Goal: Task Accomplishment & Management: Manage account settings

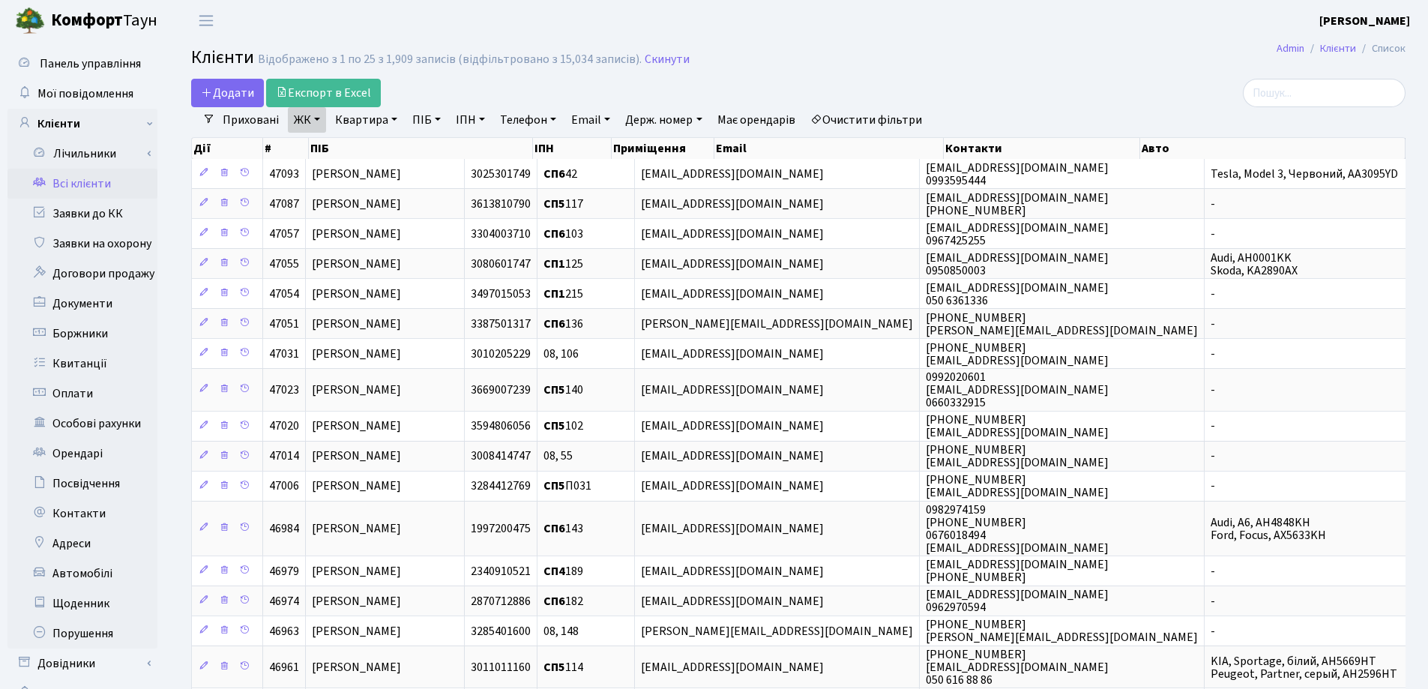
select select "25"
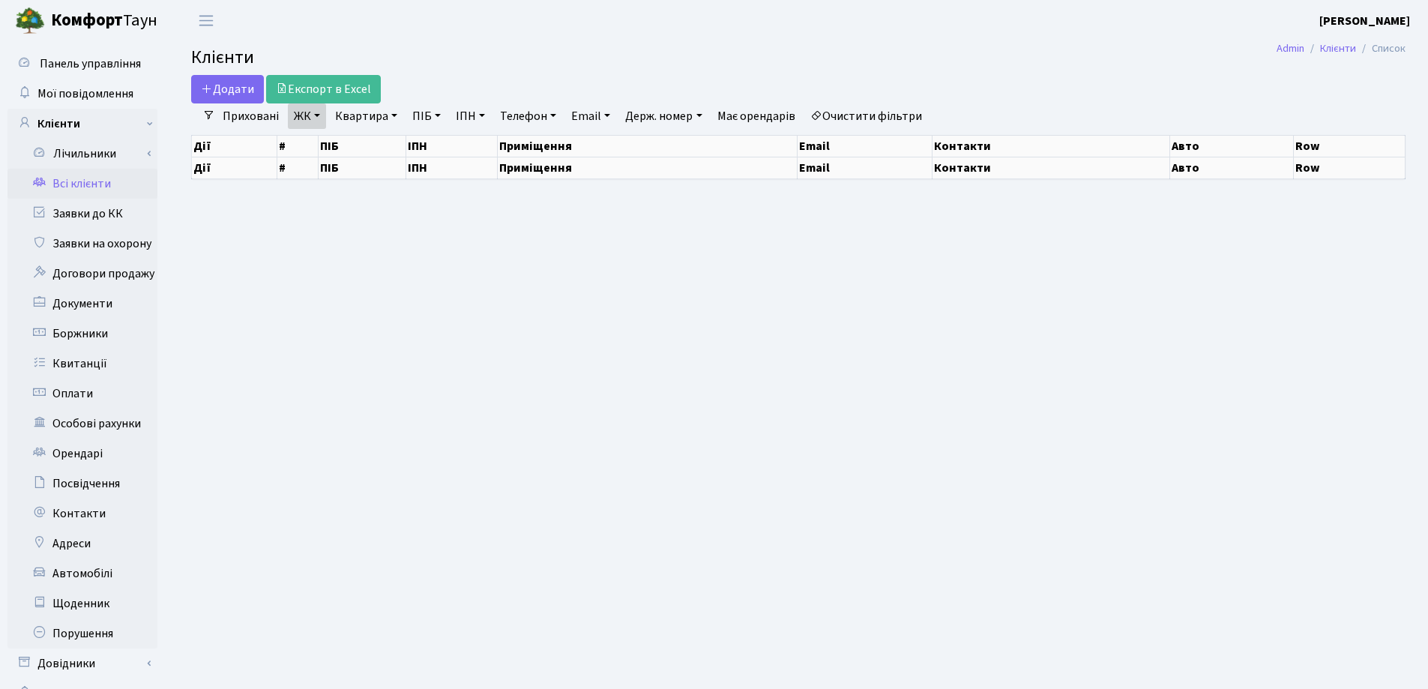
select select "25"
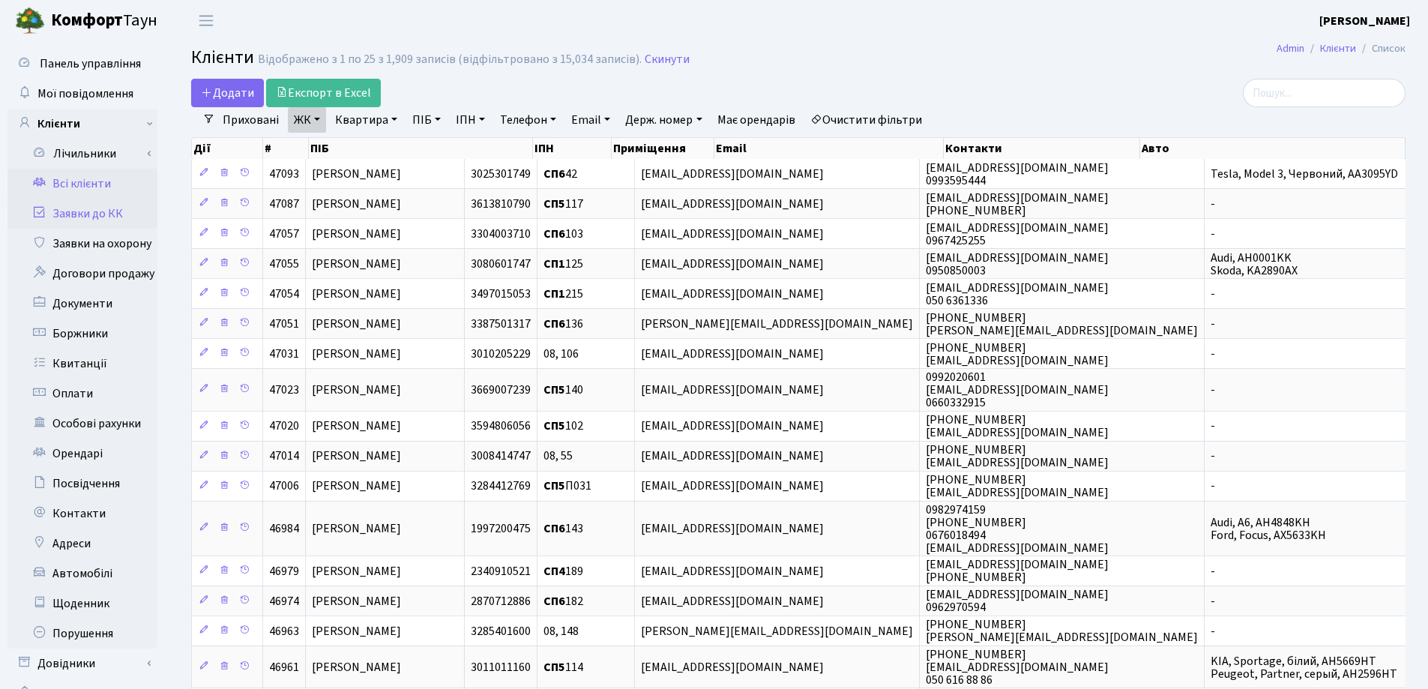
click at [73, 216] on link "Заявки до КК" at bounding box center [82, 214] width 150 height 30
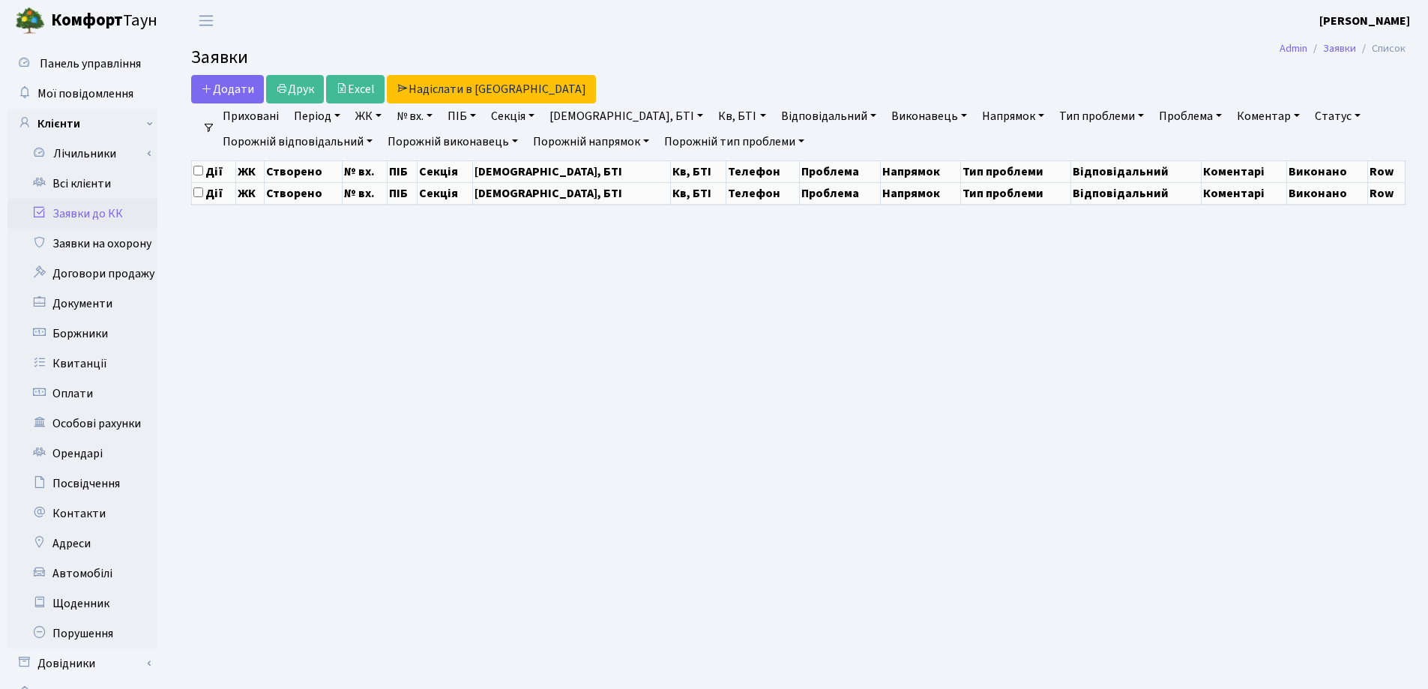
select select "25"
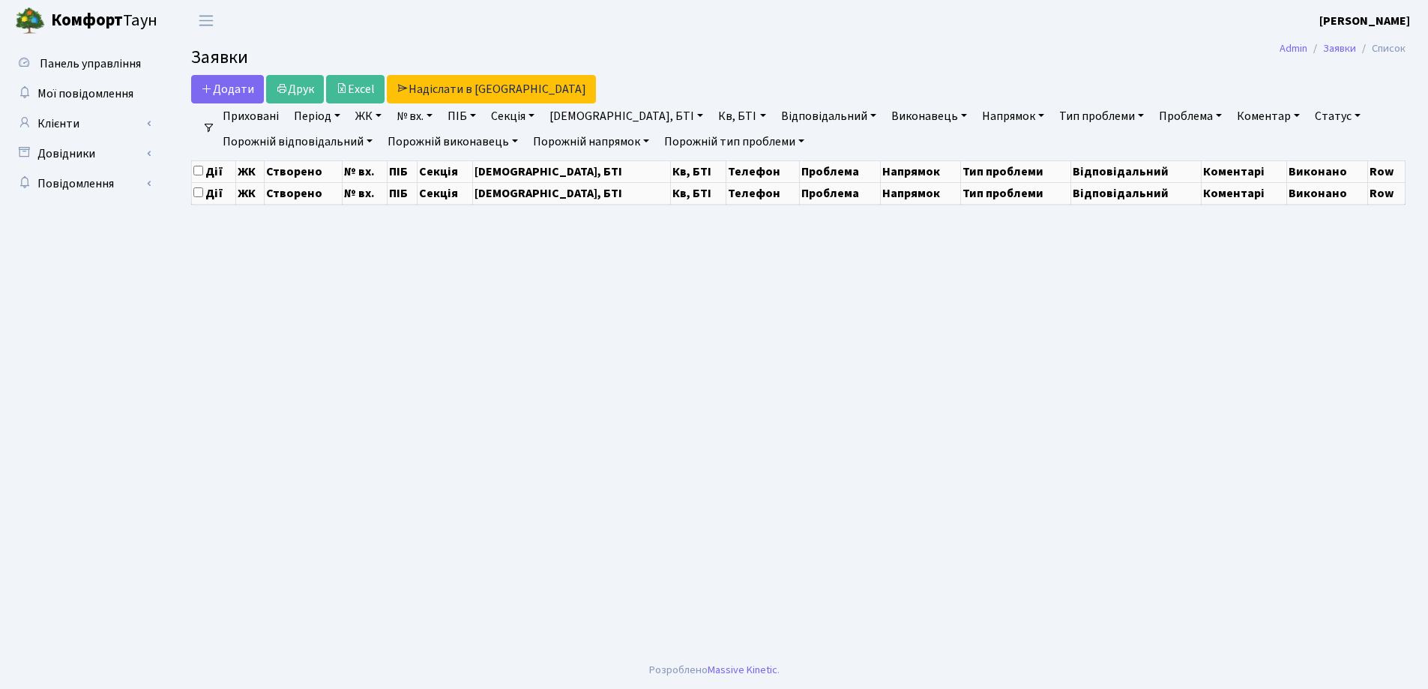
select select "25"
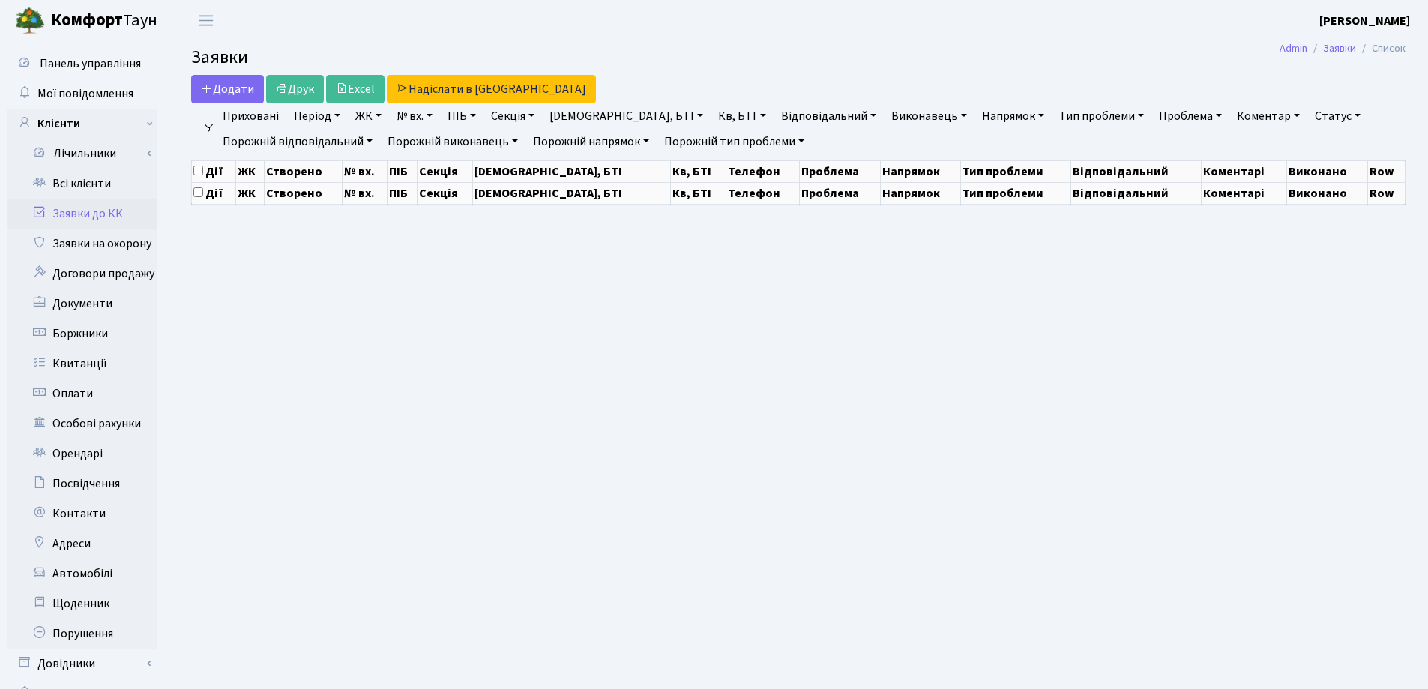
select select "25"
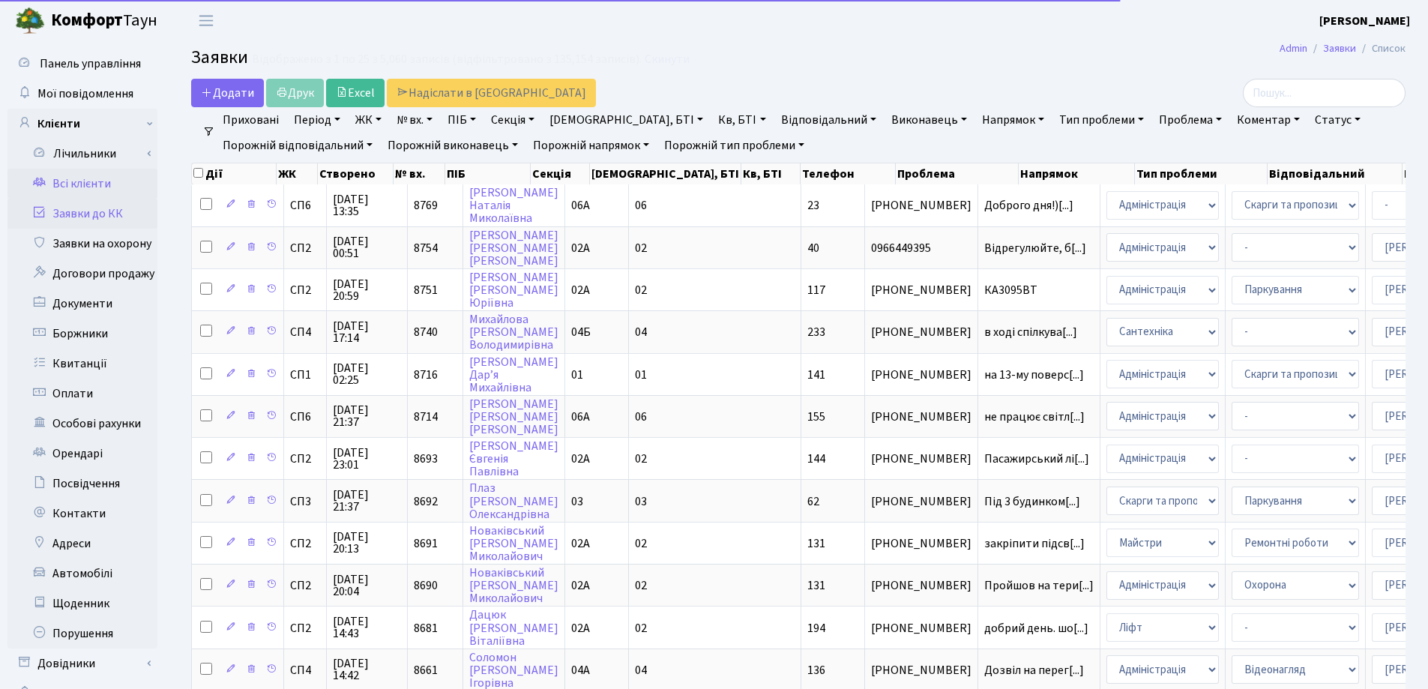
click at [83, 184] on link "Всі клієнти" at bounding box center [82, 184] width 150 height 30
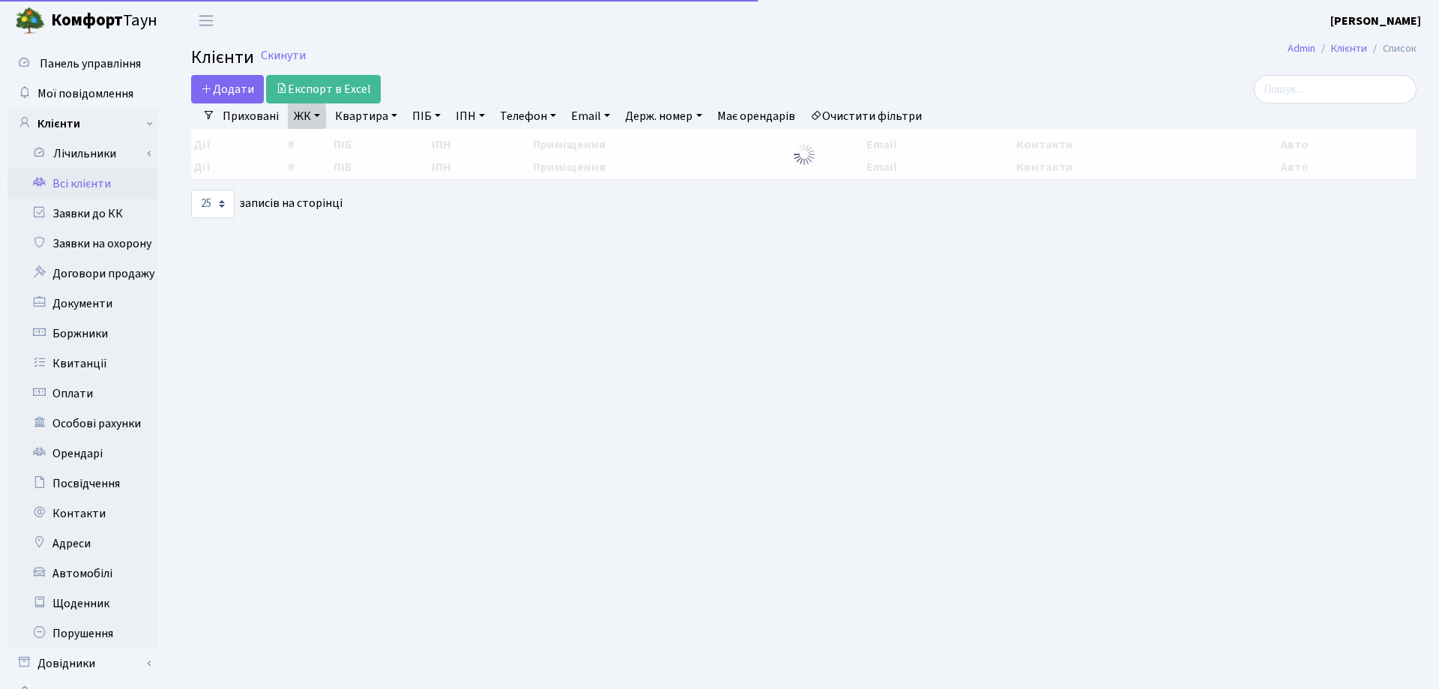
select select "25"
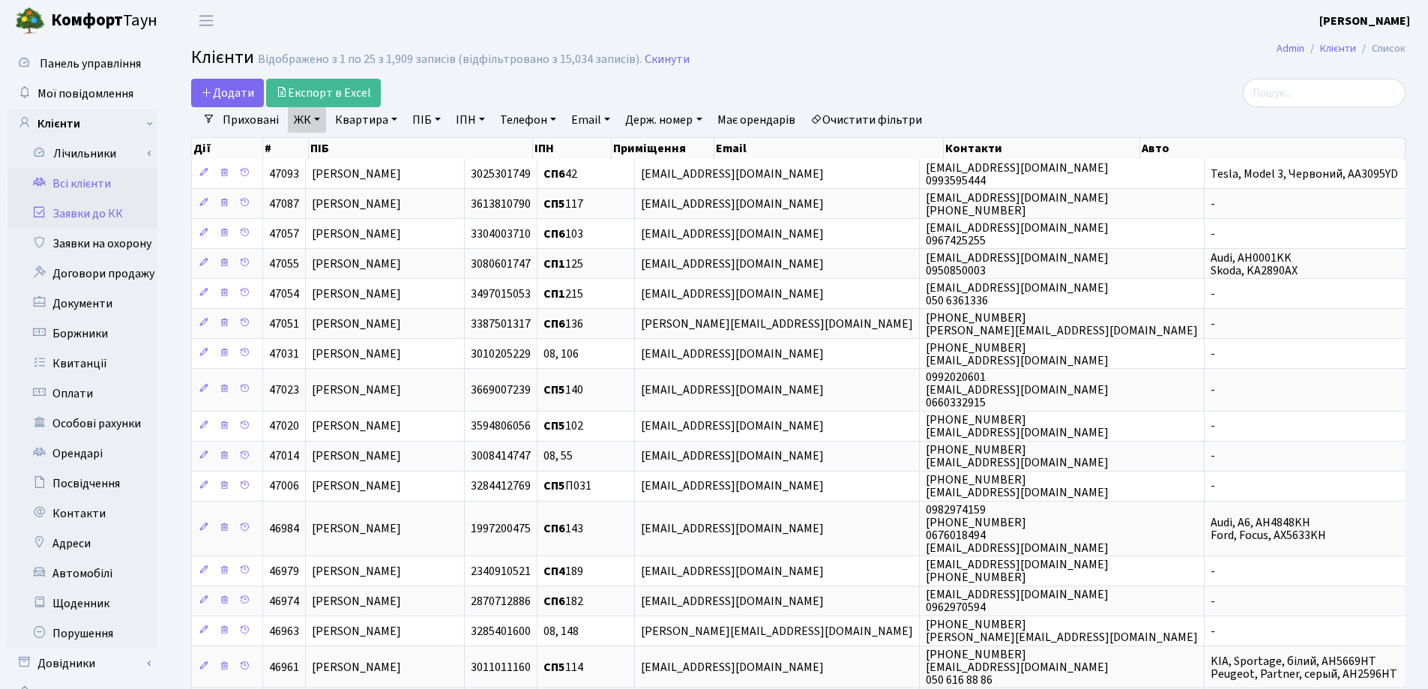
click at [78, 214] on link "Заявки до КК" at bounding box center [82, 214] width 150 height 30
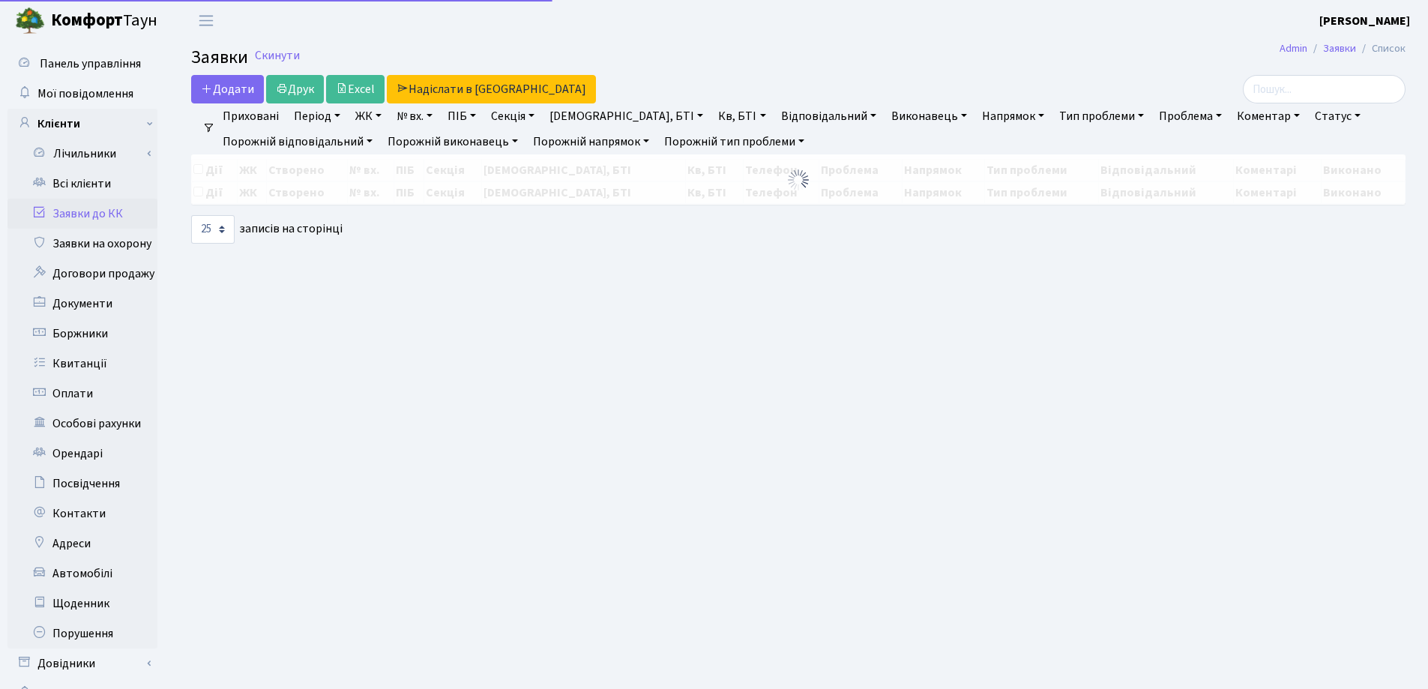
select select "25"
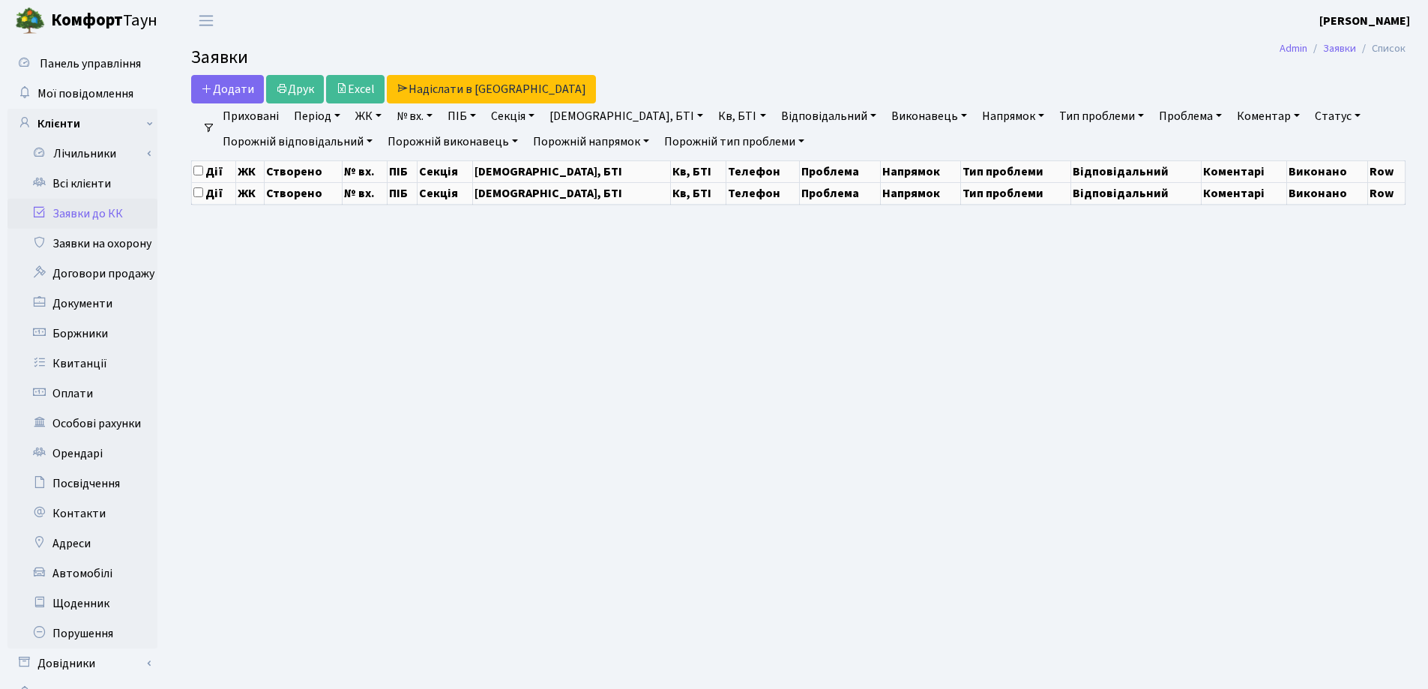
select select "25"
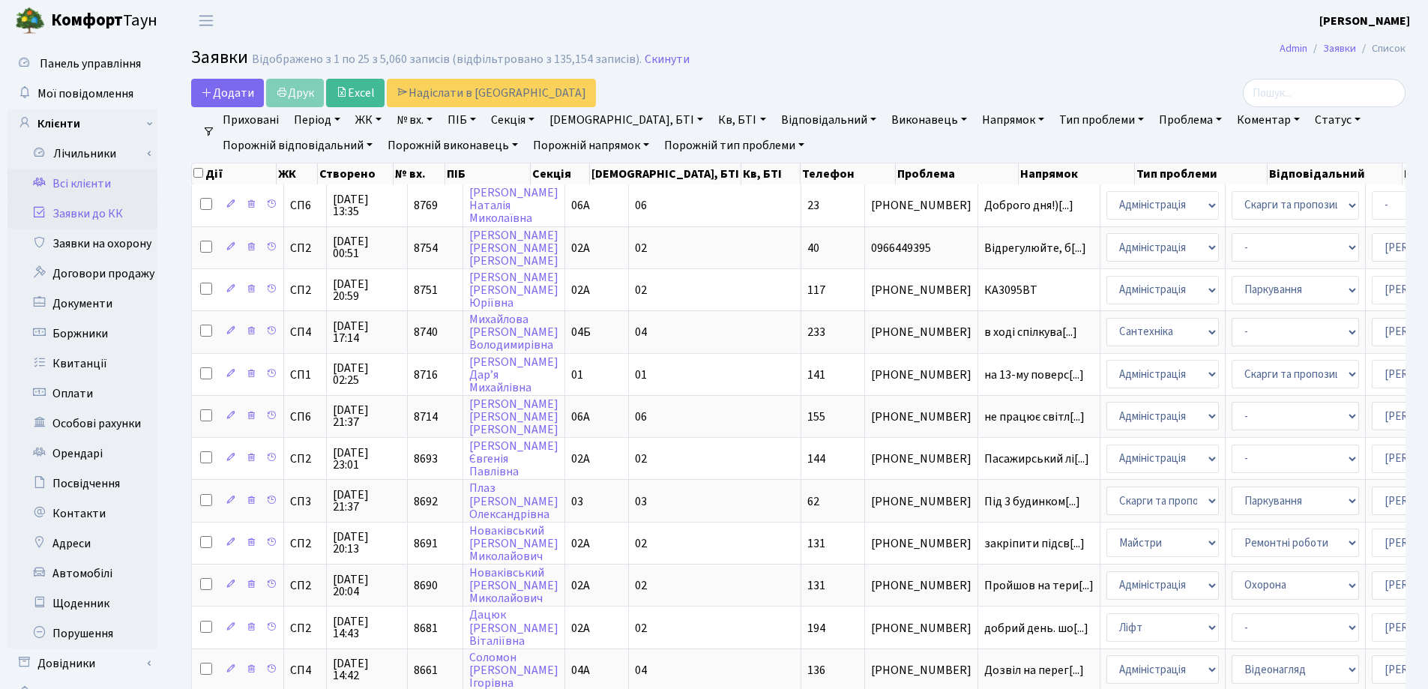
click at [57, 178] on link "Всі клієнти" at bounding box center [82, 184] width 150 height 30
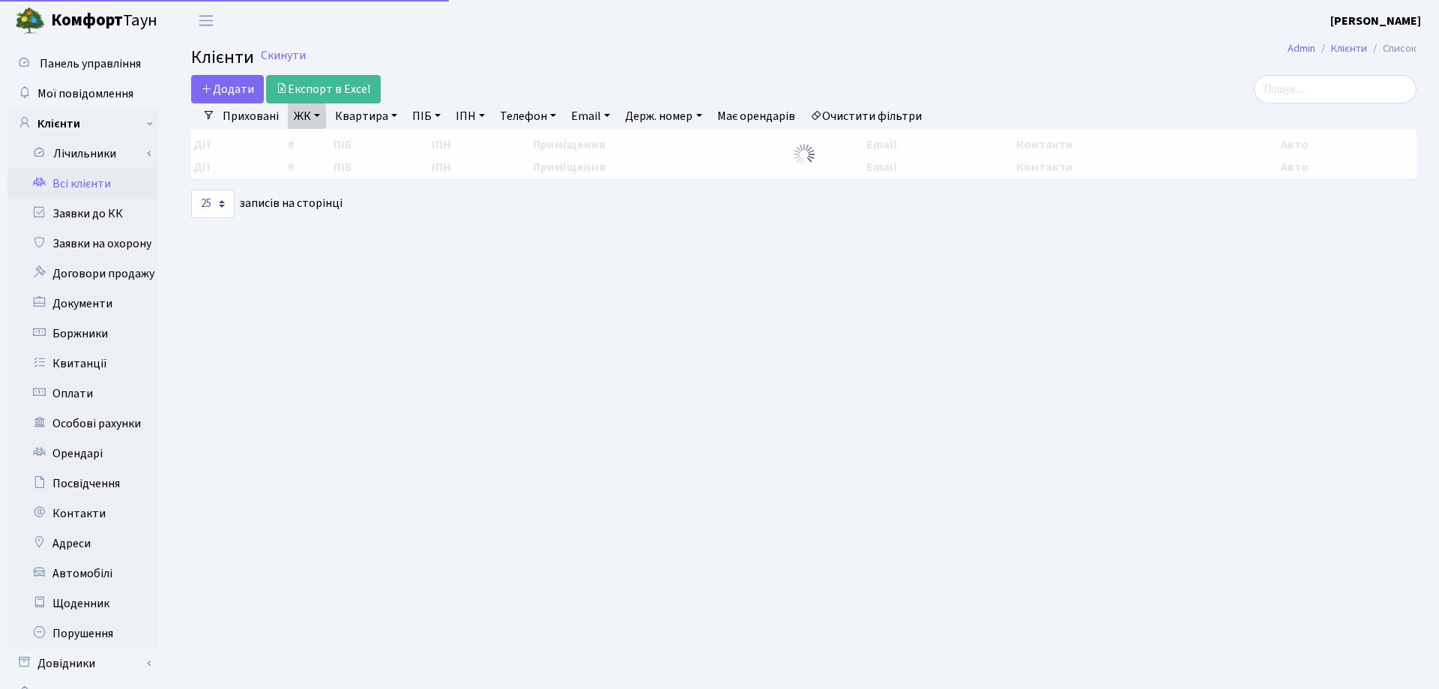
select select "25"
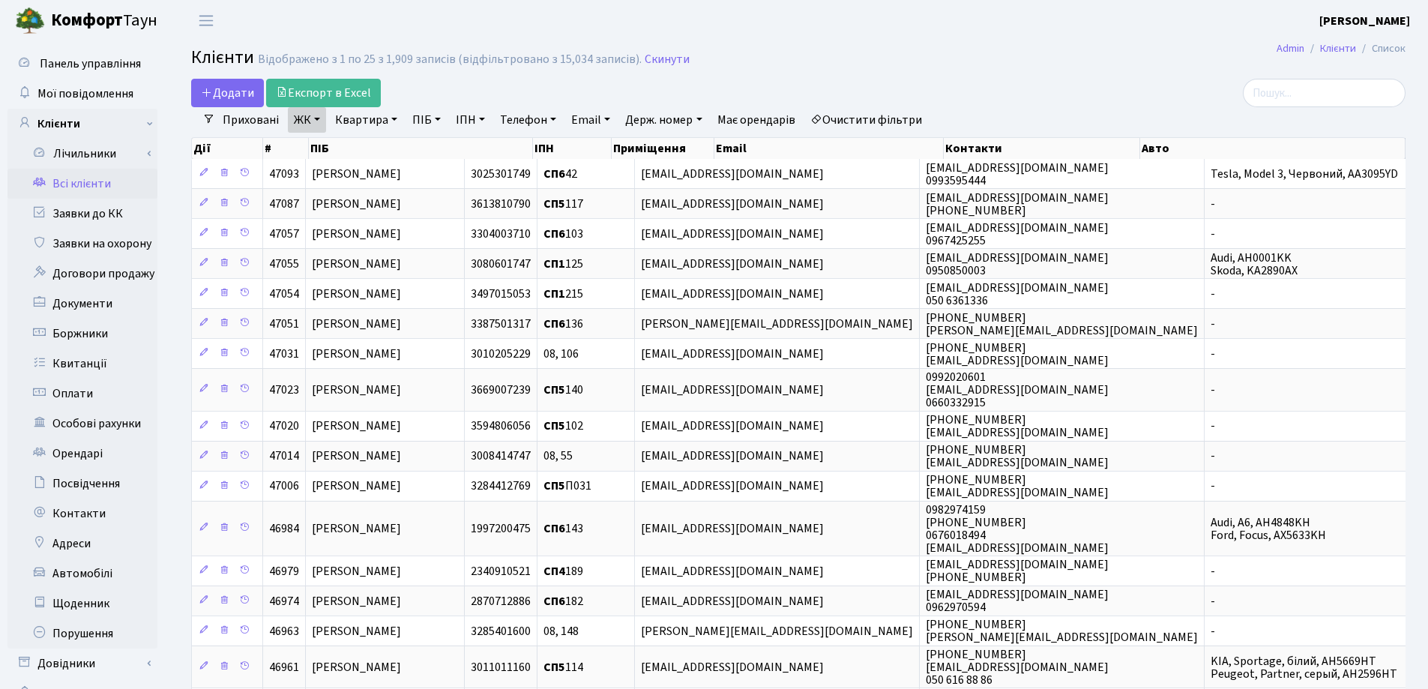
click at [391, 118] on link "Квартира" at bounding box center [366, 119] width 74 height 25
type input "269"
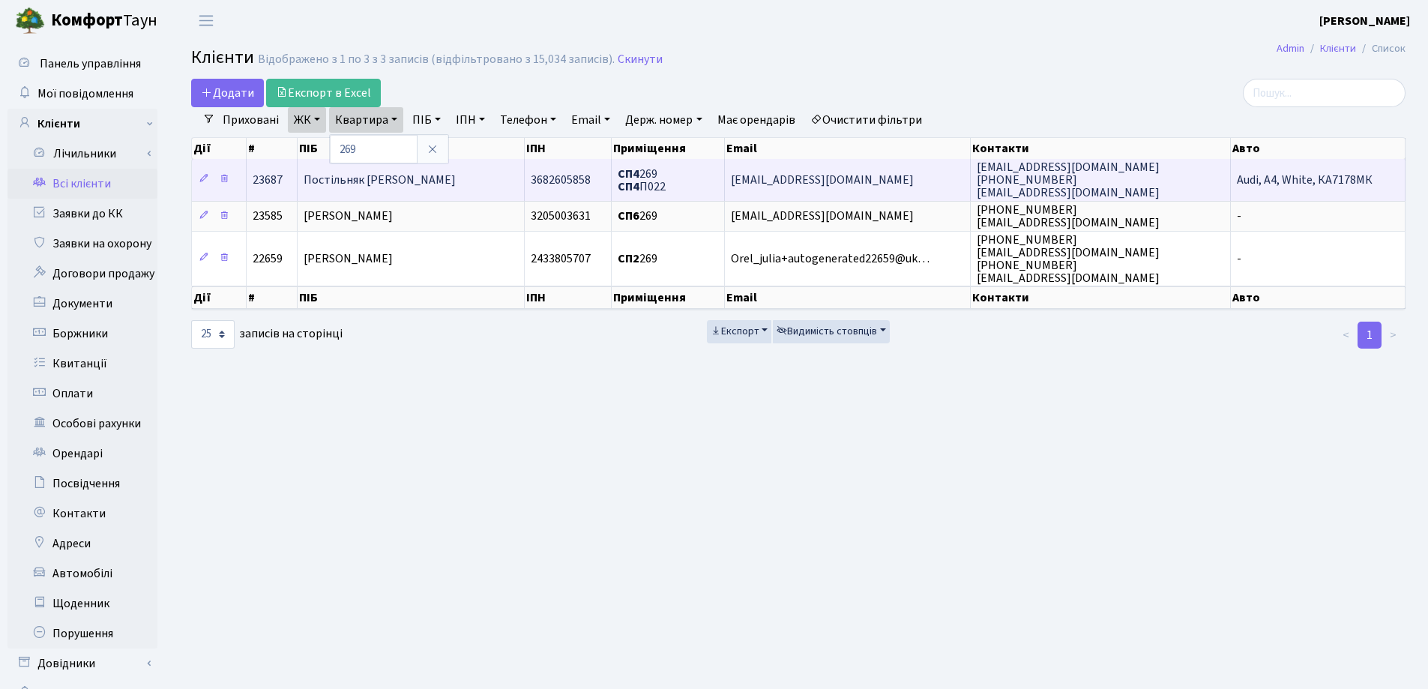
click at [480, 176] on td "Постільняк Денис Вікторович" at bounding box center [411, 179] width 226 height 41
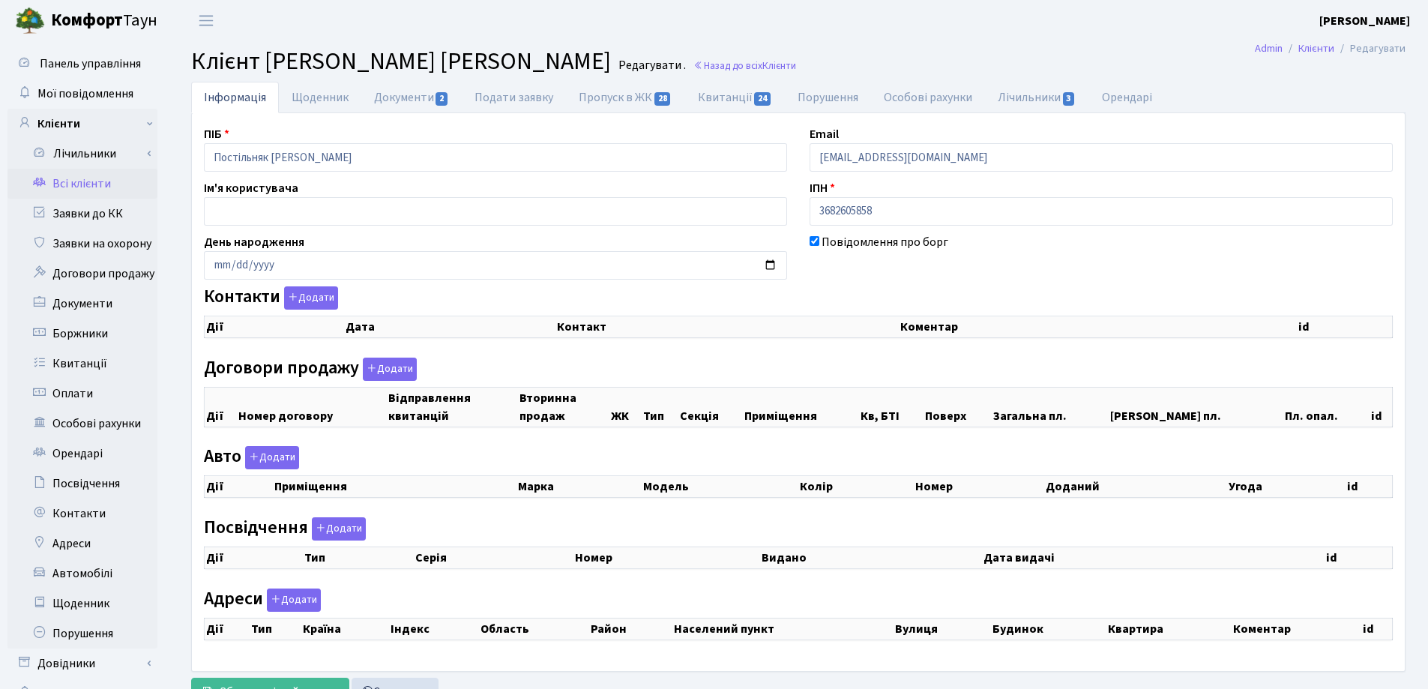
checkbox input "true"
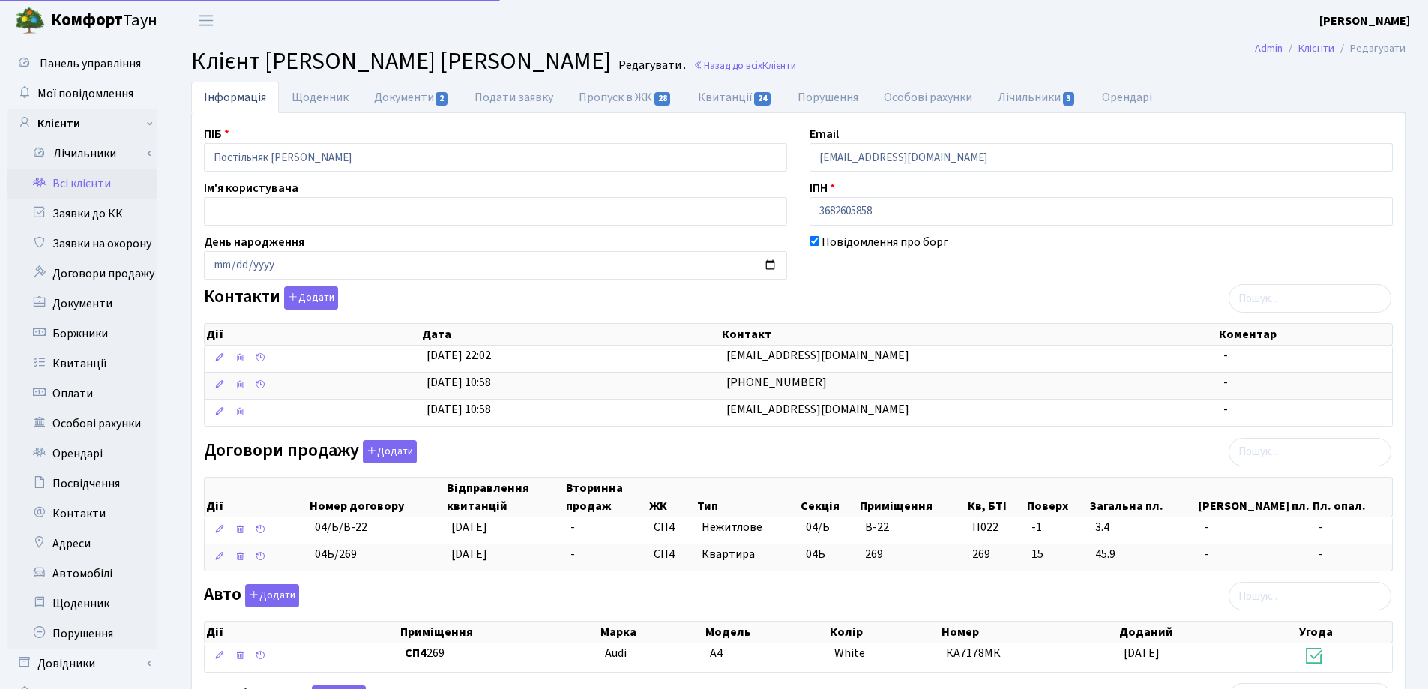
click at [177, 176] on div "Інформація Щоденник Документи 2 Подати заявку Пропуск в ЖК 28 Квитанції 24 Пору…" at bounding box center [798, 551] width 1259 height 939
click at [698, 17] on header "[PERSON_NAME] [PERSON_NAME] Мій обліковий запис Вийти" at bounding box center [714, 20] width 1428 height 41
click at [693, 63] on link "Назад до всіх Клієнти" at bounding box center [744, 65] width 103 height 14
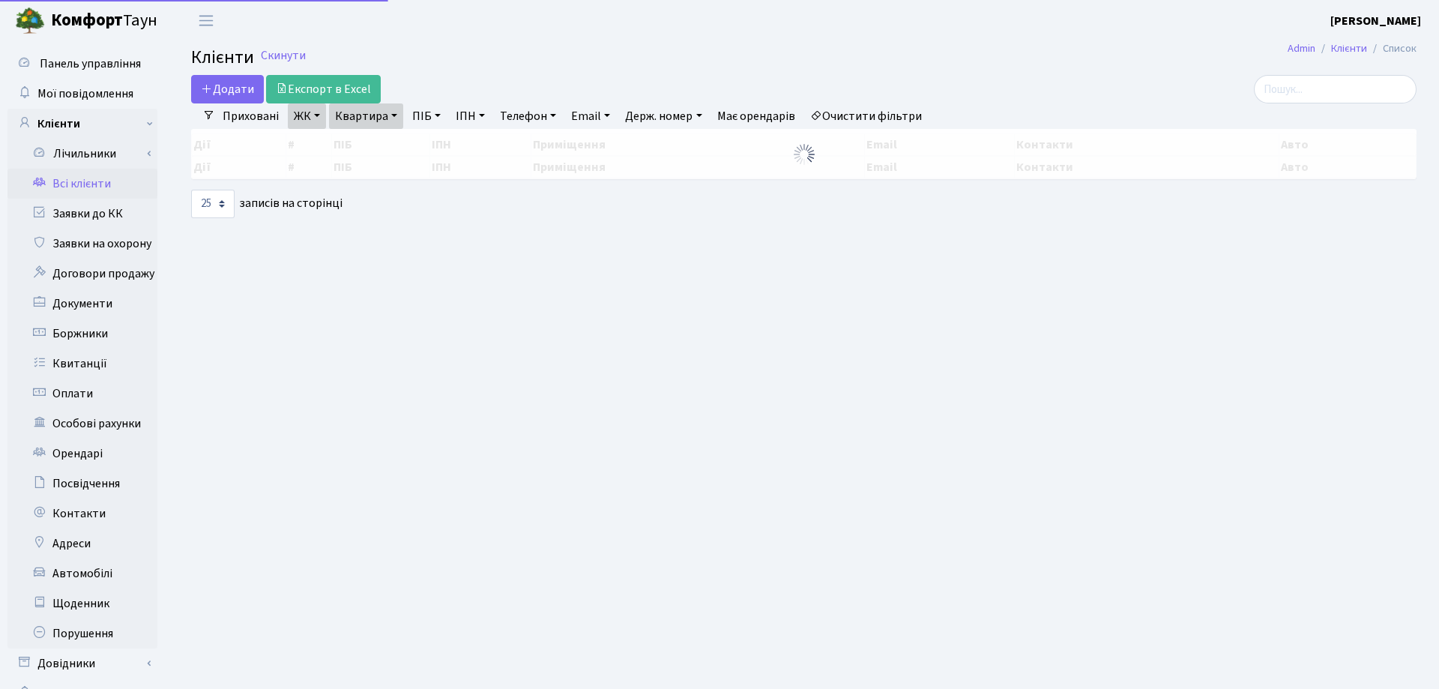
select select "25"
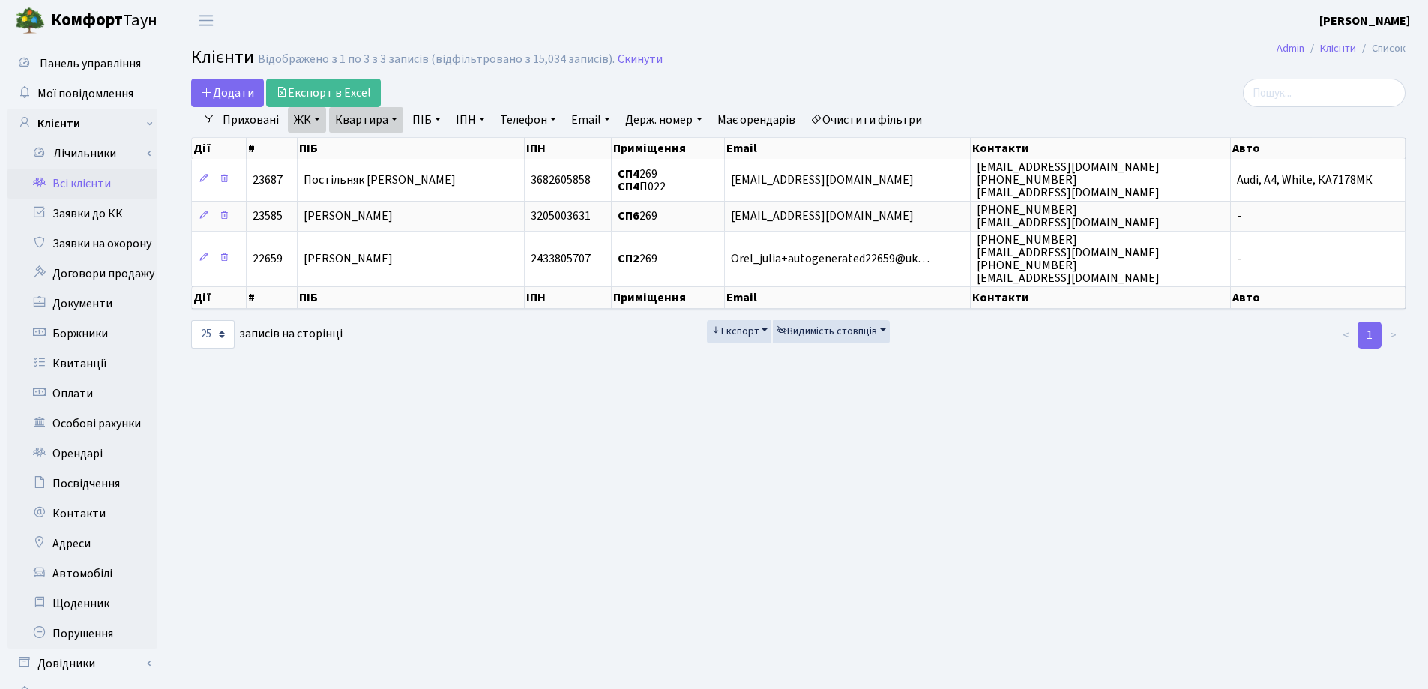
click at [393, 119] on link "Квартира" at bounding box center [366, 119] width 74 height 25
click at [391, 136] on input "269" at bounding box center [374, 149] width 88 height 28
type input "2"
type input "380"
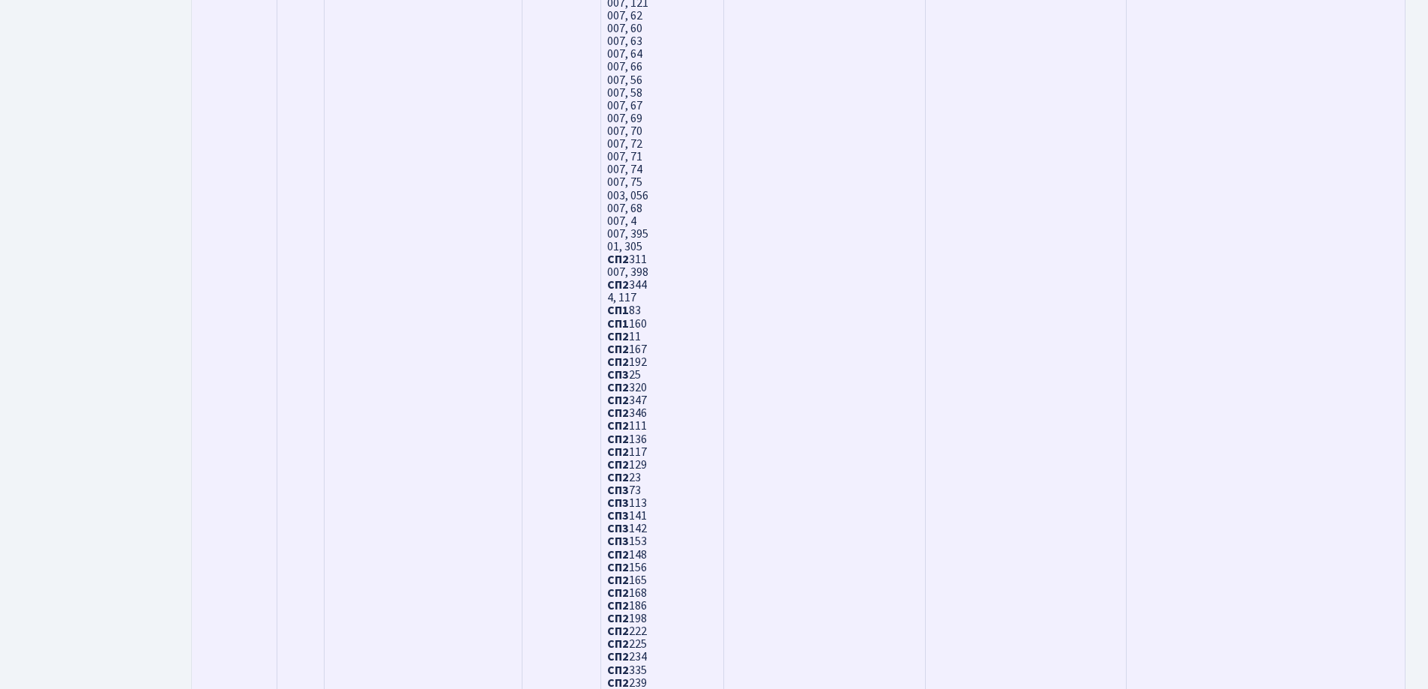
scroll to position [3598, 0]
click at [616, 518] on b "СП2" at bounding box center [618, 519] width 22 height 16
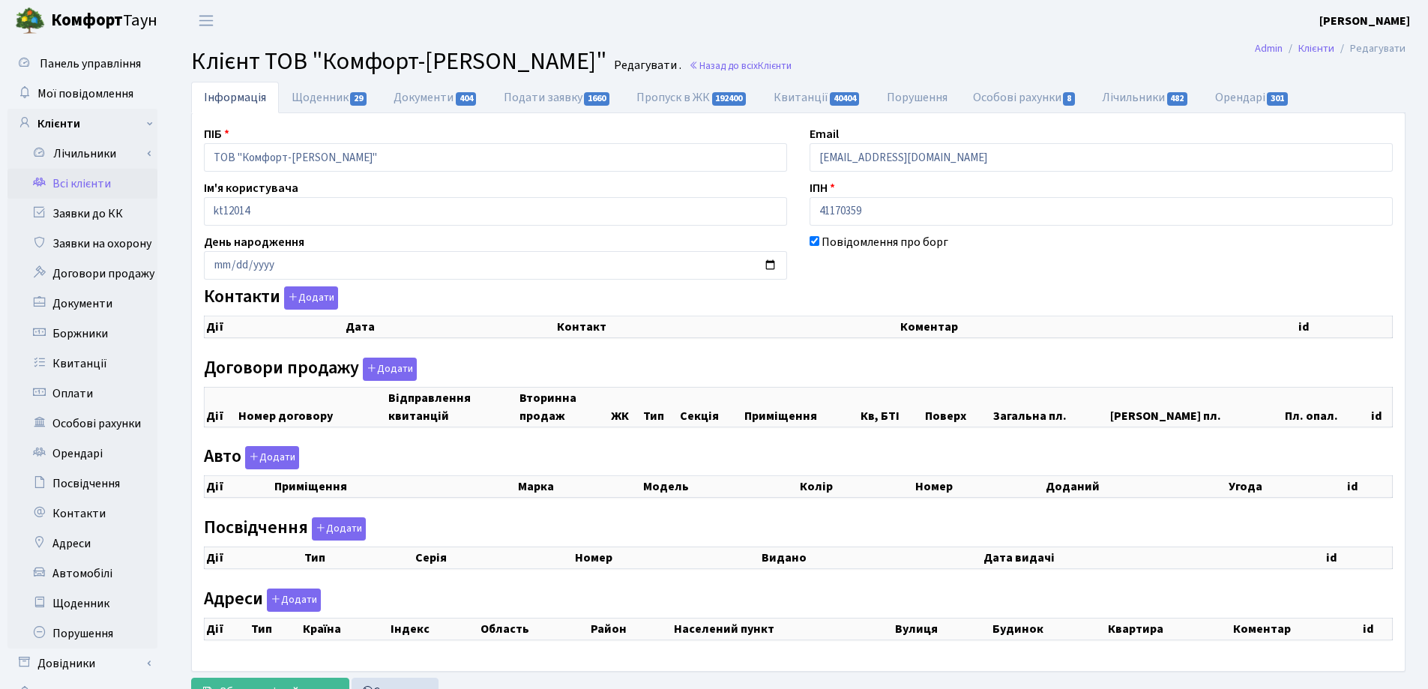
checkbox input "true"
select select "25"
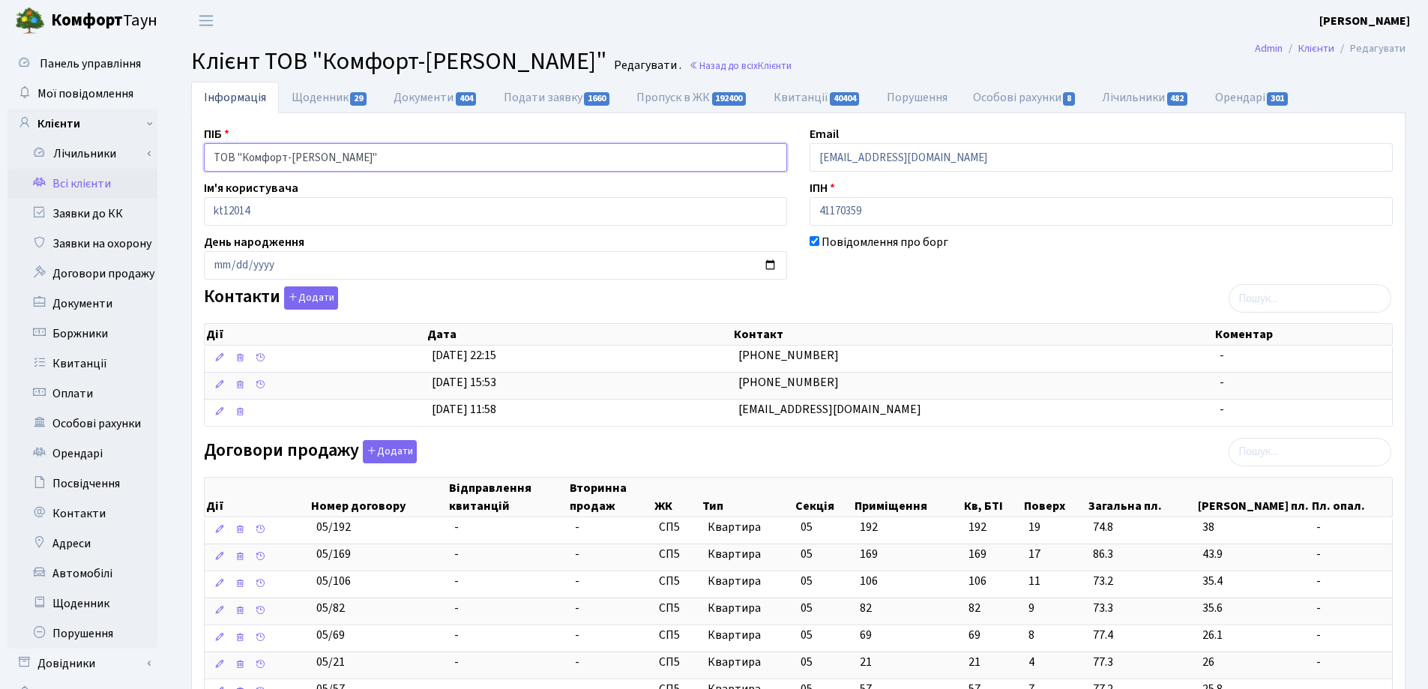
drag, startPoint x: 378, startPoint y: 157, endPoint x: 187, endPoint y: 159, distance: 191.1
click at [1145, 21] on header "Комфорт Таун Лоскутова В. С. Мій обліковий запис Вийти" at bounding box center [714, 20] width 1428 height 41
click at [689, 61] on link "Назад до всіх Клієнти" at bounding box center [740, 65] width 103 height 14
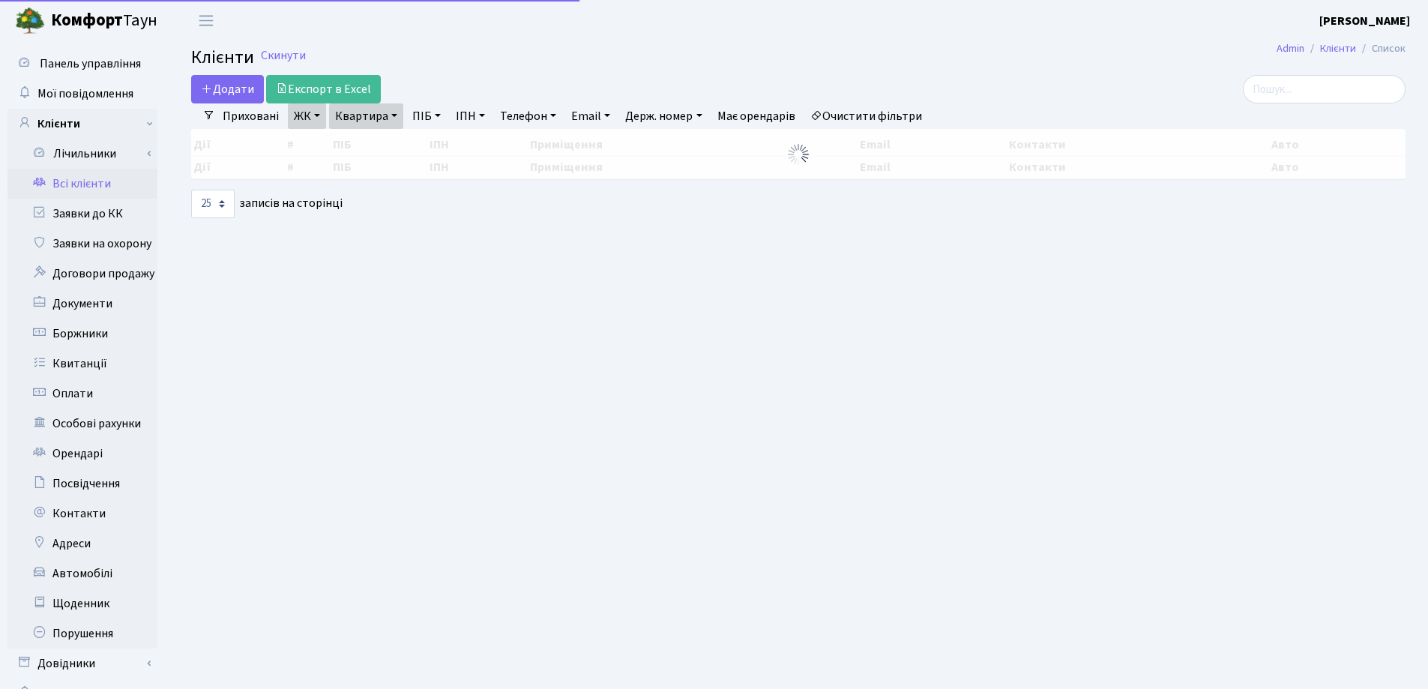
select select "25"
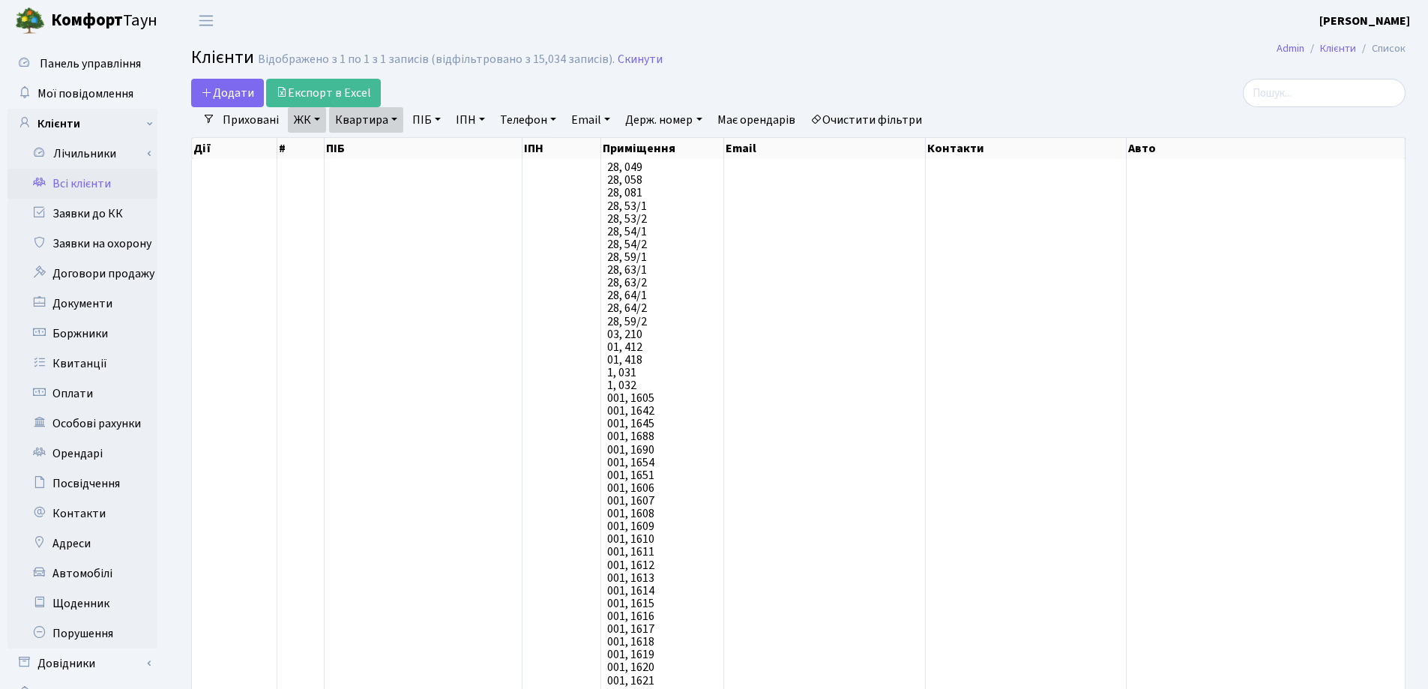
click at [393, 117] on link "Квартира" at bounding box center [366, 119] width 74 height 25
click at [393, 141] on input "380" at bounding box center [374, 149] width 88 height 28
type input "381"
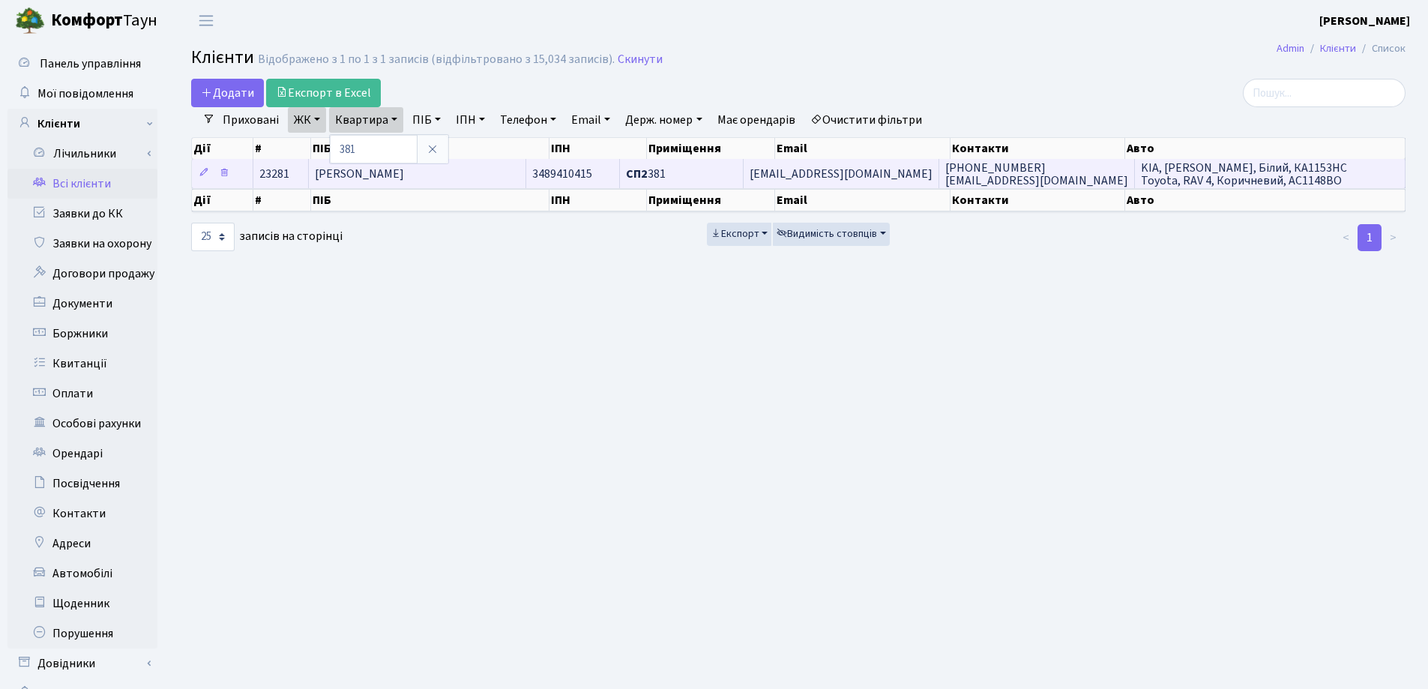
click at [391, 175] on span "[PERSON_NAME]" at bounding box center [359, 174] width 89 height 16
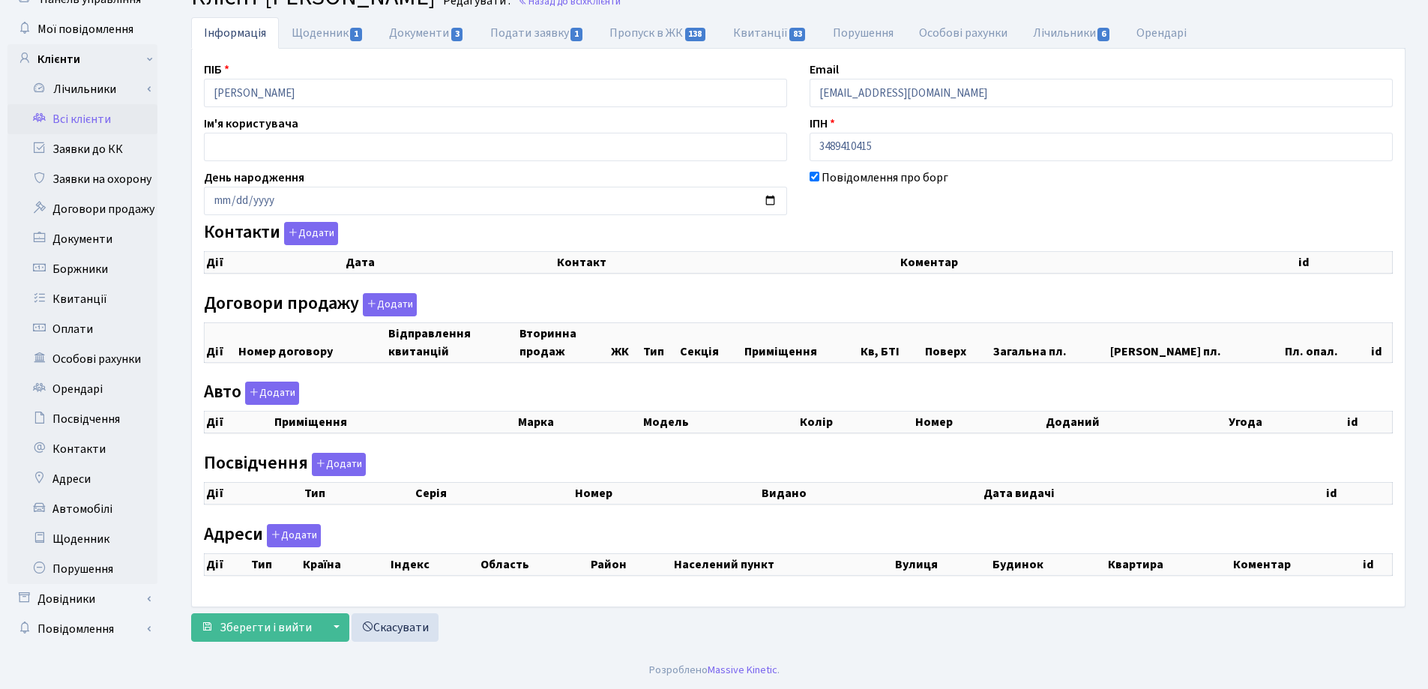
checkbox input "true"
select select "25"
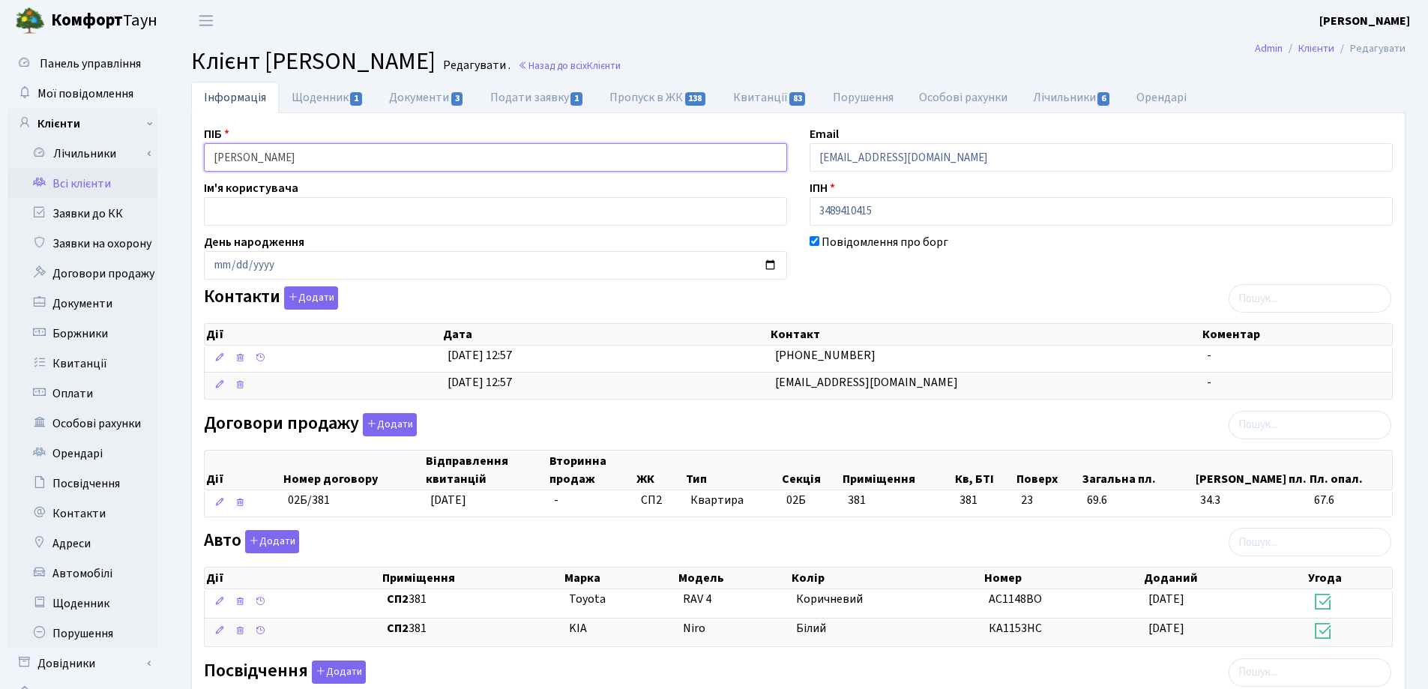
drag, startPoint x: 398, startPoint y: 159, endPoint x: 169, endPoint y: 164, distance: 229.4
click at [169, 164] on div "Інформація Щоденник 1 Документи 3 Подати заявку 1 Пропуск в ЖК 138 Квитанції 83…" at bounding box center [798, 565] width 1259 height 966
click at [900, 70] on h2 "Клієнт Булденко Богдан Миколайович Редагувати . Назад до всіх Клієнти" at bounding box center [798, 61] width 1214 height 28
click at [621, 66] on link "Назад до всіх Клієнти" at bounding box center [569, 65] width 103 height 14
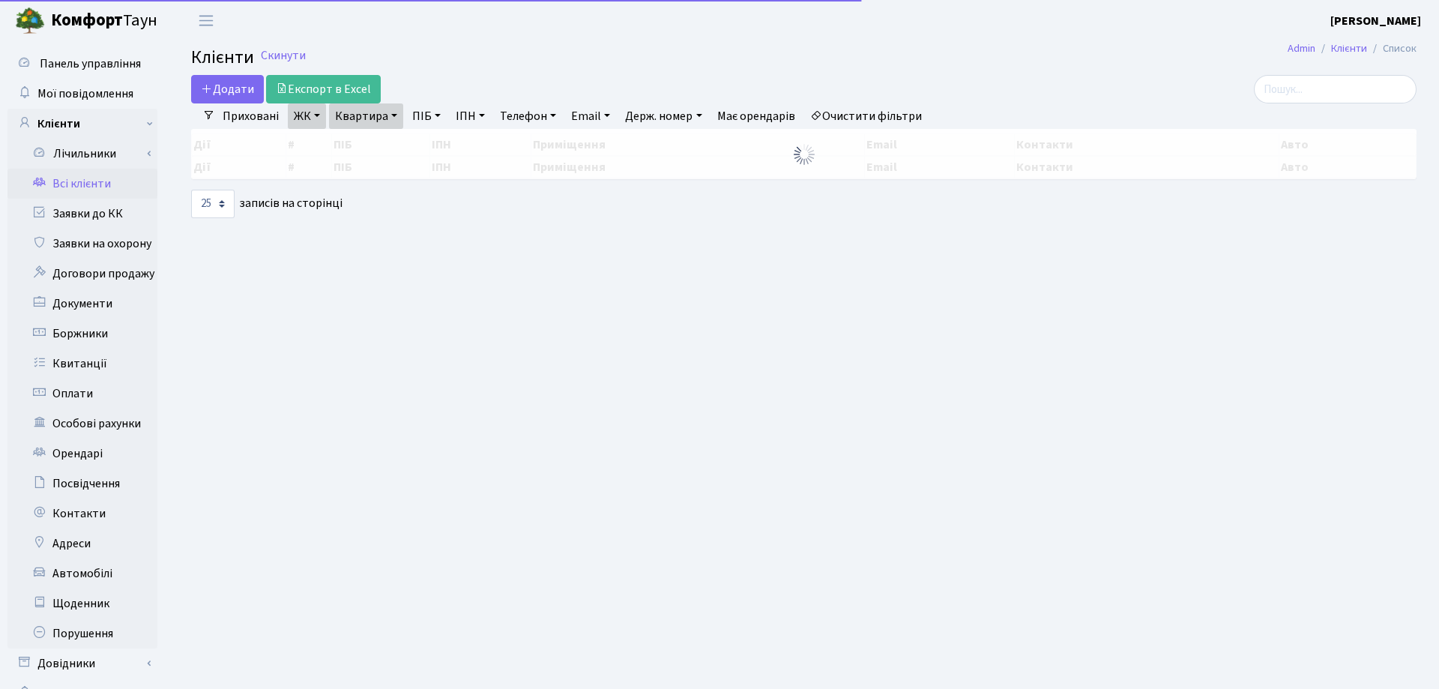
select select "25"
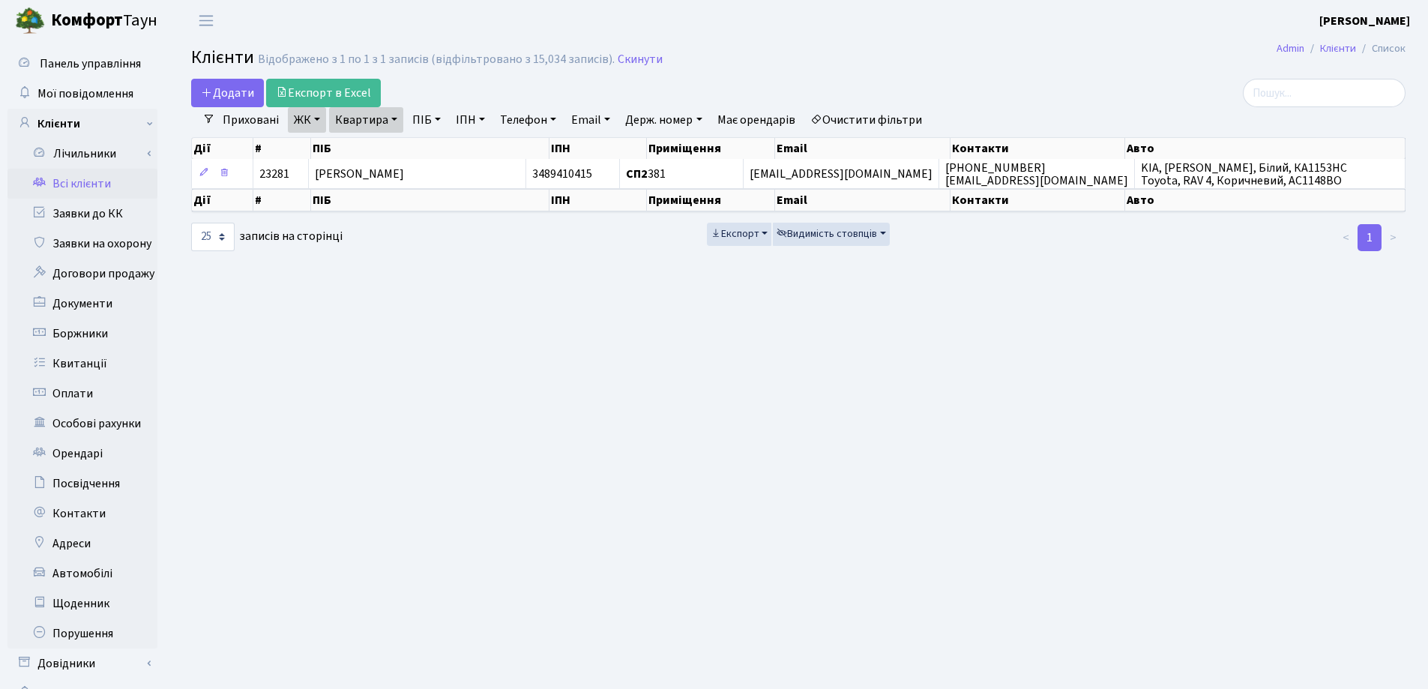
click at [395, 115] on link "Квартира" at bounding box center [366, 119] width 74 height 25
click at [432, 154] on icon at bounding box center [432, 149] width 12 height 12
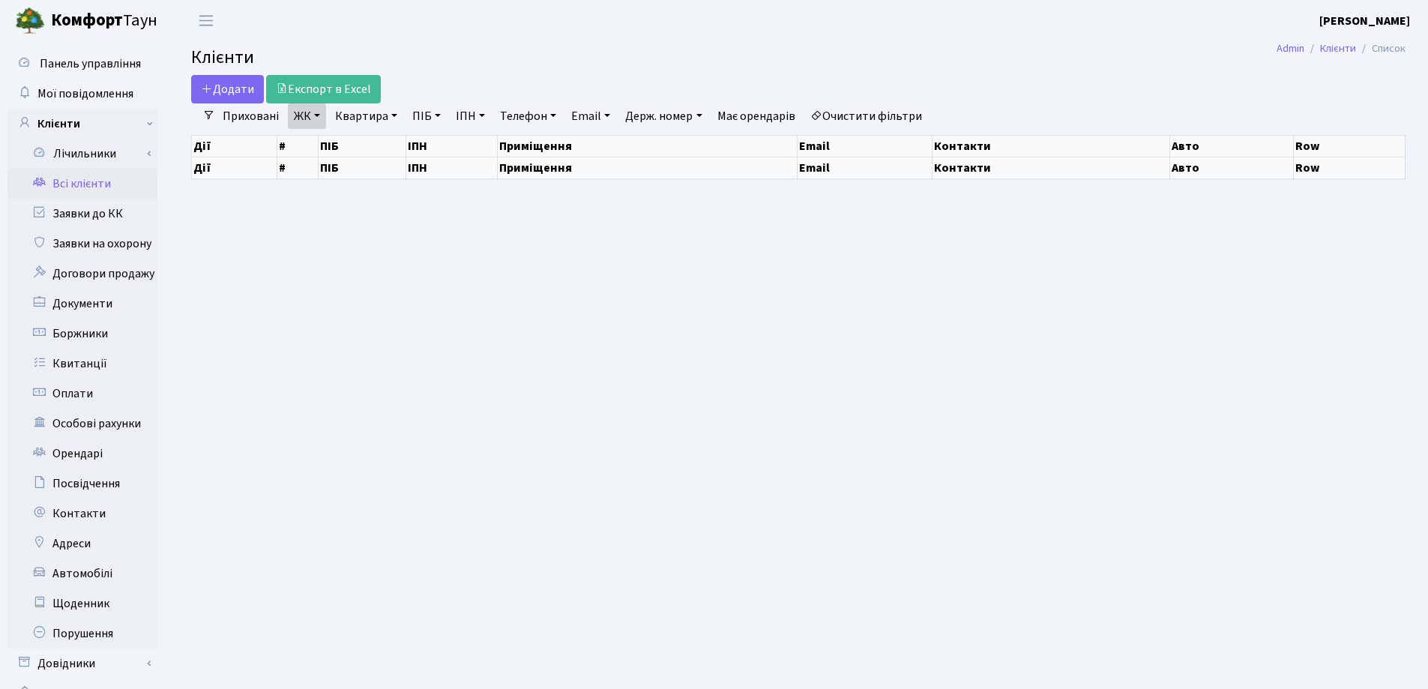
select select "25"
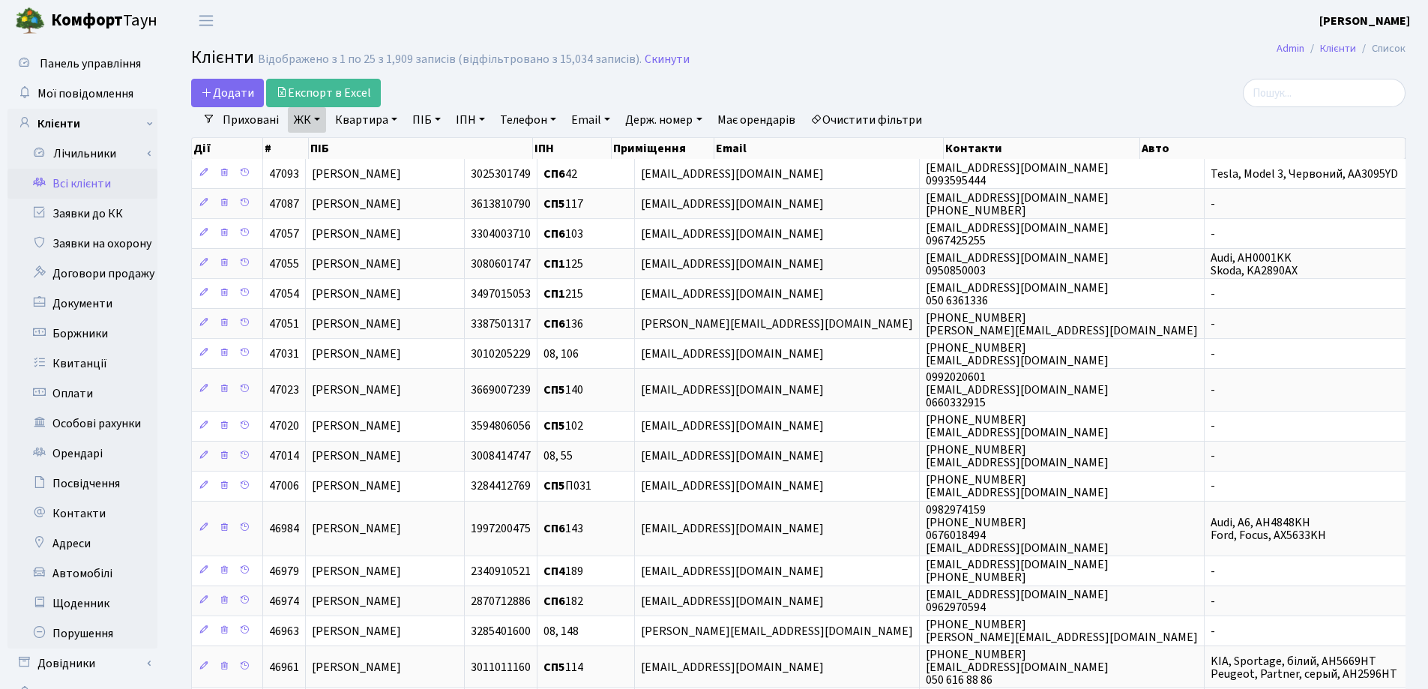
click at [394, 120] on link "Квартира" at bounding box center [366, 119] width 74 height 25
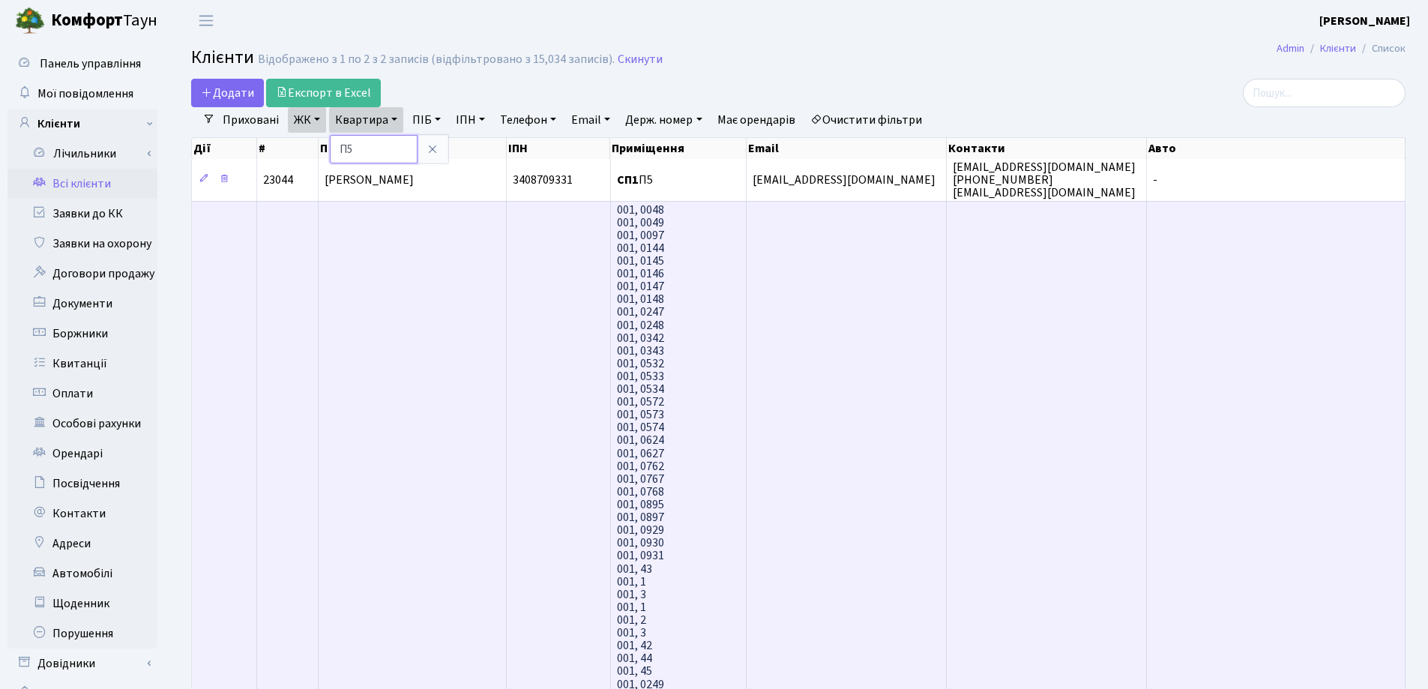
type input "П"
type input "246"
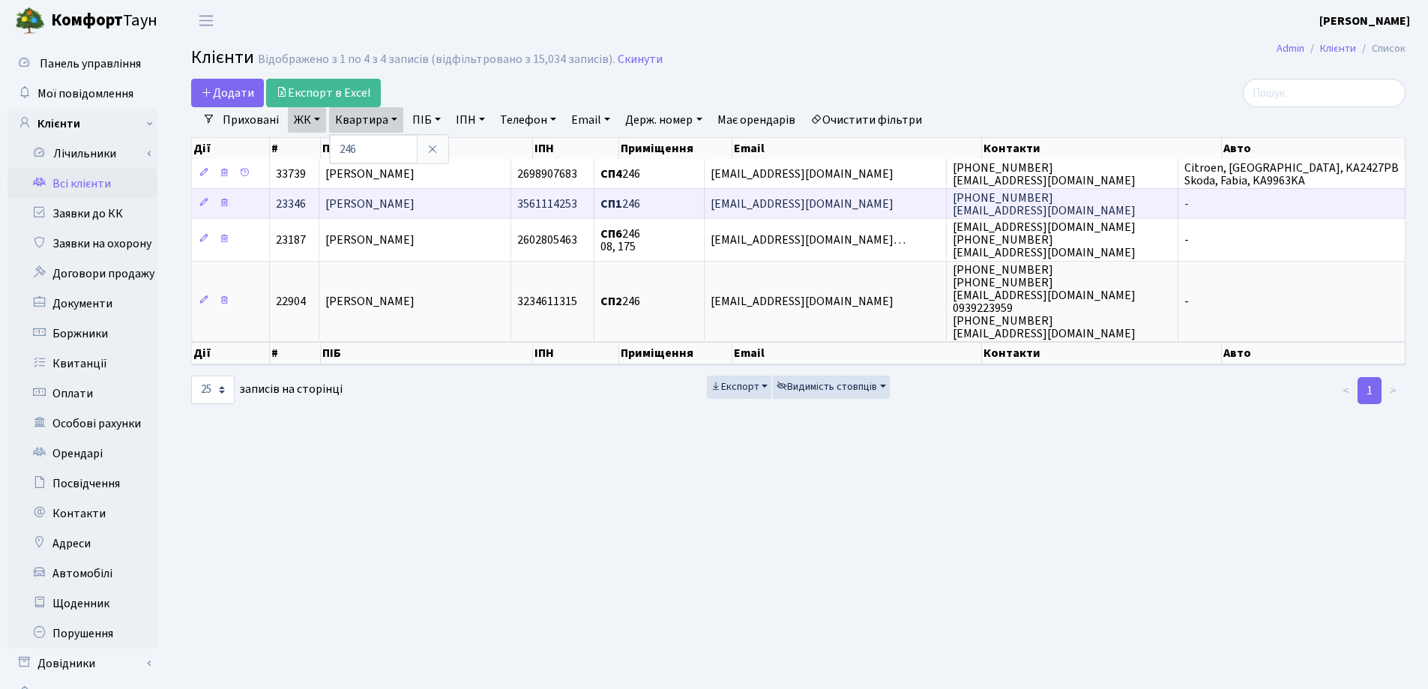
click at [408, 201] on span "[PERSON_NAME]" at bounding box center [369, 204] width 89 height 16
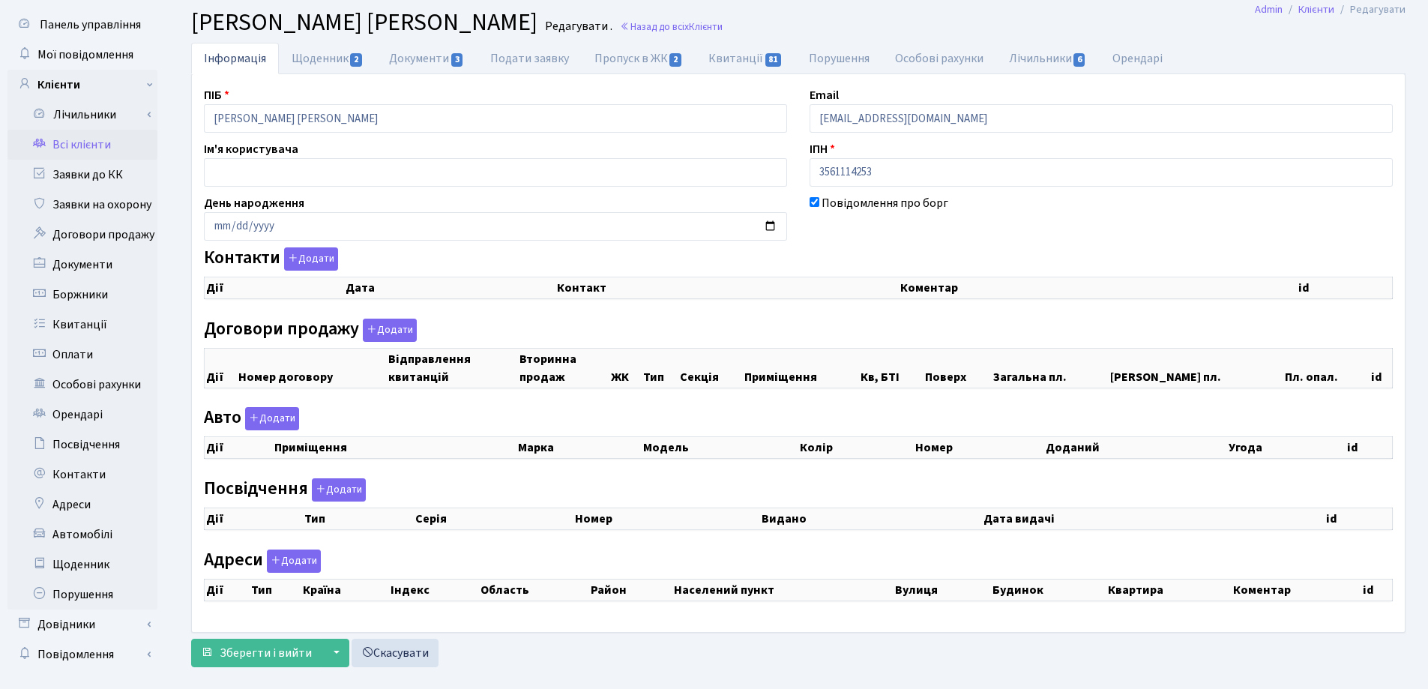
checkbox input "true"
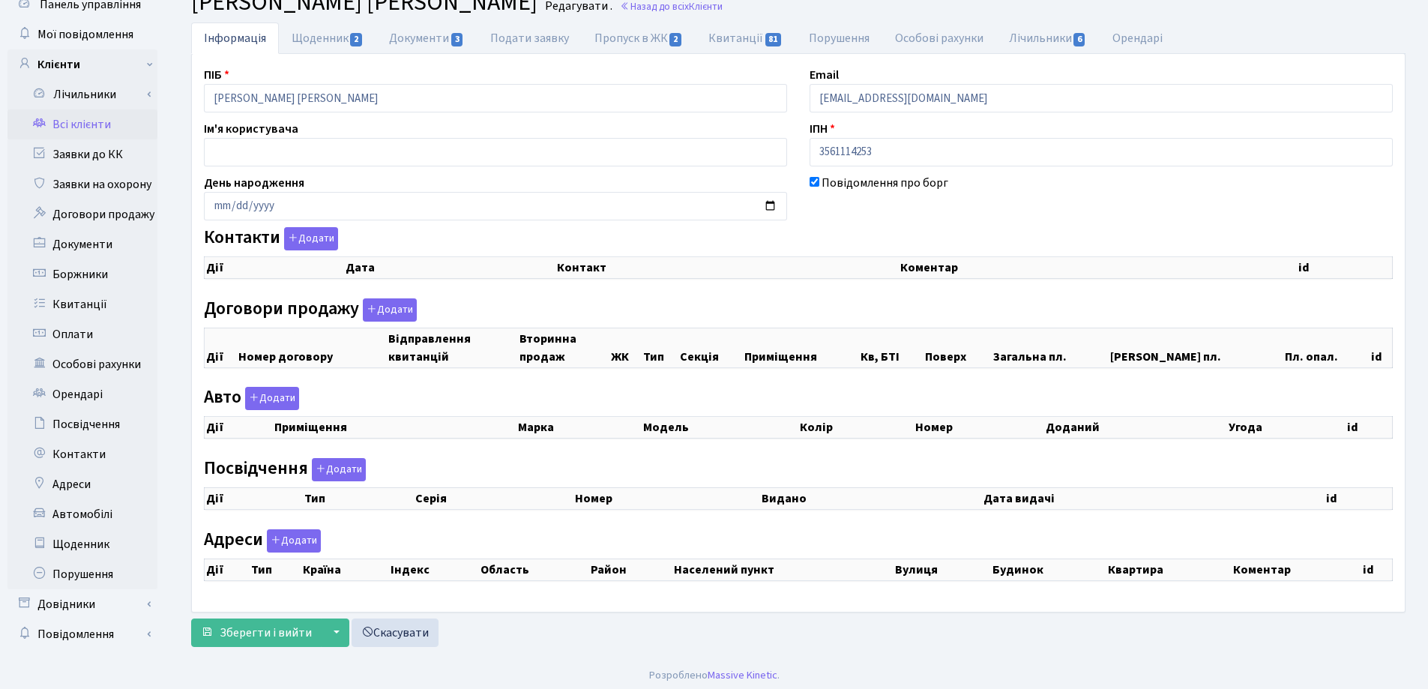
select select "25"
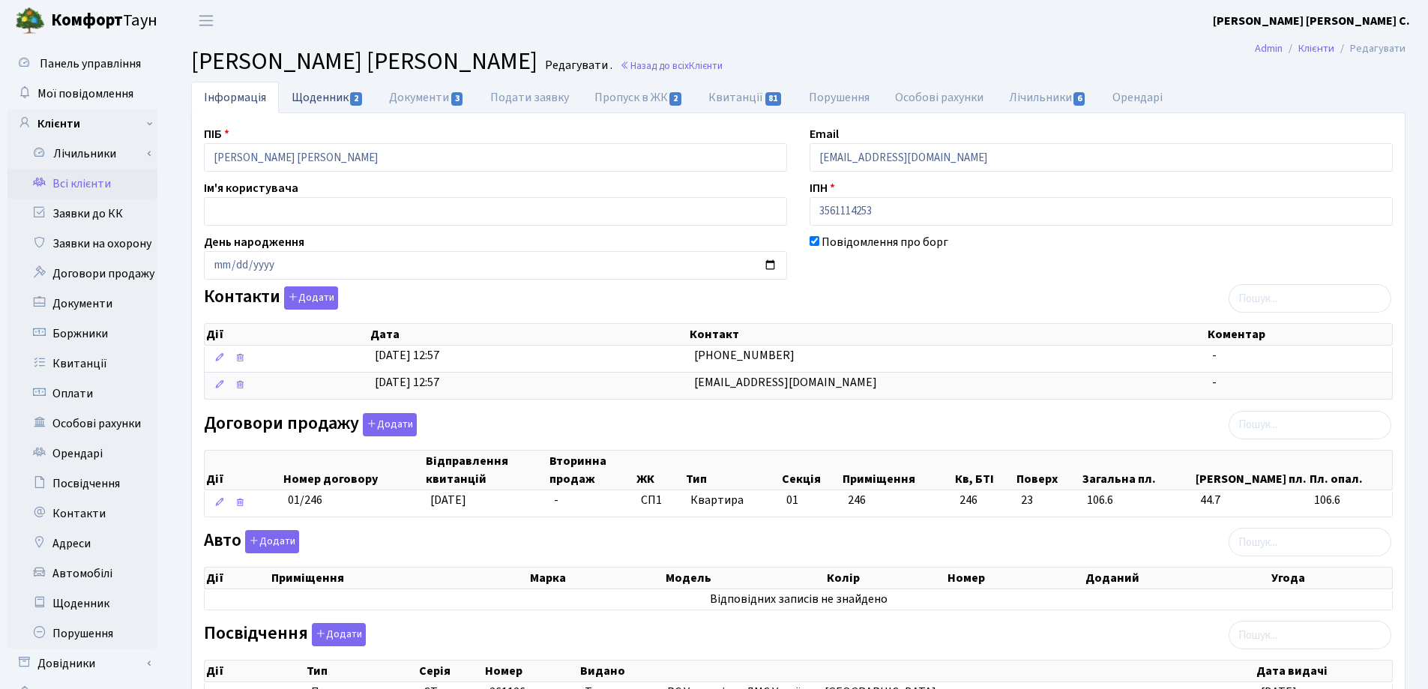
click at [310, 96] on link "Щоденник 2" at bounding box center [327, 97] width 97 height 31
select select "25"
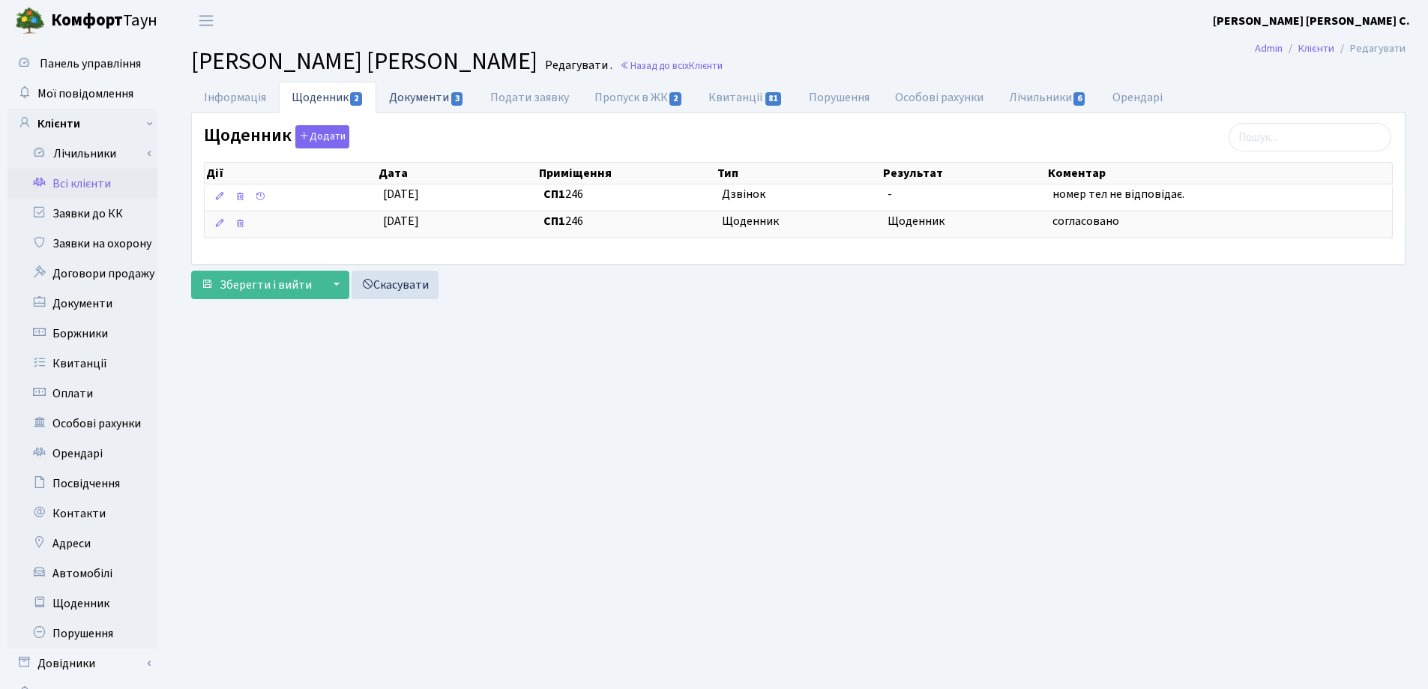
click at [438, 95] on link "Документи 3" at bounding box center [426, 97] width 100 height 31
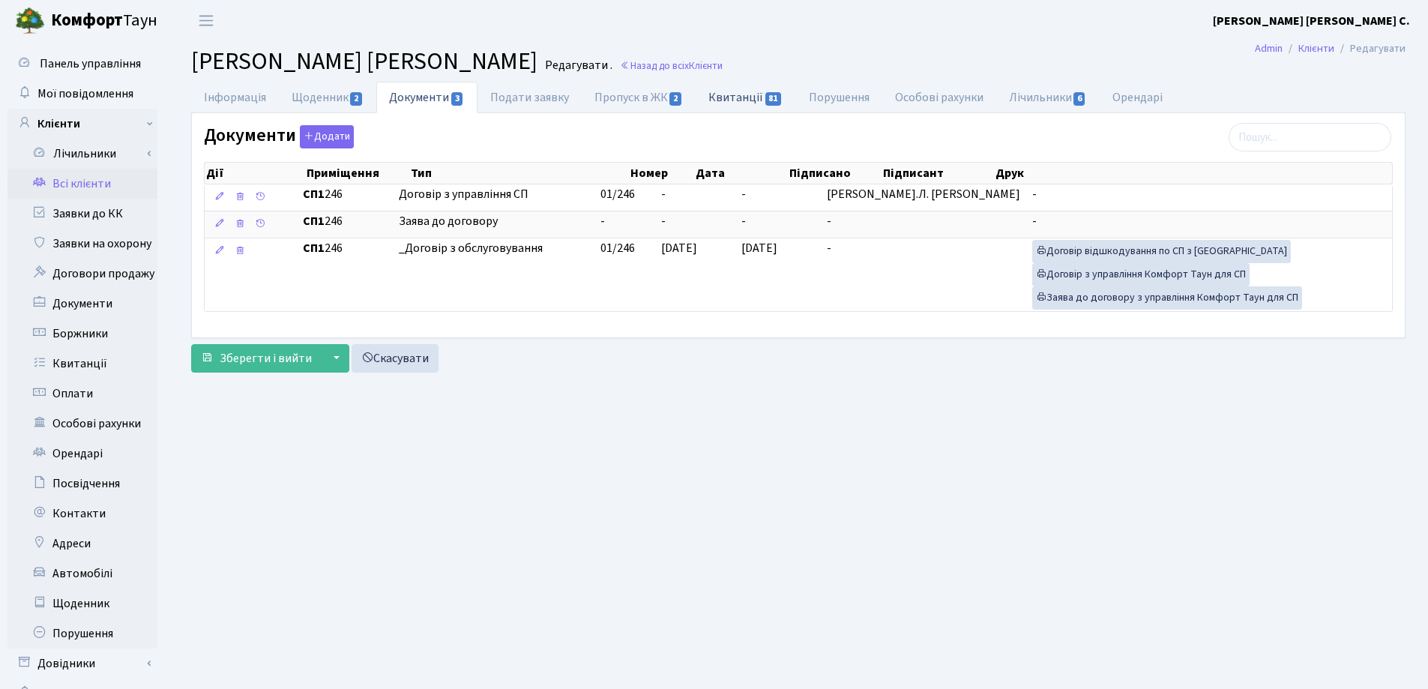
click at [719, 99] on link "Квитанції 81" at bounding box center [746, 97] width 100 height 31
select select "25"
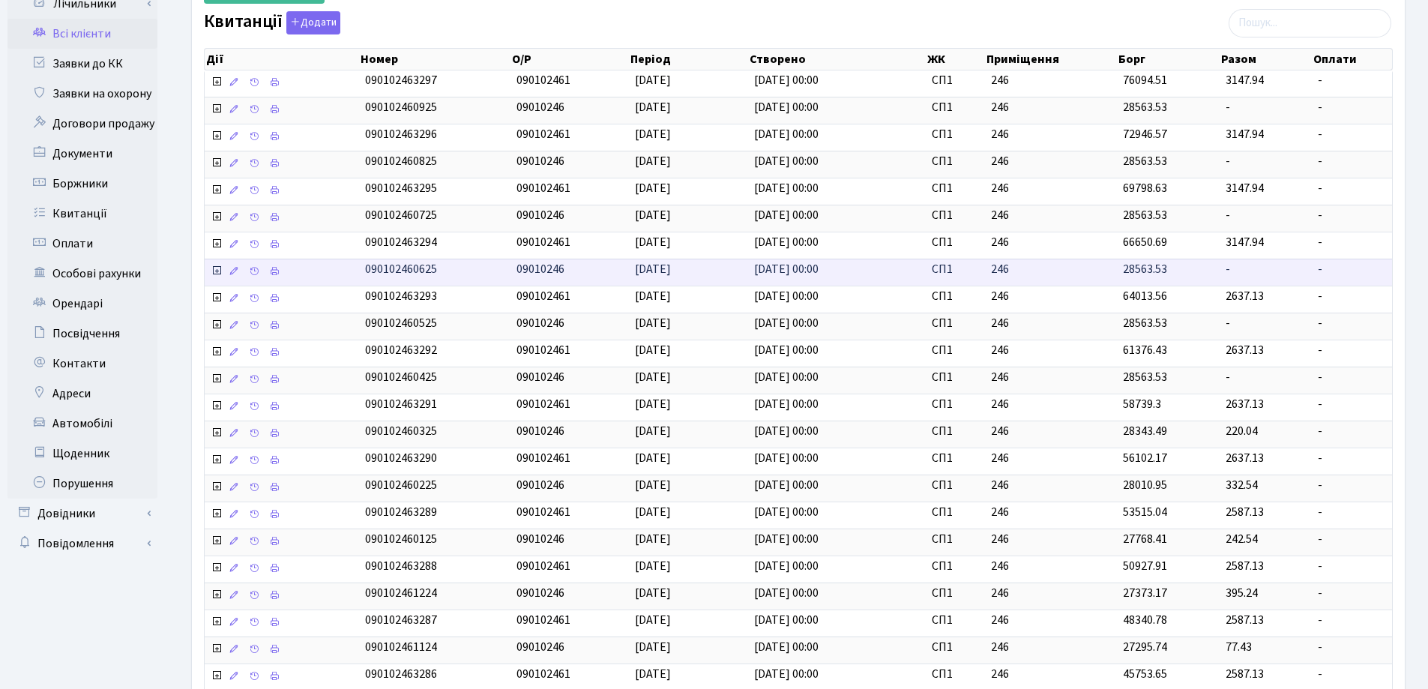
scroll to position [341, 0]
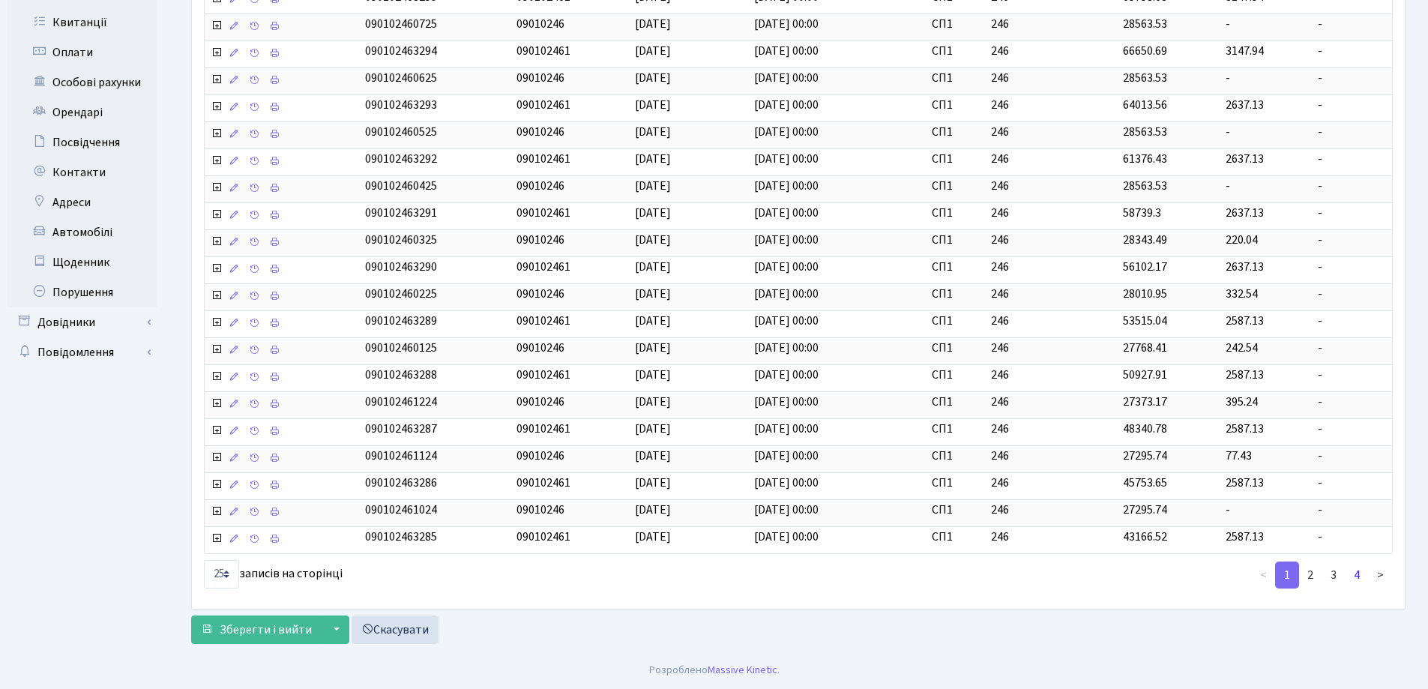
click at [1356, 576] on link "4" at bounding box center [1357, 574] width 24 height 27
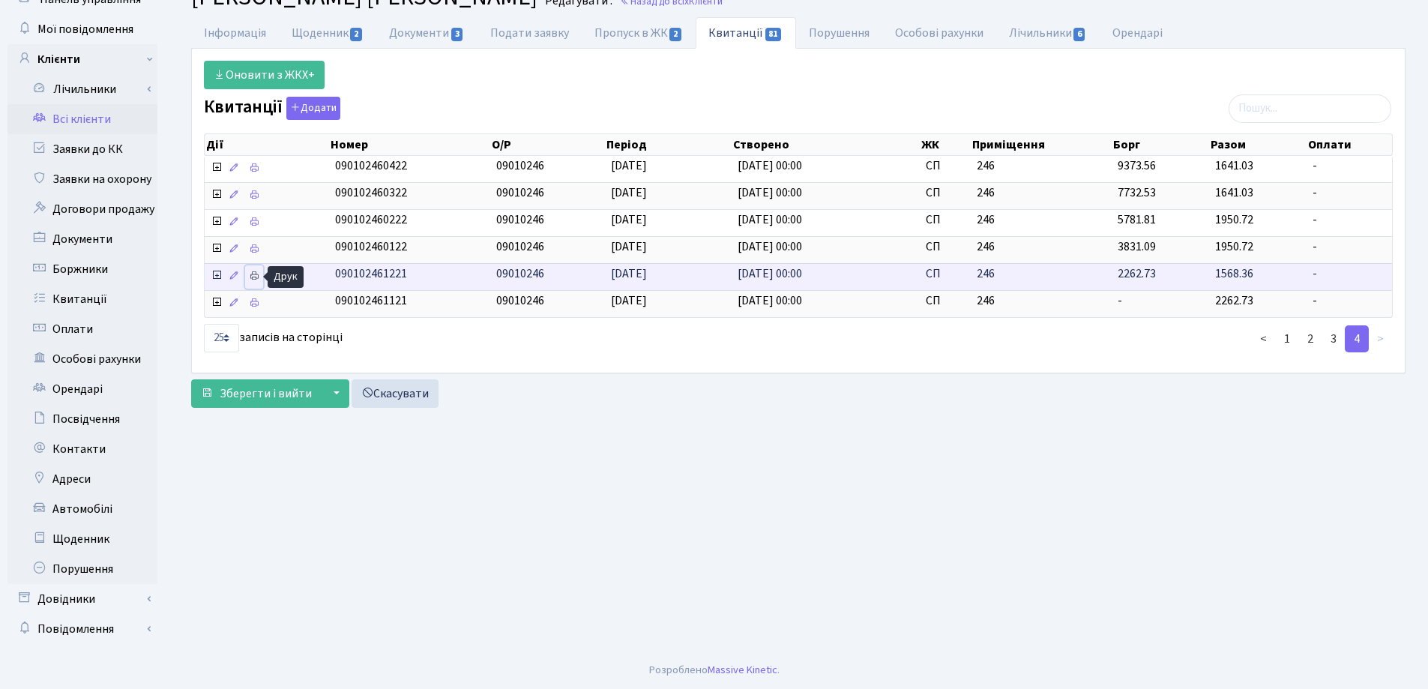
click at [256, 277] on icon at bounding box center [254, 276] width 10 height 10
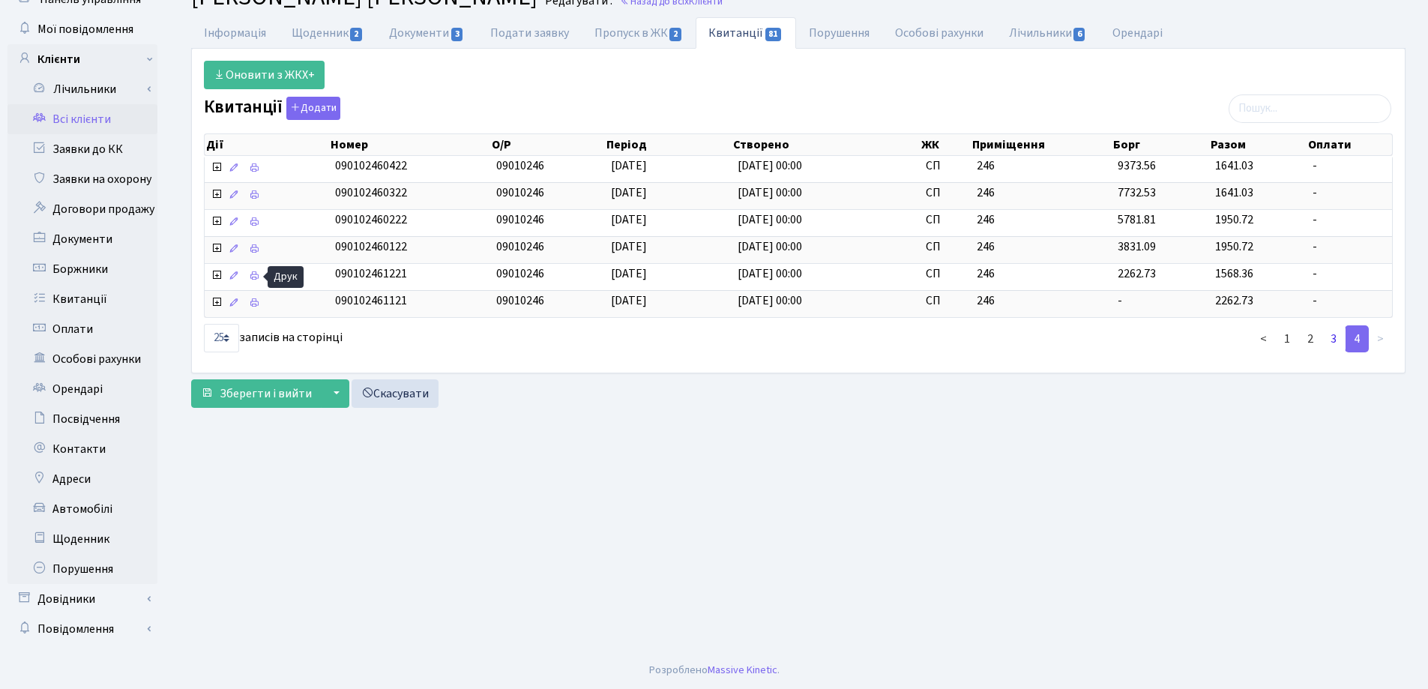
click at [1331, 340] on link "3" at bounding box center [1333, 338] width 24 height 27
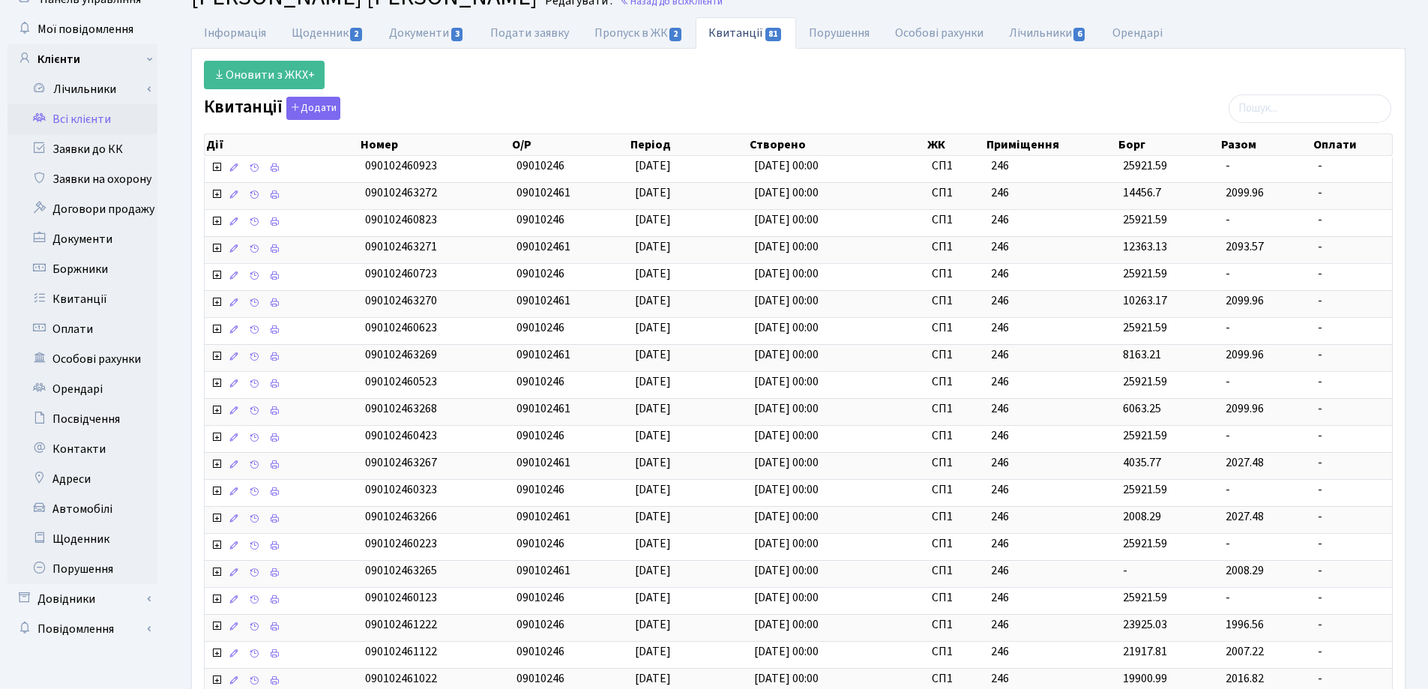
scroll to position [341, 0]
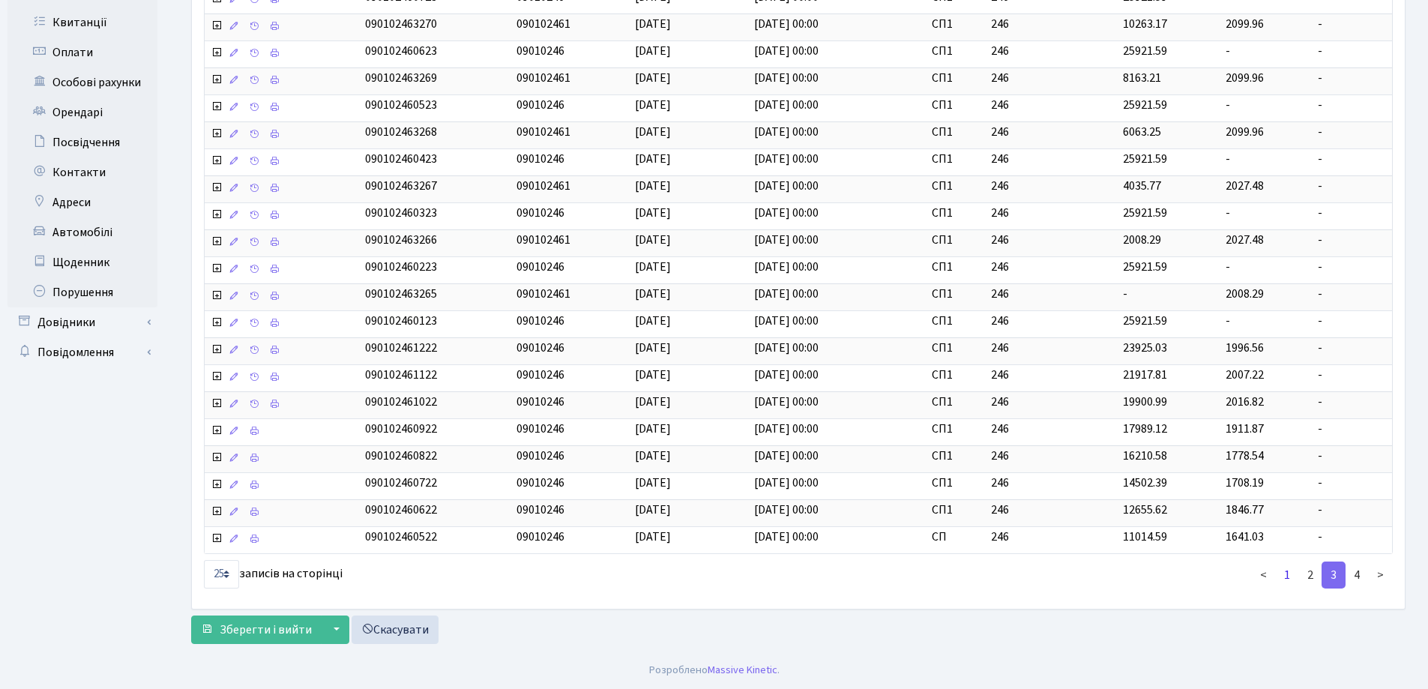
click at [1285, 575] on link "1" at bounding box center [1287, 574] width 24 height 27
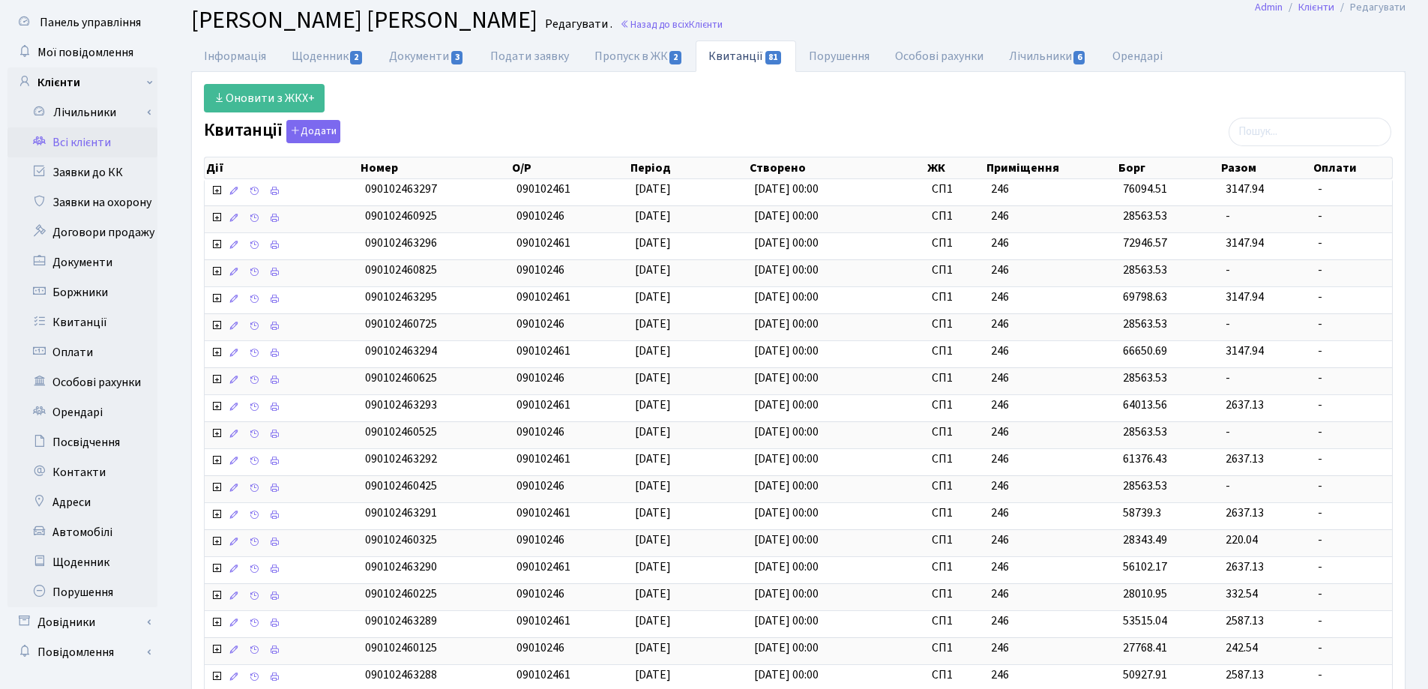
scroll to position [0, 0]
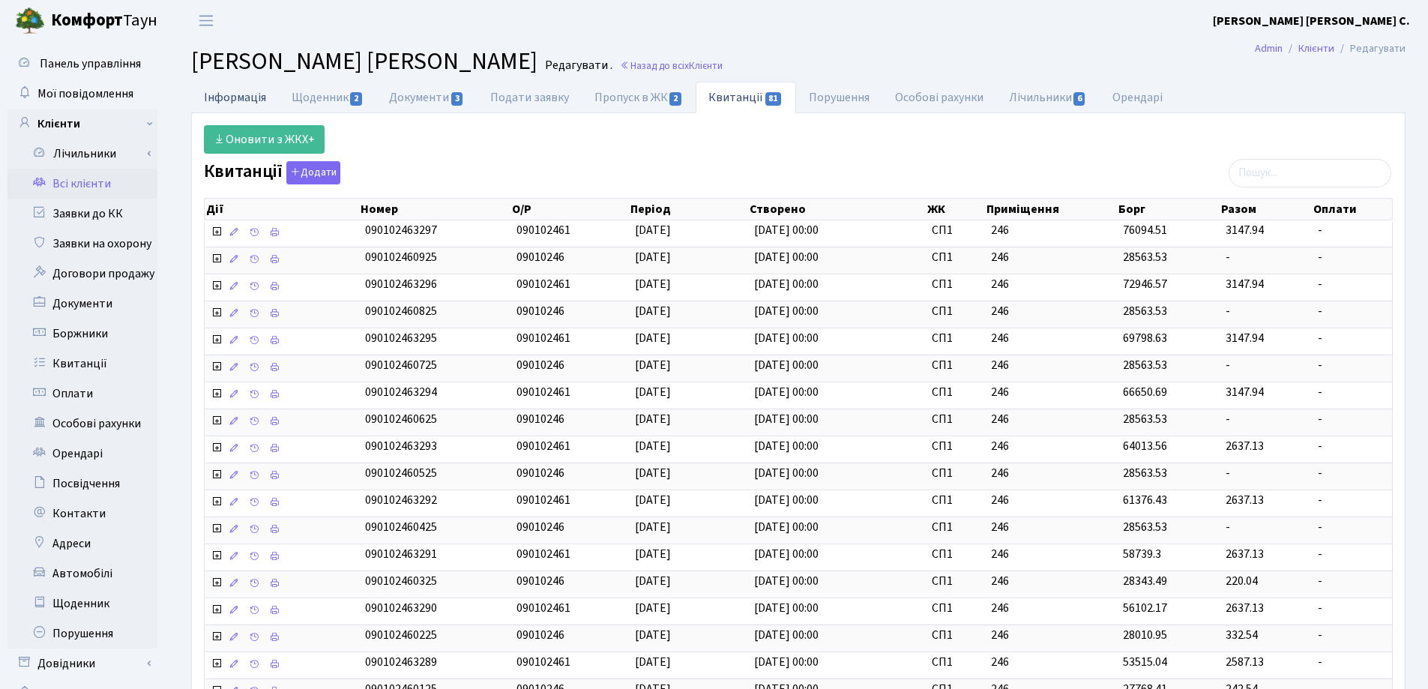
click at [224, 97] on link "Інформація" at bounding box center [235, 97] width 88 height 31
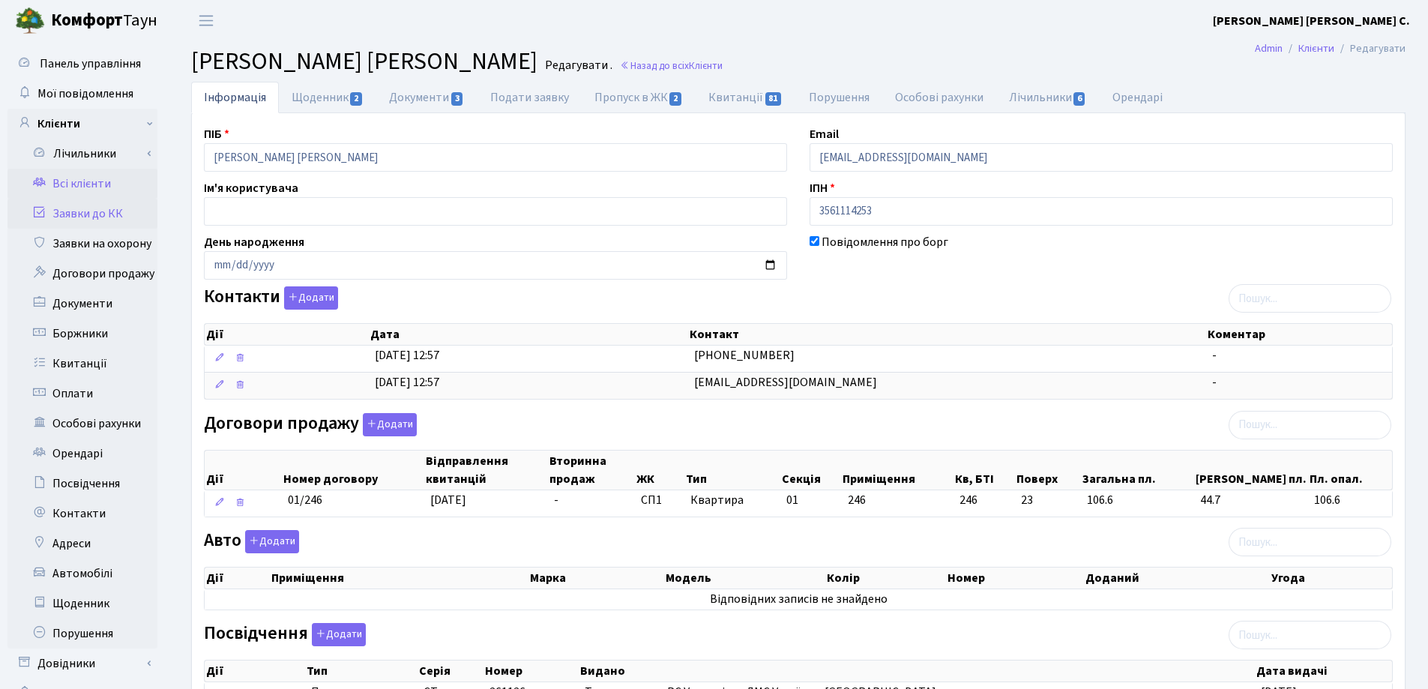
click at [91, 219] on link "Заявки до КК" at bounding box center [82, 214] width 150 height 30
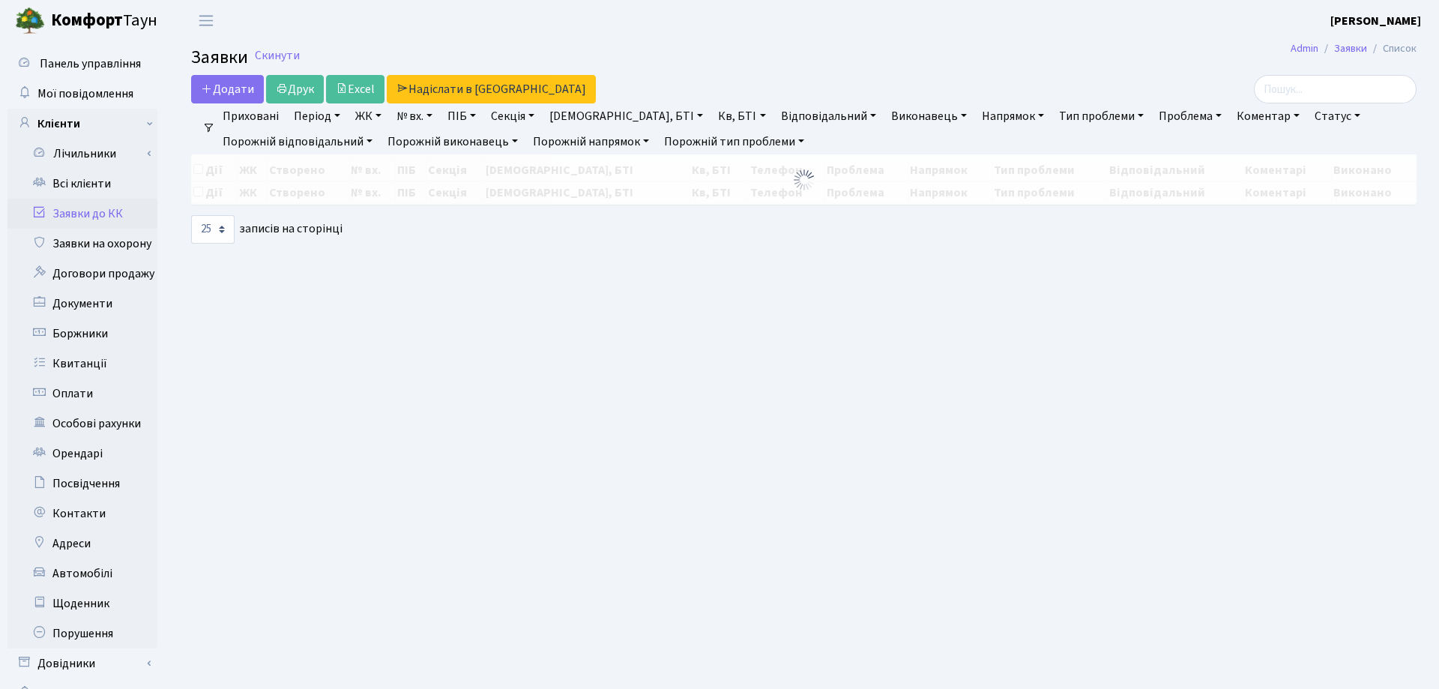
select select "25"
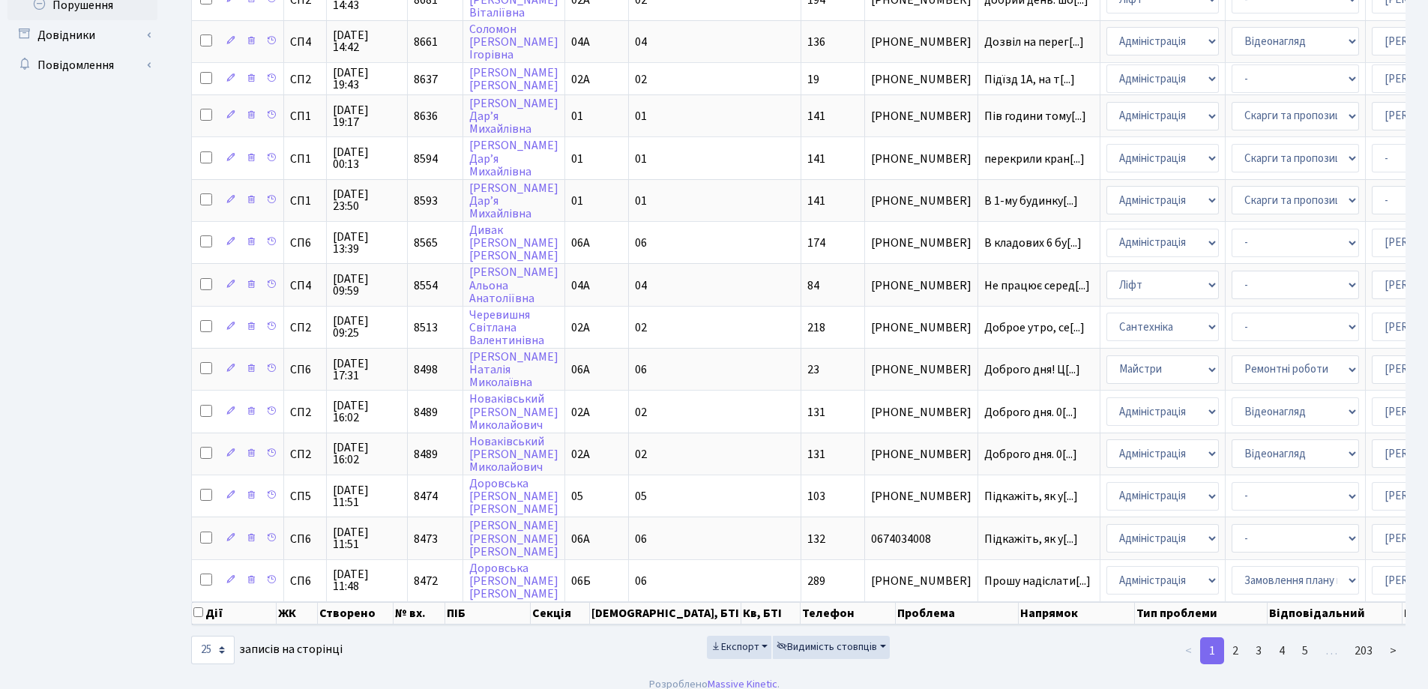
scroll to position [654, 0]
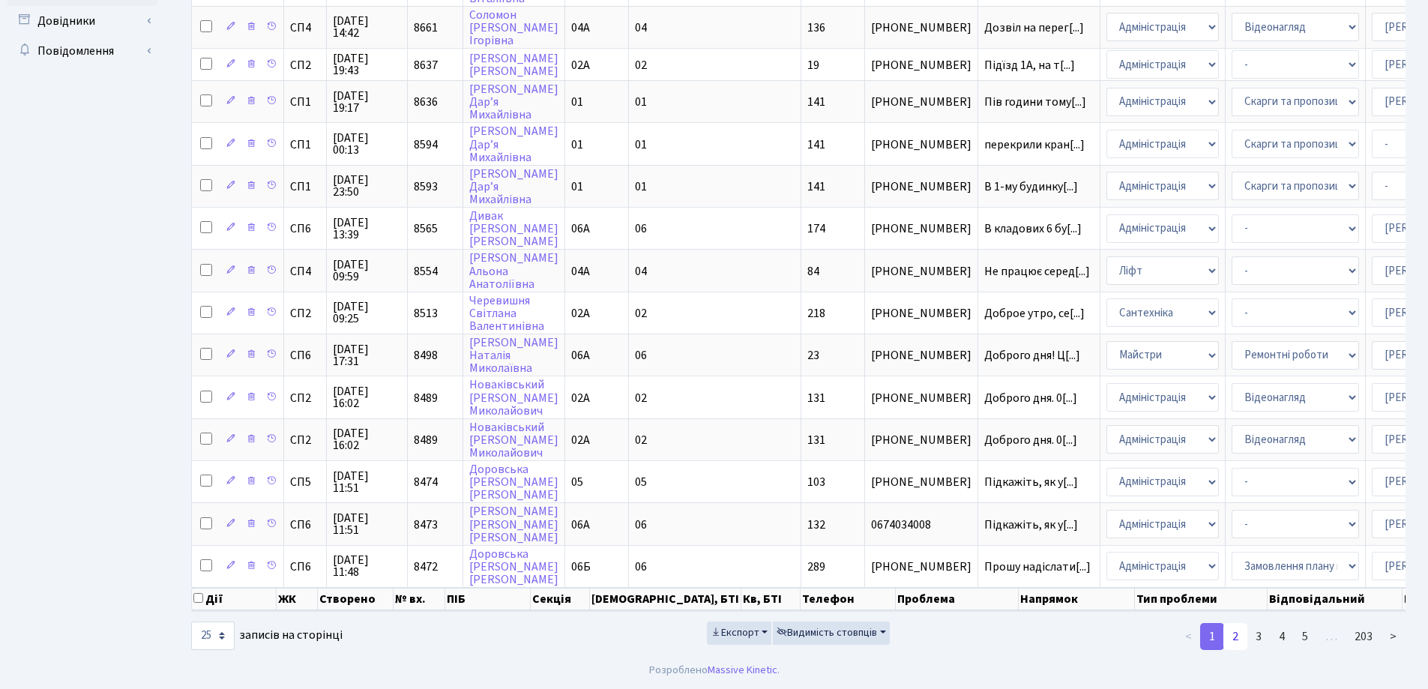
click at [1240, 636] on link "2" at bounding box center [1235, 636] width 24 height 27
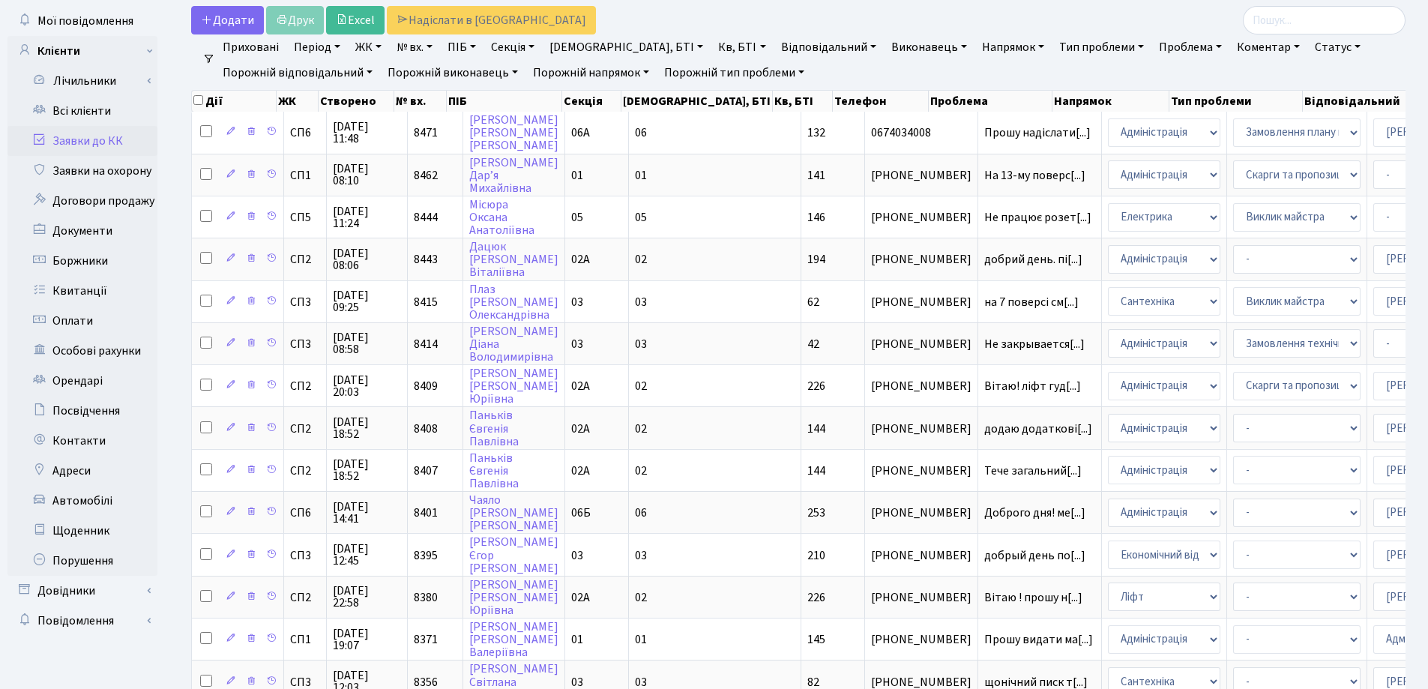
scroll to position [0, 0]
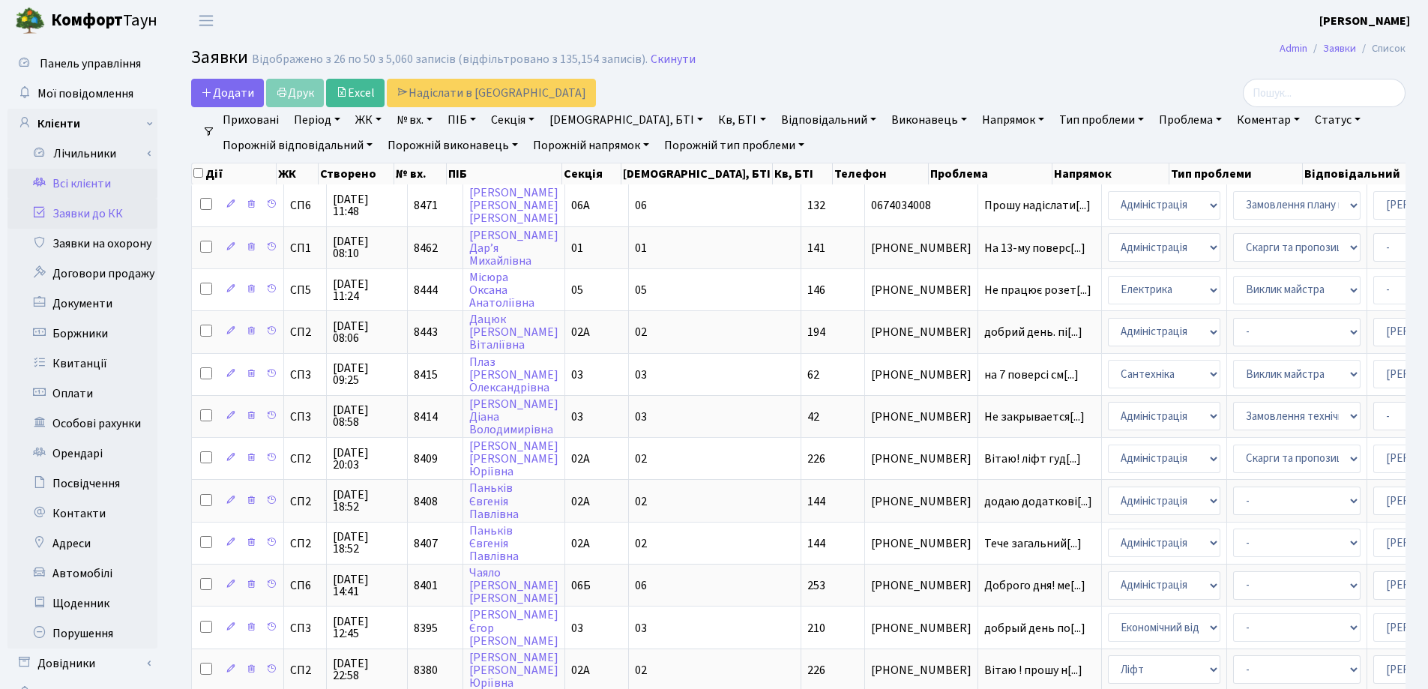
click at [82, 180] on link "Всі клієнти" at bounding box center [82, 184] width 150 height 30
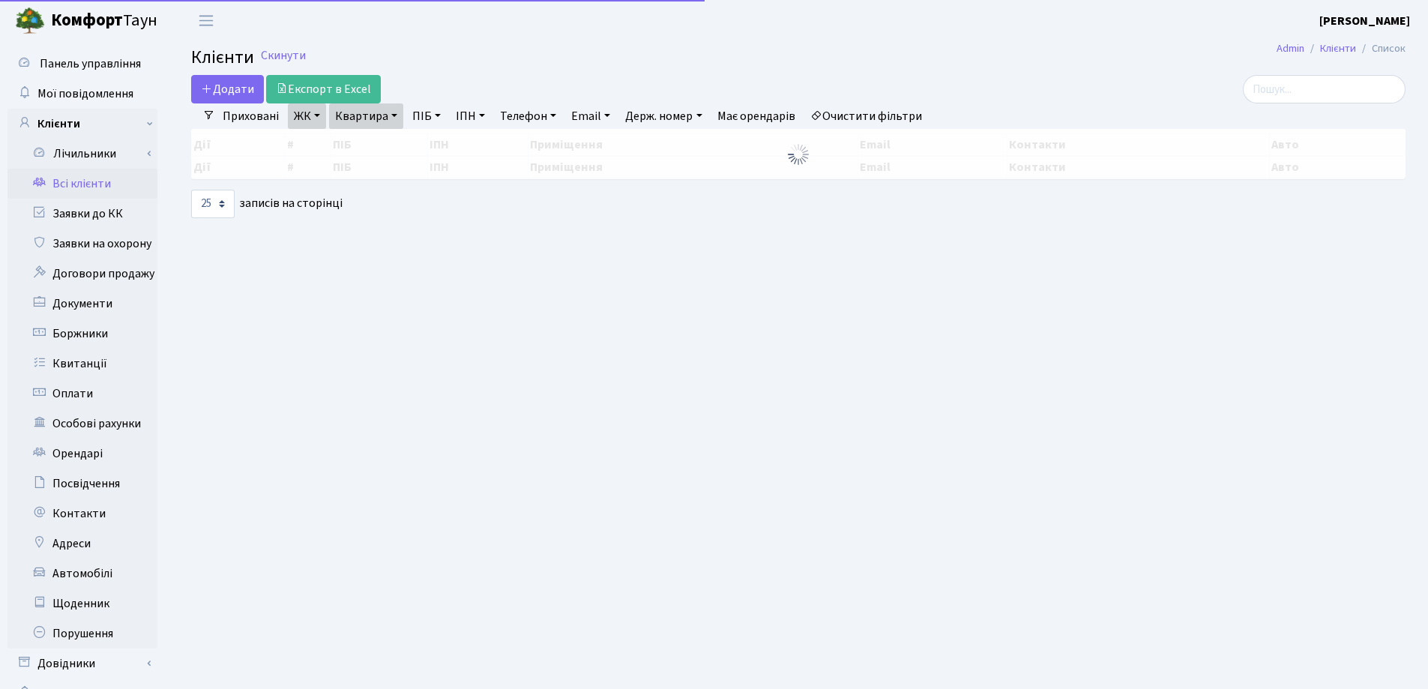
select select "25"
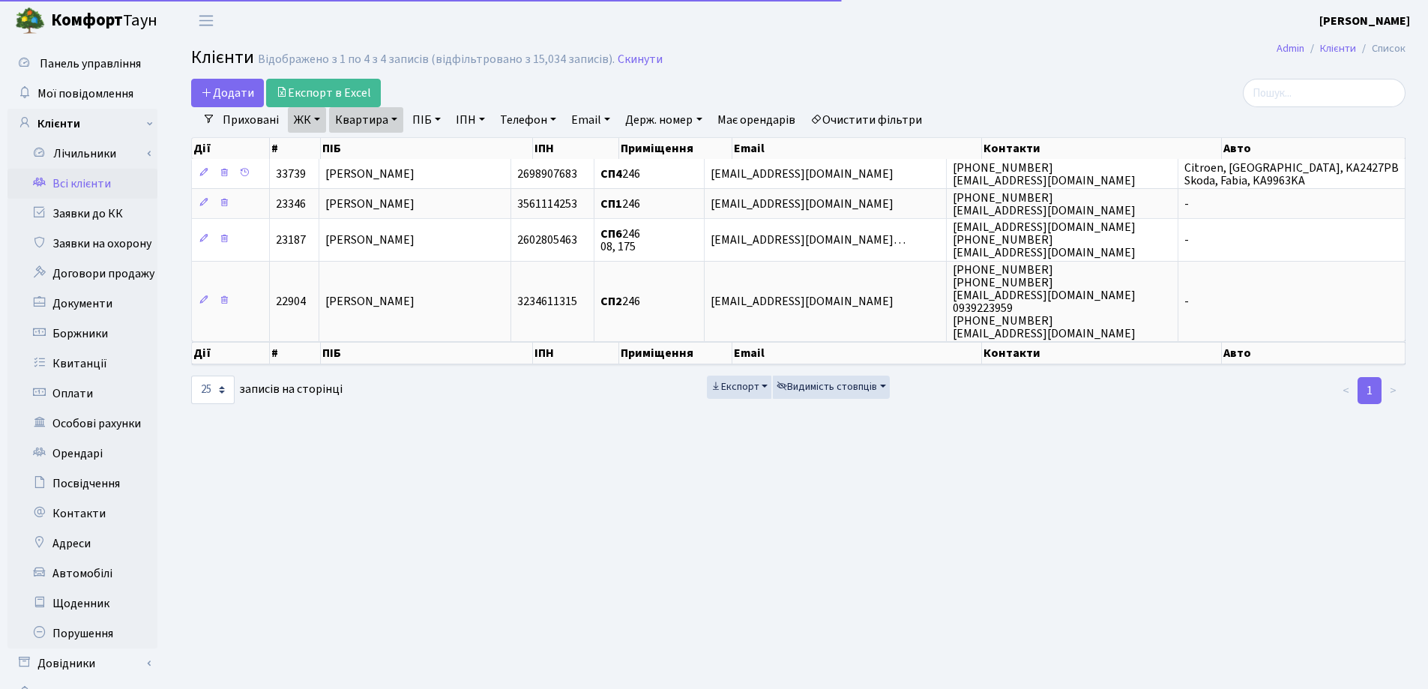
click at [395, 119] on link "Квартира" at bounding box center [366, 119] width 74 height 25
click at [394, 151] on input "246" at bounding box center [374, 149] width 88 height 28
type input "2"
type input "146"
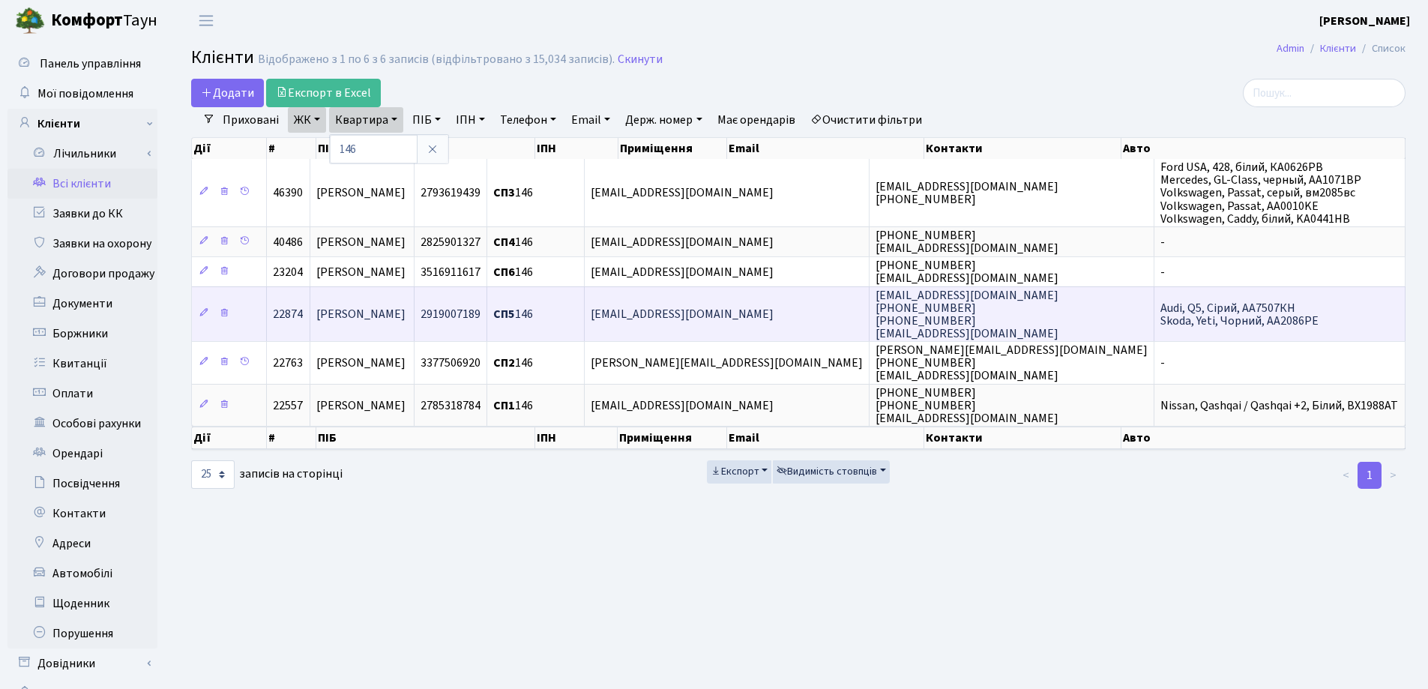
click at [379, 329] on td "[PERSON_NAME]" at bounding box center [362, 313] width 104 height 55
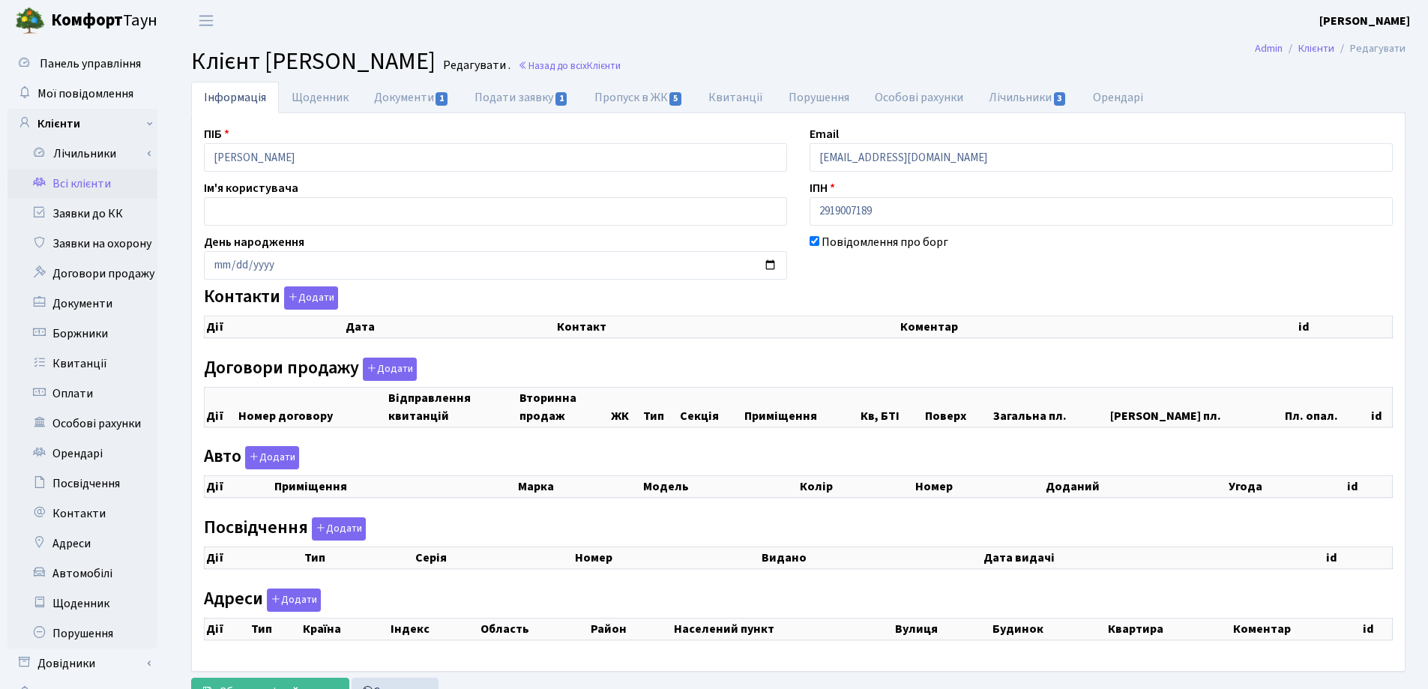
checkbox input "true"
select select "25"
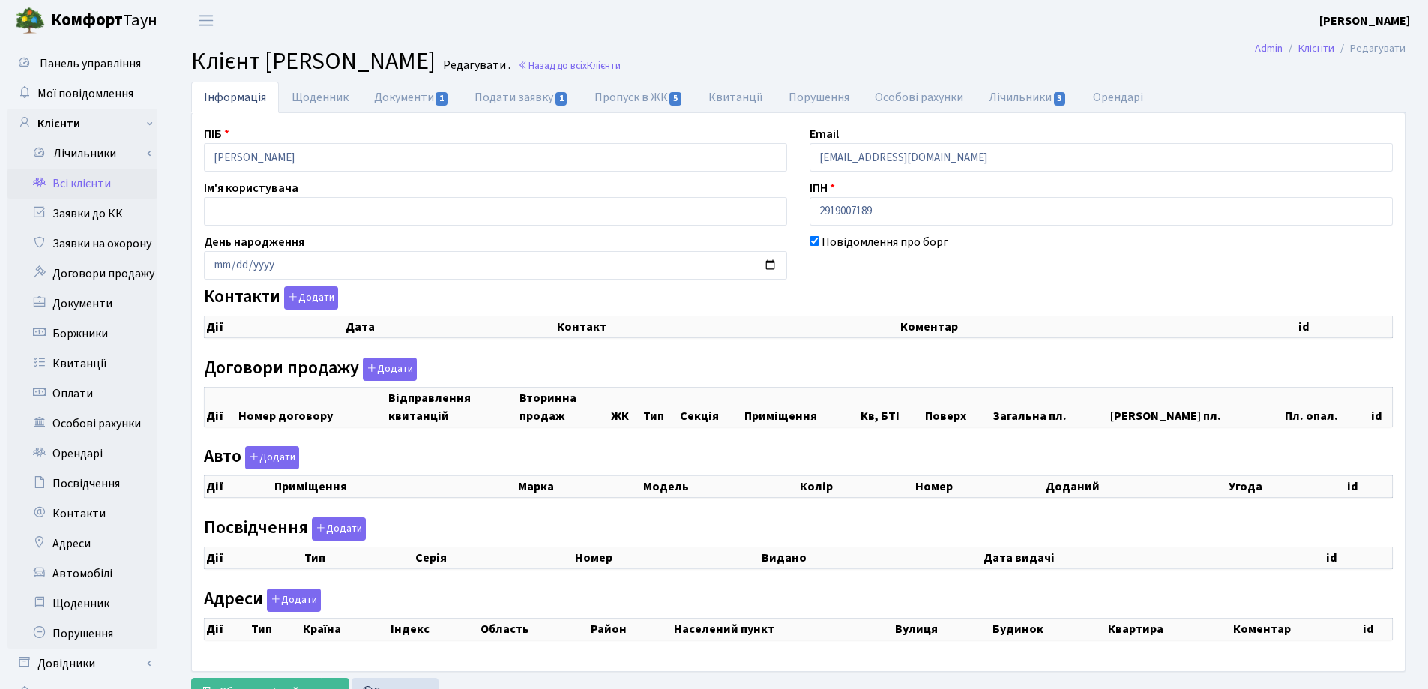
select select "25"
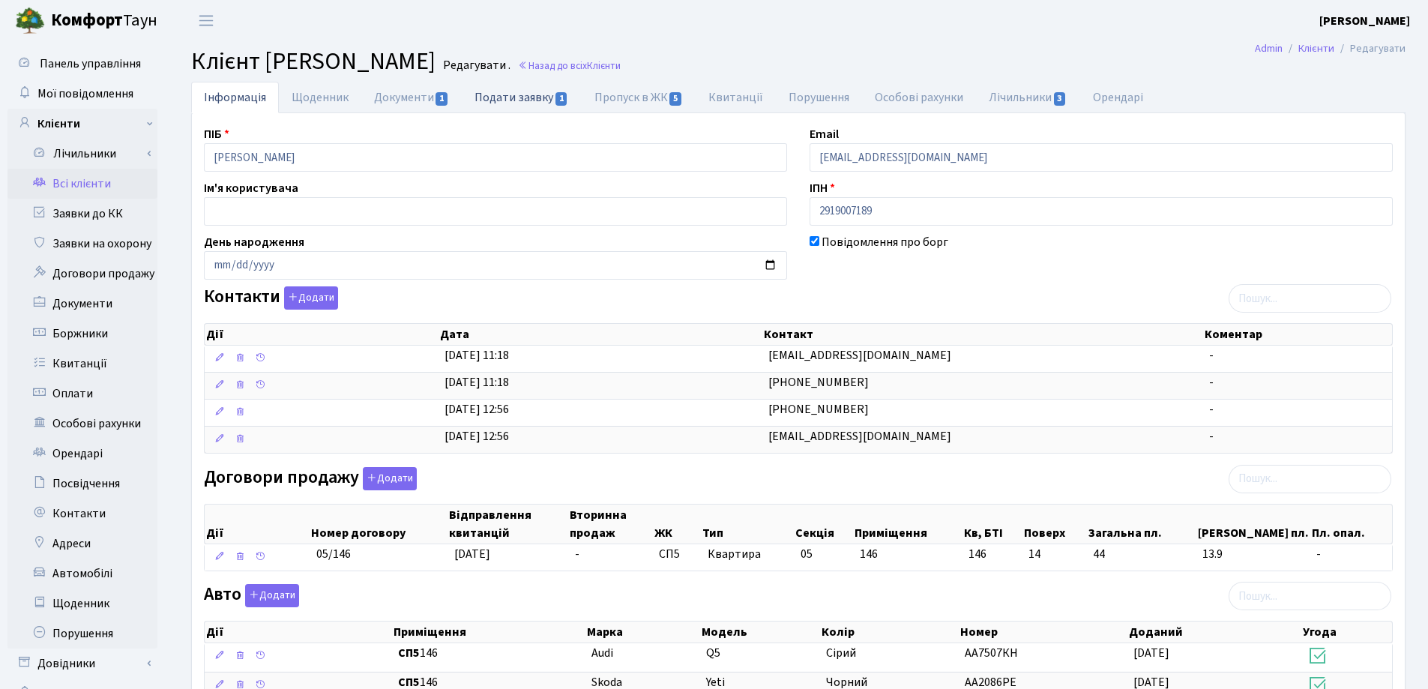
click at [516, 93] on link "Подати заявку 1" at bounding box center [521, 97] width 119 height 31
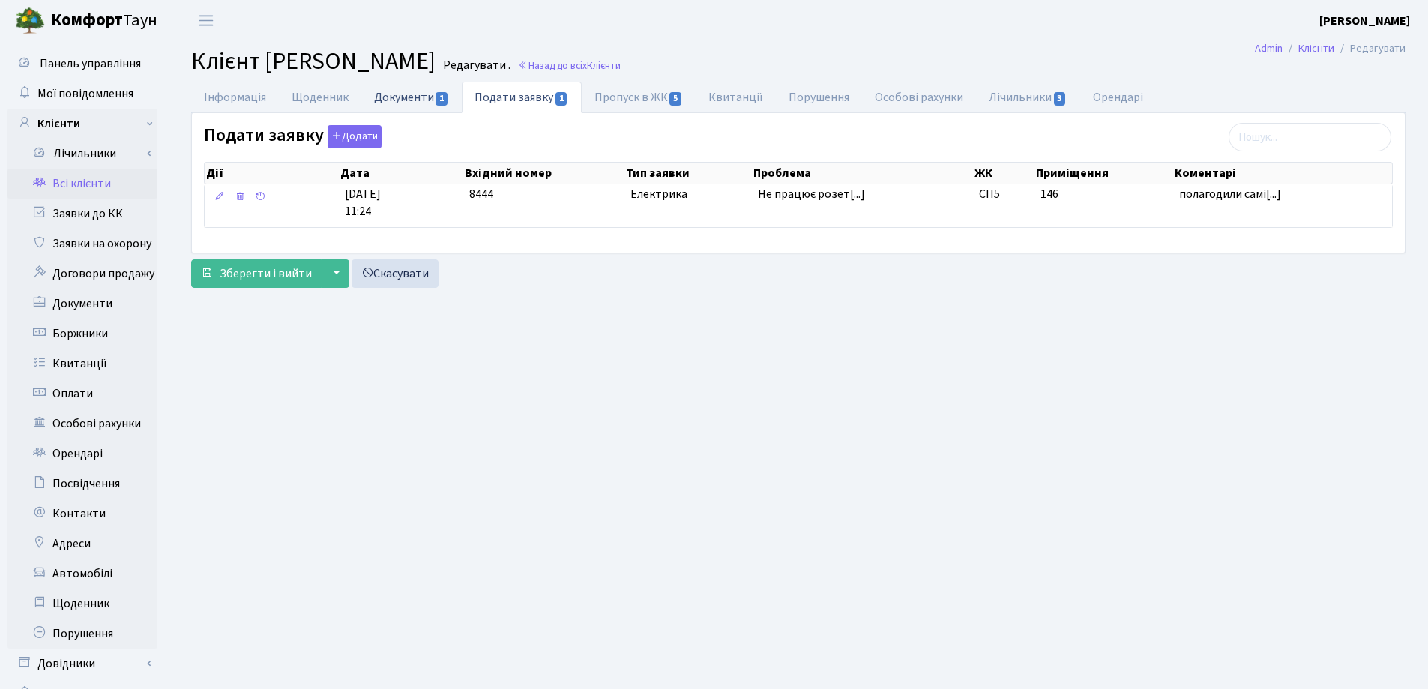
click at [412, 97] on link "Документи 1" at bounding box center [411, 97] width 100 height 31
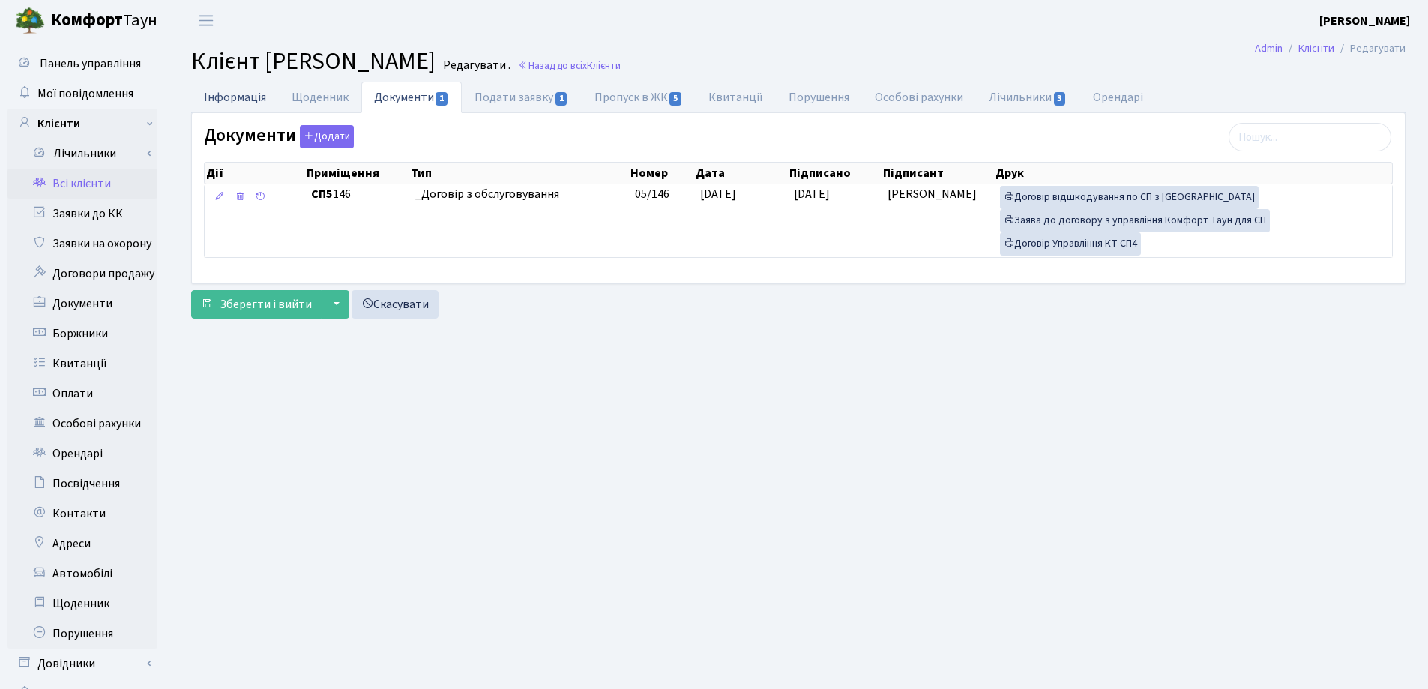
click at [217, 92] on link "Інформація" at bounding box center [235, 97] width 88 height 31
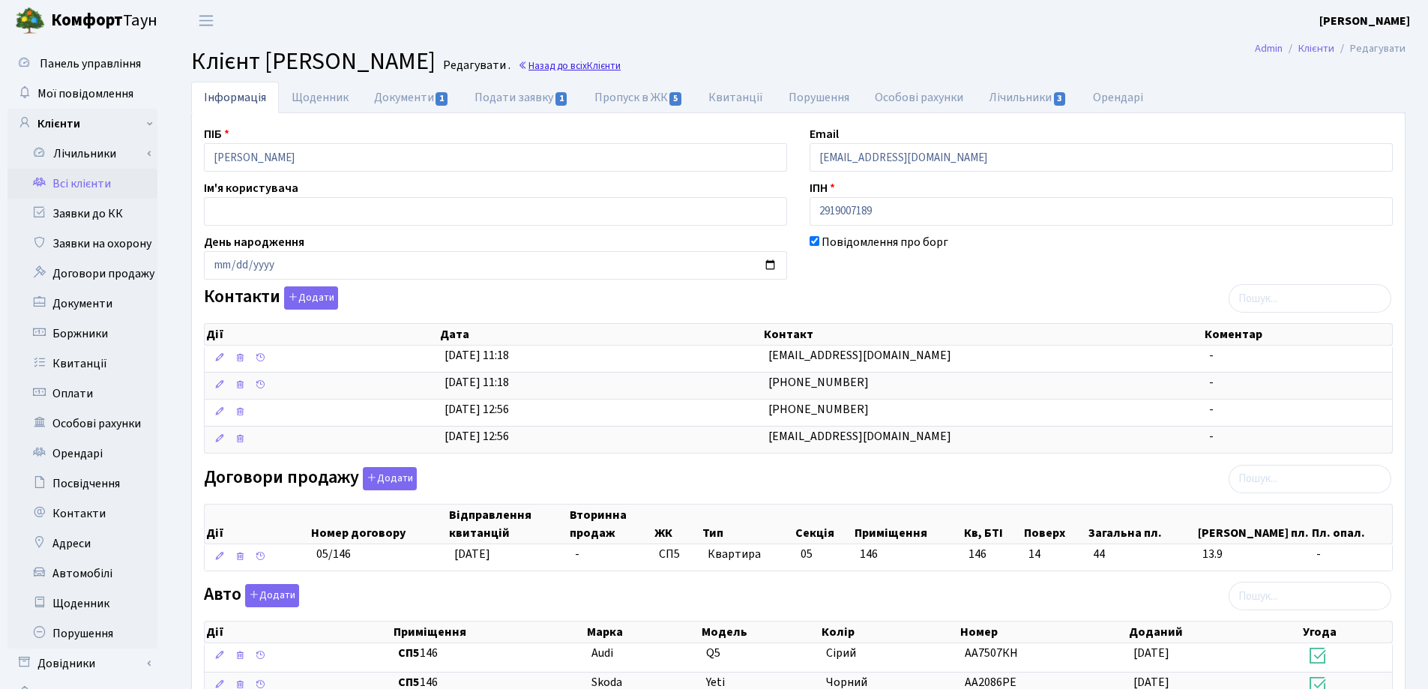
click at [621, 66] on link "Назад до всіх Клієнти" at bounding box center [569, 65] width 103 height 14
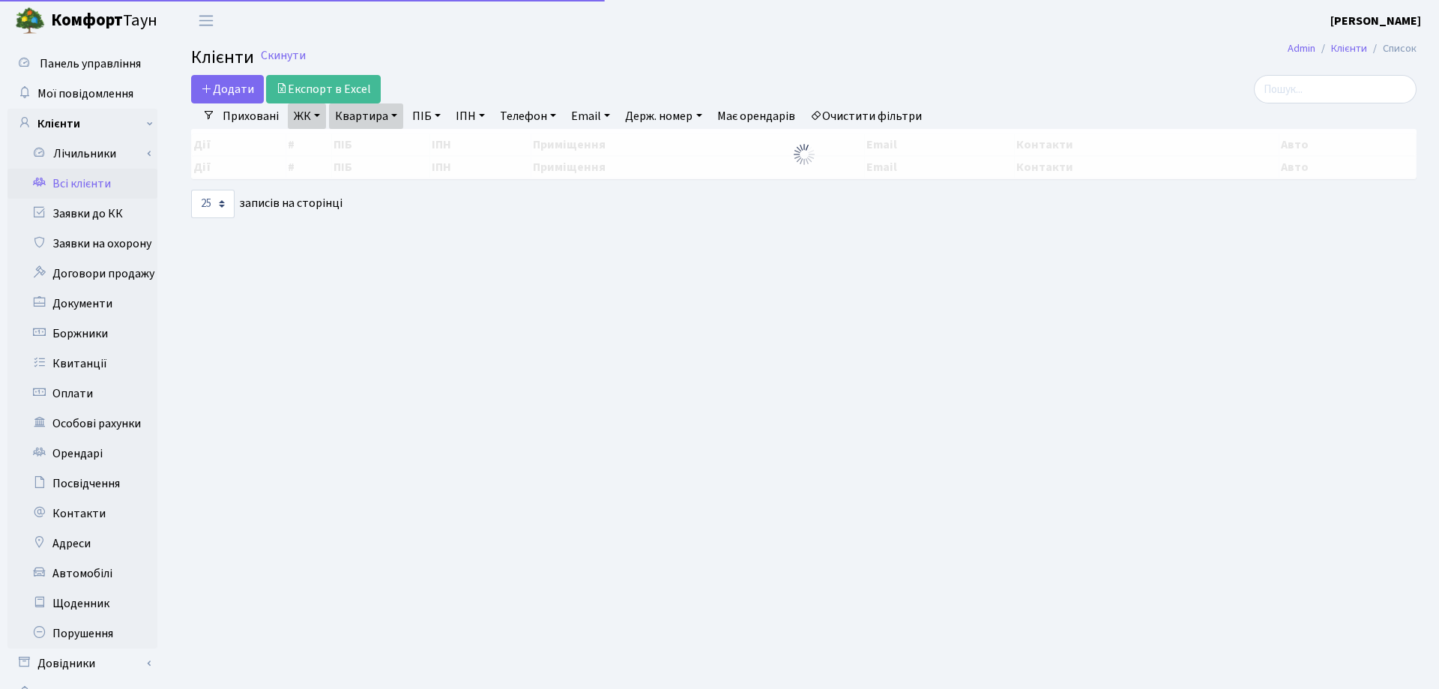
select select "25"
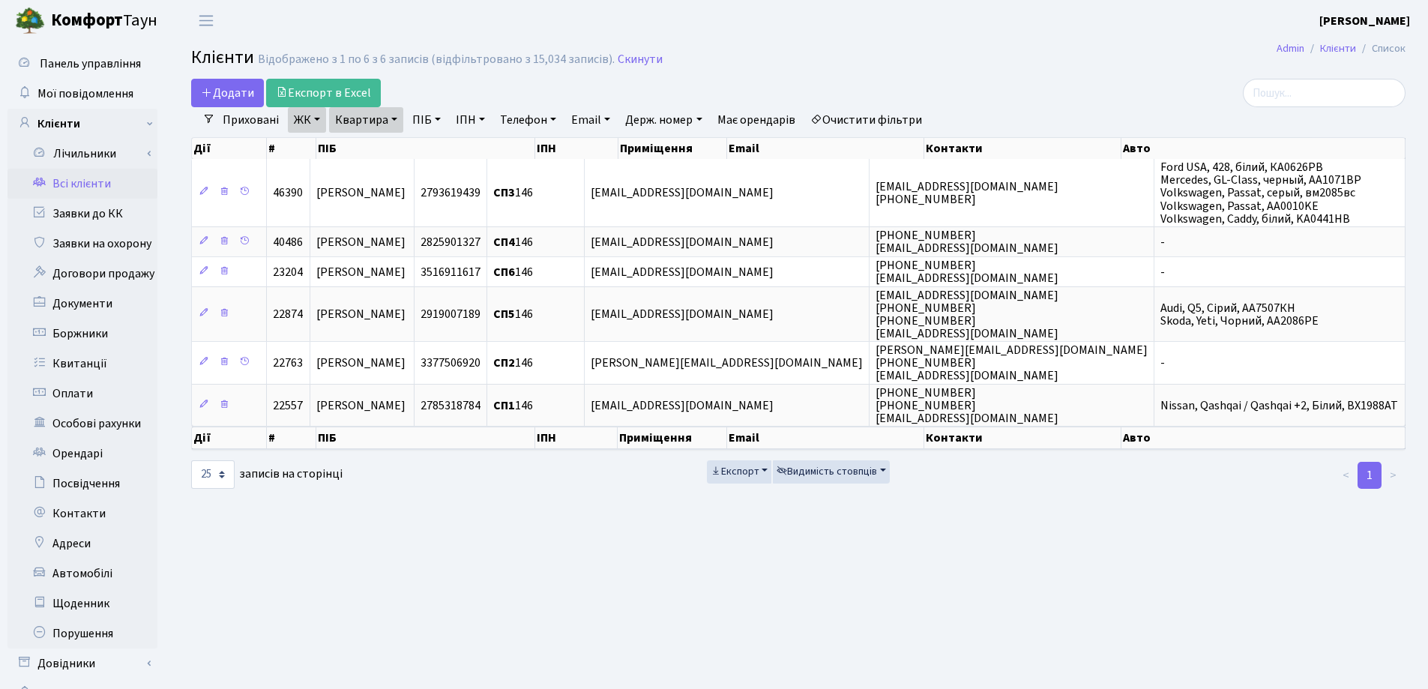
click at [392, 116] on link "Квартира" at bounding box center [366, 119] width 74 height 25
click at [426, 151] on link at bounding box center [432, 149] width 31 height 28
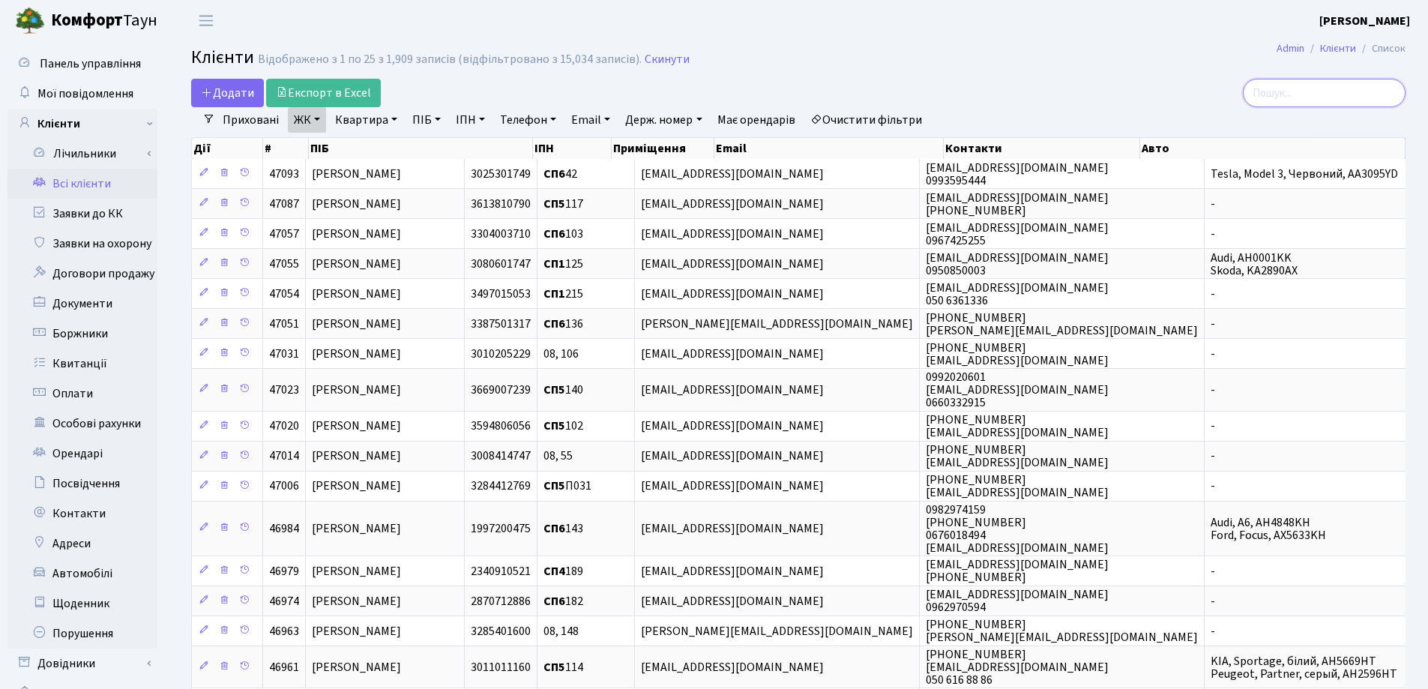
click at [1315, 101] on input "search" at bounding box center [1324, 93] width 163 height 28
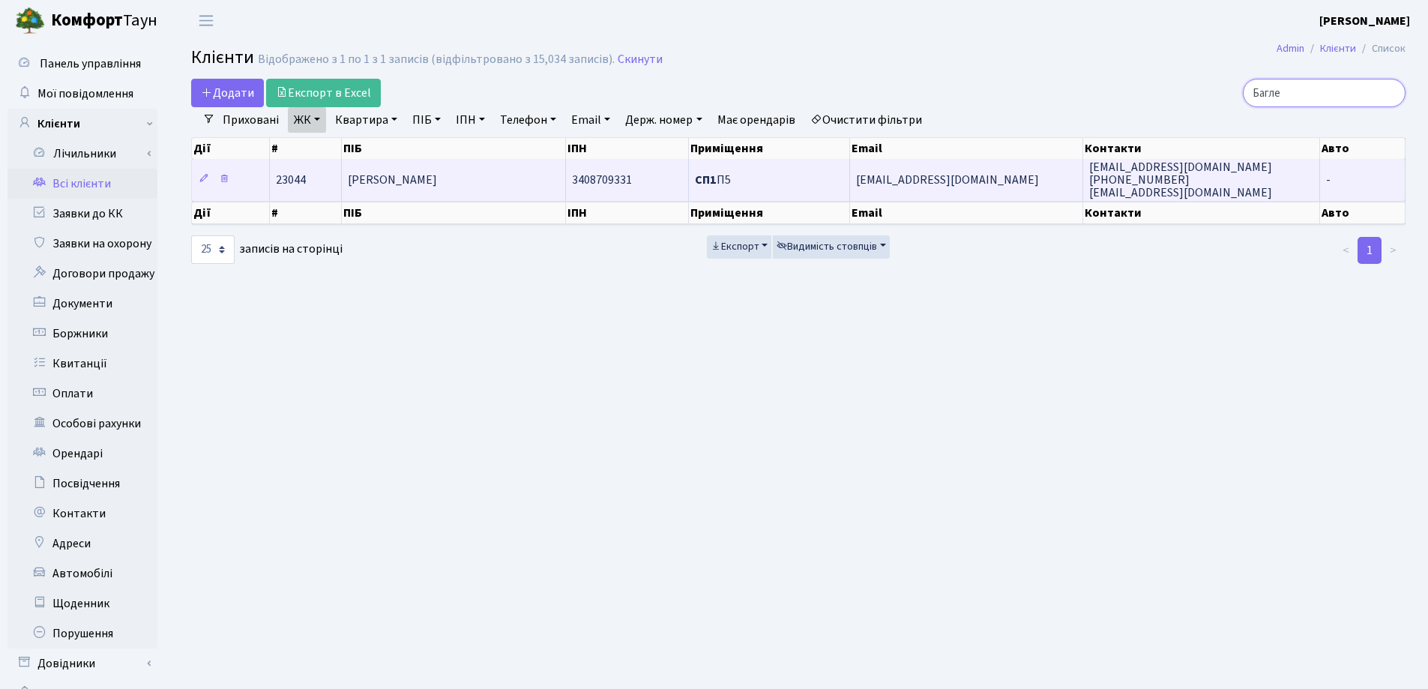
type input "Багле"
click at [521, 179] on td "[PERSON_NAME]" at bounding box center [454, 179] width 224 height 41
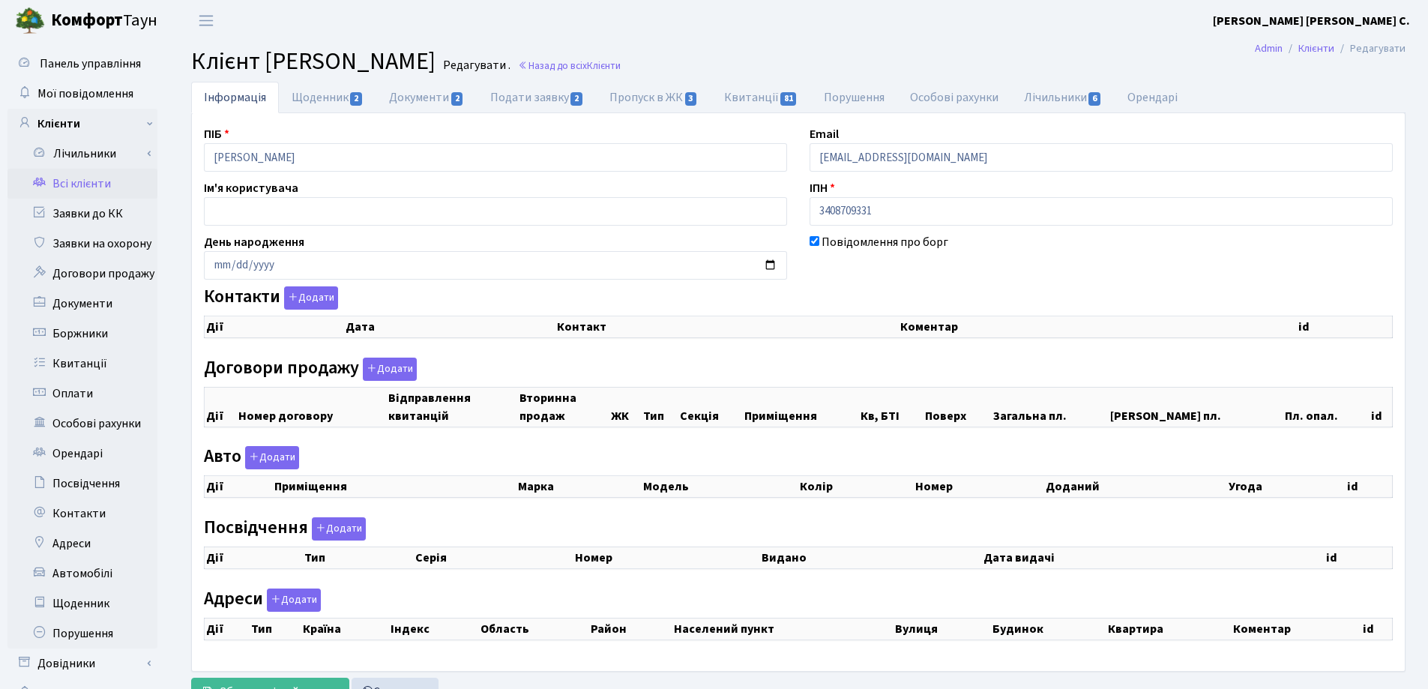
checkbox input "true"
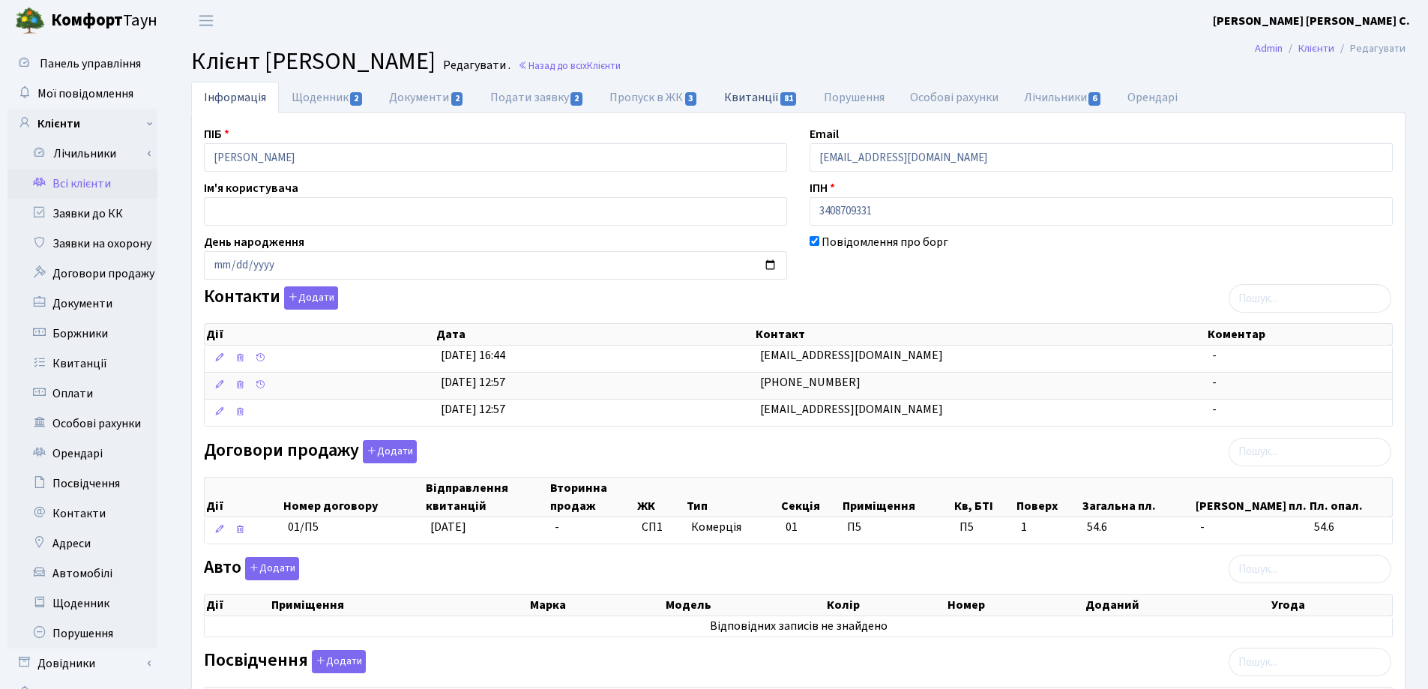
click at [749, 95] on link "Квитанції 81" at bounding box center [761, 97] width 100 height 31
select select "25"
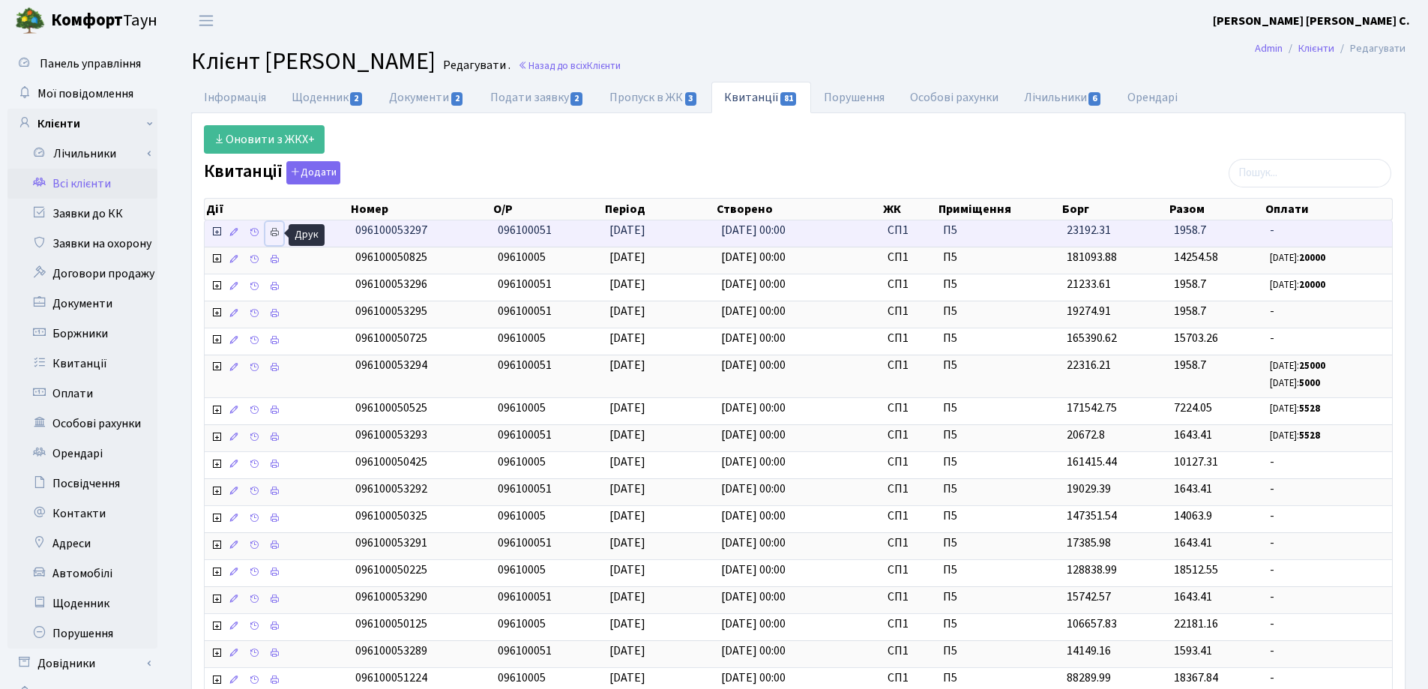
click at [271, 234] on icon at bounding box center [274, 232] width 10 height 10
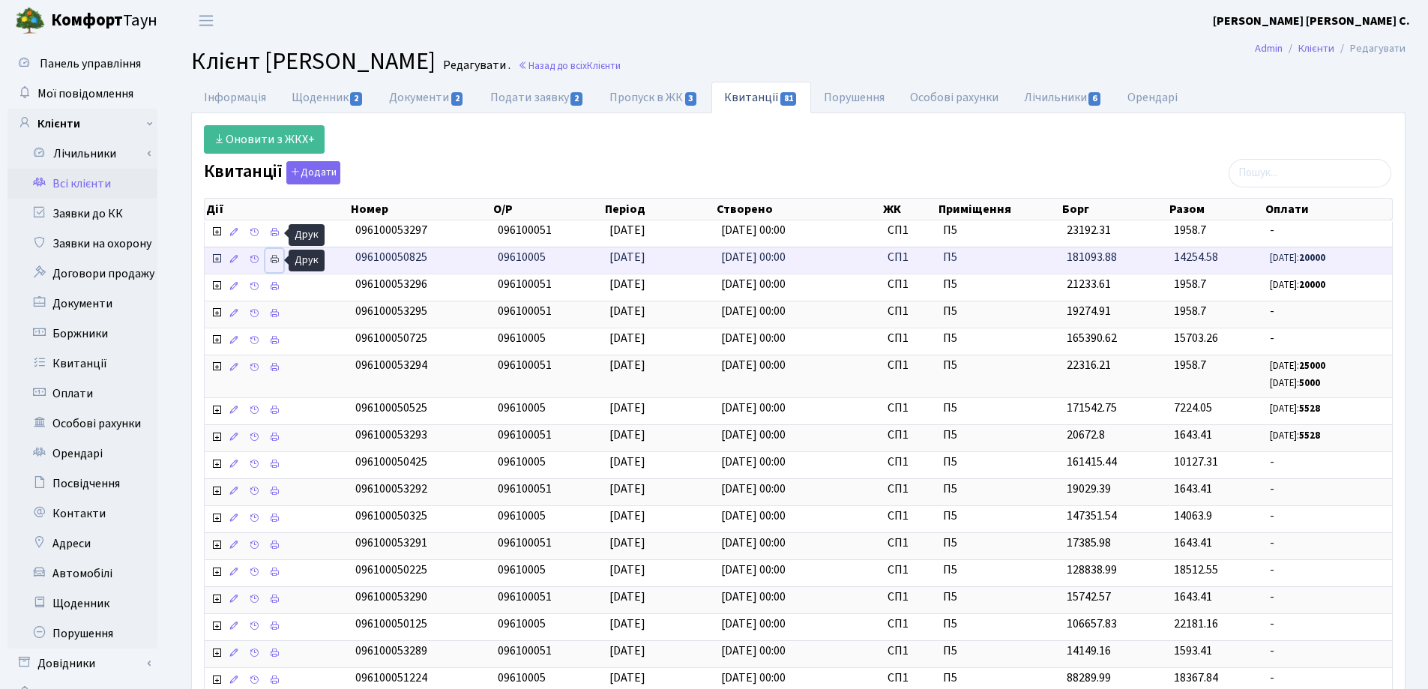
click at [271, 259] on icon at bounding box center [274, 259] width 10 height 10
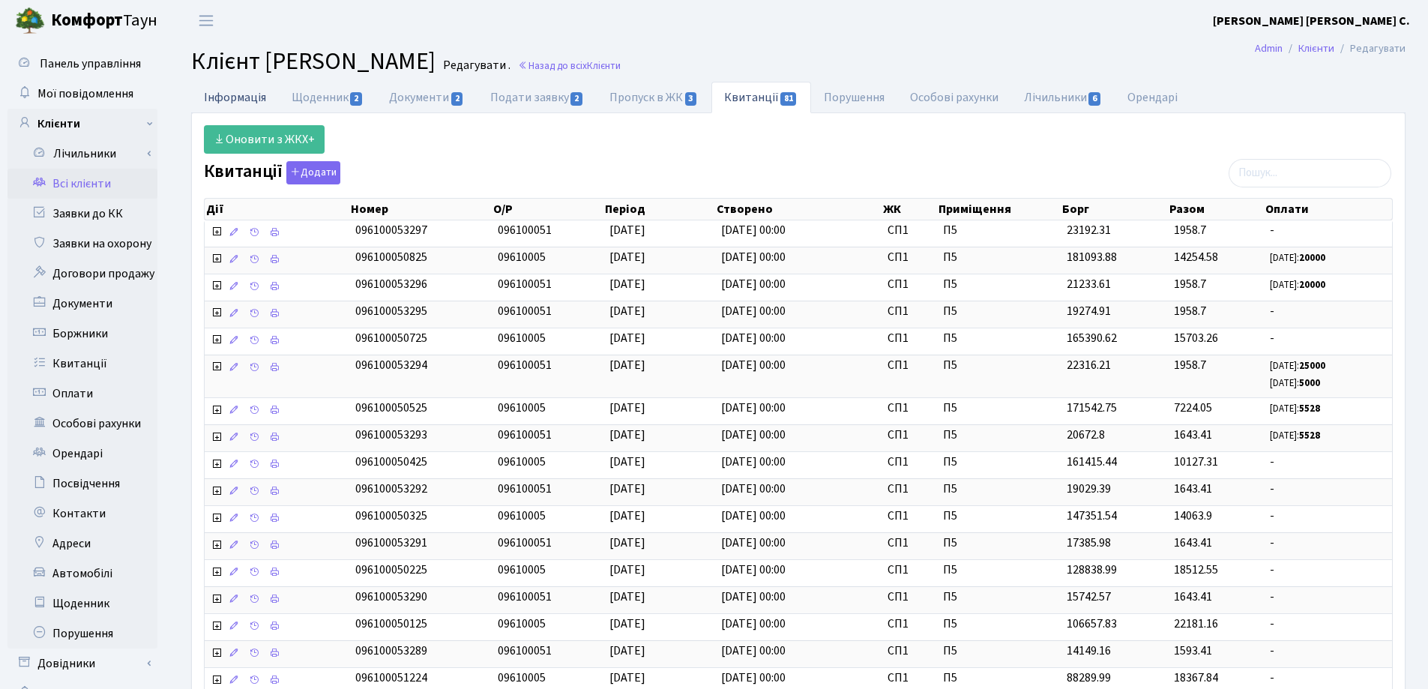
click at [218, 101] on link "Інформація" at bounding box center [235, 97] width 88 height 31
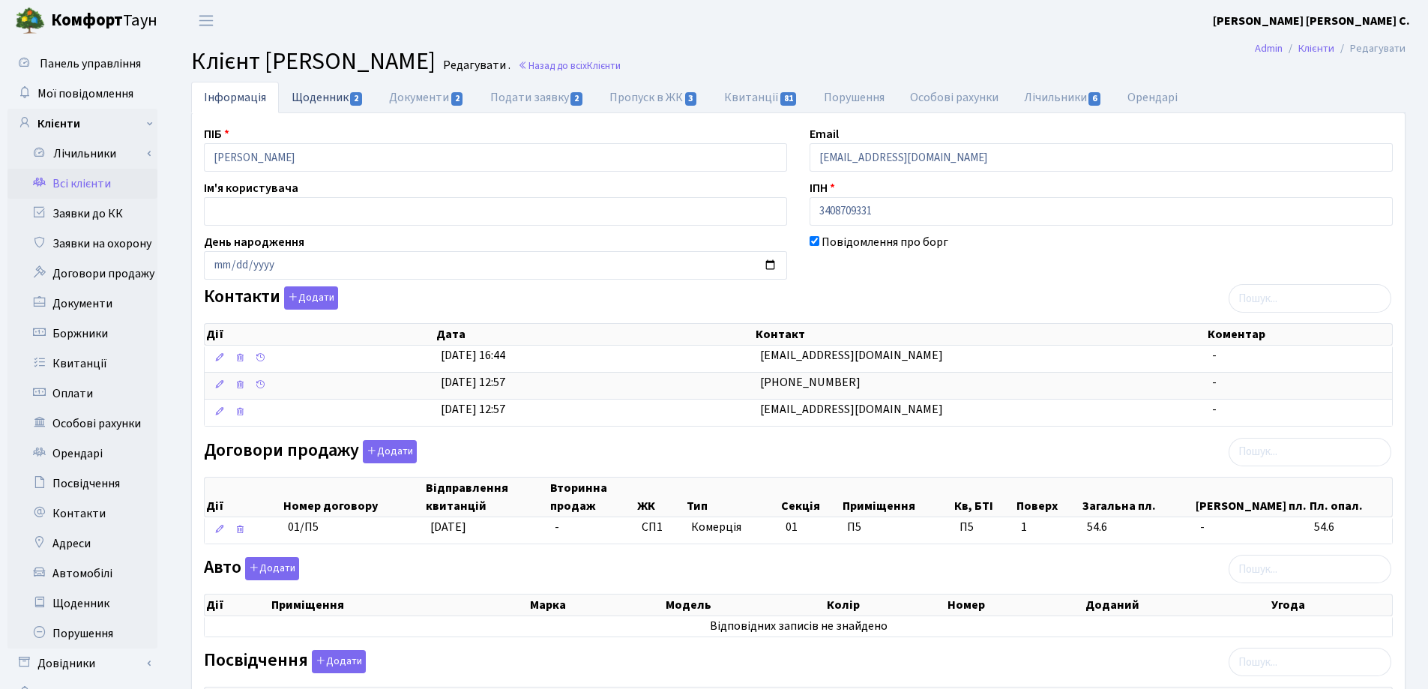
click at [340, 97] on link "Щоденник 2" at bounding box center [327, 97] width 97 height 31
select select "25"
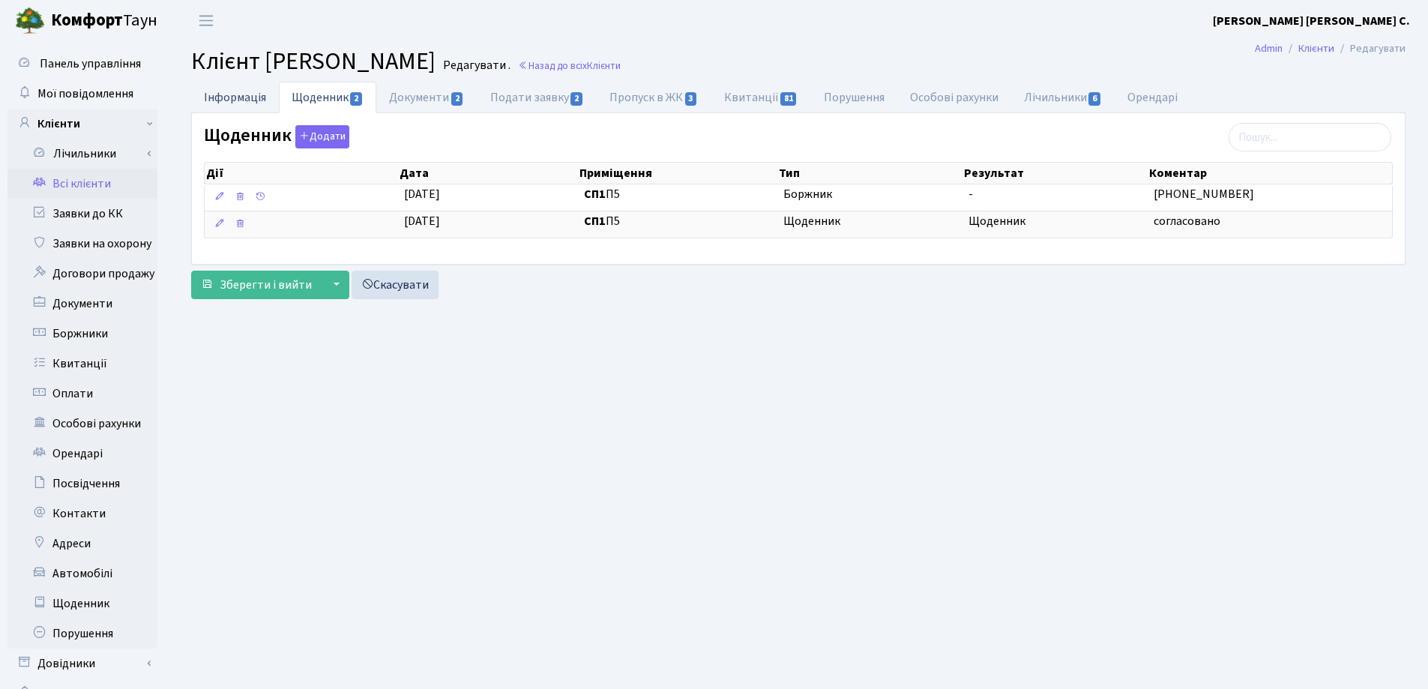
click at [239, 92] on link "Інформація" at bounding box center [235, 97] width 88 height 31
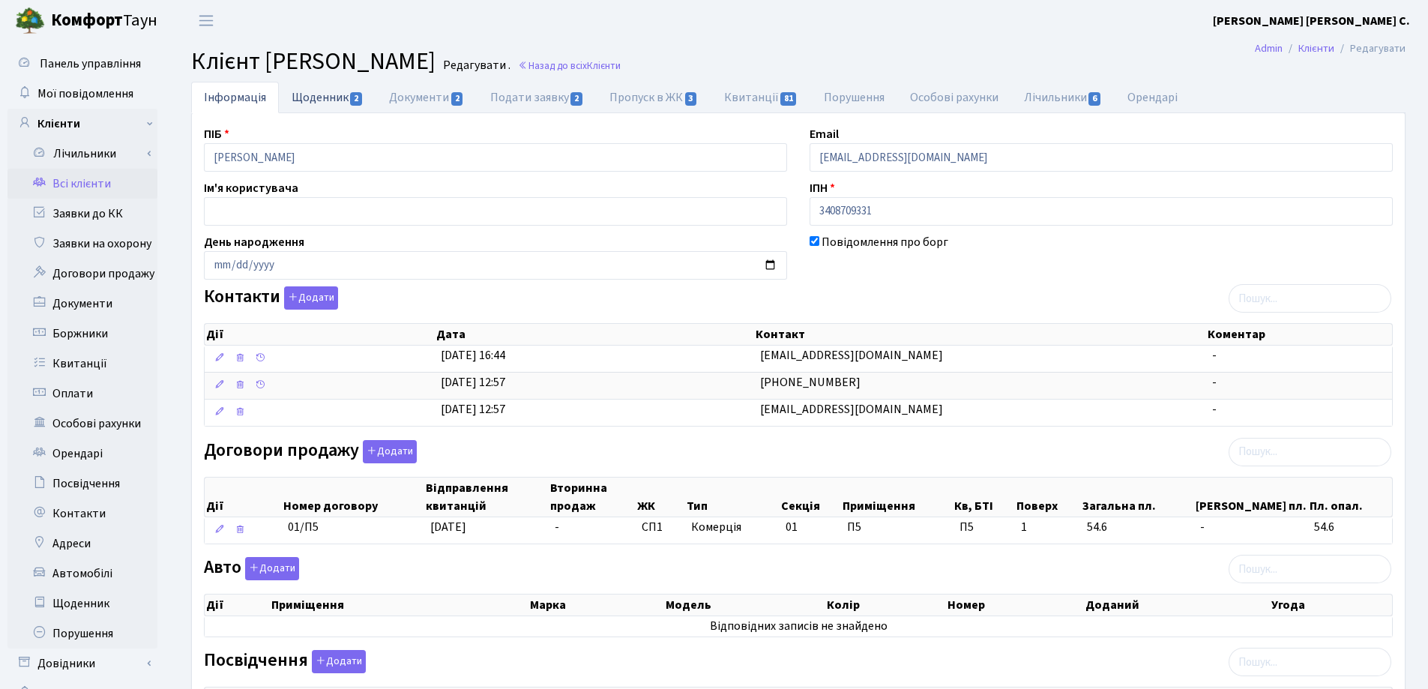
click at [319, 99] on link "Щоденник 2" at bounding box center [327, 97] width 97 height 31
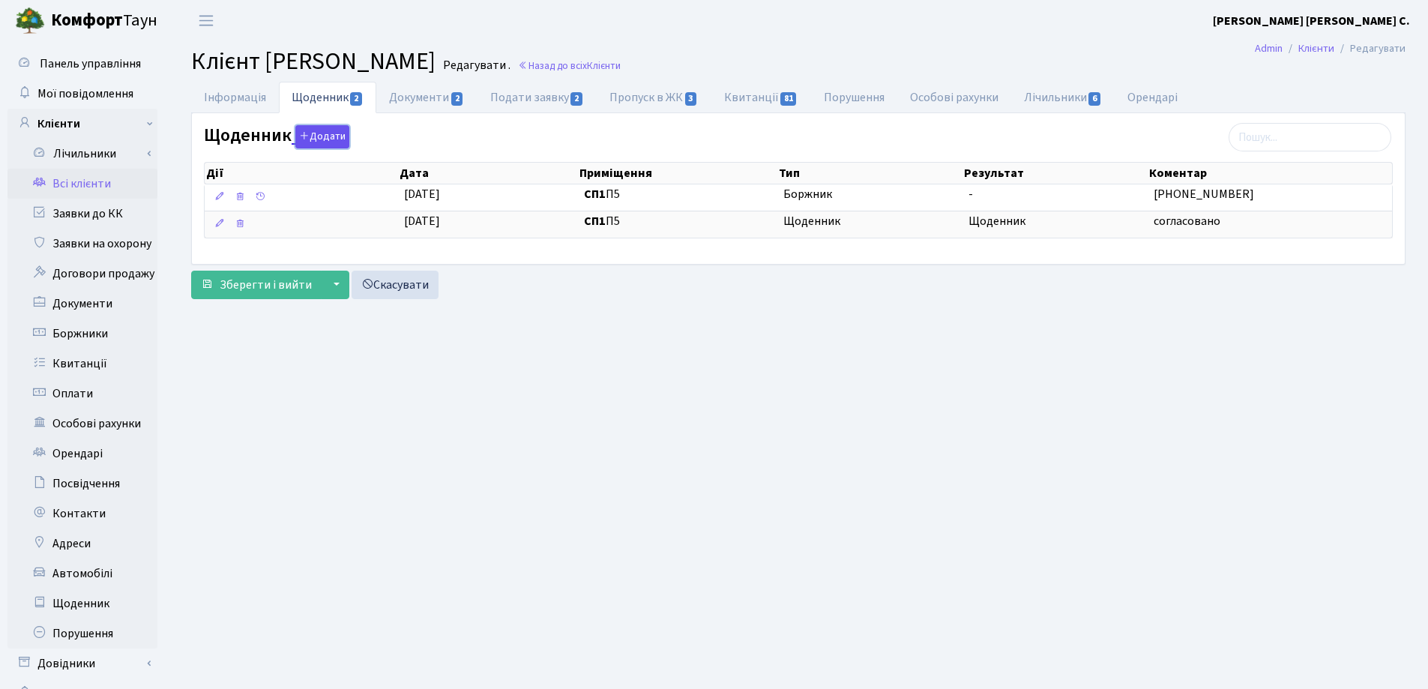
click at [314, 136] on button "Додати" at bounding box center [322, 136] width 54 height 23
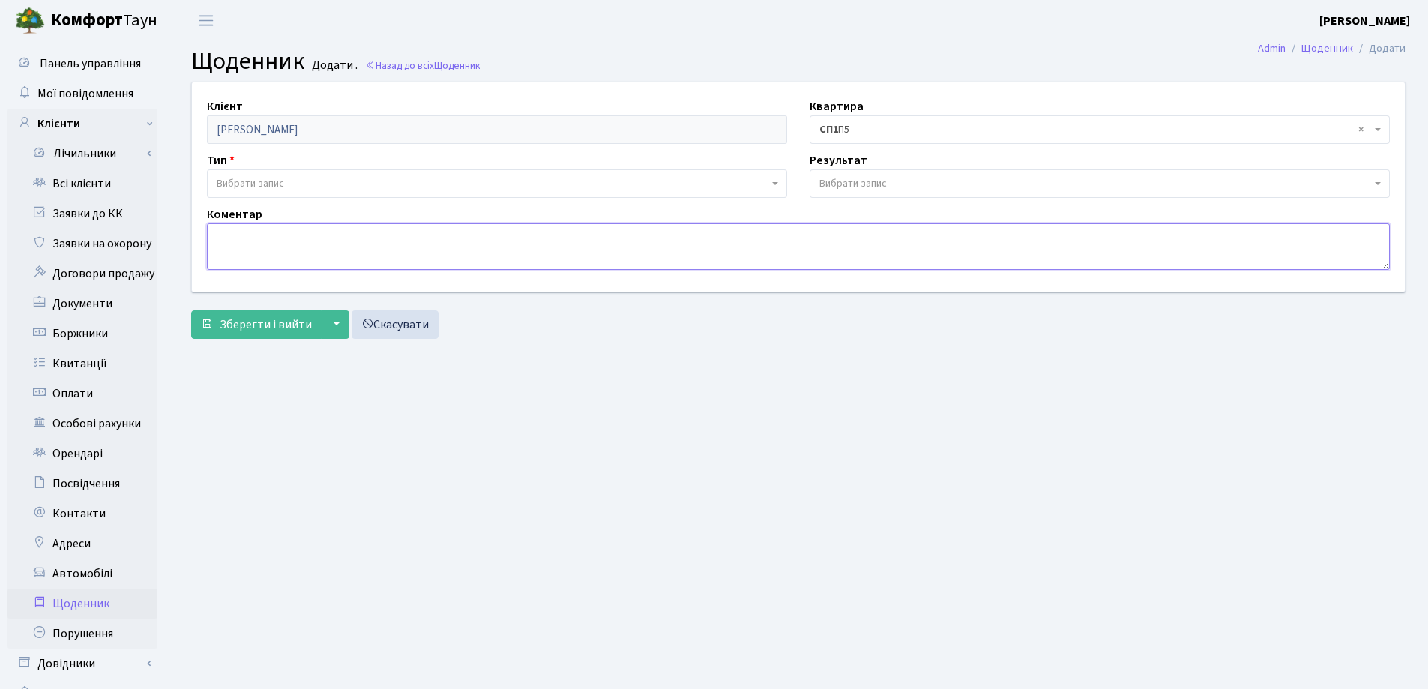
paste textarea "на дзвінок не відповідає"
type textarea "на дзвінок не відповідає"
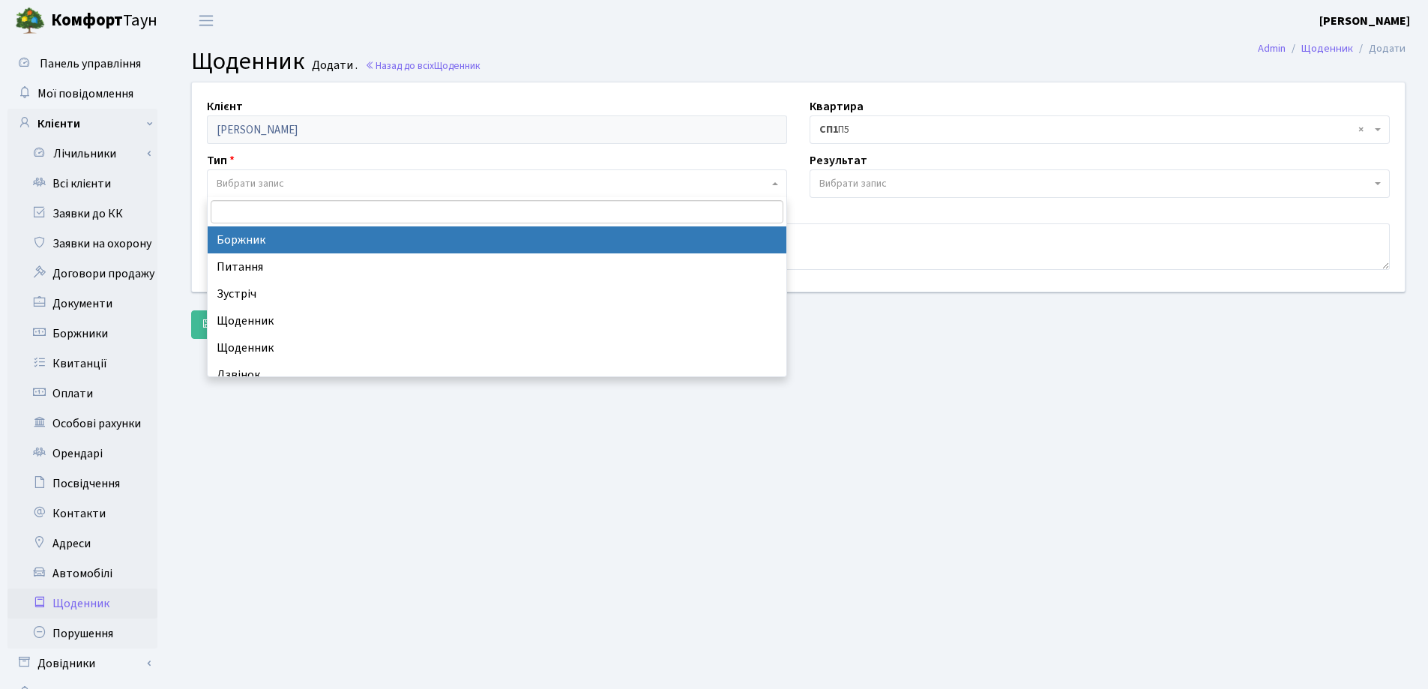
click at [421, 178] on span "Вибрати запис" at bounding box center [493, 183] width 552 height 15
select select "189"
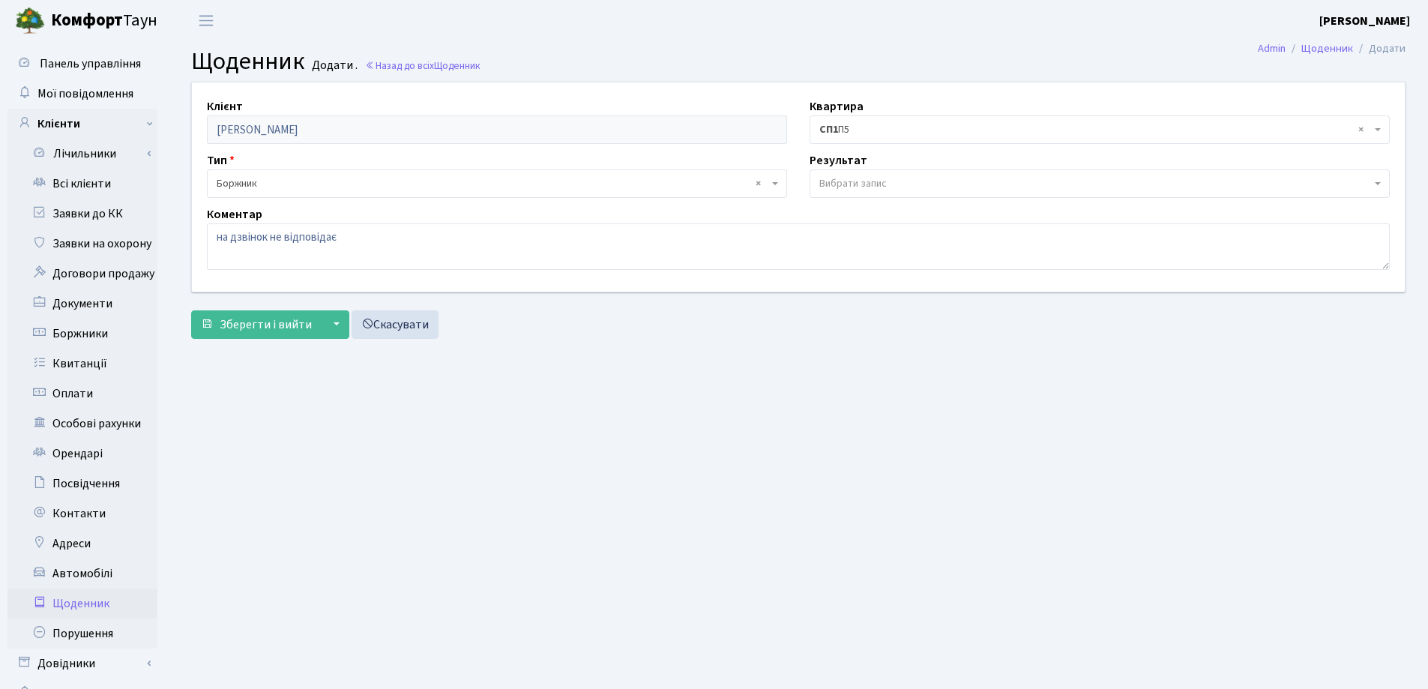
click at [878, 180] on span "Вибрати запис" at bounding box center [852, 183] width 67 height 15
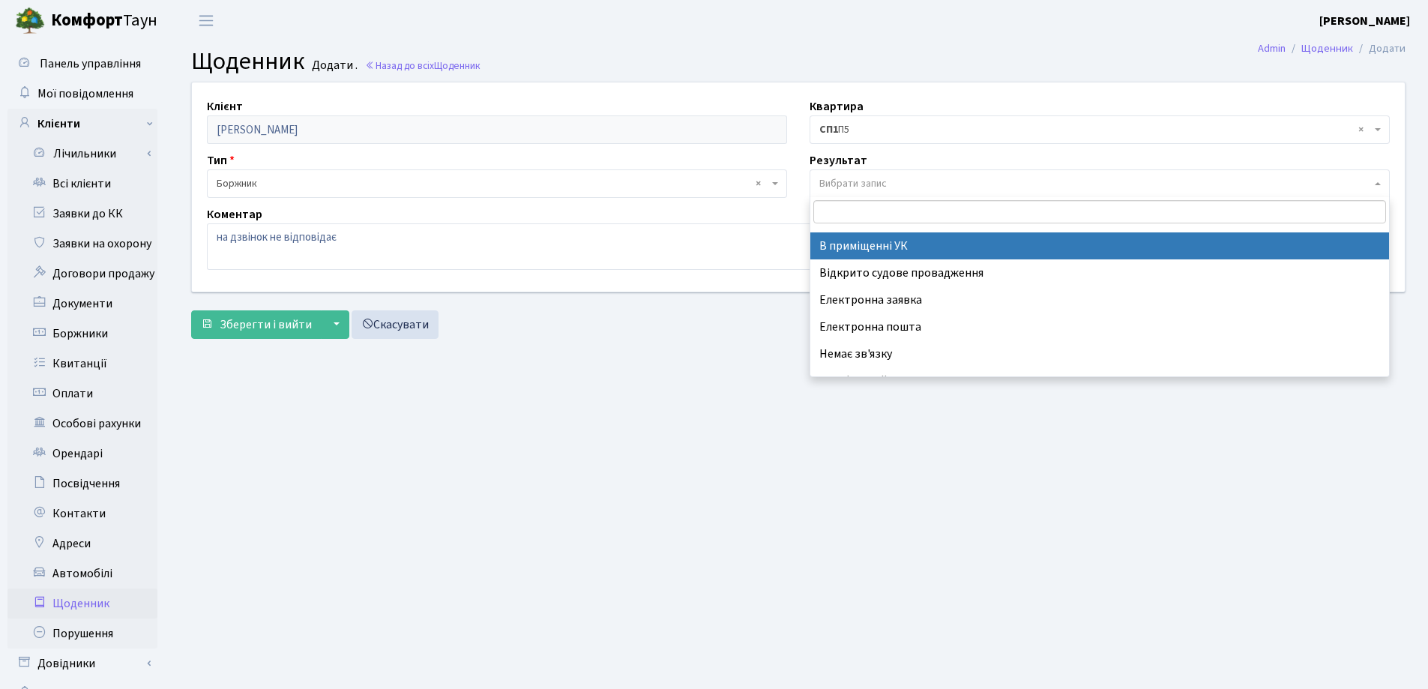
scroll to position [93, 0]
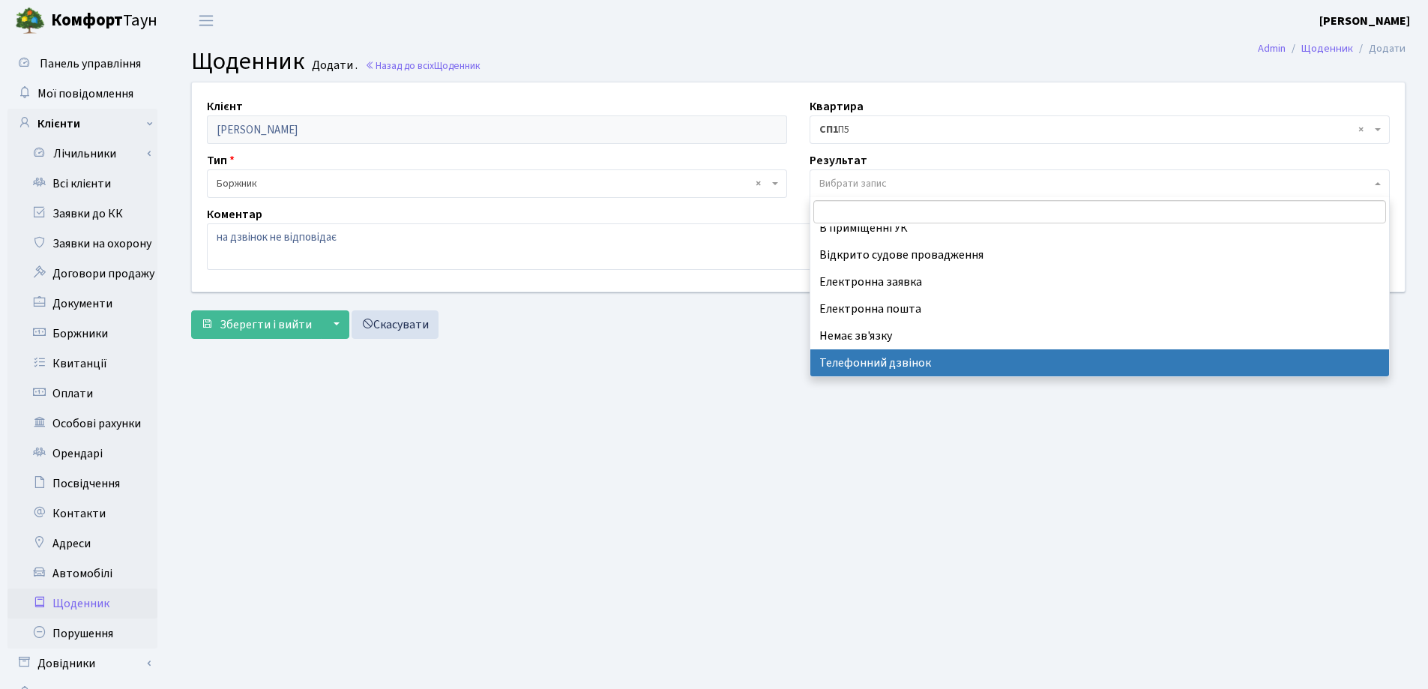
select select "196"
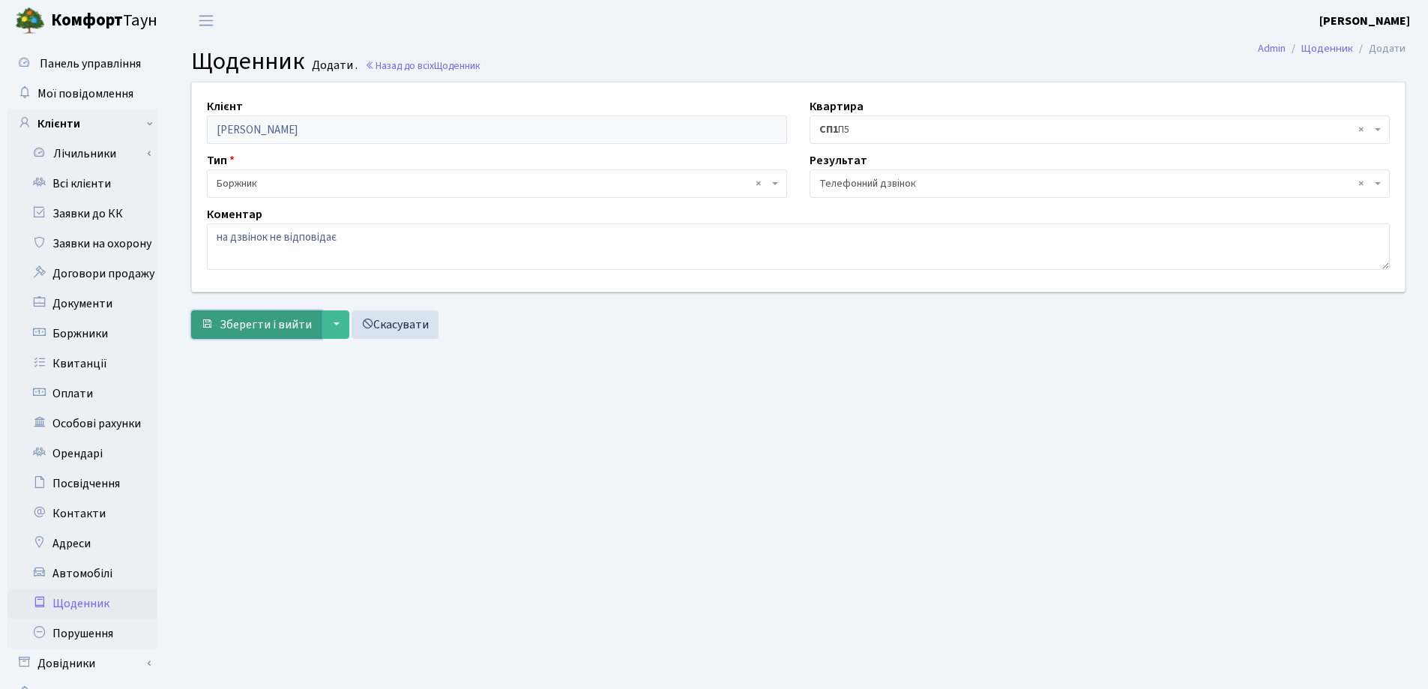
click at [245, 327] on span "Зберегти і вийти" at bounding box center [266, 324] width 92 height 16
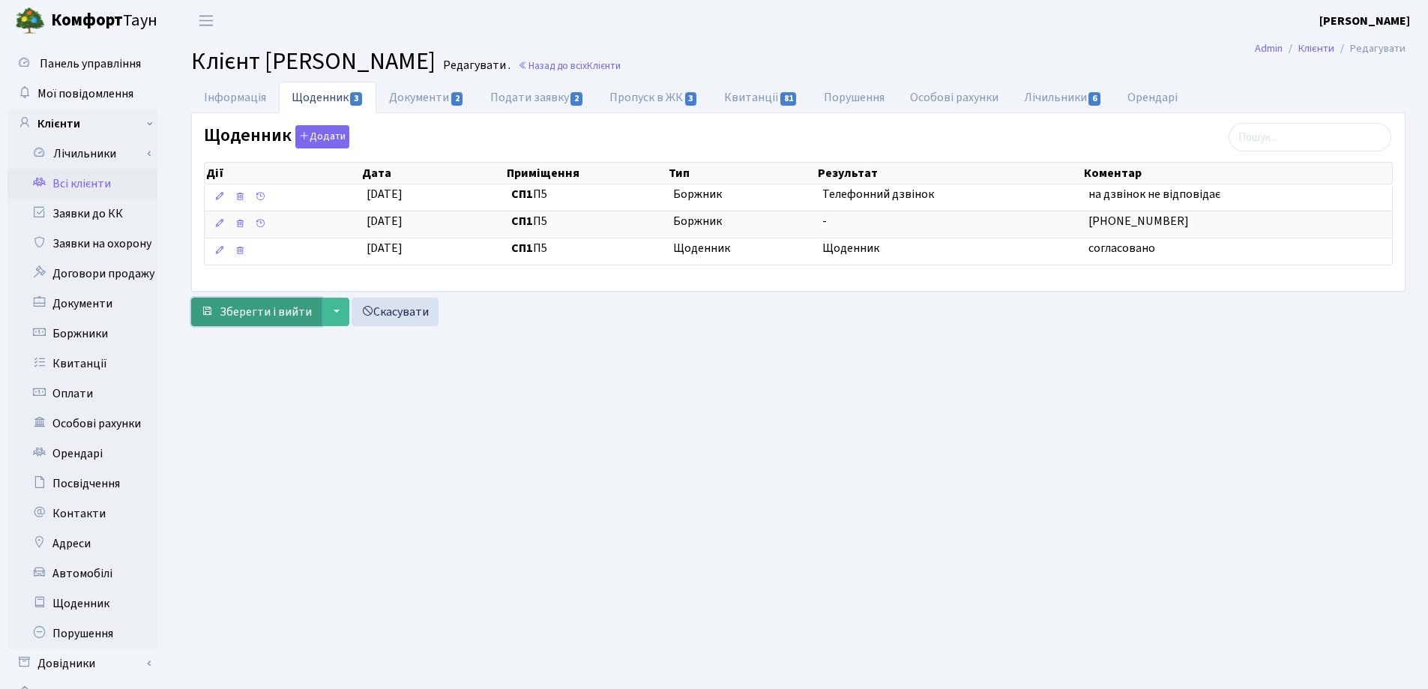
click at [246, 310] on span "Зберегти і вийти" at bounding box center [266, 312] width 92 height 16
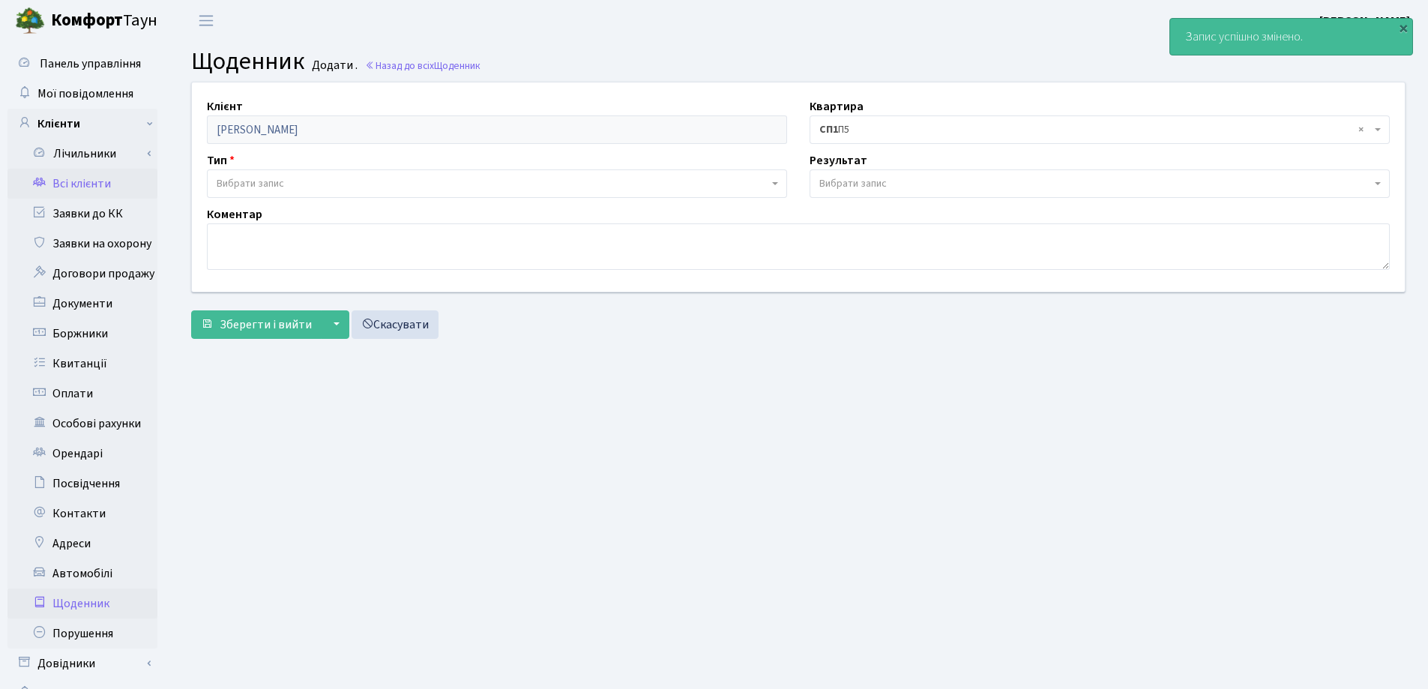
click at [78, 181] on link "Всі клієнти" at bounding box center [82, 184] width 150 height 30
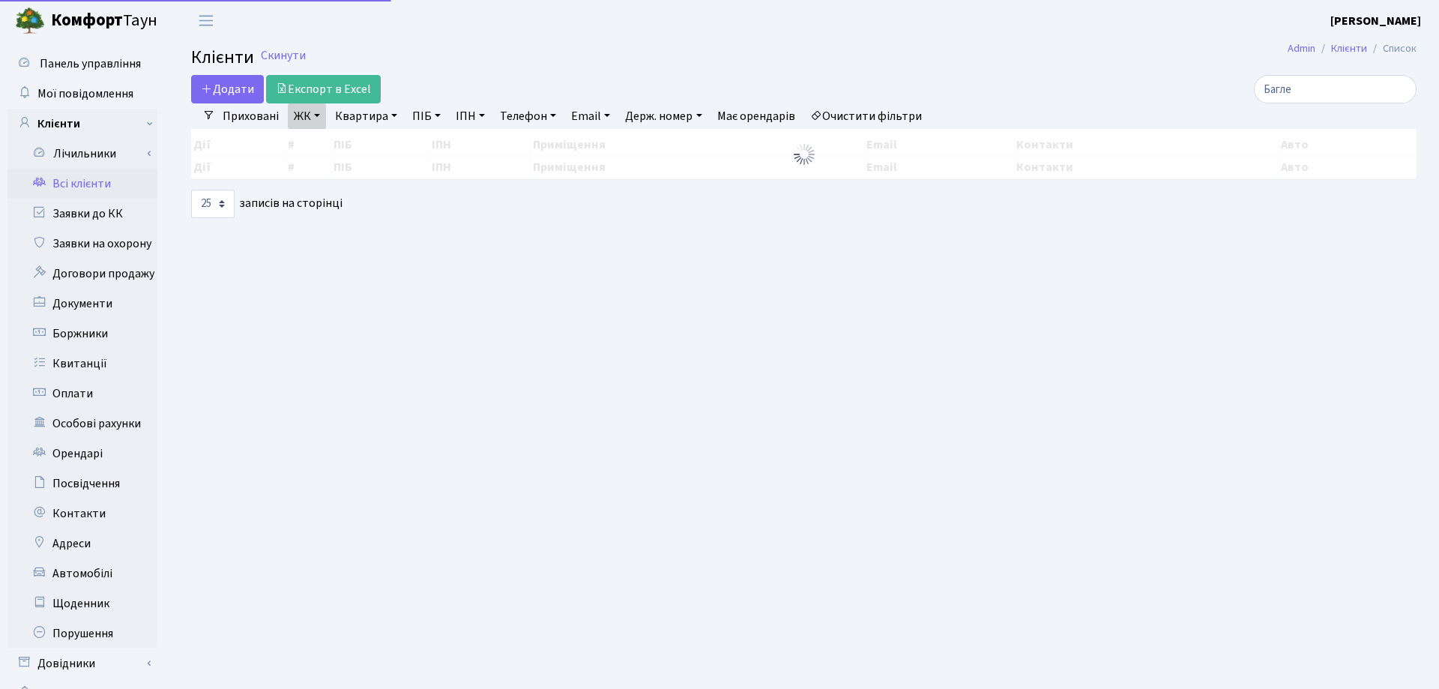
select select "25"
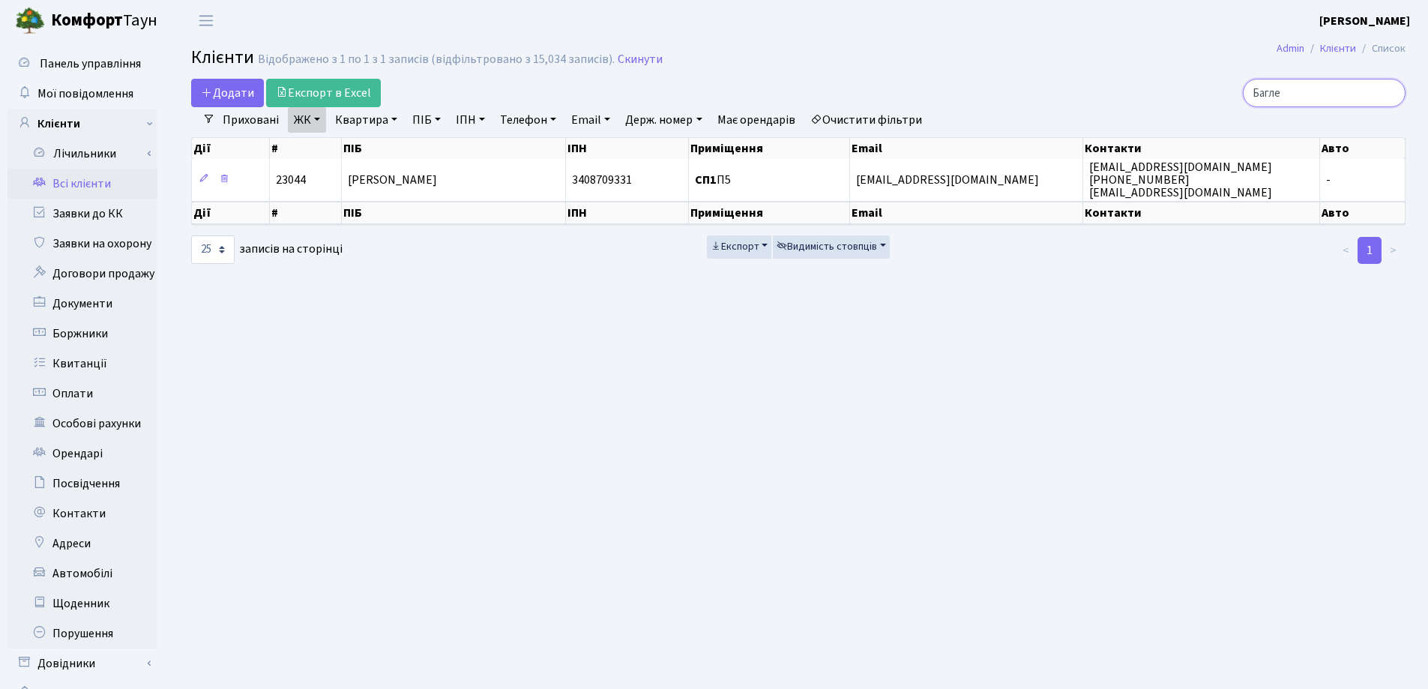
click at [1393, 91] on input "Багле" at bounding box center [1324, 93] width 163 height 28
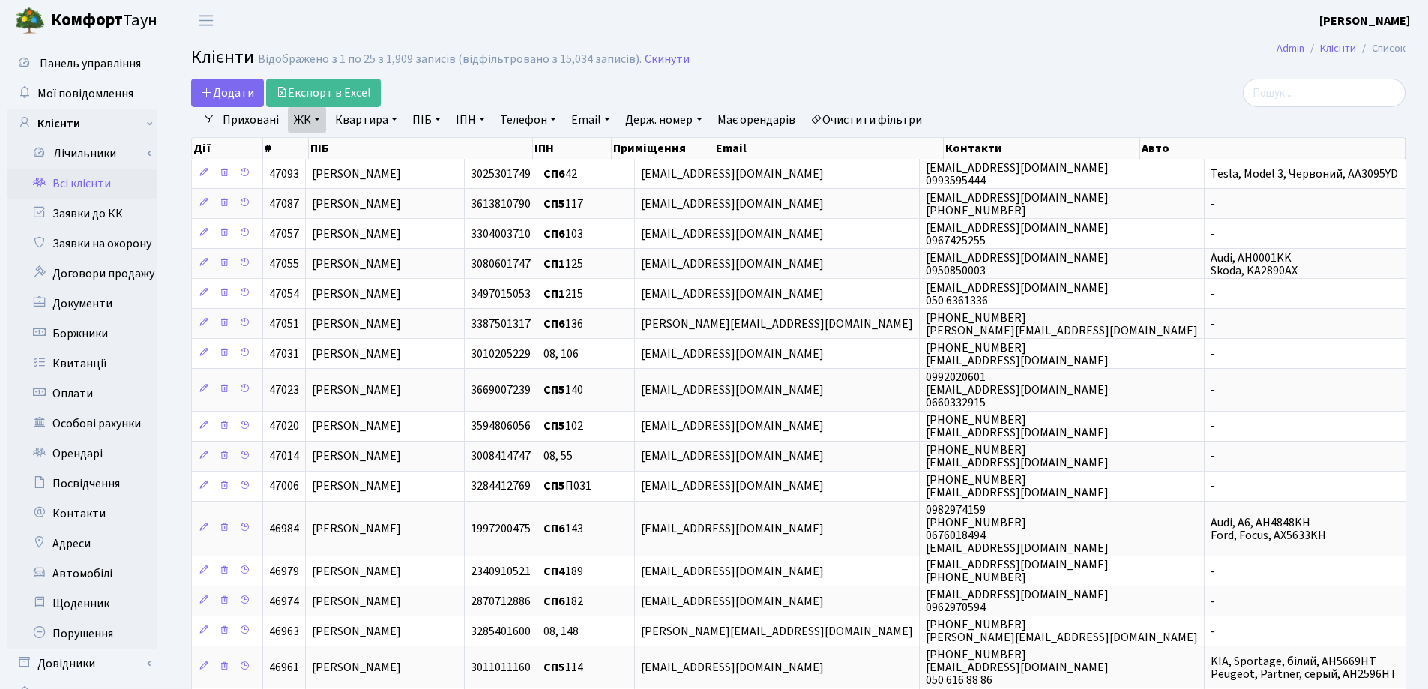
click at [392, 118] on link "Квартира" at bounding box center [366, 119] width 74 height 25
type input "246"
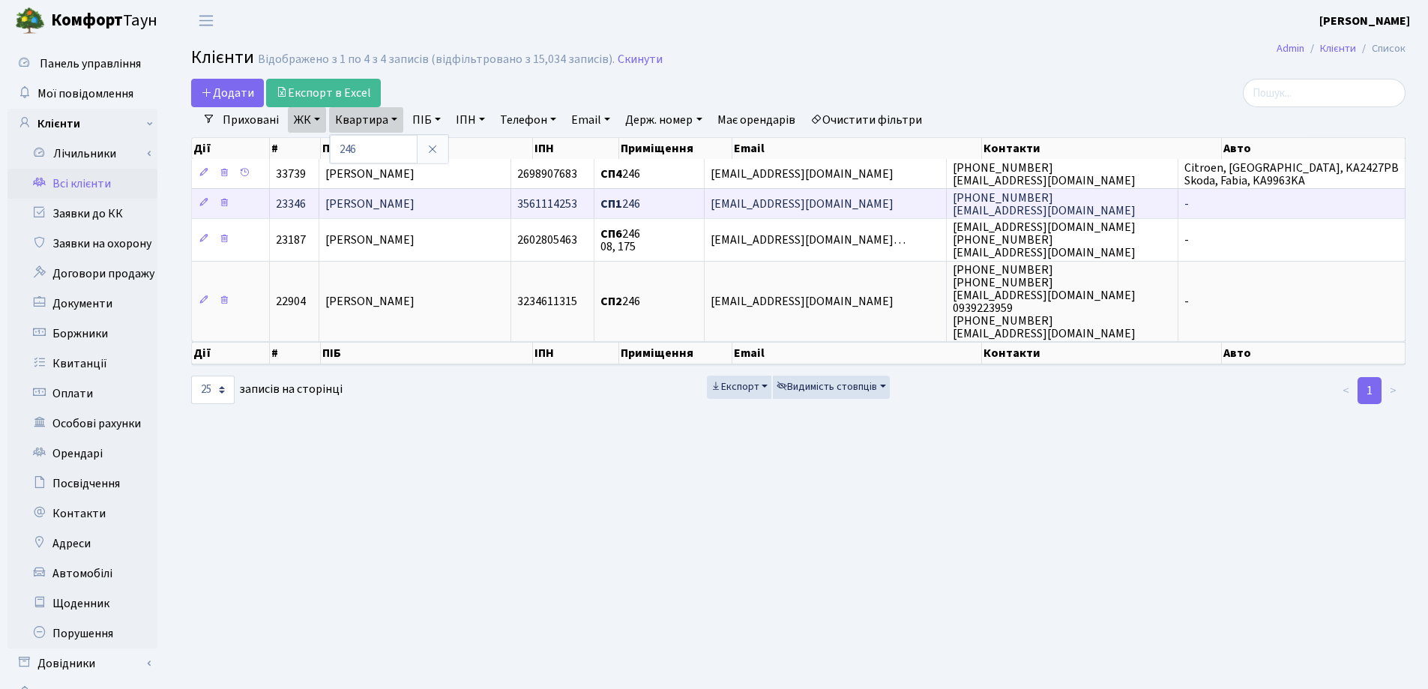
click at [414, 197] on span "[PERSON_NAME]" at bounding box center [369, 204] width 89 height 16
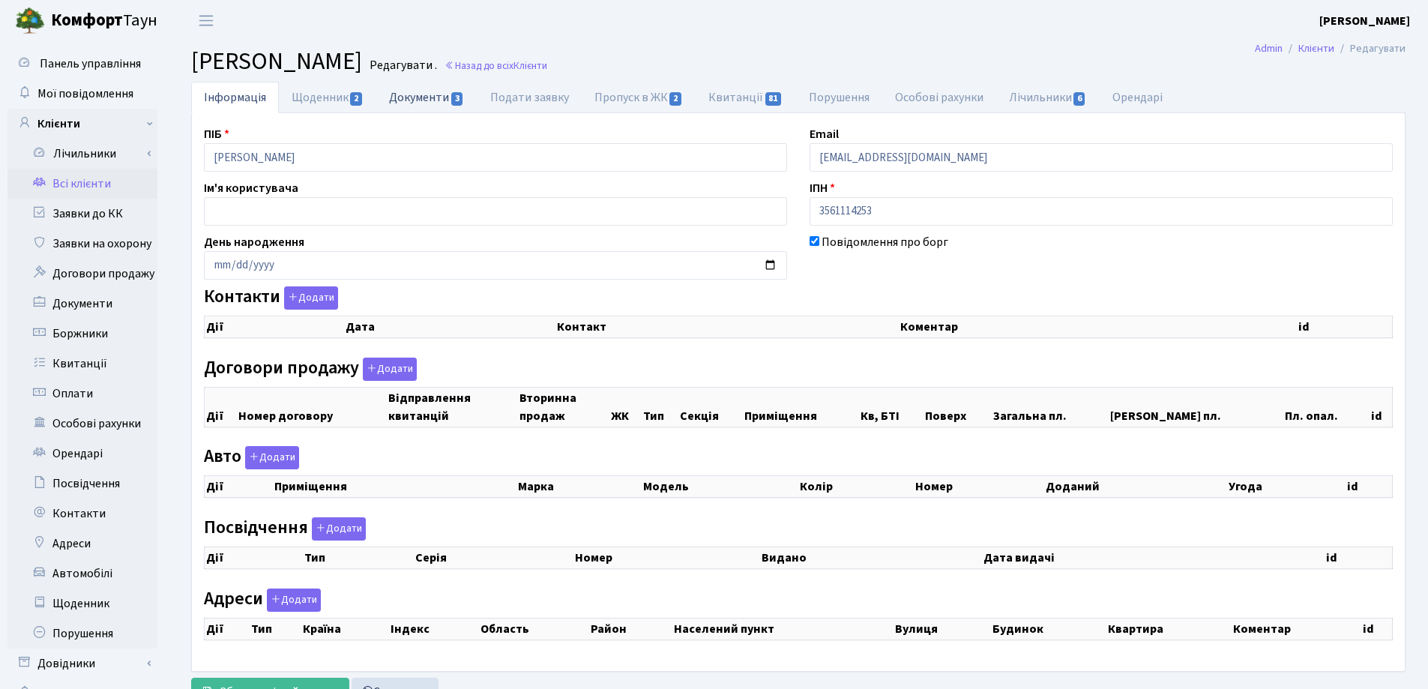
checkbox input "true"
click at [412, 99] on link "Документи 3" at bounding box center [426, 97] width 100 height 31
select select "25"
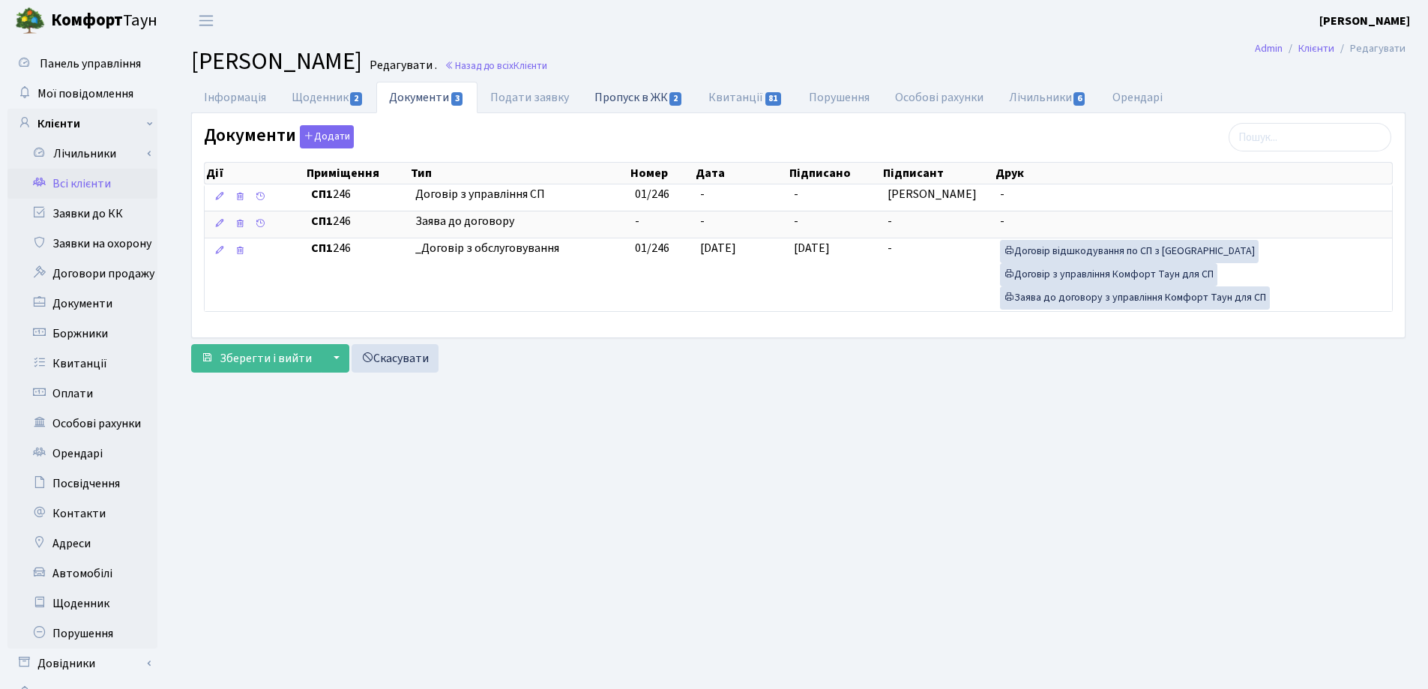
click at [605, 93] on link "Пропуск в ЖК 2" at bounding box center [639, 97] width 114 height 31
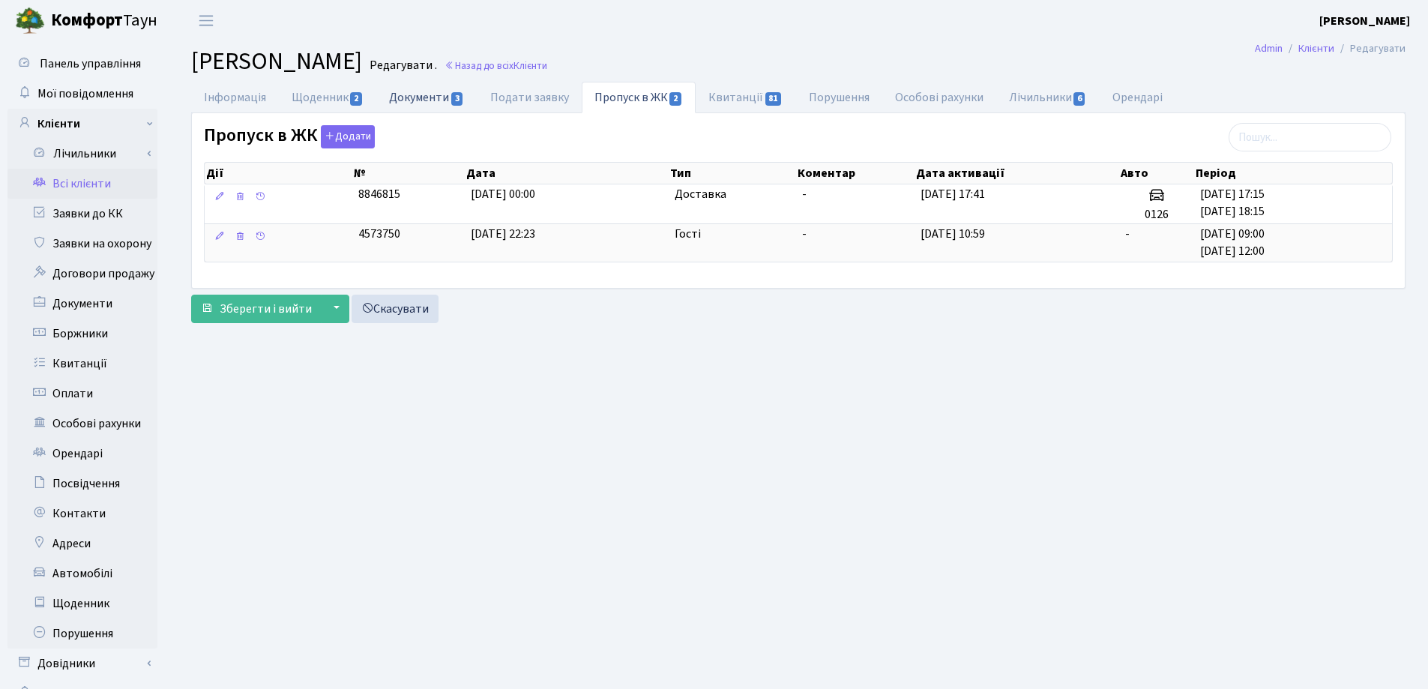
click at [411, 96] on link "Документи 3" at bounding box center [426, 97] width 100 height 31
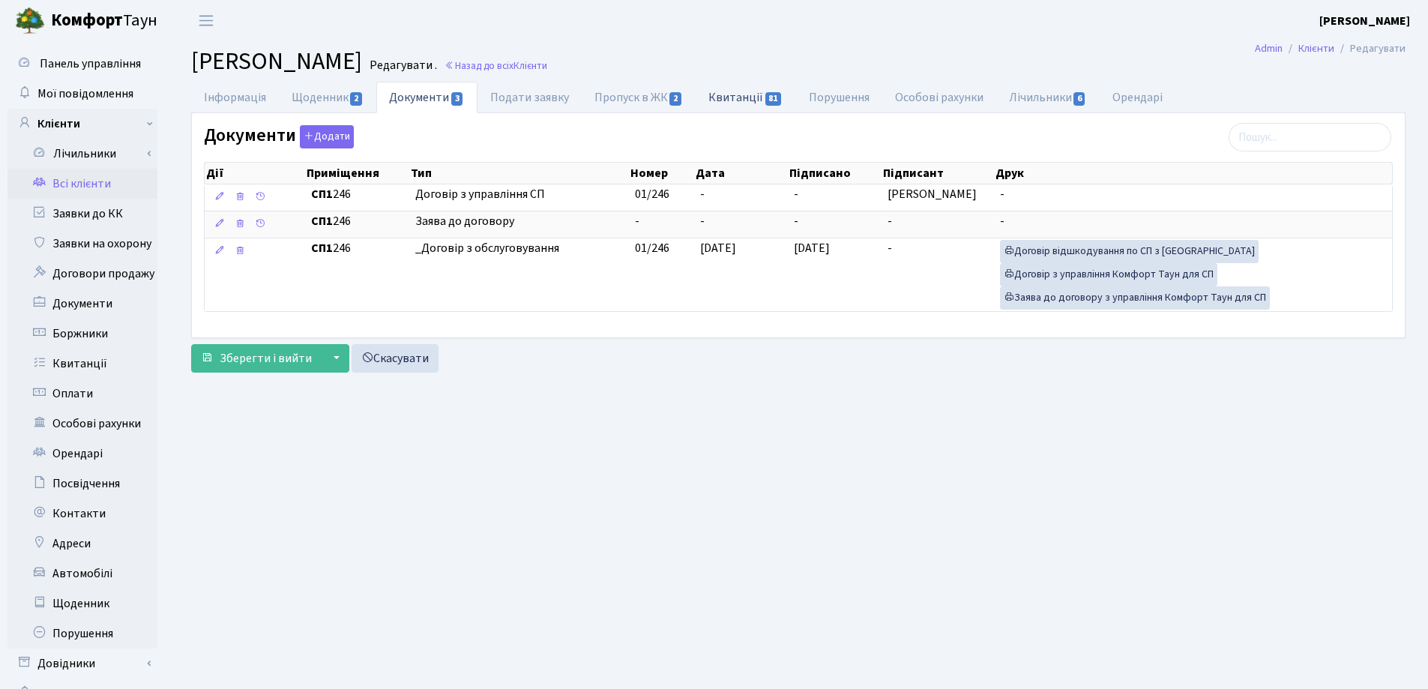
click at [726, 95] on link "Квитанції 81" at bounding box center [746, 97] width 100 height 31
select select "25"
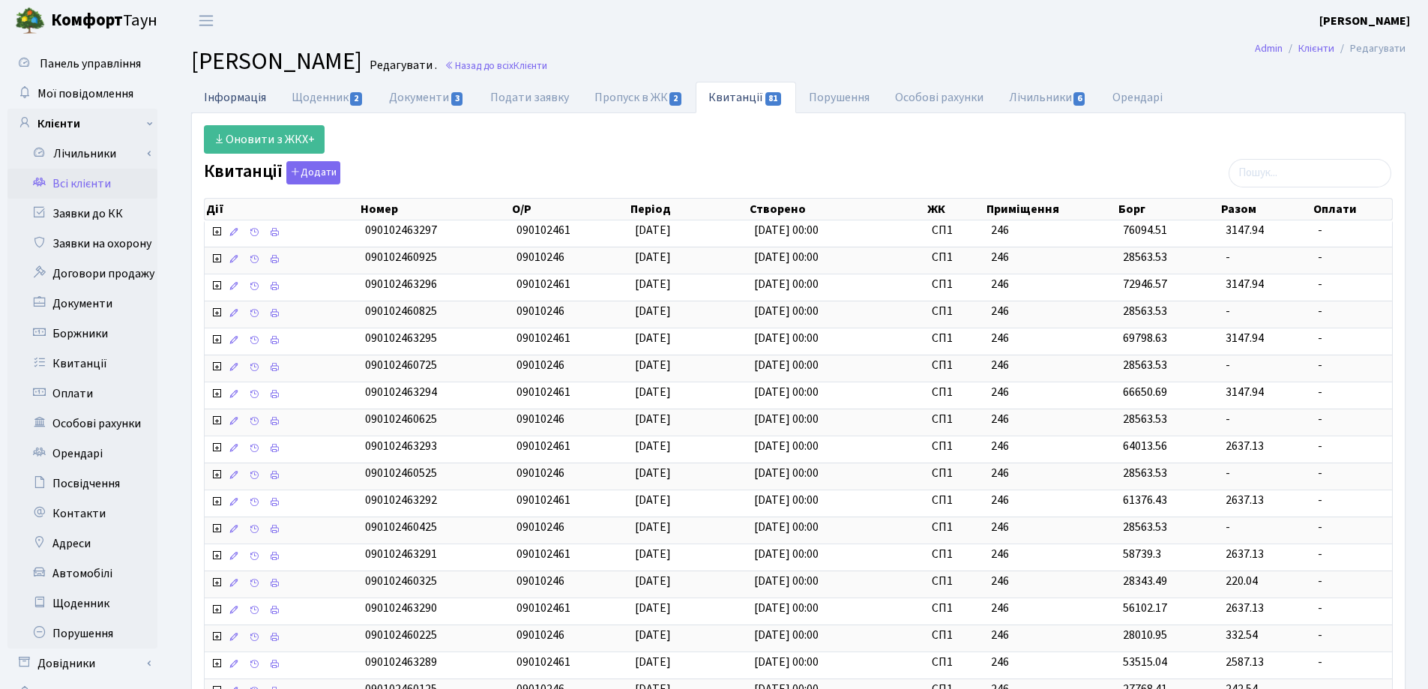
click at [208, 98] on link "Інформація" at bounding box center [235, 97] width 88 height 31
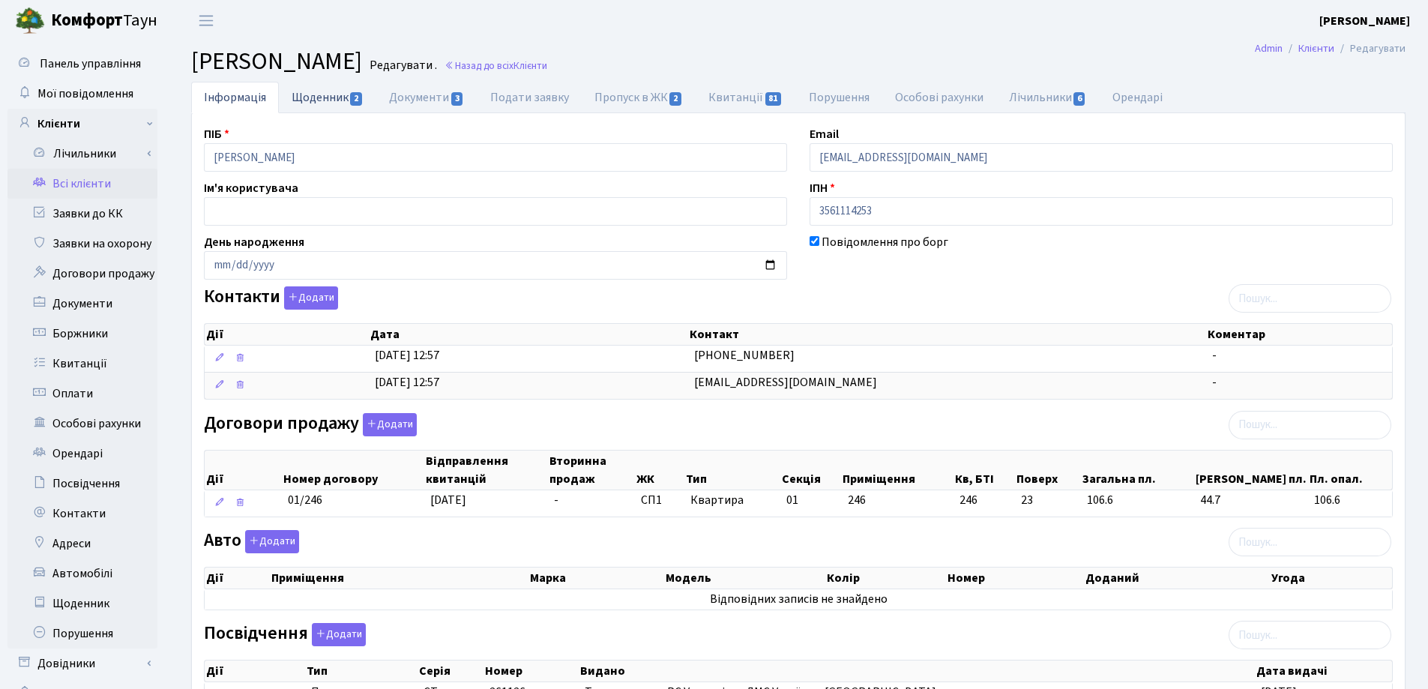
click at [317, 97] on link "Щоденник 2" at bounding box center [327, 97] width 97 height 31
select select "25"
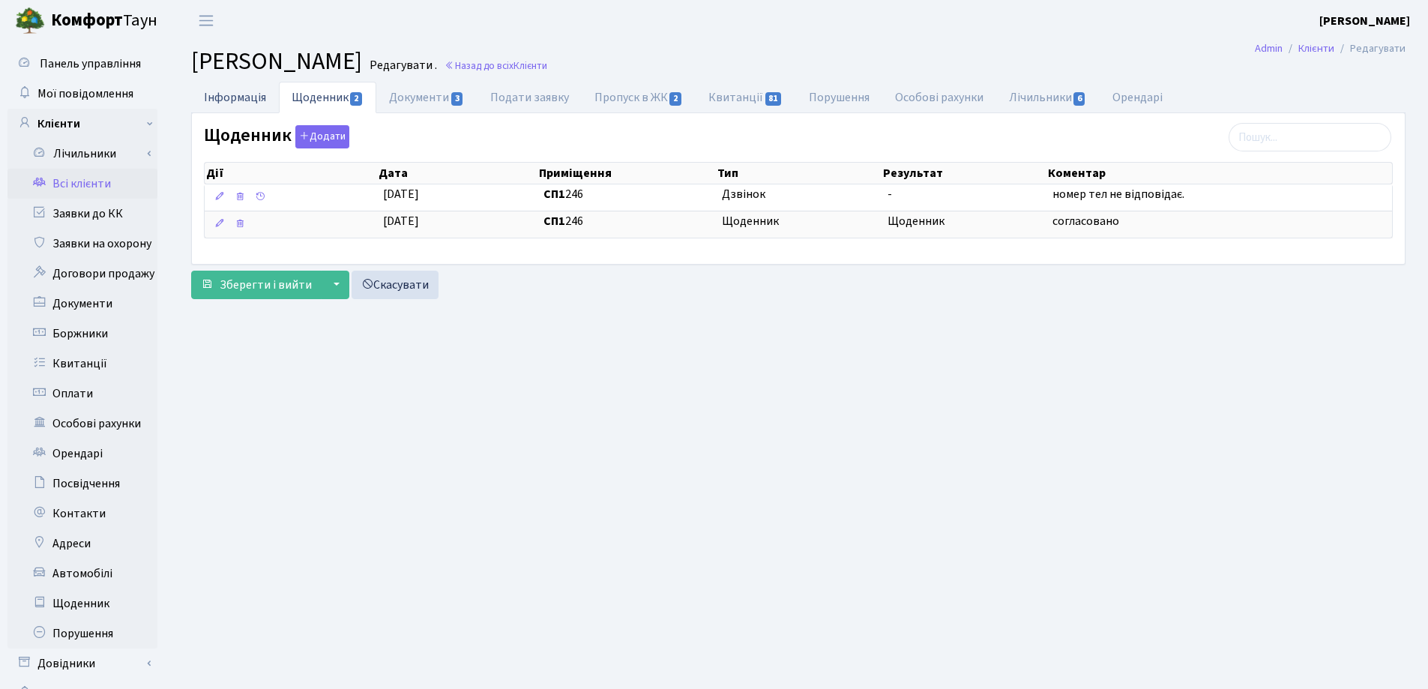
click at [239, 99] on link "Інформація" at bounding box center [235, 97] width 88 height 31
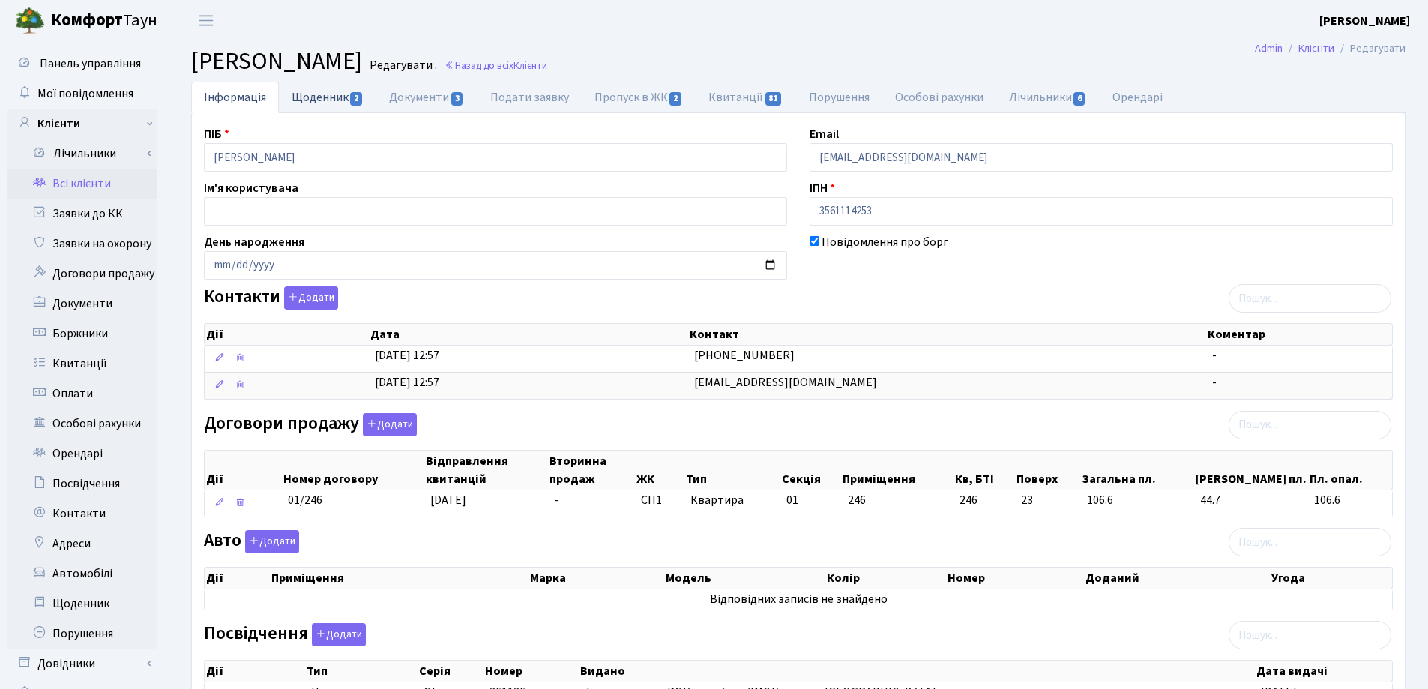
click at [302, 97] on link "Щоденник 2" at bounding box center [327, 97] width 97 height 31
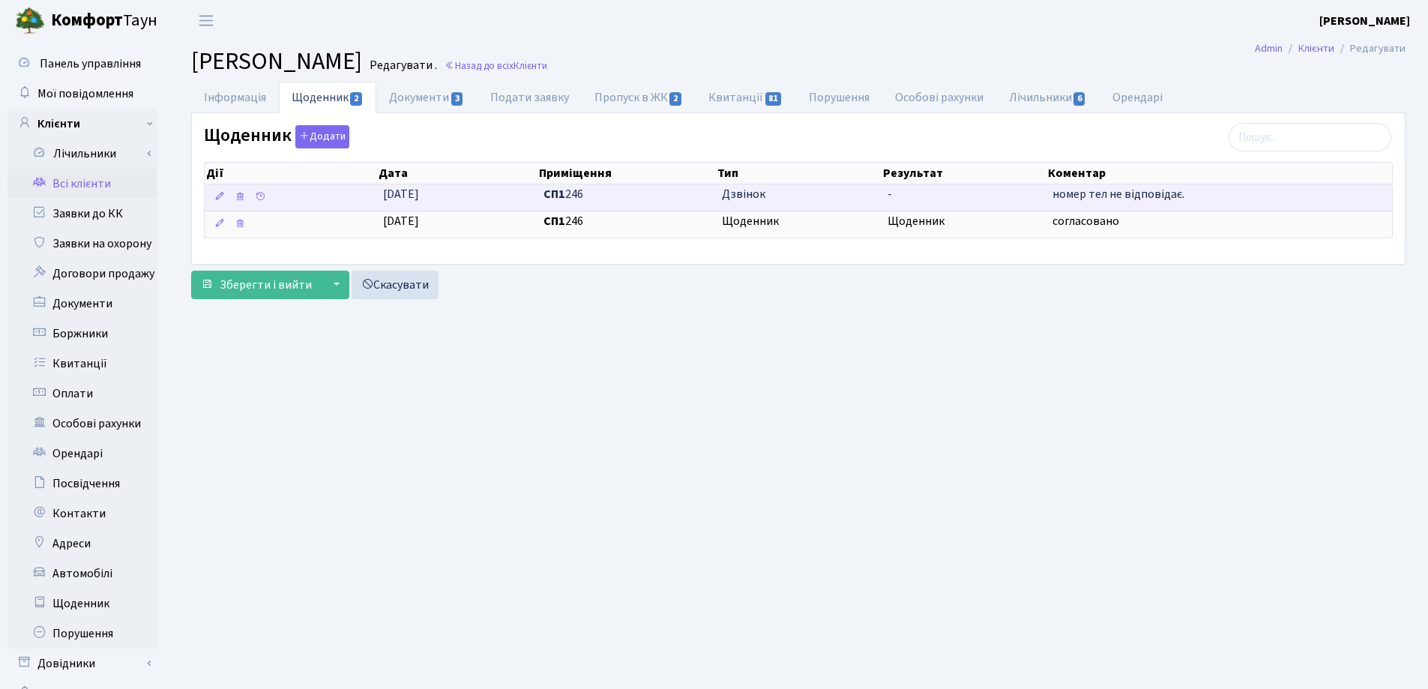
drag, startPoint x: 1207, startPoint y: 196, endPoint x: 1058, endPoint y: 196, distance: 148.4
click at [1058, 196] on td "номер тел не відповідає." at bounding box center [1219, 197] width 346 height 26
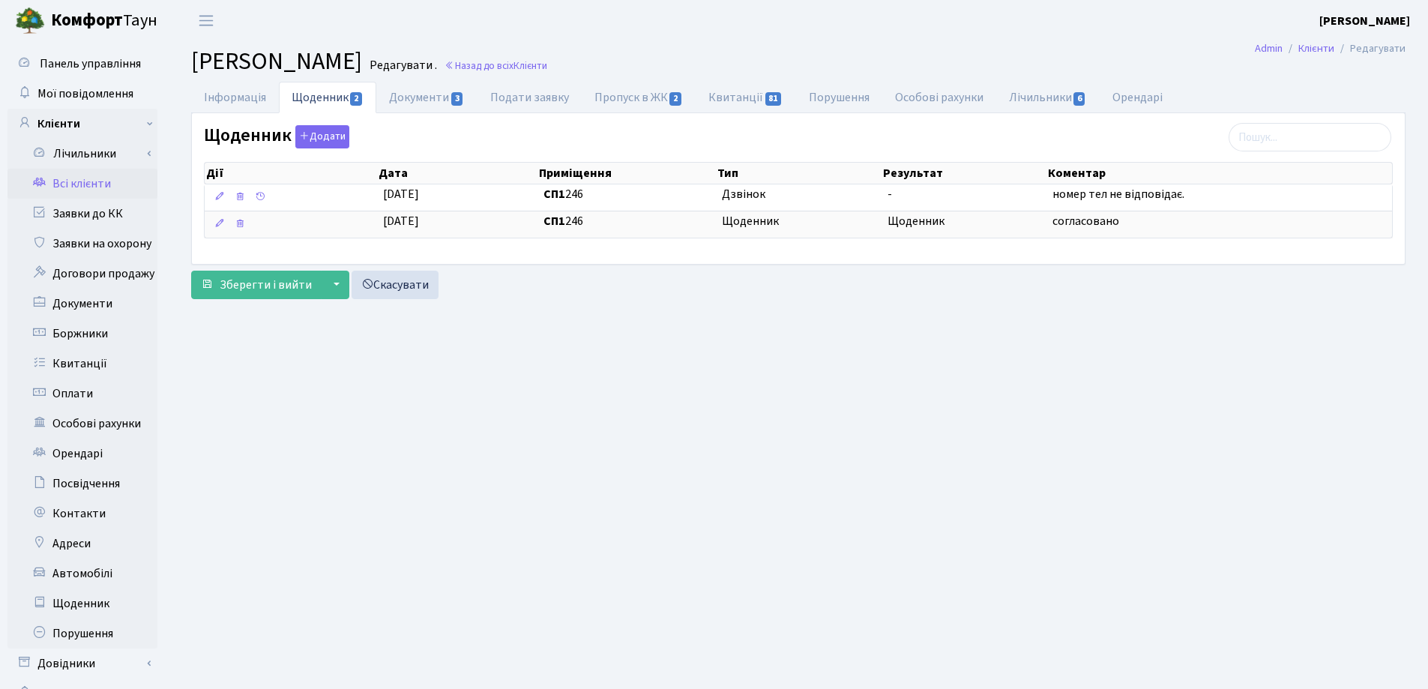
click at [1190, 307] on main "Admin Клієнти Редагувати Клієнт Цимбаленко Іван Миколайович Редагувати . Назад …" at bounding box center [798, 378] width 1259 height 675
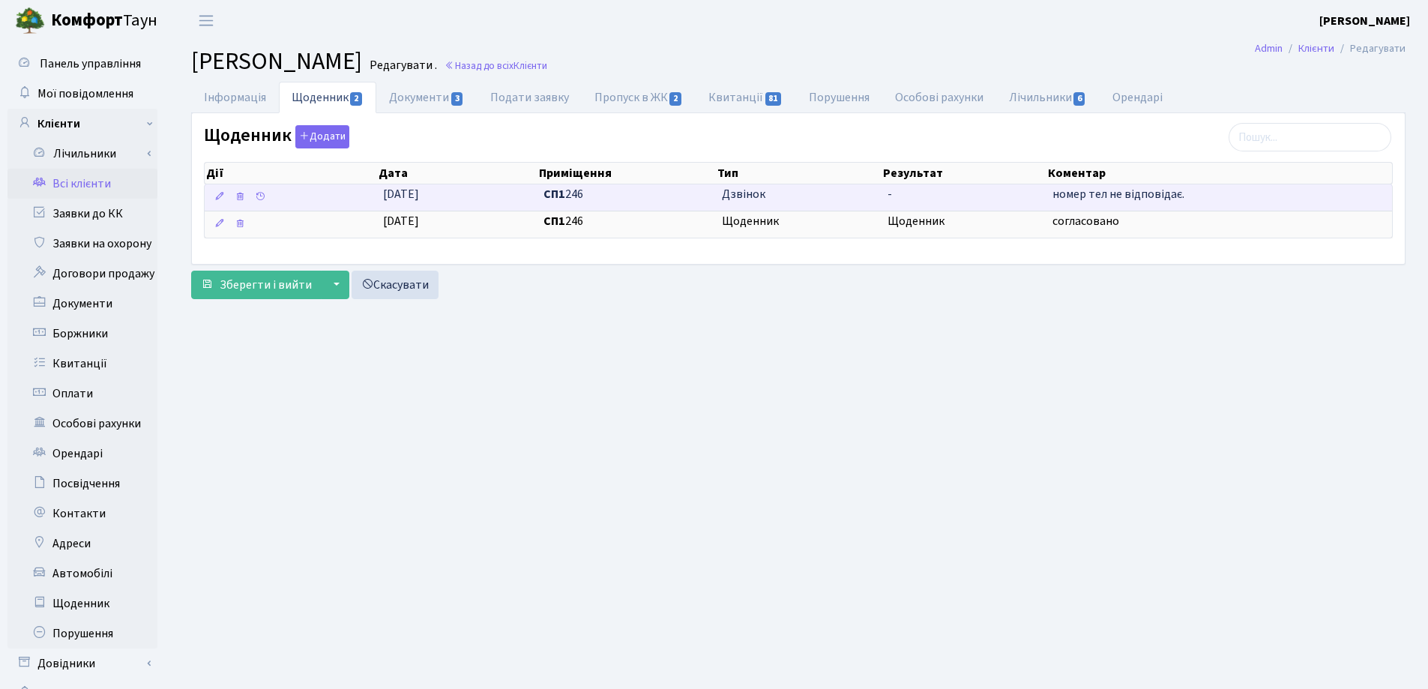
drag, startPoint x: 1189, startPoint y: 195, endPoint x: 1043, endPoint y: 195, distance: 146.2
click at [1043, 195] on \<\/span\>\a "17.01.2025 СП1 246 Дзвінок - номер тел не відповідає." at bounding box center [798, 197] width 1187 height 26
copy \<\/span\>\a "номер тел не відповідає."
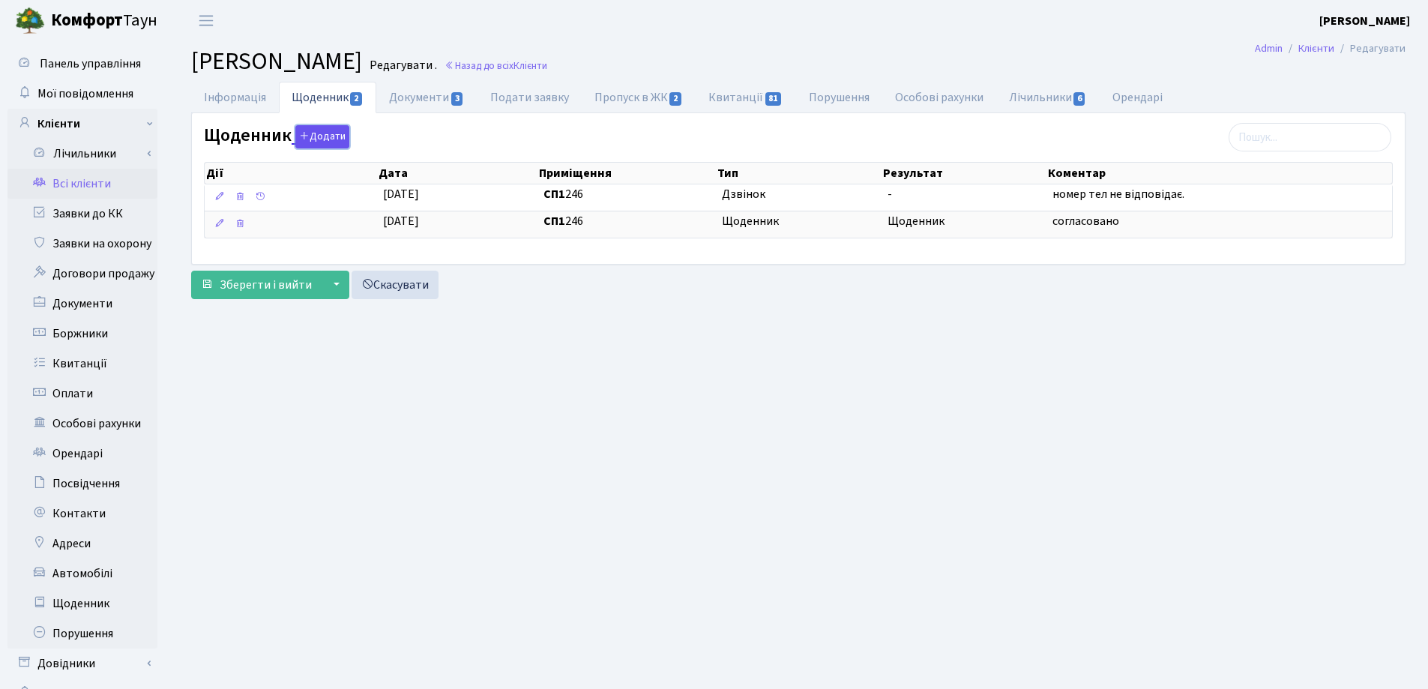
click at [325, 130] on button "Додати" at bounding box center [322, 136] width 54 height 23
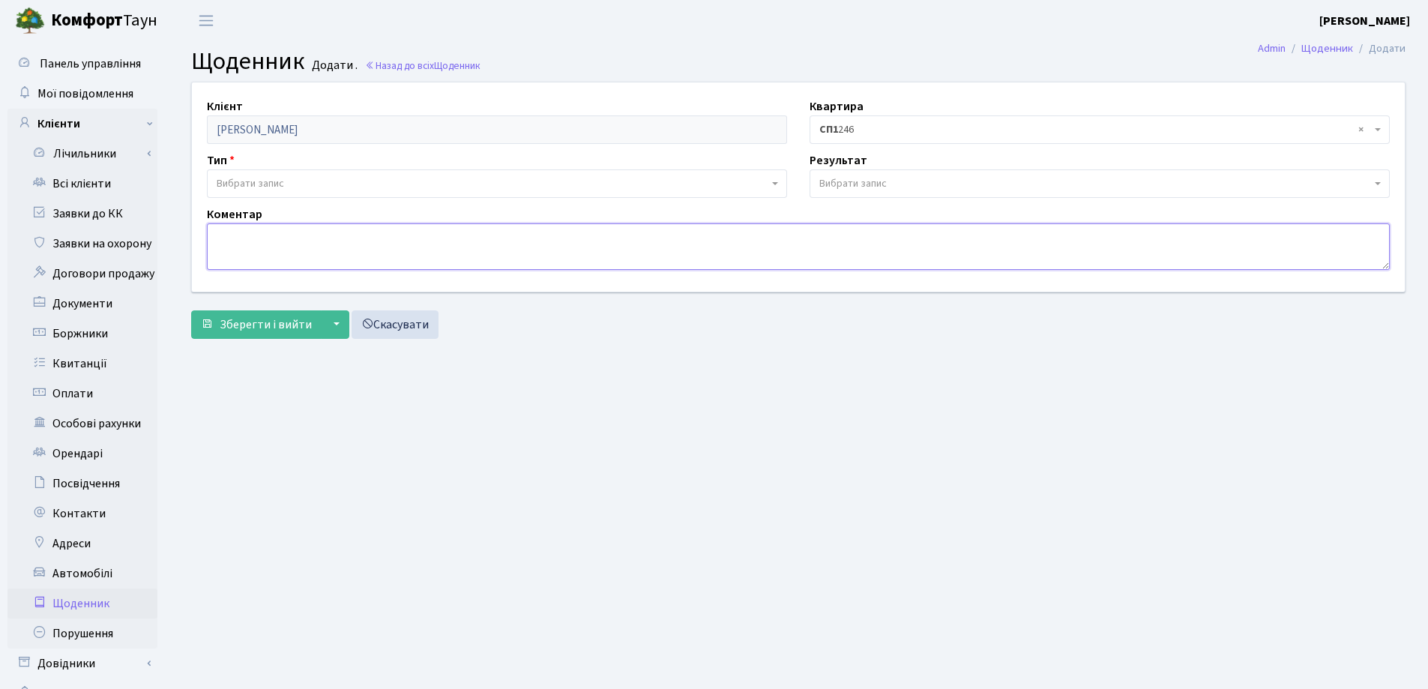
paste textarea "номер тел не відповідає."
type textarea "номер тел не відповідає."
click at [369, 178] on span "Вибрати запис" at bounding box center [493, 183] width 552 height 15
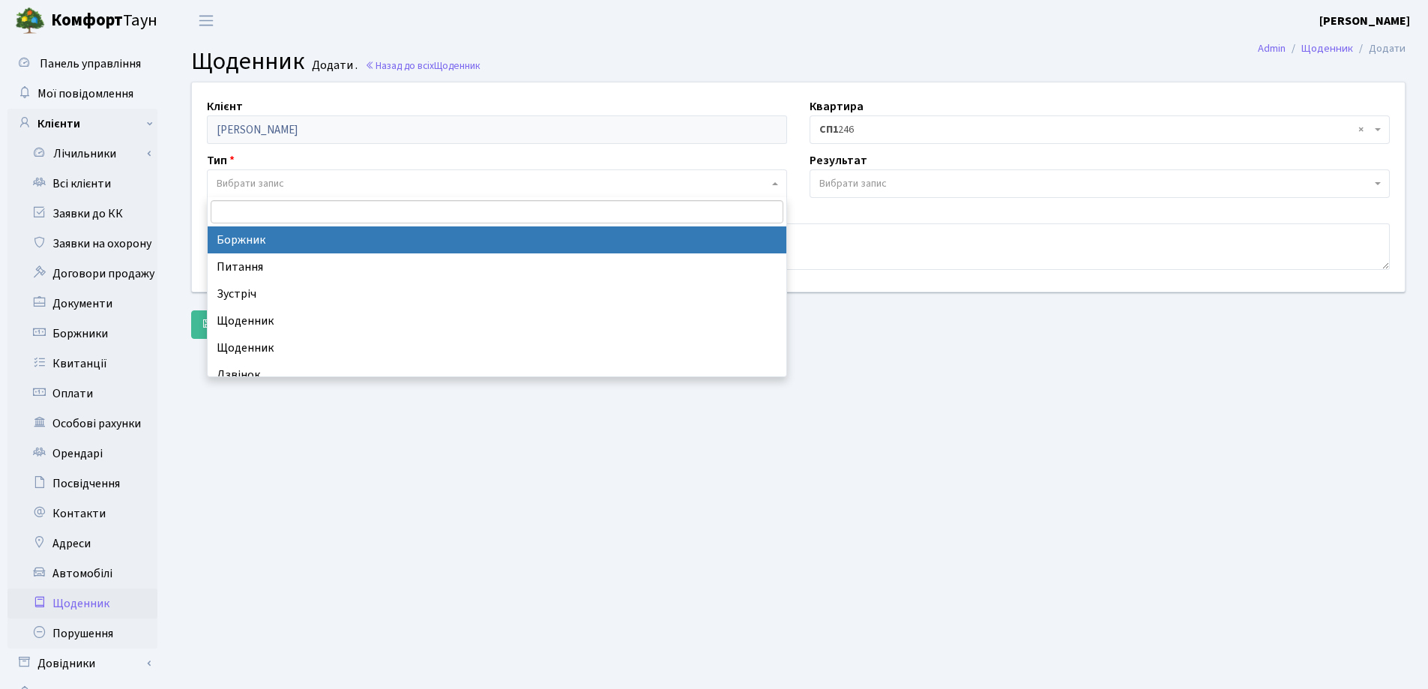
select select "189"
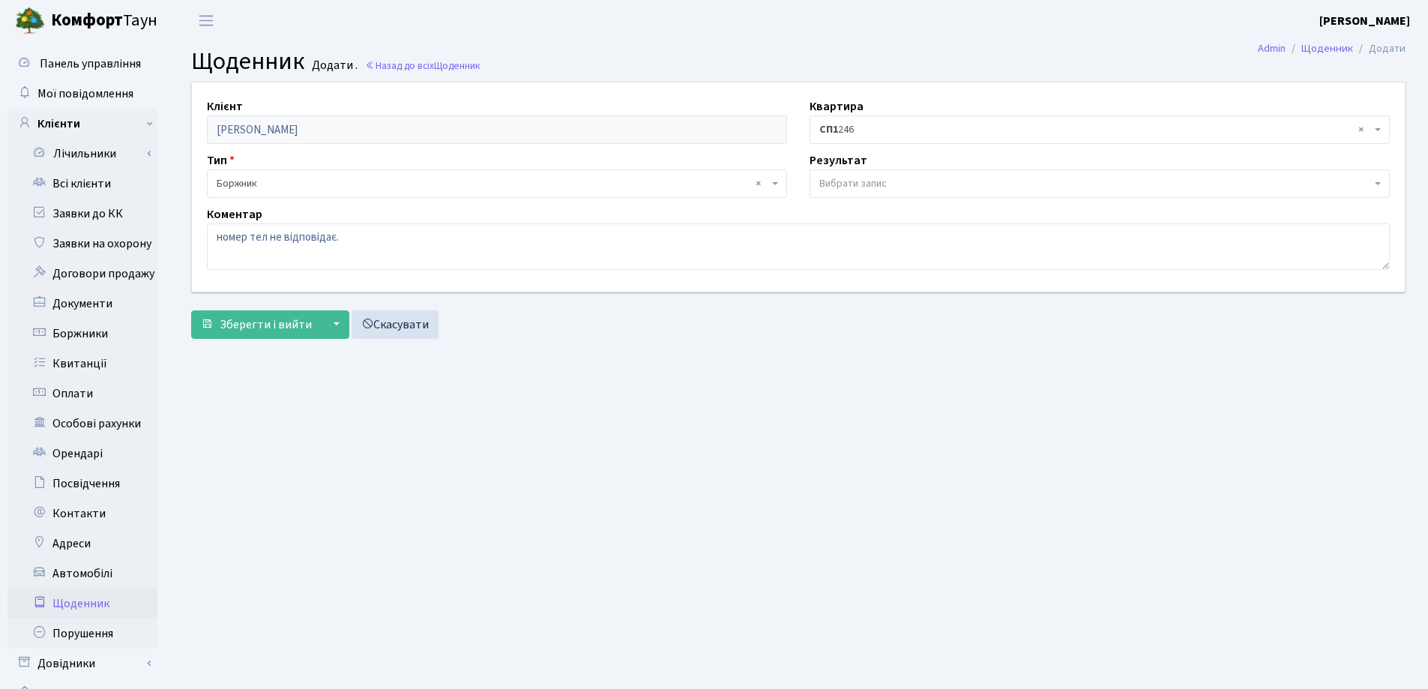
click at [856, 174] on span "Вибрати запис" at bounding box center [1099, 183] width 580 height 28
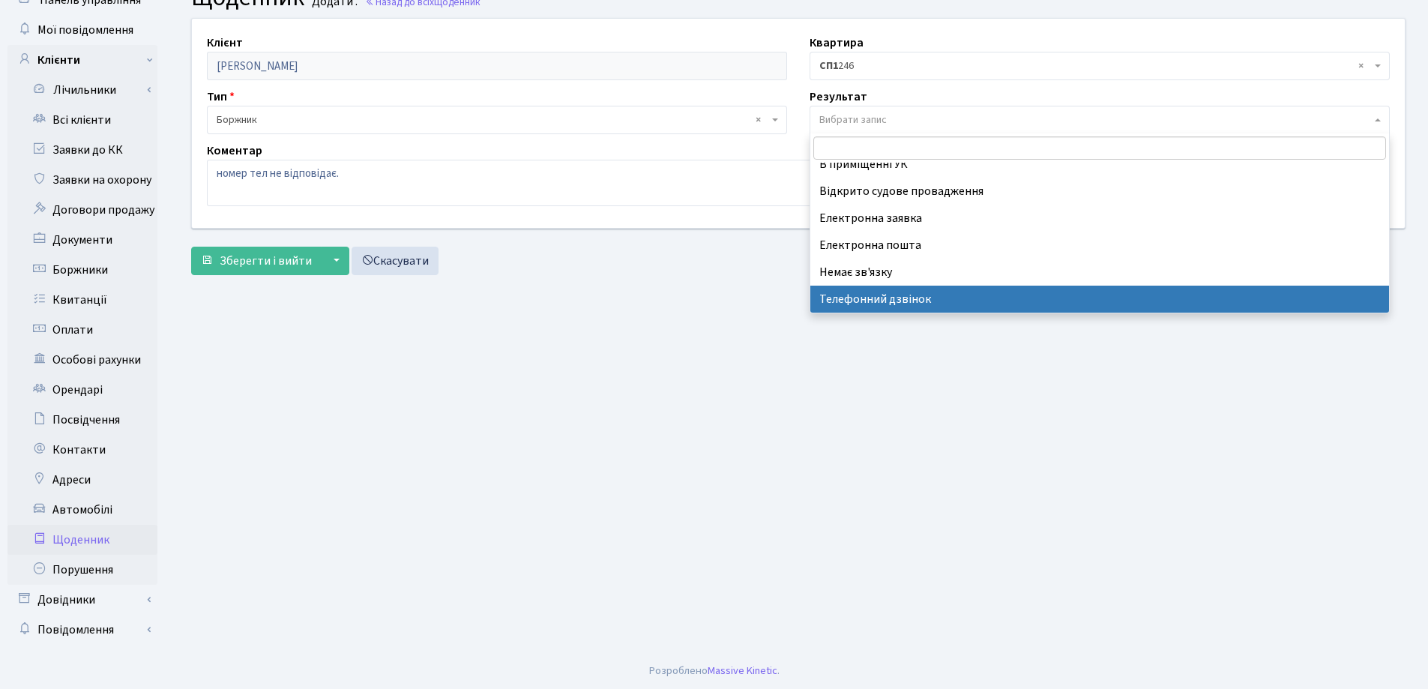
scroll to position [64, 0]
select select "196"
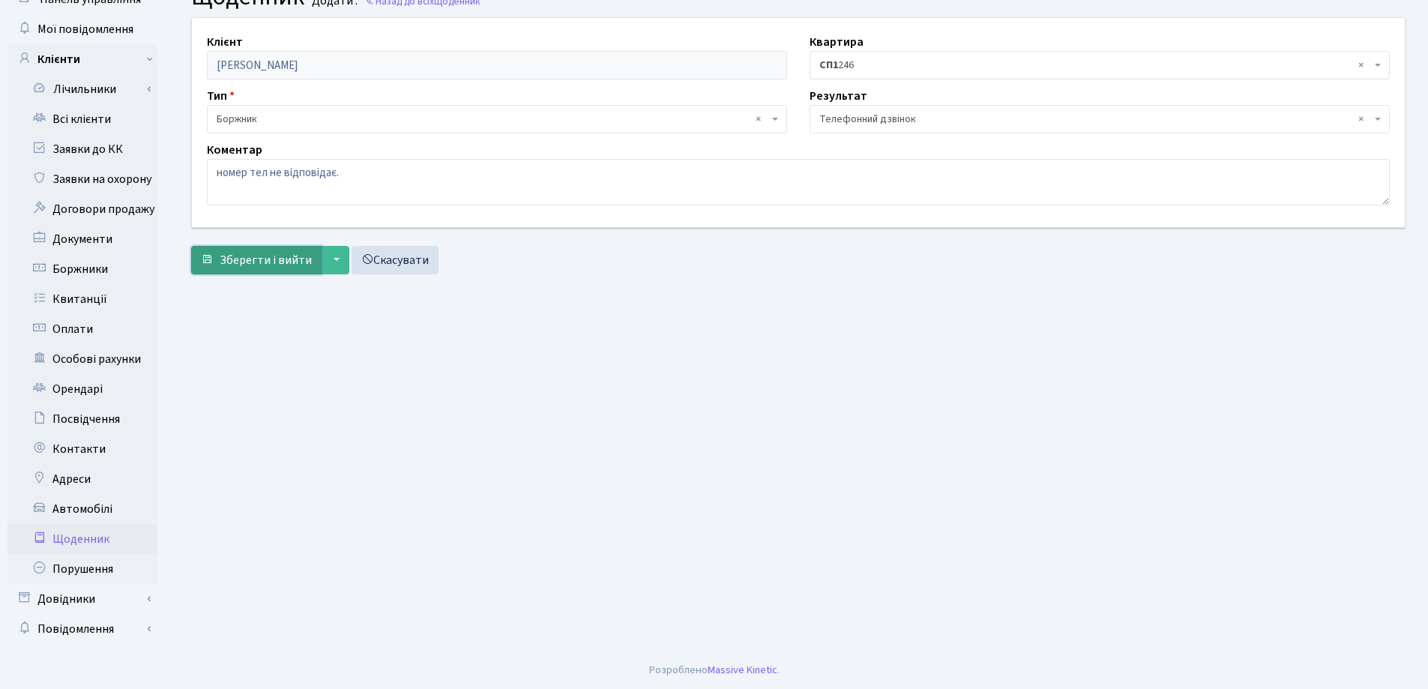
click at [251, 247] on button "Зберегти і вийти" at bounding box center [256, 260] width 130 height 28
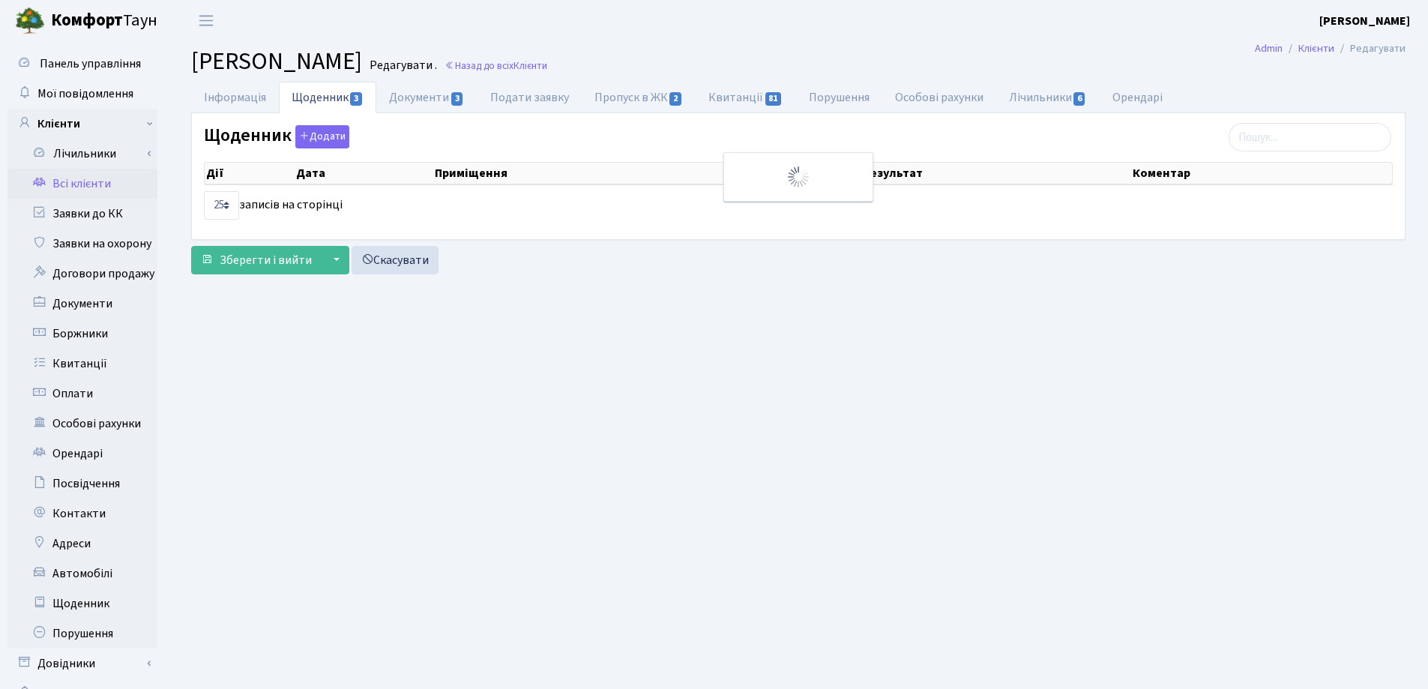
select select "25"
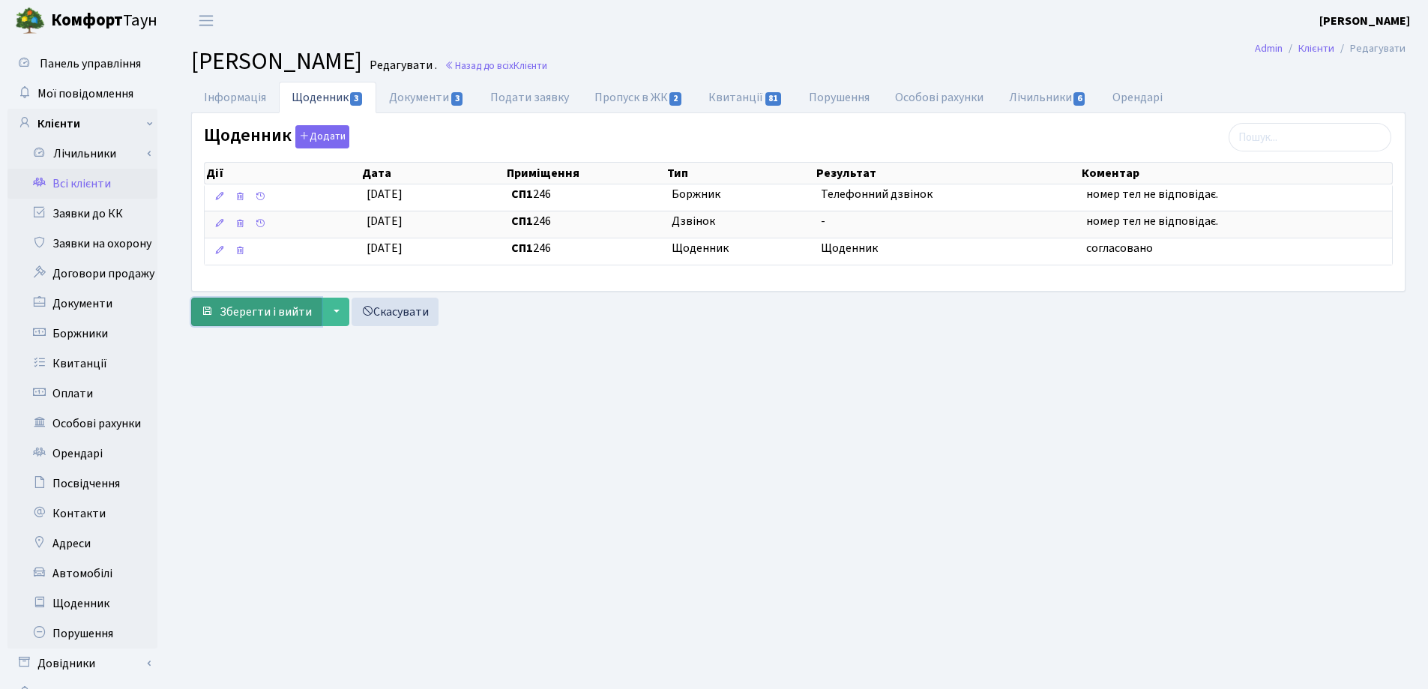
click at [241, 320] on button "Зберегти і вийти" at bounding box center [256, 312] width 130 height 28
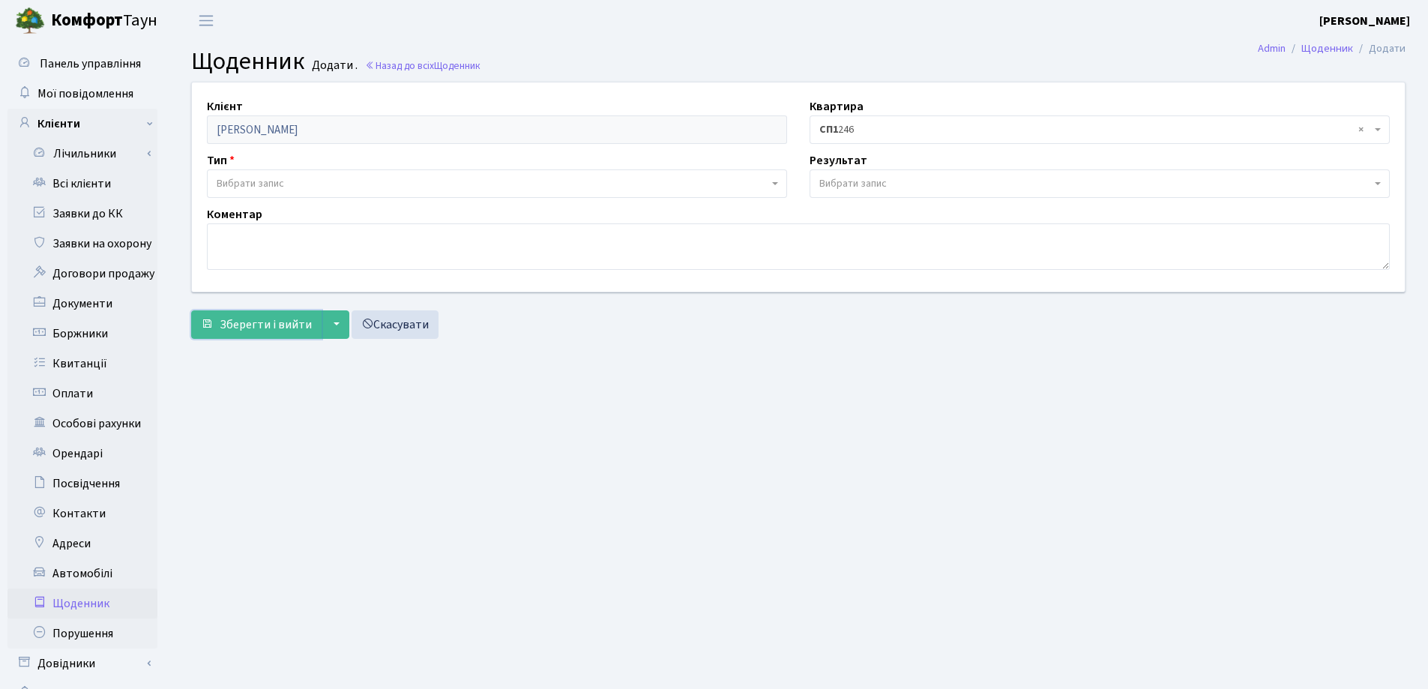
click at [241, 320] on span "Зберегти і вийти" at bounding box center [266, 324] width 92 height 16
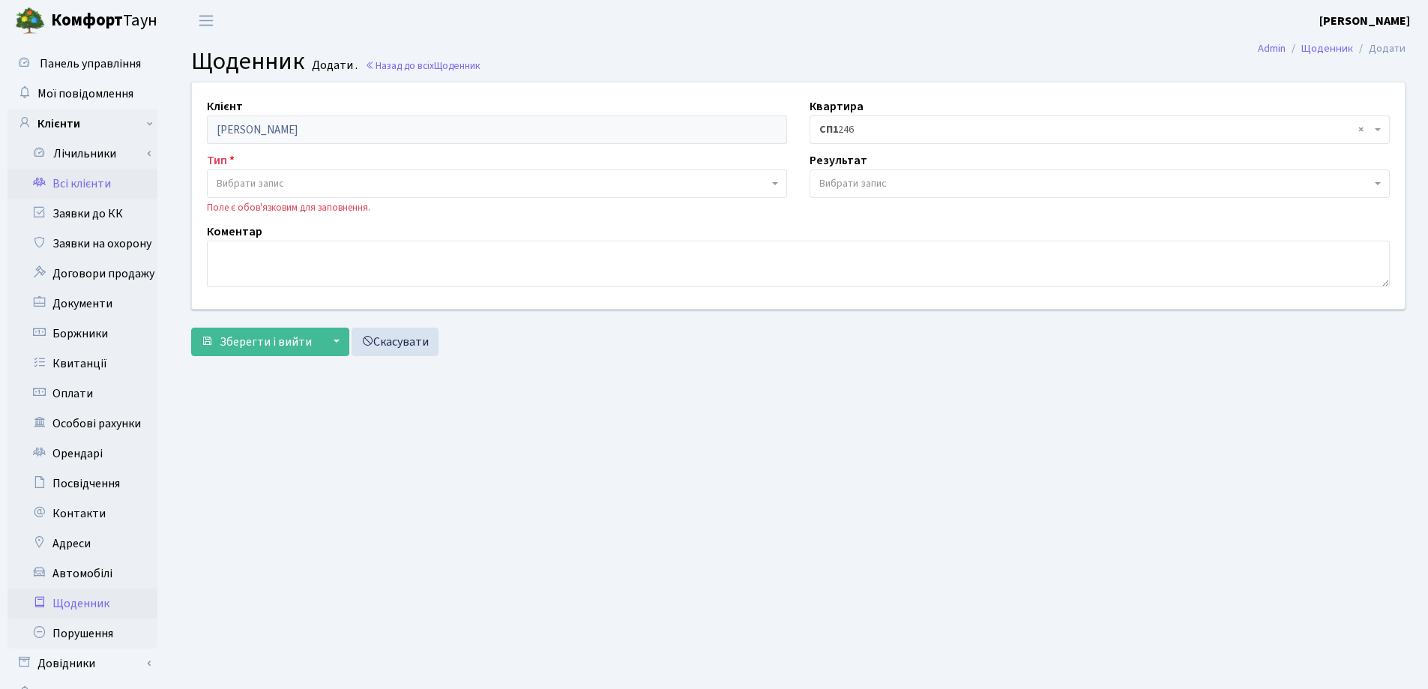
click at [84, 185] on link "Всі клієнти" at bounding box center [82, 184] width 150 height 30
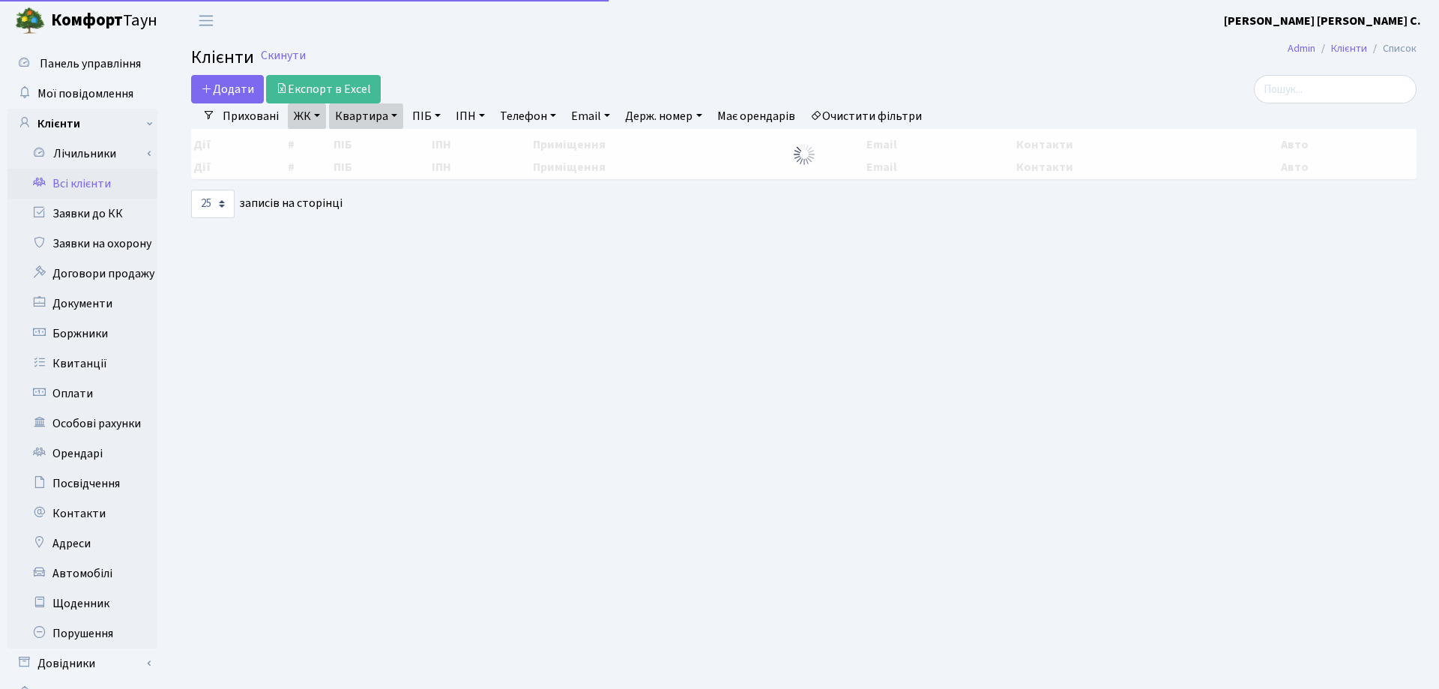
select select "25"
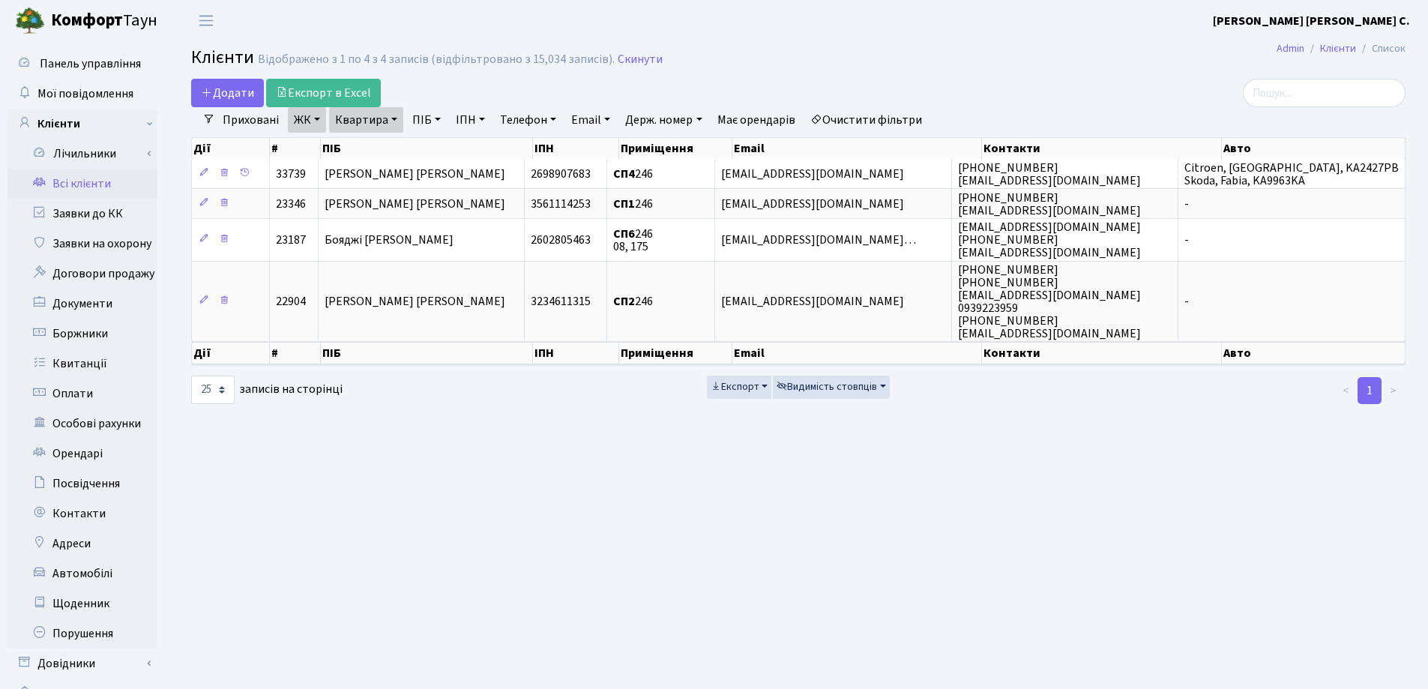
click at [394, 118] on link "Квартира" at bounding box center [366, 119] width 74 height 25
click at [385, 148] on input "246" at bounding box center [374, 149] width 88 height 28
type input "2"
type input "70"
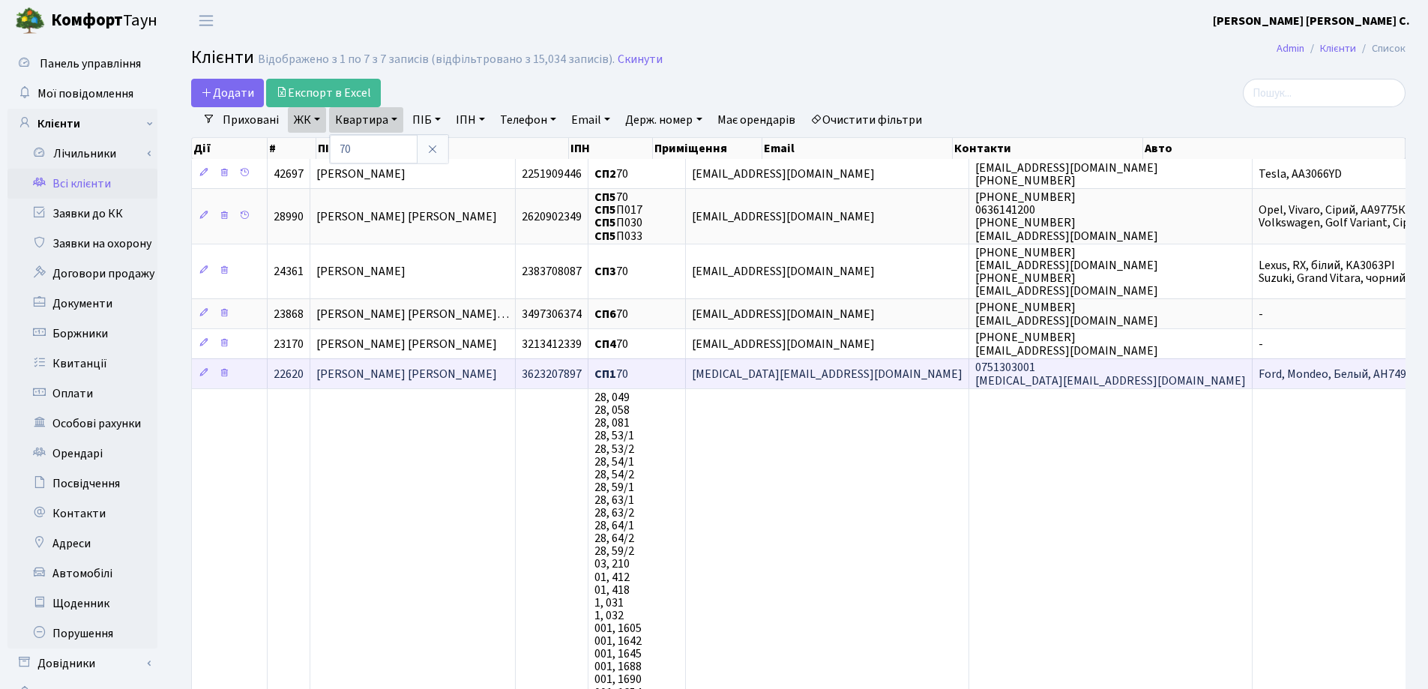
click at [477, 370] on td "[PERSON_NAME] [PERSON_NAME]" at bounding box center [412, 373] width 205 height 30
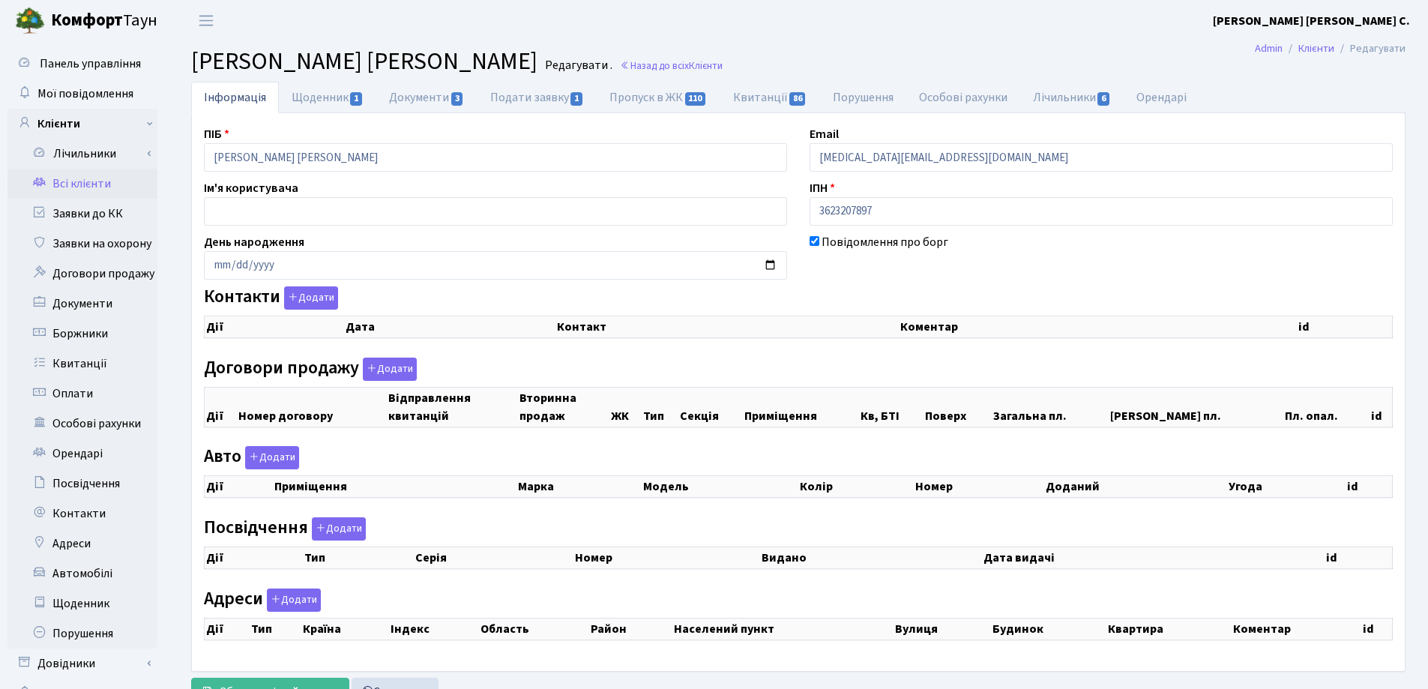
checkbox input "true"
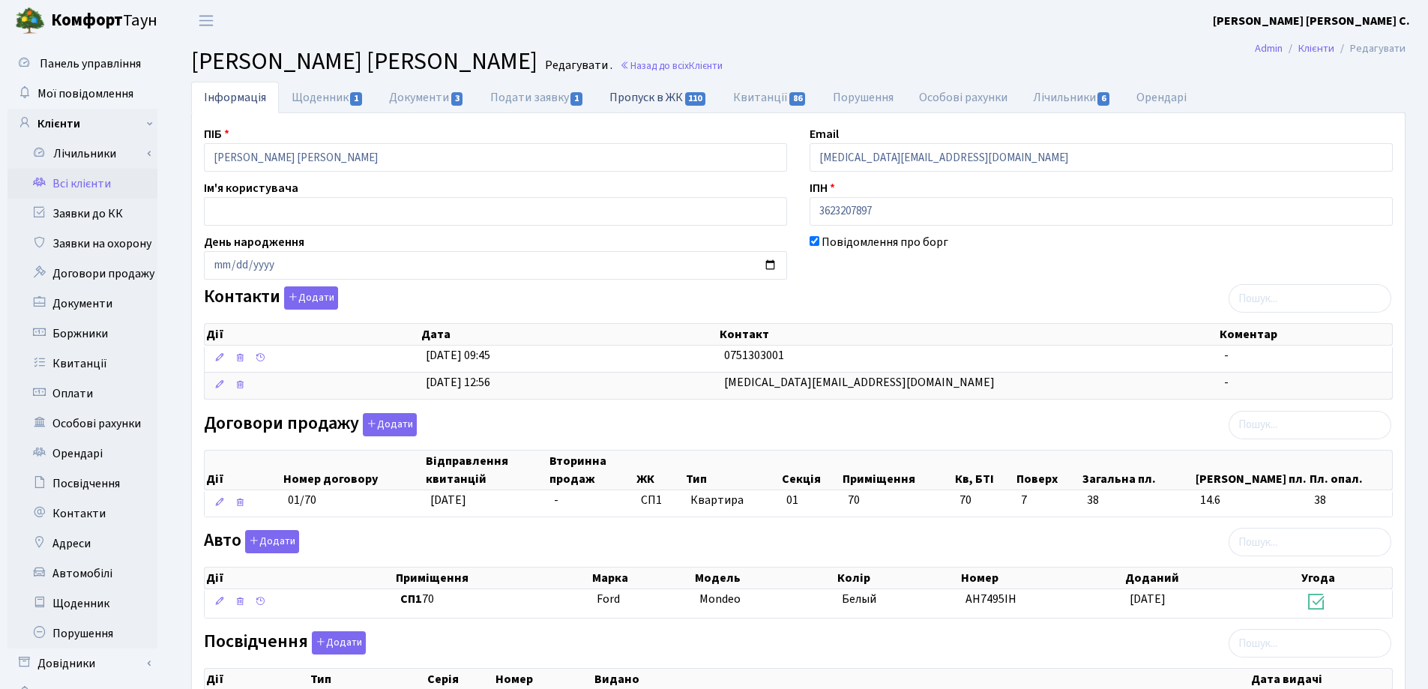
click at [660, 91] on link "Пропуск в ЖК 110" at bounding box center [658, 97] width 123 height 31
select select "25"
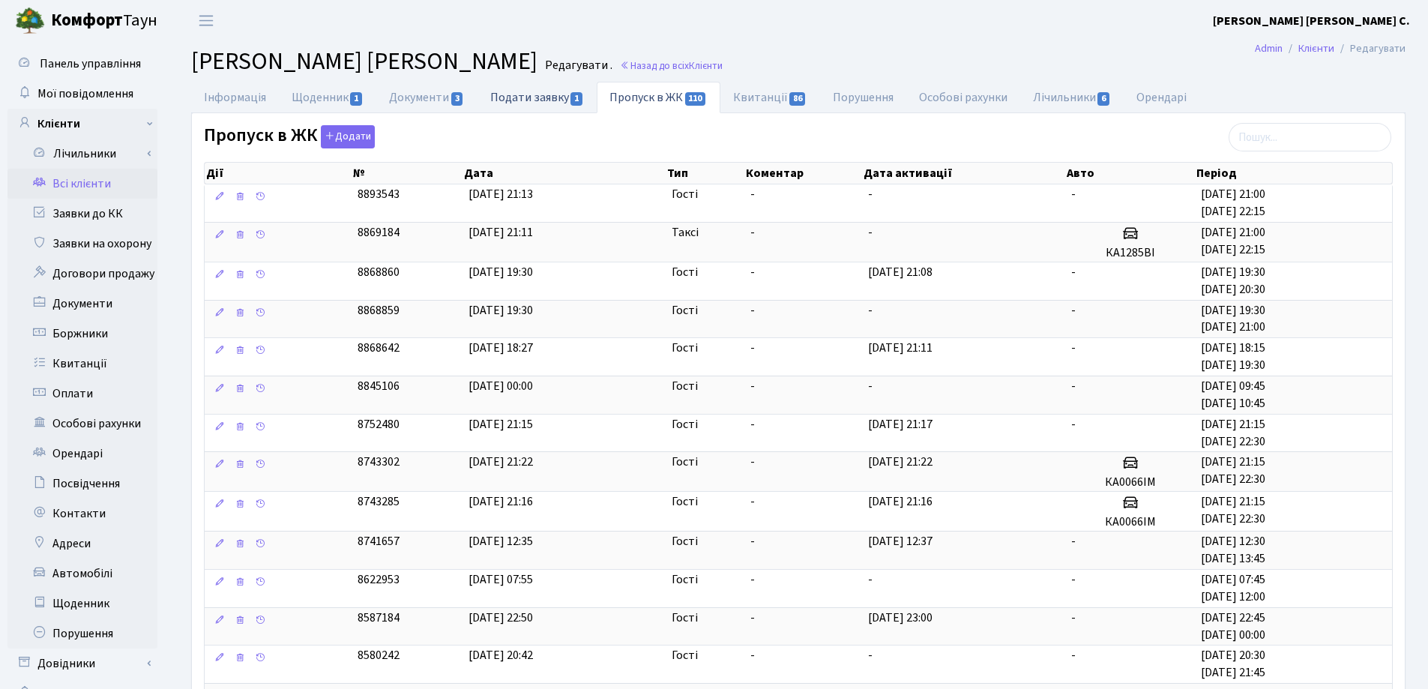
click at [518, 96] on link "Подати заявку 1" at bounding box center [536, 97] width 119 height 31
select select "25"
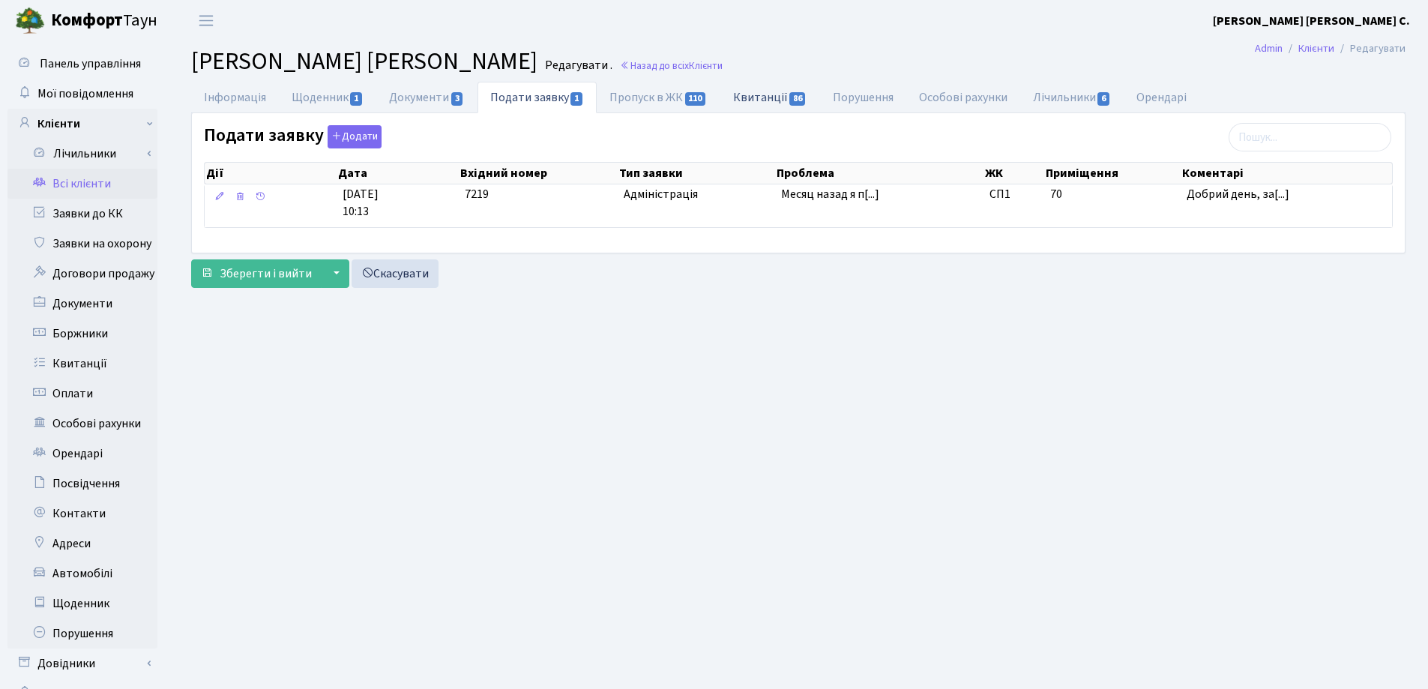
click at [754, 95] on link "Квитанції 86" at bounding box center [770, 97] width 100 height 31
select select "25"
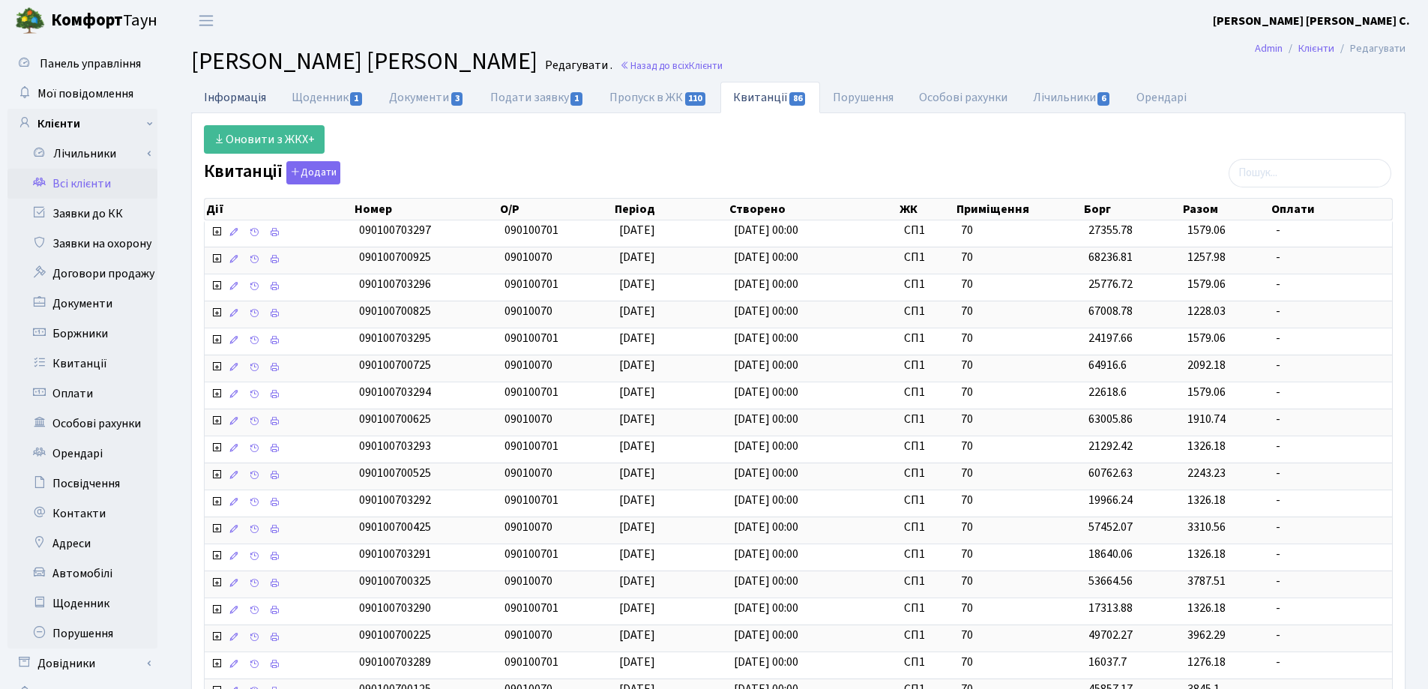
click at [220, 91] on link "Інформація" at bounding box center [235, 97] width 88 height 31
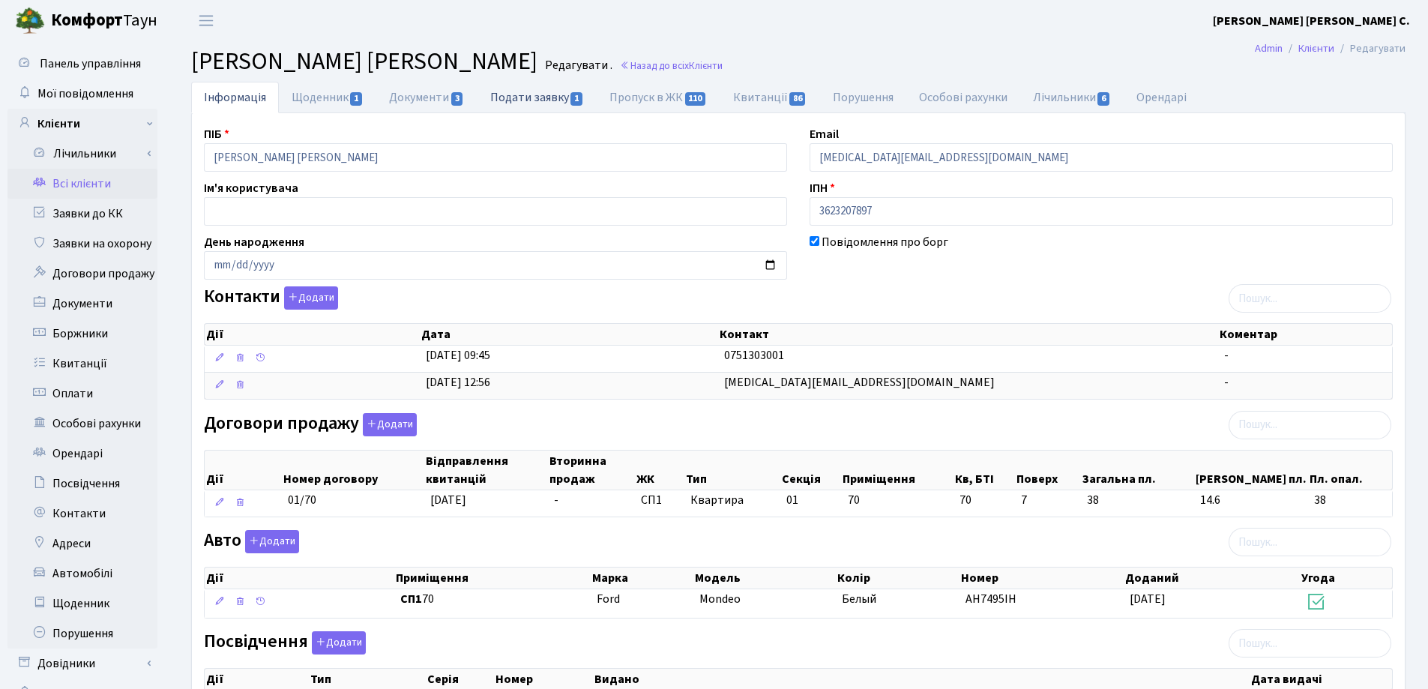
click at [526, 97] on link "Подати заявку 1" at bounding box center [536, 97] width 119 height 31
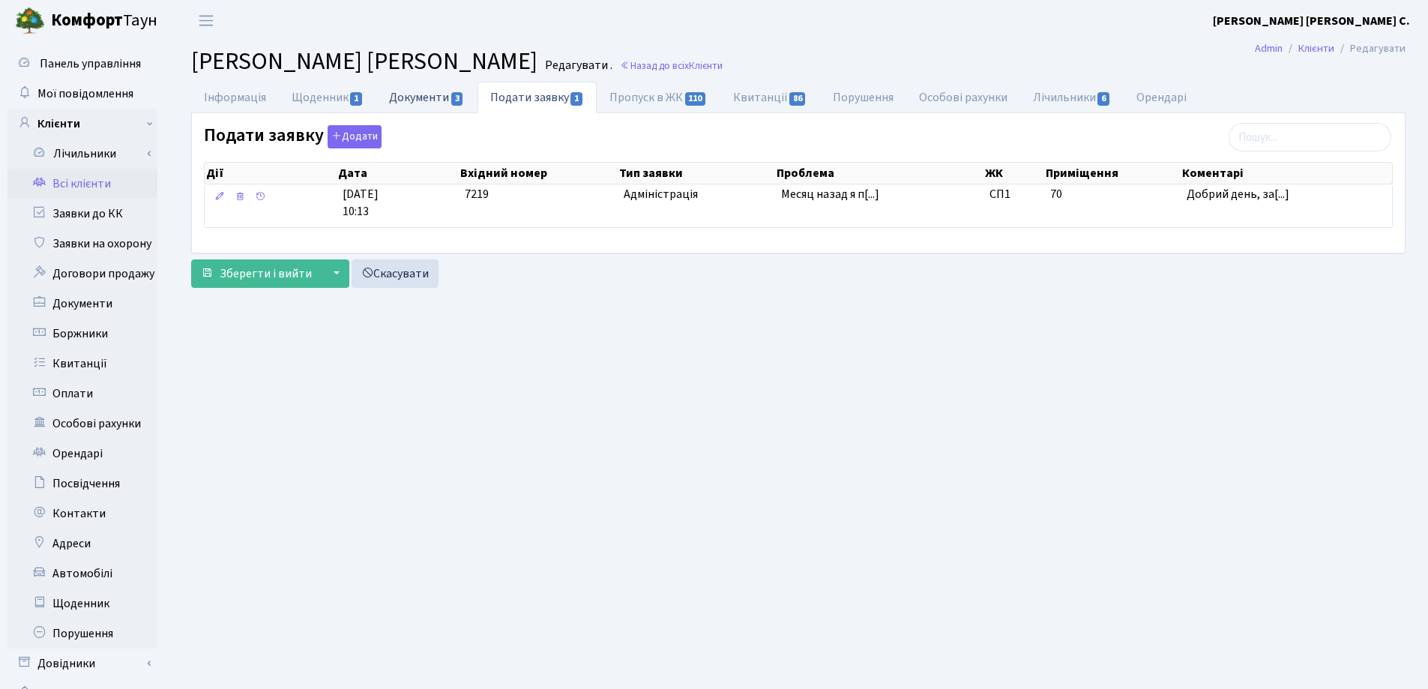
click at [413, 99] on link "Документи 3" at bounding box center [426, 97] width 100 height 31
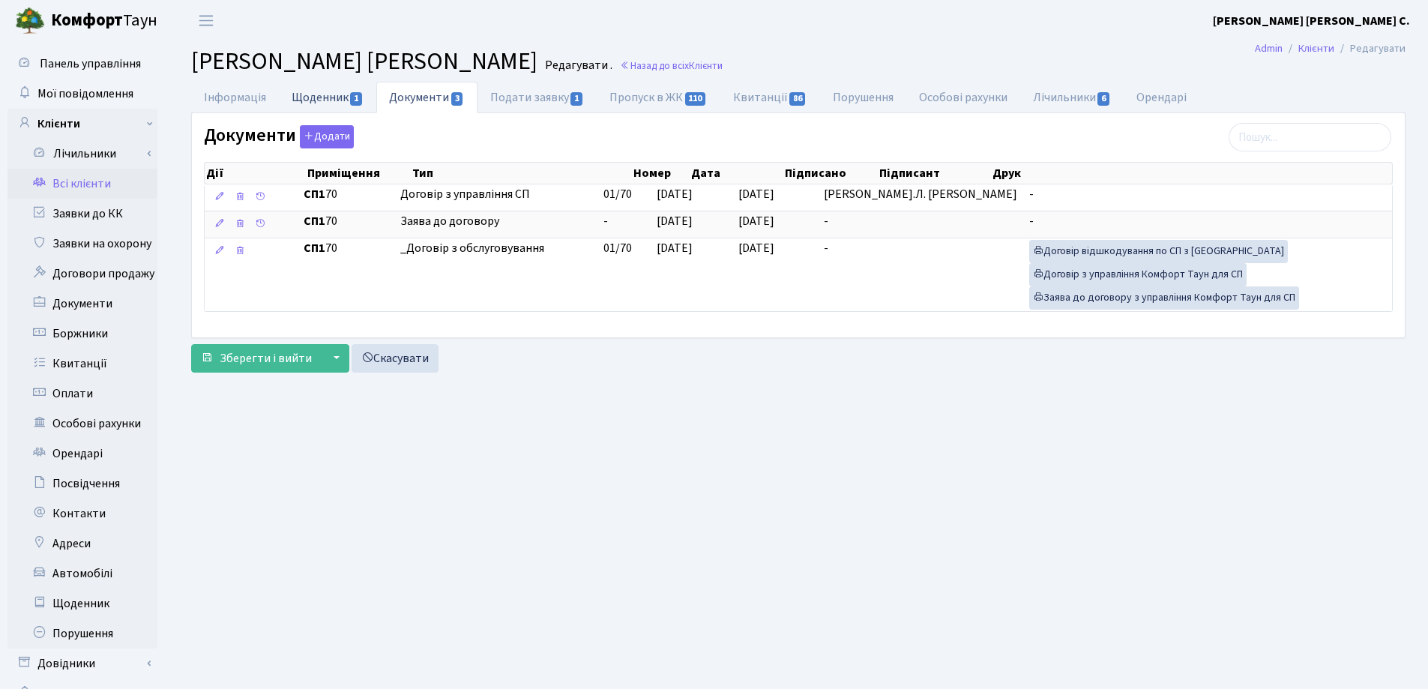
click at [317, 97] on link "Щоденник 1" at bounding box center [327, 97] width 97 height 31
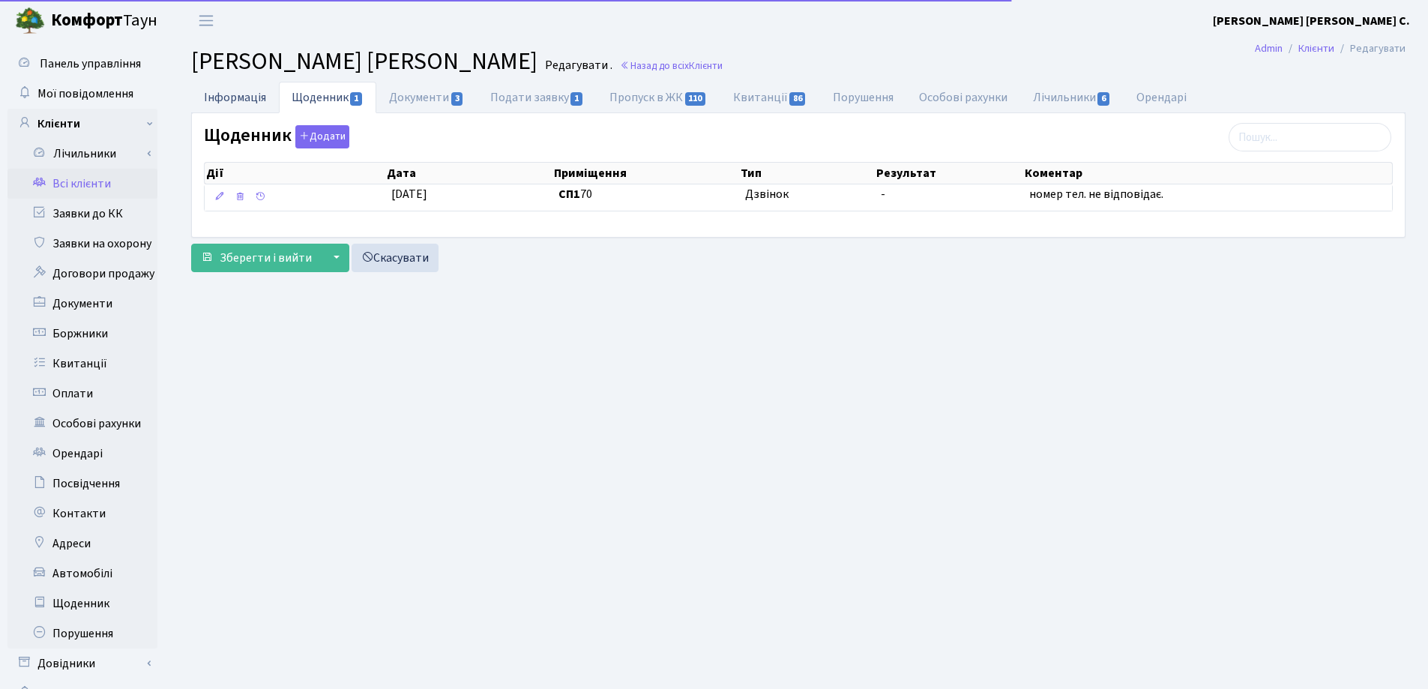
click at [225, 90] on link "Інформація" at bounding box center [235, 97] width 88 height 31
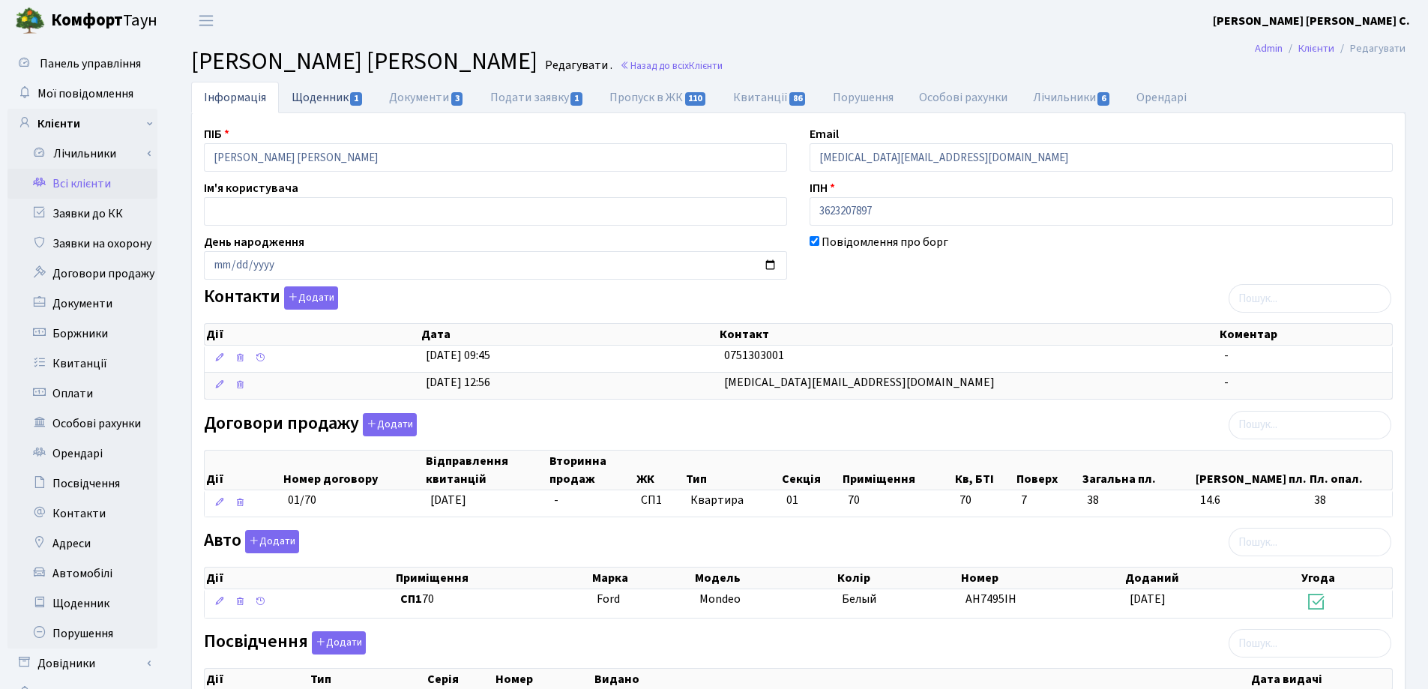
click at [319, 97] on link "Щоденник 1" at bounding box center [327, 97] width 97 height 31
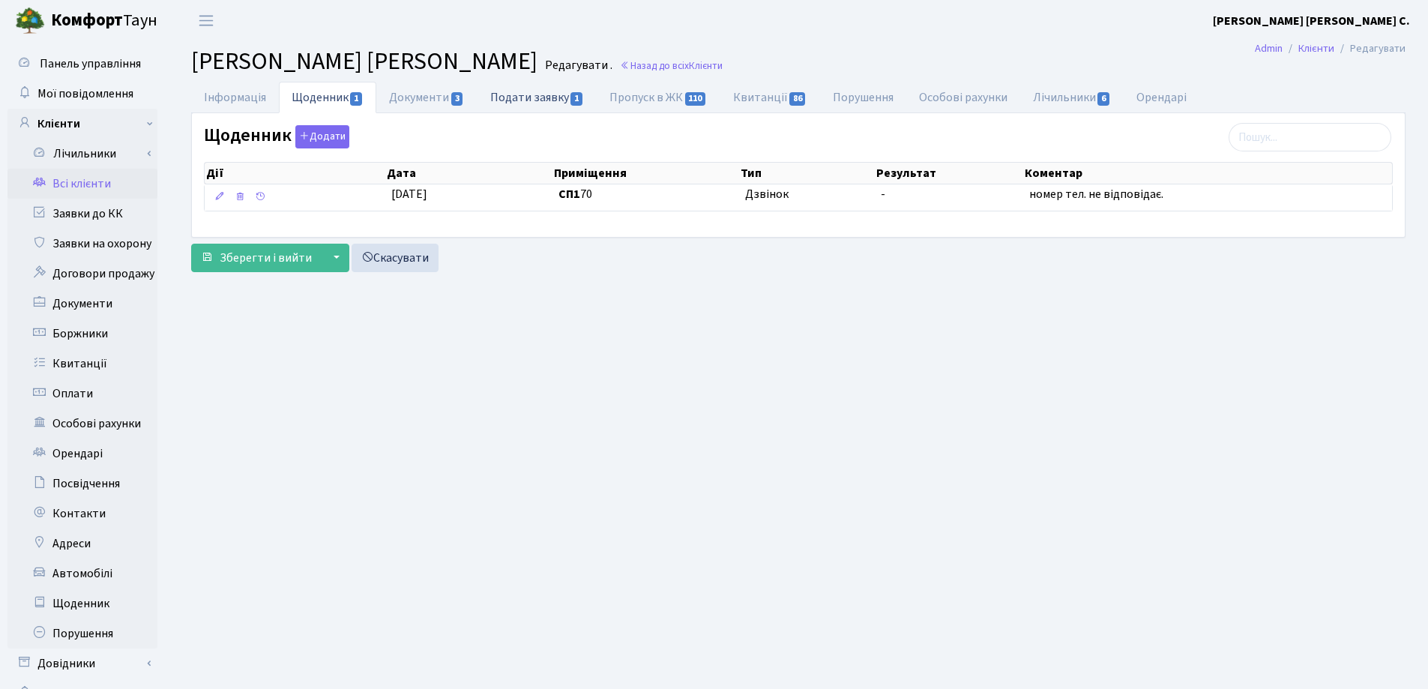
click at [504, 95] on link "Подати заявку 1" at bounding box center [536, 97] width 119 height 31
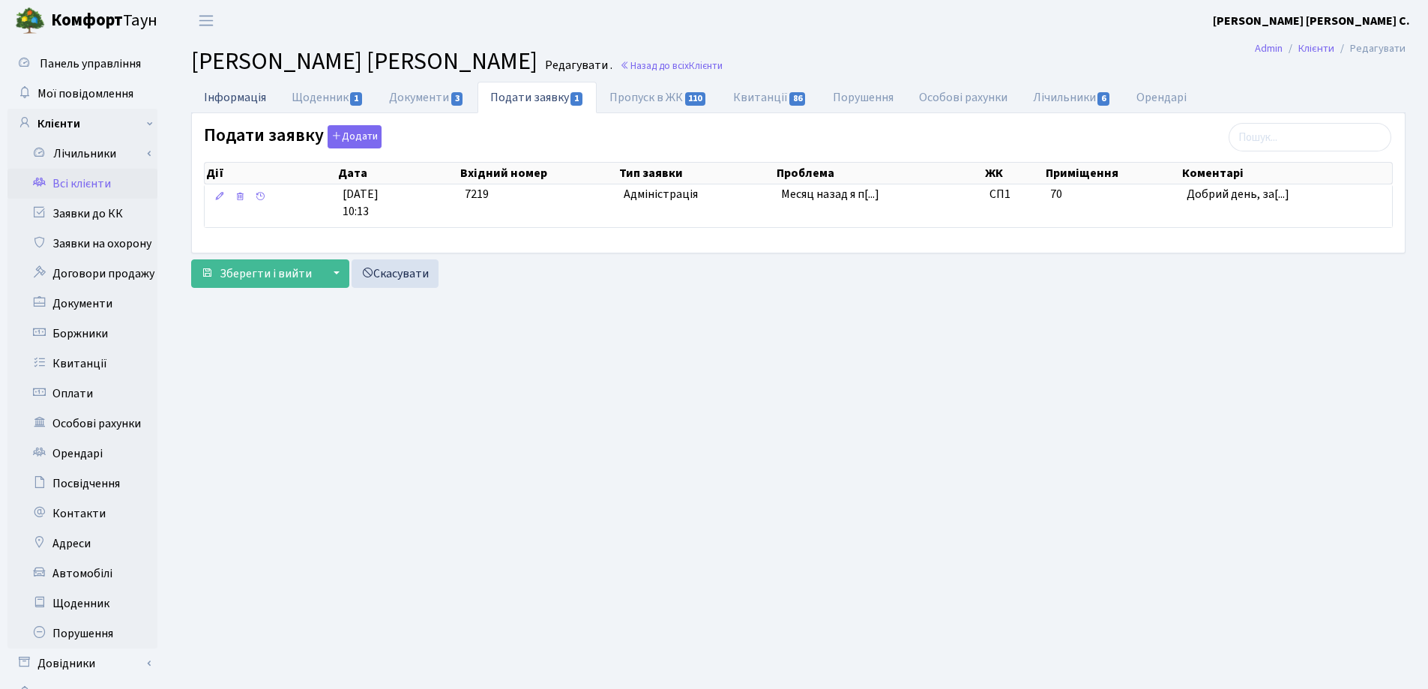
click at [226, 100] on link "Інформація" at bounding box center [235, 97] width 88 height 31
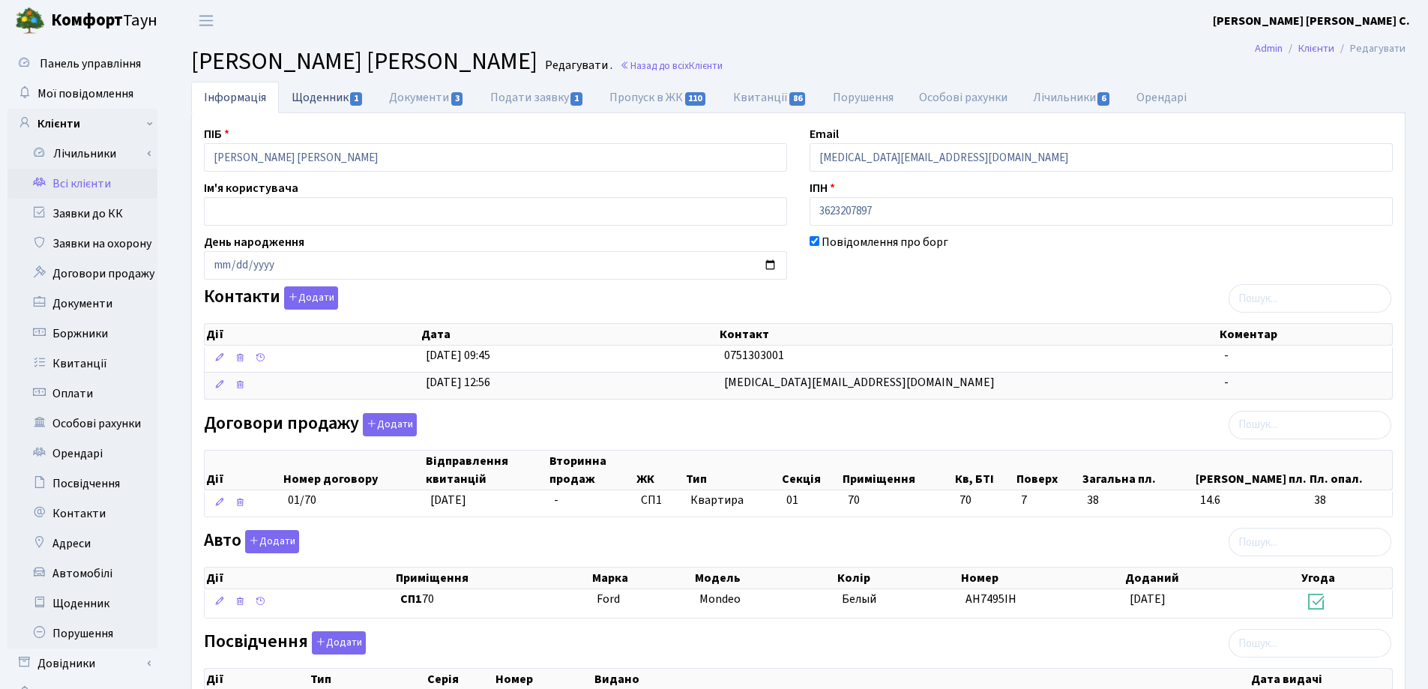
click at [290, 99] on link "Щоденник 1" at bounding box center [327, 97] width 97 height 31
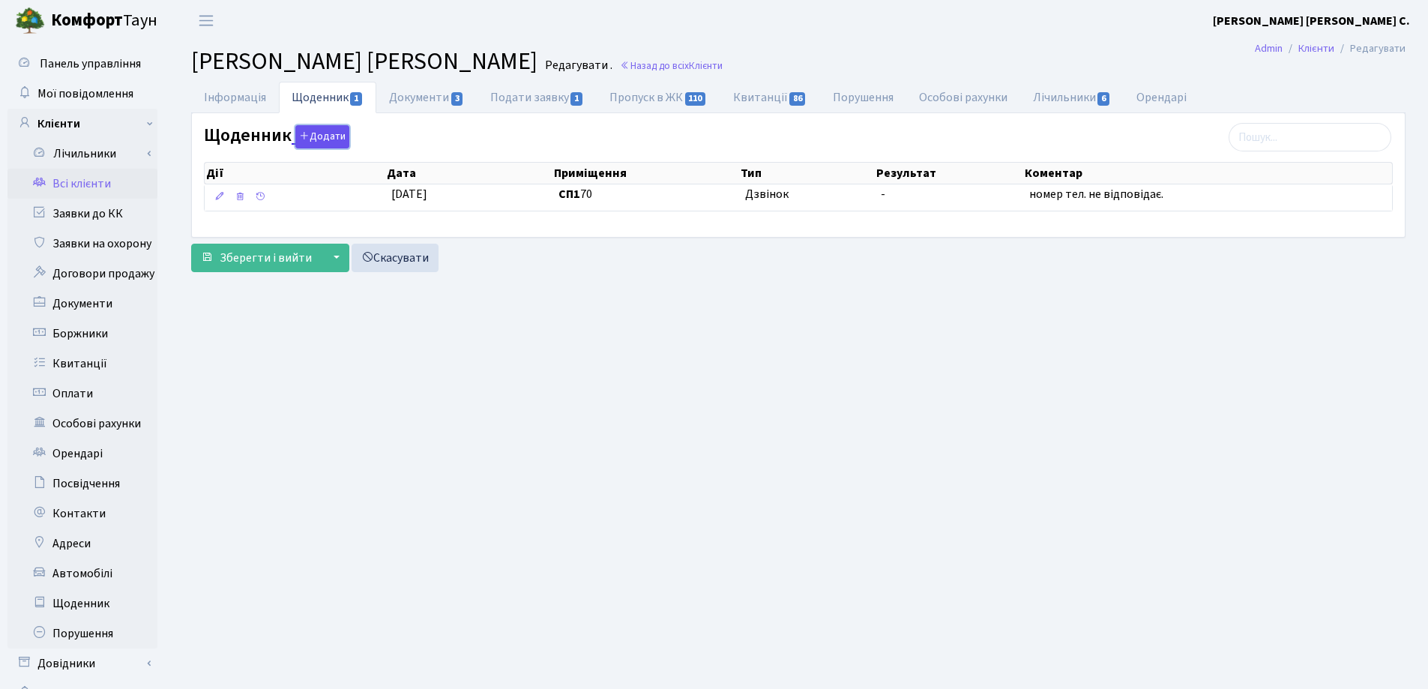
click at [328, 130] on button "Додати" at bounding box center [322, 136] width 54 height 23
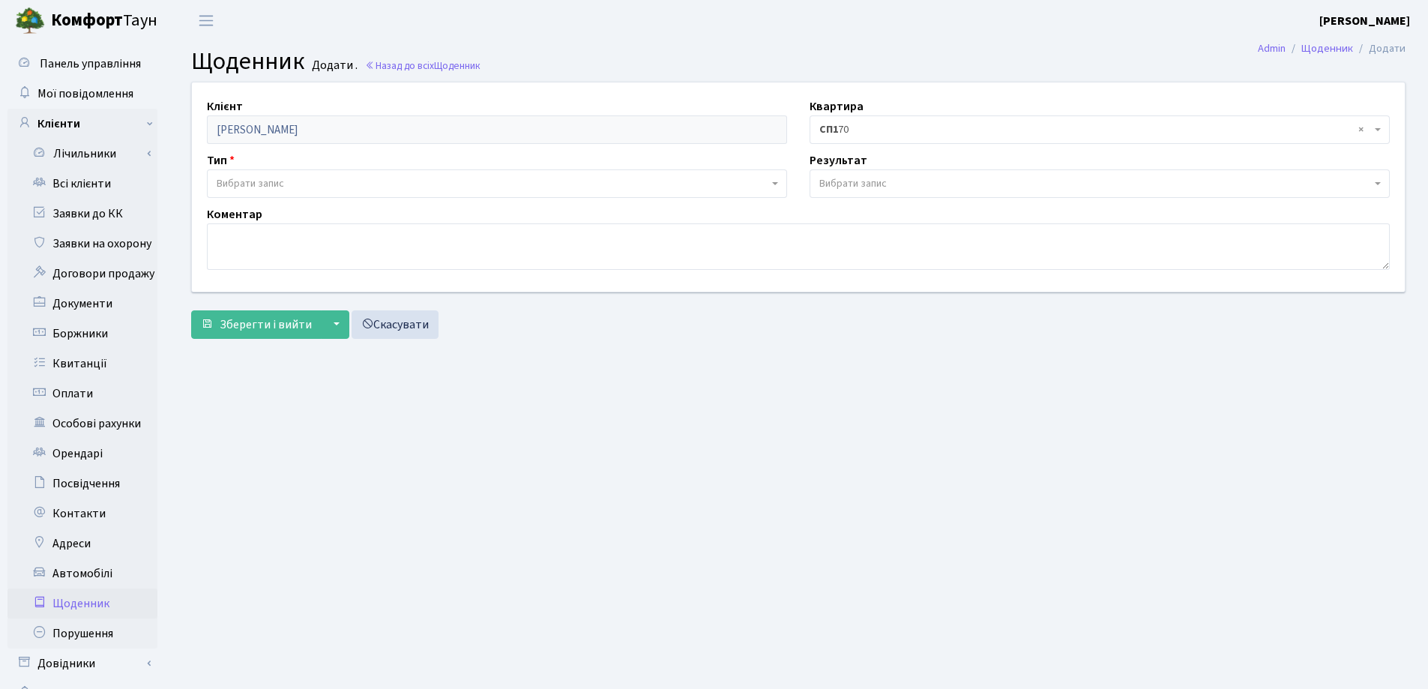
click at [289, 179] on span "Вибрати запис" at bounding box center [493, 183] width 552 height 15
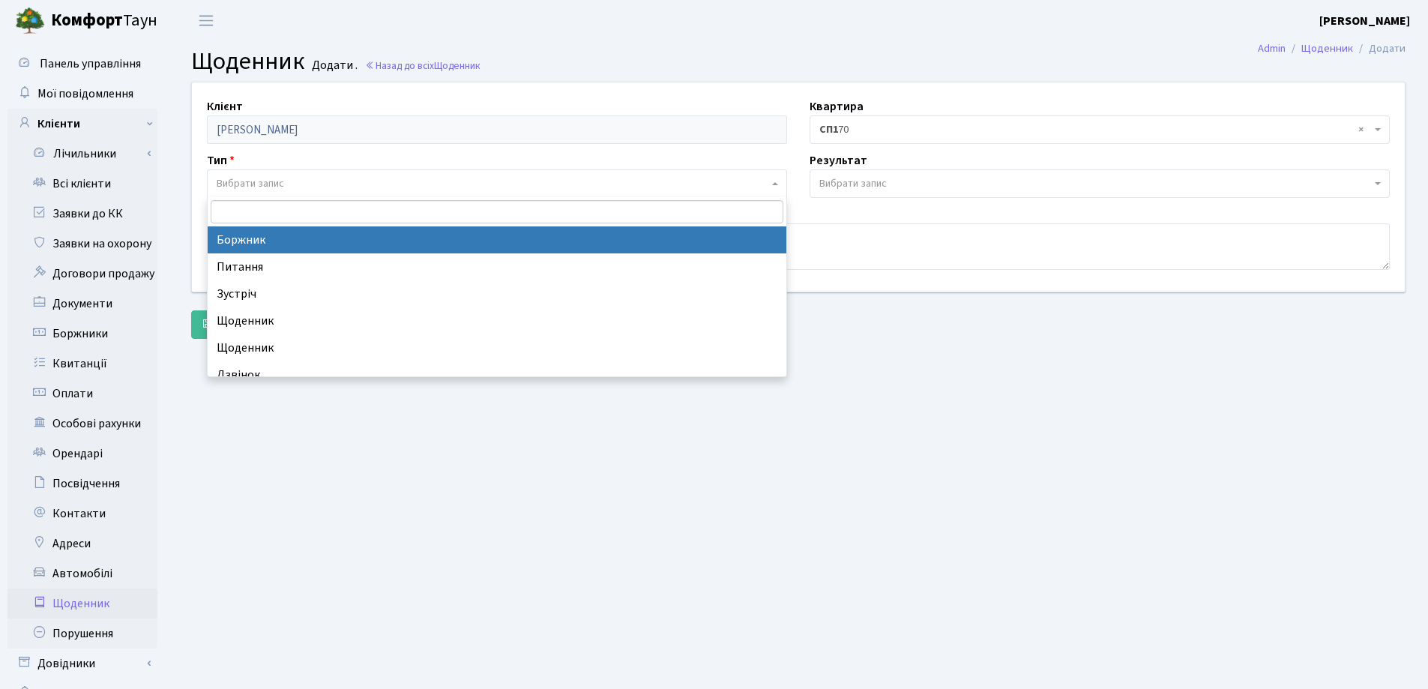
select select "189"
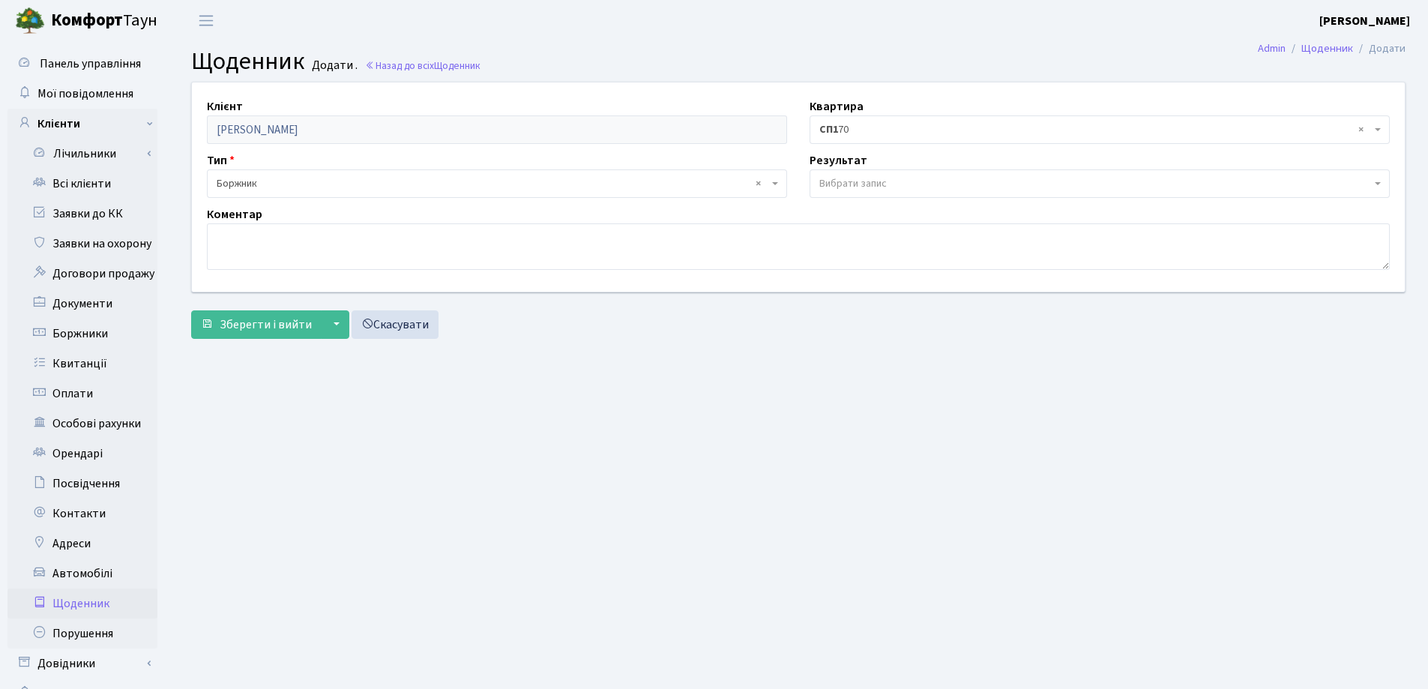
click at [867, 178] on span "Вибрати запис" at bounding box center [852, 183] width 67 height 15
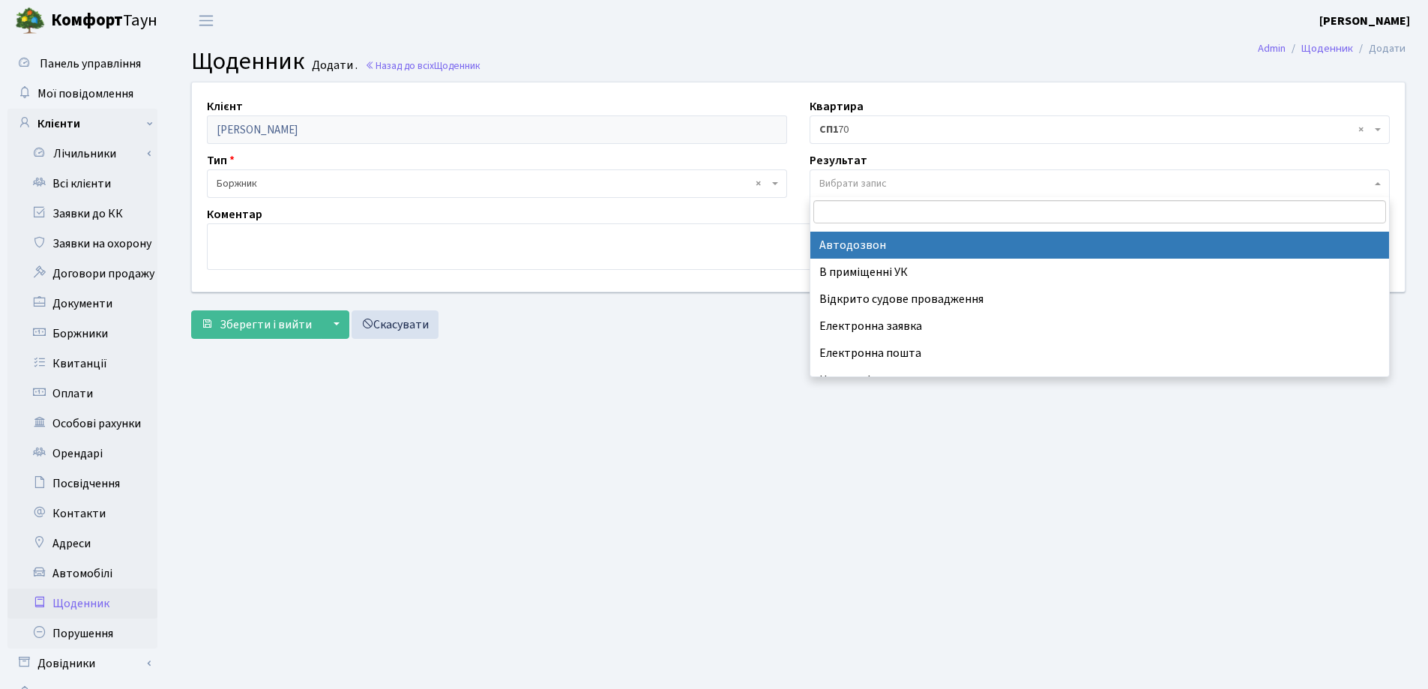
scroll to position [93, 0]
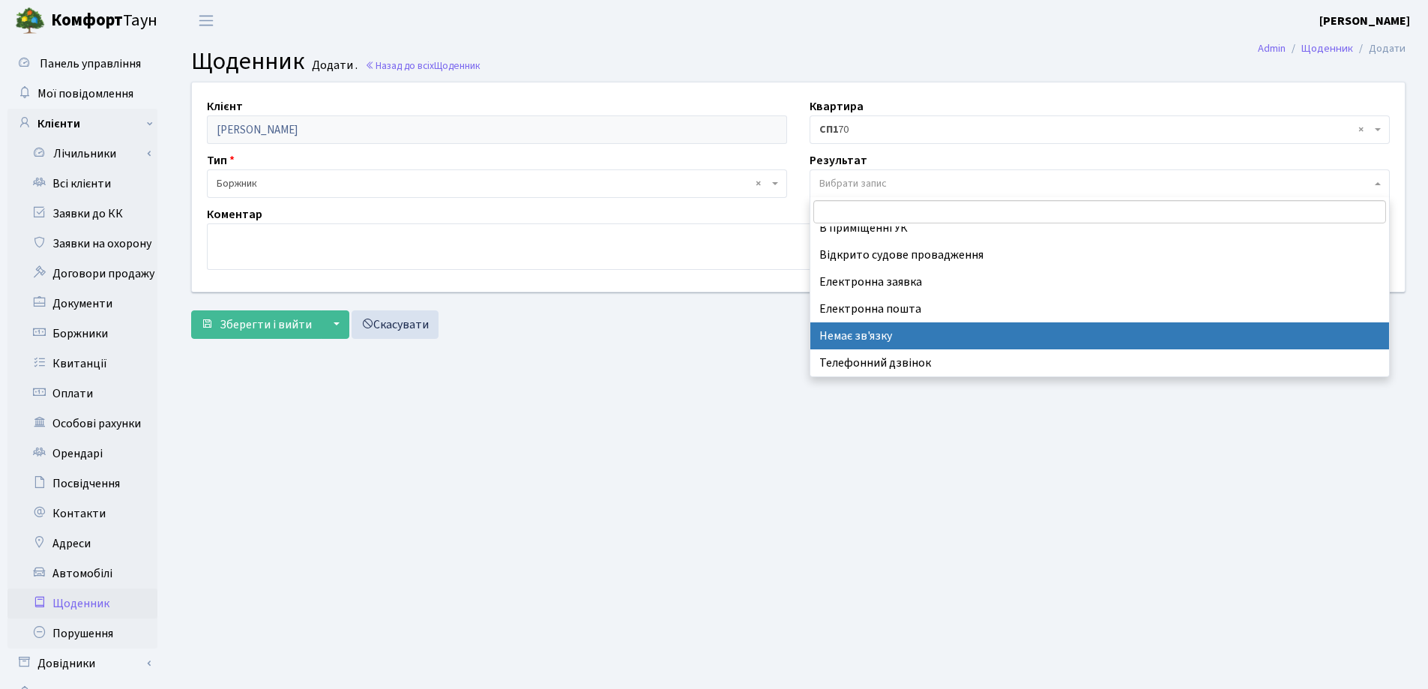
select select "197"
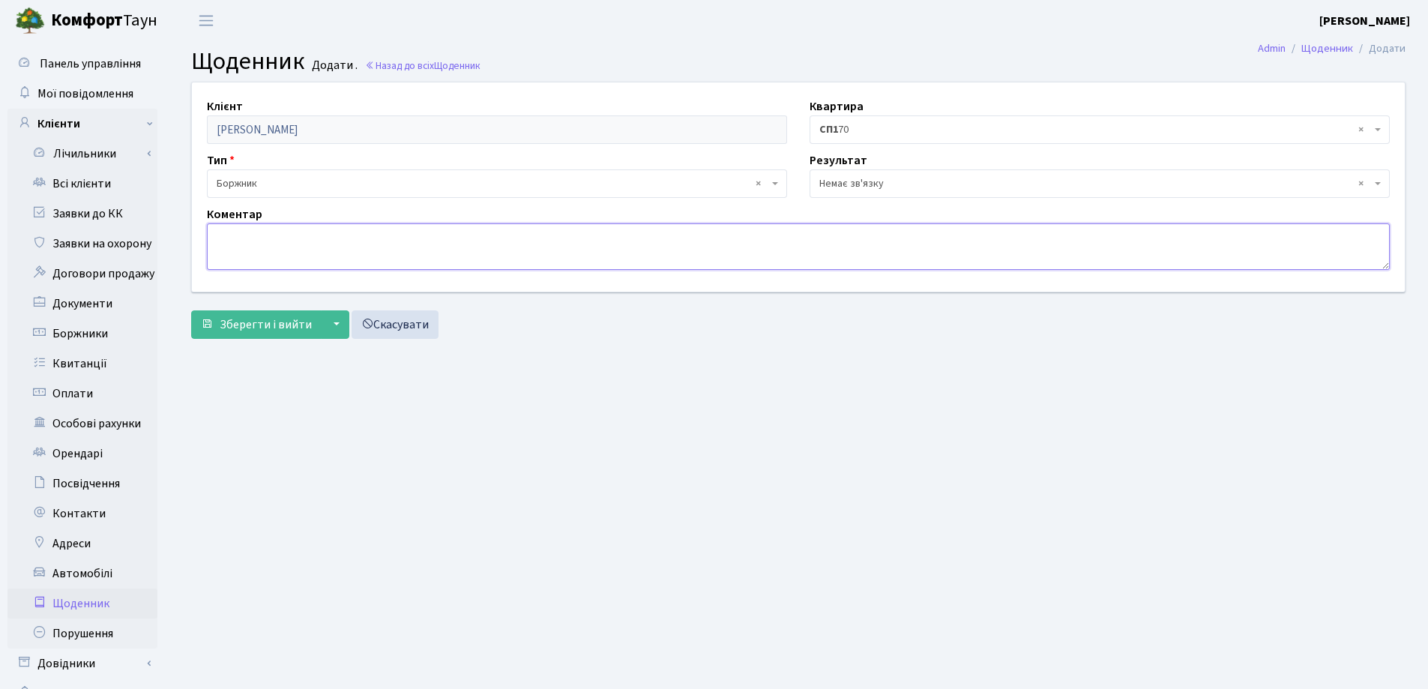
click at [459, 239] on textarea at bounding box center [798, 246] width 1183 height 46
type textarea "номер не обслуговується"
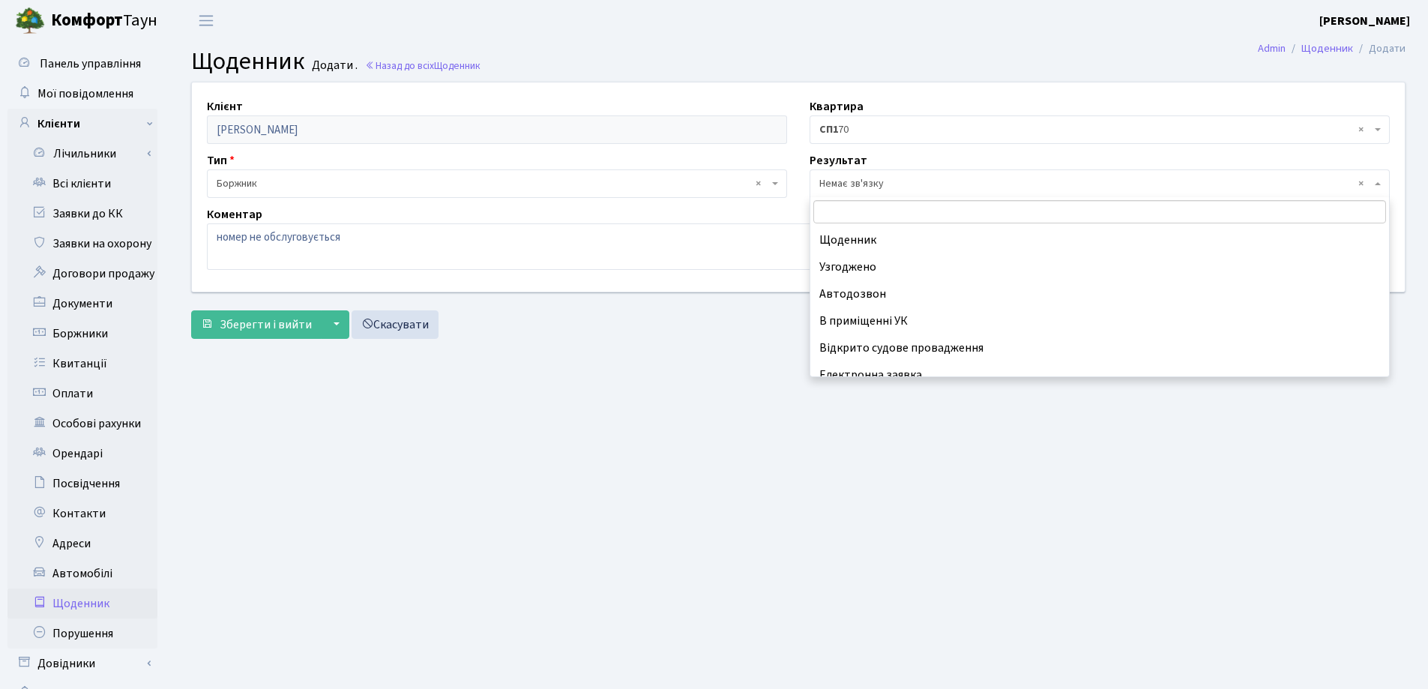
click at [989, 184] on span "× Немає зв'язку" at bounding box center [1095, 183] width 552 height 15
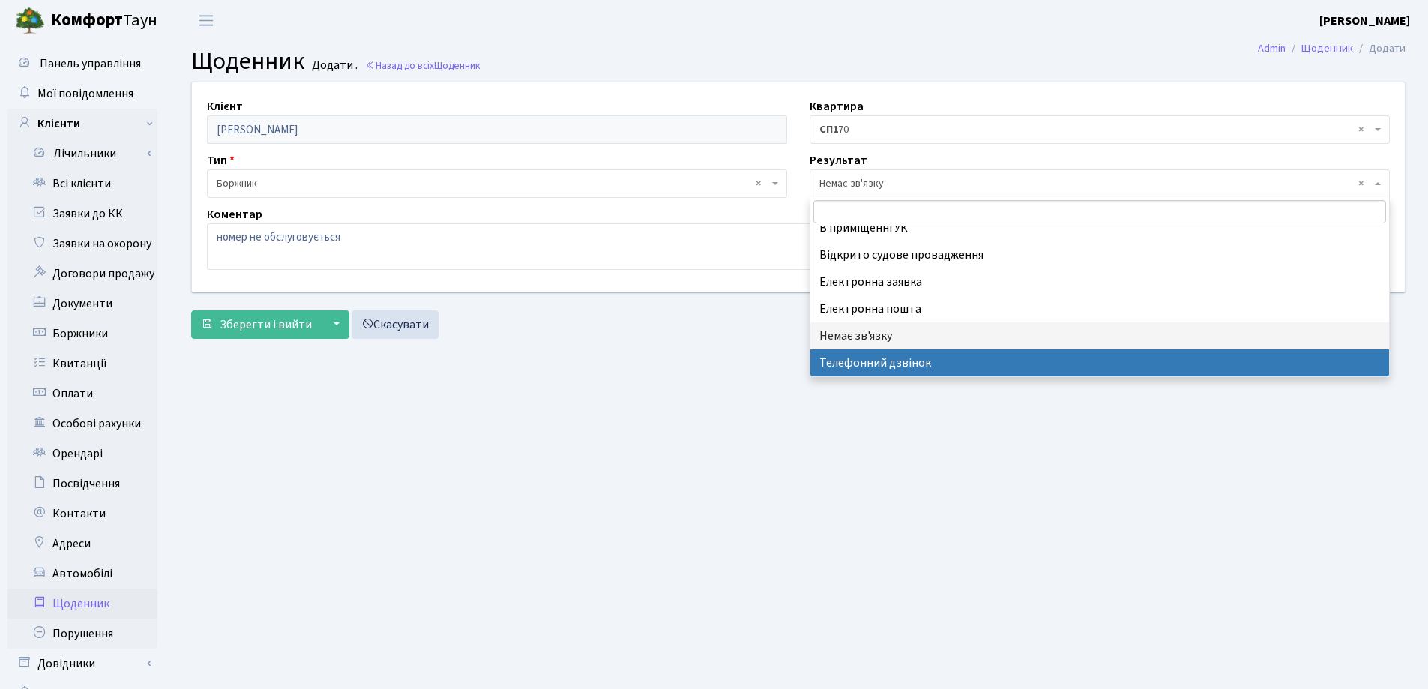
select select "196"
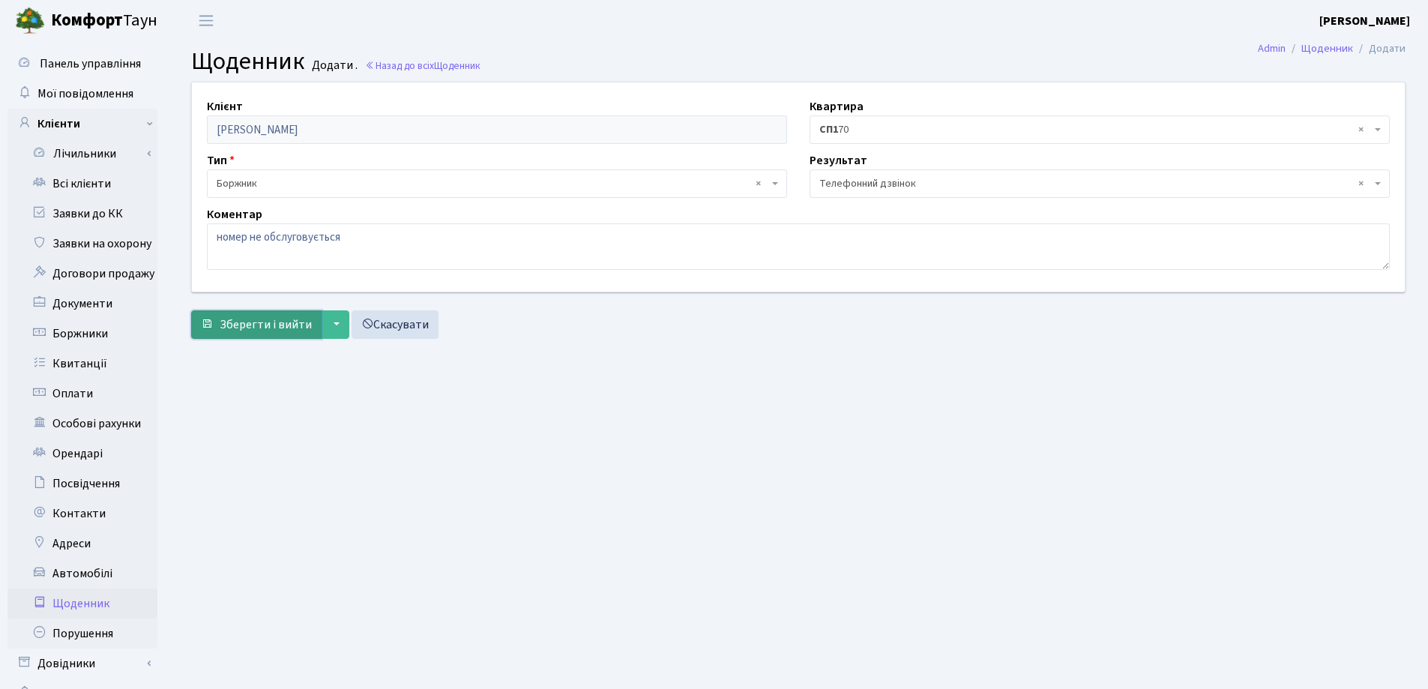
click at [249, 327] on span "Зберегти і вийти" at bounding box center [266, 324] width 92 height 16
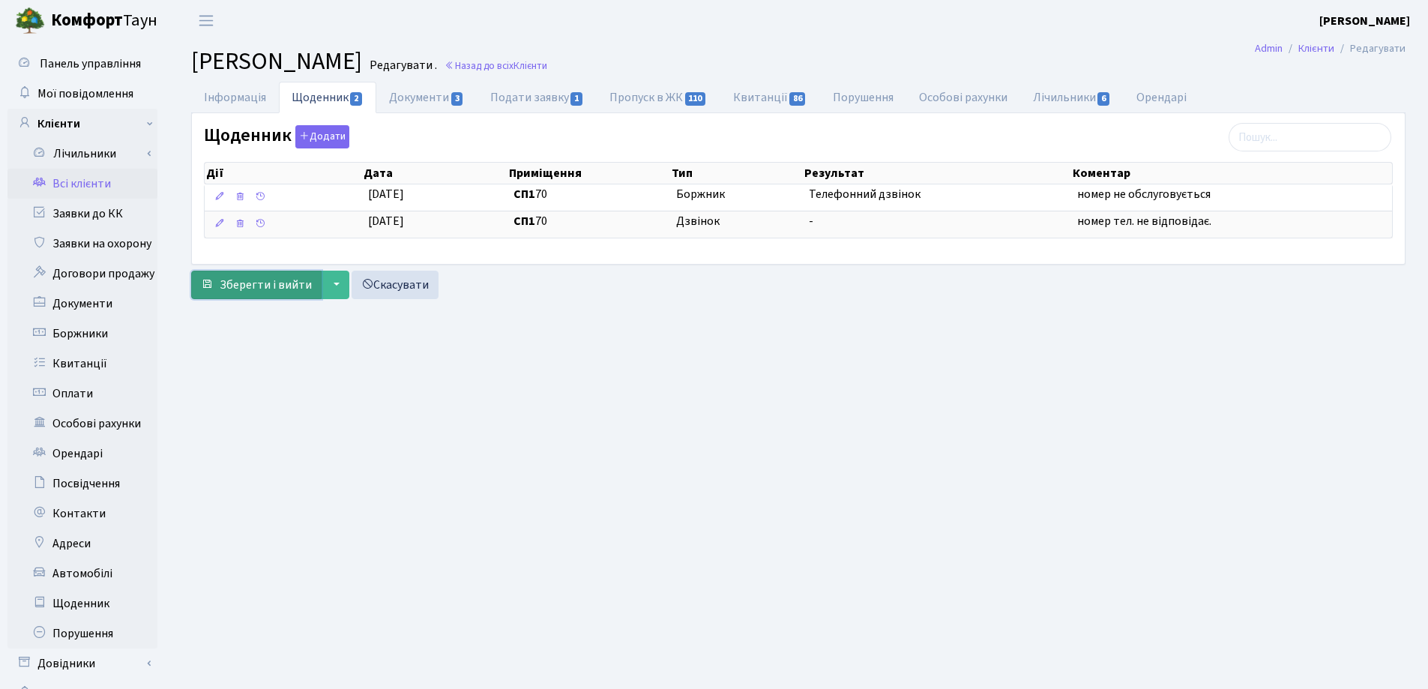
click at [252, 287] on span "Зберегти і вийти" at bounding box center [266, 285] width 92 height 16
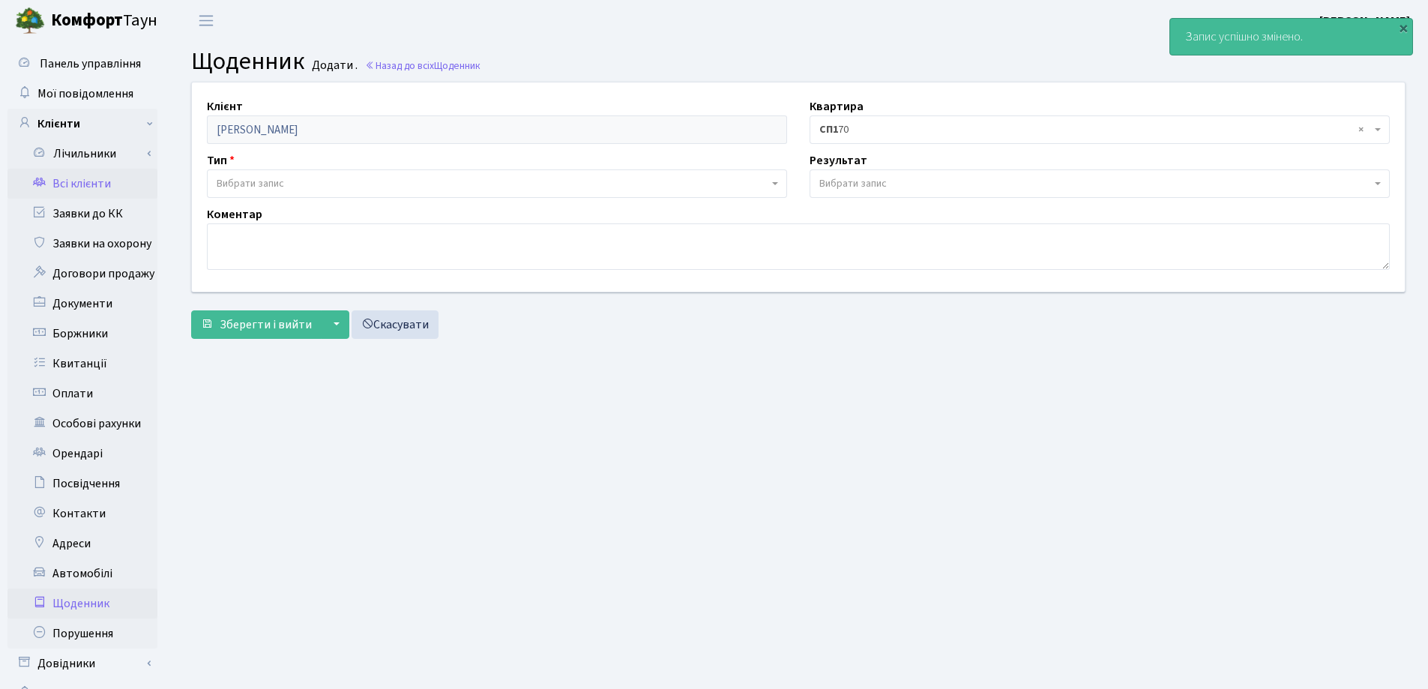
click at [91, 181] on link "Всі клієнти" at bounding box center [82, 184] width 150 height 30
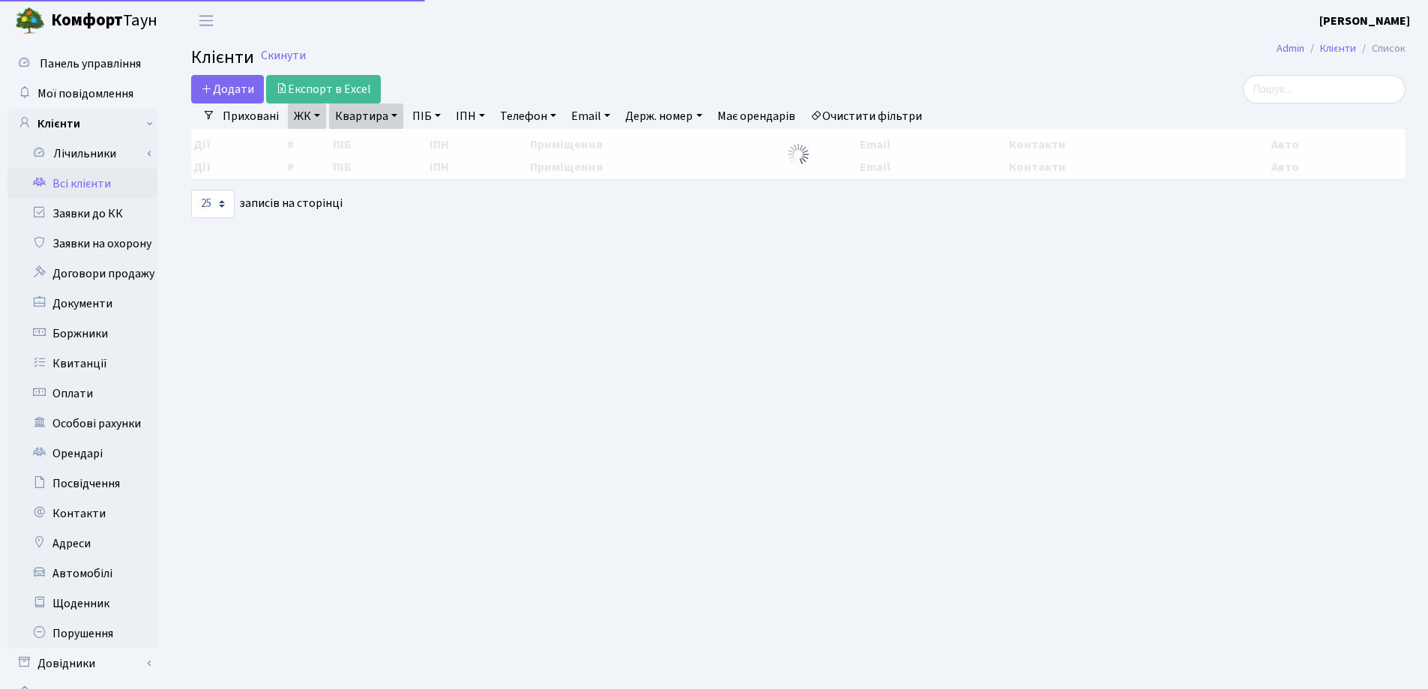
select select "25"
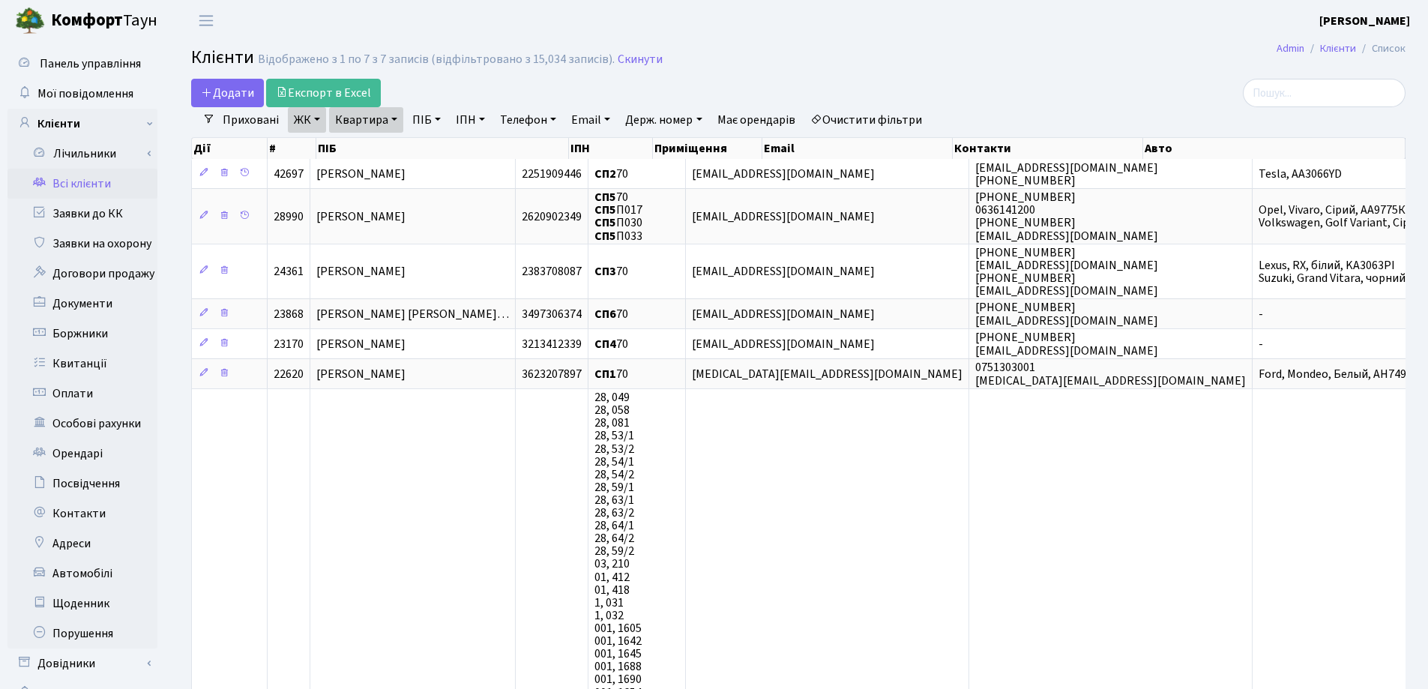
click at [395, 118] on link "Квартира" at bounding box center [366, 119] width 74 height 25
click at [392, 151] on input "70" at bounding box center [374, 149] width 88 height 28
type input "7"
type input "116"
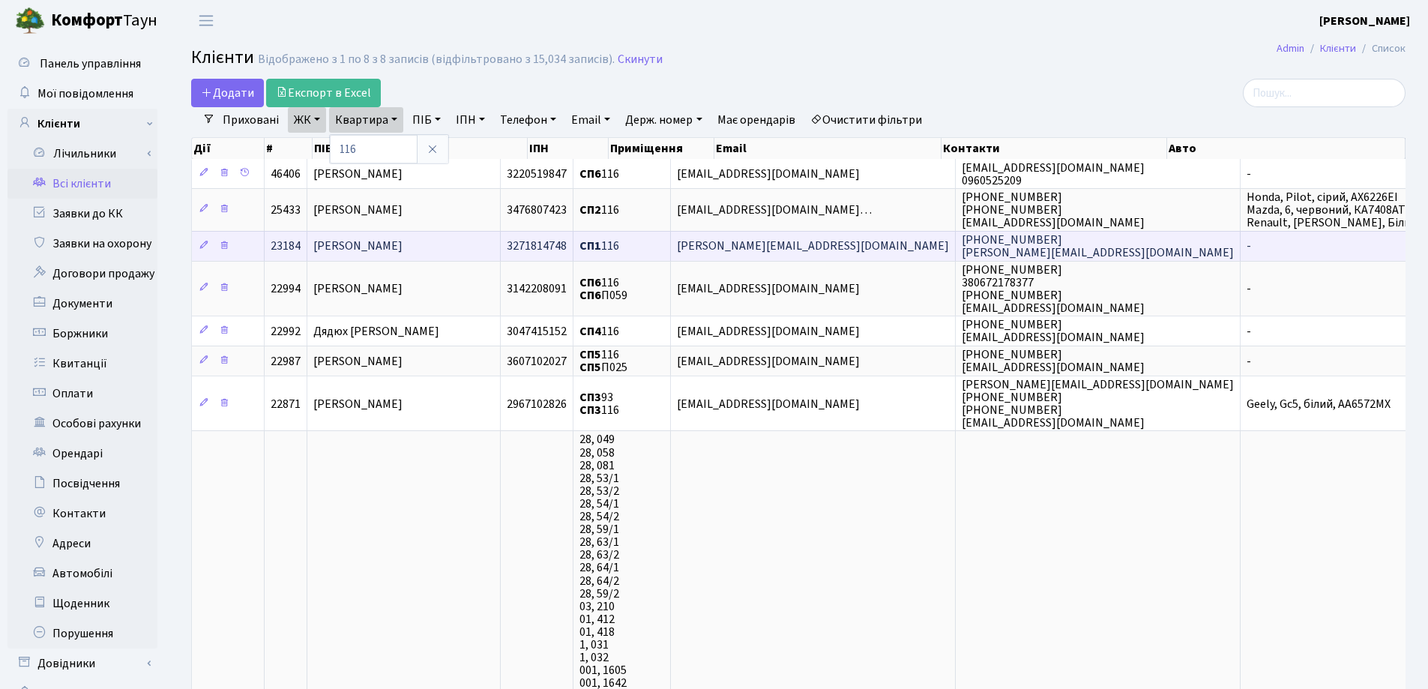
click at [402, 241] on span "Нілова Валерія Володимирівна" at bounding box center [357, 246] width 89 height 16
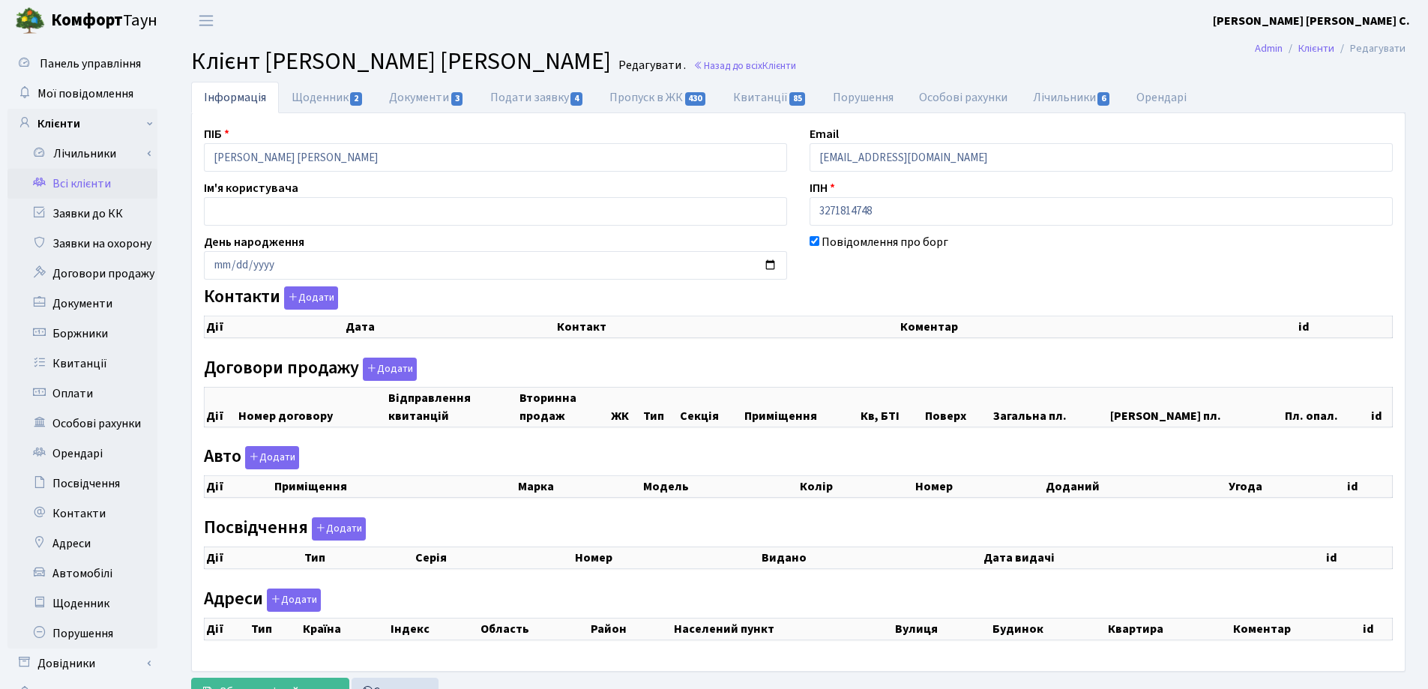
select select "25"
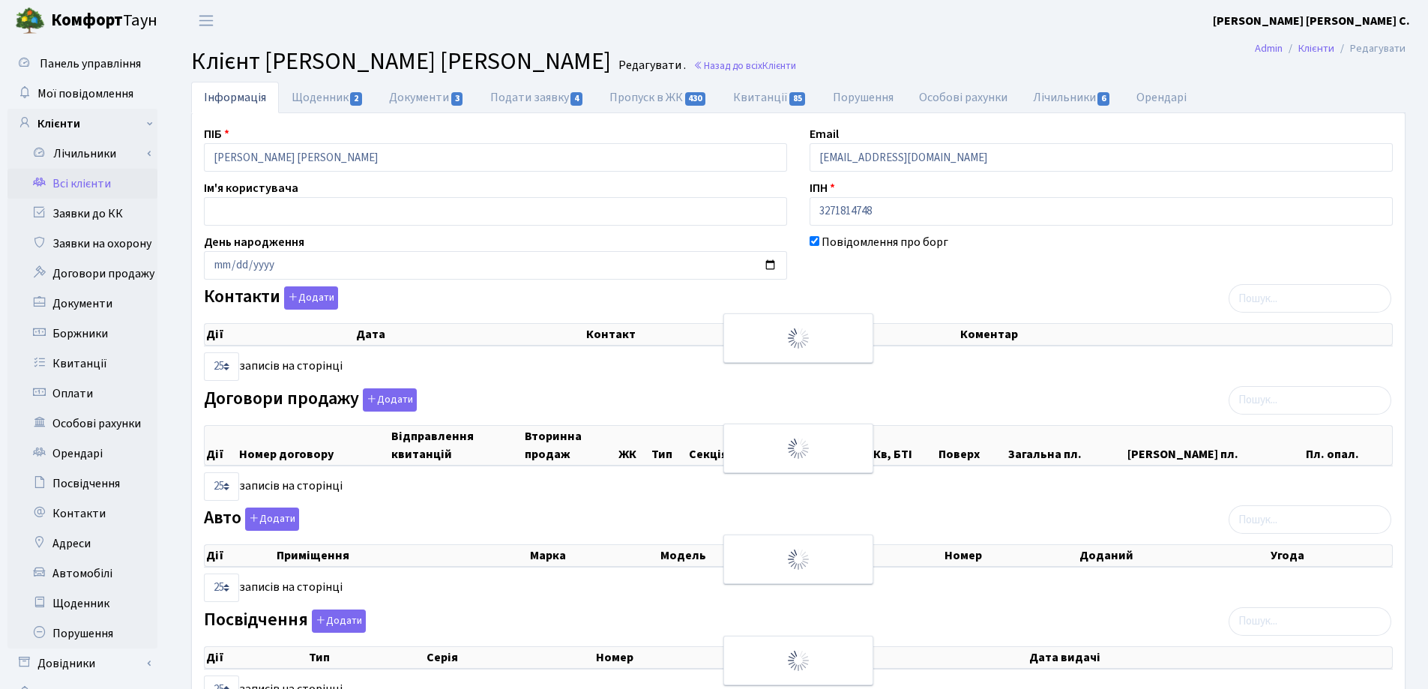
checkbox input "true"
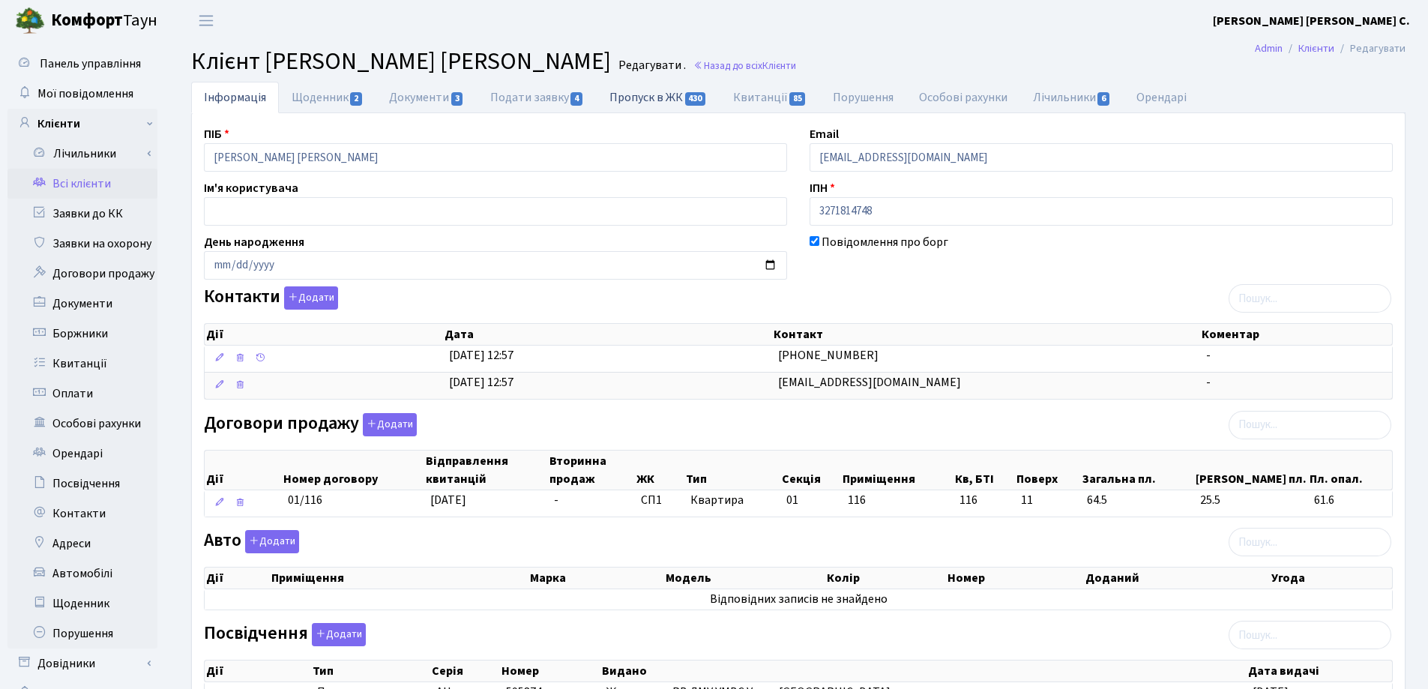
click at [663, 103] on link "Пропуск в ЖК 430" at bounding box center [658, 97] width 123 height 31
select select "25"
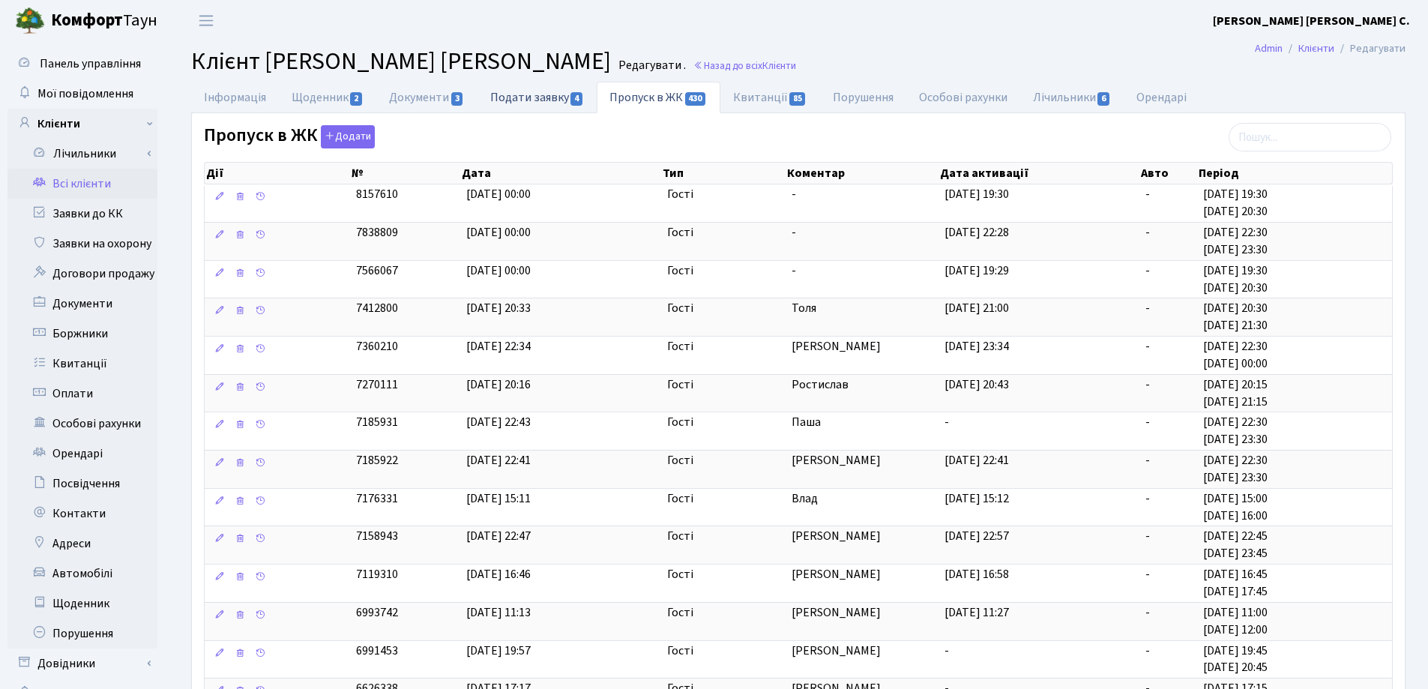
click at [523, 91] on link "Подати заявку 4" at bounding box center [536, 97] width 119 height 31
select select "25"
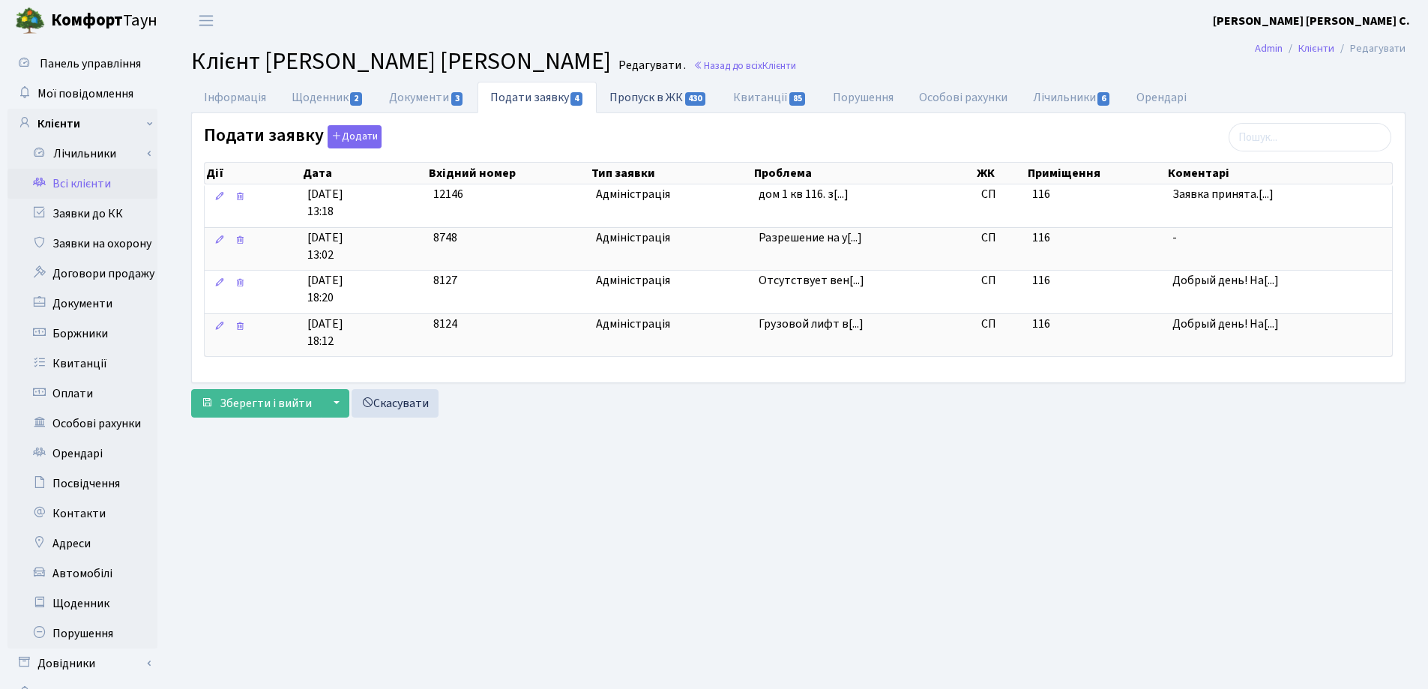
click at [639, 89] on link "Пропуск в ЖК 430" at bounding box center [658, 97] width 123 height 31
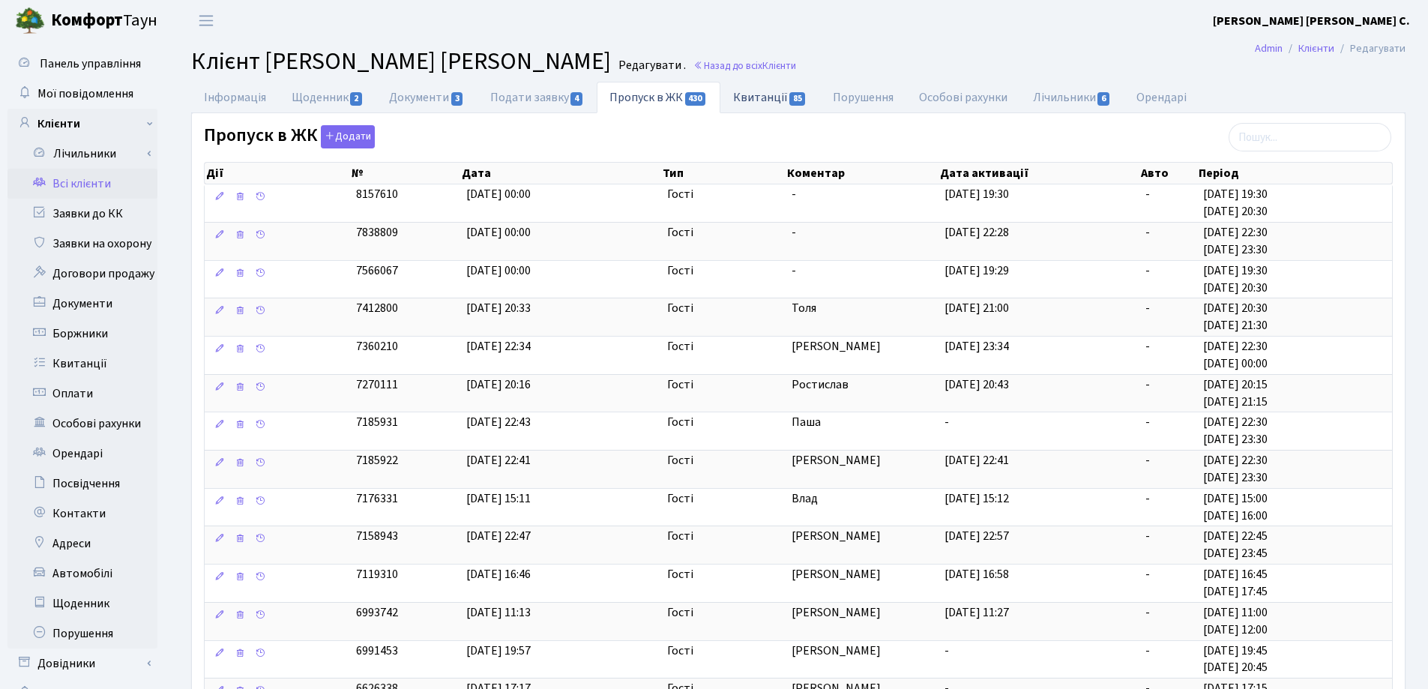
click at [757, 99] on link "Квитанції 85" at bounding box center [770, 97] width 100 height 31
select select "25"
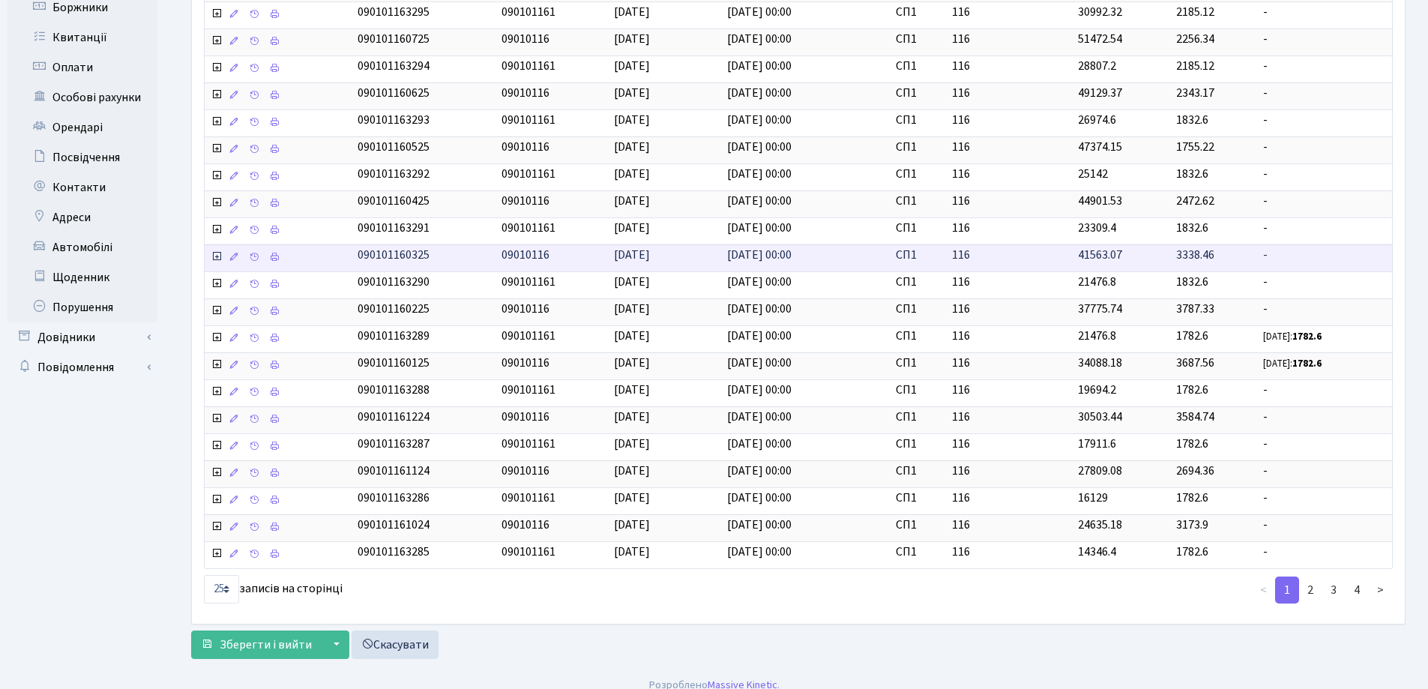
scroll to position [341, 0]
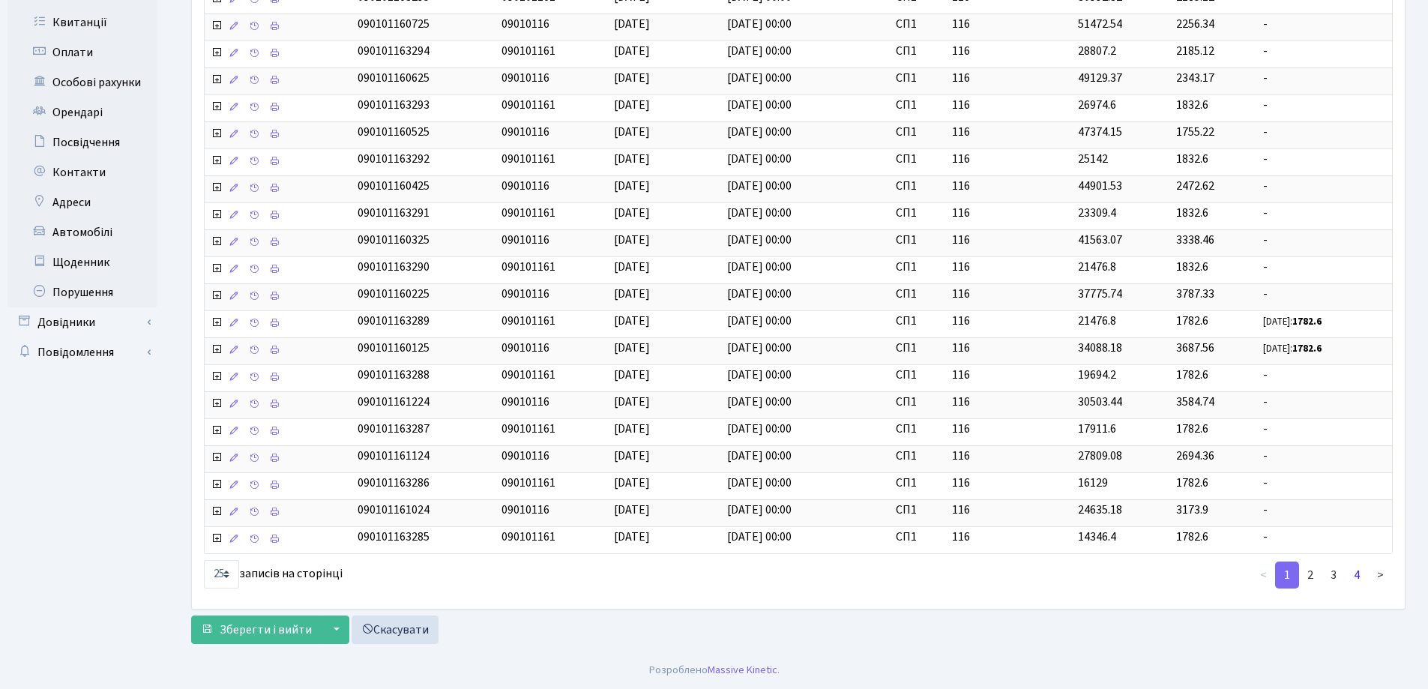
click at [1356, 575] on link "4" at bounding box center [1357, 574] width 24 height 27
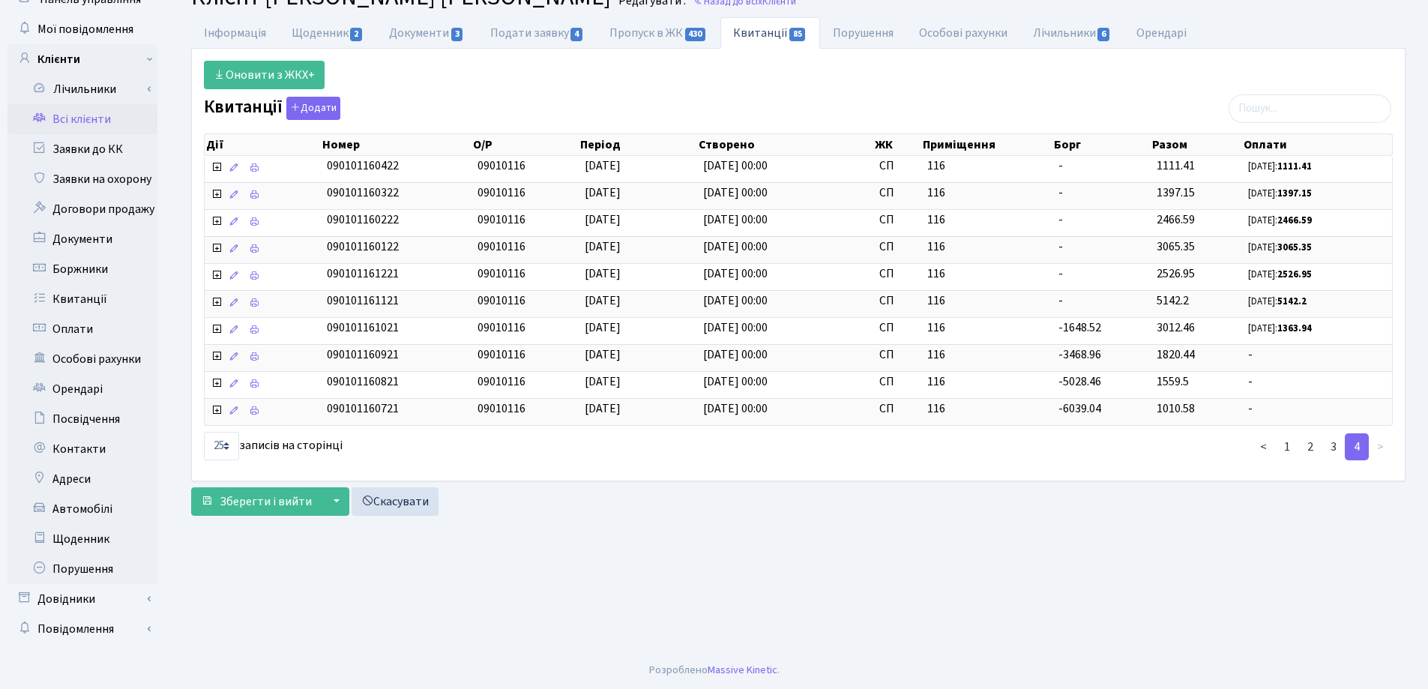
scroll to position [64, 0]
click at [1335, 447] on link "3" at bounding box center [1333, 446] width 24 height 27
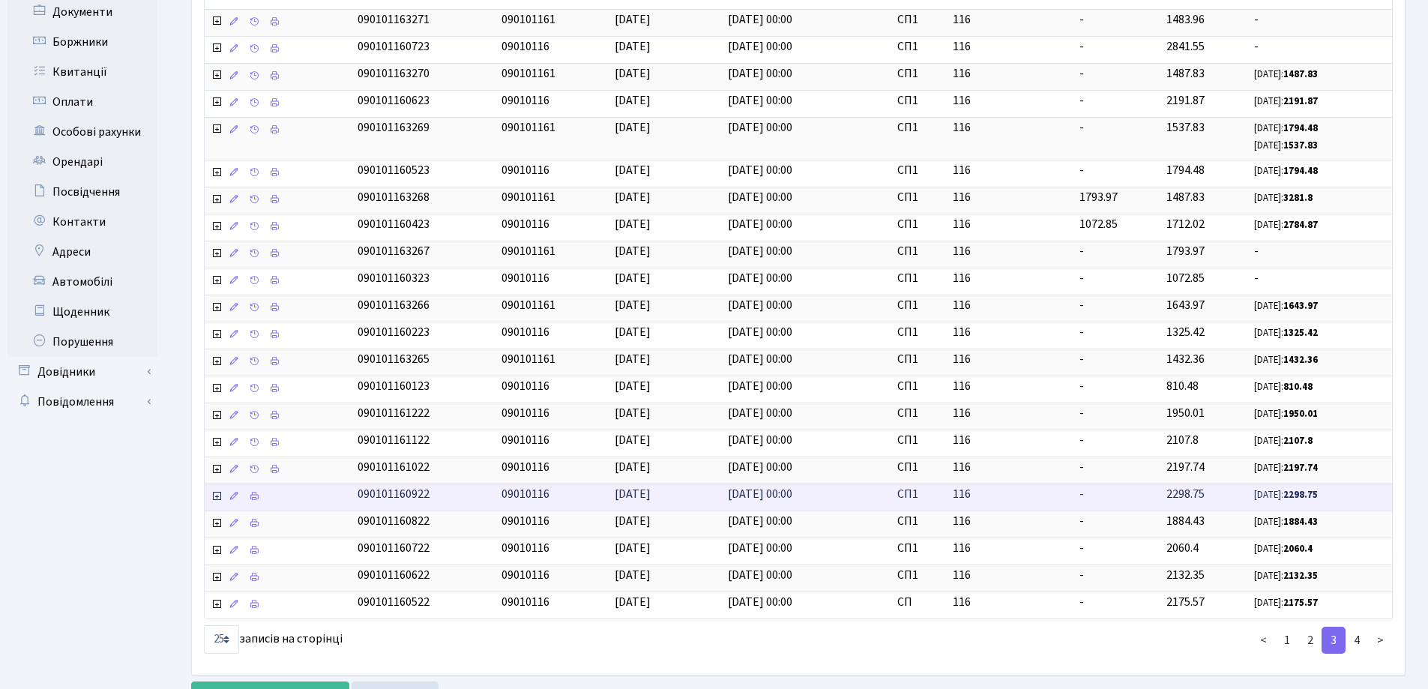
scroll to position [300, 0]
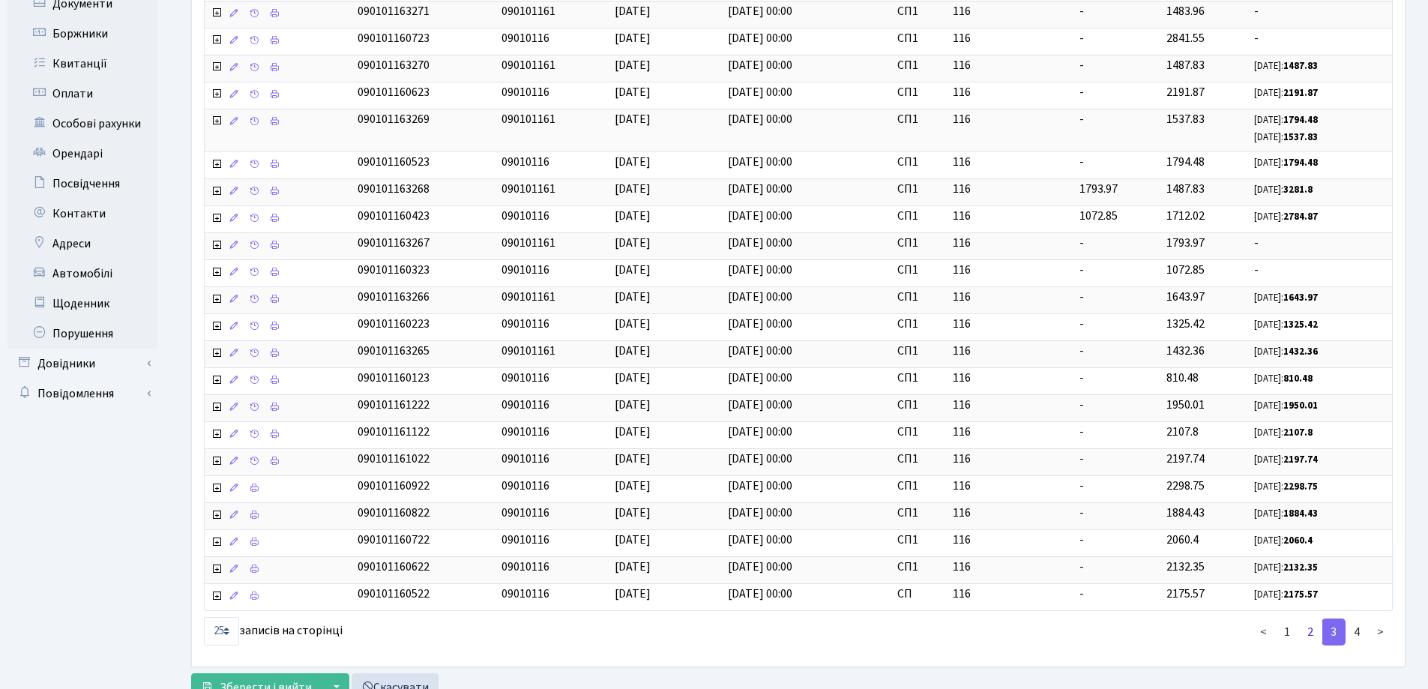
click at [1312, 628] on link "2" at bounding box center [1310, 631] width 24 height 27
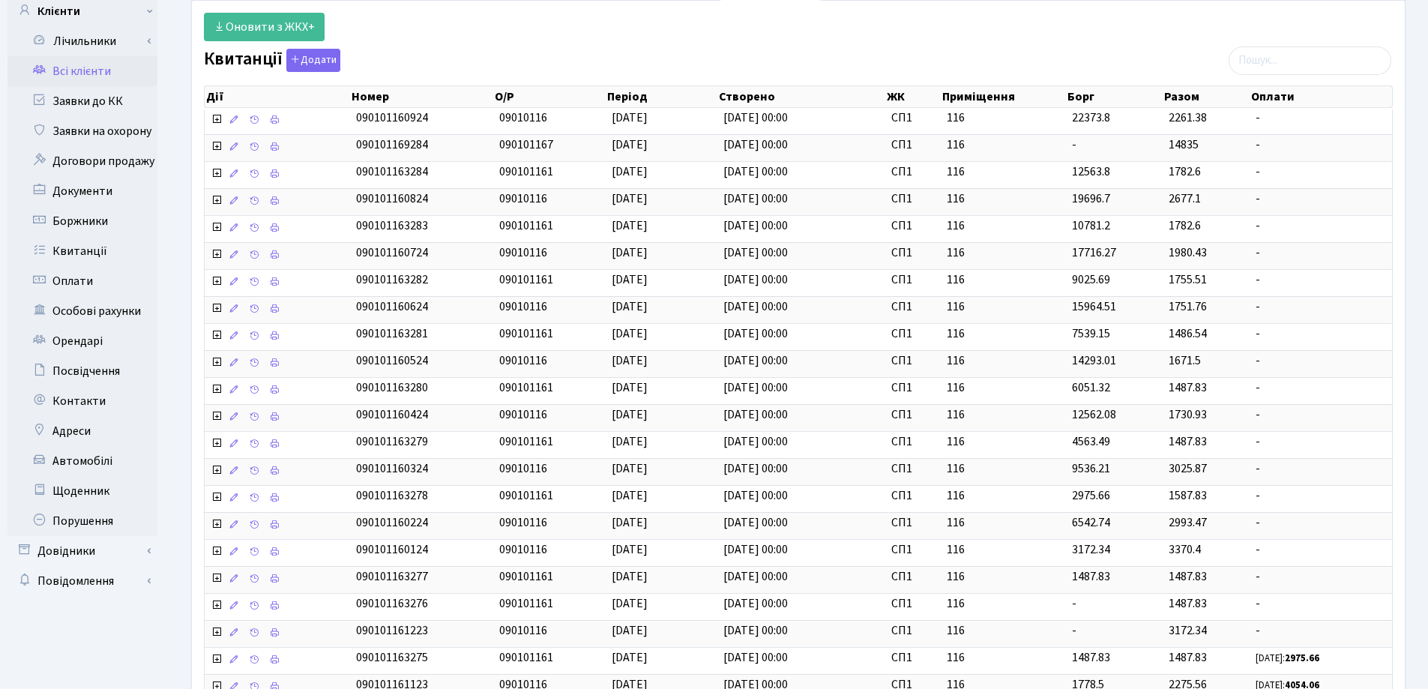
scroll to position [0, 0]
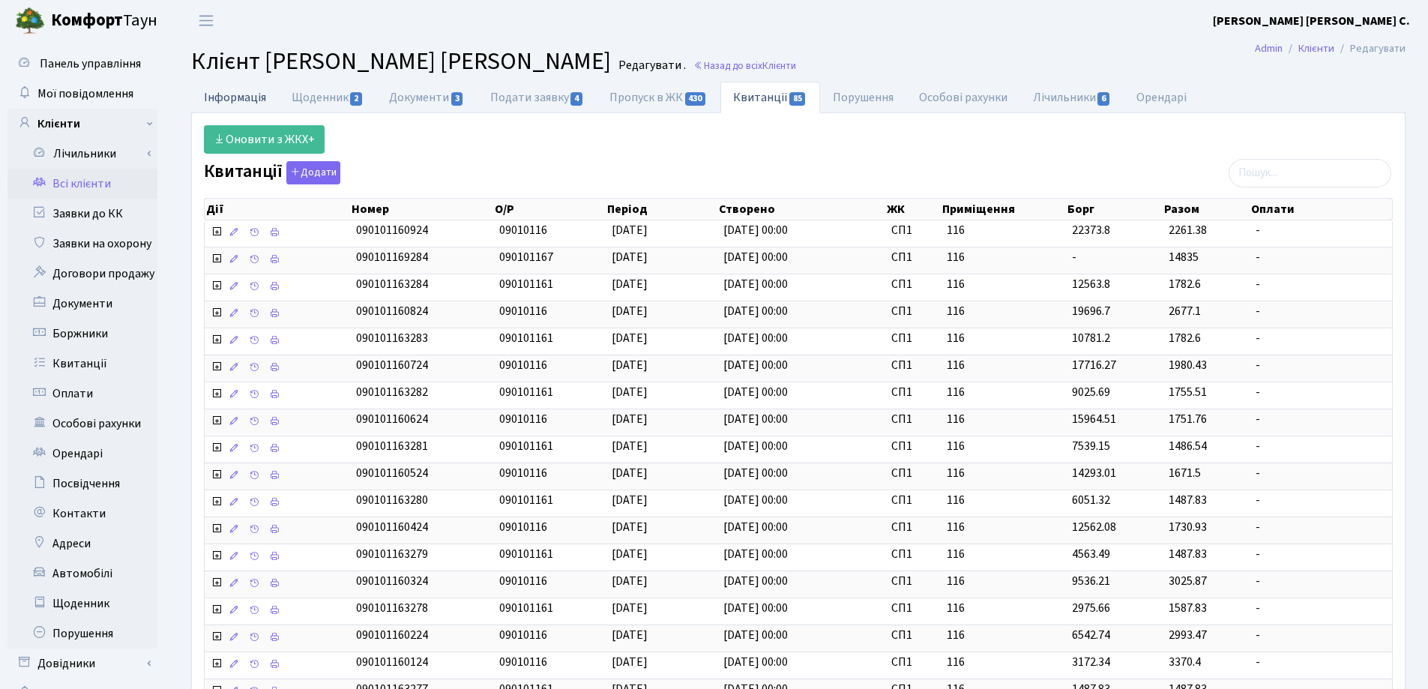
click at [212, 97] on link "Інформація" at bounding box center [235, 97] width 88 height 31
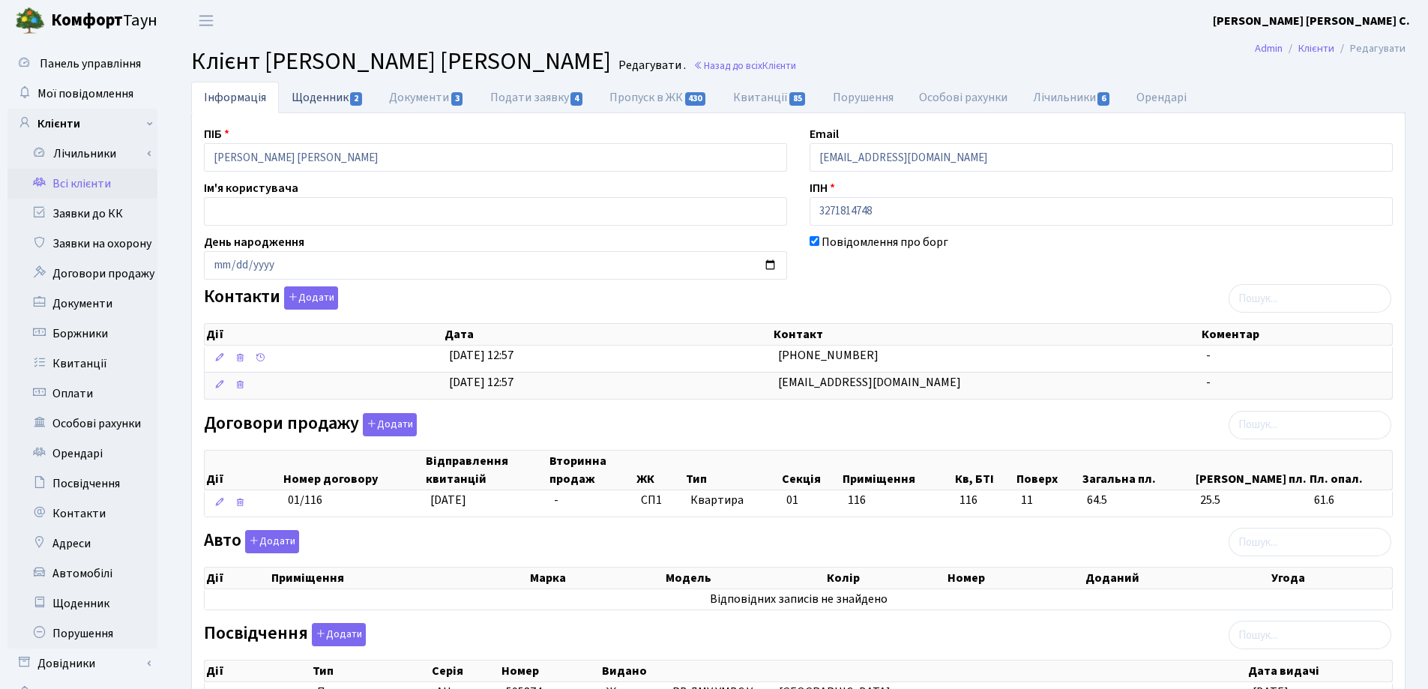
click at [323, 96] on link "Щоденник 2" at bounding box center [327, 97] width 97 height 31
select select "25"
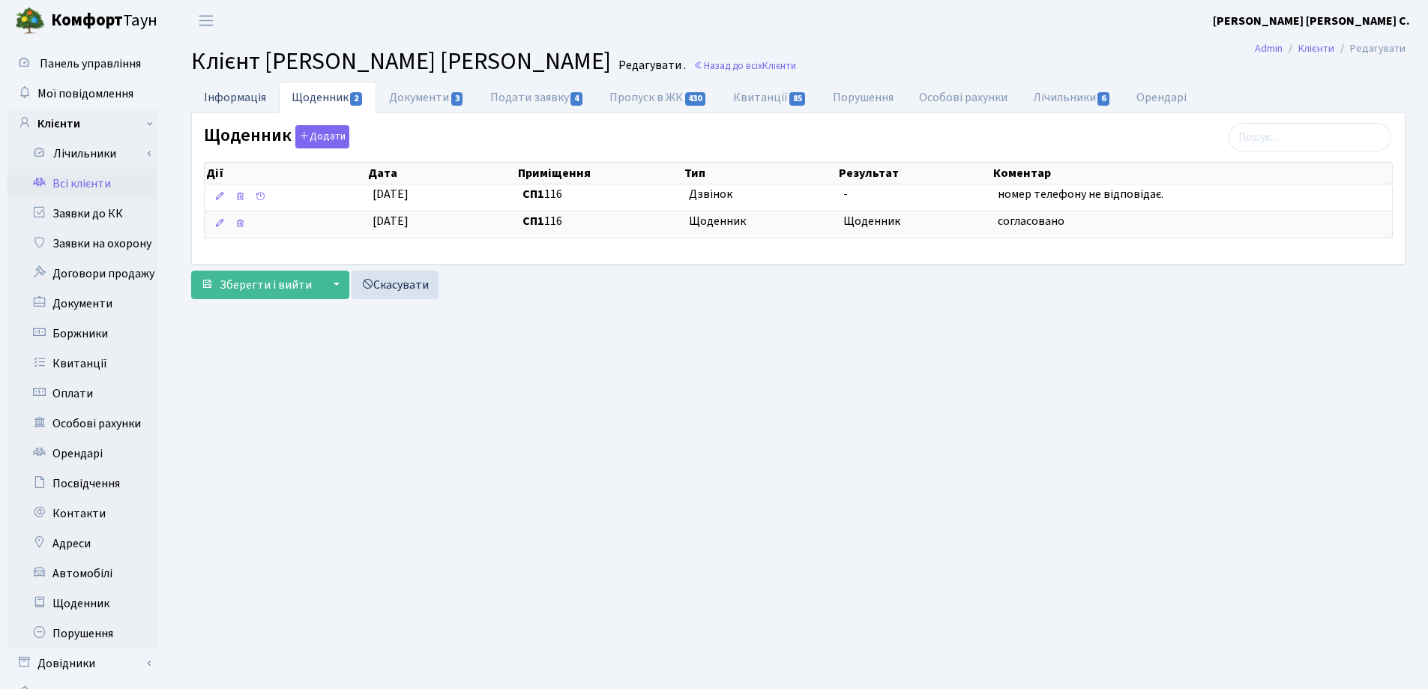
click at [215, 92] on link "Інформація" at bounding box center [235, 97] width 88 height 31
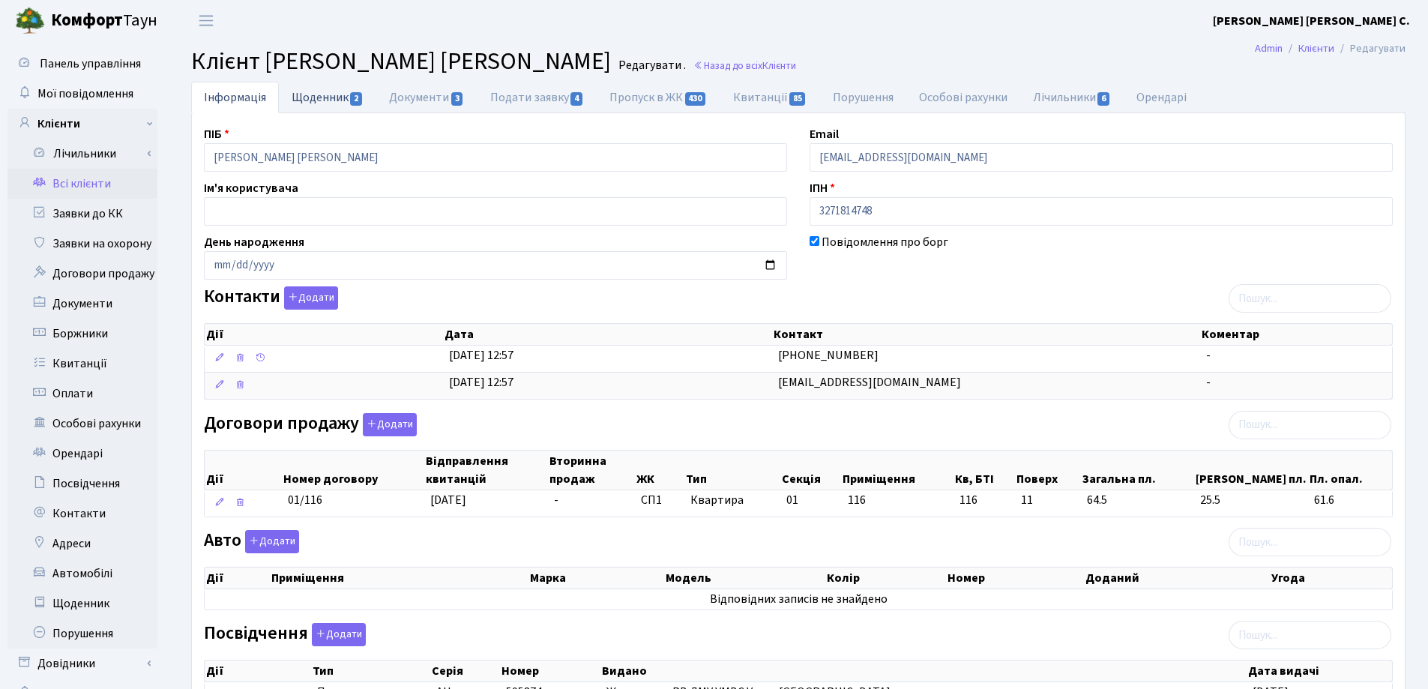
click at [322, 99] on link "Щоденник 2" at bounding box center [327, 97] width 97 height 31
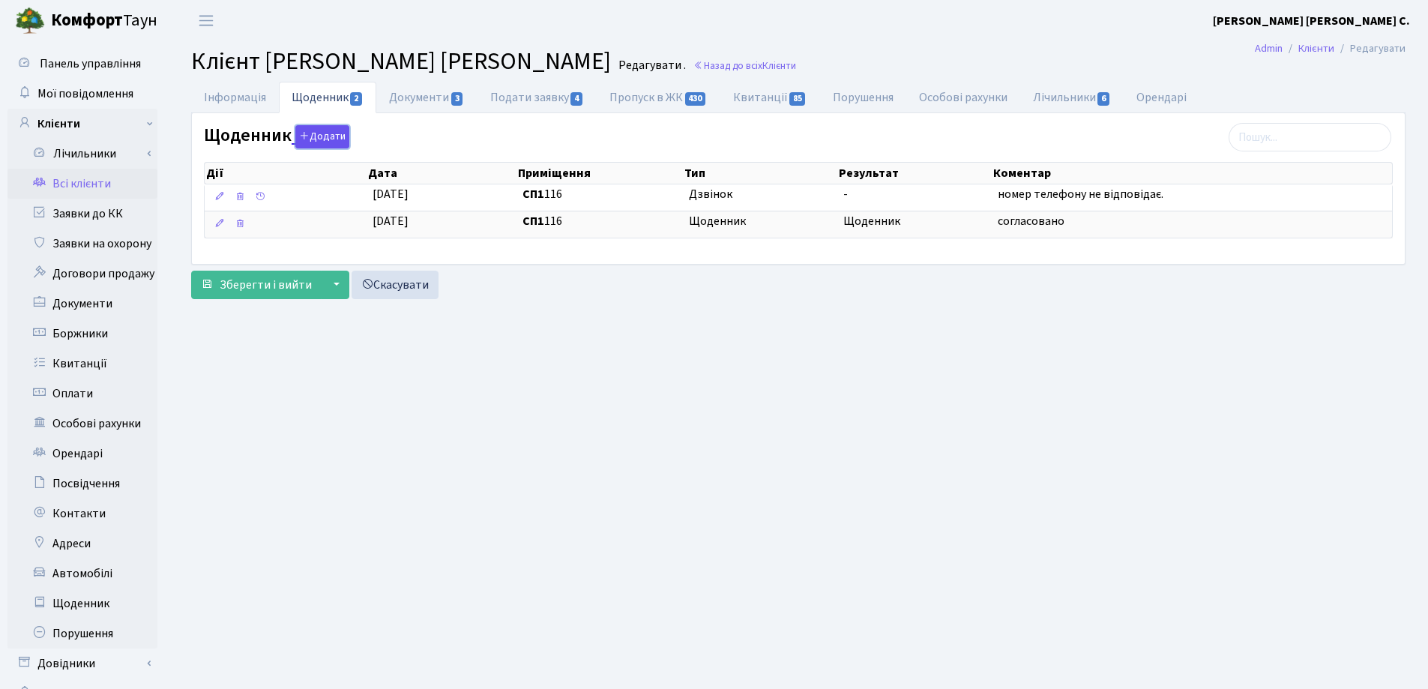
click at [316, 133] on button "Додати" at bounding box center [322, 136] width 54 height 23
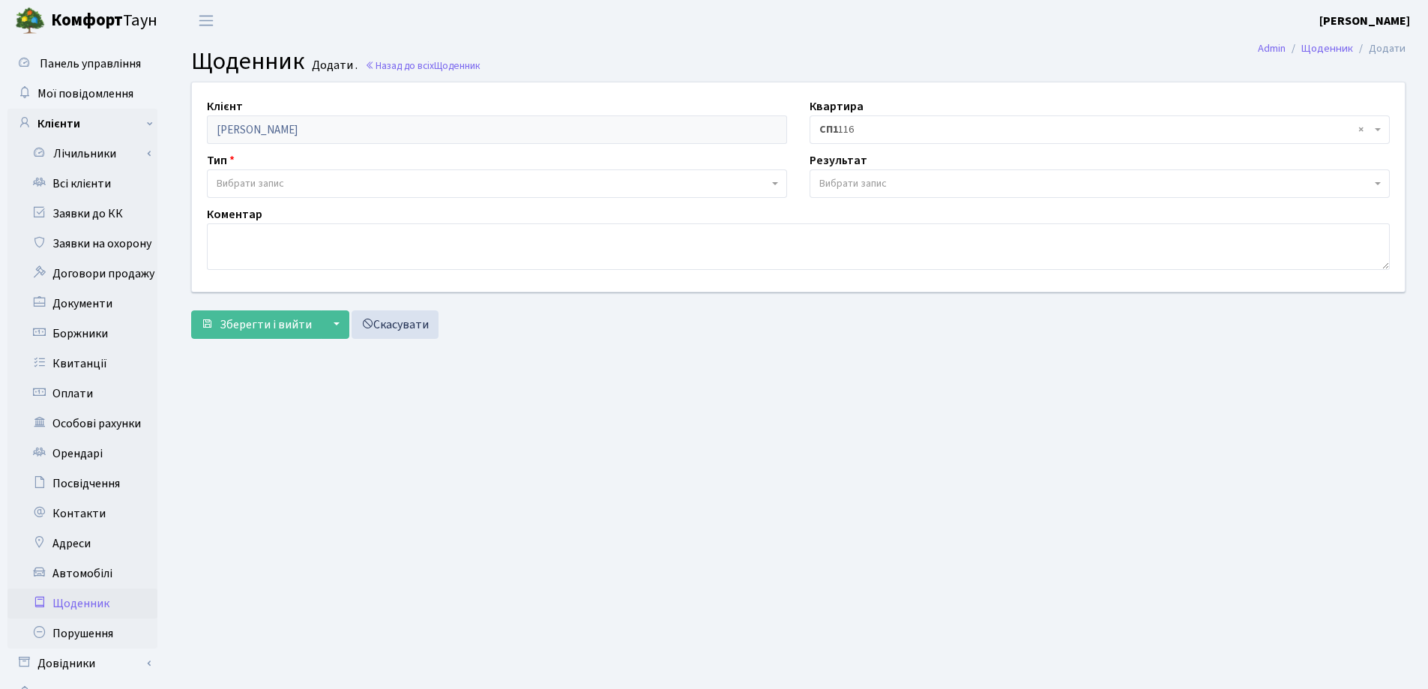
click at [334, 178] on span "Вибрати запис" at bounding box center [493, 183] width 552 height 15
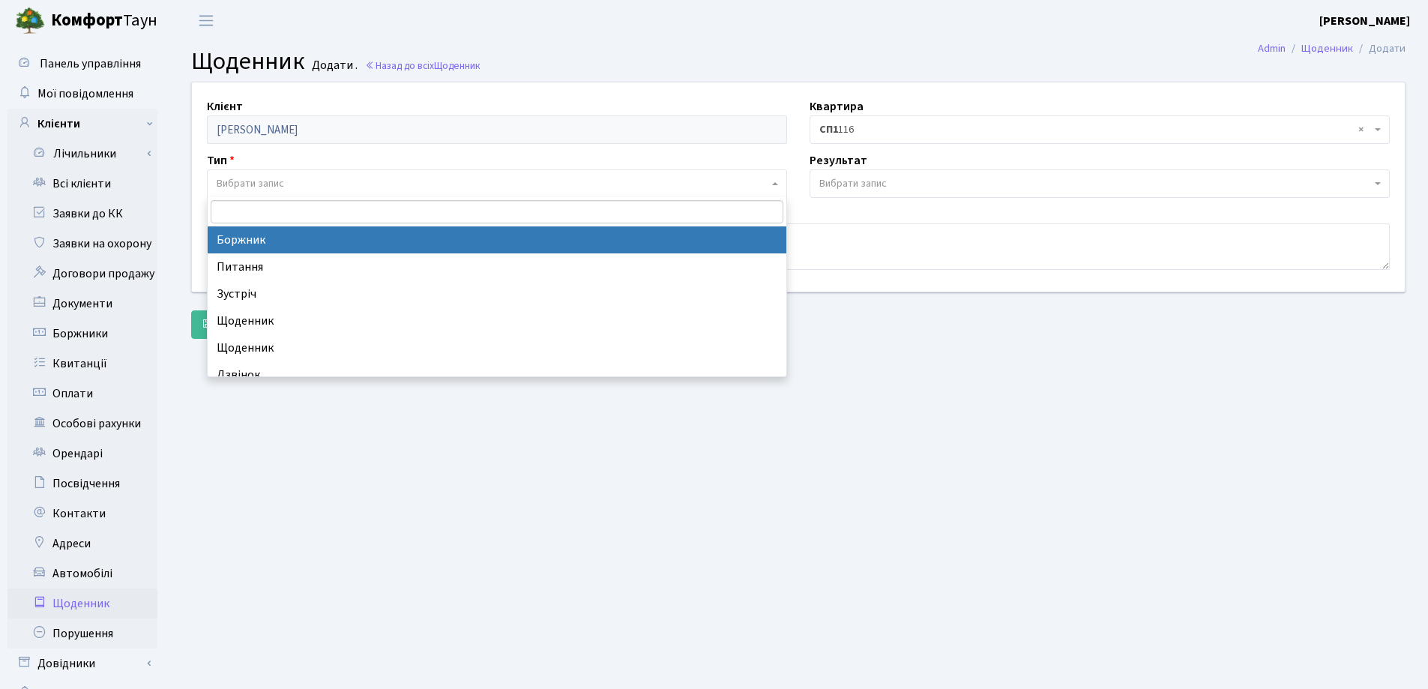
select select "189"
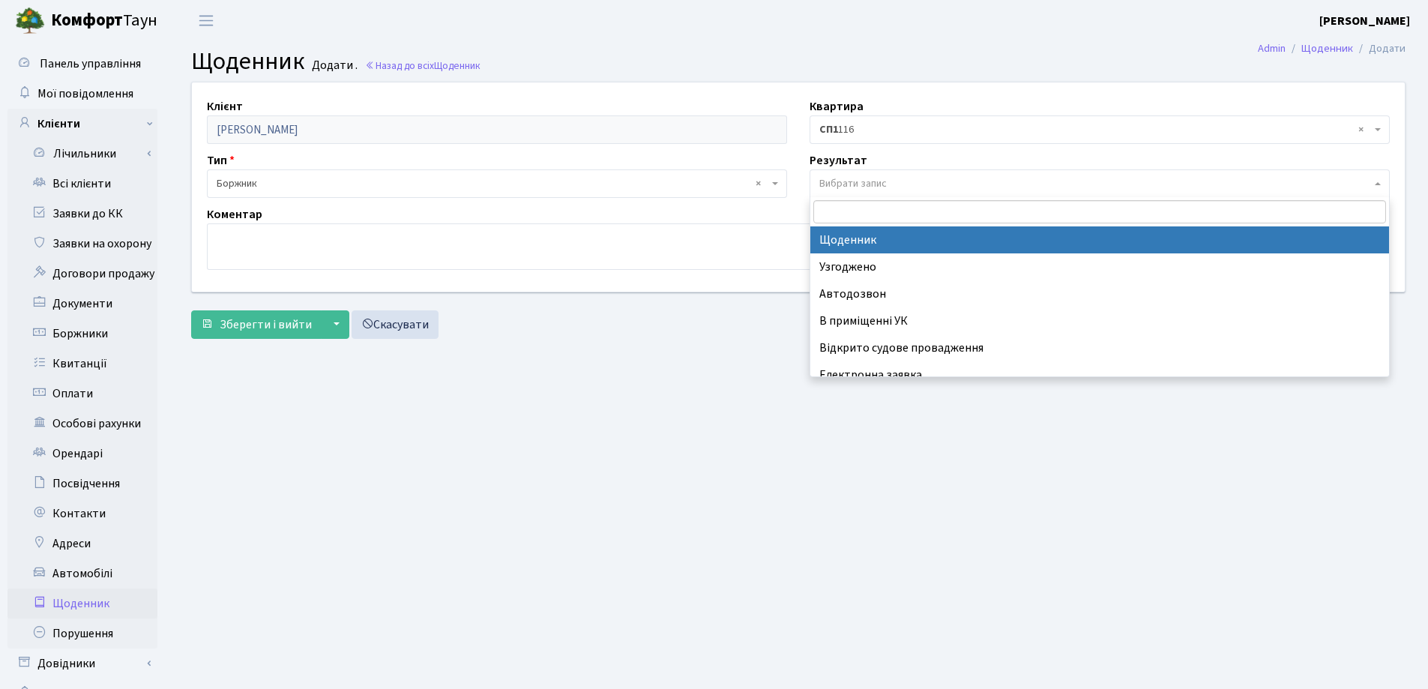
click at [841, 179] on span "Вибрати запис" at bounding box center [852, 183] width 67 height 15
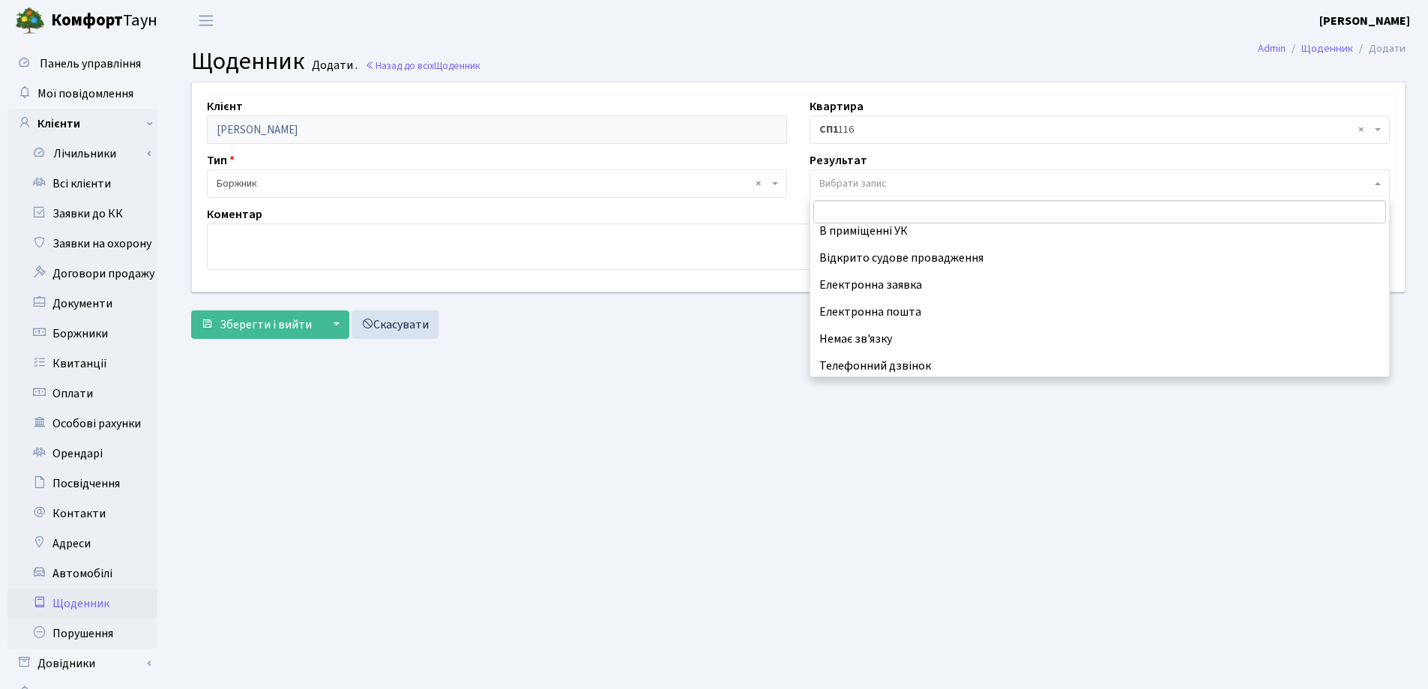
scroll to position [93, 0]
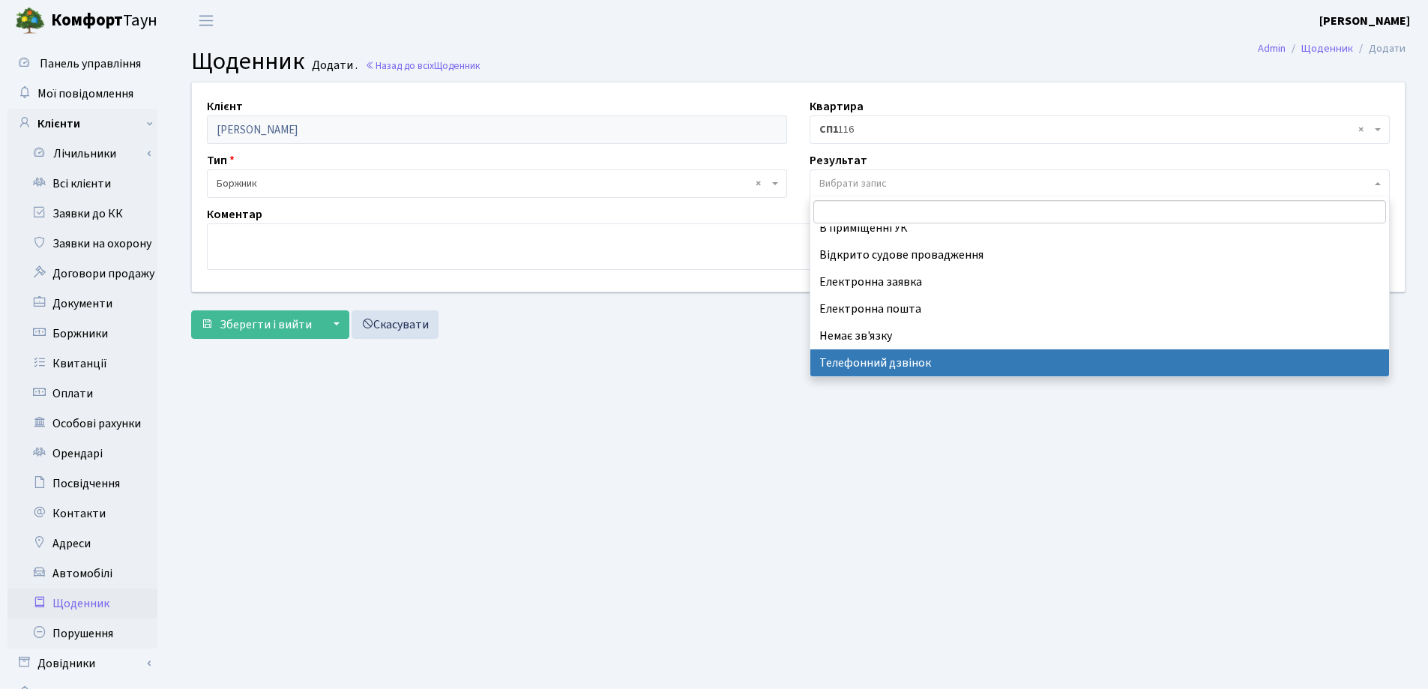
select select "196"
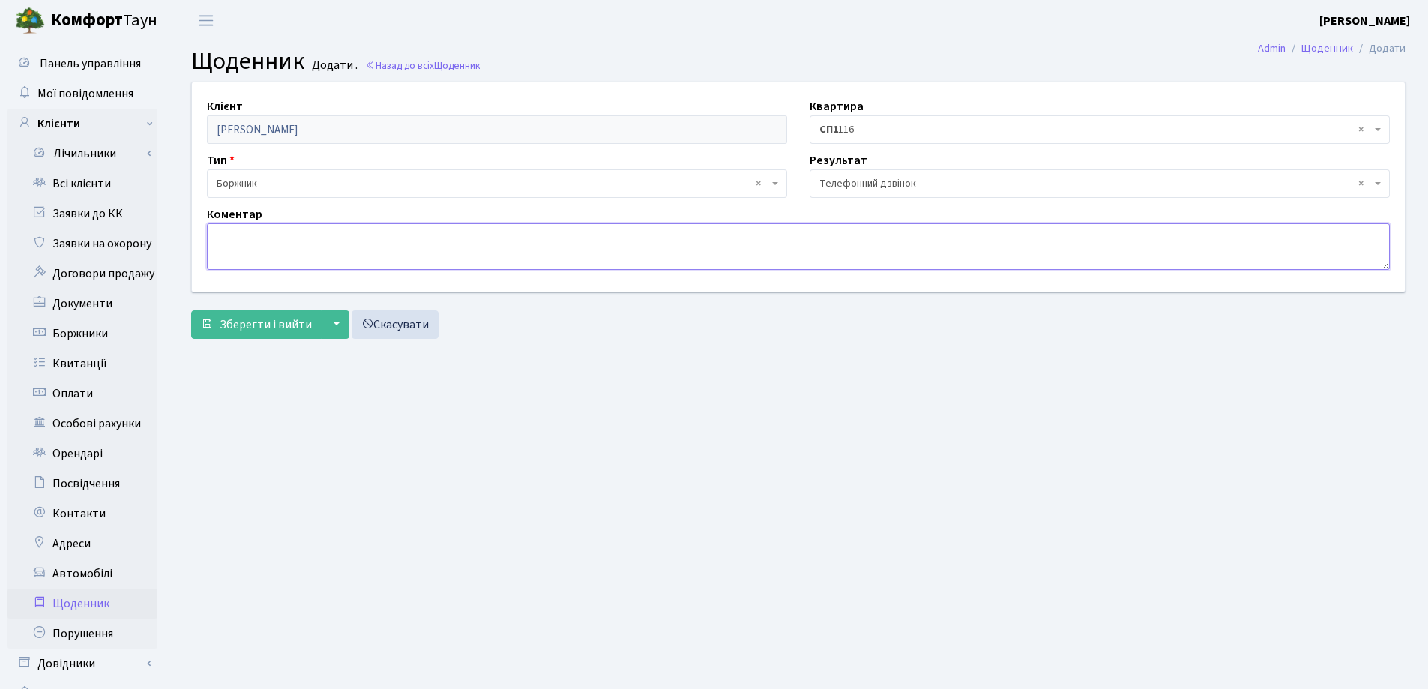
click at [304, 243] on textarea at bounding box center [798, 246] width 1183 height 46
paste textarea "номер тел не відповідає."
type textarea "номер тел не в мережі"
click at [244, 325] on span "Зберегти і вийти" at bounding box center [266, 324] width 92 height 16
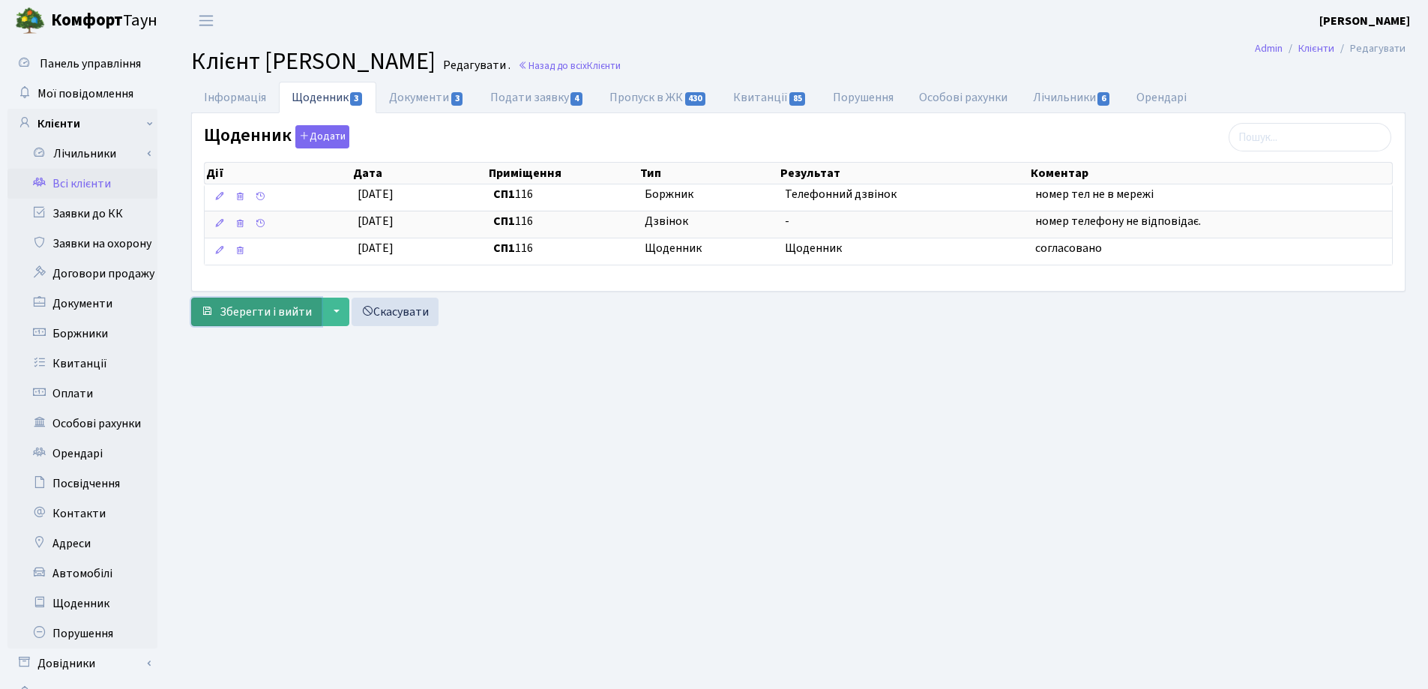
click at [259, 306] on span "Зберегти і вийти" at bounding box center [266, 312] width 92 height 16
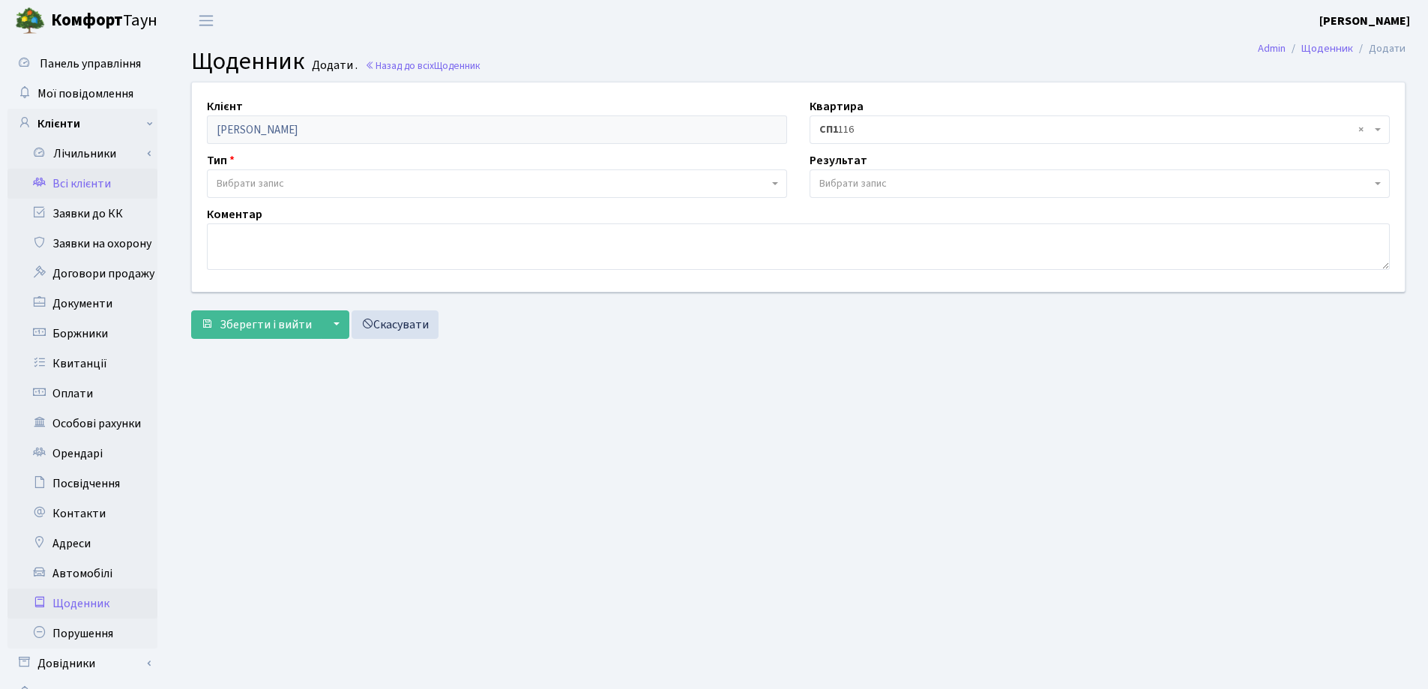
click at [75, 187] on link "Всі клієнти" at bounding box center [82, 184] width 150 height 30
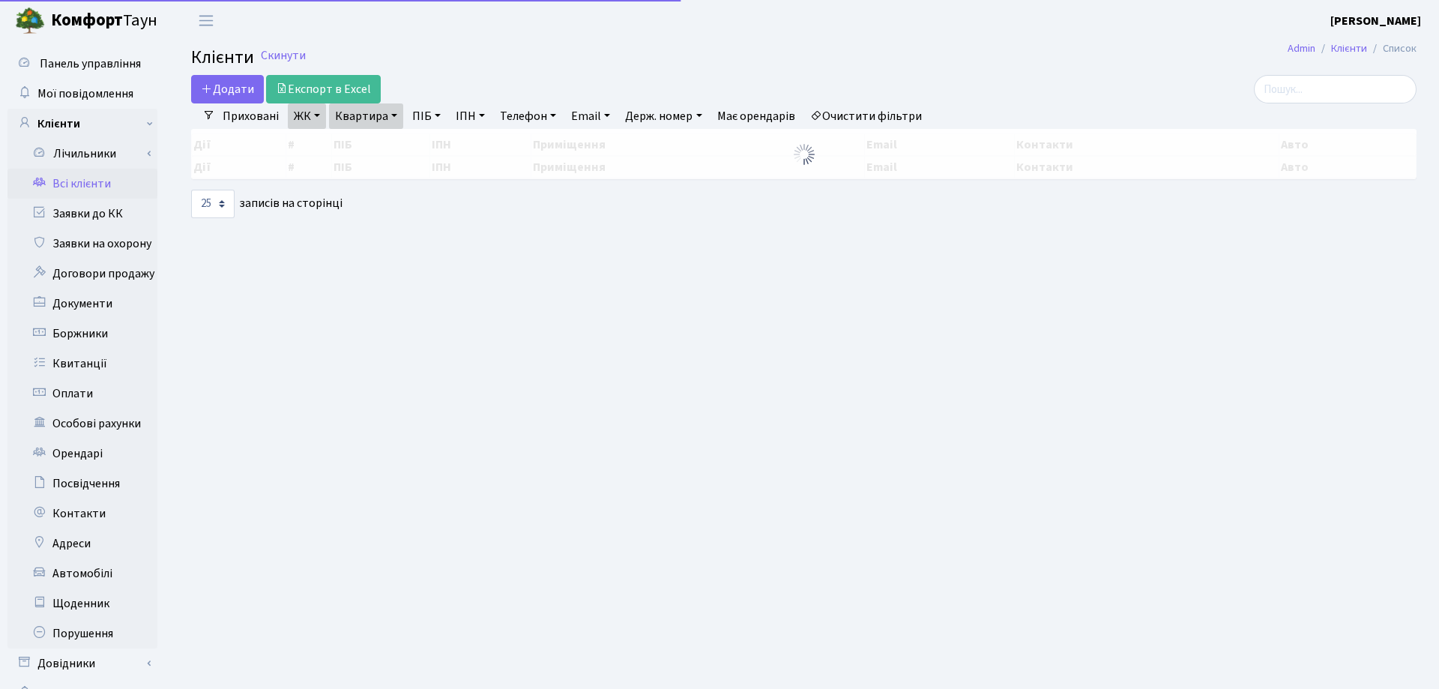
select select "25"
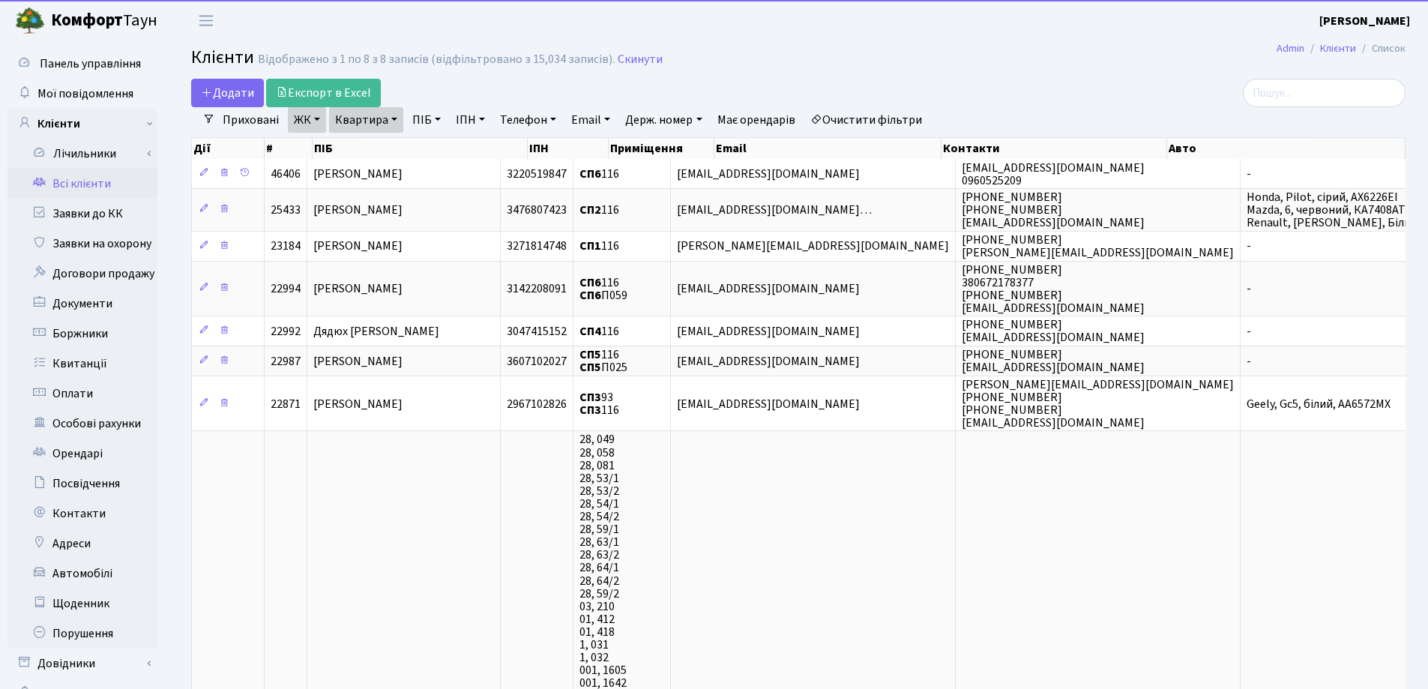
click at [395, 118] on link "Квартира" at bounding box center [366, 119] width 74 height 25
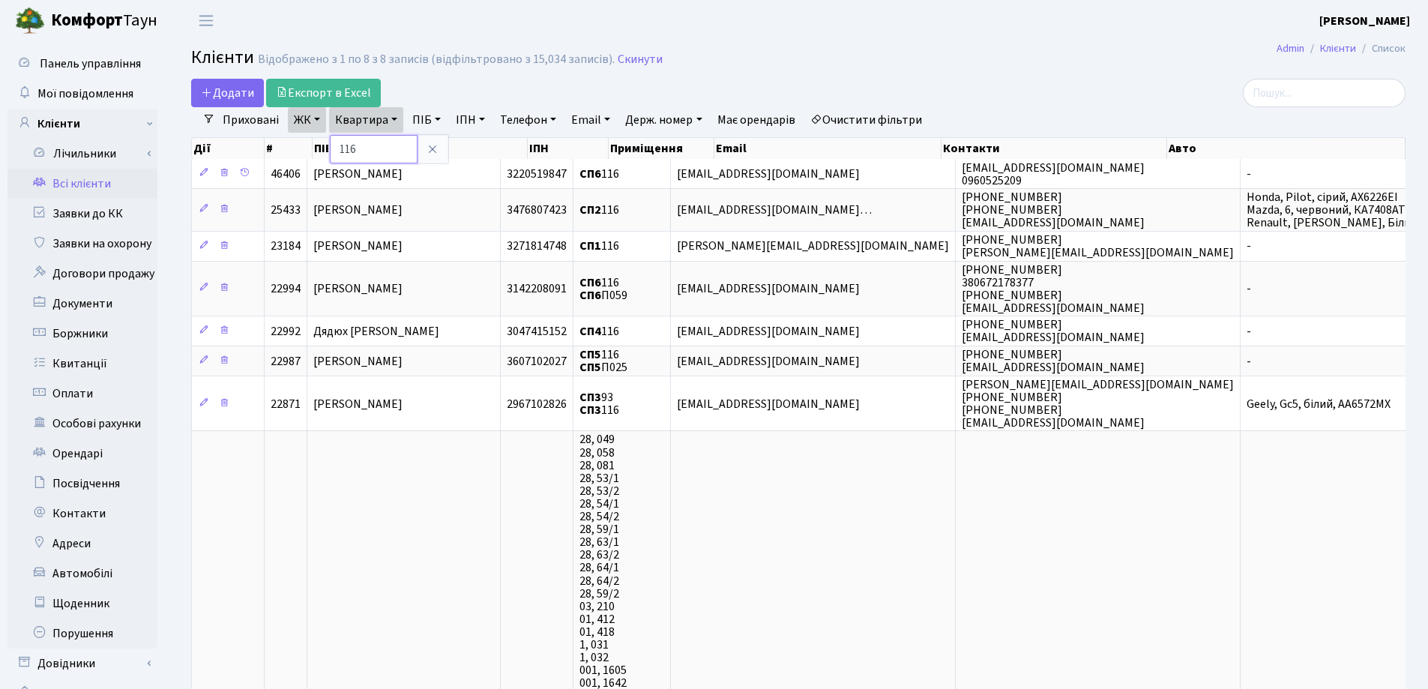
click at [389, 140] on input "116" at bounding box center [374, 149] width 88 height 28
type input "1"
type input "48"
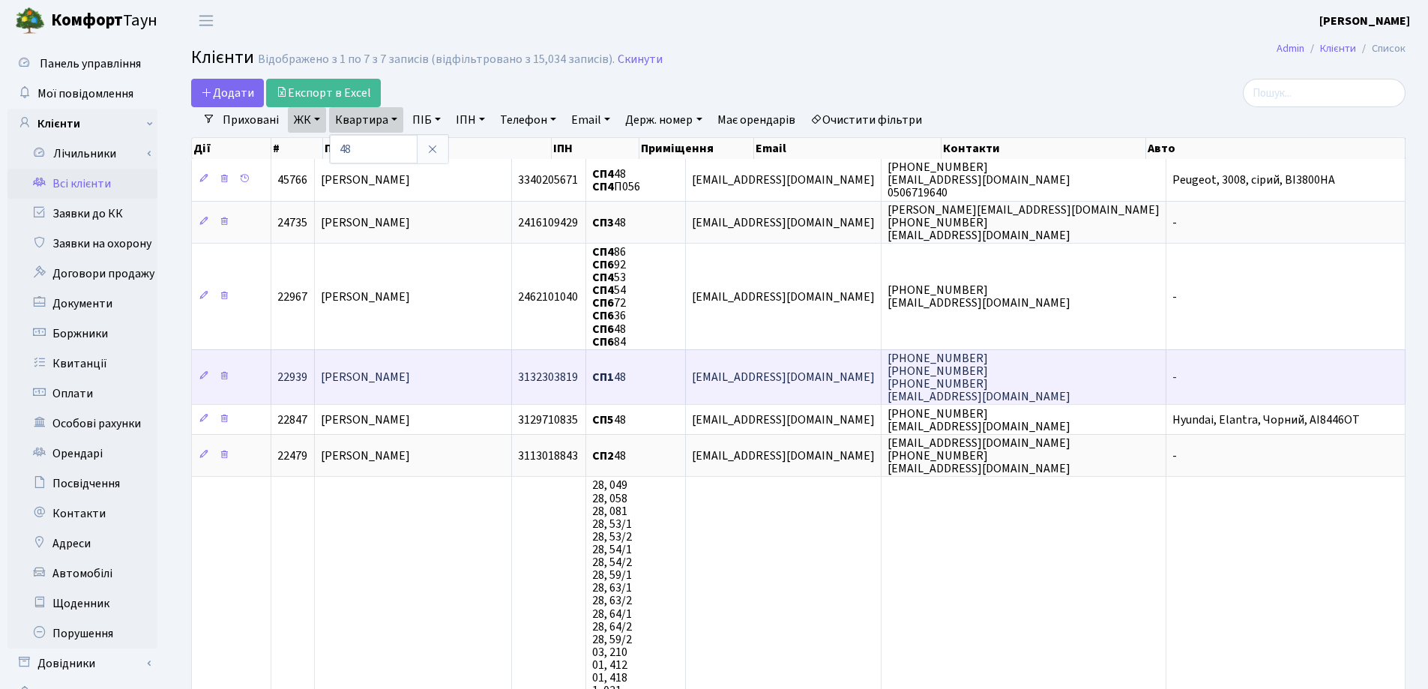
click at [410, 372] on span "[PERSON_NAME]" at bounding box center [365, 377] width 89 height 16
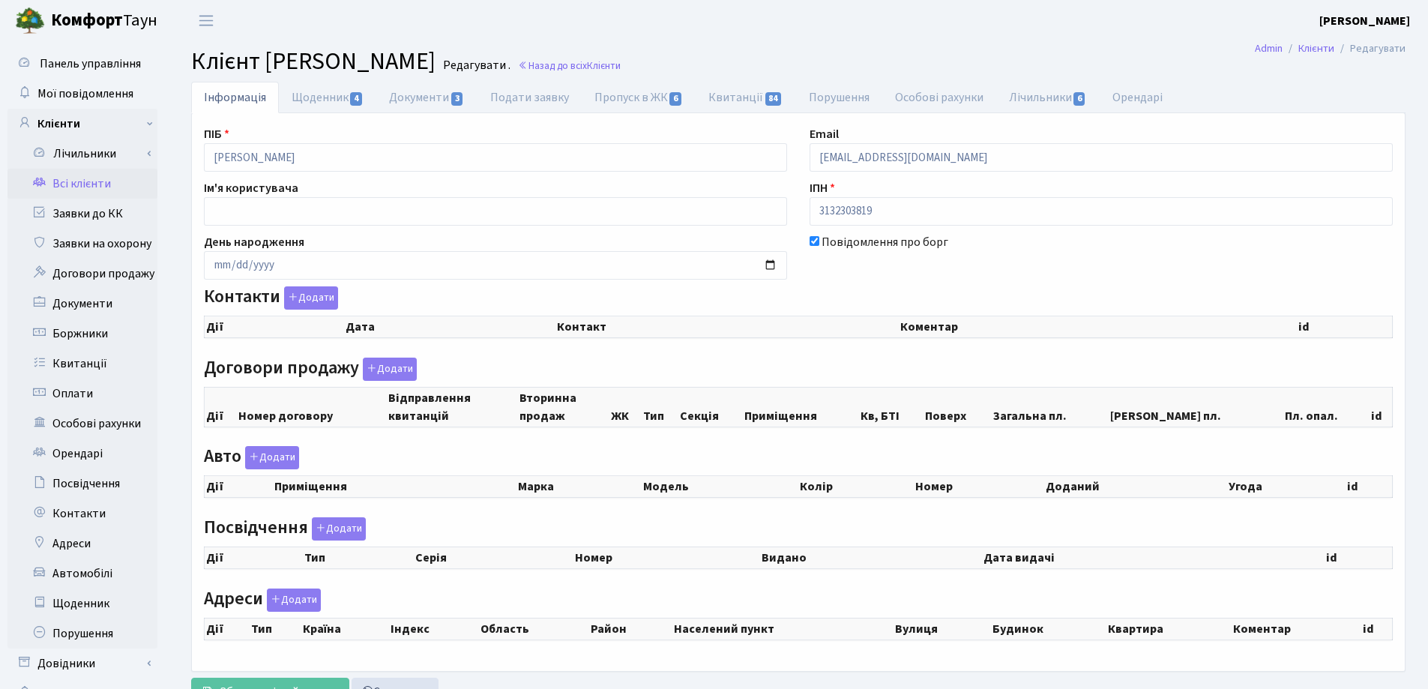
checkbox input "true"
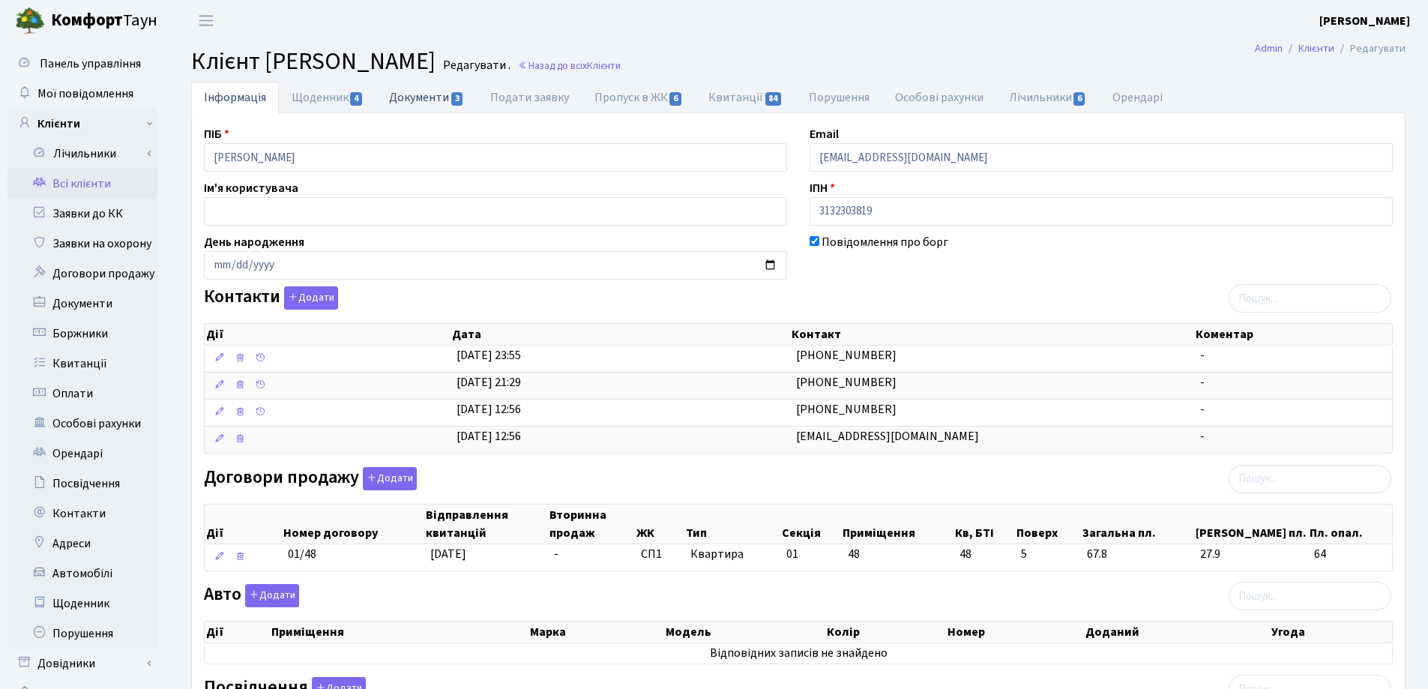
click at [394, 101] on link "Документи 3" at bounding box center [426, 97] width 100 height 31
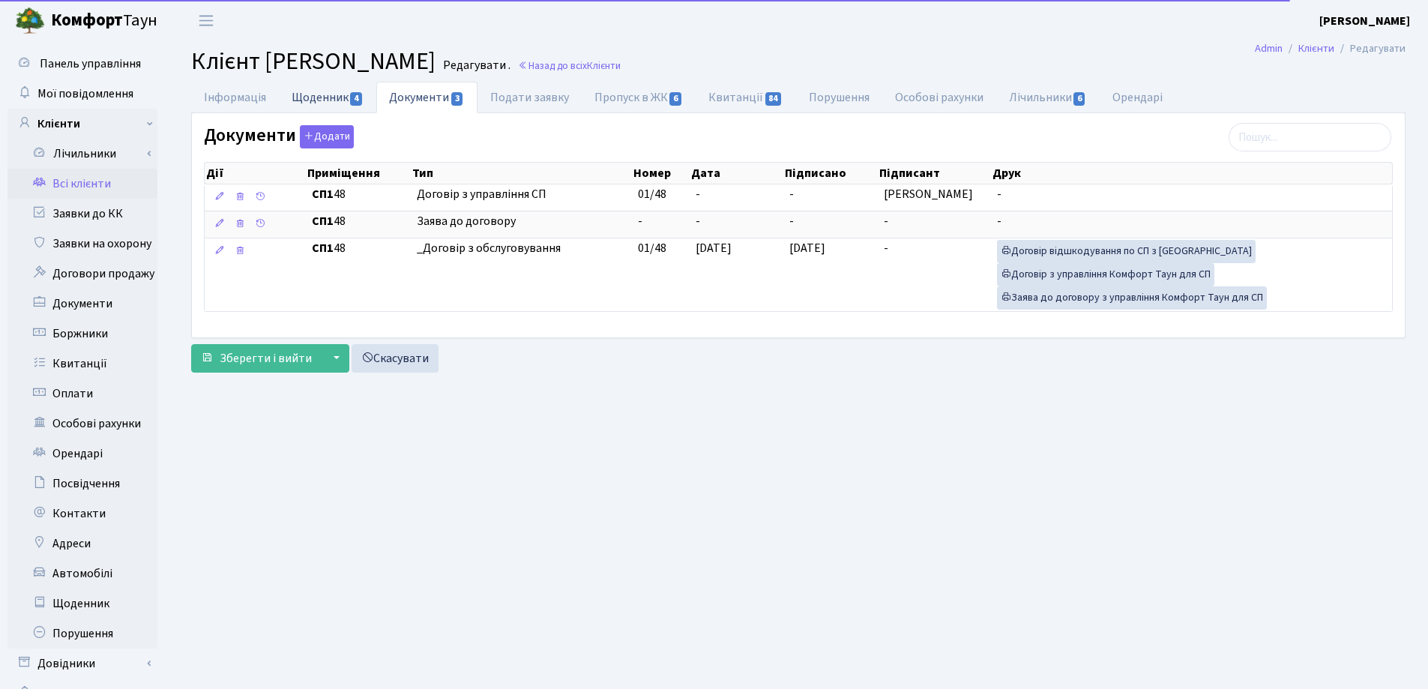
click at [332, 94] on link "Щоденник 4" at bounding box center [327, 97] width 97 height 31
select select "25"
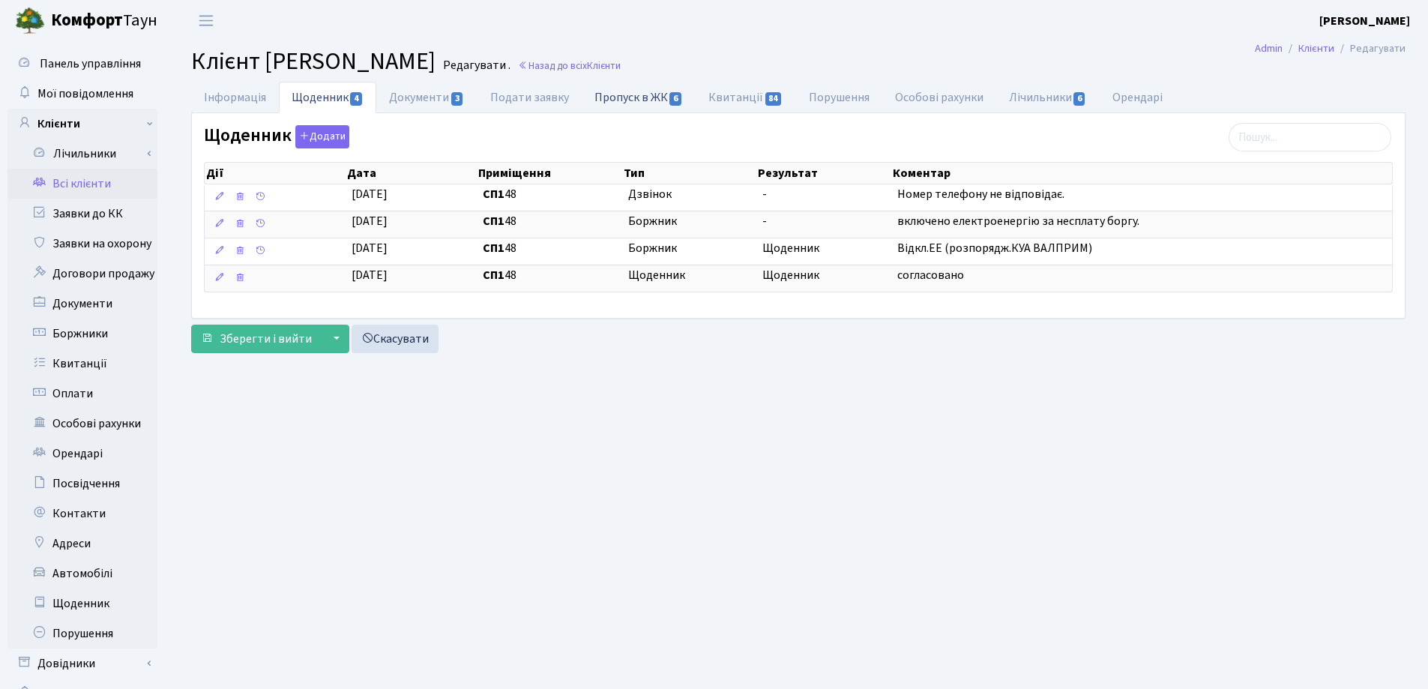
click at [622, 95] on link "Пропуск в ЖК 6" at bounding box center [639, 97] width 114 height 31
select select "25"
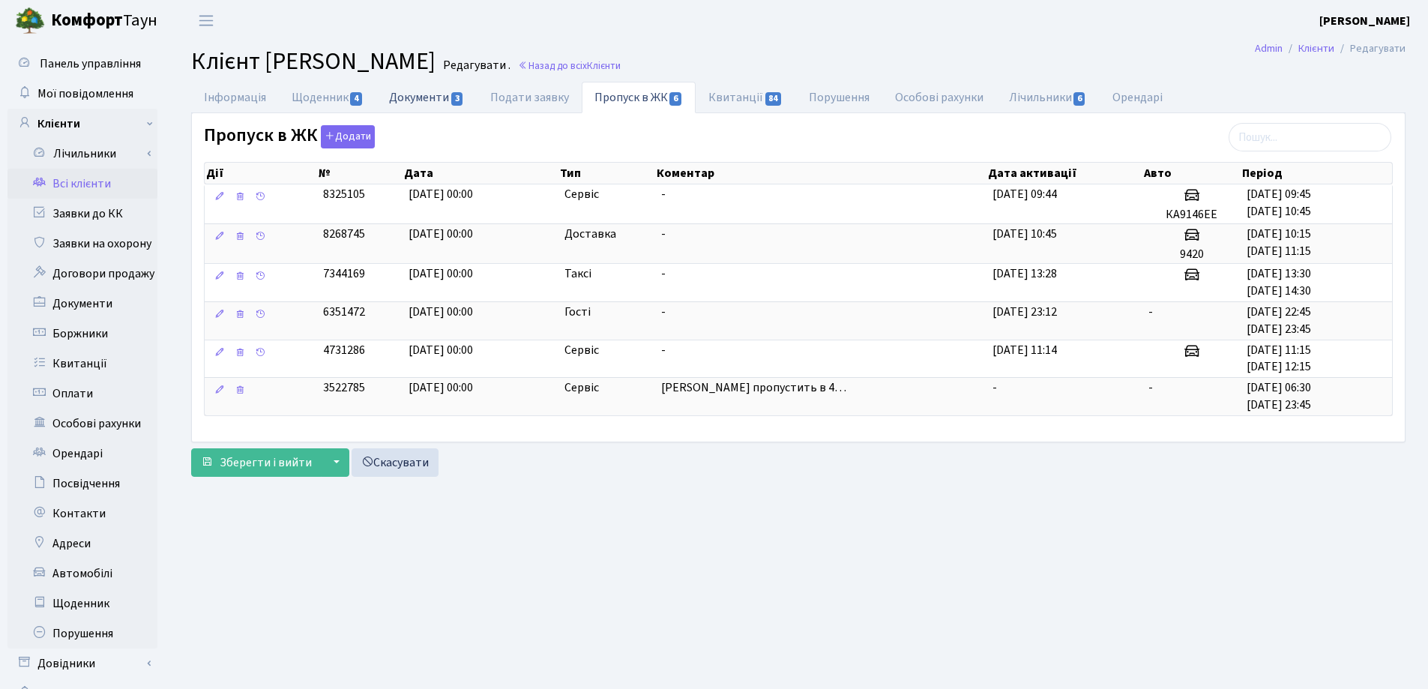
click at [433, 100] on link "Документи 3" at bounding box center [426, 97] width 100 height 31
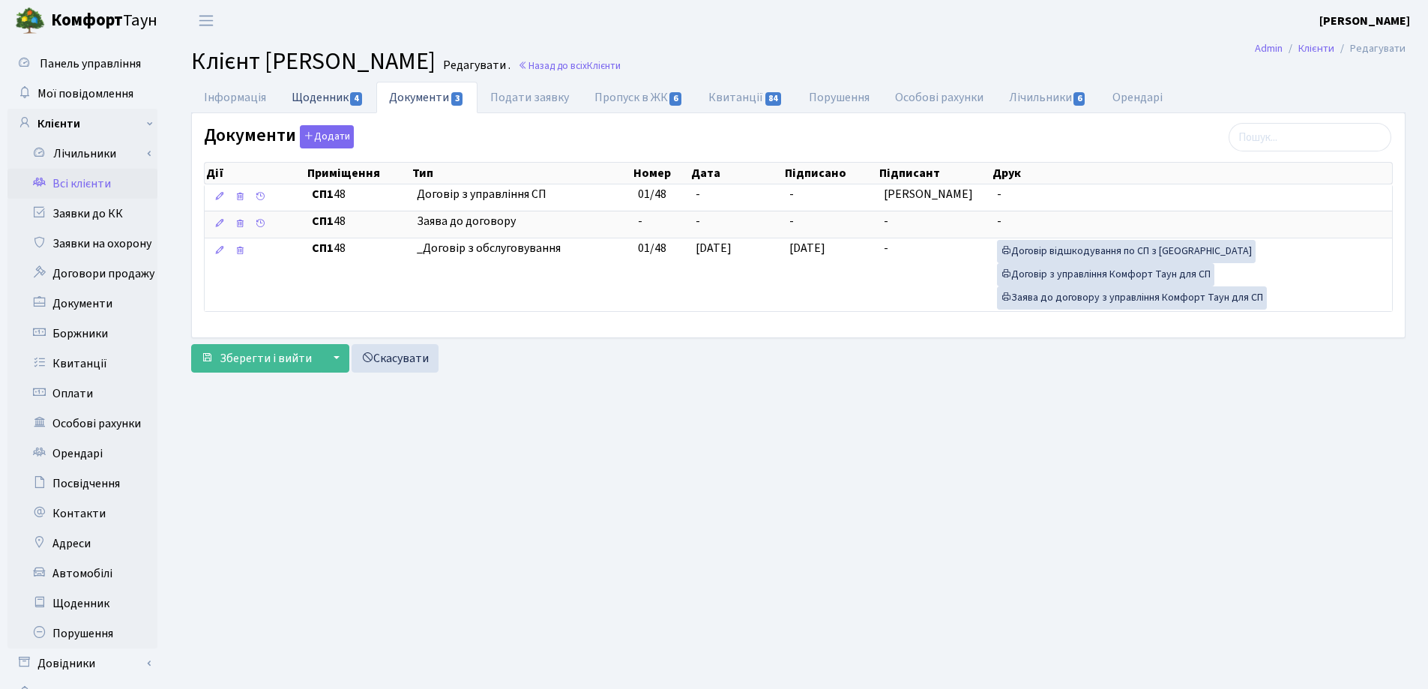
click at [313, 97] on link "Щоденник 4" at bounding box center [327, 97] width 97 height 31
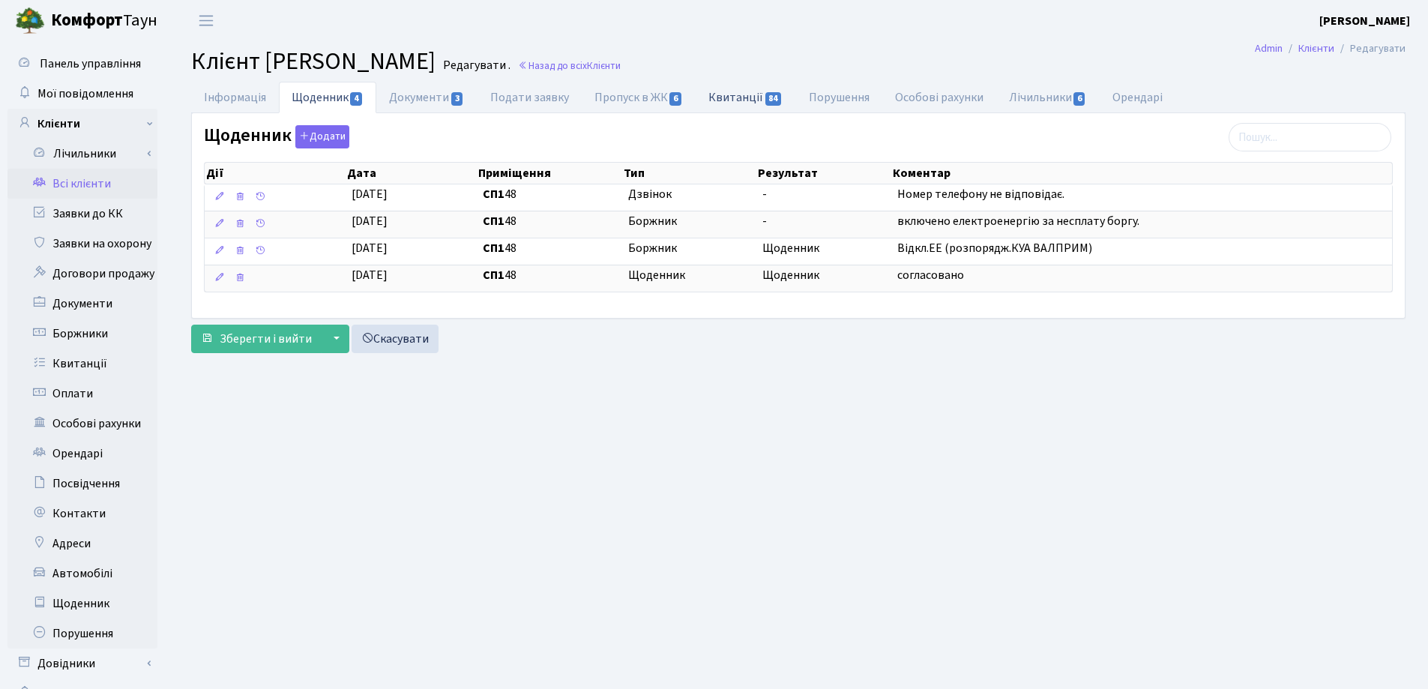
click at [720, 96] on link "Квитанції 84" at bounding box center [746, 97] width 100 height 31
select select "25"
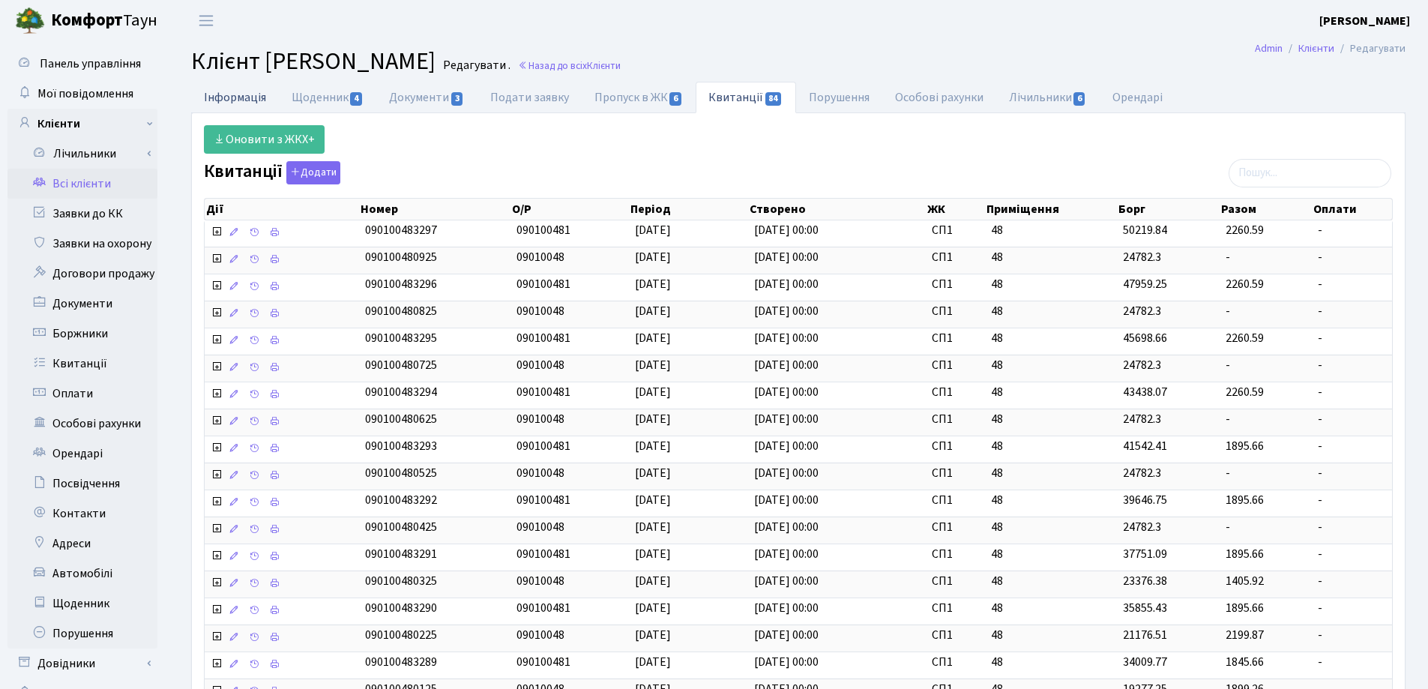
click at [235, 99] on link "Інформація" at bounding box center [235, 97] width 88 height 31
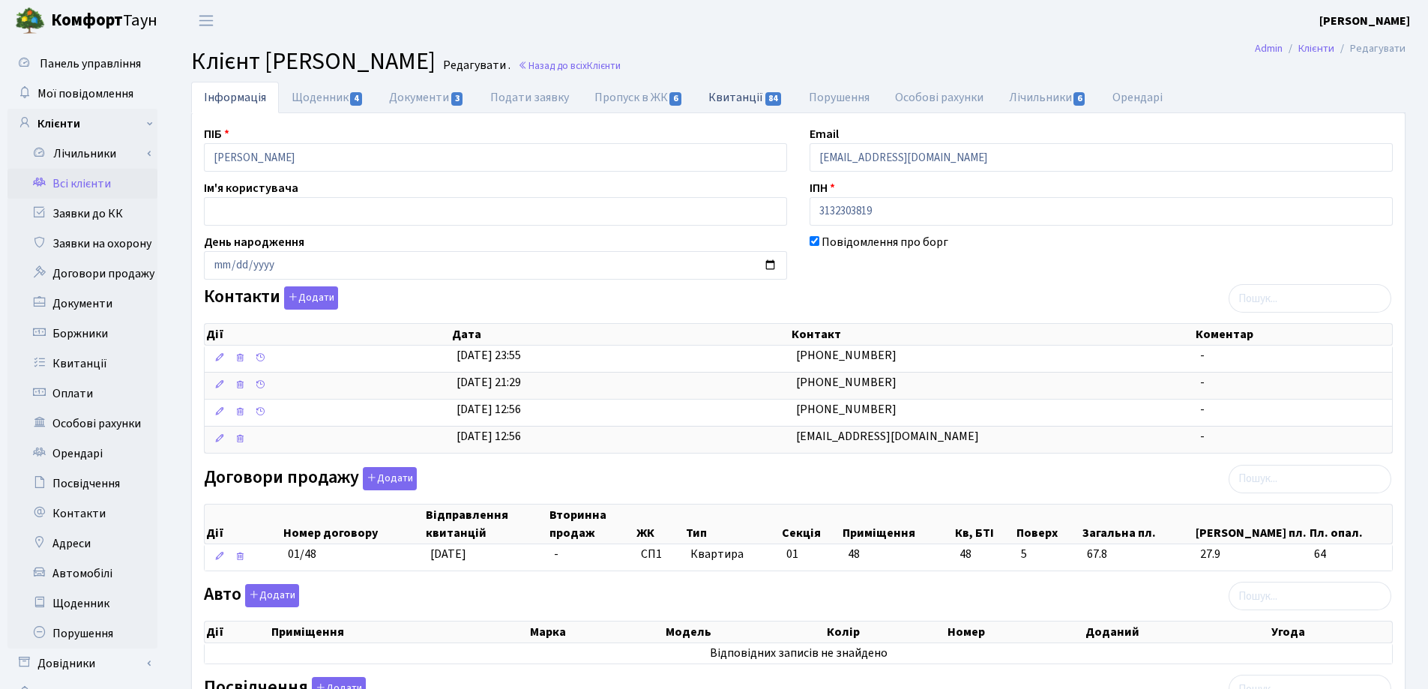
click at [717, 105] on link "Квитанції 84" at bounding box center [746, 97] width 100 height 31
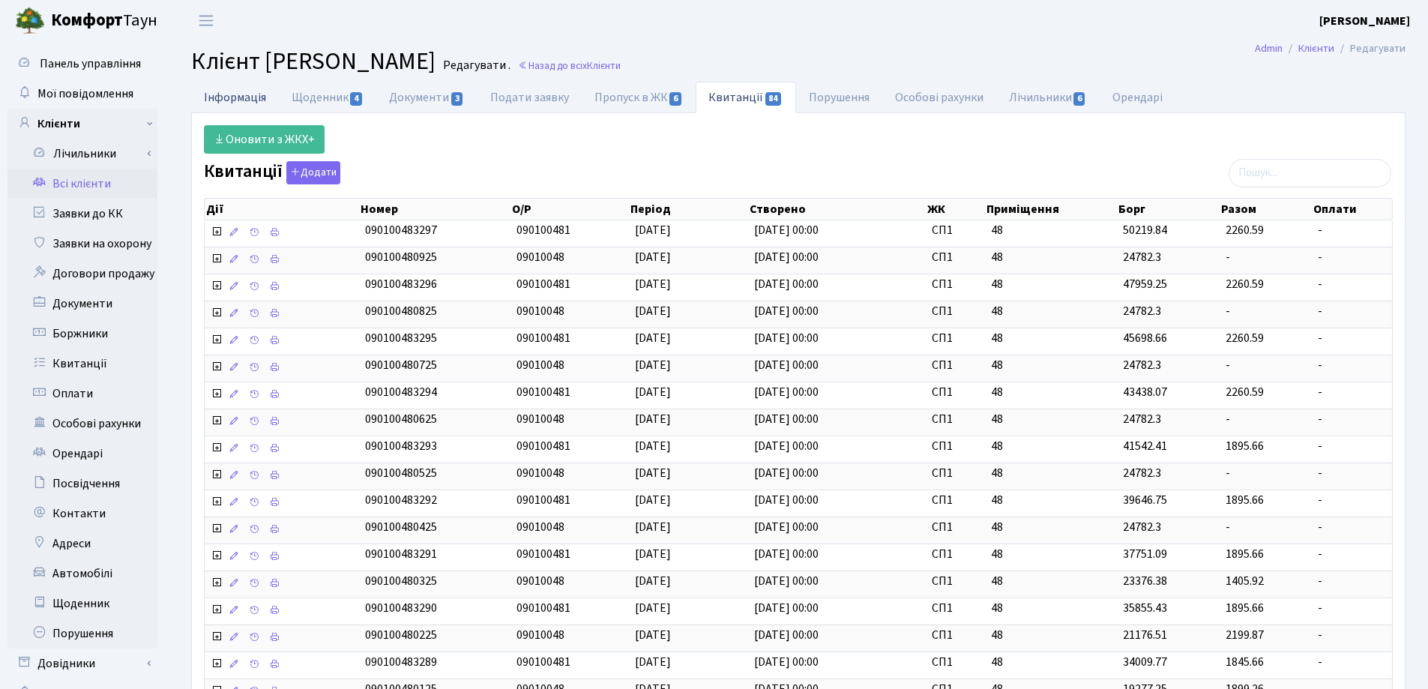
click at [222, 97] on link "Інформація" at bounding box center [235, 97] width 88 height 31
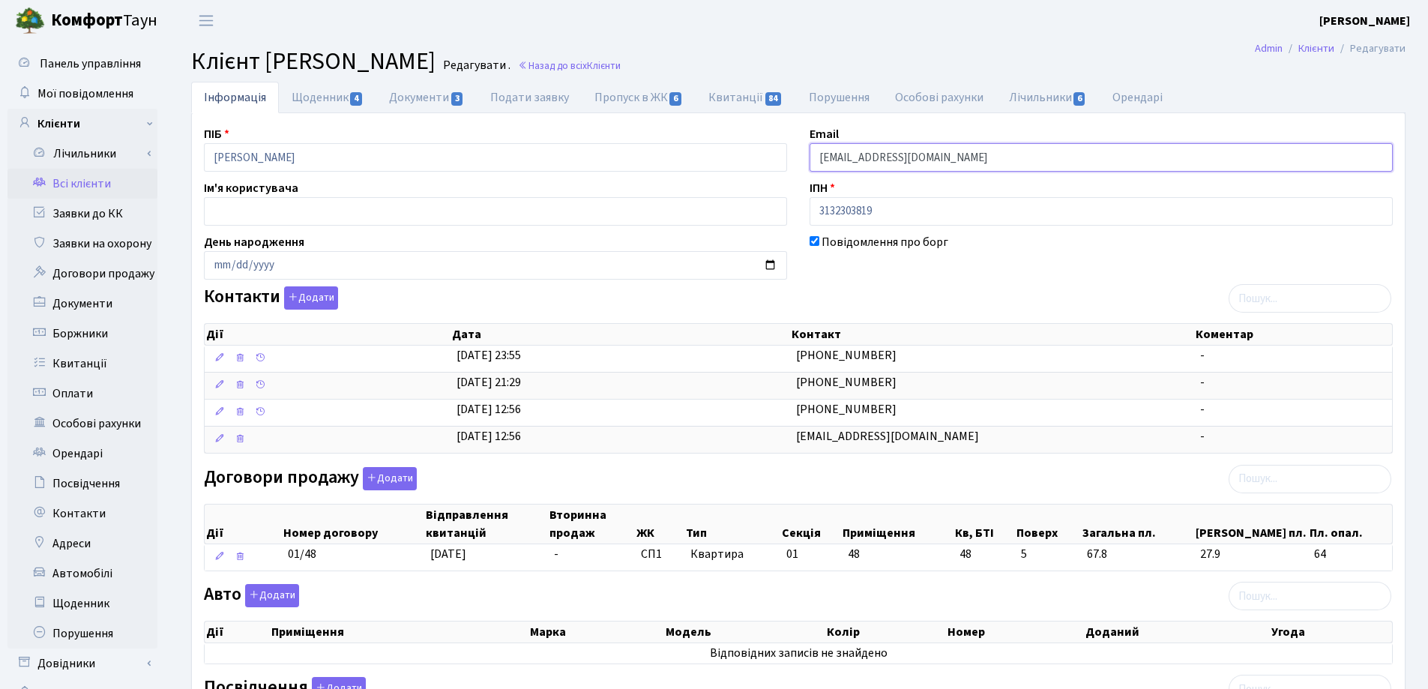
drag, startPoint x: 966, startPoint y: 159, endPoint x: 785, endPoint y: 159, distance: 181.4
click at [785, 159] on div "ПІБ Сергєєнко Сергій Васильович Email sqaimes@gmail.com Ім'я користувача ІПН 31…" at bounding box center [798, 540] width 1211 height 831
click at [722, 94] on link "Квитанції 84" at bounding box center [746, 97] width 100 height 31
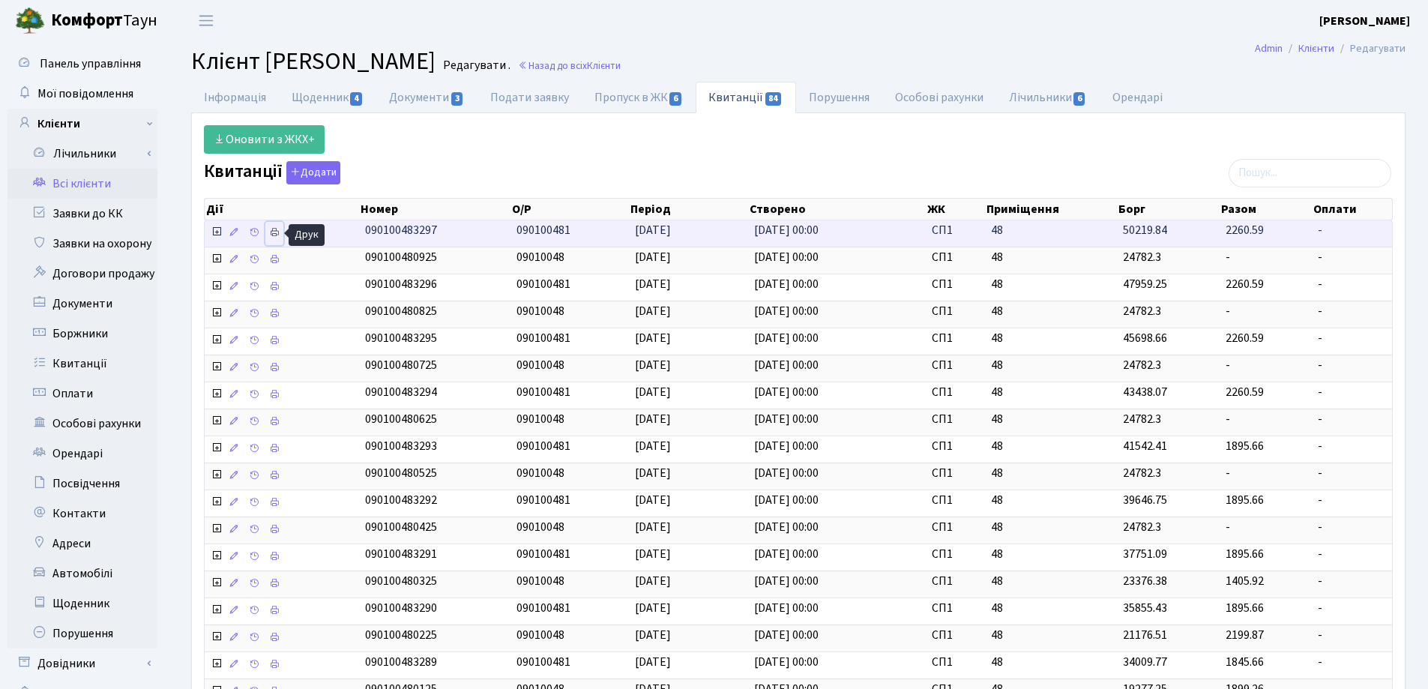
click at [271, 232] on icon at bounding box center [274, 232] width 10 height 10
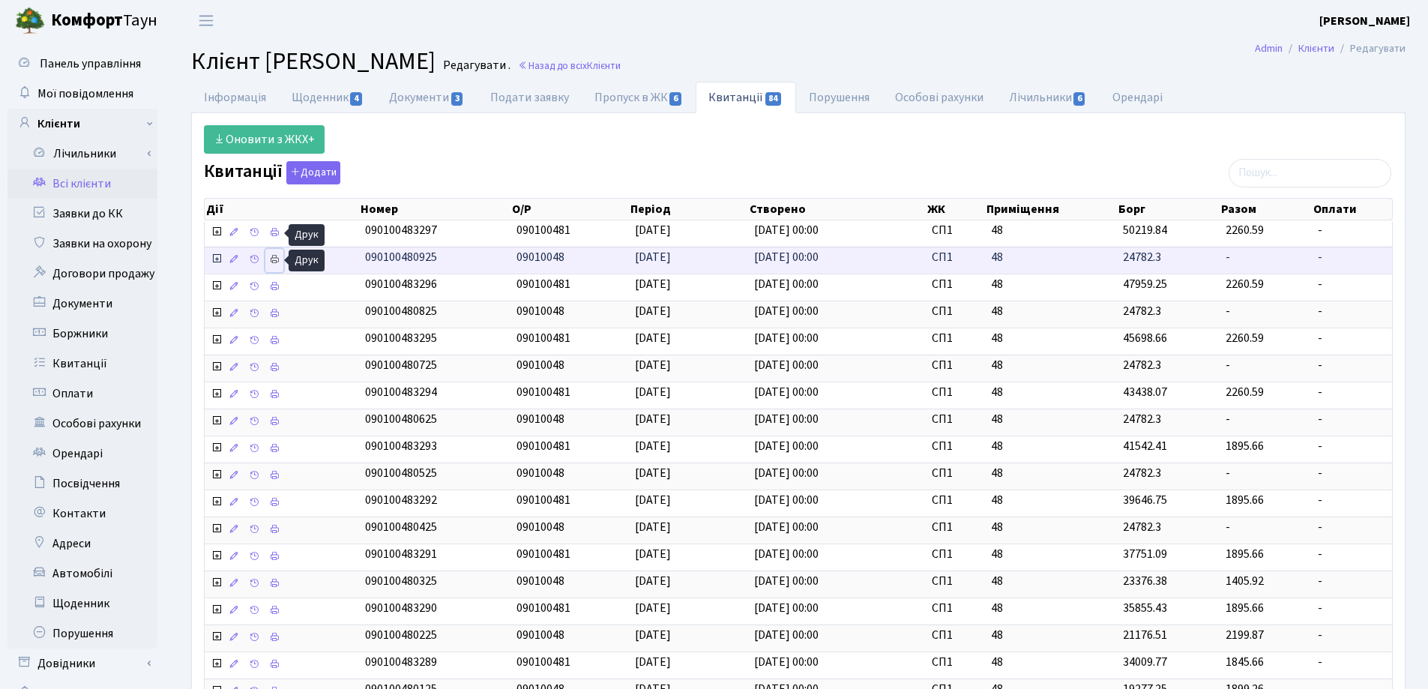
click at [274, 254] on icon at bounding box center [274, 259] width 10 height 10
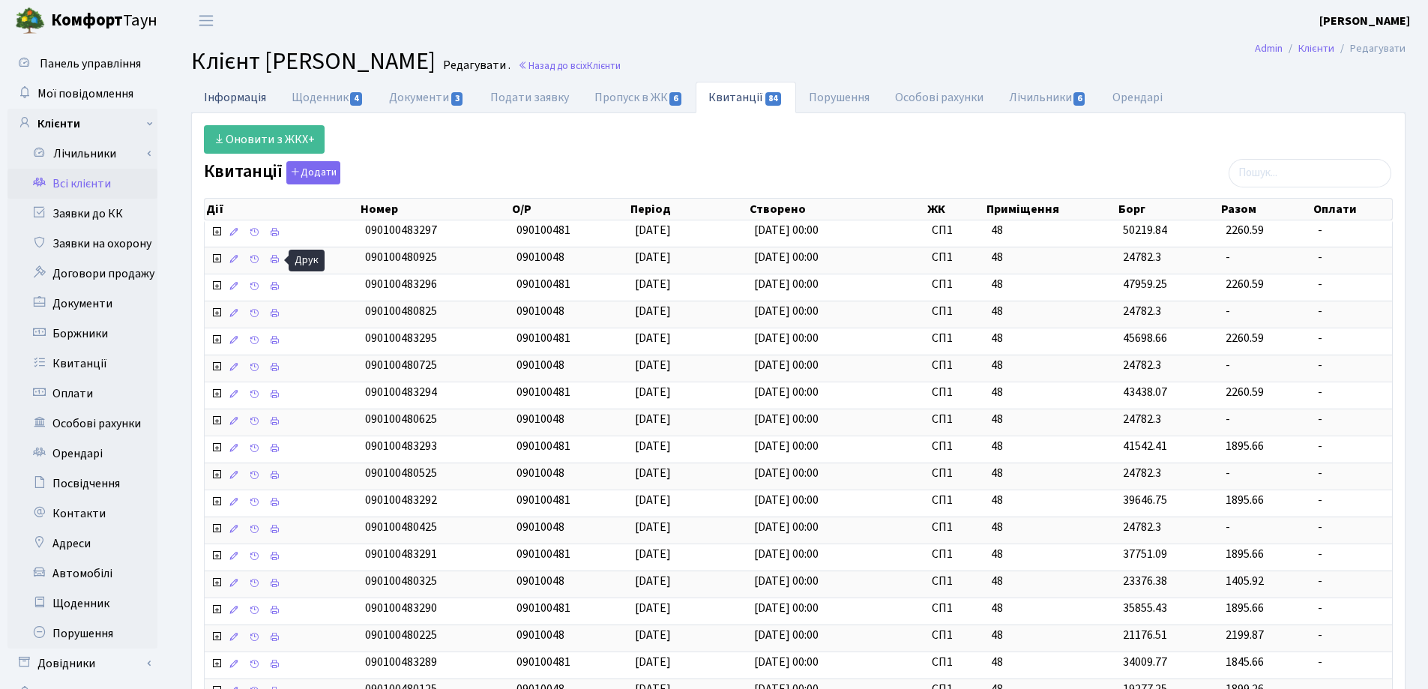
click at [209, 97] on link "Інформація" at bounding box center [235, 97] width 88 height 31
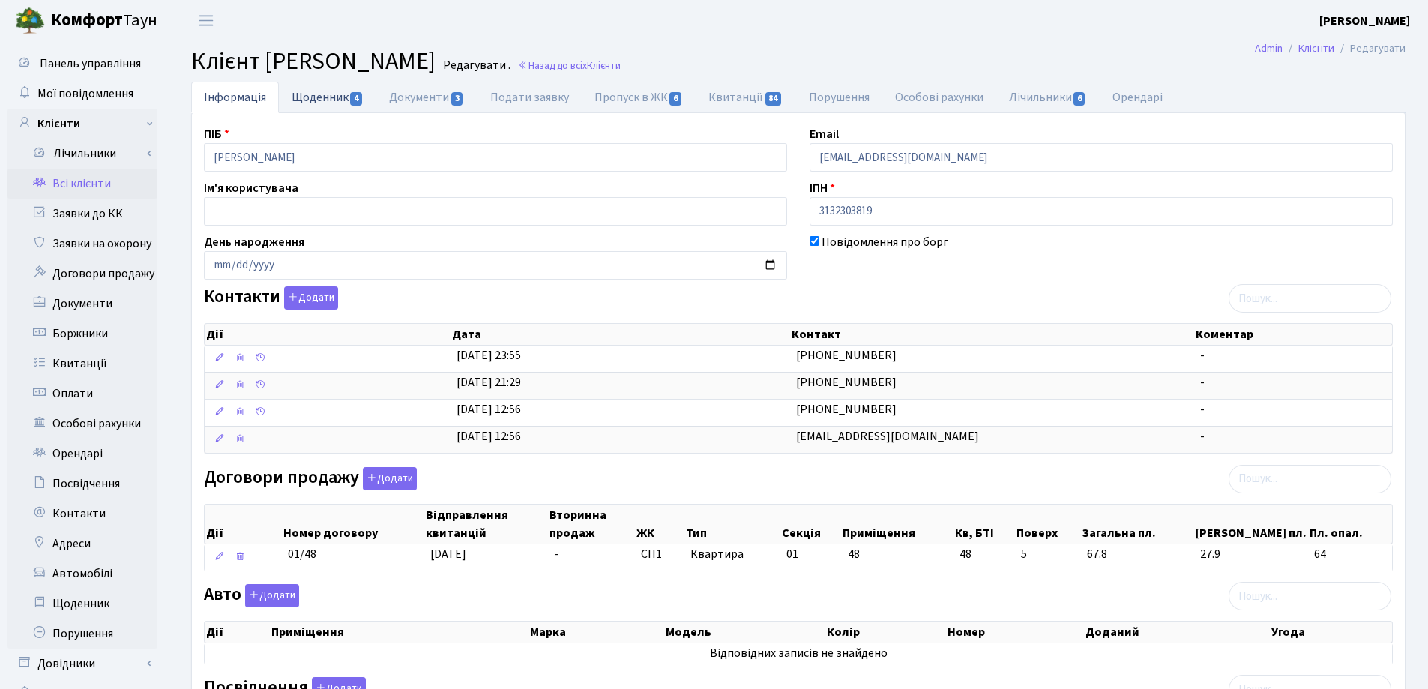
click at [316, 102] on link "Щоденник 4" at bounding box center [327, 97] width 97 height 31
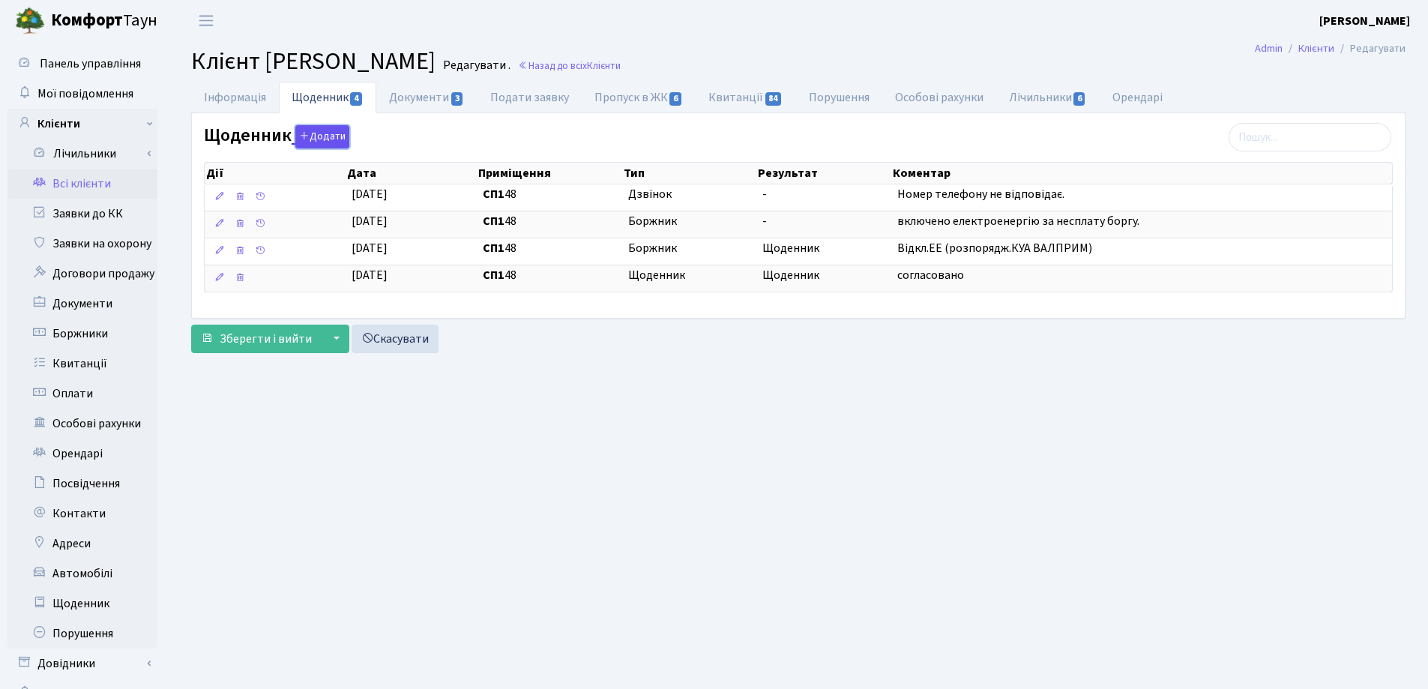
click at [320, 135] on button "Додати" at bounding box center [322, 136] width 54 height 23
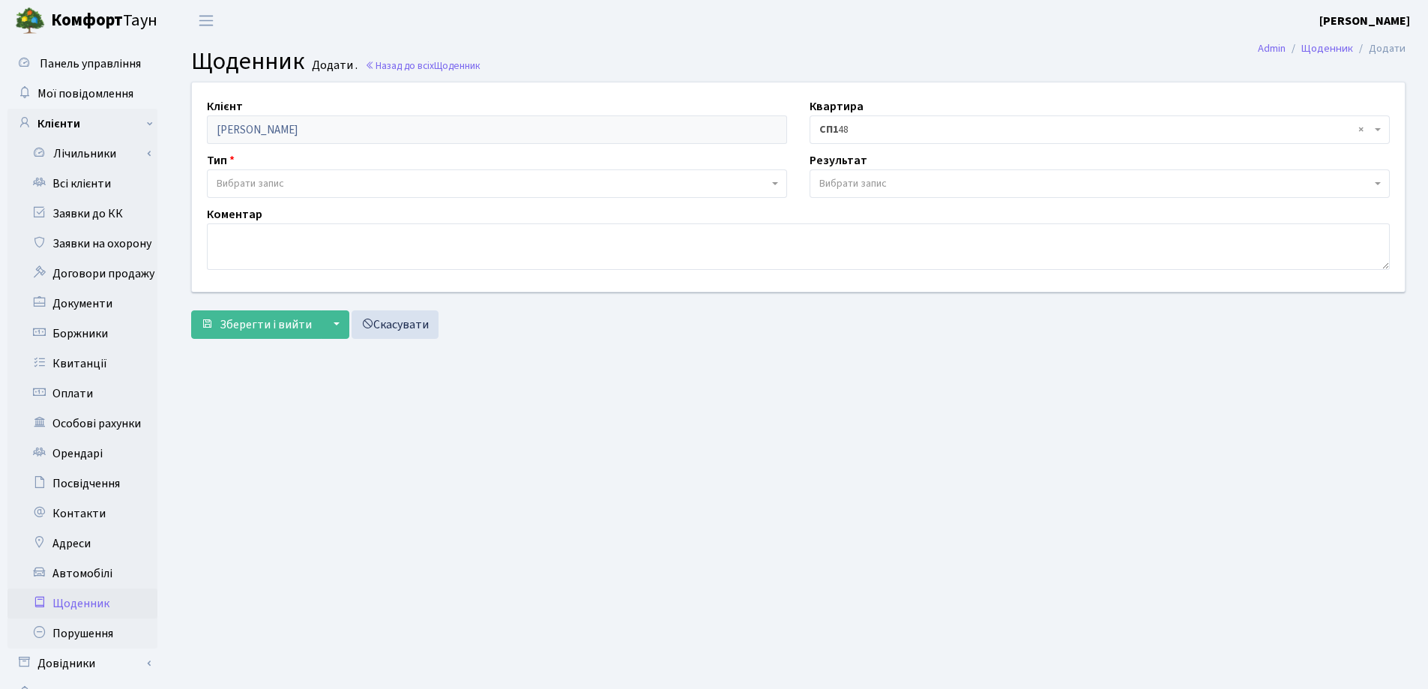
click at [274, 184] on span "Вибрати запис" at bounding box center [250, 183] width 67 height 15
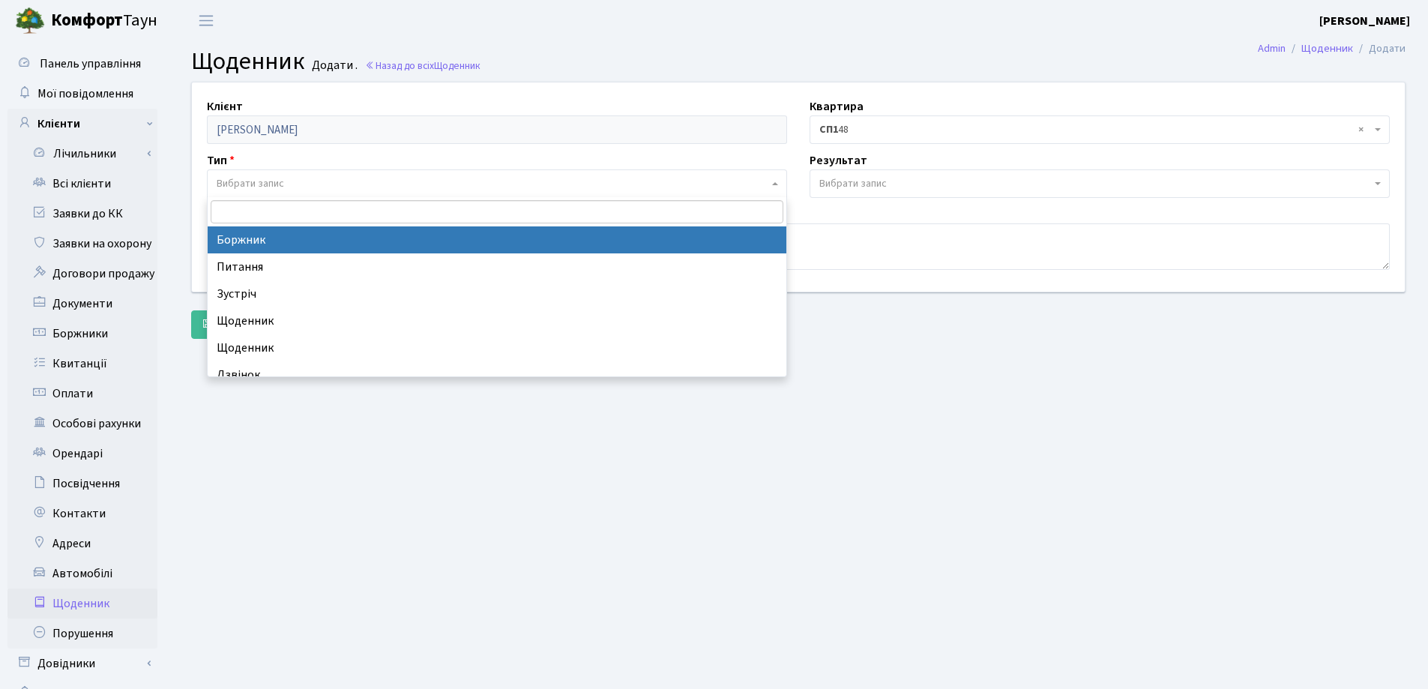
select select "189"
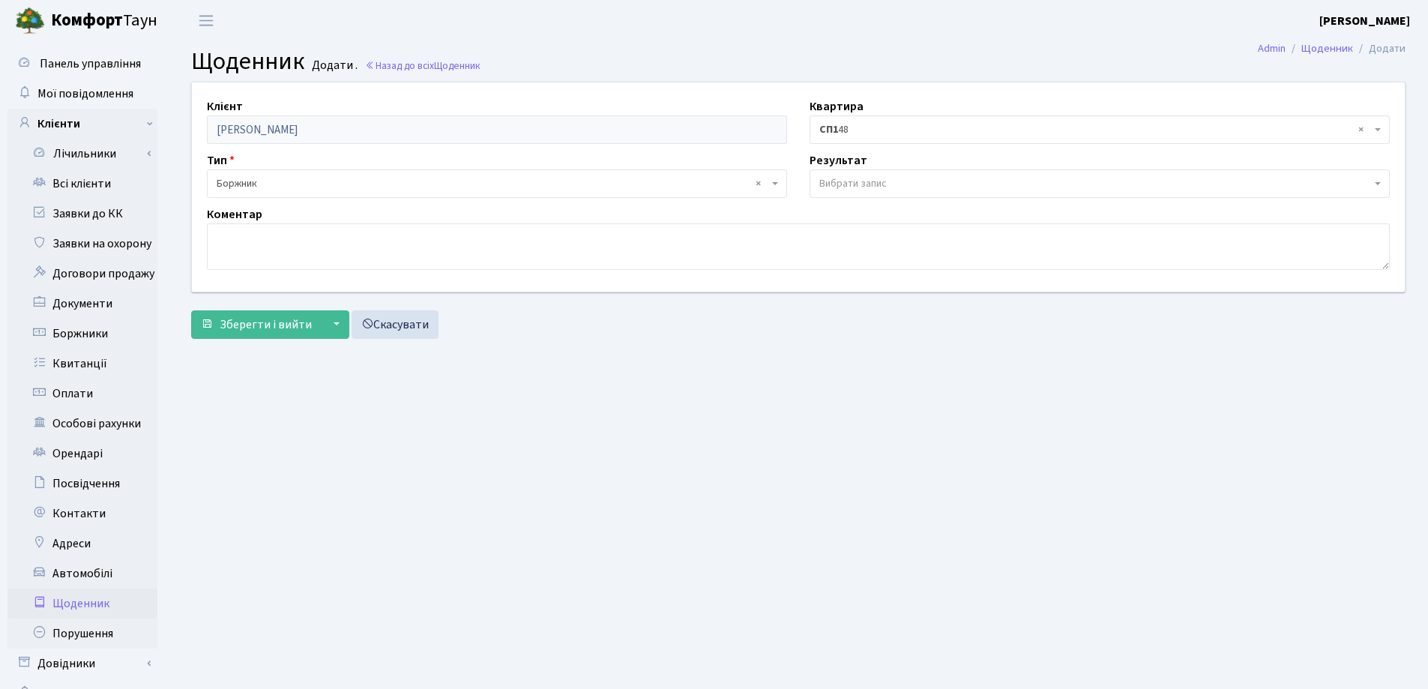
click at [844, 177] on span "Вибрати запис" at bounding box center [852, 183] width 67 height 15
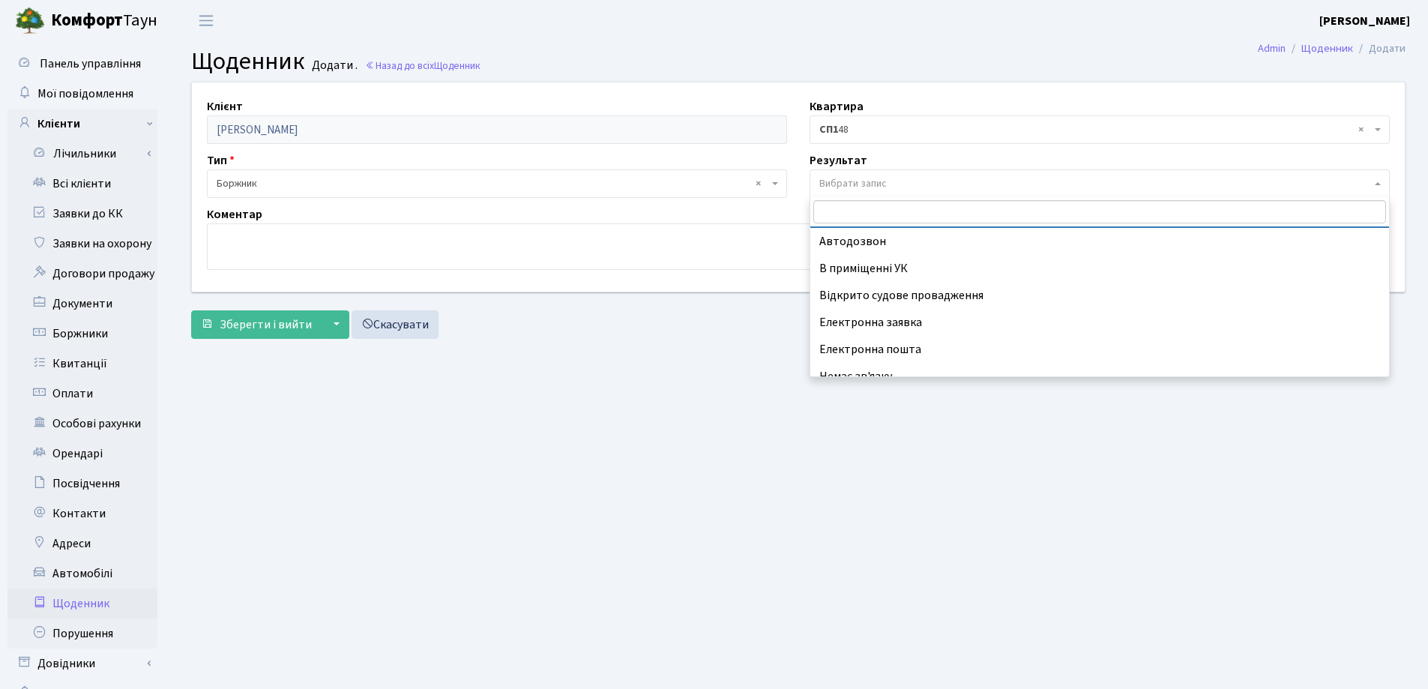
scroll to position [93, 0]
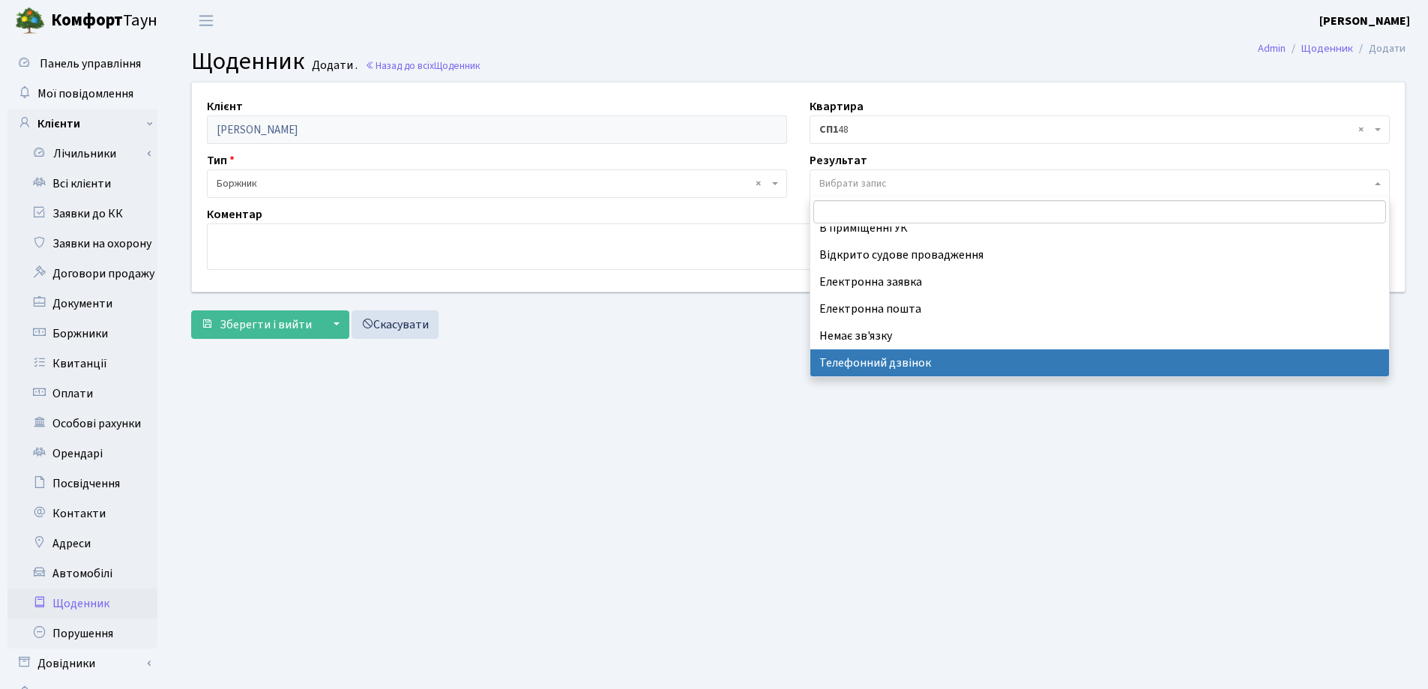
select select "196"
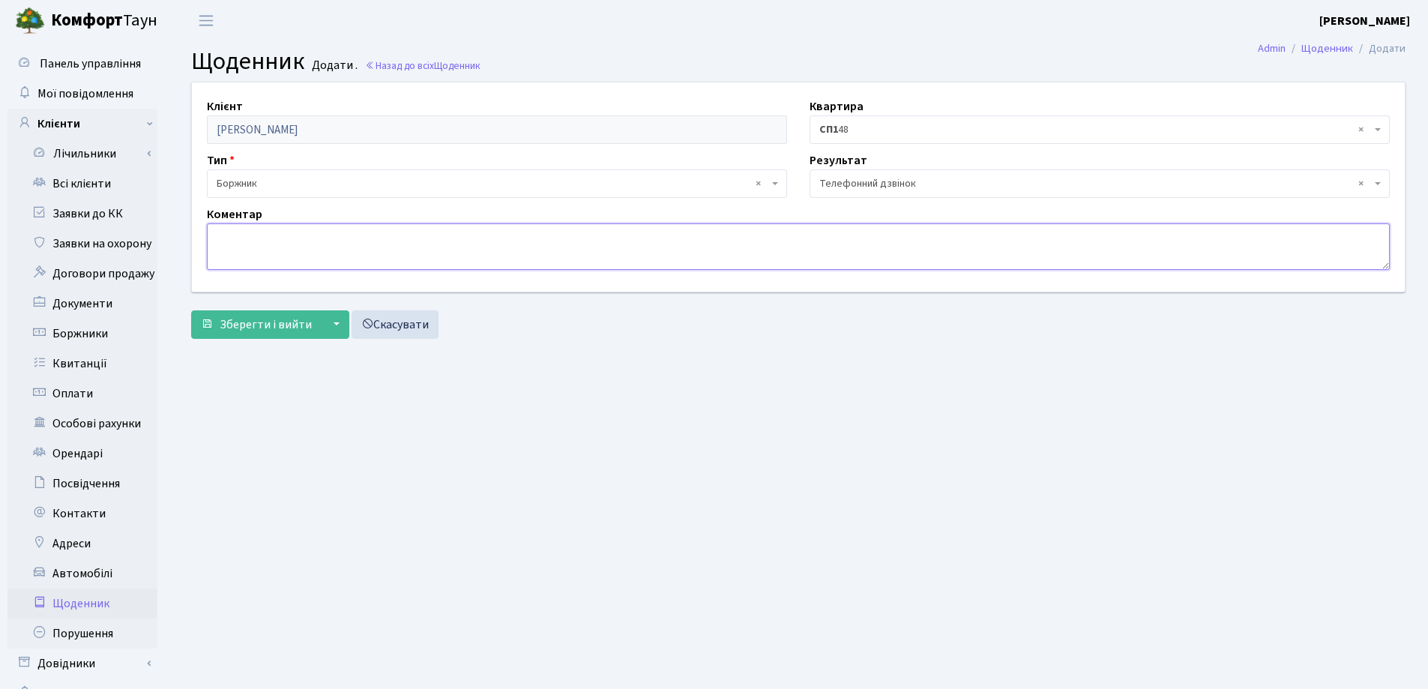
click at [243, 249] on textarea at bounding box center [798, 246] width 1183 height 46
click at [235, 255] on textarea "квитанції надіслані на електрону адресу, за проханням влвсника. прр борг повідо…" at bounding box center [798, 246] width 1183 height 46
click at [361, 258] on textarea "квитанції надіслані на електрону адресу, за проханням влвсника. про борг повідо…" at bounding box center [798, 246] width 1183 height 46
click at [507, 238] on textarea "квитанції надіслані на електрону адресу, за проханням влвсника. про борг повідо…" at bounding box center [798, 246] width 1183 height 46
click at [549, 240] on textarea "квитанції надіслані на електрону адресу, за проханням власника. про борг повідо…" at bounding box center [798, 246] width 1183 height 46
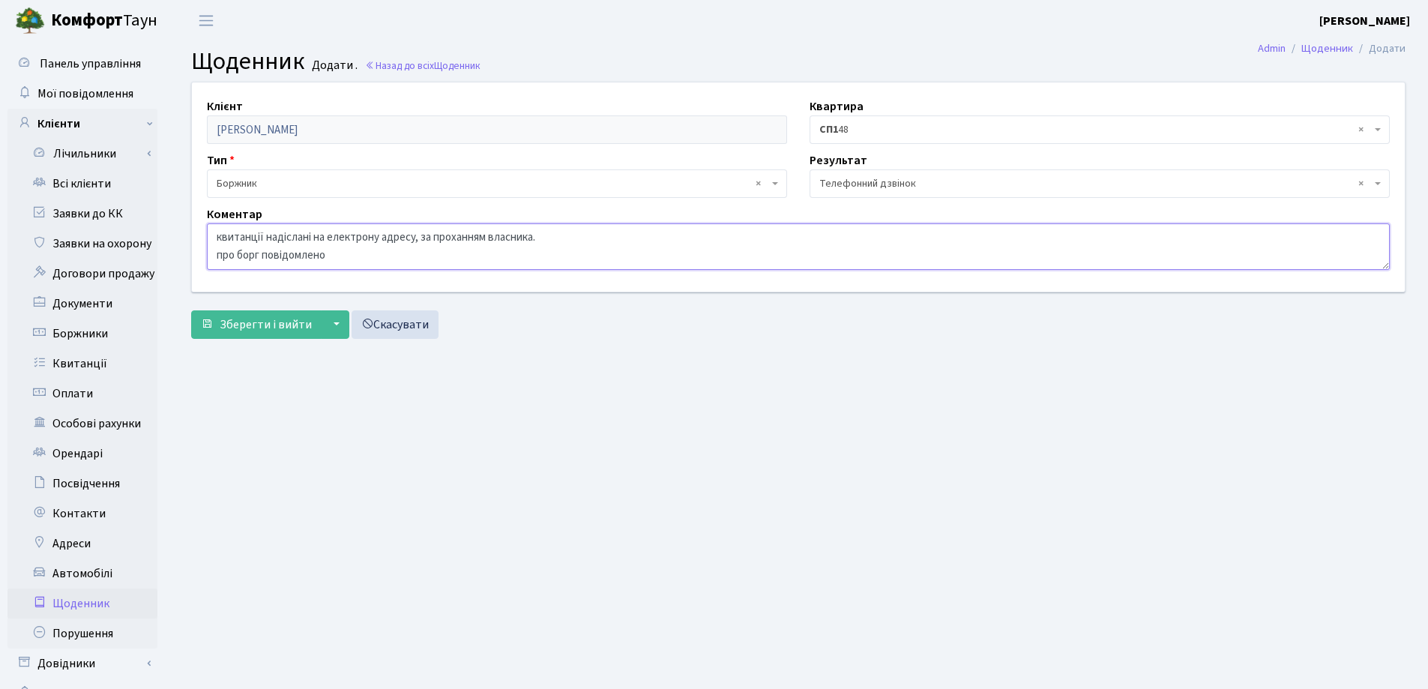
click at [340, 261] on textarea "квитанції надіслані на електрону адресу, за проханням власника. про борг повідо…" at bounding box center [798, 246] width 1183 height 46
type textarea "квитанції надіслані на електрону адресу, за проханням власника. про борг повідо…"
click at [277, 320] on span "Зберегти і вийти" at bounding box center [266, 324] width 92 height 16
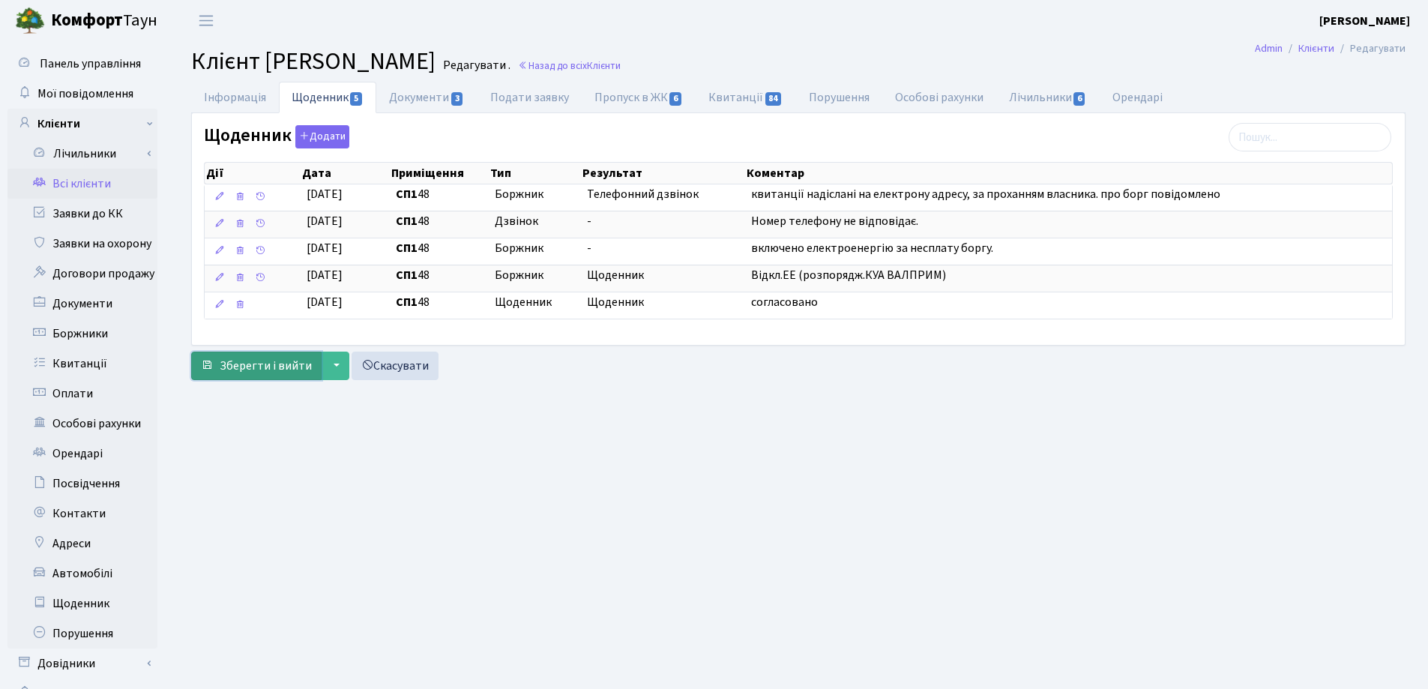
click at [246, 363] on span "Зберегти і вийти" at bounding box center [266, 366] width 92 height 16
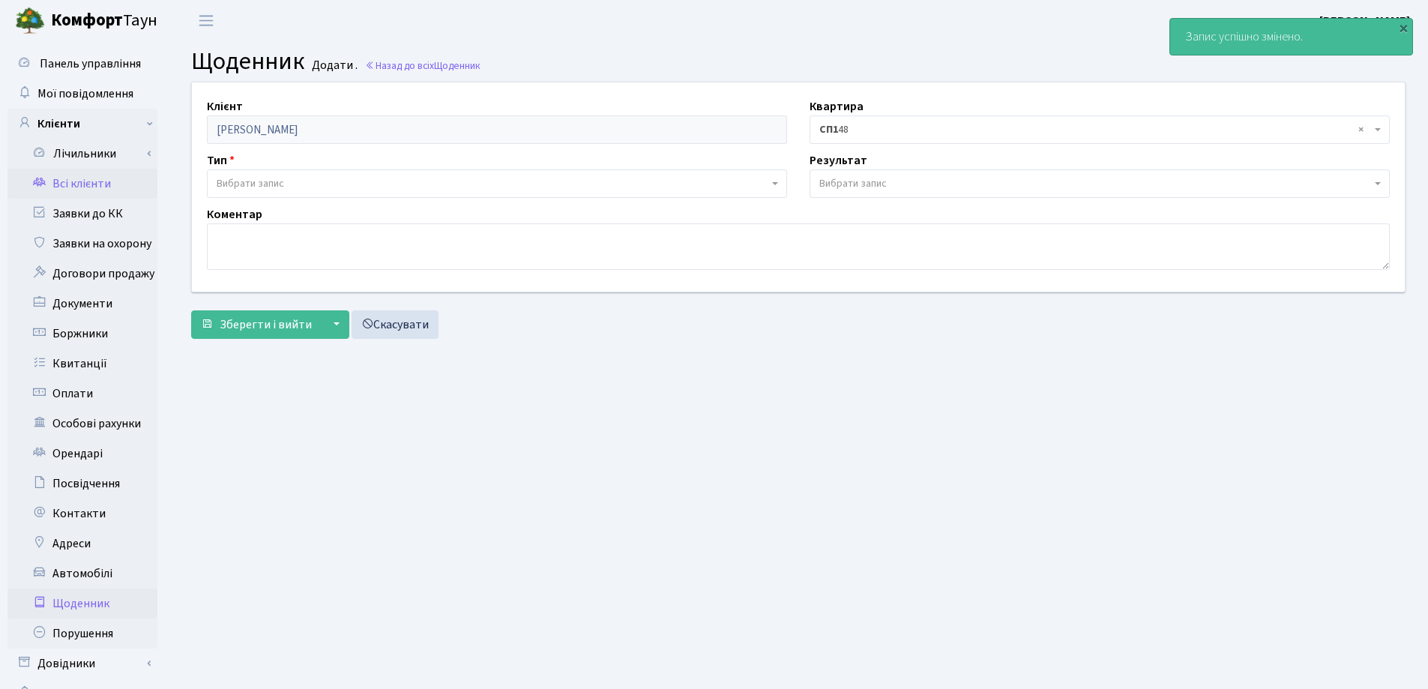
click at [75, 184] on link "Всі клієнти" at bounding box center [82, 184] width 150 height 30
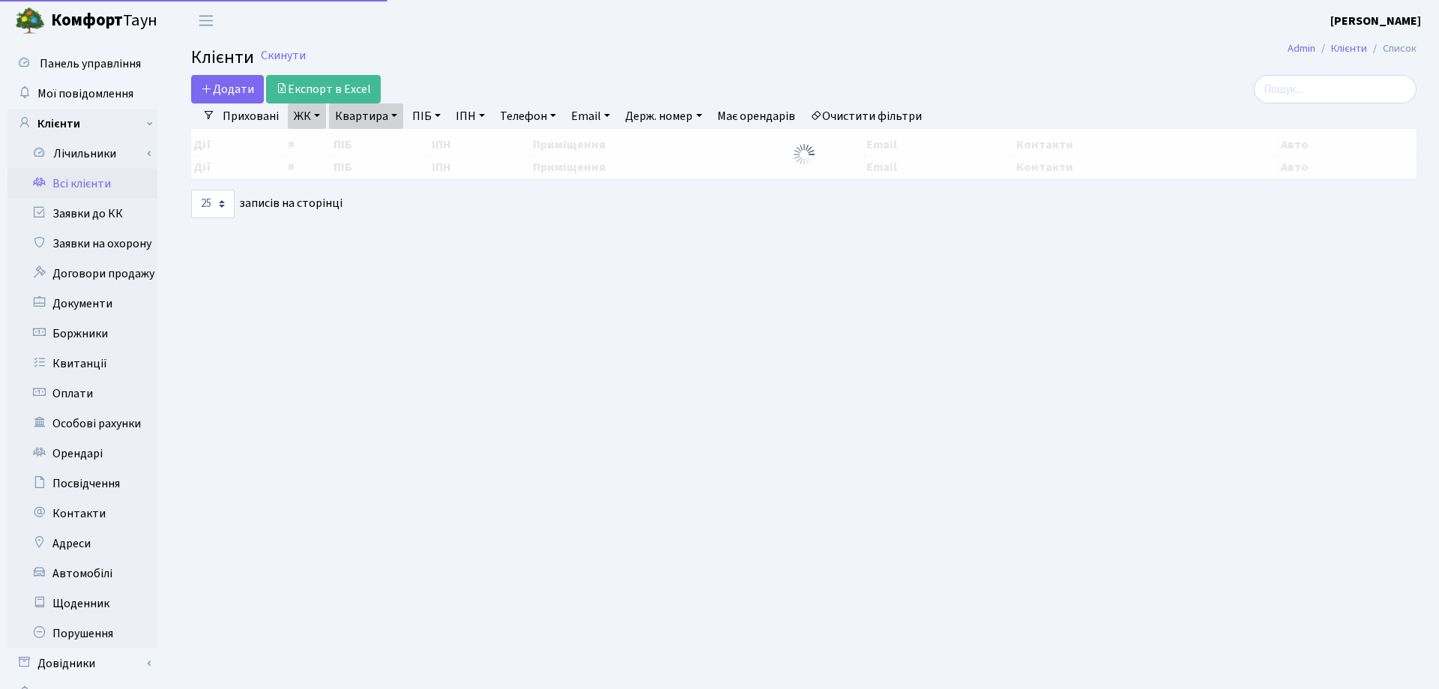
select select "25"
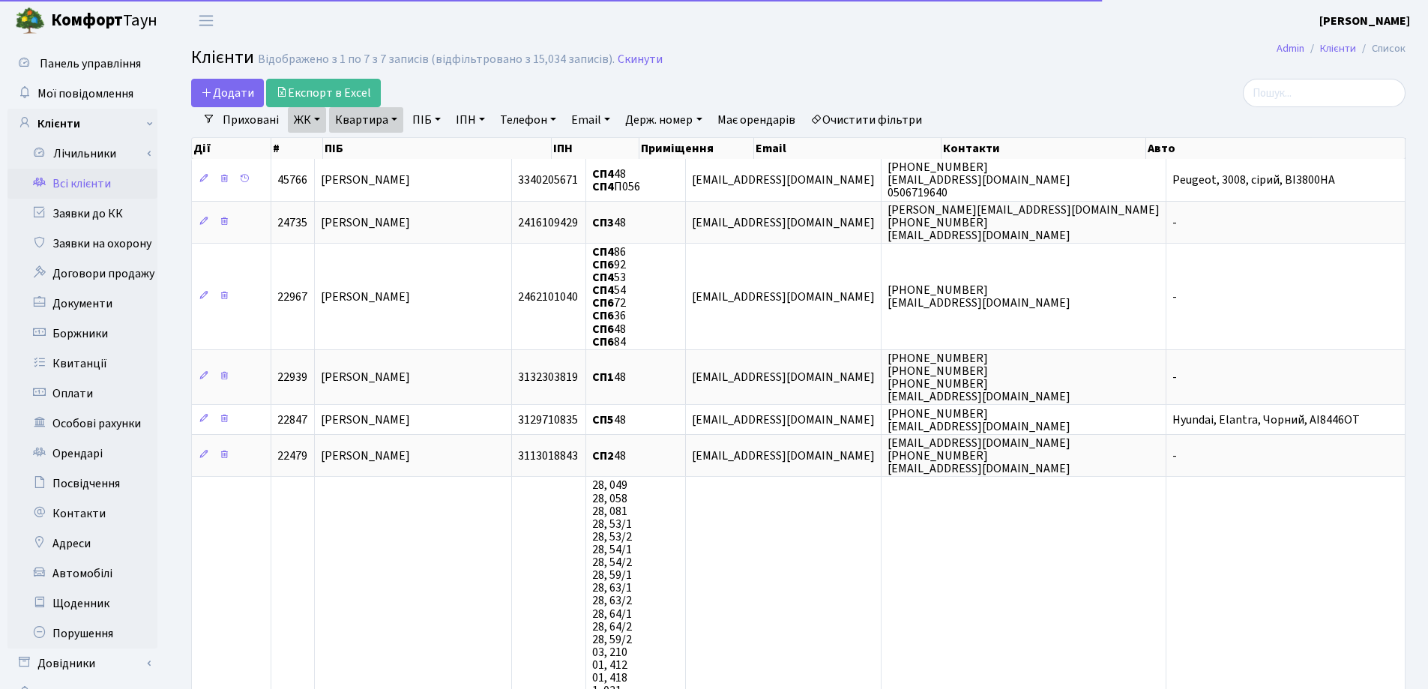
click at [393, 118] on link "Квартира" at bounding box center [366, 119] width 74 height 25
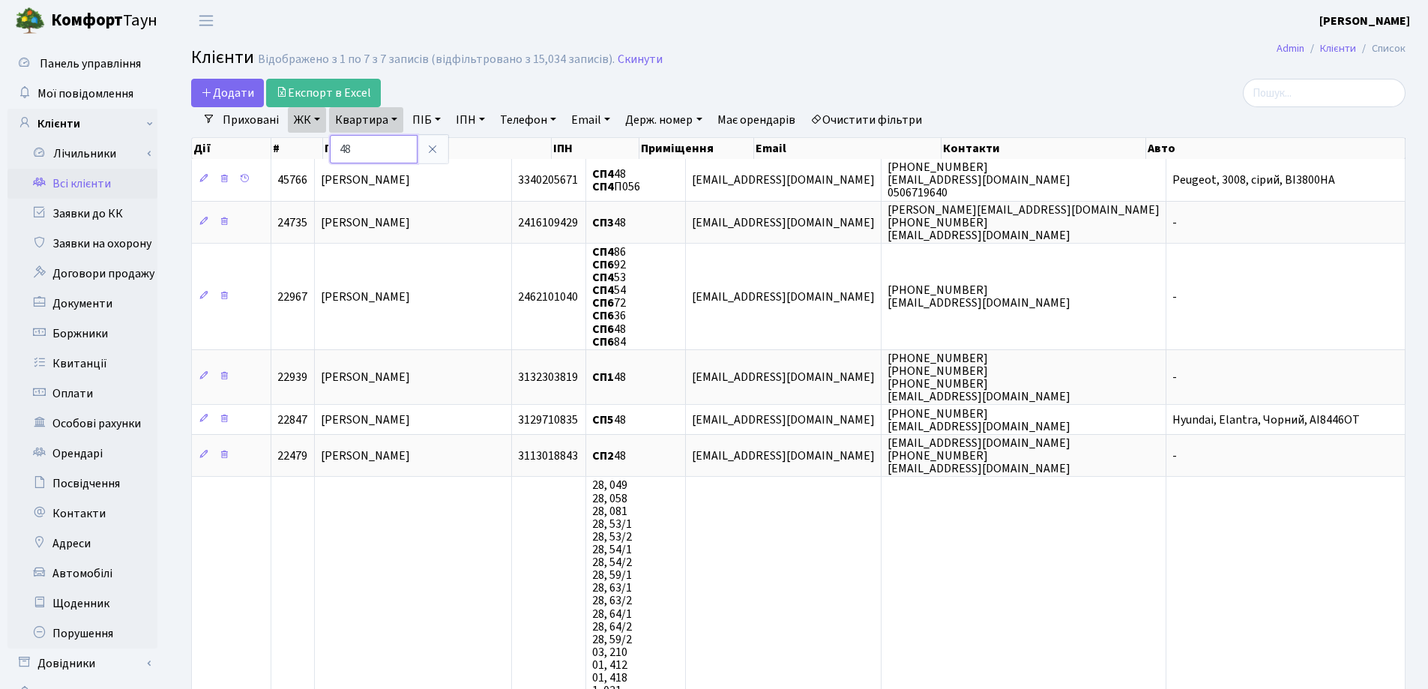
click at [389, 150] on input "48" at bounding box center [374, 149] width 88 height 28
type input "4"
type input "262"
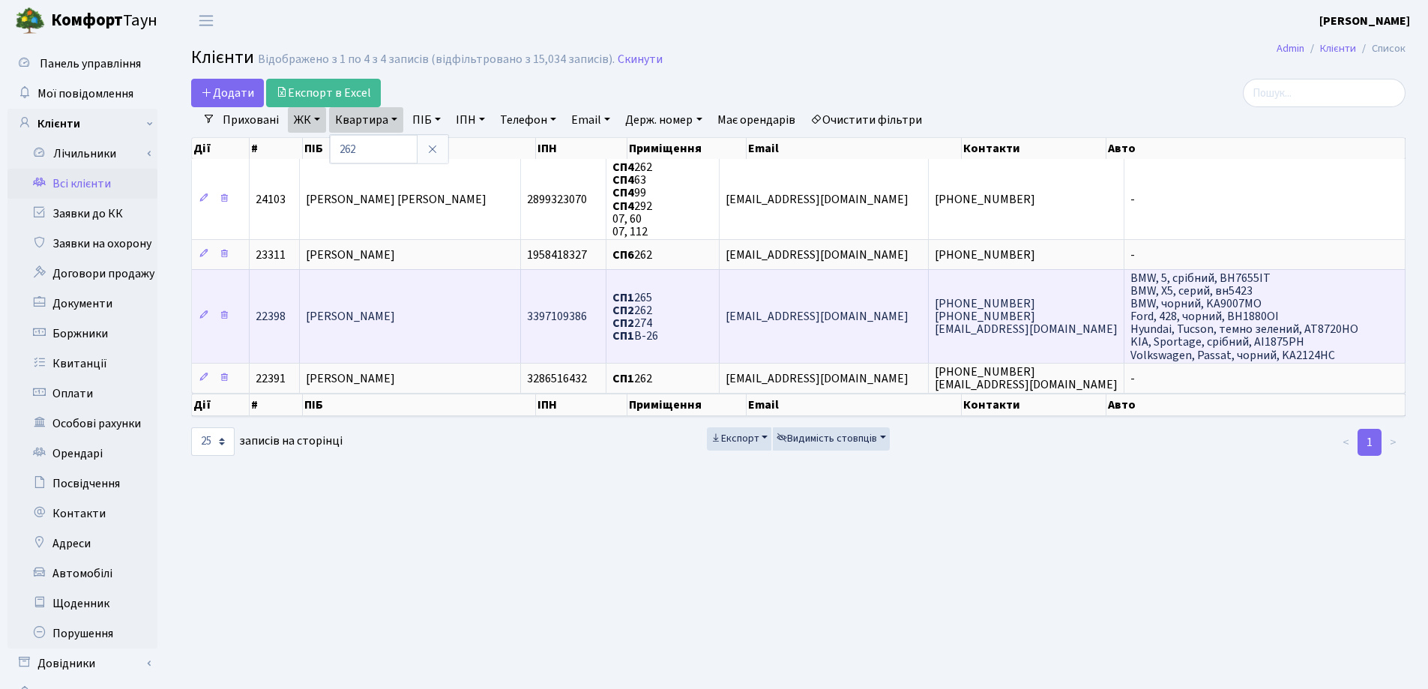
click at [478, 284] on td "[PERSON_NAME]" at bounding box center [410, 316] width 221 height 94
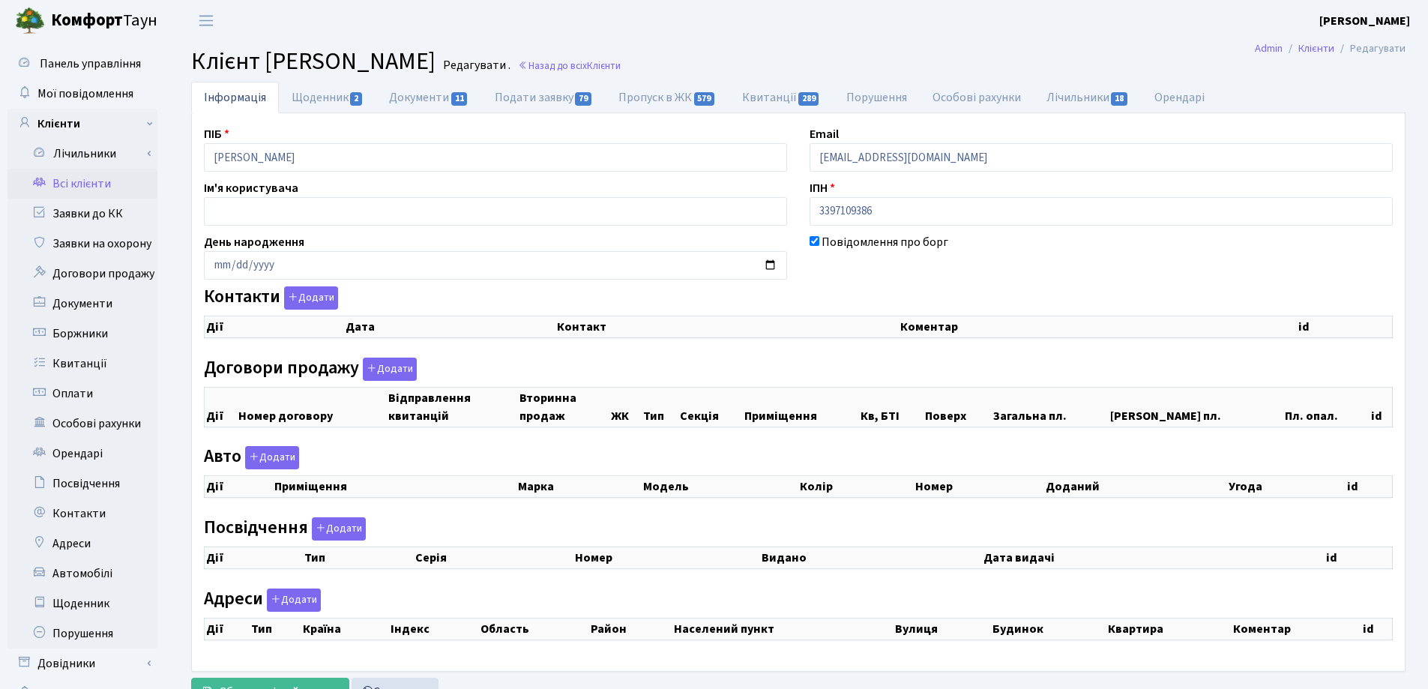
checkbox input "true"
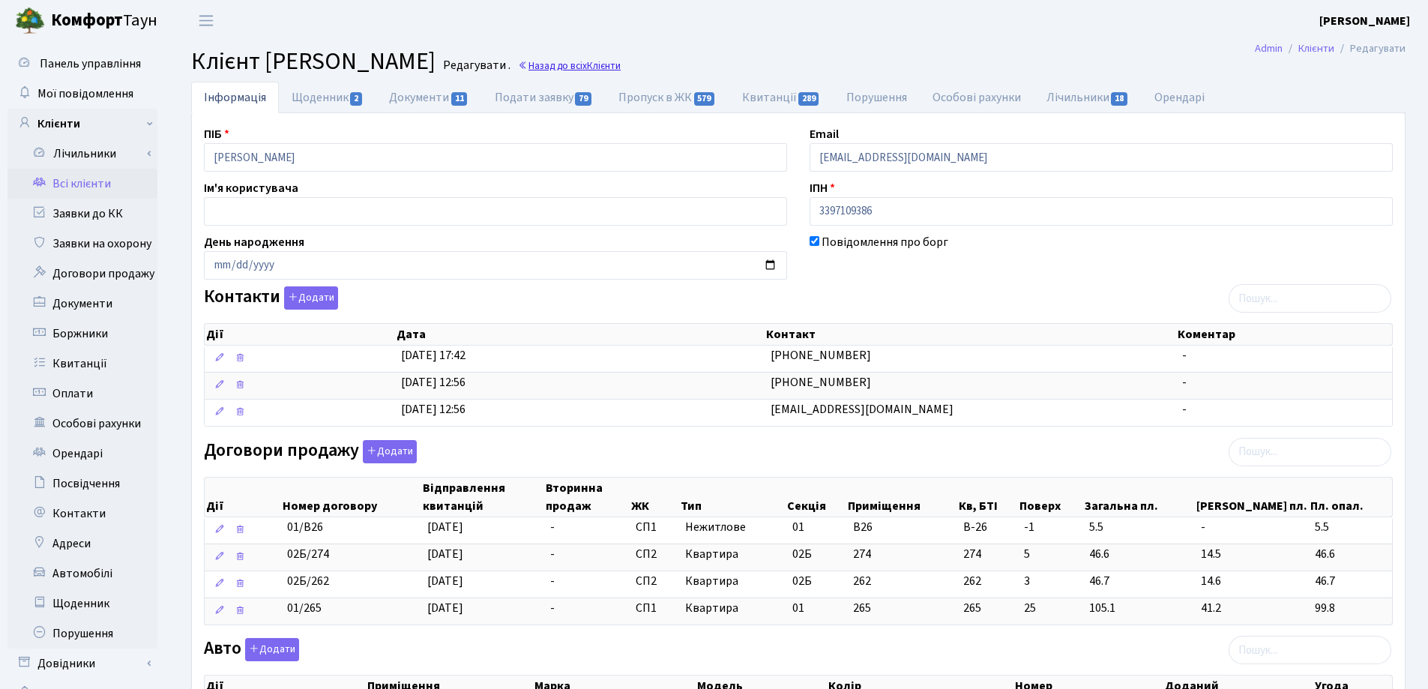
click at [621, 67] on link "Назад до всіх Клієнти" at bounding box center [569, 65] width 103 height 14
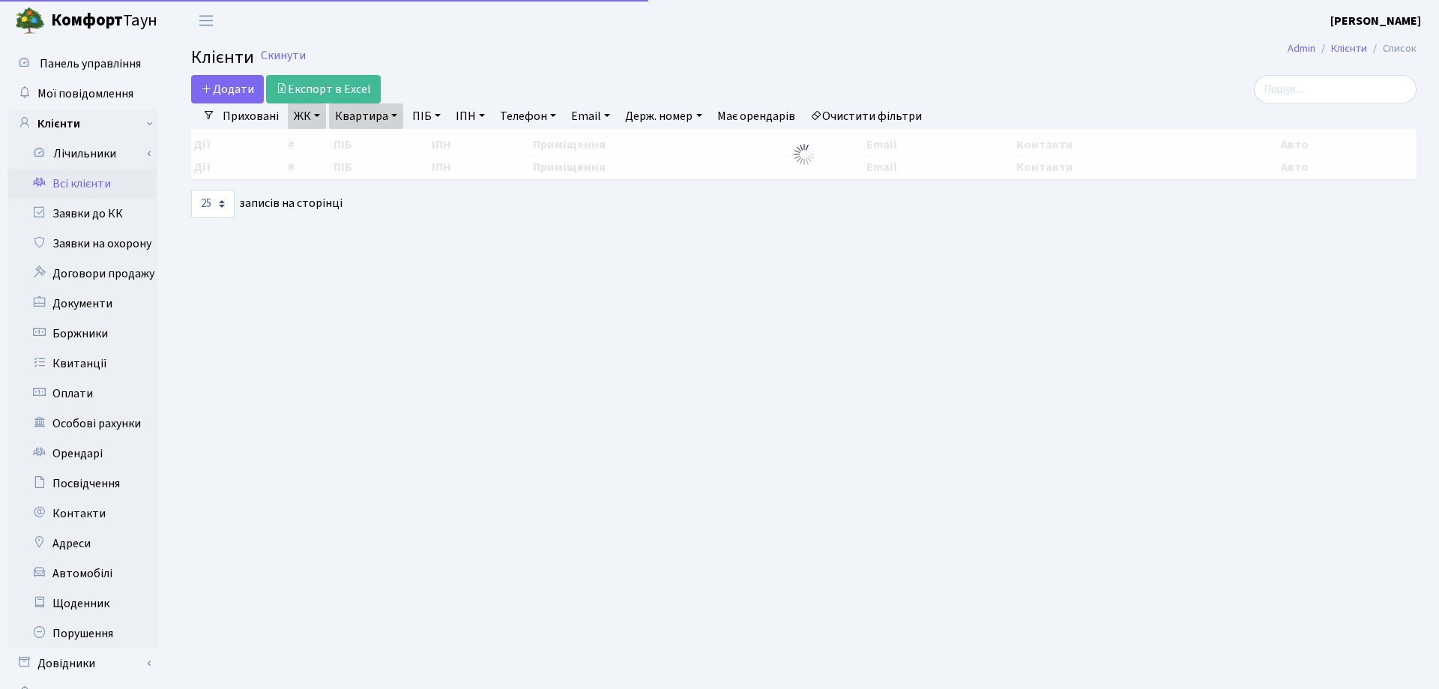
select select "25"
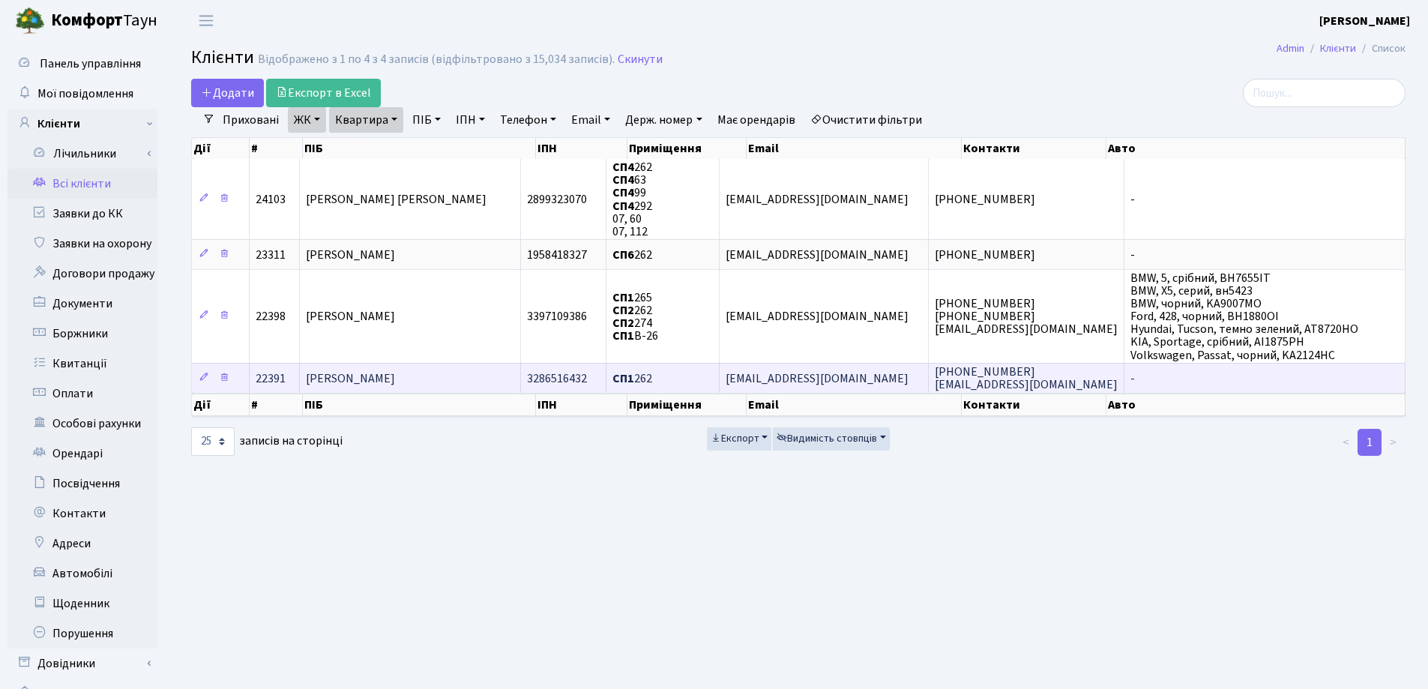
click at [483, 377] on td "[PERSON_NAME]" at bounding box center [410, 378] width 221 height 30
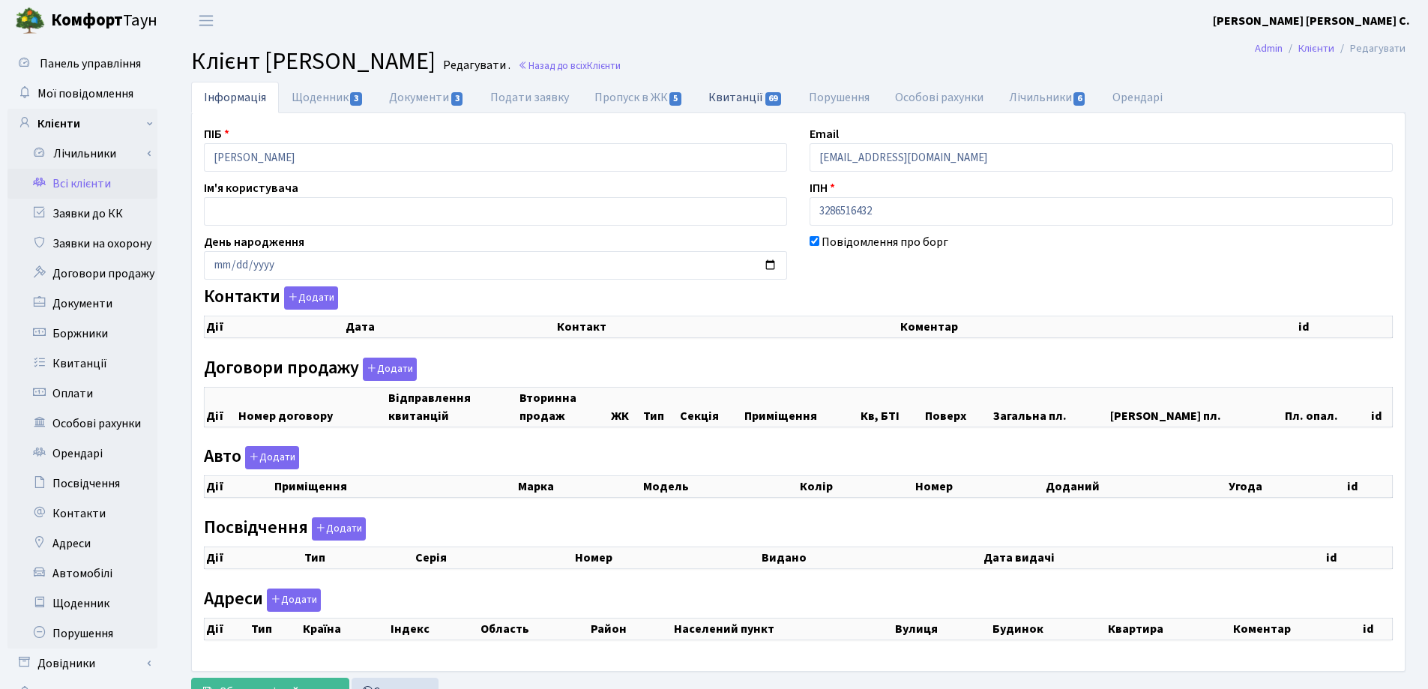
checkbox input "true"
select select "25"
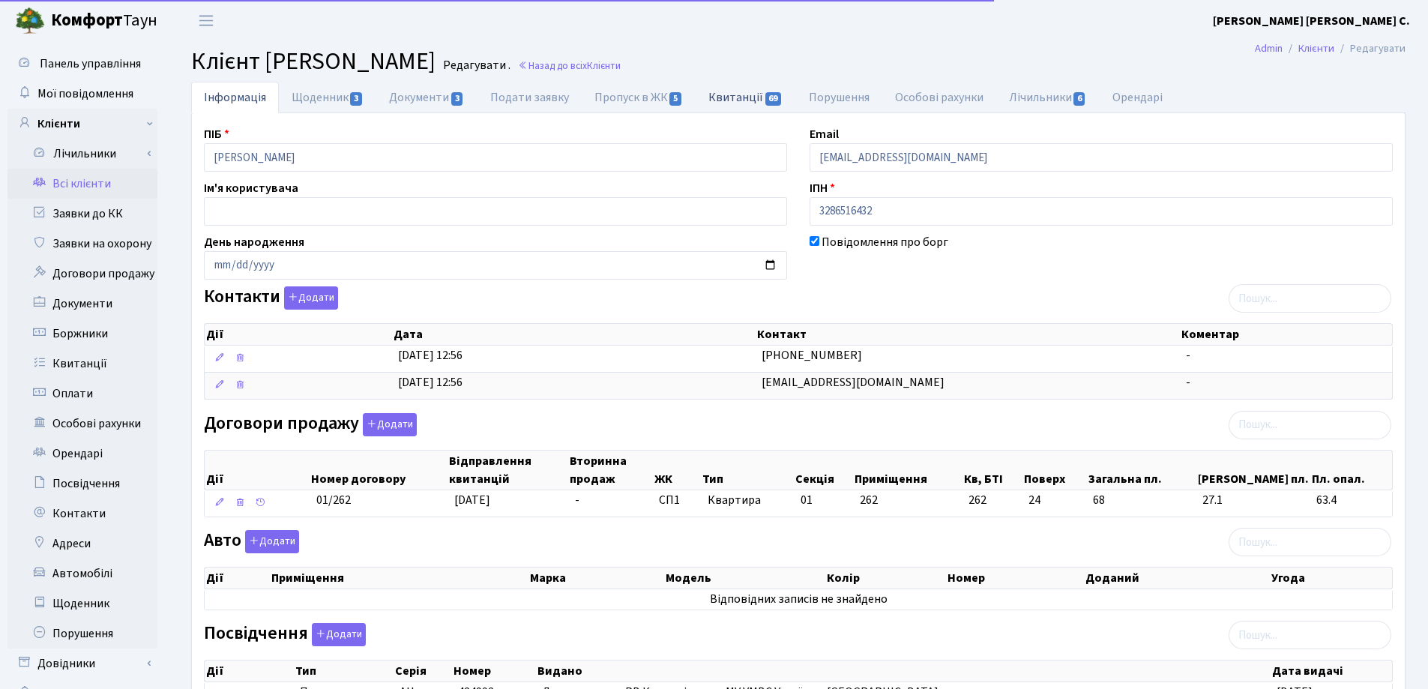
click at [737, 98] on link "Квитанції 69" at bounding box center [746, 97] width 100 height 31
select select "25"
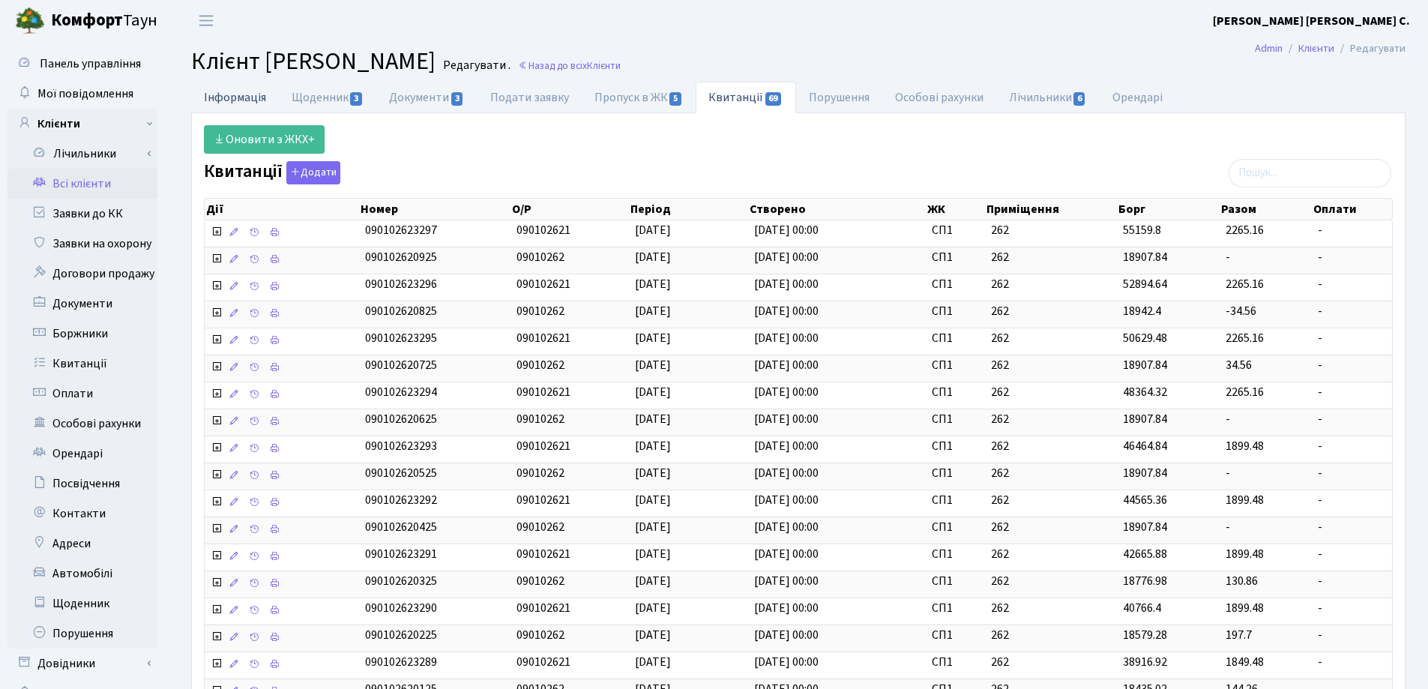
click at [220, 97] on link "Інформація" at bounding box center [235, 97] width 88 height 31
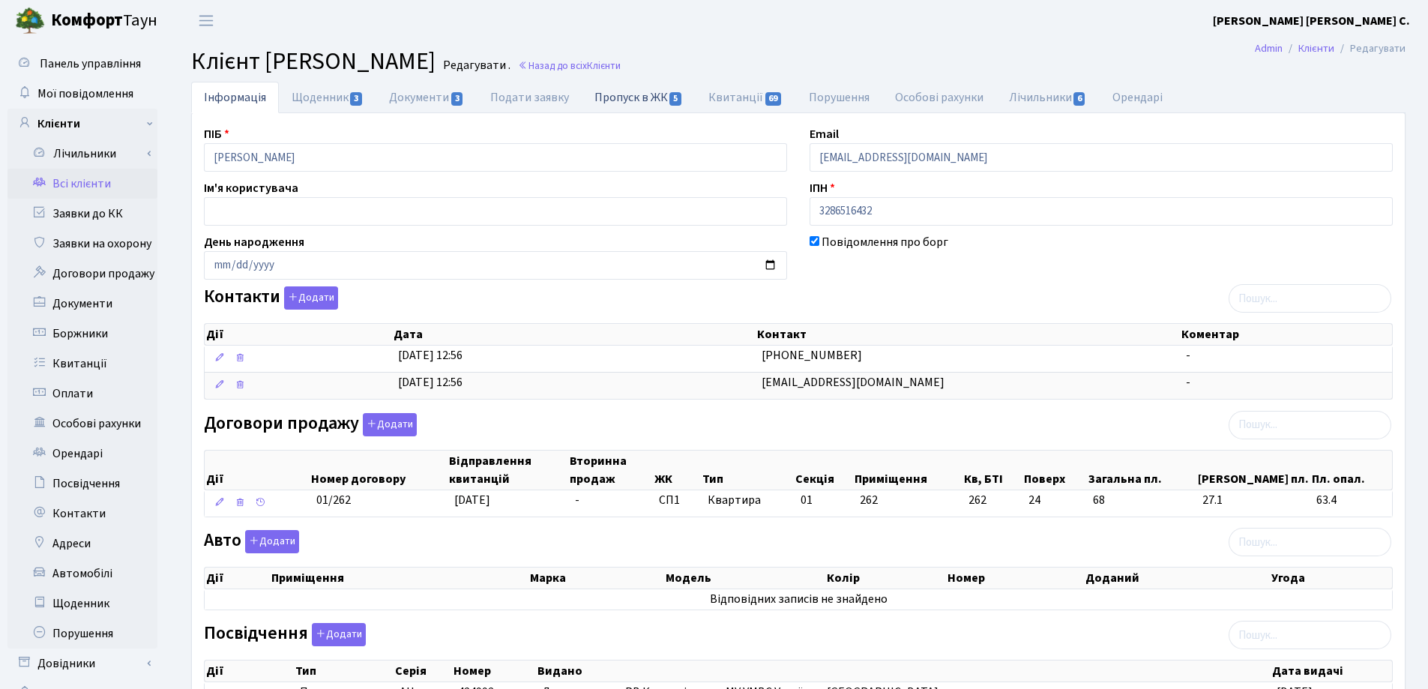
click at [621, 90] on link "Пропуск в ЖК 5" at bounding box center [639, 97] width 114 height 31
select select "25"
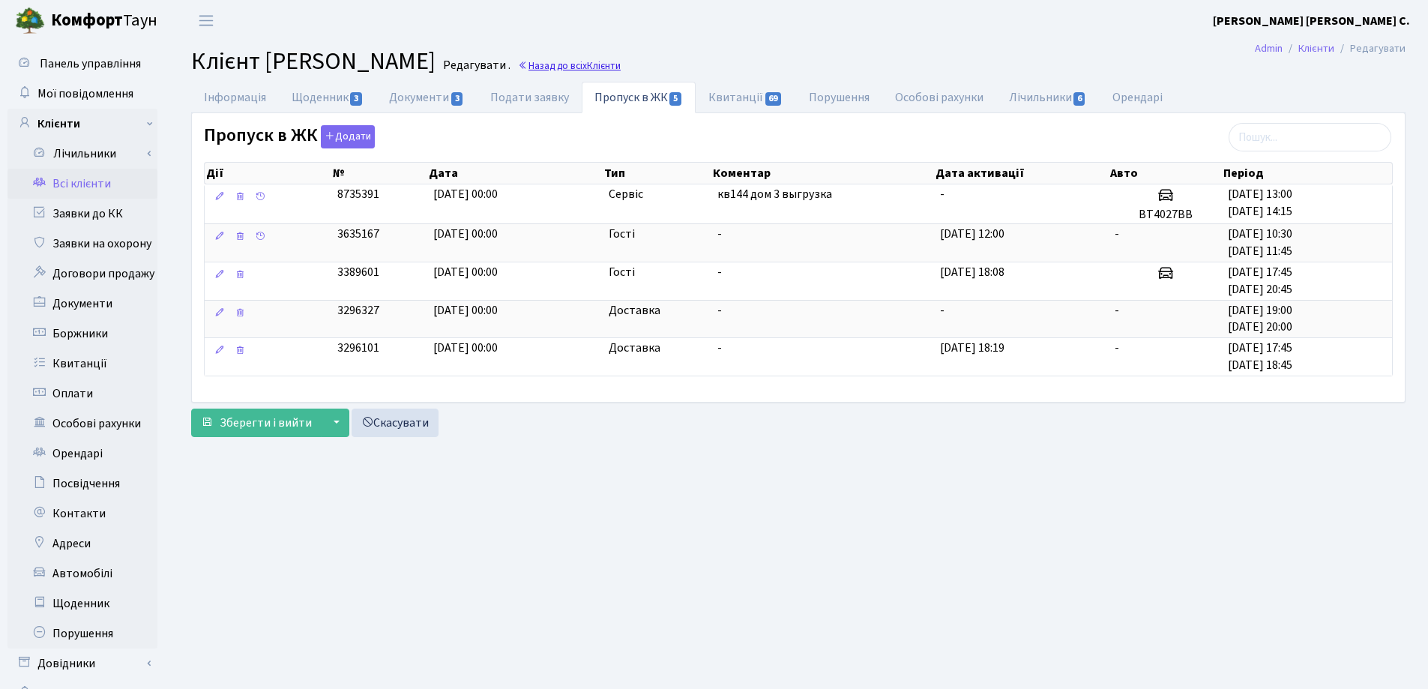
click at [621, 63] on span "Клієнти" at bounding box center [604, 65] width 34 height 14
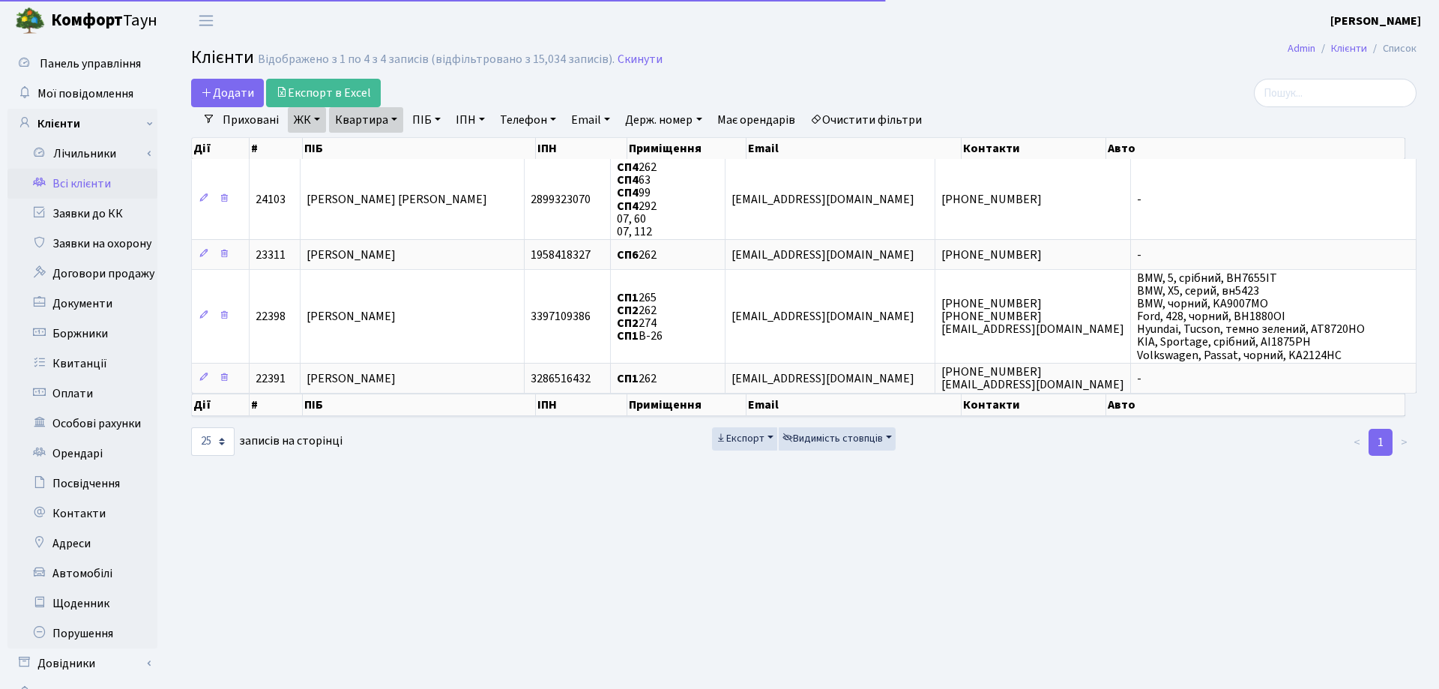
select select "25"
drag, startPoint x: 395, startPoint y: 116, endPoint x: 394, endPoint y: 127, distance: 11.3
click at [394, 116] on link "Квартира" at bounding box center [366, 119] width 74 height 25
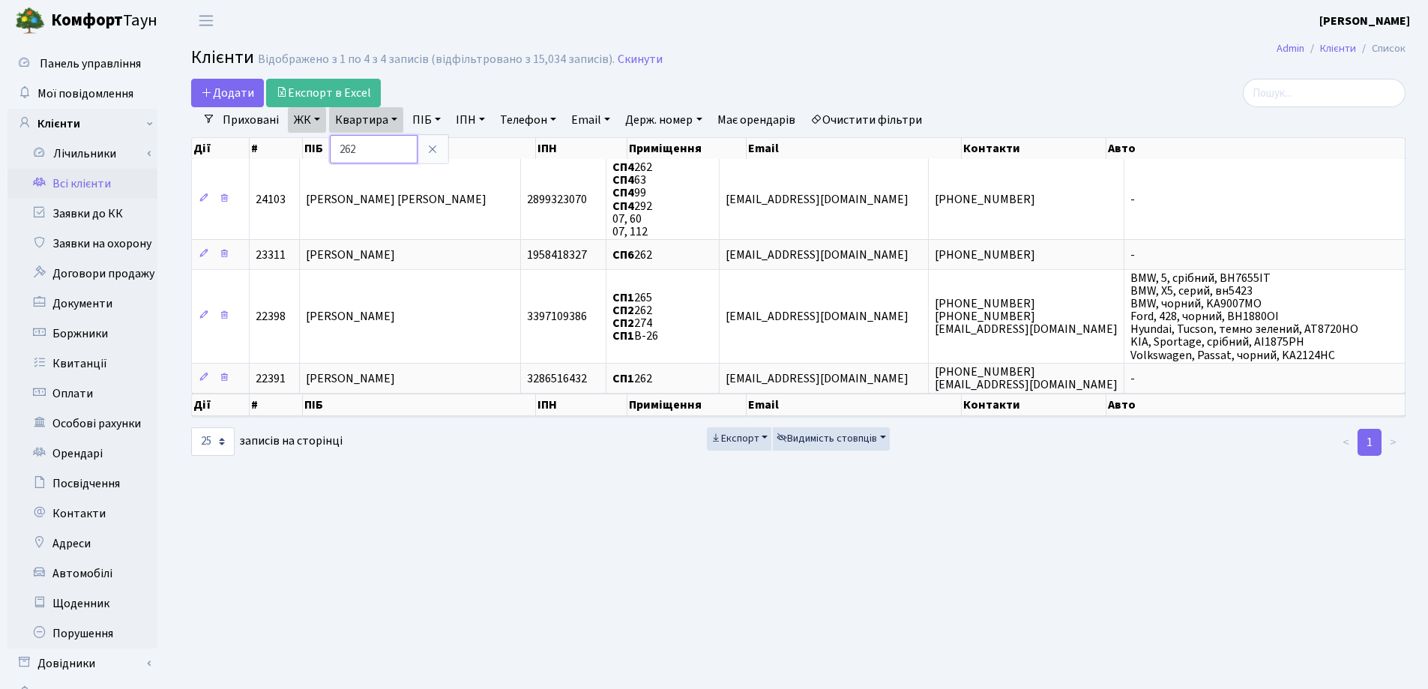
click at [396, 142] on input "262" at bounding box center [374, 149] width 88 height 28
type input "2"
type input "131"
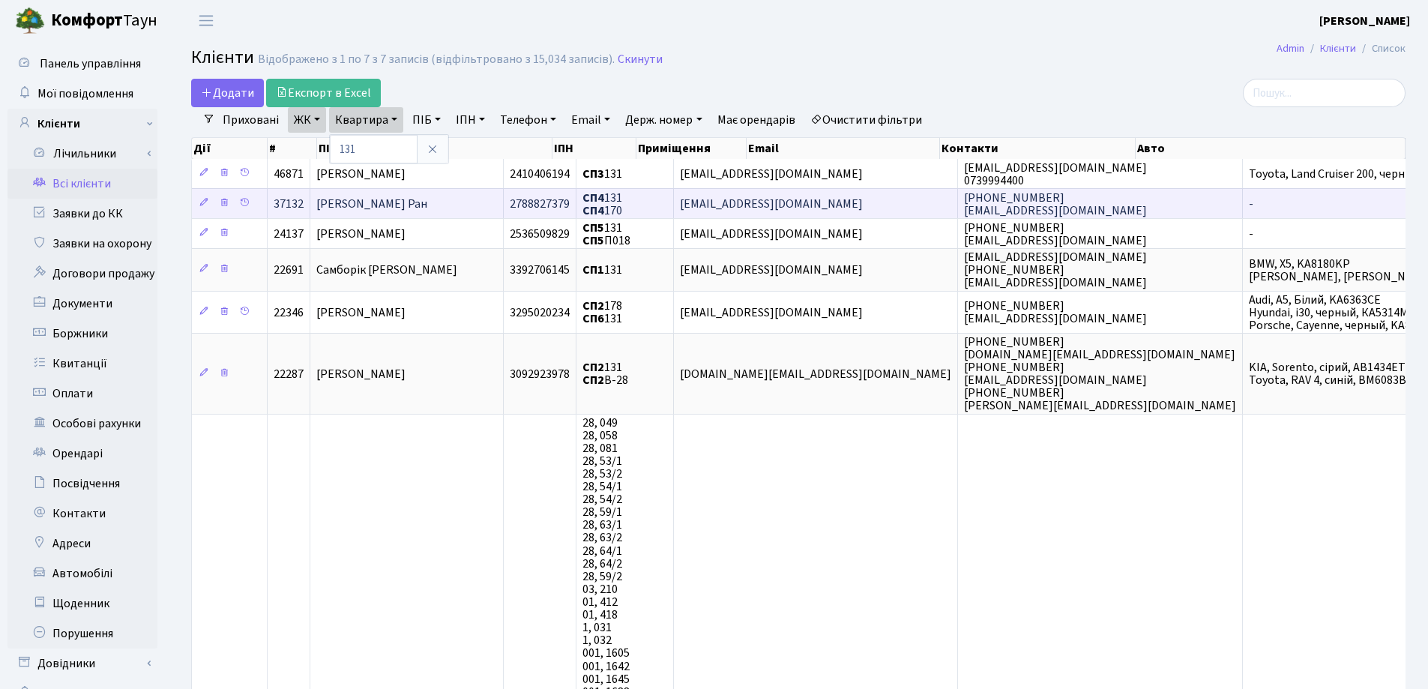
click at [440, 205] on td "[PERSON_NAME] Ран" at bounding box center [406, 203] width 193 height 30
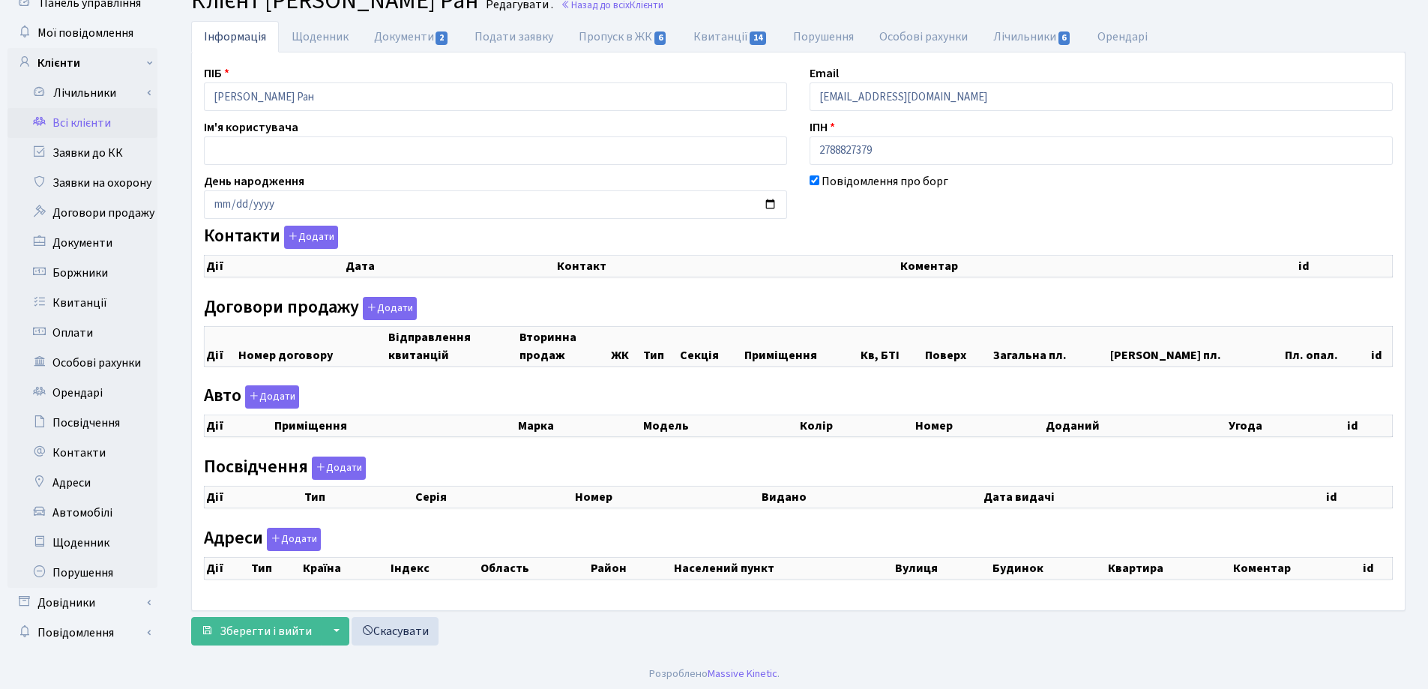
checkbox input "true"
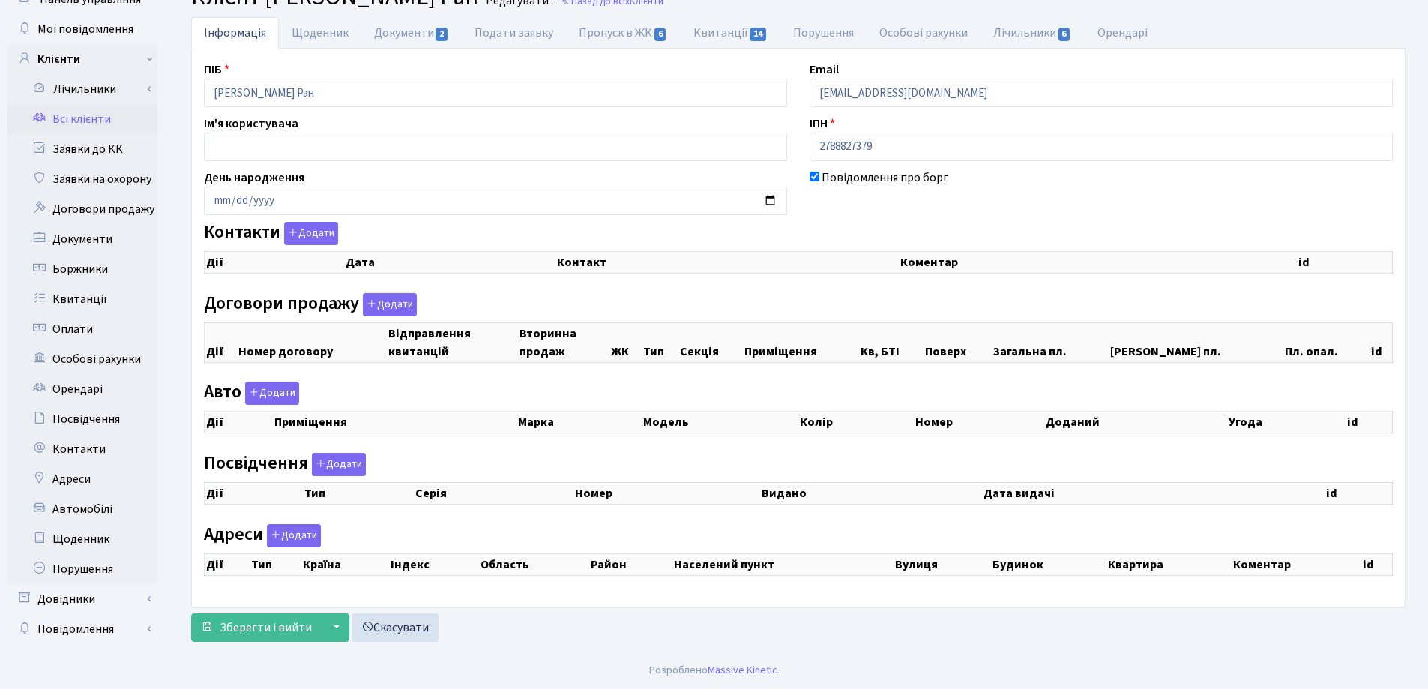
select select "25"
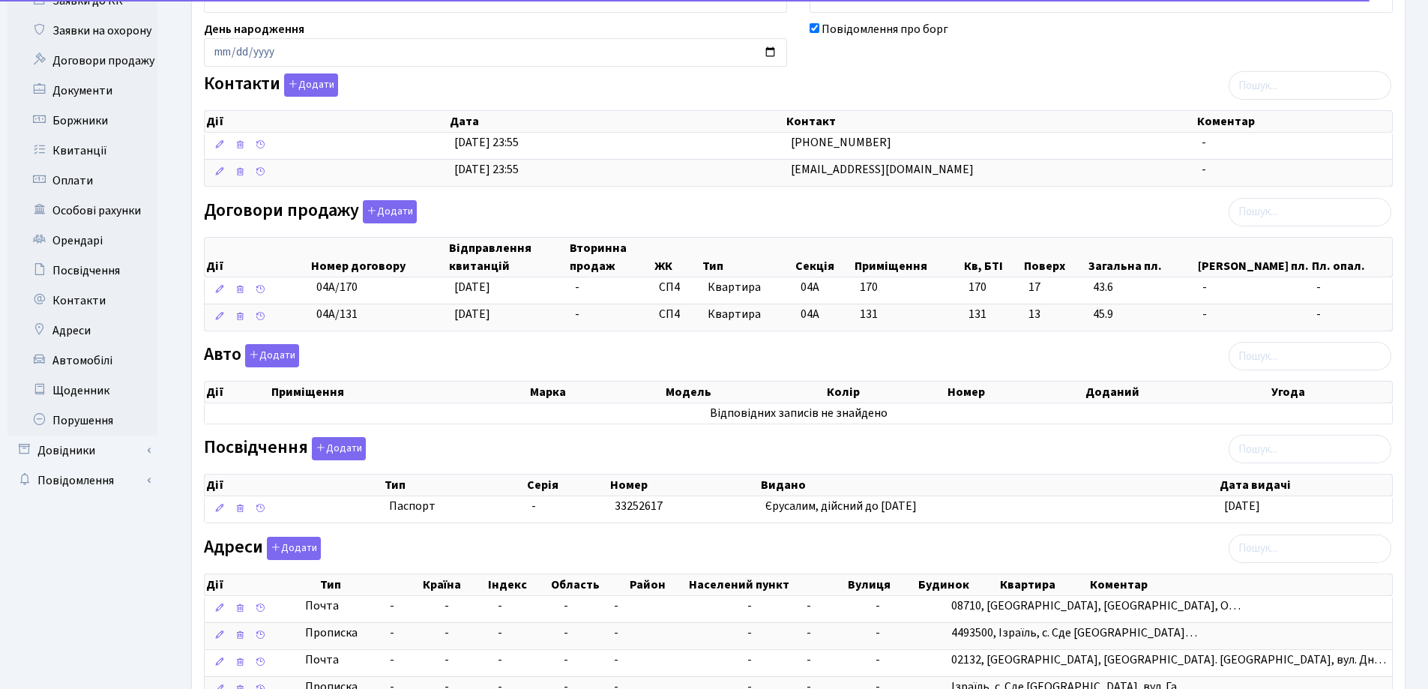
scroll to position [214, 0]
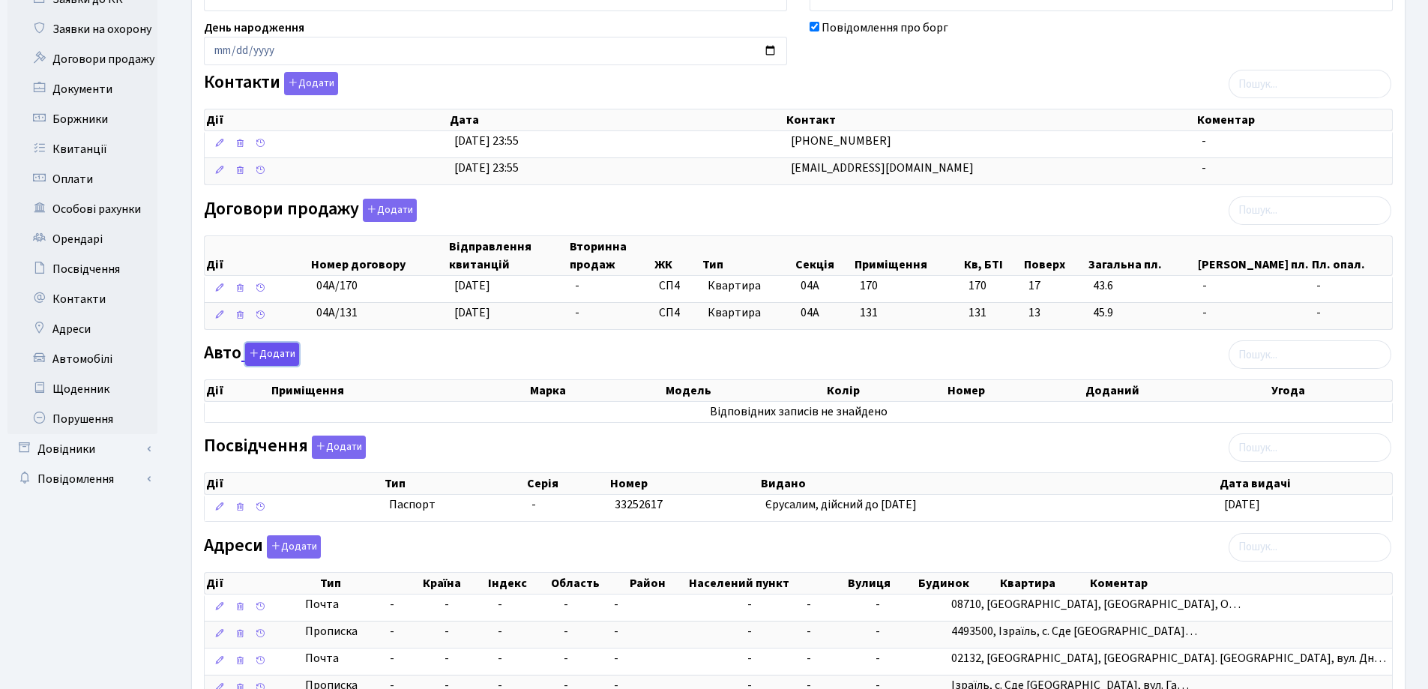
click at [268, 353] on button "Додати" at bounding box center [272, 354] width 54 height 23
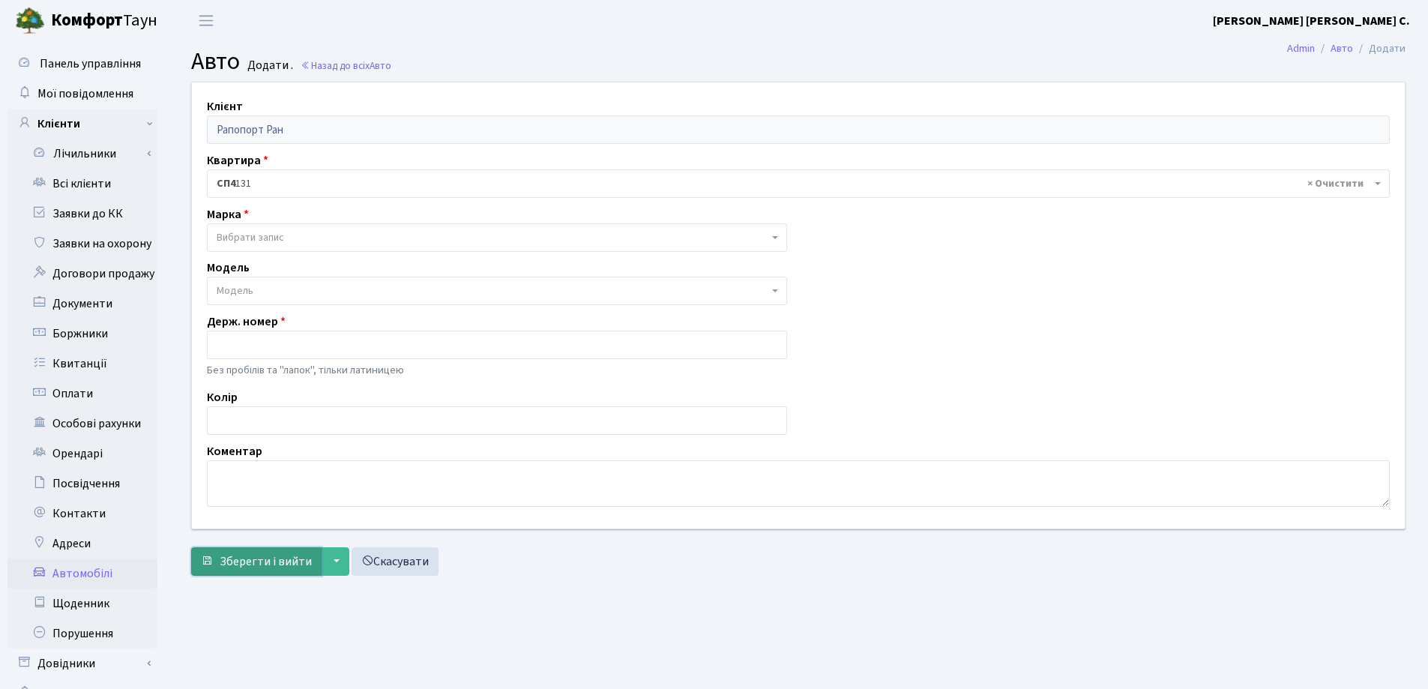
click at [277, 555] on span "Зберегти і вийти" at bounding box center [266, 561] width 92 height 16
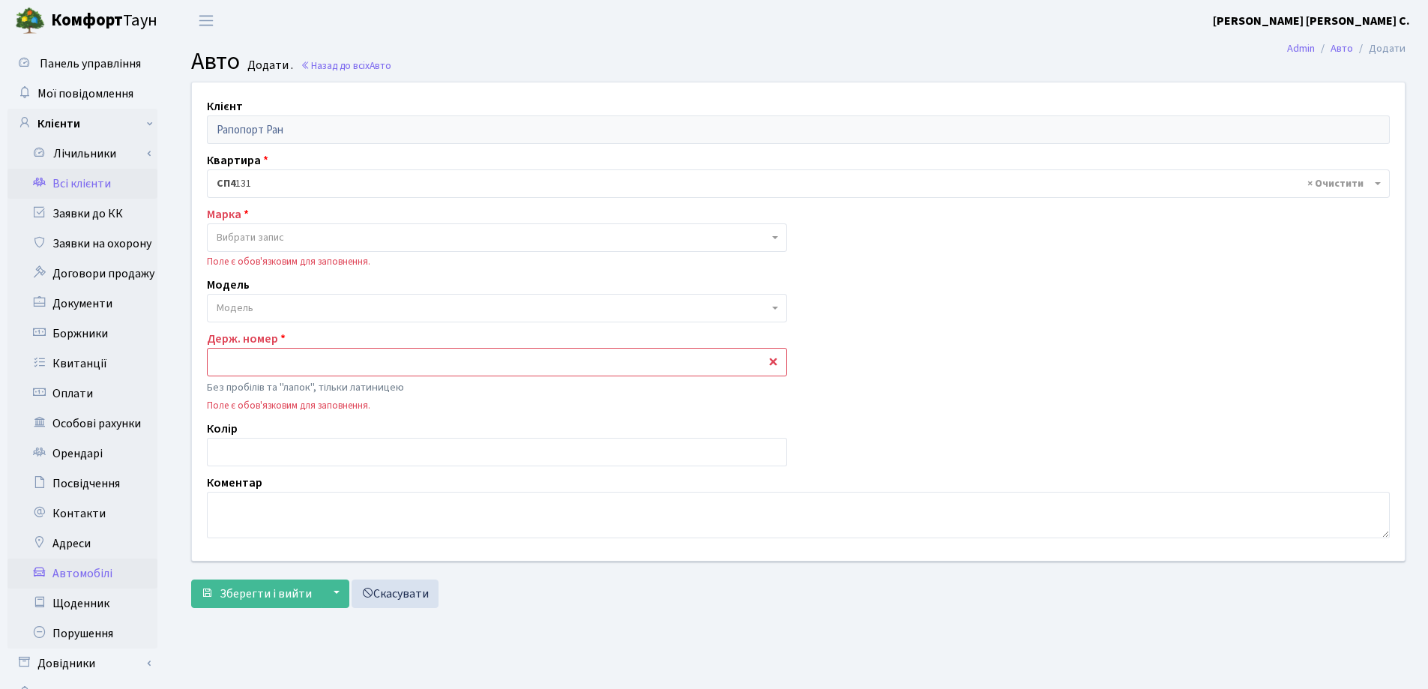
click at [70, 185] on link "Всі клієнти" at bounding box center [82, 184] width 150 height 30
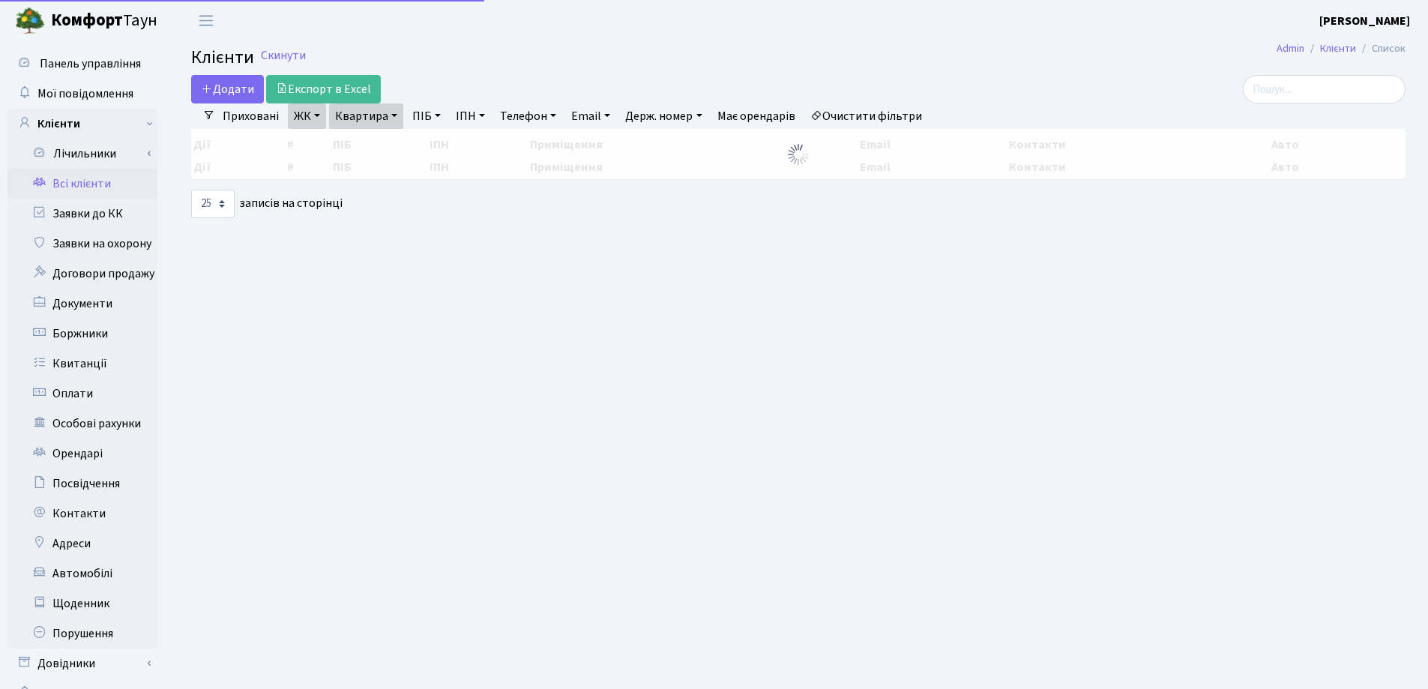
select select "25"
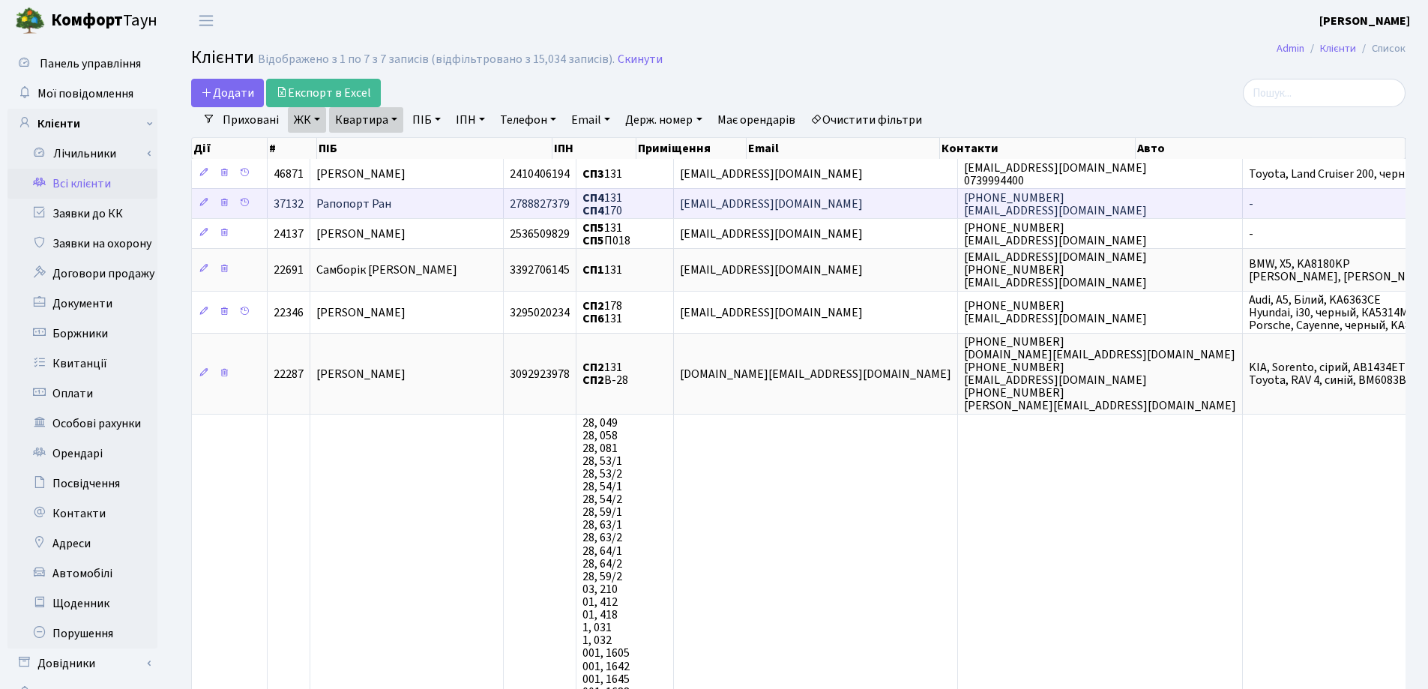
click at [495, 207] on td "Рапопорт Ран" at bounding box center [406, 203] width 193 height 30
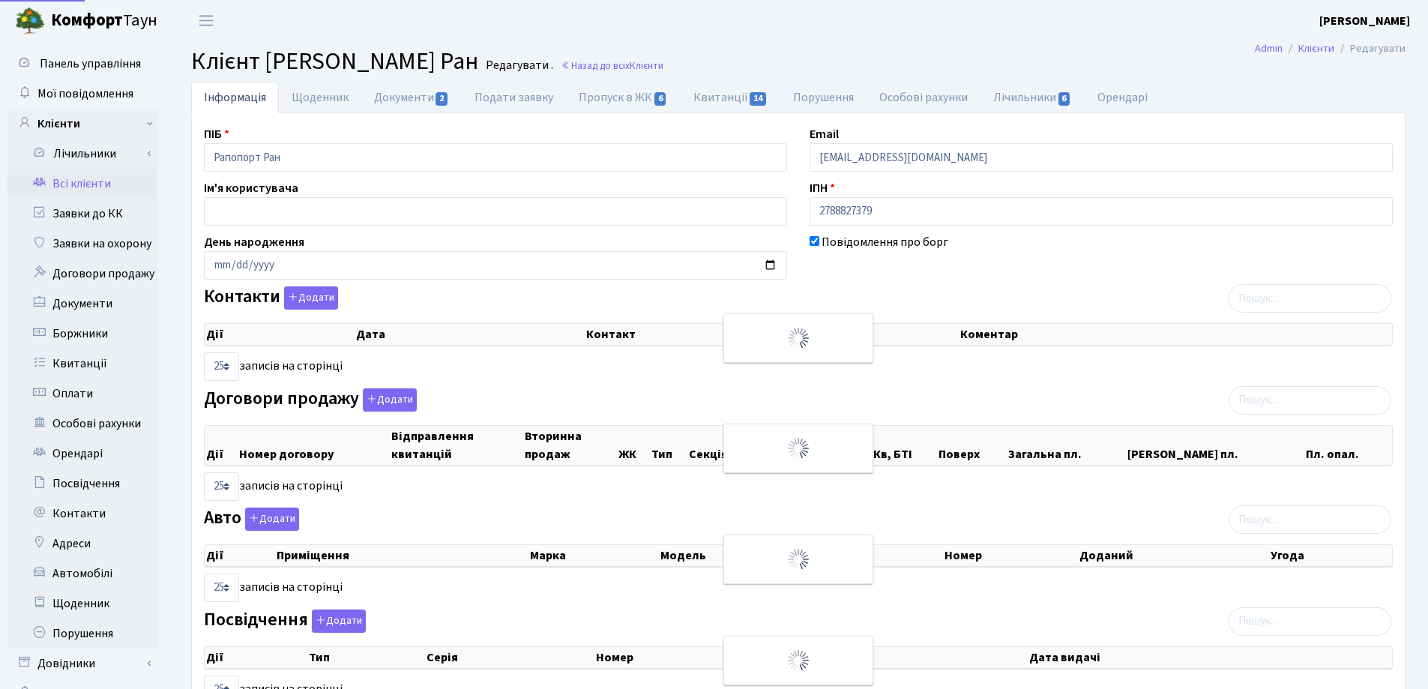
select select "25"
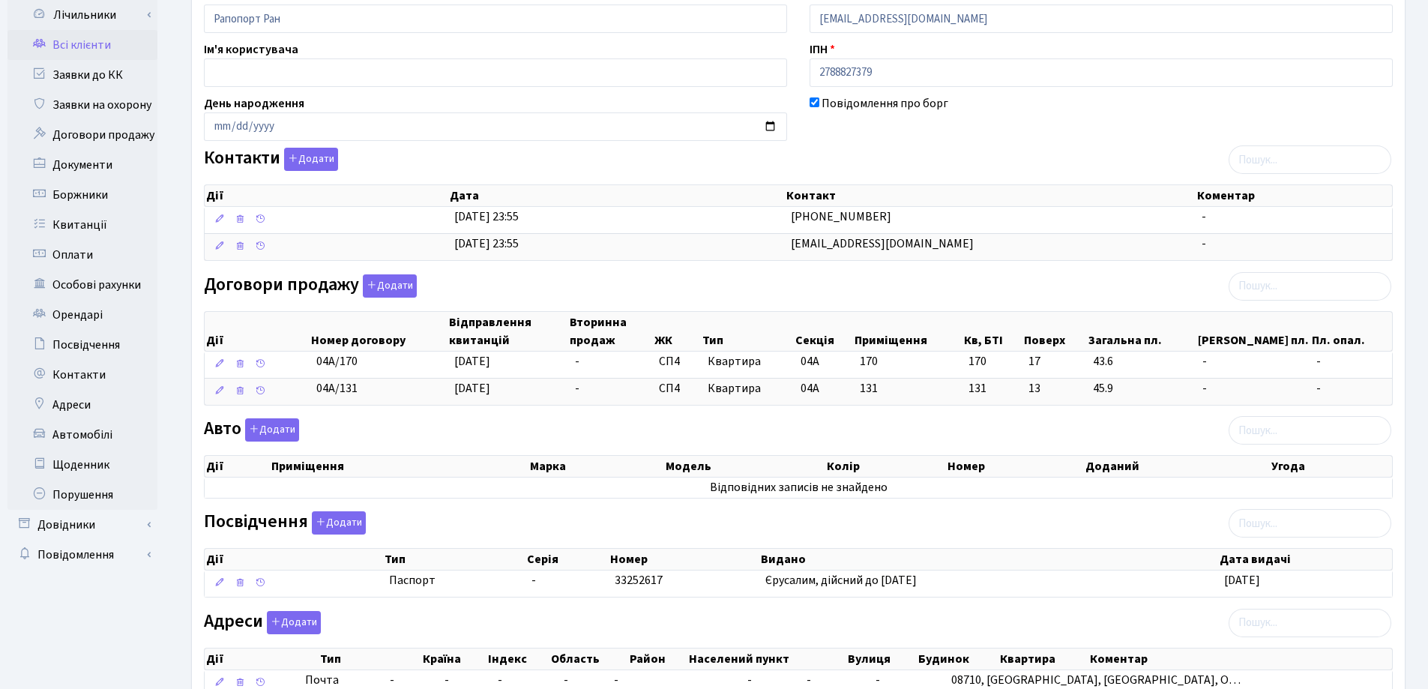
scroll to position [150, 0]
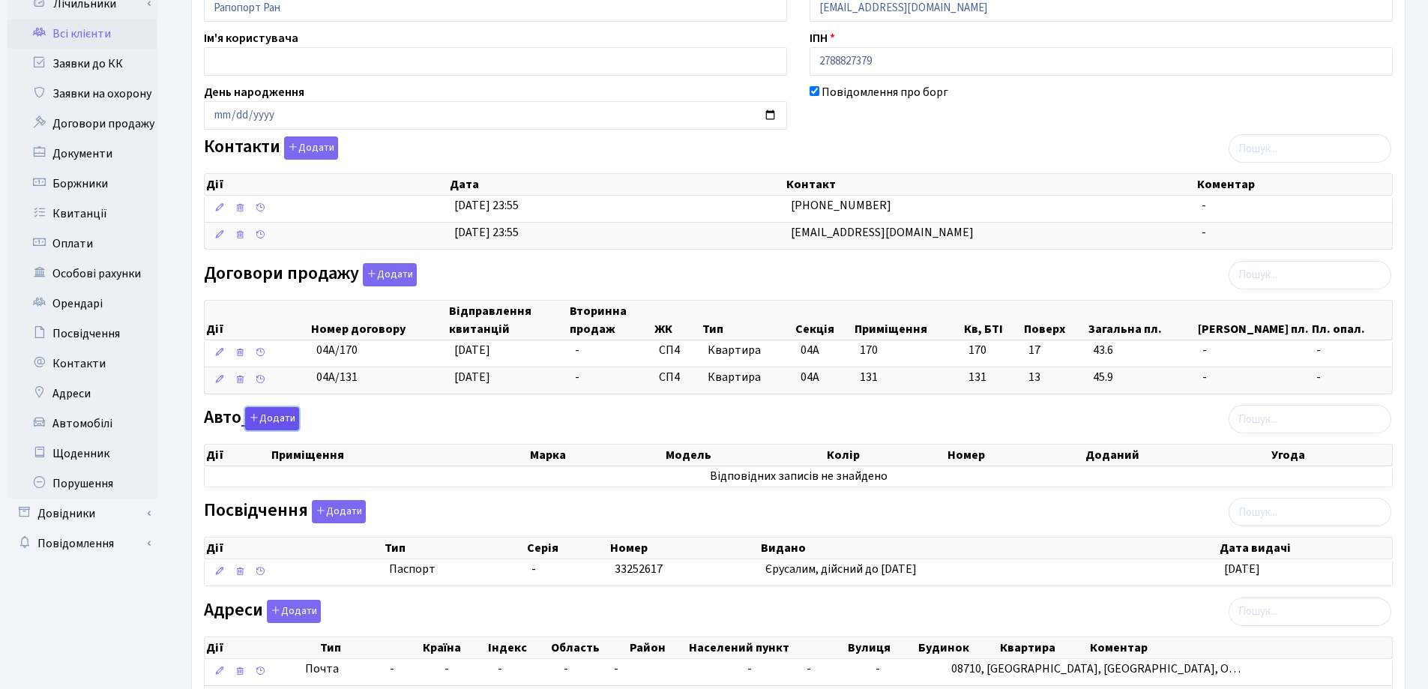
click at [271, 414] on button "Додати" at bounding box center [272, 418] width 54 height 23
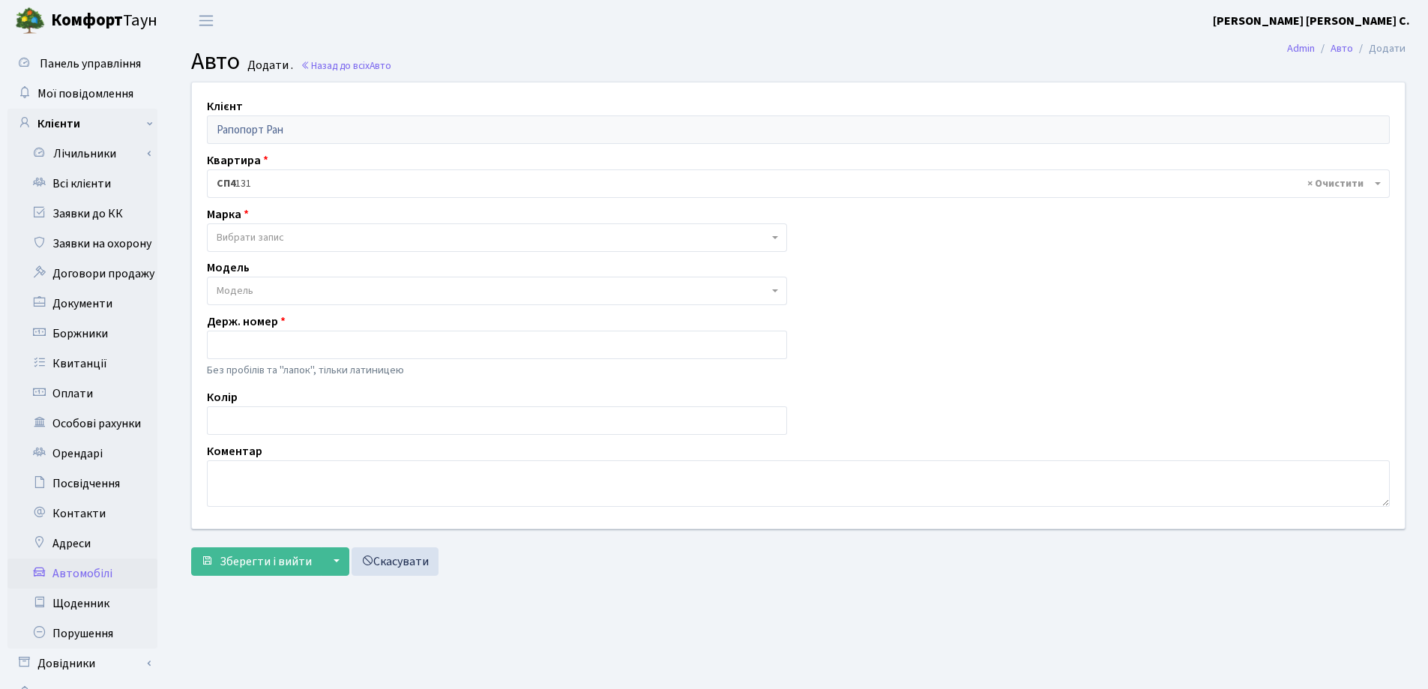
click at [346, 235] on span "Вибрати запис" at bounding box center [493, 237] width 552 height 15
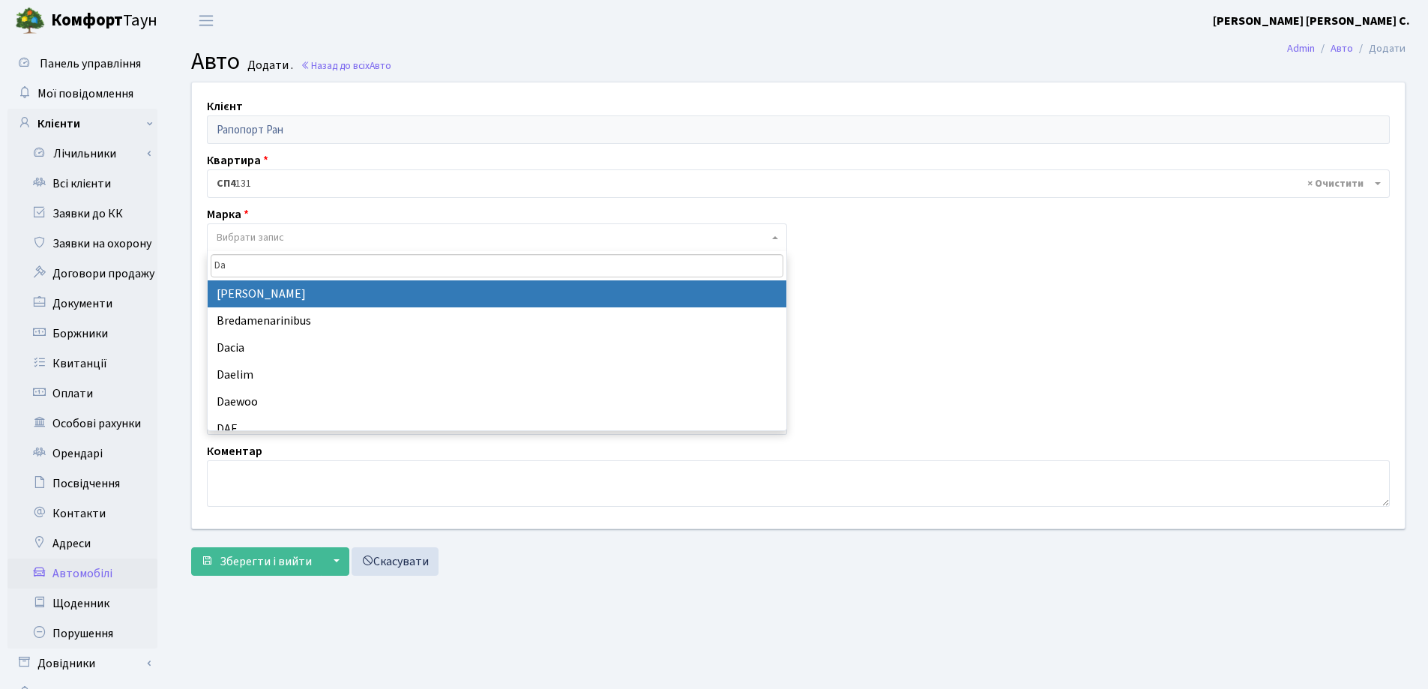
type input "Dai"
select select "36"
select select
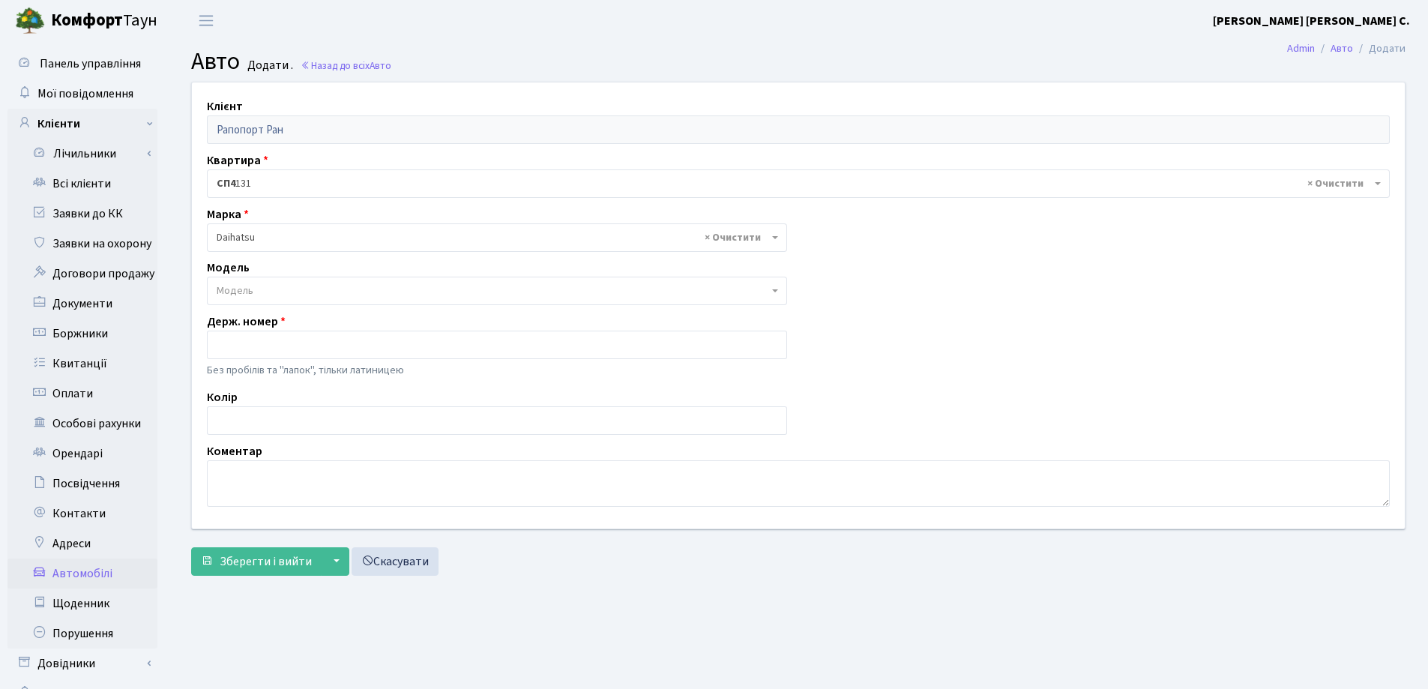
click at [346, 290] on span "Модель" at bounding box center [493, 290] width 552 height 15
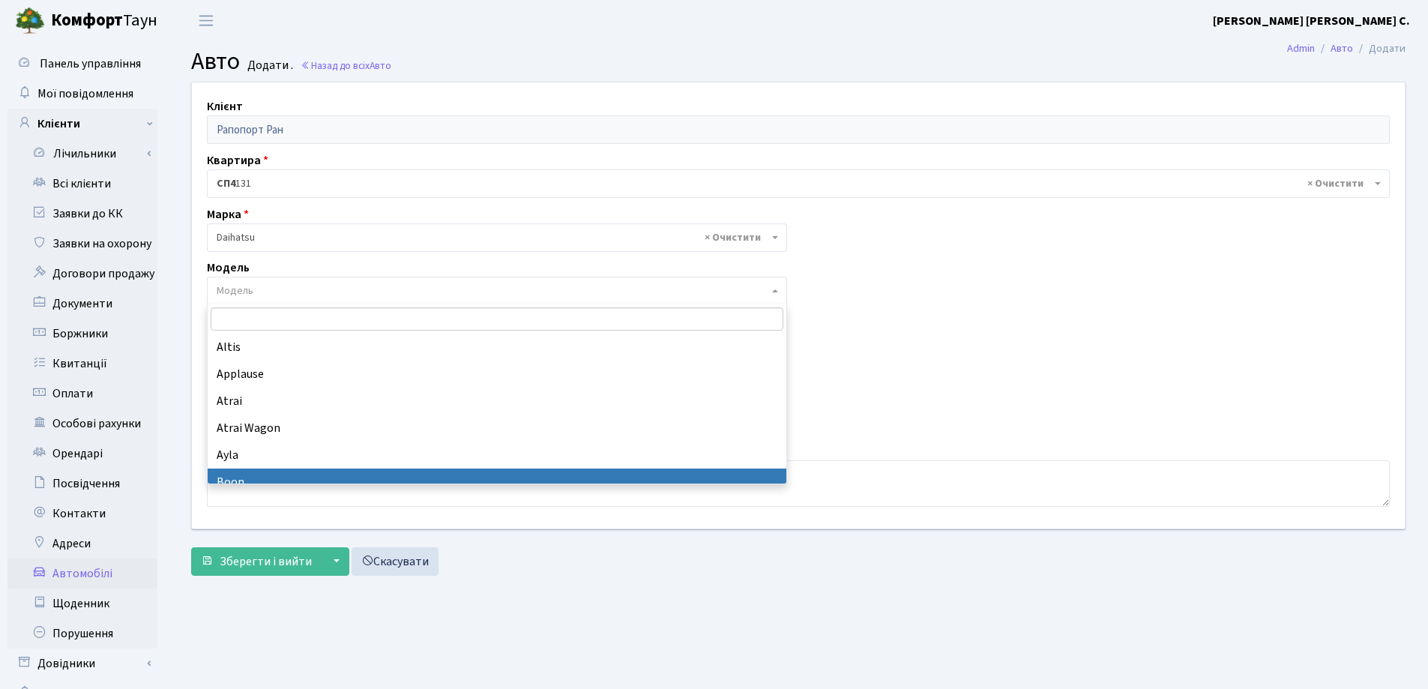
click at [536, 599] on main "Admin Авто Додати Авто Додати . Назад до всіх Авто Клієнт Рапопорт Ран Квартира…" at bounding box center [798, 378] width 1259 height 675
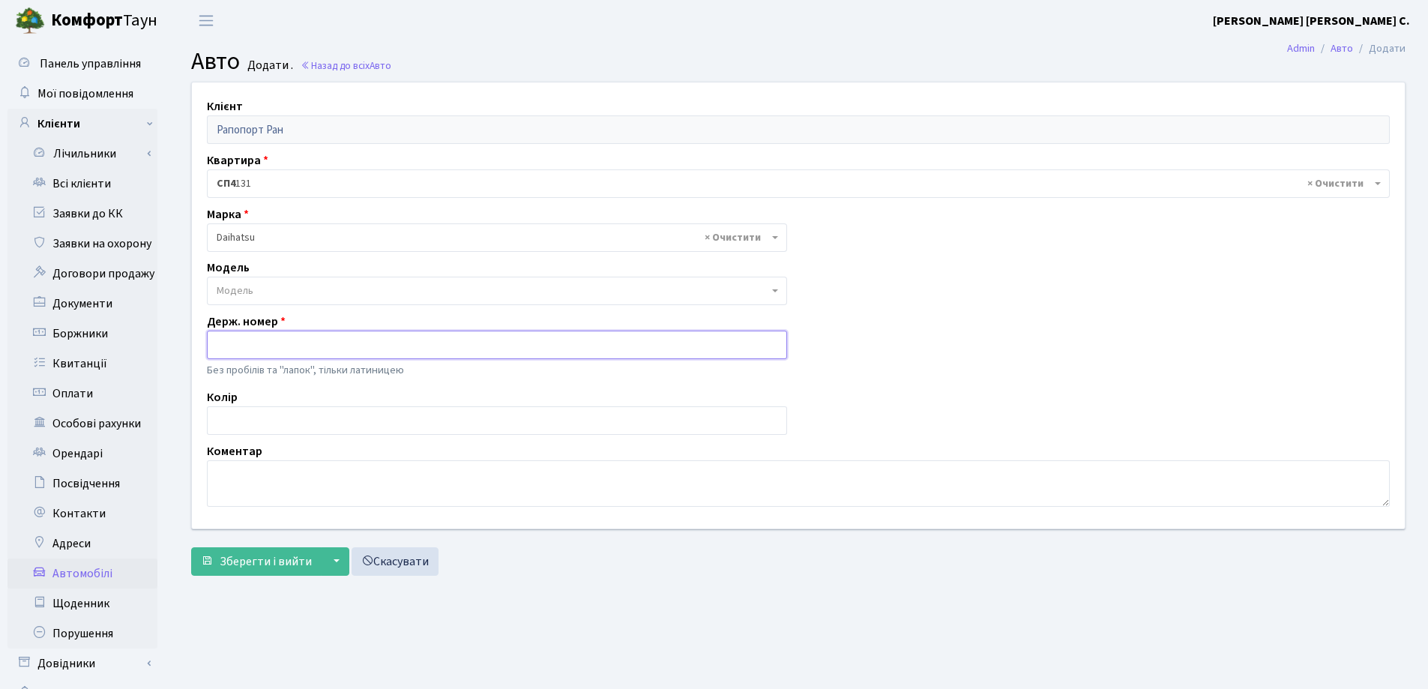
click at [309, 340] on input "text" at bounding box center [497, 345] width 580 height 28
type input "AI3067BO"
click at [277, 557] on span "Зберегти і вийти" at bounding box center [266, 561] width 92 height 16
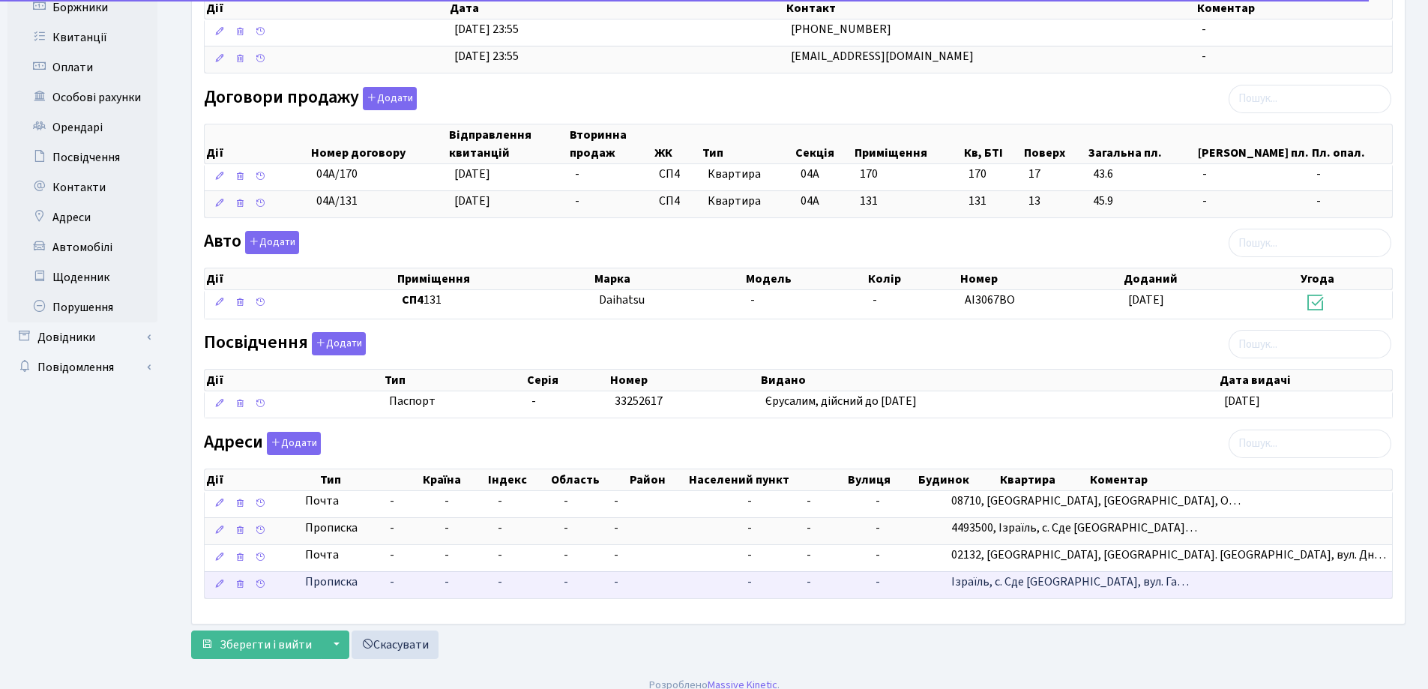
scroll to position [341, 0]
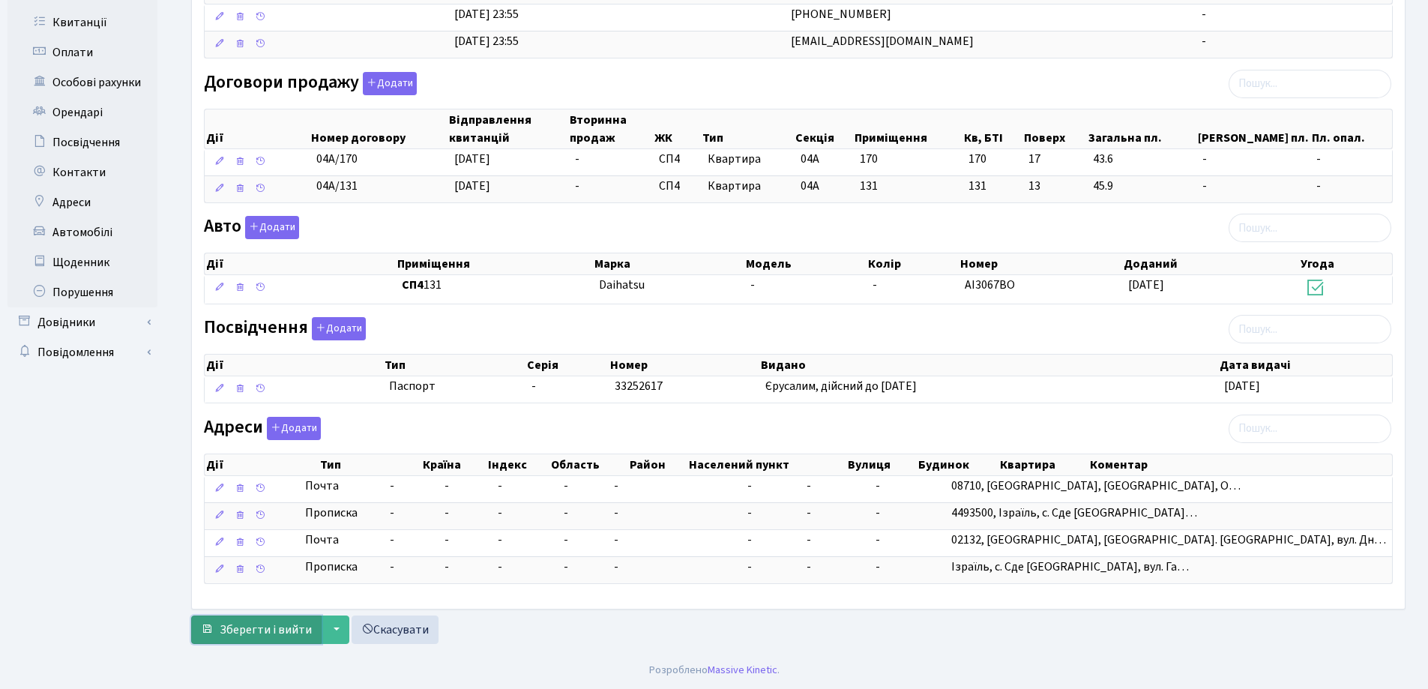
click at [256, 626] on span "Зберегти і вийти" at bounding box center [266, 629] width 92 height 16
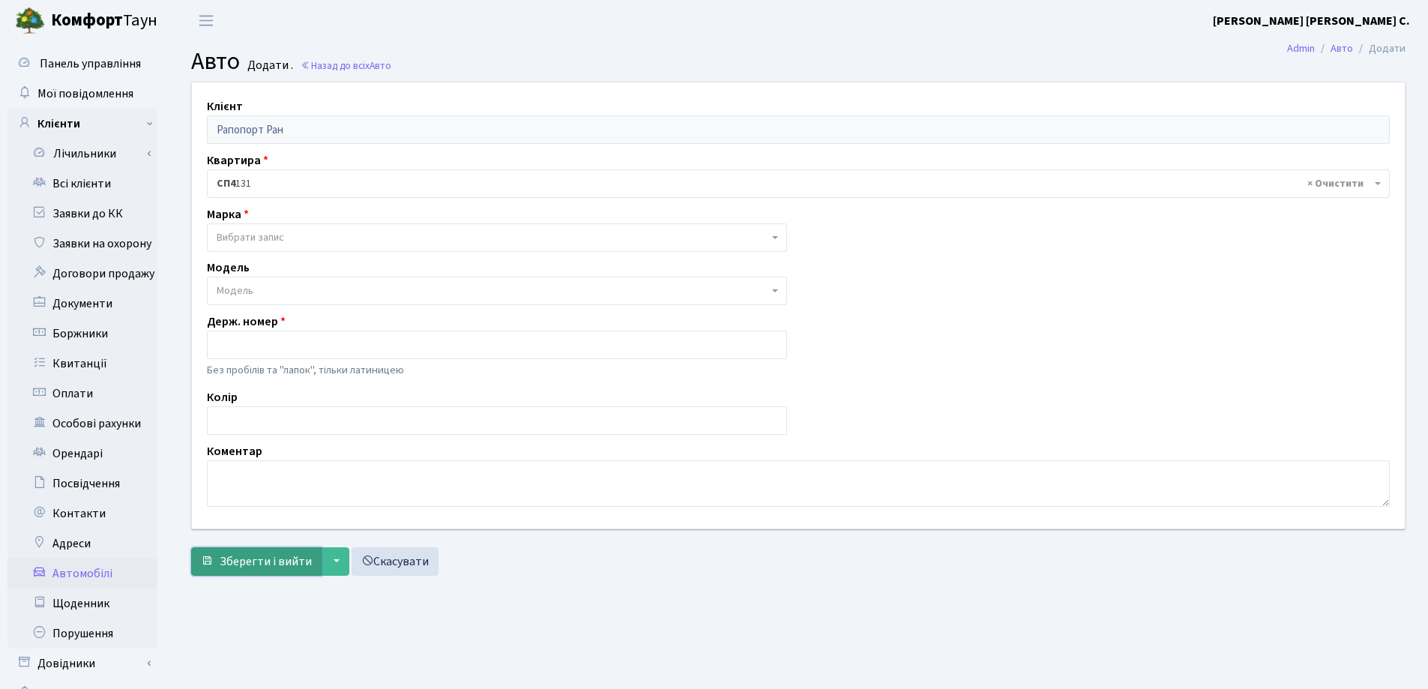
click at [277, 562] on span "Зберегти і вийти" at bounding box center [266, 561] width 92 height 16
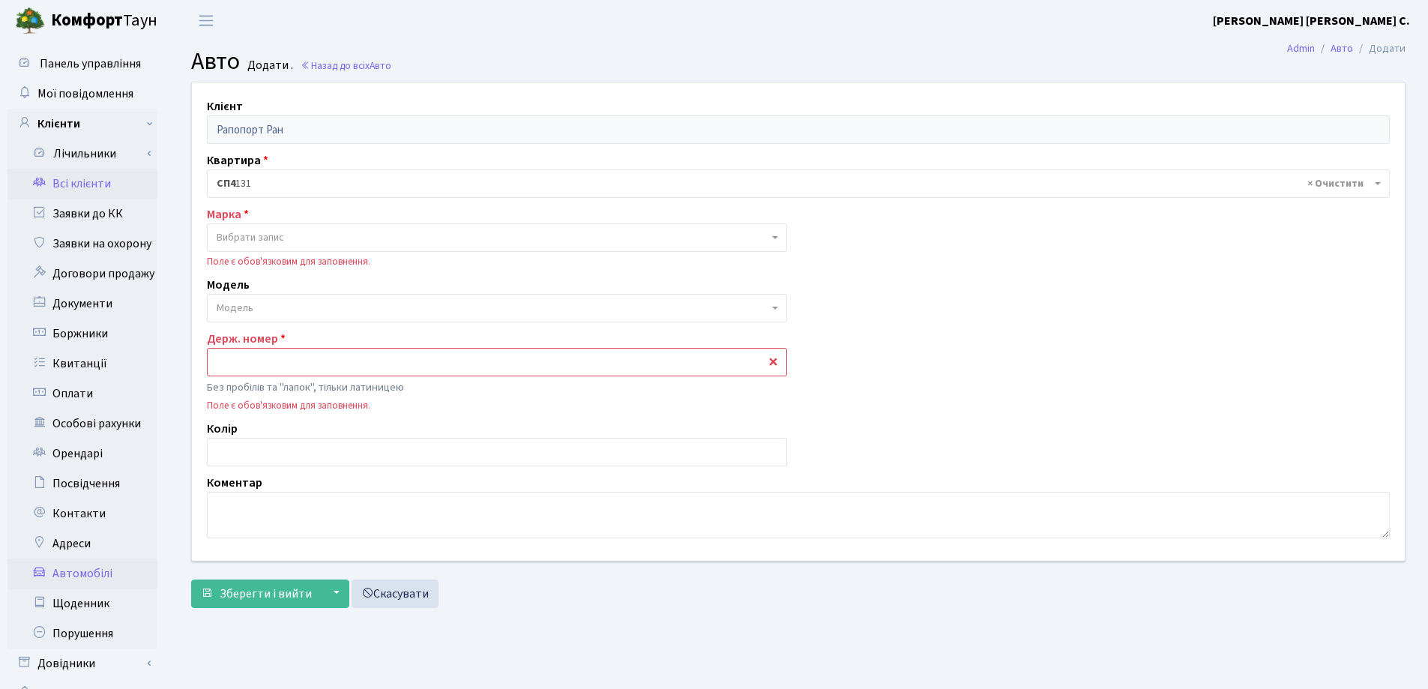
click at [72, 187] on link "Всі клієнти" at bounding box center [82, 184] width 150 height 30
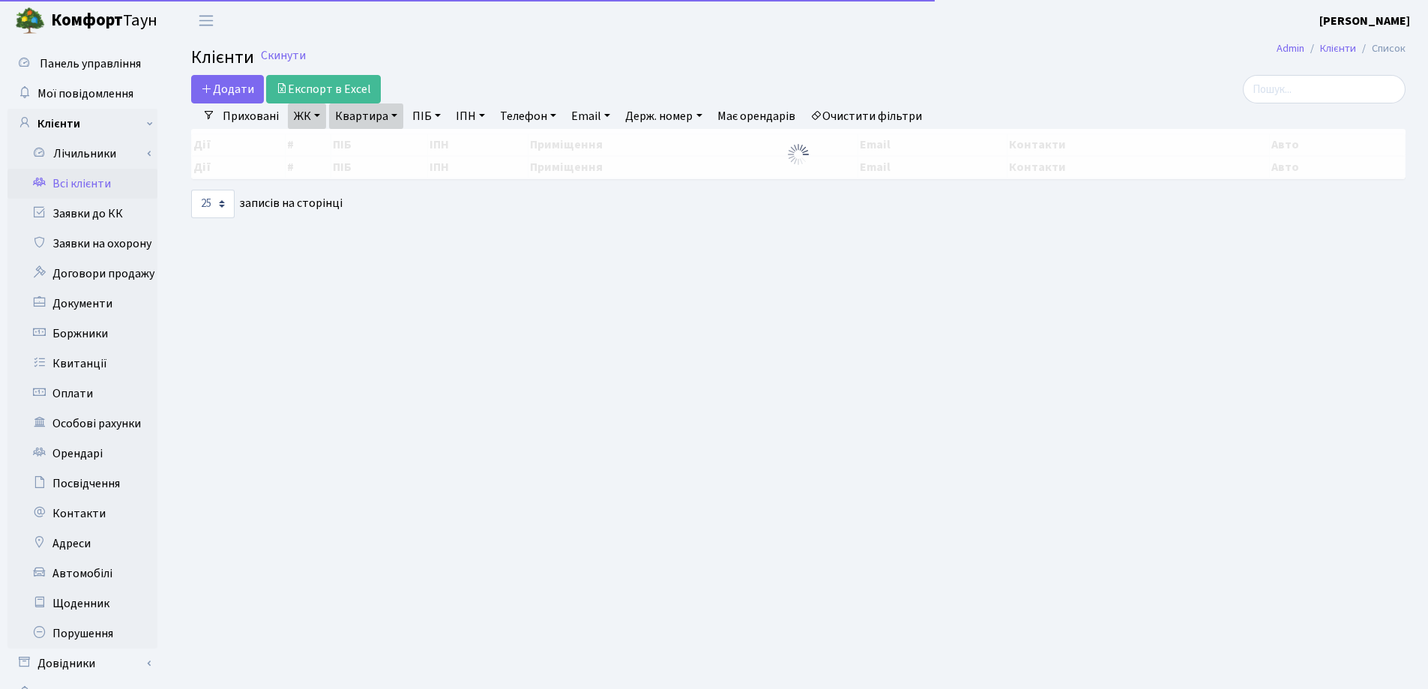
select select "25"
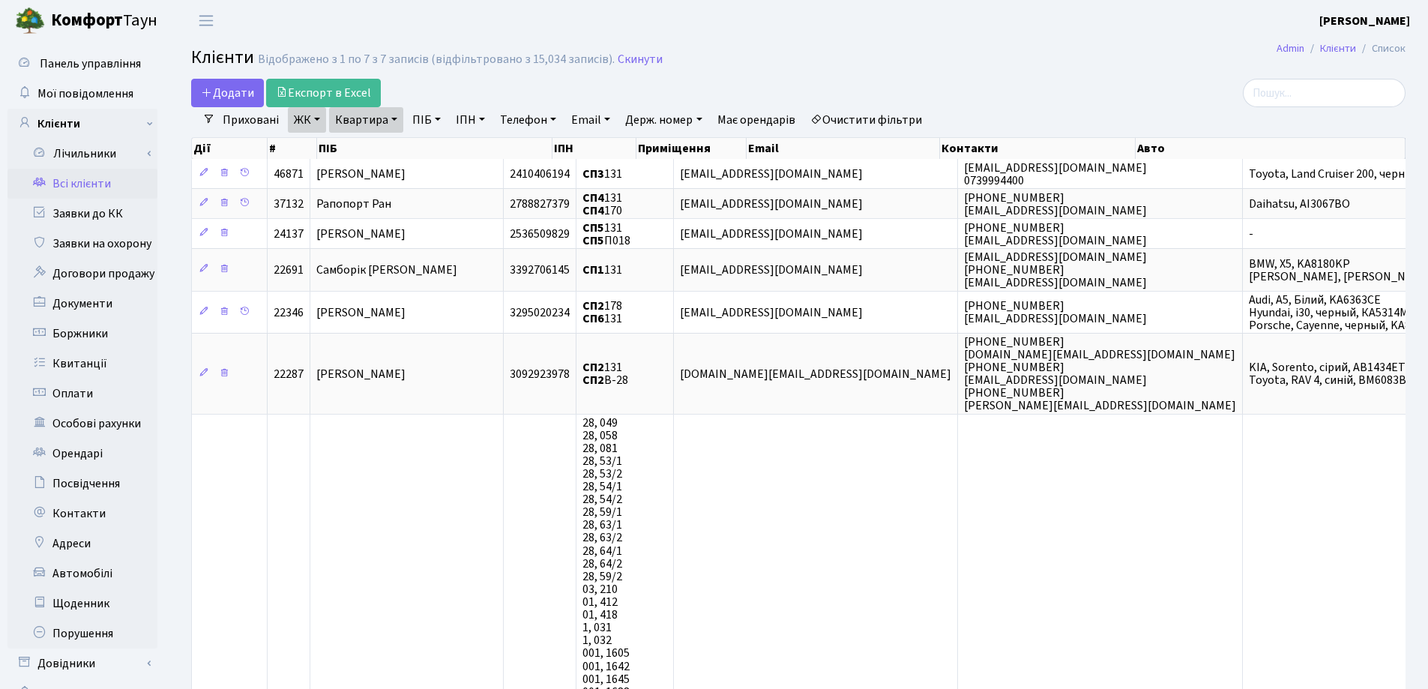
drag, startPoint x: 394, startPoint y: 118, endPoint x: 390, endPoint y: 131, distance: 14.0
click at [393, 118] on link "Квартира" at bounding box center [366, 119] width 74 height 25
click at [390, 141] on input "131" at bounding box center [374, 149] width 88 height 28
type input "1"
type input "36"
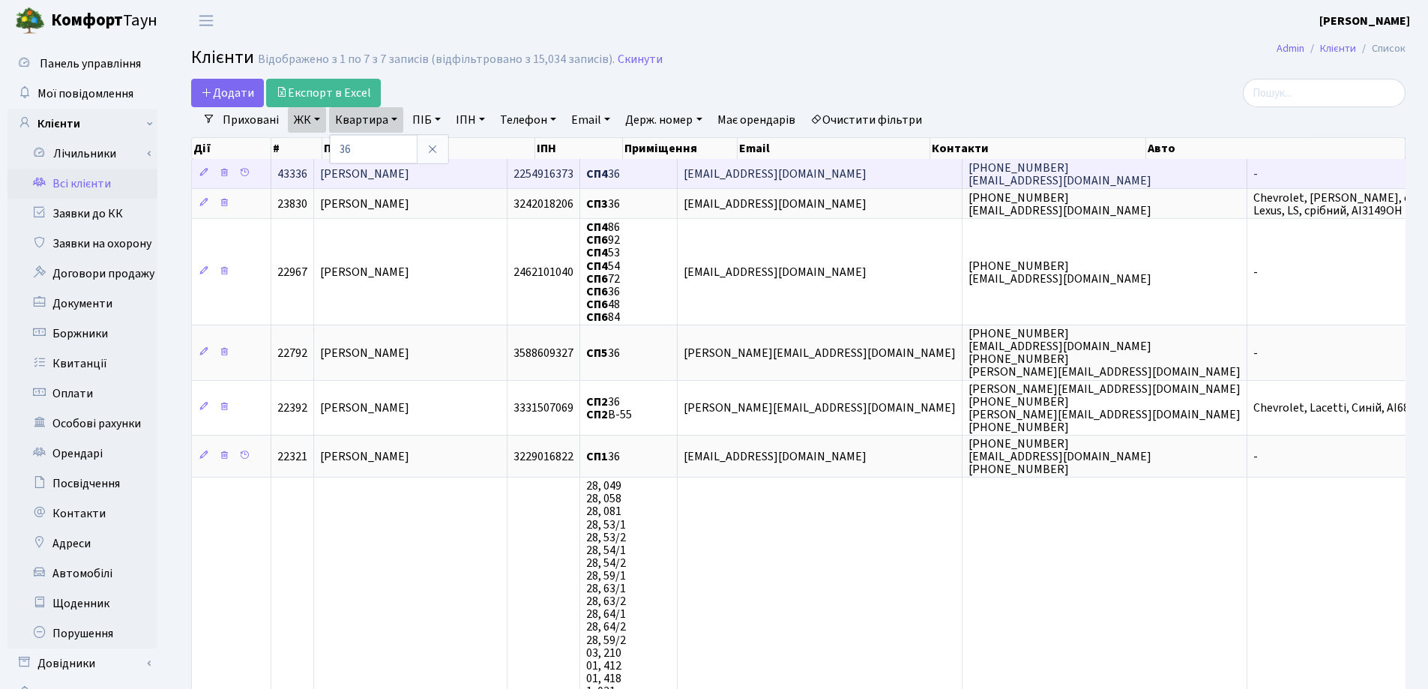
click at [409, 166] on span "Хомяк [PERSON_NAME]" at bounding box center [364, 174] width 89 height 16
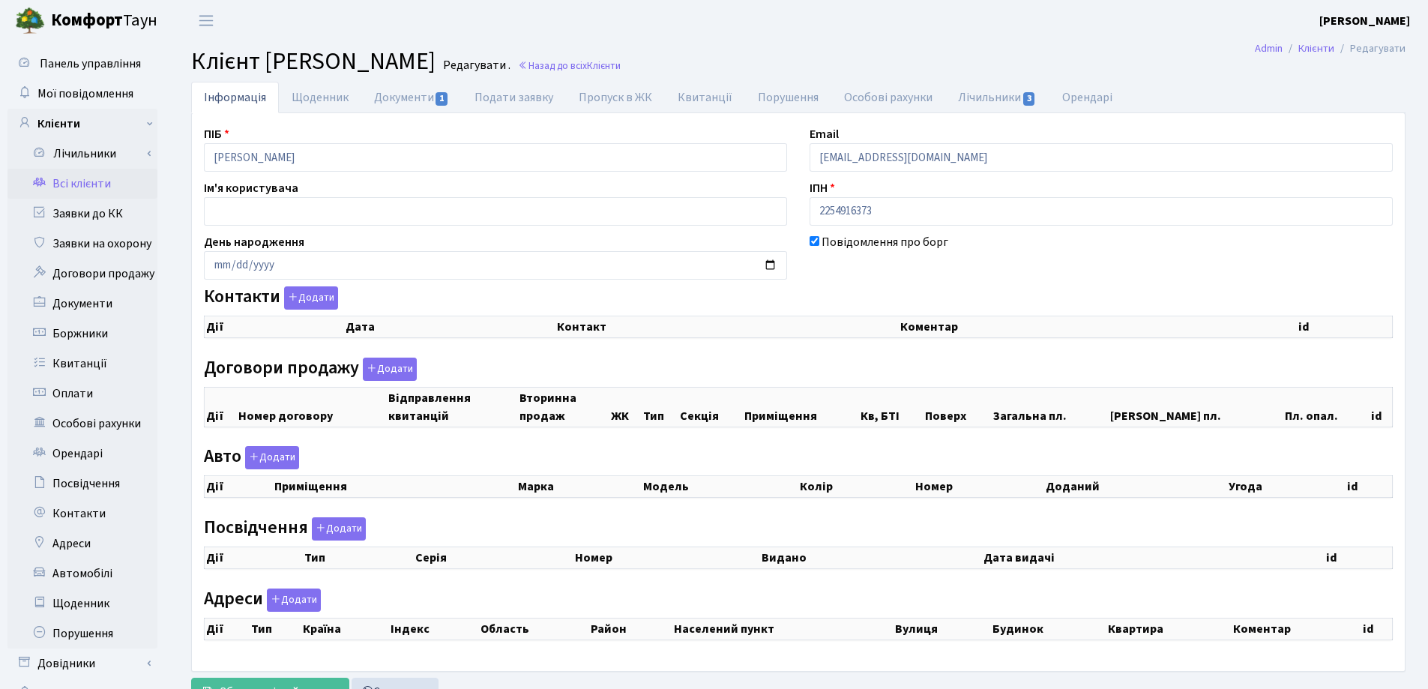
click at [387, 99] on link "Документи 1" at bounding box center [411, 97] width 100 height 31
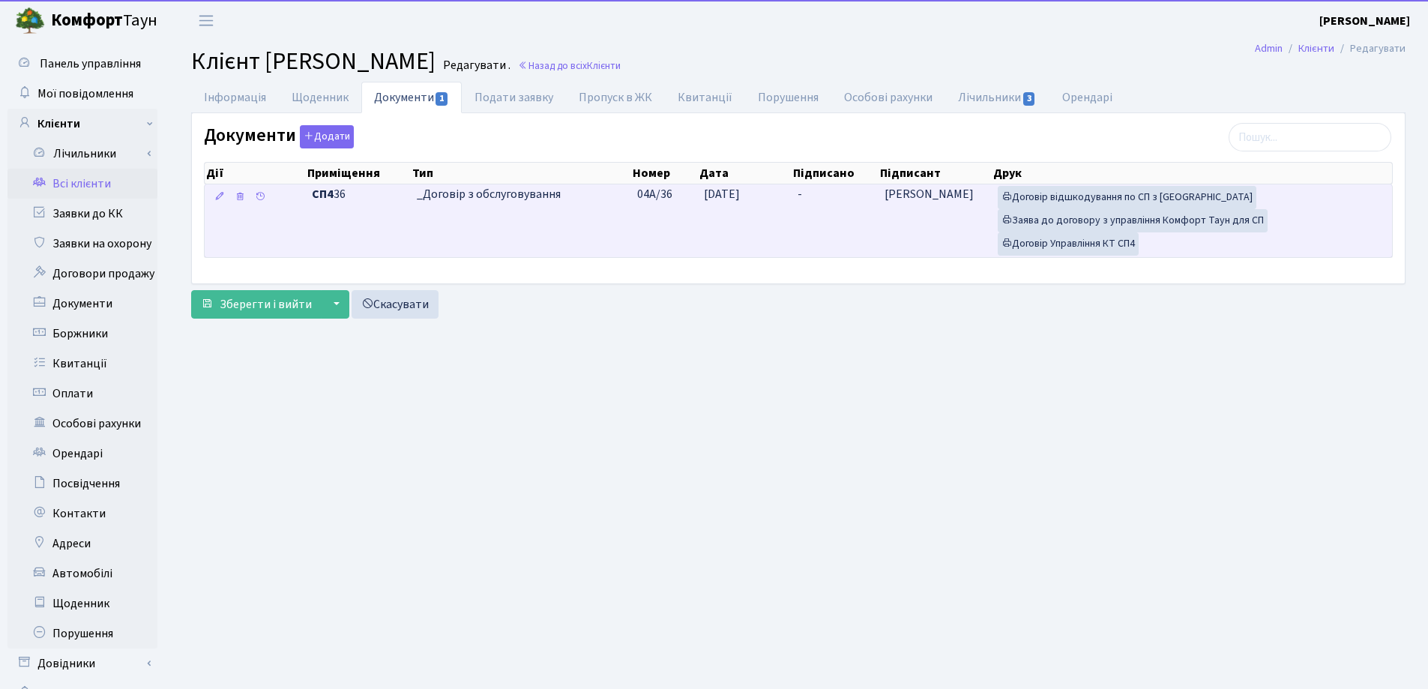
click at [816, 190] on td "-" at bounding box center [835, 220] width 87 height 73
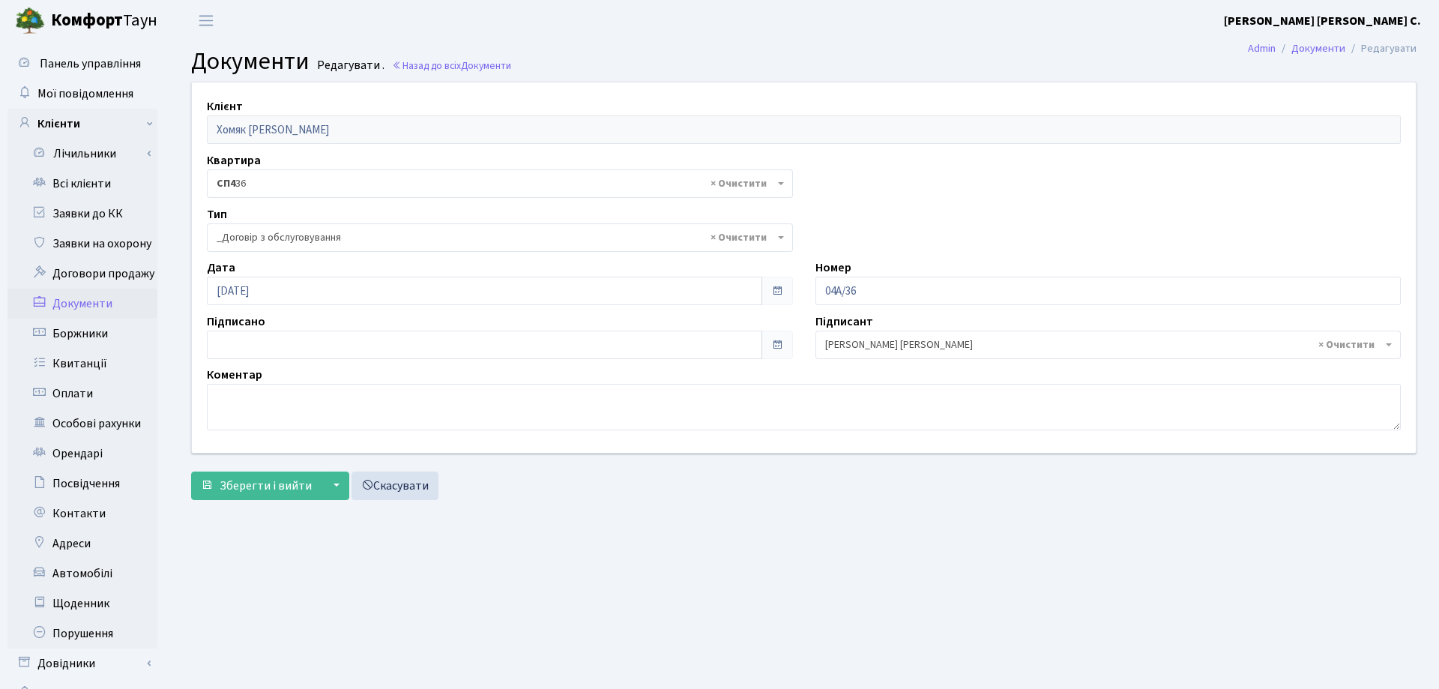
select select "289"
type input "[DATE]"
click at [374, 348] on input "[DATE]" at bounding box center [481, 345] width 549 height 28
click at [270, 485] on span "Зберегти і вийти" at bounding box center [266, 485] width 92 height 16
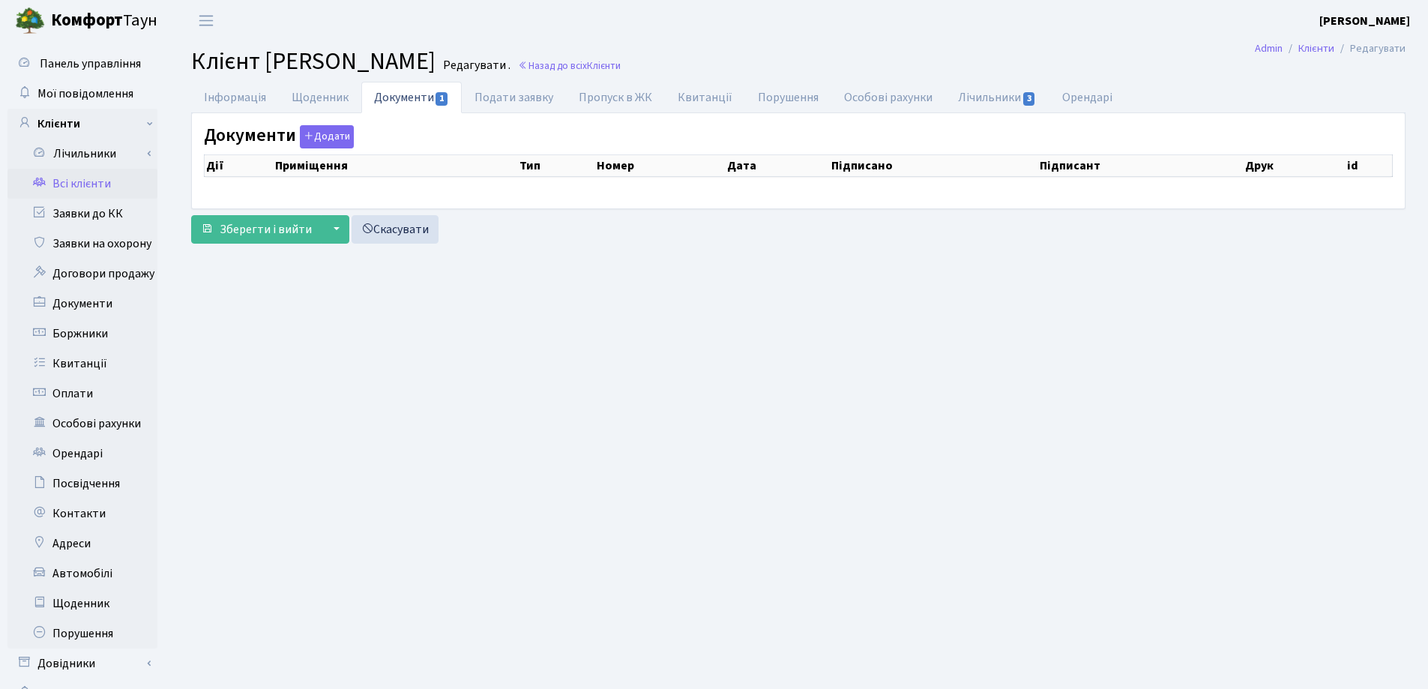
checkbox input "true"
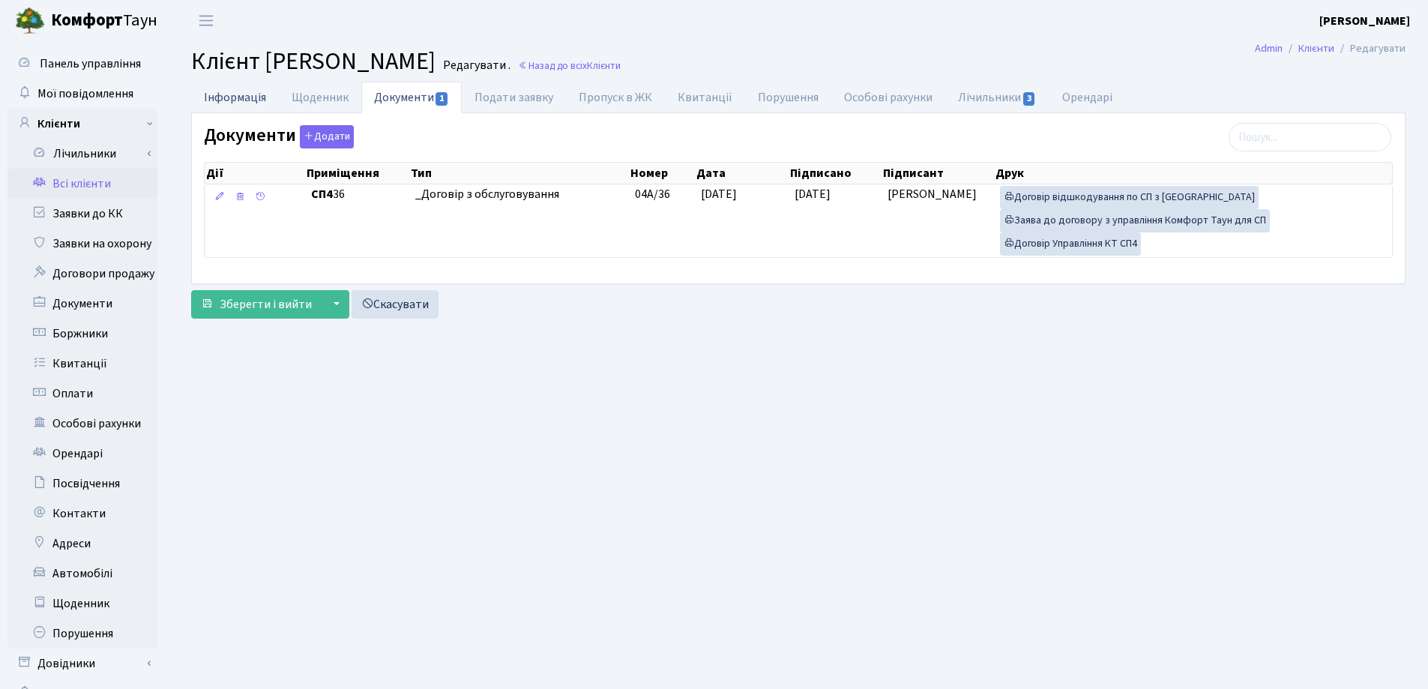
click at [220, 95] on link "Інформація" at bounding box center [235, 97] width 88 height 31
select select "25"
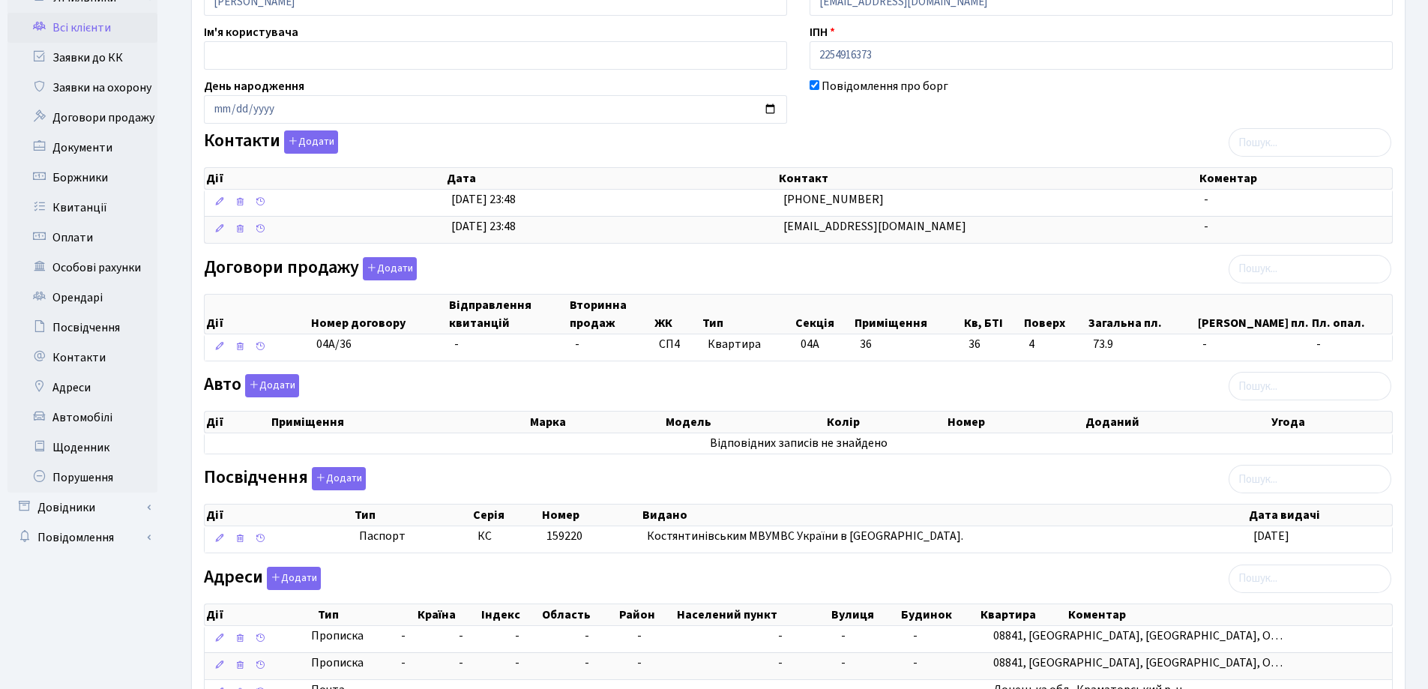
scroll to position [225, 0]
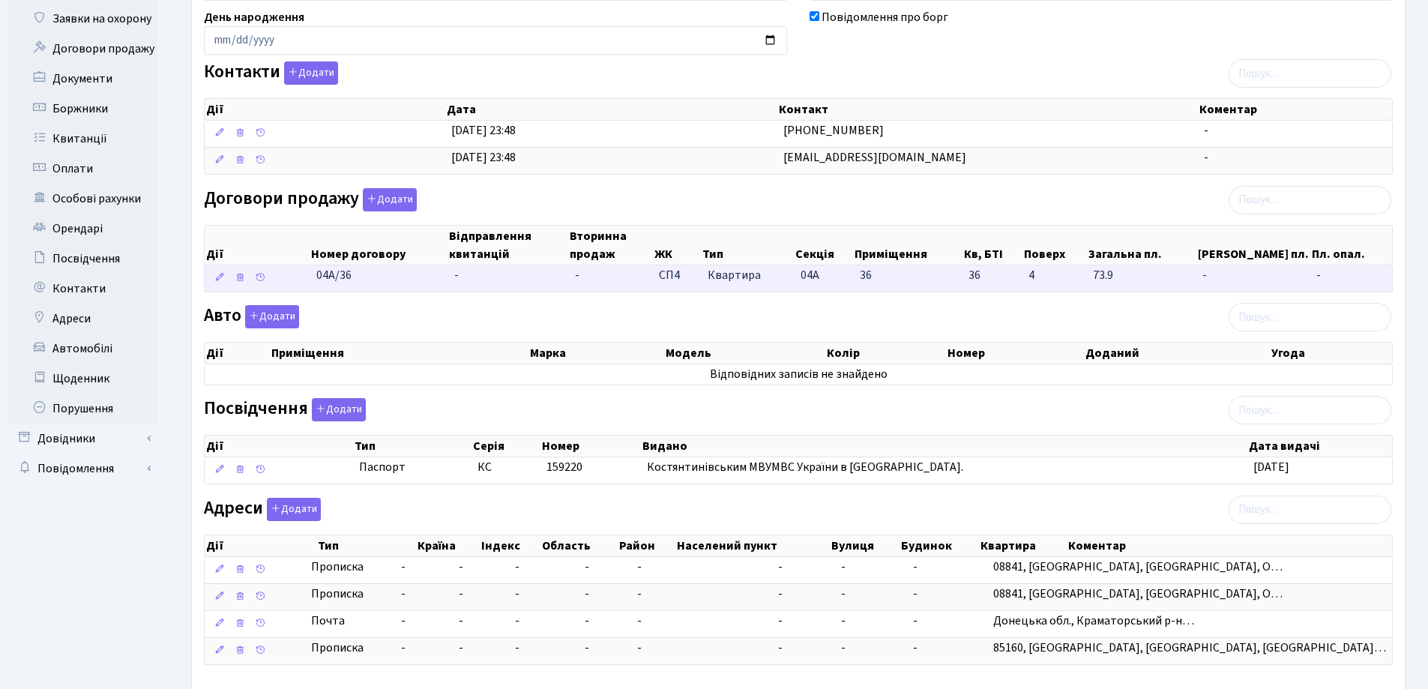
click at [467, 271] on td "-" at bounding box center [508, 278] width 121 height 26
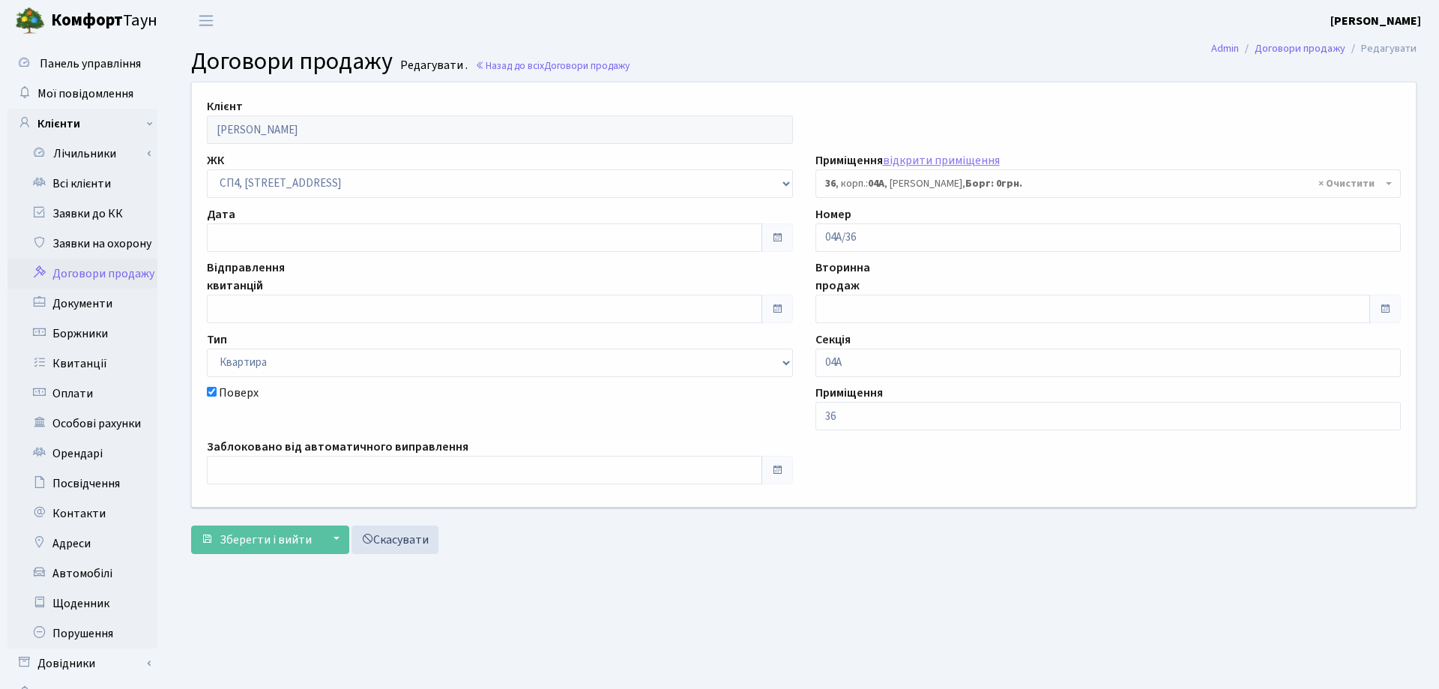
select select "21064"
click at [369, 235] on input "text" at bounding box center [481, 237] width 549 height 28
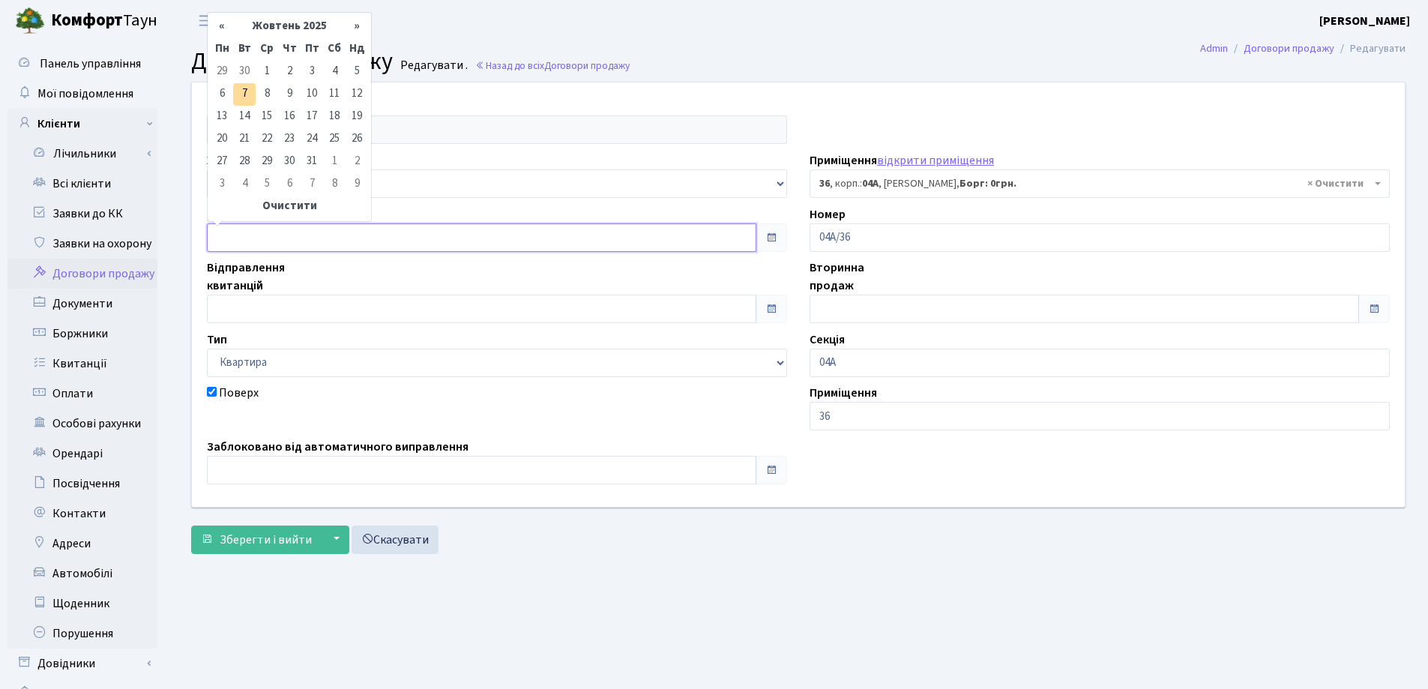
type input "[DATE]"
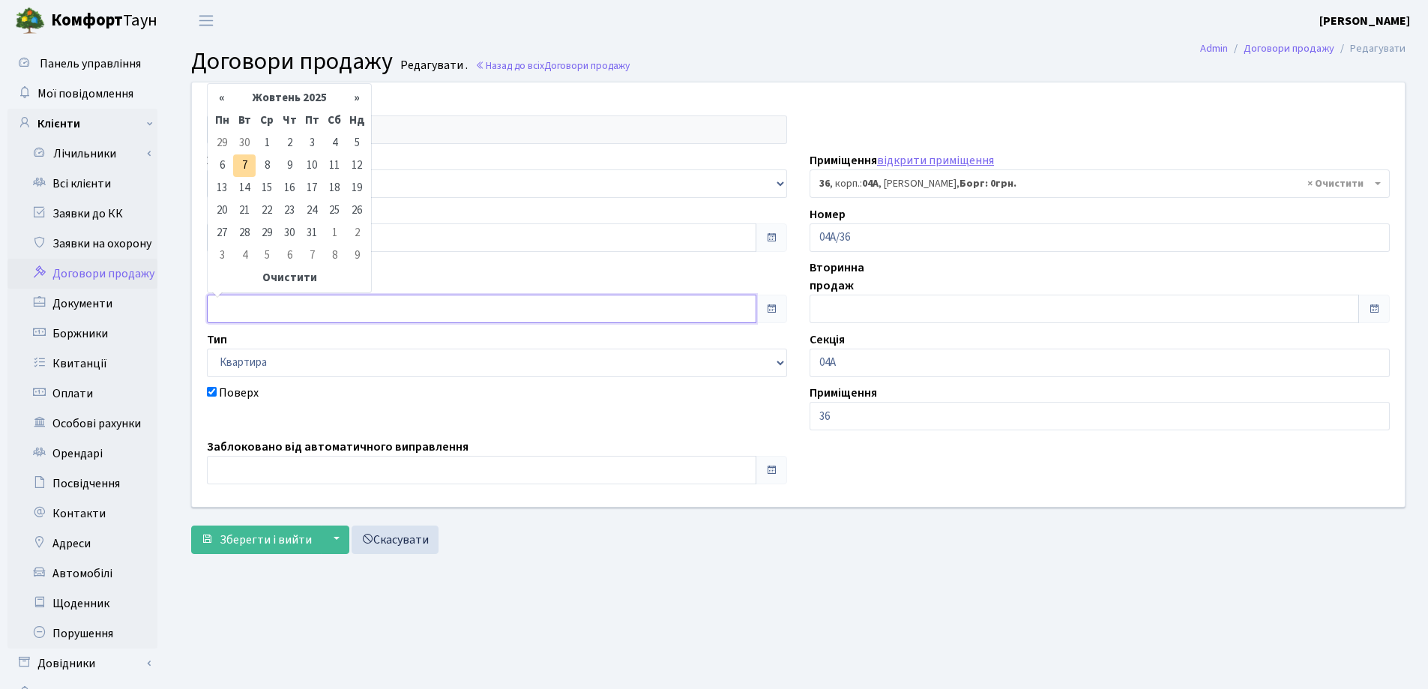
click at [359, 296] on input "text" at bounding box center [481, 309] width 549 height 28
type input "[DATE]"
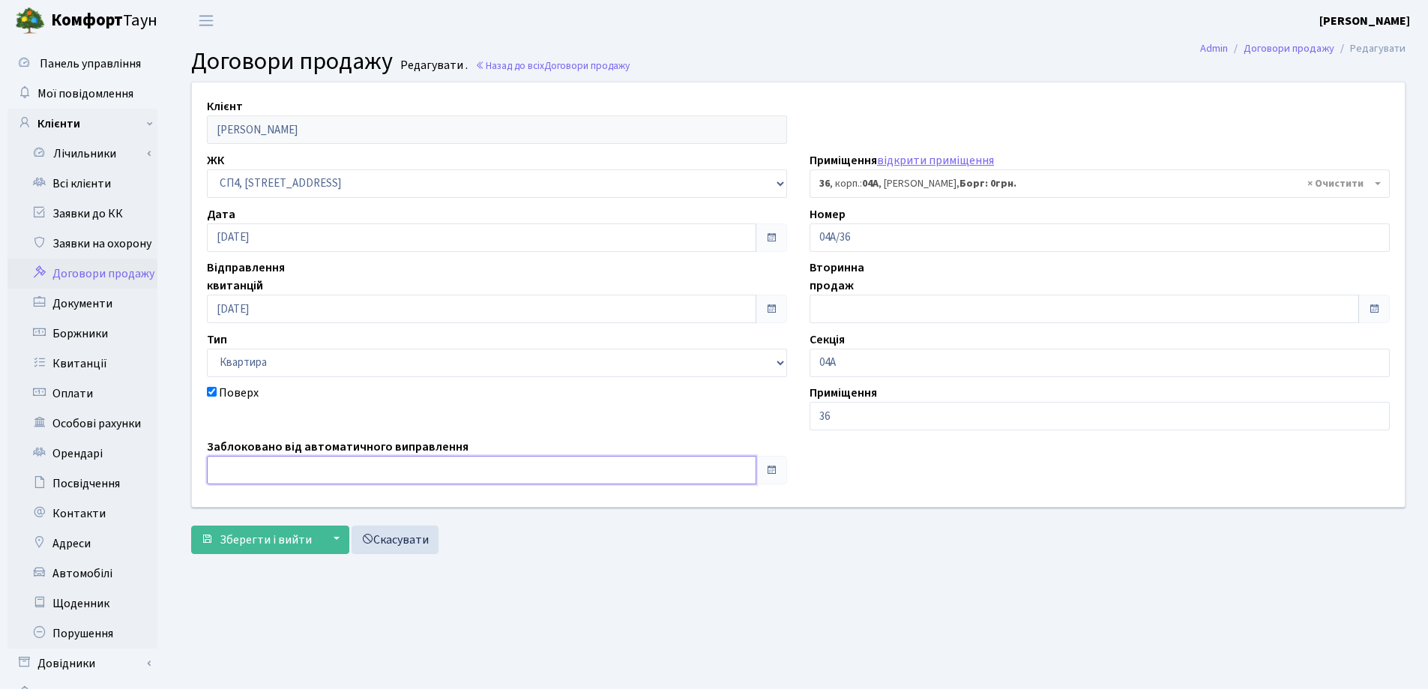
click at [334, 479] on input "text" at bounding box center [481, 470] width 549 height 28
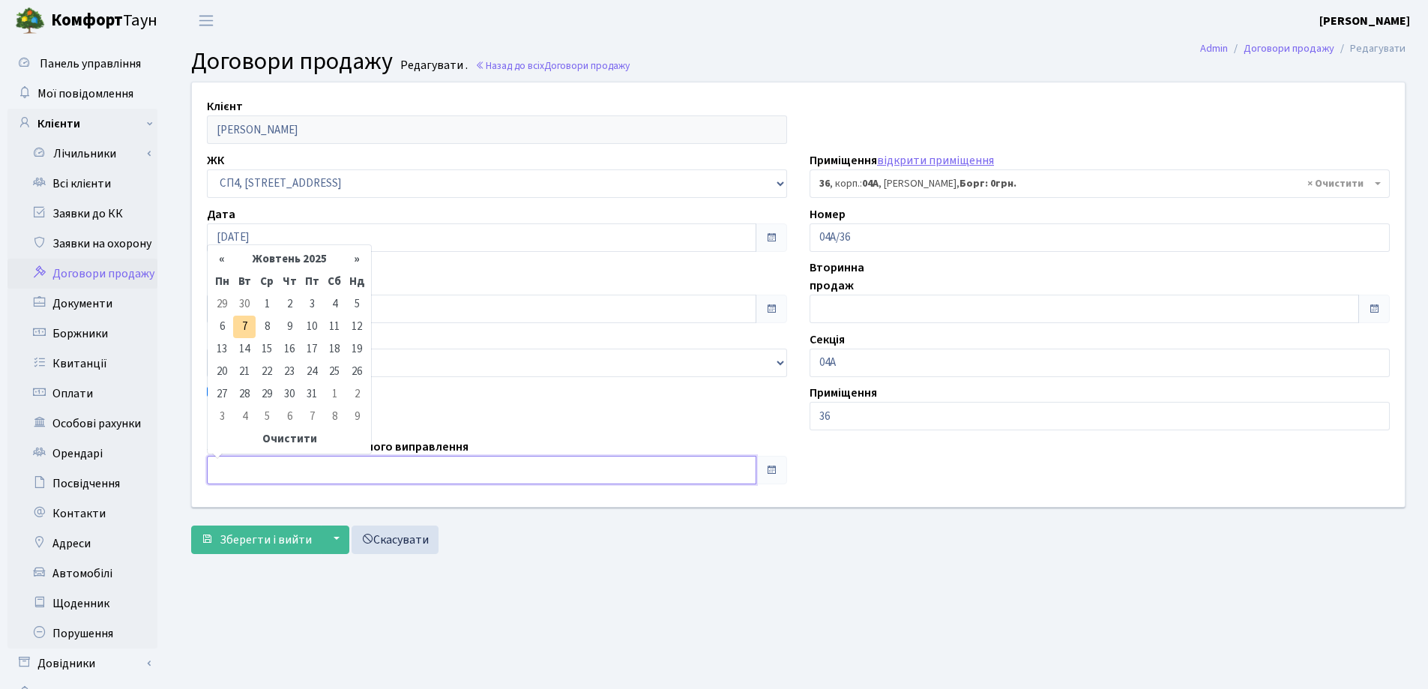
type input "[DATE]"
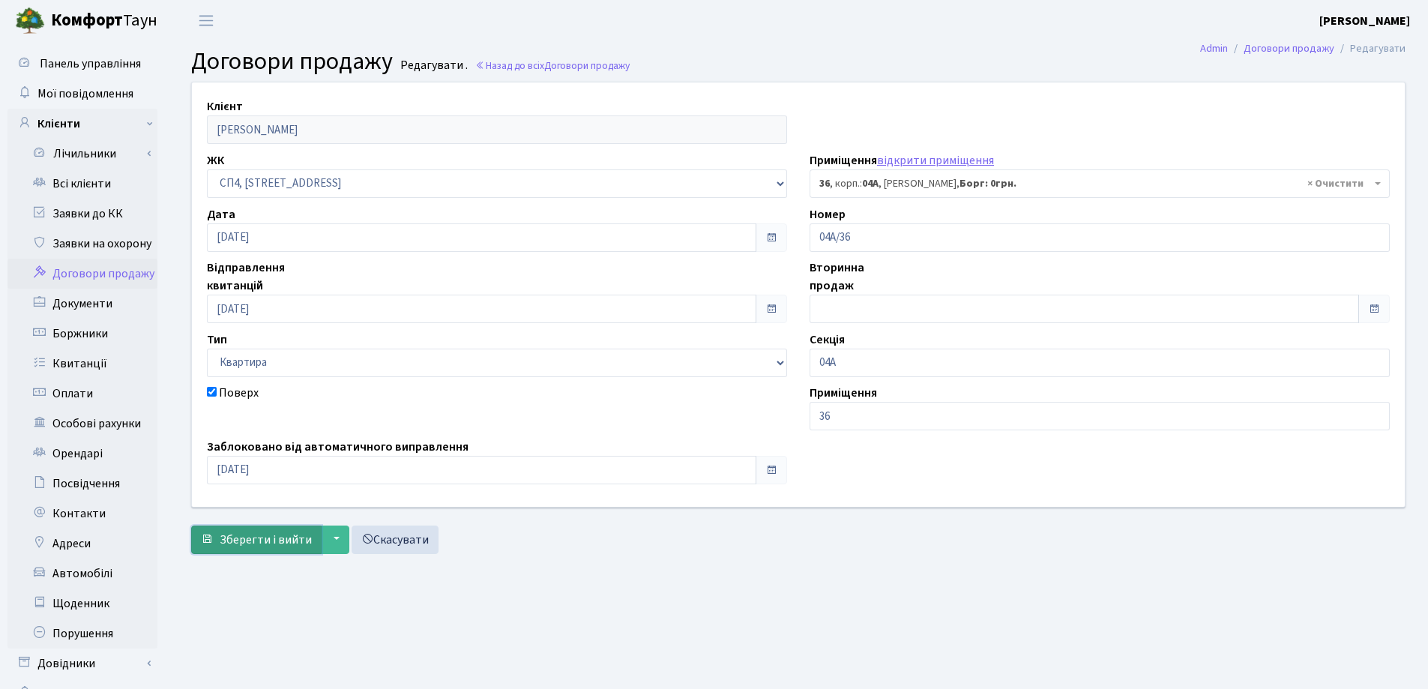
click at [256, 530] on button "Зберегти і вийти" at bounding box center [256, 539] width 130 height 28
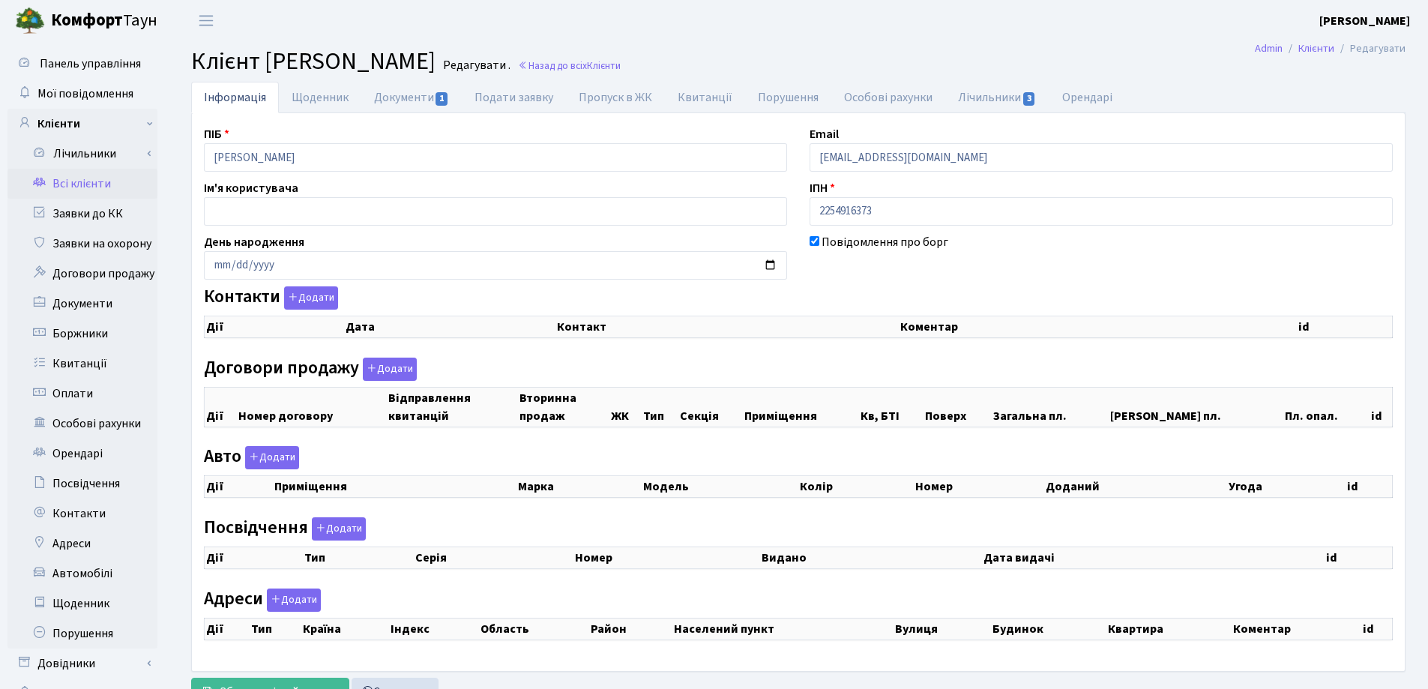
checkbox input "true"
select select "25"
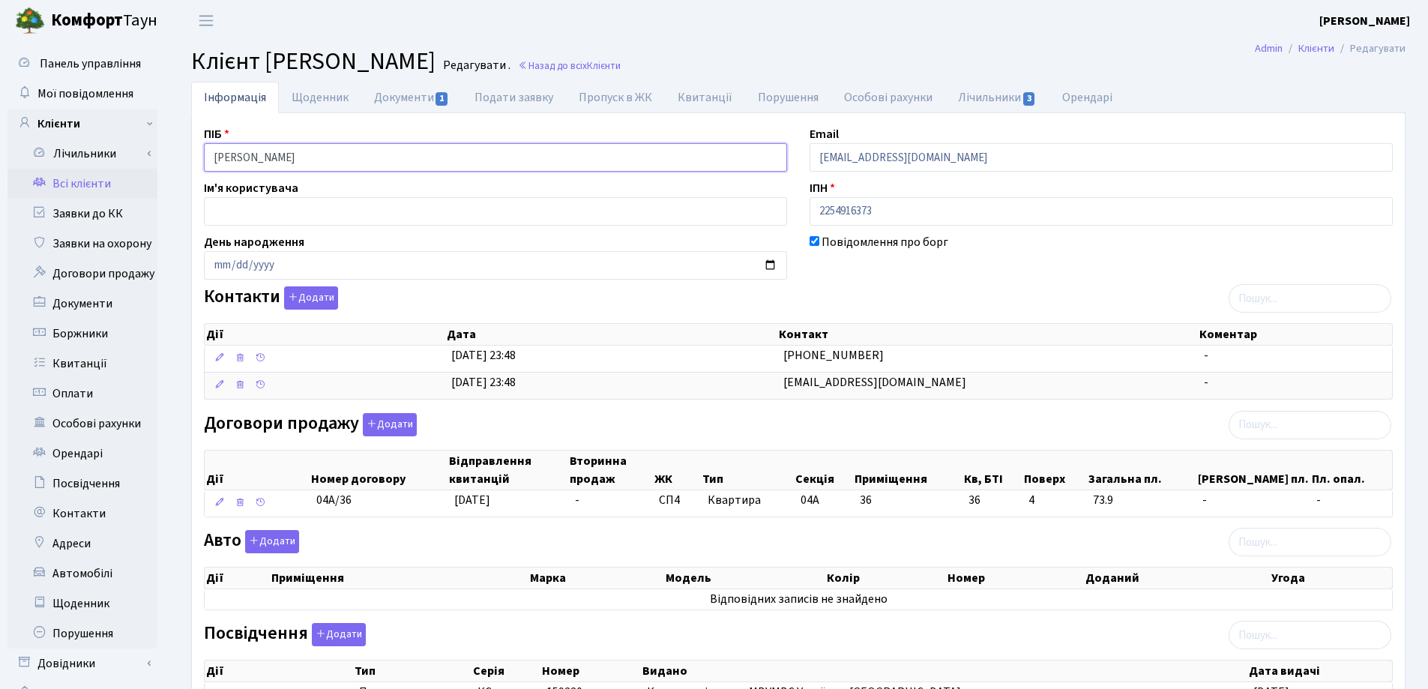
drag, startPoint x: 415, startPoint y: 162, endPoint x: 193, endPoint y: 171, distance: 222.0
click at [193, 170] on div "ПІБ Хомяк Петро Станіславович" at bounding box center [496, 148] width 606 height 46
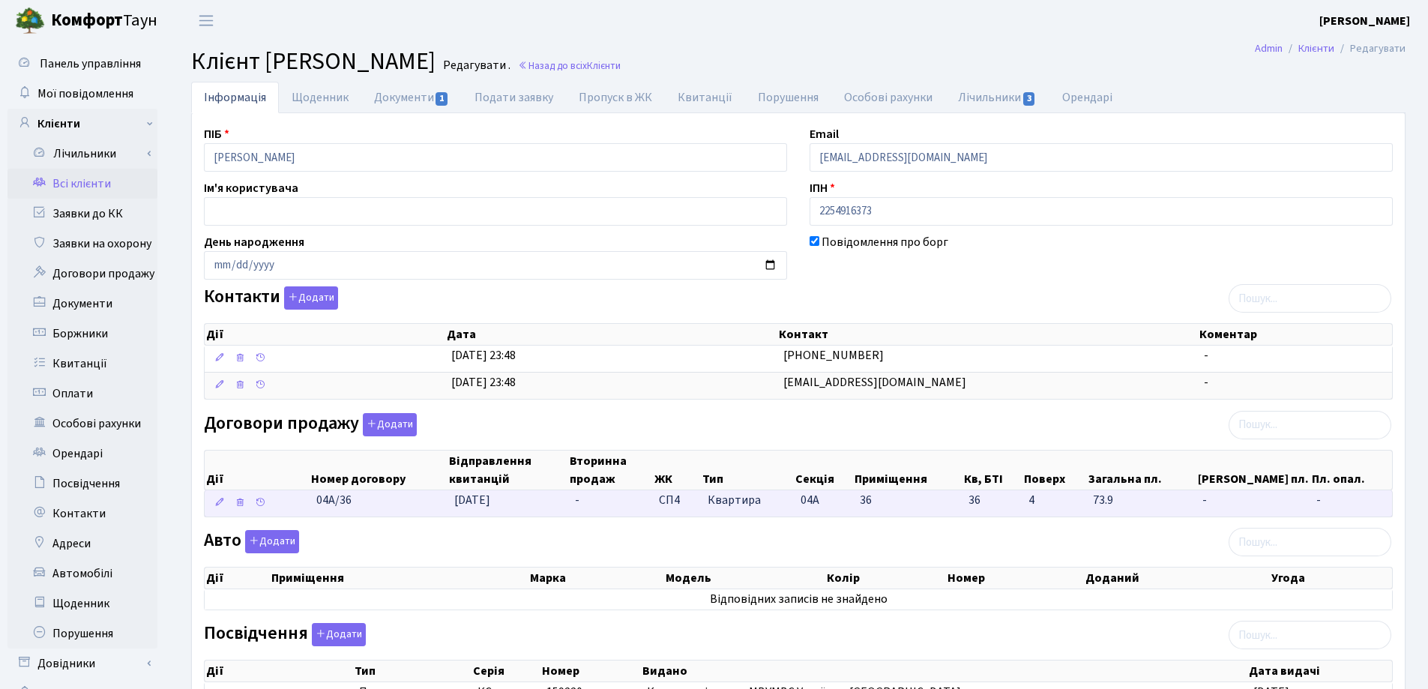
drag, startPoint x: 376, startPoint y: 508, endPoint x: 304, endPoint y: 508, distance: 72.0
click at [304, 508] on \<\/span\>\a "04А/36 07.10.2025 - СП4 Квартира 04А 36 36 - -" at bounding box center [798, 503] width 1187 height 26
copy span "04А/36"
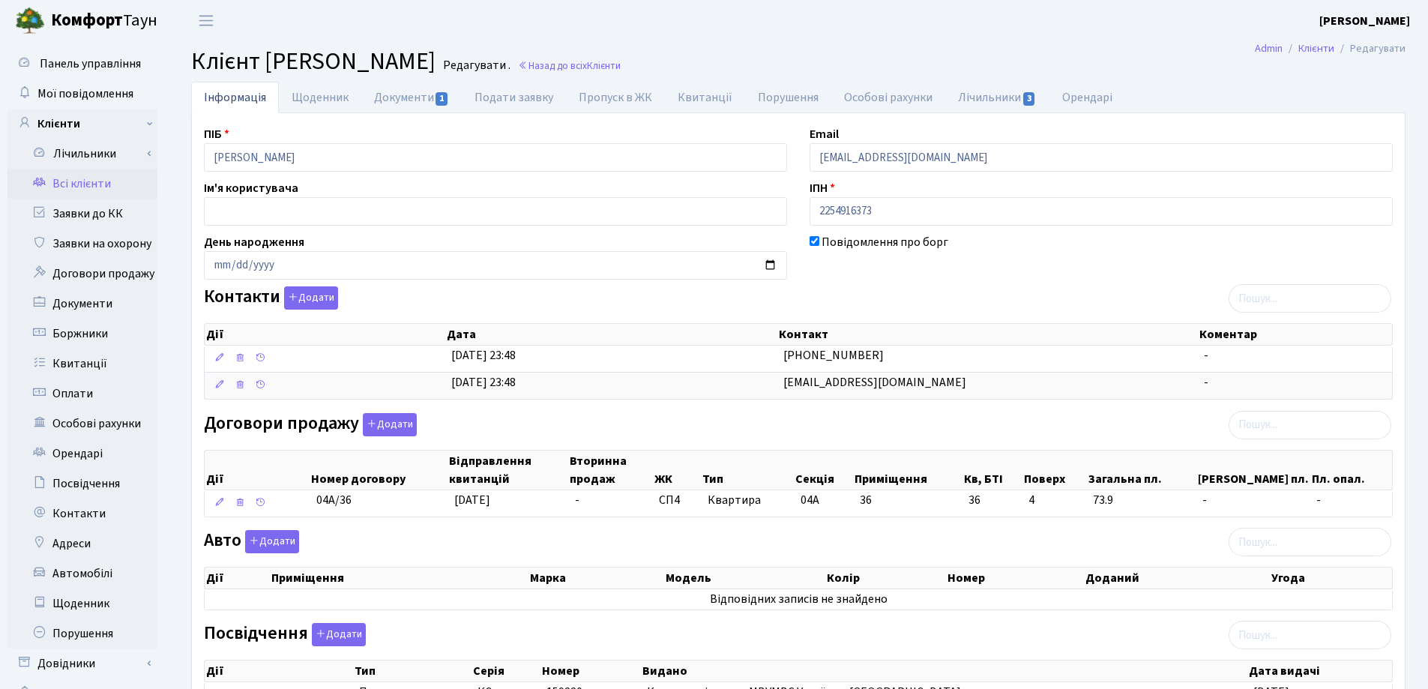
click at [847, 49] on h2 "Клієнт Хомяк Петро Станіславович Редагувати . Назад до всіх Клієнти" at bounding box center [798, 61] width 1214 height 28
click at [621, 61] on link "Назад до всіх Клієнти" at bounding box center [569, 65] width 103 height 14
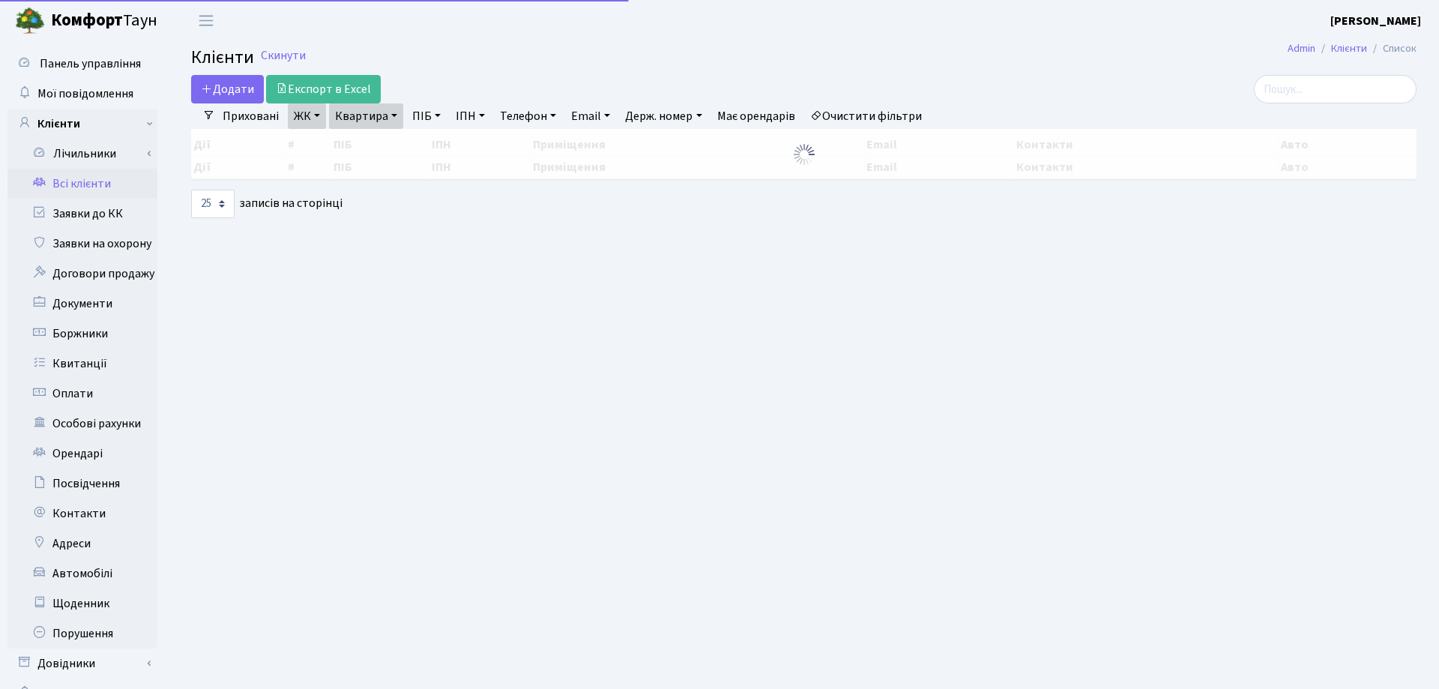
select select "25"
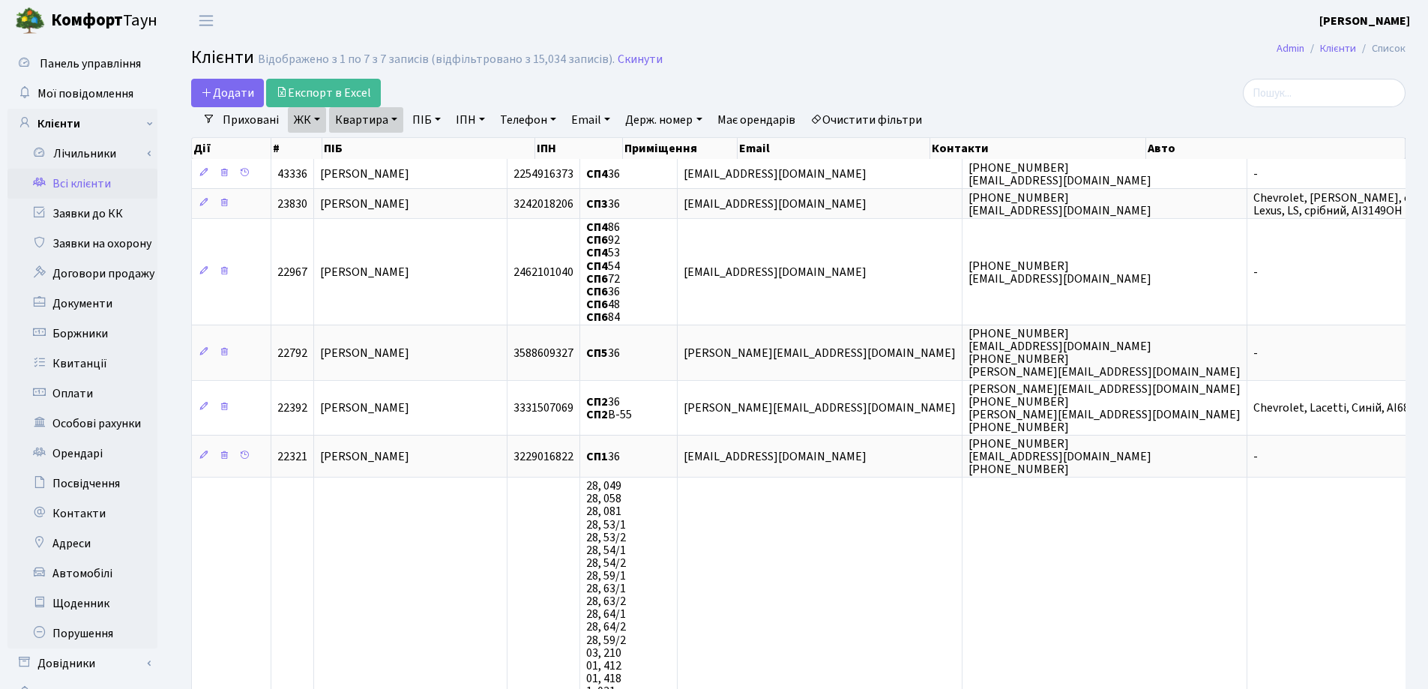
click at [393, 120] on link "Квартира" at bounding box center [366, 119] width 74 height 25
click at [432, 145] on icon at bounding box center [432, 149] width 12 height 12
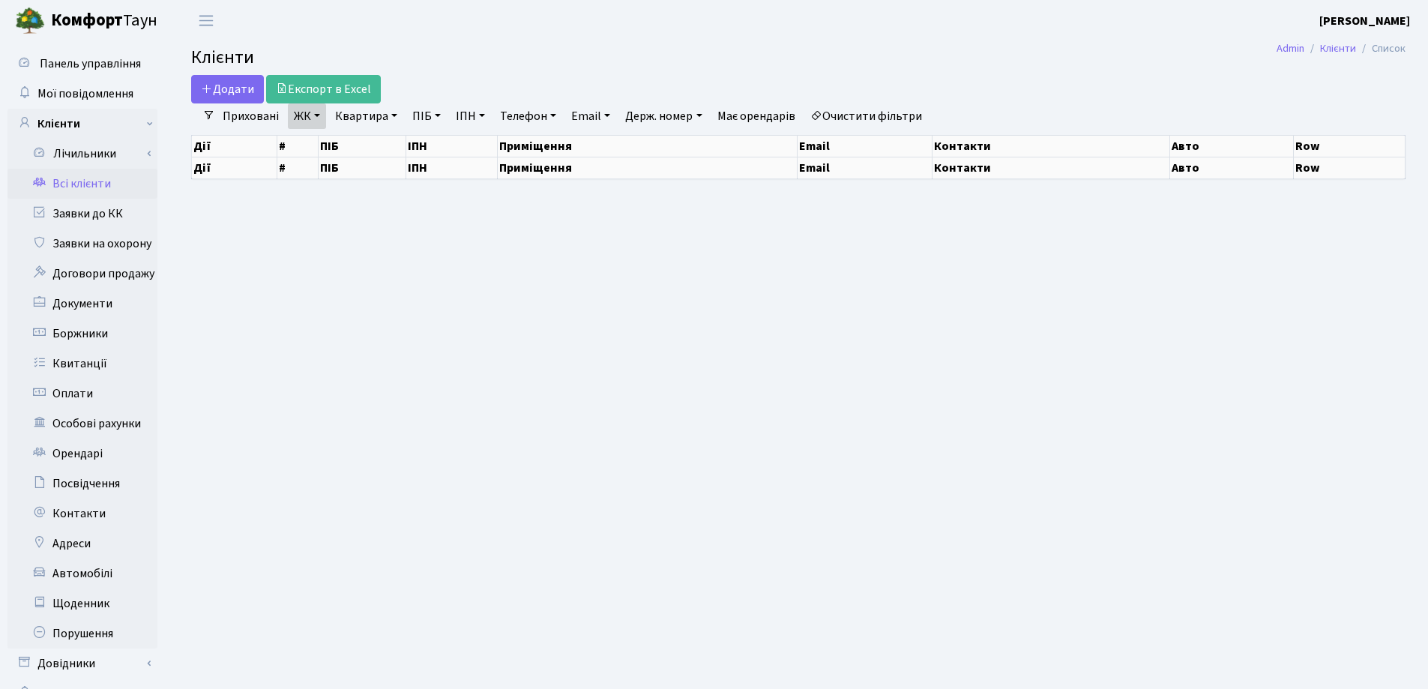
select select "25"
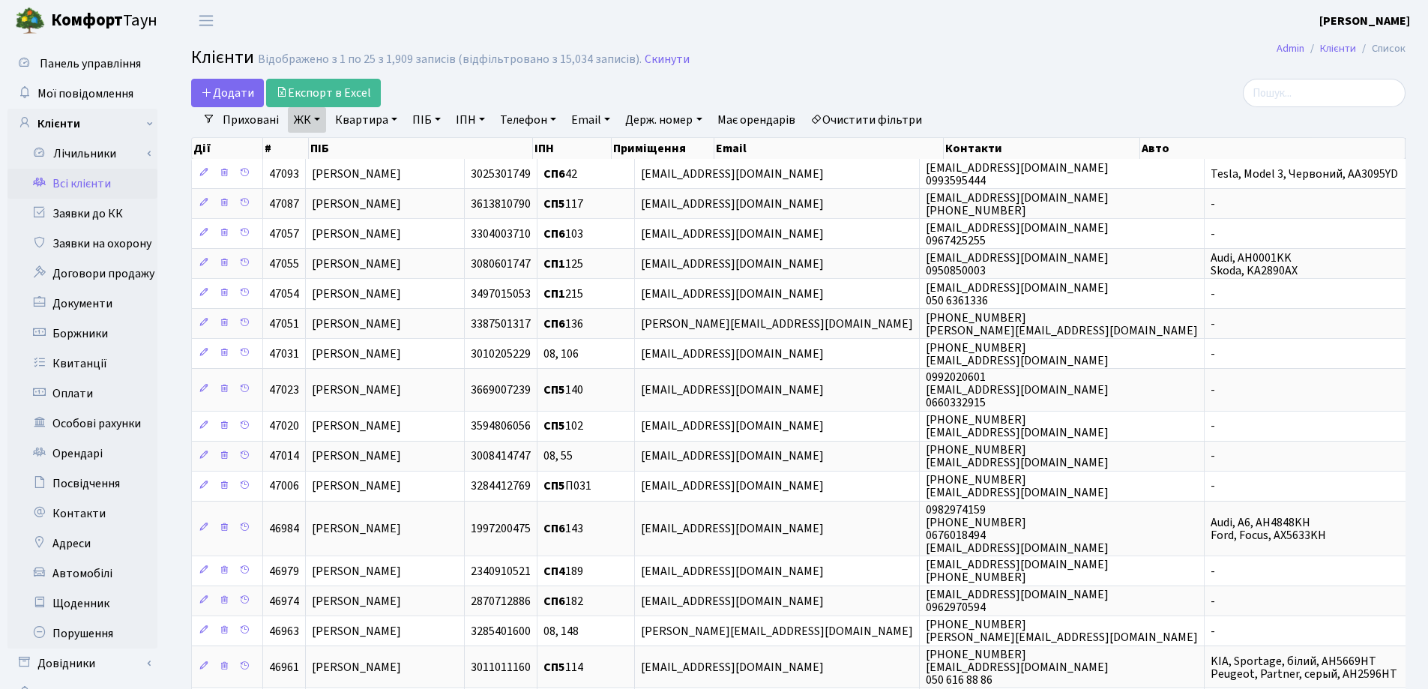
click at [394, 119] on link "Квартира" at bounding box center [366, 119] width 74 height 25
type input "262"
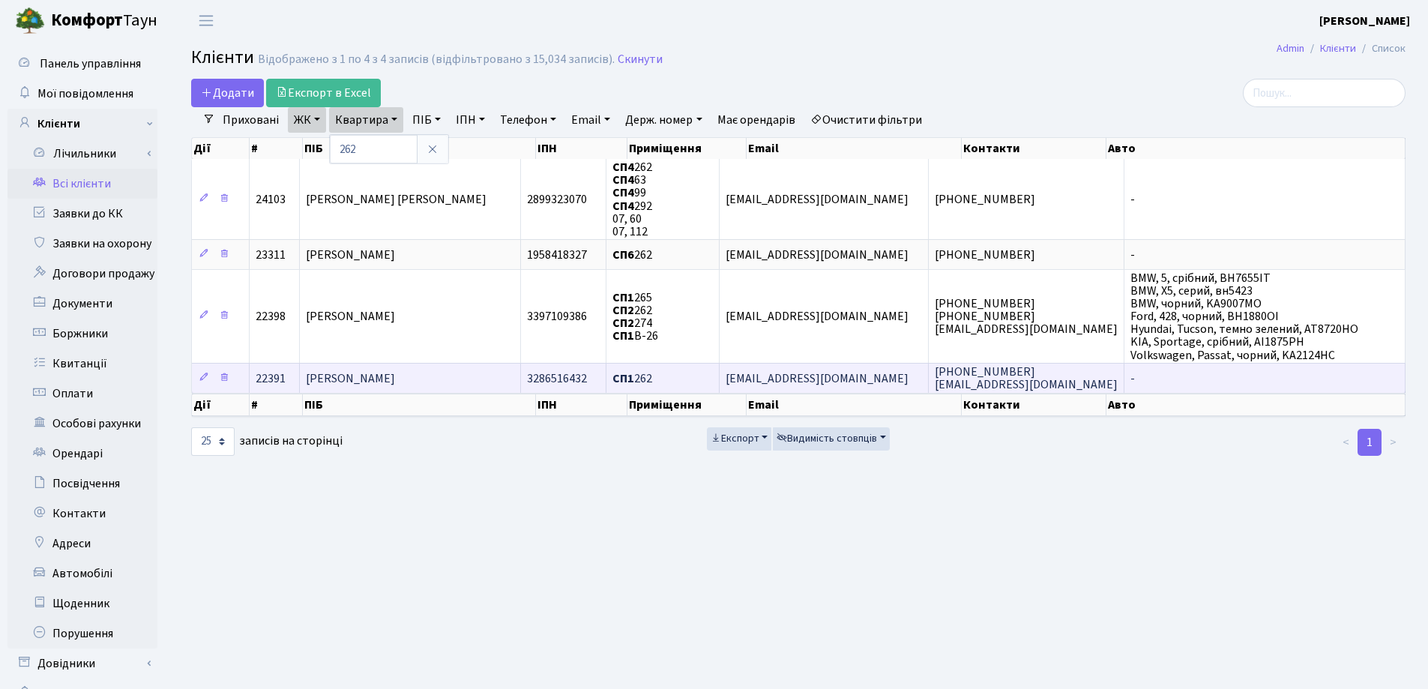
click at [375, 377] on span "[PERSON_NAME]" at bounding box center [350, 378] width 89 height 16
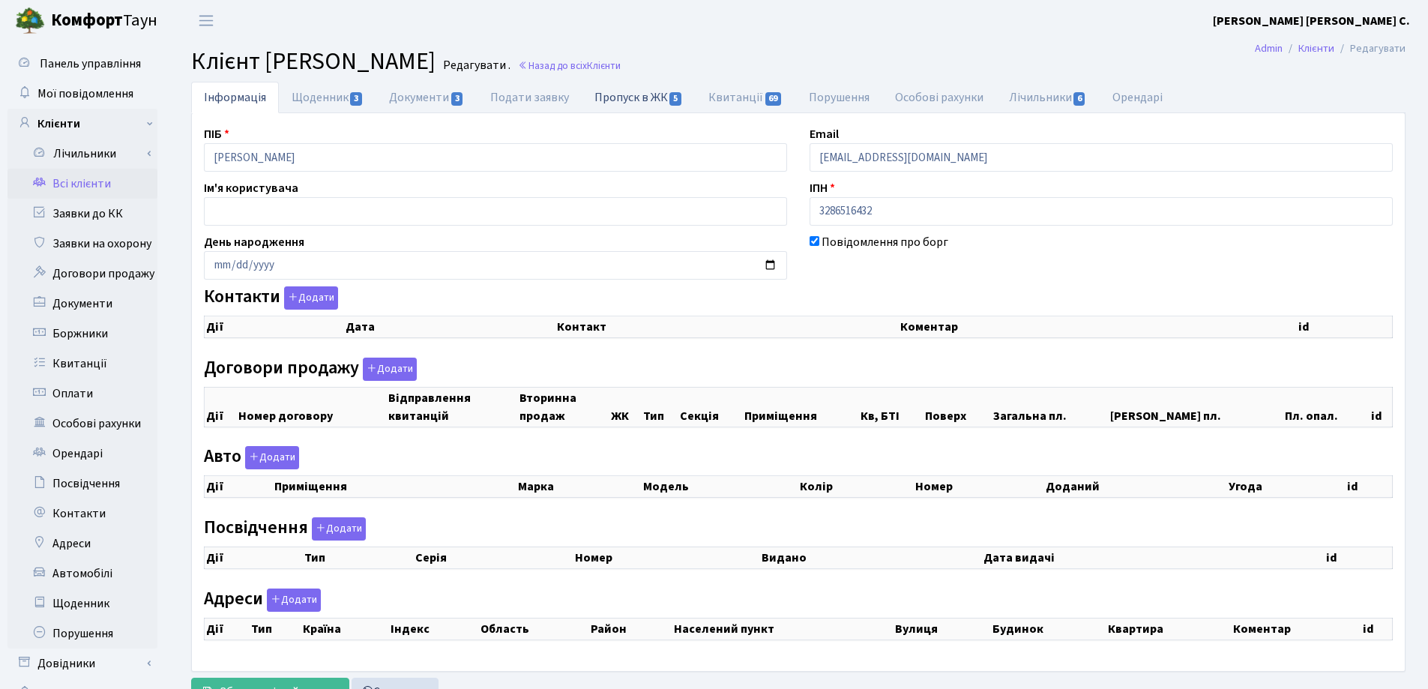
click at [631, 97] on link "Пропуск в ЖК 5" at bounding box center [639, 97] width 114 height 31
select select "25"
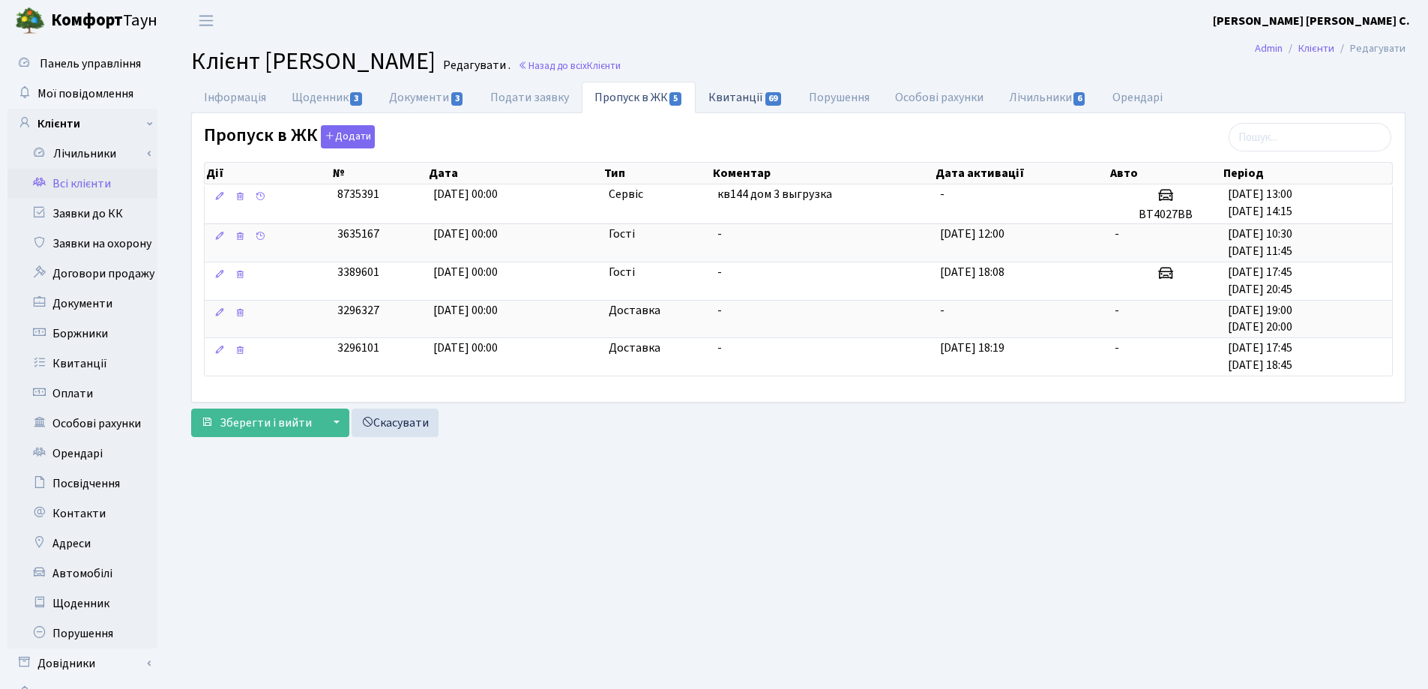
click at [717, 94] on link "Квитанції 69" at bounding box center [746, 97] width 100 height 31
select select "25"
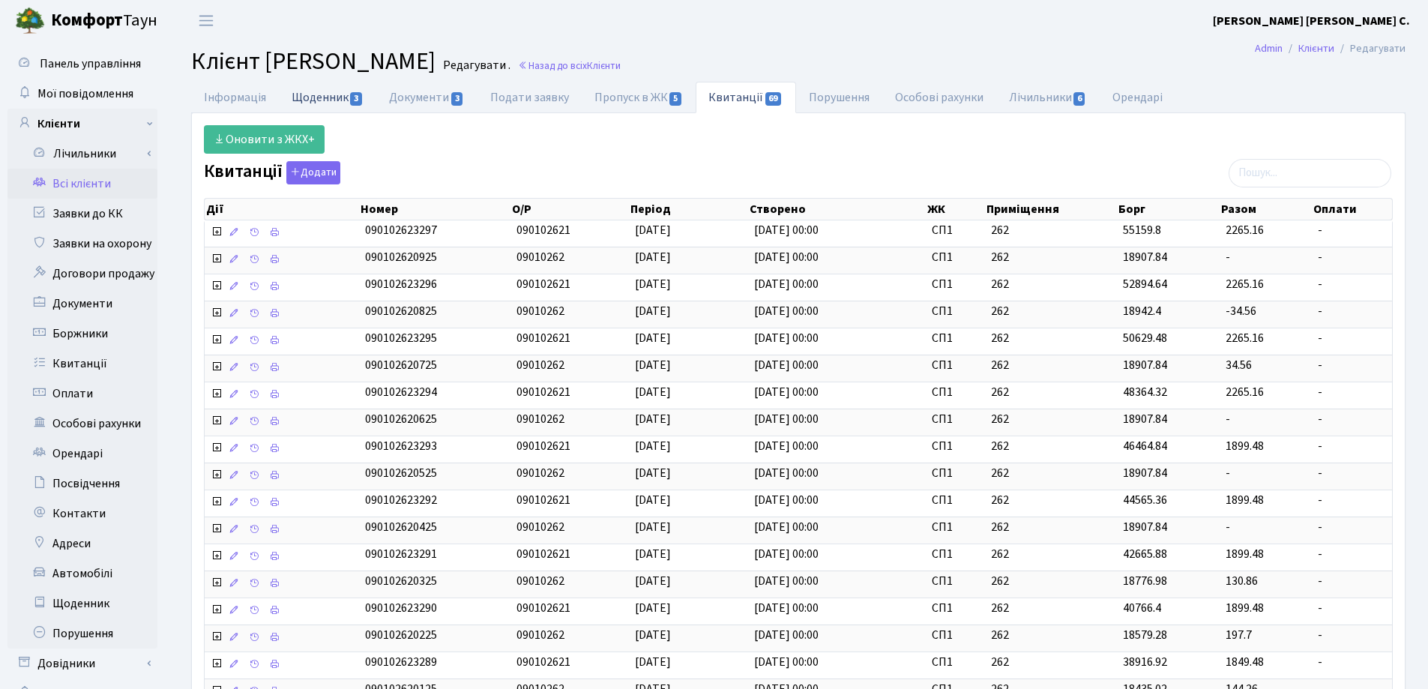
click at [304, 92] on link "Щоденник 3" at bounding box center [327, 97] width 97 height 31
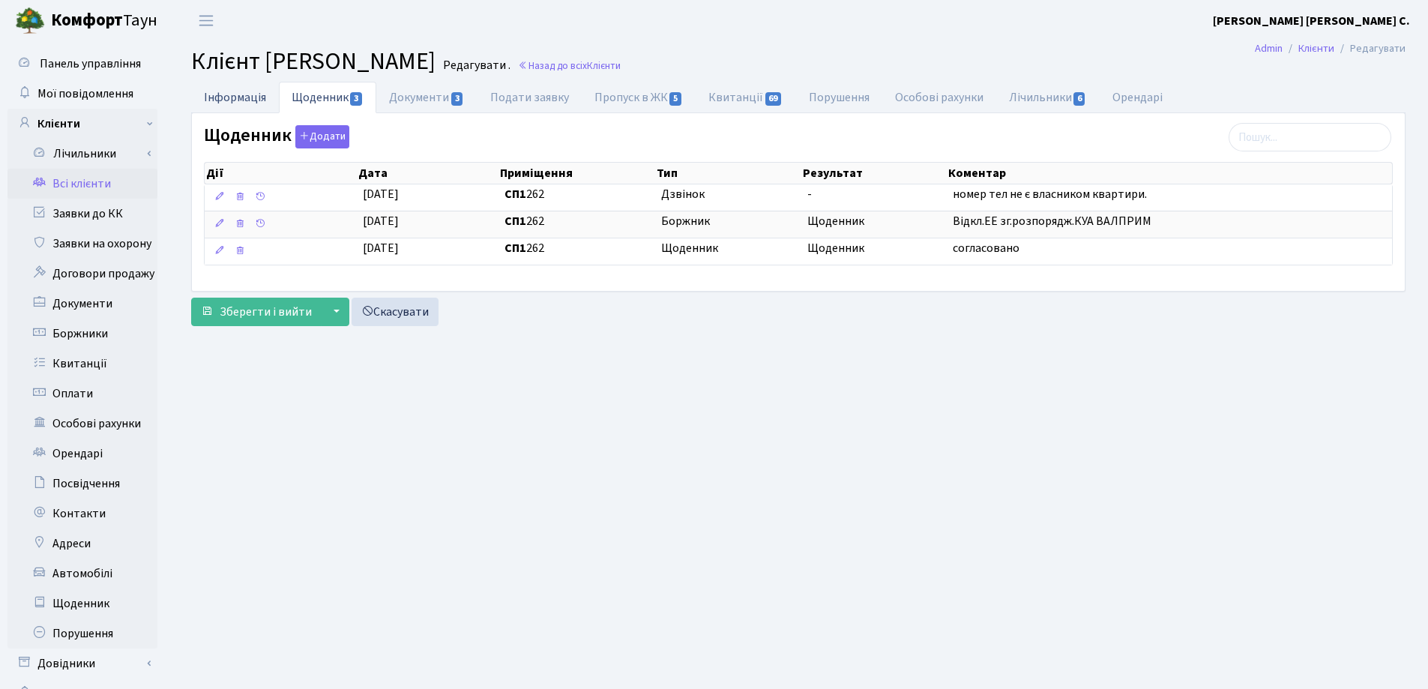
click at [233, 95] on link "Інформація" at bounding box center [235, 97] width 88 height 31
select select "25"
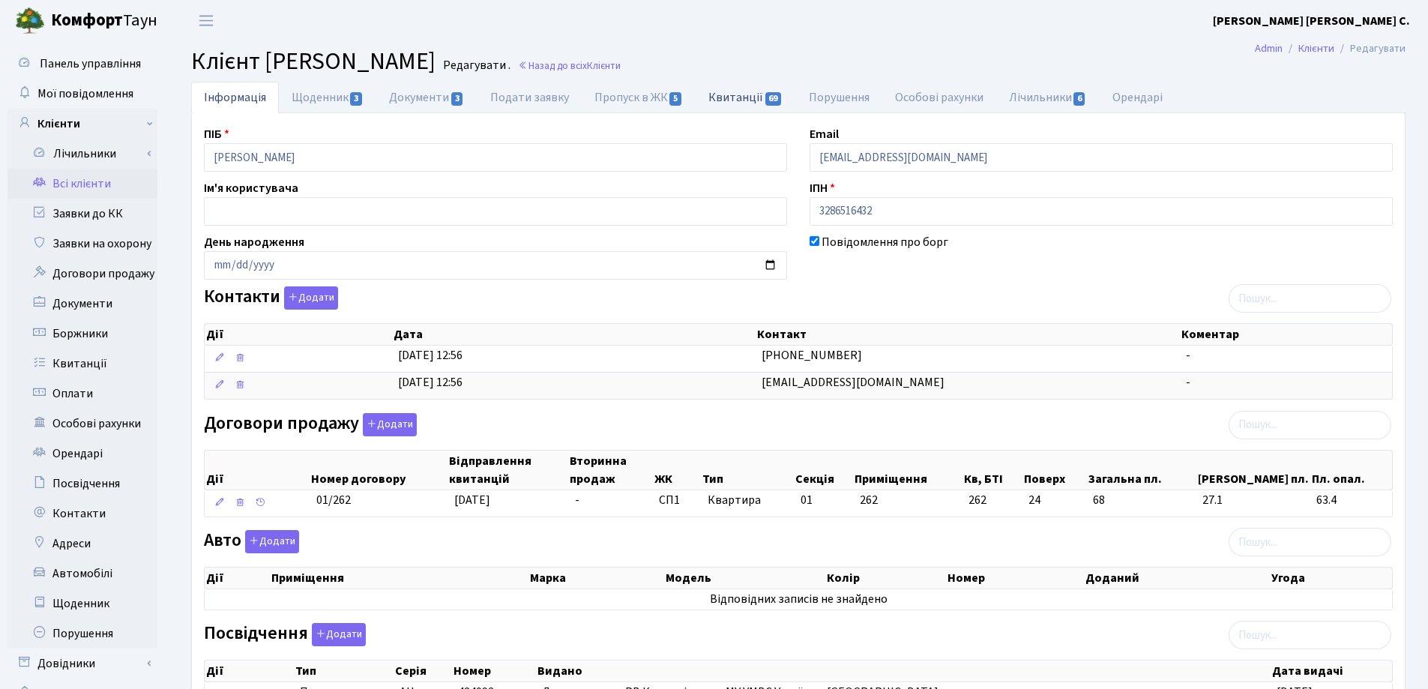
click at [734, 99] on link "Квитанції 69" at bounding box center [746, 97] width 100 height 31
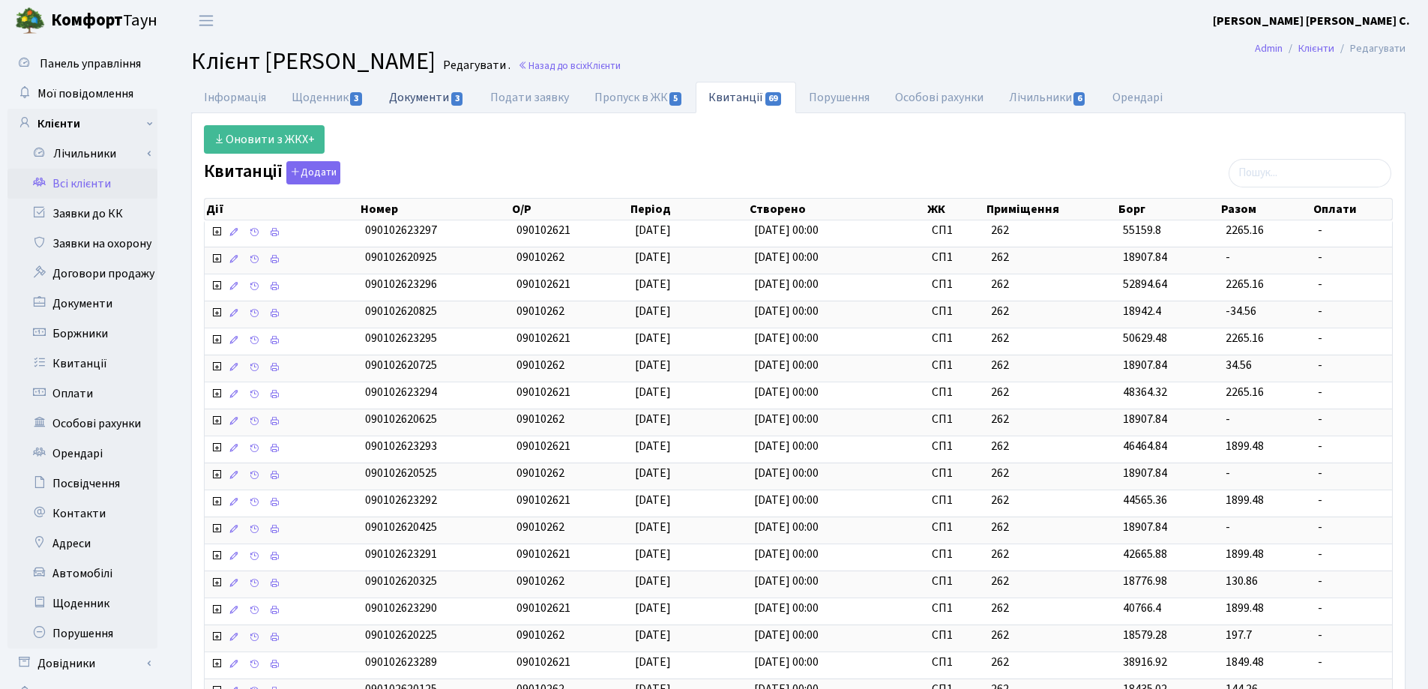
click at [408, 95] on link "Документи 3" at bounding box center [426, 97] width 100 height 31
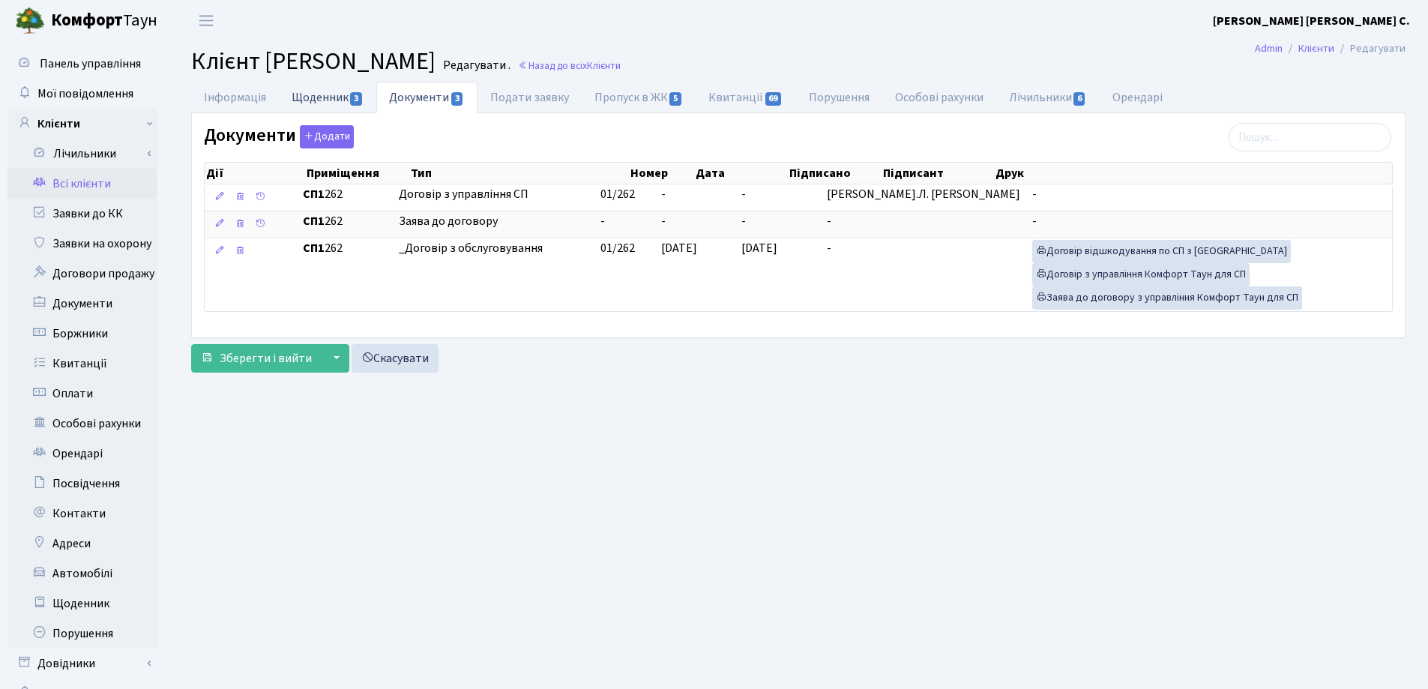
click at [322, 97] on link "Щоденник 3" at bounding box center [327, 97] width 97 height 31
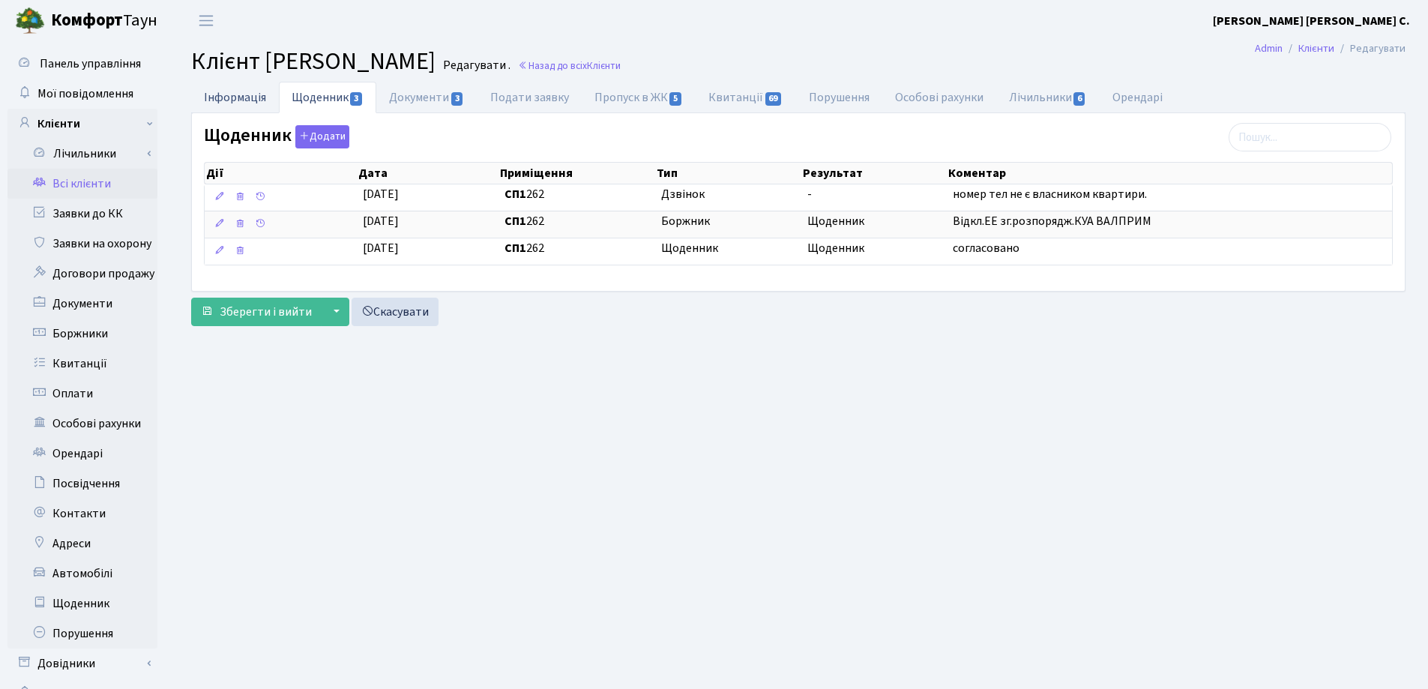
click at [211, 93] on link "Інформація" at bounding box center [235, 97] width 88 height 31
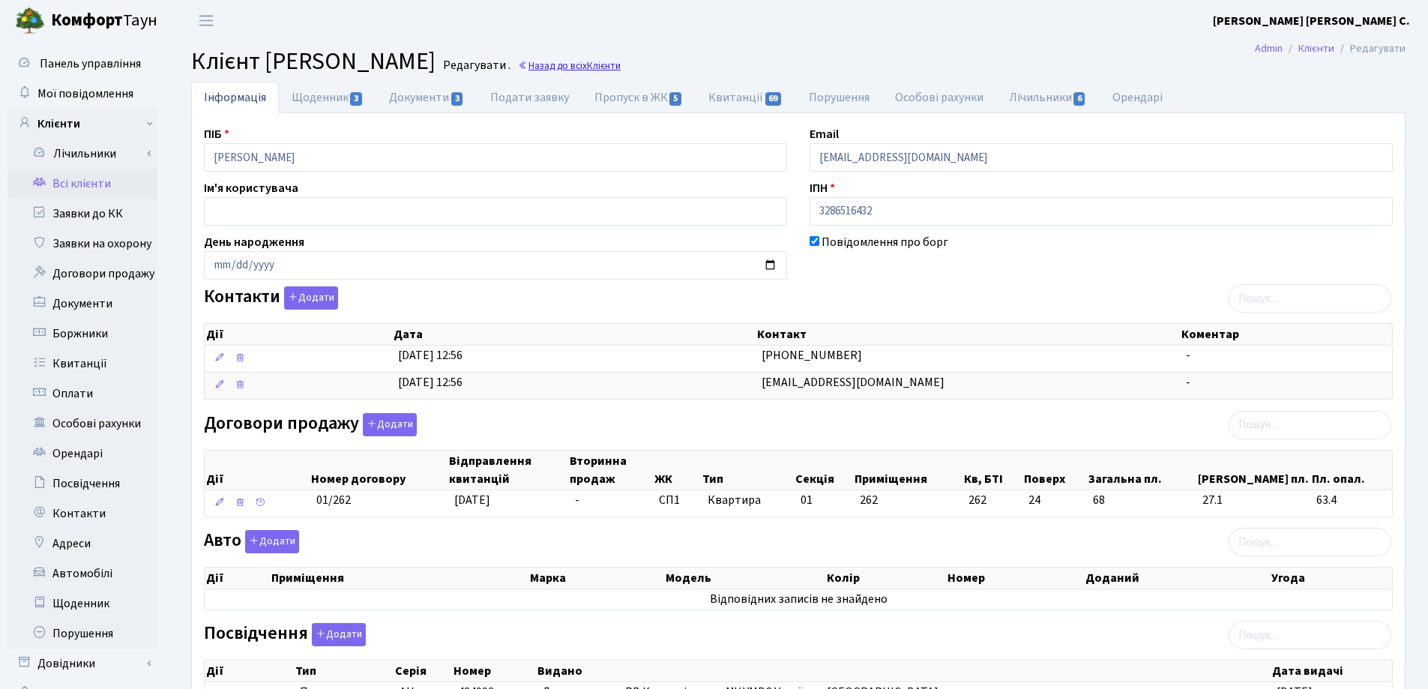
click at [621, 61] on link "Назад до всіх Клієнти" at bounding box center [569, 65] width 103 height 14
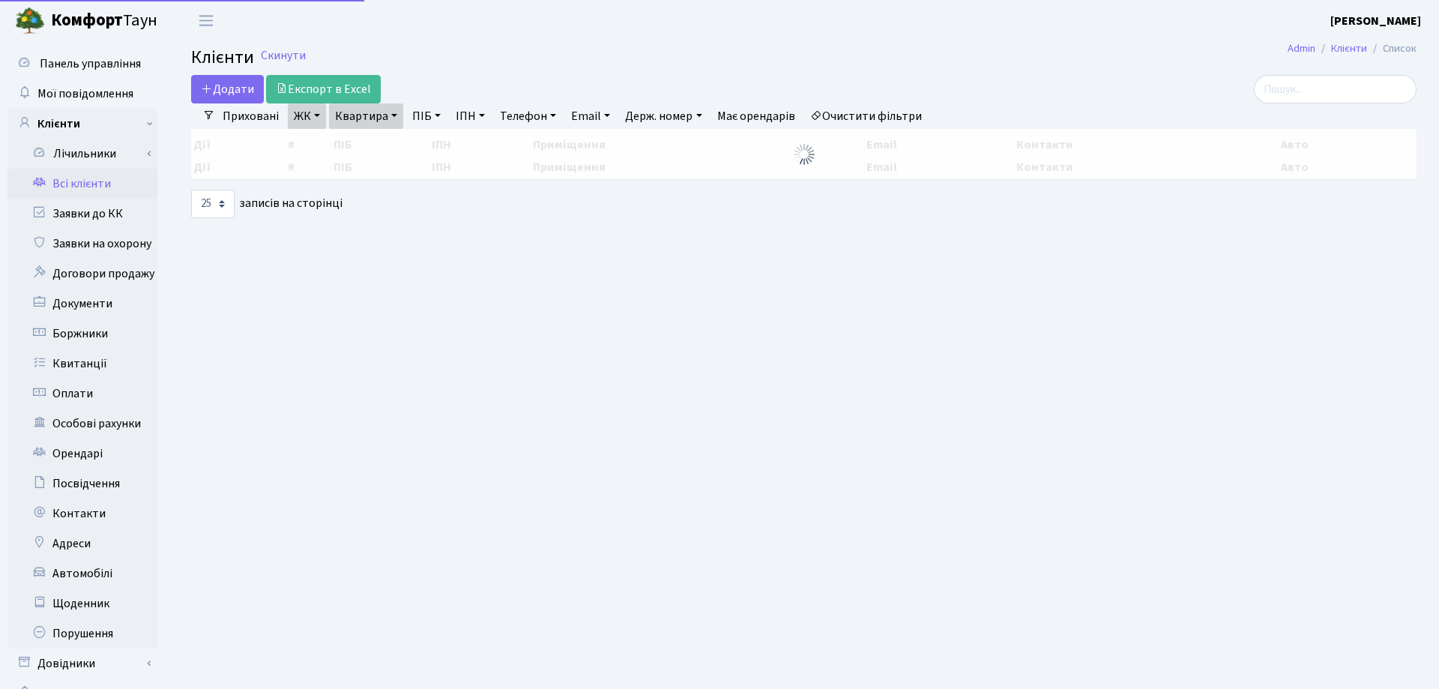
select select "25"
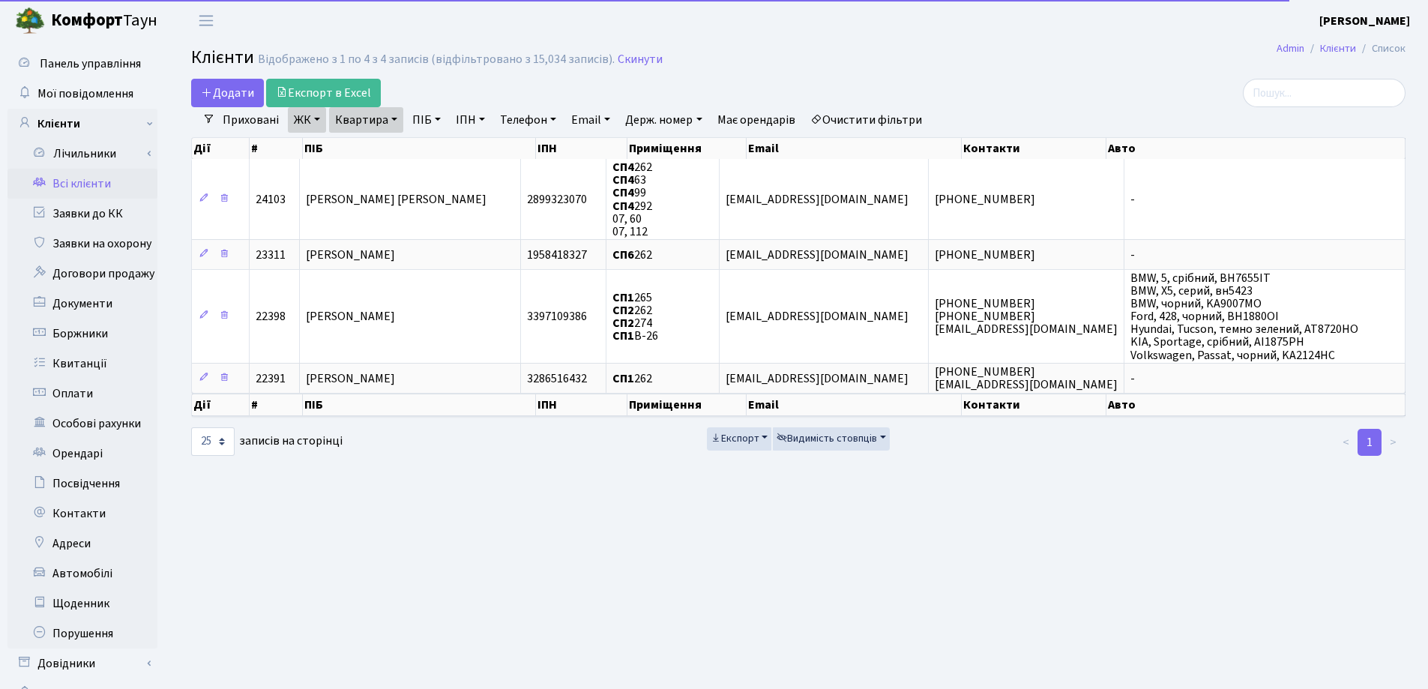
click at [400, 112] on link "Квартира" at bounding box center [366, 119] width 74 height 25
click at [395, 141] on input "262" at bounding box center [374, 149] width 88 height 28
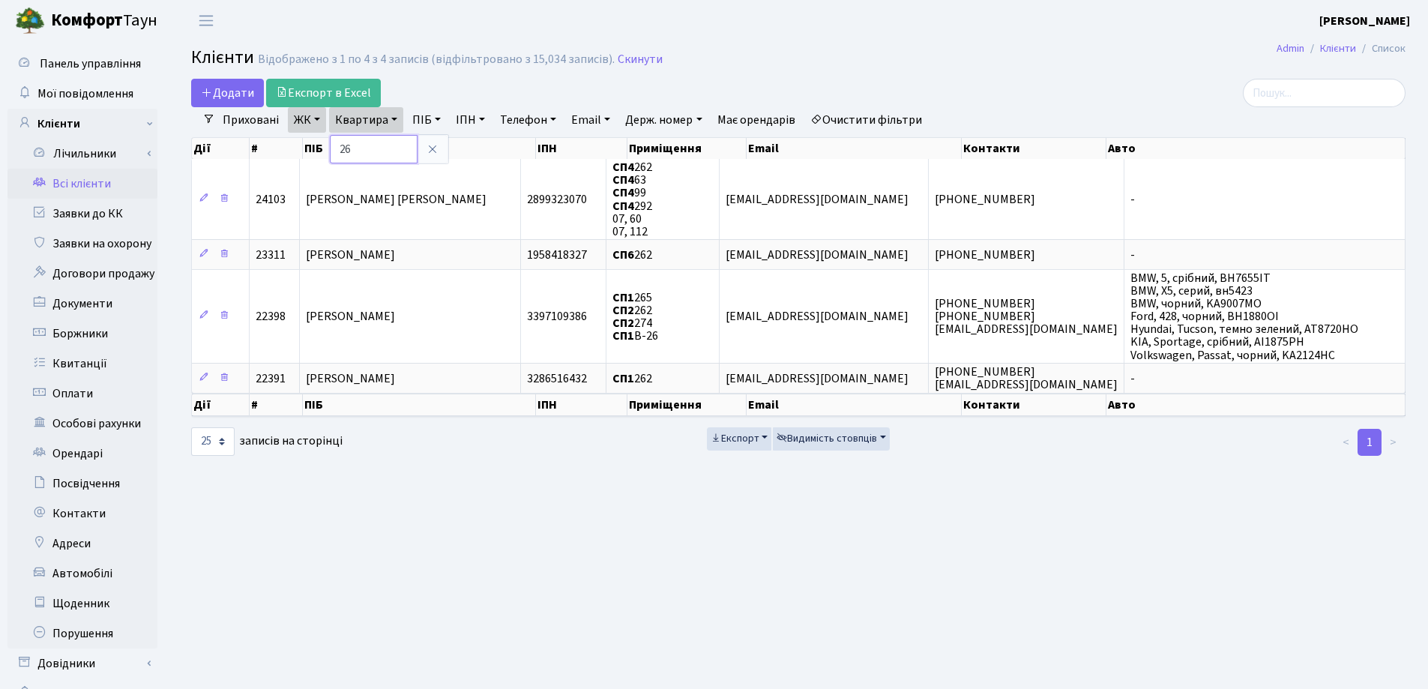
type input "2"
type input "170"
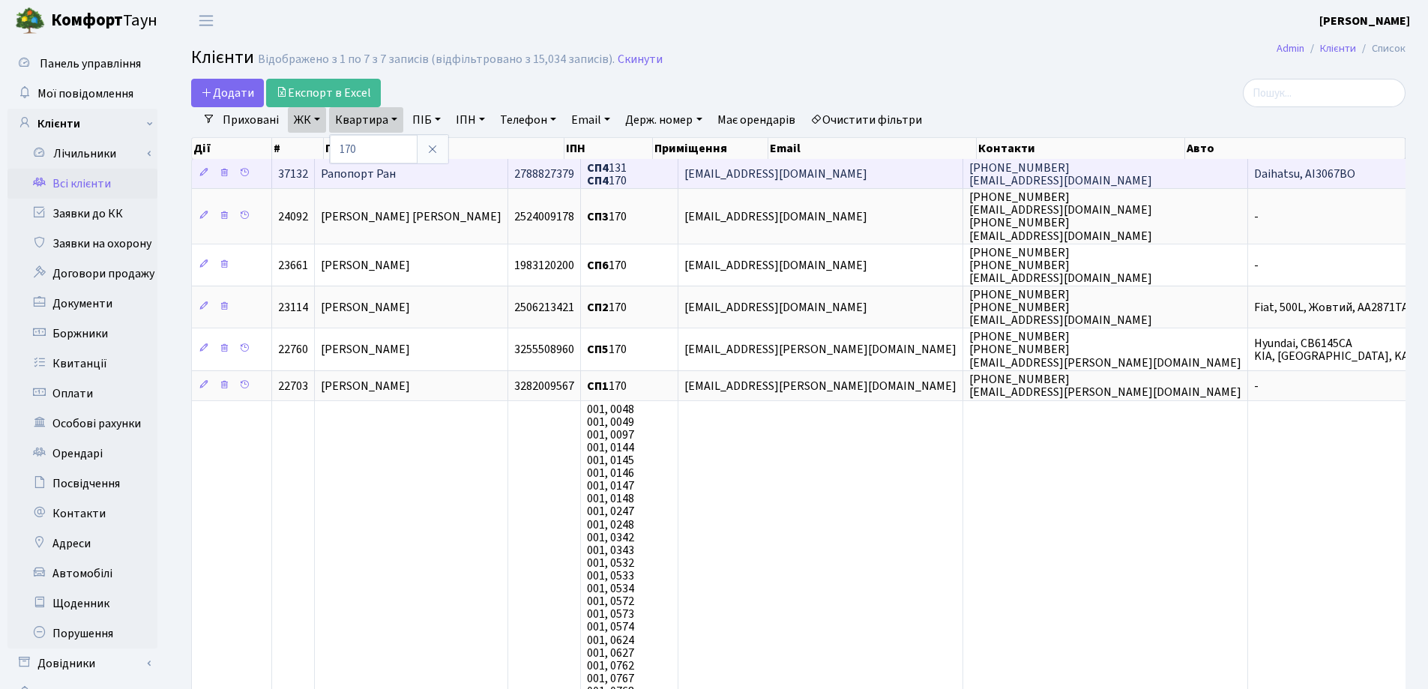
click at [485, 171] on td "Рапопорт Ран" at bounding box center [411, 173] width 193 height 29
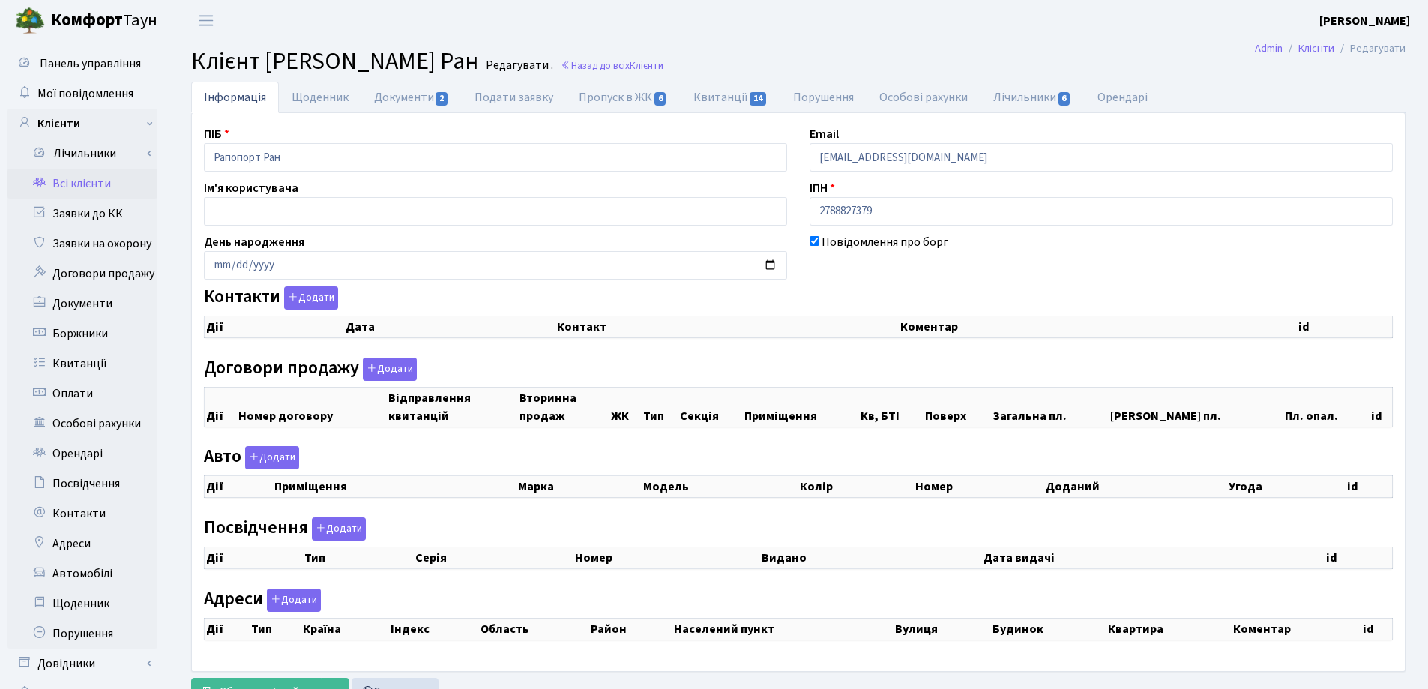
checkbox input "true"
select select "25"
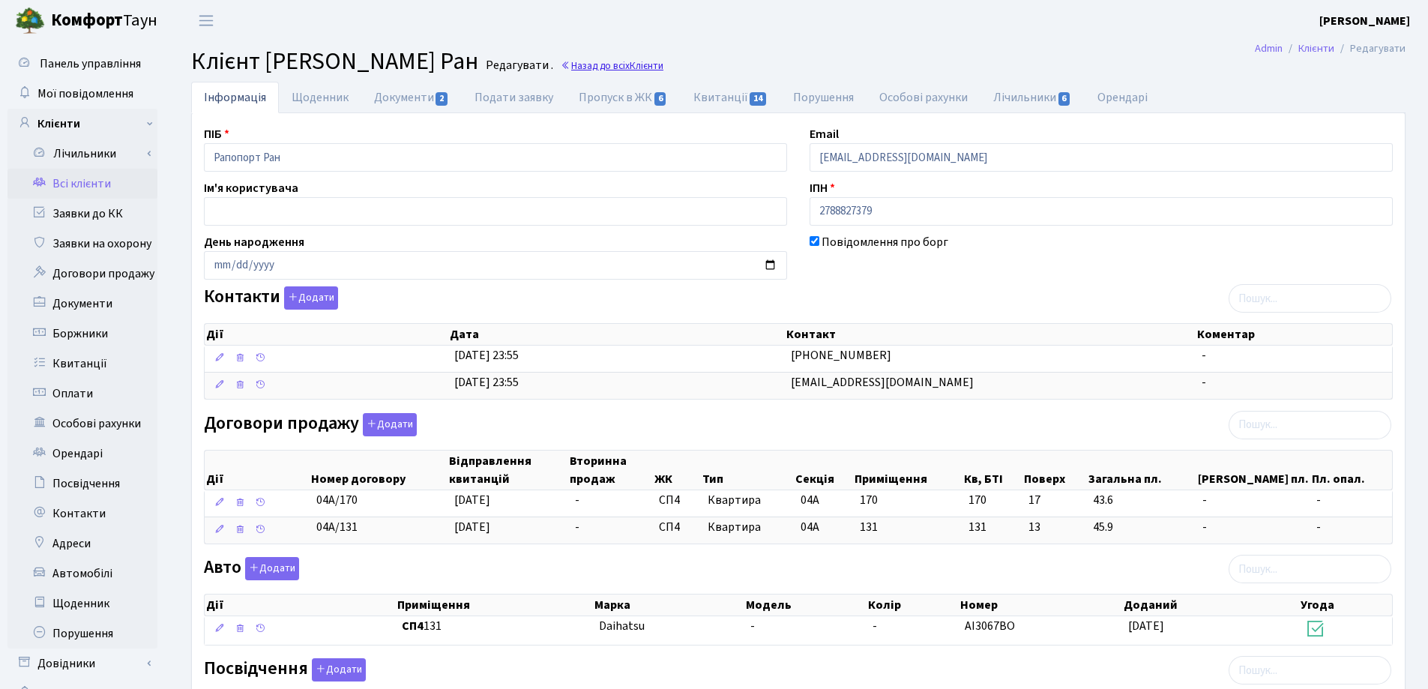
click at [561, 62] on link "Назад до всіх Клієнти" at bounding box center [612, 65] width 103 height 14
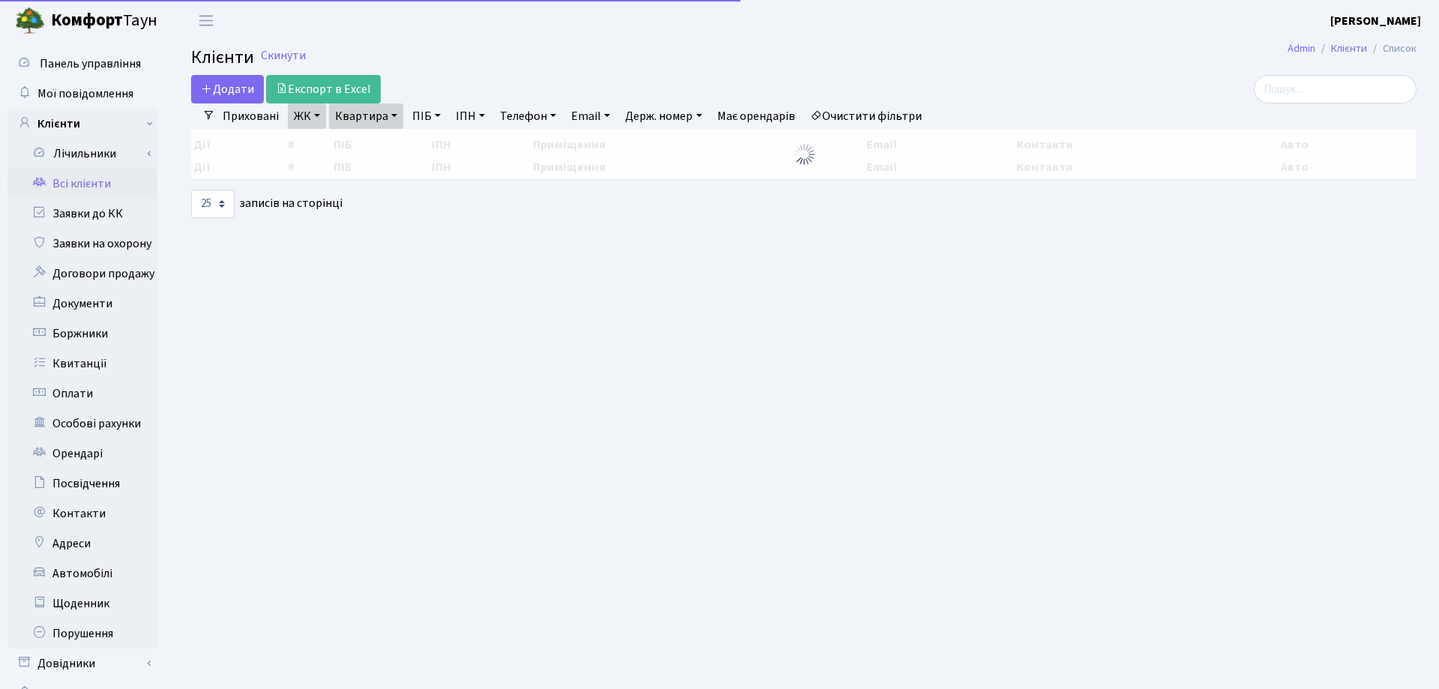
select select "25"
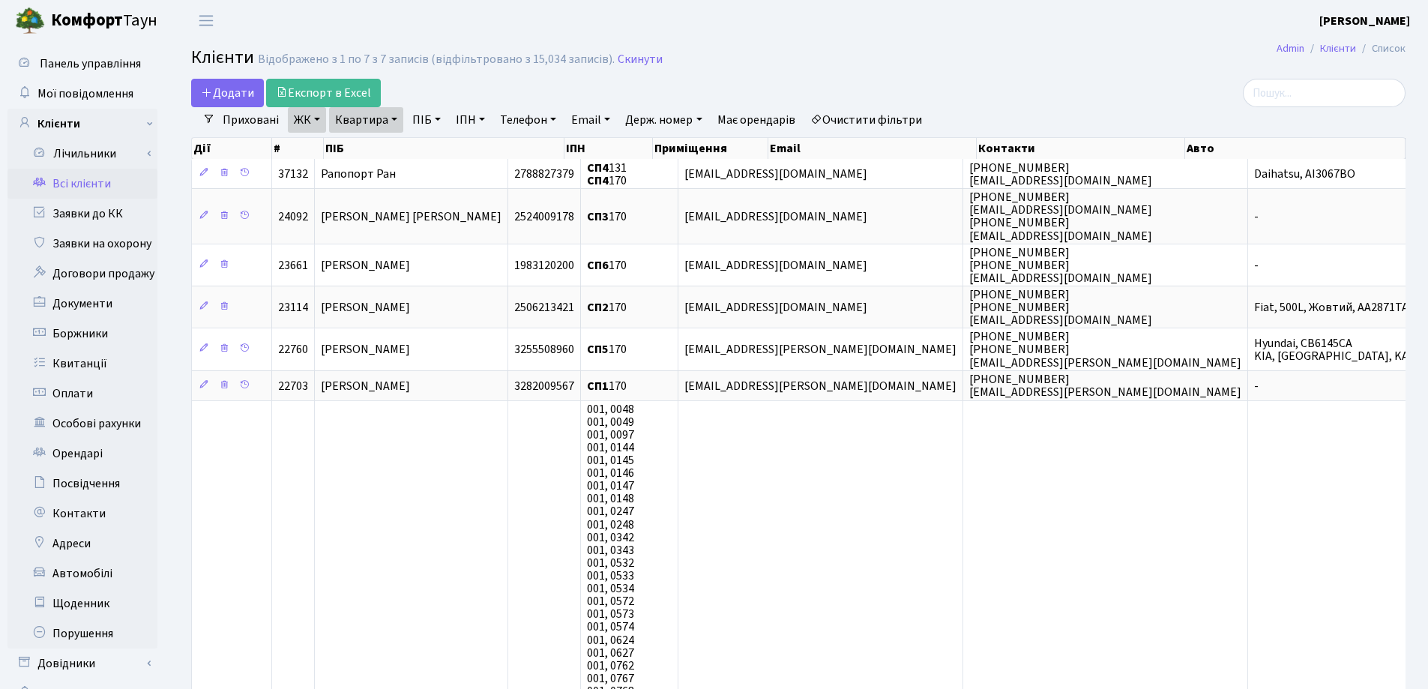
click at [394, 115] on link "Квартира" at bounding box center [366, 119] width 74 height 25
click at [384, 141] on input "170" at bounding box center [374, 149] width 88 height 28
type input "1"
type input "262"
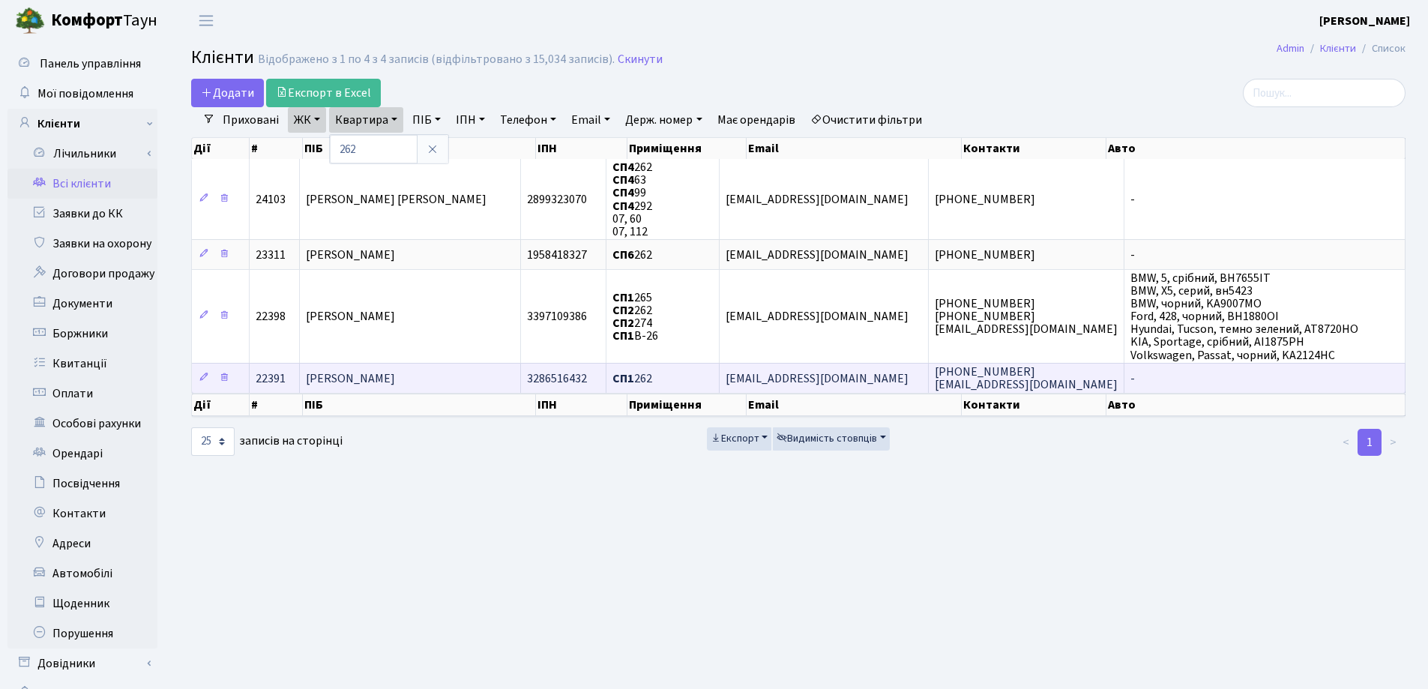
click at [395, 382] on span "[PERSON_NAME]" at bounding box center [350, 378] width 89 height 16
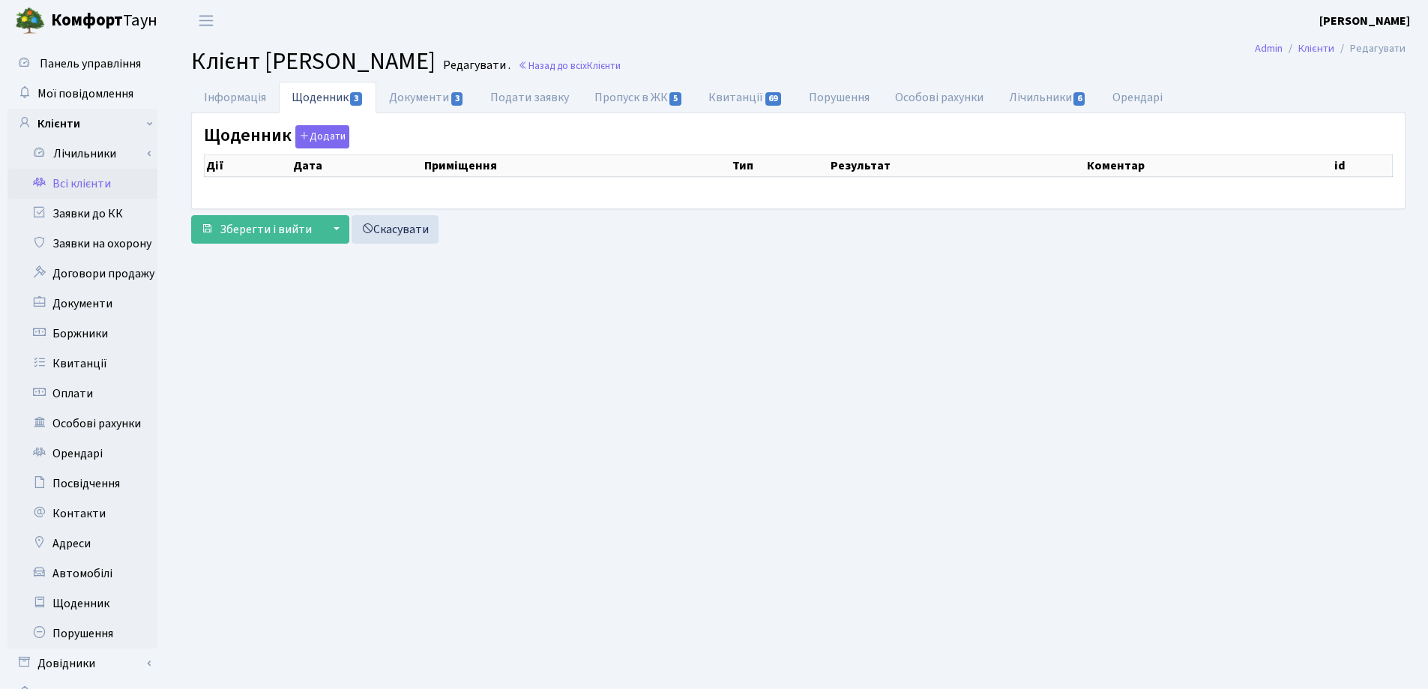
select select "25"
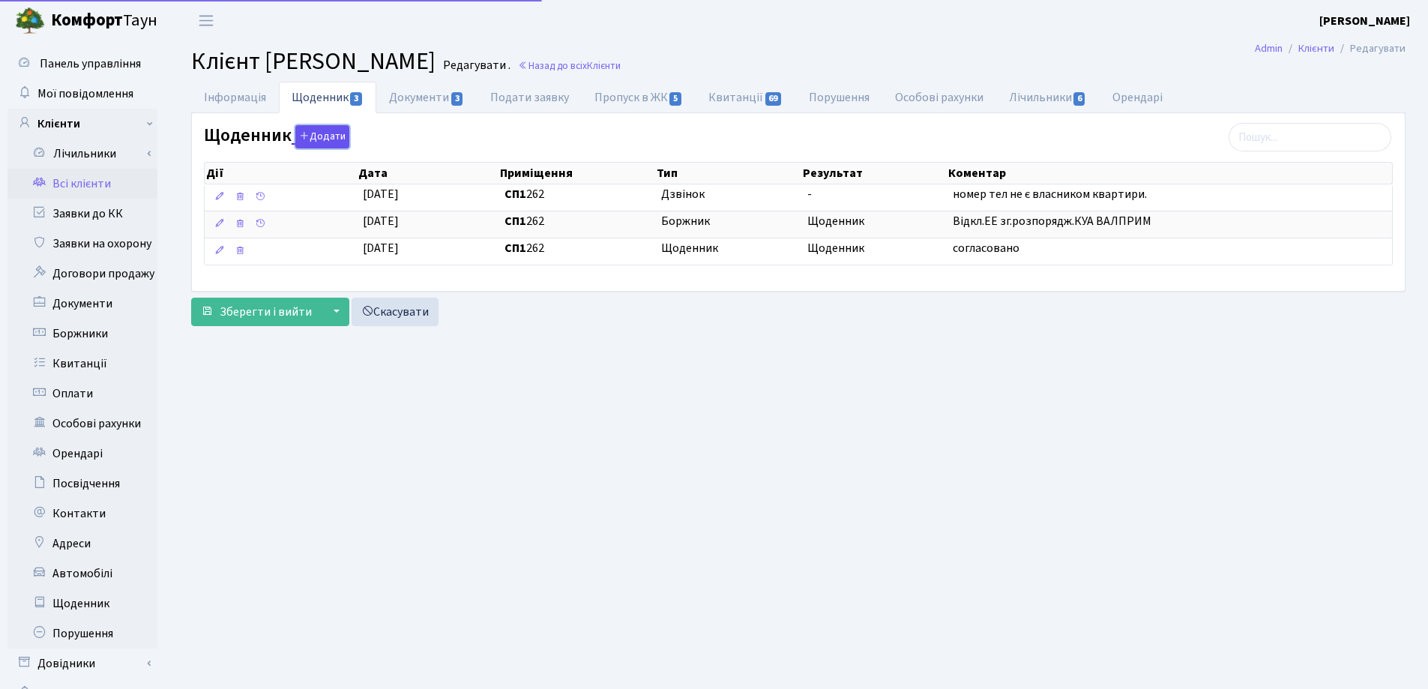
click at [313, 133] on button "Додати" at bounding box center [322, 136] width 54 height 23
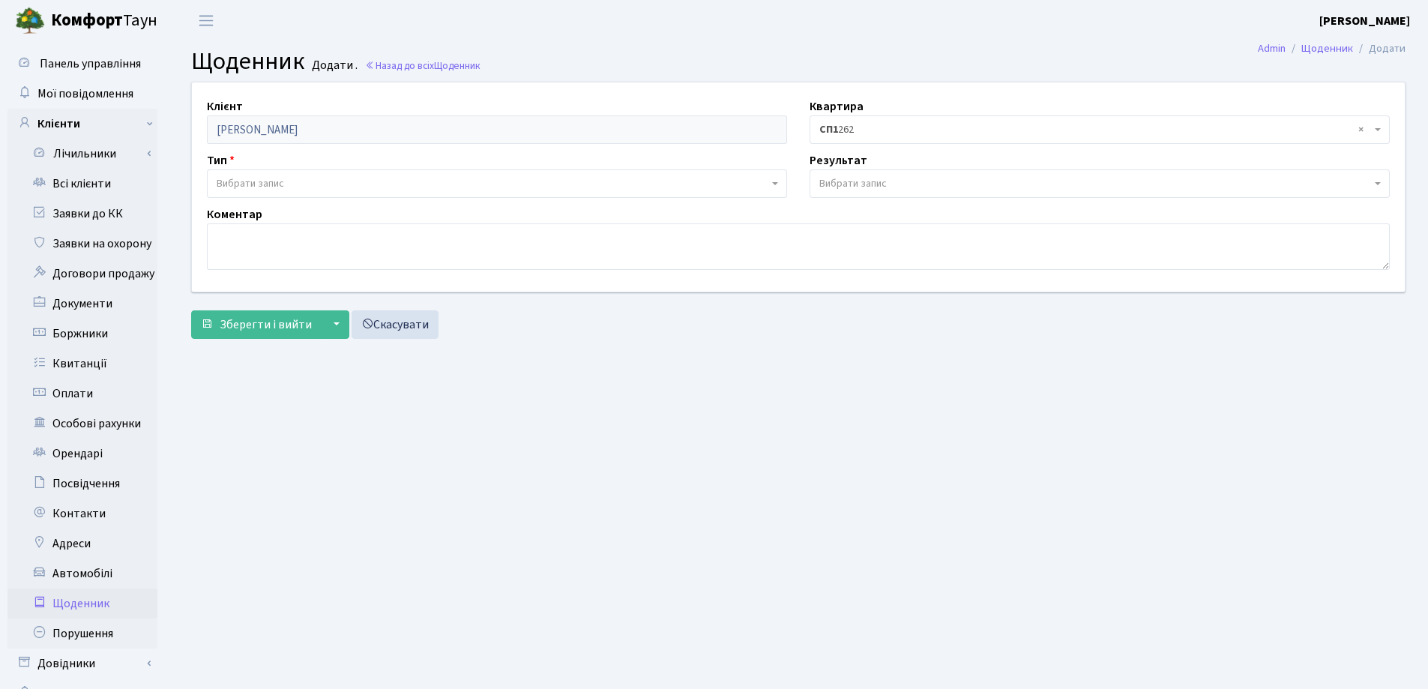
click at [852, 181] on span "Вибрати запис" at bounding box center [852, 183] width 67 height 15
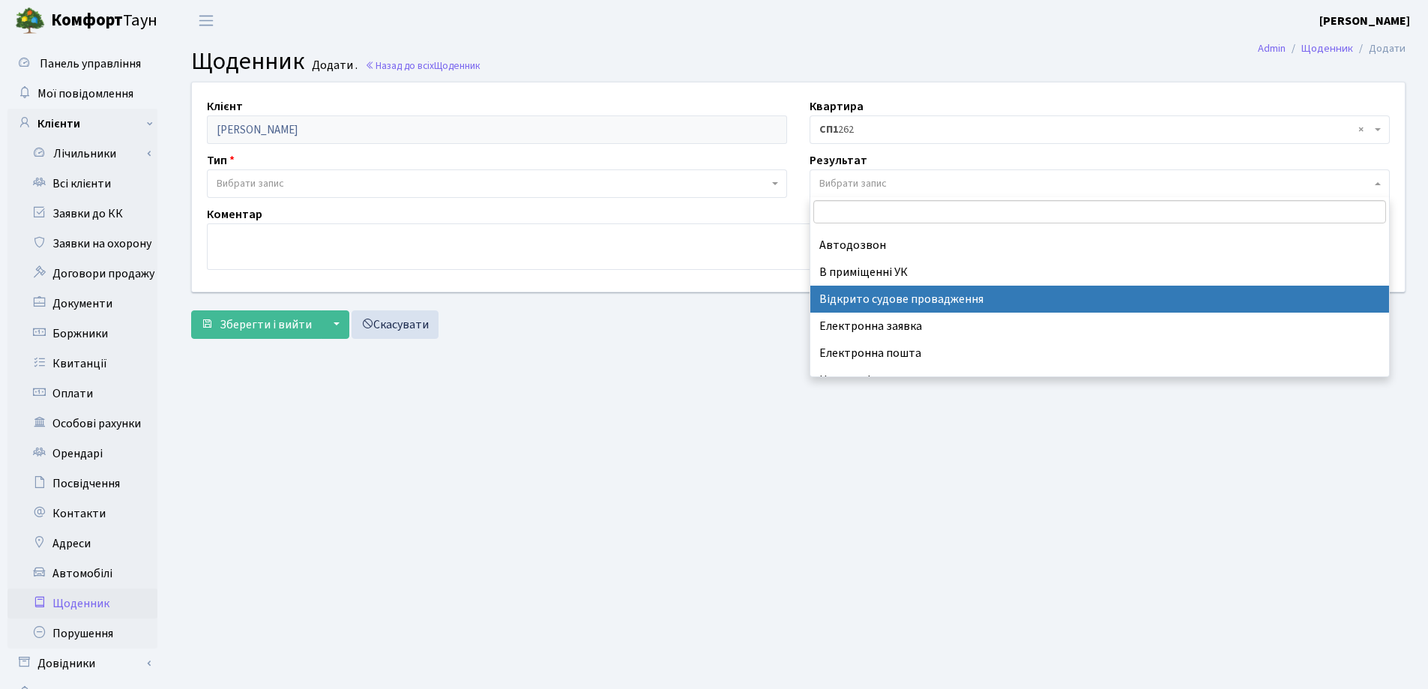
scroll to position [93, 0]
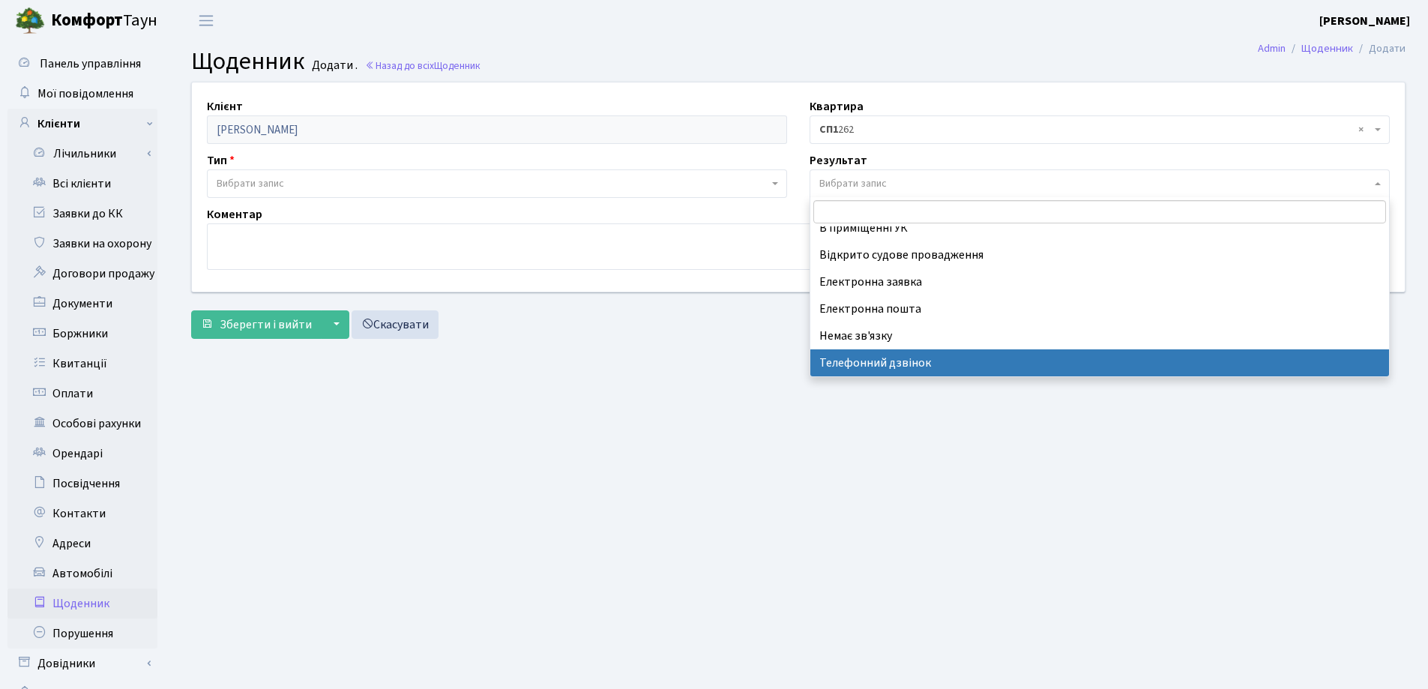
select select "196"
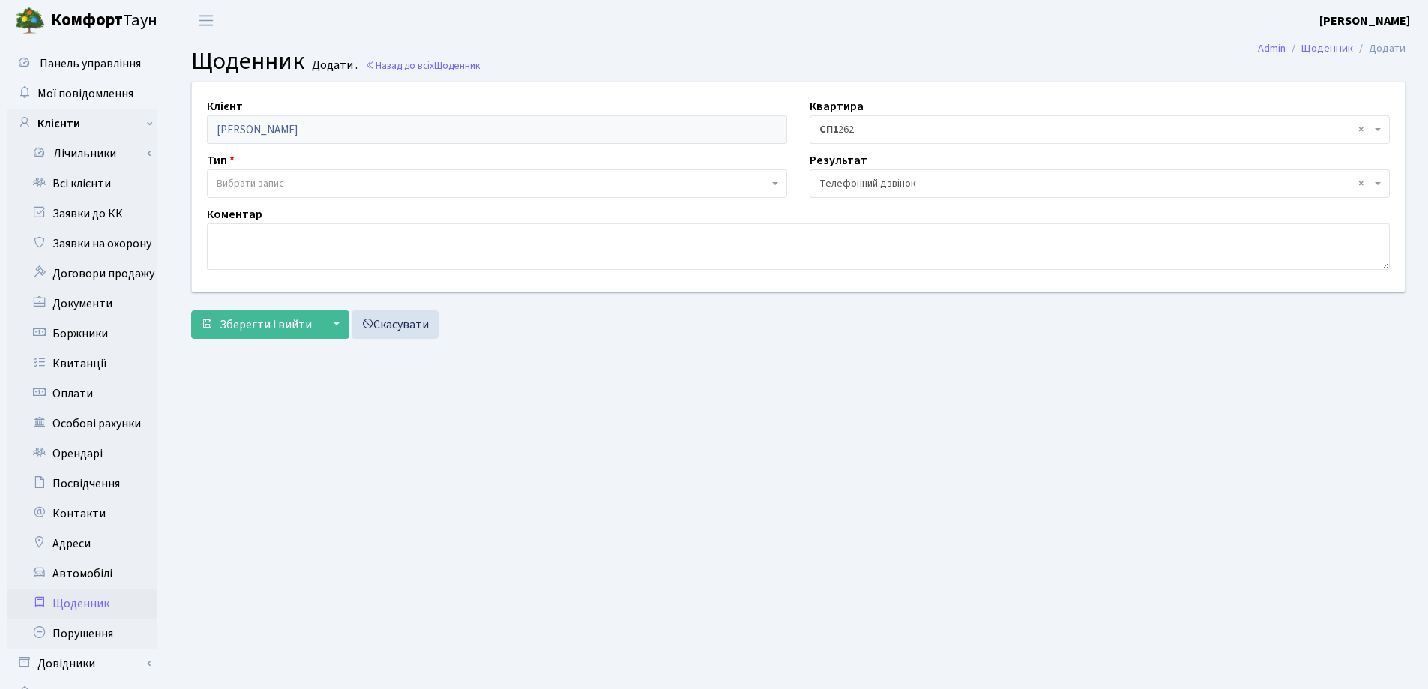
click at [242, 178] on span "Вибрати запис" at bounding box center [250, 183] width 67 height 15
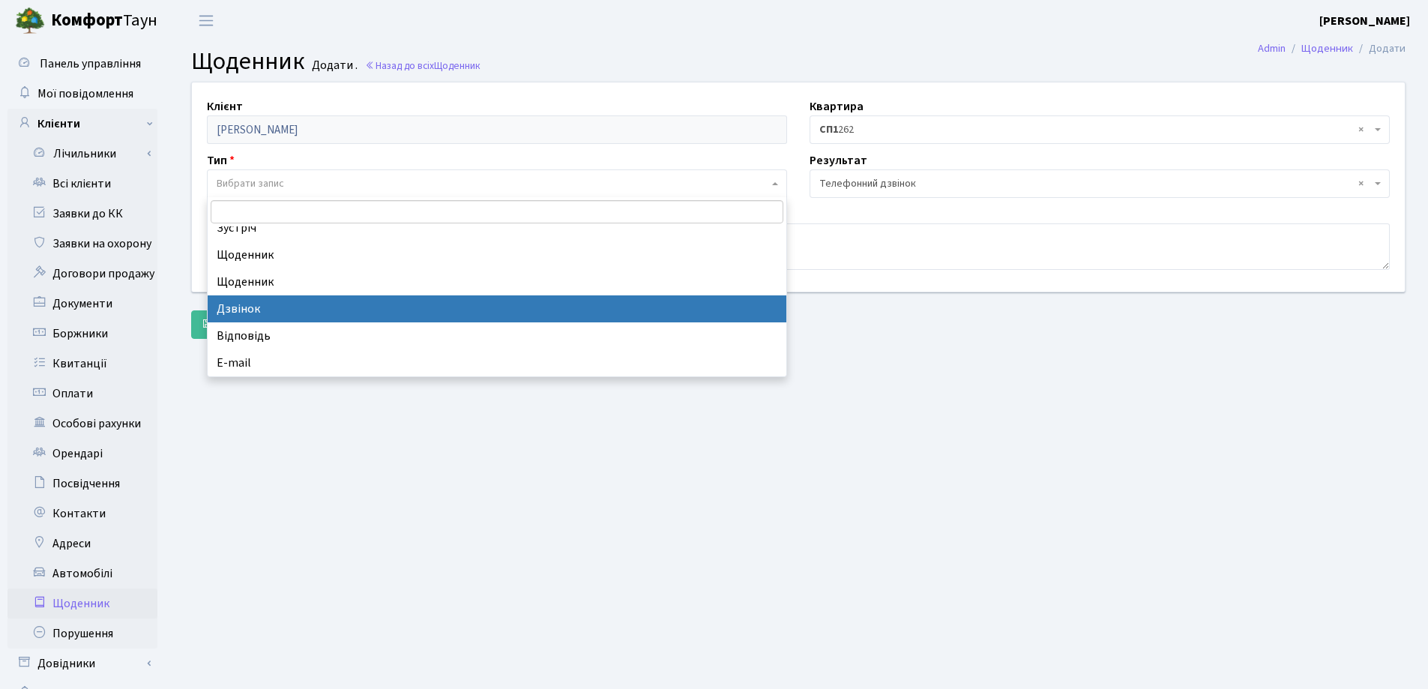
scroll to position [0, 0]
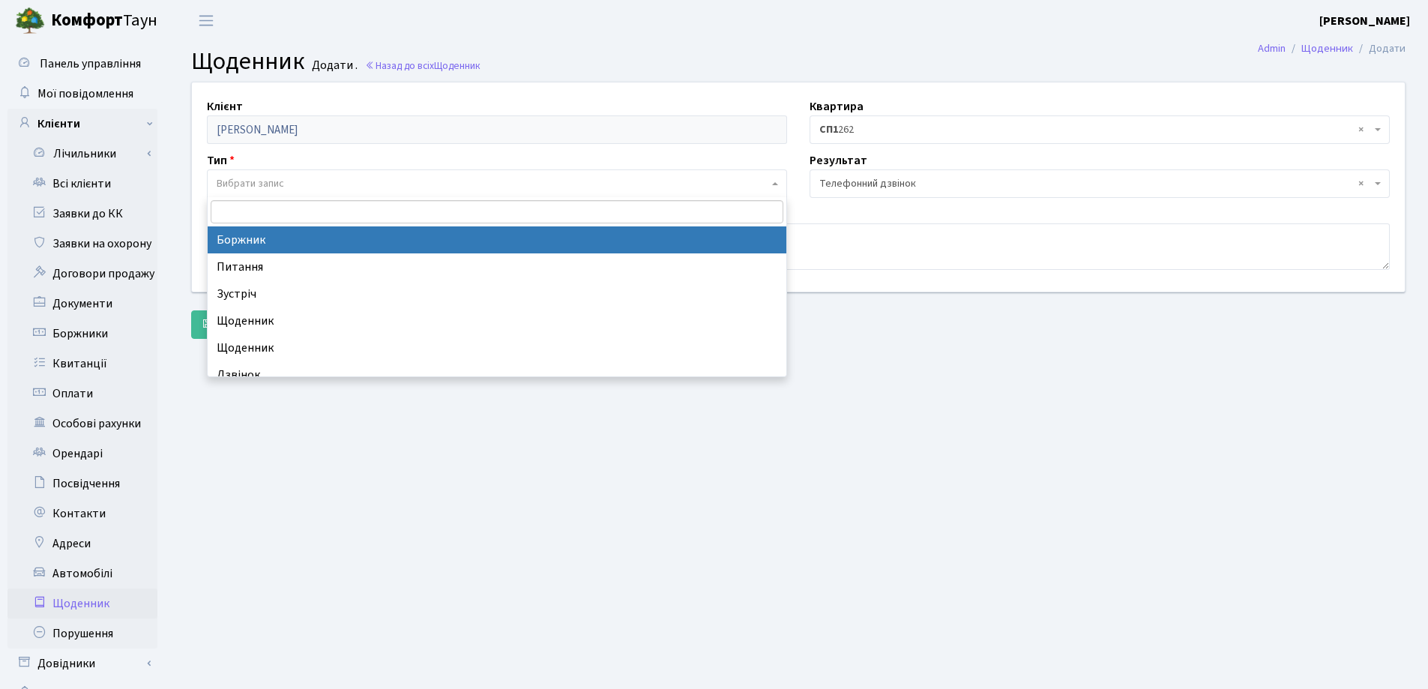
select select "189"
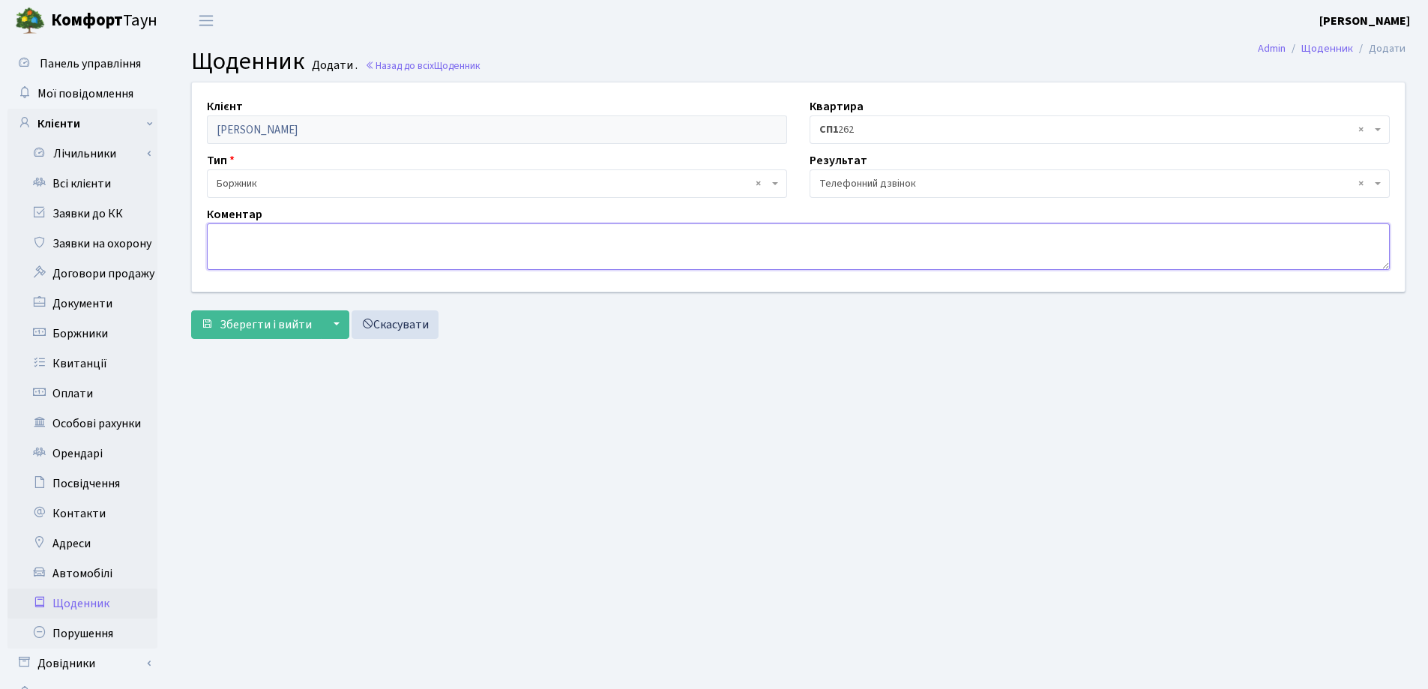
click at [257, 238] on textarea at bounding box center [798, 246] width 1183 height 46
type textarea "y"
type textarea "на дзвінок не відповідає"
click at [284, 319] on span "Зберегти і вийти" at bounding box center [266, 324] width 92 height 16
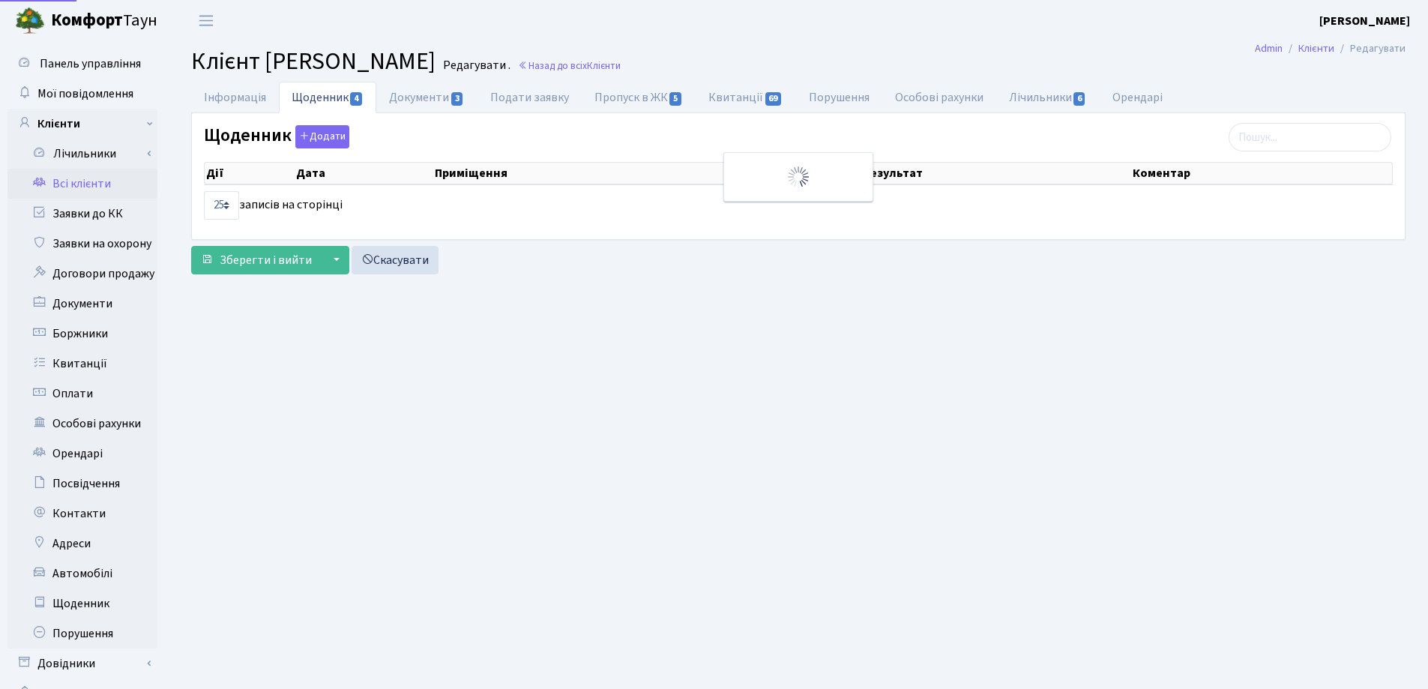
select select "25"
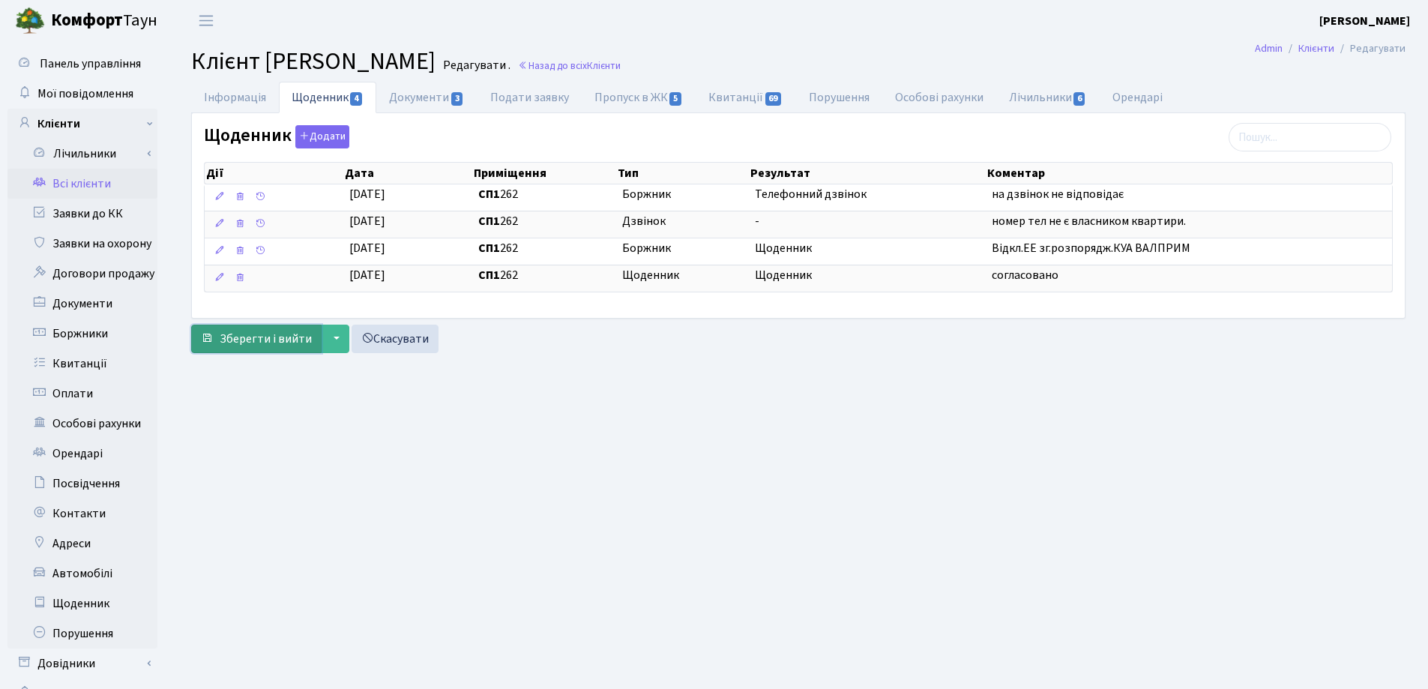
click at [267, 329] on button "Зберегти і вийти" at bounding box center [256, 339] width 130 height 28
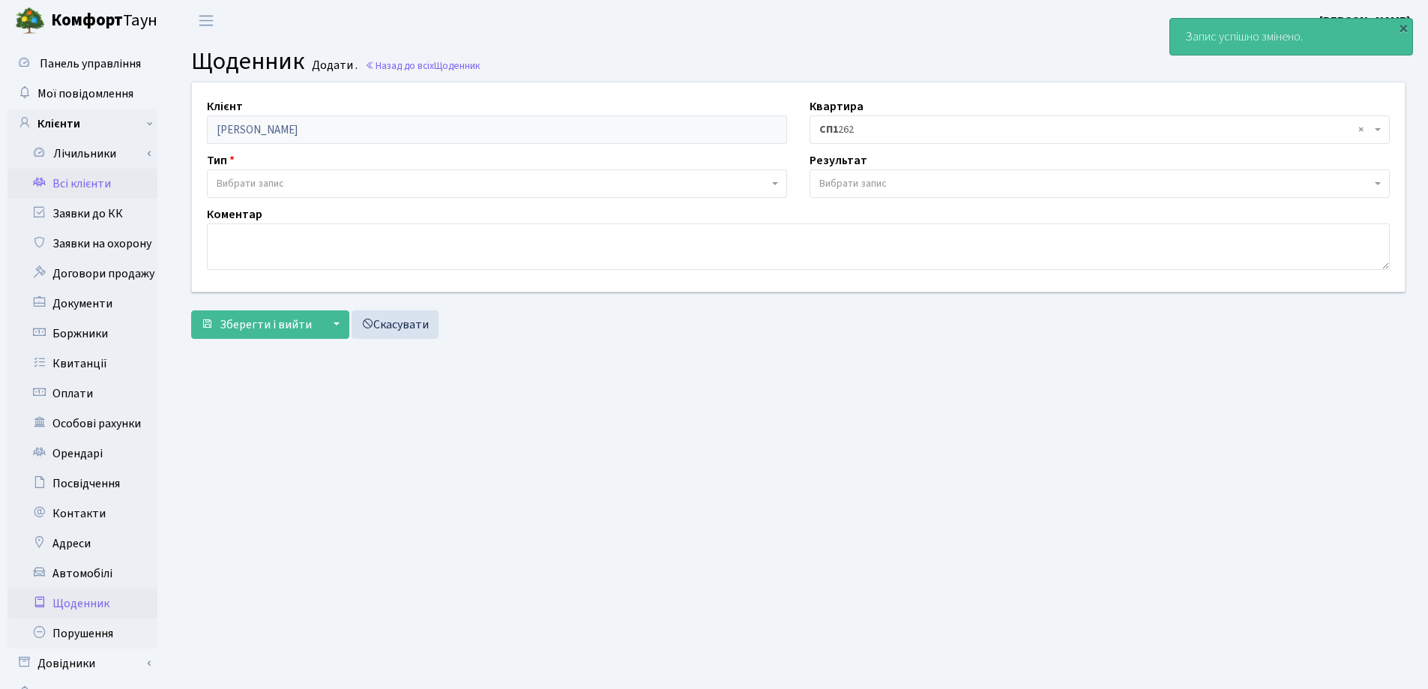
click at [80, 181] on link "Всі клієнти" at bounding box center [82, 184] width 150 height 30
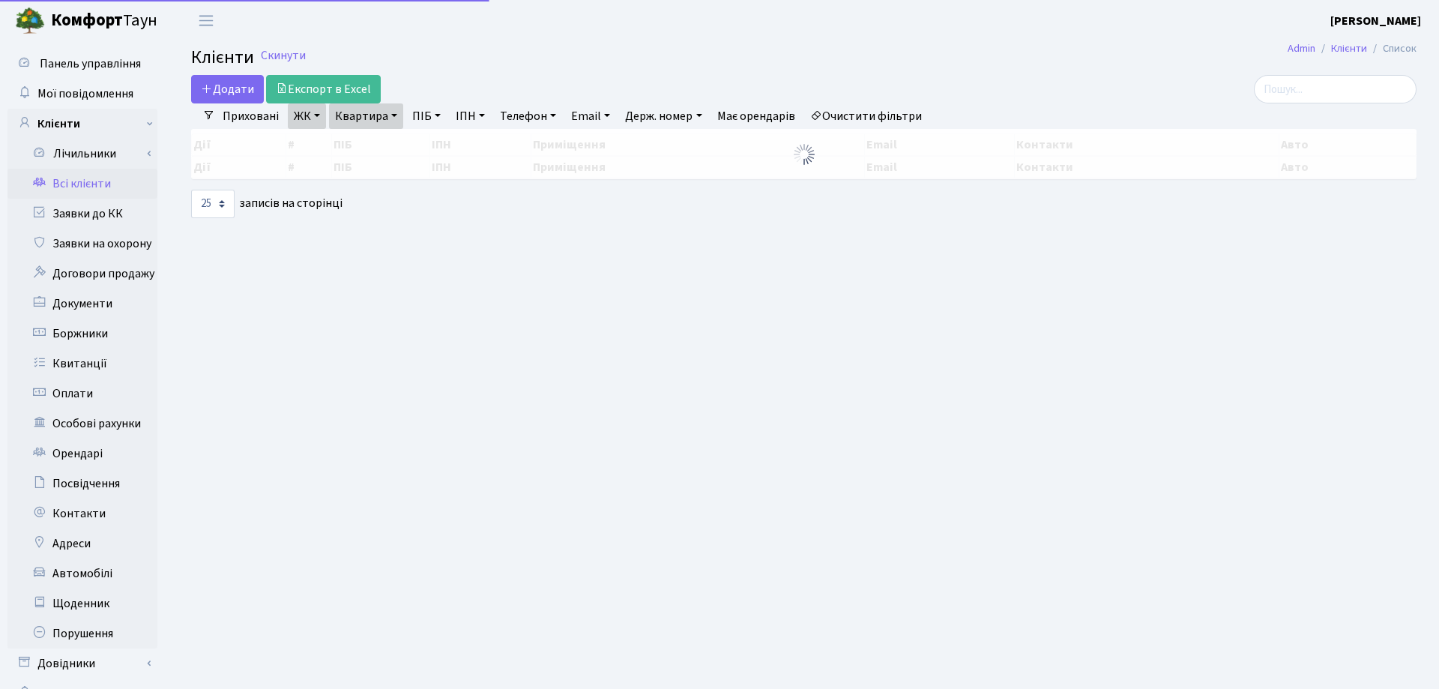
select select "25"
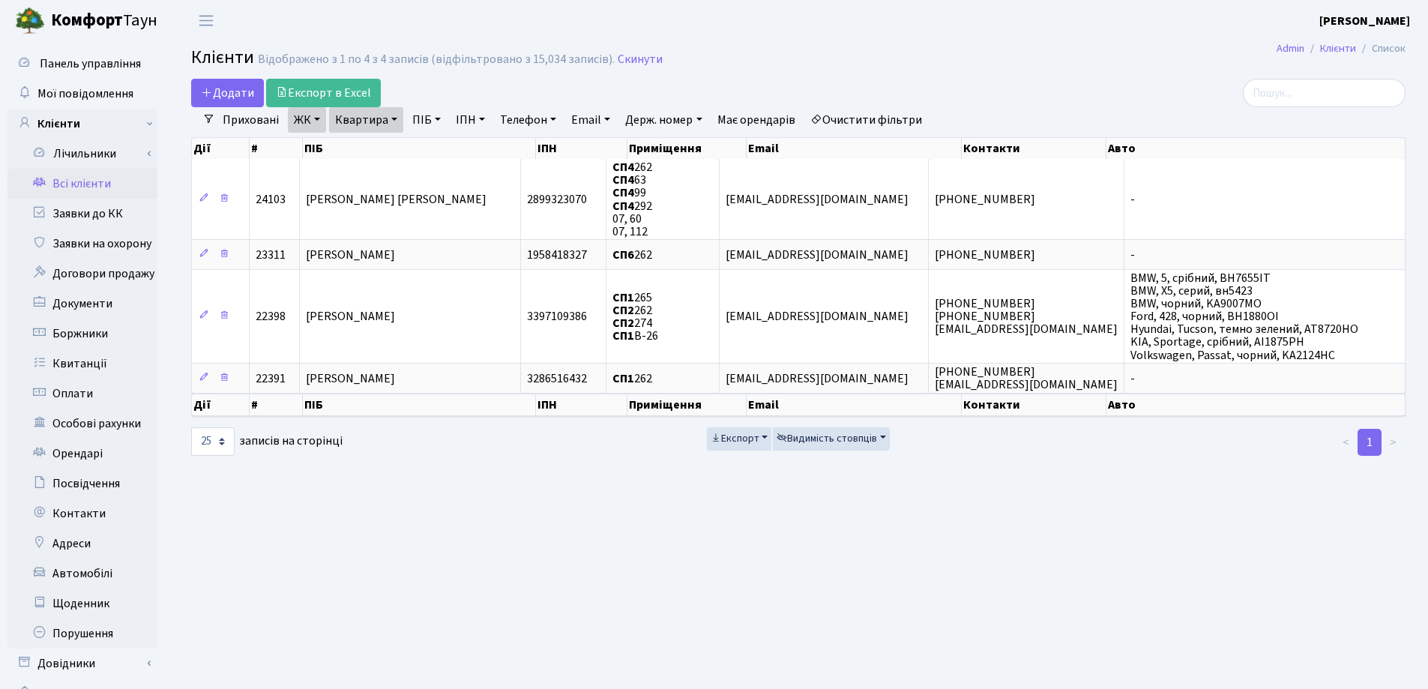
click at [393, 120] on link "Квартира" at bounding box center [366, 119] width 74 height 25
click at [396, 148] on input "262" at bounding box center [374, 149] width 88 height 28
type input "224"
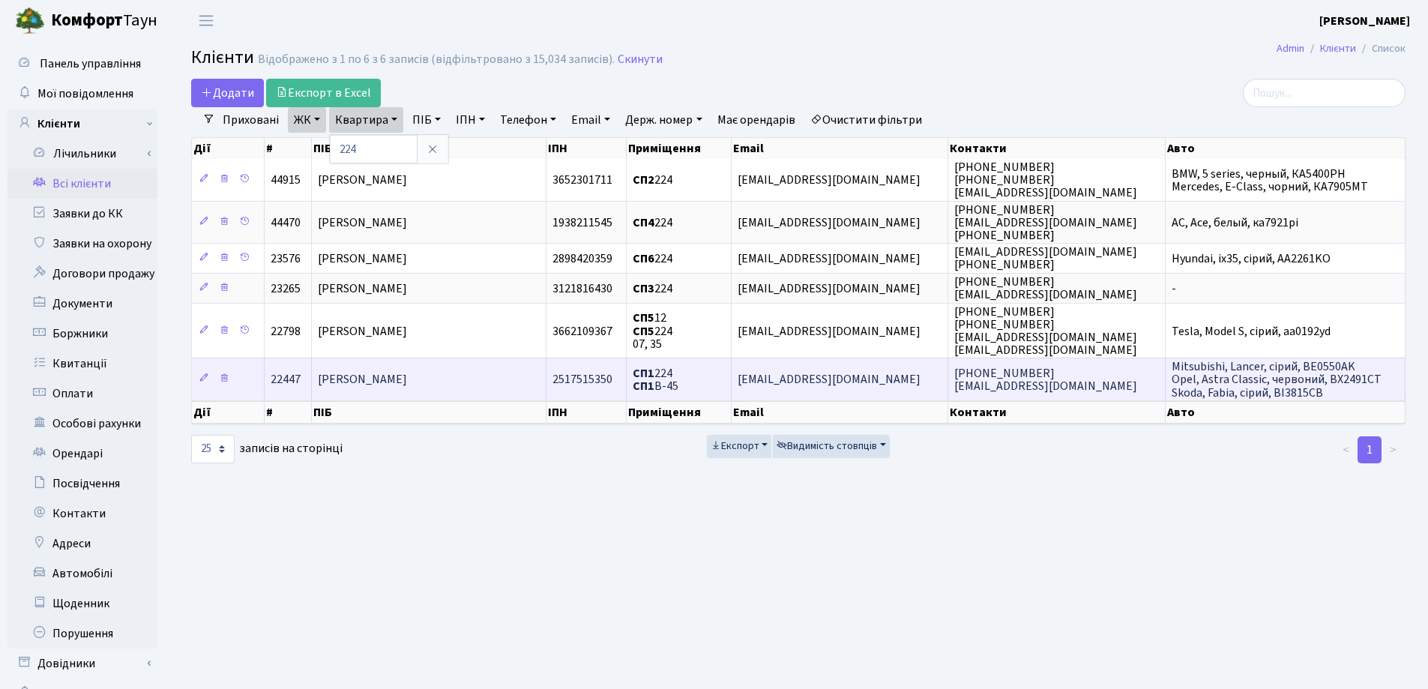
click at [394, 376] on span "[PERSON_NAME] [PERSON_NAME]" at bounding box center [362, 380] width 89 height 16
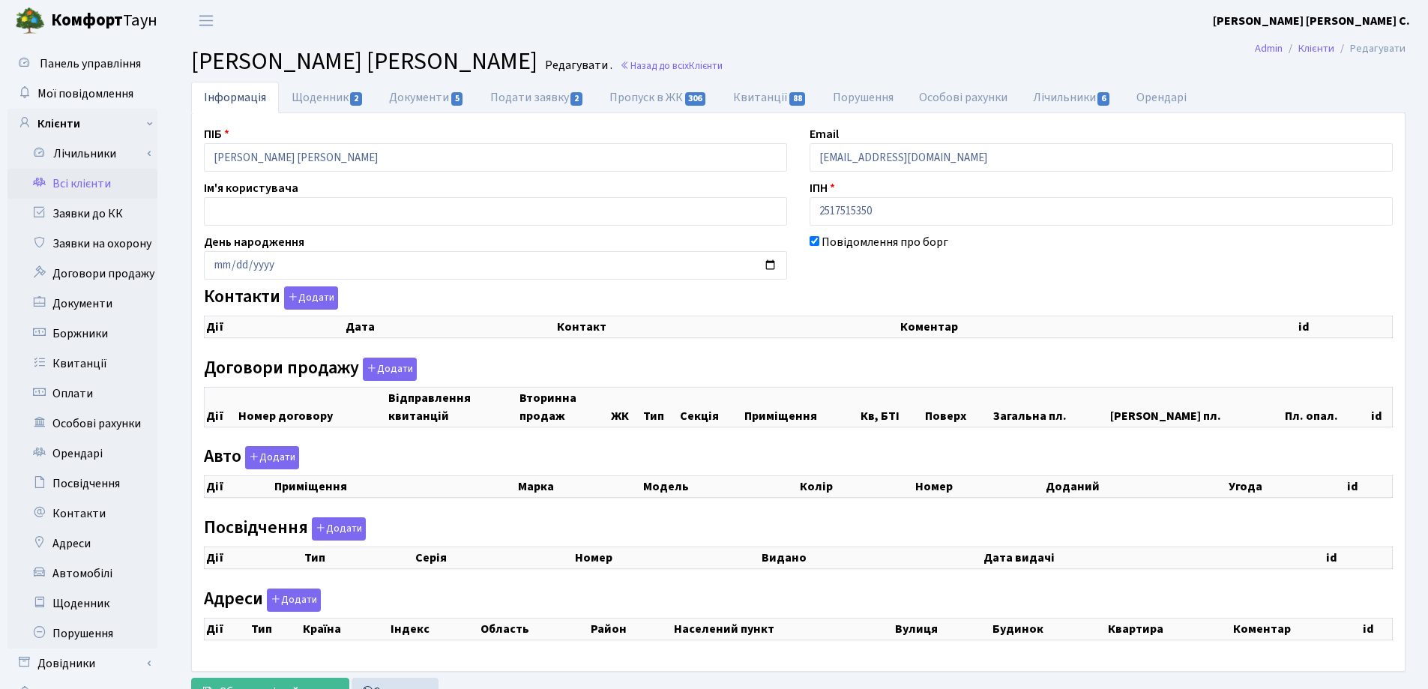
checkbox input "true"
select select "25"
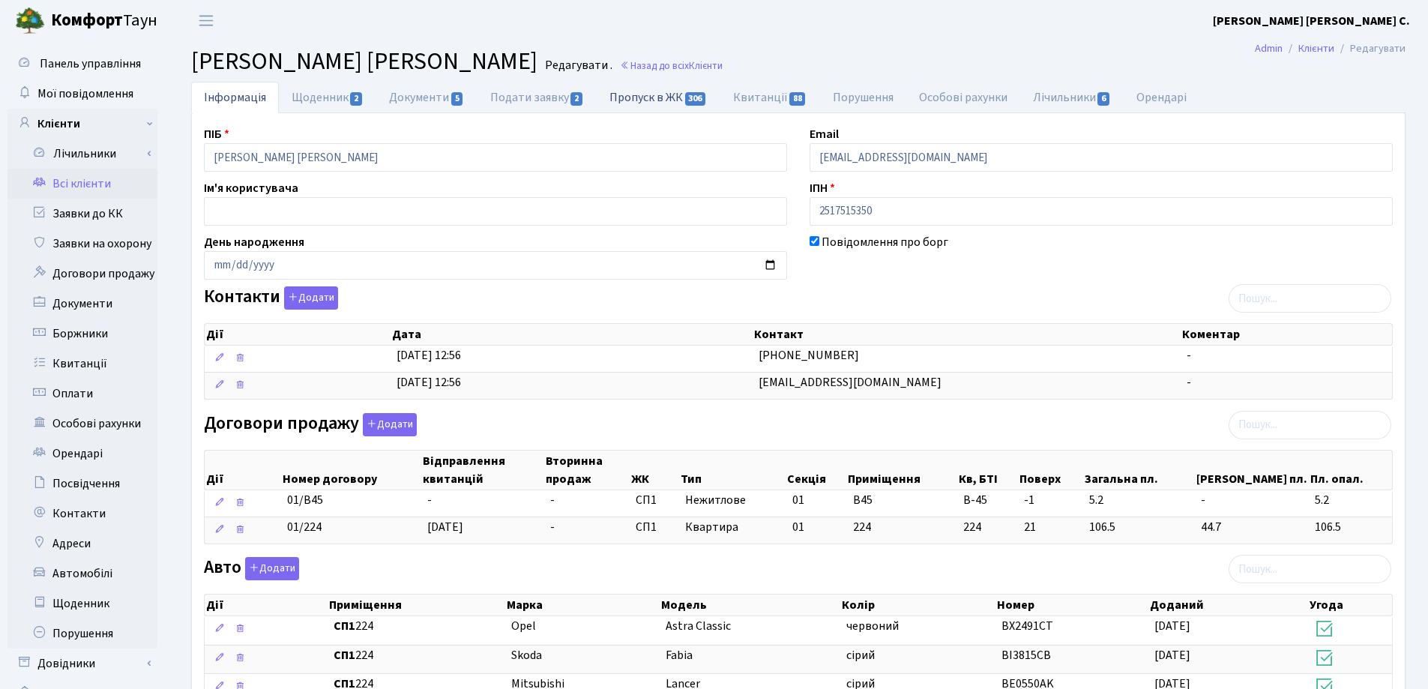
click at [632, 94] on link "Пропуск в ЖК 306" at bounding box center [658, 97] width 123 height 31
select select "25"
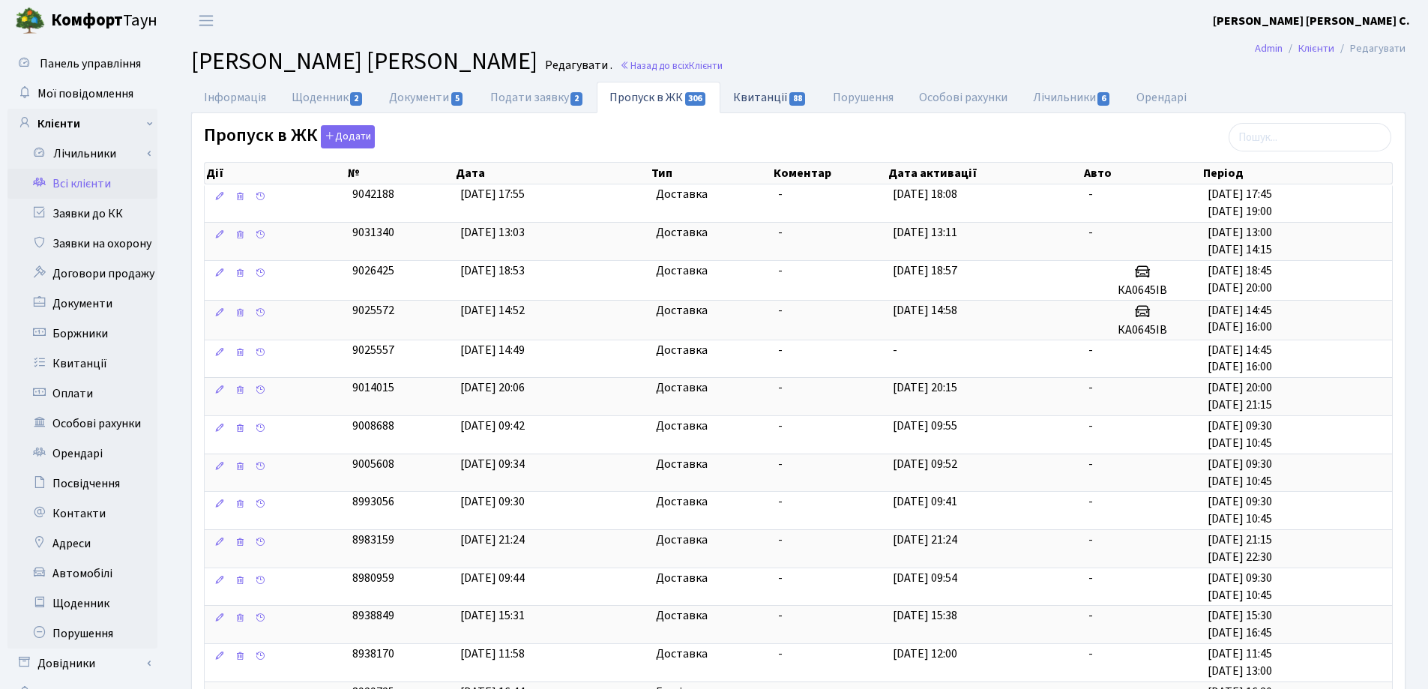
click at [757, 97] on link "Квитанції 88" at bounding box center [770, 97] width 100 height 31
select select "25"
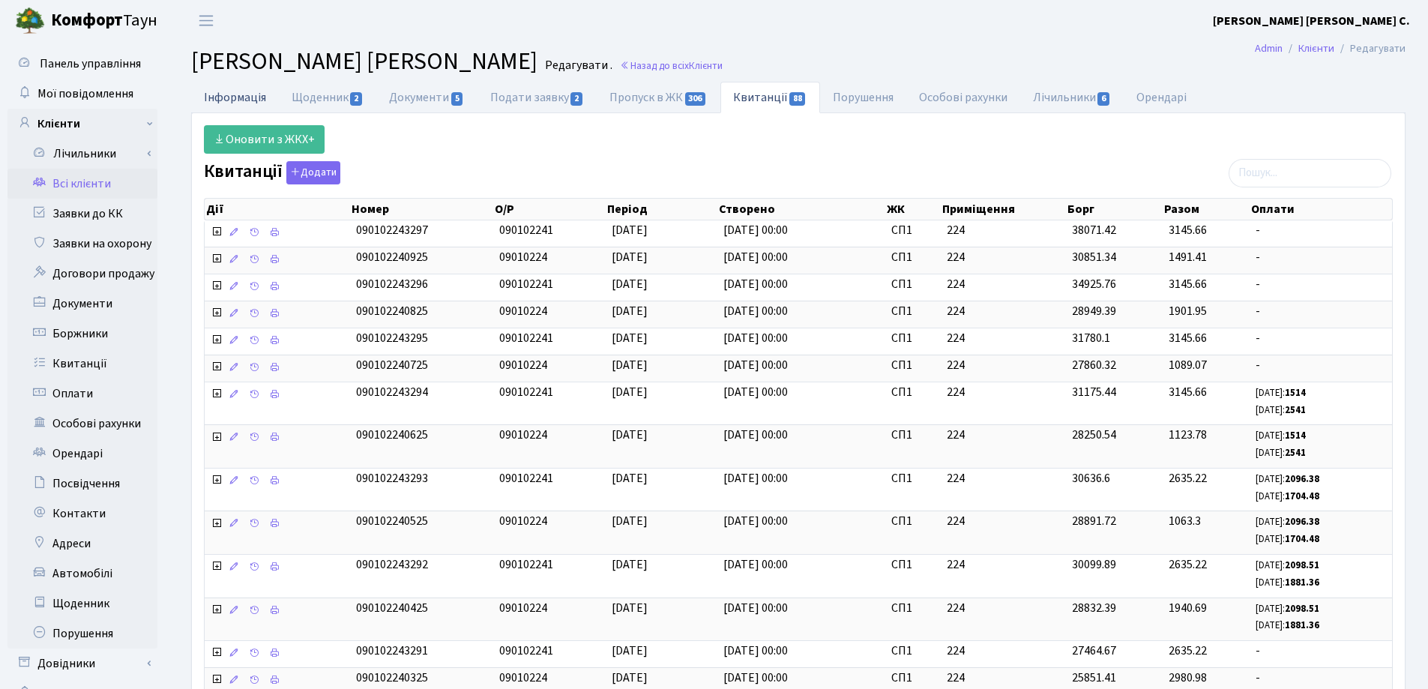
click at [235, 97] on link "Інформація" at bounding box center [235, 97] width 88 height 31
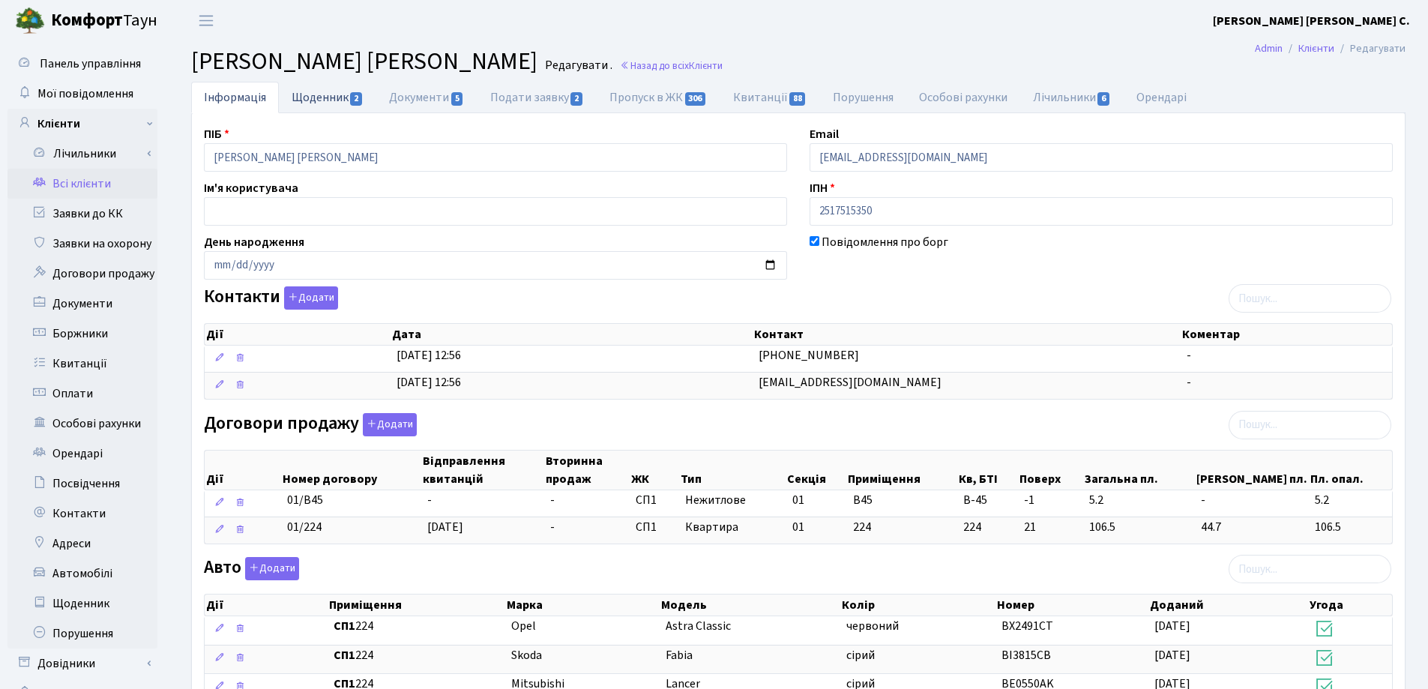
click at [318, 103] on link "Щоденник 2" at bounding box center [327, 97] width 97 height 31
select select "25"
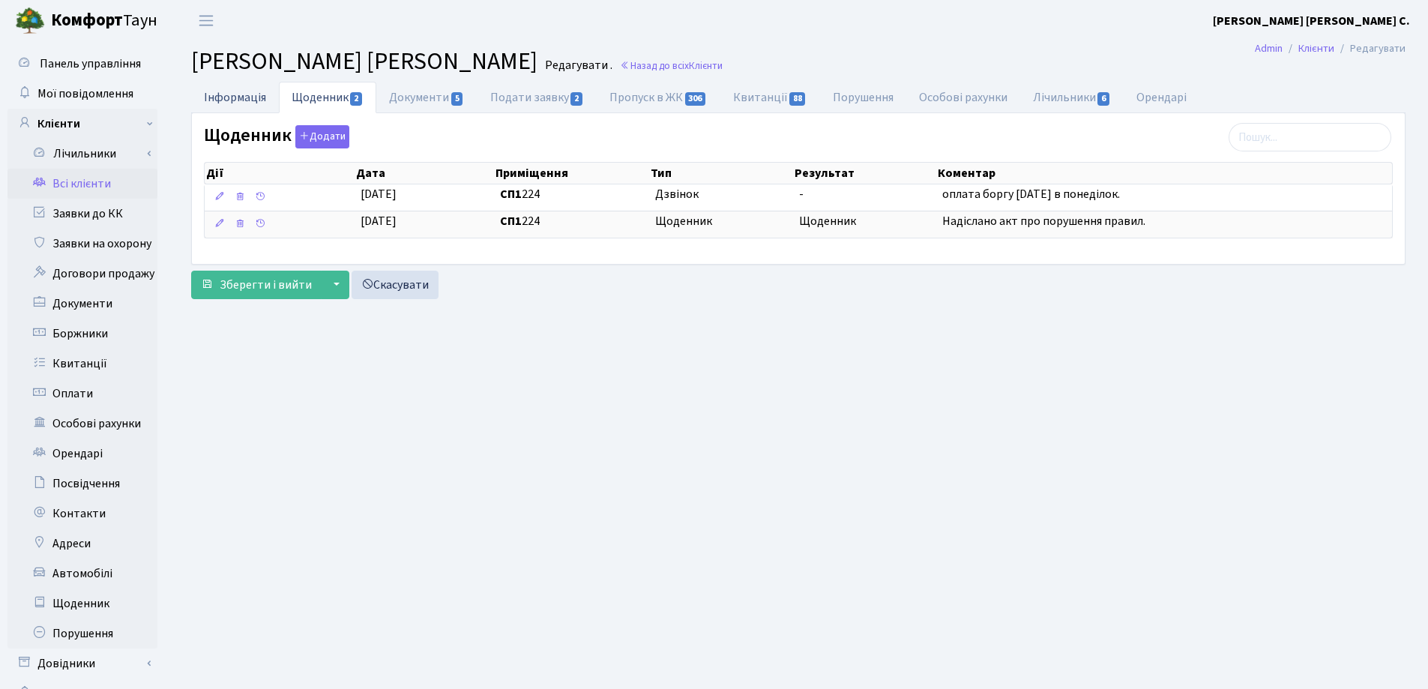
click at [220, 94] on link "Інформація" at bounding box center [235, 97] width 88 height 31
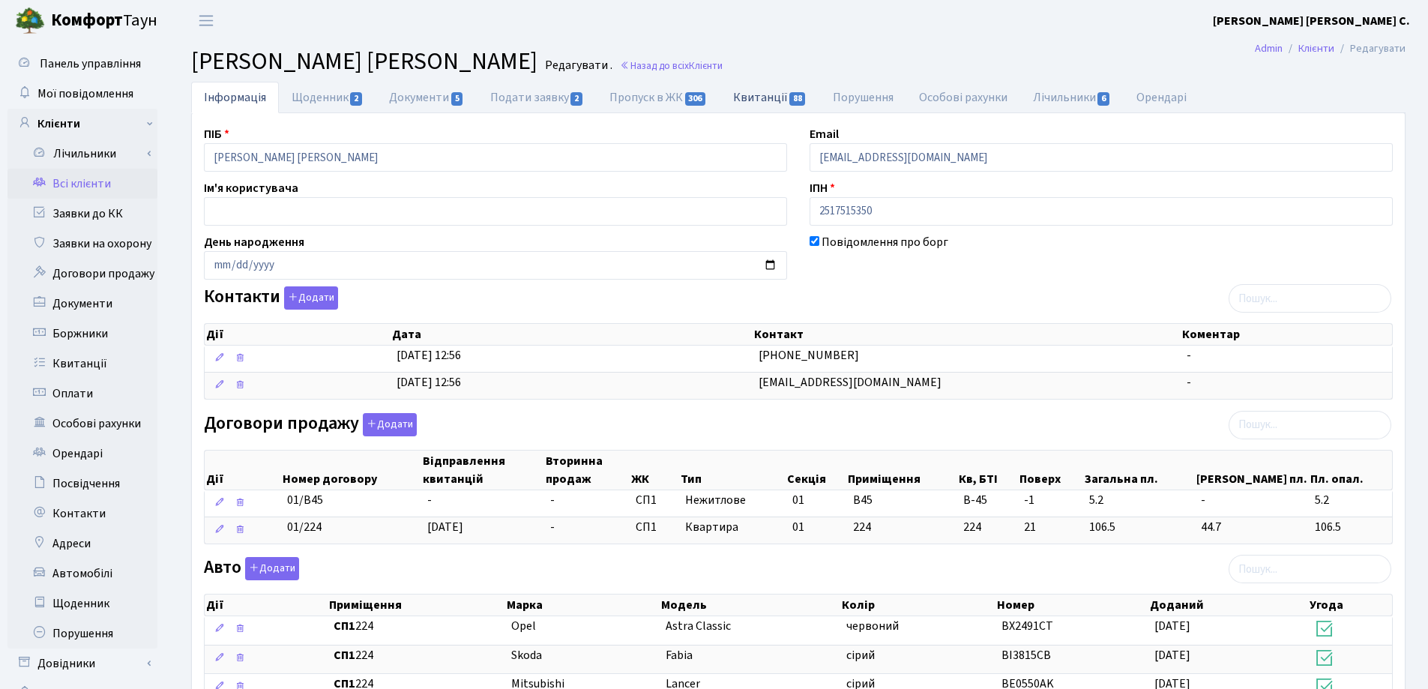
click at [749, 98] on link "Квитанції 88" at bounding box center [770, 97] width 100 height 31
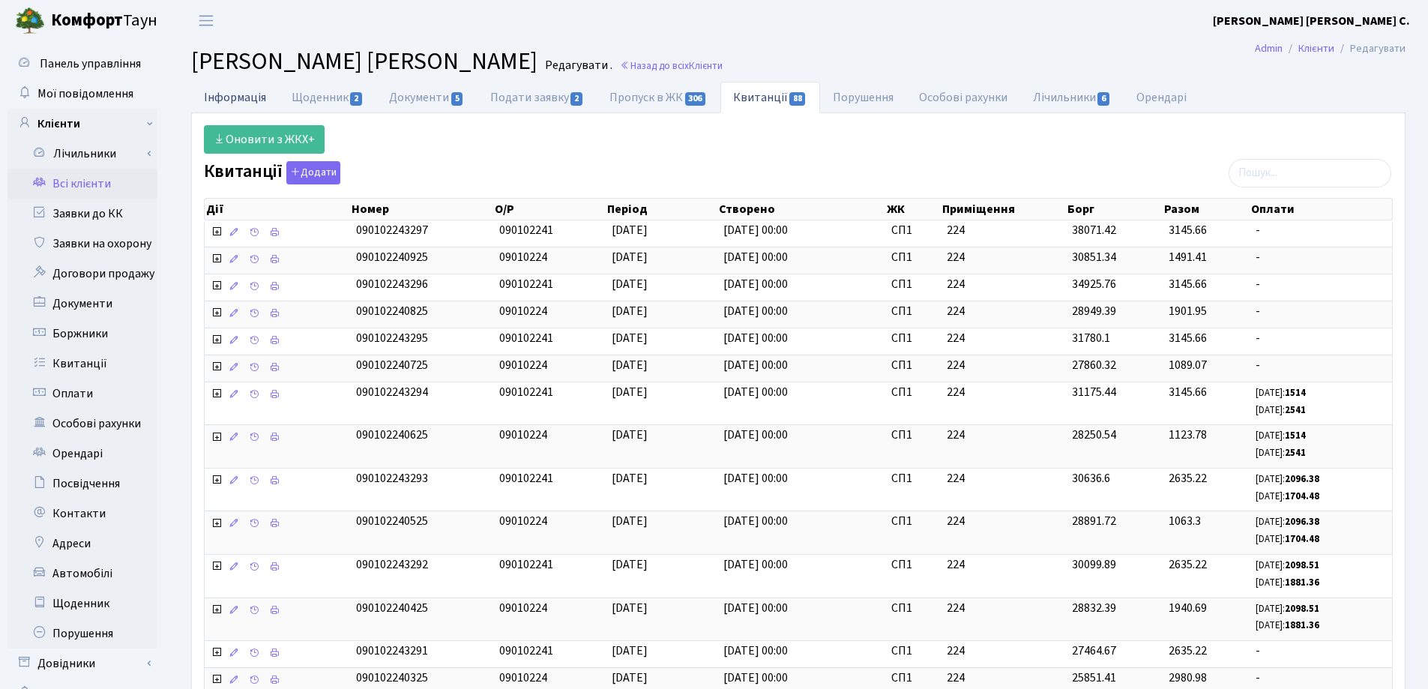
click at [217, 95] on link "Інформація" at bounding box center [235, 97] width 88 height 31
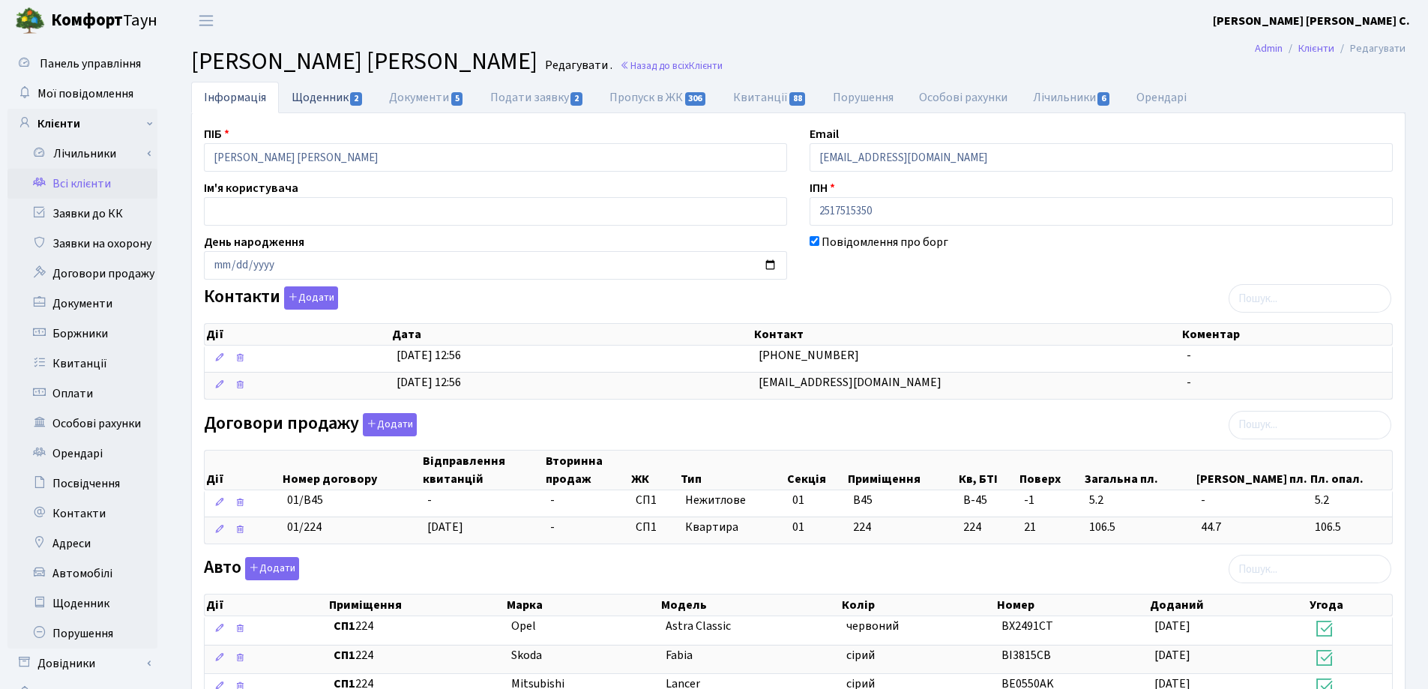
click at [300, 97] on link "Щоденник 2" at bounding box center [327, 97] width 97 height 31
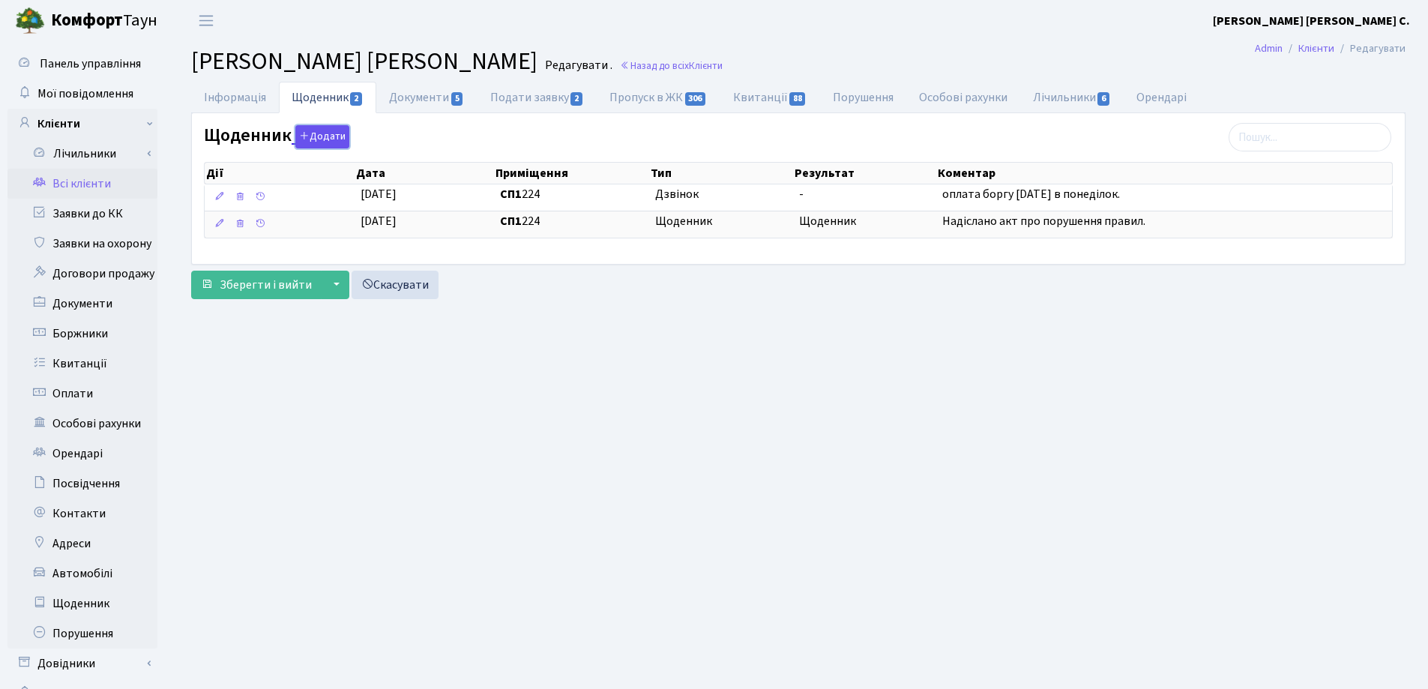
click at [313, 137] on button "Додати" at bounding box center [322, 136] width 54 height 23
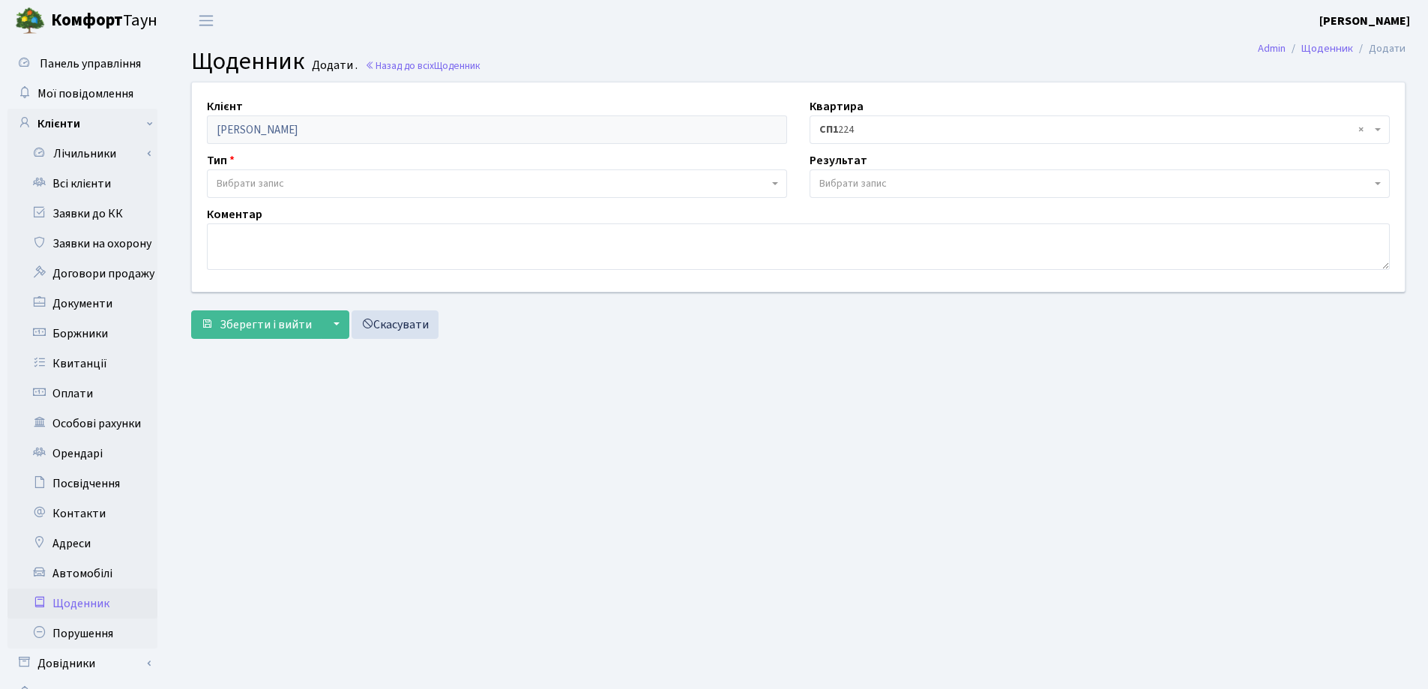
click at [277, 183] on span "Вибрати запис" at bounding box center [250, 183] width 67 height 15
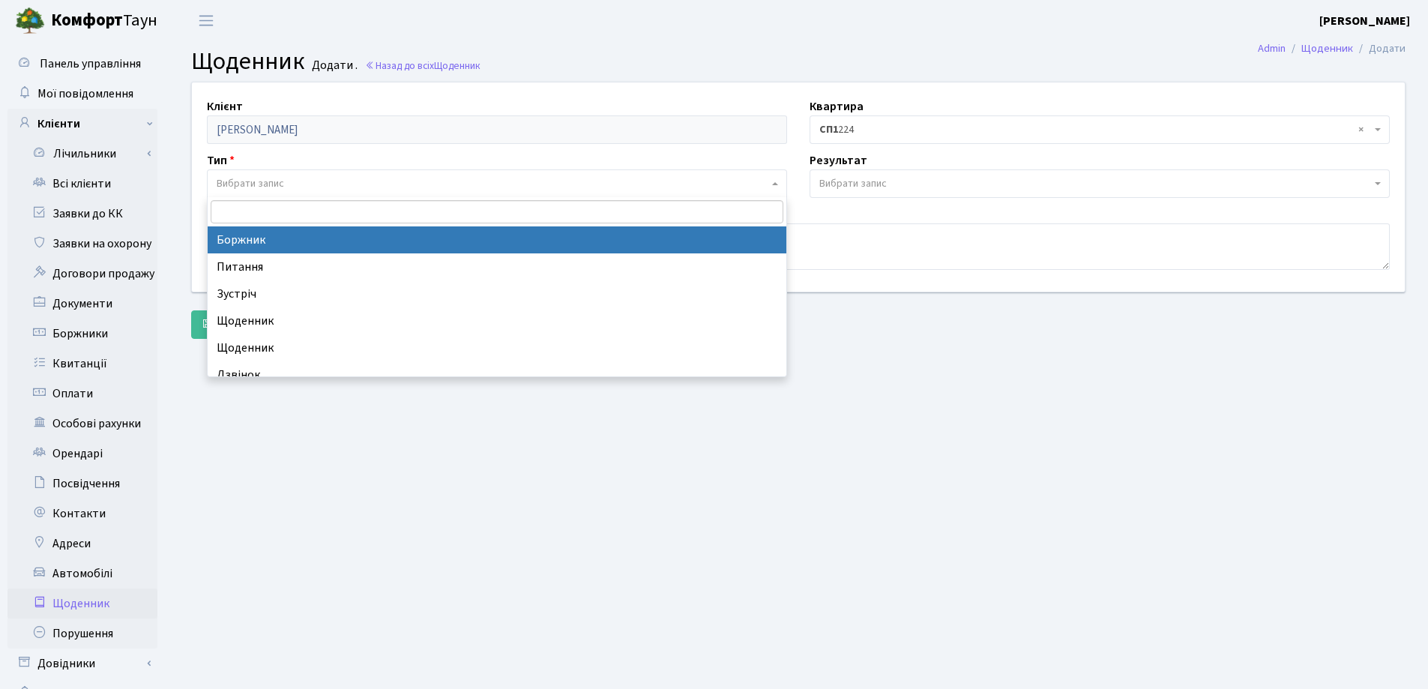
select select "189"
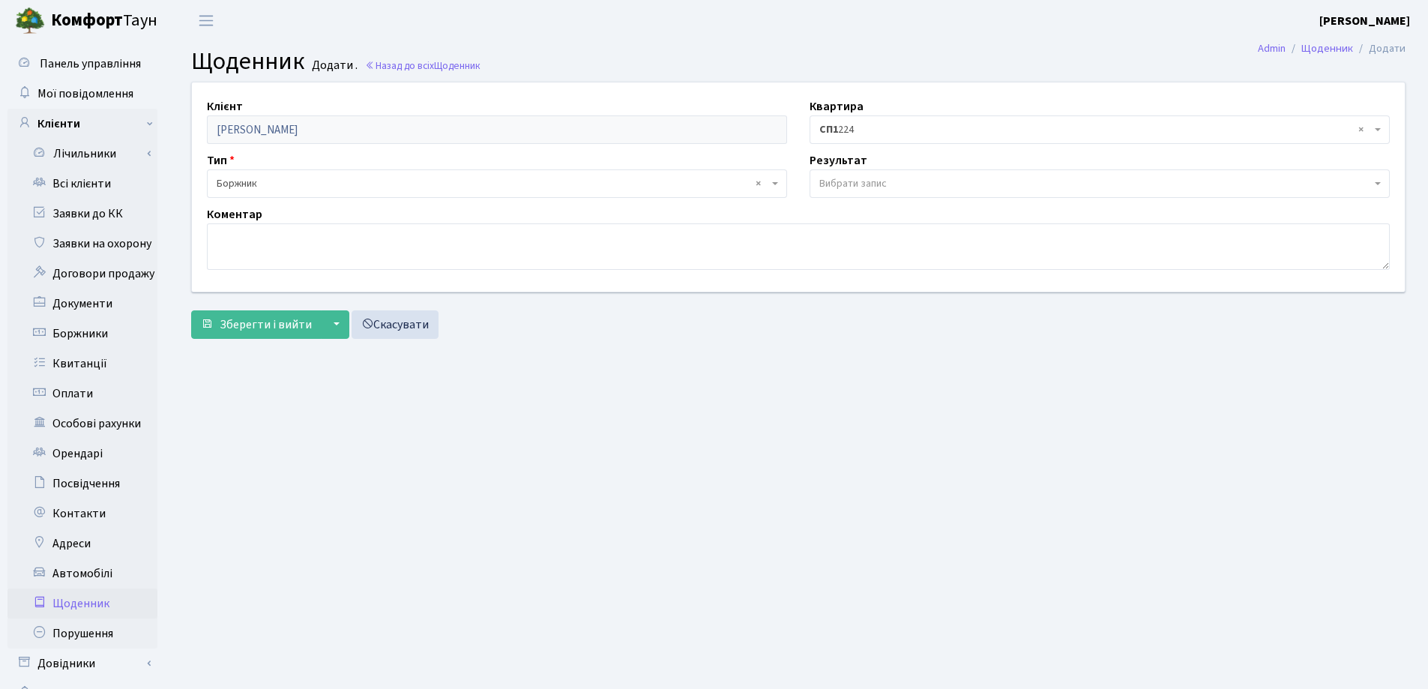
click at [900, 170] on span "Вибрати запис" at bounding box center [1099, 183] width 580 height 28
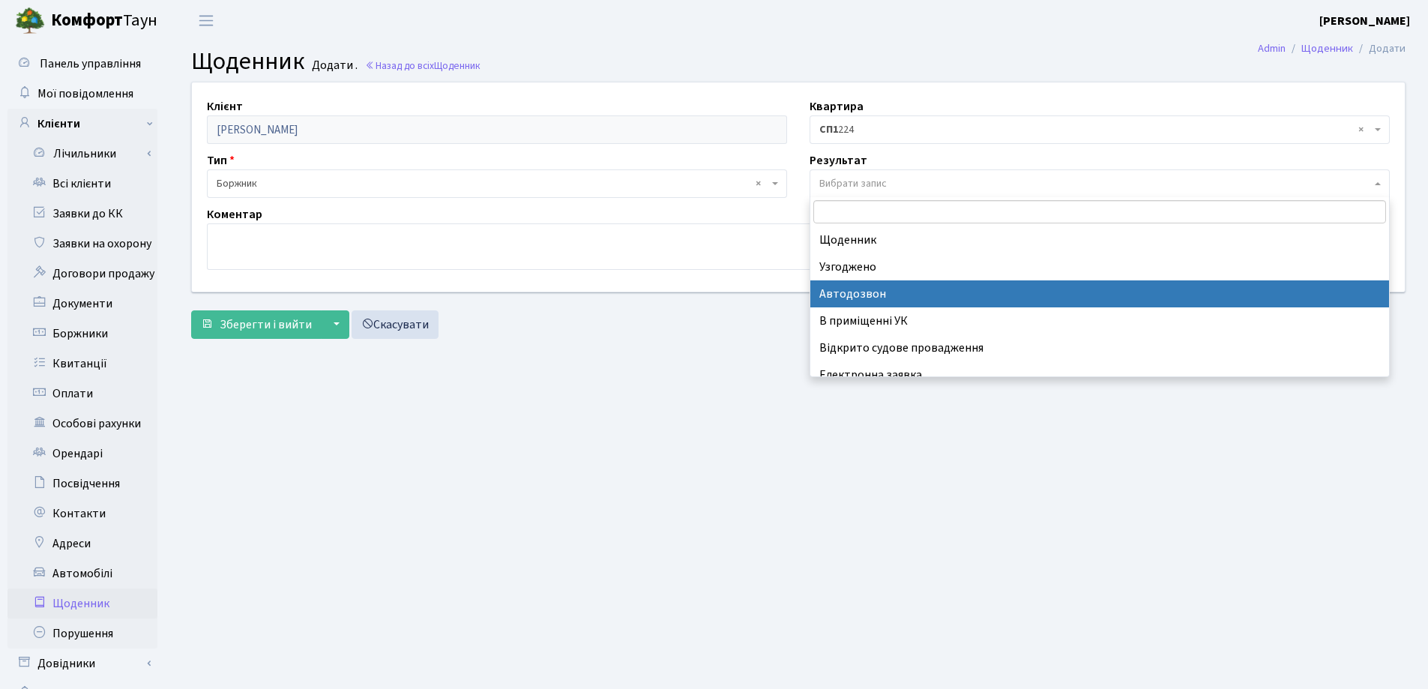
scroll to position [93, 0]
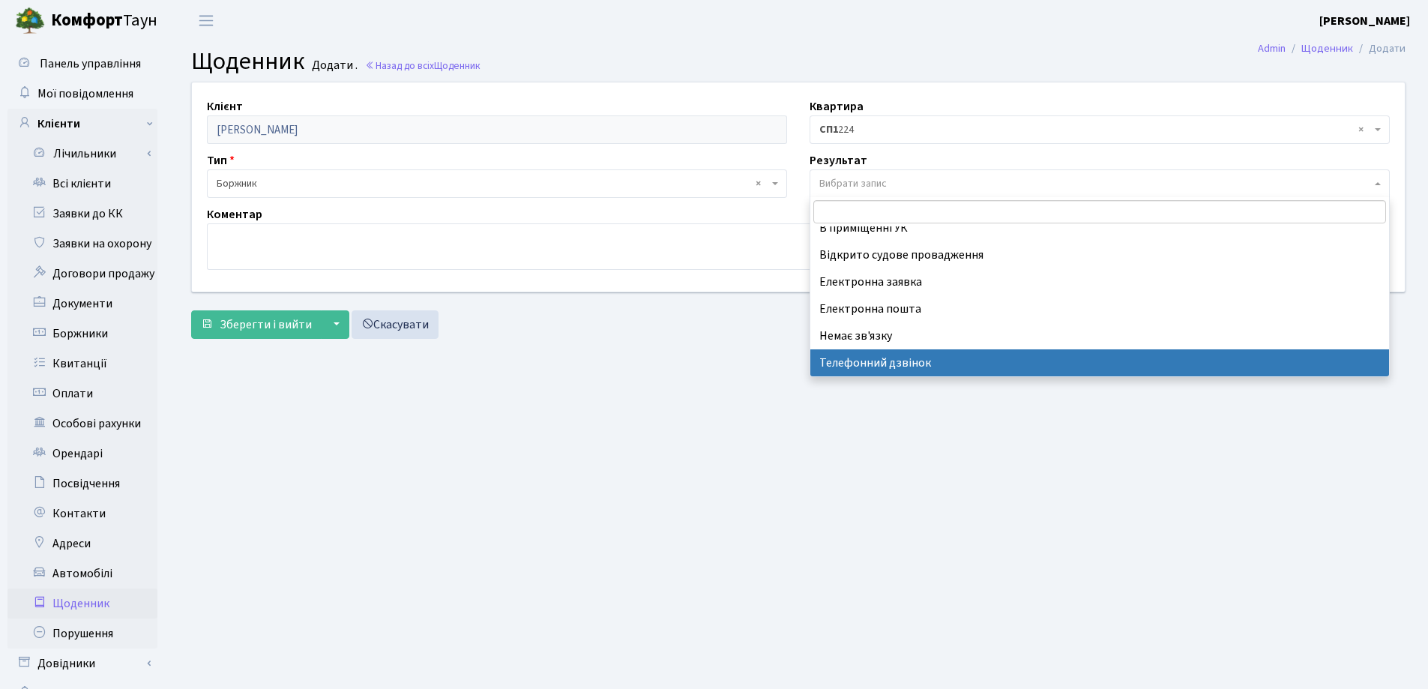
select select "196"
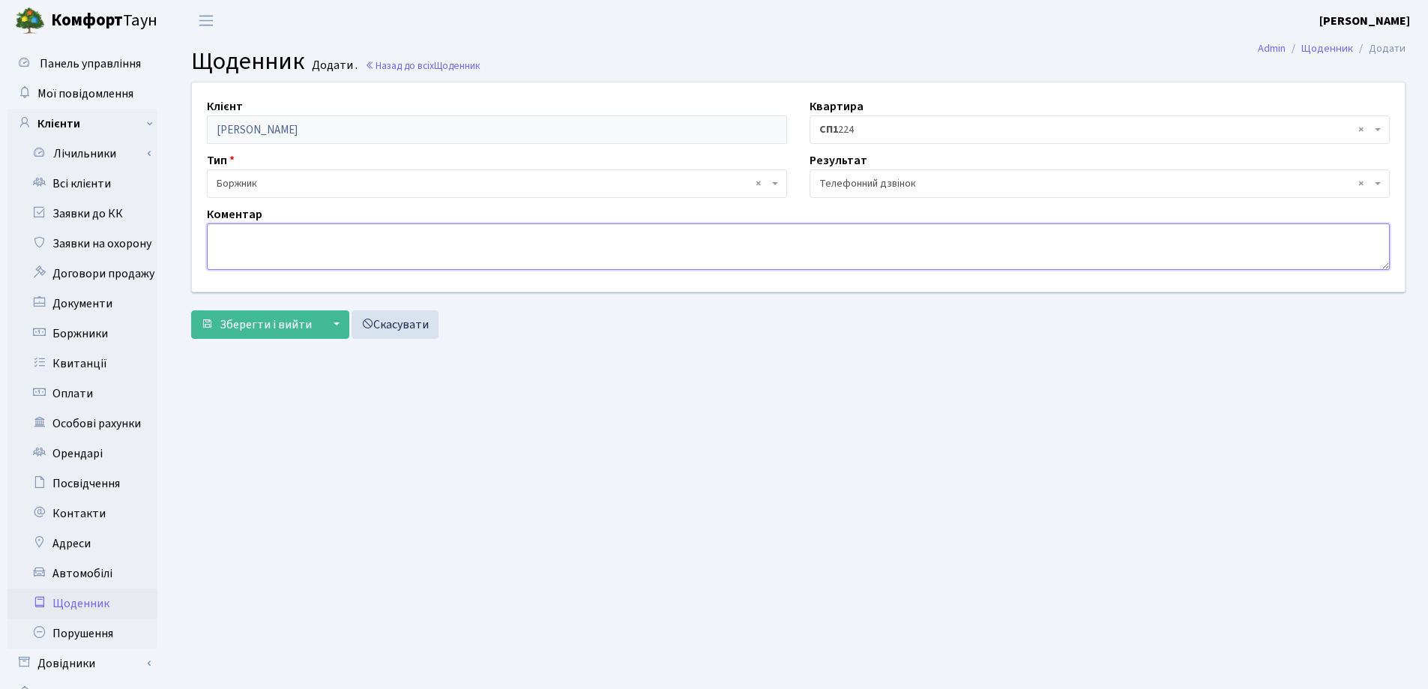
click at [253, 247] on textarea at bounding box center [798, 246] width 1183 height 46
type textarea "номер тел. не відповідає ."
click at [247, 332] on span "Зберегти і вийти" at bounding box center [266, 324] width 92 height 16
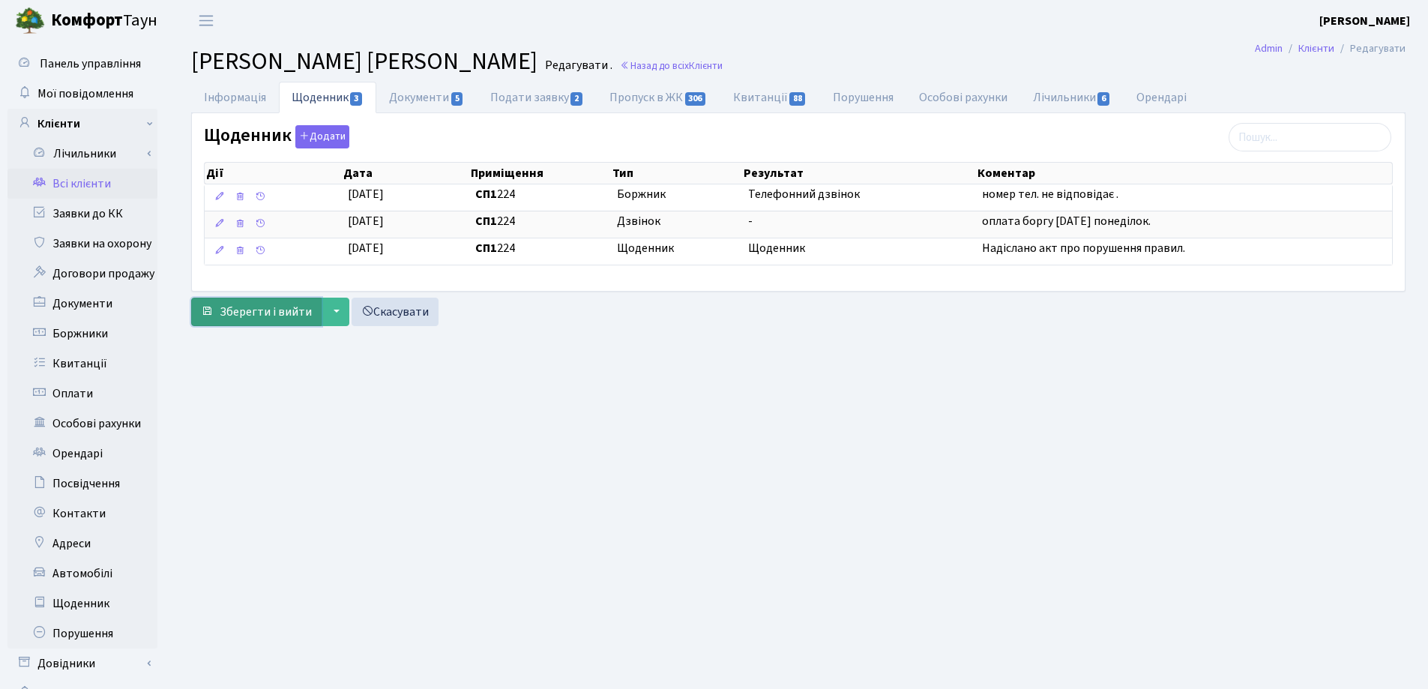
click at [274, 312] on span "Зберегти і вийти" at bounding box center [266, 312] width 92 height 16
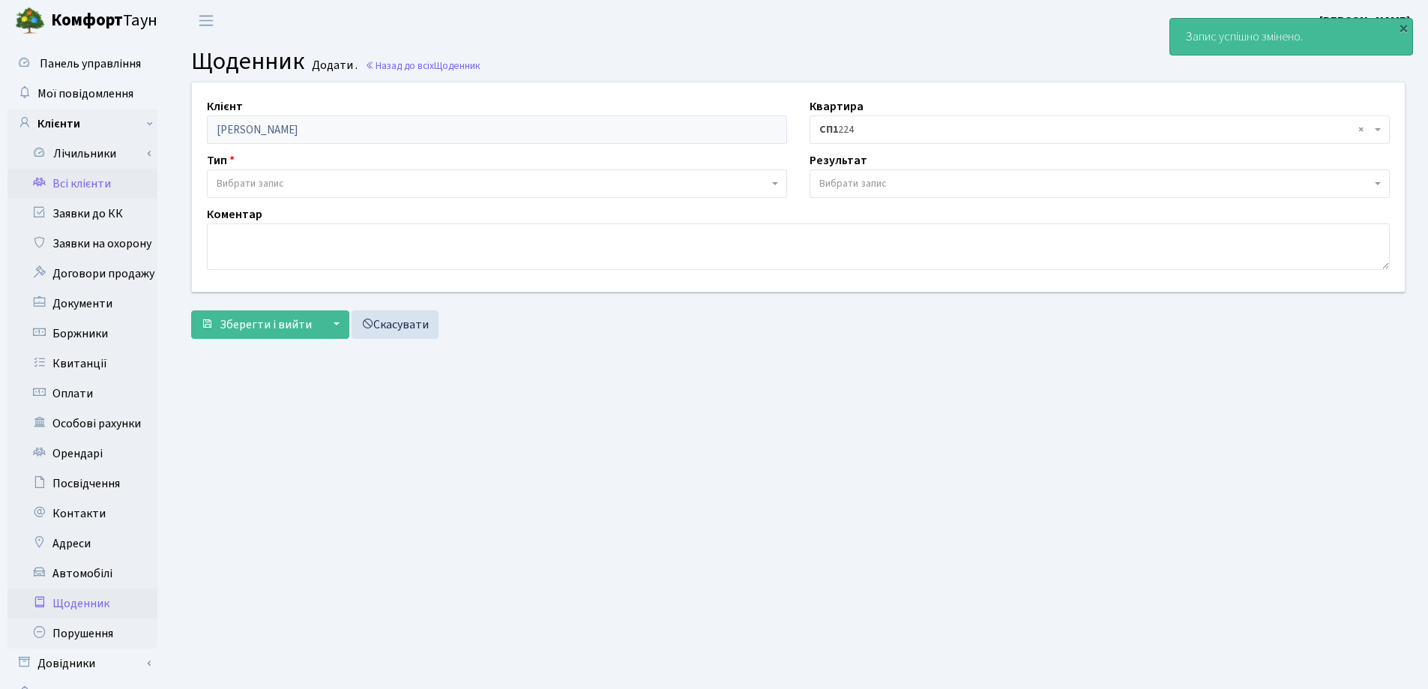
click at [57, 187] on link "Всі клієнти" at bounding box center [82, 184] width 150 height 30
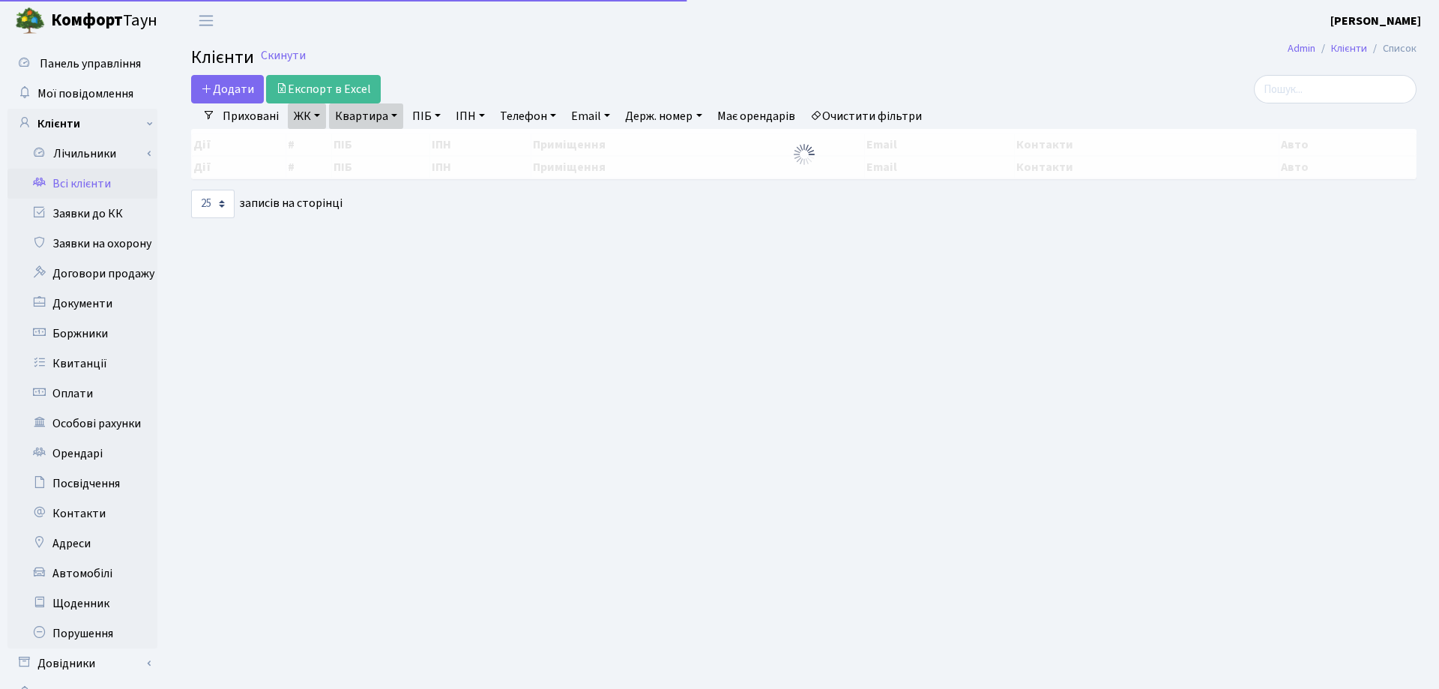
select select "25"
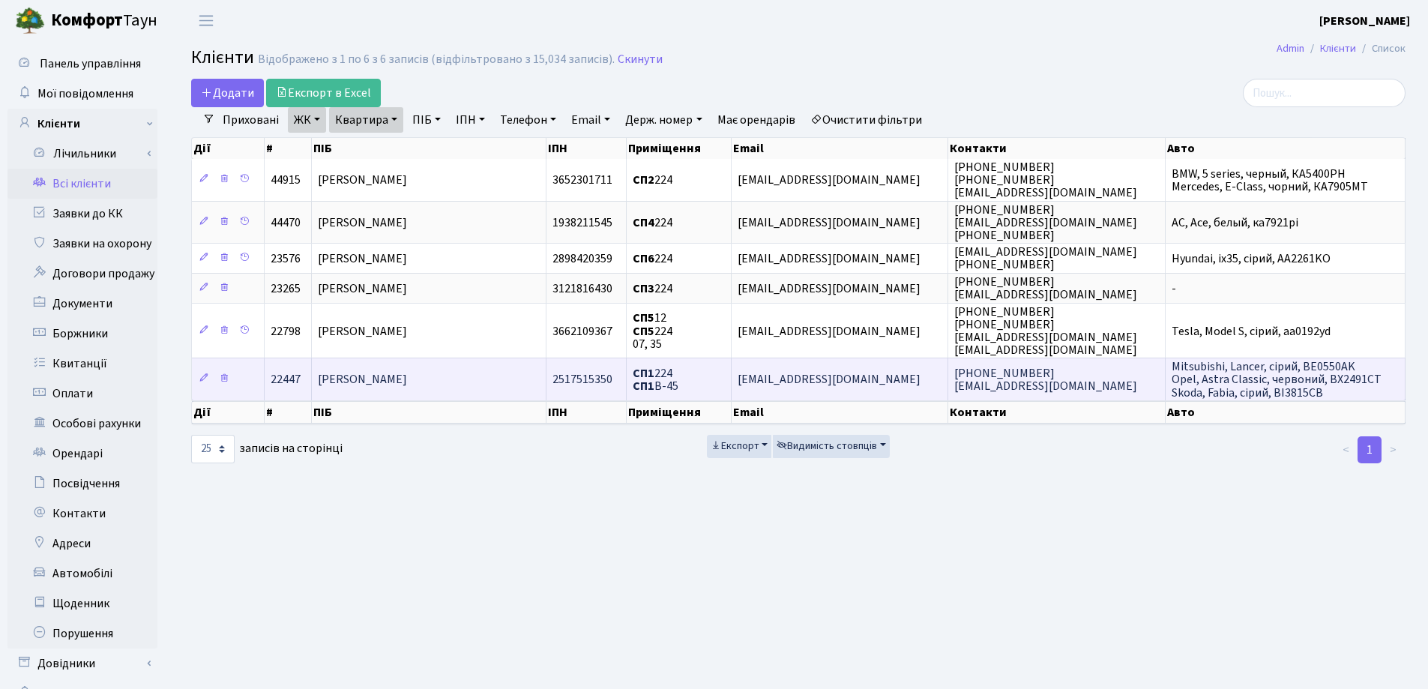
click at [407, 378] on span "[PERSON_NAME]" at bounding box center [362, 380] width 89 height 16
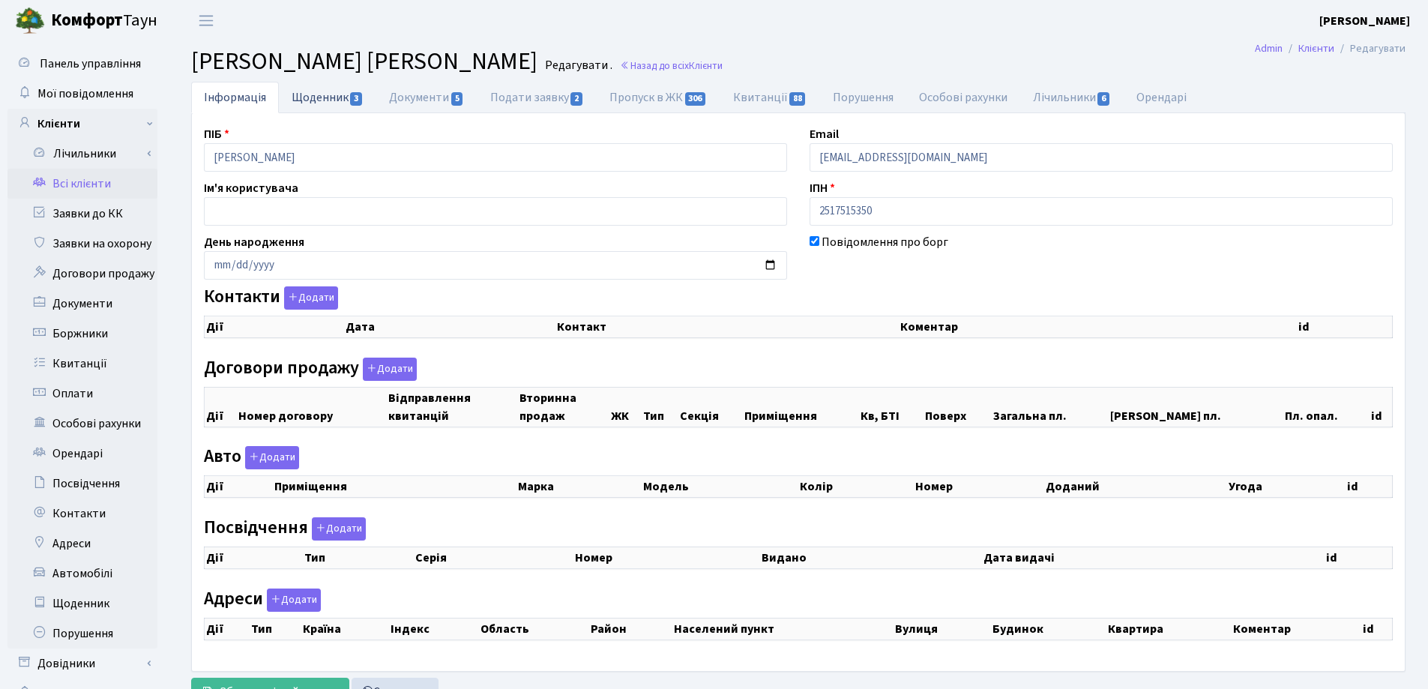
checkbox input "true"
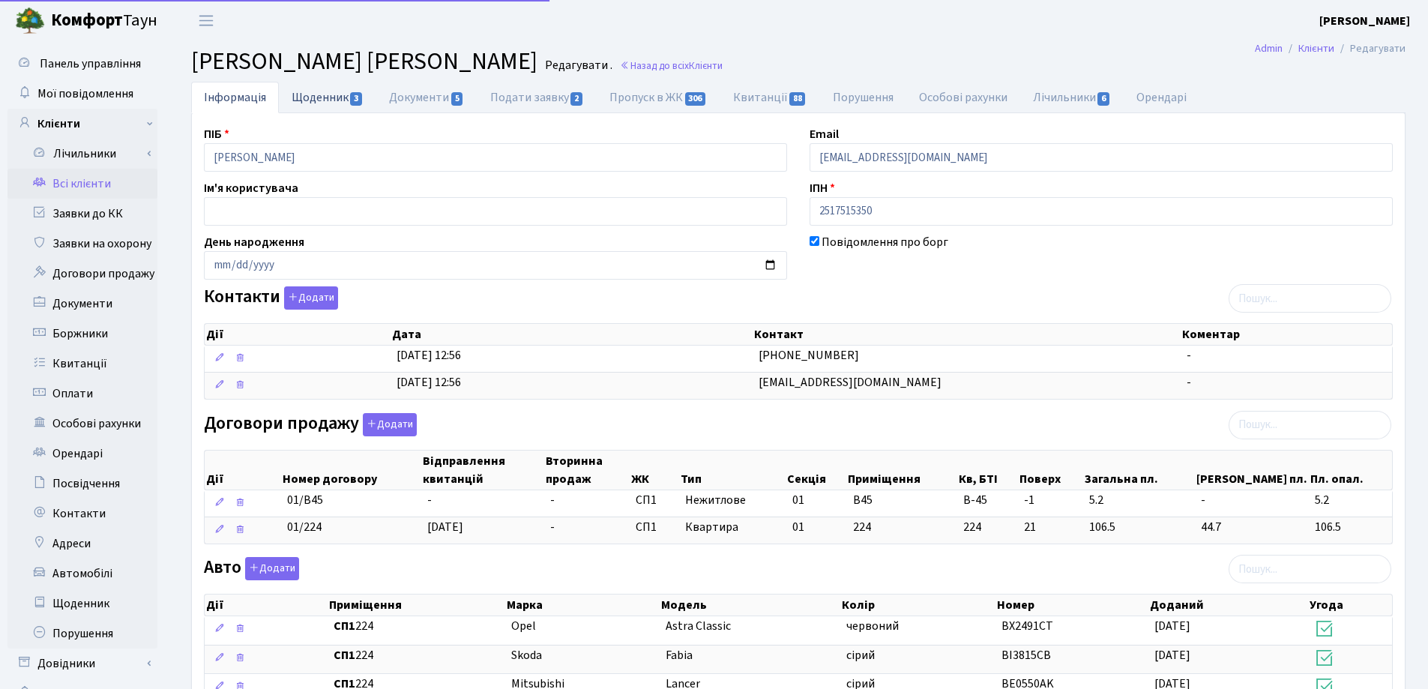
click at [319, 95] on link "Щоденник 3" at bounding box center [327, 97] width 97 height 31
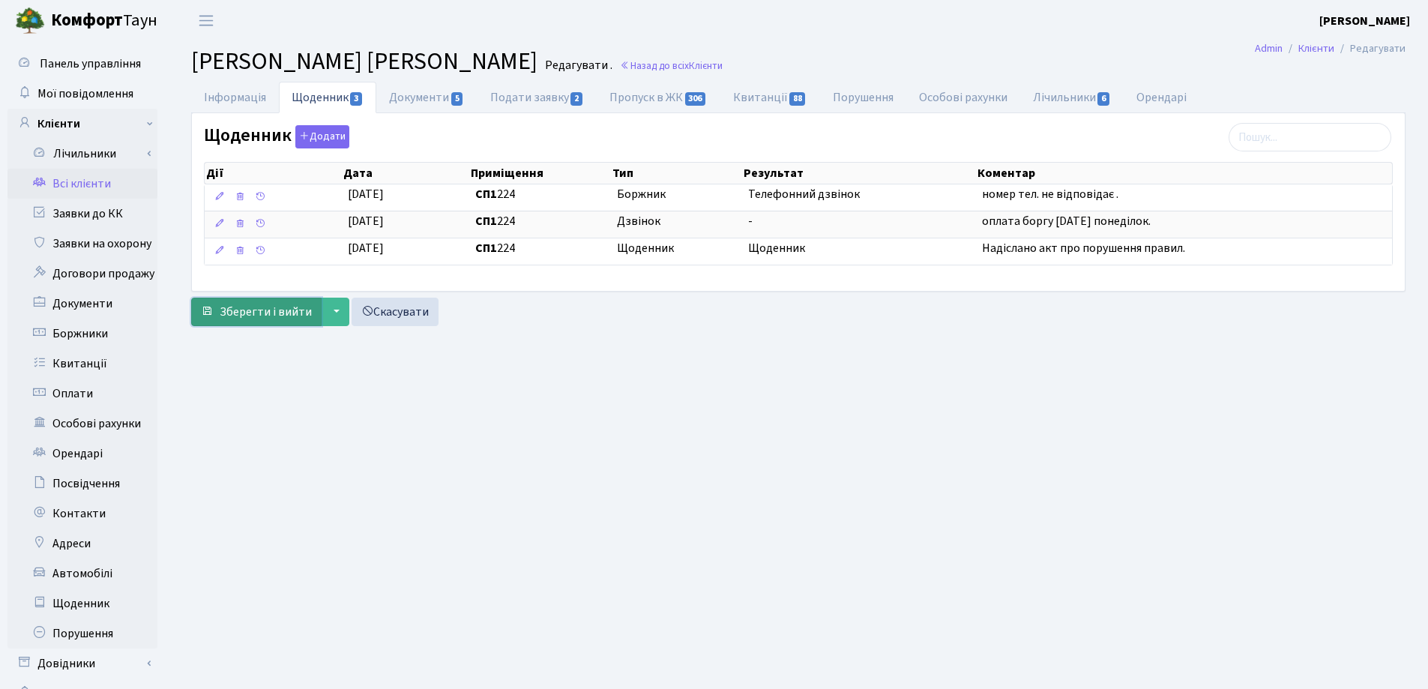
click at [263, 313] on span "Зберегти і вийти" at bounding box center [266, 312] width 92 height 16
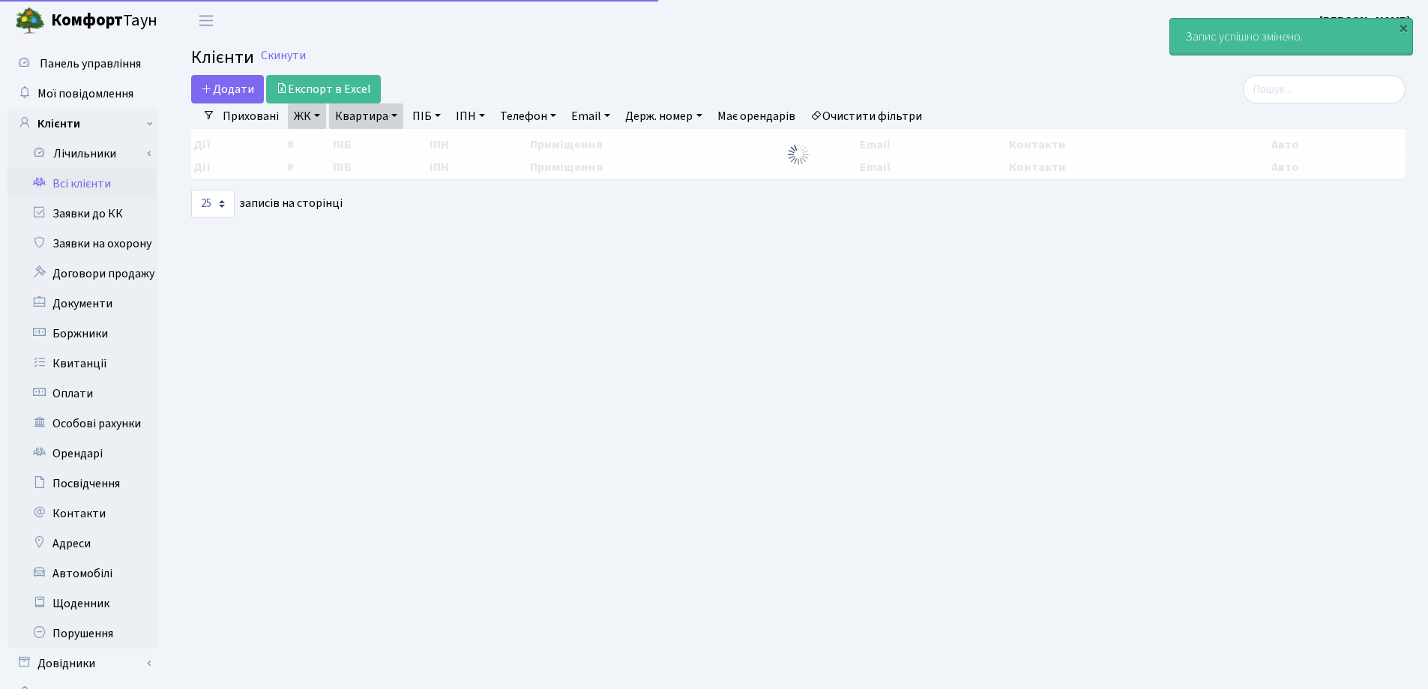
select select "25"
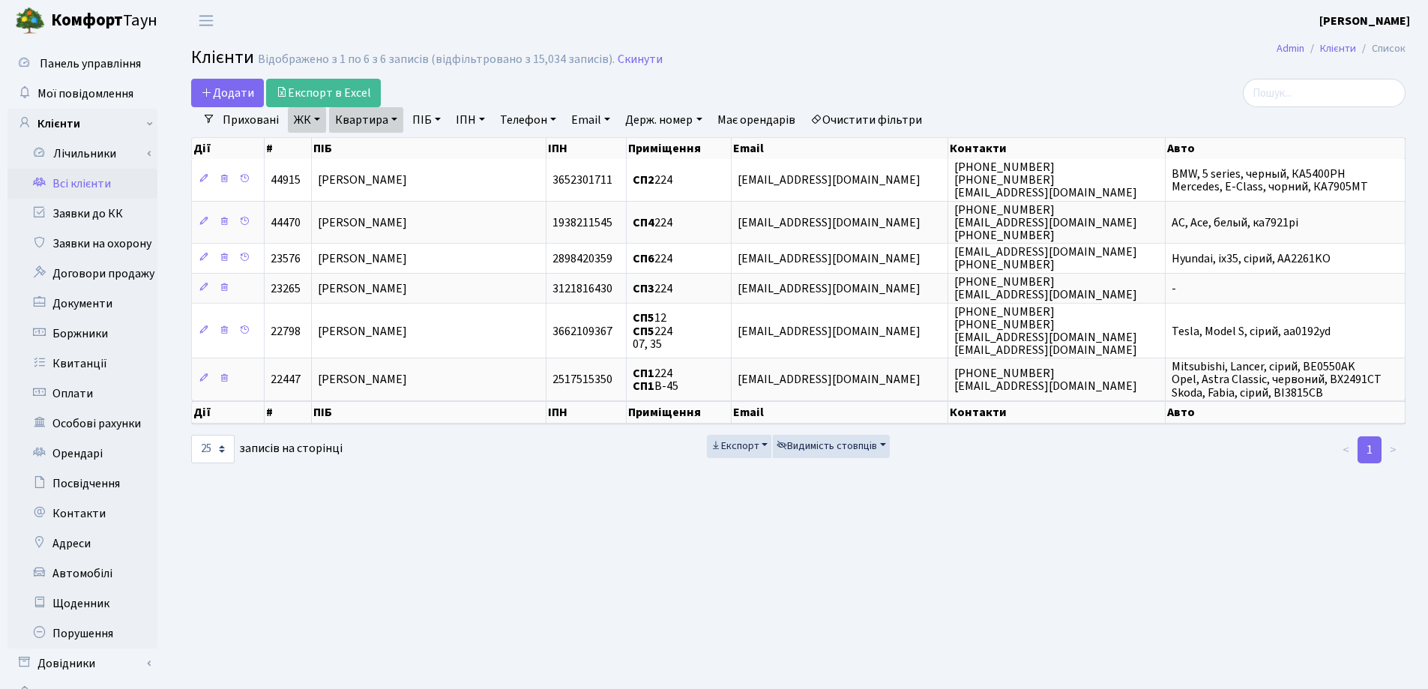
click at [395, 122] on link "Квартира" at bounding box center [366, 119] width 74 height 25
click at [381, 152] on input "224" at bounding box center [374, 149] width 88 height 28
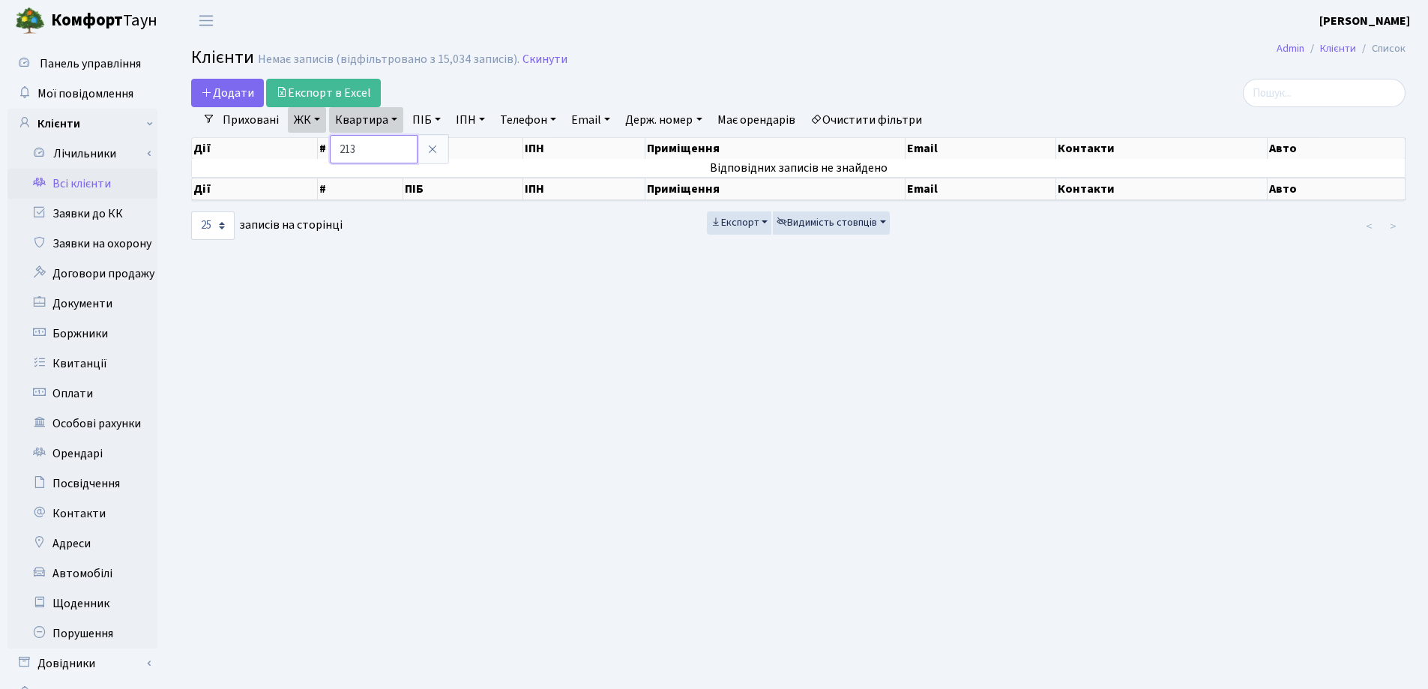
type input "213"
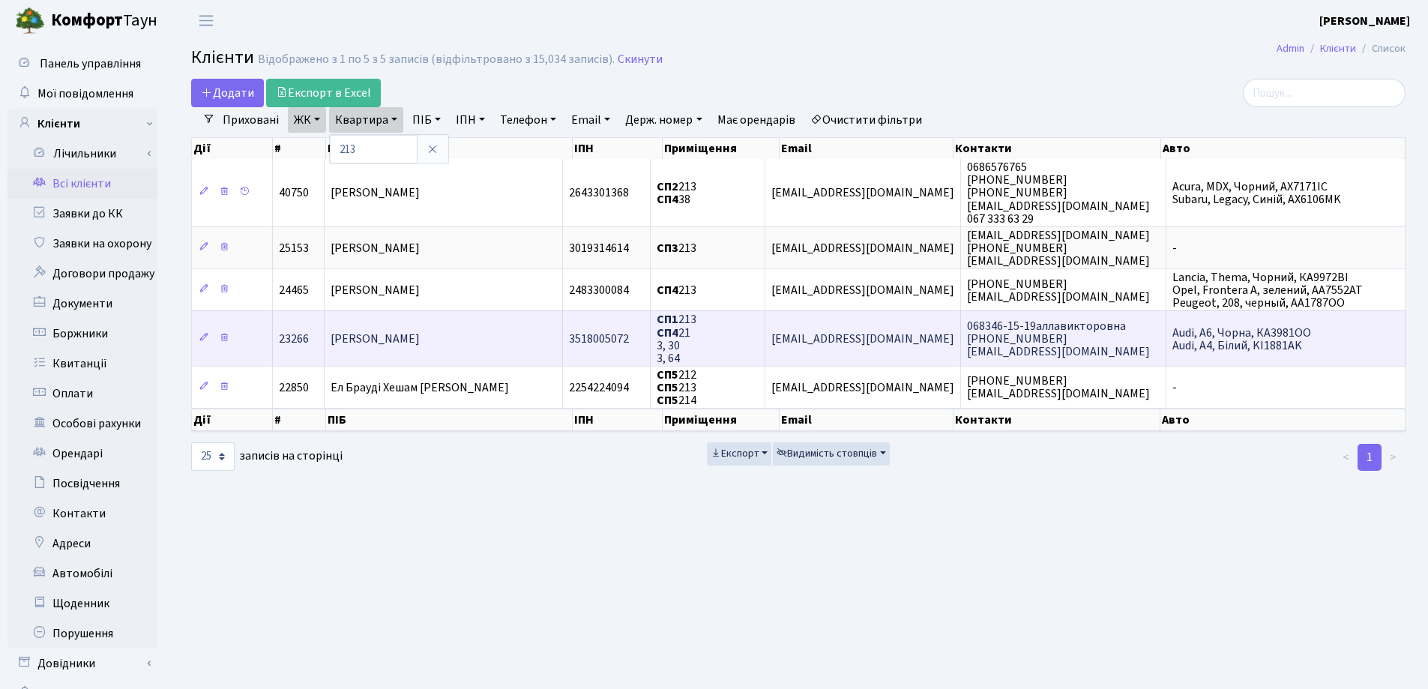
click at [498, 331] on td "[PERSON_NAME]" at bounding box center [444, 337] width 238 height 55
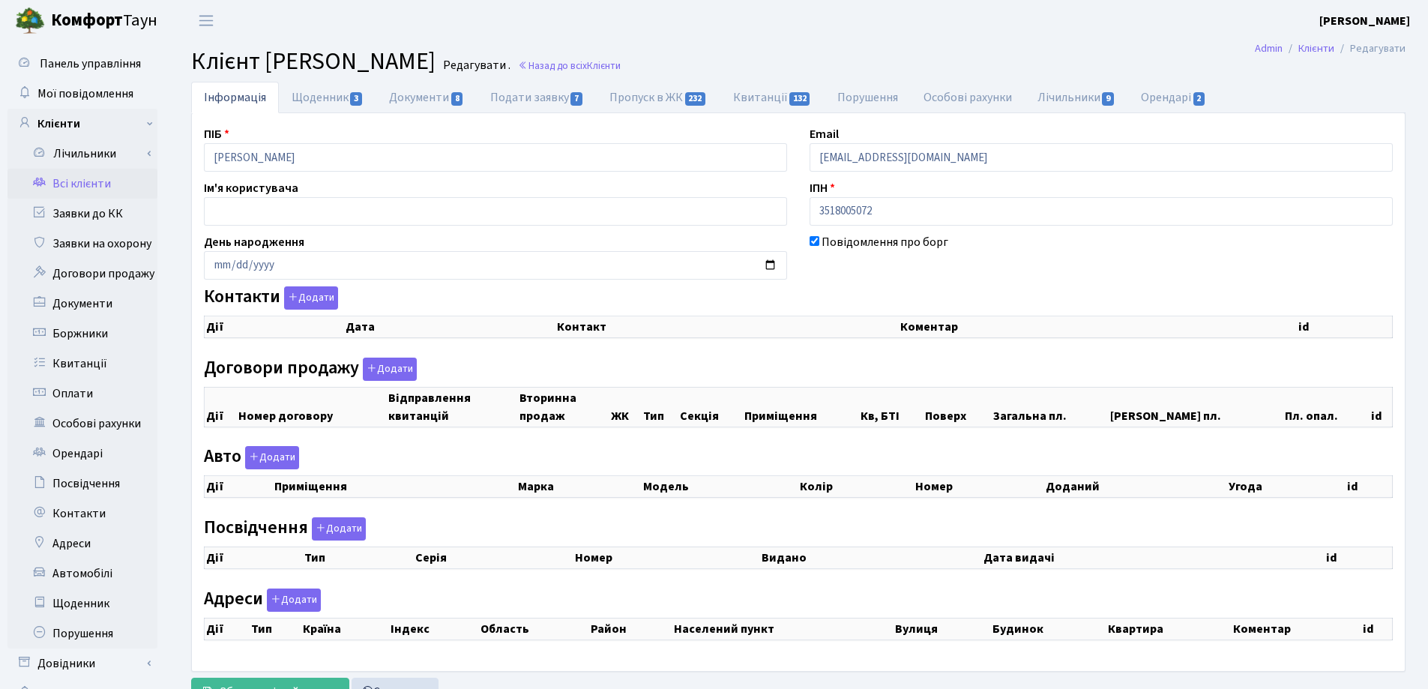
checkbox input "true"
select select "25"
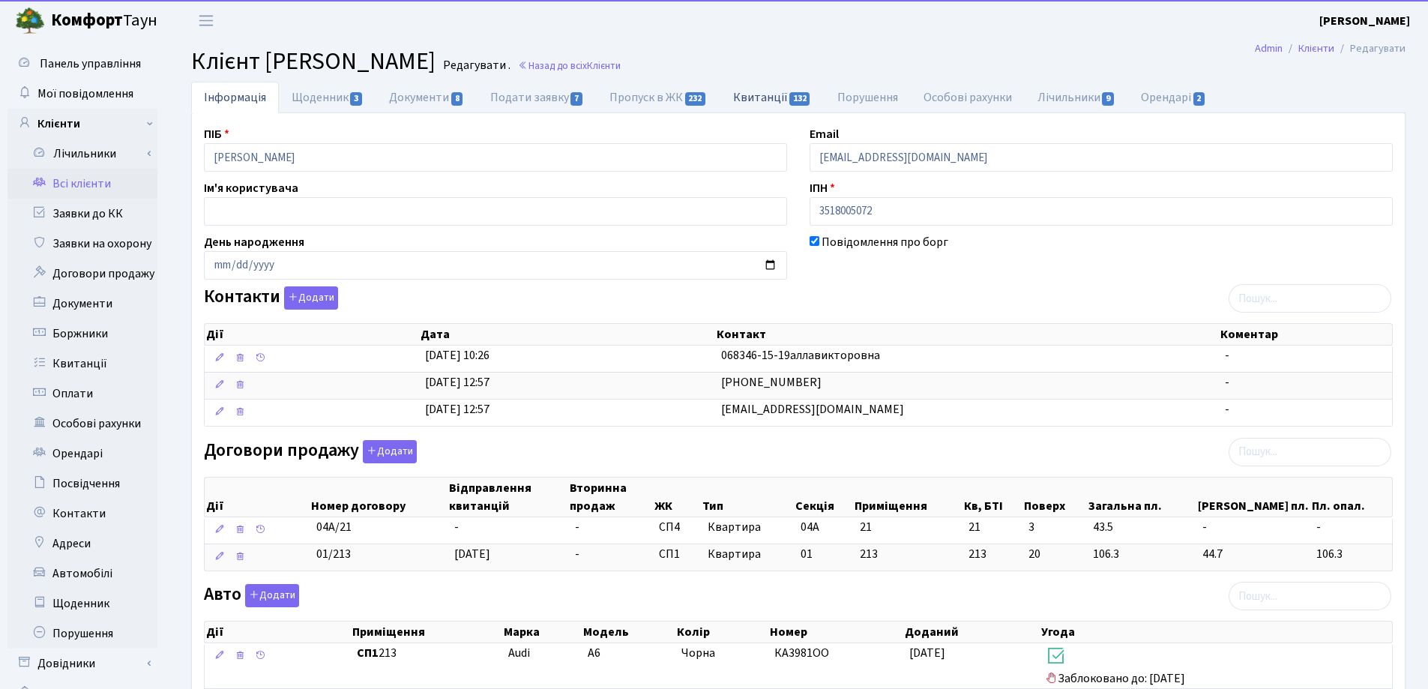
click at [738, 97] on link "Квитанції 132" at bounding box center [772, 97] width 104 height 31
select select "25"
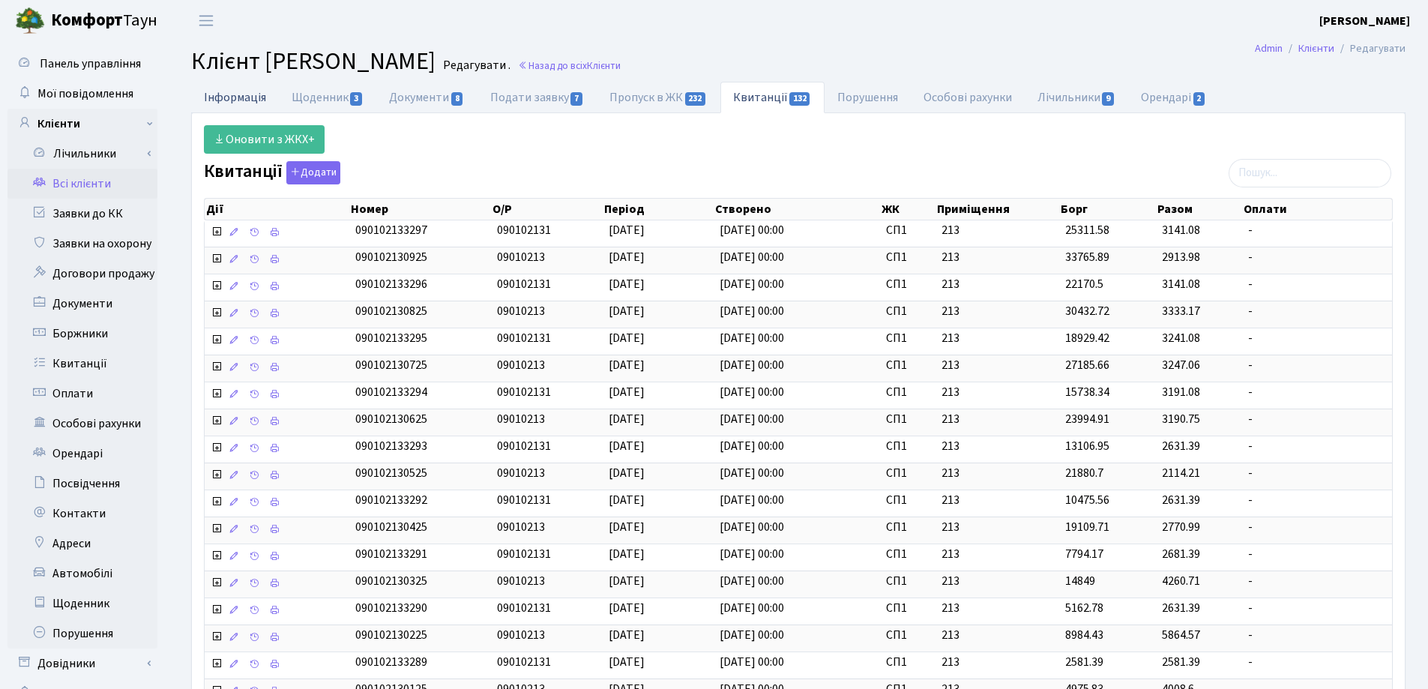
click at [228, 99] on link "Інформація" at bounding box center [235, 97] width 88 height 31
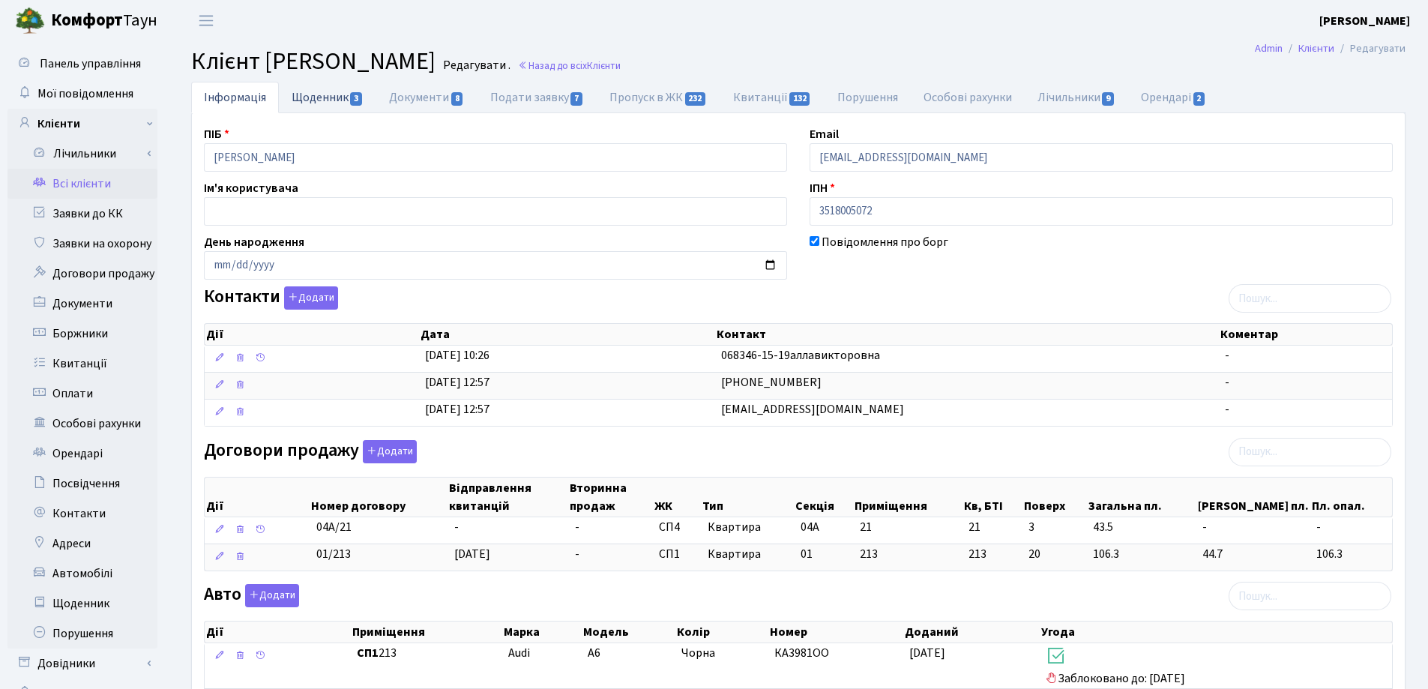
click at [319, 98] on link "Щоденник 3" at bounding box center [327, 97] width 97 height 31
select select "25"
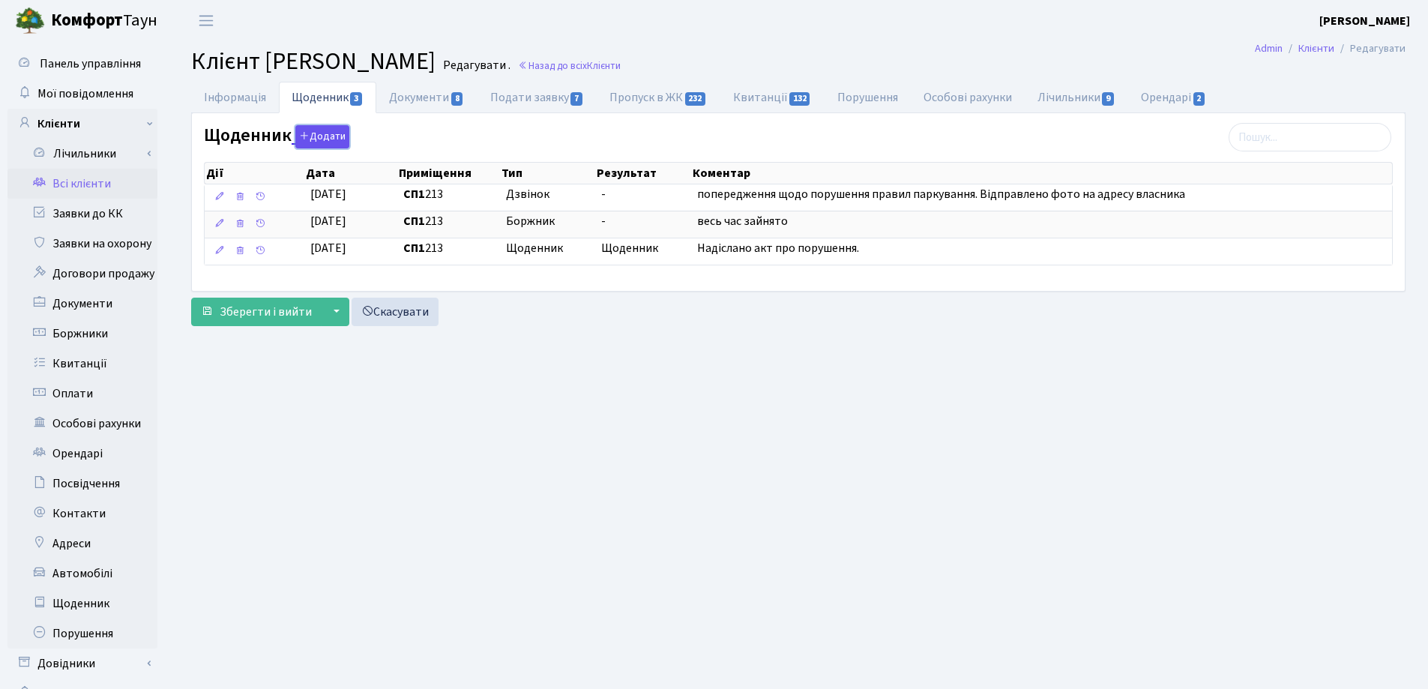
click at [304, 132] on icon "button" at bounding box center [304, 135] width 10 height 10
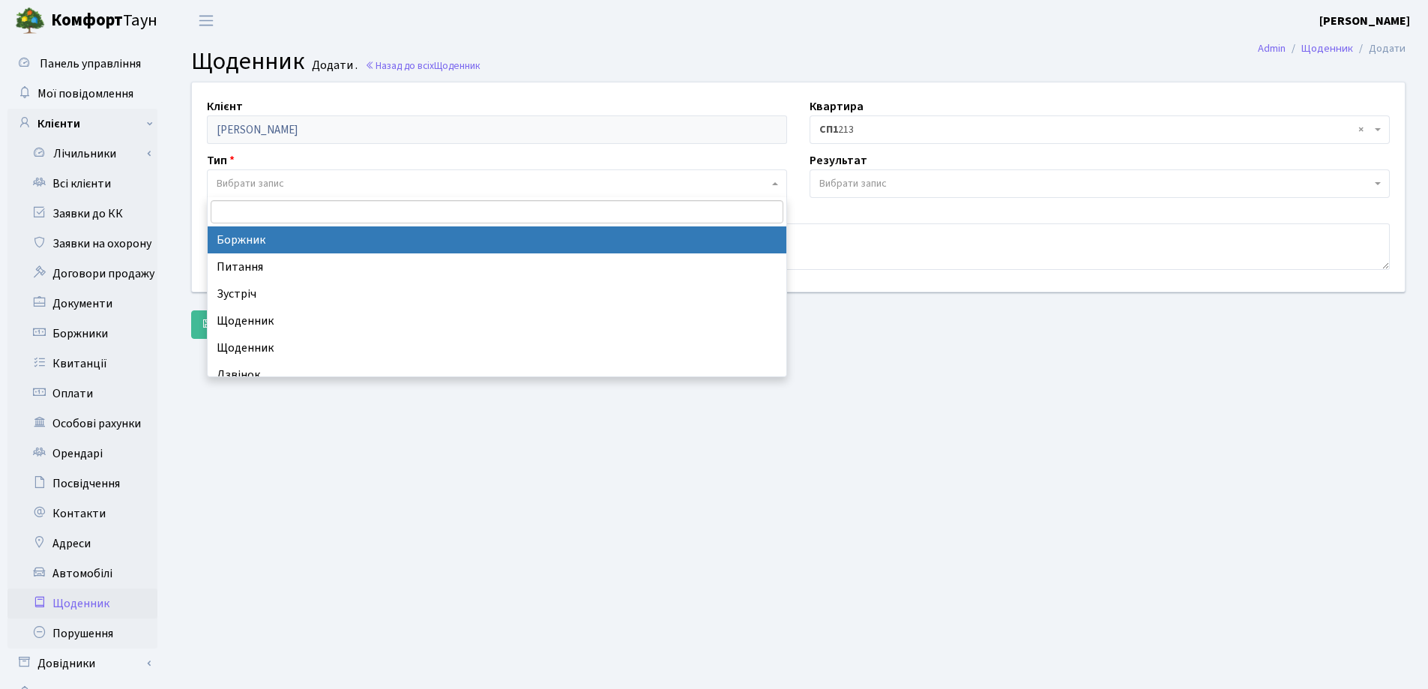
click at [275, 183] on span "Вибрати запис" at bounding box center [250, 183] width 67 height 15
select select "189"
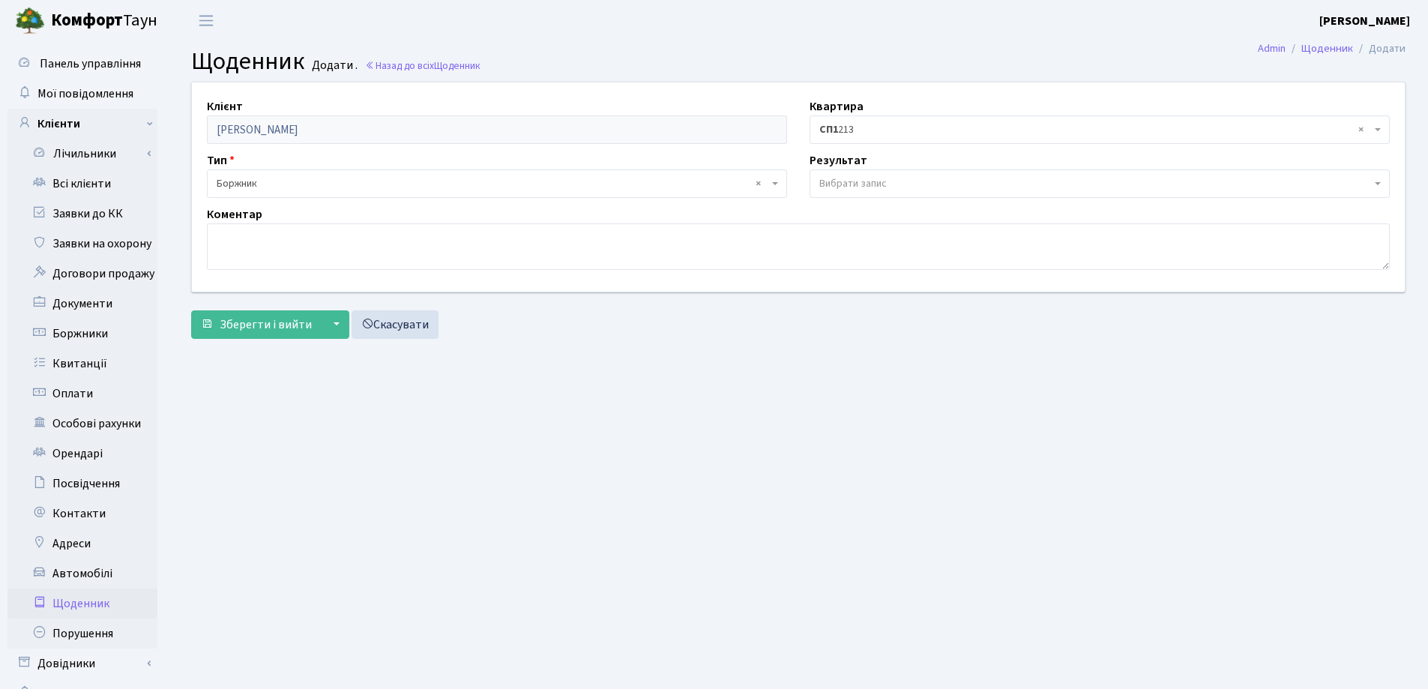
click at [957, 177] on span "Вибрати запис" at bounding box center [1095, 183] width 552 height 15
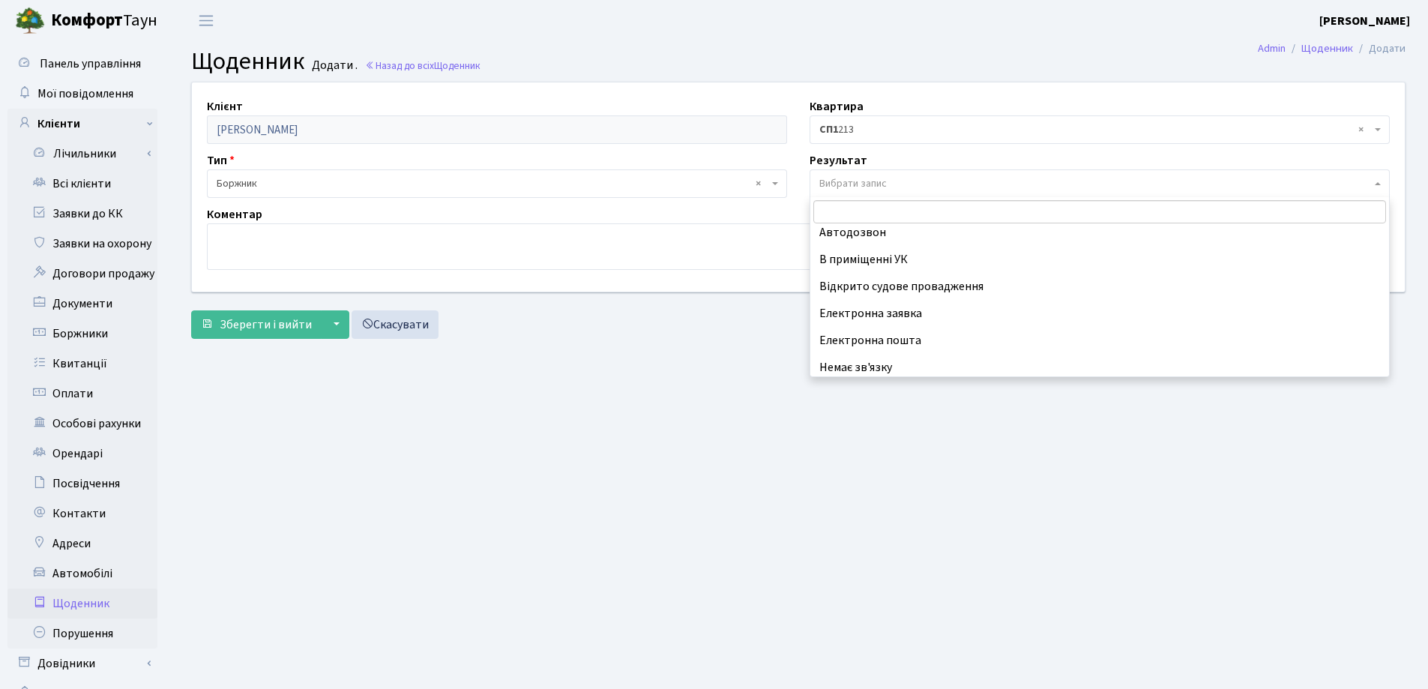
scroll to position [93, 0]
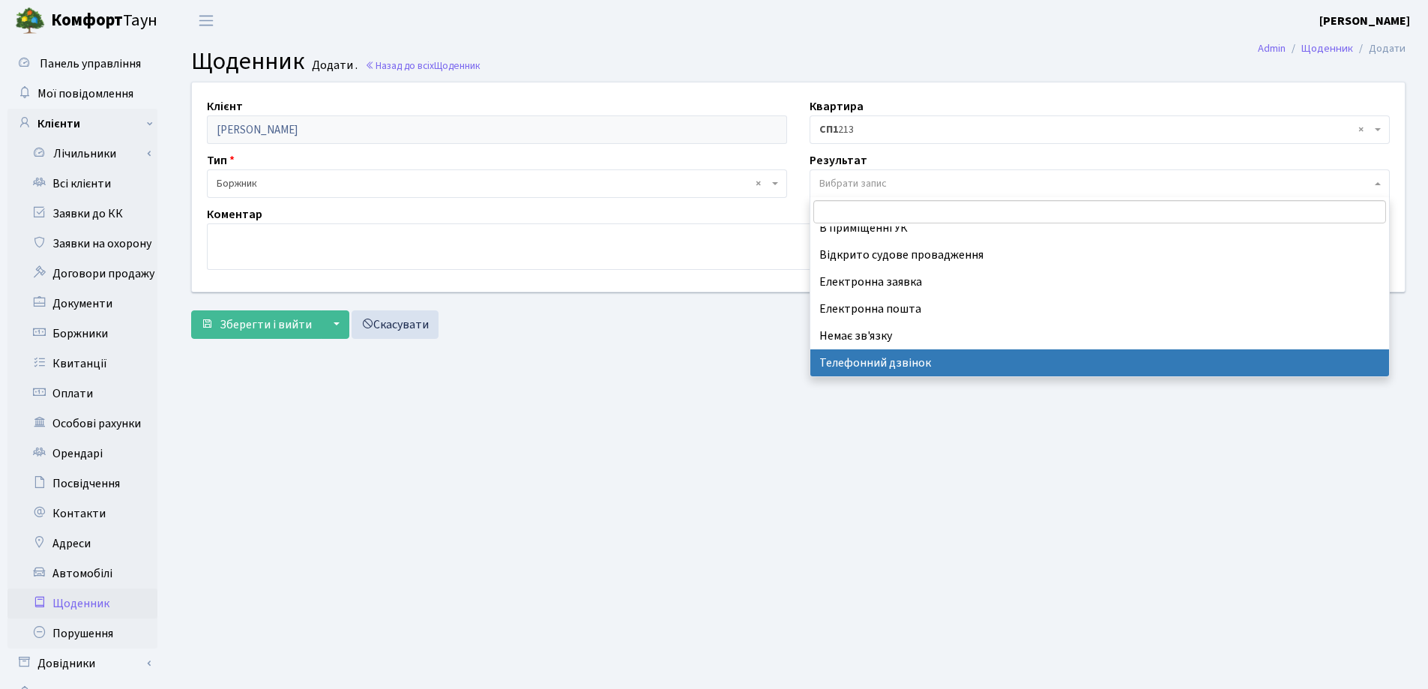
select select "196"
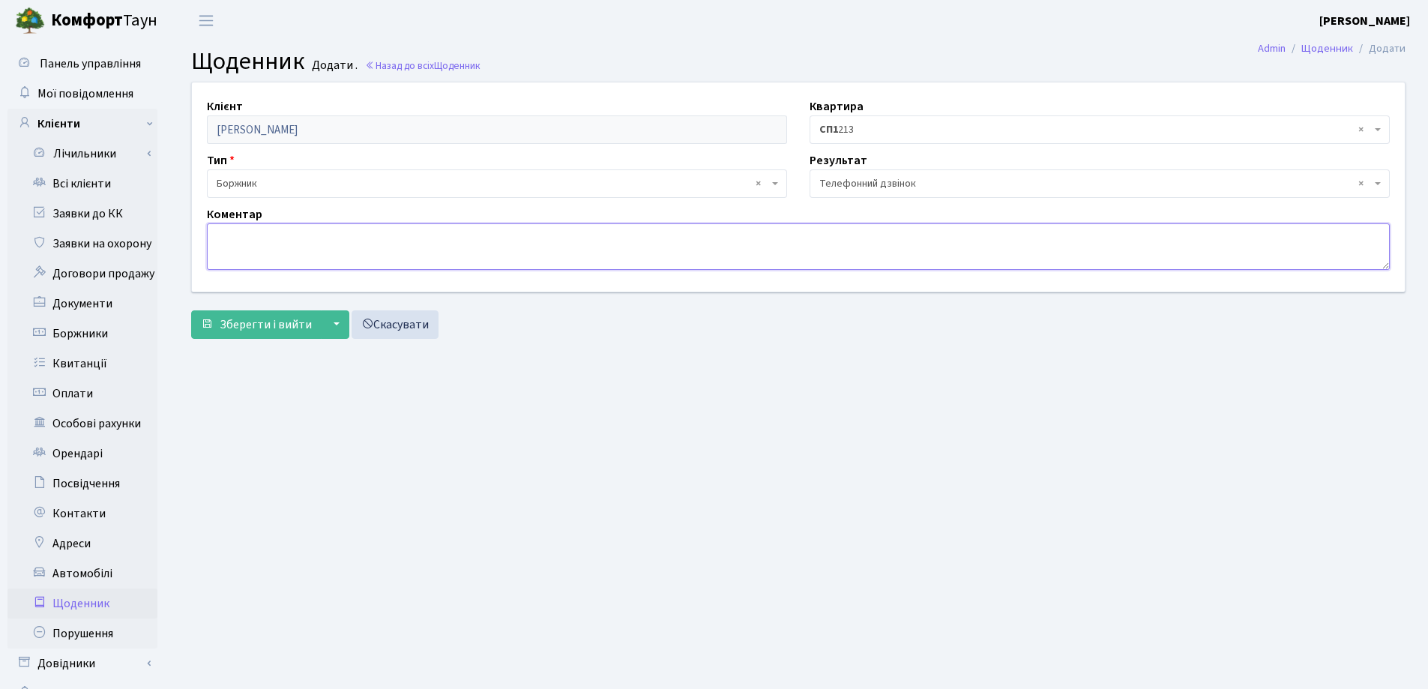
click at [252, 244] on textarea at bounding box center [798, 246] width 1183 height 46
type textarea "Повідомлено про [DEMOGRAPHIC_DATA]"
click at [271, 323] on span "Зберегти і вийти" at bounding box center [266, 324] width 92 height 16
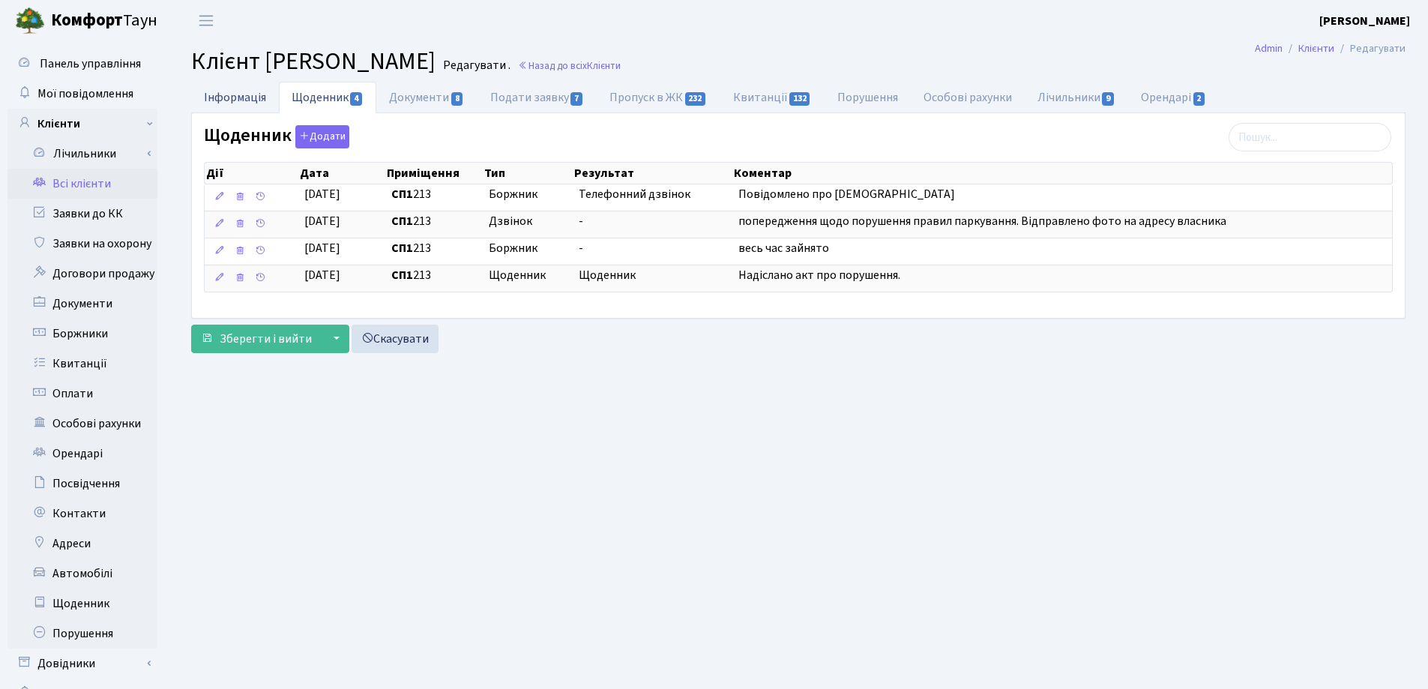
click at [225, 95] on link "Інформація" at bounding box center [235, 97] width 88 height 31
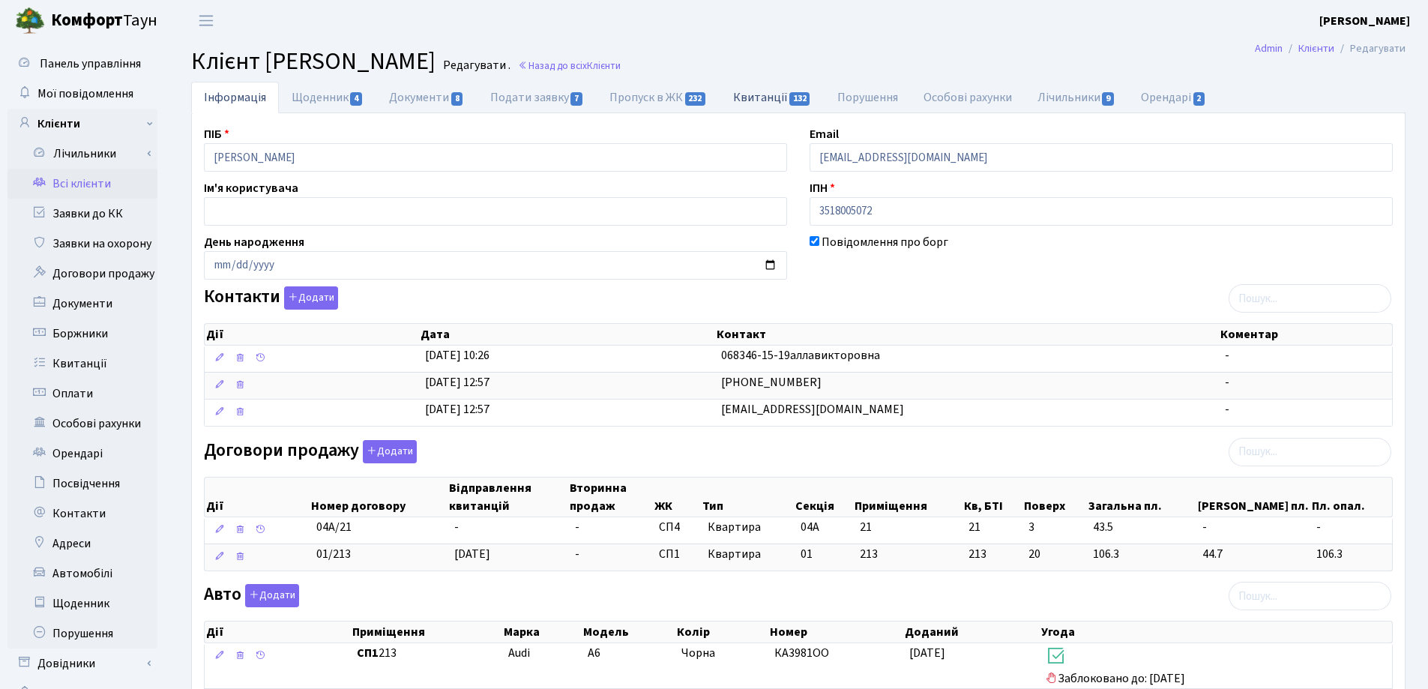
click at [753, 92] on link "Квитанції 132" at bounding box center [772, 97] width 104 height 31
select select "25"
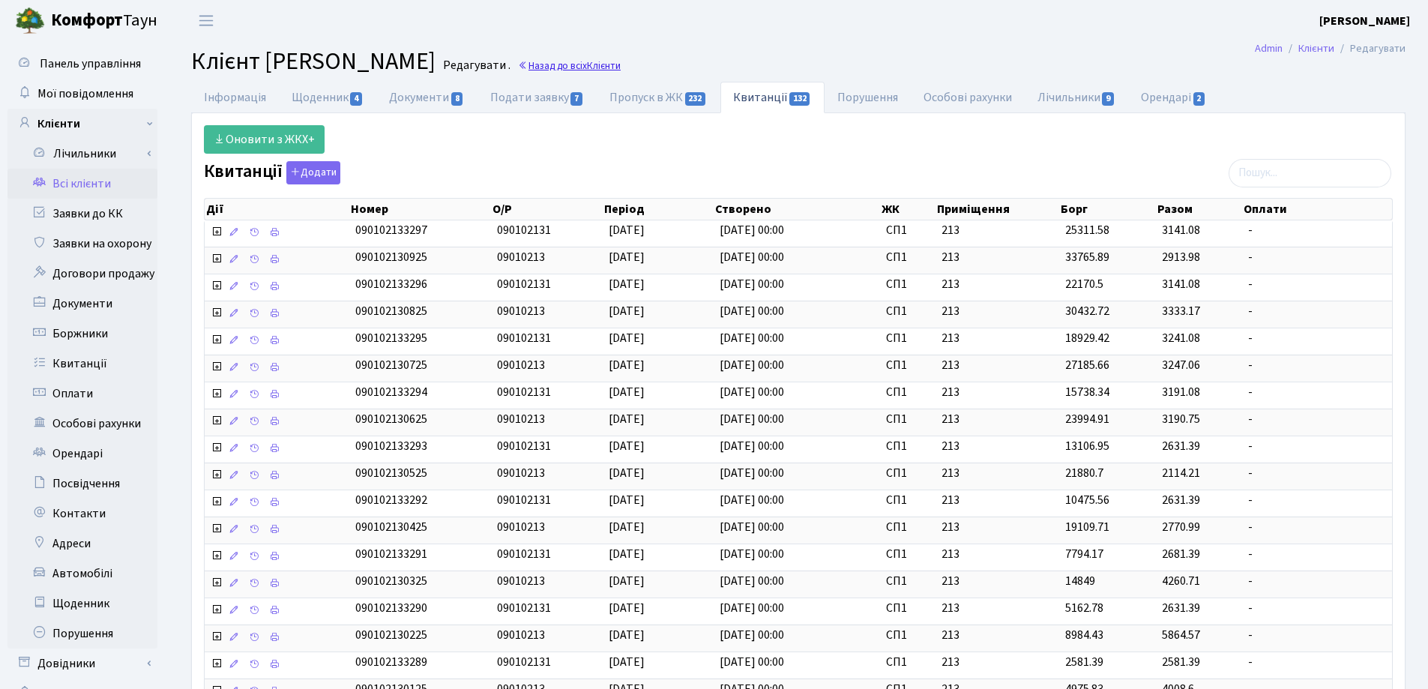
click at [621, 67] on link "Назад до всіх Клієнти" at bounding box center [569, 65] width 103 height 14
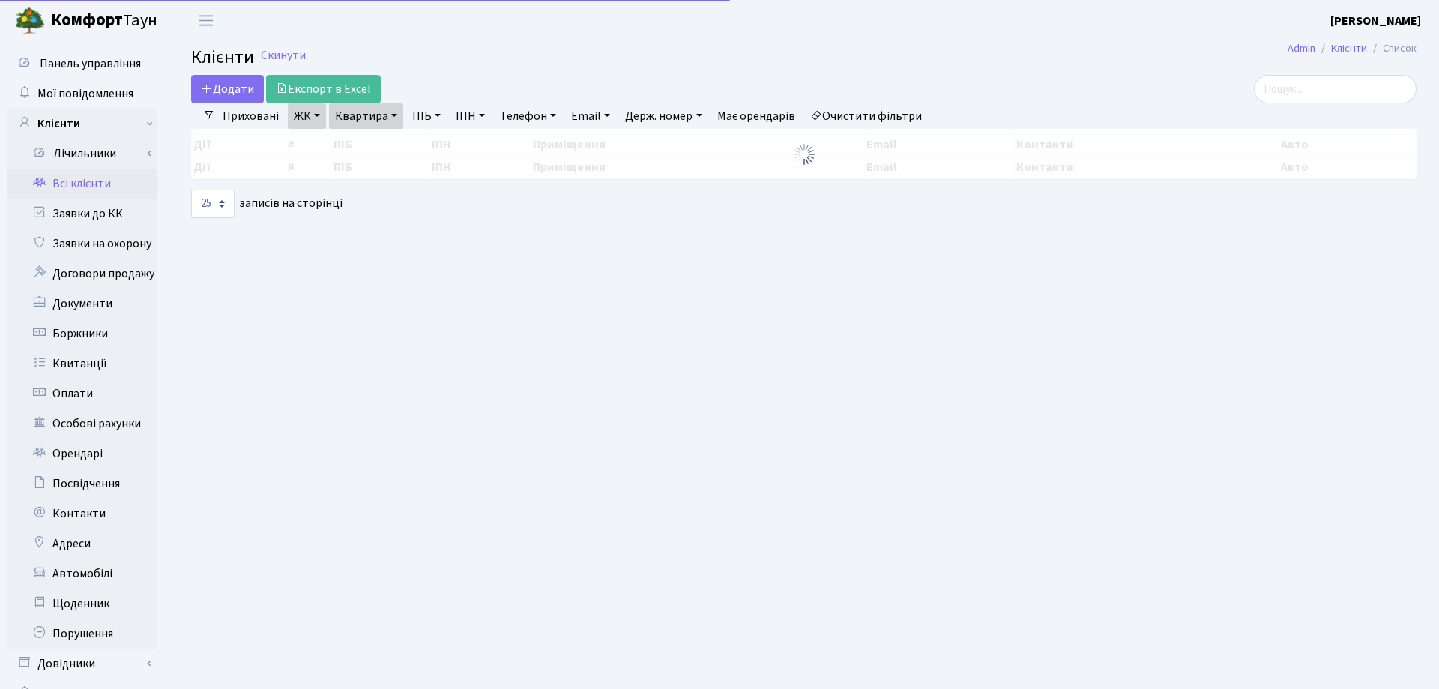
select select "25"
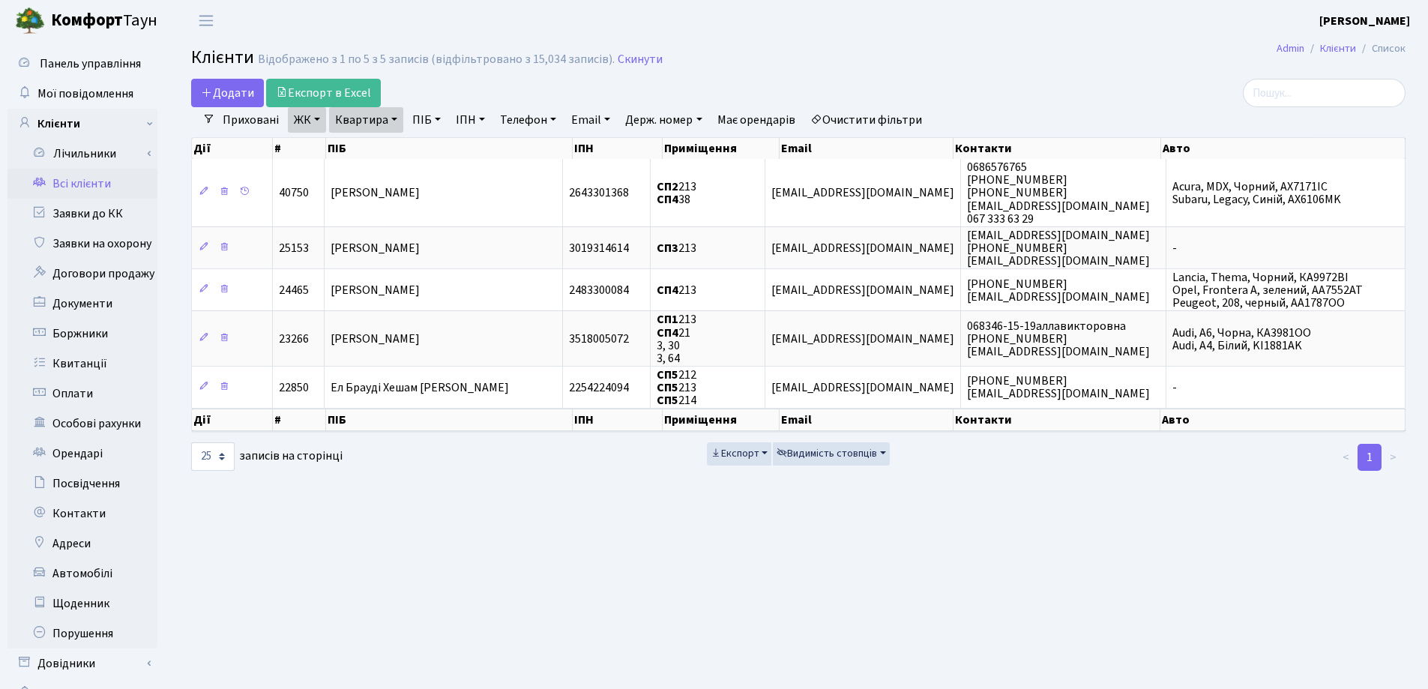
click at [392, 118] on link "Квартира" at bounding box center [366, 119] width 74 height 25
click at [394, 149] on input "213" at bounding box center [374, 149] width 88 height 28
type input "2"
type input "39"
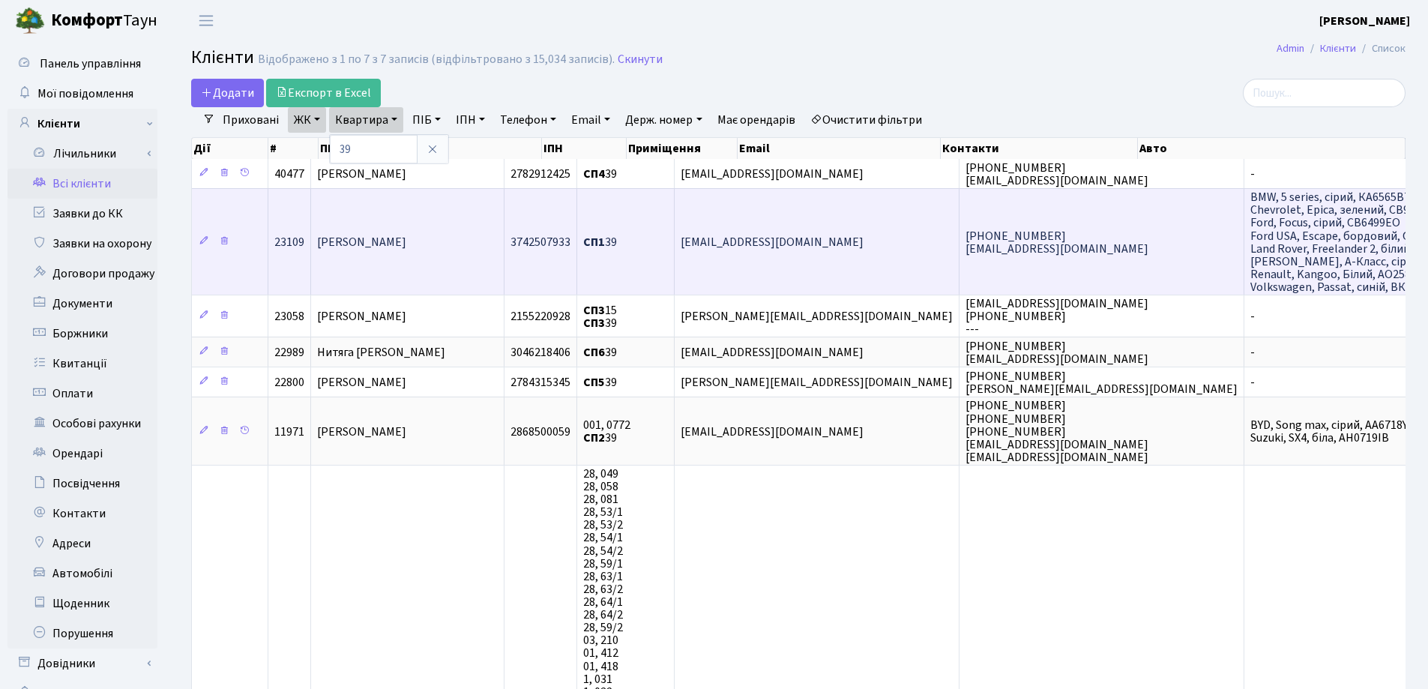
click at [406, 250] on span "[PERSON_NAME]" at bounding box center [361, 242] width 89 height 16
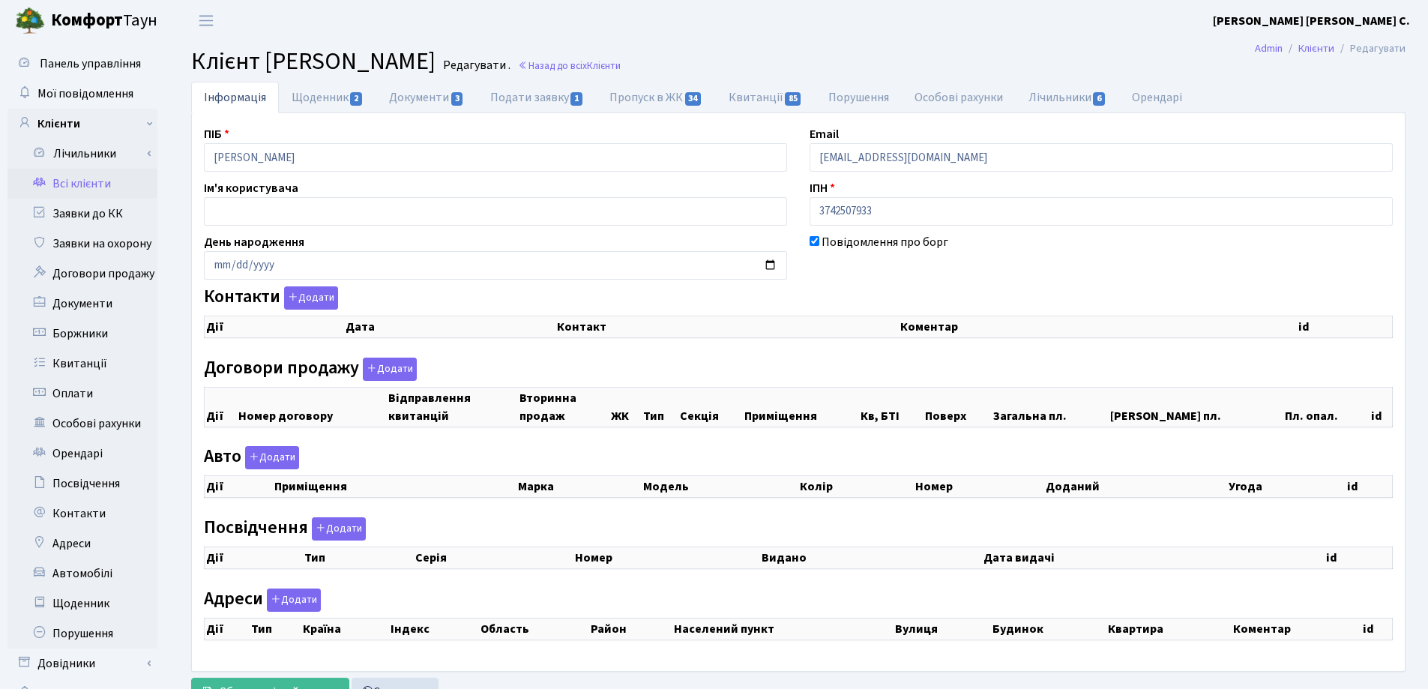
select select "25"
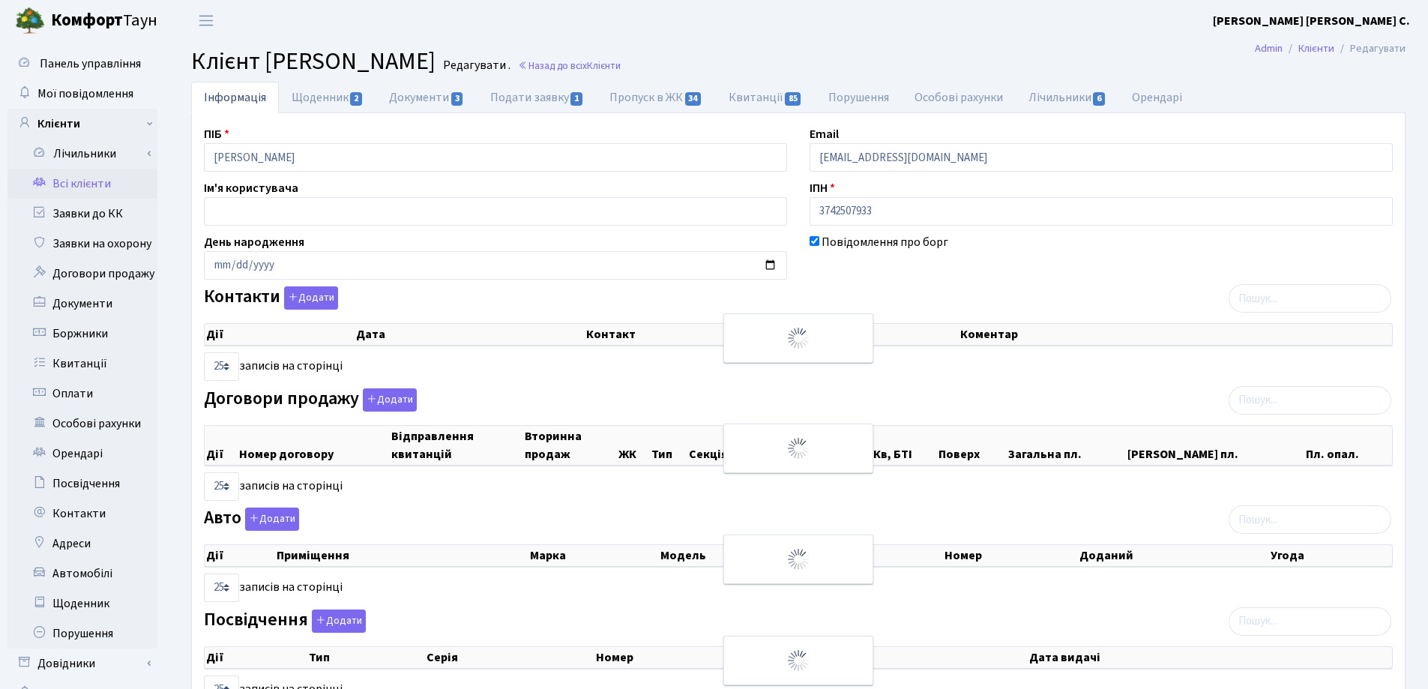
checkbox input "true"
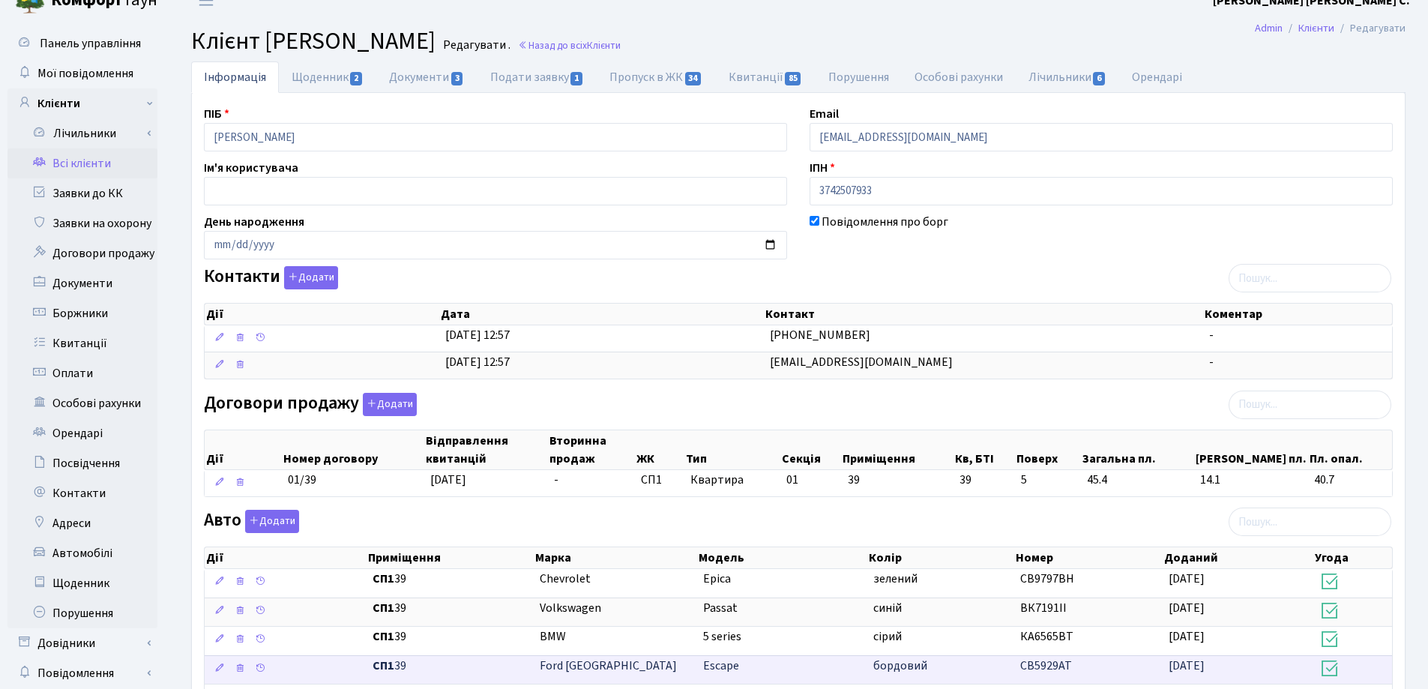
scroll to position [19, 0]
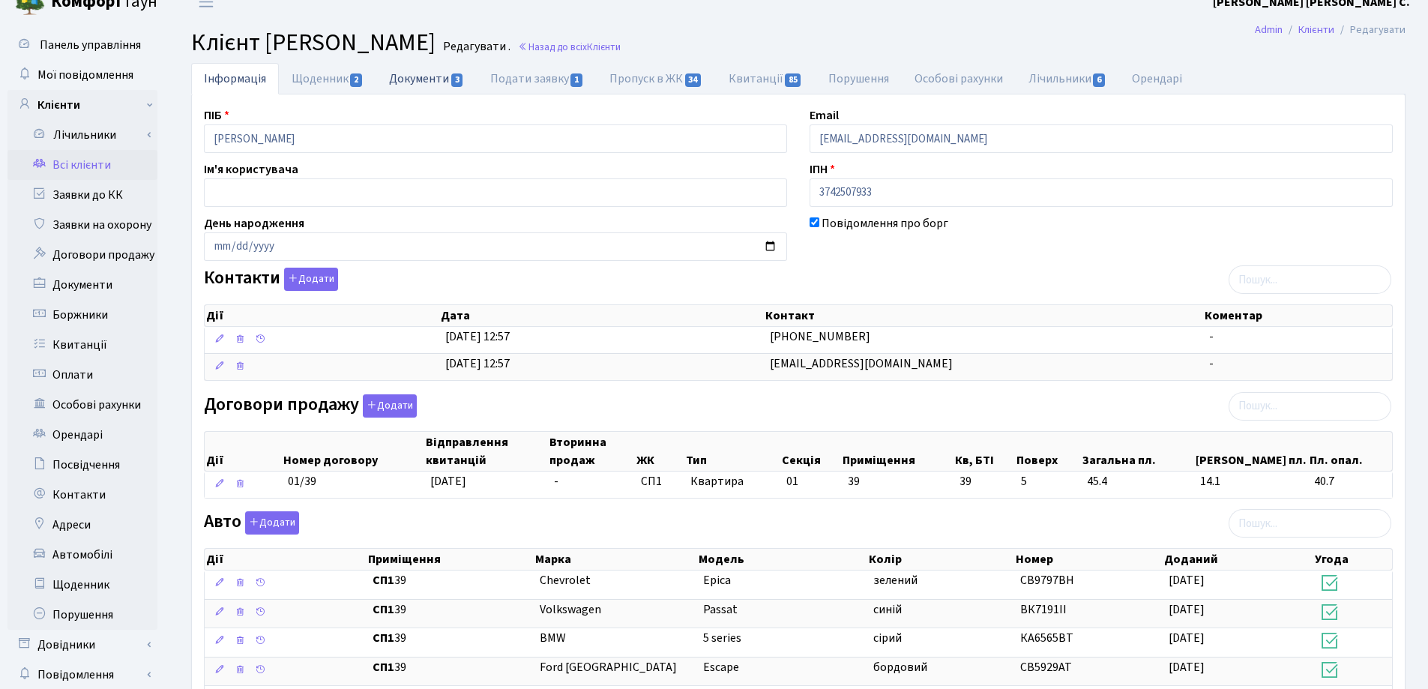
click at [423, 78] on link "Документи 3" at bounding box center [426, 78] width 100 height 31
select select "25"
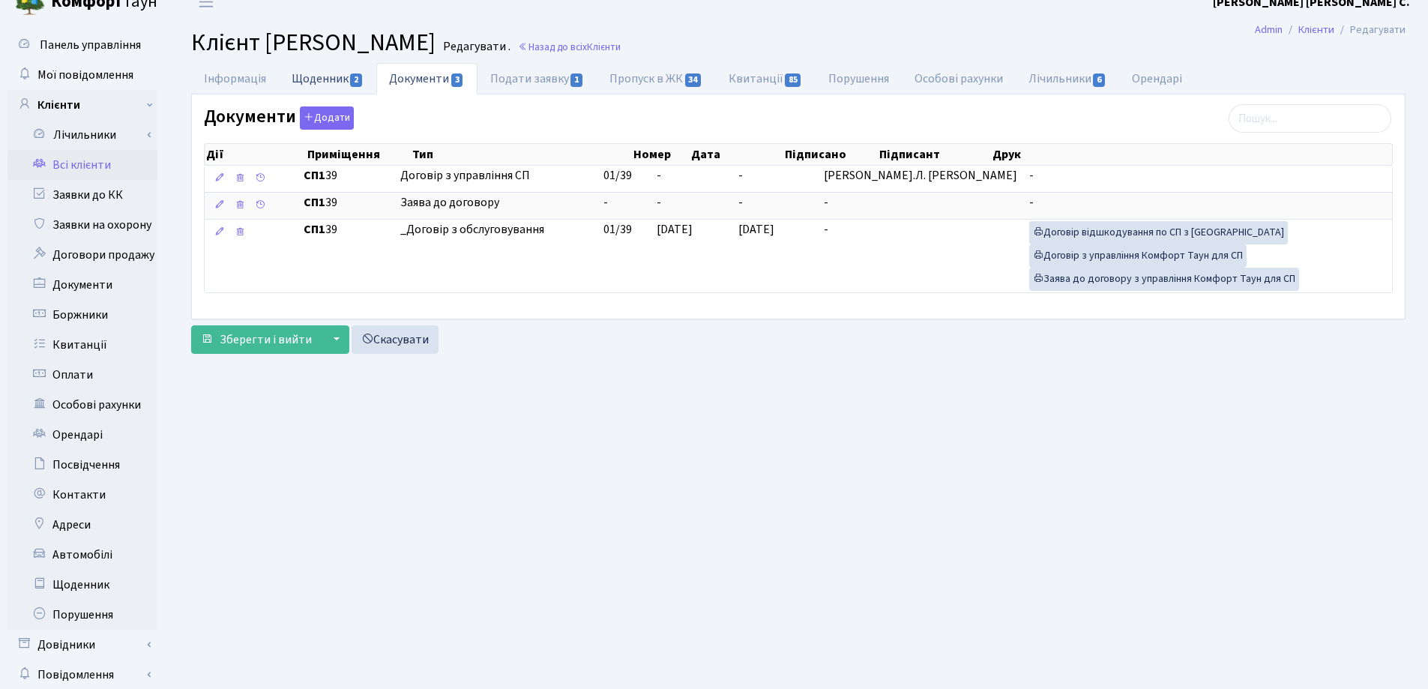
click at [322, 76] on link "Щоденник 2" at bounding box center [327, 78] width 97 height 31
select select "25"
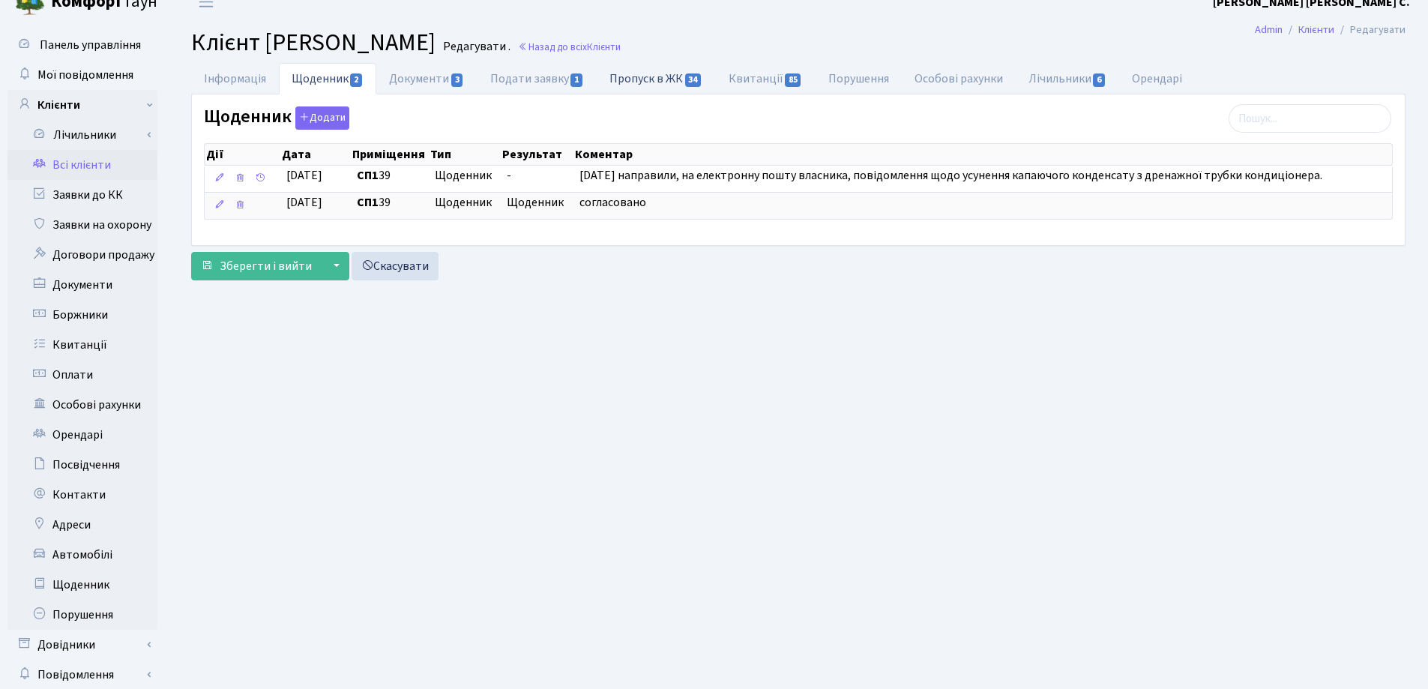
click at [636, 78] on link "Пропуск в ЖК 34" at bounding box center [656, 78] width 118 height 31
select select "25"
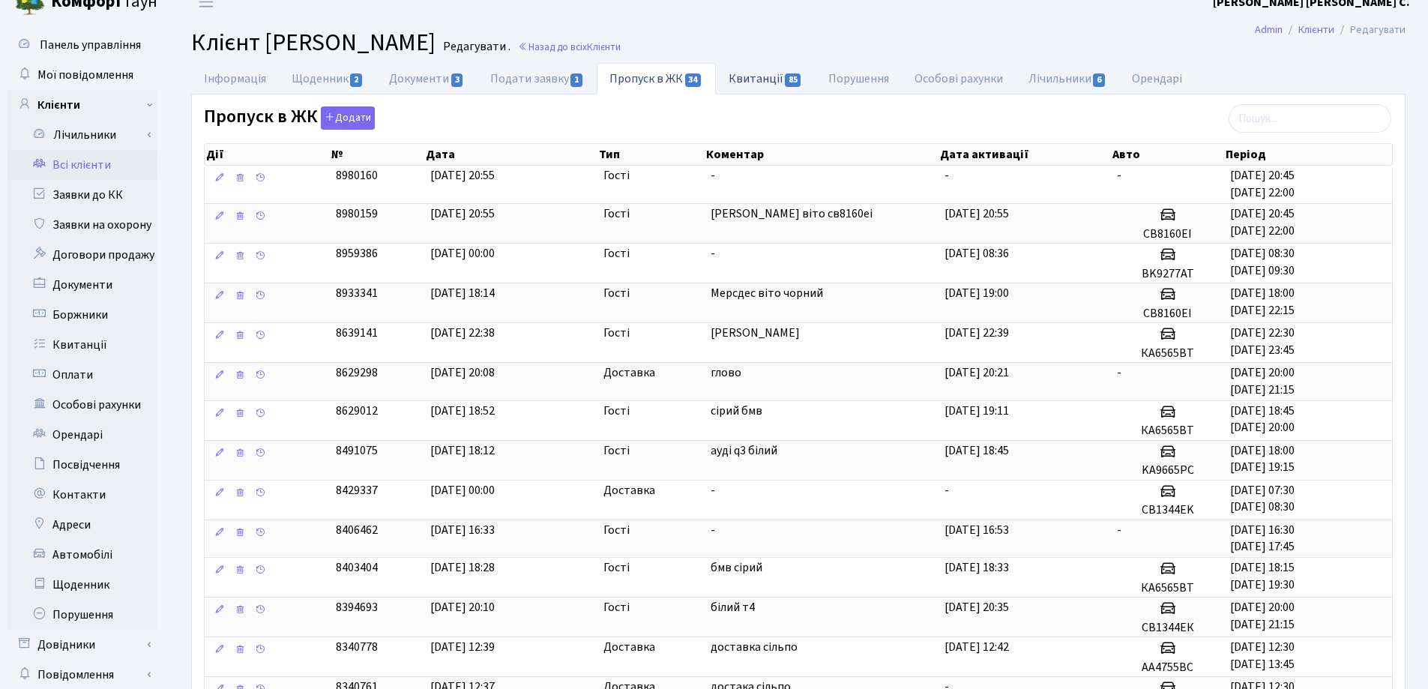
click at [751, 77] on link "Квитанції 85" at bounding box center [766, 78] width 100 height 31
select select "25"
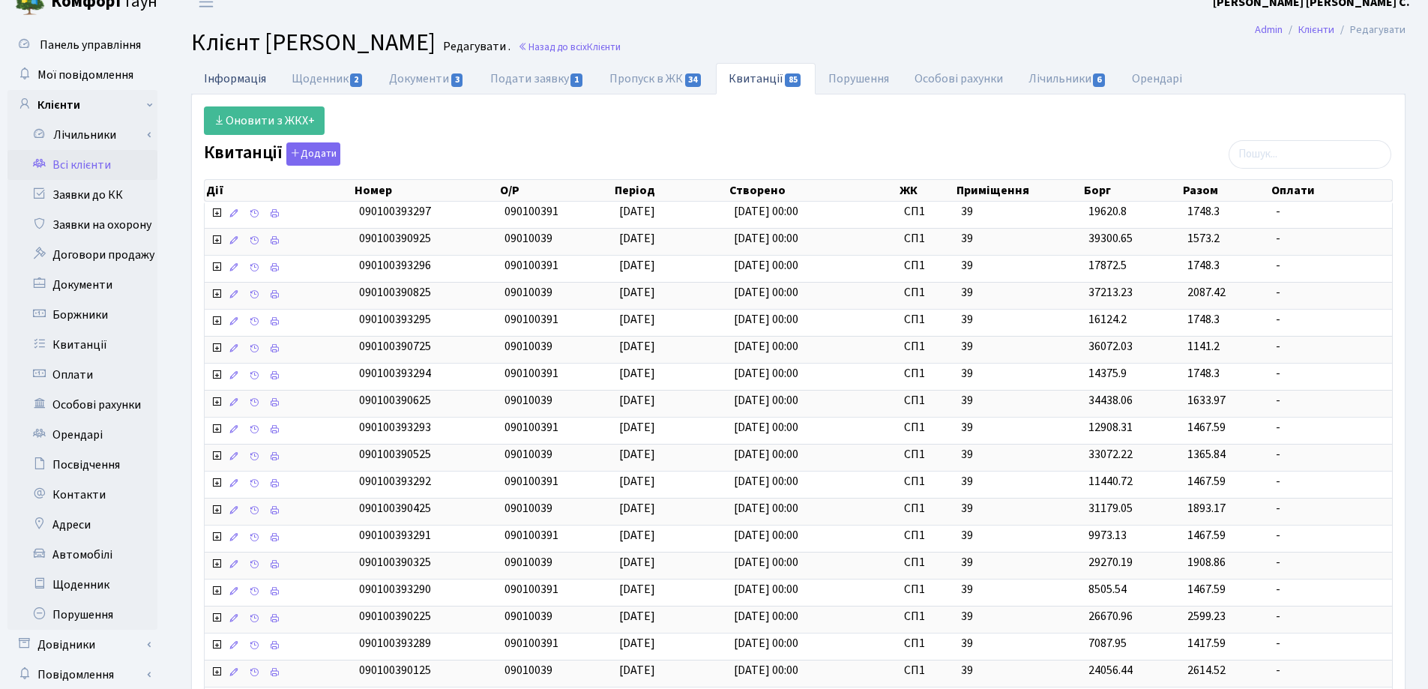
click at [225, 79] on link "Інформація" at bounding box center [235, 78] width 88 height 31
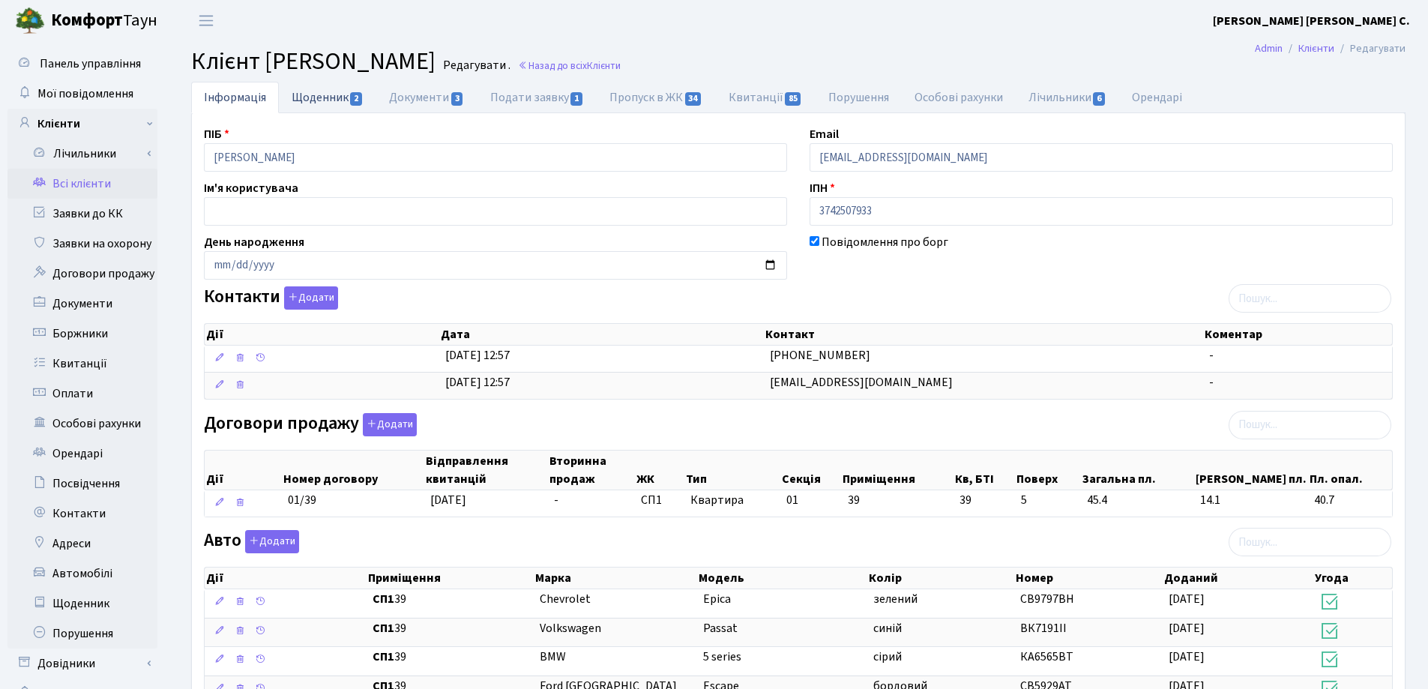
click at [324, 90] on link "Щоденник 2" at bounding box center [327, 97] width 97 height 31
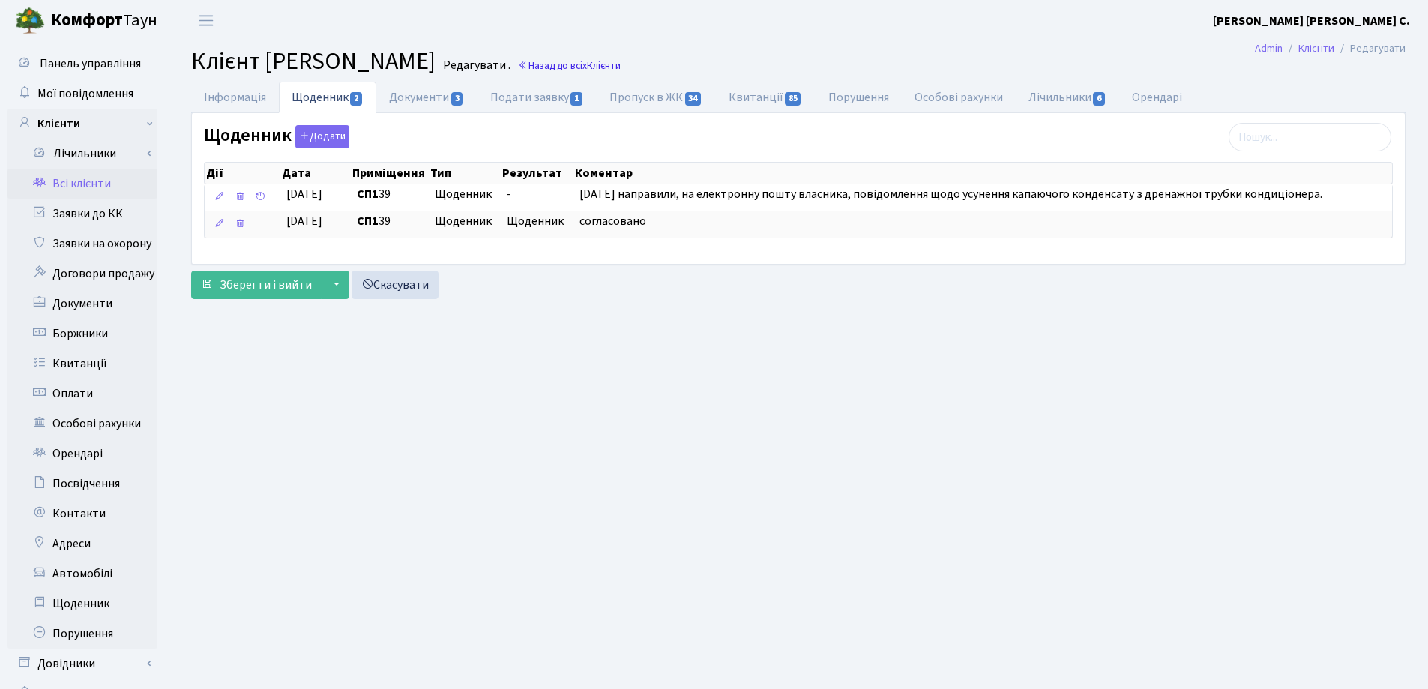
click at [621, 61] on link "Назад до всіх Клієнти" at bounding box center [569, 65] width 103 height 14
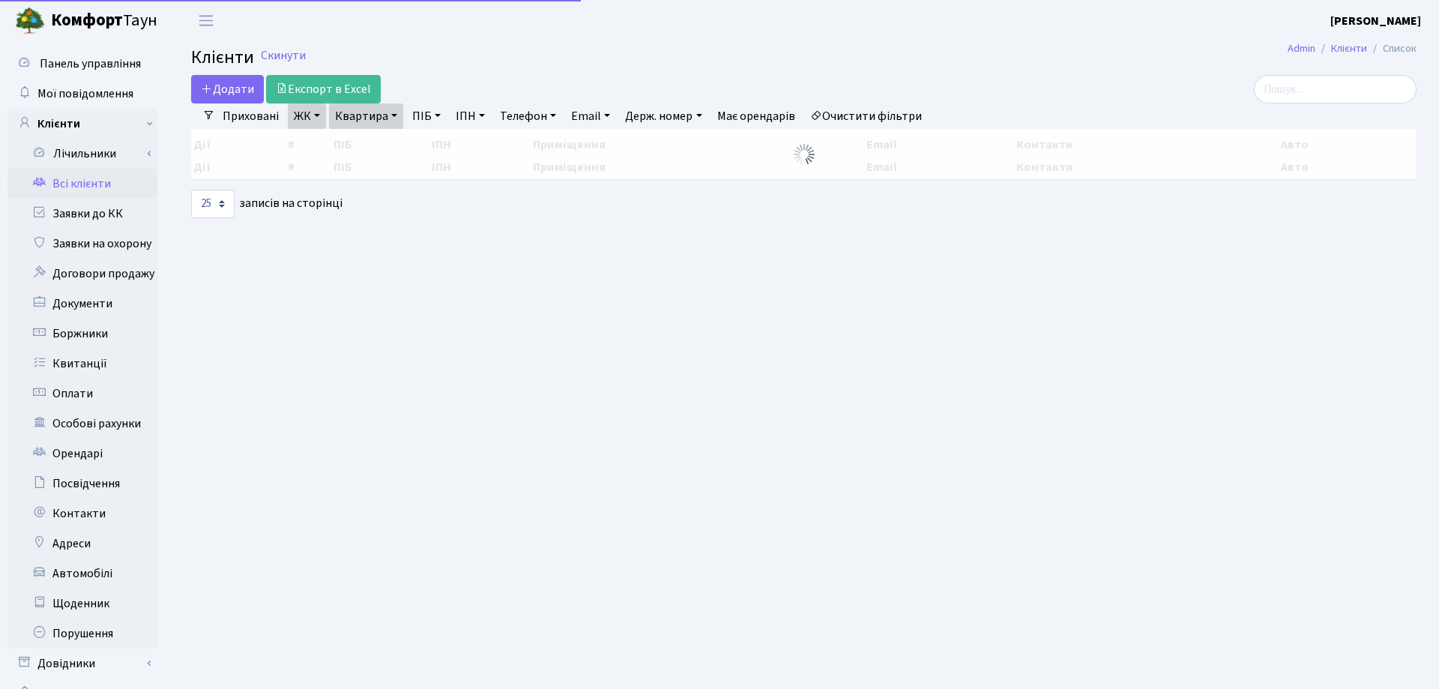
select select "25"
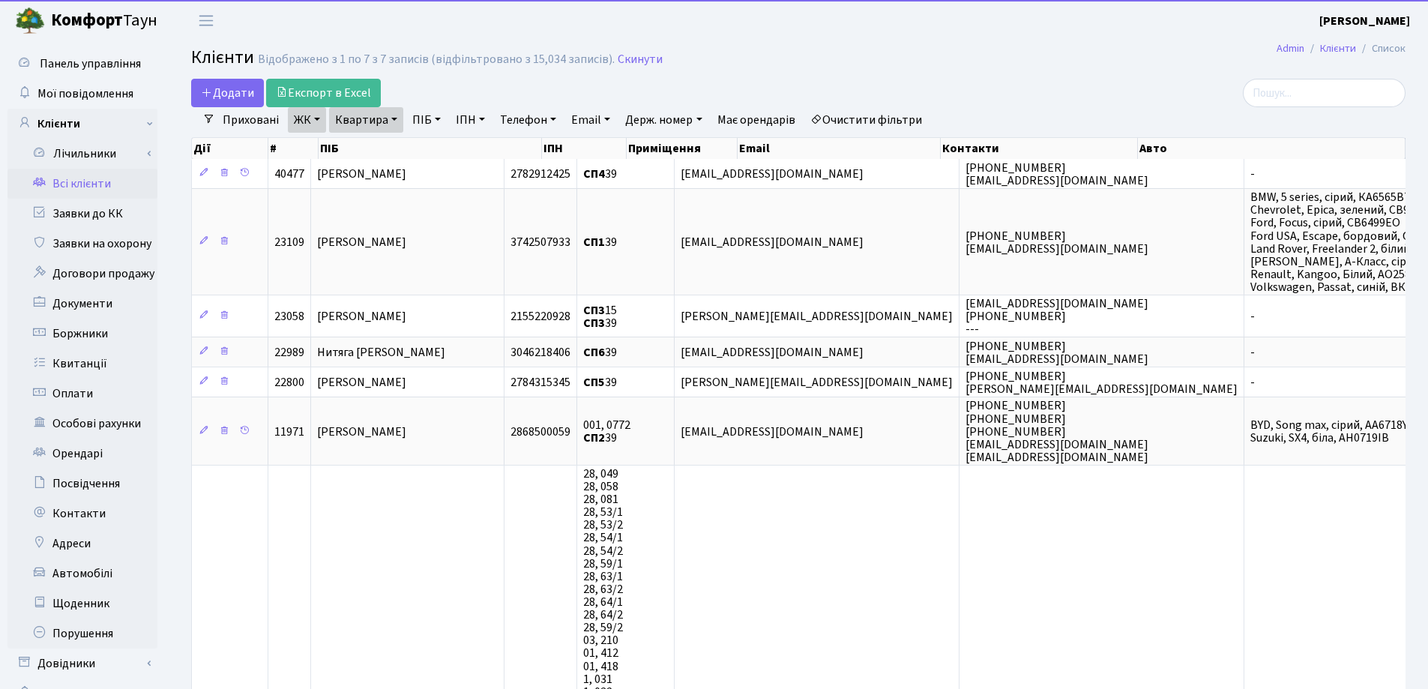
click at [391, 113] on link "Квартира" at bounding box center [366, 119] width 74 height 25
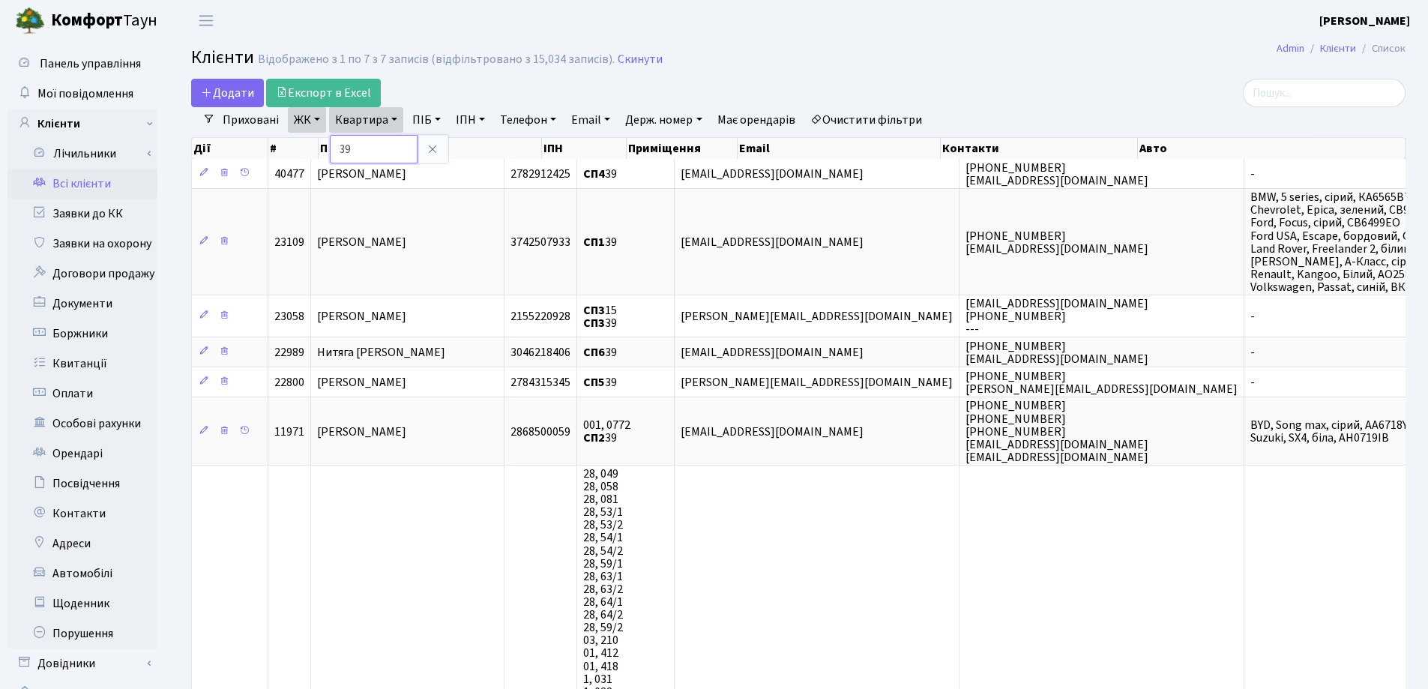
click at [391, 146] on input "39" at bounding box center [374, 149] width 88 height 28
type input "3"
type input "213"
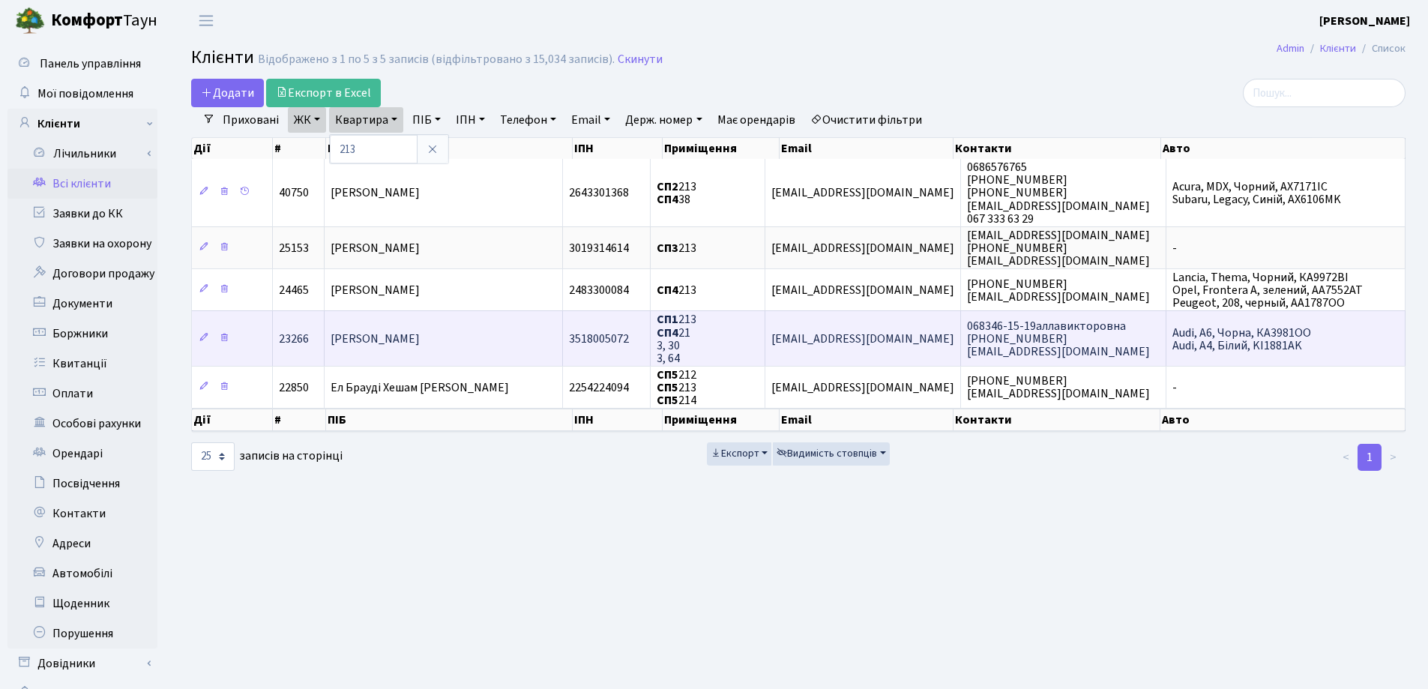
click at [420, 334] on span "[PERSON_NAME]" at bounding box center [375, 339] width 89 height 16
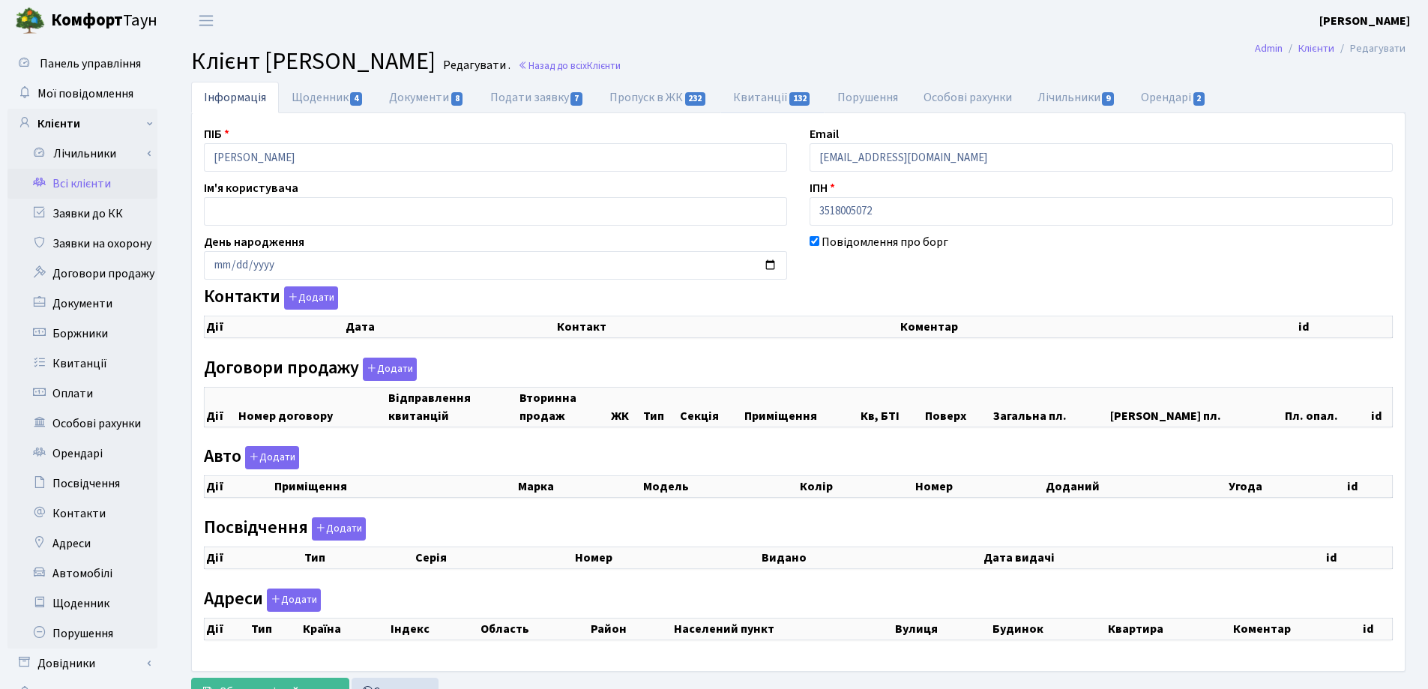
click at [750, 102] on link "Квитанції 132" at bounding box center [772, 97] width 104 height 31
select select "25"
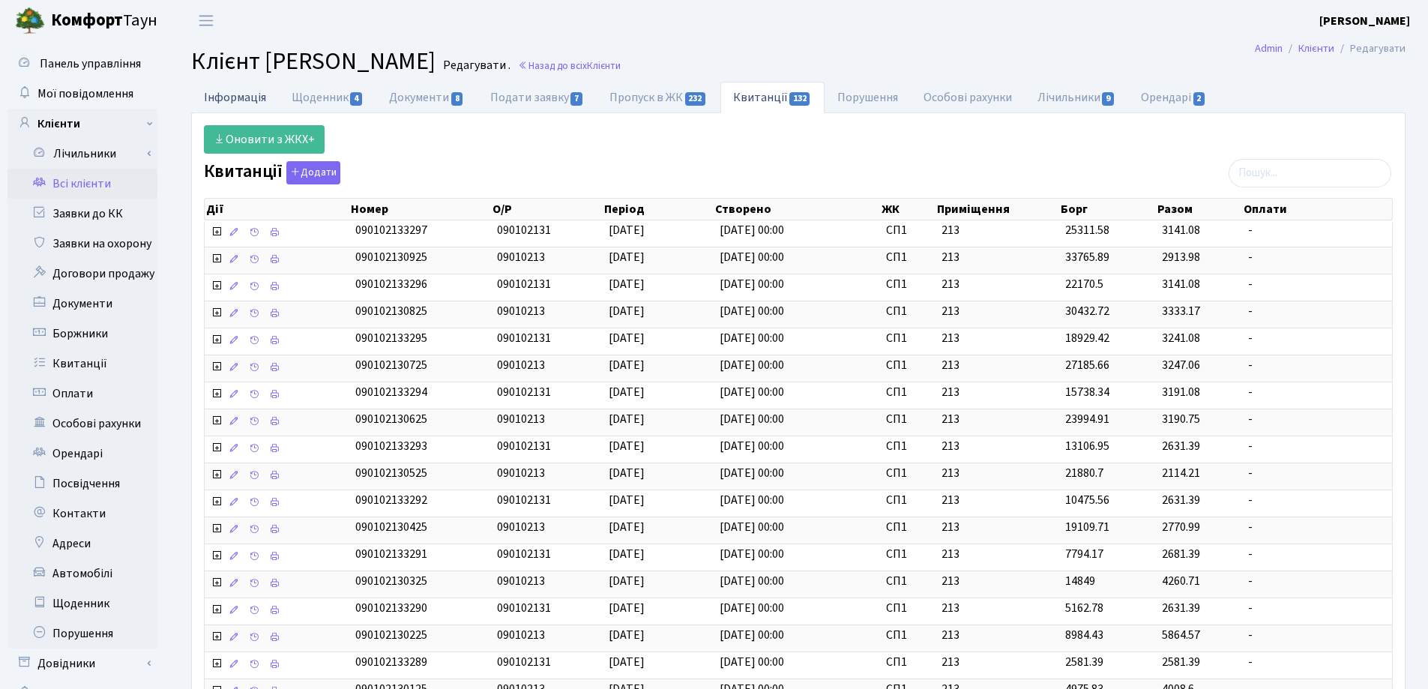
click at [235, 102] on link "Інформація" at bounding box center [235, 97] width 88 height 31
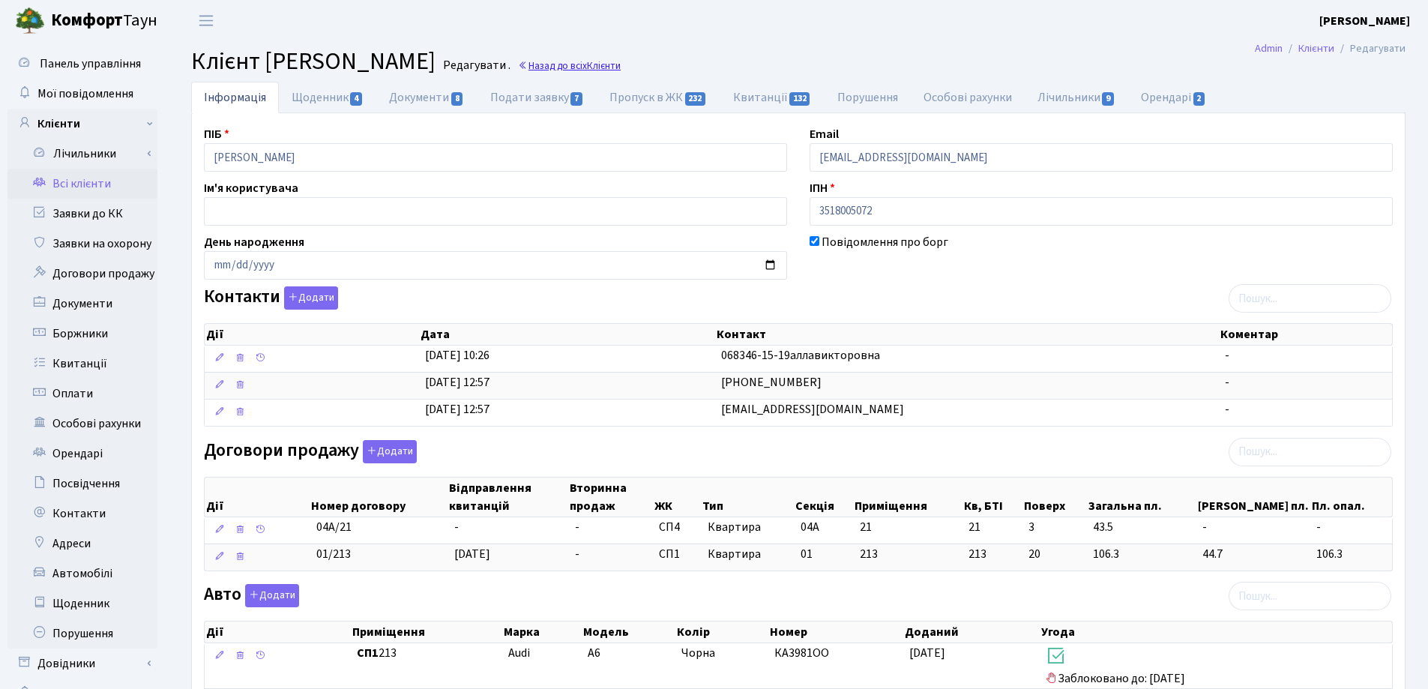
click at [621, 67] on link "Назад до всіх Клієнти" at bounding box center [569, 65] width 103 height 14
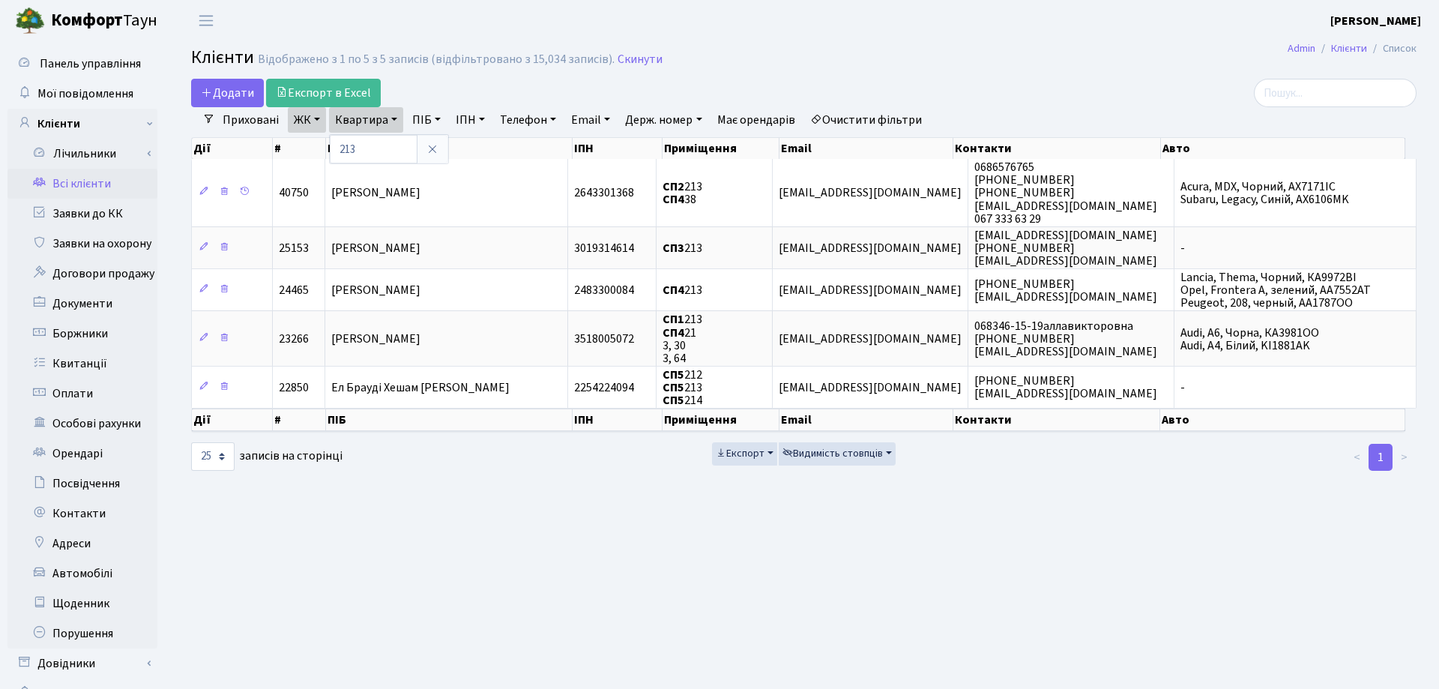
select select "25"
click at [387, 148] on input "213" at bounding box center [374, 149] width 88 height 28
type input "2"
click at [1289, 92] on input "search" at bounding box center [1324, 93] width 163 height 28
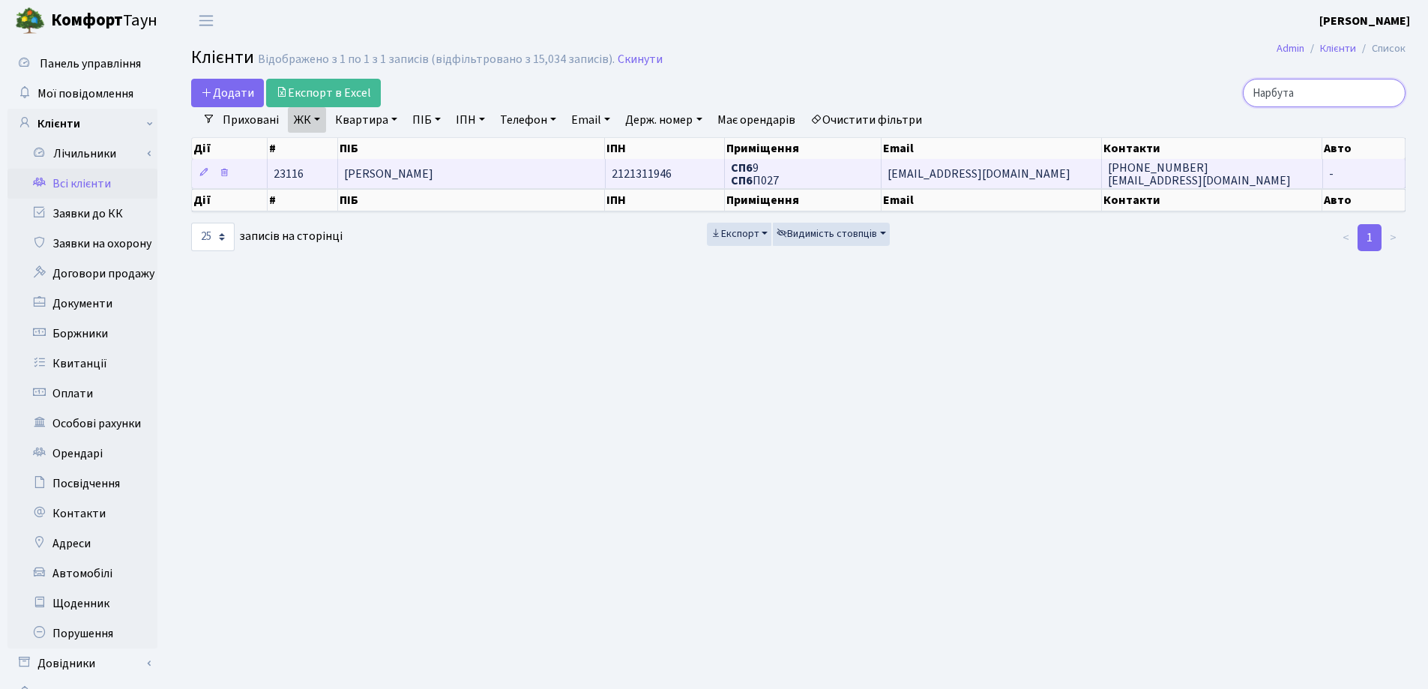
type input "Нарбута"
click at [506, 177] on td "Нарбутас Олена Михайлівна" at bounding box center [472, 173] width 268 height 29
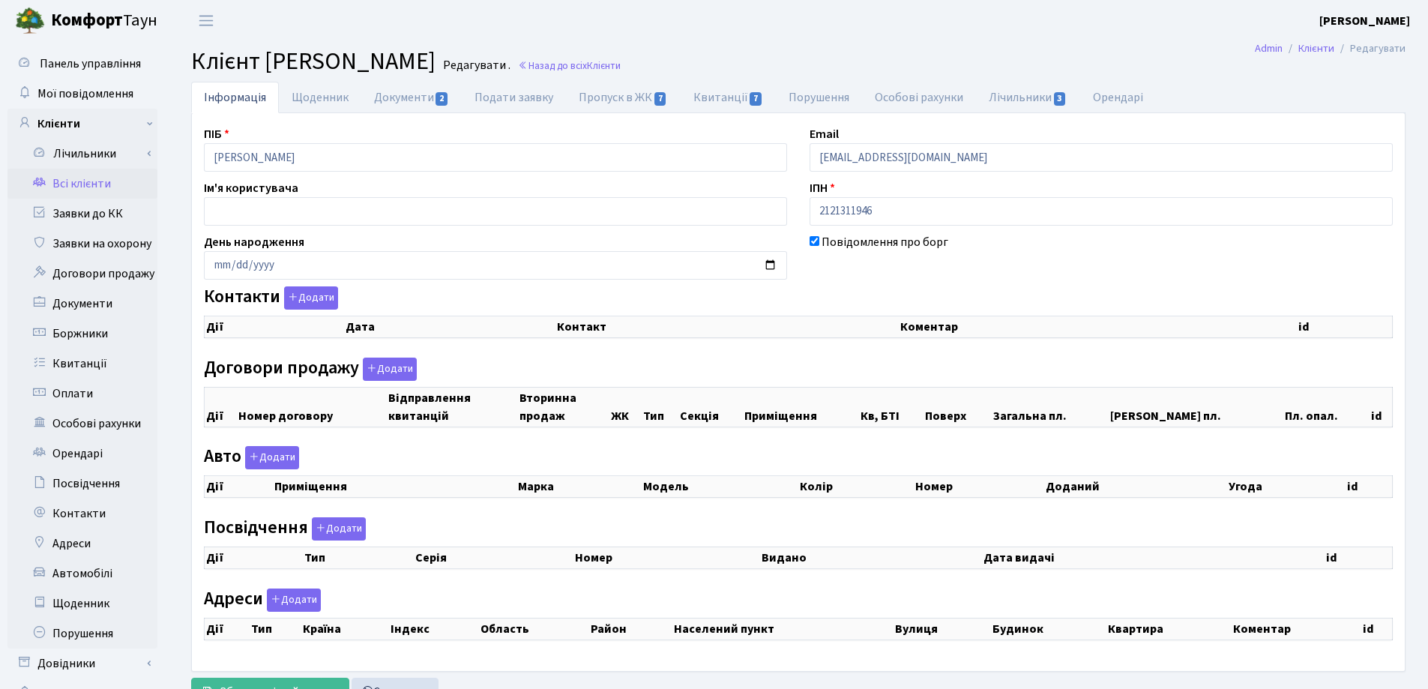
checkbox input "true"
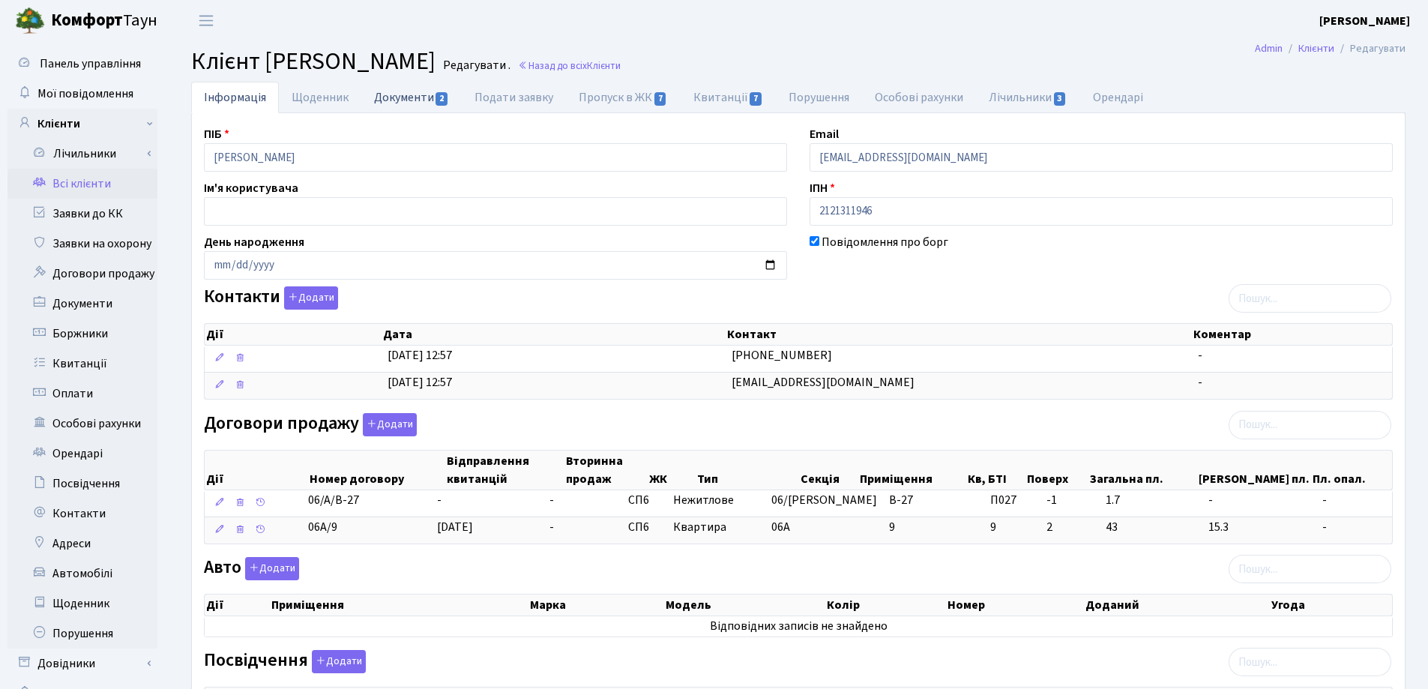
click at [402, 99] on link "Документи 2" at bounding box center [411, 97] width 100 height 31
select select "25"
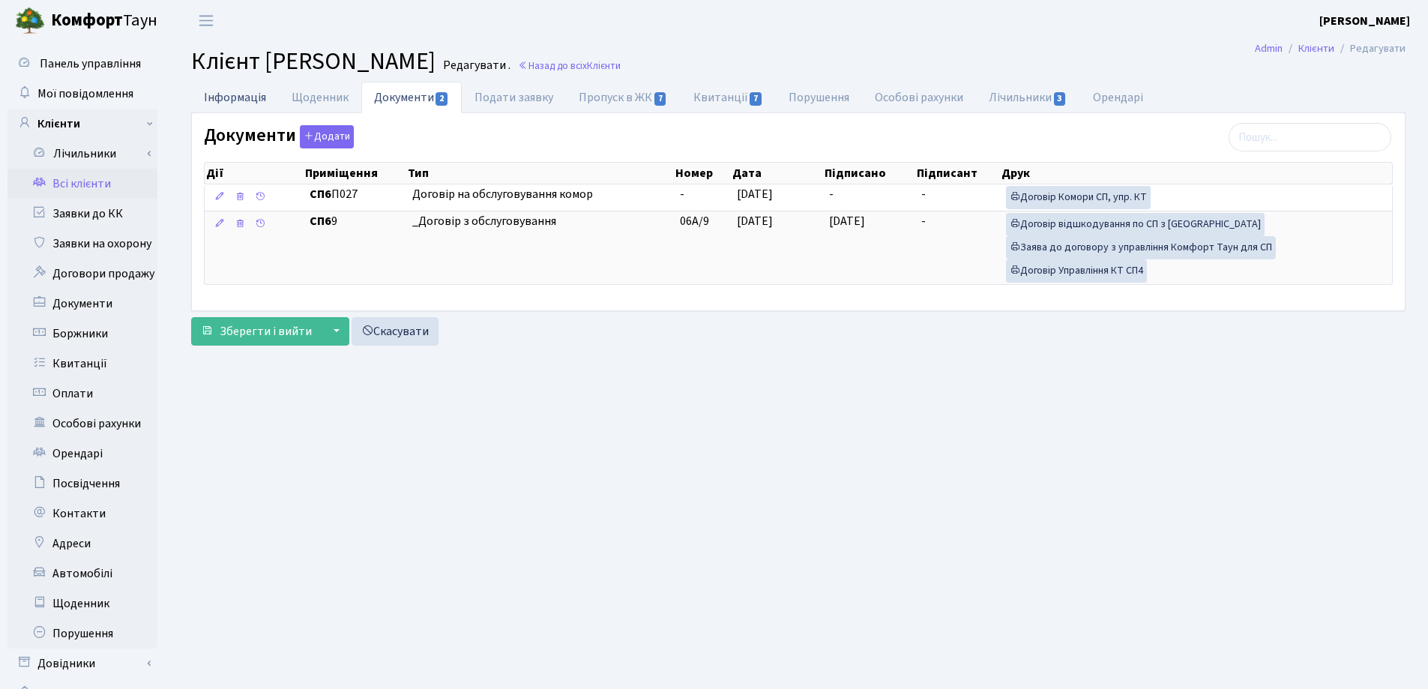
click at [261, 92] on link "Інформація" at bounding box center [235, 97] width 88 height 31
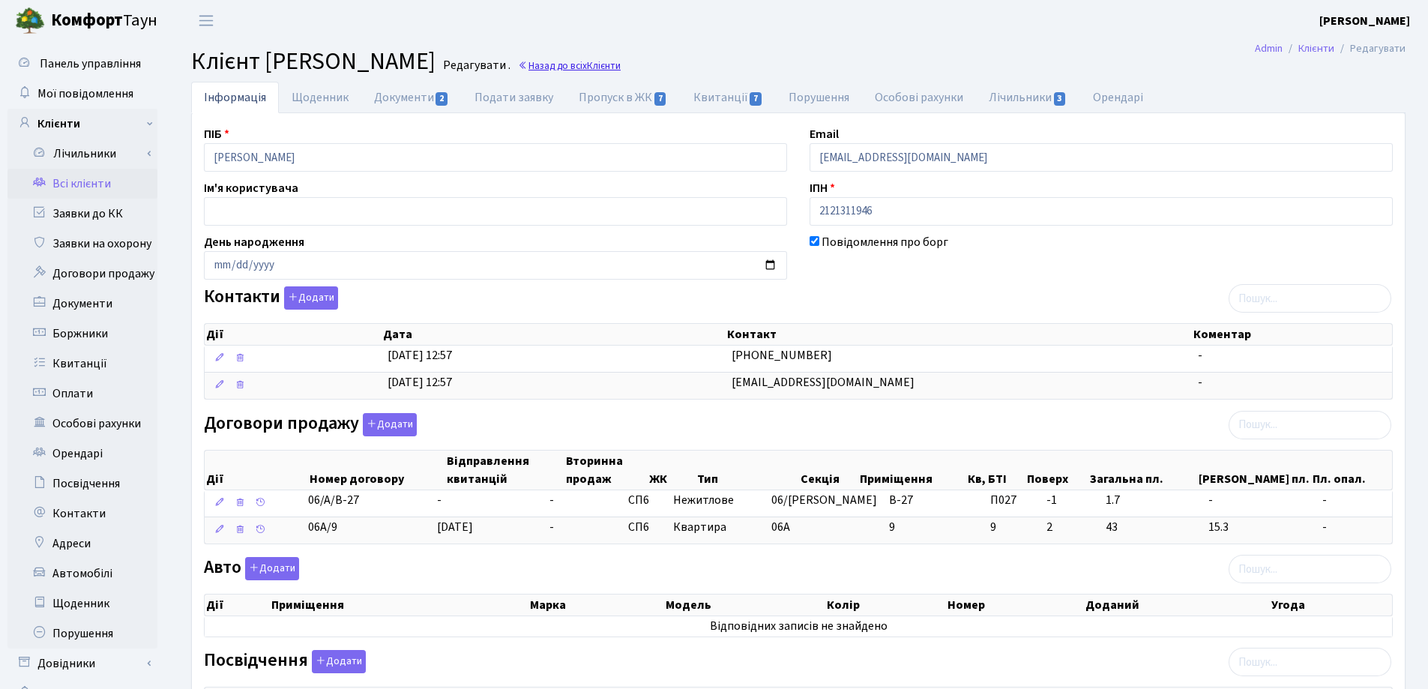
click at [621, 69] on link "Назад до всіх Клієнти" at bounding box center [569, 65] width 103 height 14
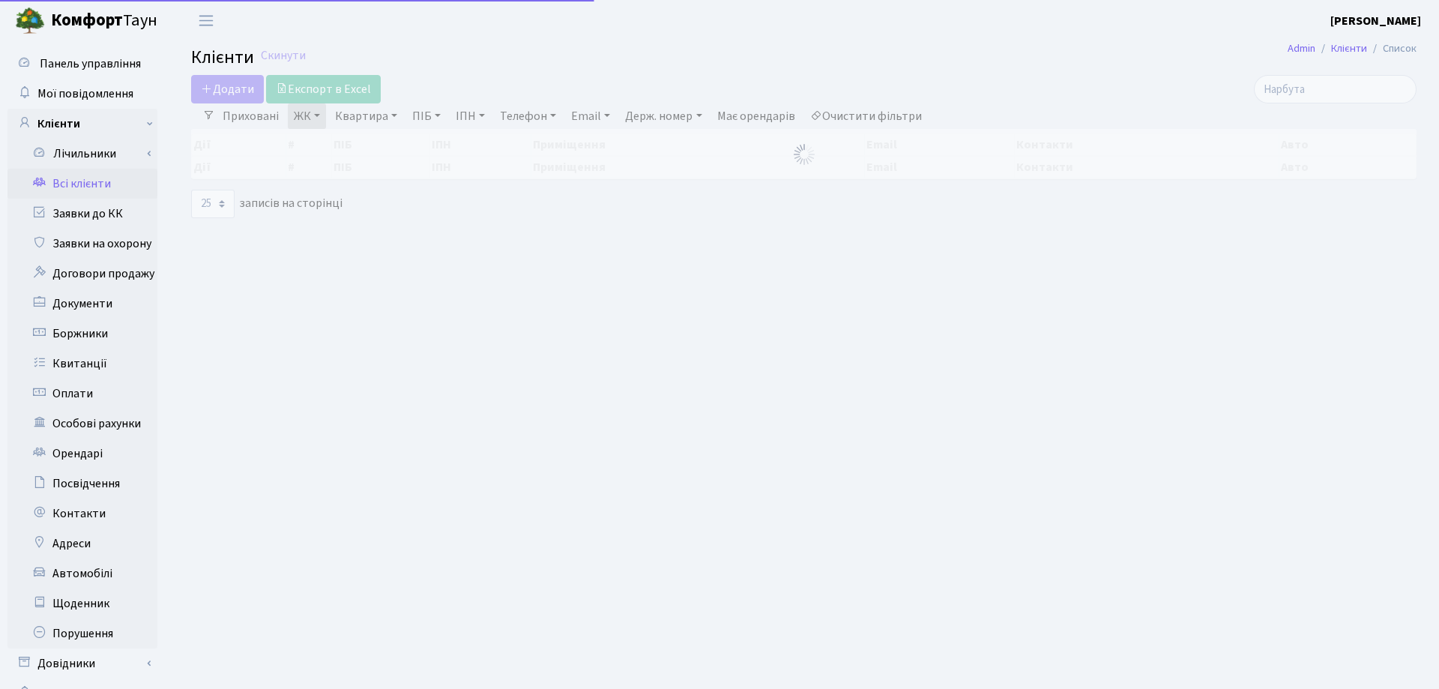
select select "25"
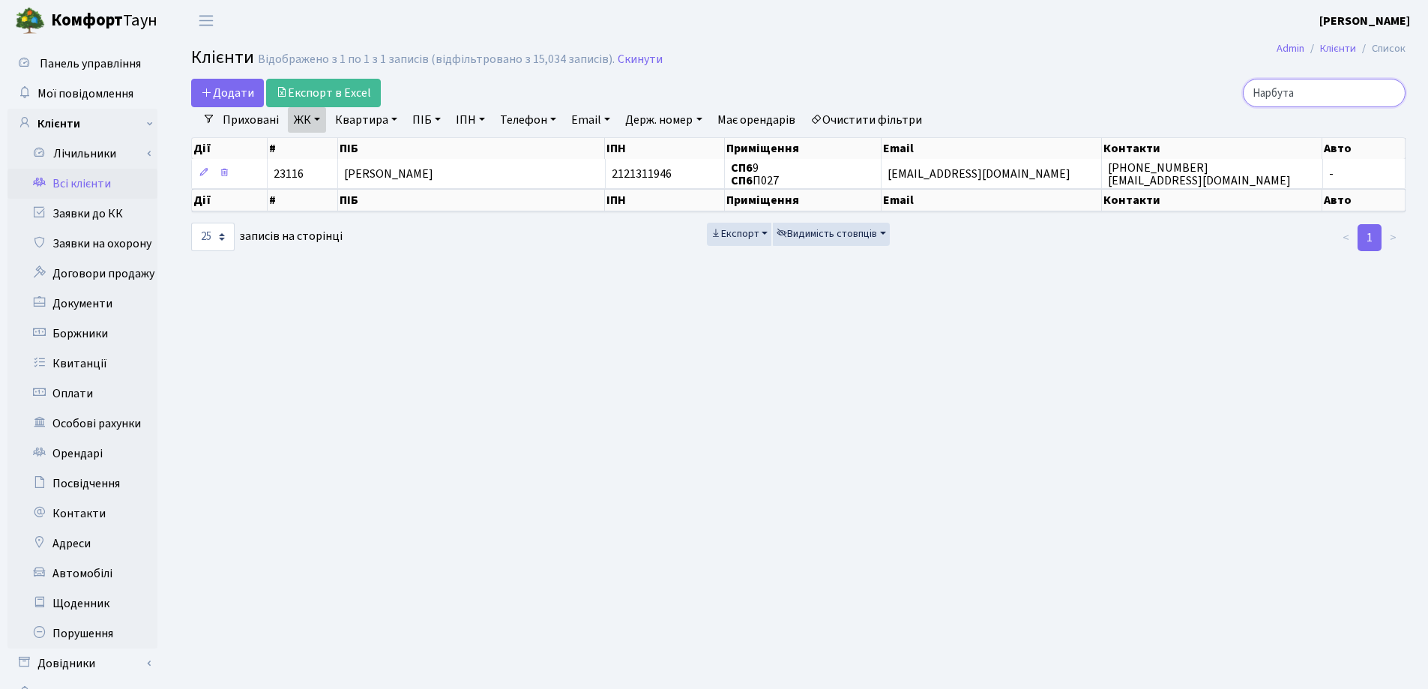
click at [1390, 94] on input "Нарбута" at bounding box center [1324, 93] width 163 height 28
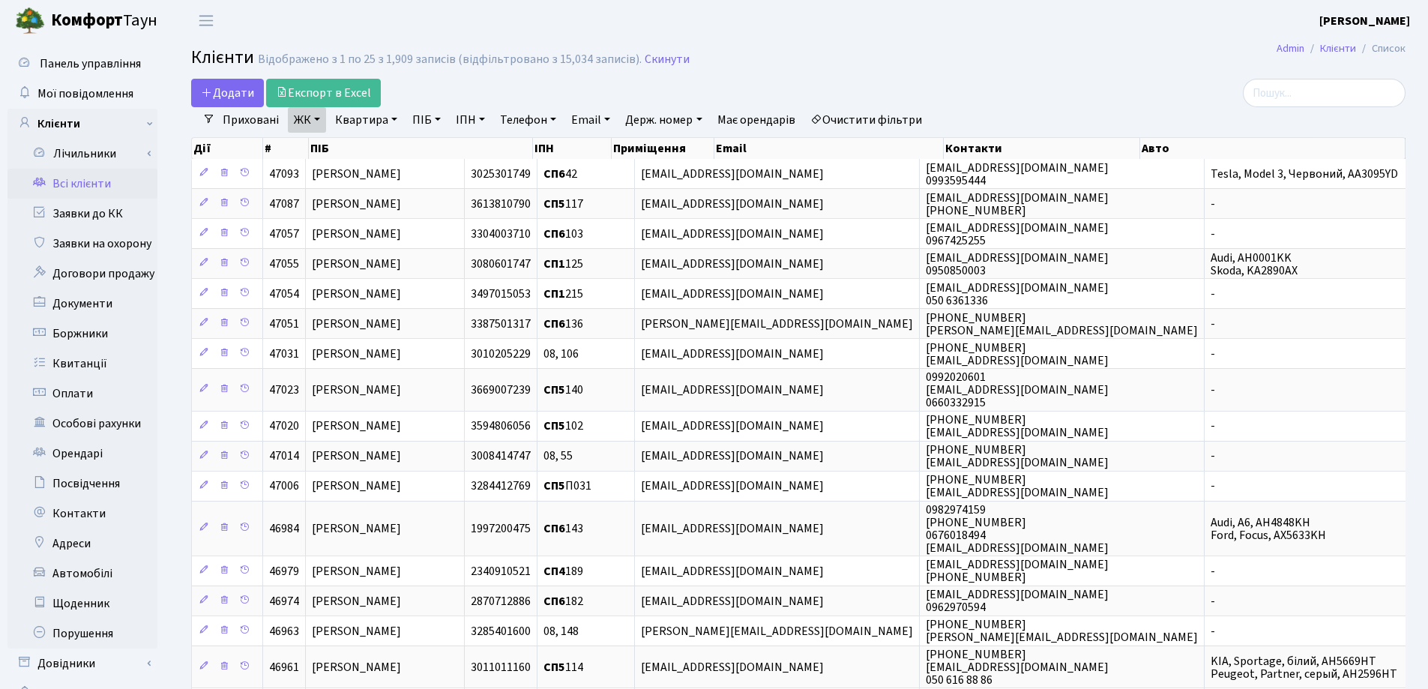
click at [393, 119] on link "Квартира" at bounding box center [366, 119] width 74 height 25
type input "140"
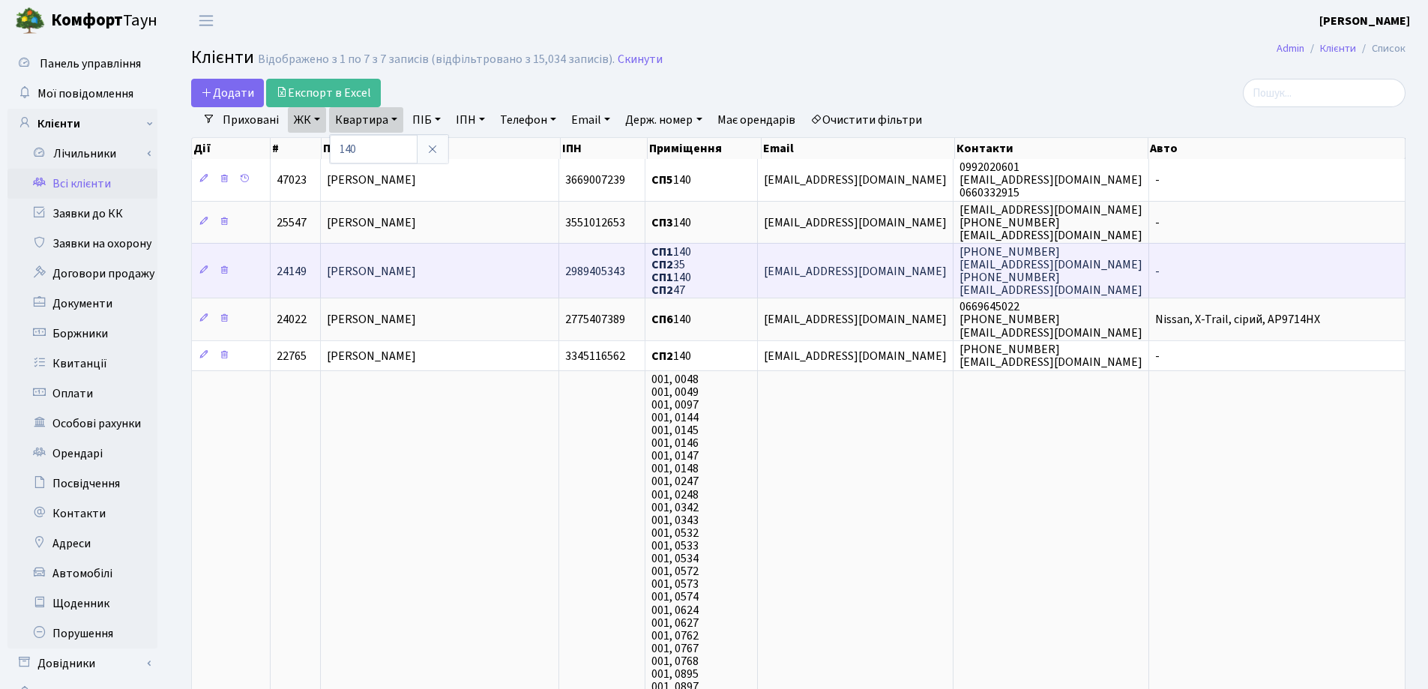
click at [431, 243] on td "[PERSON_NAME]" at bounding box center [440, 270] width 238 height 55
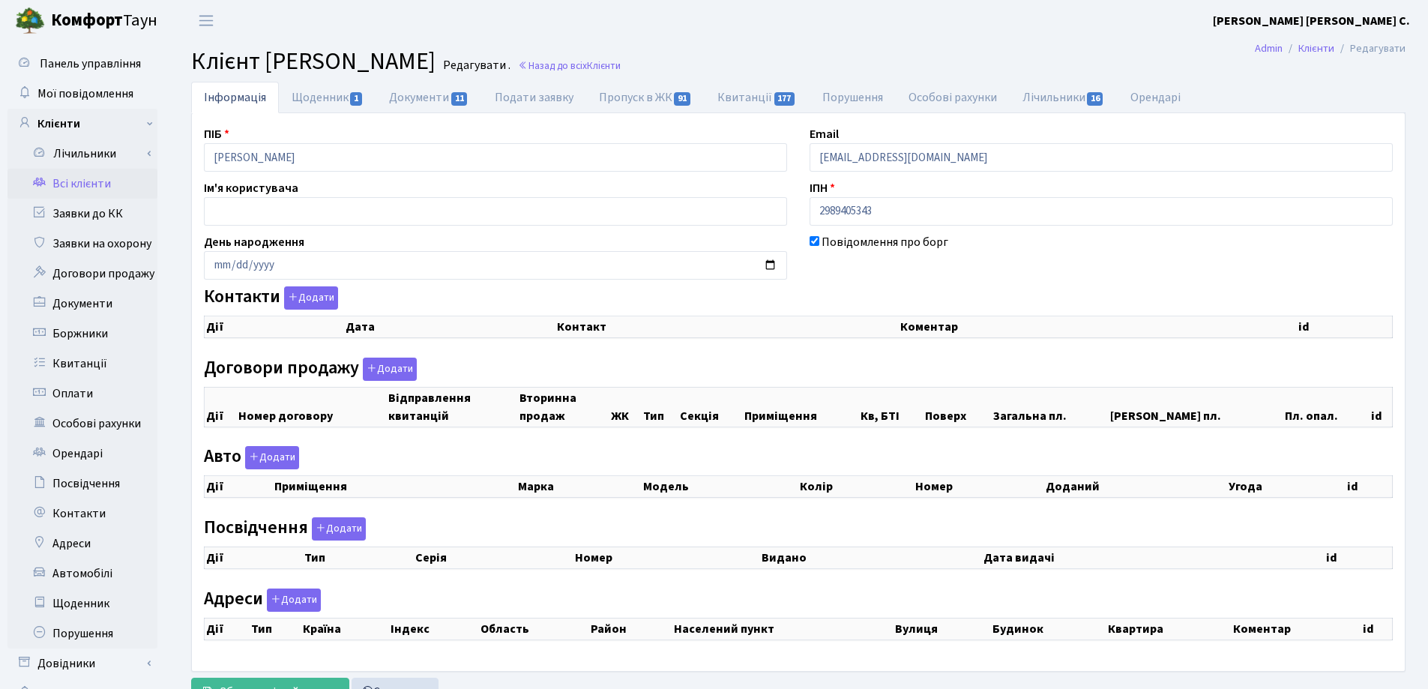
checkbox input "true"
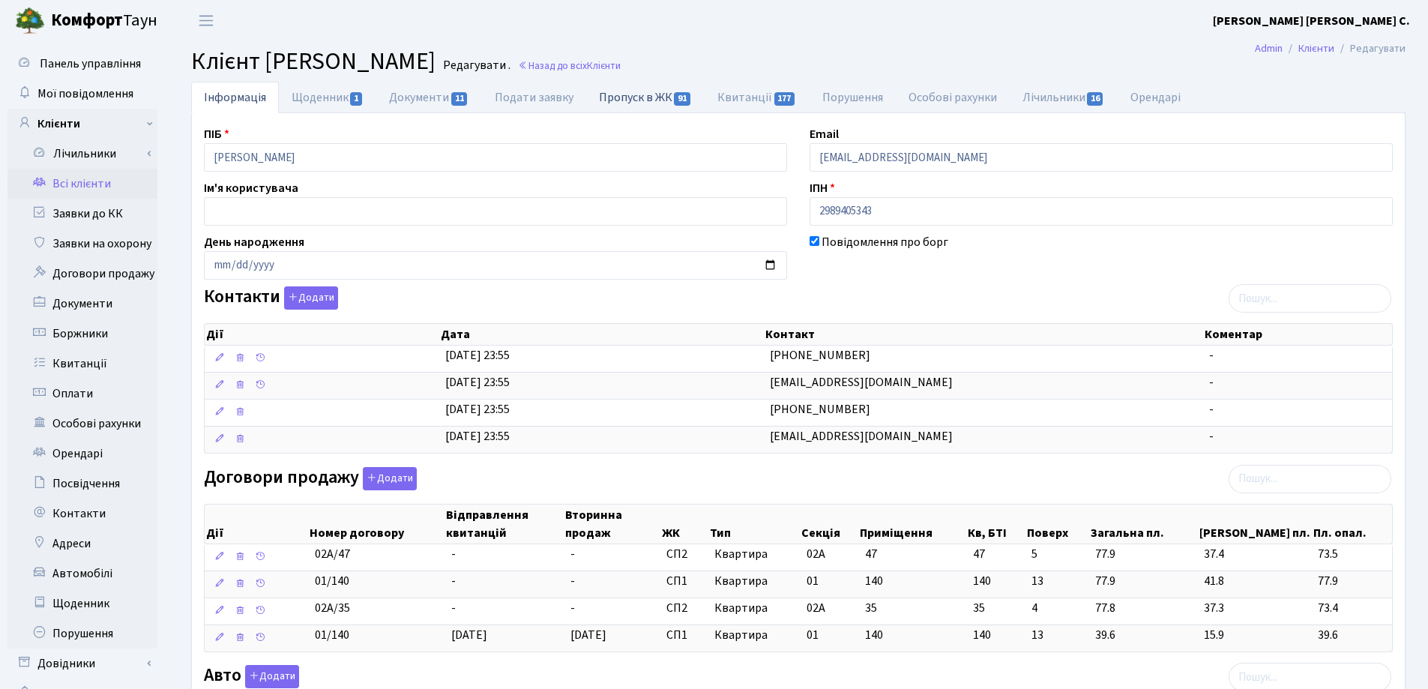
click at [610, 96] on link "Пропуск в ЖК 91" at bounding box center [645, 97] width 118 height 31
select select "25"
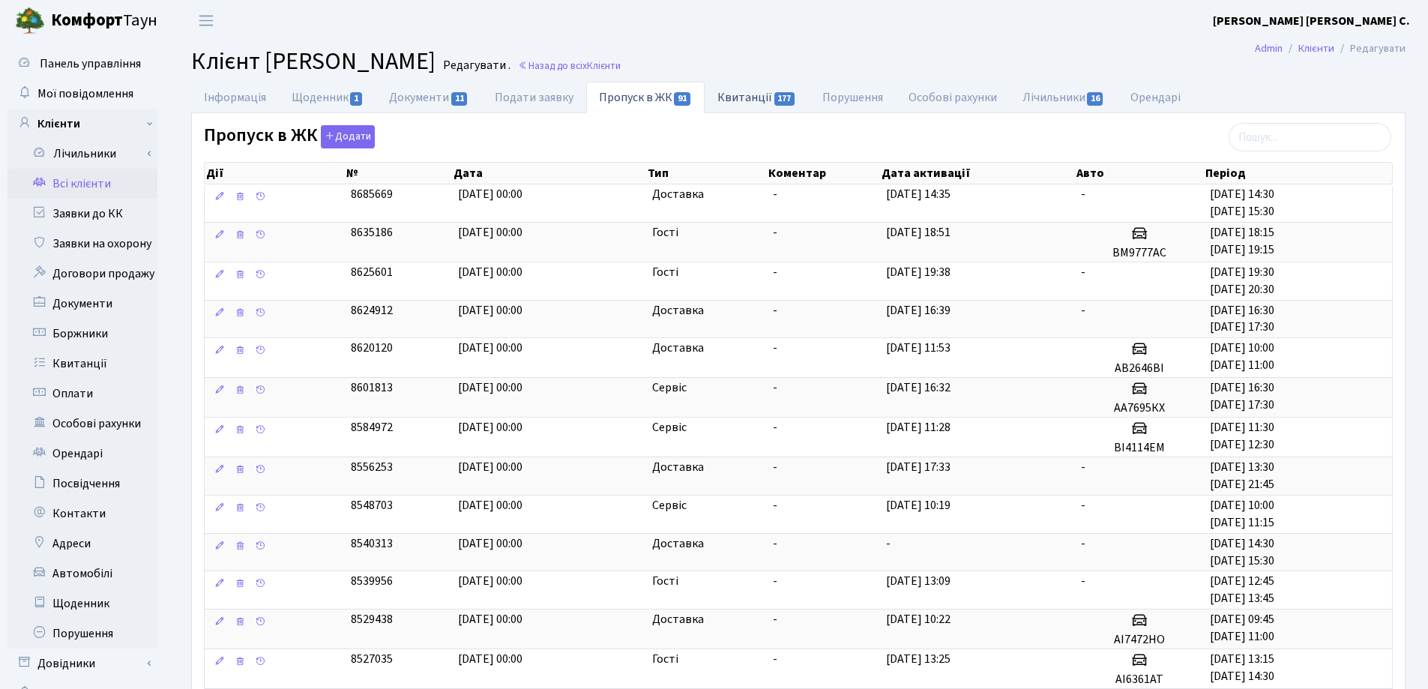
click at [744, 100] on link "Квитанції 177" at bounding box center [757, 97] width 104 height 31
select select "25"
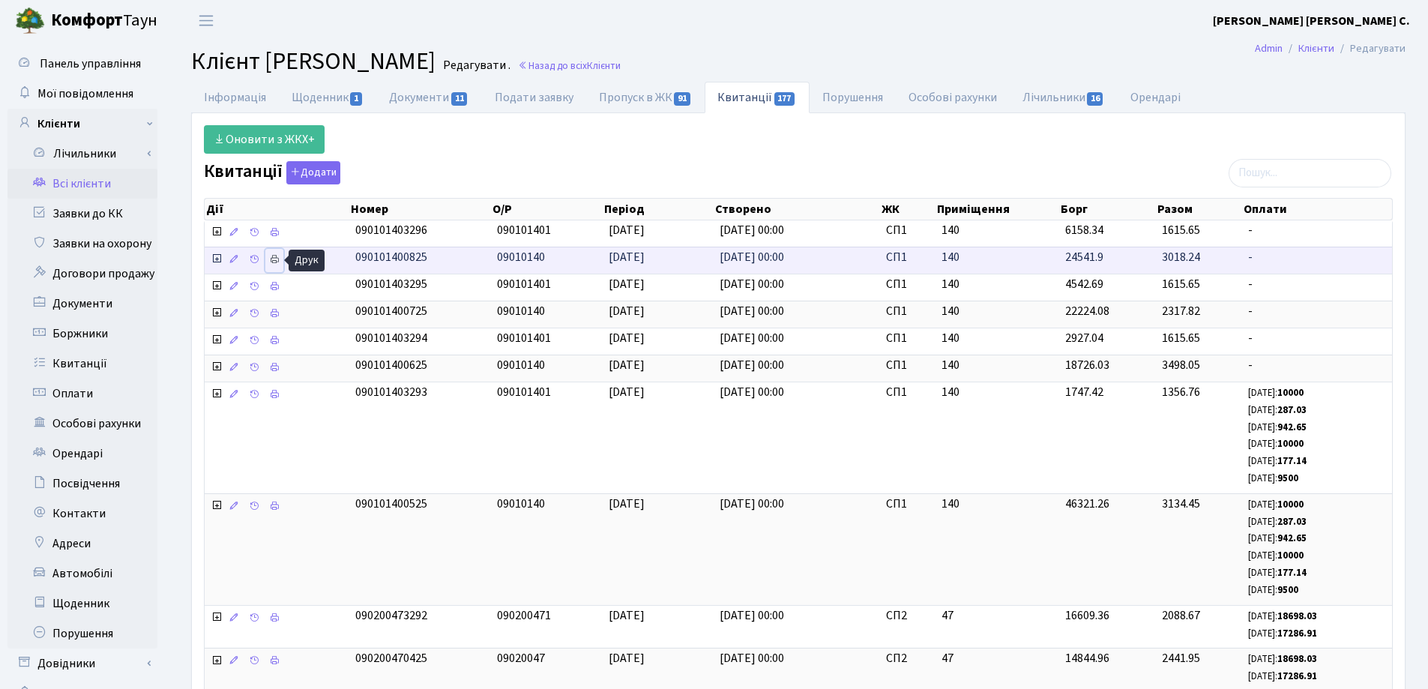
click at [276, 258] on icon at bounding box center [274, 259] width 10 height 10
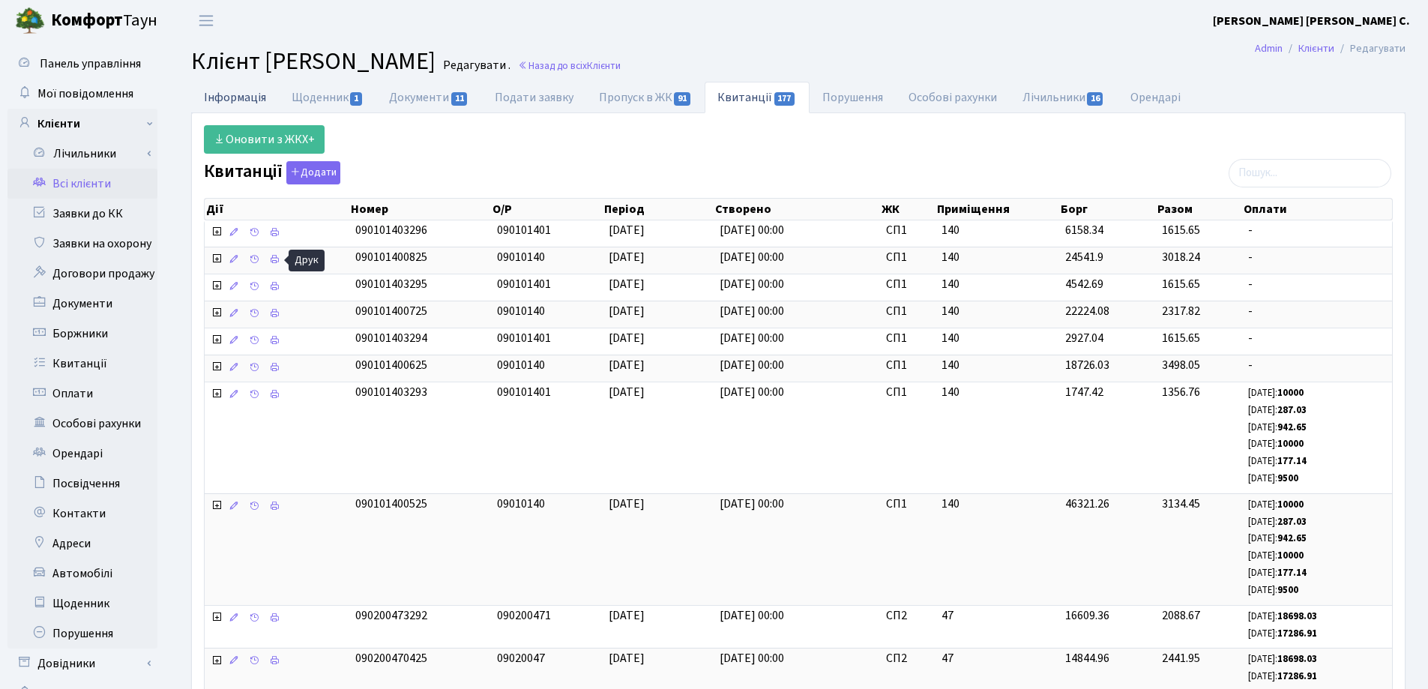
click at [219, 97] on link "Інформація" at bounding box center [235, 97] width 88 height 31
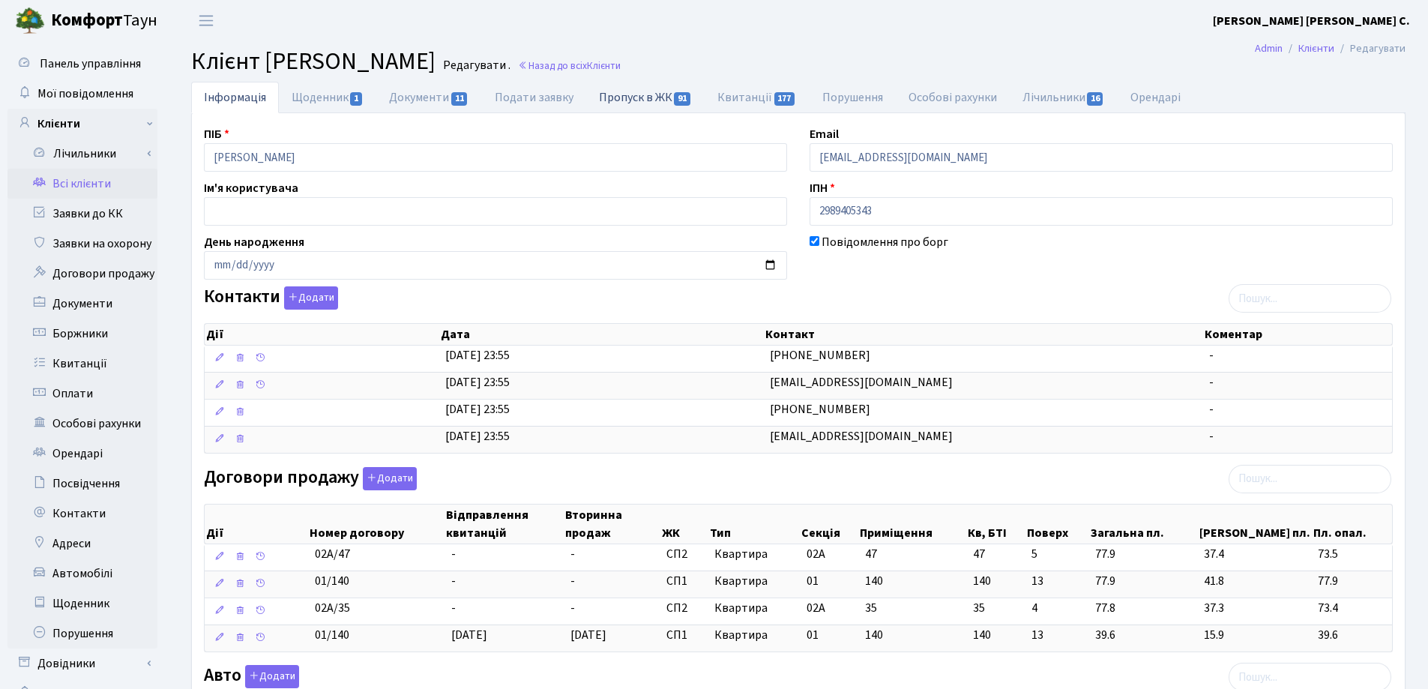
click at [613, 99] on link "Пропуск в ЖК 91" at bounding box center [645, 97] width 118 height 31
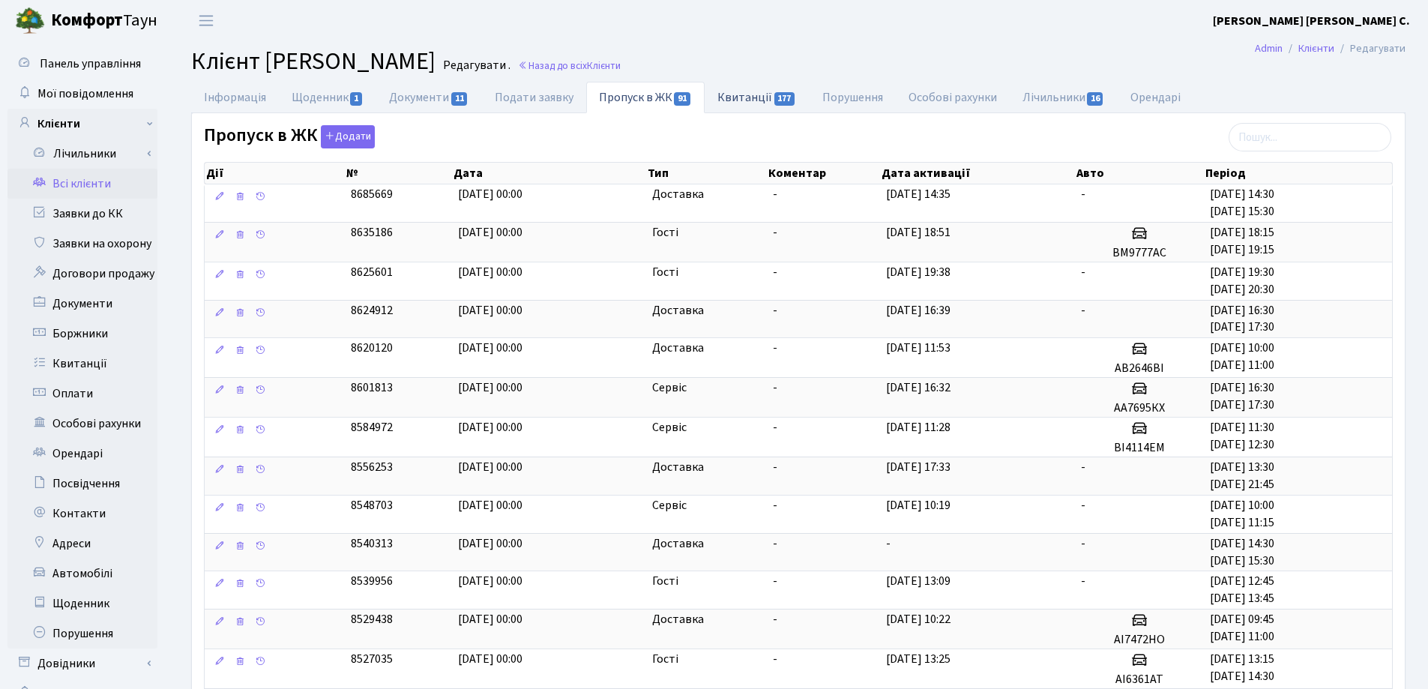
click at [741, 91] on link "Квитанції 177" at bounding box center [757, 97] width 104 height 31
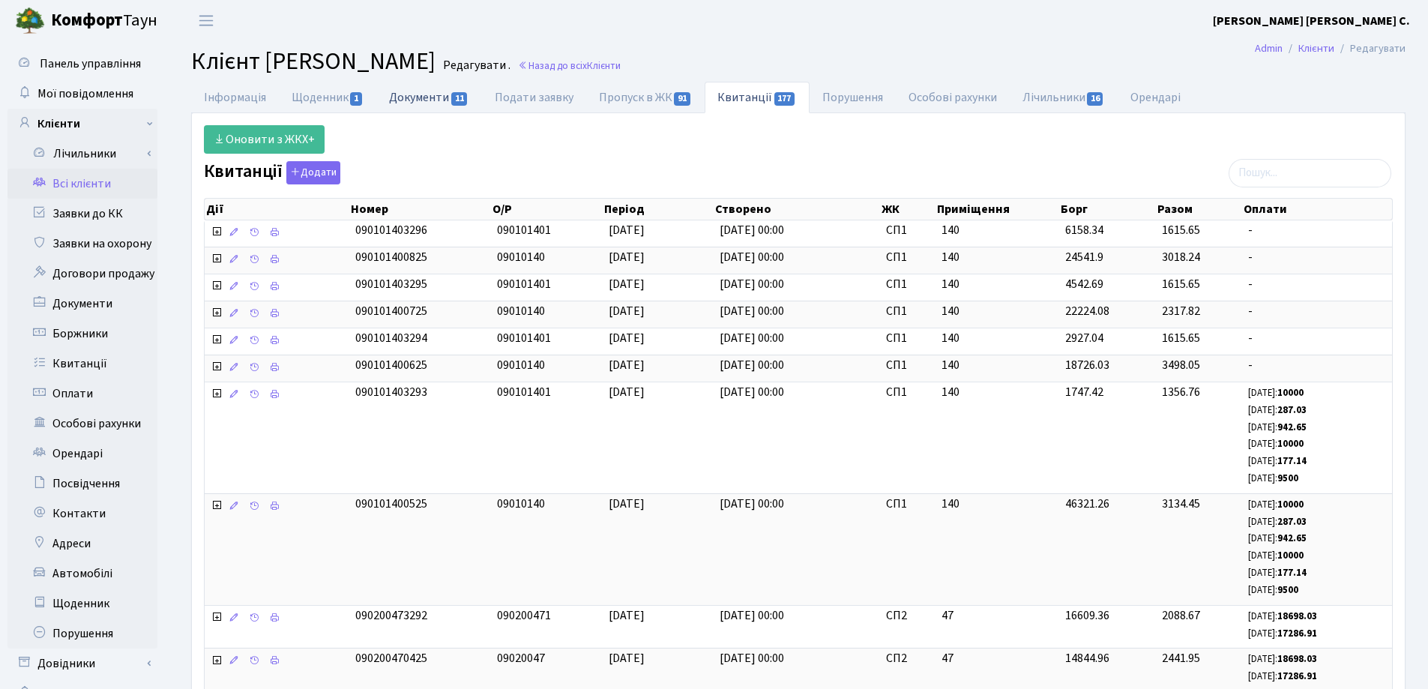
click at [426, 98] on link "Документи 11" at bounding box center [428, 97] width 105 height 31
select select "25"
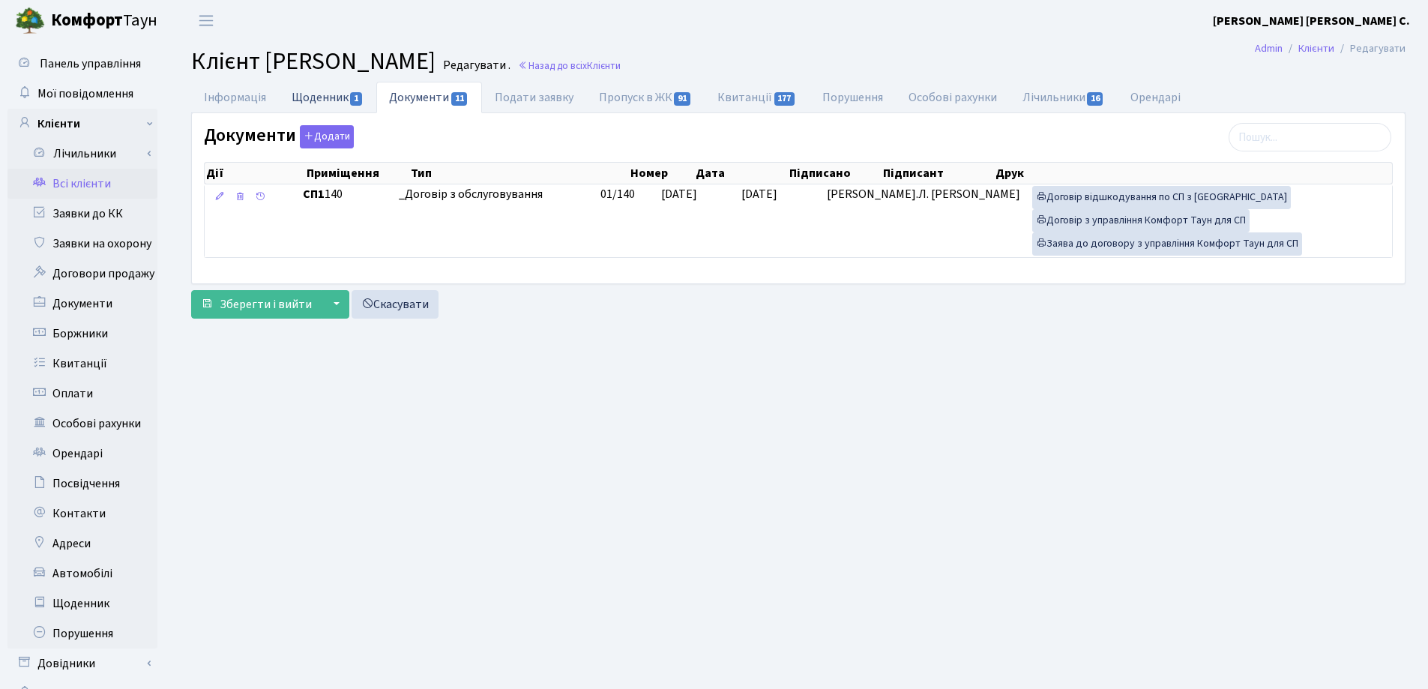
click at [301, 99] on link "Щоденник 1" at bounding box center [327, 97] width 97 height 31
select select "25"
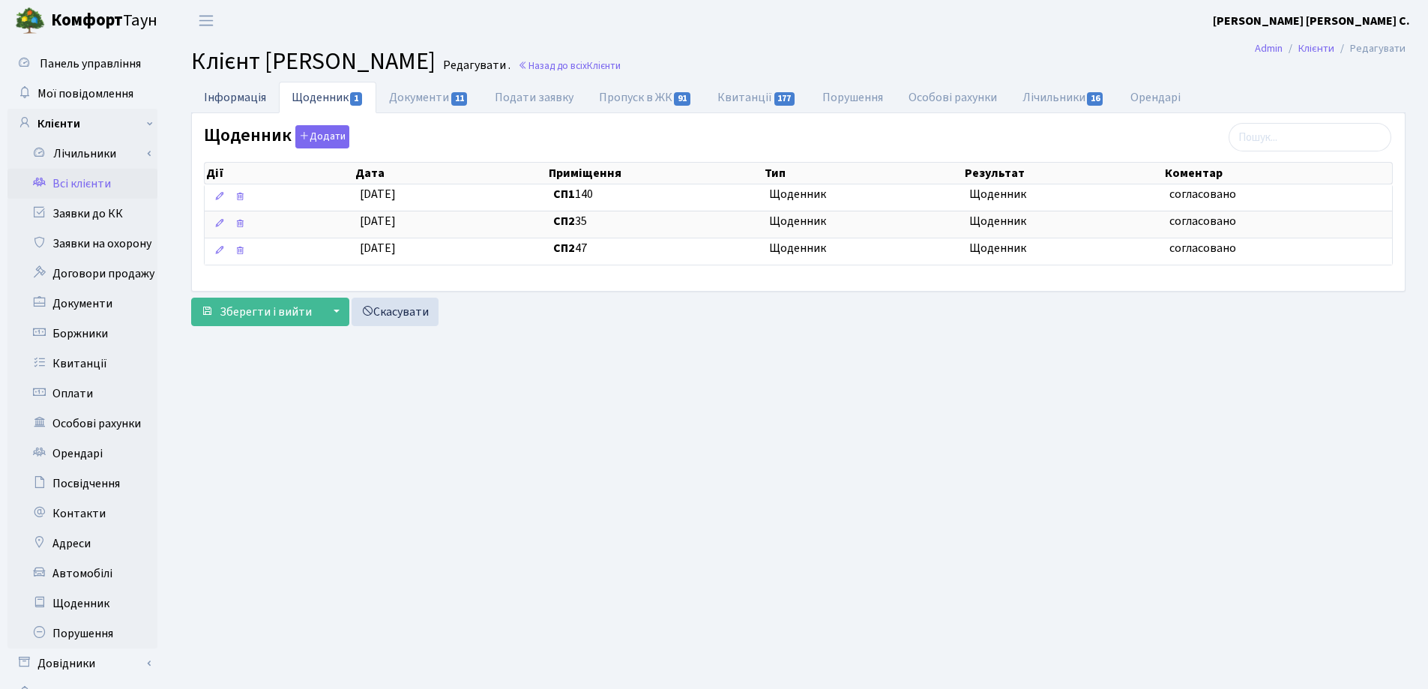
click at [227, 102] on link "Інформація" at bounding box center [235, 97] width 88 height 31
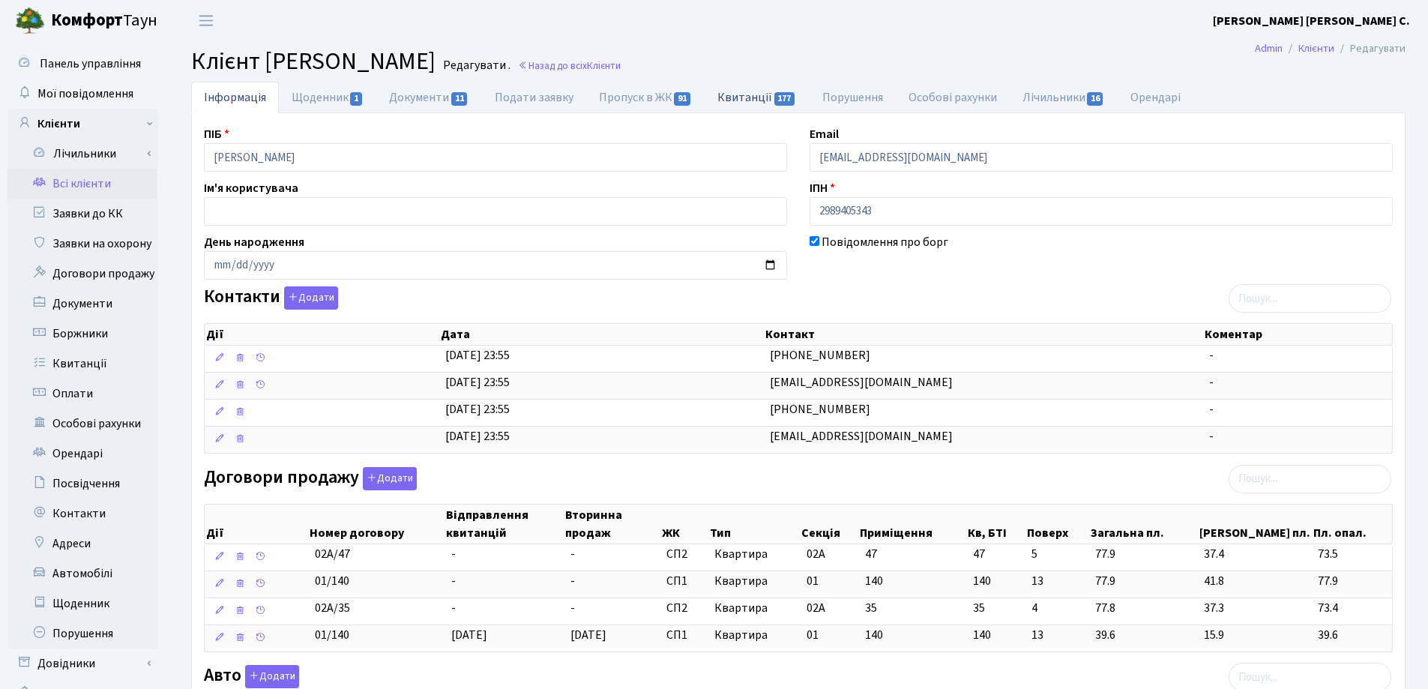
click at [742, 97] on link "Квитанції 177" at bounding box center [757, 97] width 104 height 31
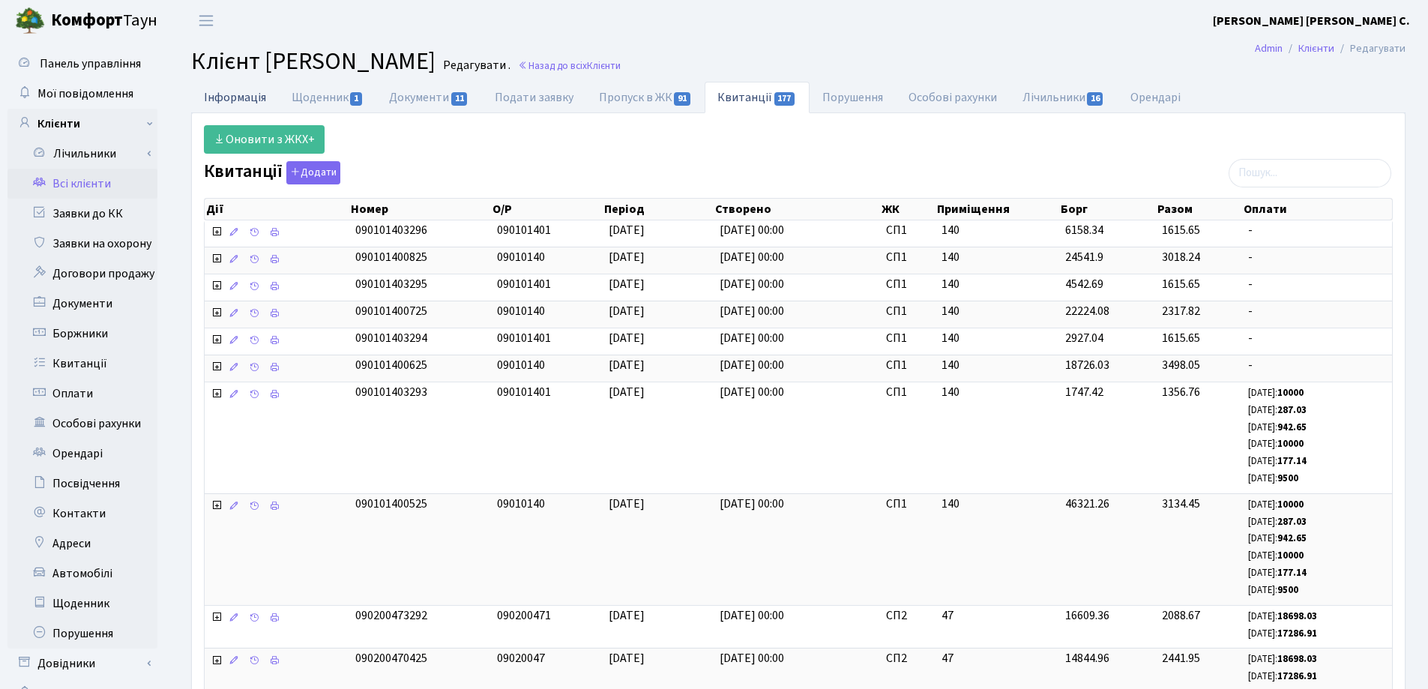
click at [207, 101] on link "Інформація" at bounding box center [235, 97] width 88 height 31
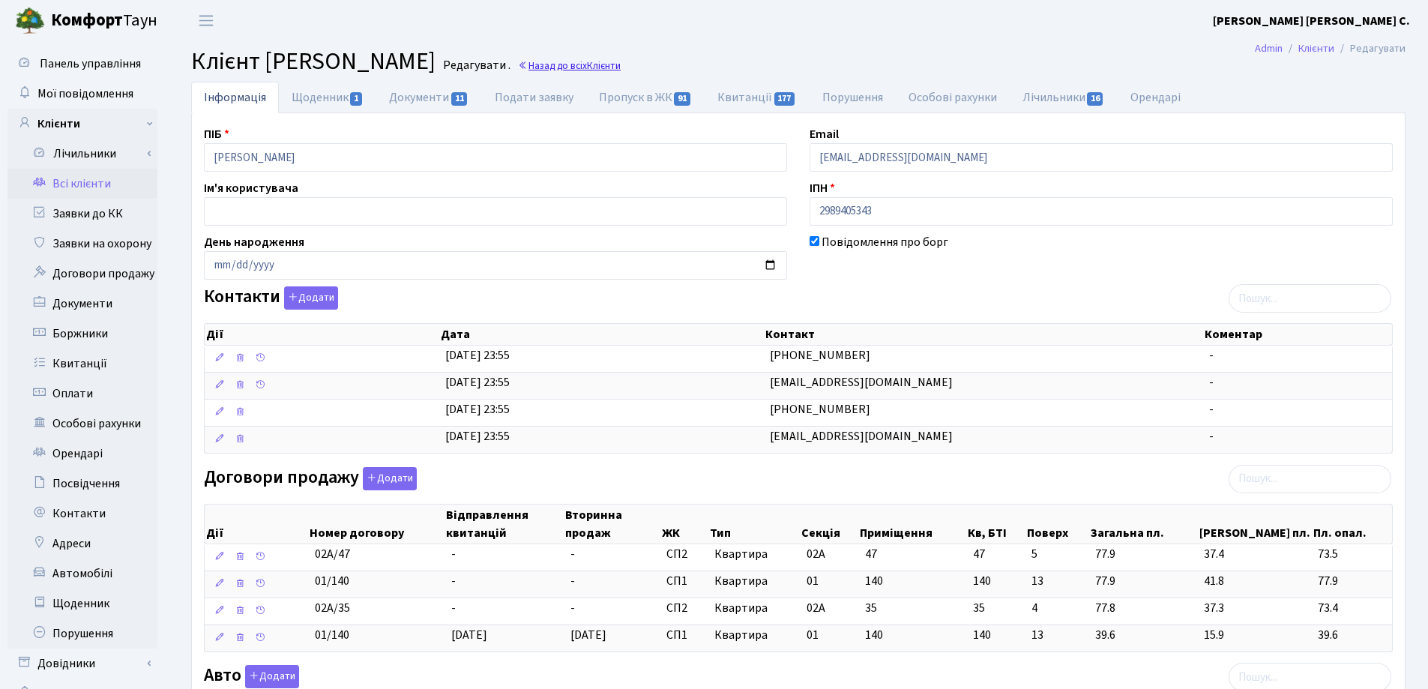
click at [621, 59] on link "Назад до всіх Клієнти" at bounding box center [569, 65] width 103 height 14
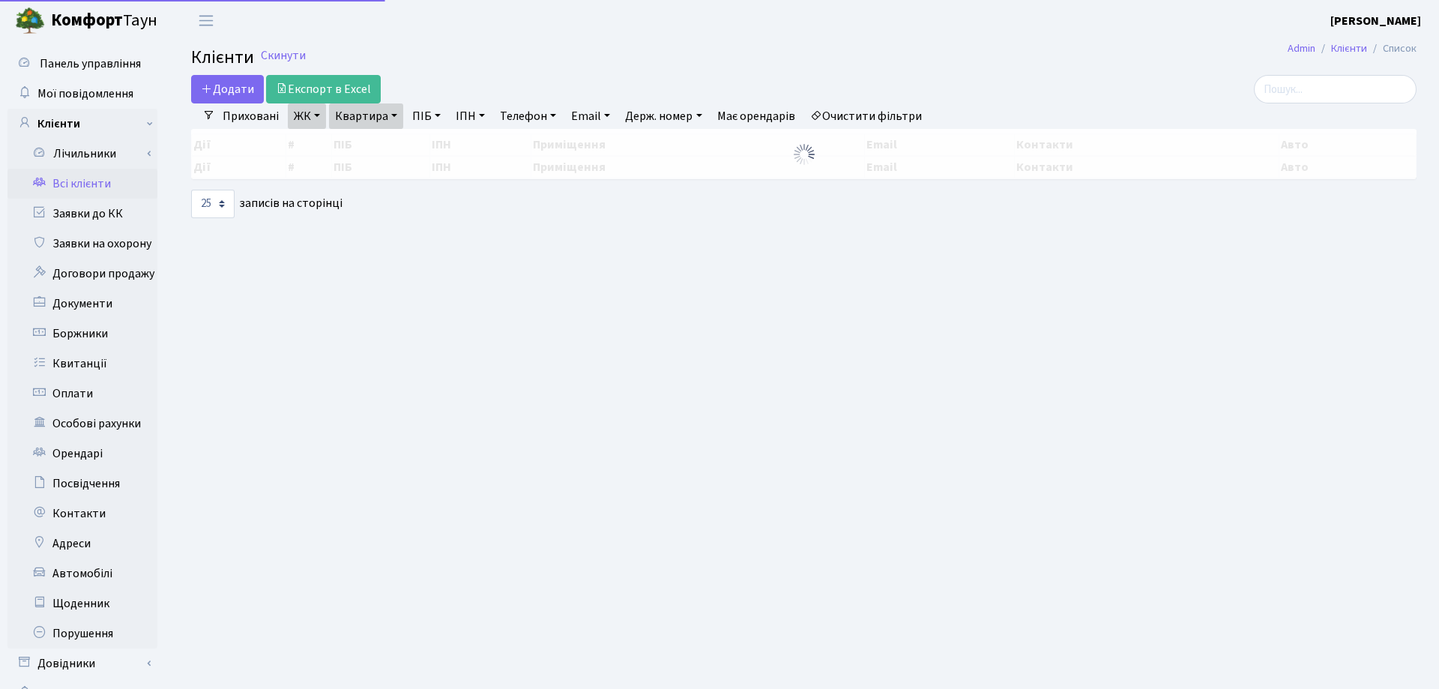
select select "25"
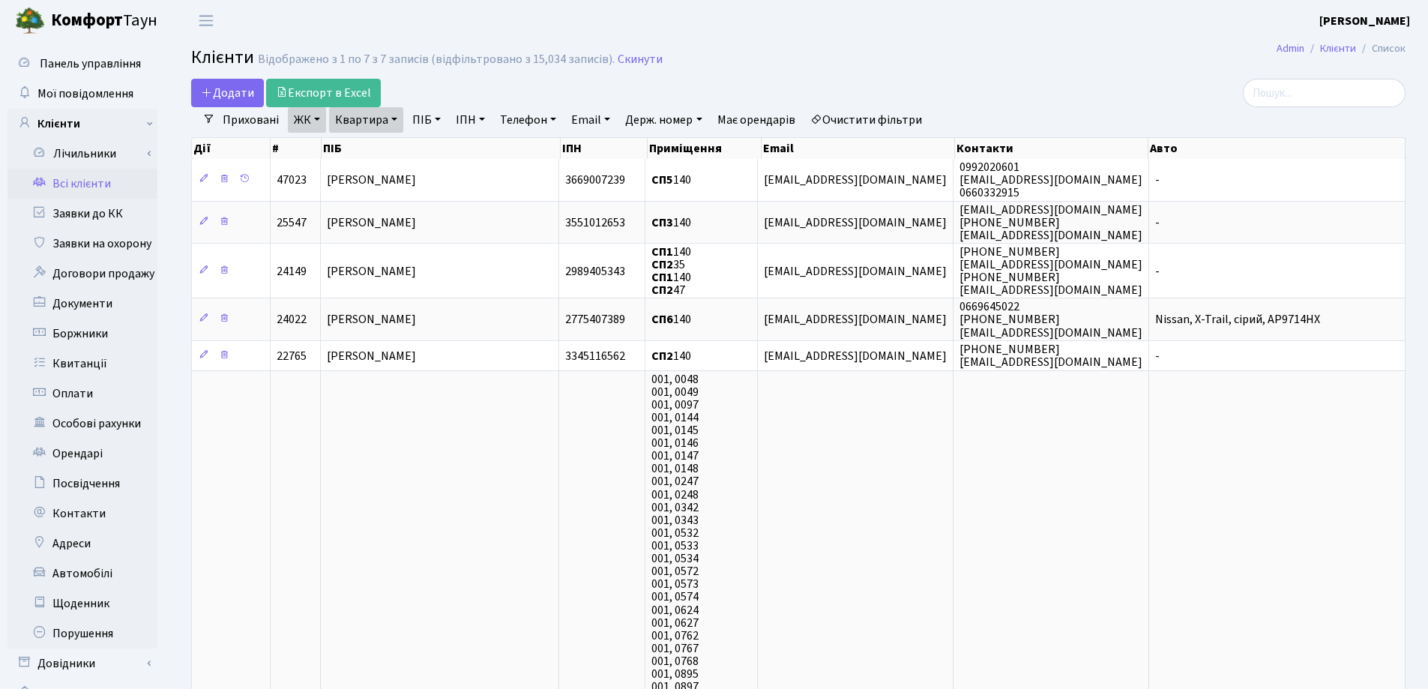
click at [395, 117] on link "Квартира" at bounding box center [366, 119] width 74 height 25
click at [432, 144] on icon at bounding box center [432, 149] width 12 height 12
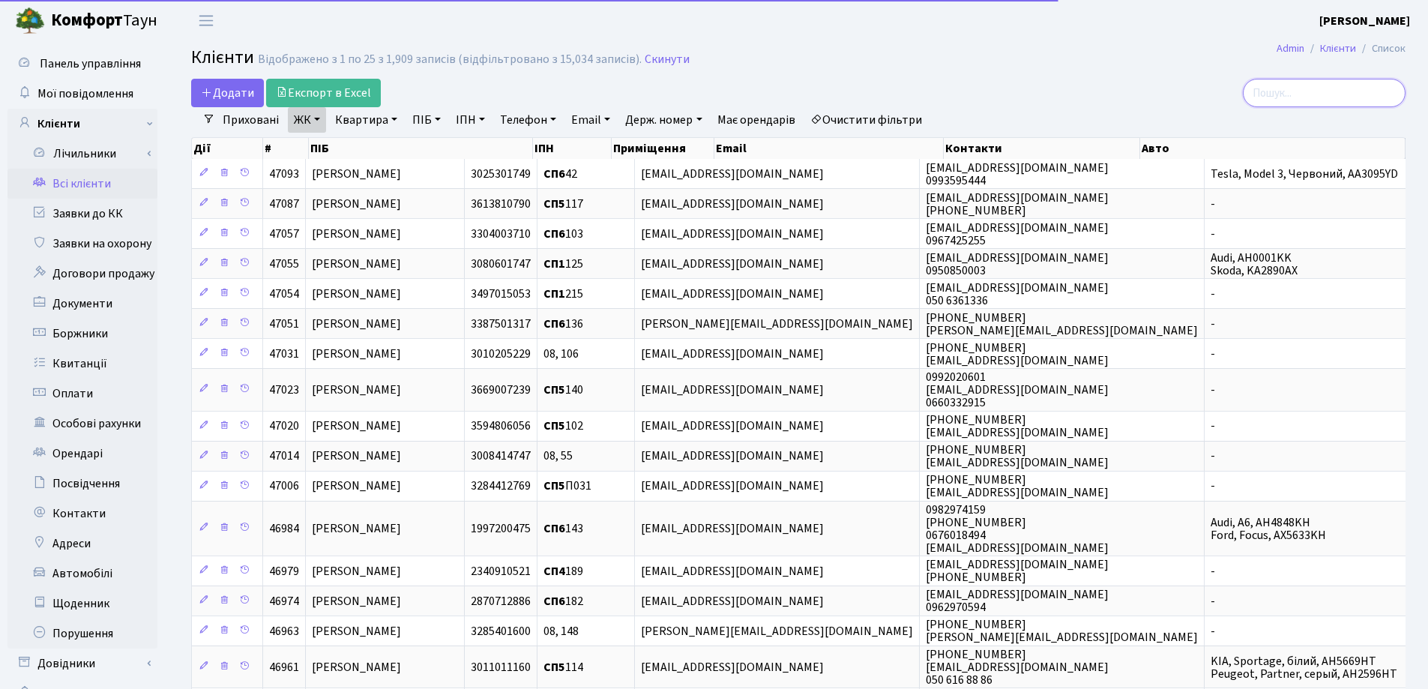
click at [1306, 90] on input "search" at bounding box center [1324, 93] width 163 height 28
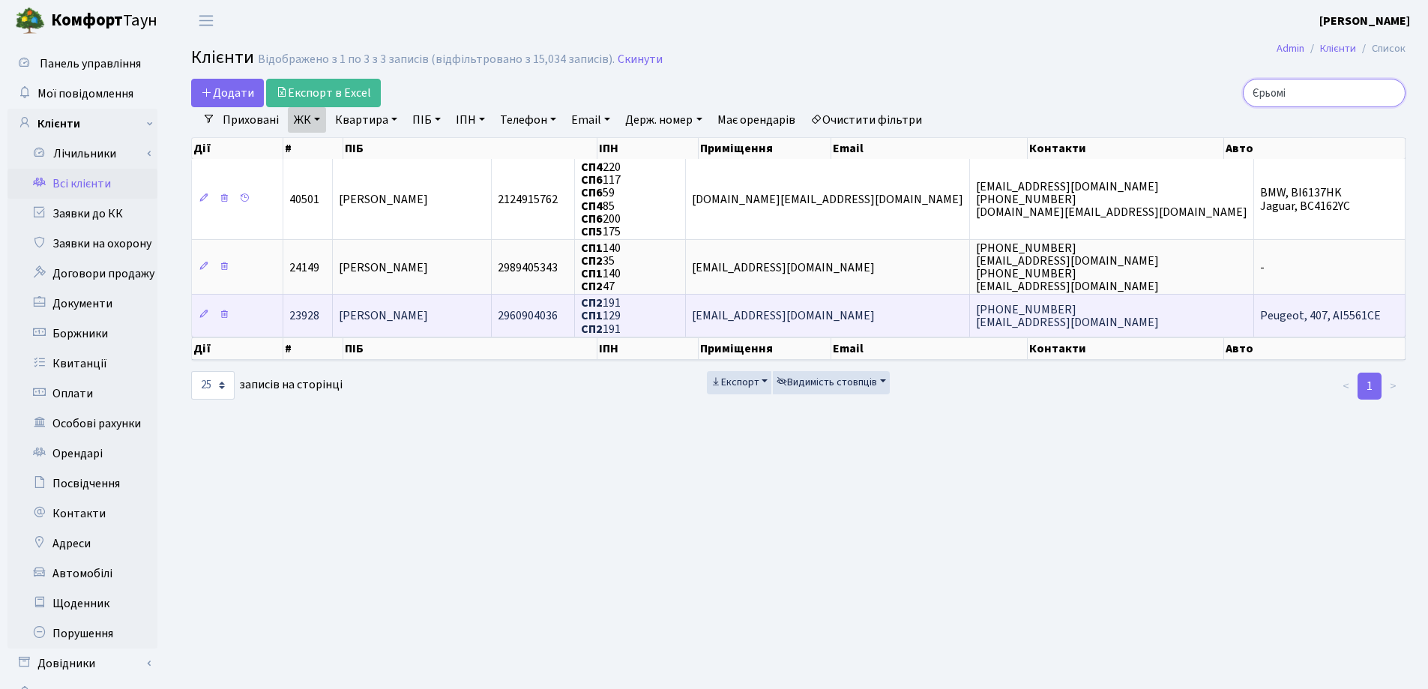
type input "Єрьомі"
click at [492, 308] on td "[PERSON_NAME]" at bounding box center [412, 315] width 159 height 42
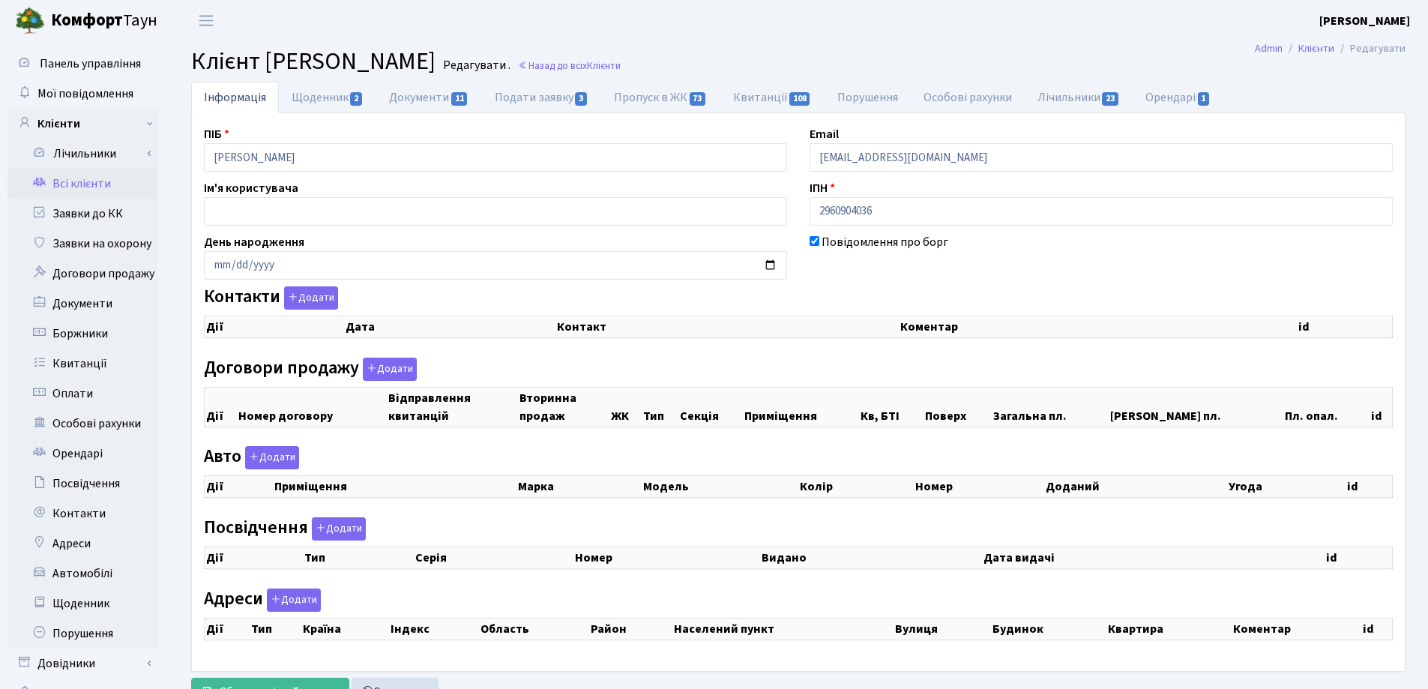
select select "25"
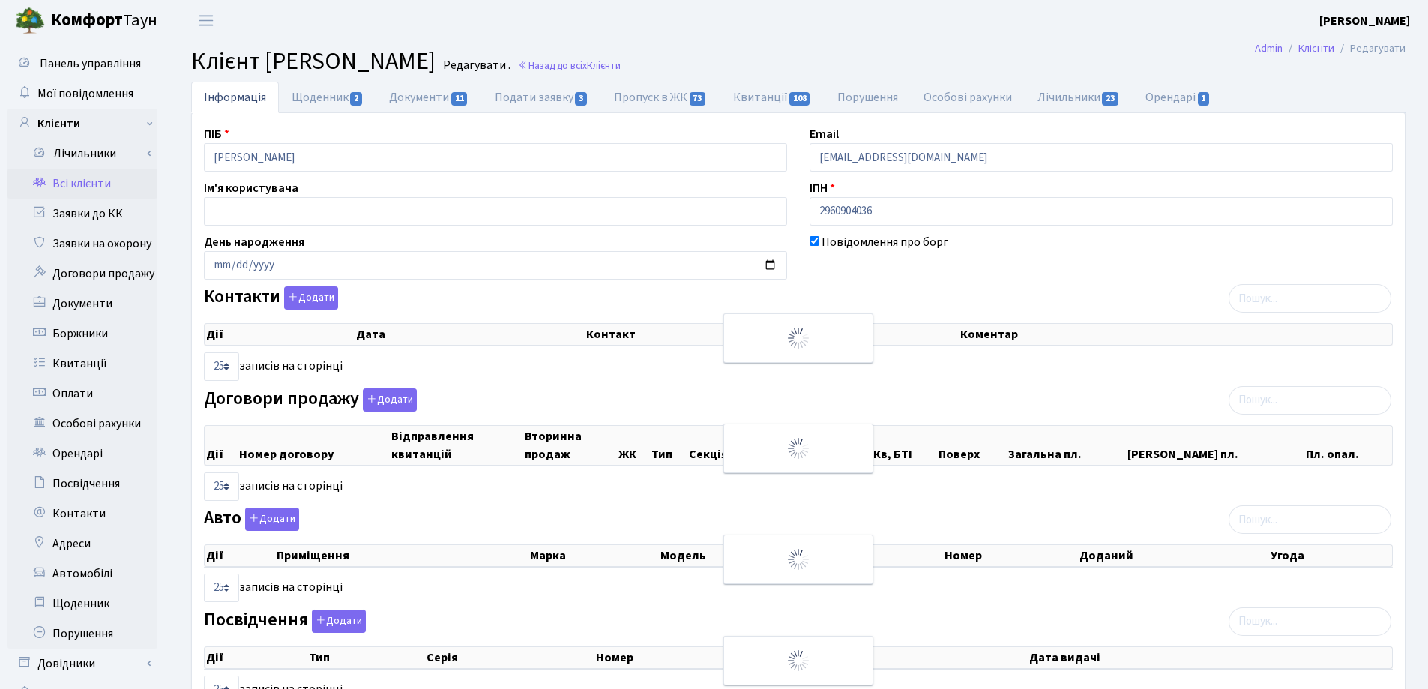
checkbox input "true"
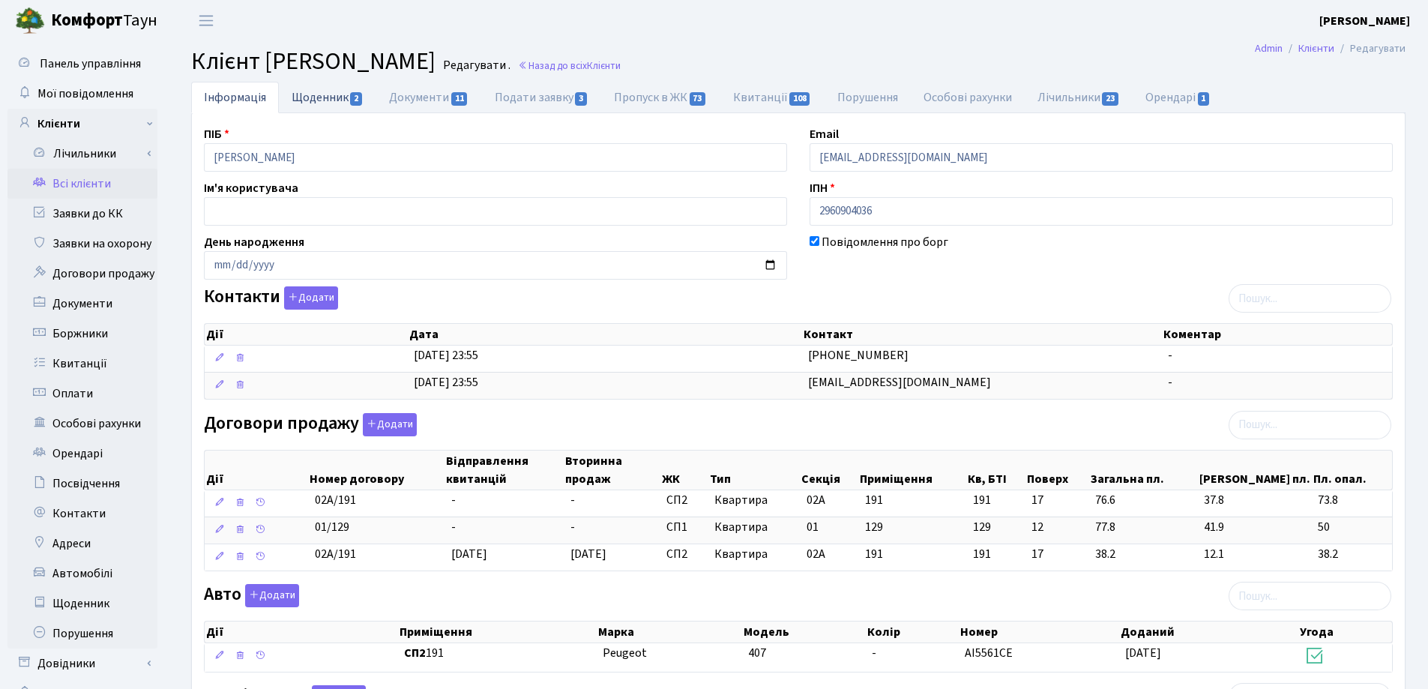
click at [320, 101] on link "Щоденник 2" at bounding box center [327, 97] width 97 height 31
select select "25"
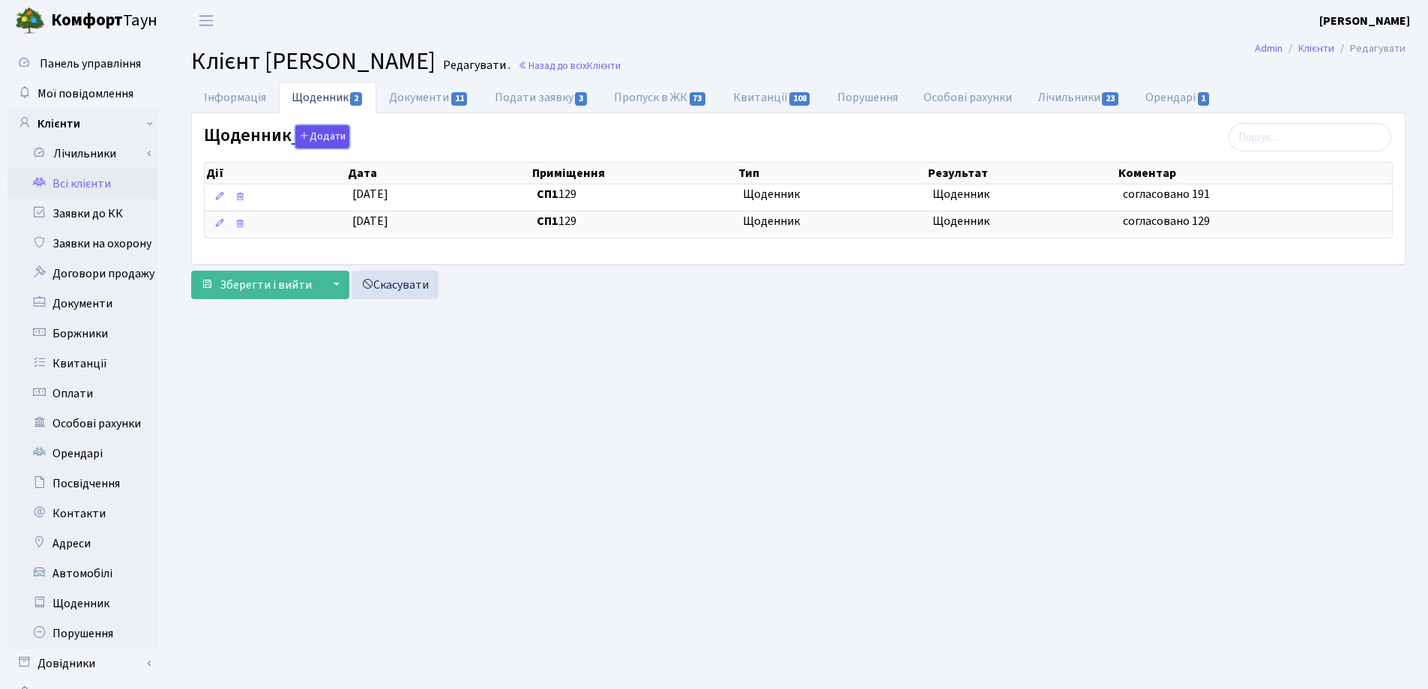
click at [303, 134] on icon "button" at bounding box center [304, 135] width 10 height 10
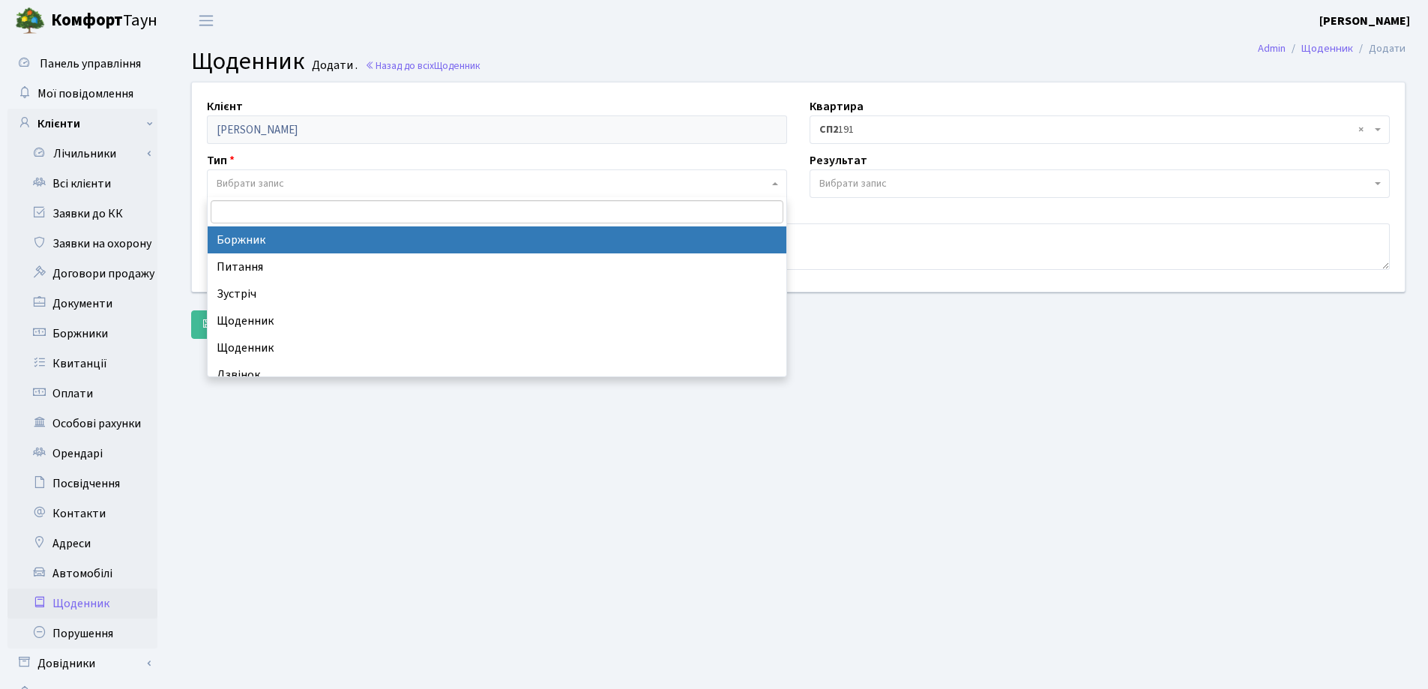
click at [346, 176] on span "Вибрати запис" at bounding box center [493, 183] width 552 height 15
select select "189"
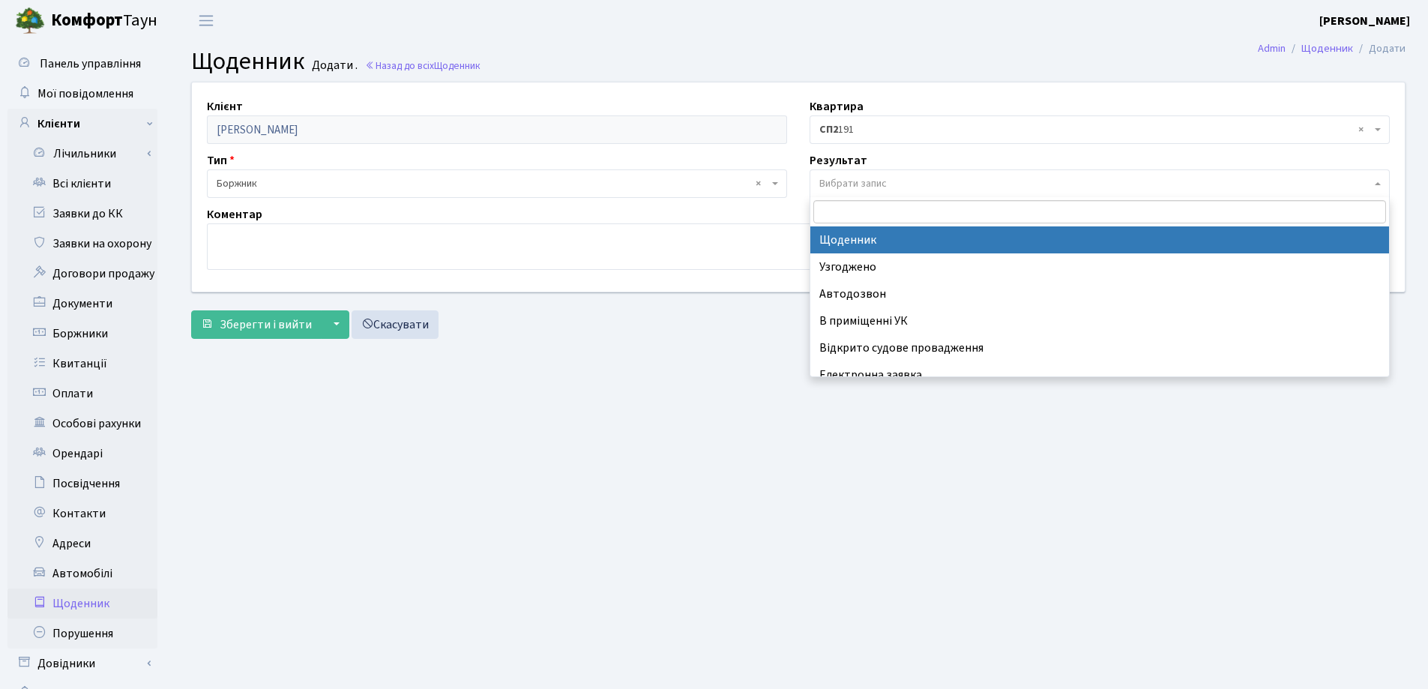
click at [878, 179] on span "Вибрати запис" at bounding box center [852, 183] width 67 height 15
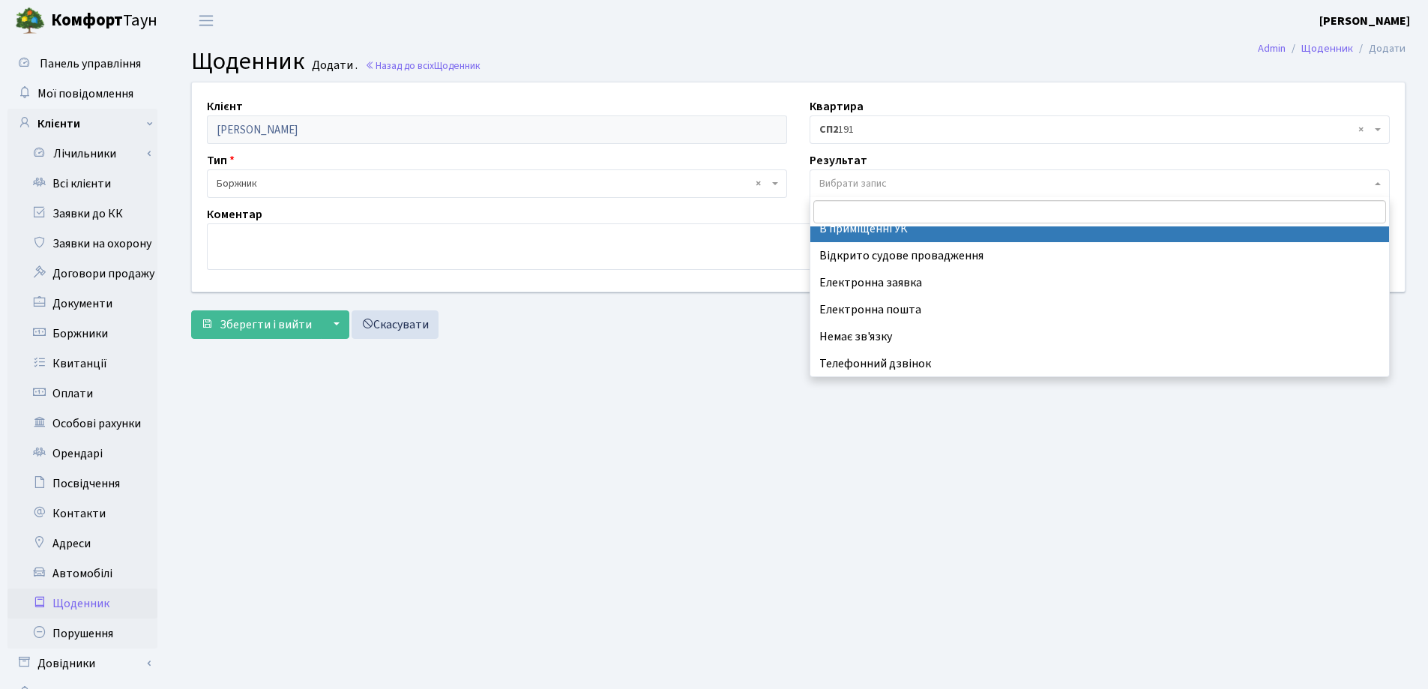
scroll to position [93, 0]
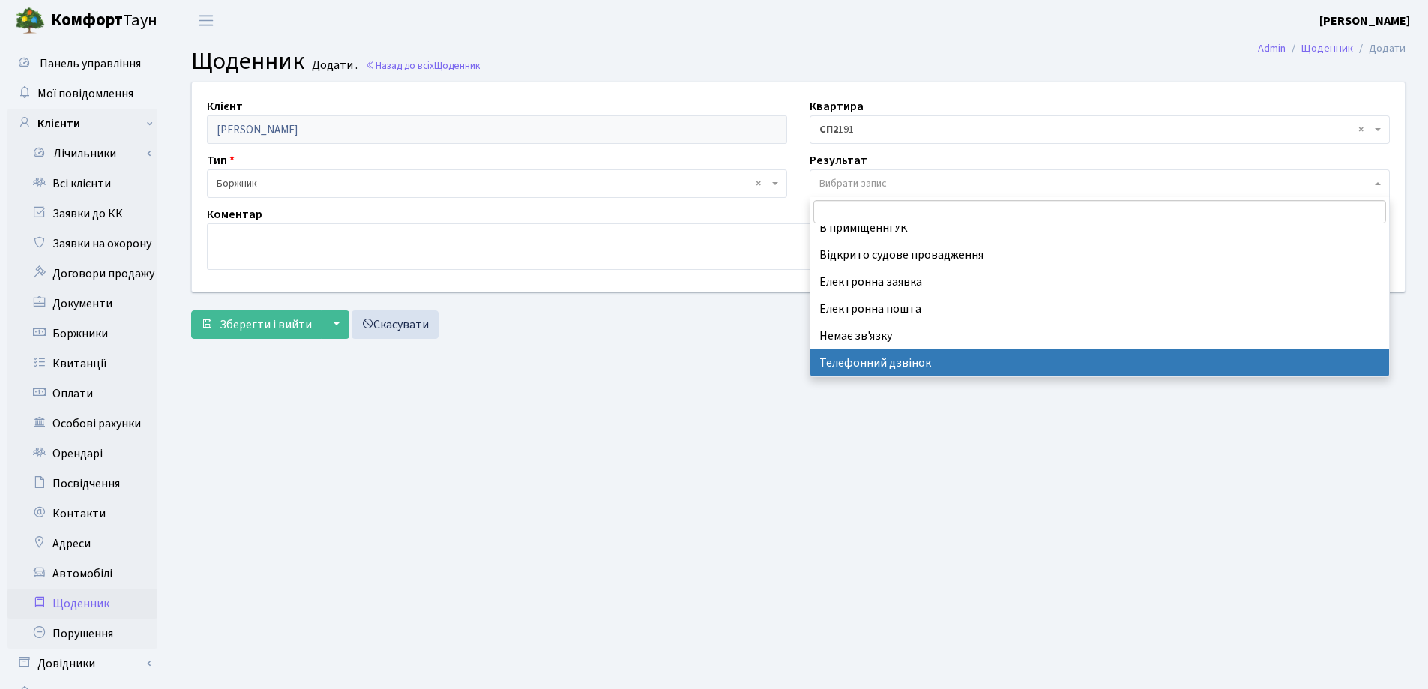
select select "196"
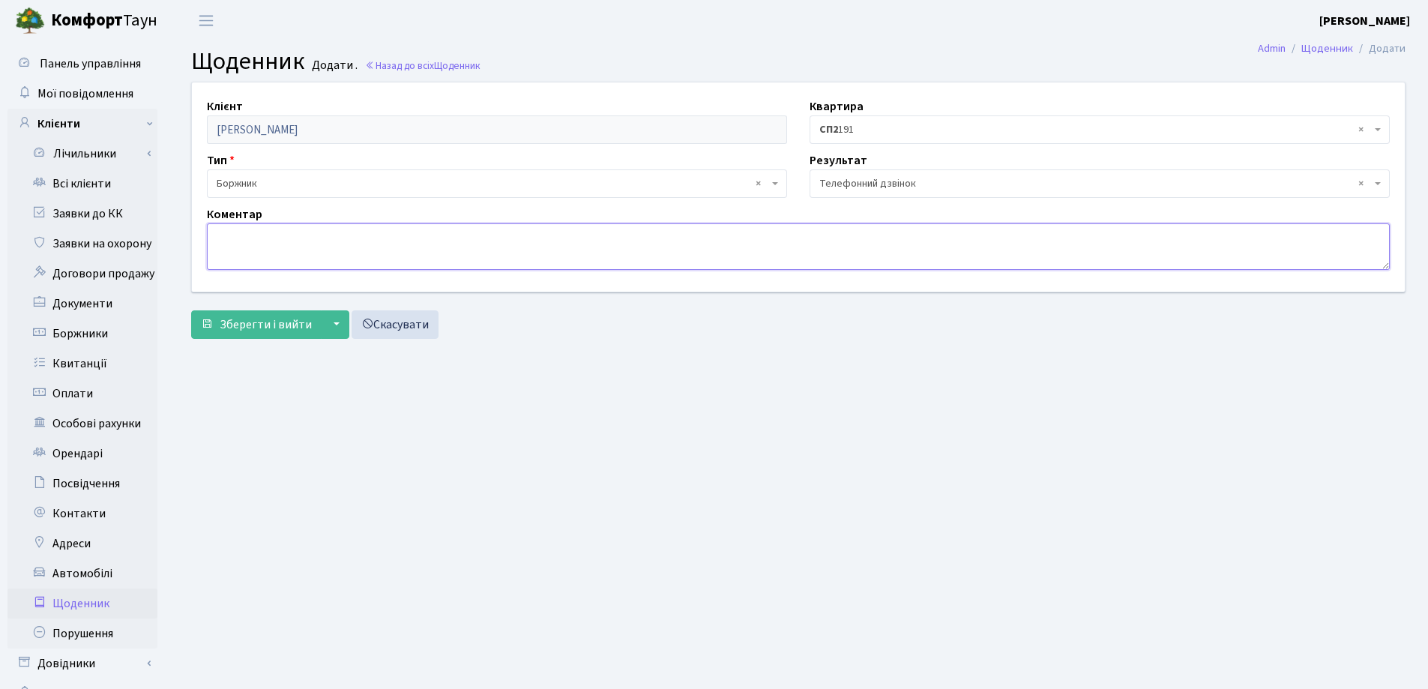
click at [304, 250] on textarea at bounding box center [798, 246] width 1183 height 46
drag, startPoint x: 414, startPoint y: 238, endPoint x: 214, endPoint y: 221, distance: 200.9
click at [214, 221] on div "Коментар борг буде погашений 10.10.2025" at bounding box center [798, 237] width 1205 height 64
type textarea "борг буде погашений 10.10.2025"
click at [287, 335] on button "Зберегти і вийти" at bounding box center [256, 324] width 130 height 28
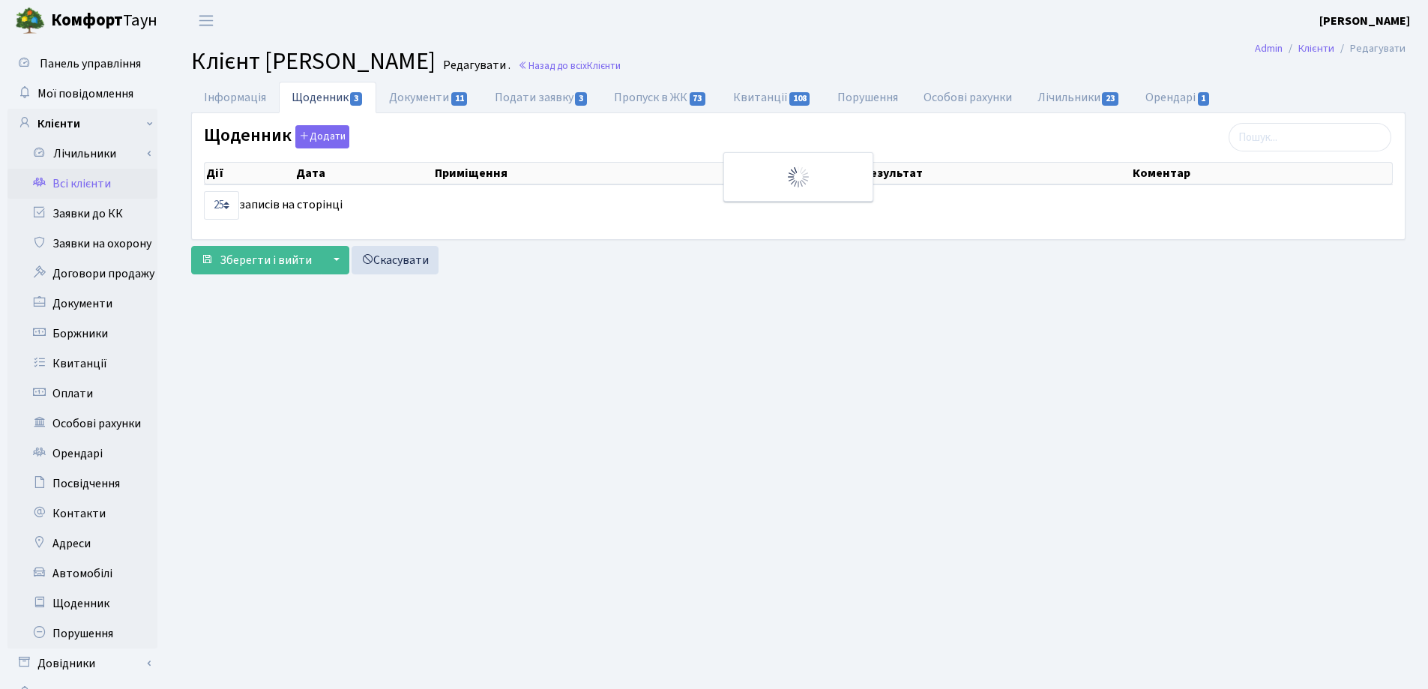
select select "25"
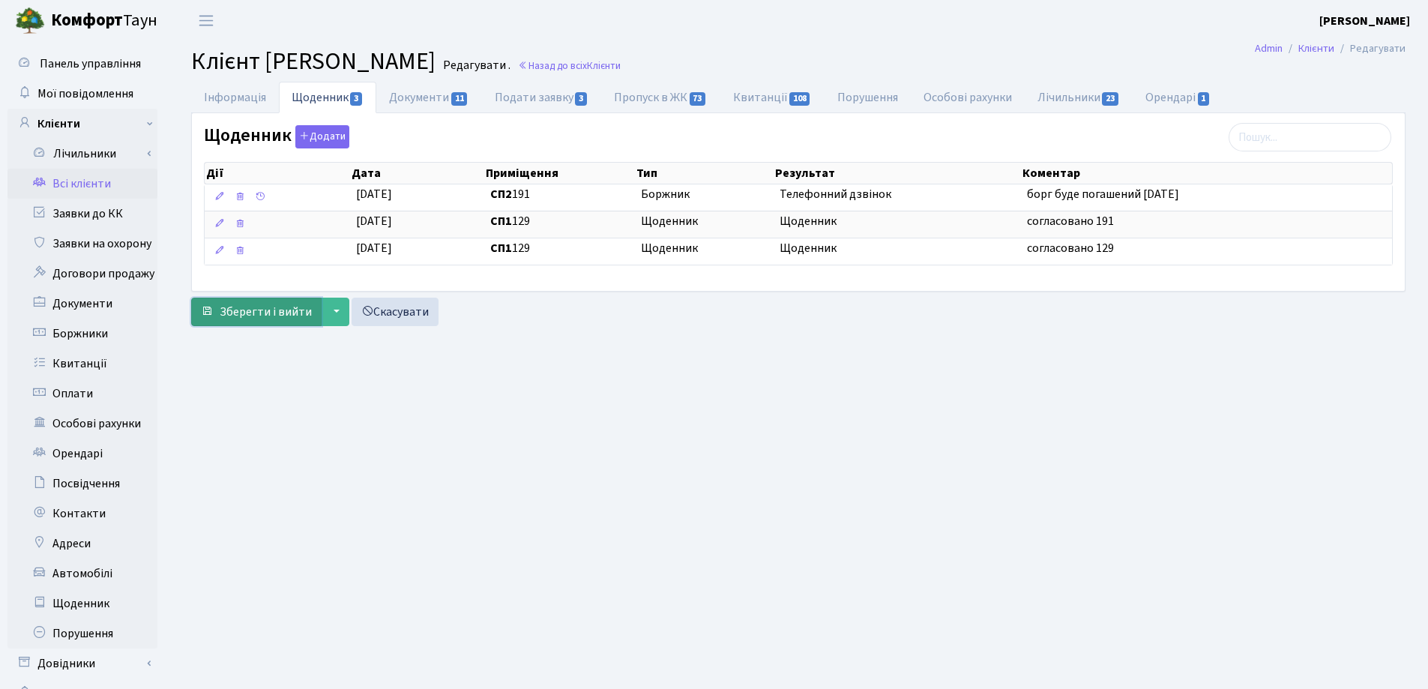
click at [273, 304] on span "Зберегти і вийти" at bounding box center [266, 312] width 92 height 16
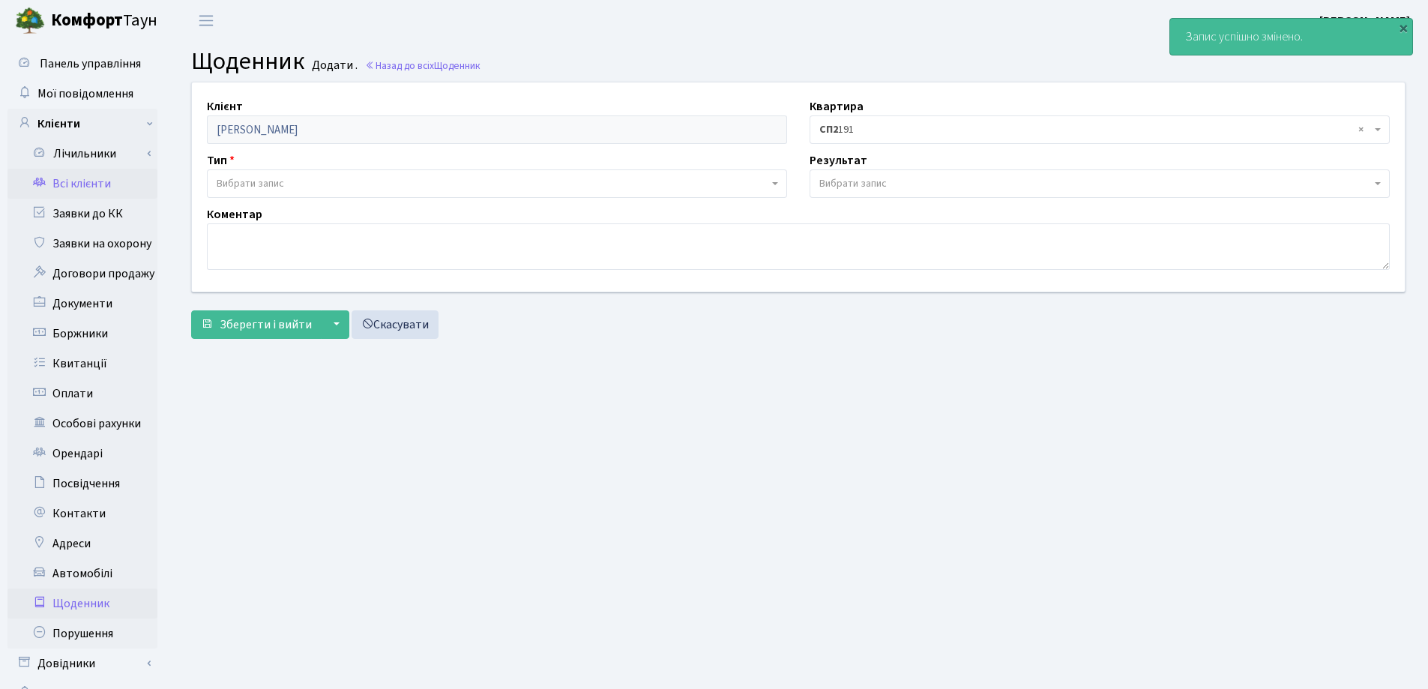
click at [106, 186] on link "Всі клієнти" at bounding box center [82, 184] width 150 height 30
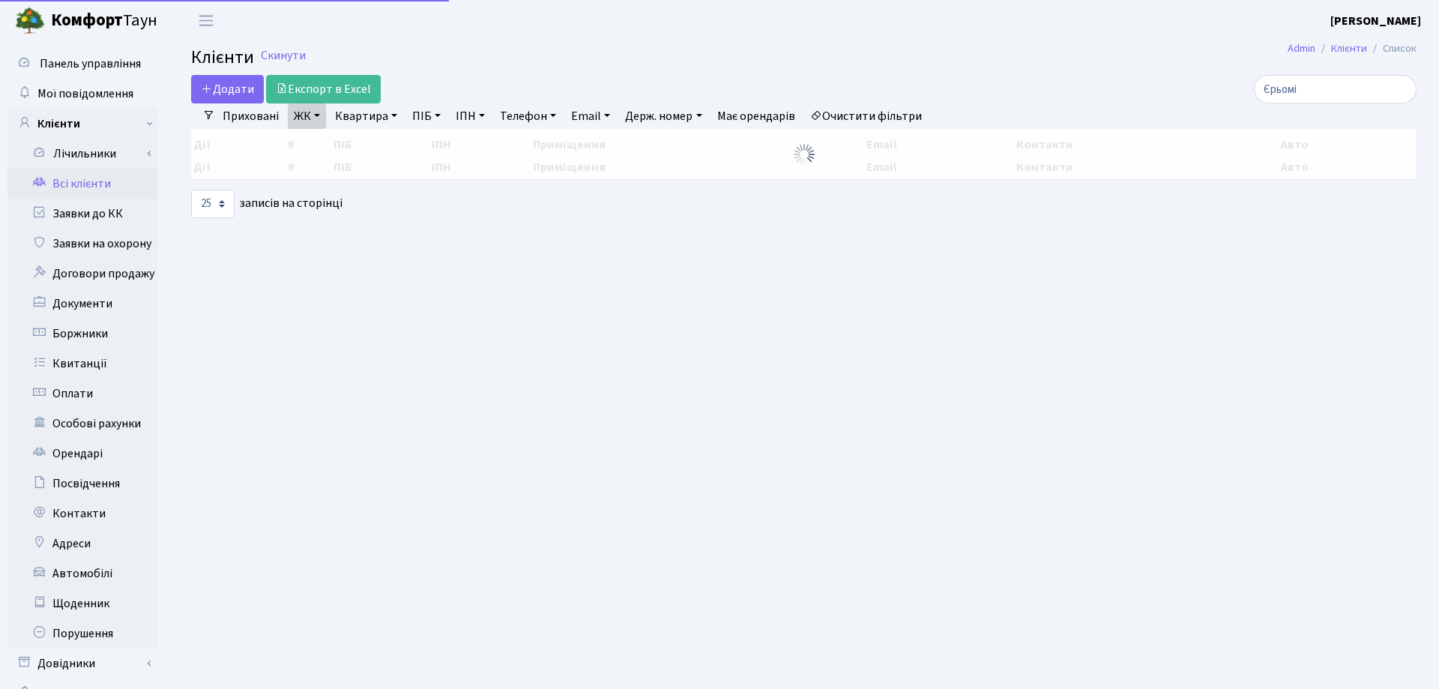
select select "25"
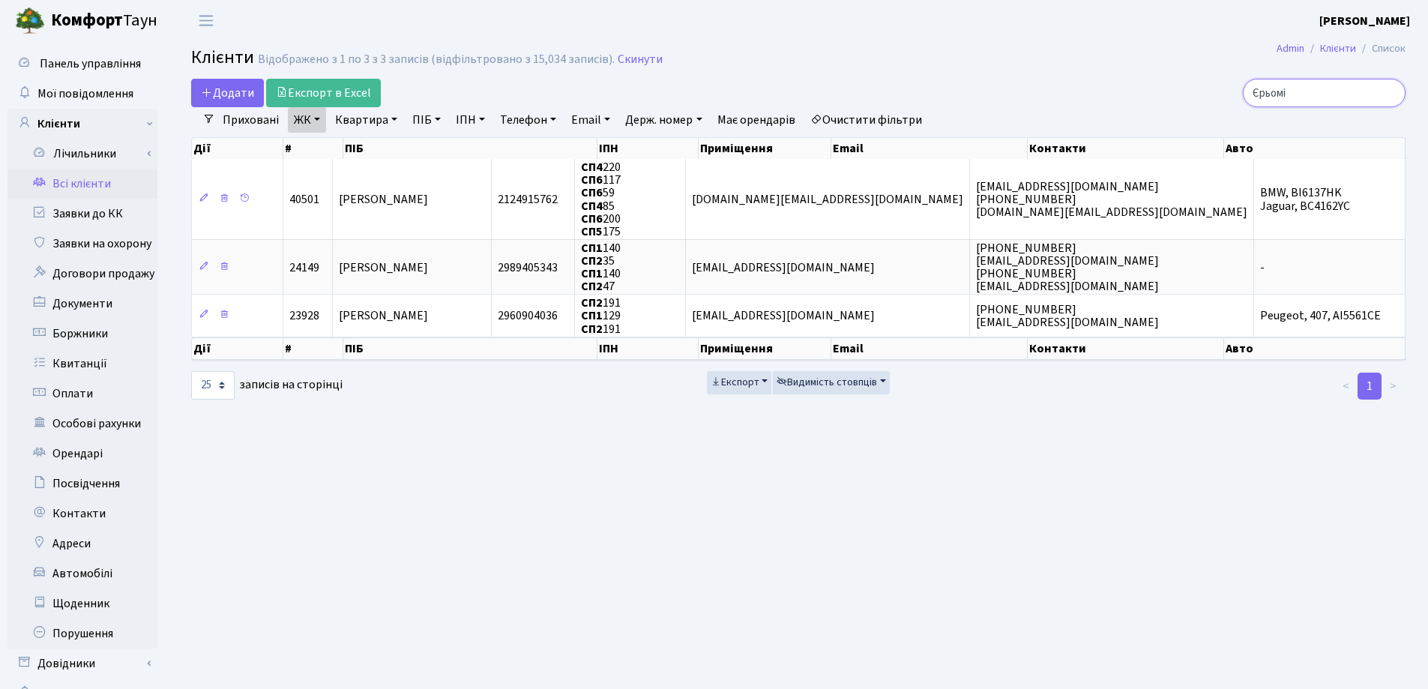
click at [1392, 91] on input "Єрьомі" at bounding box center [1324, 93] width 163 height 28
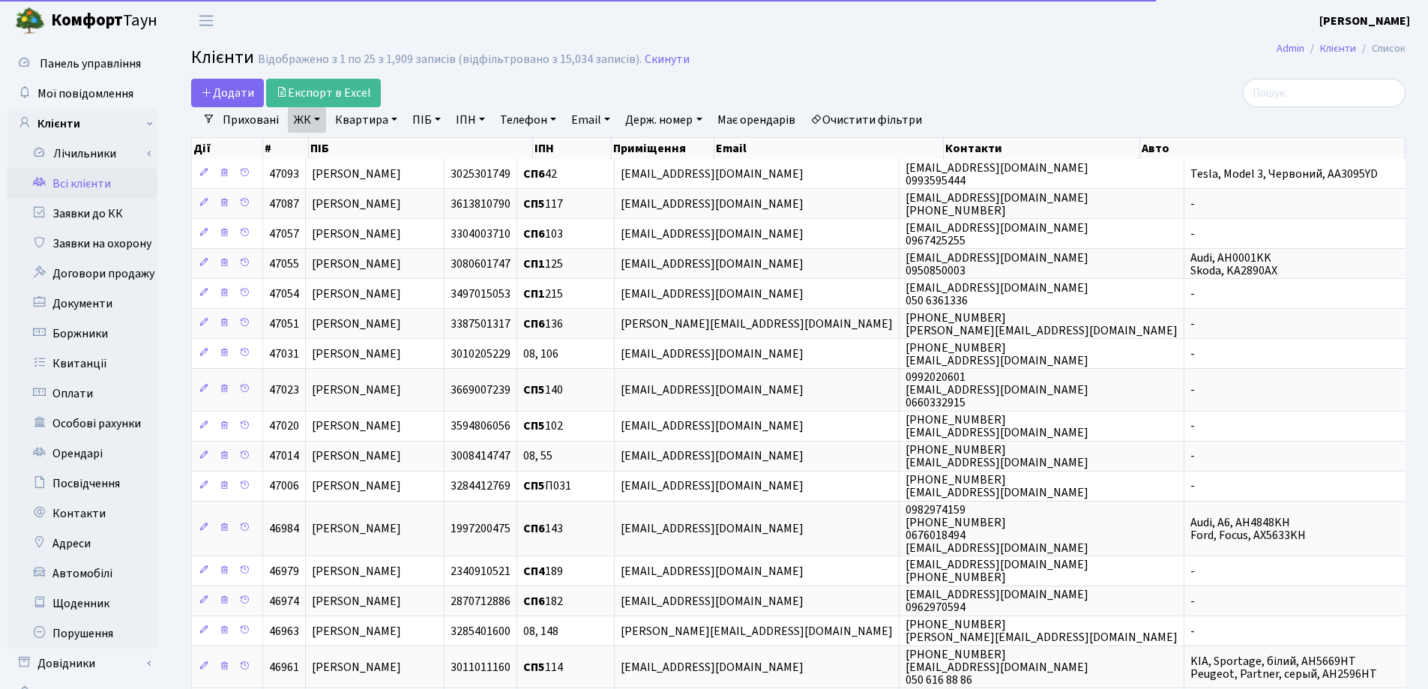
click at [394, 121] on link "Квартира" at bounding box center [366, 119] width 74 height 25
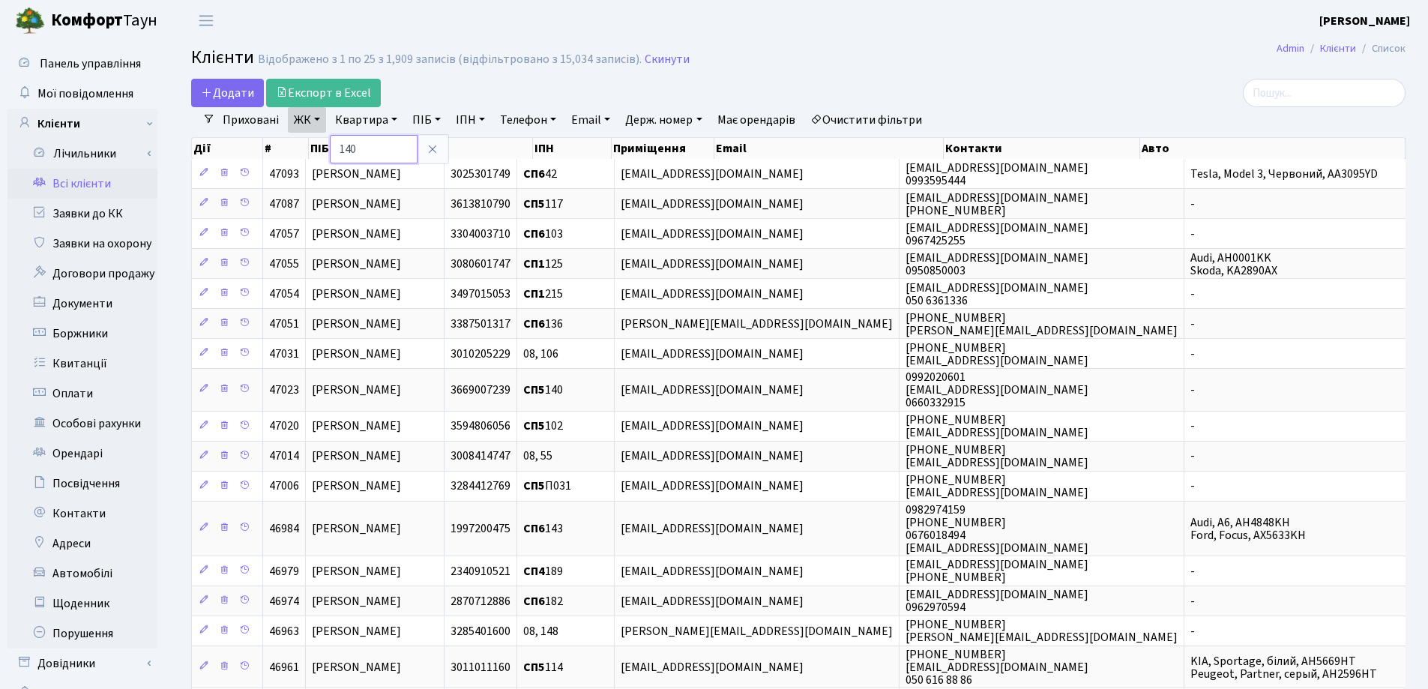
type input "140"
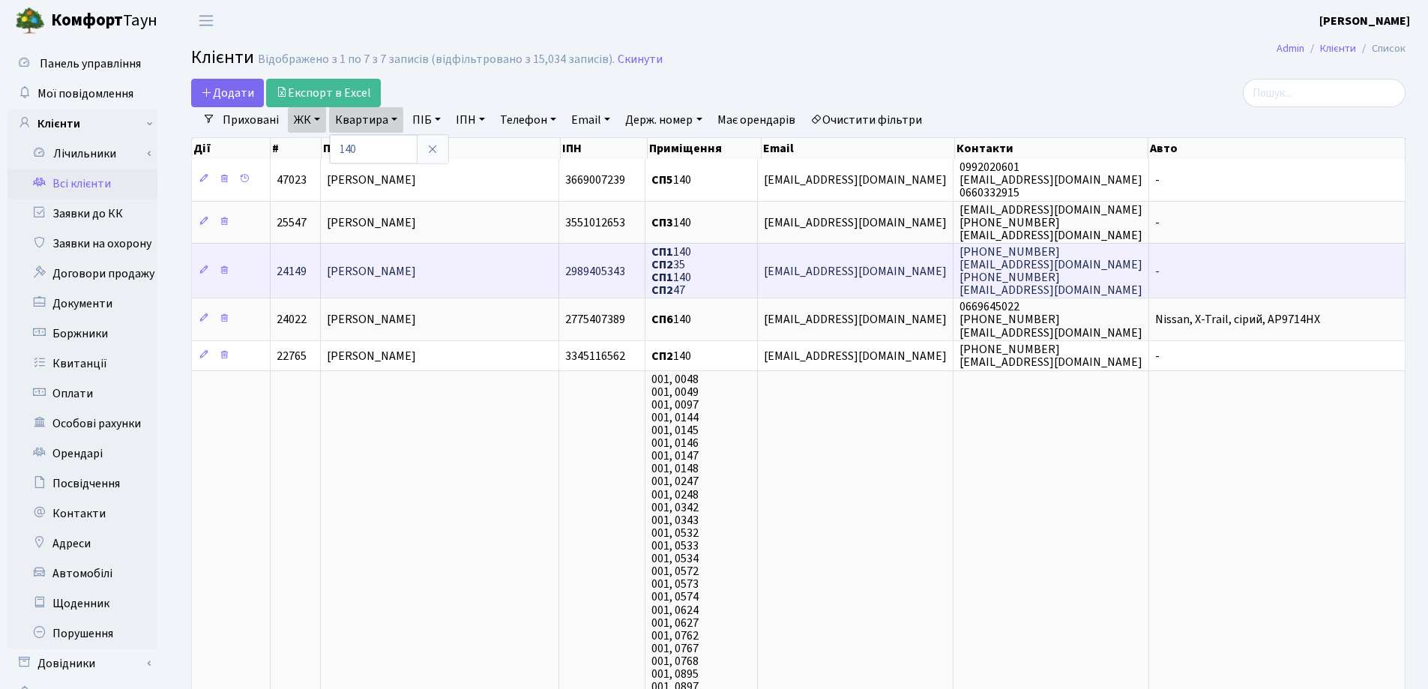
click at [471, 251] on td "[PERSON_NAME]" at bounding box center [440, 270] width 238 height 55
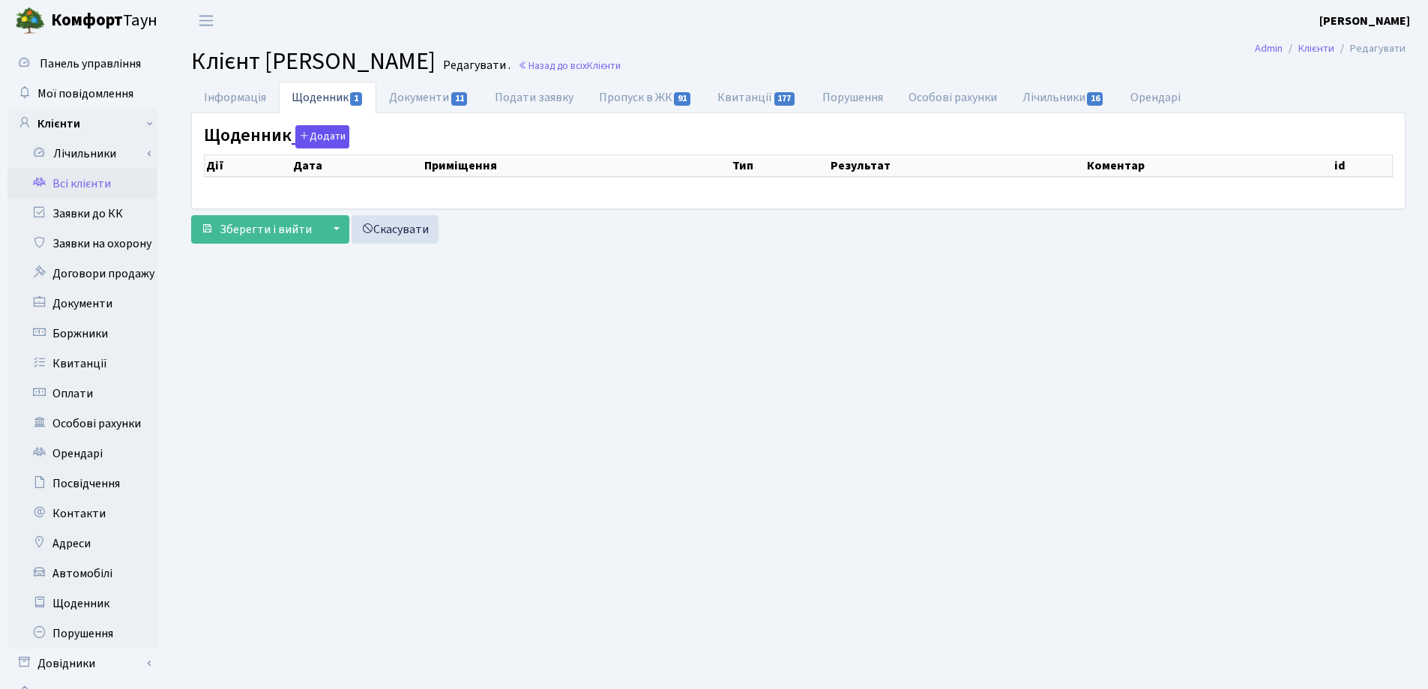
select select "25"
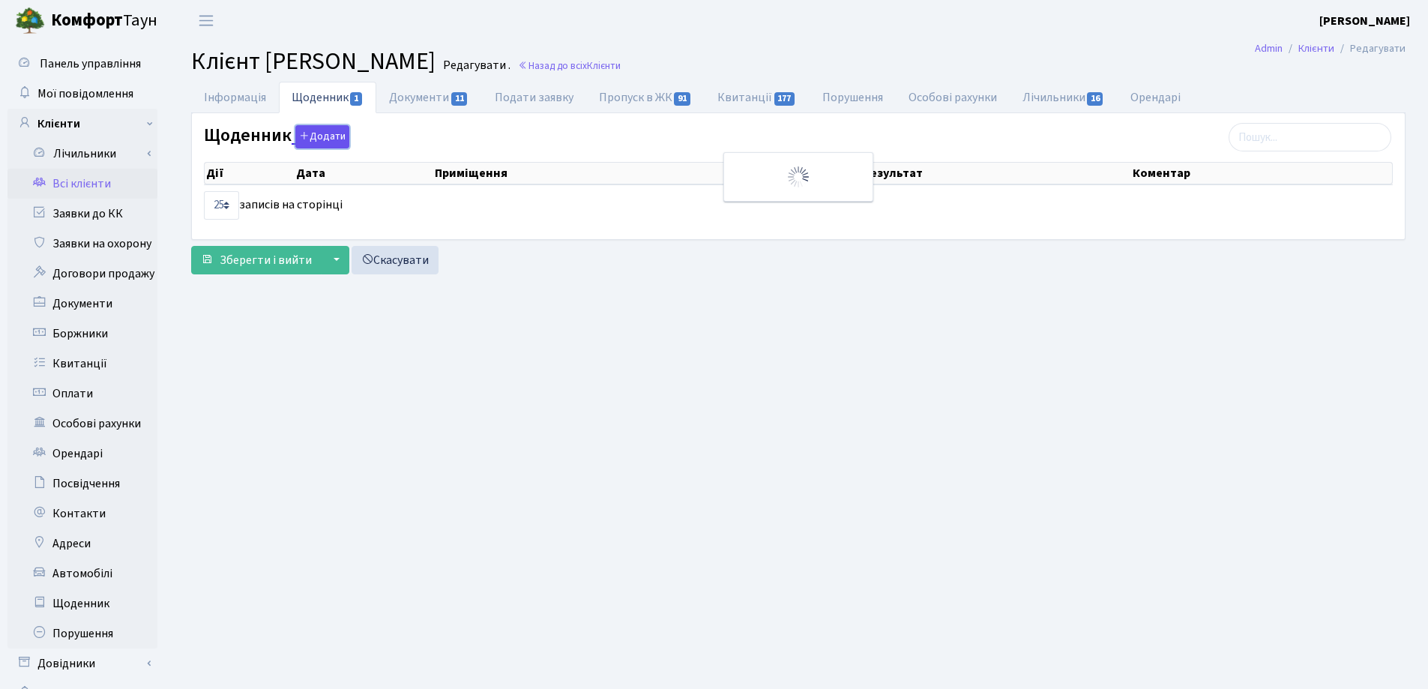
click at [299, 136] on icon "button" at bounding box center [304, 135] width 10 height 10
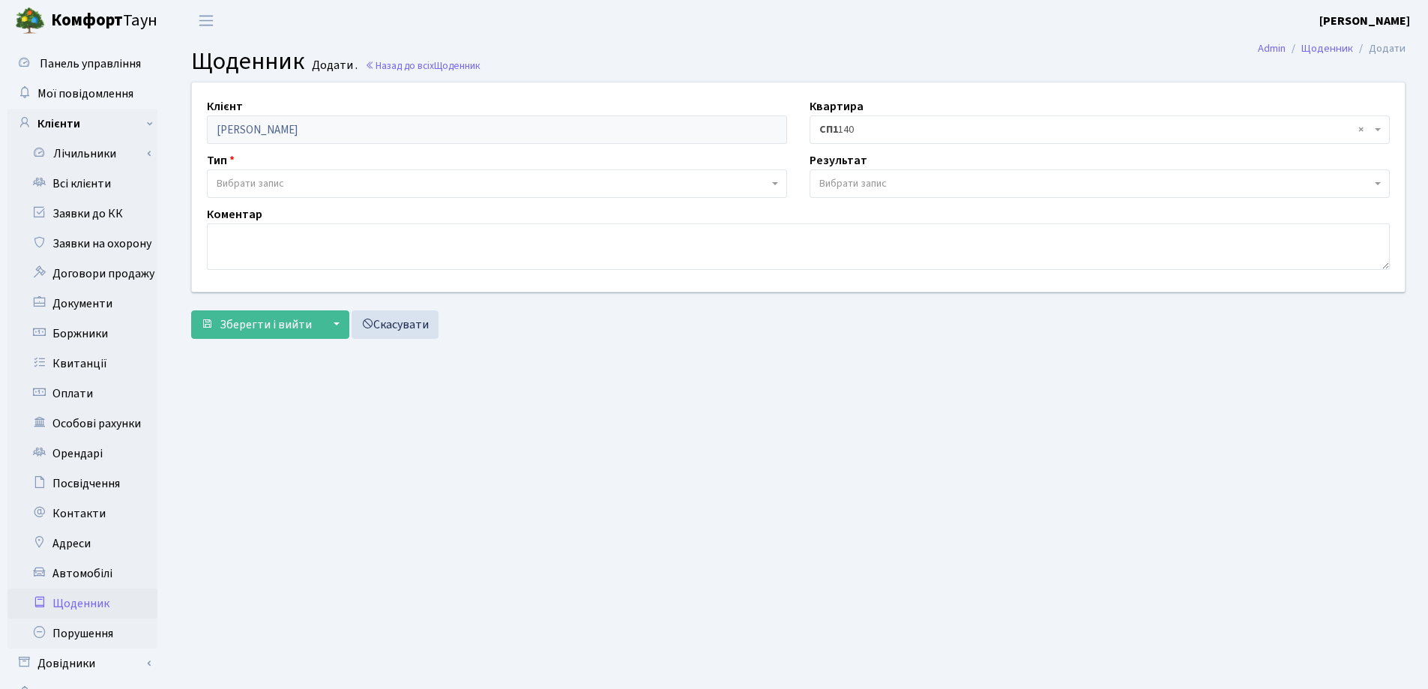
click at [265, 182] on span "Вибрати запис" at bounding box center [250, 183] width 67 height 15
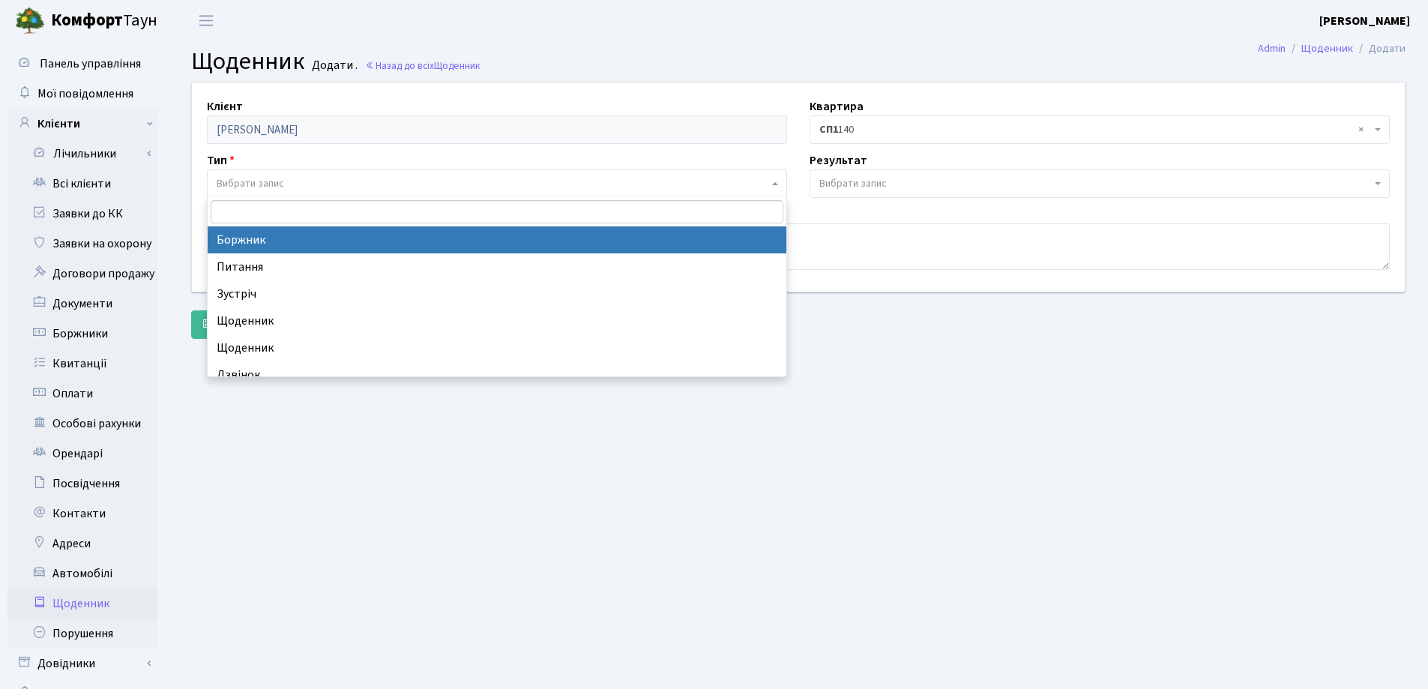
select select "189"
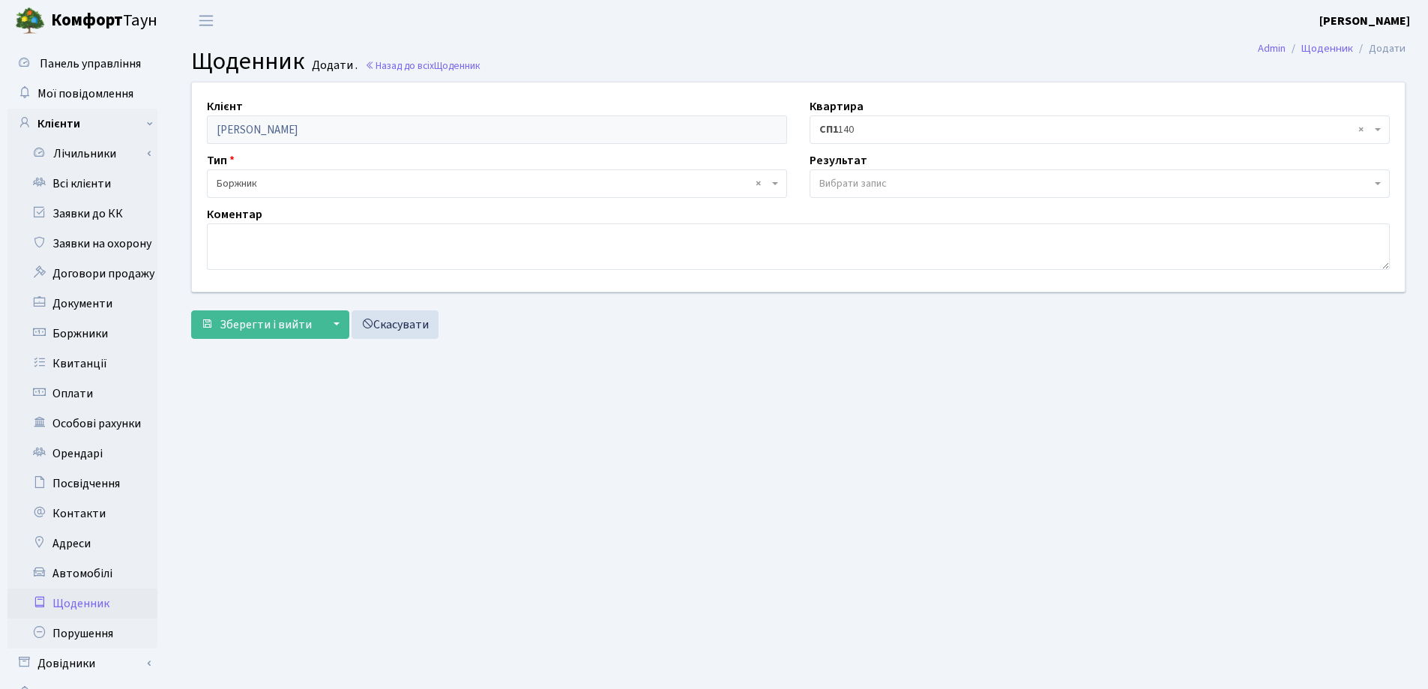
click at [833, 184] on span "Вибрати запис" at bounding box center [852, 183] width 67 height 15
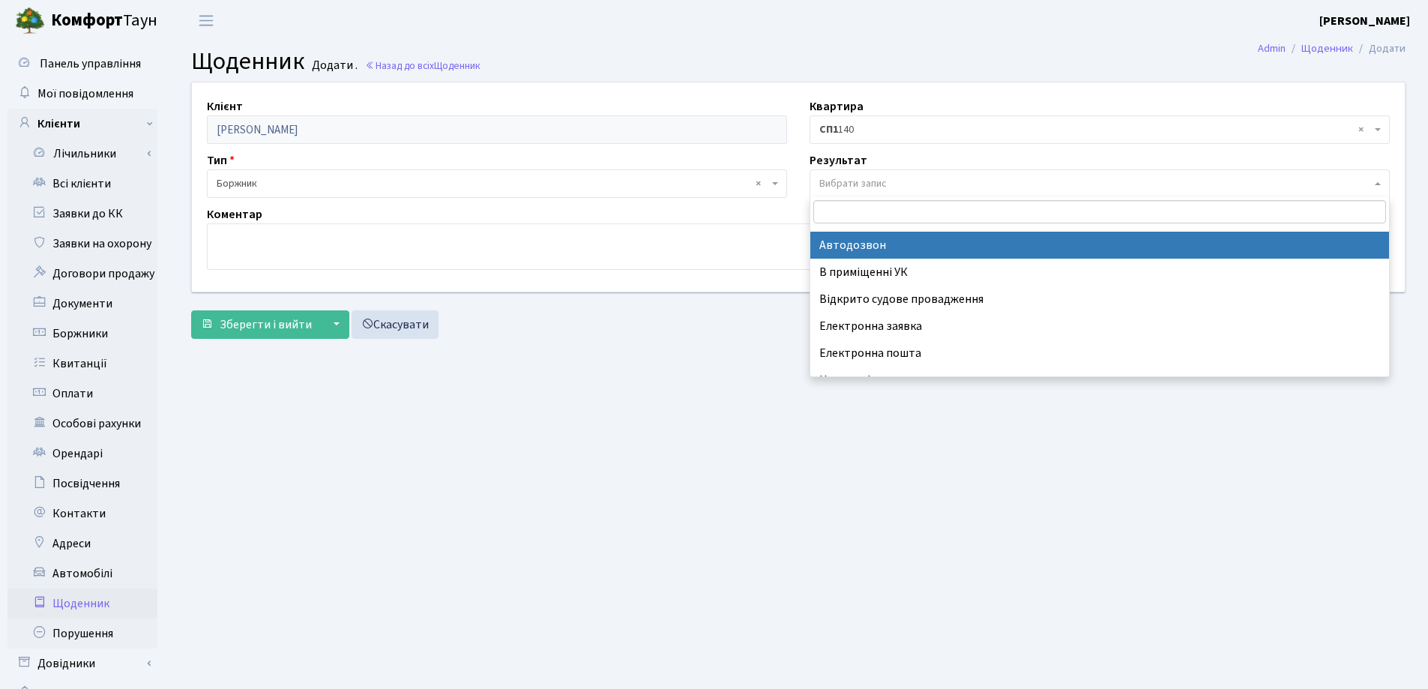
scroll to position [93, 0]
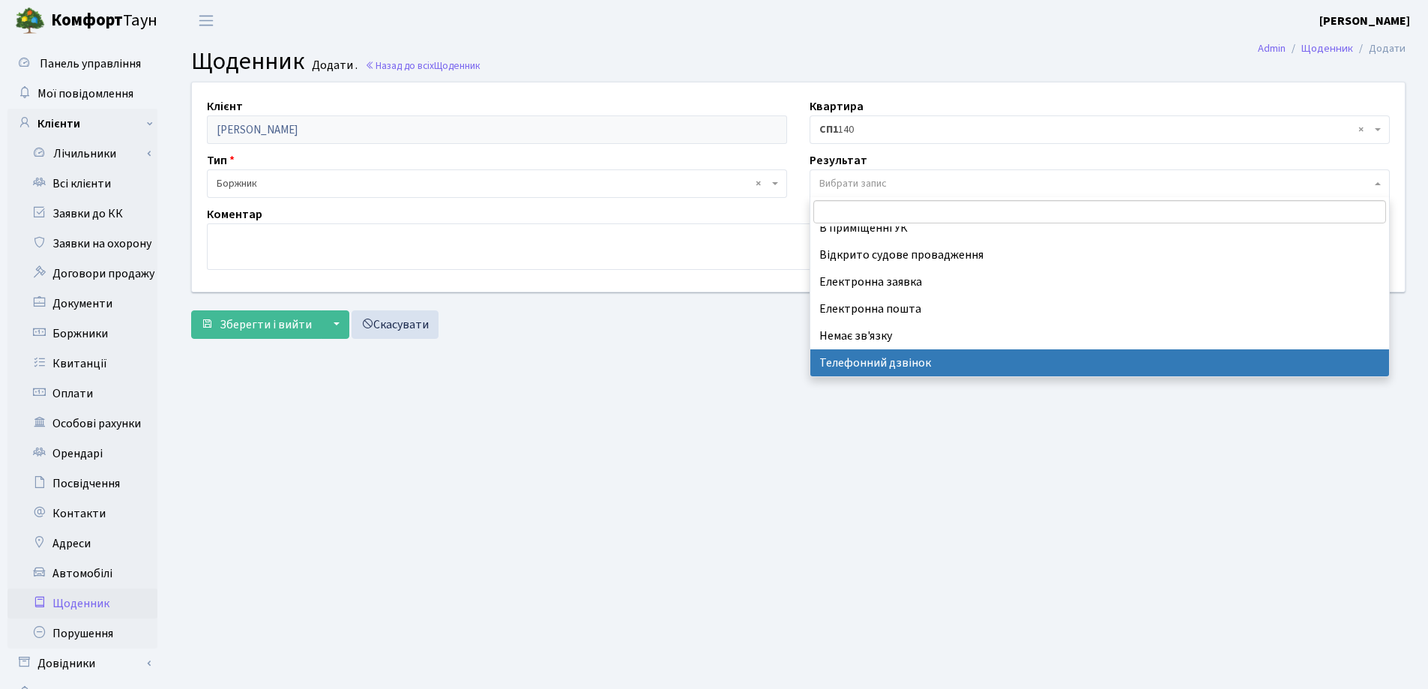
select select "196"
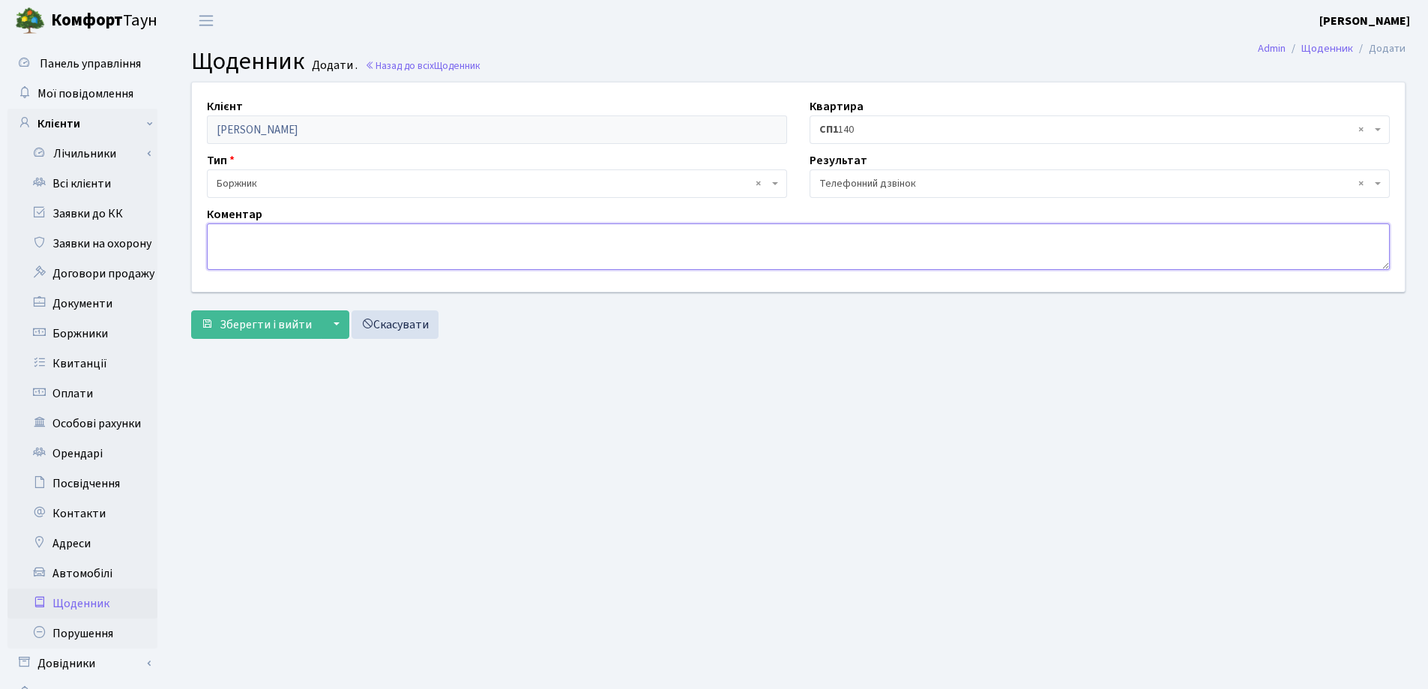
click at [258, 238] on textarea at bounding box center [798, 246] width 1183 height 46
paste textarea "борг буде погашений [DATE]"
type textarea "борг буде погашений [DATE]"
click at [269, 319] on span "Зберегти і вийти" at bounding box center [266, 324] width 92 height 16
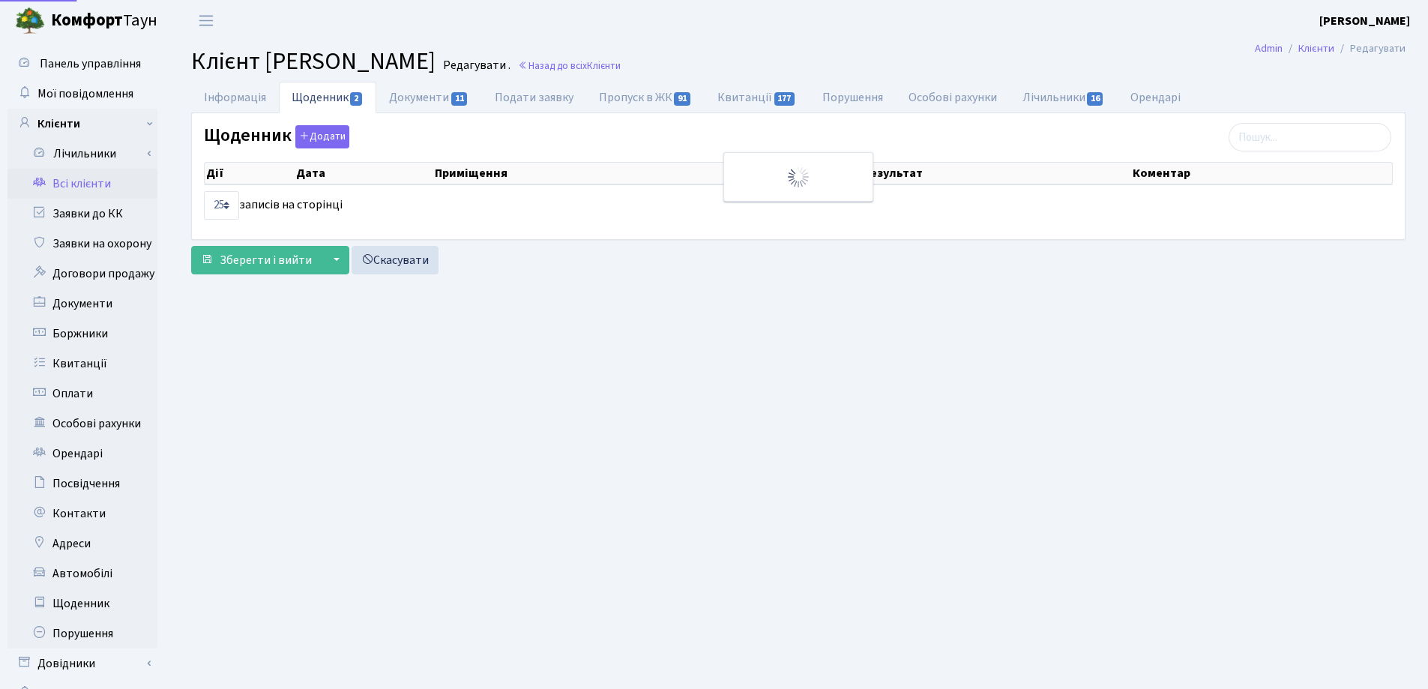
select select "25"
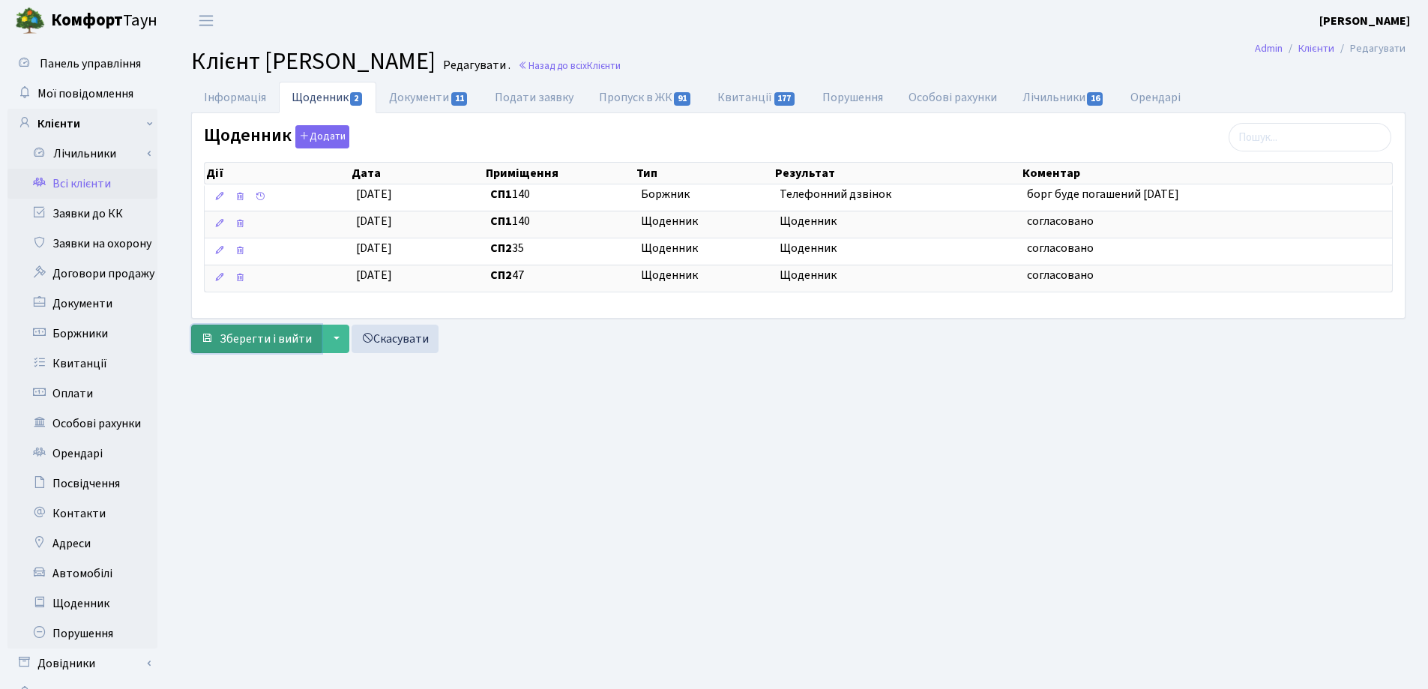
click at [232, 337] on span "Зберегти і вийти" at bounding box center [266, 339] width 92 height 16
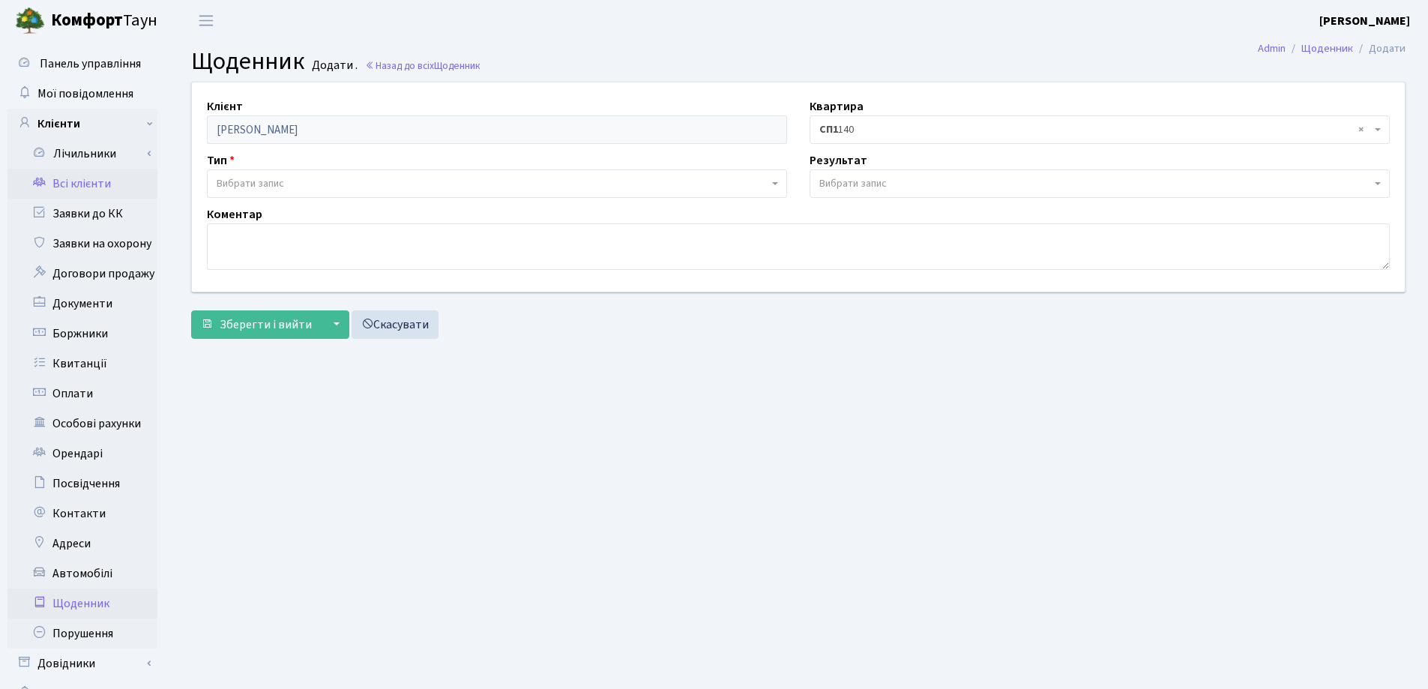
click at [74, 187] on link "Всі клієнти" at bounding box center [82, 184] width 150 height 30
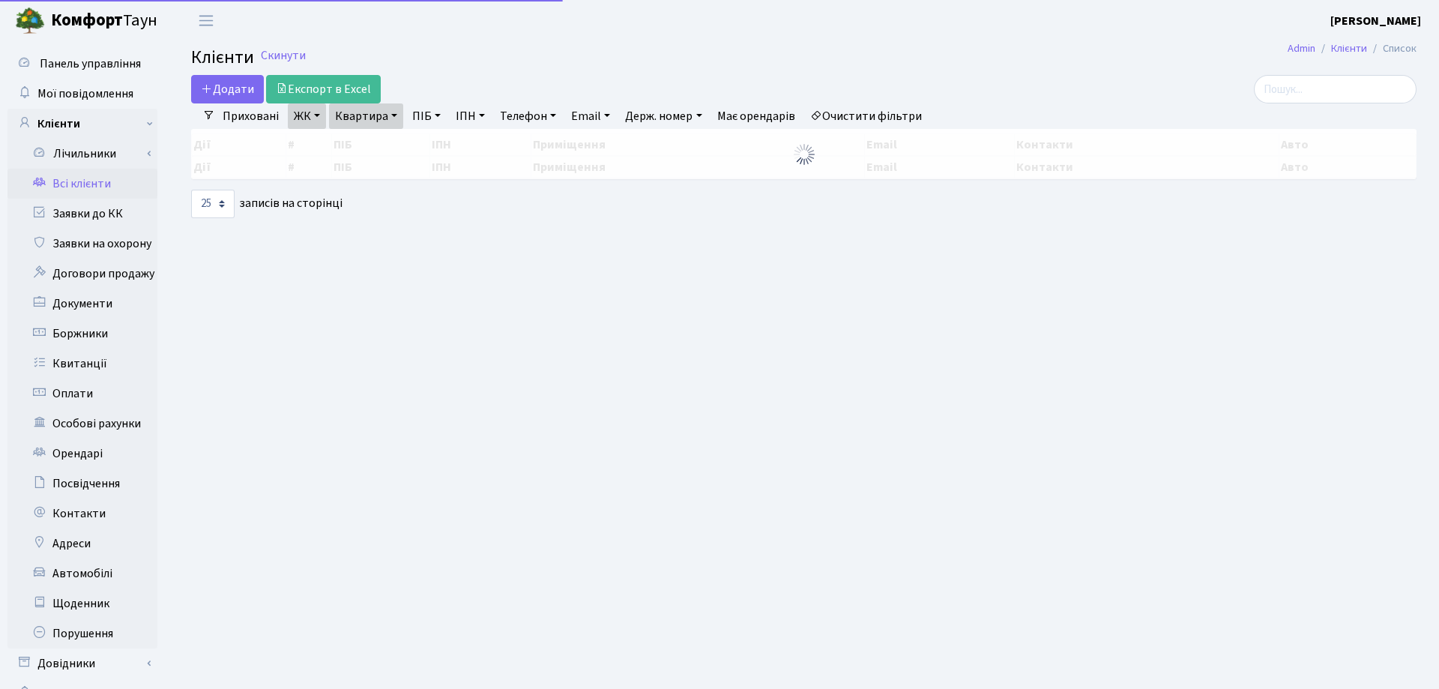
select select "25"
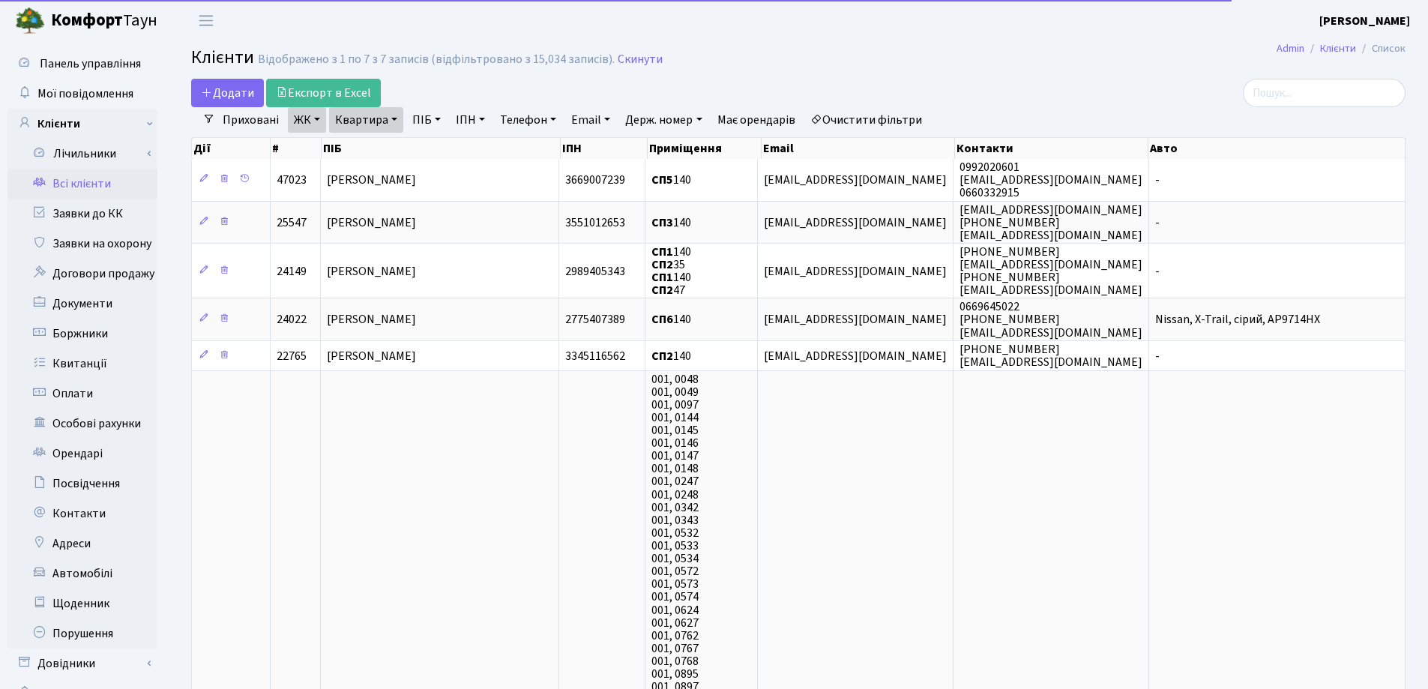
click at [394, 120] on link "Квартира" at bounding box center [366, 119] width 74 height 25
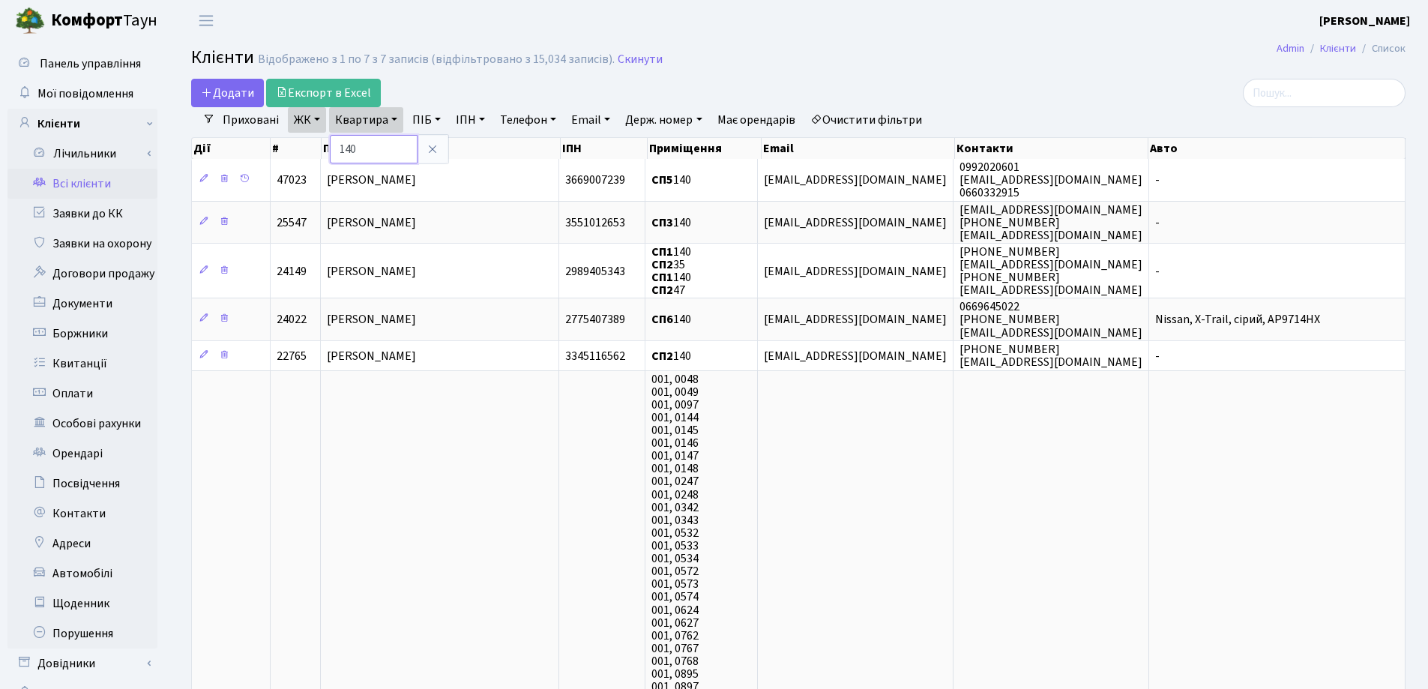
click at [385, 148] on input "140" at bounding box center [374, 149] width 88 height 28
type input "1"
type input "382"
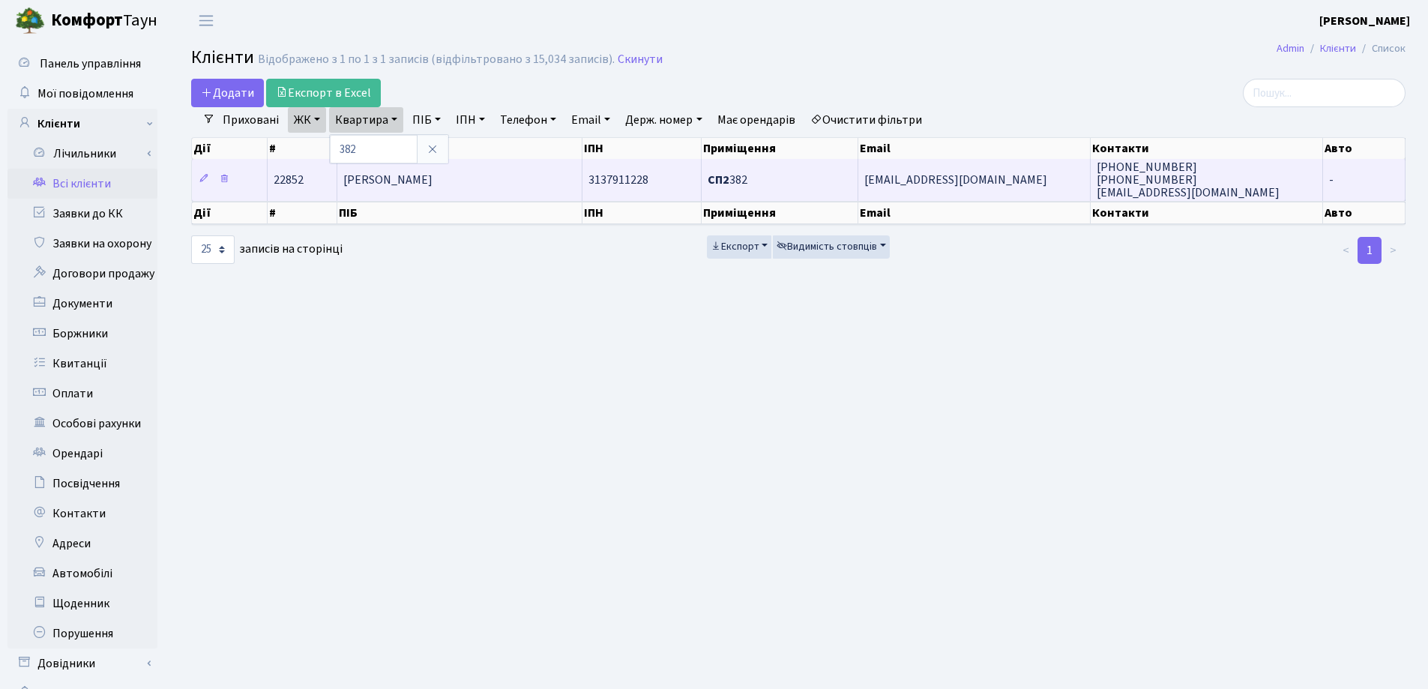
click at [504, 172] on td "[PERSON_NAME]" at bounding box center [459, 179] width 244 height 41
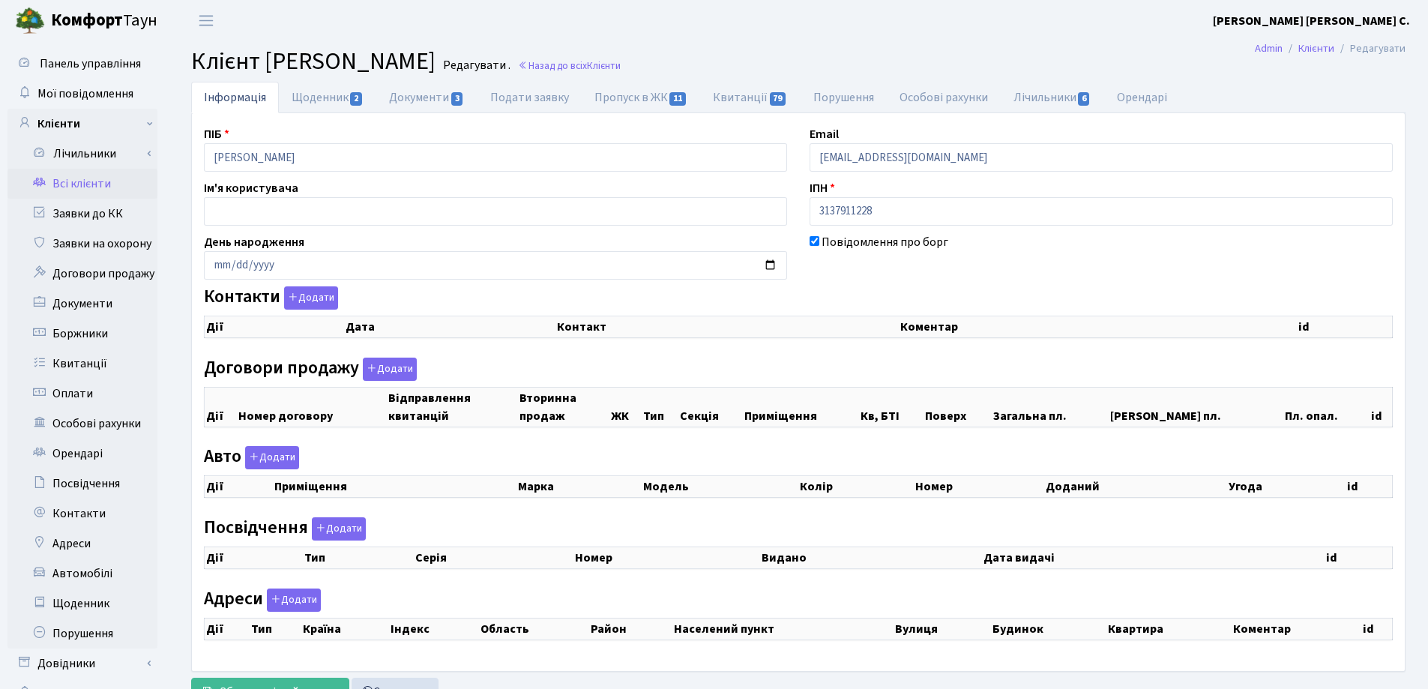
checkbox input "true"
select select "25"
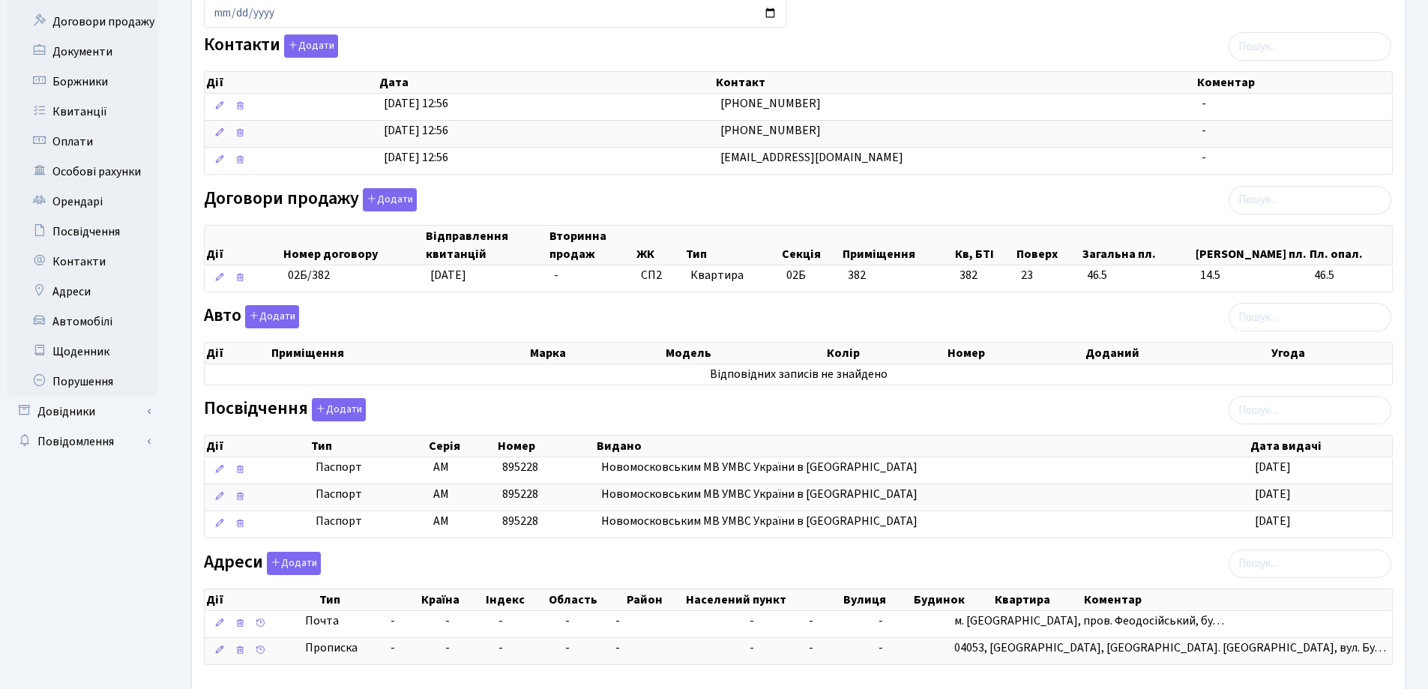
scroll to position [33, 0]
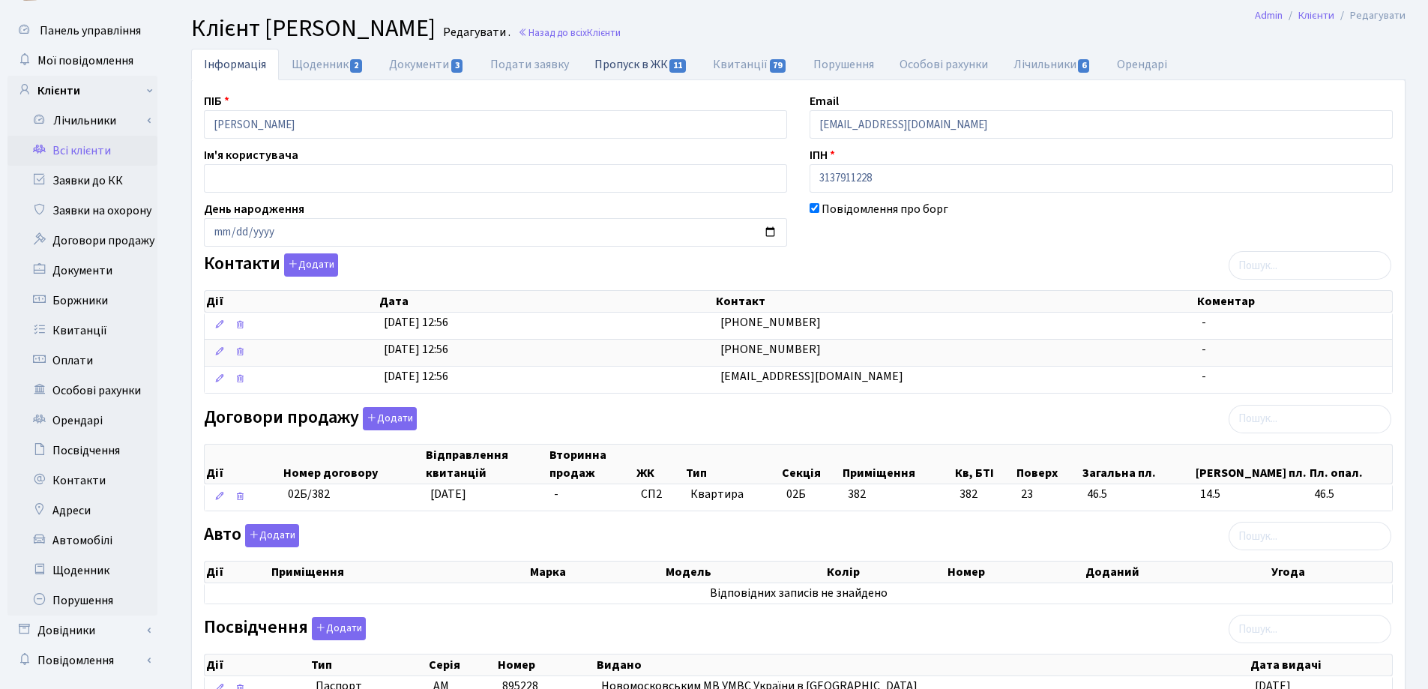
click at [619, 64] on link "Пропуск в ЖК 11" at bounding box center [641, 64] width 118 height 31
select select "25"
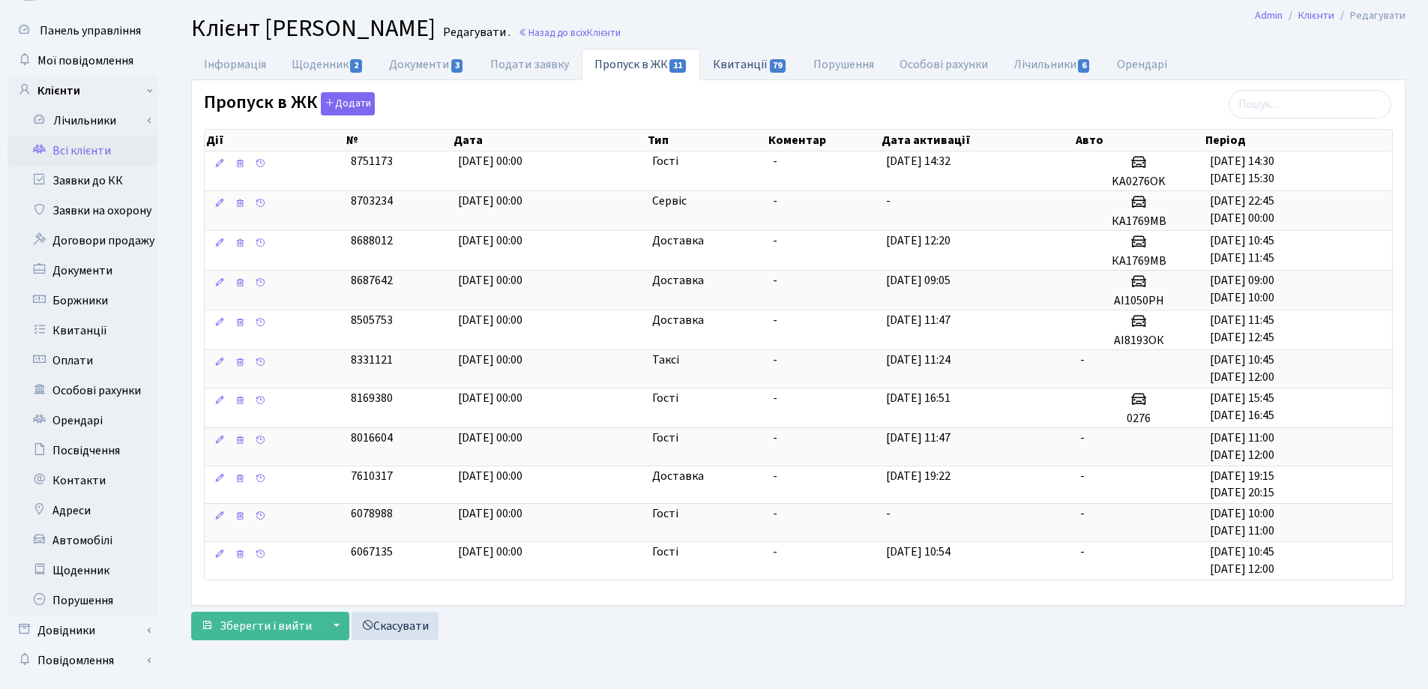
click at [721, 61] on link "Квитанції 79" at bounding box center [750, 64] width 100 height 31
select select "25"
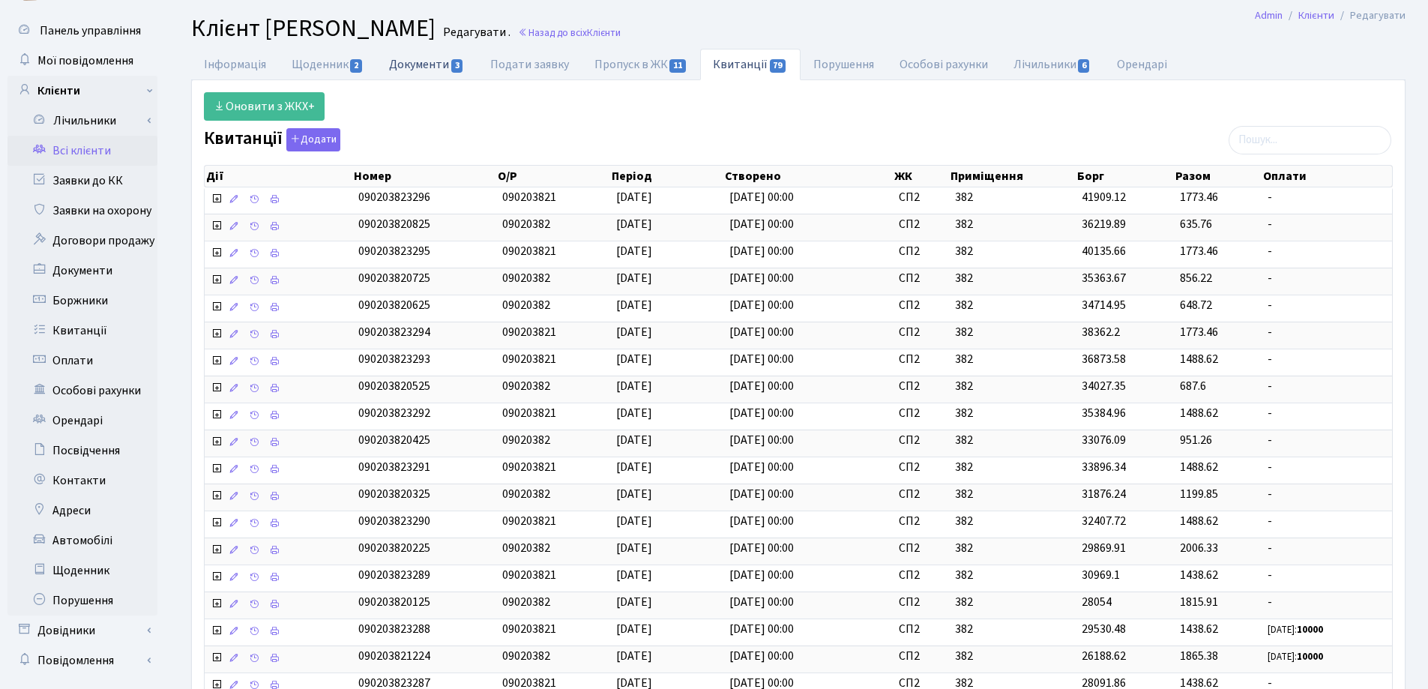
click at [417, 68] on link "Документи 3" at bounding box center [426, 64] width 100 height 31
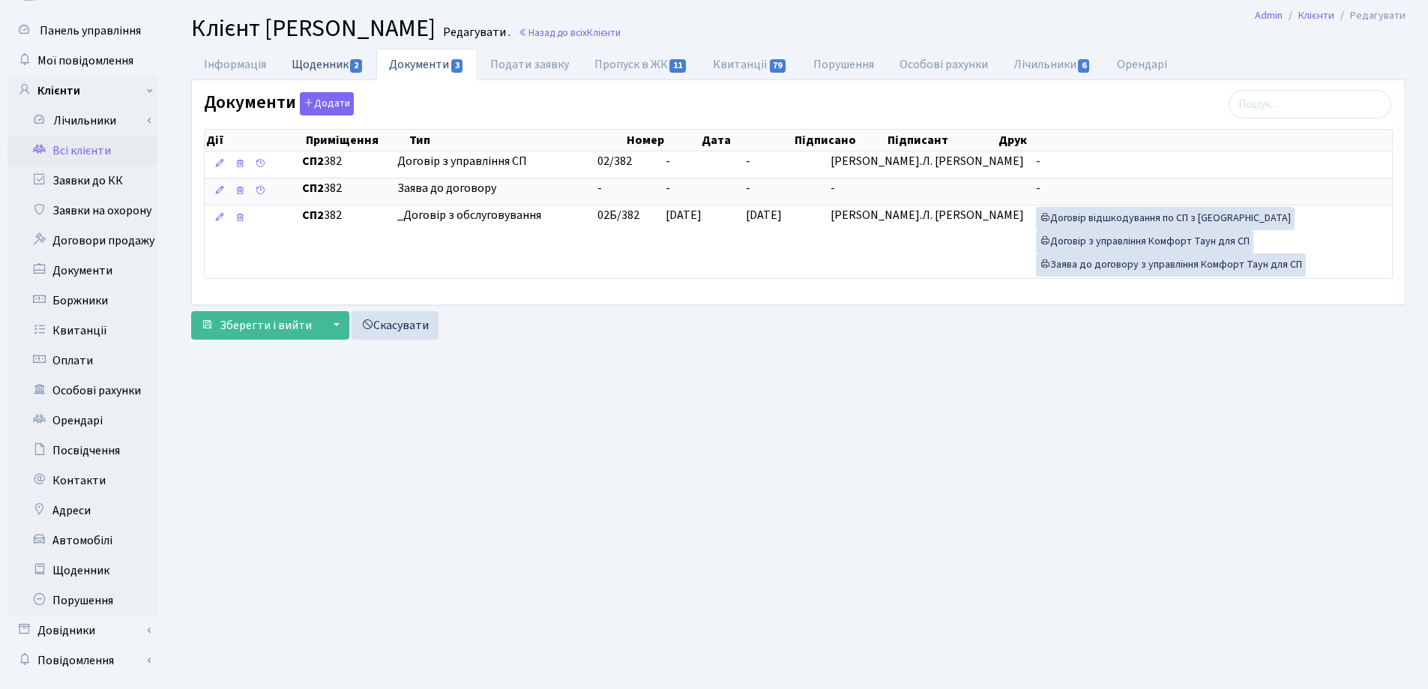
click at [317, 67] on link "Щоденник 2" at bounding box center [327, 64] width 97 height 31
select select "25"
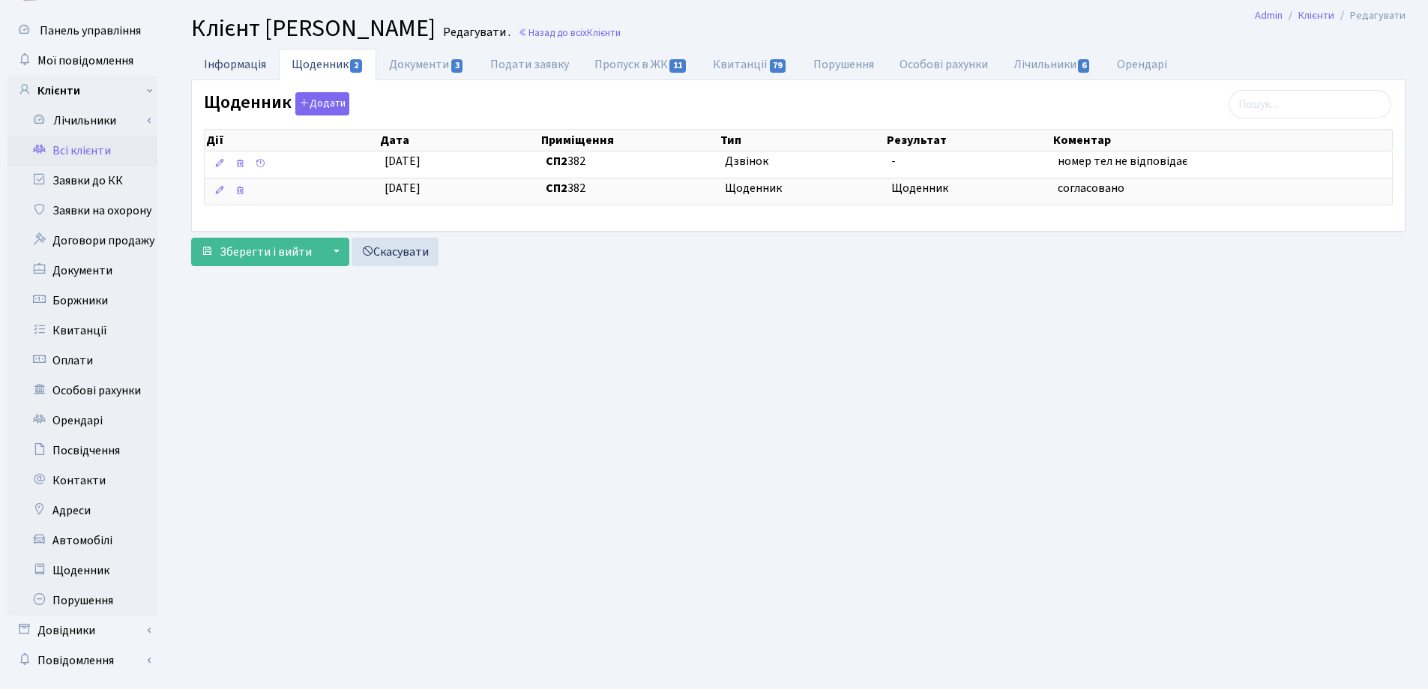
click at [221, 68] on link "Інформація" at bounding box center [235, 64] width 88 height 31
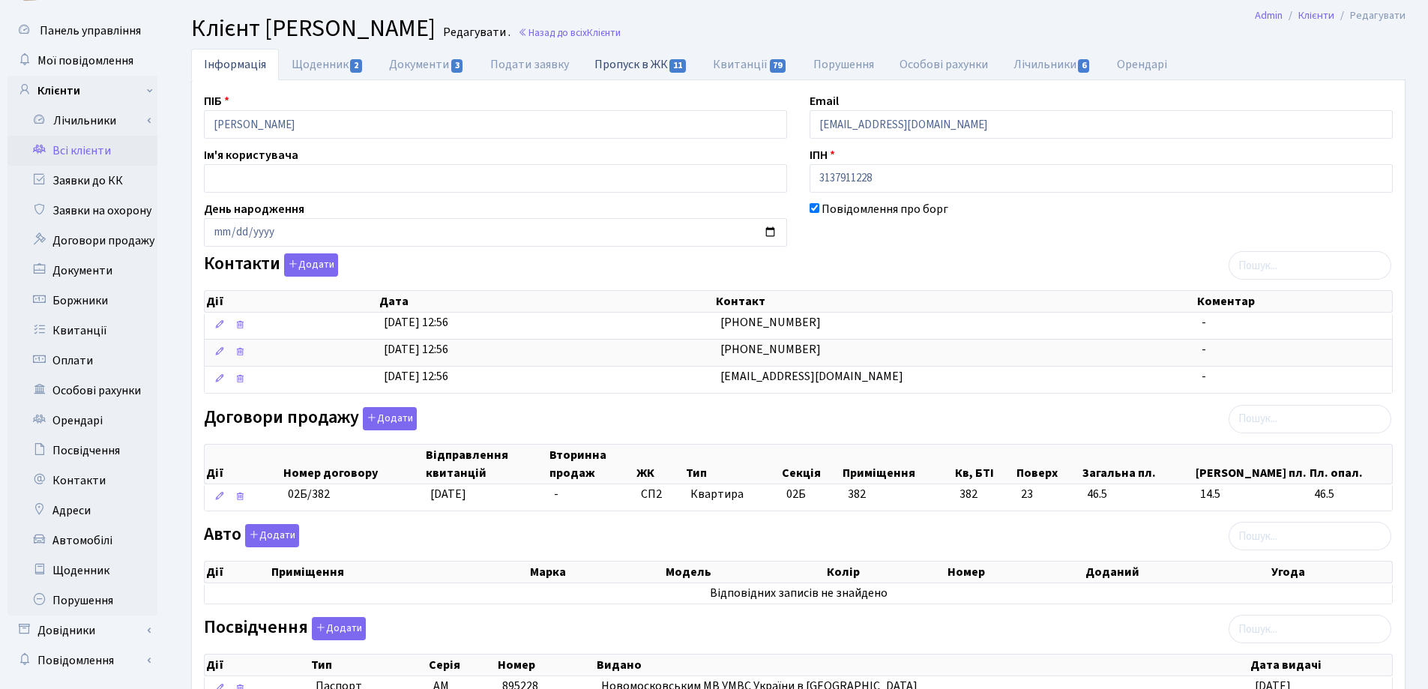
click at [599, 64] on link "Пропуск в ЖК 11" at bounding box center [641, 64] width 118 height 31
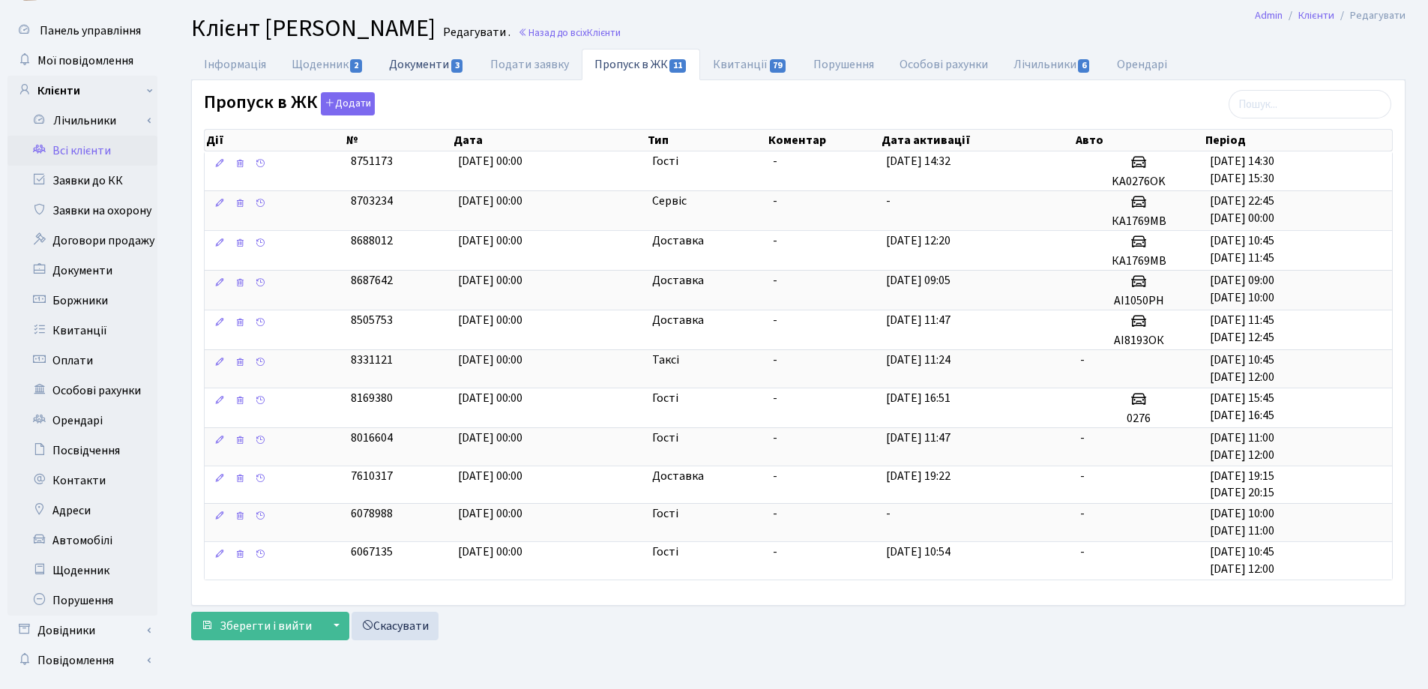
click at [423, 59] on link "Документи 3" at bounding box center [426, 64] width 100 height 31
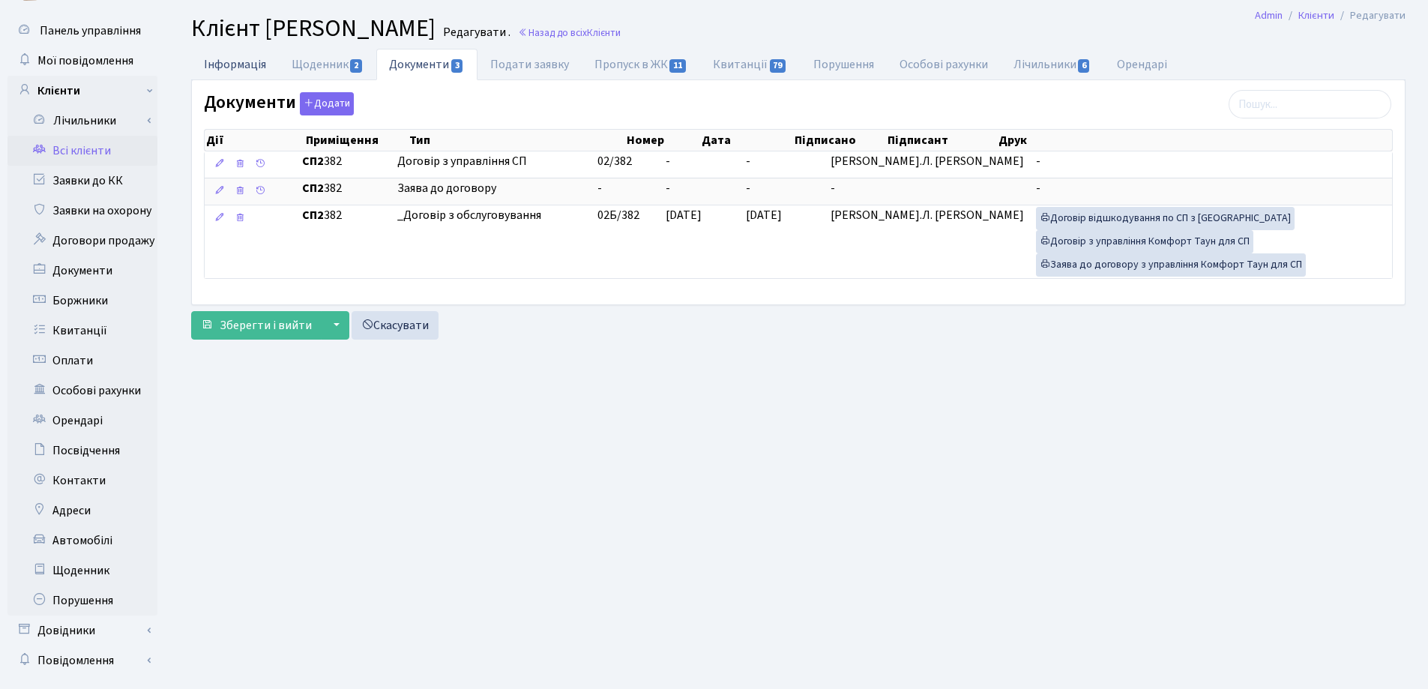
click at [231, 64] on link "Інформація" at bounding box center [235, 64] width 88 height 31
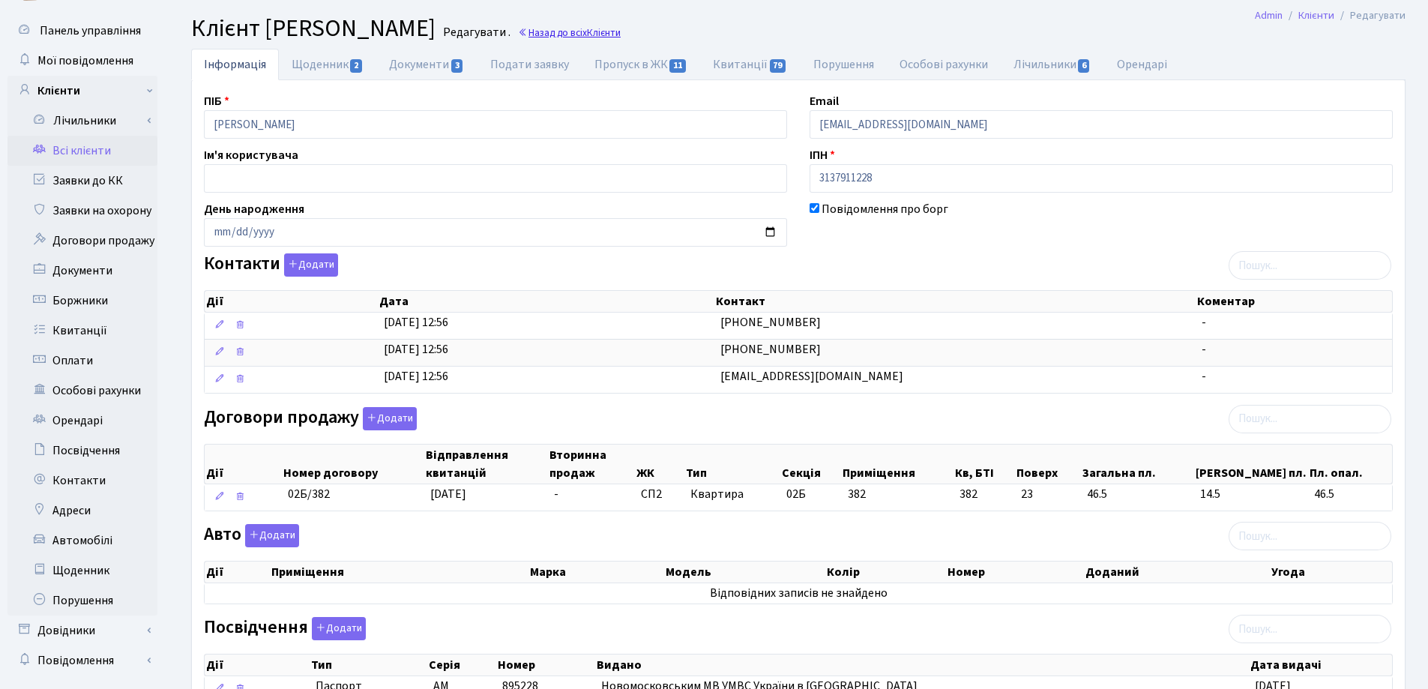
click at [621, 28] on link "Назад до всіх Клієнти" at bounding box center [569, 32] width 103 height 14
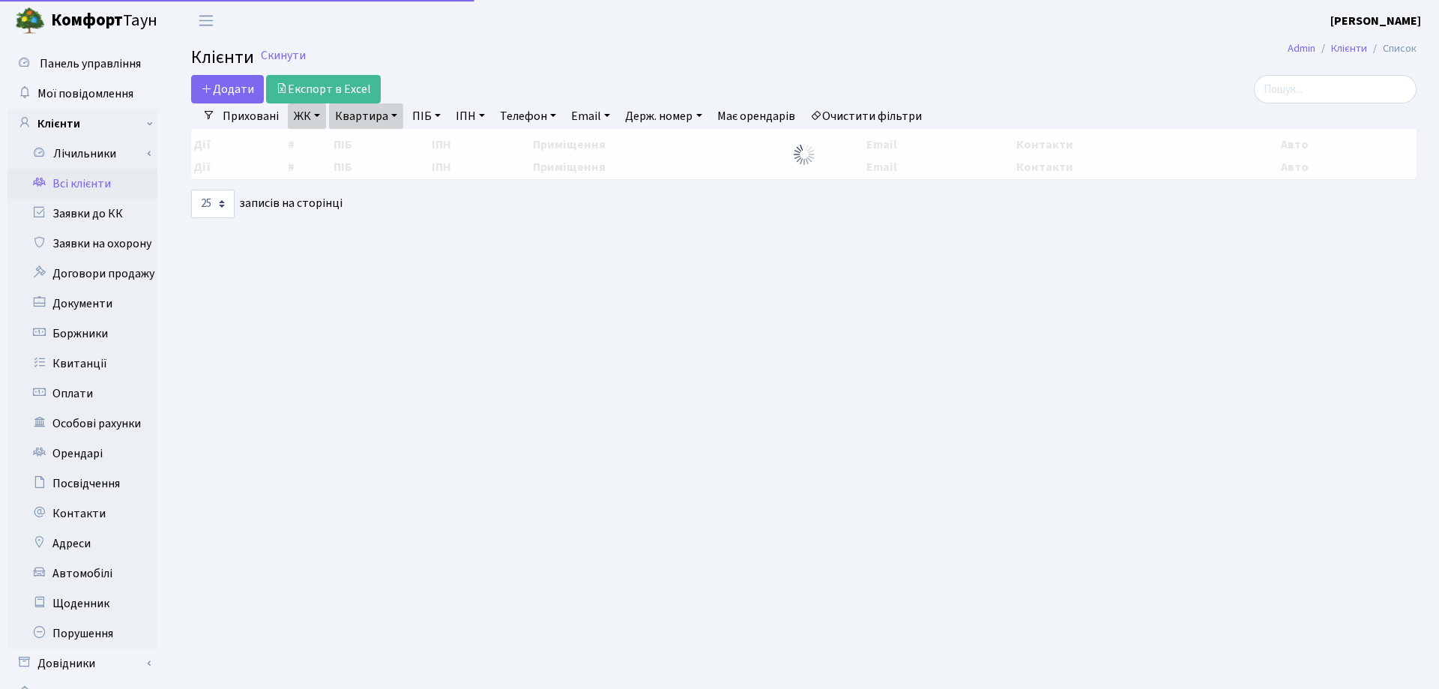
select select "25"
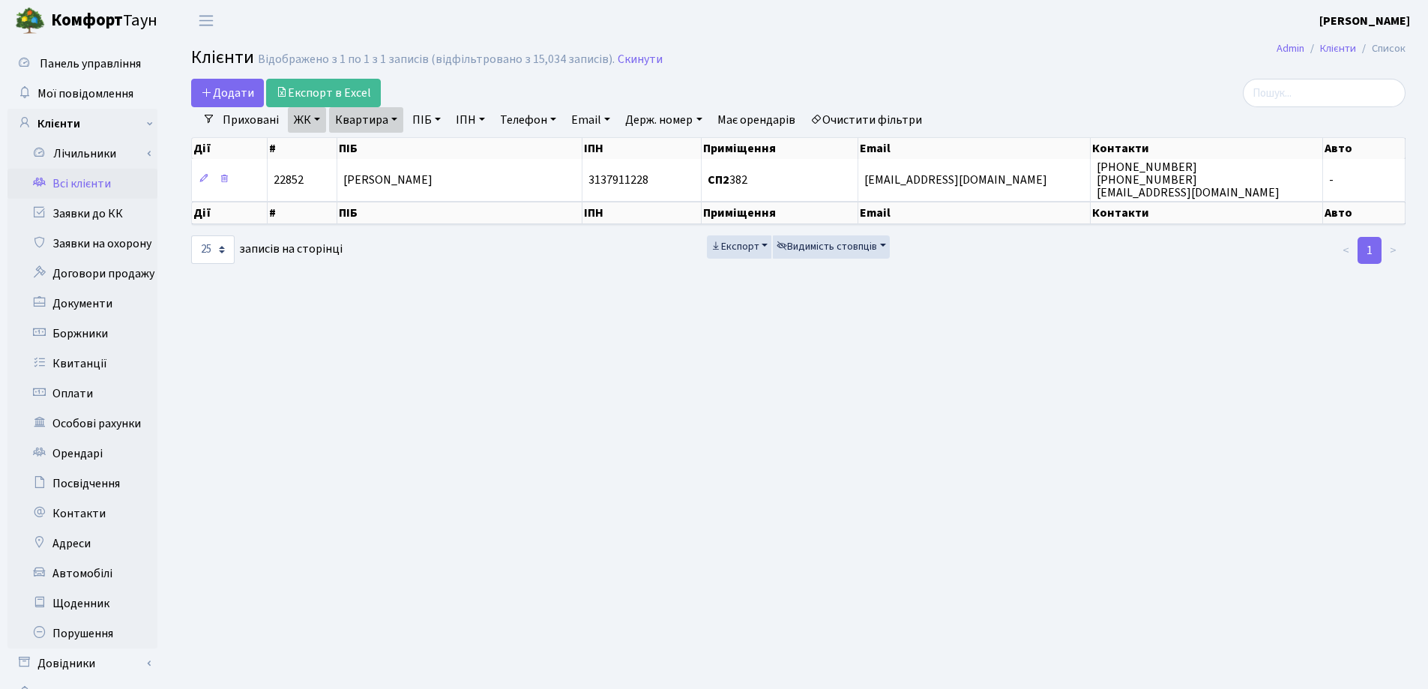
click at [393, 118] on link "Квартира" at bounding box center [366, 119] width 74 height 25
click at [399, 156] on input "382" at bounding box center [374, 149] width 88 height 28
type input "302"
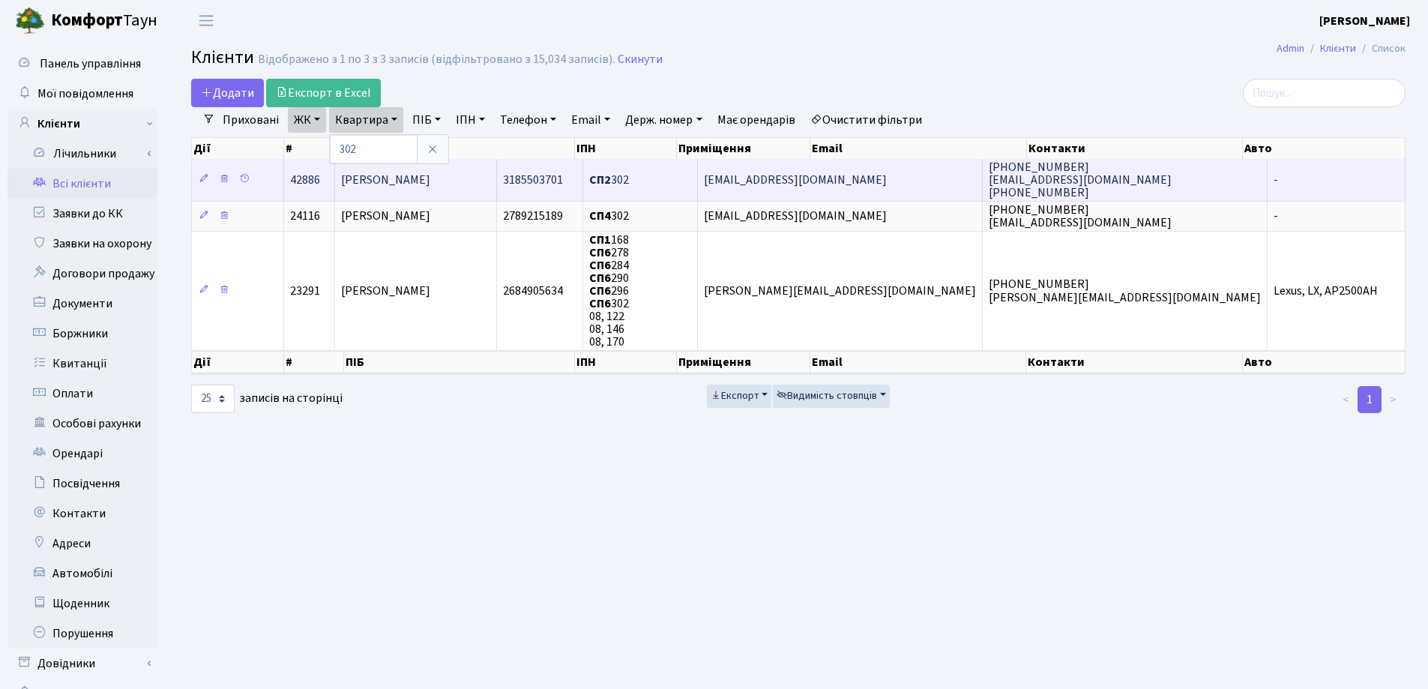
click at [497, 183] on td "[PERSON_NAME]" at bounding box center [416, 179] width 162 height 41
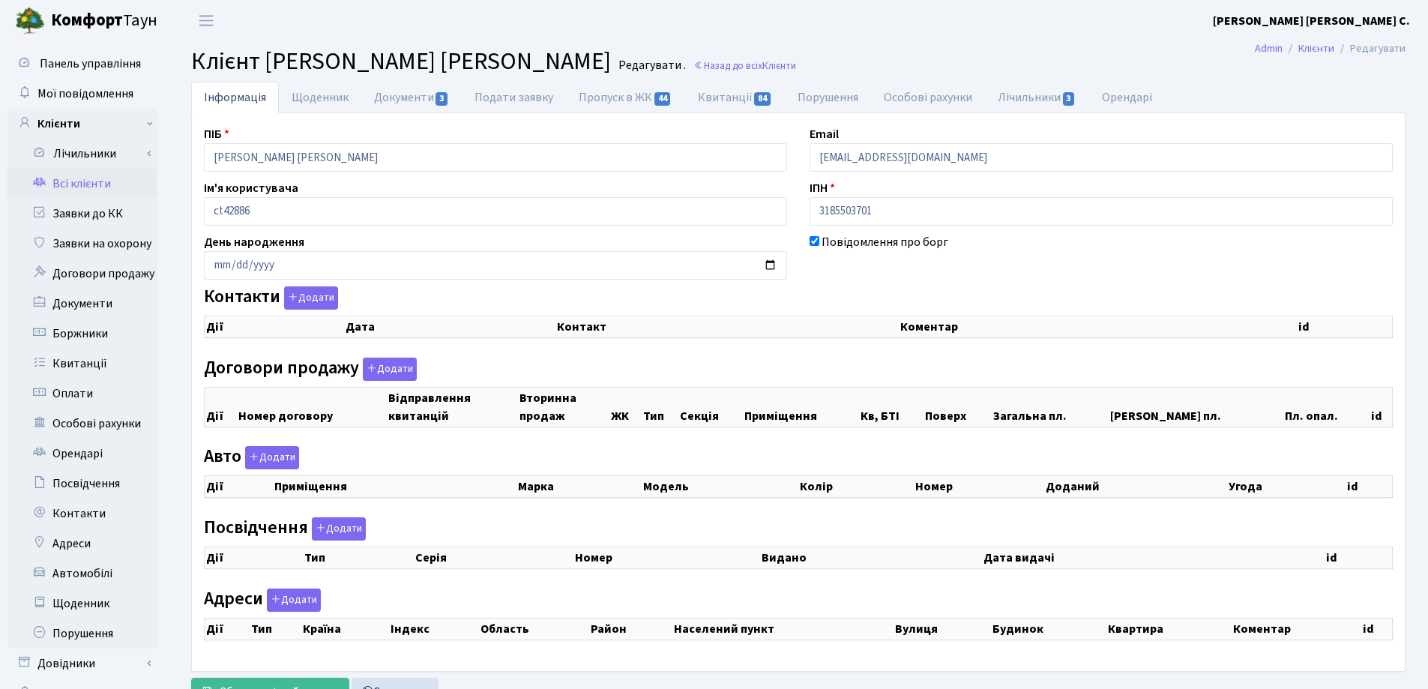
checkbox input "true"
select select "25"
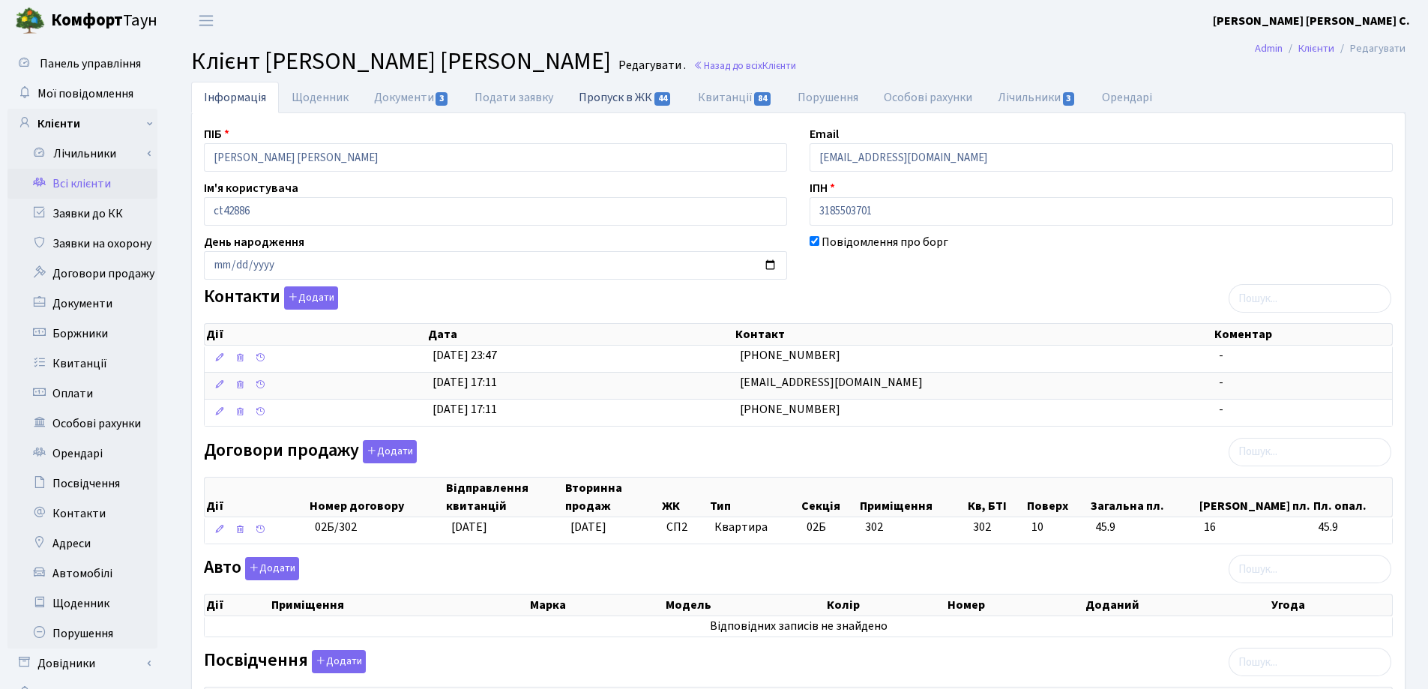
click at [584, 104] on link "Пропуск в ЖК 44" at bounding box center [625, 97] width 118 height 31
select select "25"
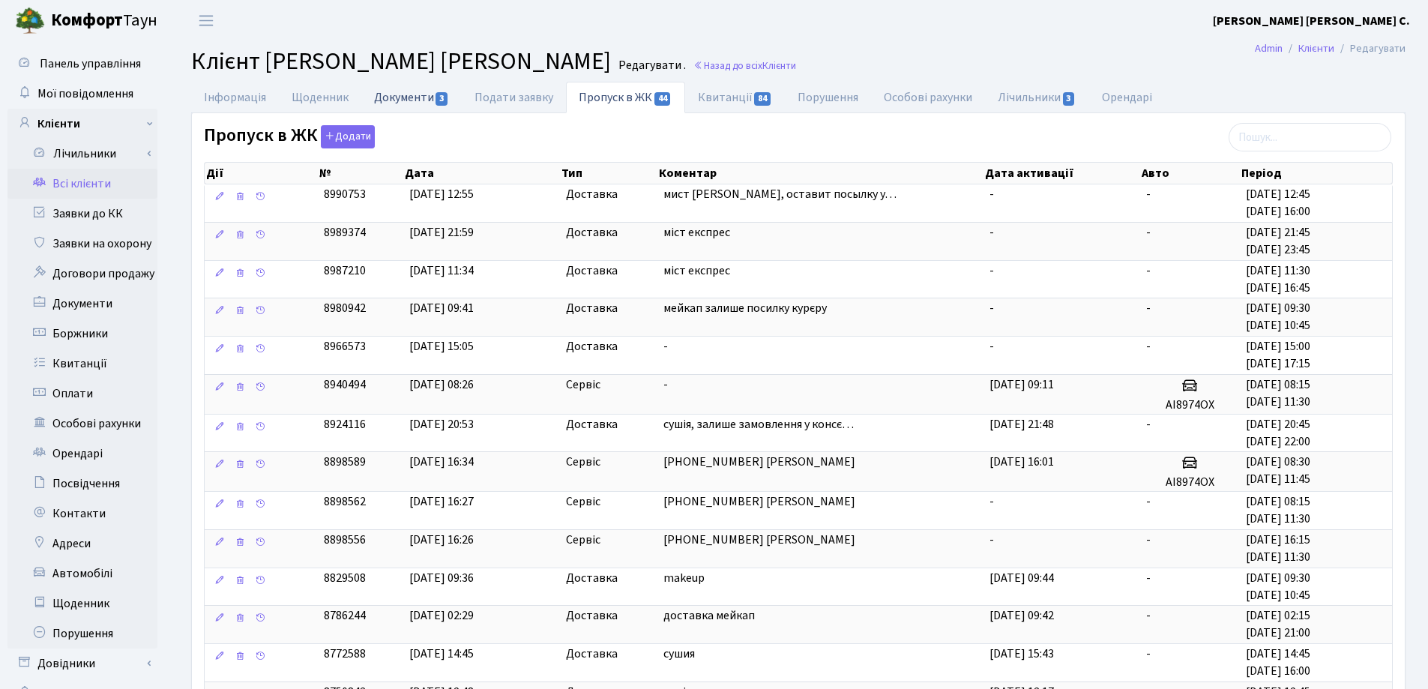
click at [402, 91] on link "Документи 3" at bounding box center [411, 97] width 100 height 31
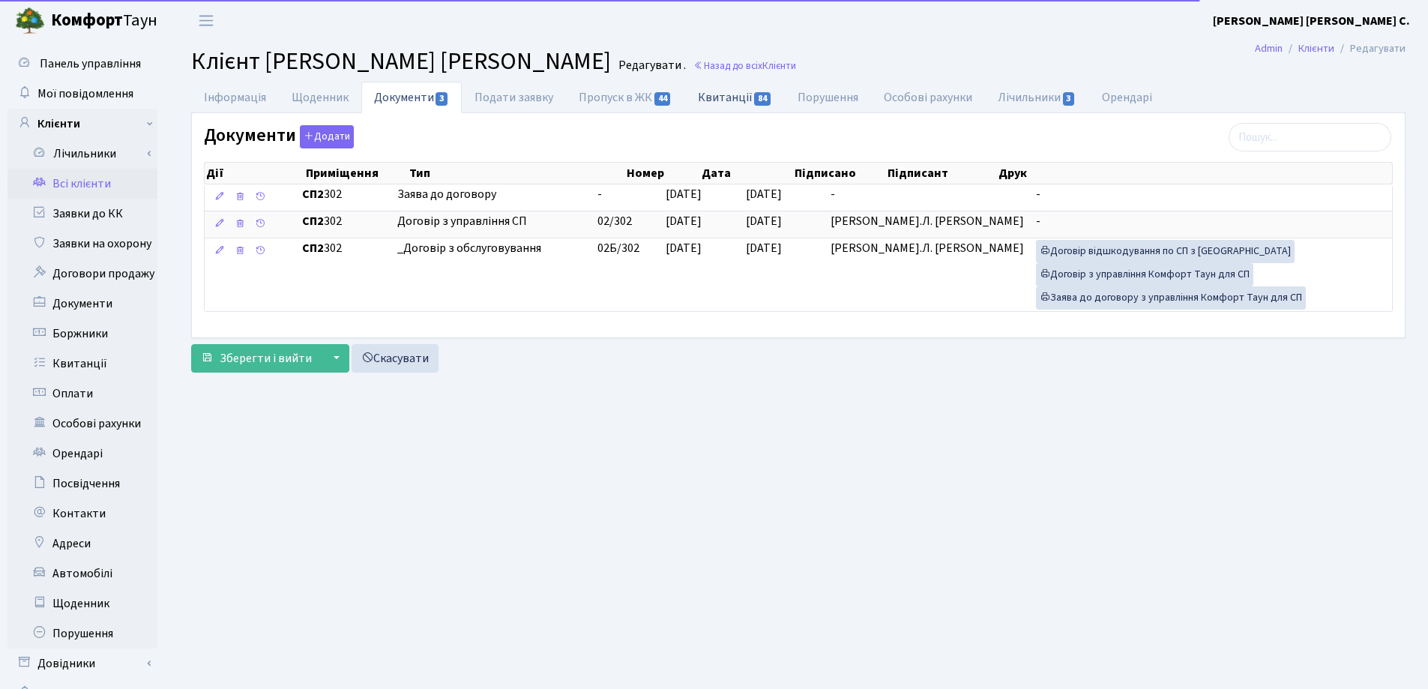
click at [735, 100] on link "Квитанції 84" at bounding box center [735, 97] width 100 height 31
select select "25"
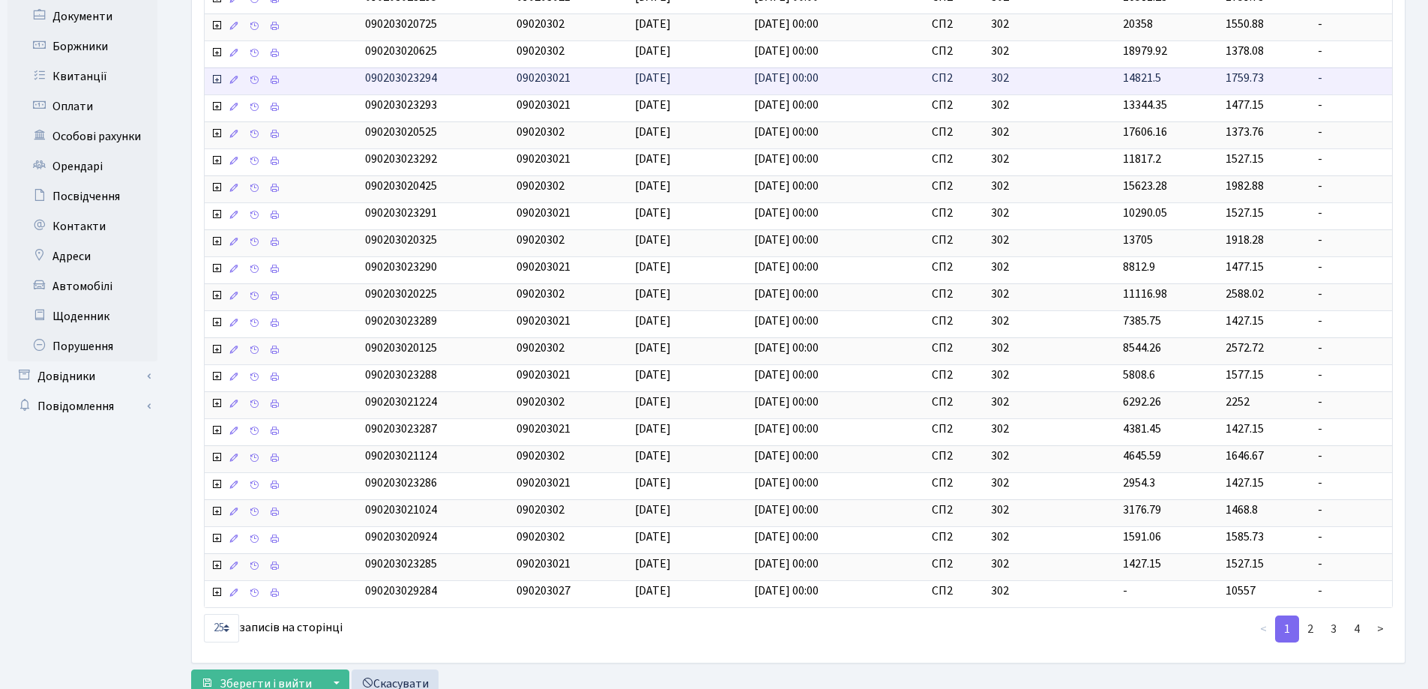
scroll to position [300, 0]
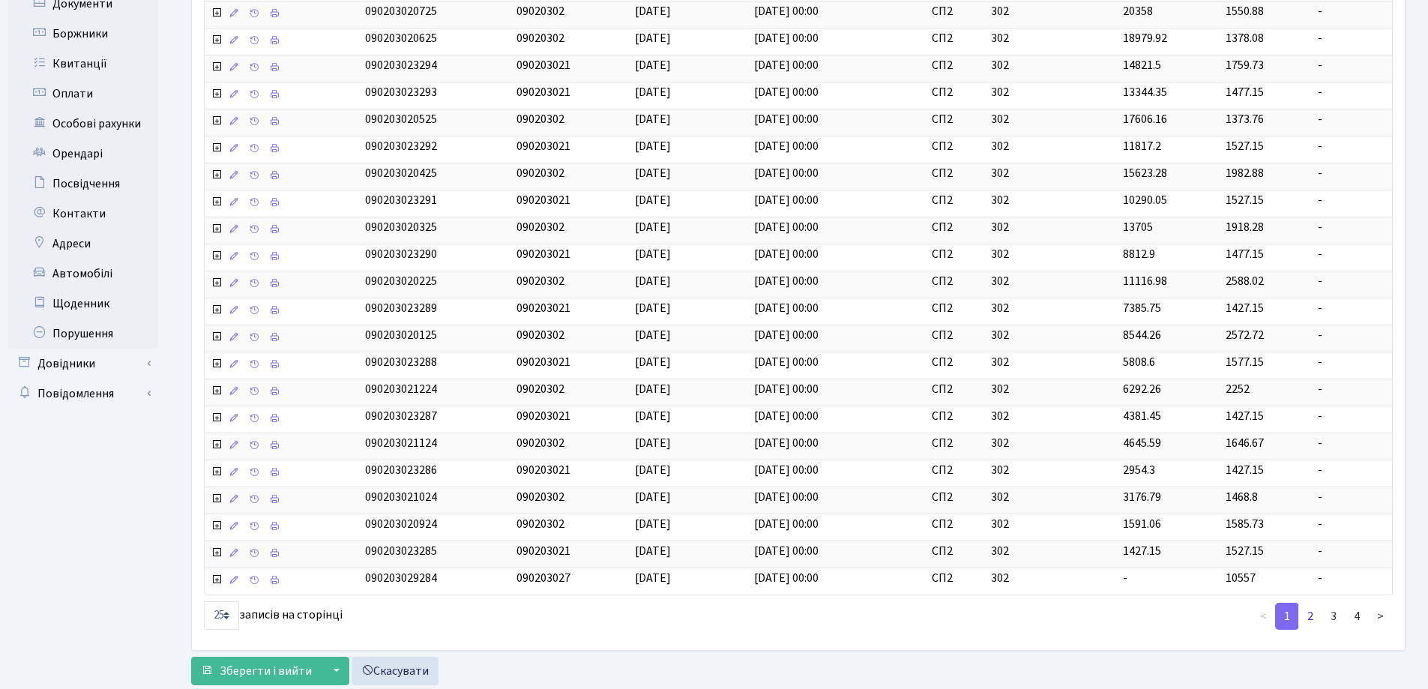
click at [1309, 613] on link "2" at bounding box center [1310, 616] width 24 height 27
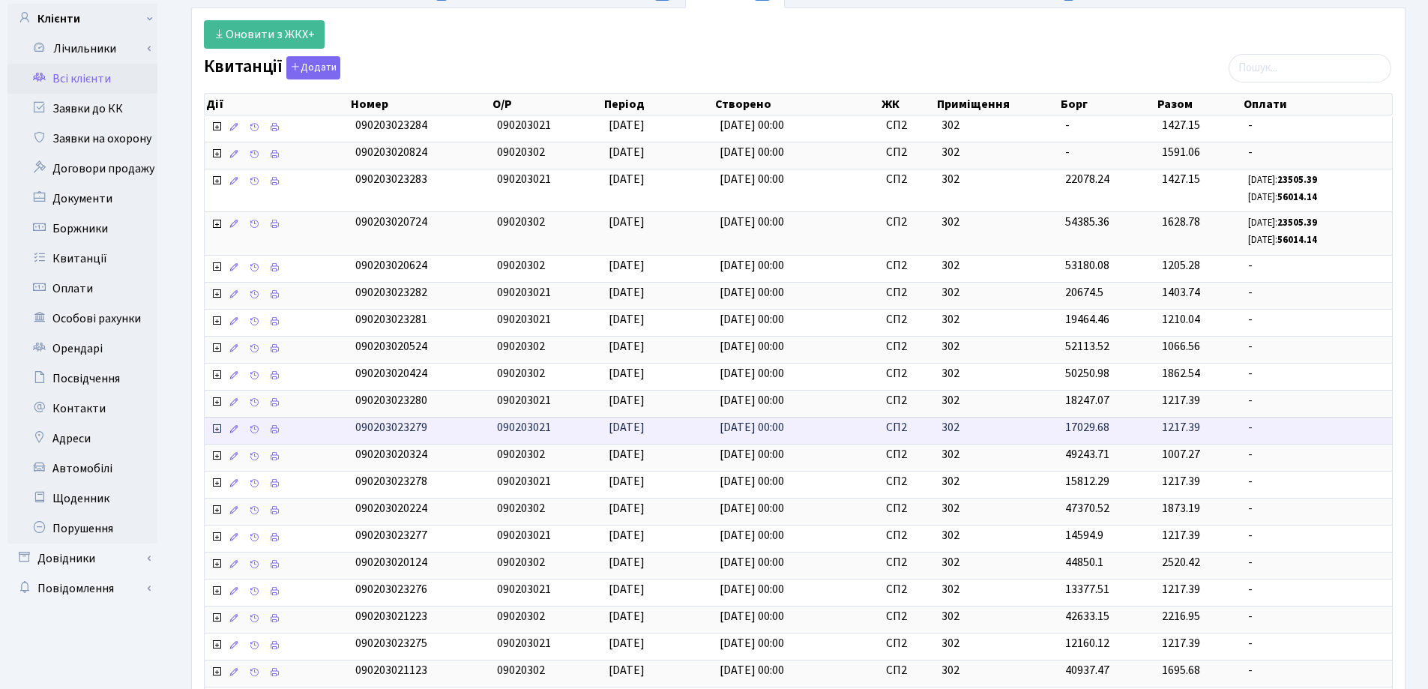
scroll to position [75, 0]
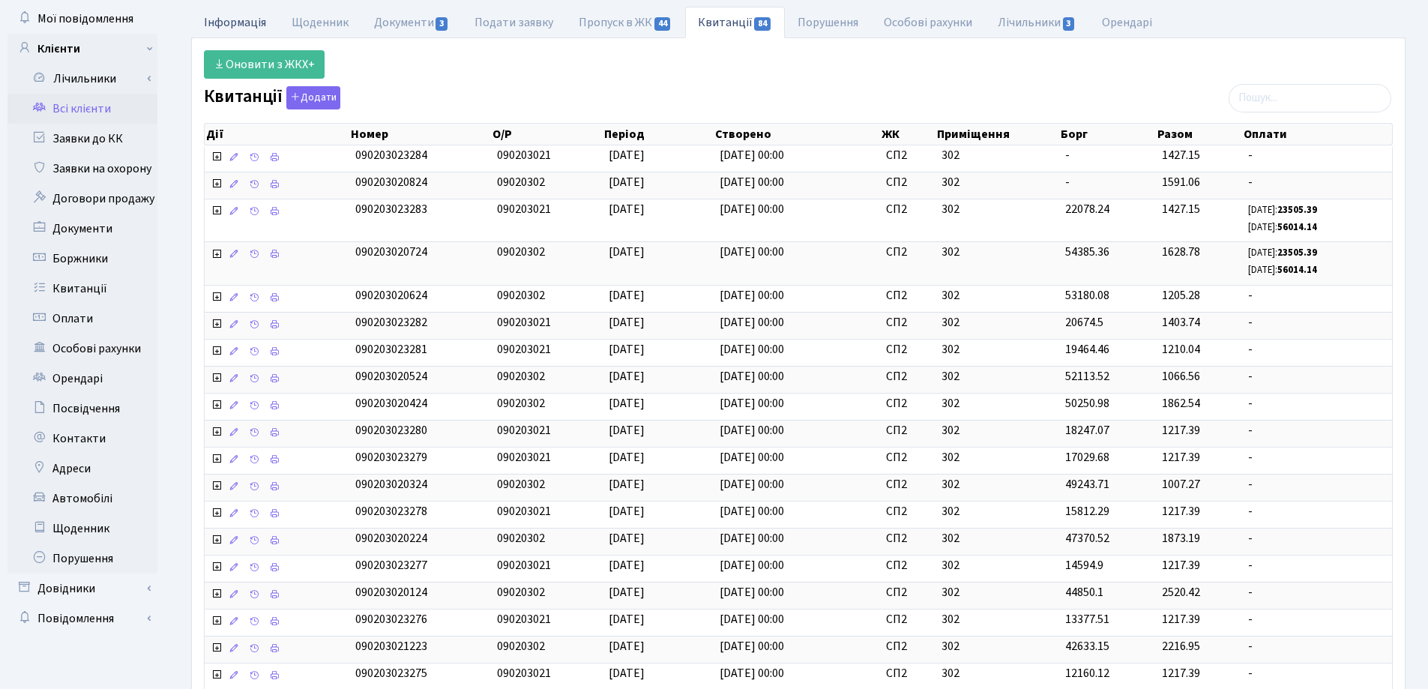
click at [234, 17] on link "Інформація" at bounding box center [235, 22] width 88 height 31
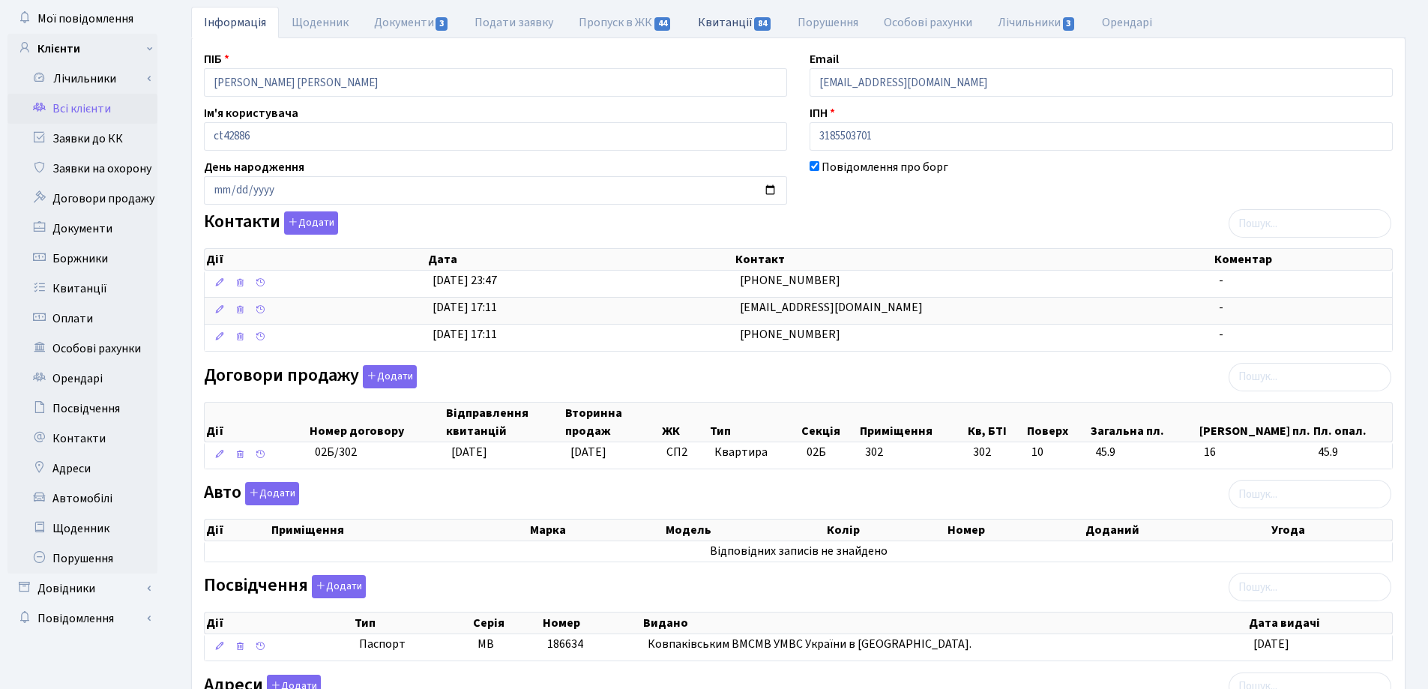
click at [708, 19] on link "Квитанції 84" at bounding box center [735, 22] width 100 height 31
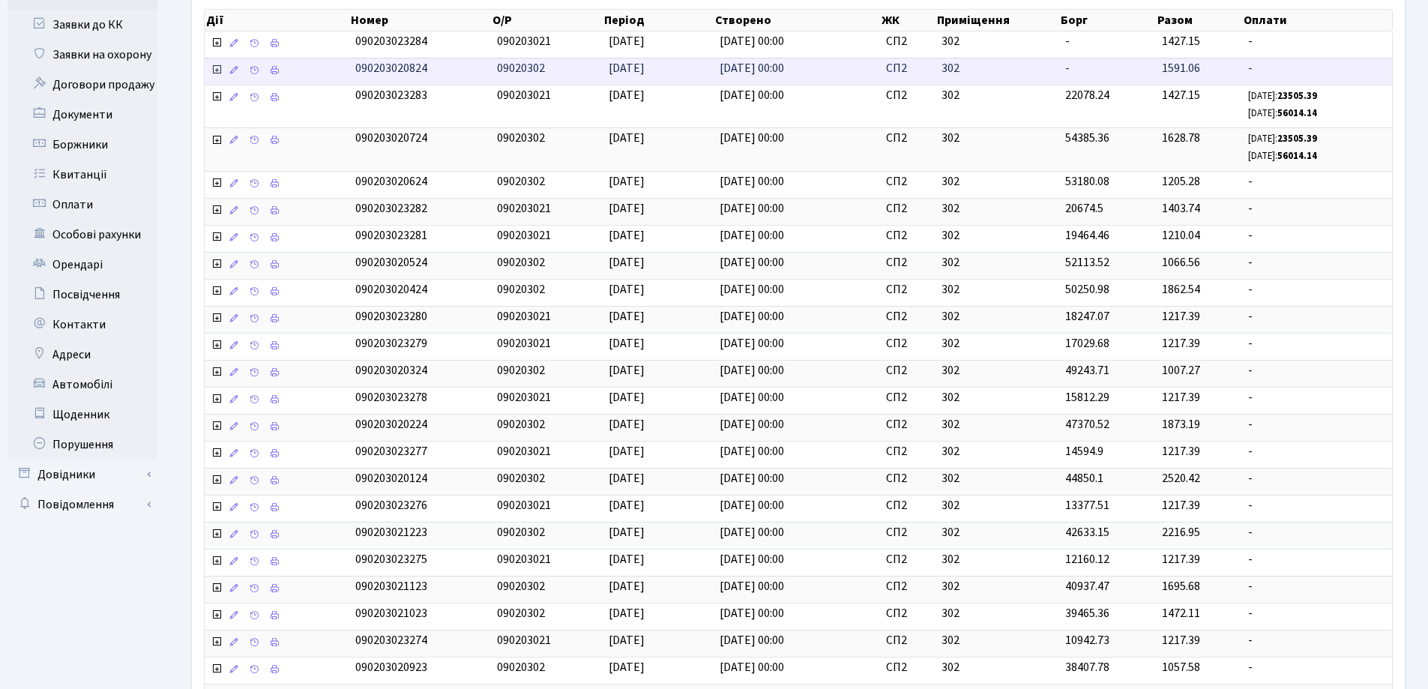
scroll to position [373, 0]
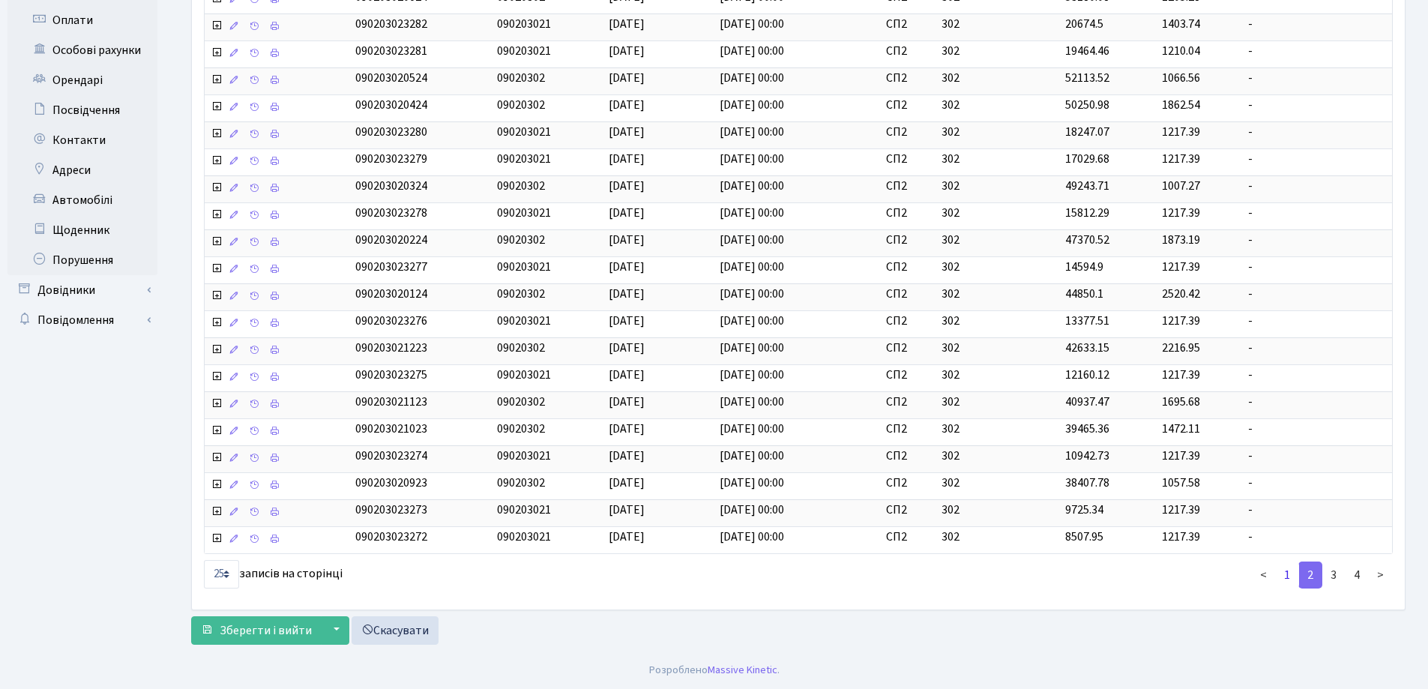
click at [1286, 574] on link "1" at bounding box center [1287, 574] width 24 height 27
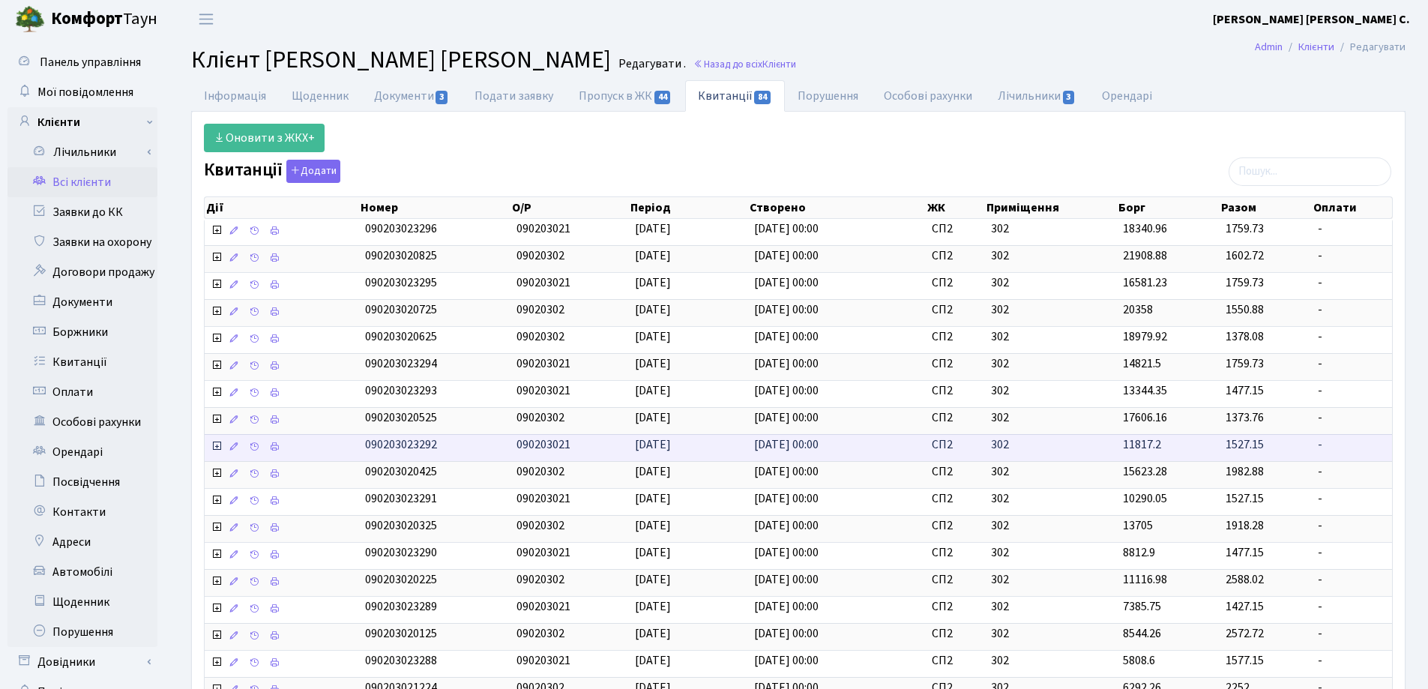
scroll to position [0, 0]
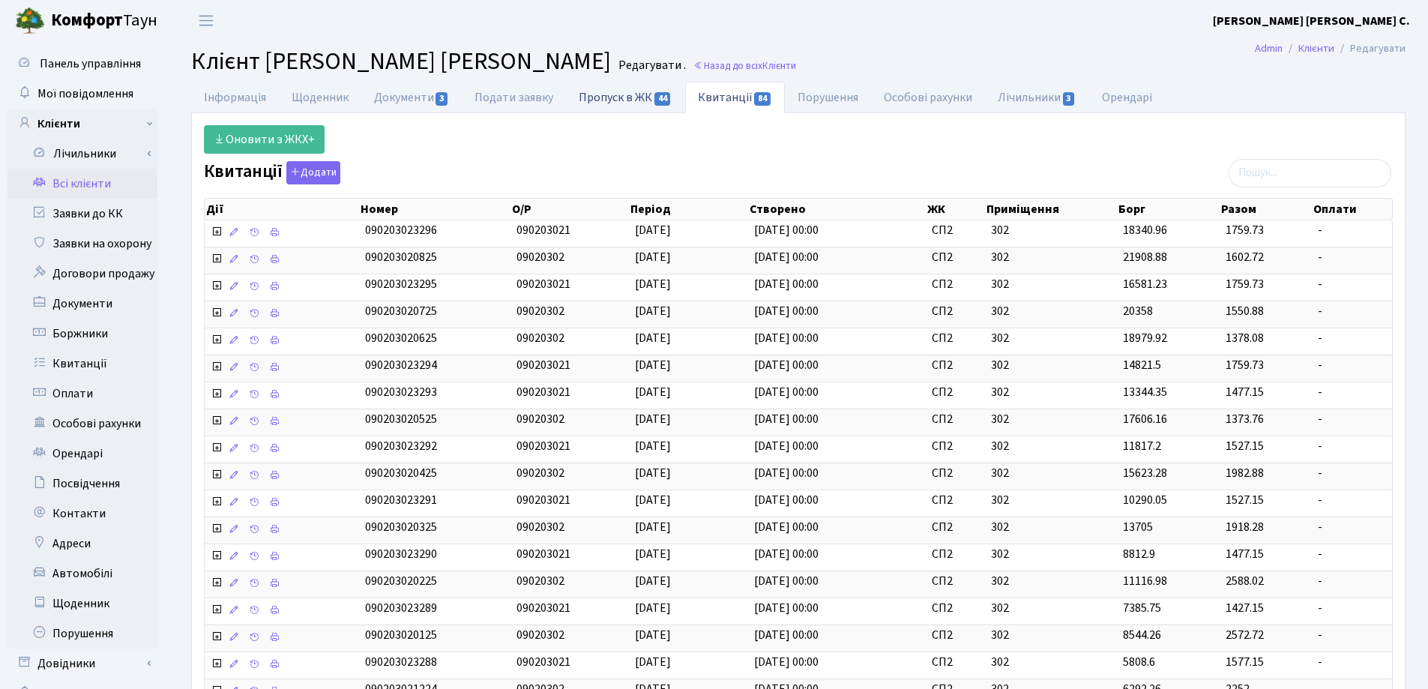
click at [597, 95] on link "Пропуск в ЖК 44" at bounding box center [625, 97] width 118 height 31
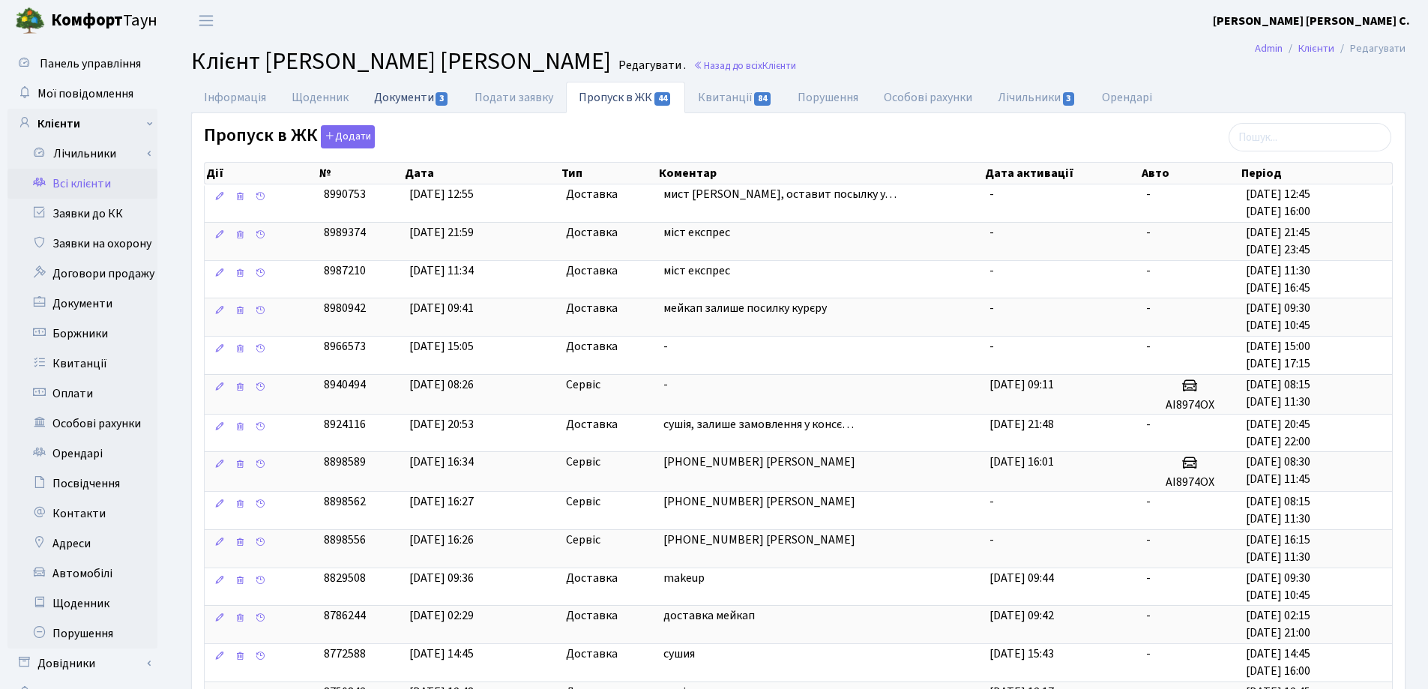
click at [391, 100] on link "Документи 3" at bounding box center [411, 97] width 100 height 31
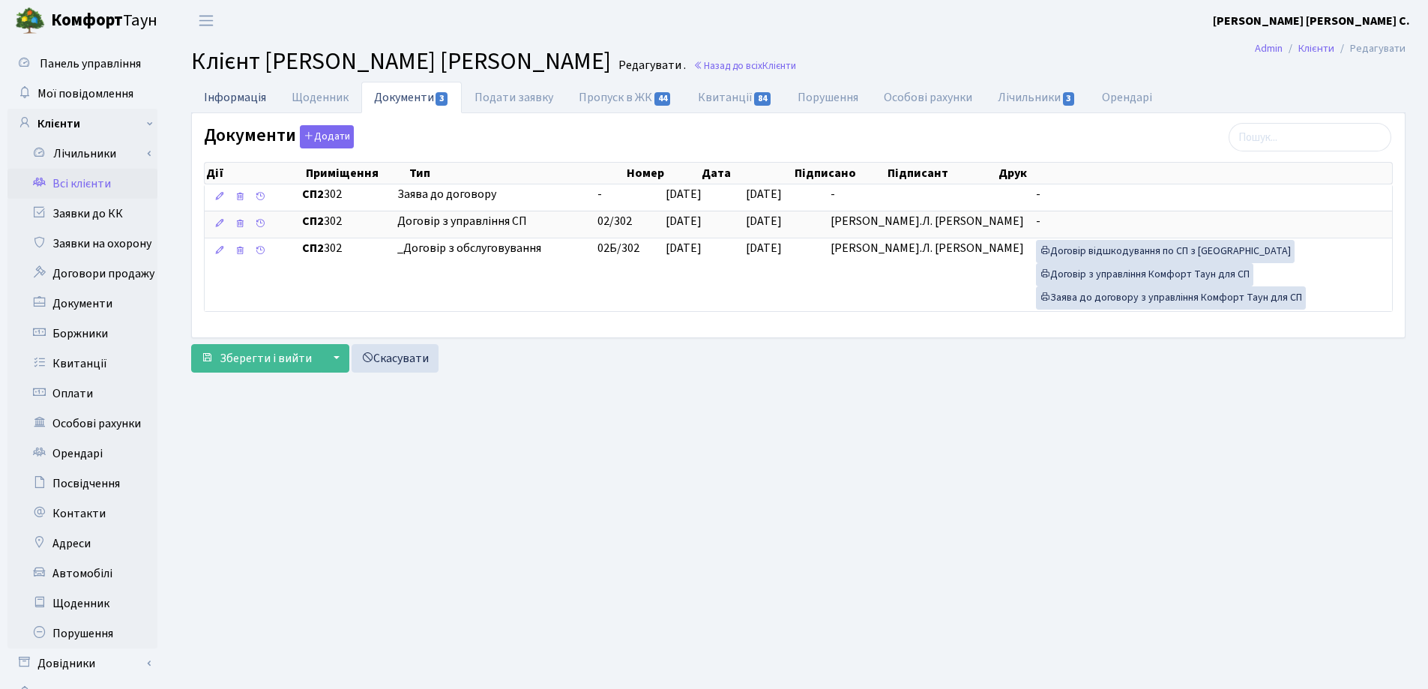
click at [243, 94] on link "Інформація" at bounding box center [235, 97] width 88 height 31
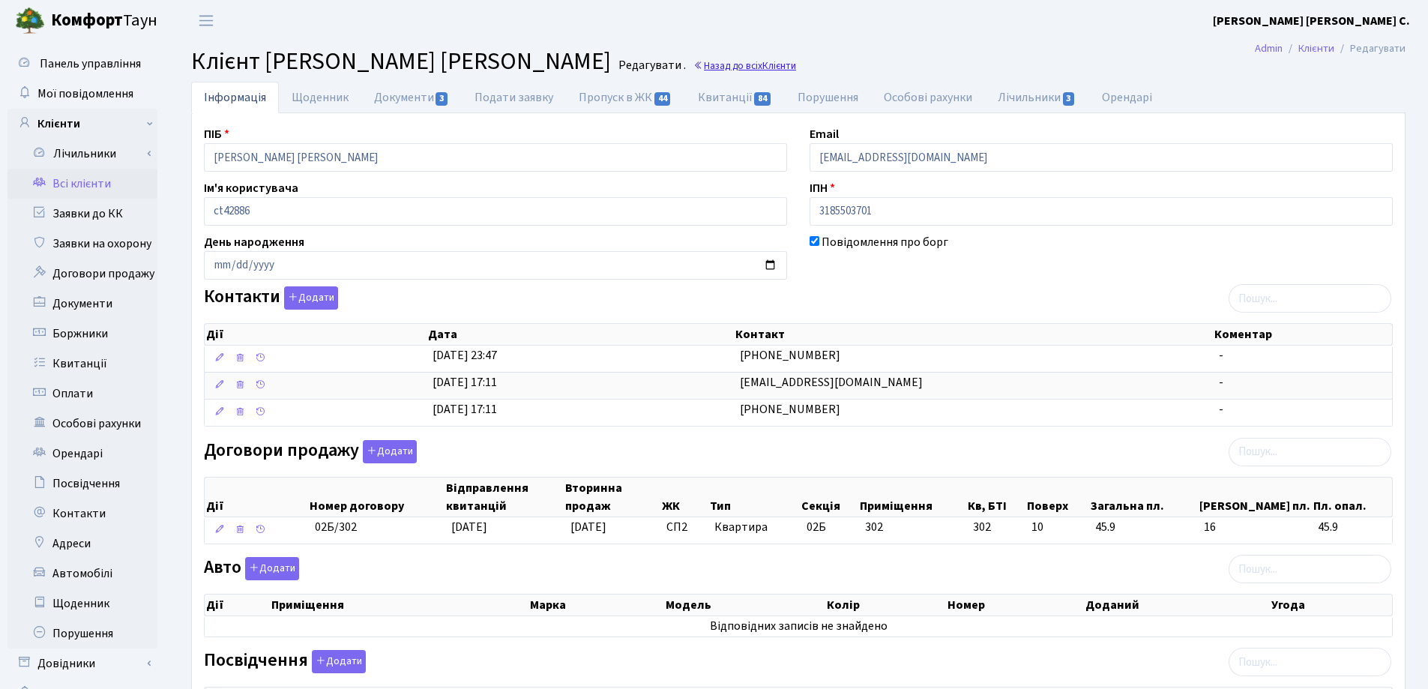
click at [698, 70] on link "Назад до всіх Клієнти" at bounding box center [744, 65] width 103 height 14
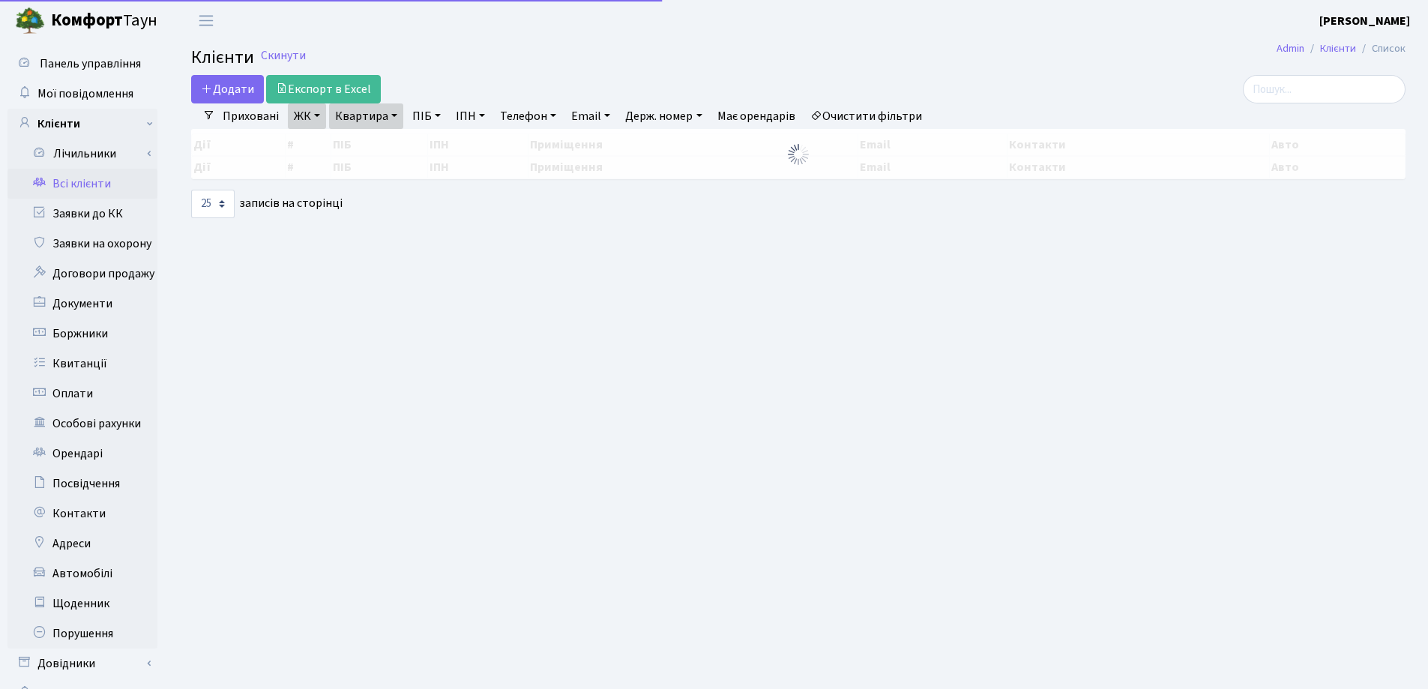
select select "25"
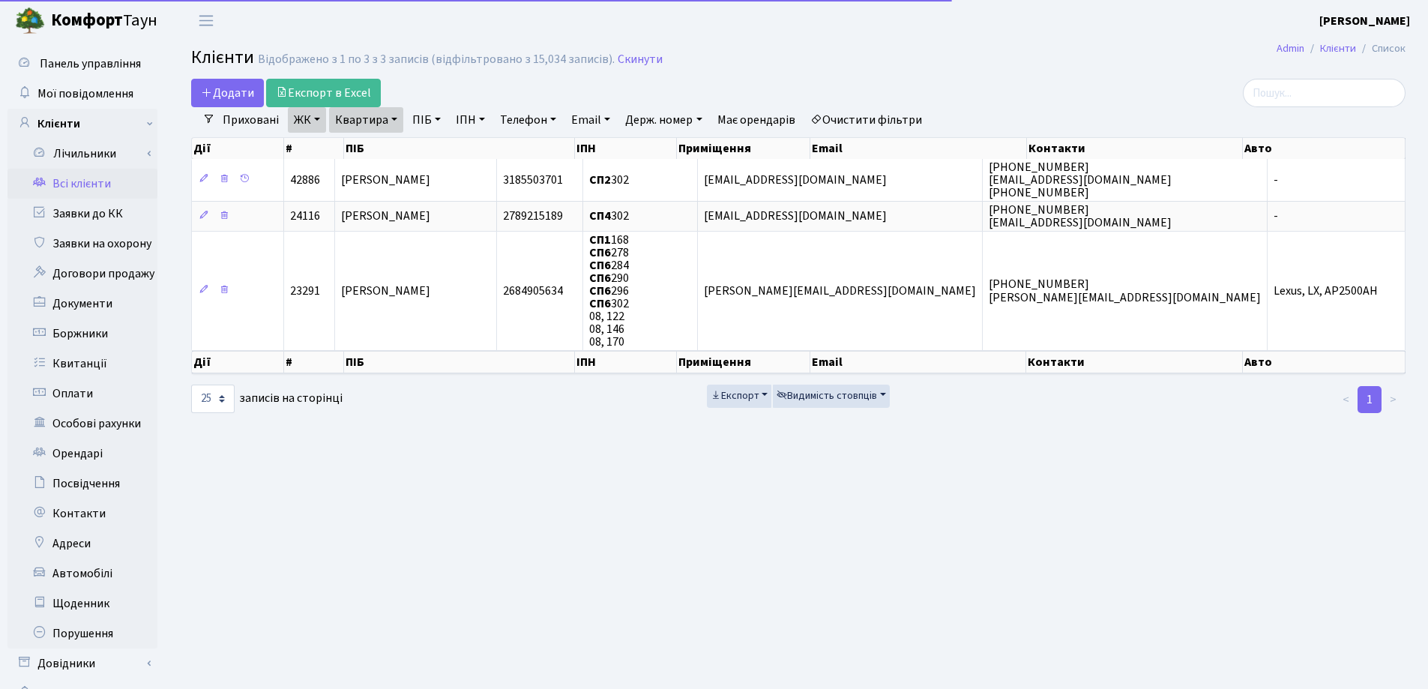
click at [391, 116] on link "Квартира" at bounding box center [366, 119] width 74 height 25
click at [402, 145] on input "302" at bounding box center [374, 149] width 88 height 28
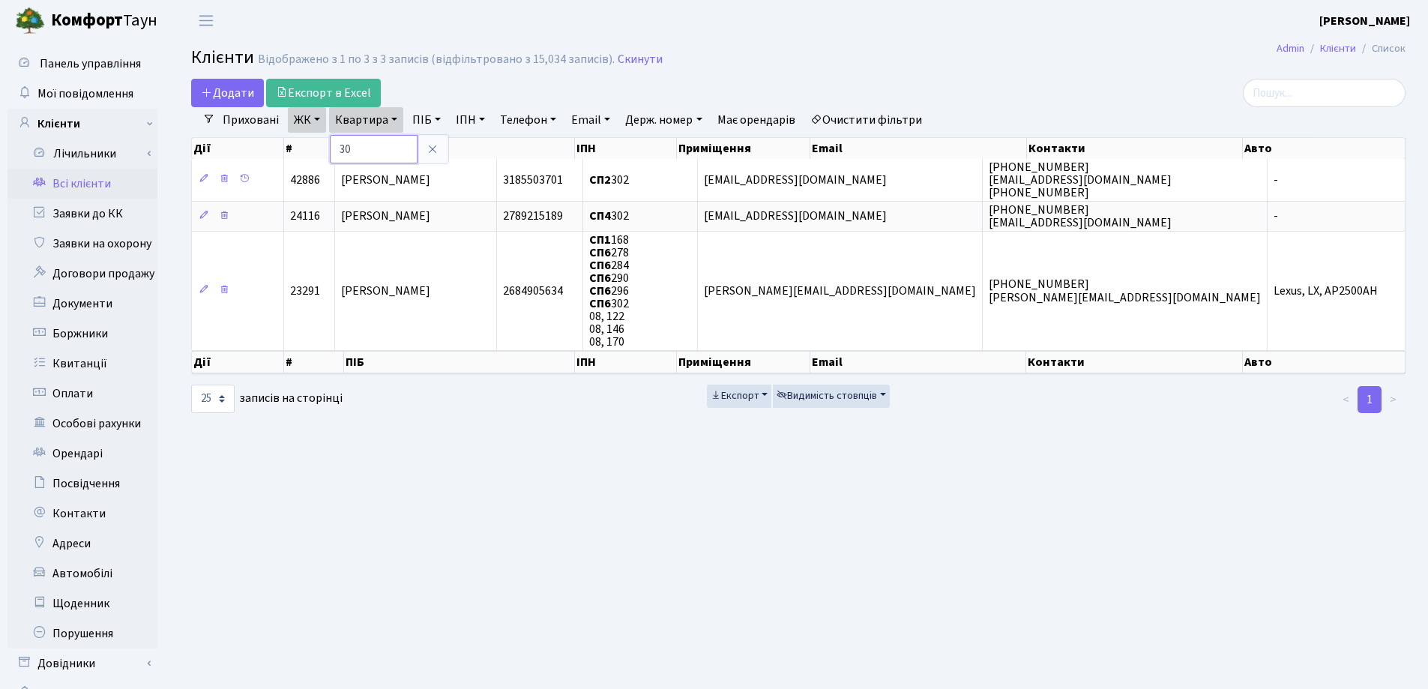
type input "3"
type input "63"
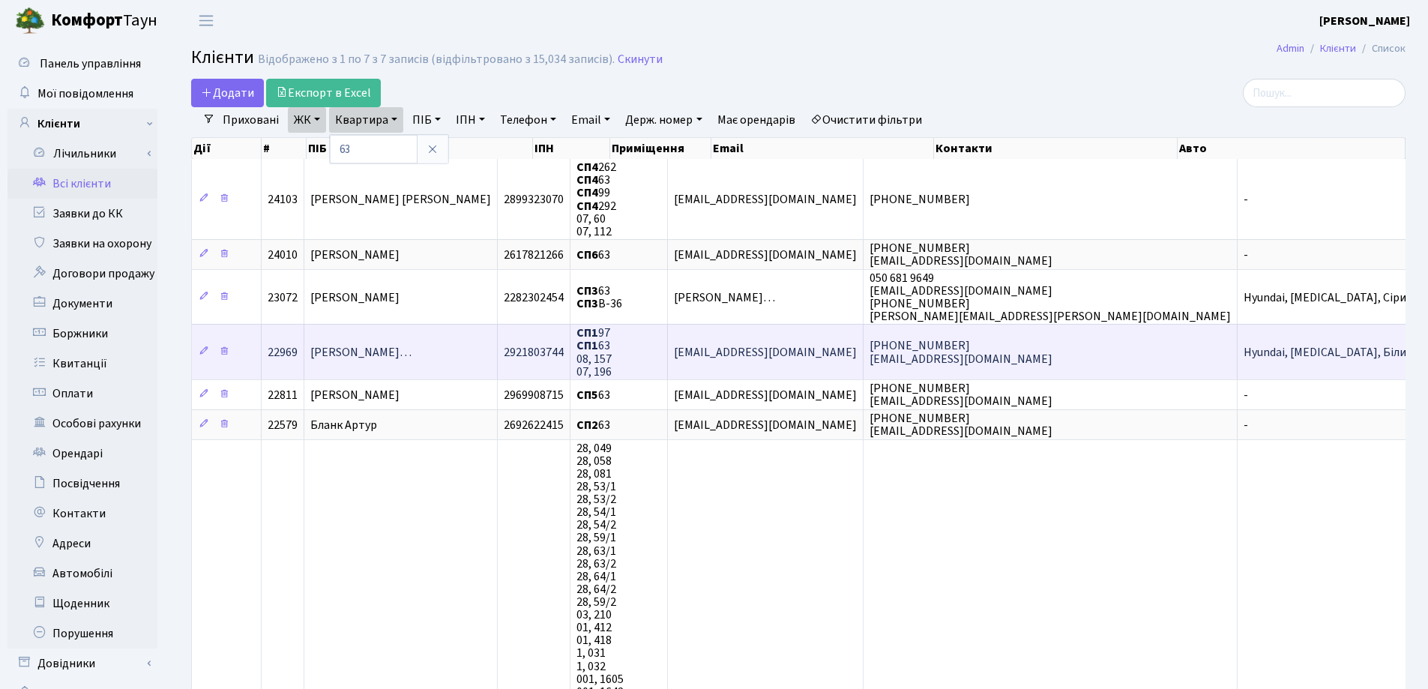
click at [398, 338] on td "[PERSON_NAME]…" at bounding box center [400, 351] width 193 height 55
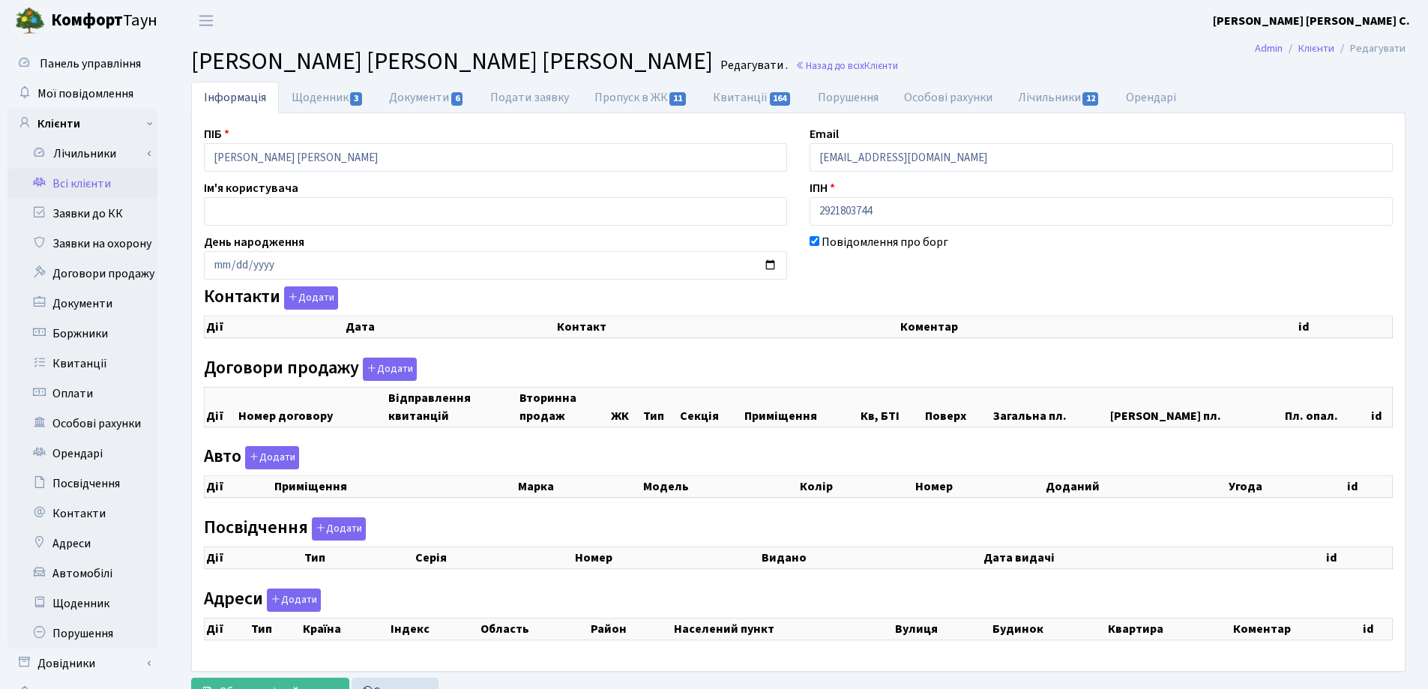
checkbox input "true"
select select "25"
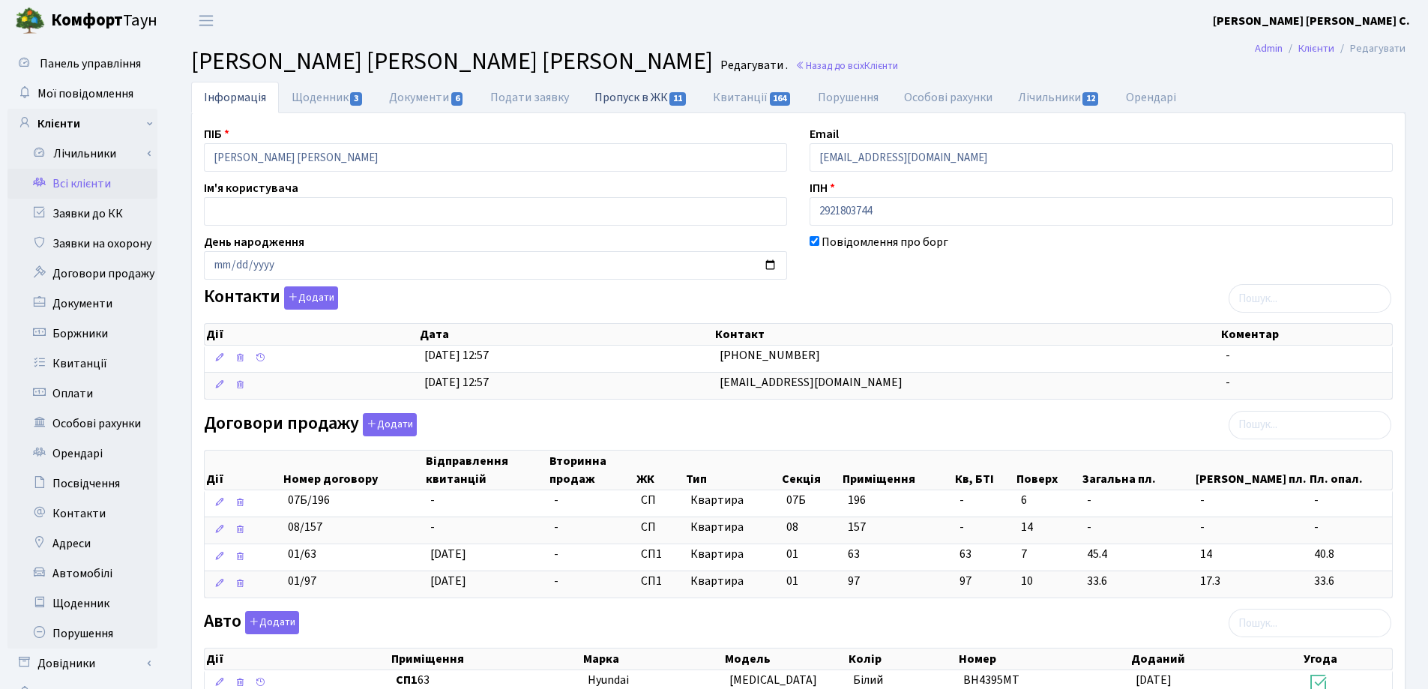
click at [612, 97] on link "Пропуск в ЖК 11" at bounding box center [641, 97] width 118 height 31
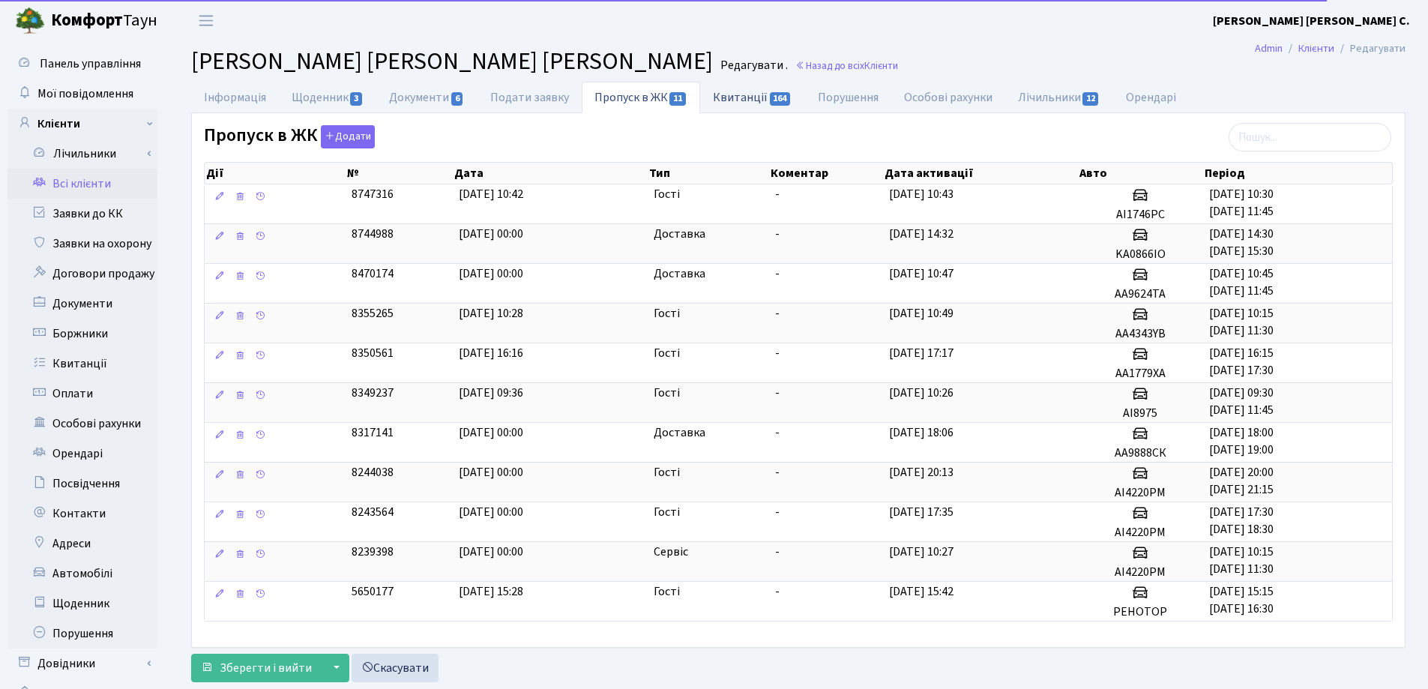
click at [737, 103] on link "Квитанції 164" at bounding box center [752, 97] width 104 height 31
select select "25"
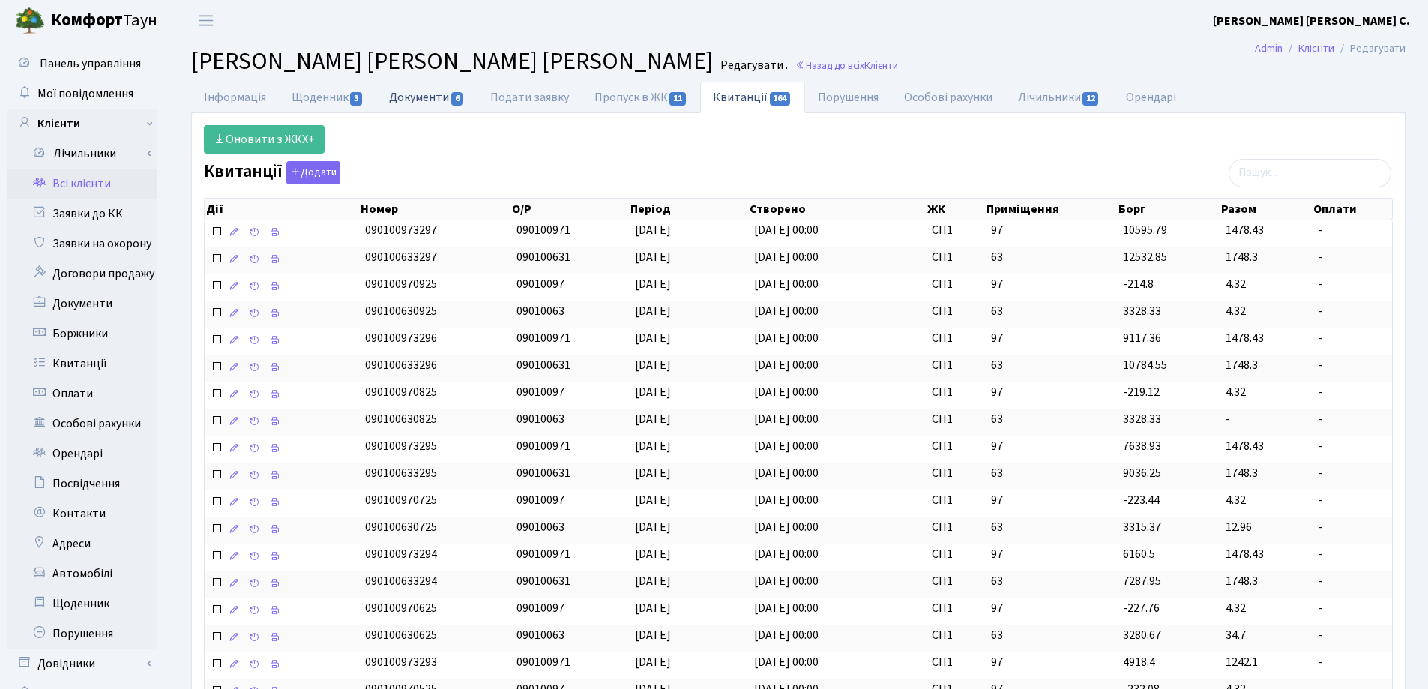
click at [424, 98] on link "Документи 6" at bounding box center [426, 97] width 100 height 31
select select "25"
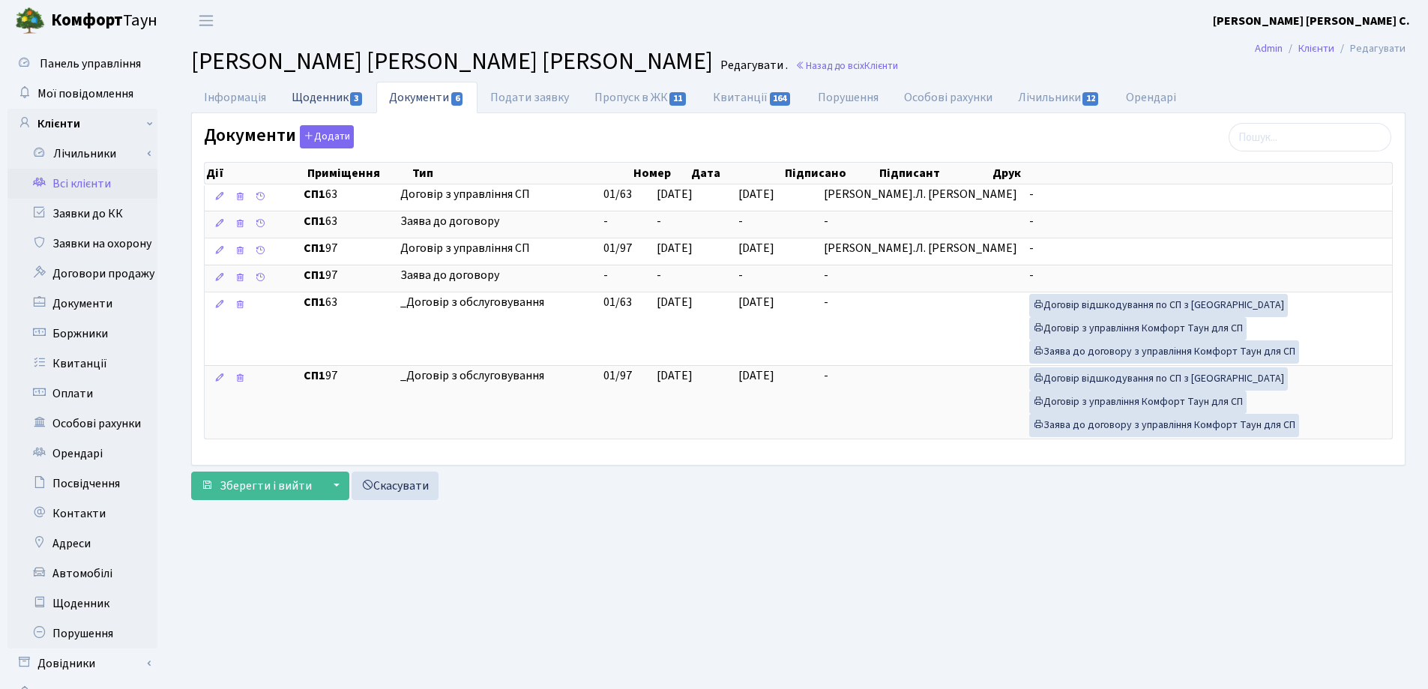
click at [319, 100] on link "Щоденник 3" at bounding box center [327, 97] width 97 height 31
select select "25"
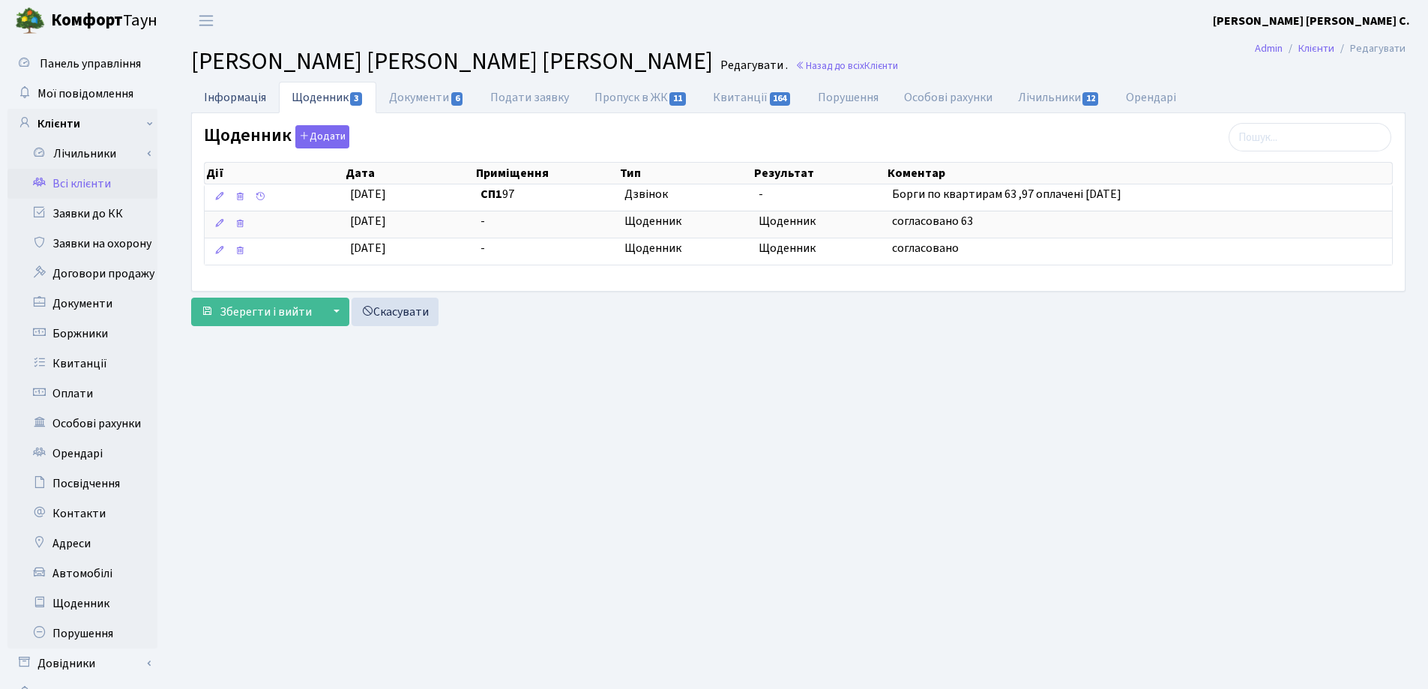
click at [233, 97] on link "Інформація" at bounding box center [235, 97] width 88 height 31
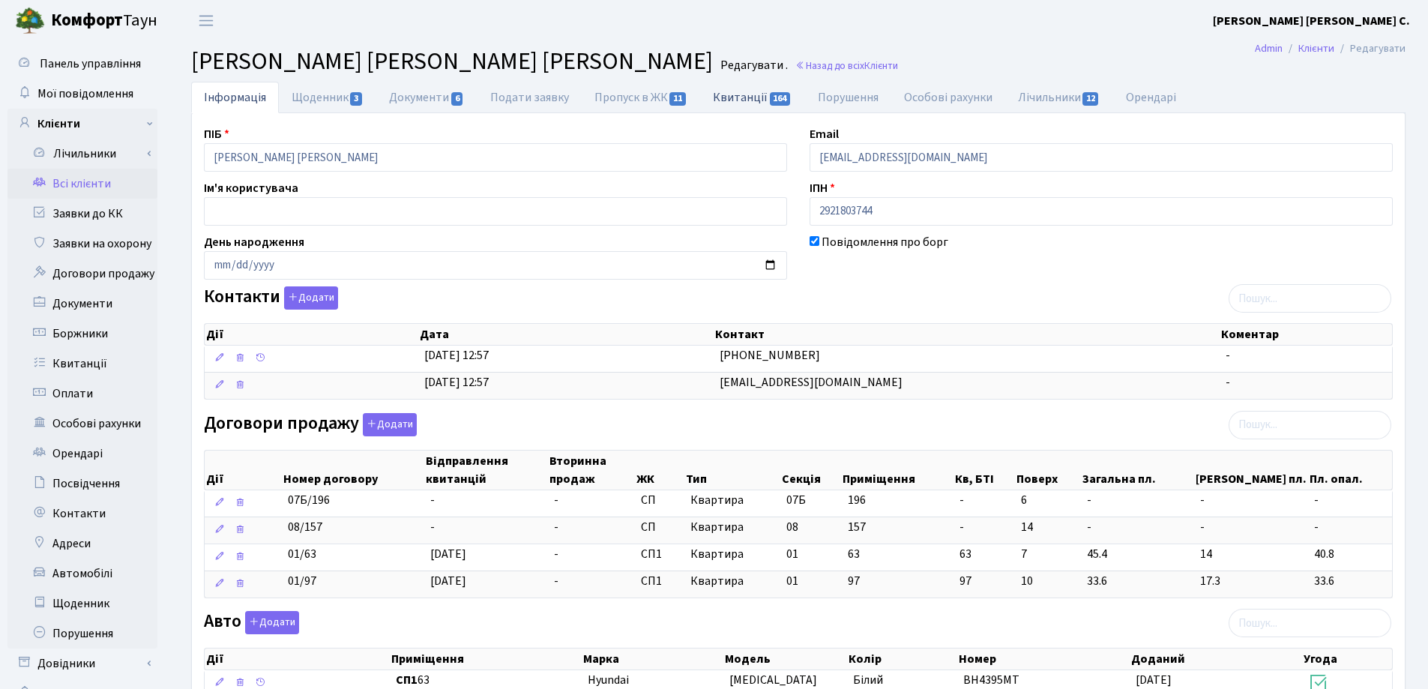
click at [729, 97] on link "Квитанції 164" at bounding box center [752, 97] width 104 height 31
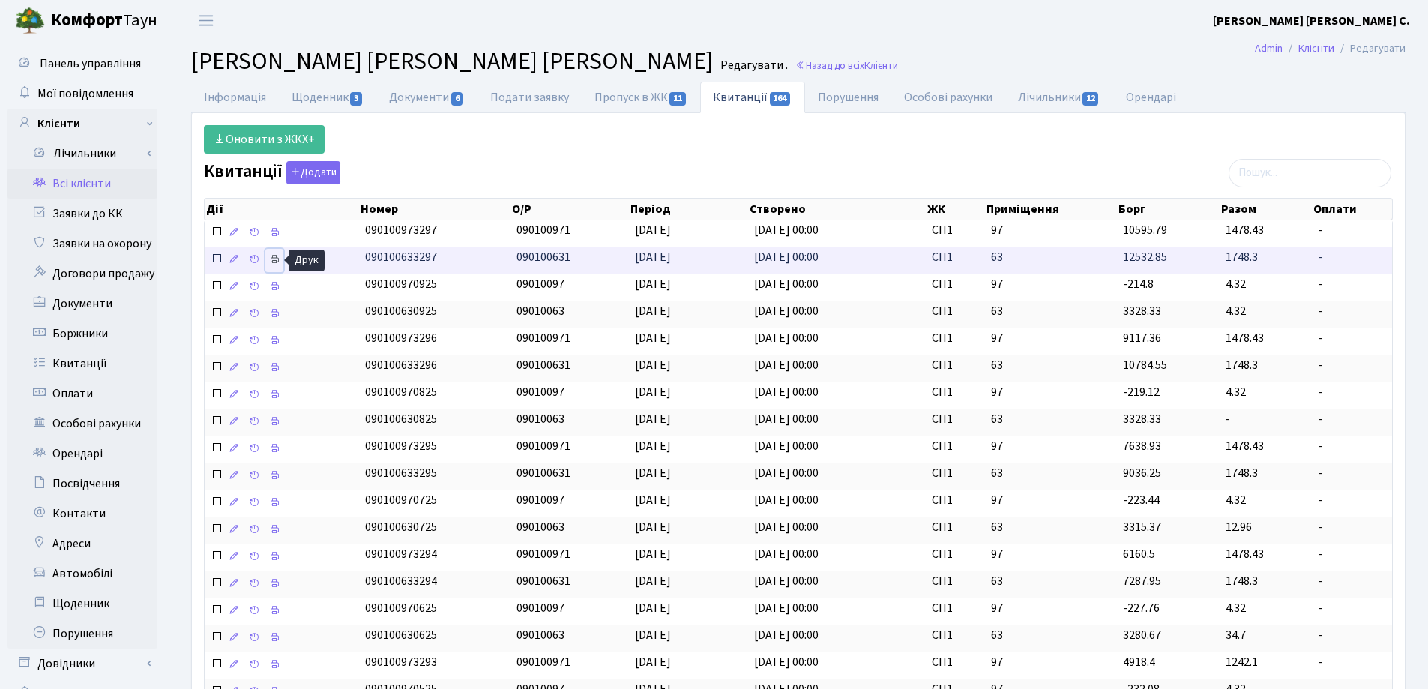
click at [274, 261] on icon at bounding box center [274, 259] width 10 height 10
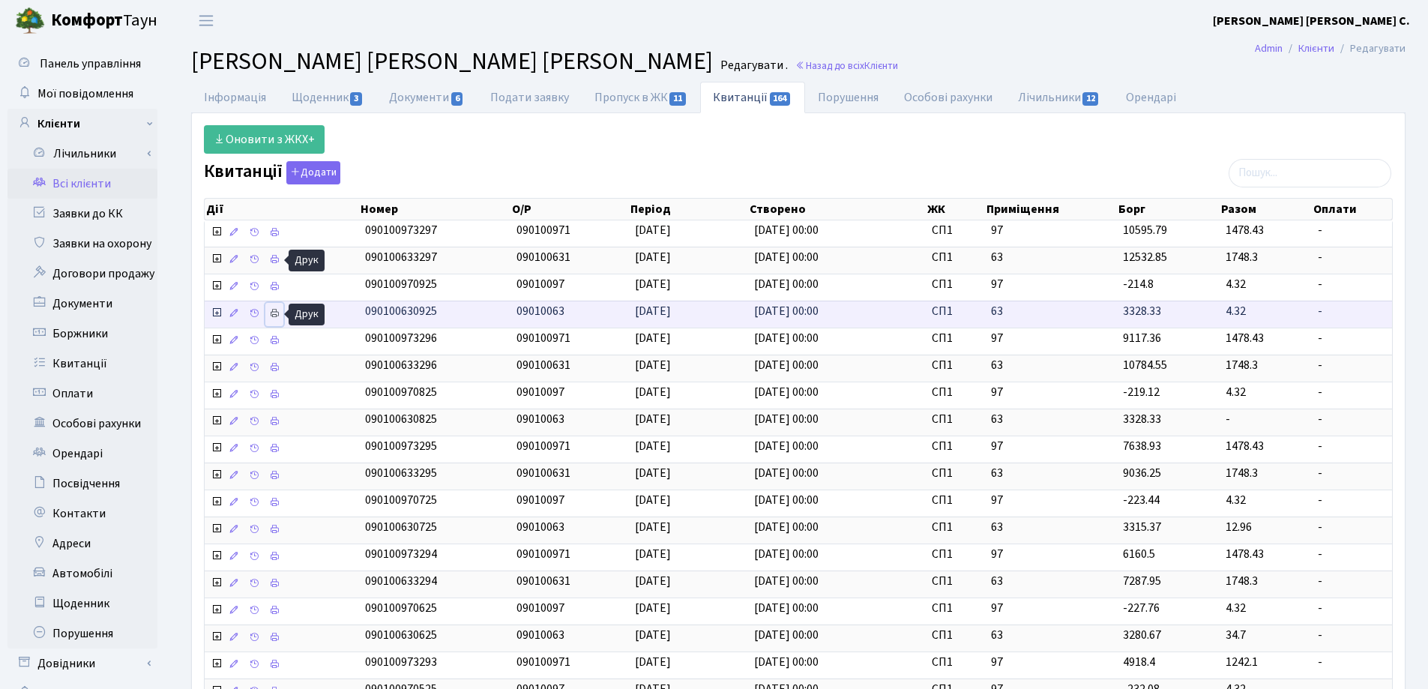
click at [280, 313] on link at bounding box center [274, 314] width 18 height 23
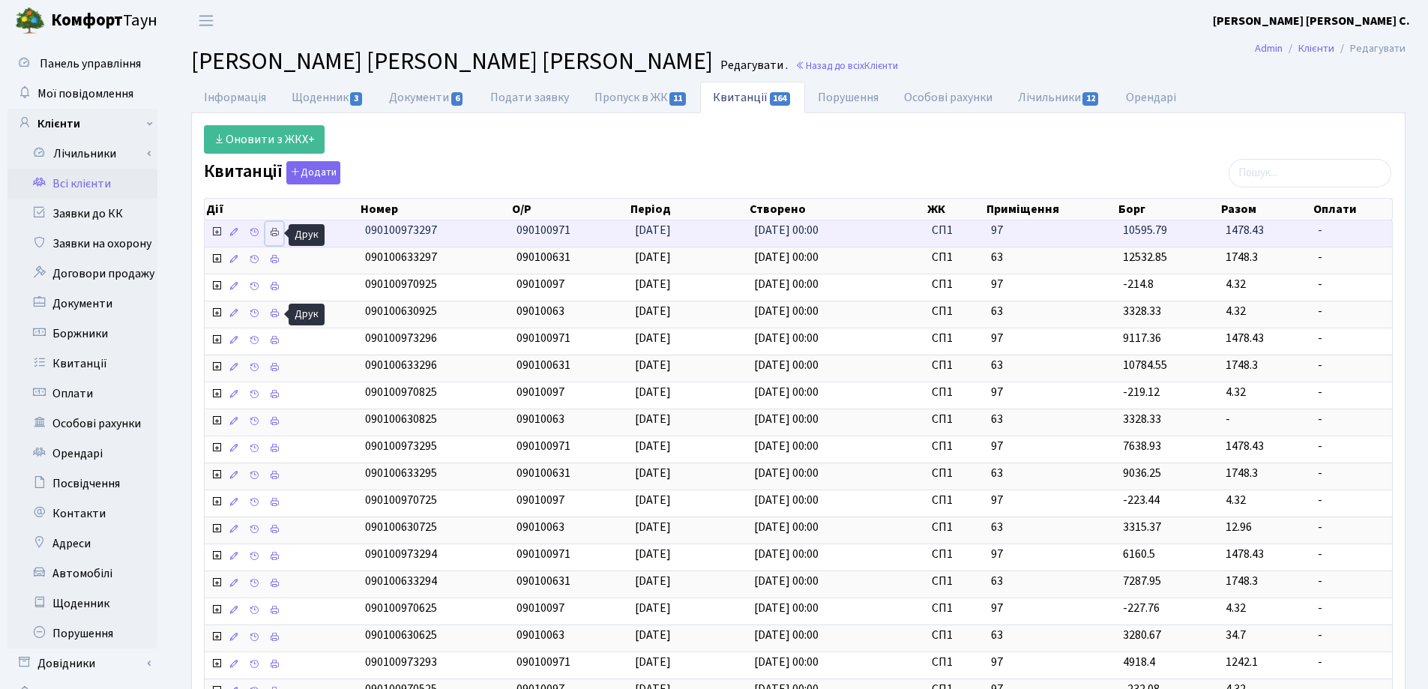
click at [270, 231] on icon at bounding box center [274, 232] width 10 height 10
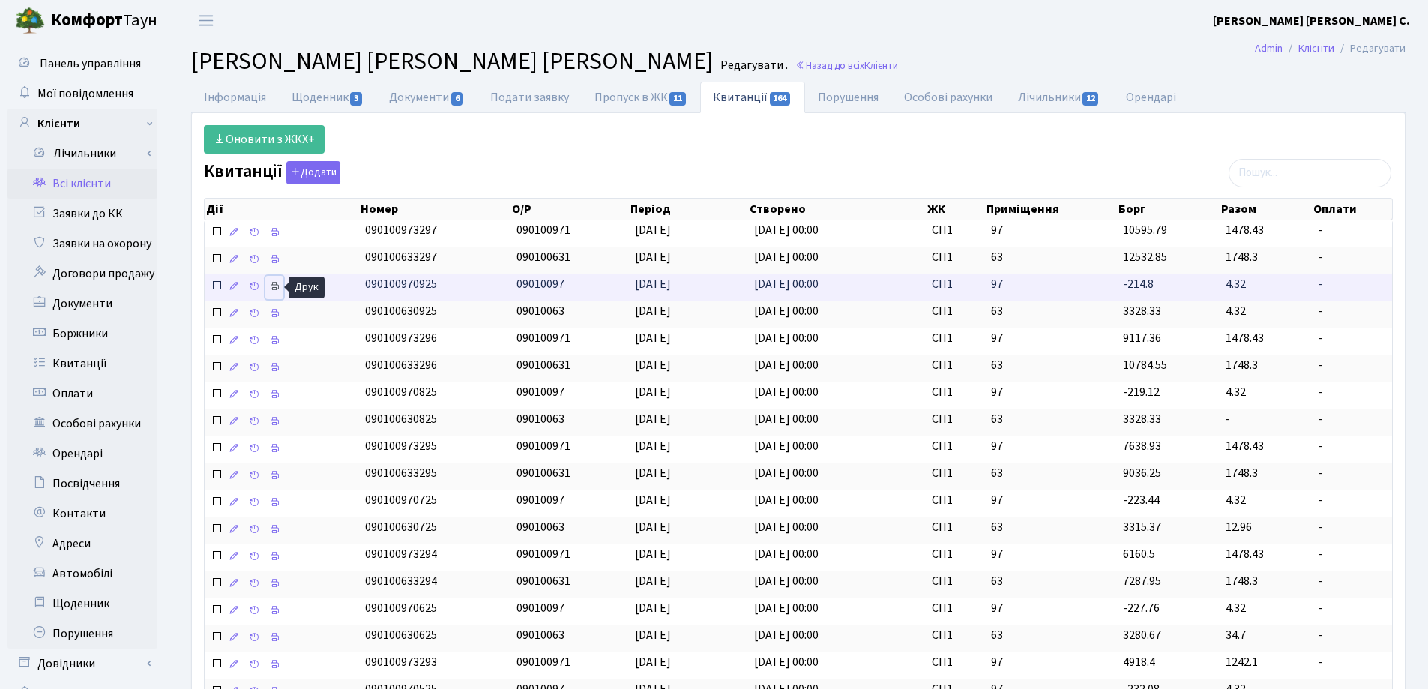
click at [274, 288] on icon at bounding box center [274, 286] width 10 height 10
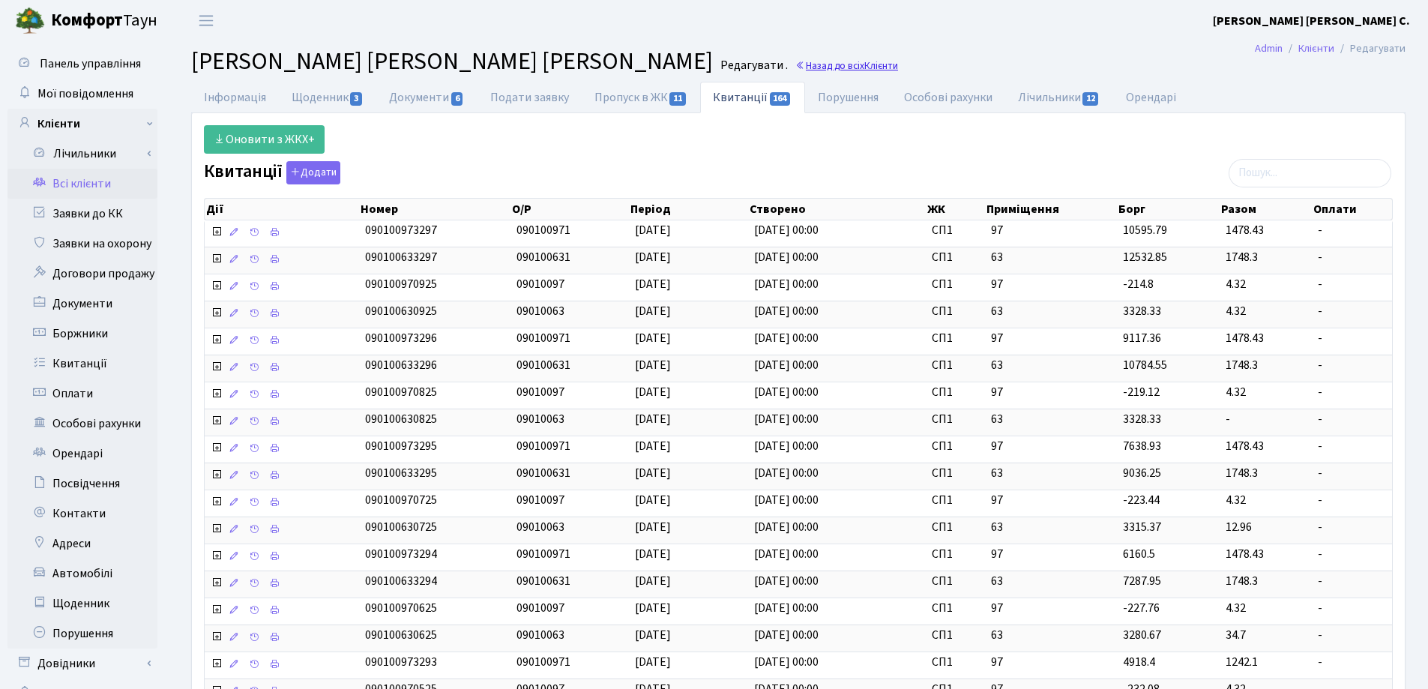
click at [795, 60] on link "Назад до всіх Клієнти" at bounding box center [846, 65] width 103 height 14
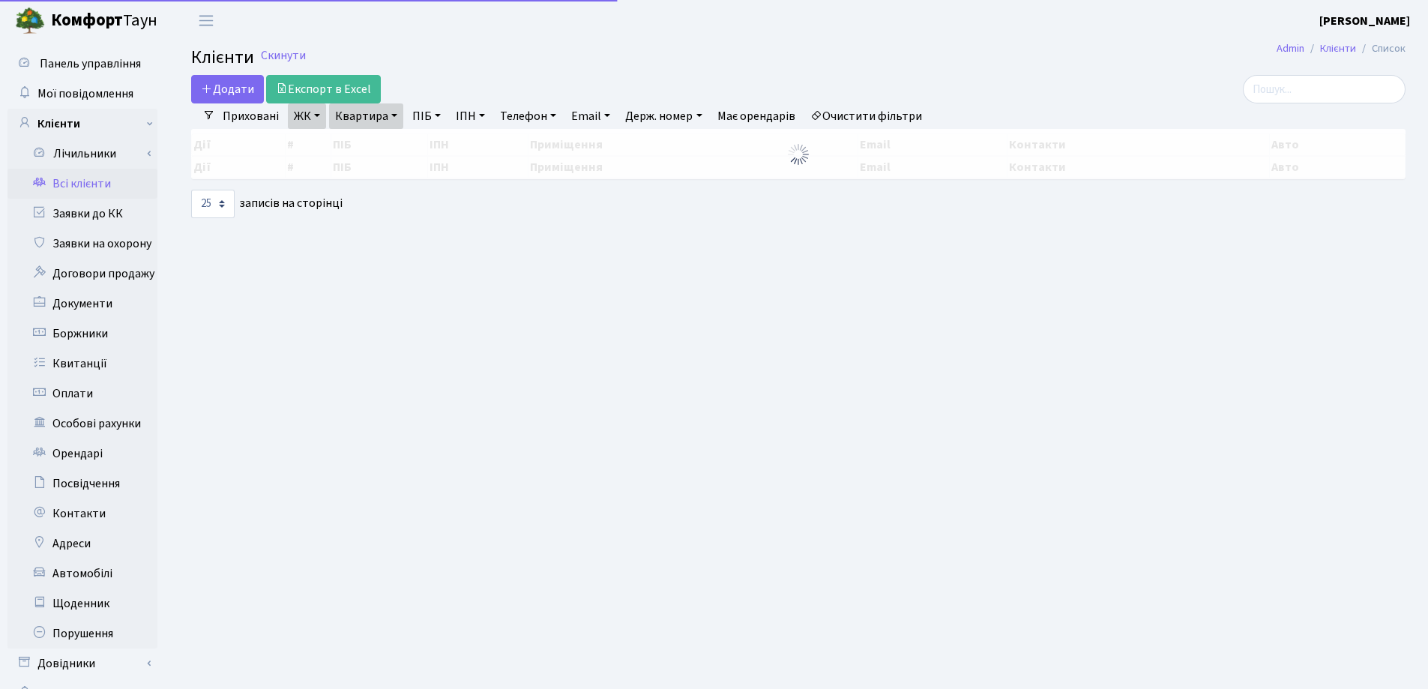
select select "25"
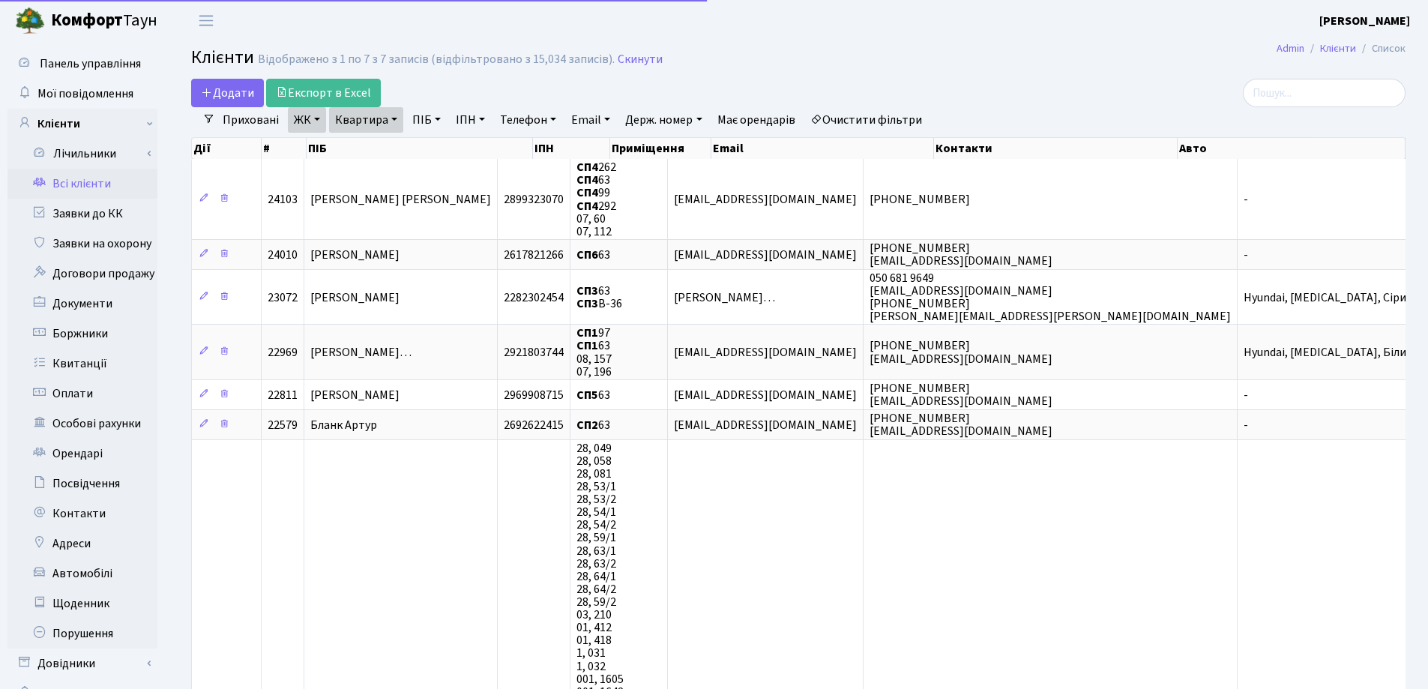
click at [395, 116] on link "Квартира" at bounding box center [366, 119] width 74 height 25
click at [399, 157] on input "63" at bounding box center [374, 149] width 88 height 28
type input "6"
type input "190"
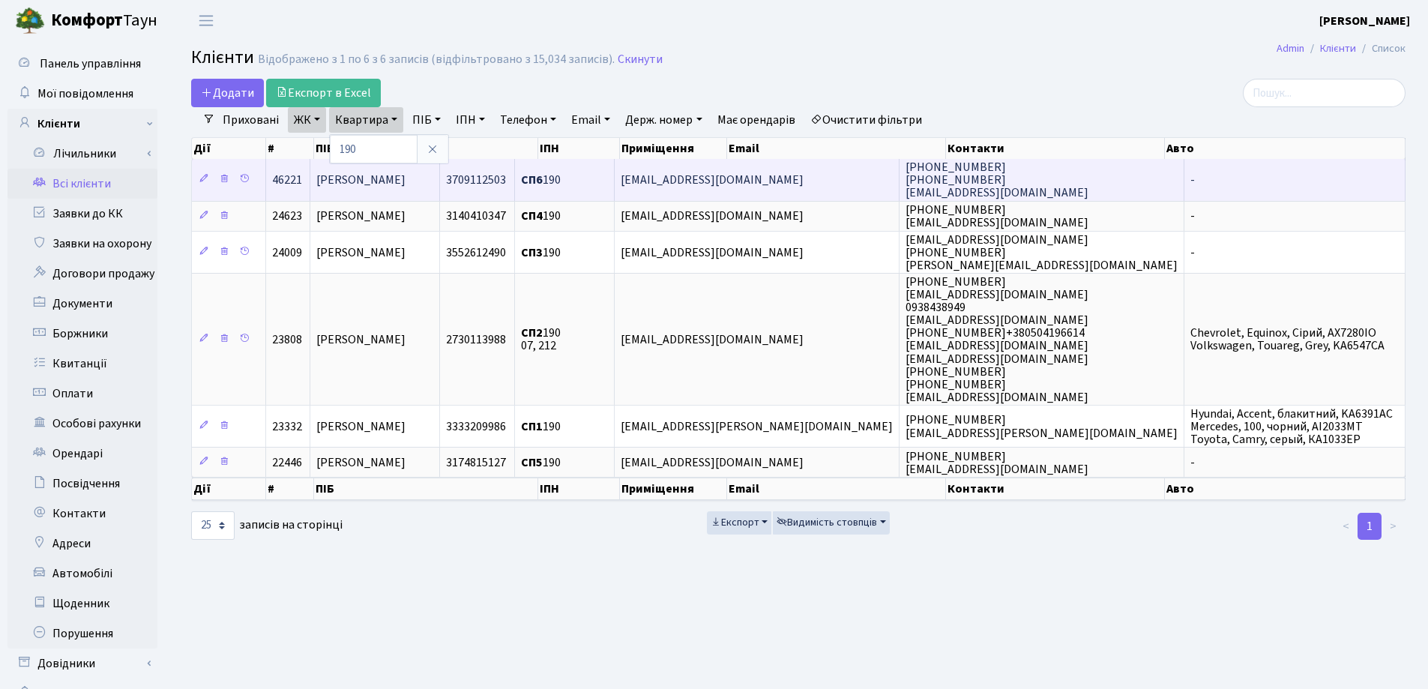
click at [405, 177] on td "[PERSON_NAME]" at bounding box center [375, 179] width 130 height 41
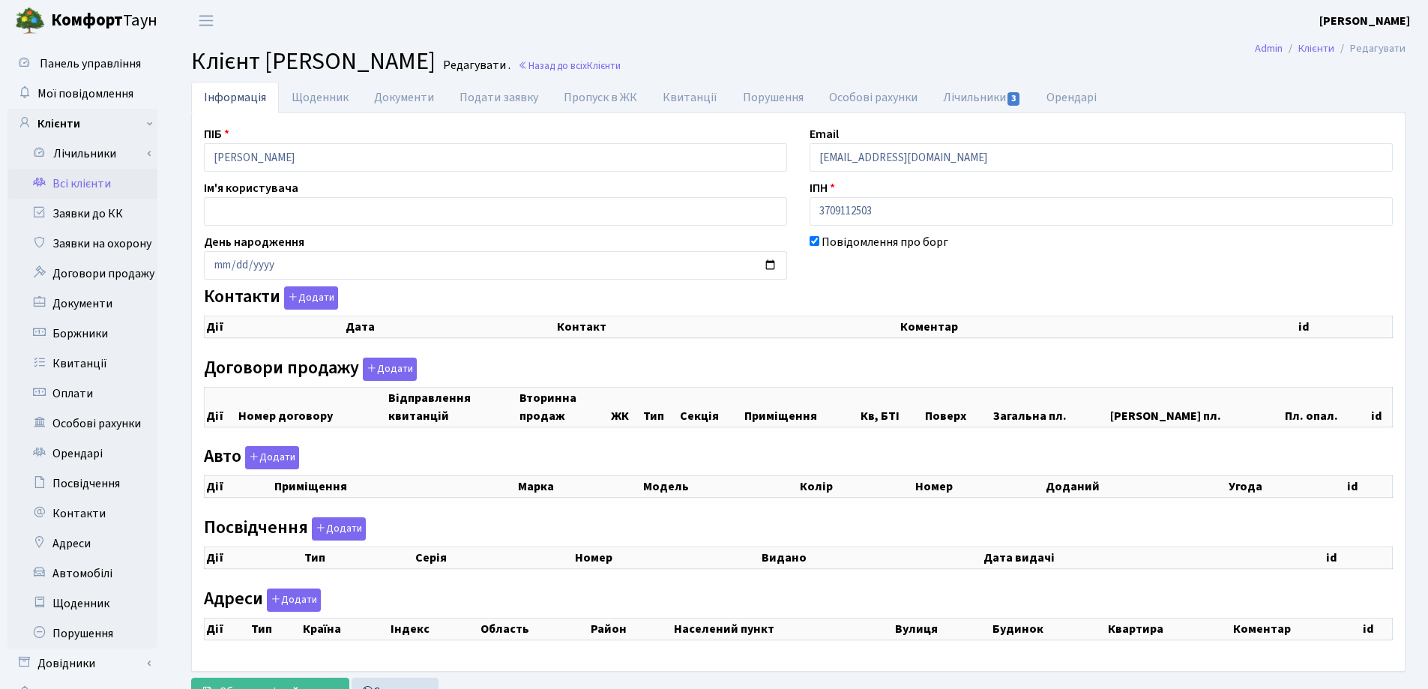
checkbox input "true"
select select "25"
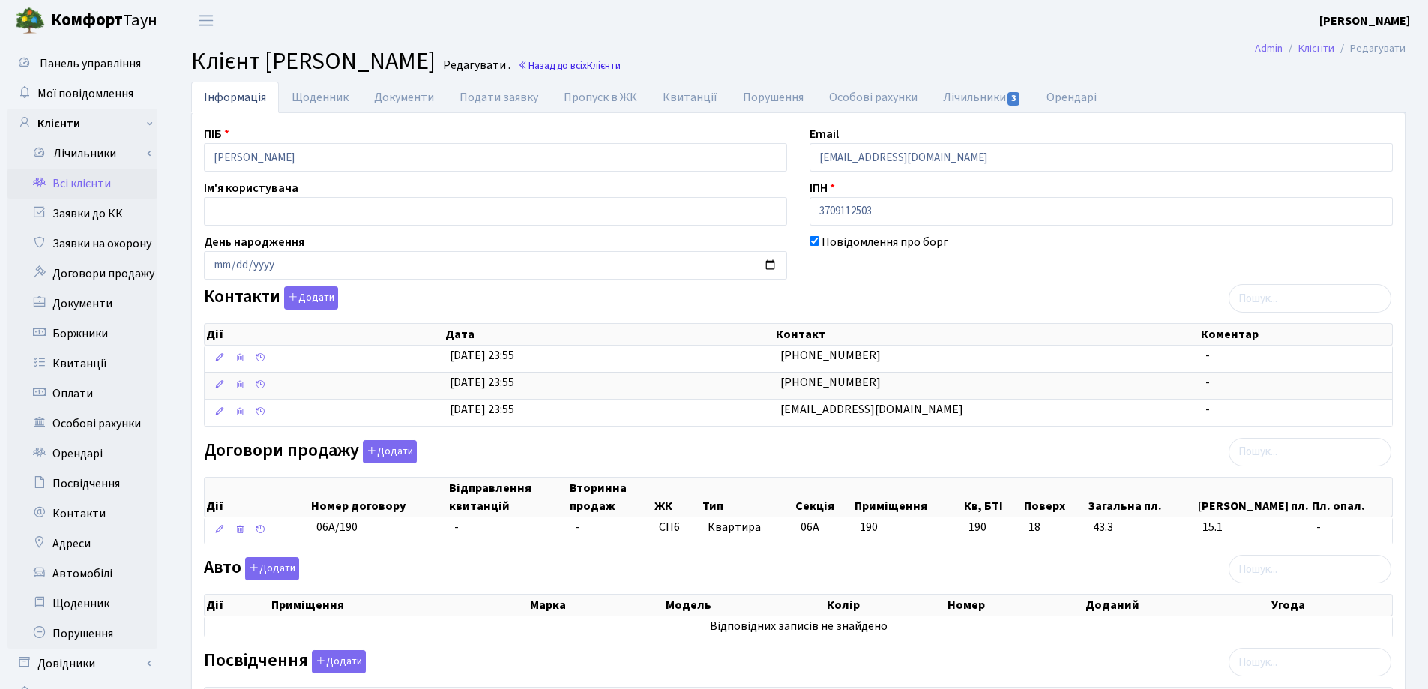
click at [564, 68] on link "Назад до всіх Клієнти" at bounding box center [569, 65] width 103 height 14
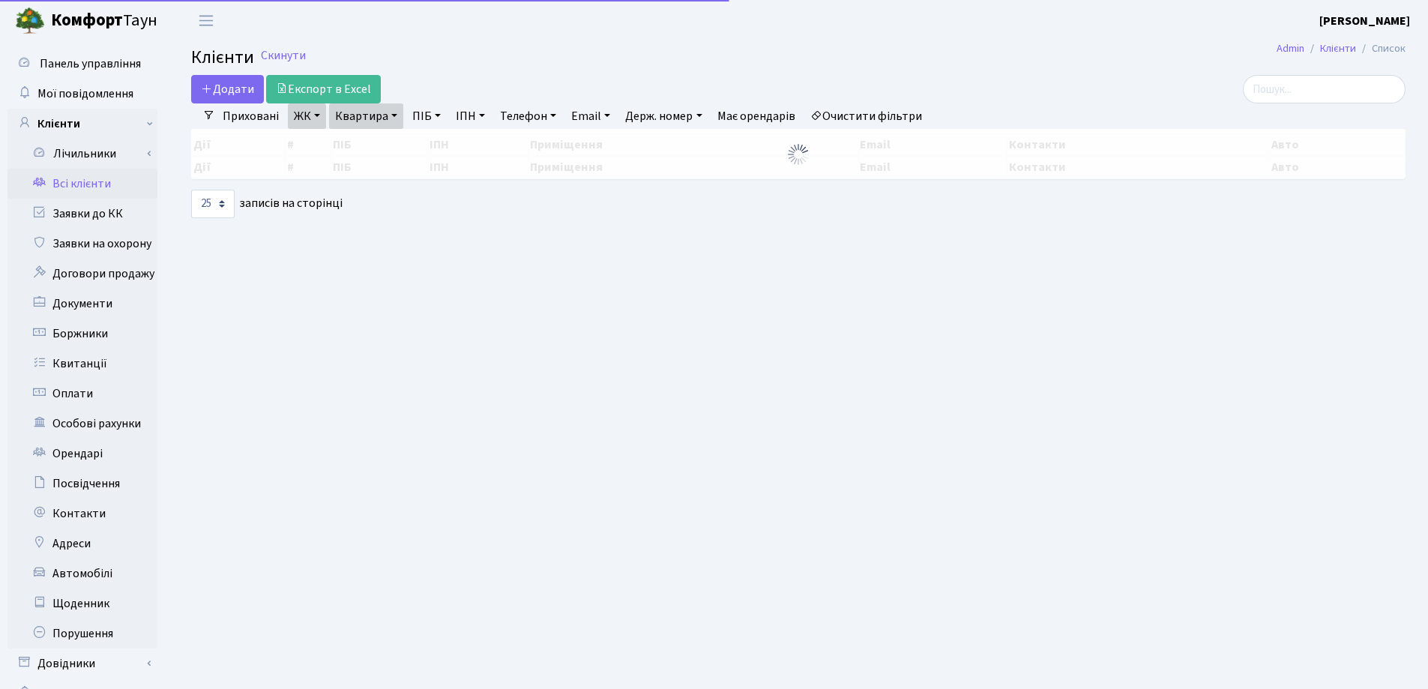
select select "25"
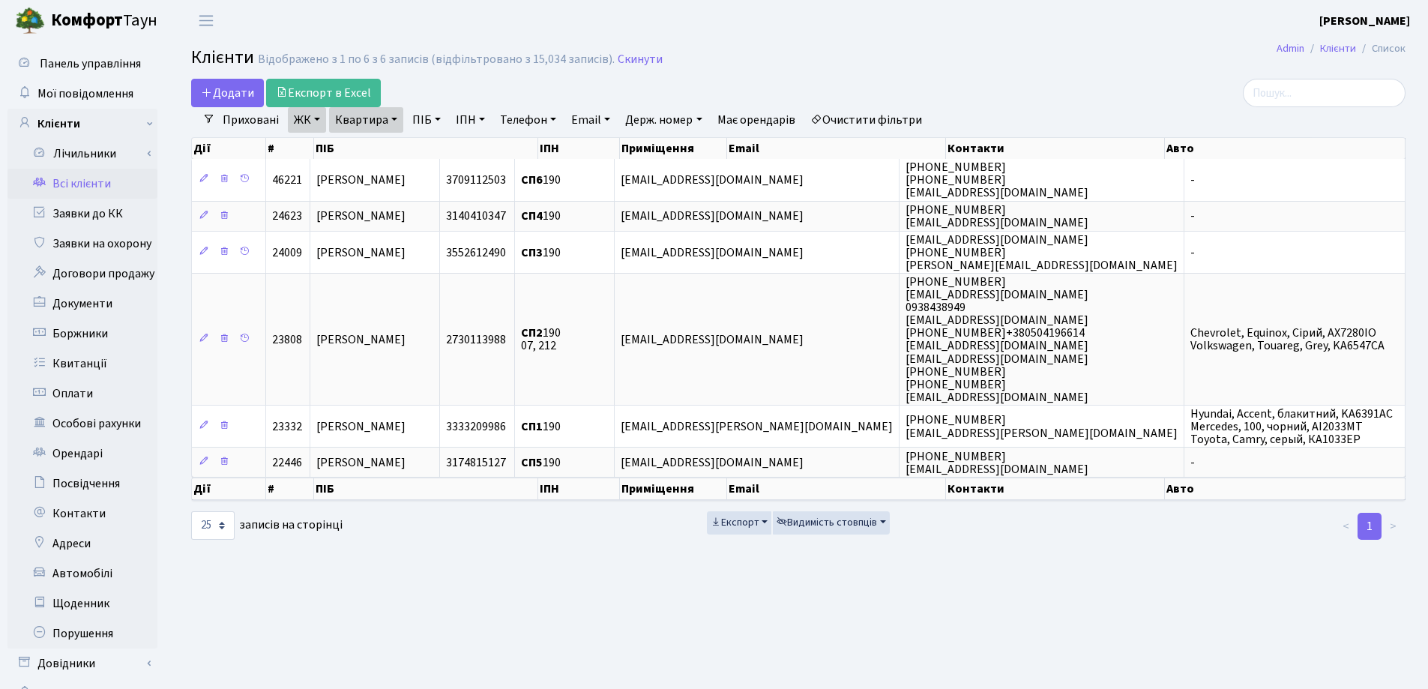
click at [394, 118] on link "Квартира" at bounding box center [366, 119] width 74 height 25
click at [397, 146] on input "190" at bounding box center [374, 149] width 88 height 28
type input "1"
type input "63"
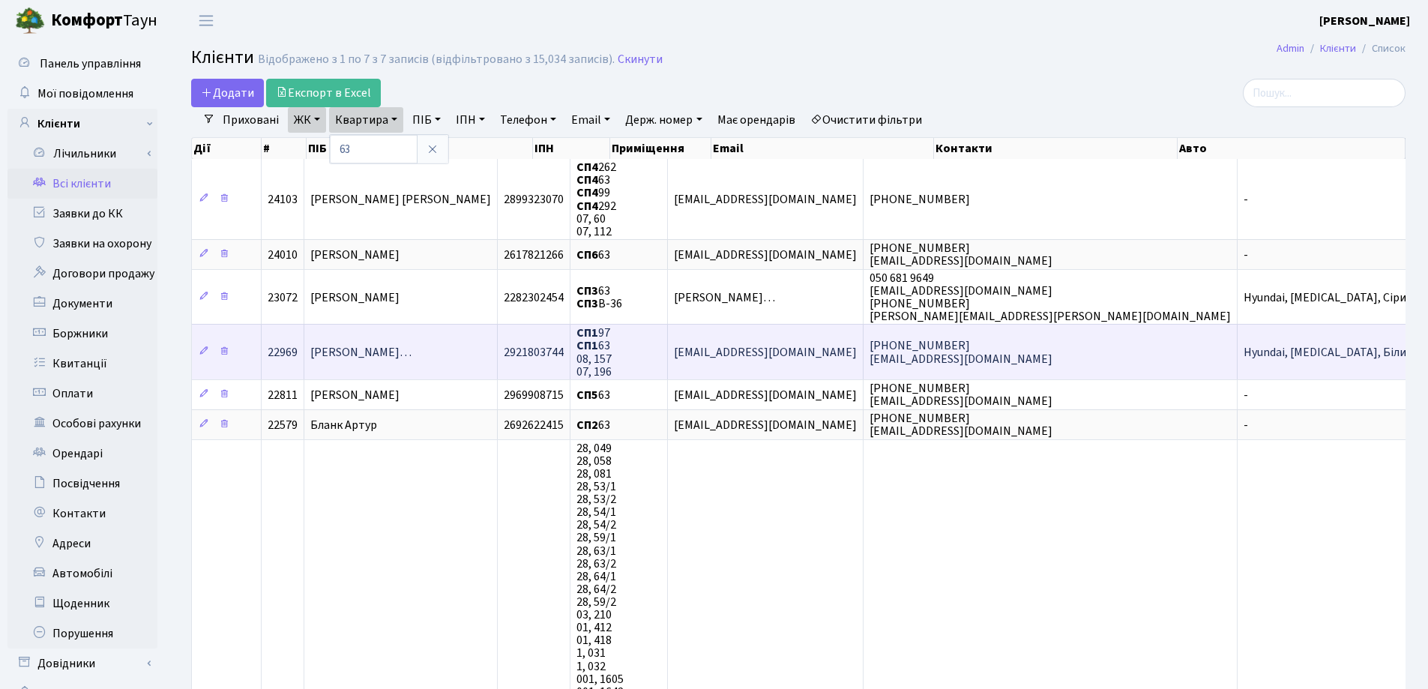
click at [411, 350] on span "Олександрова Таміла Олександрівн…" at bounding box center [360, 352] width 101 height 16
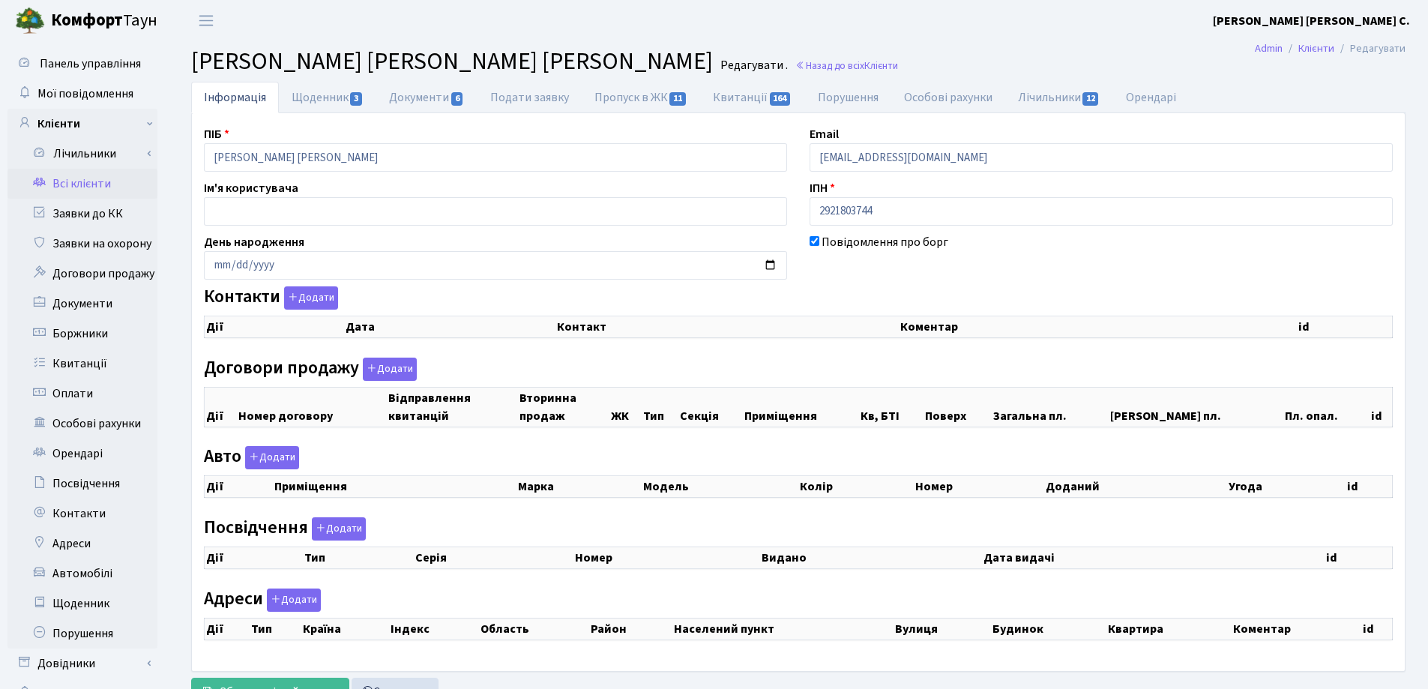
checkbox input "true"
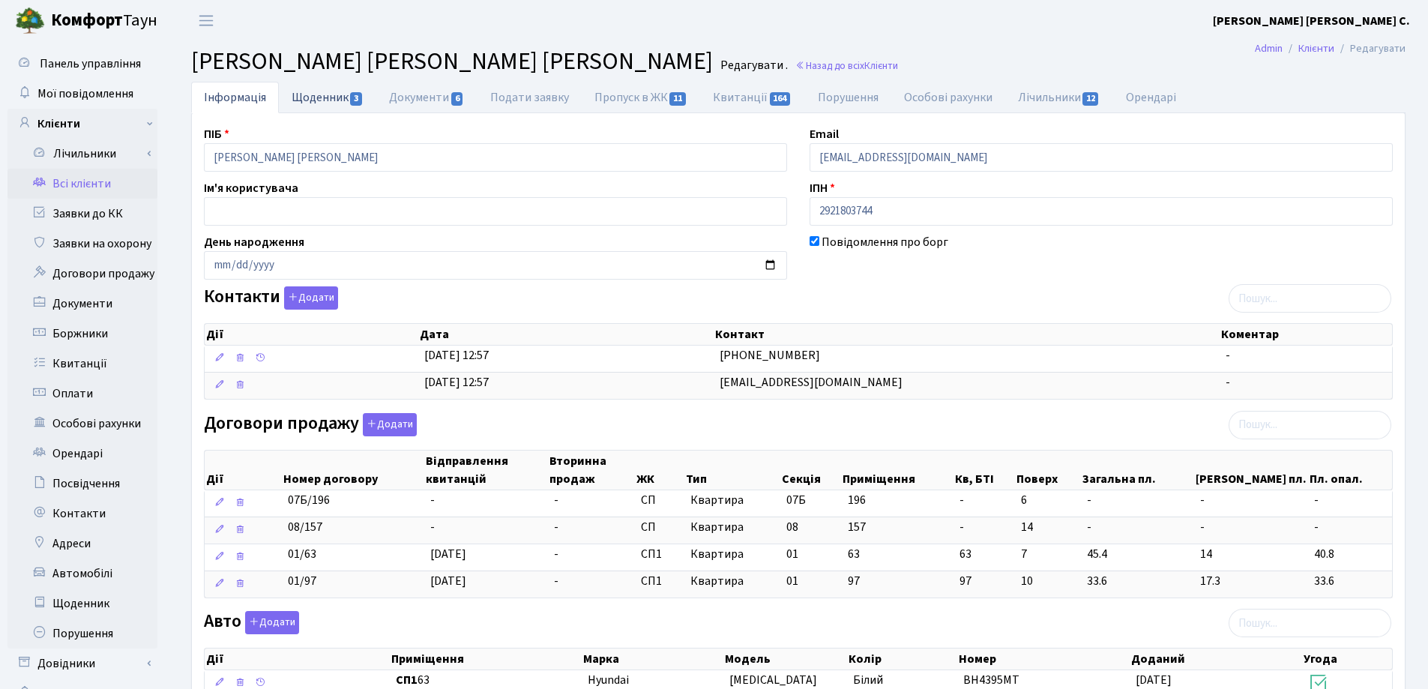
click at [310, 98] on link "Щоденник 3" at bounding box center [327, 97] width 97 height 31
select select "25"
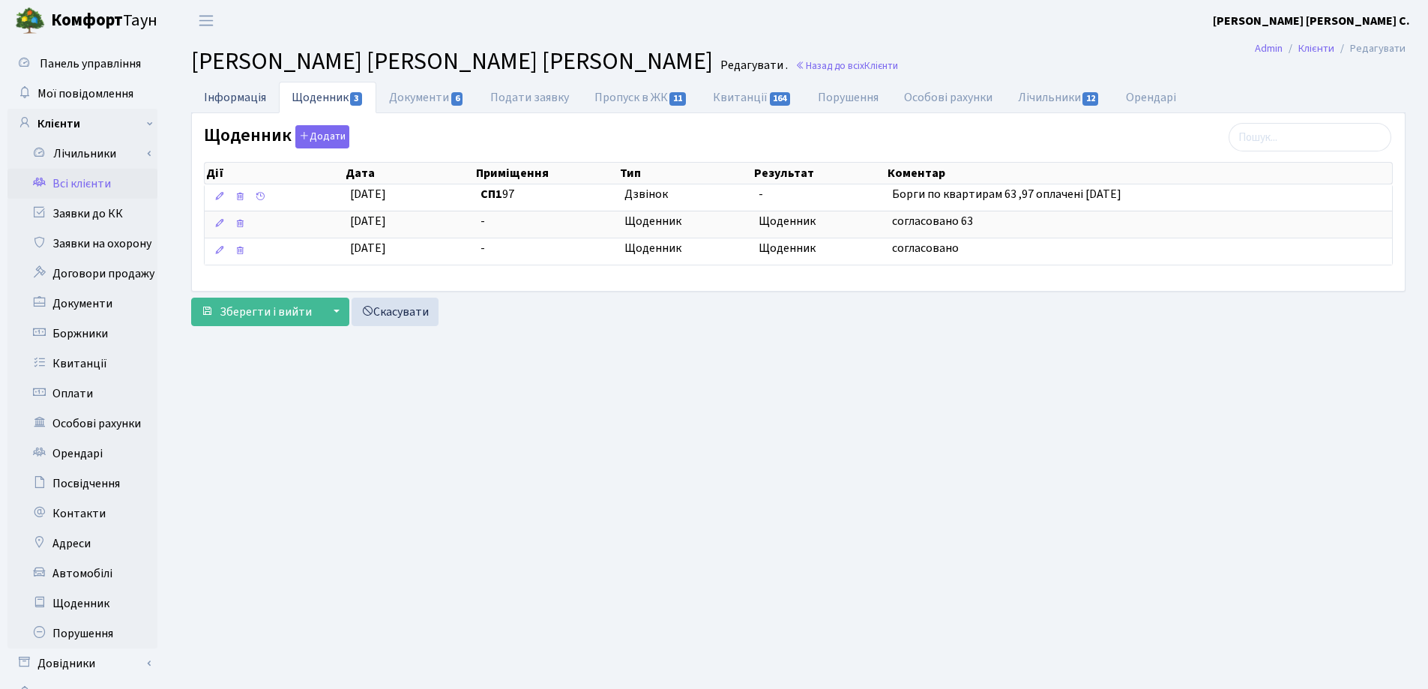
click at [230, 94] on link "Інформація" at bounding box center [235, 97] width 88 height 31
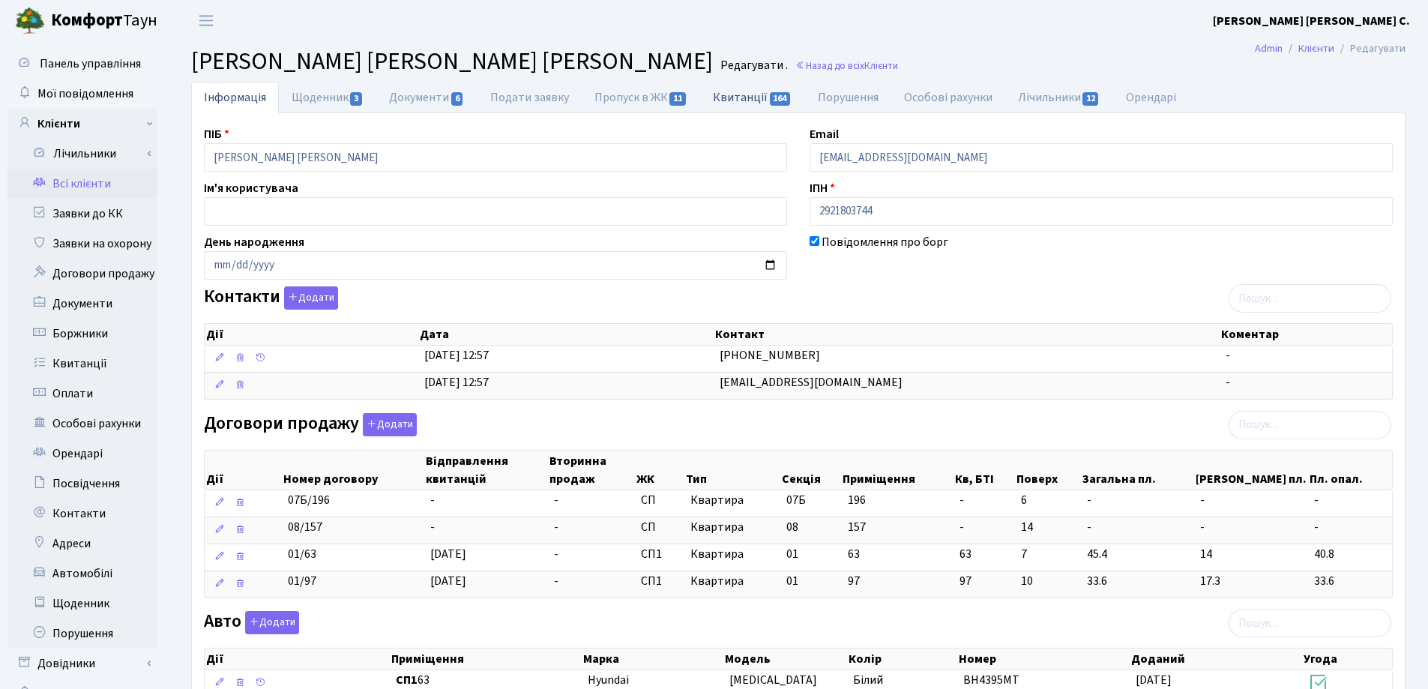
click at [723, 98] on link "Квитанції 164" at bounding box center [752, 97] width 104 height 31
select select "25"
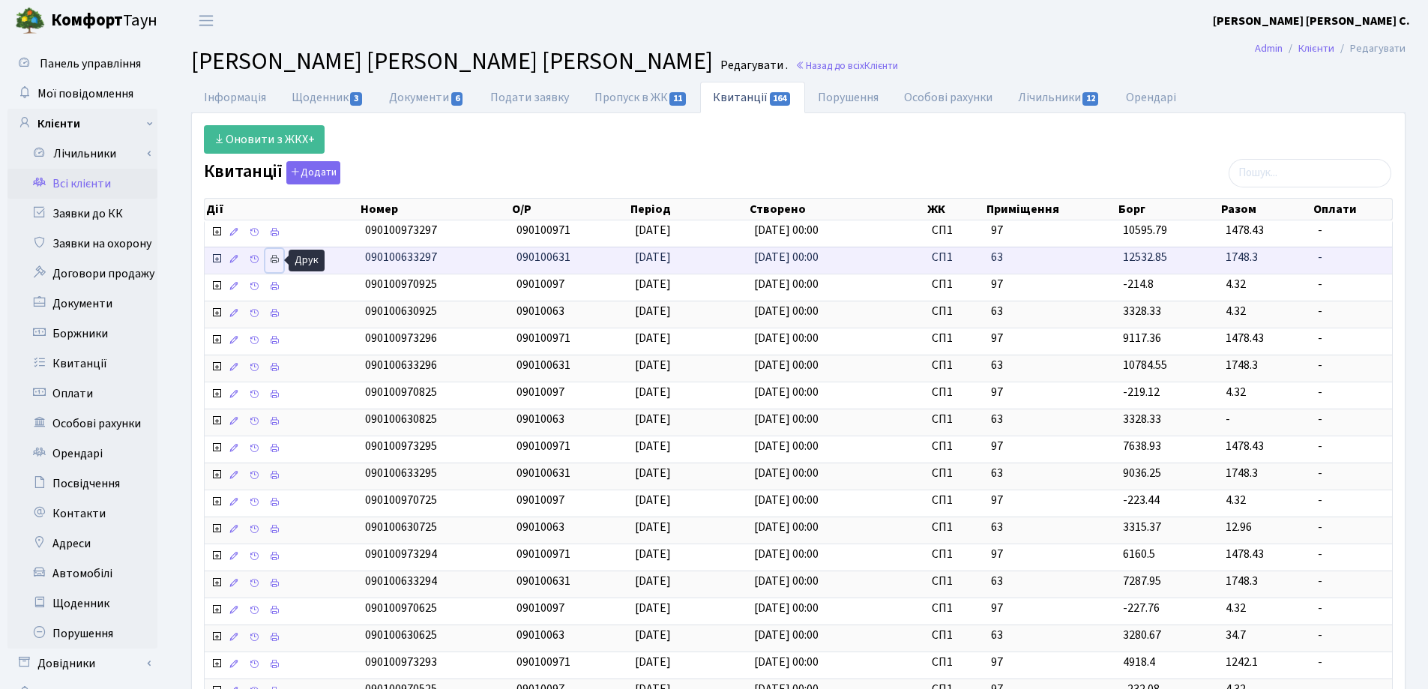
click at [271, 261] on icon at bounding box center [274, 259] width 10 height 10
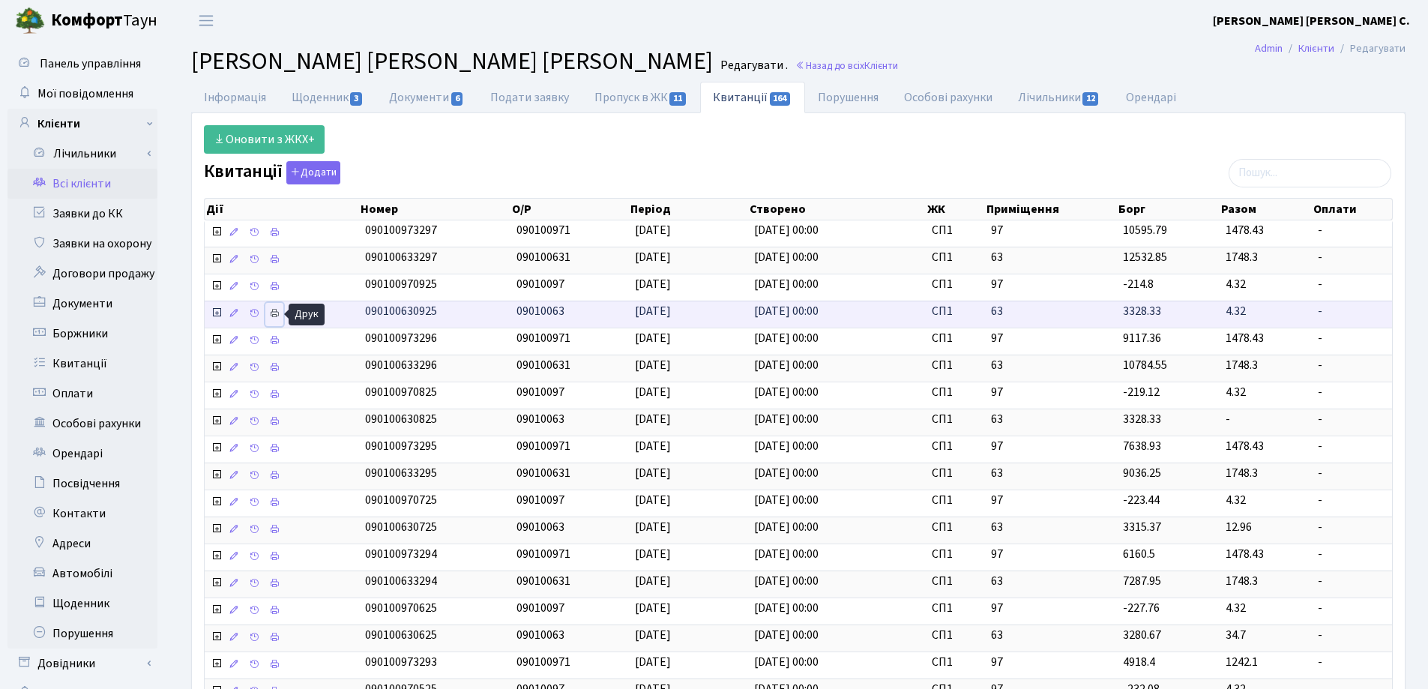
click at [272, 313] on icon at bounding box center [274, 313] width 10 height 10
click at [635, 97] on link "Пропуск в ЖК 11" at bounding box center [641, 97] width 118 height 31
select select "25"
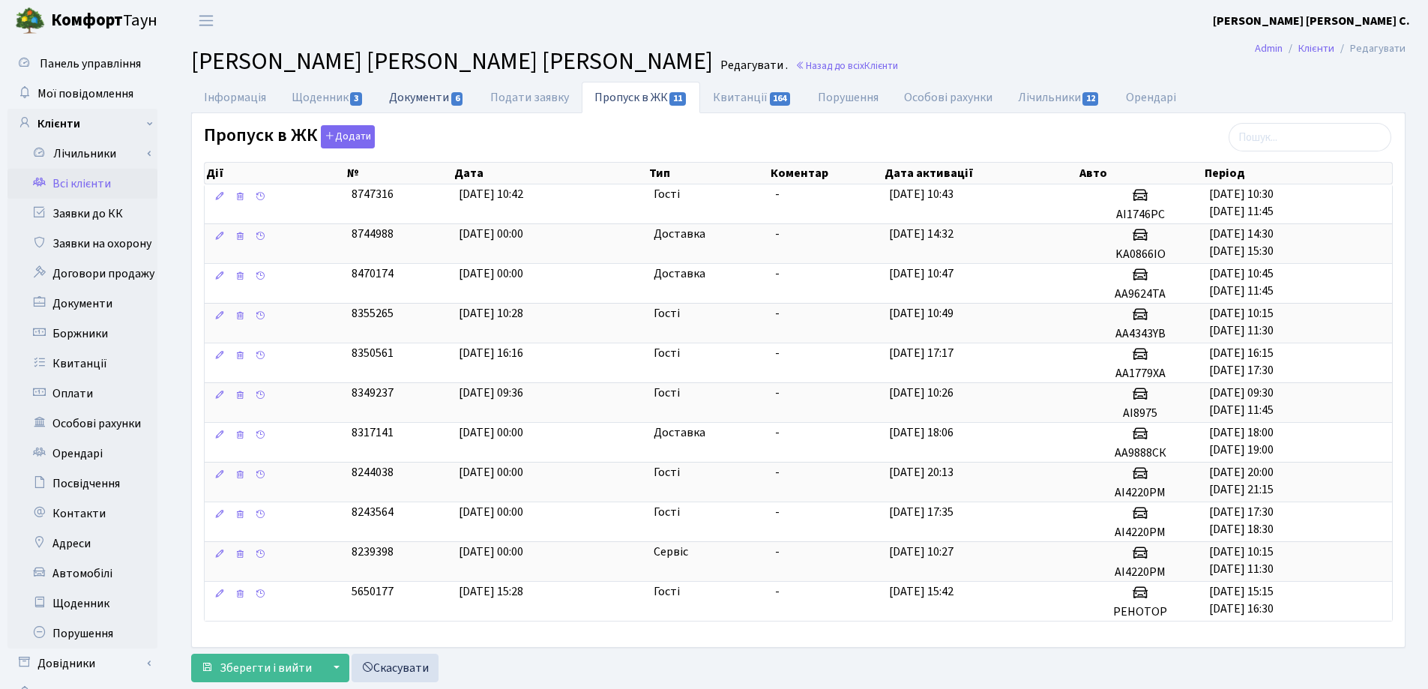
click at [415, 97] on link "Документи 6" at bounding box center [426, 97] width 100 height 31
select select "25"
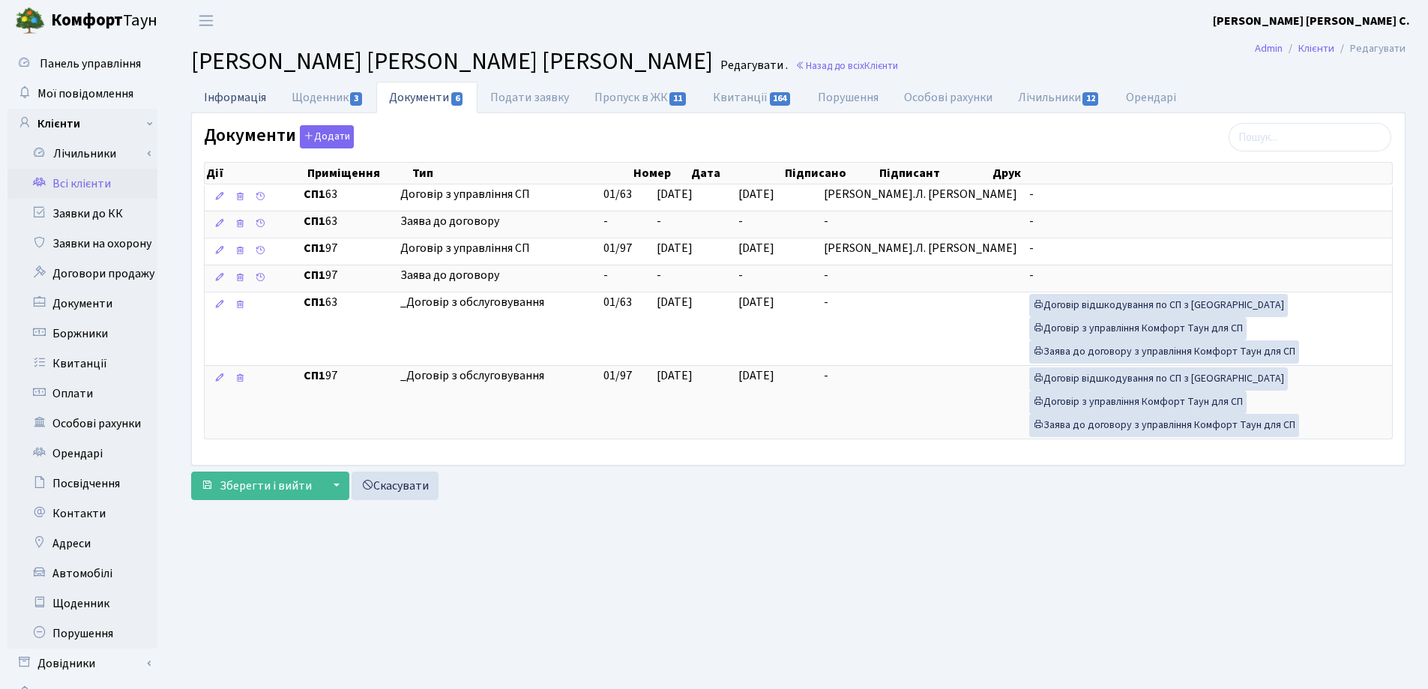
click at [224, 103] on link "Інформація" at bounding box center [235, 97] width 88 height 31
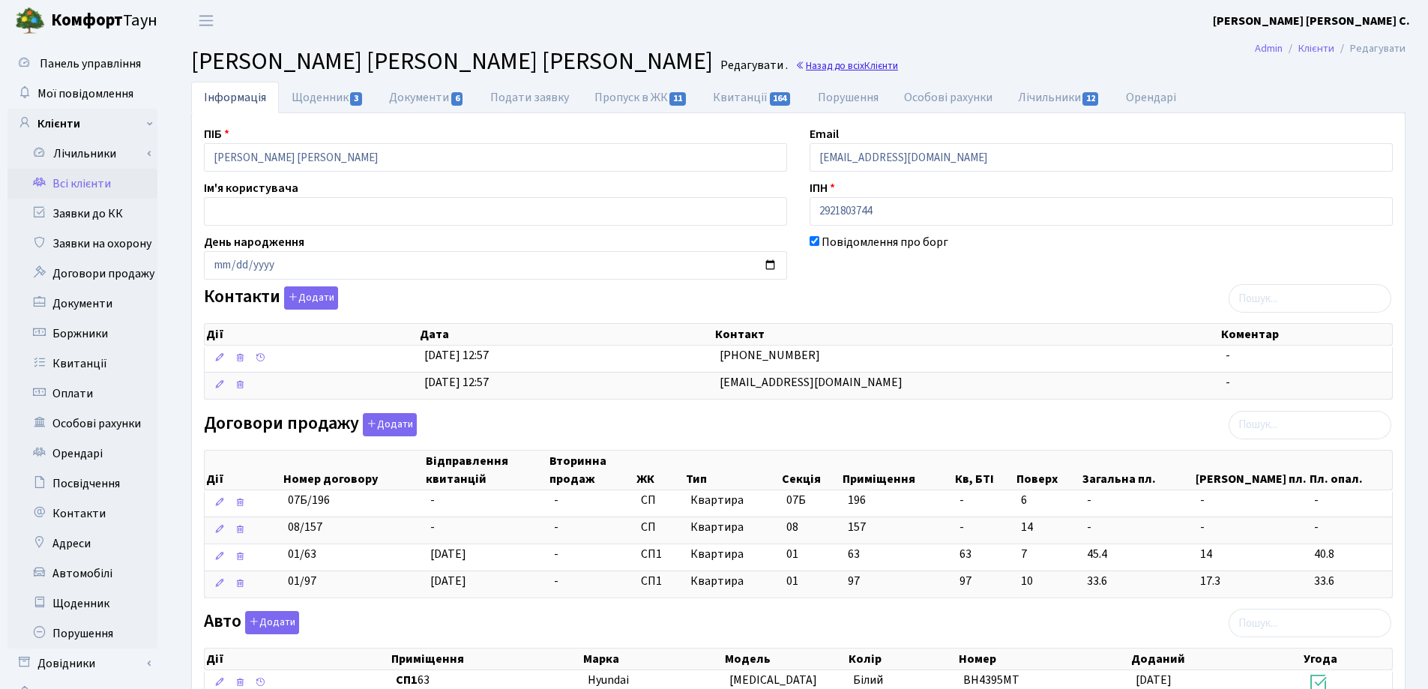
click at [795, 64] on link "Назад до всіх Клієнти" at bounding box center [846, 65] width 103 height 14
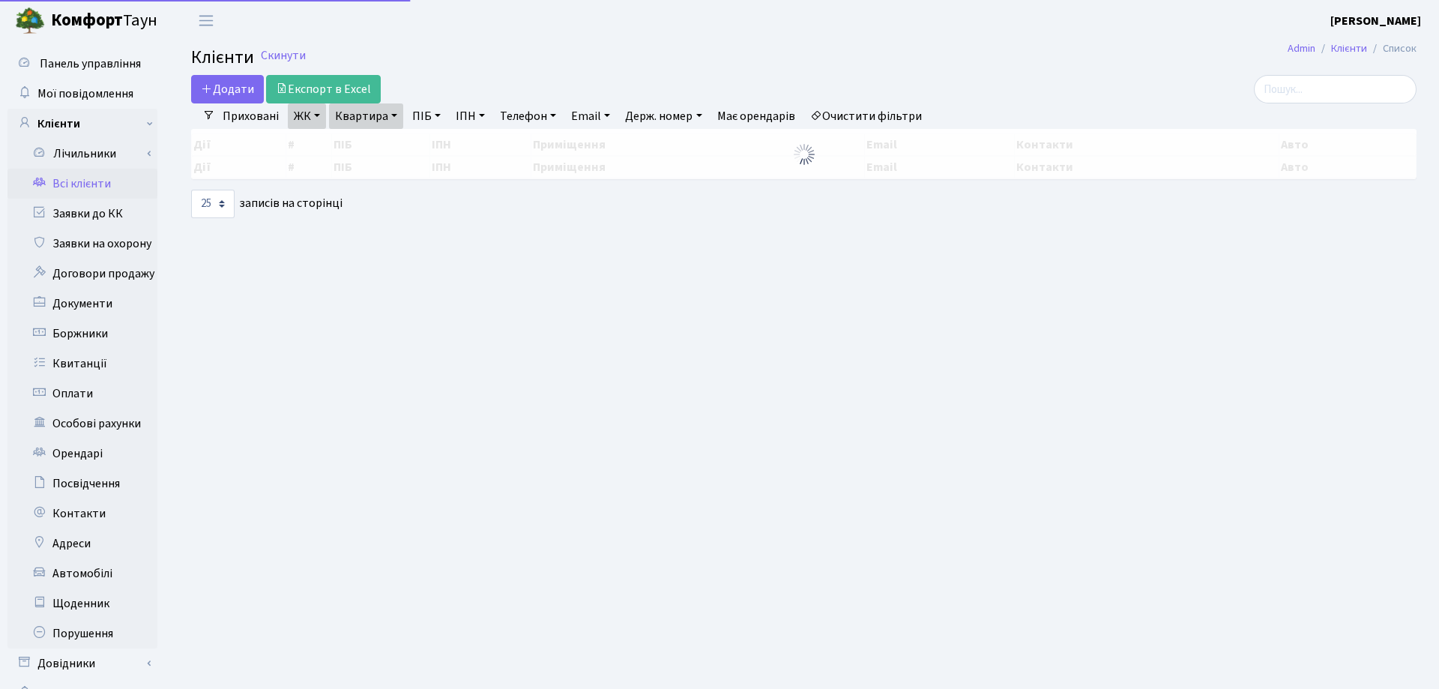
select select "25"
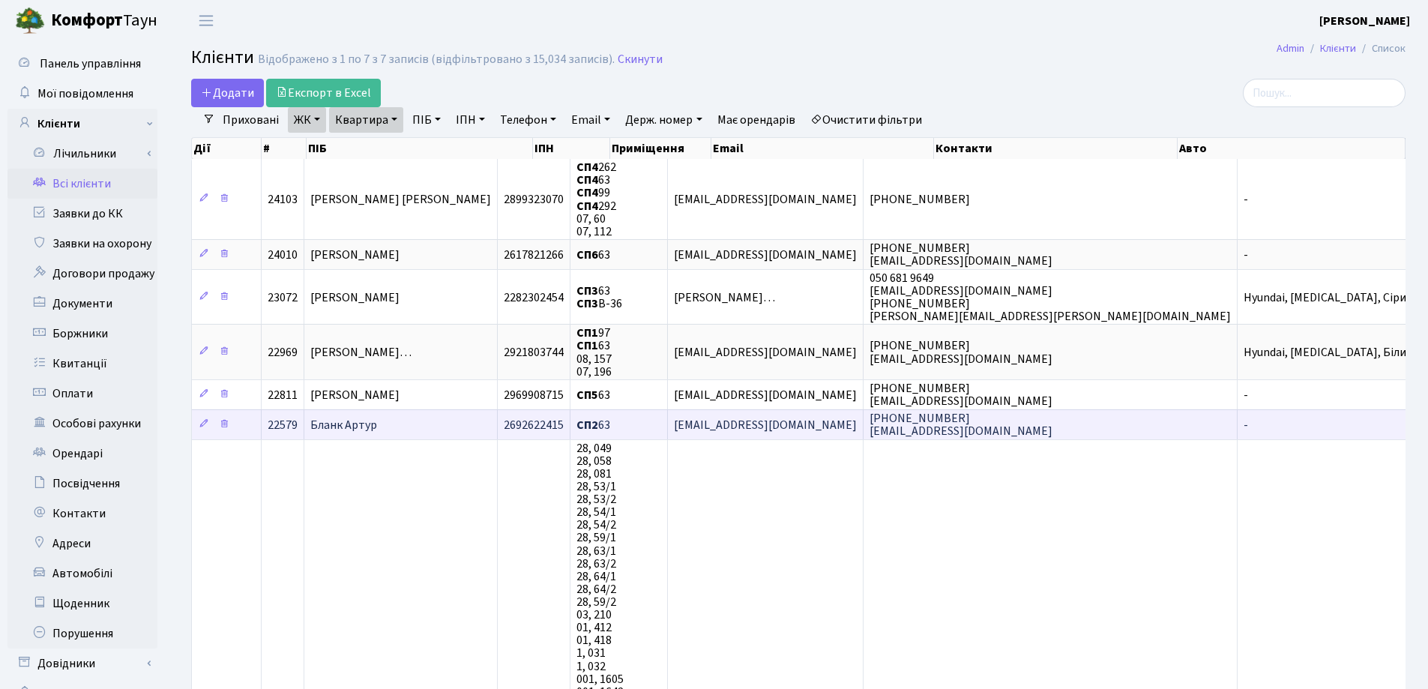
click at [459, 417] on td "Бланк Артур" at bounding box center [400, 424] width 193 height 30
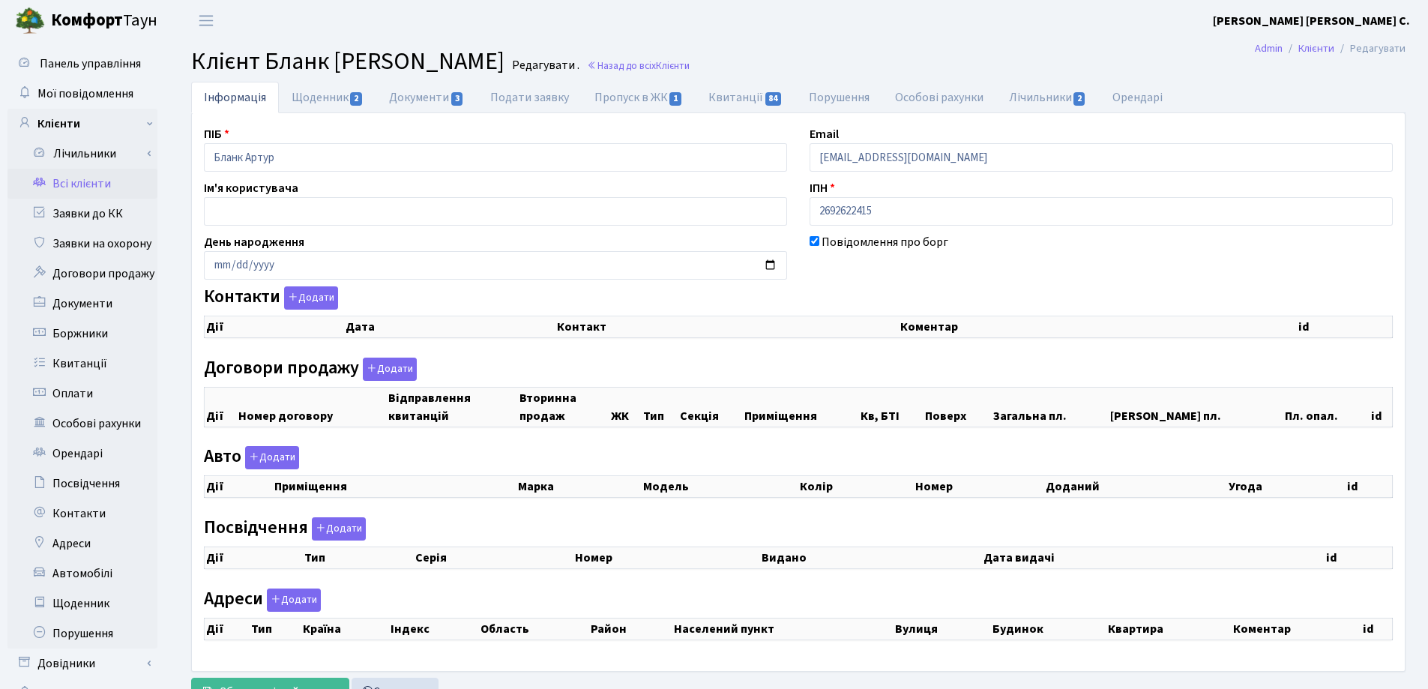
checkbox input "true"
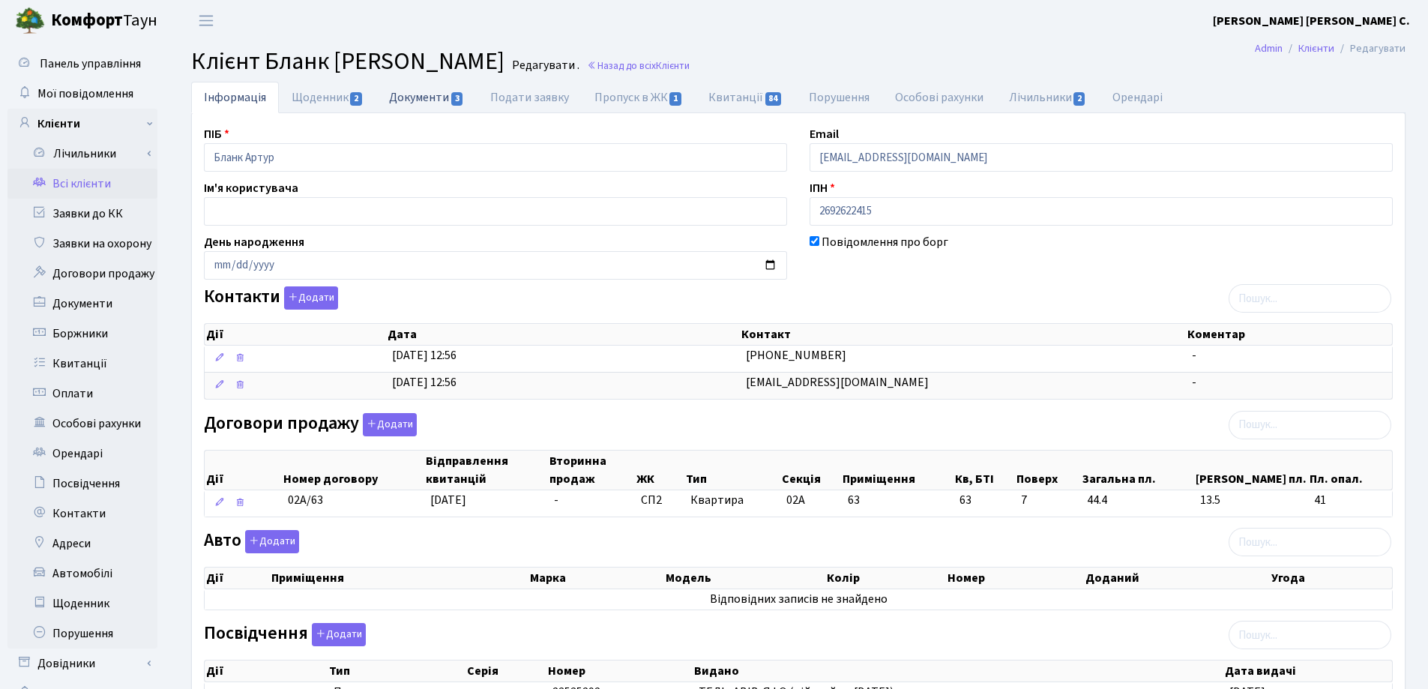
click at [420, 100] on link "Документи 3" at bounding box center [426, 97] width 100 height 31
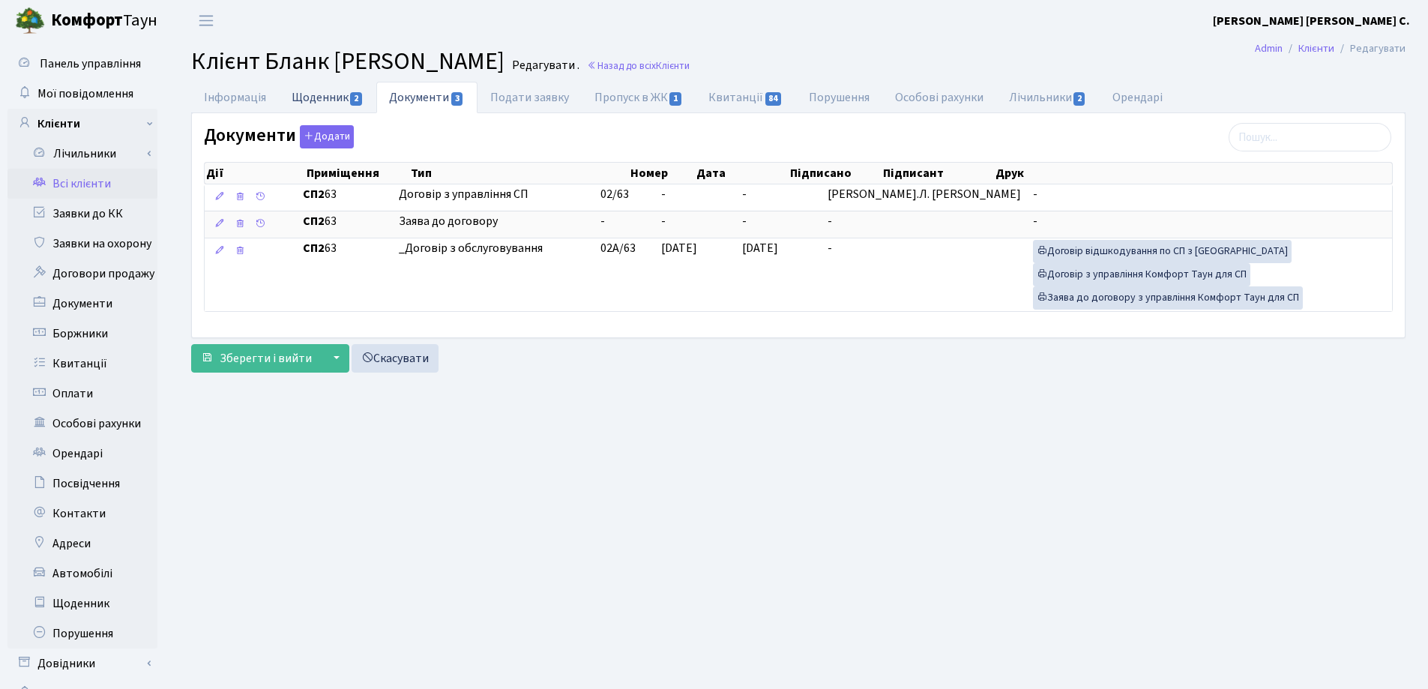
click at [325, 94] on link "Щоденник 2" at bounding box center [327, 97] width 97 height 31
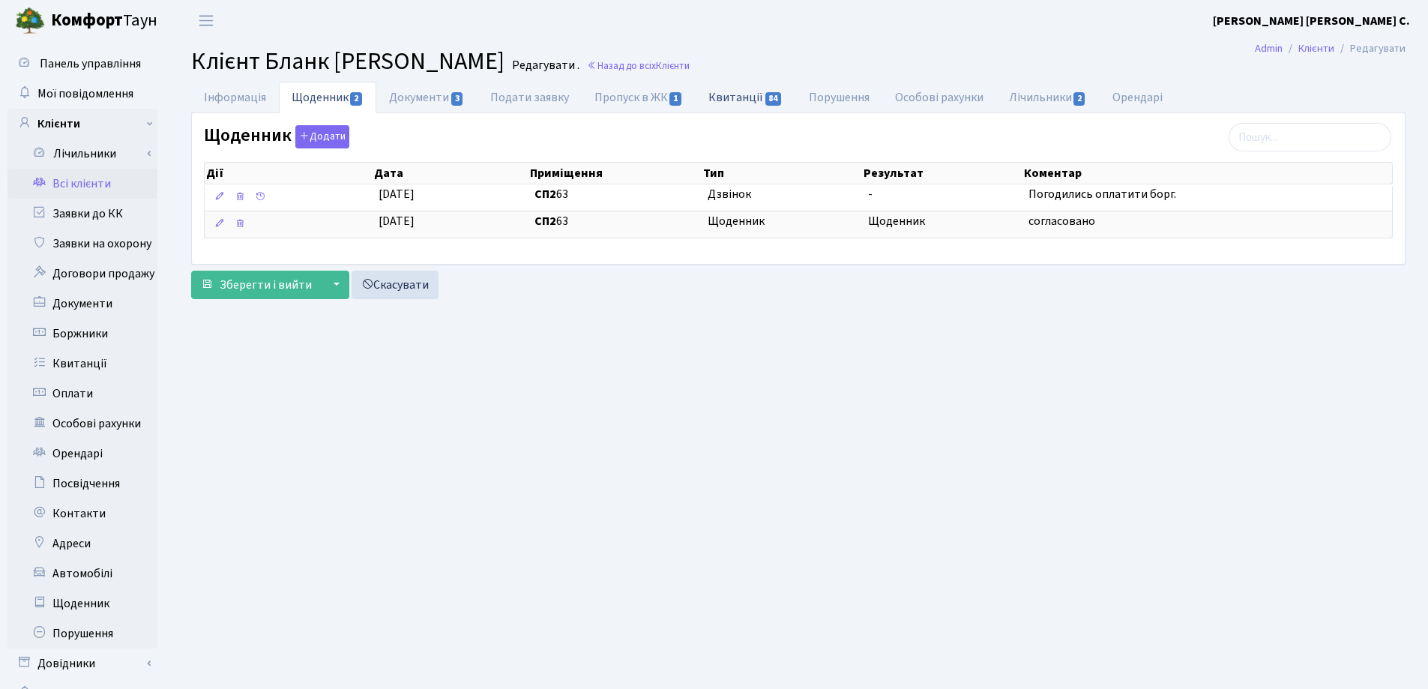
click at [726, 95] on link "Квитанції 84" at bounding box center [746, 97] width 100 height 31
select select "25"
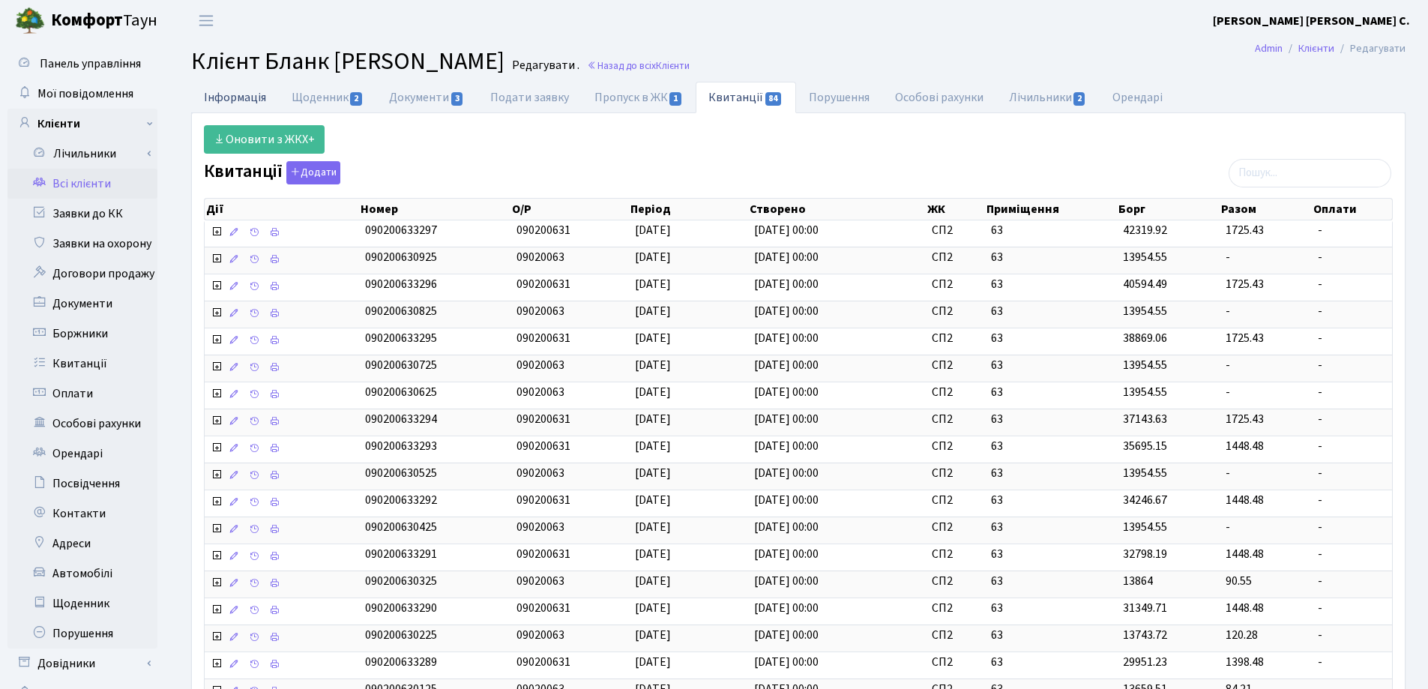
click at [235, 99] on link "Інформація" at bounding box center [235, 97] width 88 height 31
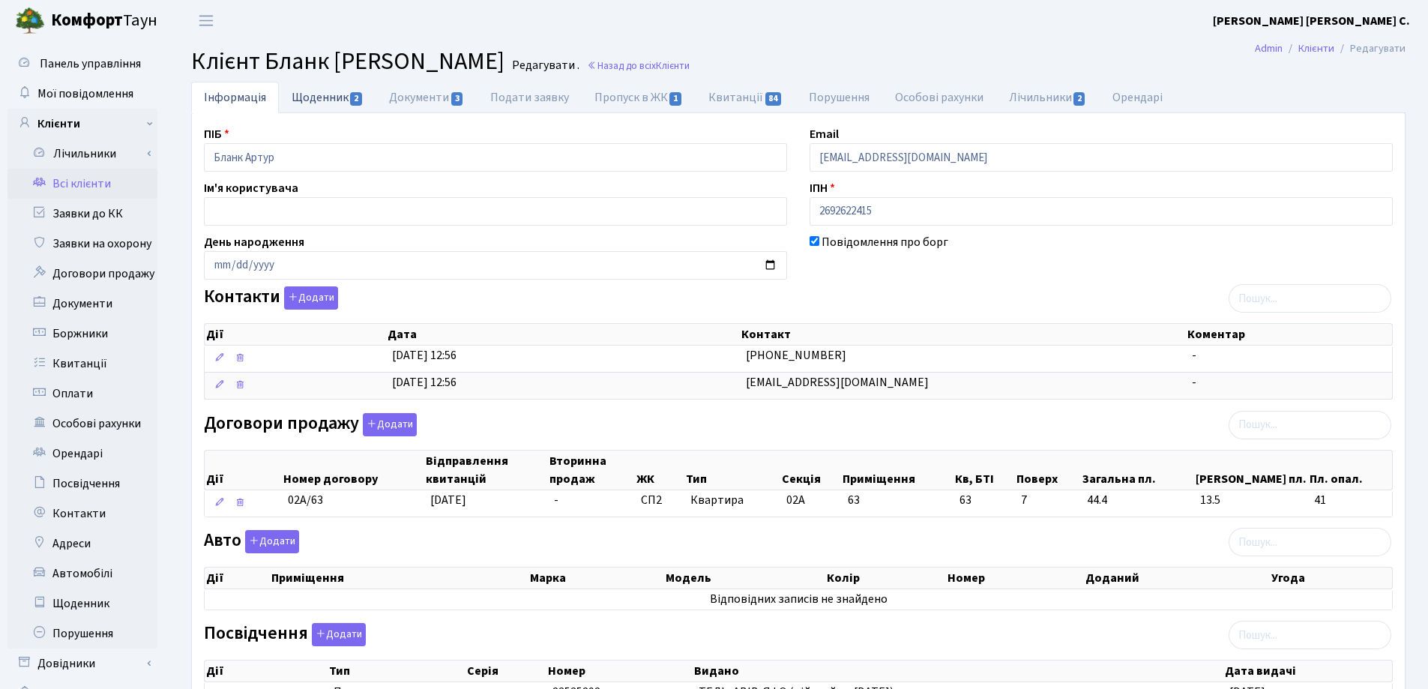
click at [336, 97] on link "Щоденник 2" at bounding box center [327, 97] width 97 height 31
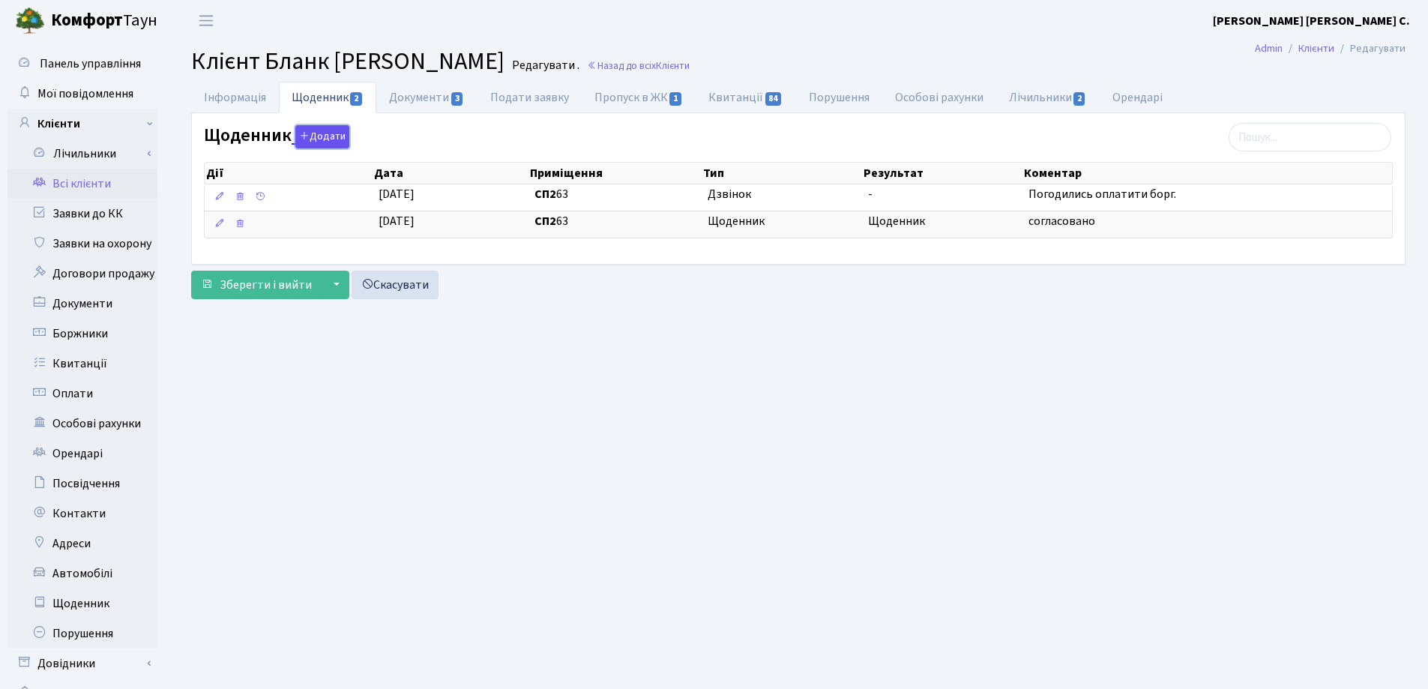
click at [322, 137] on button "Додати" at bounding box center [322, 136] width 54 height 23
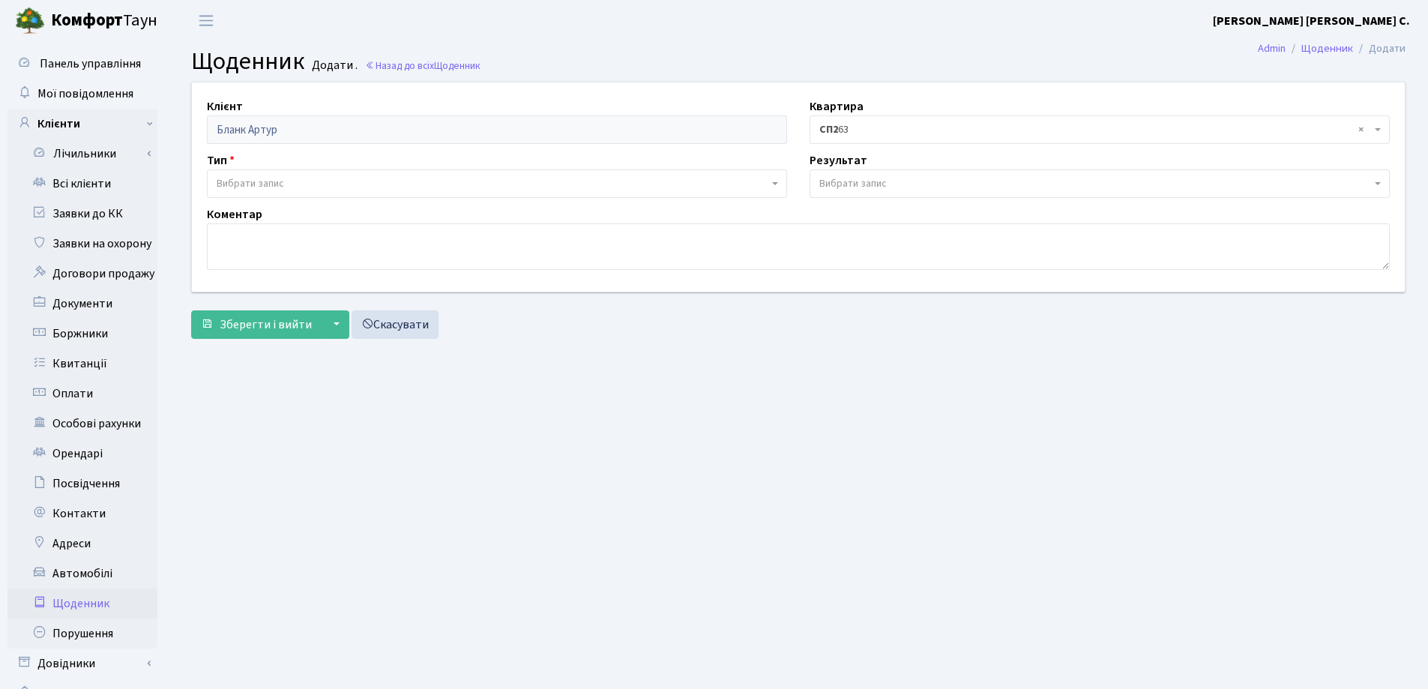
click at [289, 181] on span "Вибрати запис" at bounding box center [493, 183] width 552 height 15
select select "189"
click at [881, 183] on span "Вибрати запис" at bounding box center [852, 183] width 67 height 15
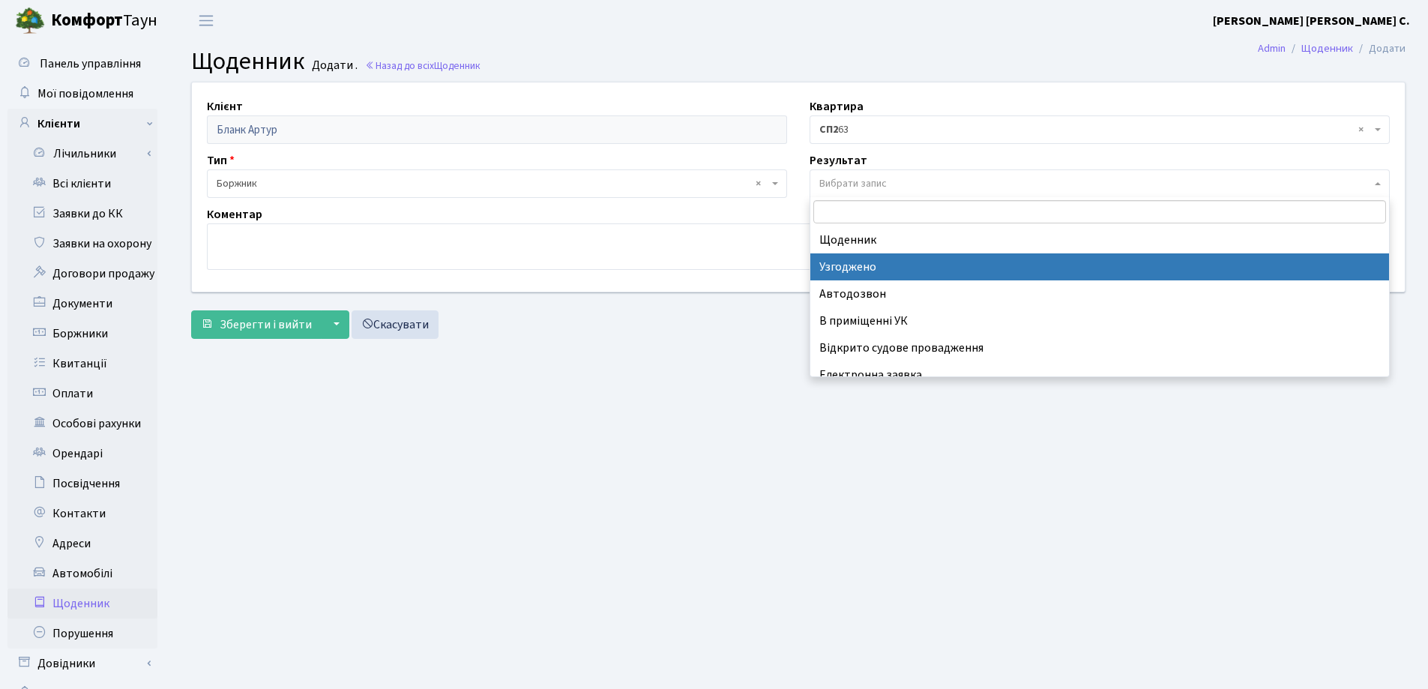
scroll to position [93, 0]
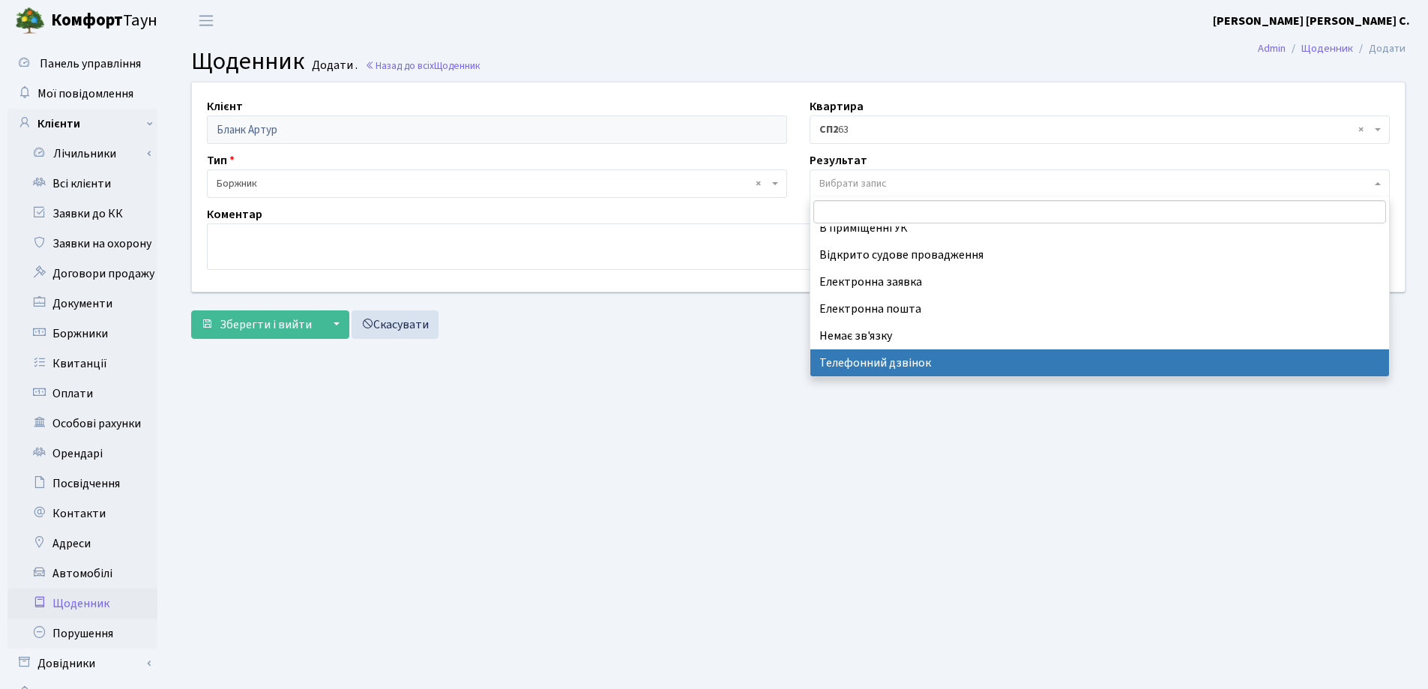
select select "196"
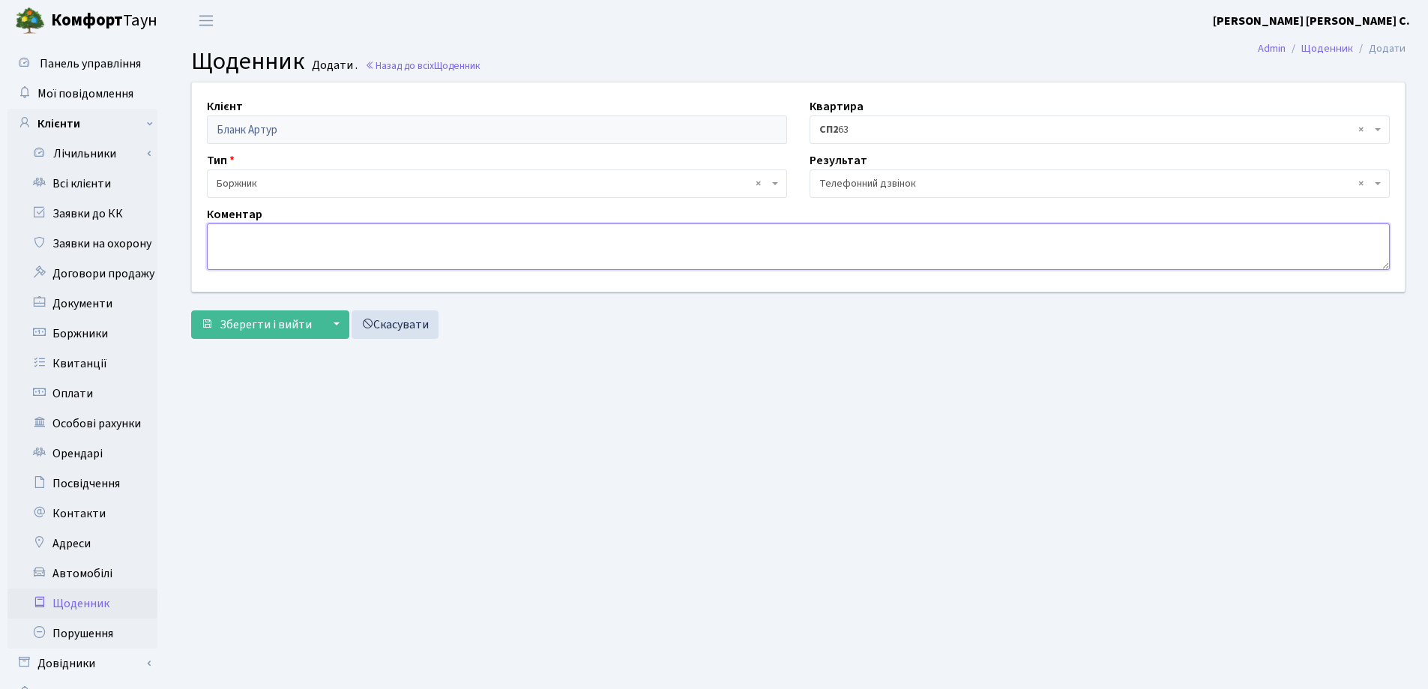
click at [253, 262] on textarea at bounding box center [798, 246] width 1183 height 46
type textarea "номер тел. не відповідає."
click at [280, 334] on button "Зберегти і вийти" at bounding box center [256, 324] width 130 height 28
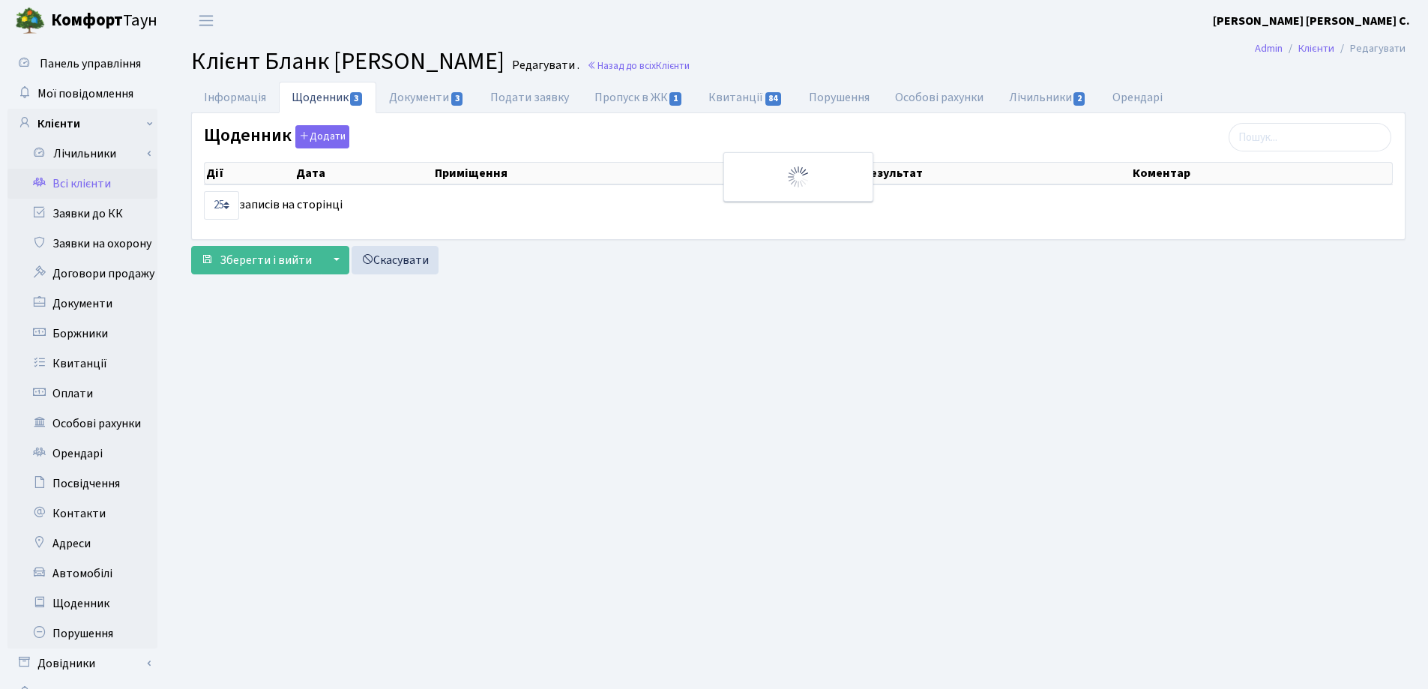
select select "25"
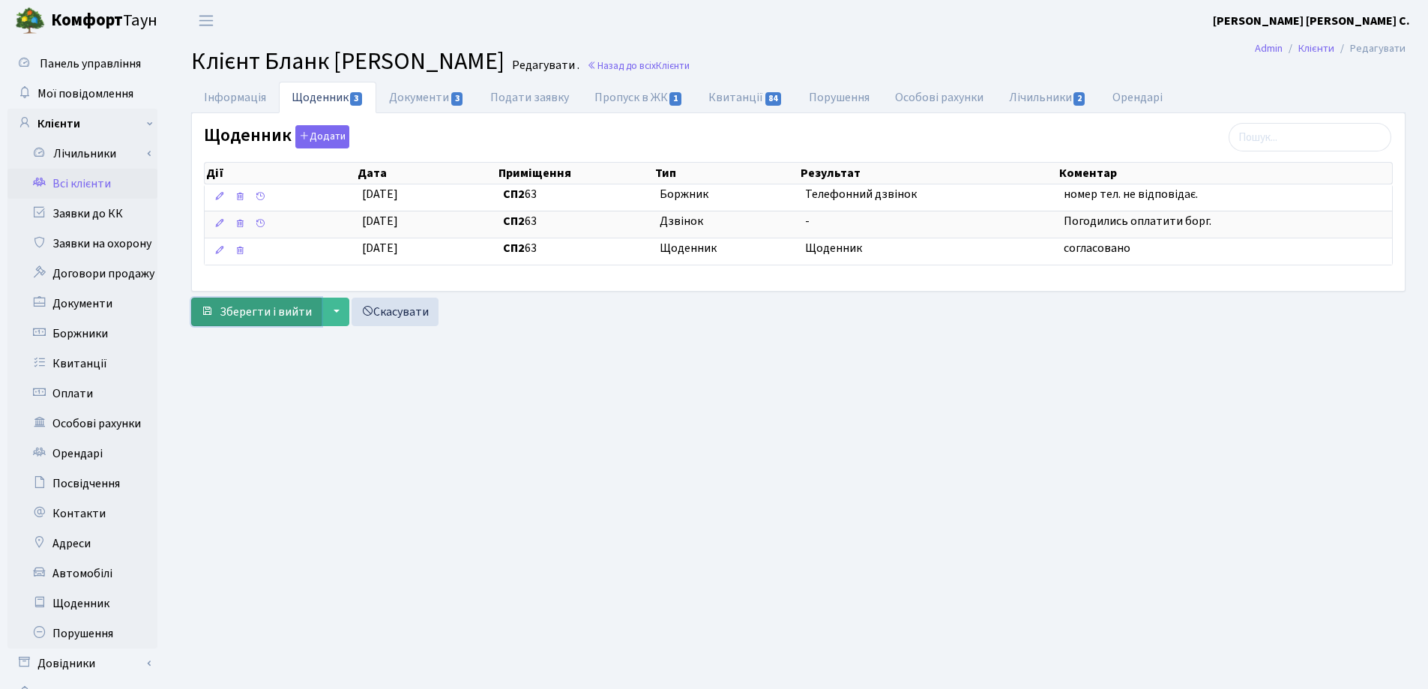
click at [270, 318] on span "Зберегти і вийти" at bounding box center [266, 312] width 92 height 16
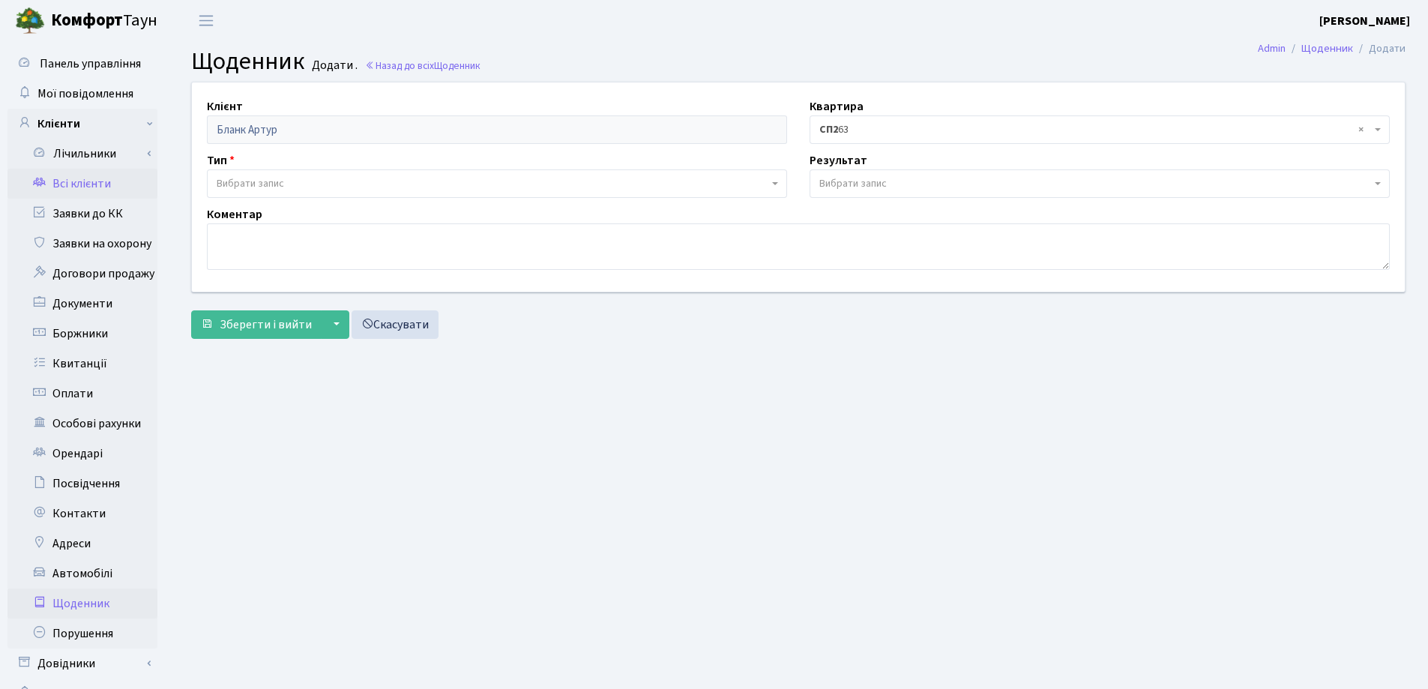
click at [92, 178] on link "Всі клієнти" at bounding box center [82, 184] width 150 height 30
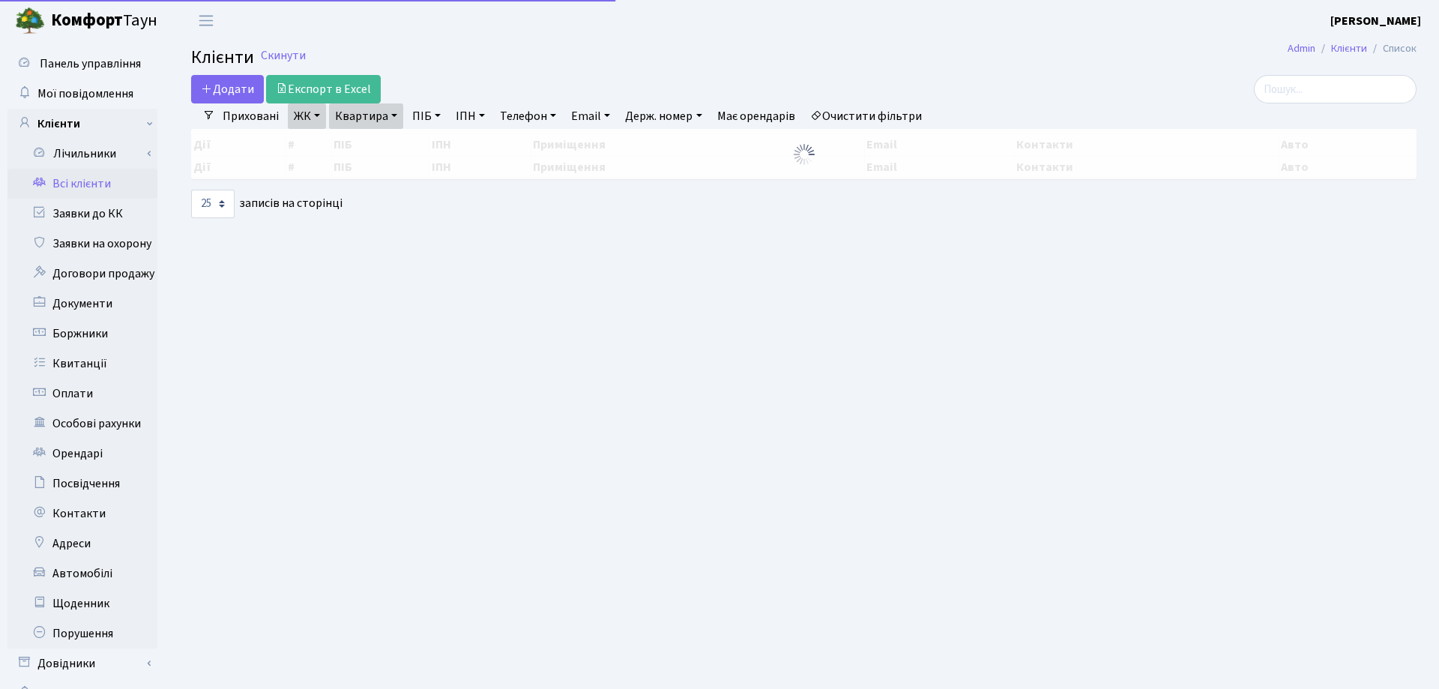
select select "25"
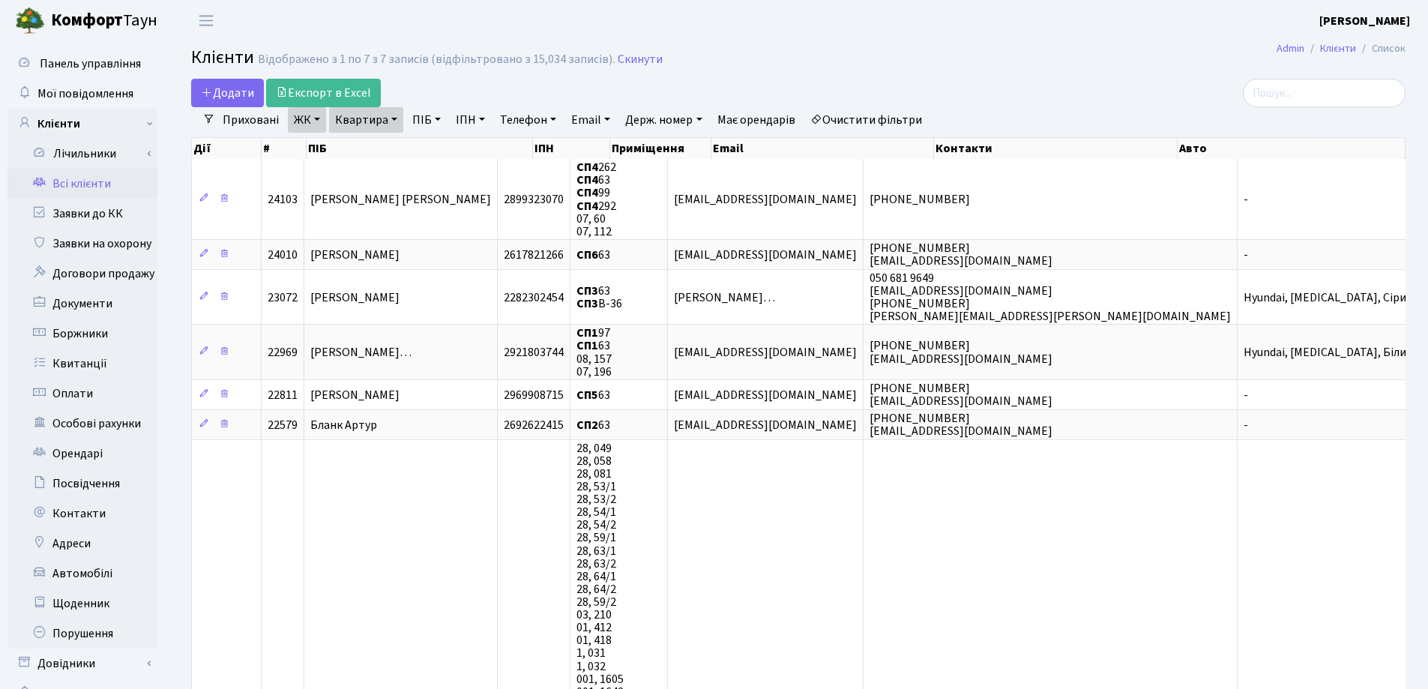
click at [391, 118] on link "Квартира" at bounding box center [366, 119] width 74 height 25
click at [385, 150] on input "63" at bounding box center [374, 149] width 88 height 28
type input "6"
type input "248"
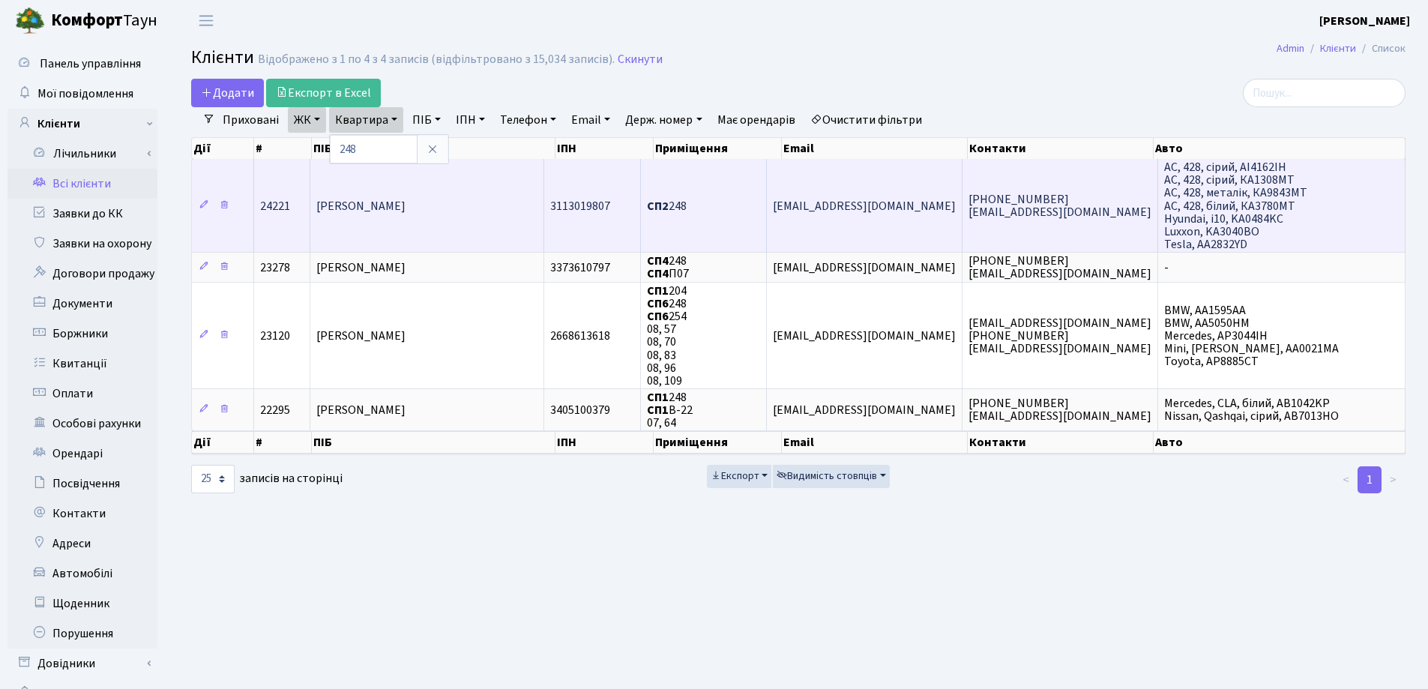
click at [451, 225] on td "[PERSON_NAME]" at bounding box center [427, 205] width 234 height 93
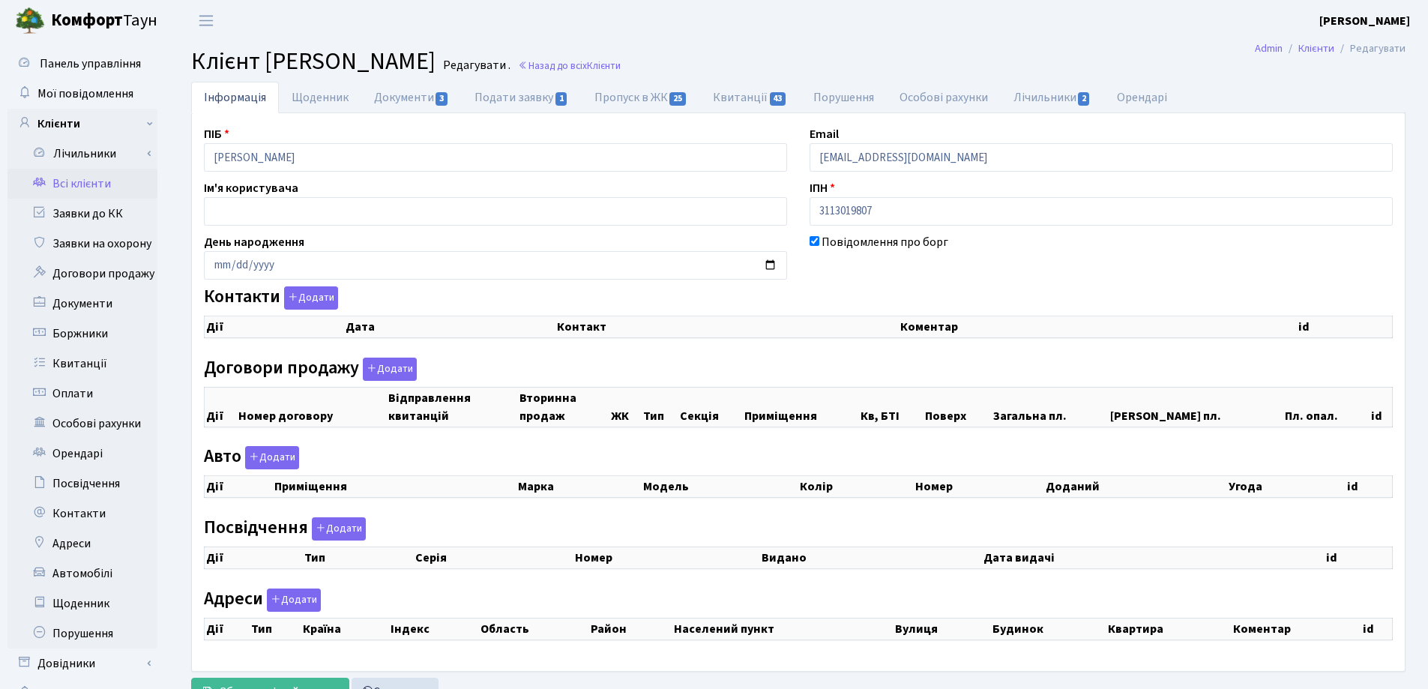
checkbox input "true"
select select "25"
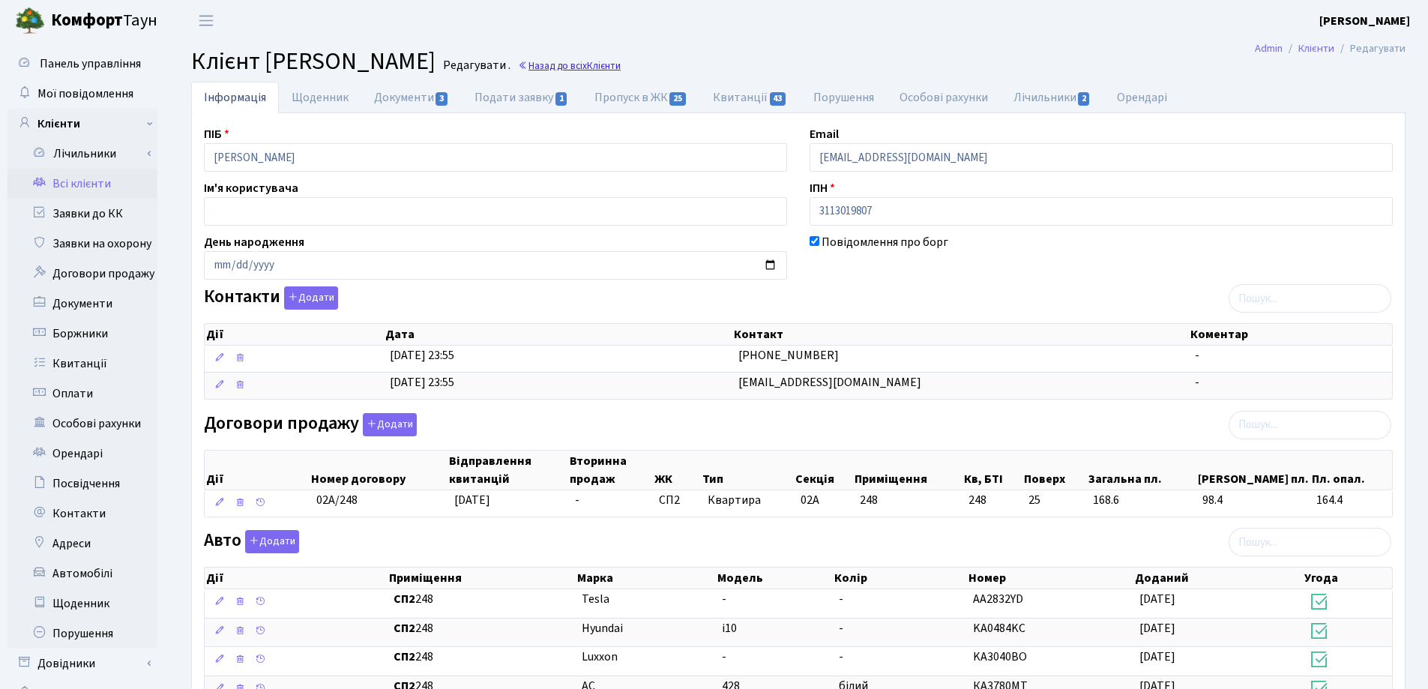
click at [621, 64] on link "Назад до всіх Клієнти" at bounding box center [569, 65] width 103 height 14
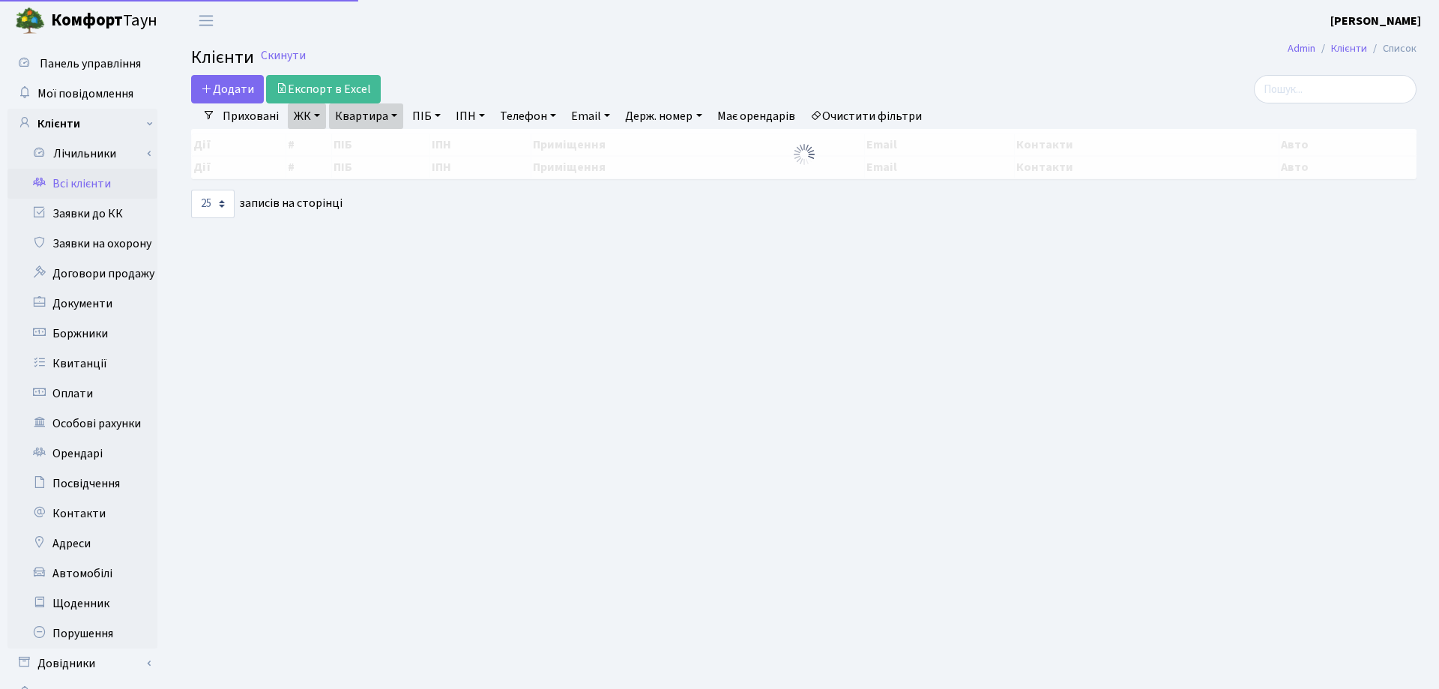
select select "25"
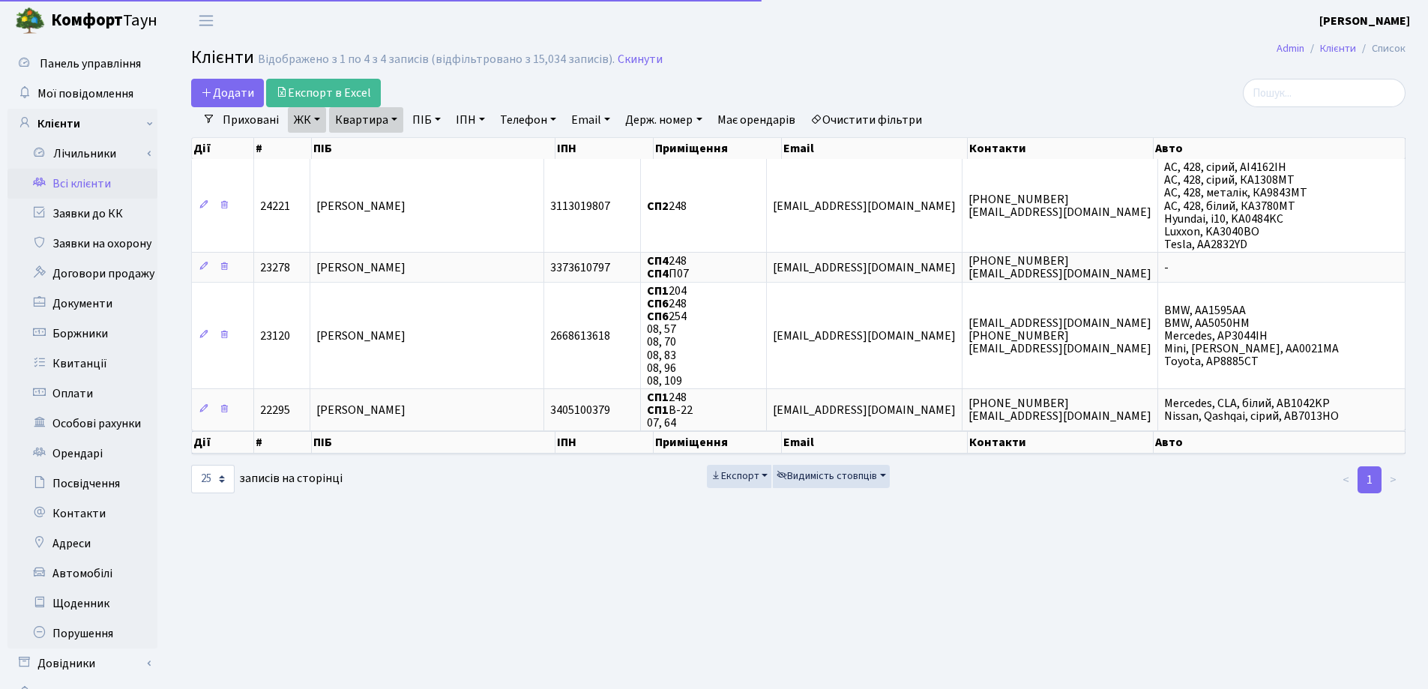
drag, startPoint x: 395, startPoint y: 111, endPoint x: 394, endPoint y: 131, distance: 20.3
click at [394, 112] on link "Квартира" at bounding box center [366, 119] width 74 height 25
click at [429, 150] on icon at bounding box center [432, 149] width 12 height 12
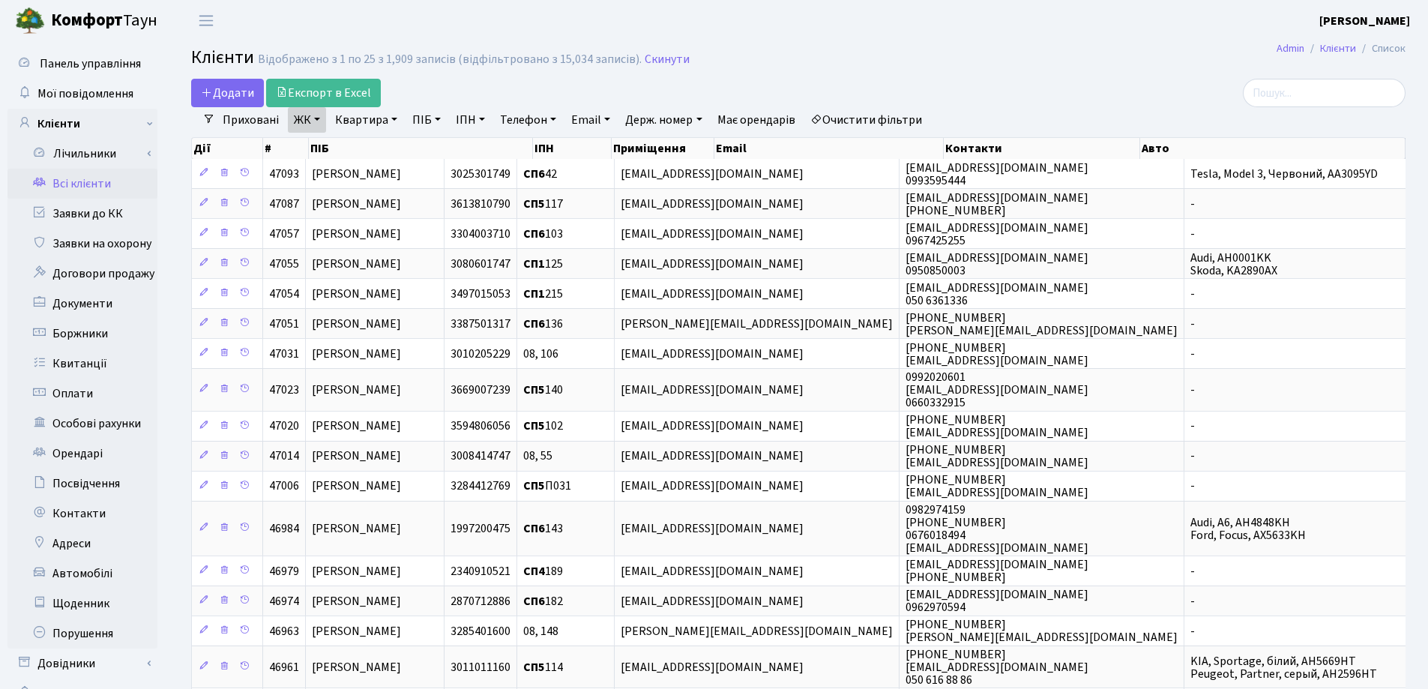
click at [391, 118] on link "Квартира" at bounding box center [366, 119] width 74 height 25
click at [385, 142] on input "text" at bounding box center [374, 149] width 88 height 28
type input "220"
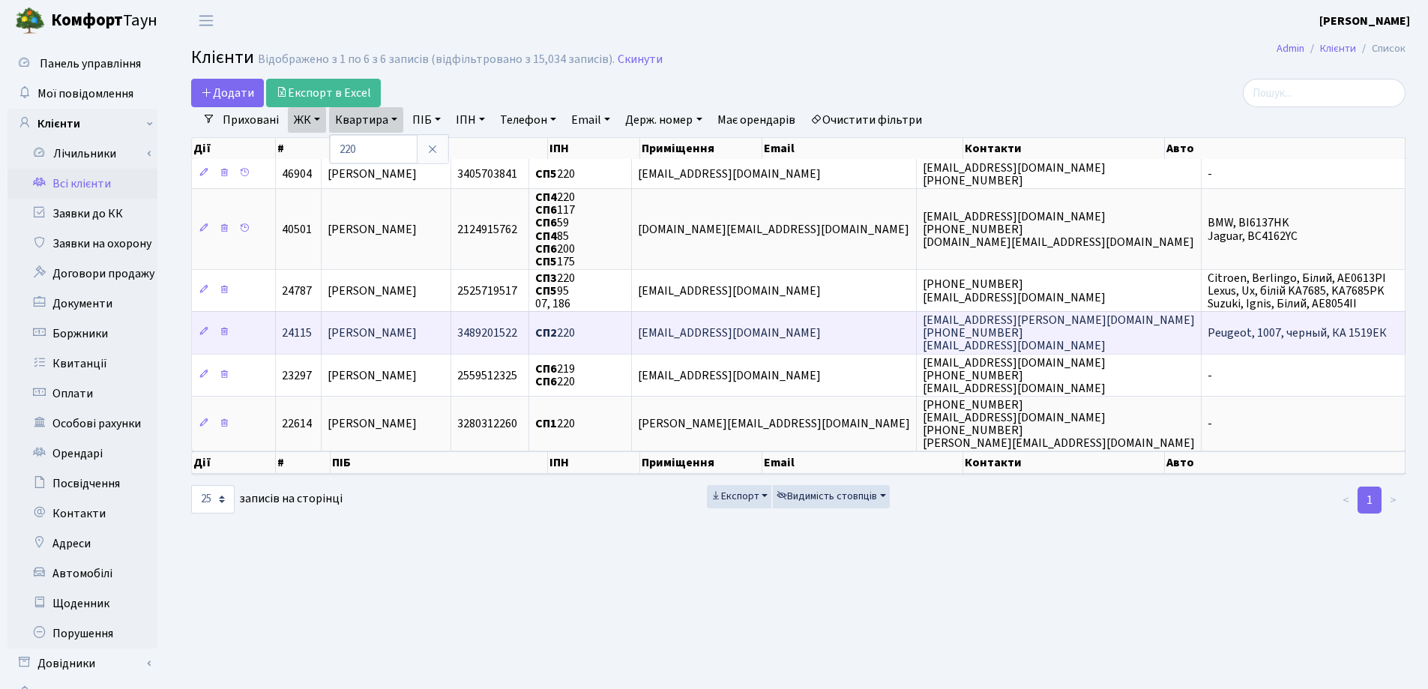
click at [417, 338] on span "[PERSON_NAME]" at bounding box center [372, 333] width 89 height 16
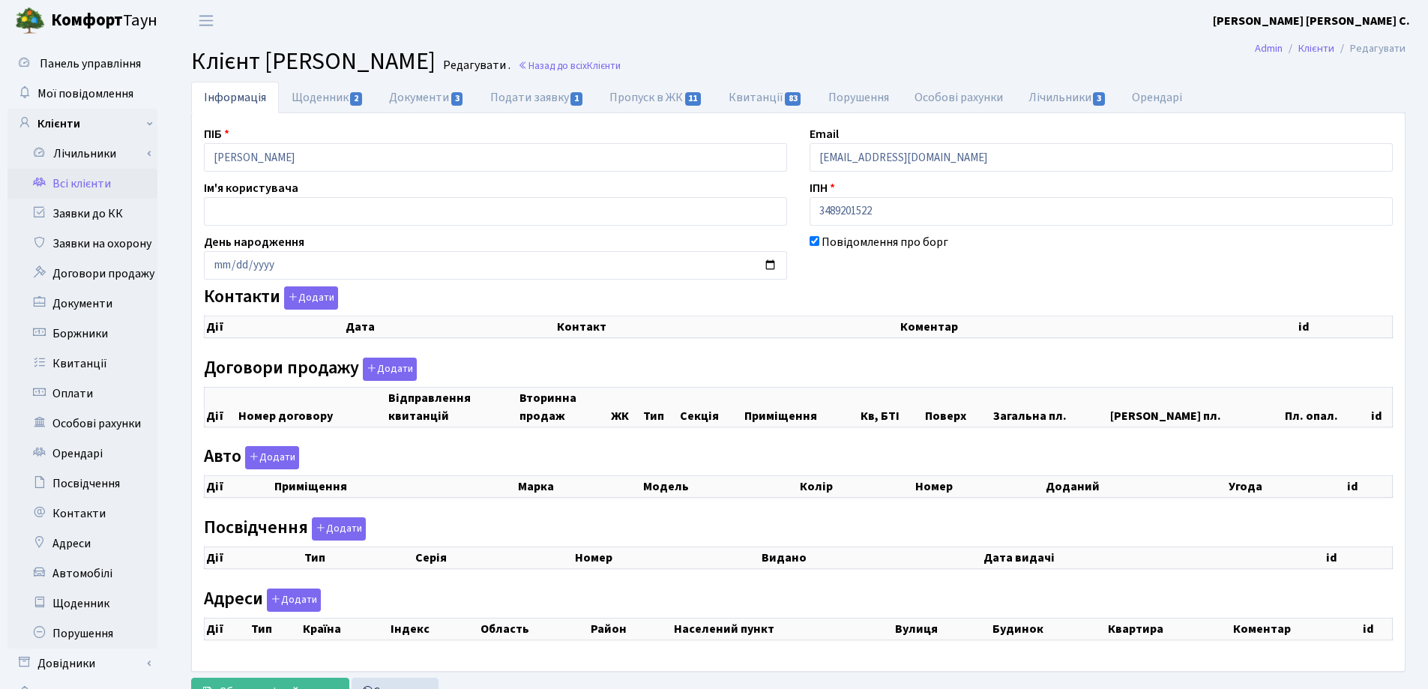
checkbox input "true"
select select "25"
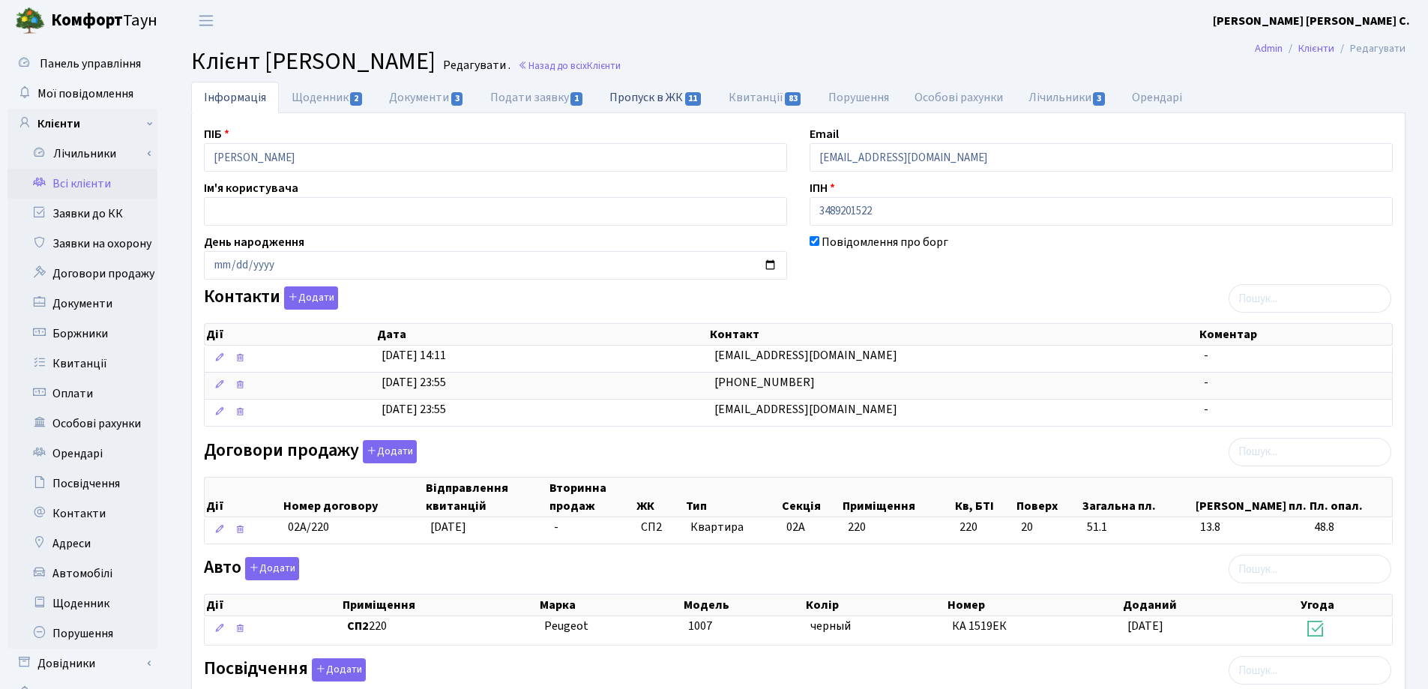
click at [632, 98] on link "Пропуск в ЖК 11" at bounding box center [656, 97] width 118 height 31
select select "25"
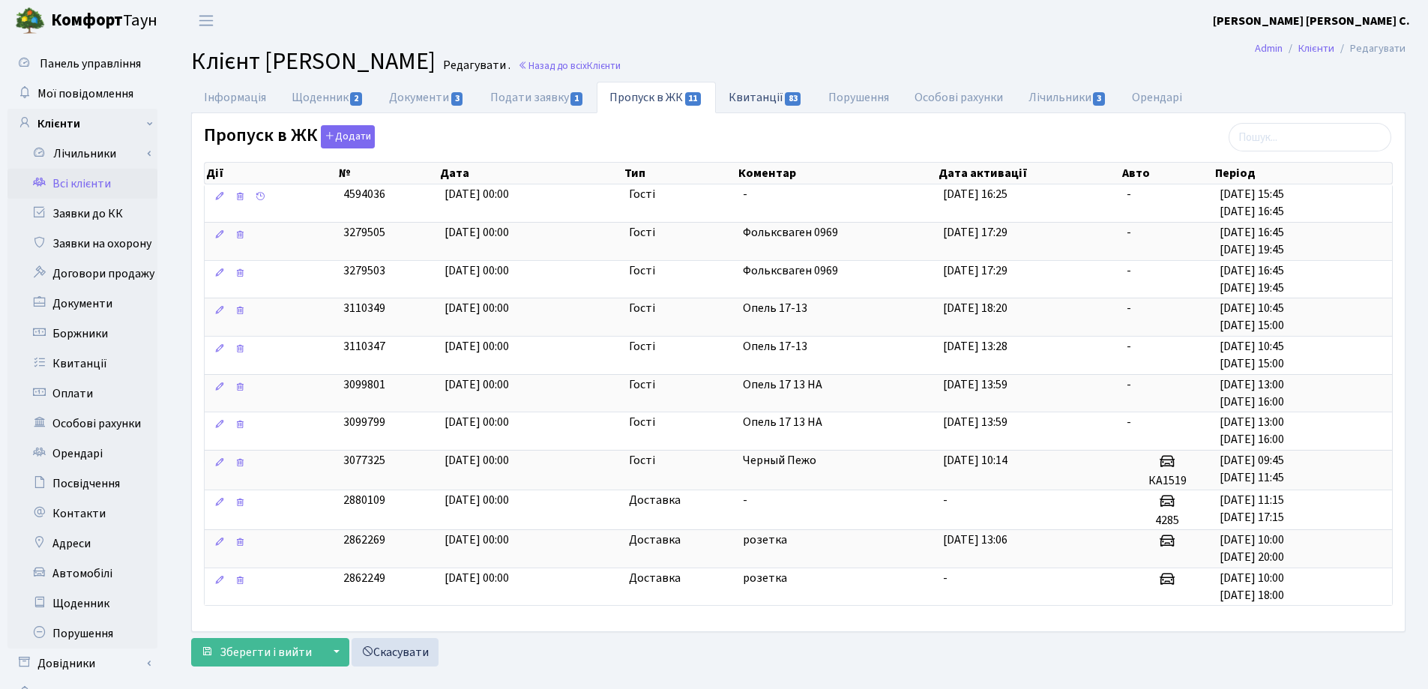
click at [748, 100] on link "Квитанції 83" at bounding box center [766, 97] width 100 height 31
select select "25"
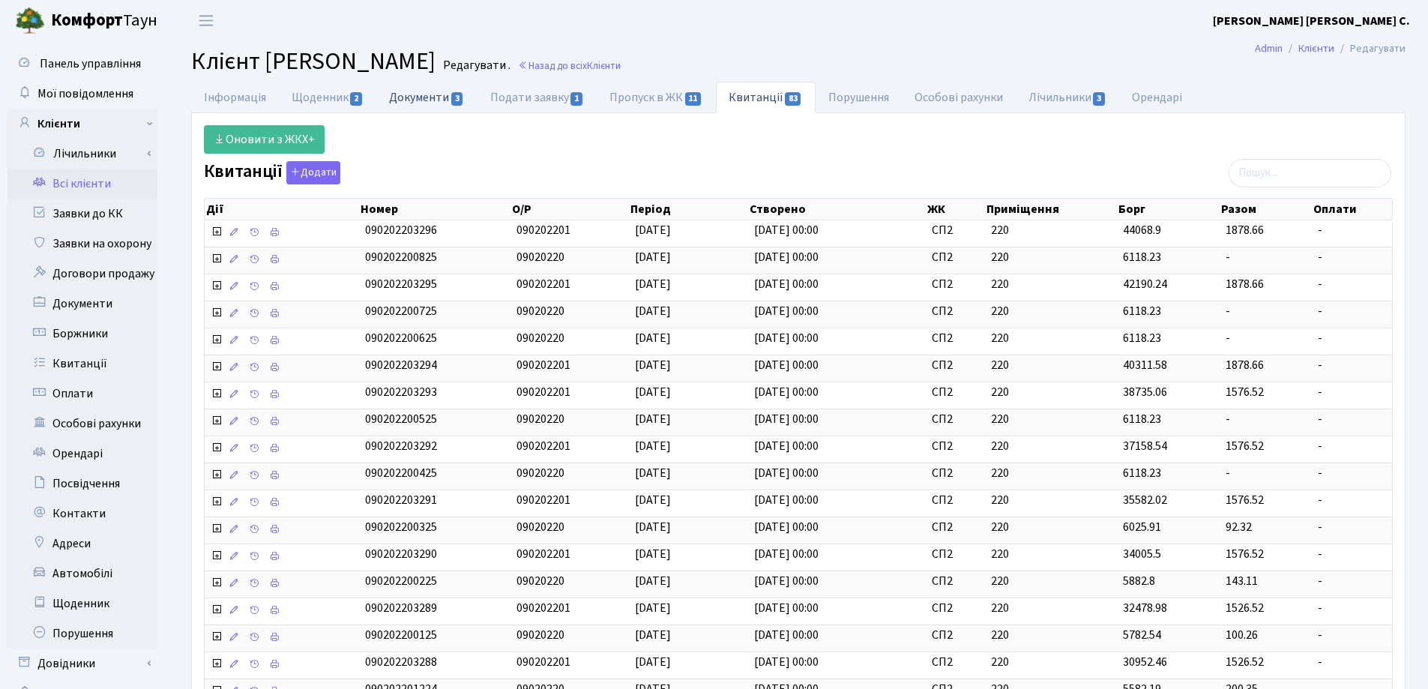
click at [431, 105] on link "Документи 3" at bounding box center [426, 97] width 100 height 31
select select "25"
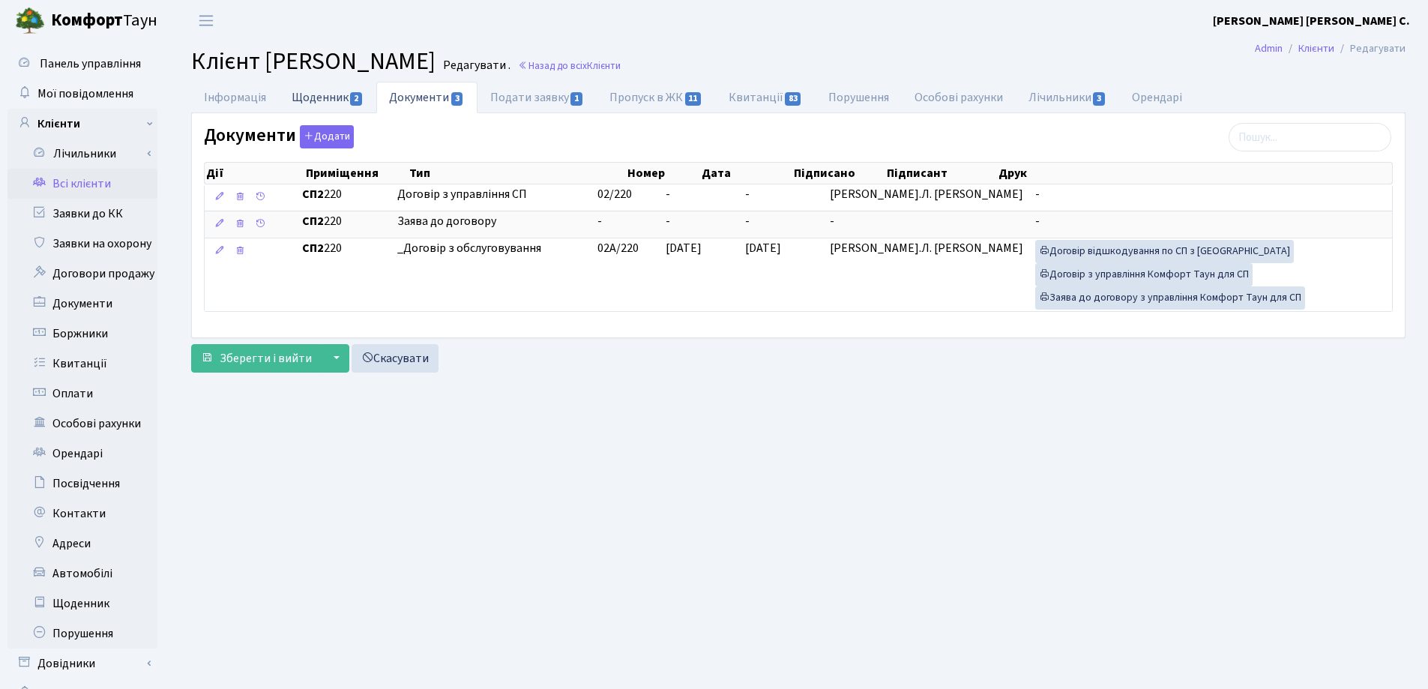
click at [326, 96] on link "Щоденник 2" at bounding box center [327, 97] width 97 height 31
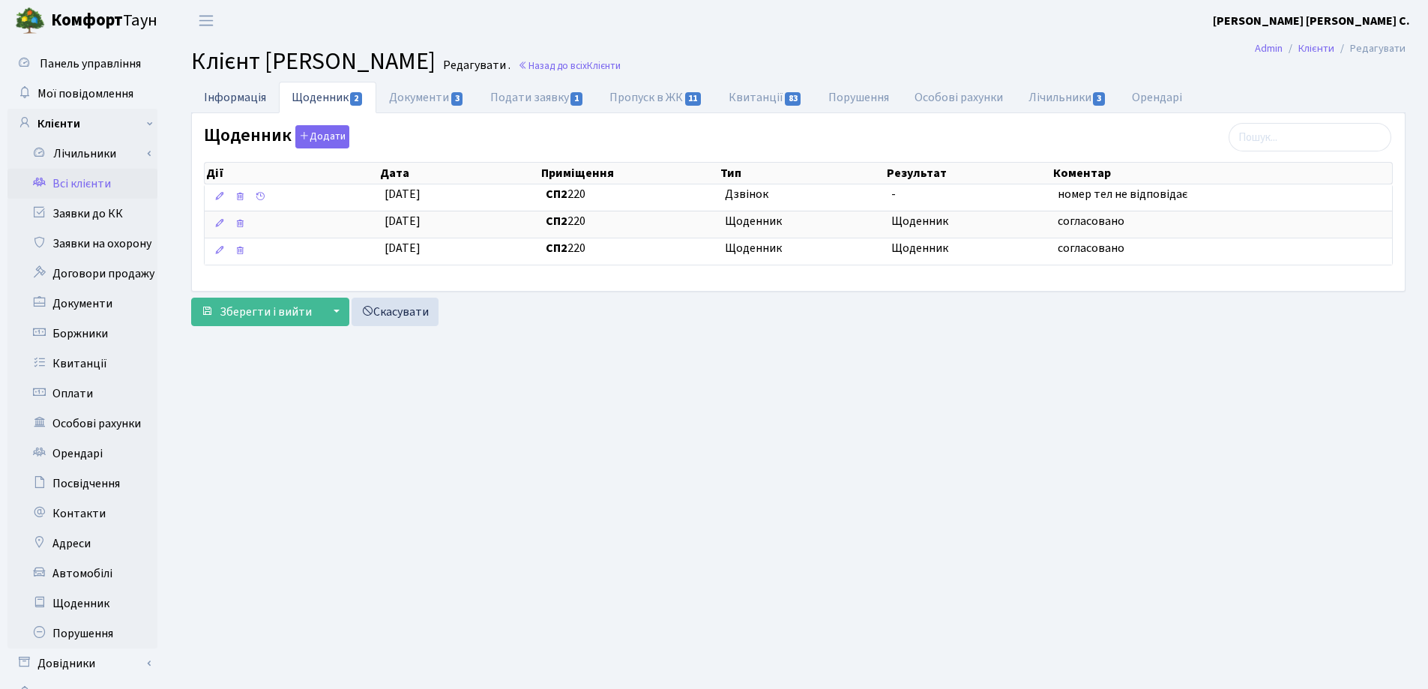
click at [220, 95] on link "Інформація" at bounding box center [235, 97] width 88 height 31
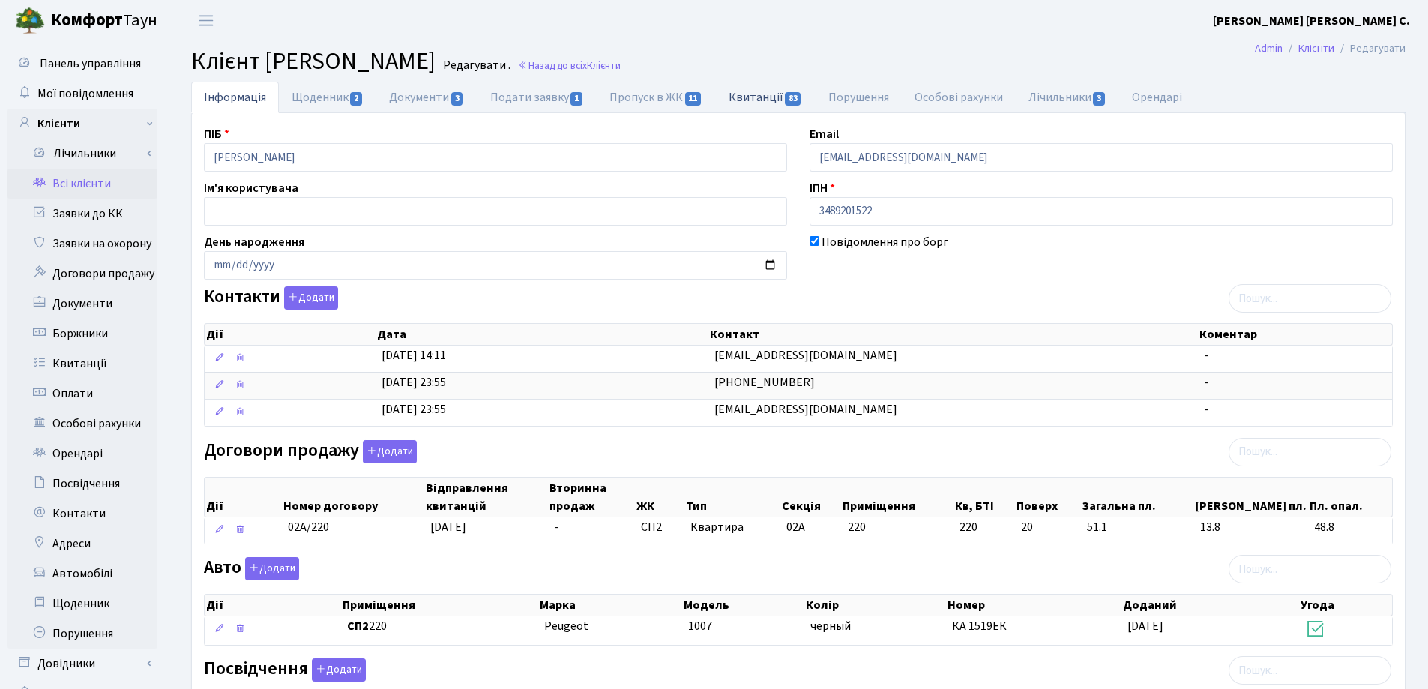
click at [750, 99] on link "Квитанції 83" at bounding box center [766, 97] width 100 height 31
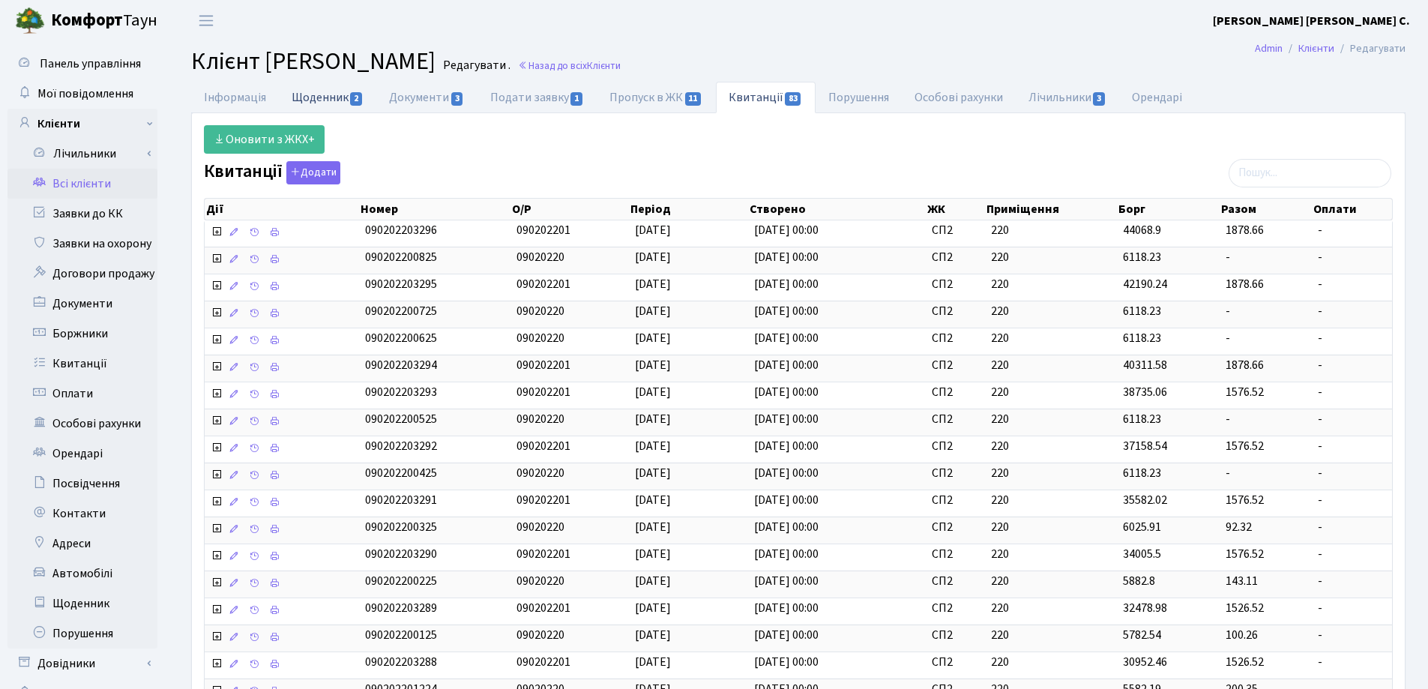
click at [304, 95] on link "Щоденник 2" at bounding box center [327, 97] width 97 height 31
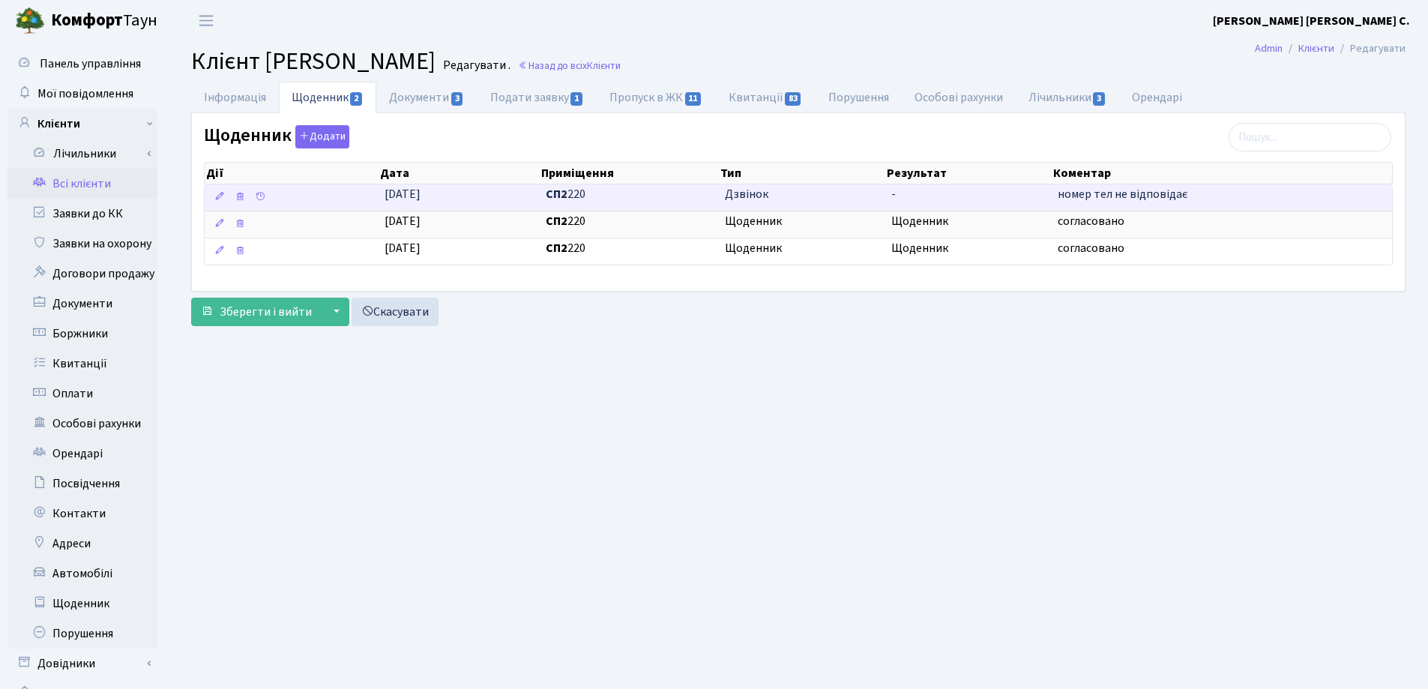
drag, startPoint x: 1217, startPoint y: 199, endPoint x: 1046, endPoint y: 193, distance: 171.0
click at [1046, 193] on \<\/span\>\a "22.01.2025 СП2 220 Дзвінок - номер тел не відповідає" at bounding box center [798, 197] width 1187 height 26
copy \<\/span\>\a "номер тел не відповідає"
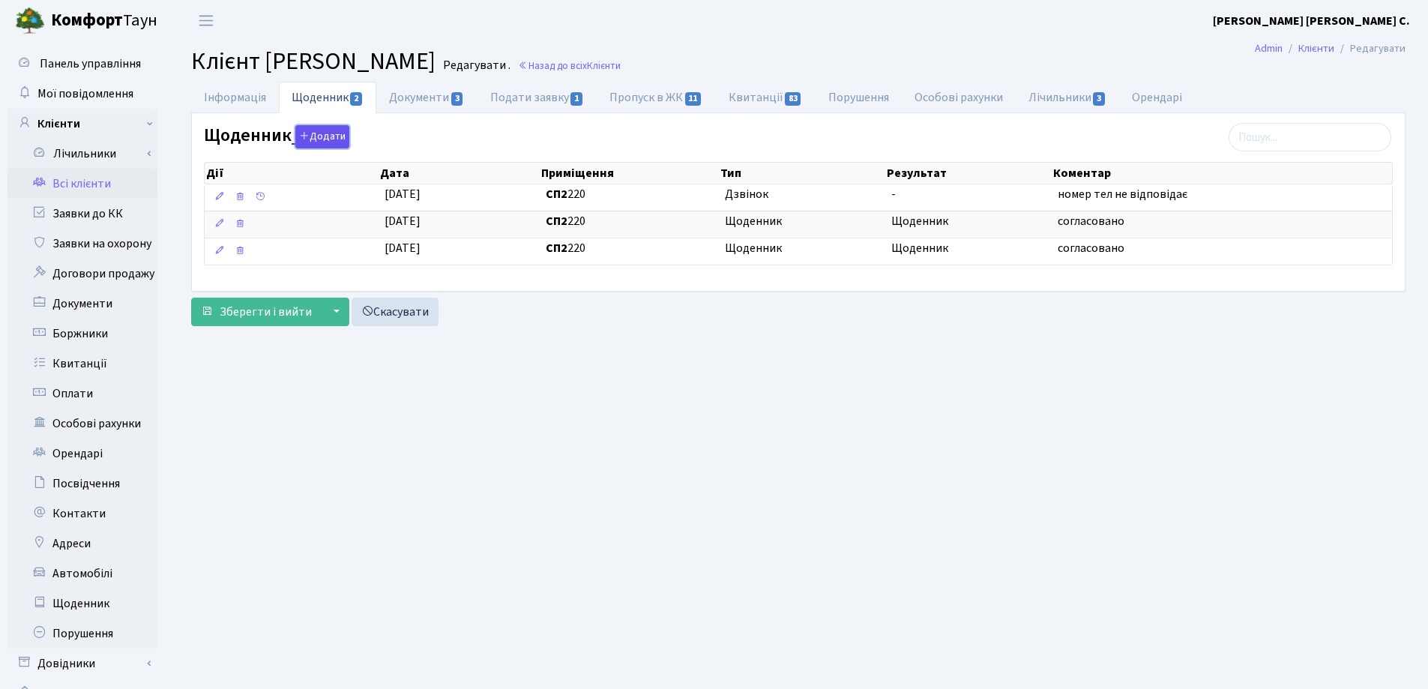
click at [306, 135] on icon "button" at bounding box center [304, 135] width 10 height 10
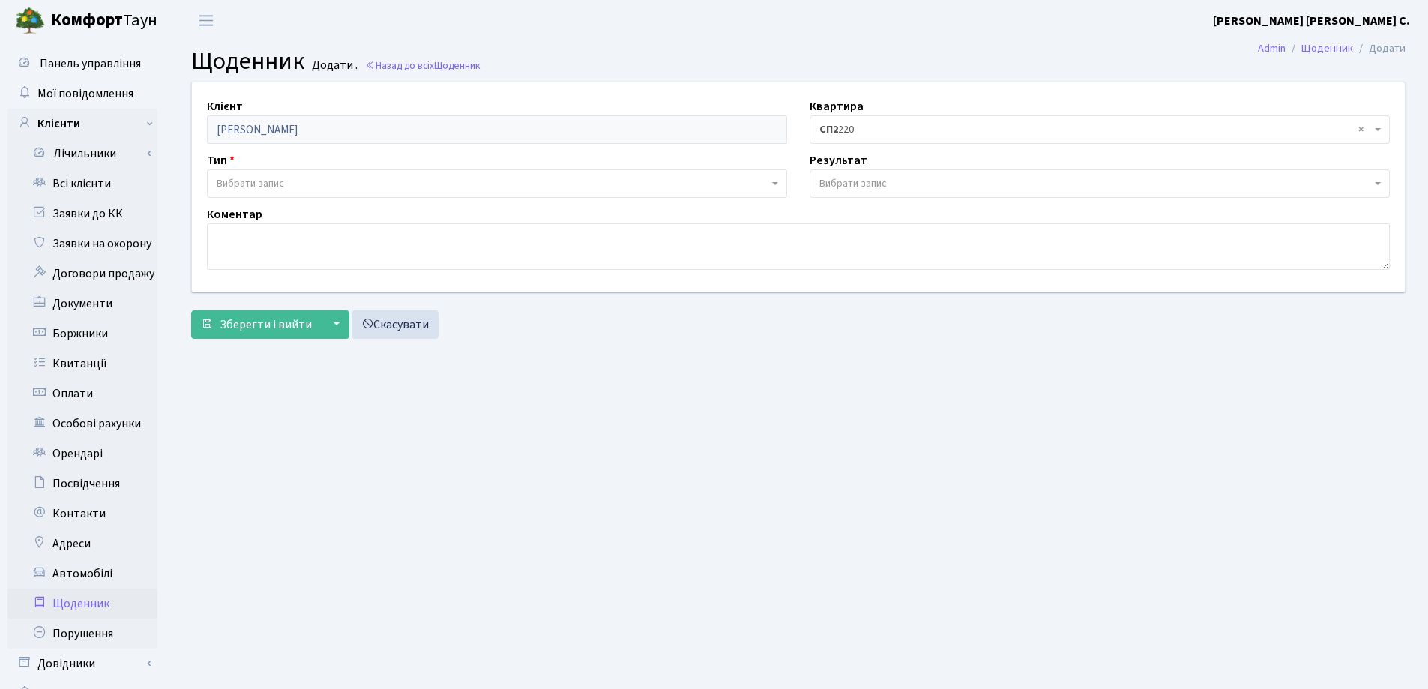
click at [228, 177] on span "Вибрати запис" at bounding box center [250, 183] width 67 height 15
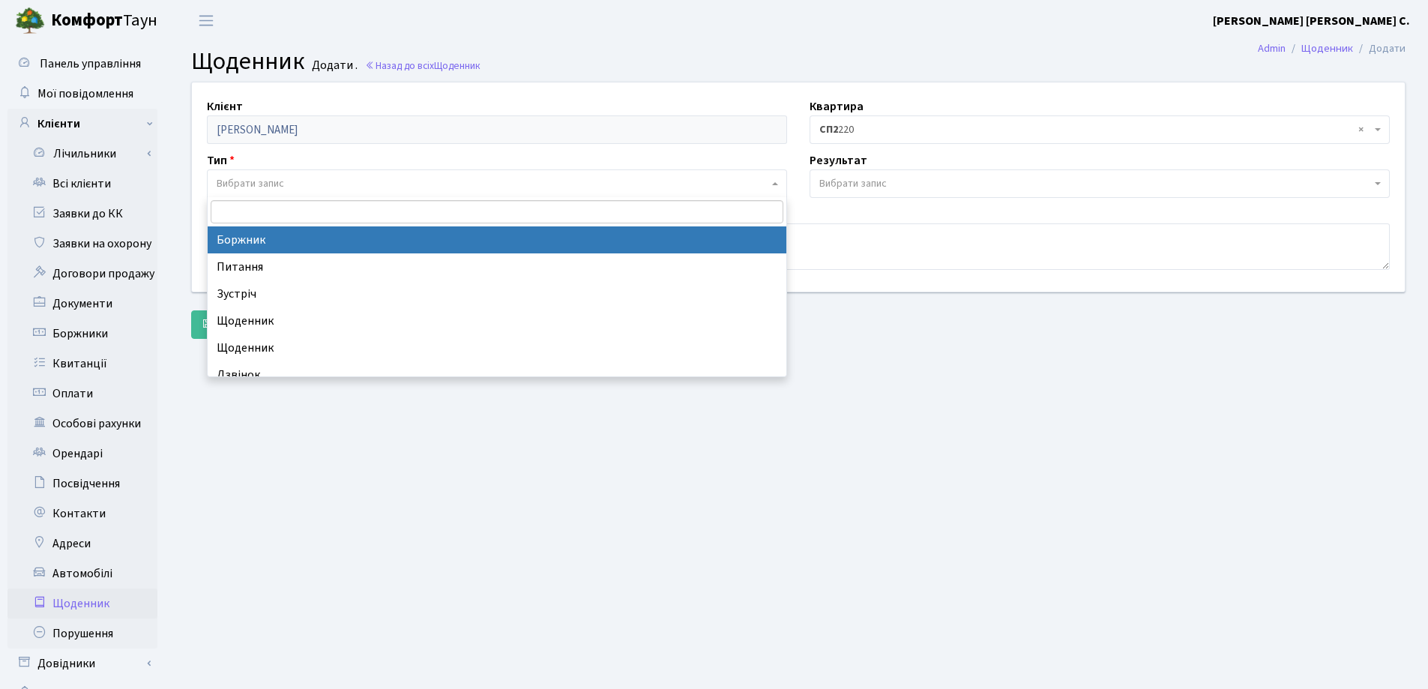
select select "189"
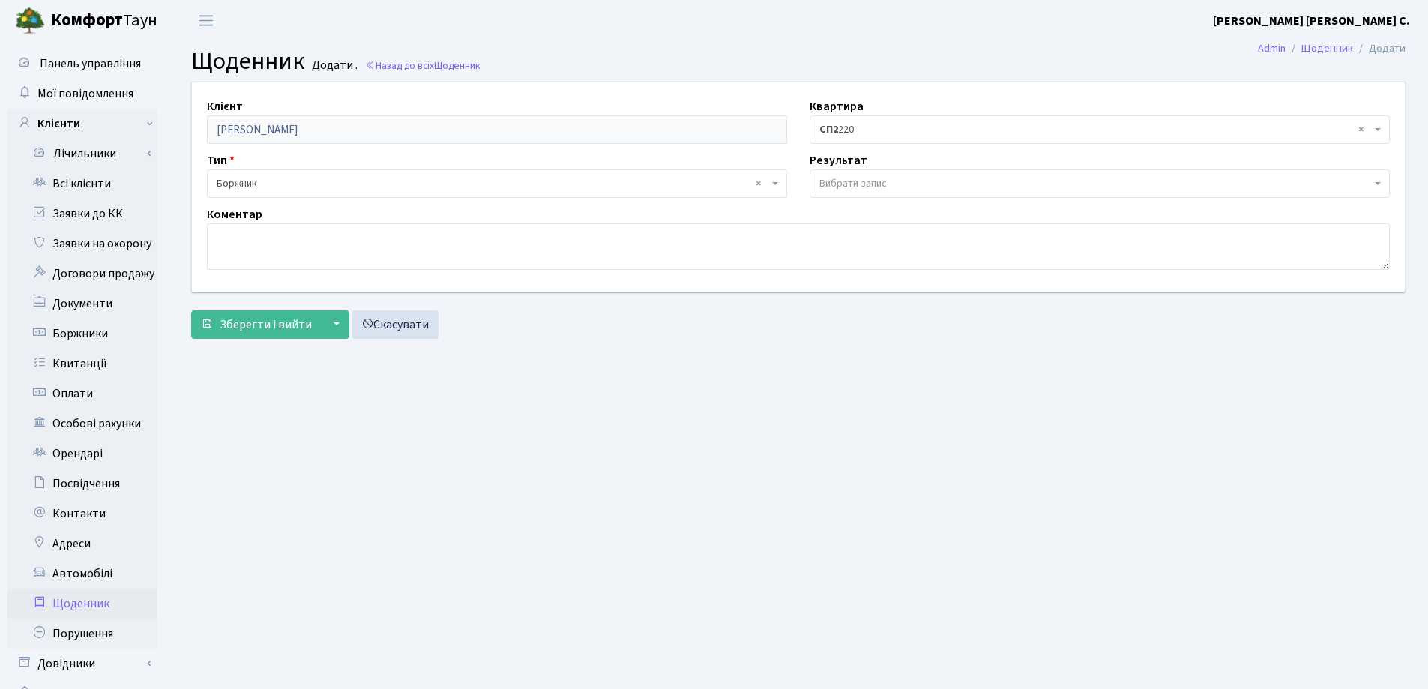
click at [861, 174] on span "Вибрати запис" at bounding box center [1099, 183] width 580 height 28
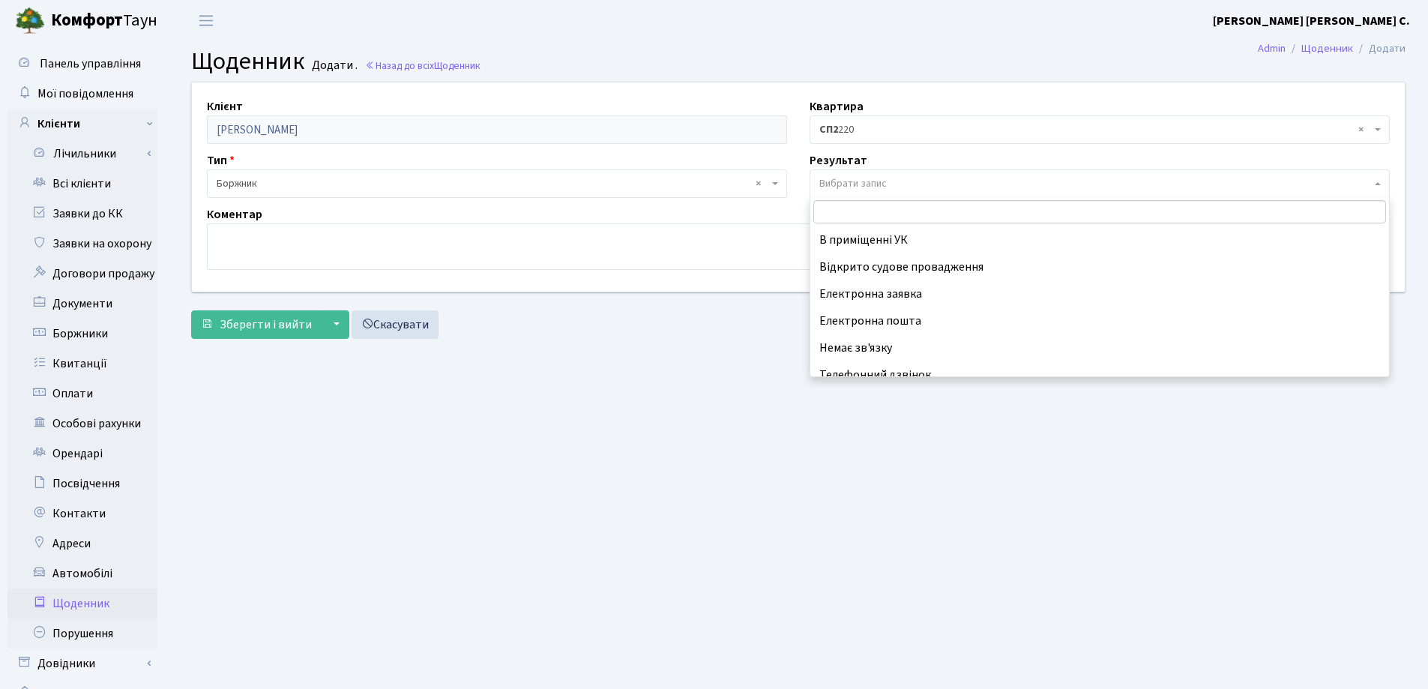
scroll to position [93, 0]
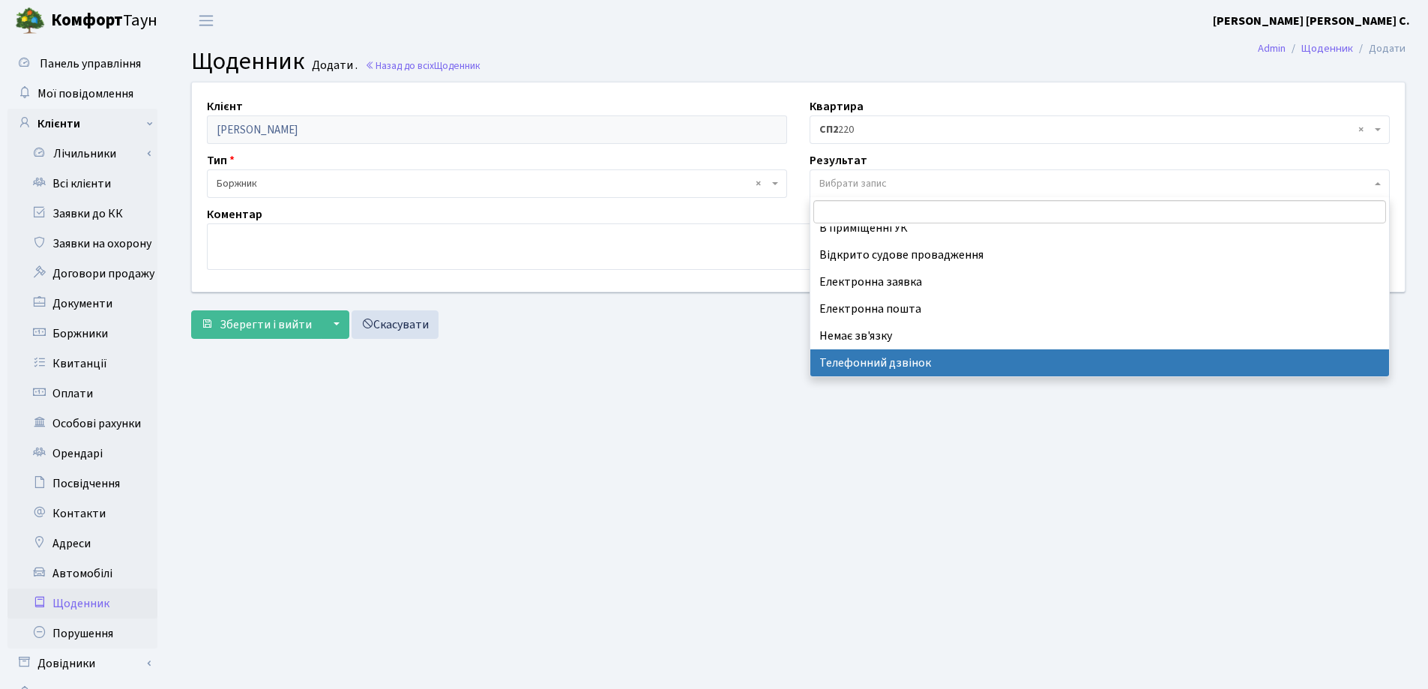
select select "196"
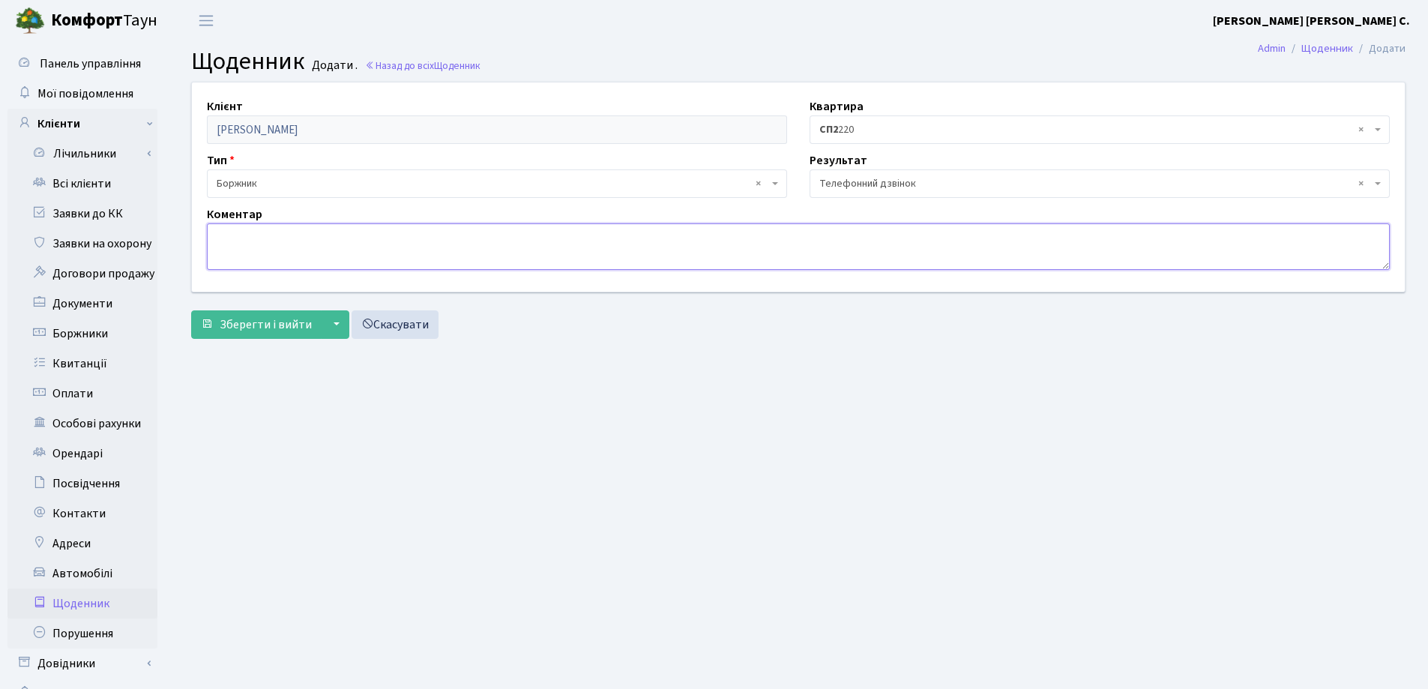
click at [268, 242] on textarea at bounding box center [798, 246] width 1183 height 46
paste textarea "номер тел не відповідає"
type textarea "номер тел не відповідає"
click at [277, 324] on span "Зберегти і вийти" at bounding box center [266, 324] width 92 height 16
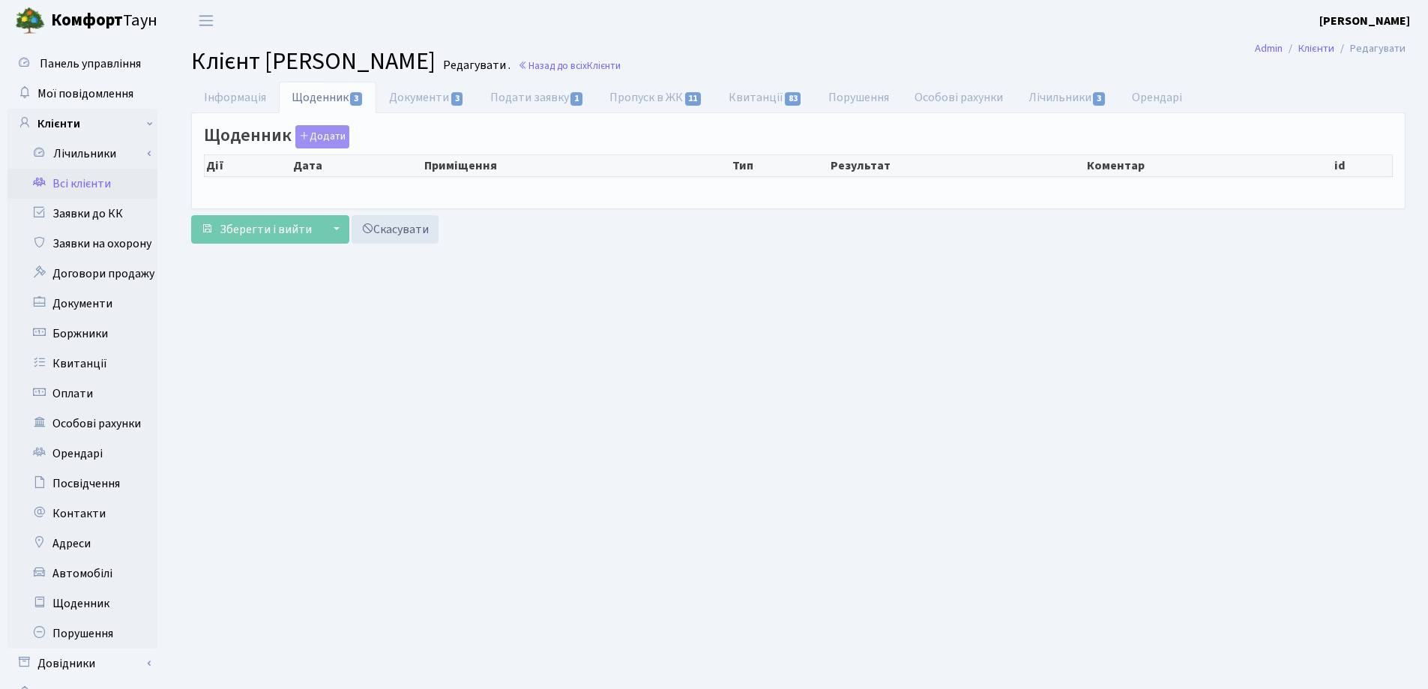
select select "25"
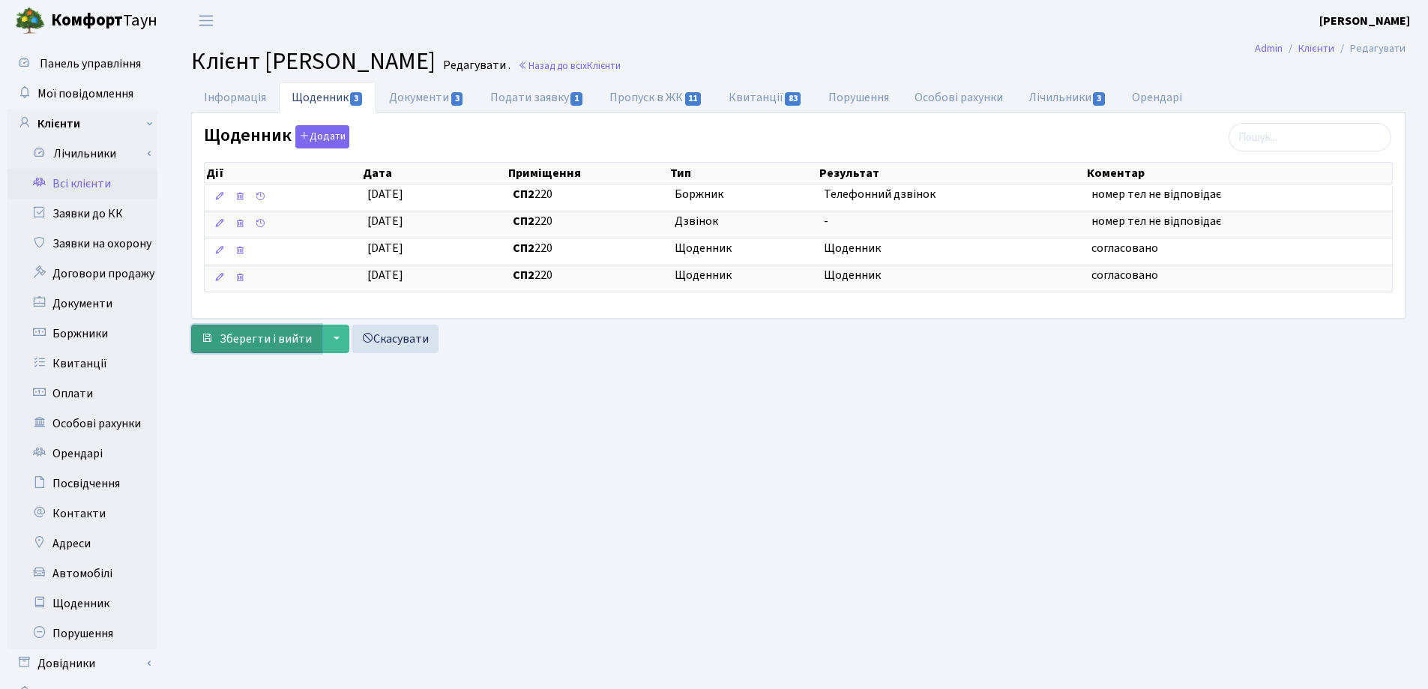
click at [272, 333] on span "Зберегти і вийти" at bounding box center [266, 339] width 92 height 16
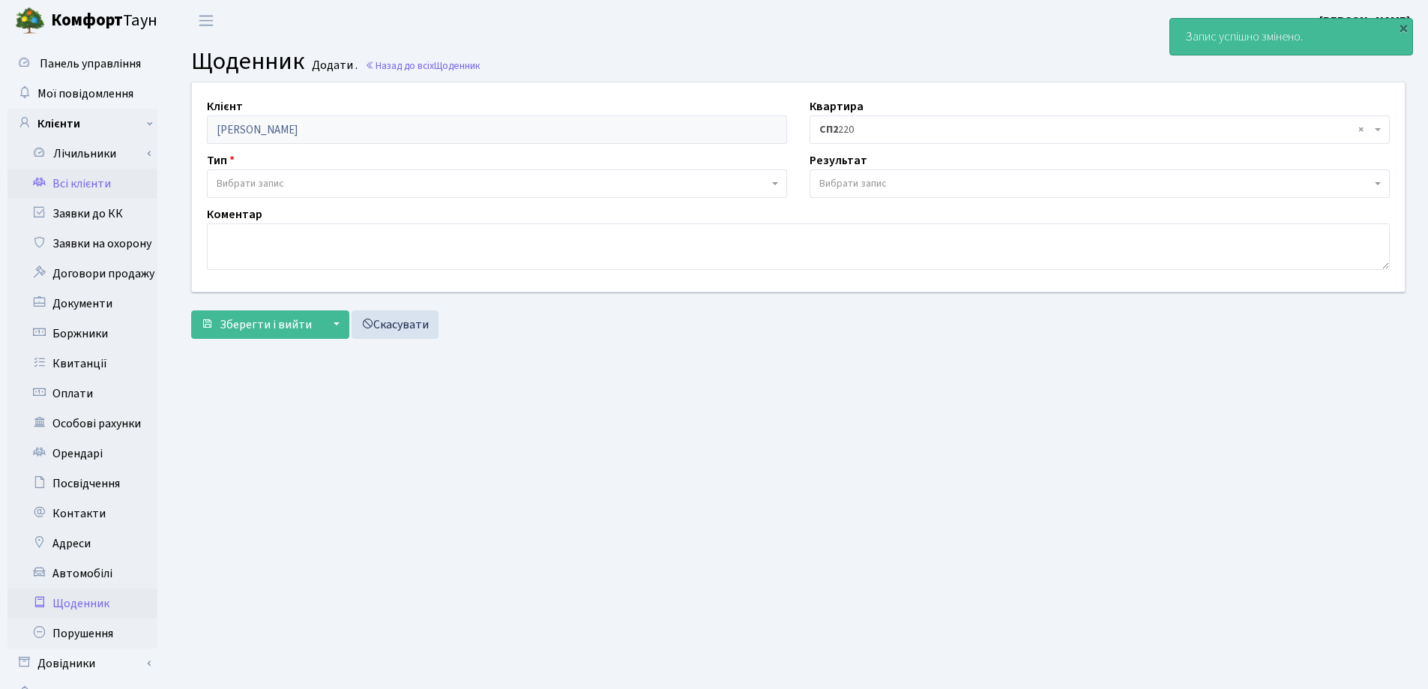
click at [79, 183] on link "Всі клієнти" at bounding box center [82, 184] width 150 height 30
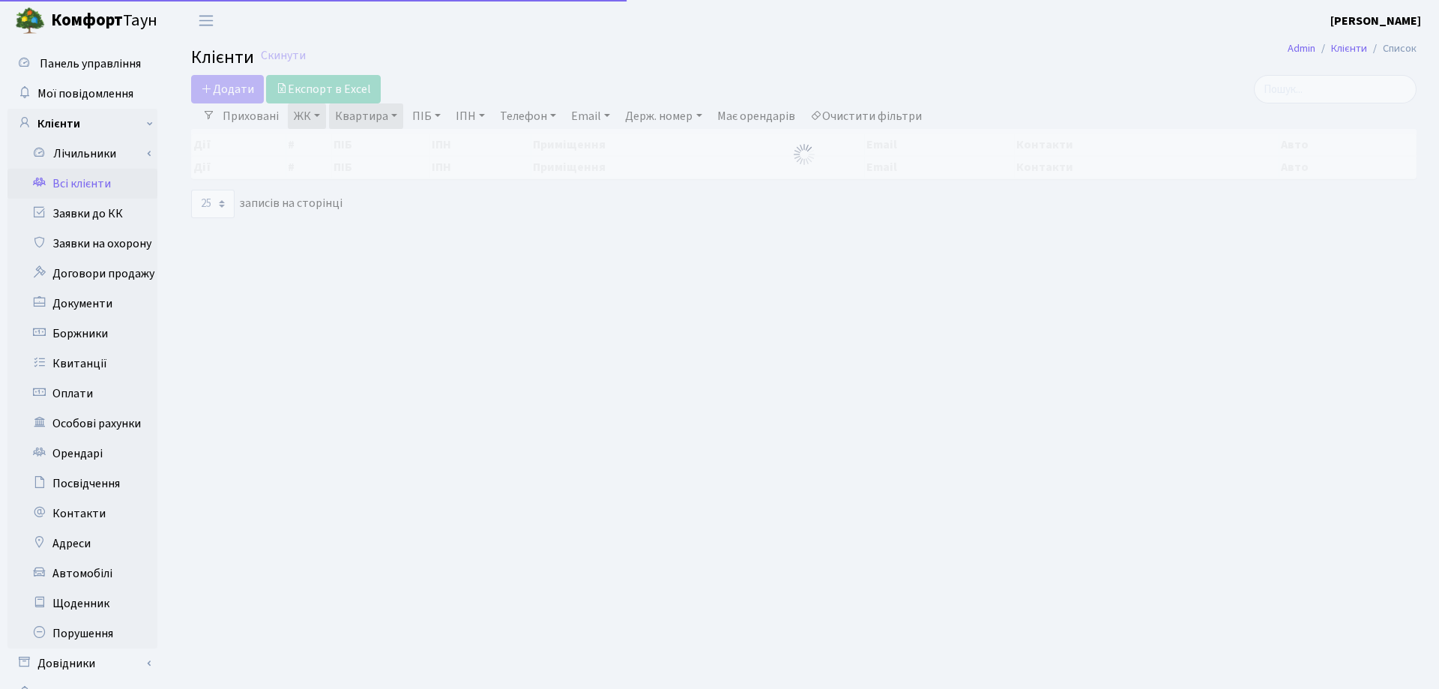
select select "25"
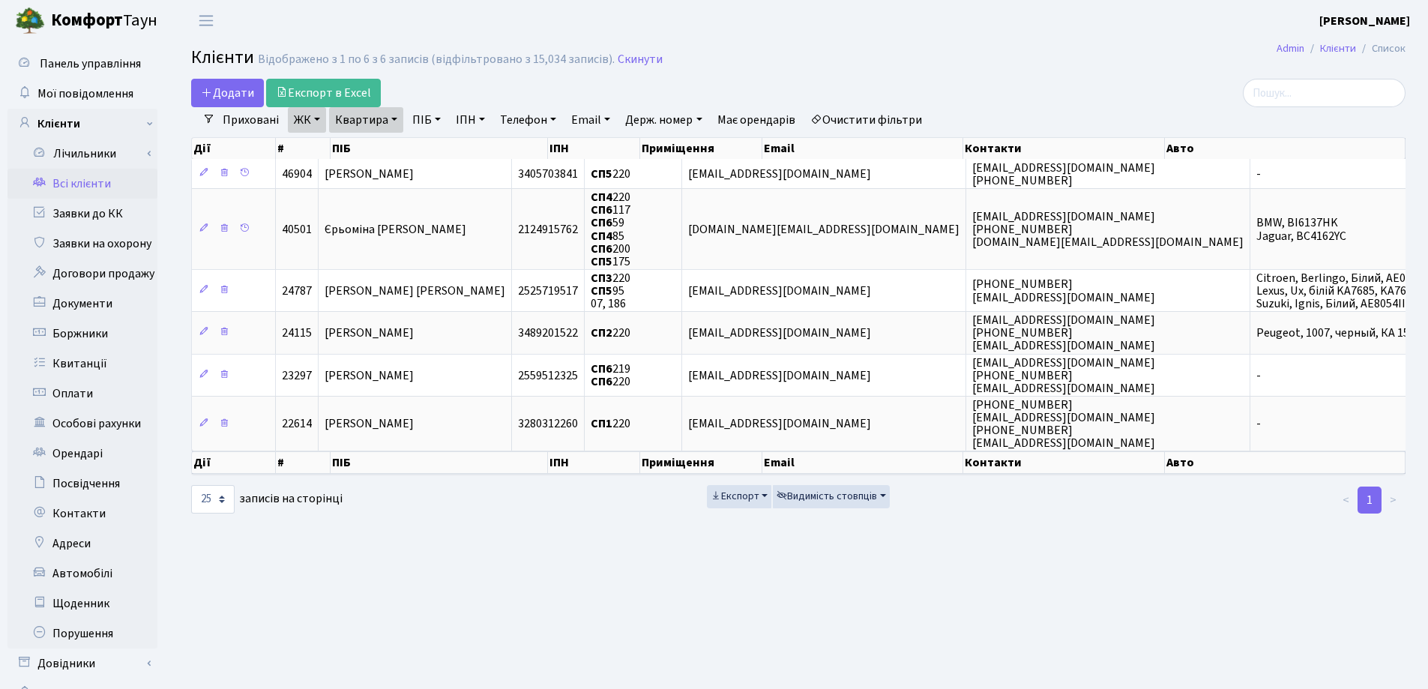
click at [393, 120] on link "Квартира" at bounding box center [366, 119] width 74 height 25
click at [399, 154] on input "220" at bounding box center [374, 149] width 88 height 28
type input "2"
type input "140"
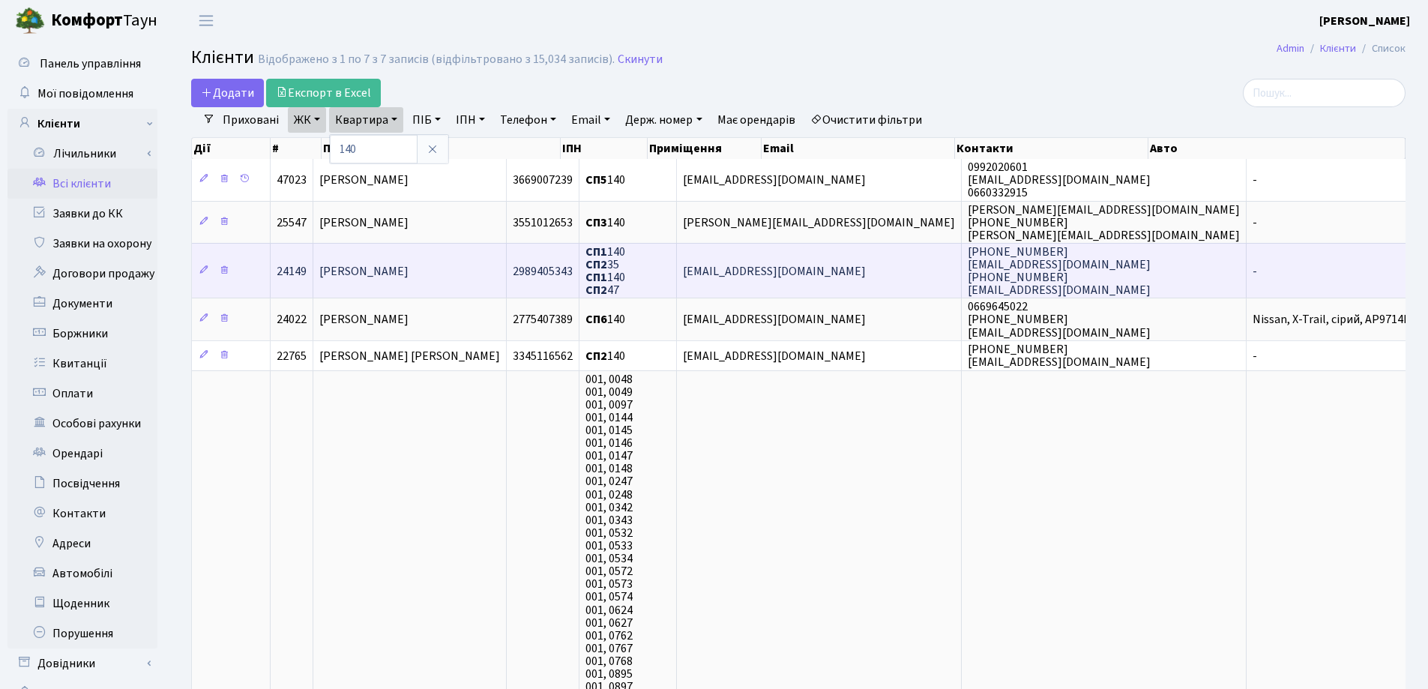
click at [507, 267] on td "Єрьоміна Тетяна Олександрівна" at bounding box center [409, 270] width 193 height 55
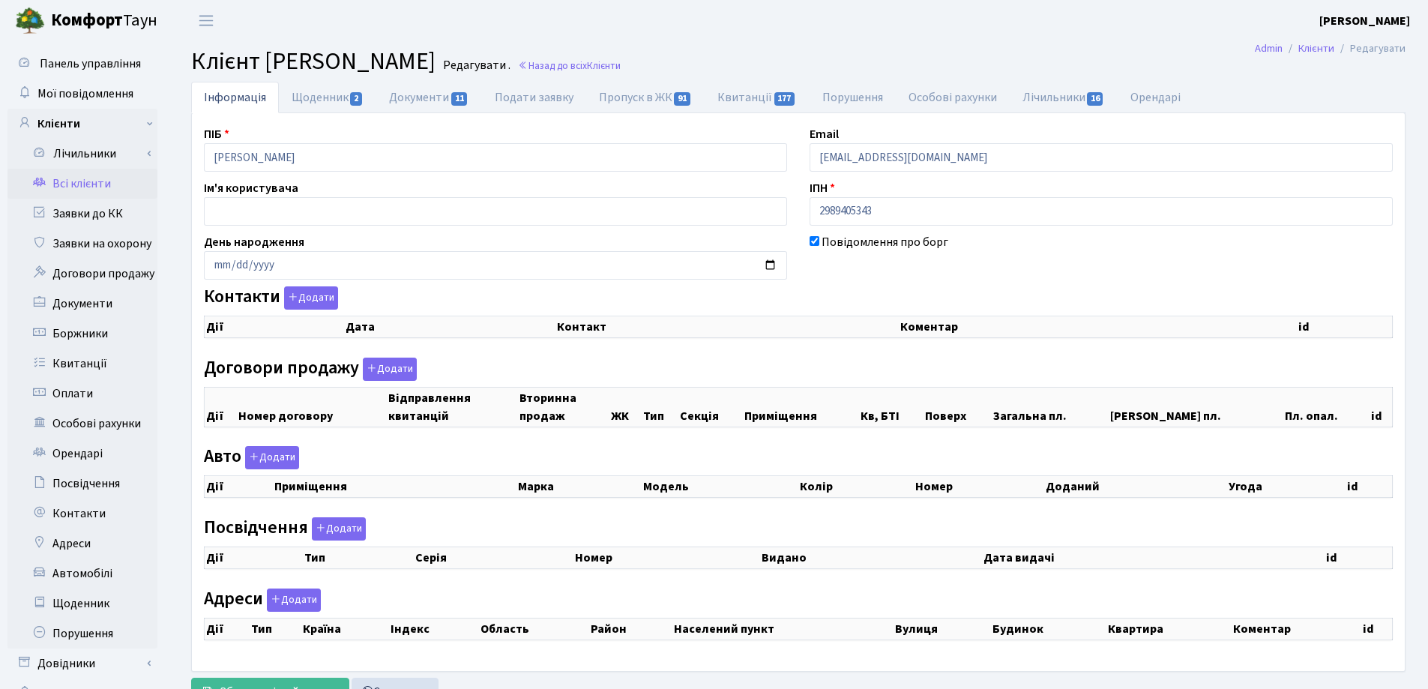
checkbox input "true"
select select "25"
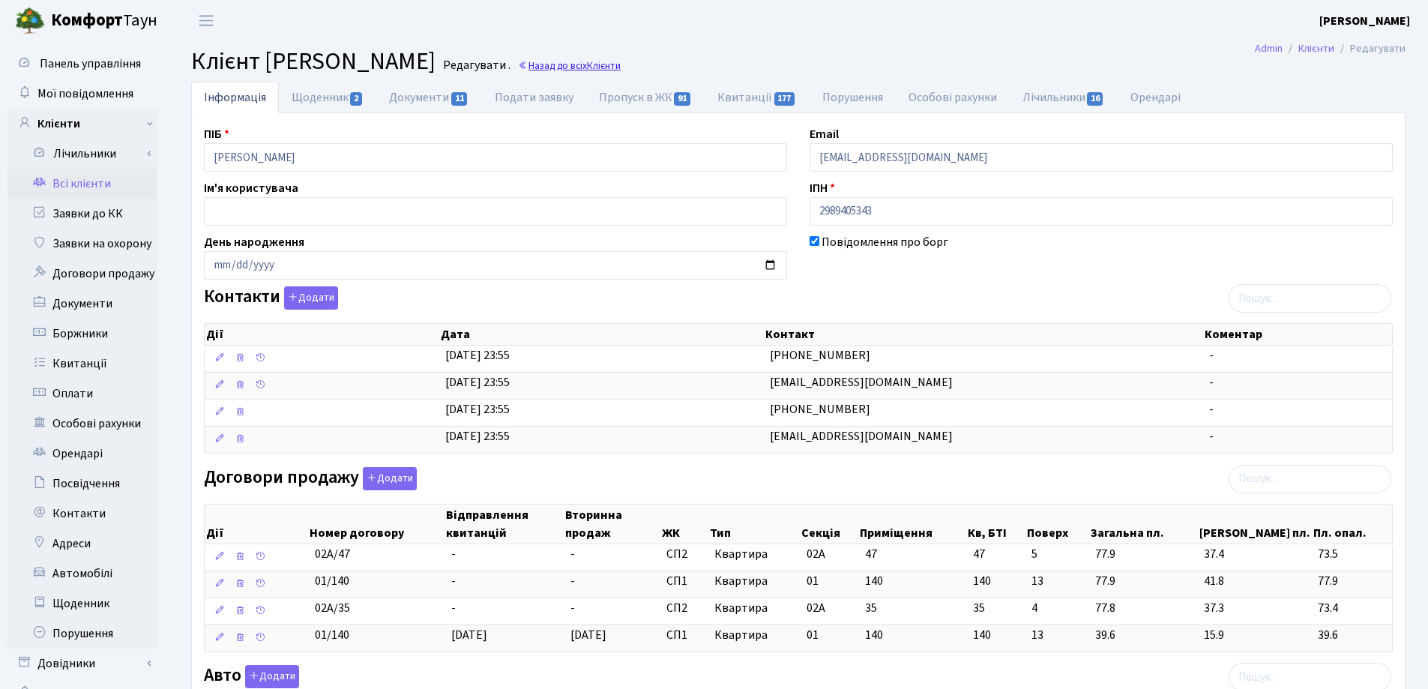
click at [621, 67] on link "Назад до всіх Клієнти" at bounding box center [569, 65] width 103 height 14
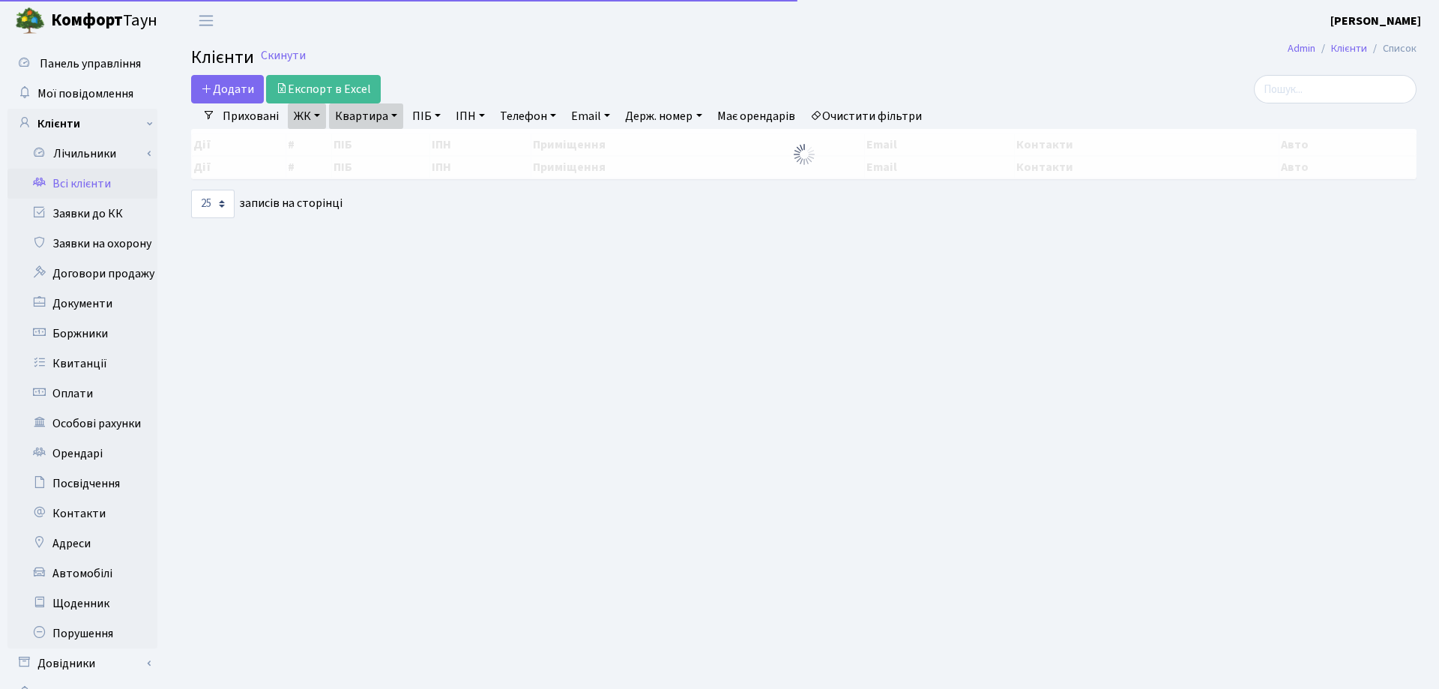
select select "25"
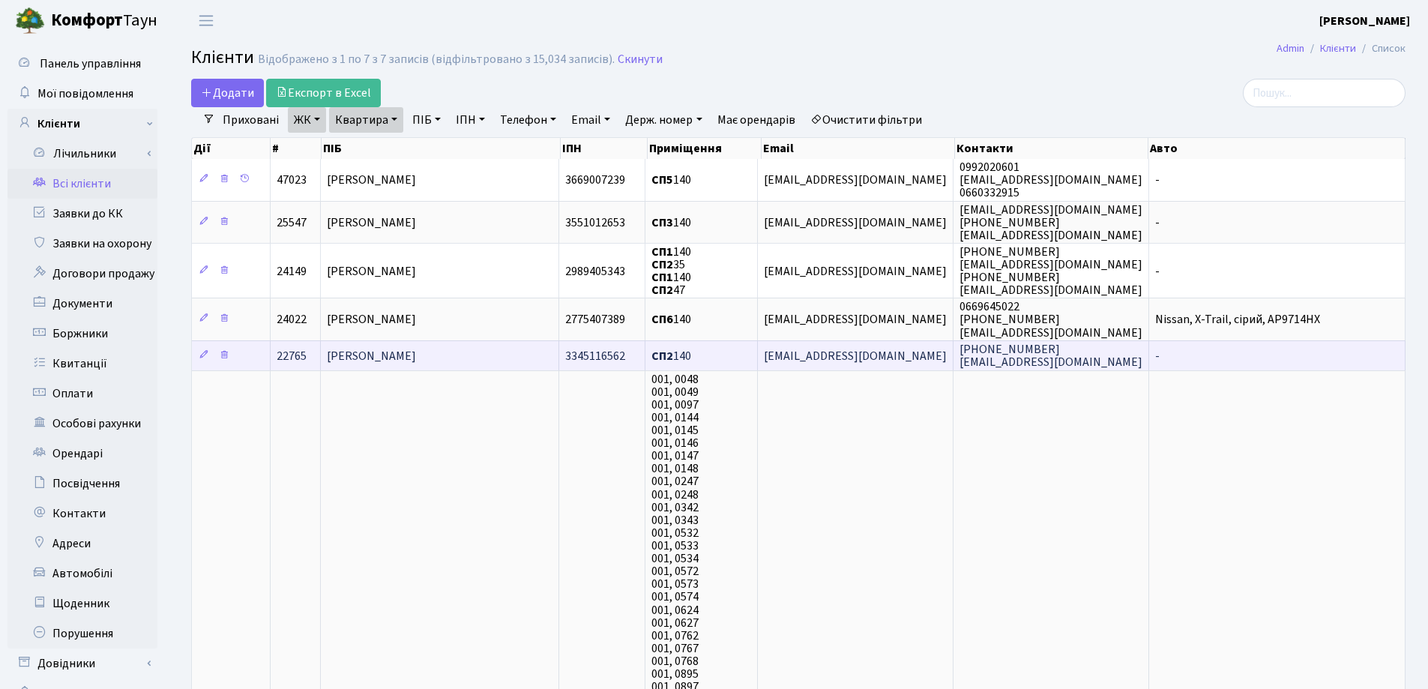
click at [416, 351] on span "[PERSON_NAME]" at bounding box center [371, 356] width 89 height 16
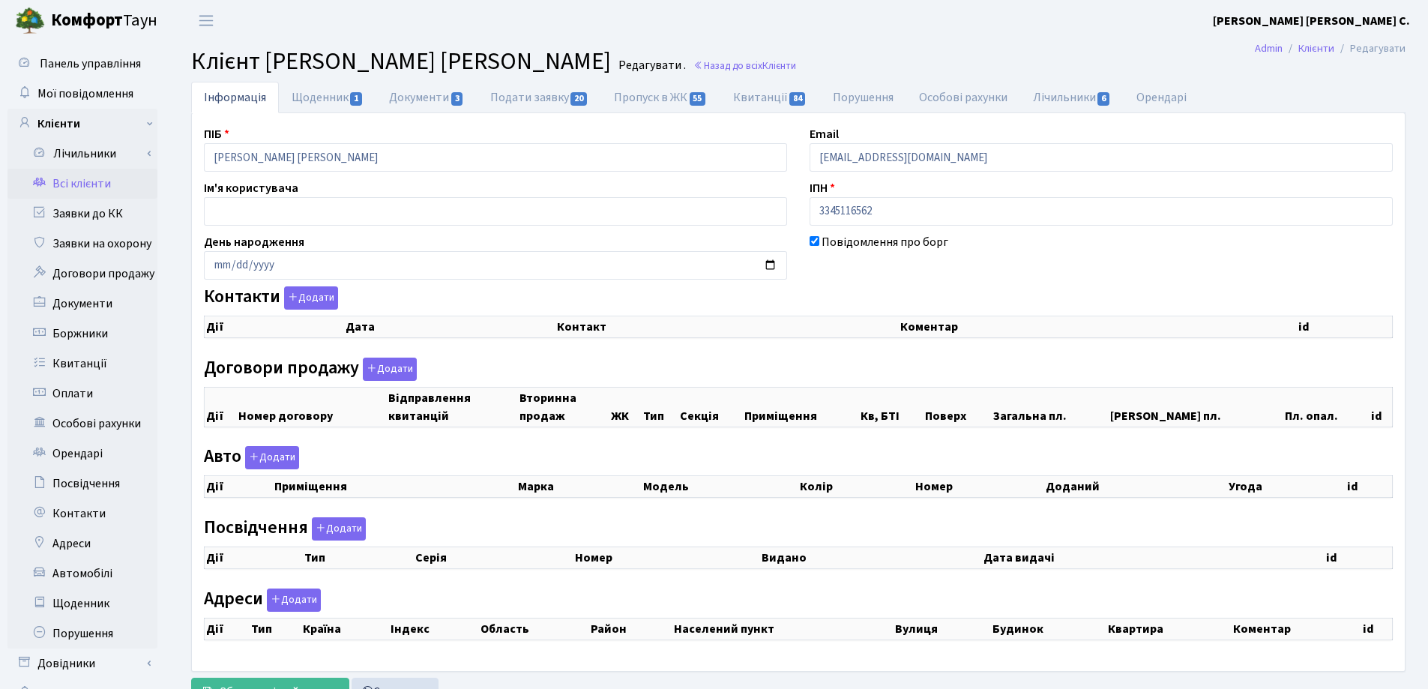
checkbox input "true"
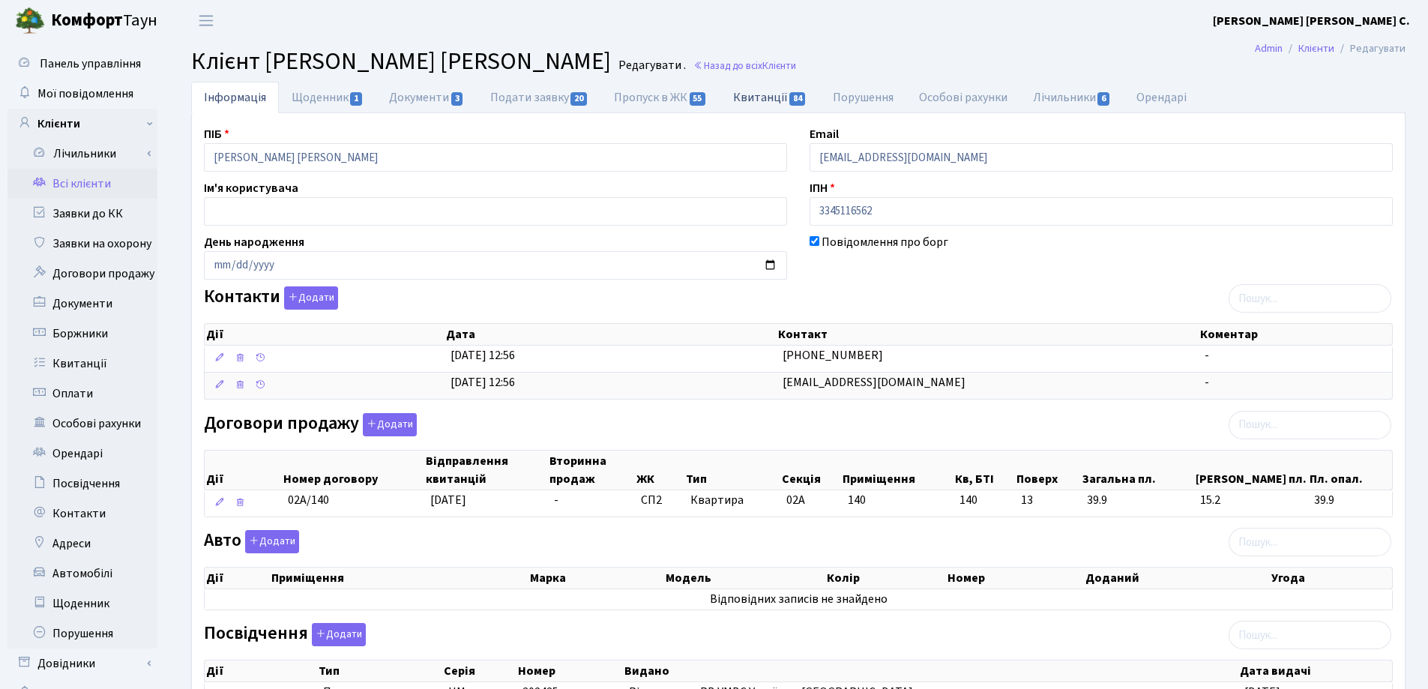
click at [747, 94] on link "Квитанції 84" at bounding box center [770, 97] width 100 height 31
select select "25"
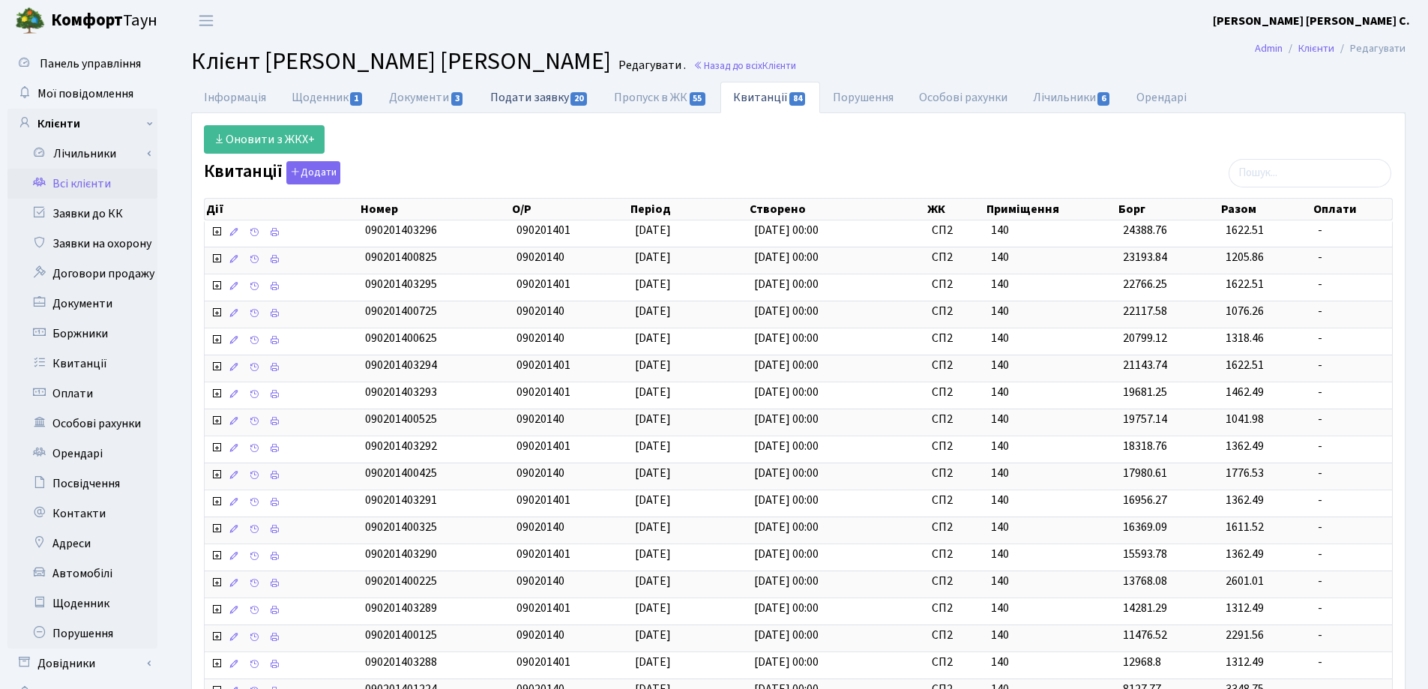
click at [515, 97] on link "Подати заявку 20" at bounding box center [539, 97] width 124 height 31
select select "25"
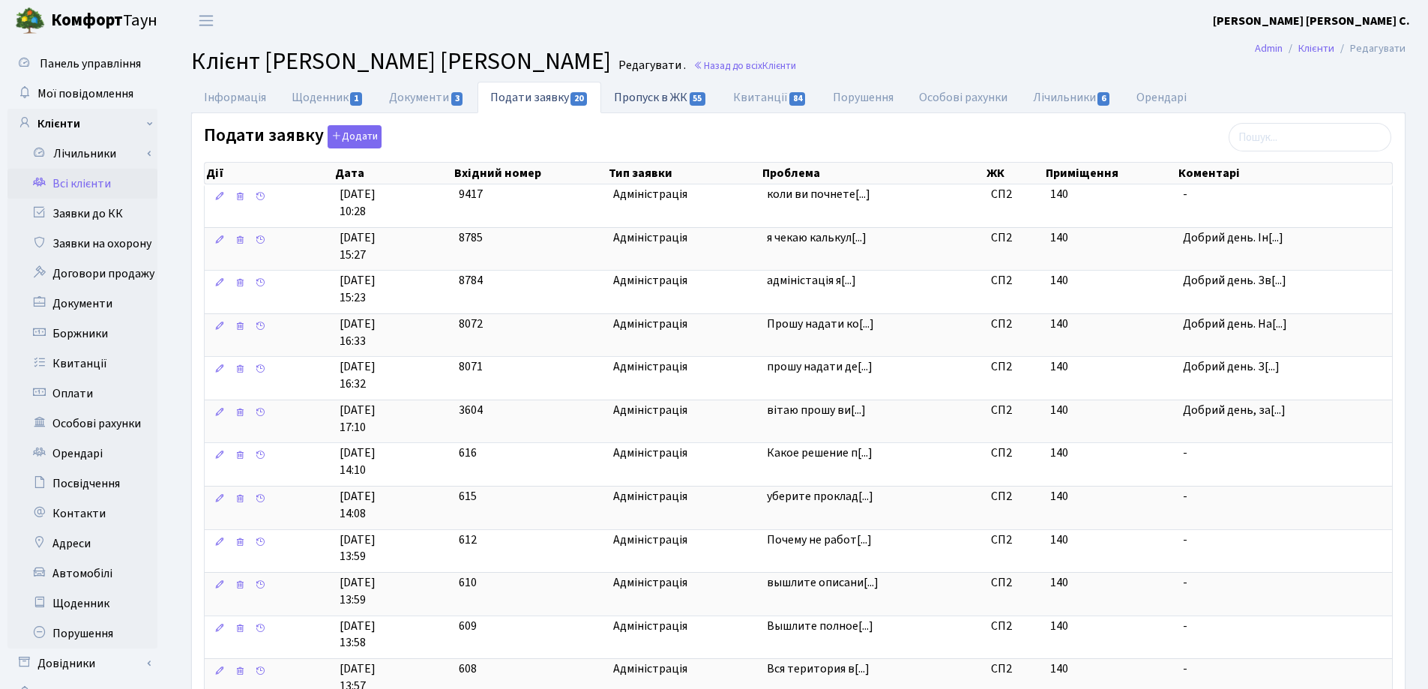
click at [627, 99] on link "Пропуск в ЖК 55" at bounding box center [660, 97] width 118 height 31
select select "25"
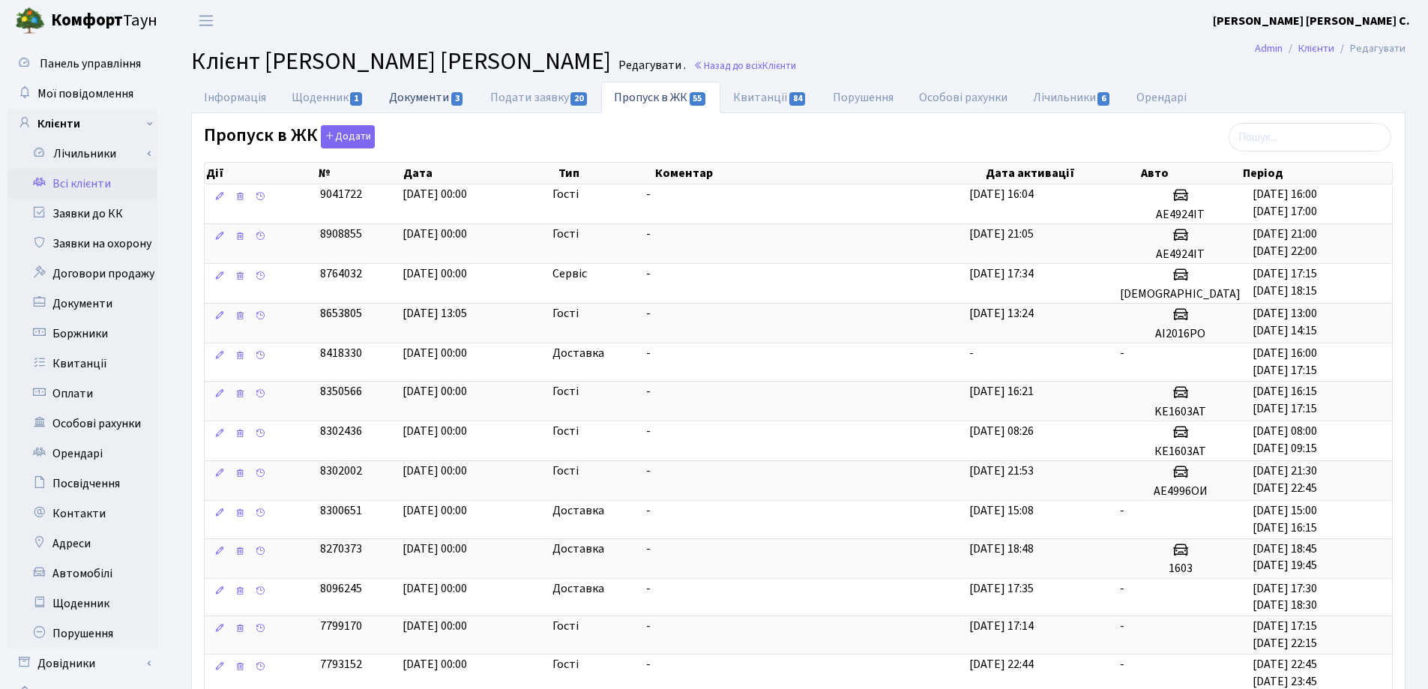
click at [420, 94] on link "Документи 3" at bounding box center [426, 97] width 100 height 31
select select "25"
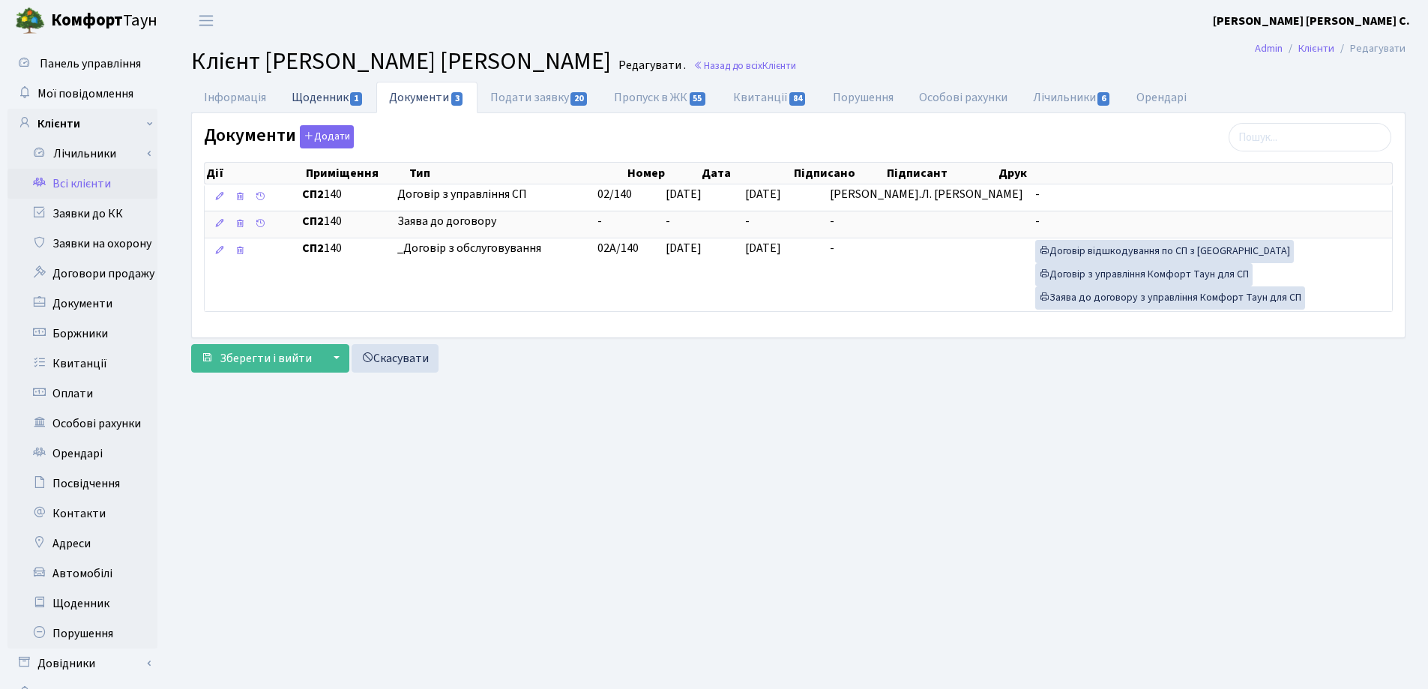
click at [340, 97] on link "Щоденник 1" at bounding box center [327, 97] width 97 height 31
select select "25"
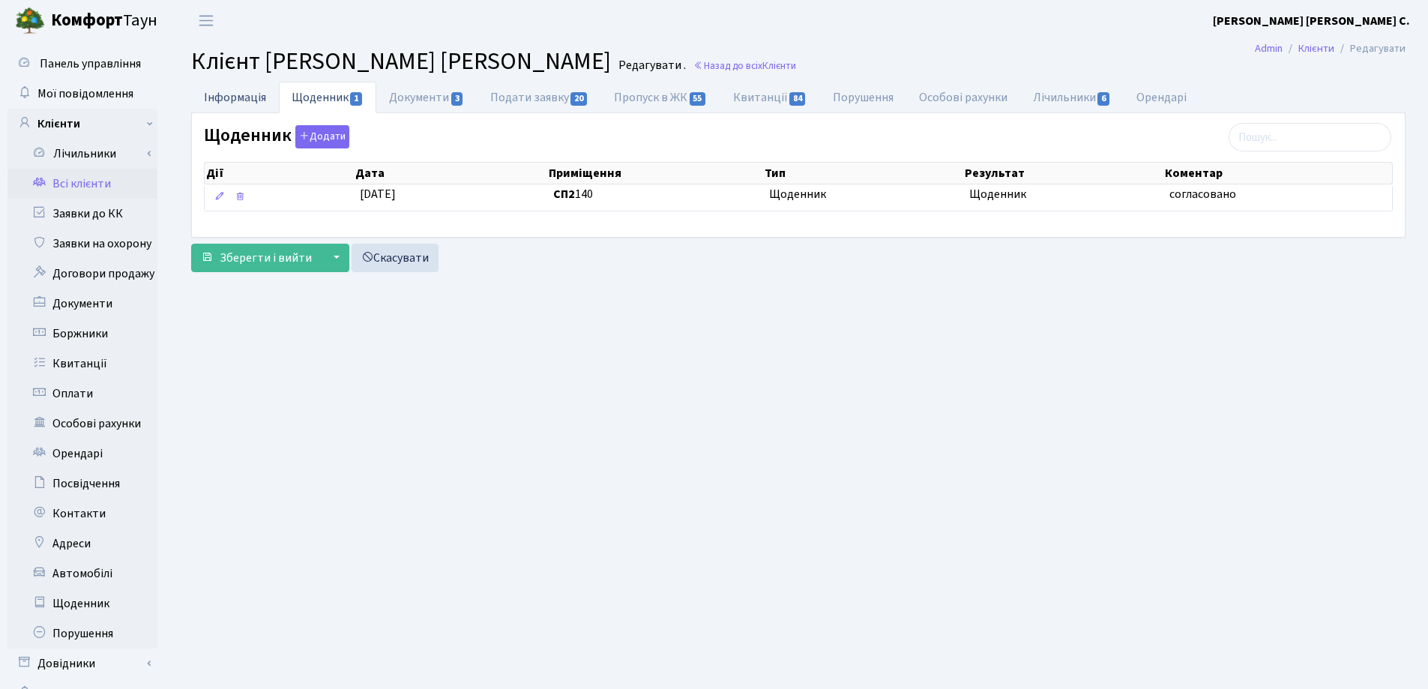
click at [231, 94] on link "Інформація" at bounding box center [235, 97] width 88 height 31
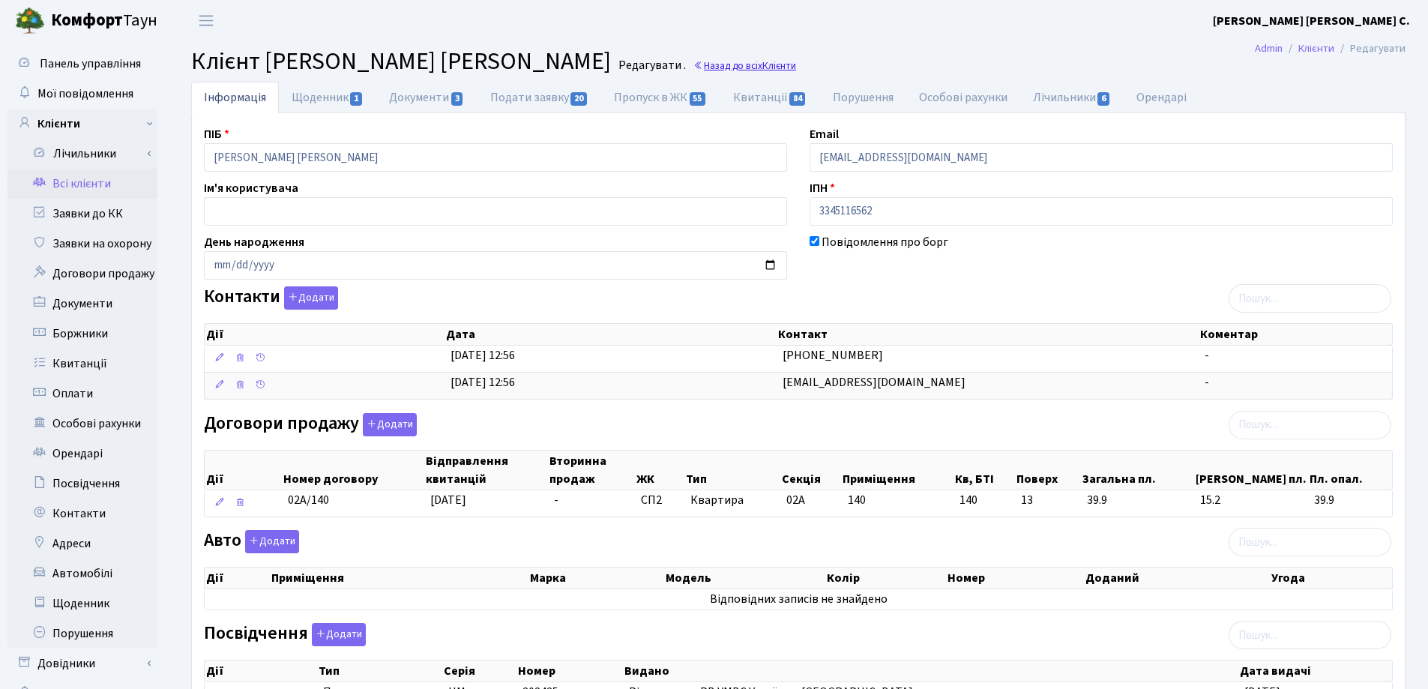
click at [796, 64] on span "Клієнти" at bounding box center [779, 65] width 34 height 14
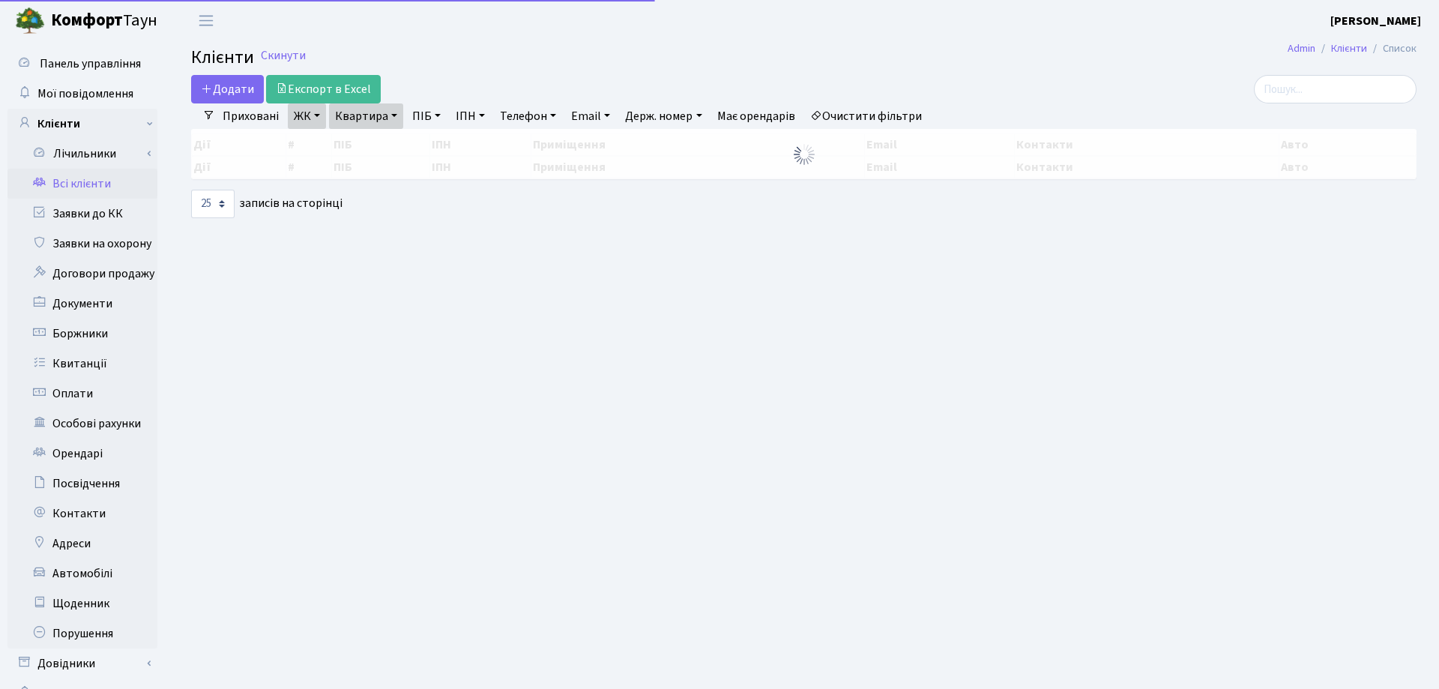
select select "25"
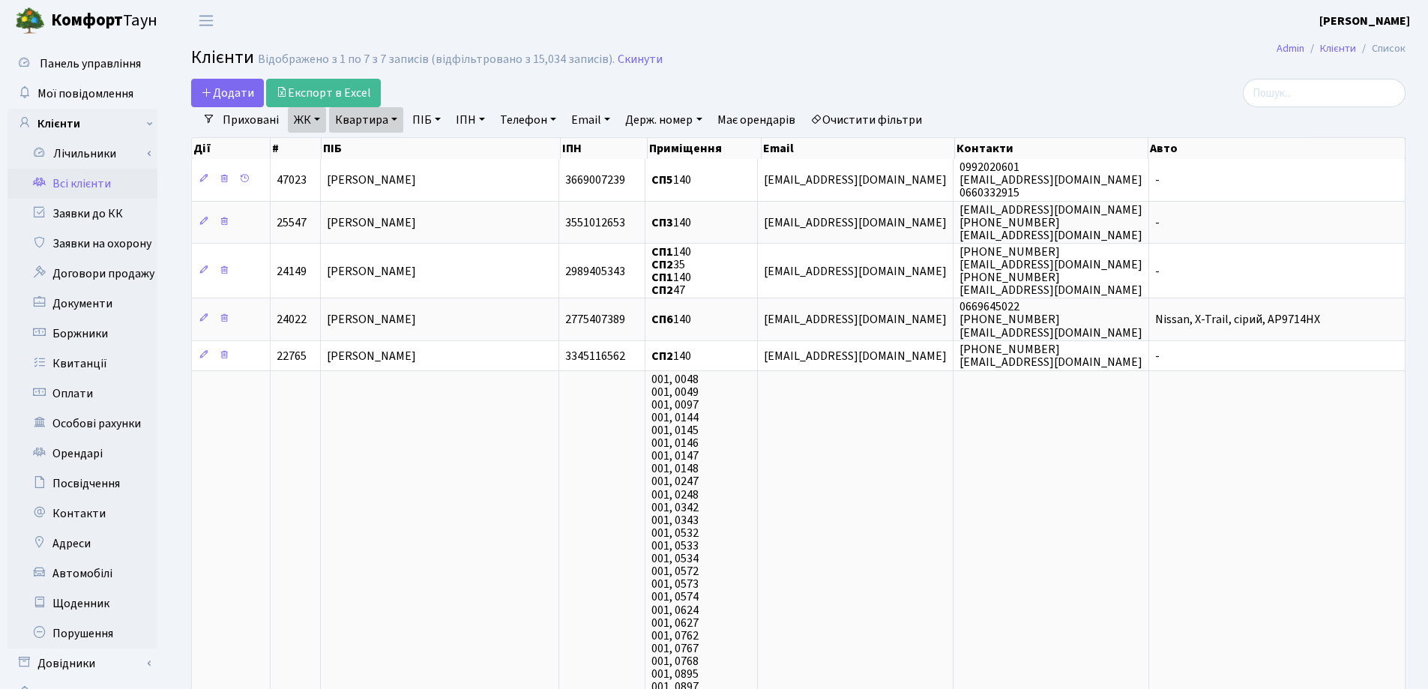
click at [391, 117] on link "Квартира" at bounding box center [366, 119] width 74 height 25
click at [394, 139] on input "140" at bounding box center [374, 149] width 88 height 28
type input "1"
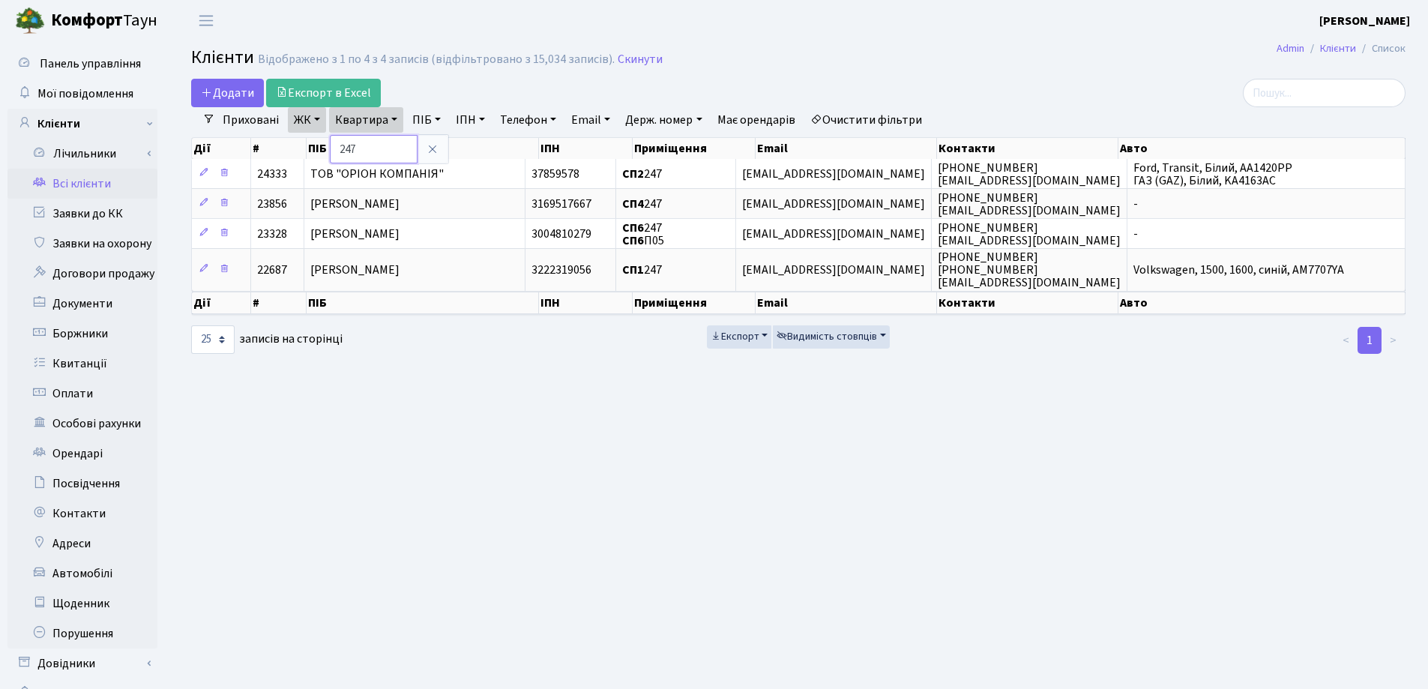
click at [378, 150] on input "247" at bounding box center [374, 149] width 88 height 28
type input "2"
type input "302"
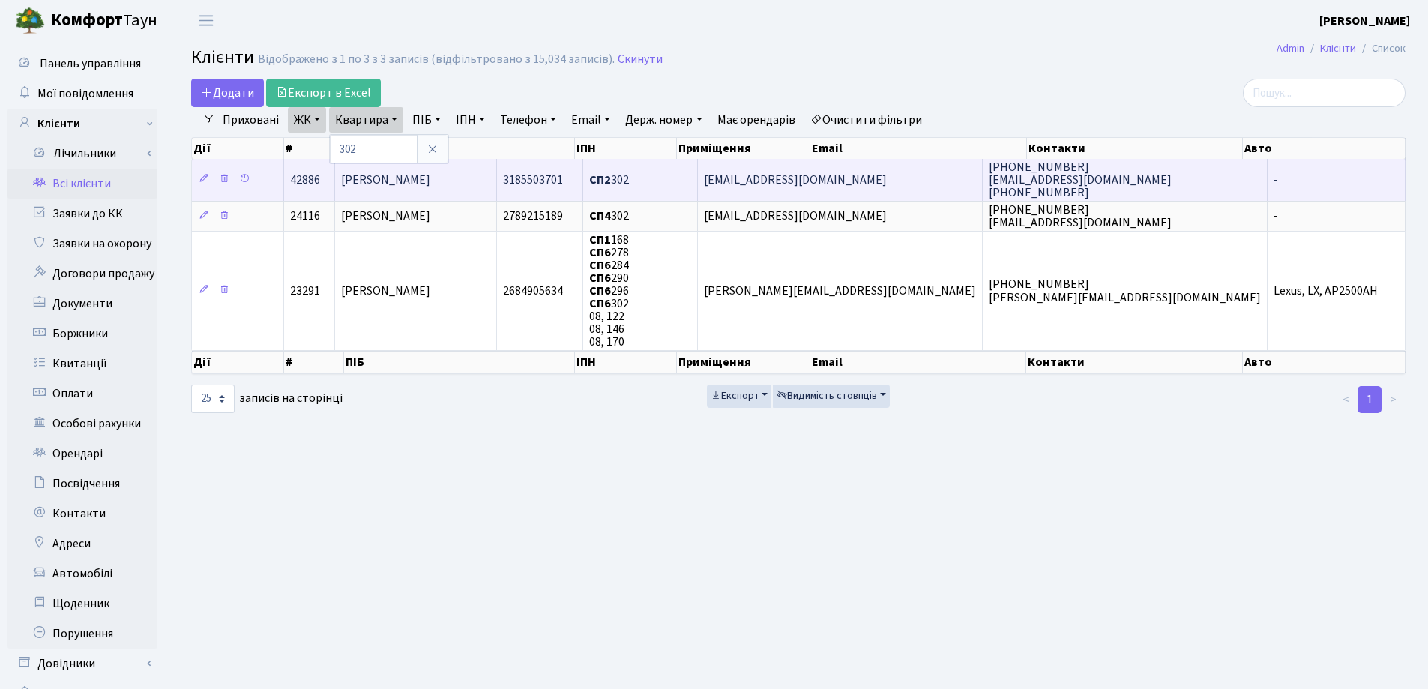
click at [497, 184] on td "[PERSON_NAME]" at bounding box center [416, 179] width 162 height 41
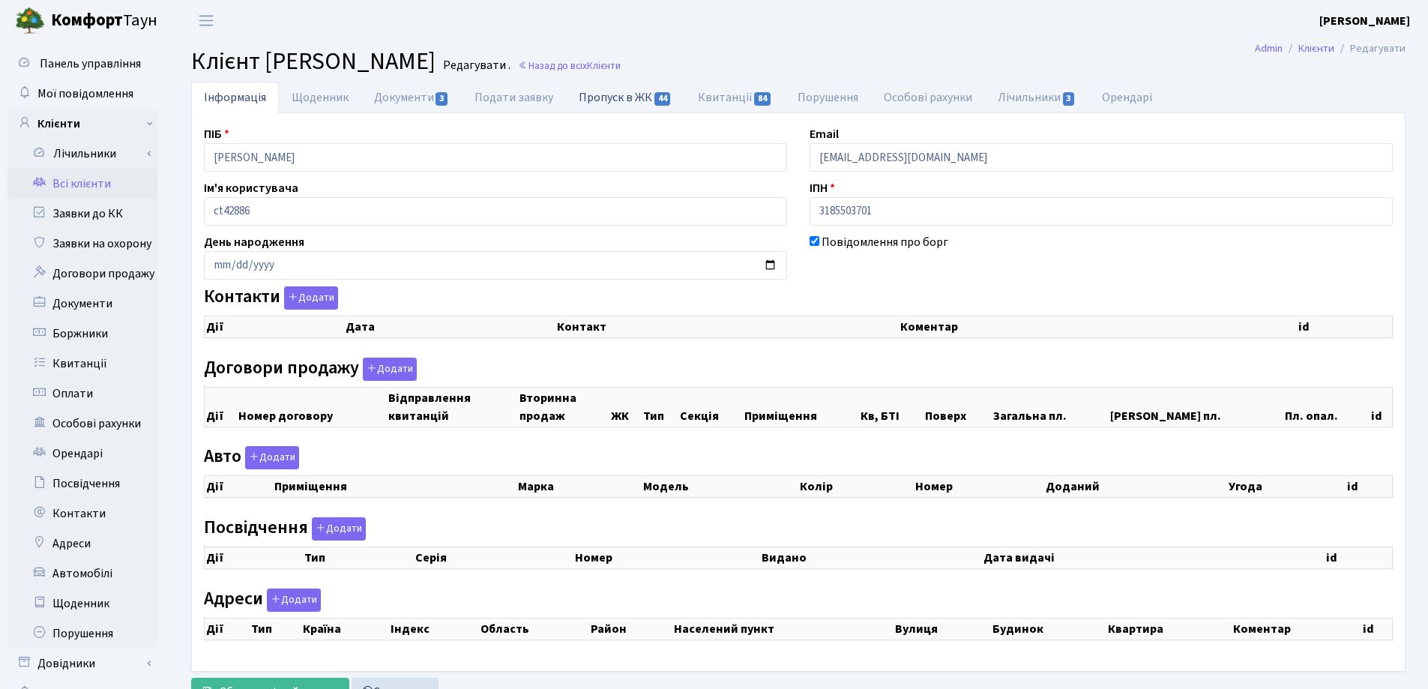
checkbox input "true"
select select "25"
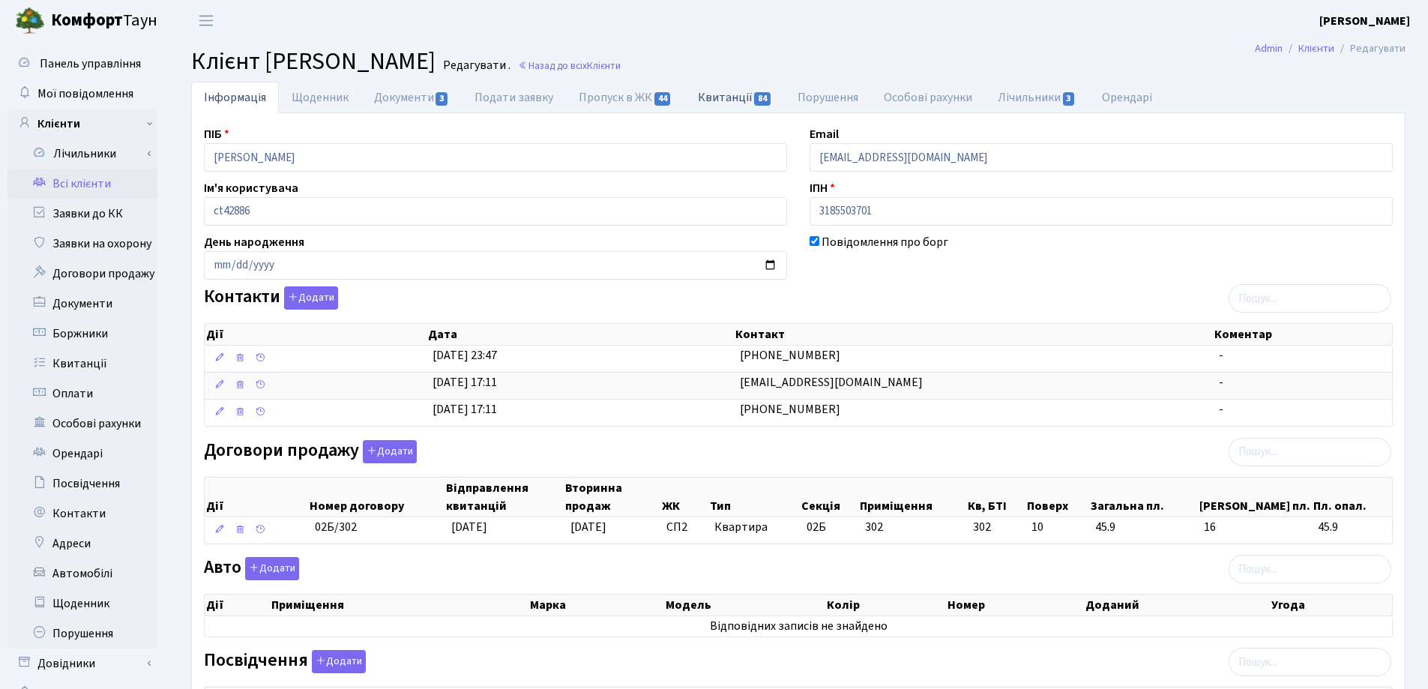
click at [714, 97] on link "Квитанції 84" at bounding box center [735, 97] width 100 height 31
select select "25"
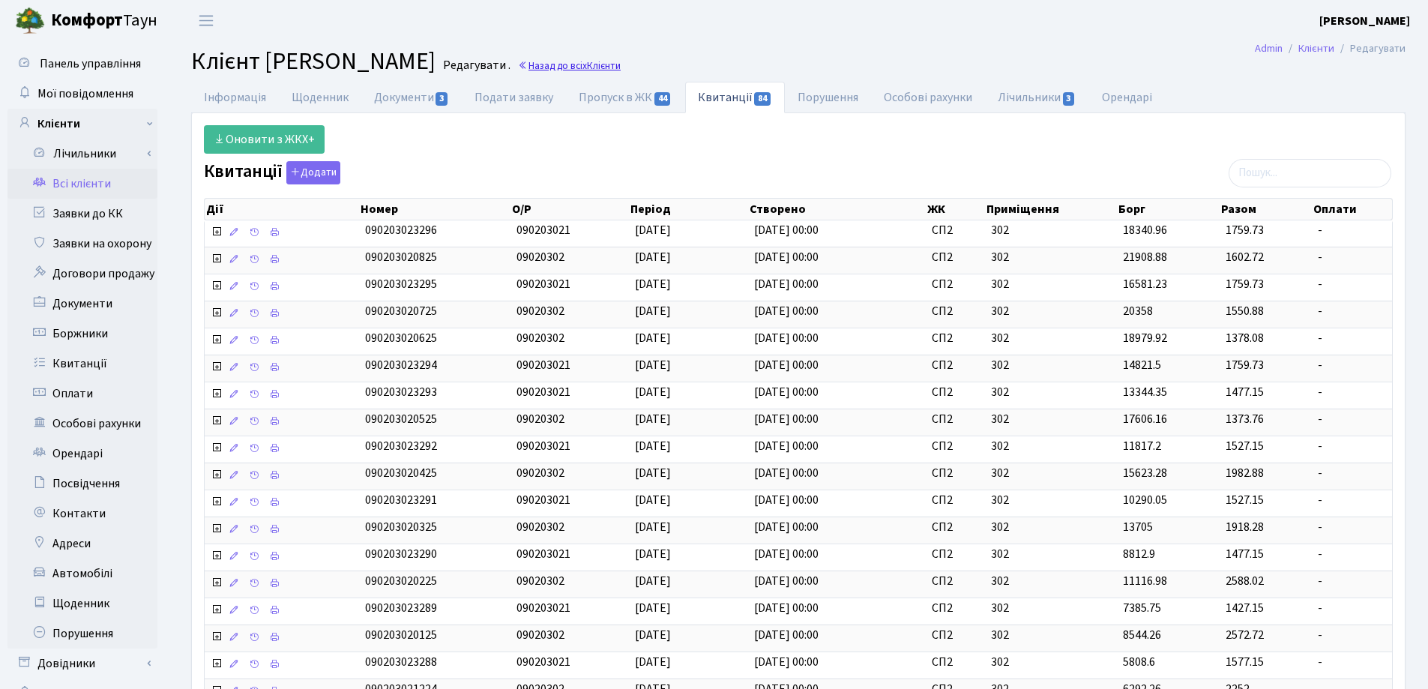
click at [621, 66] on link "Назад до всіх Клієнти" at bounding box center [569, 65] width 103 height 14
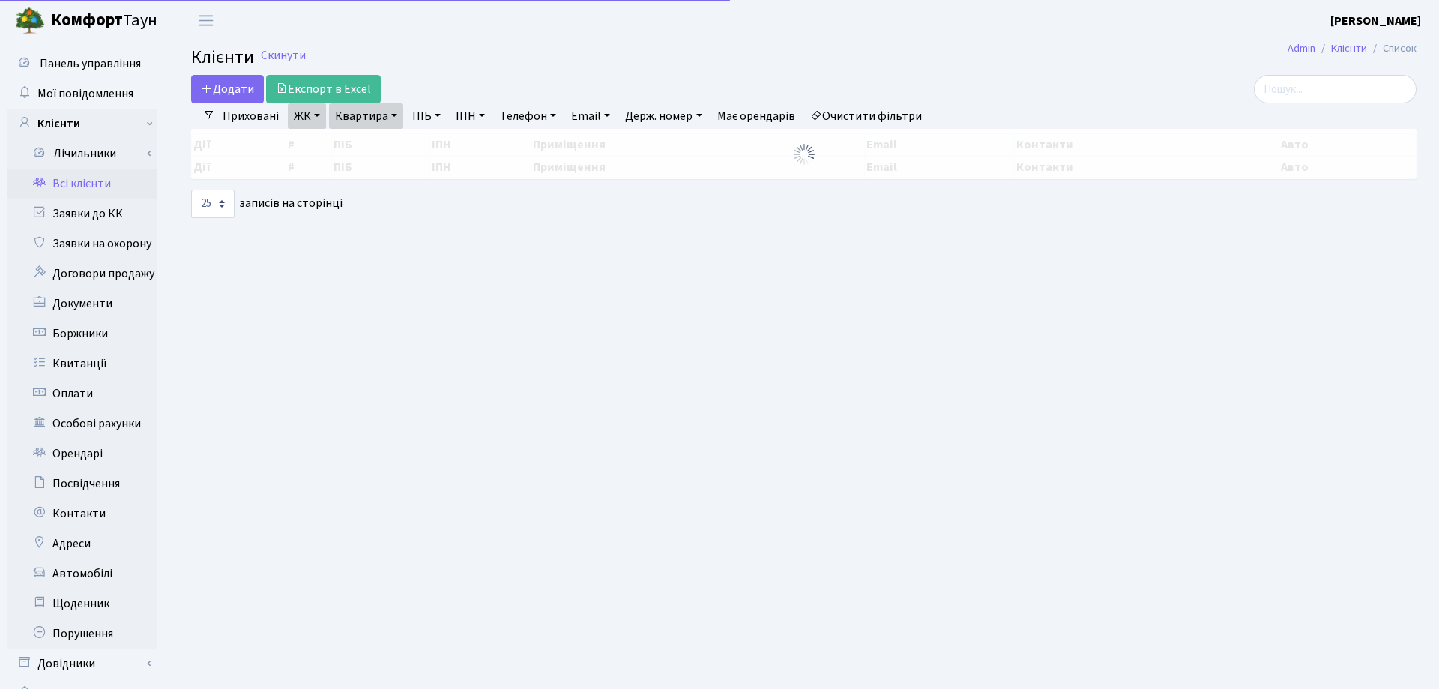
select select "25"
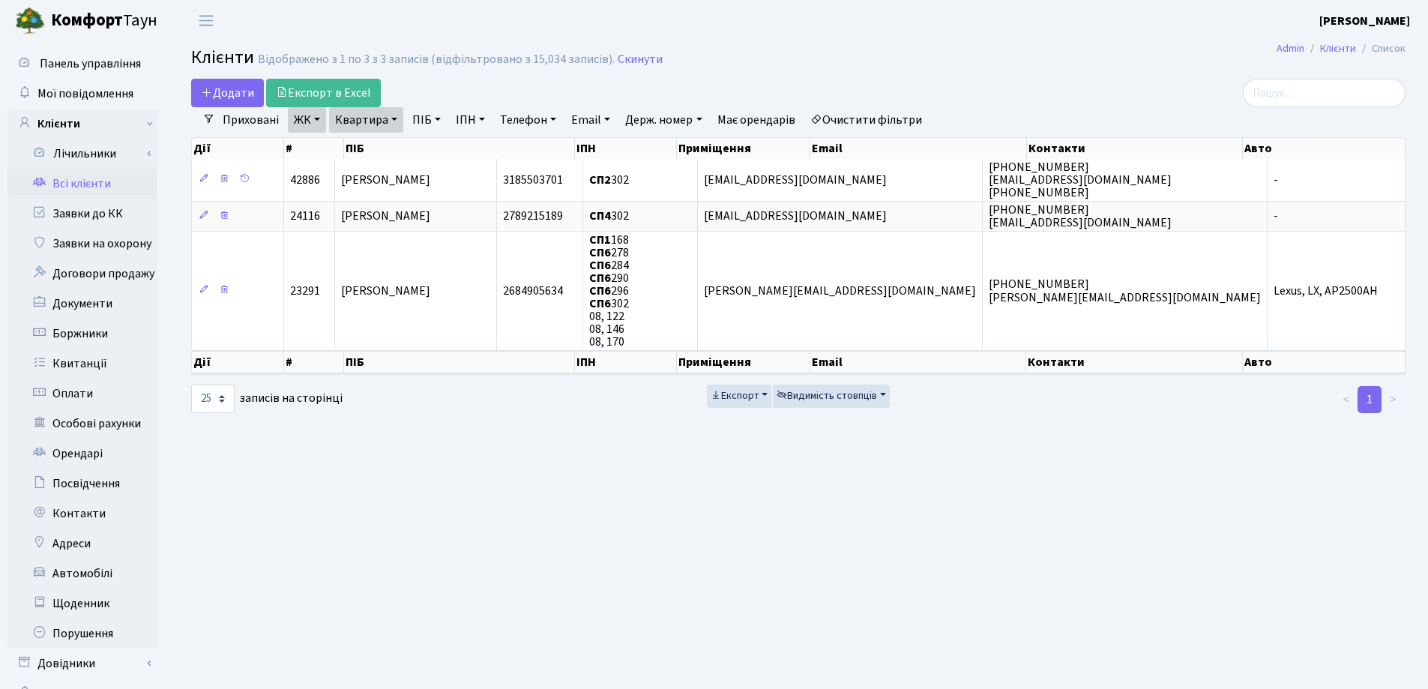
click at [395, 118] on link "Квартира" at bounding box center [366, 119] width 74 height 25
click at [444, 152] on link at bounding box center [432, 149] width 31 height 28
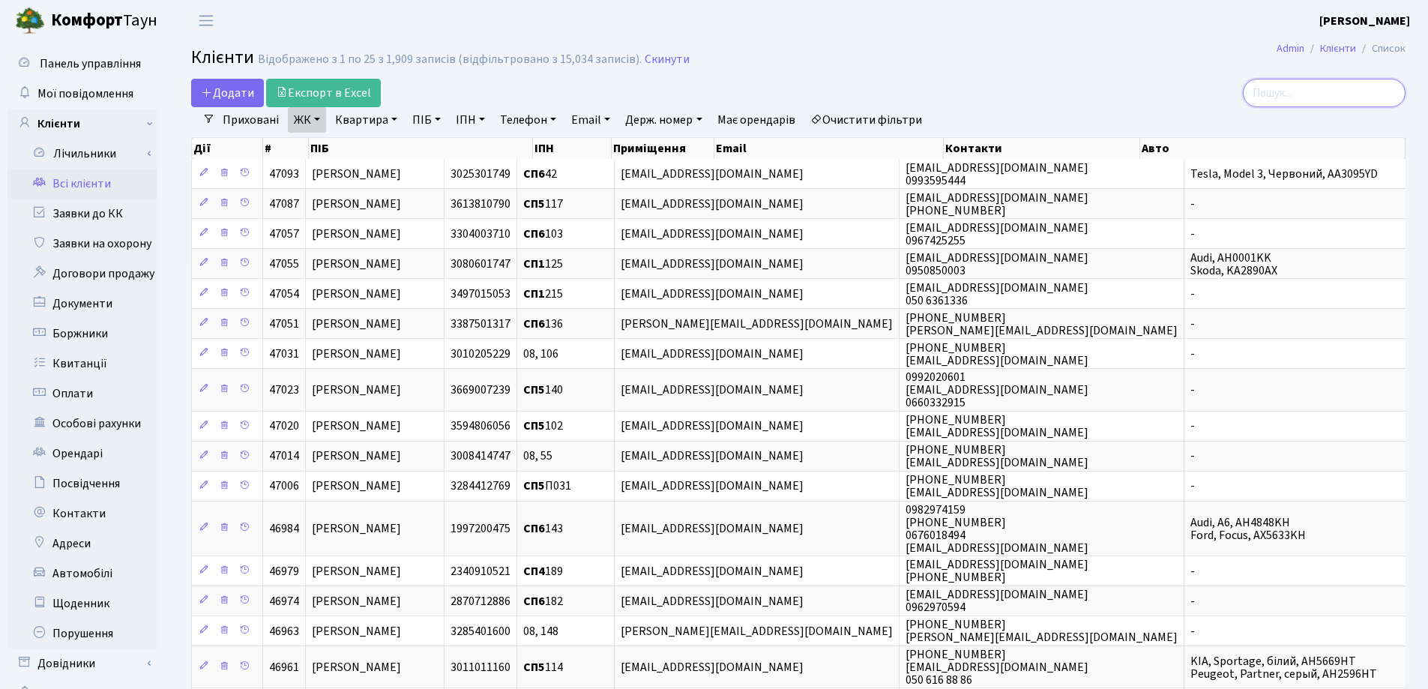
click at [1331, 94] on input "search" at bounding box center [1324, 93] width 163 height 28
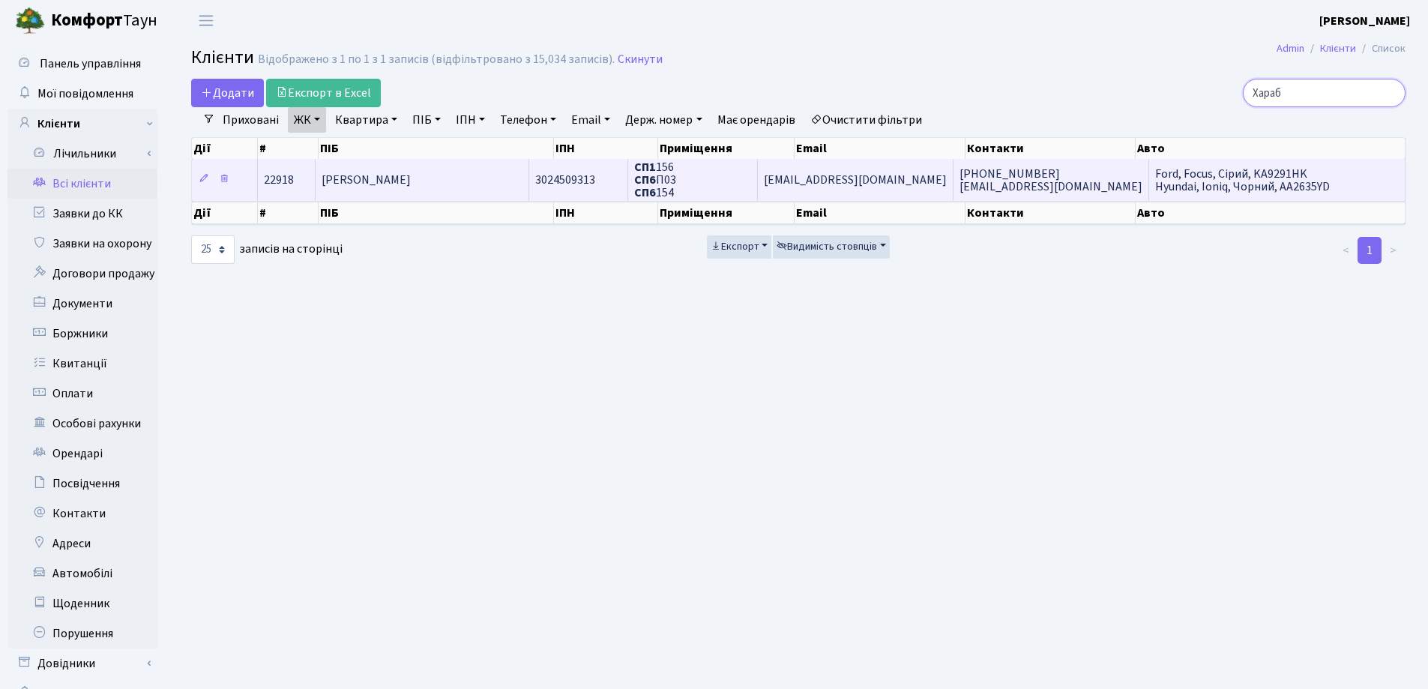
type input "Хараб"
click at [411, 174] on span "[PERSON_NAME]" at bounding box center [366, 180] width 89 height 16
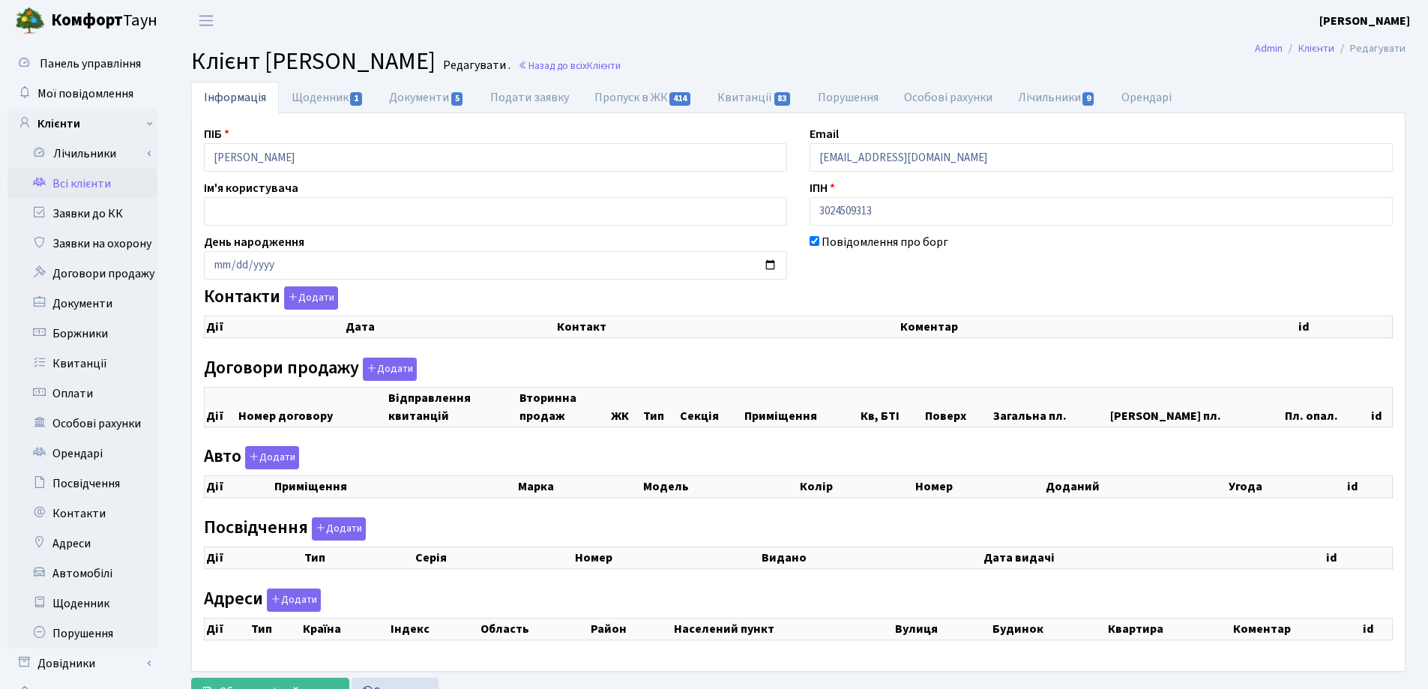
checkbox input "true"
select select "25"
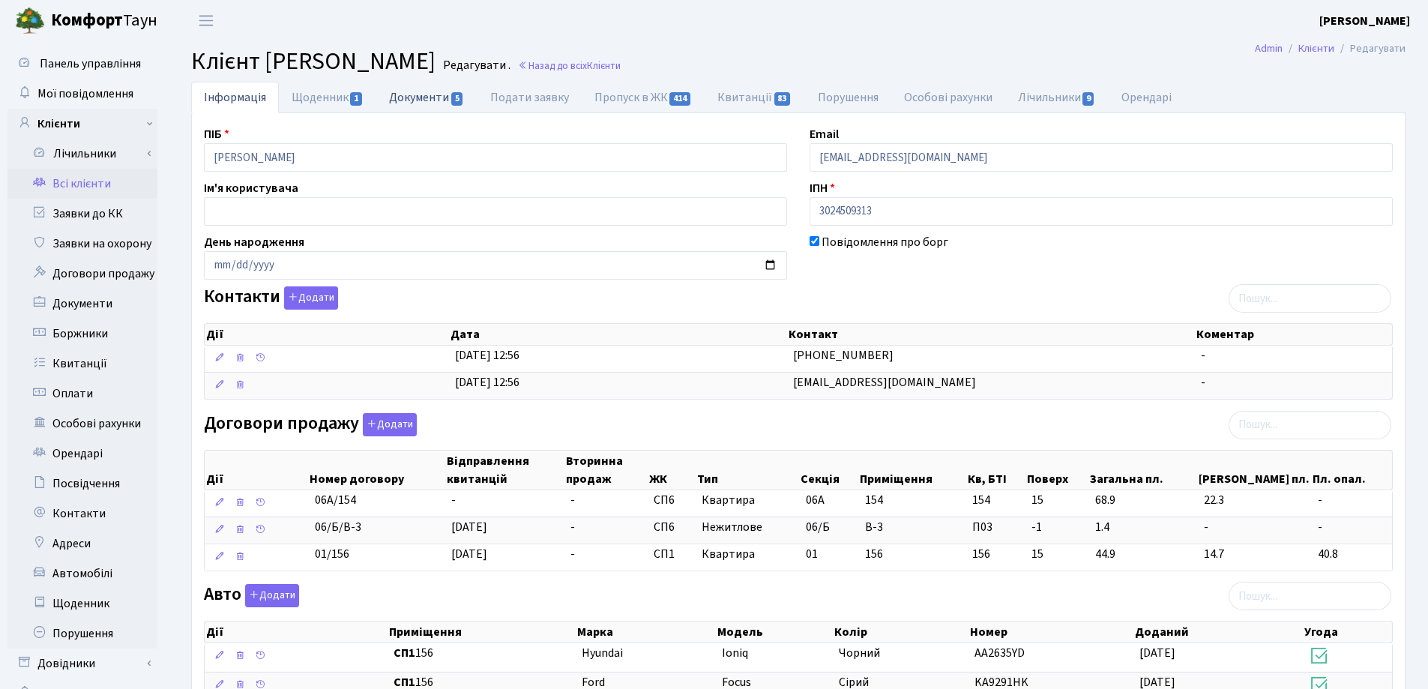
click at [420, 90] on link "Документи 5" at bounding box center [426, 97] width 100 height 31
select select "25"
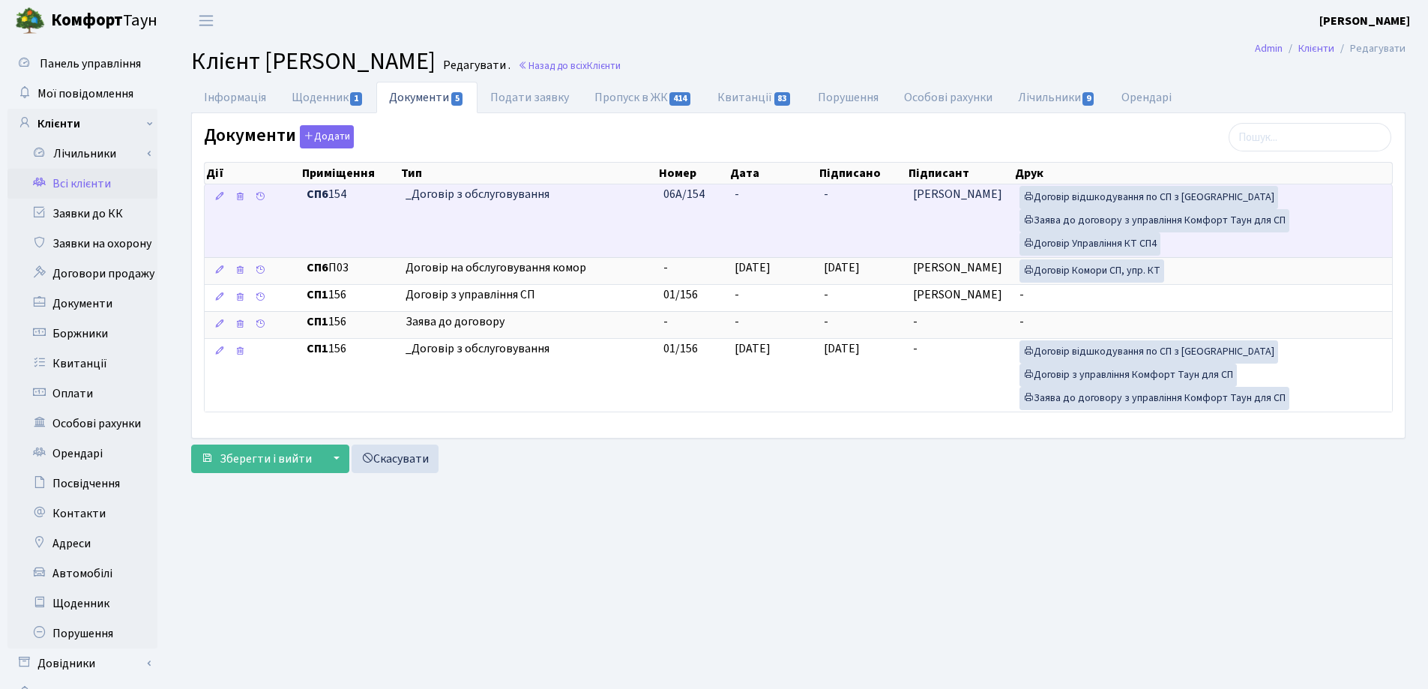
click at [757, 189] on td "-" at bounding box center [773, 220] width 89 height 73
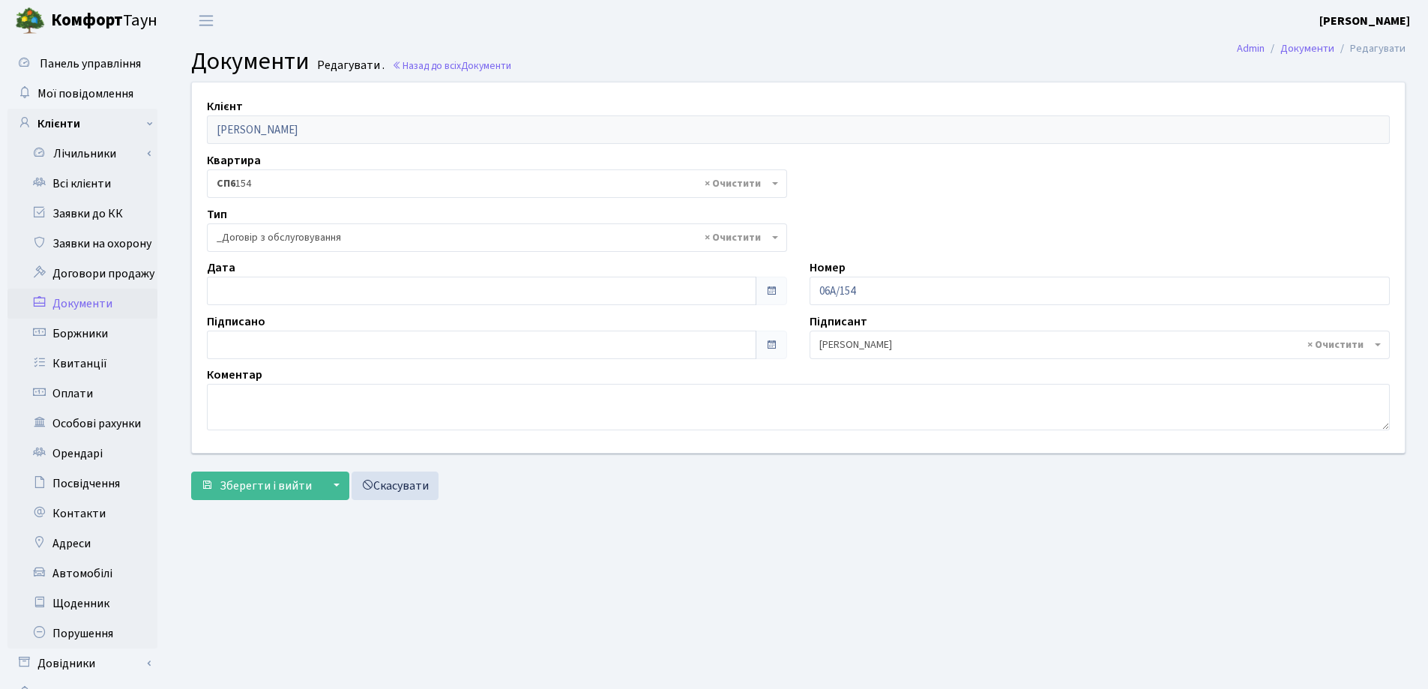
select select "289"
type input "07.10.2025"
click at [445, 286] on input "07.10.2025" at bounding box center [481, 291] width 549 height 28
type input "07.10.2025"
click at [420, 338] on input "07.10.2025" at bounding box center [481, 345] width 549 height 28
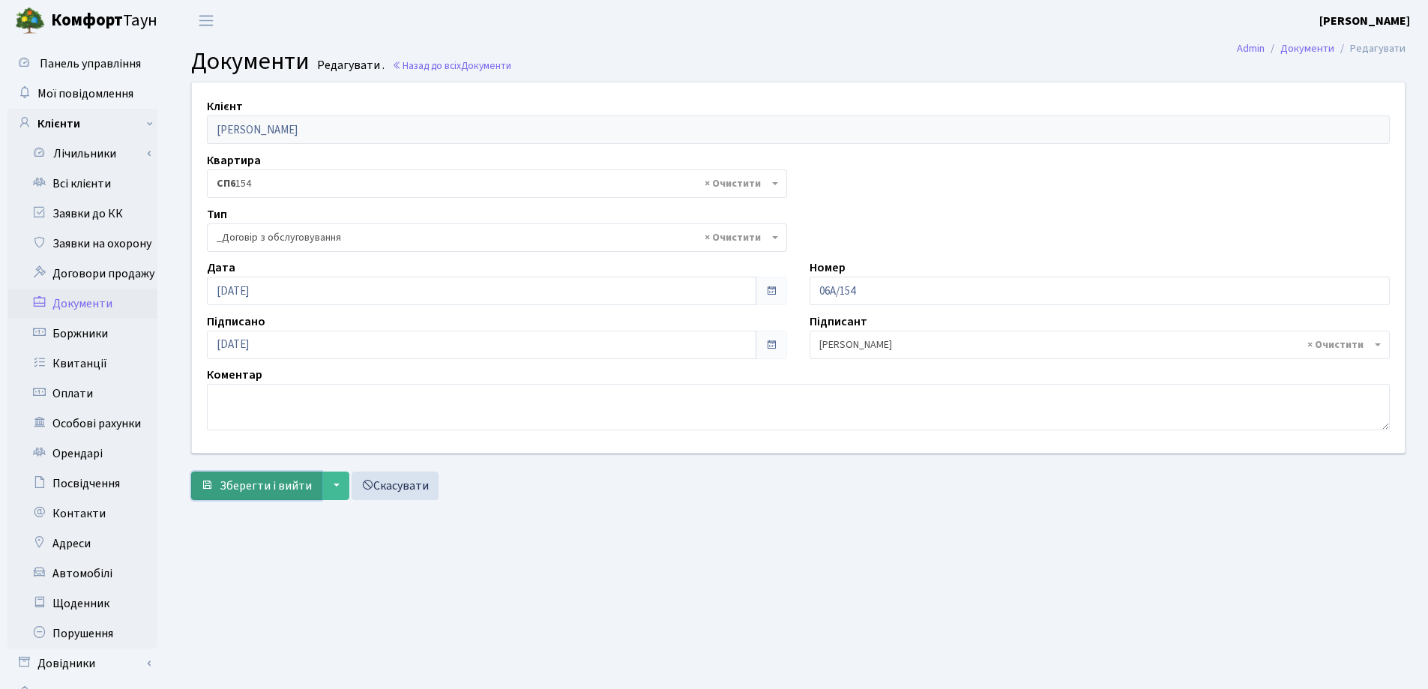
click at [250, 487] on span "Зберегти і вийти" at bounding box center [266, 485] width 92 height 16
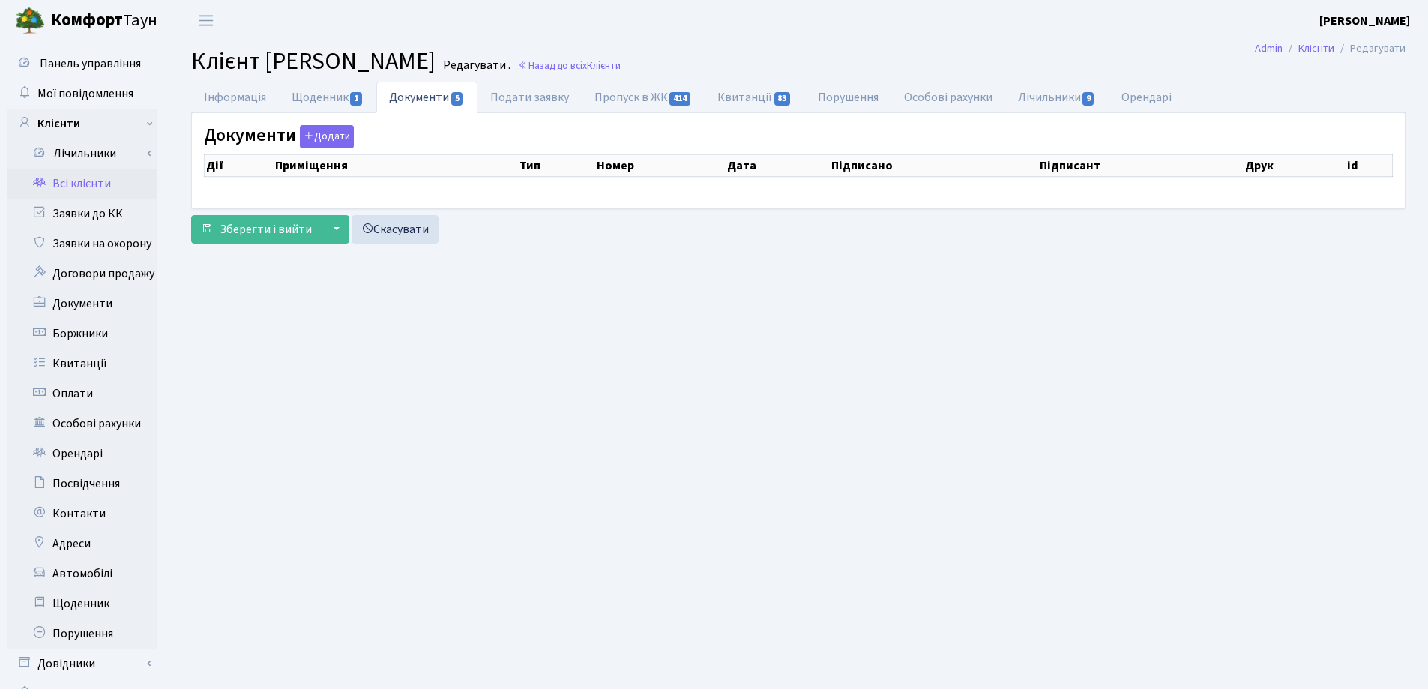
checkbox input "true"
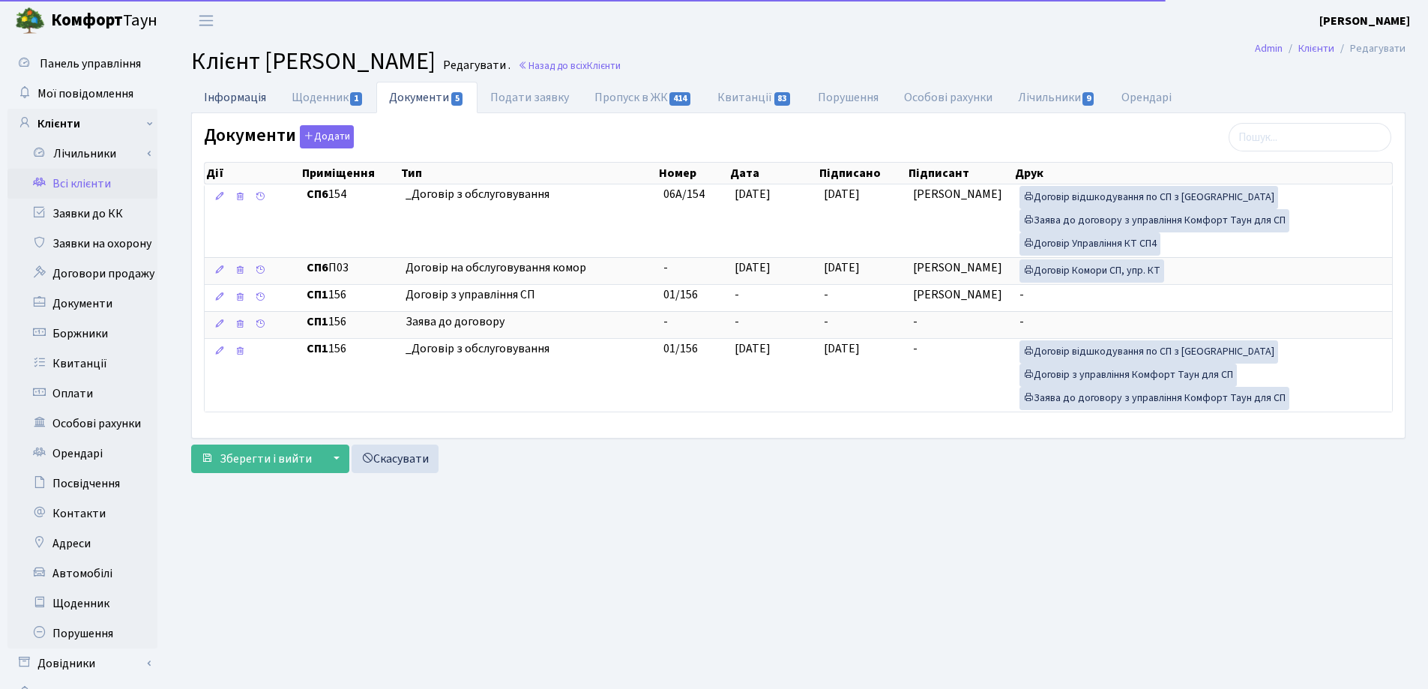
click at [230, 96] on link "Інформація" at bounding box center [235, 97] width 88 height 31
select select "25"
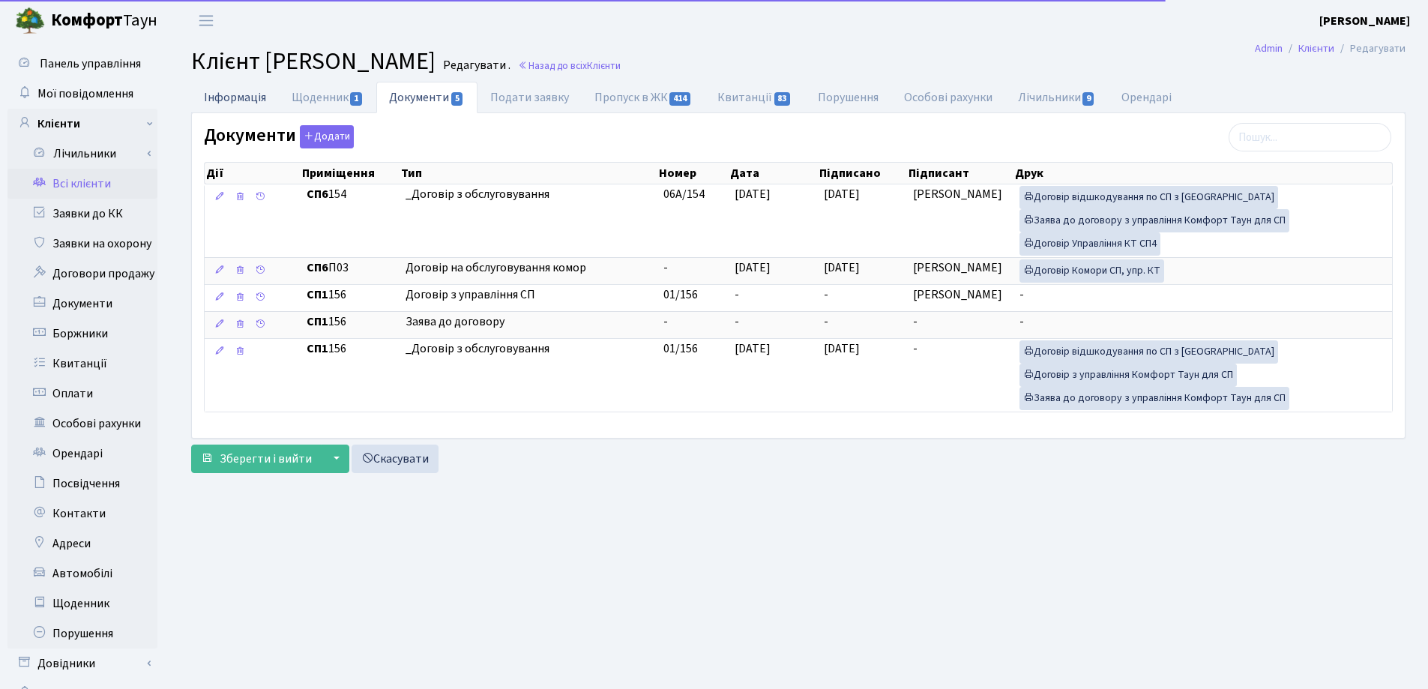
select select "25"
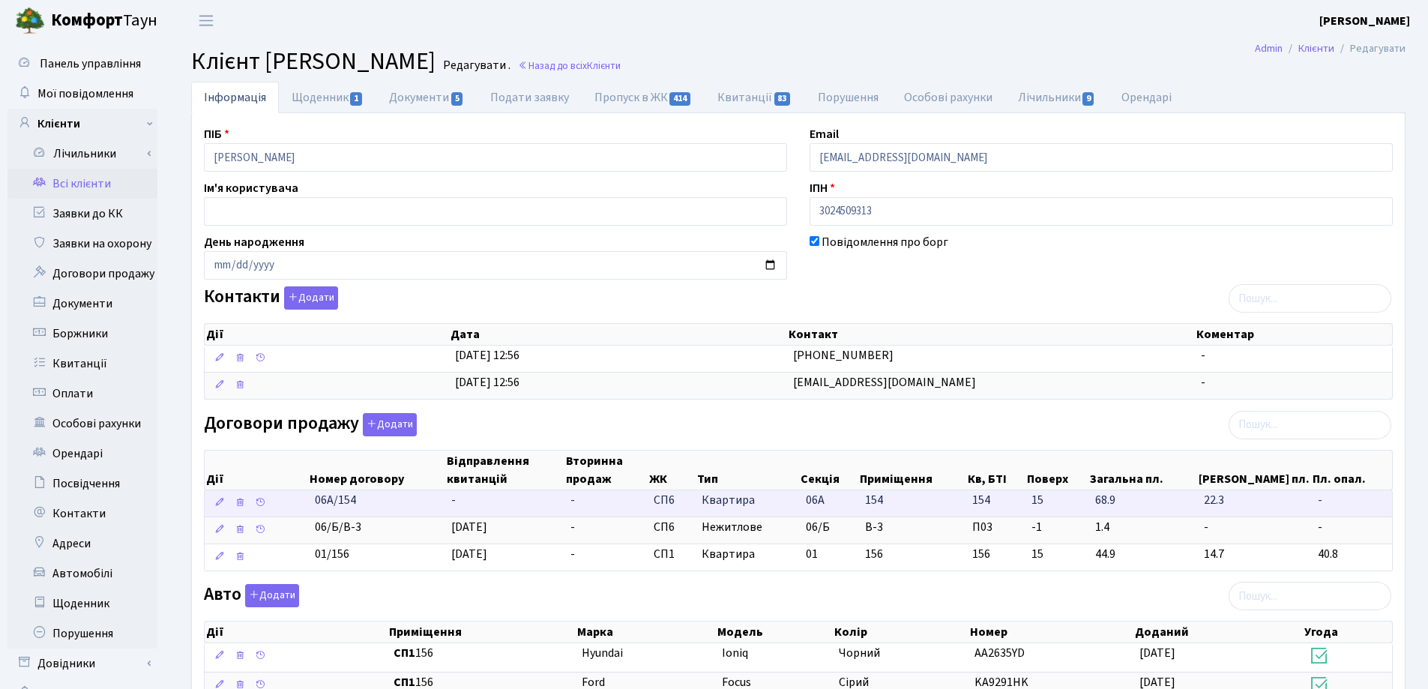
click at [466, 499] on td "-" at bounding box center [504, 503] width 119 height 26
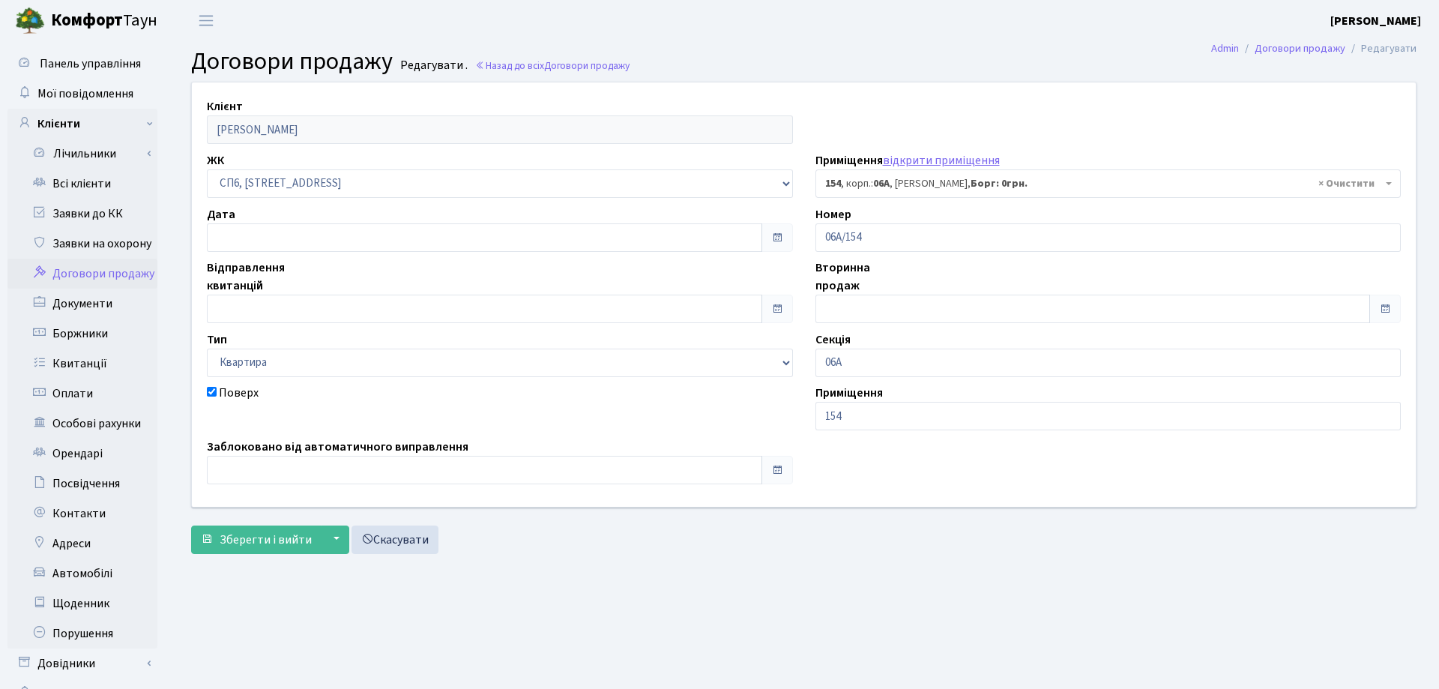
select select "21822"
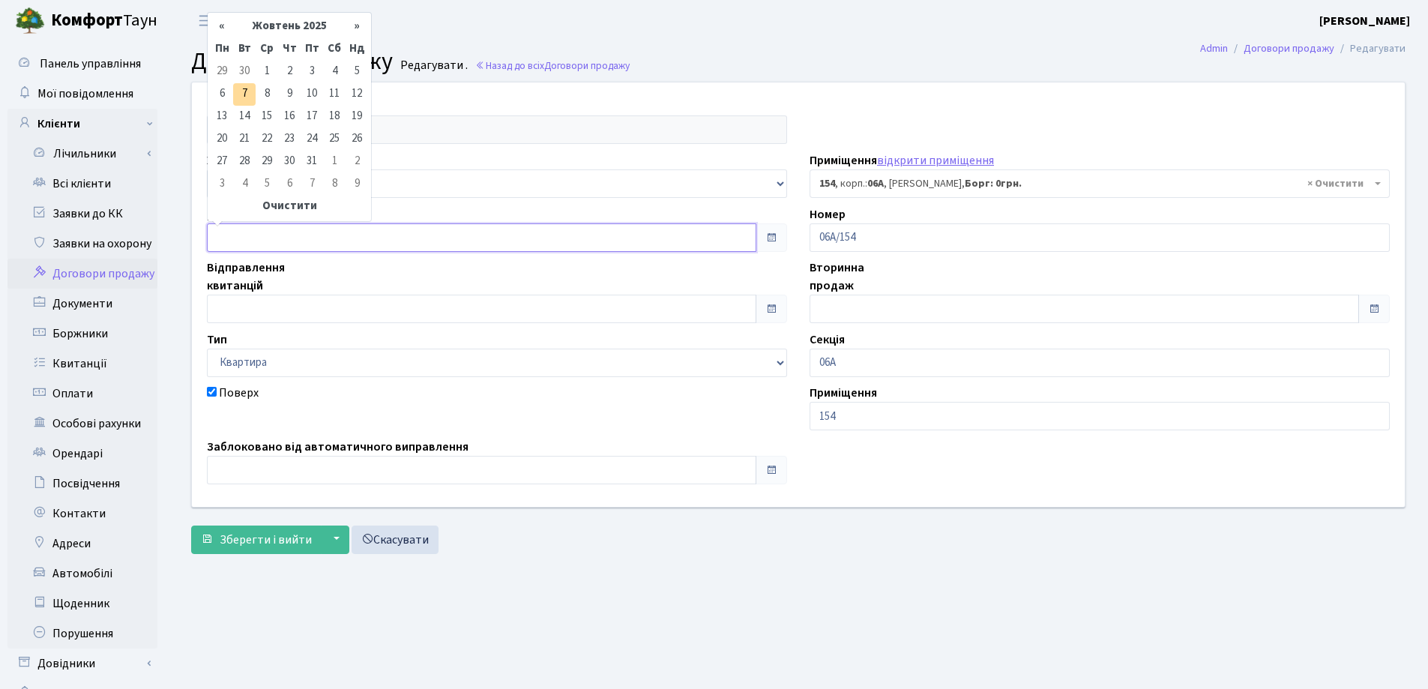
click at [358, 231] on input "text" at bounding box center [481, 237] width 549 height 28
type input "[DATE]"
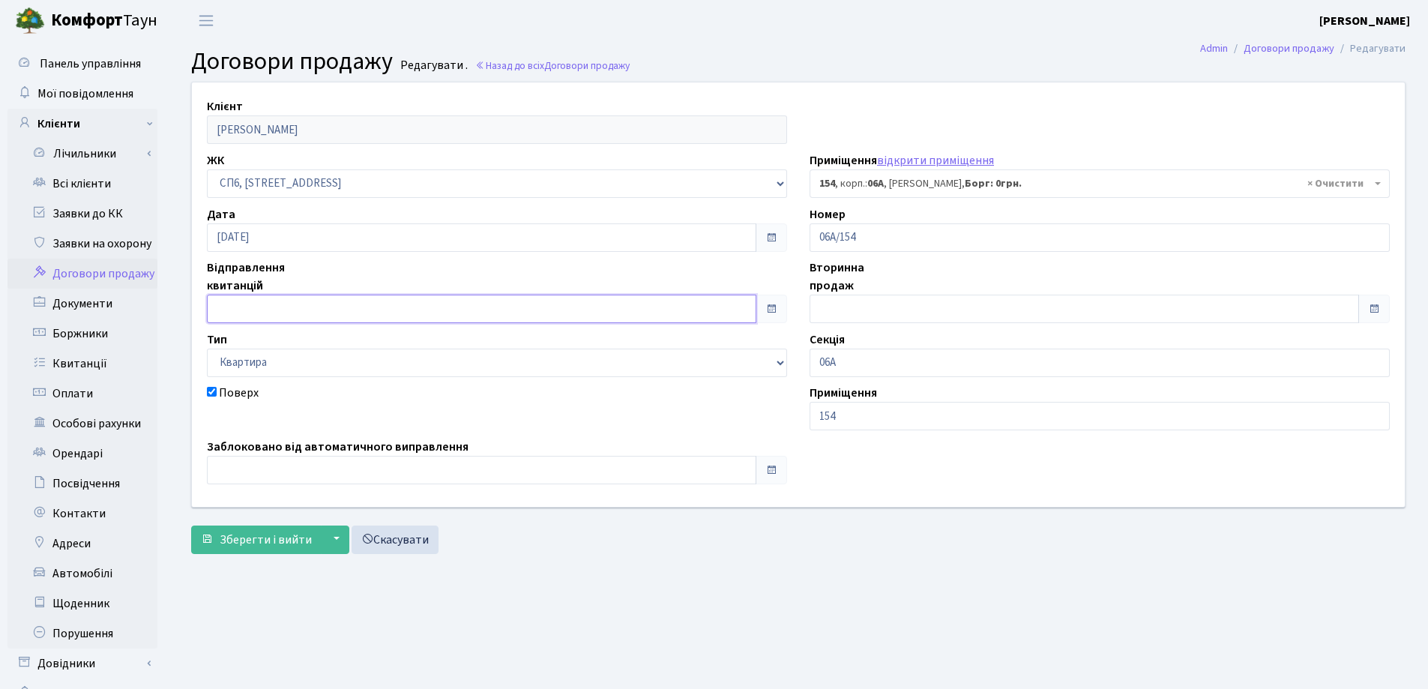
click at [368, 303] on input "text" at bounding box center [481, 309] width 549 height 28
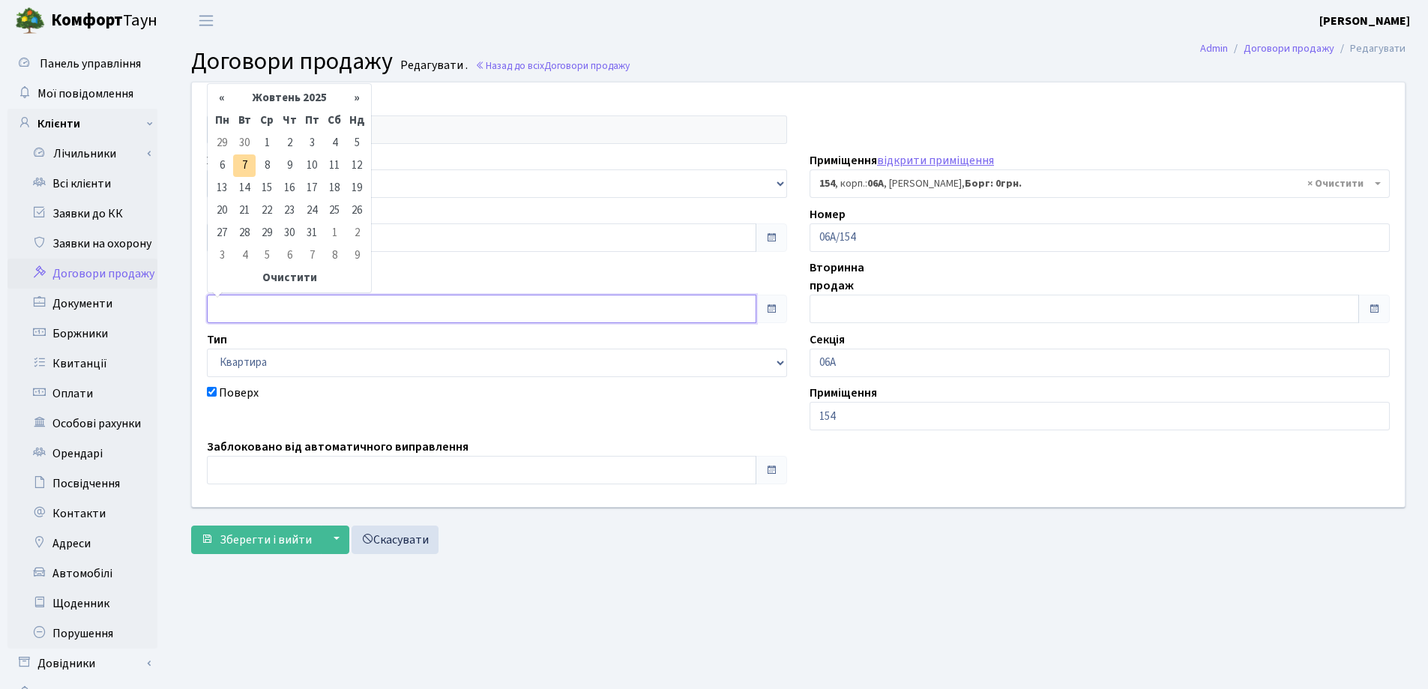
type input "[DATE]"
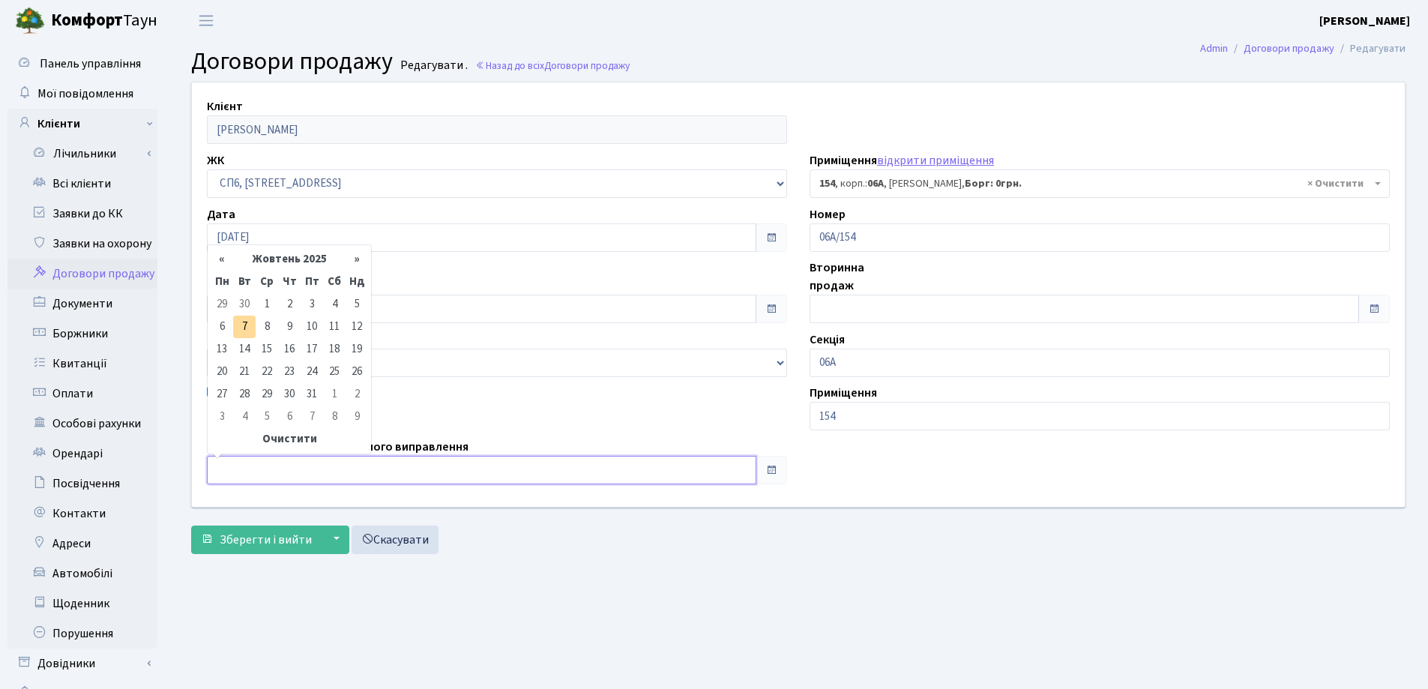
click at [365, 471] on input "text" at bounding box center [481, 470] width 549 height 28
type input "[DATE]"
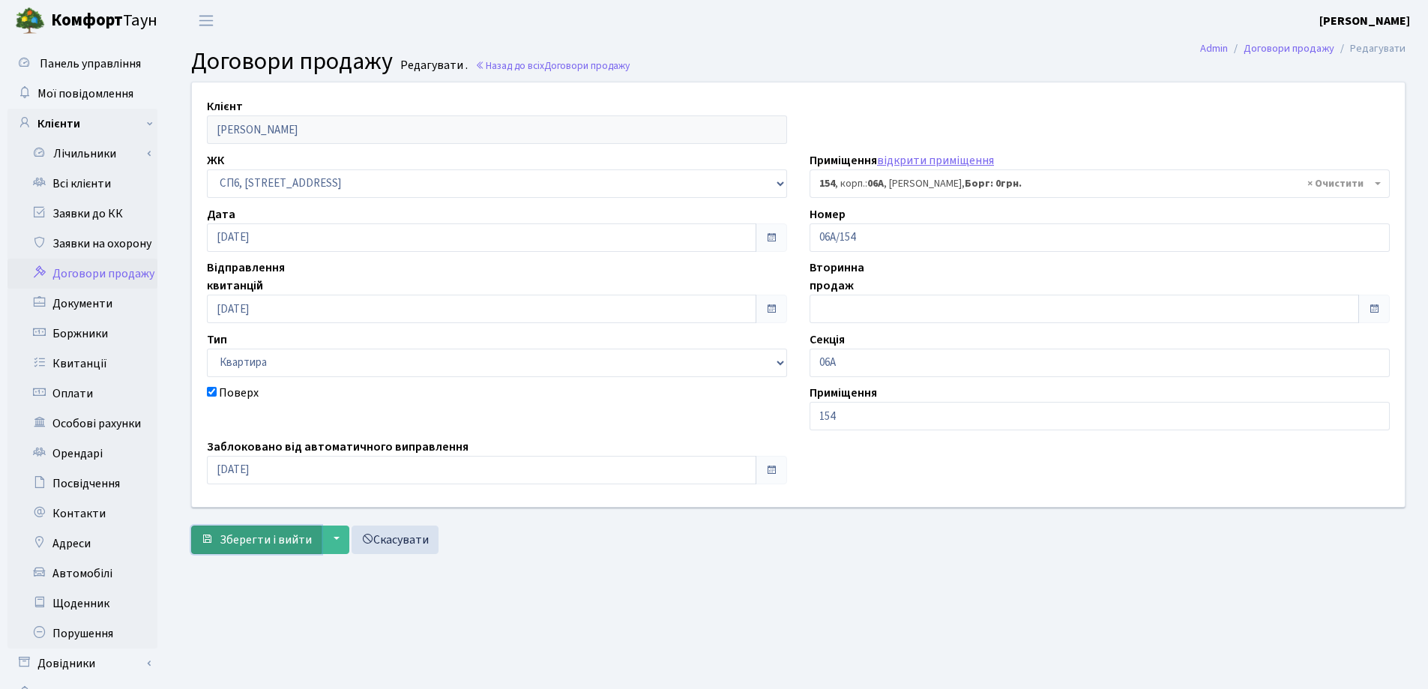
click at [266, 540] on span "Зберегти і вийти" at bounding box center [266, 539] width 92 height 16
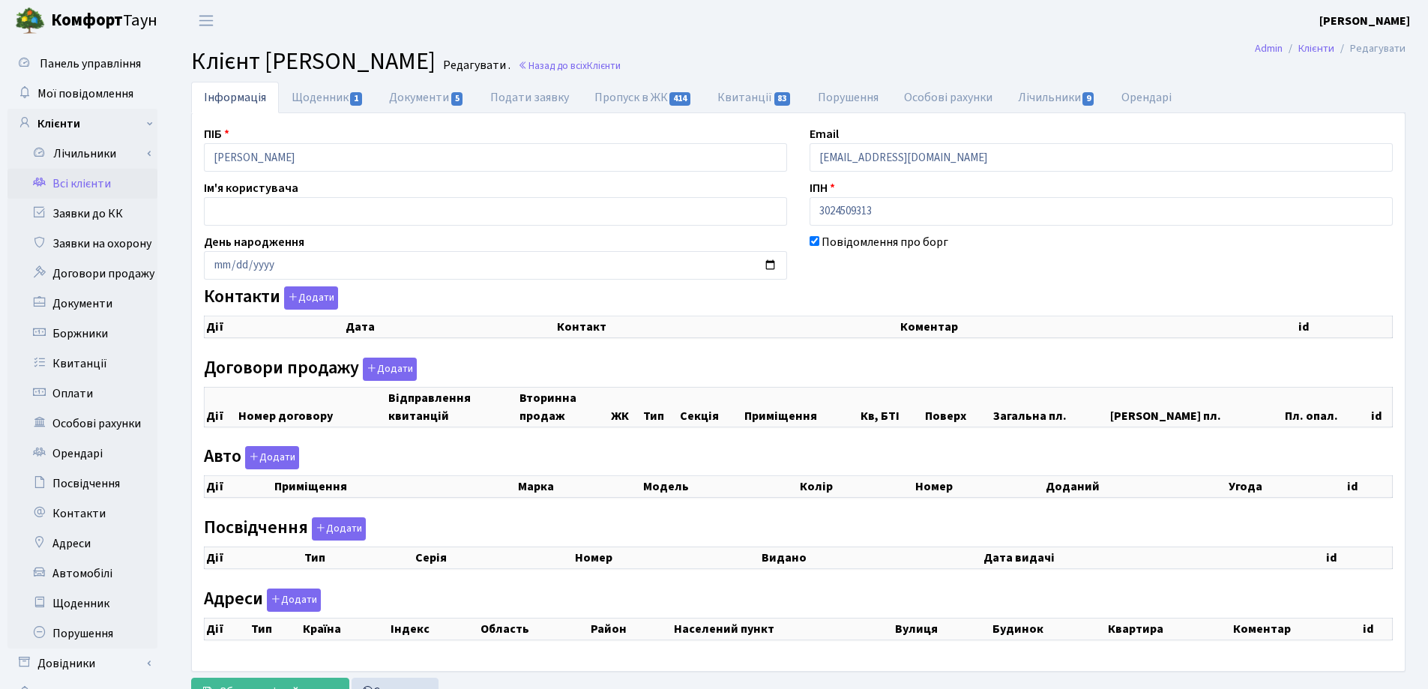
checkbox input "true"
select select "25"
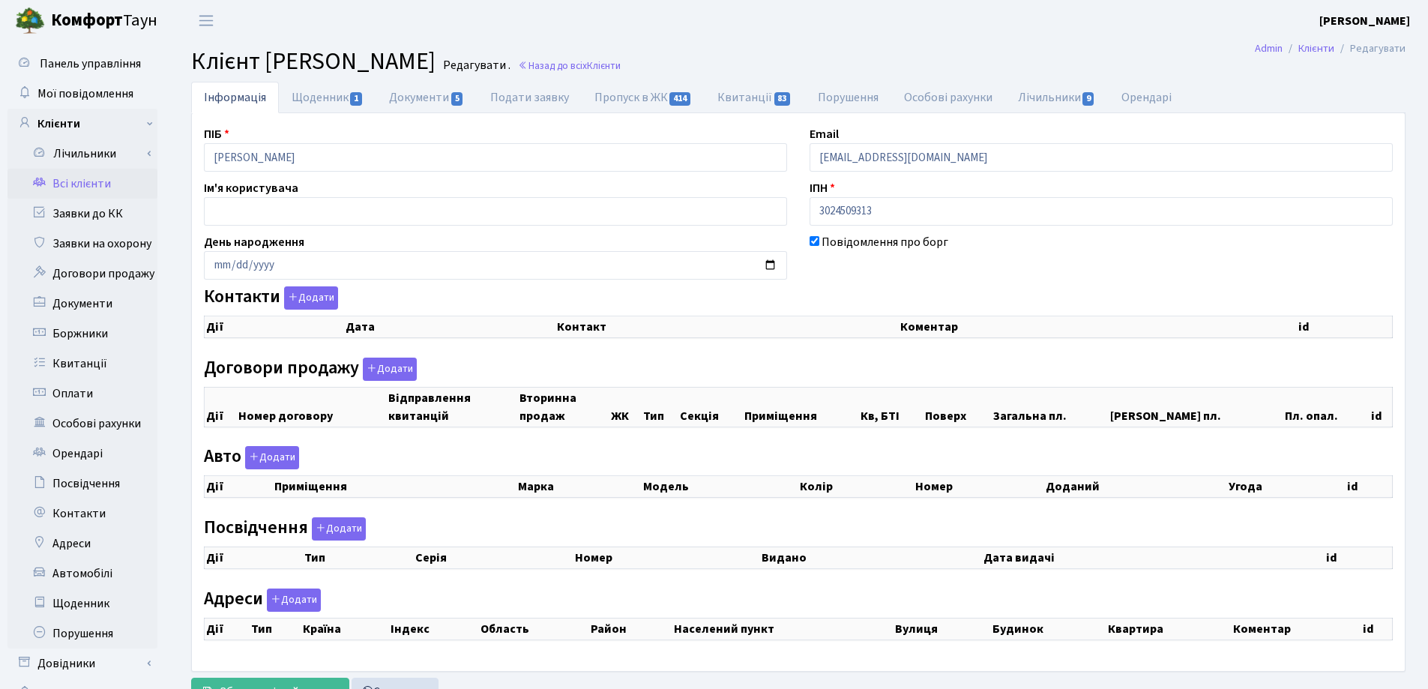
select select "25"
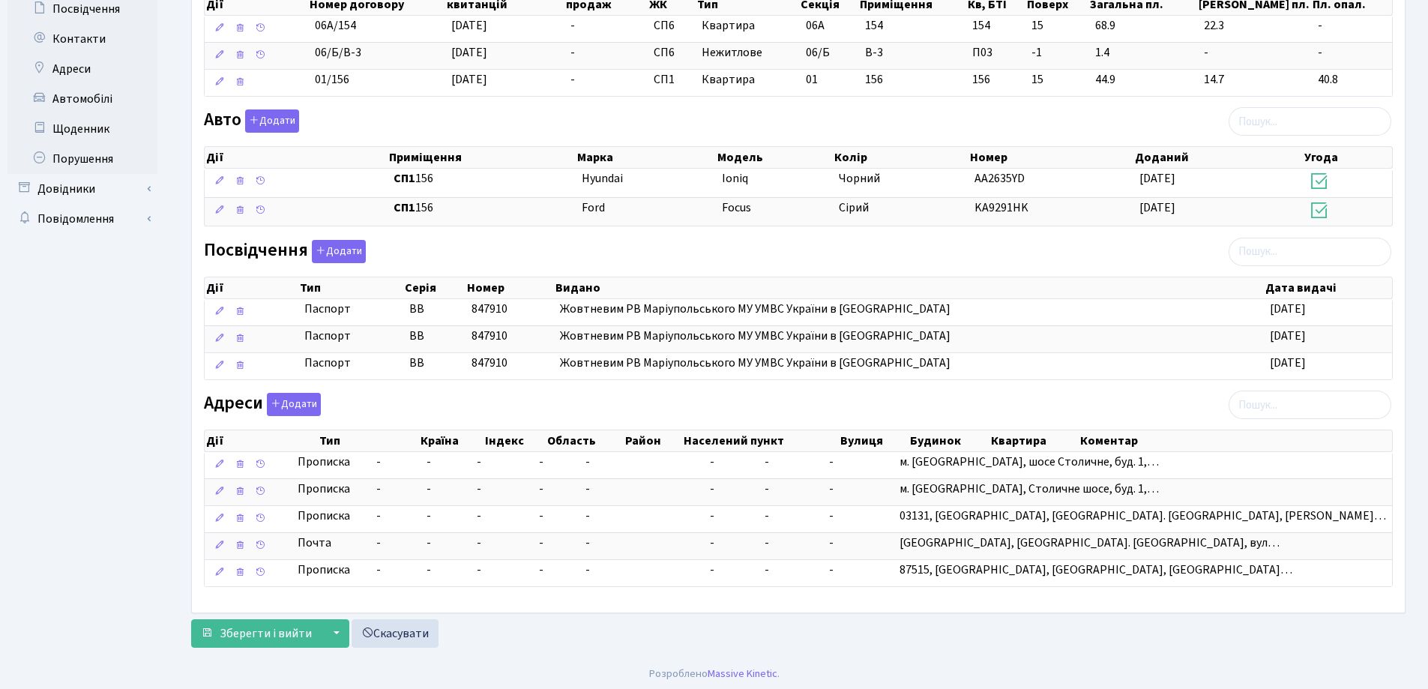
scroll to position [477, 0]
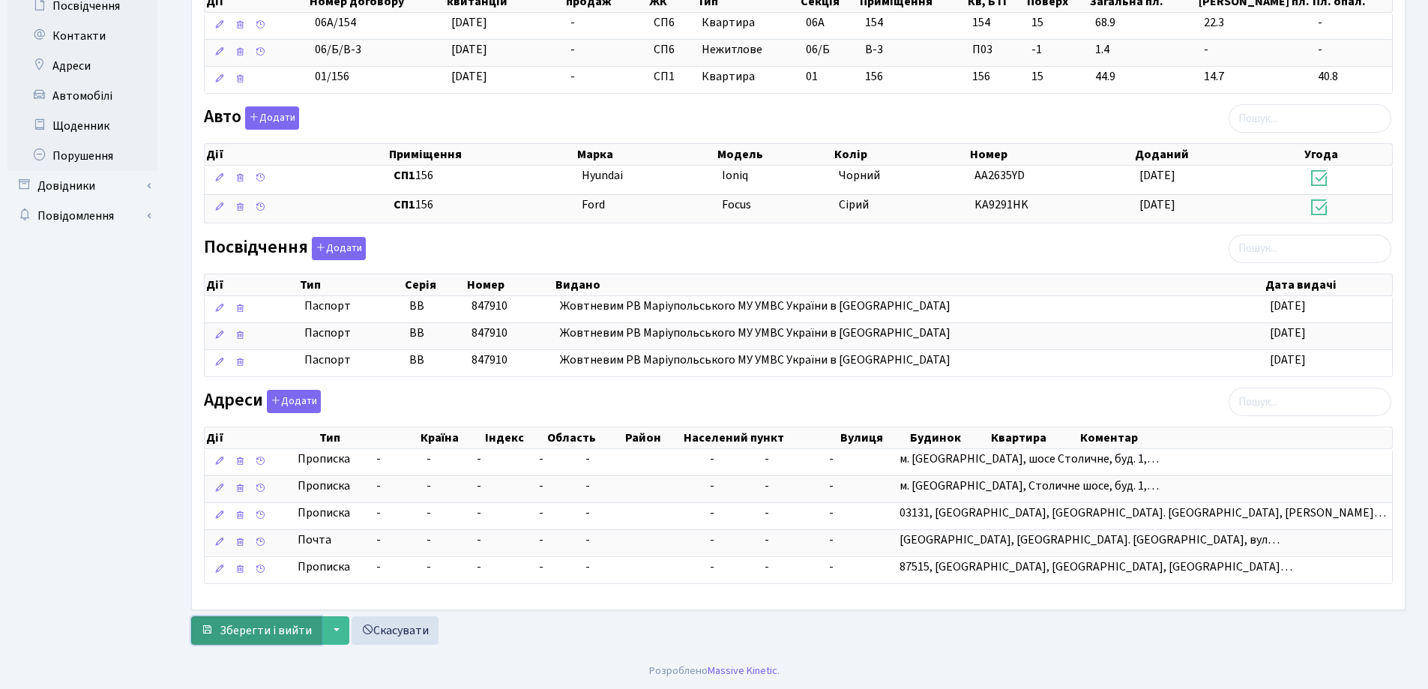
click at [272, 624] on span "Зберегти і вийти" at bounding box center [266, 630] width 92 height 16
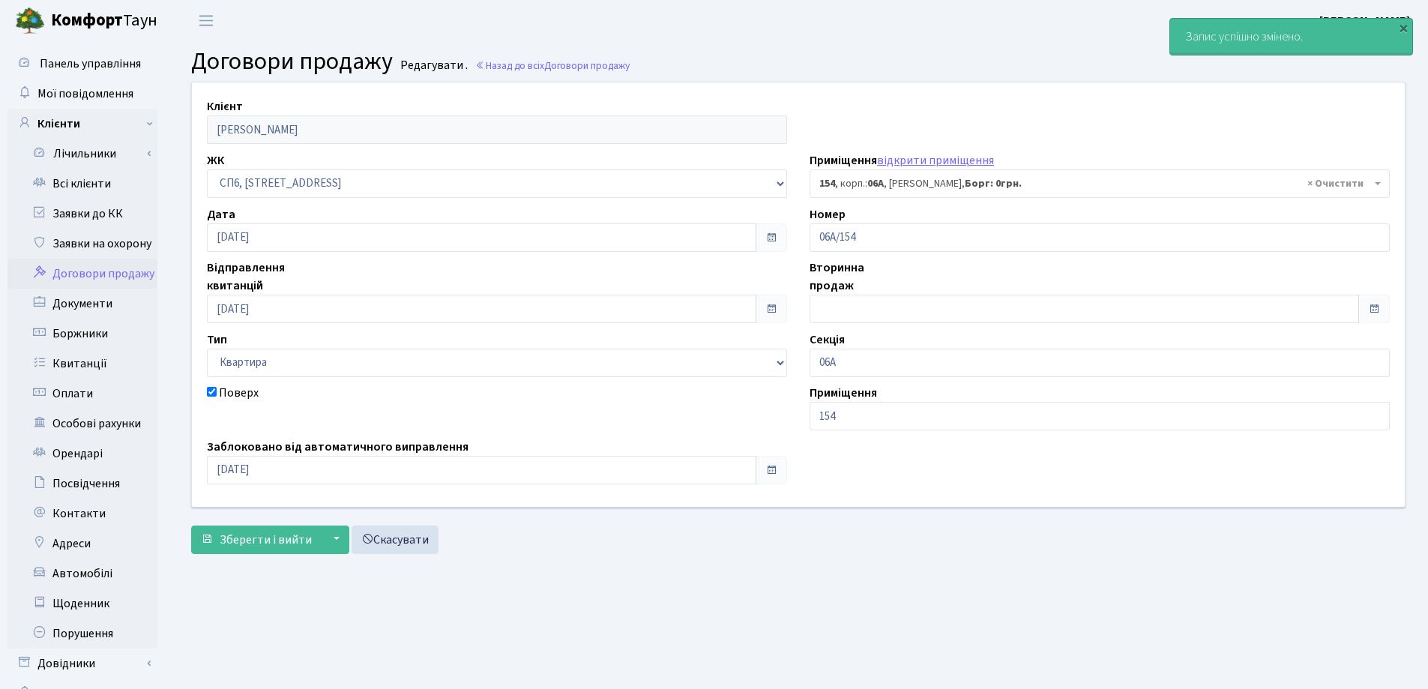
select select "21822"
click at [69, 181] on link "Всі клієнти" at bounding box center [82, 184] width 150 height 30
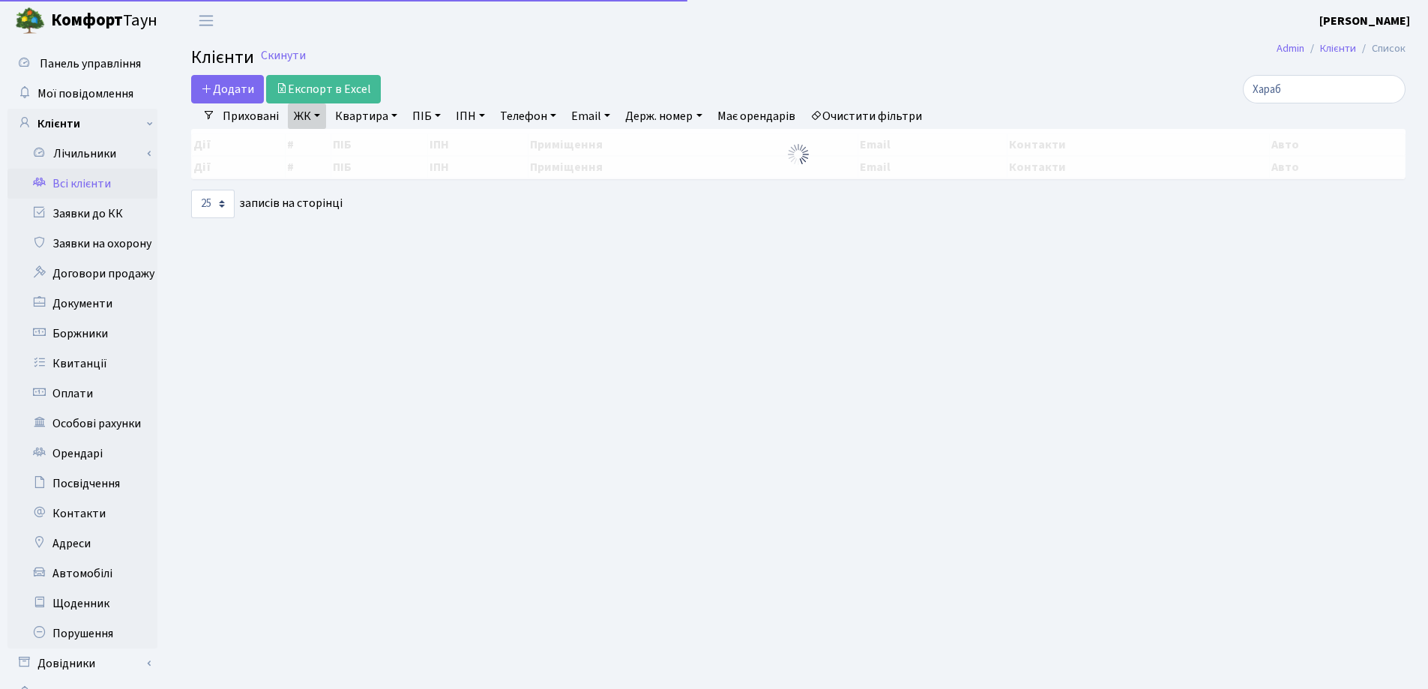
select select "25"
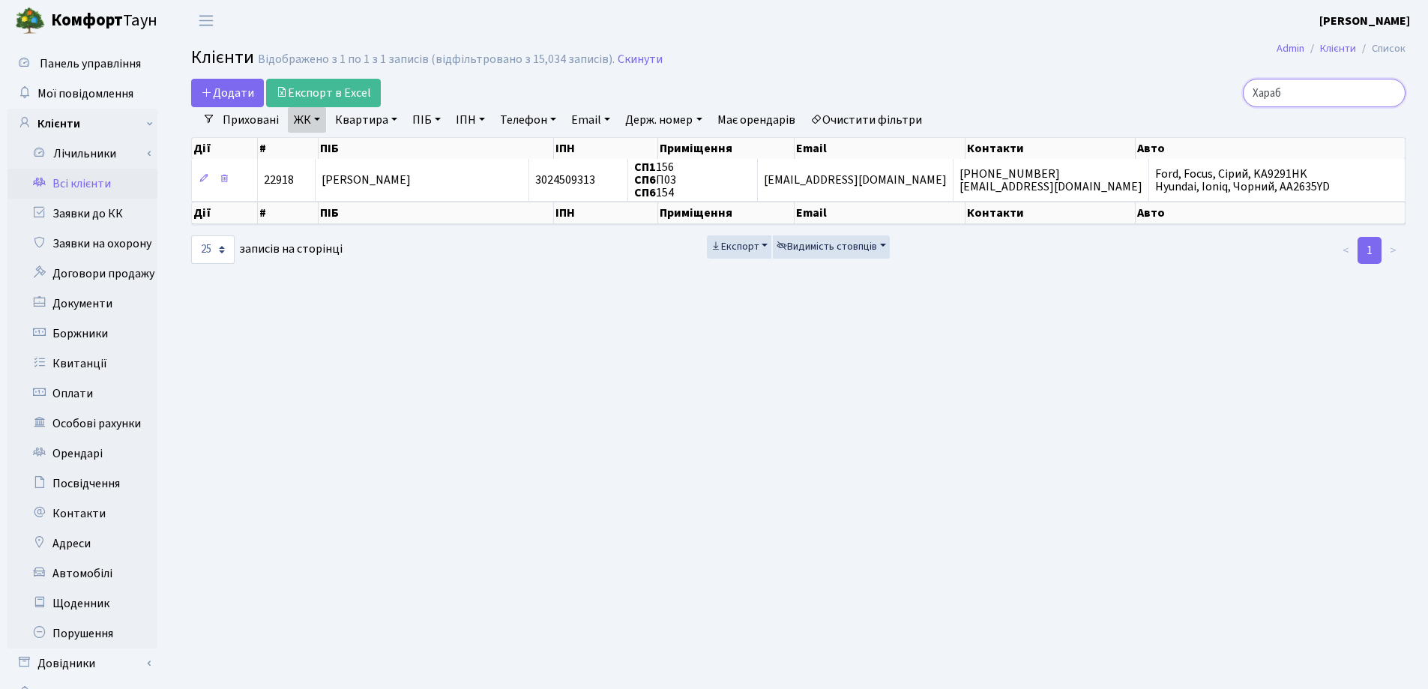
click at [1393, 93] on input "Хараб" at bounding box center [1324, 93] width 163 height 28
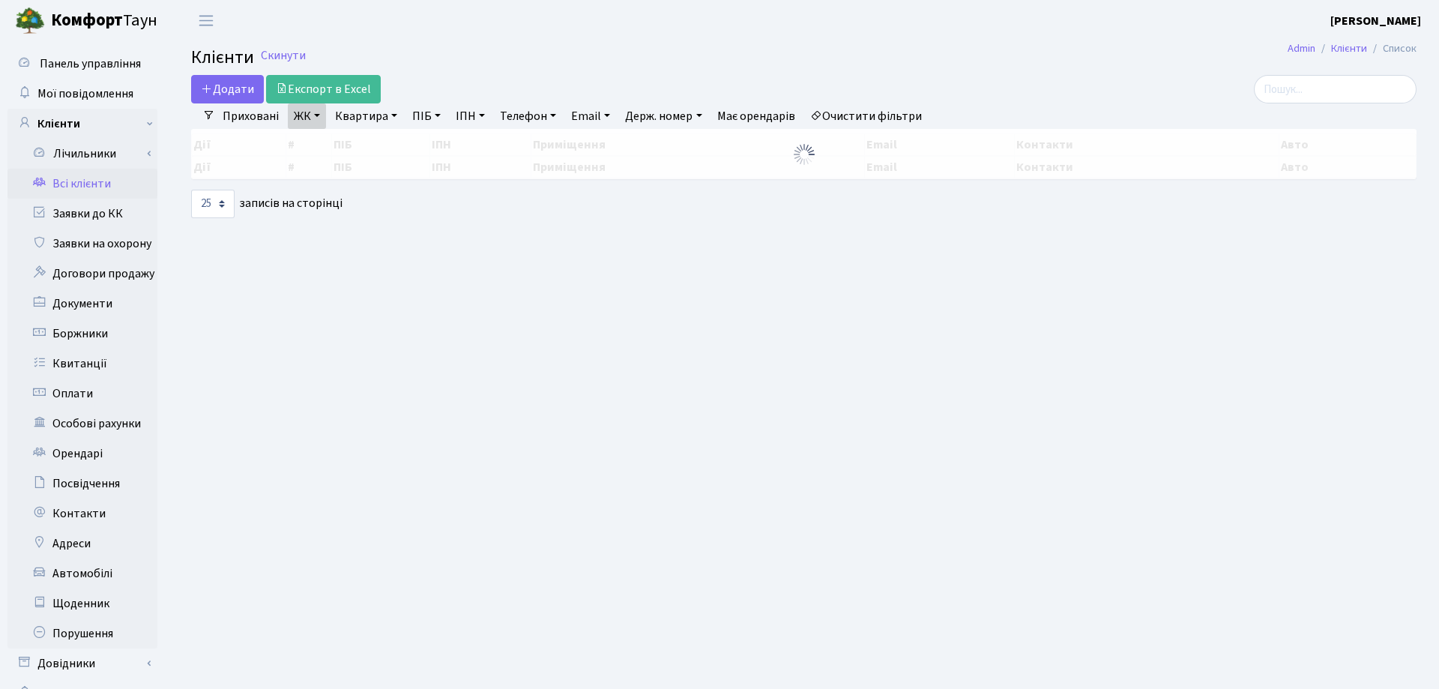
select select "25"
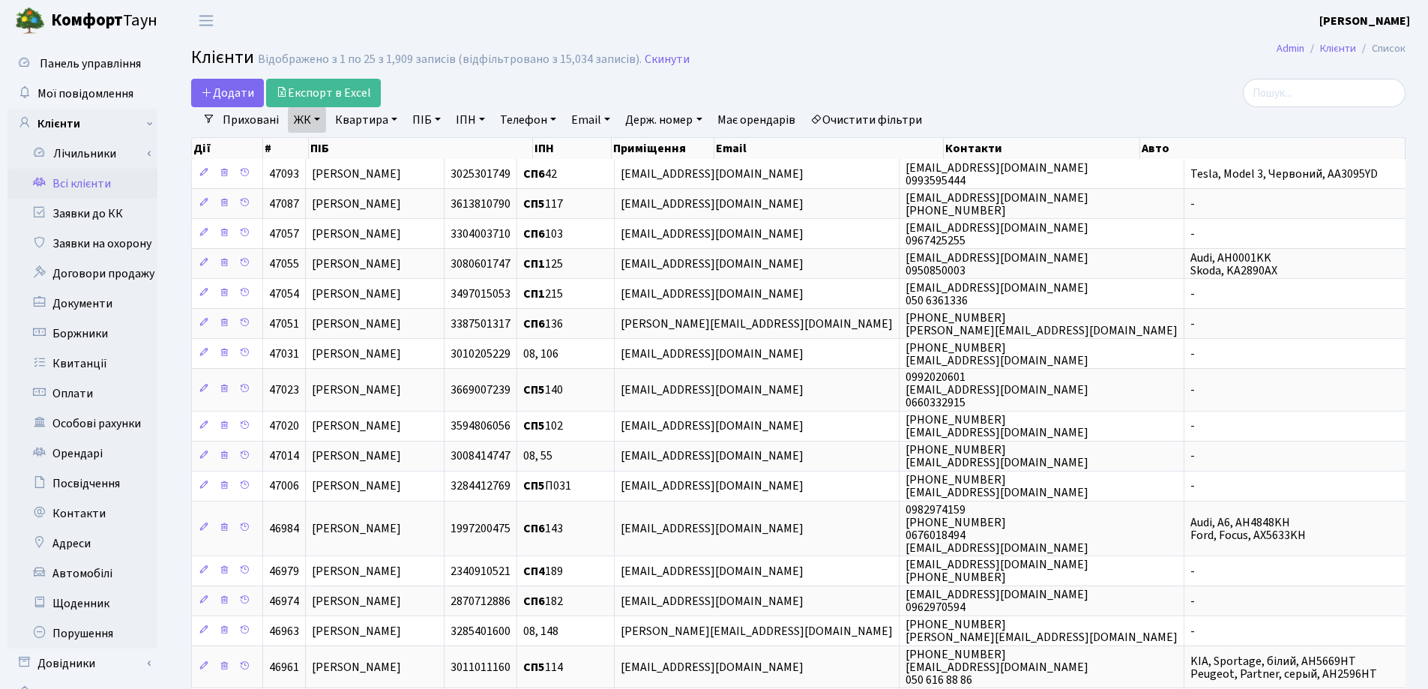
click at [391, 118] on link "Квартира" at bounding box center [366, 119] width 74 height 25
type input "154"
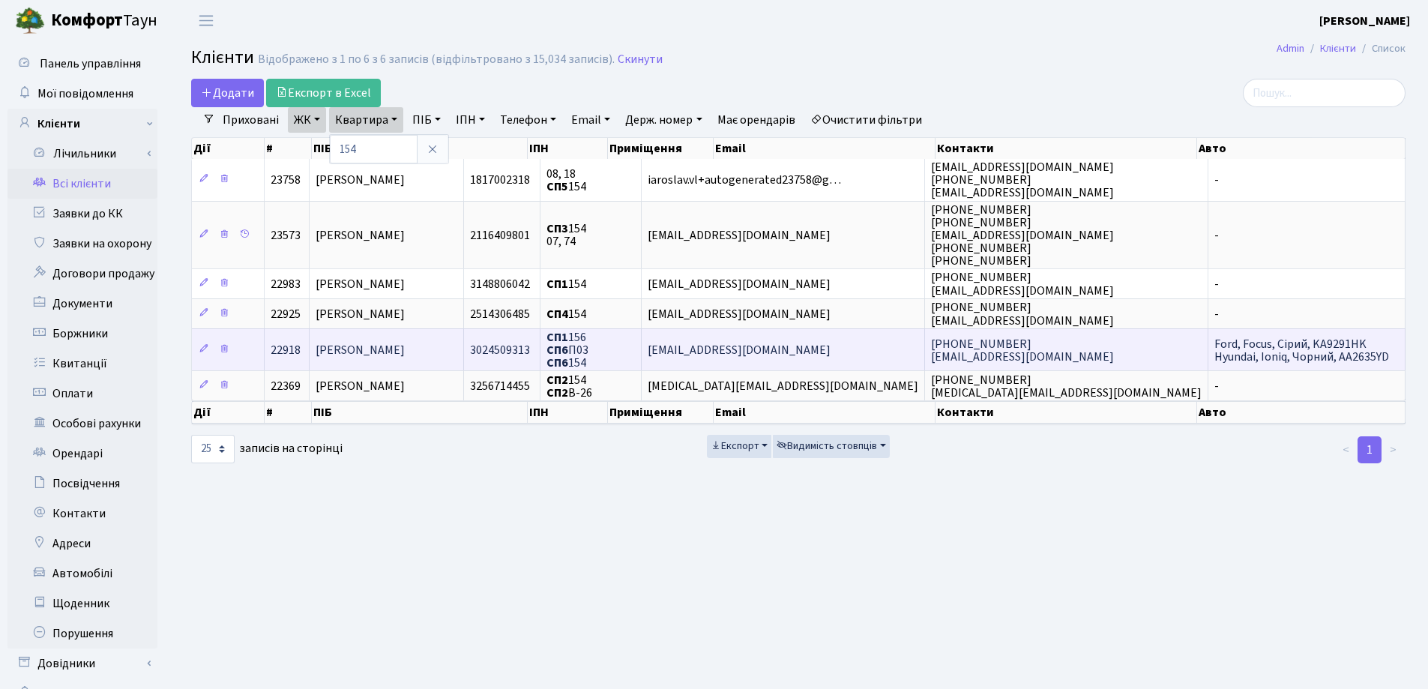
click at [405, 343] on span "[PERSON_NAME]" at bounding box center [360, 350] width 89 height 16
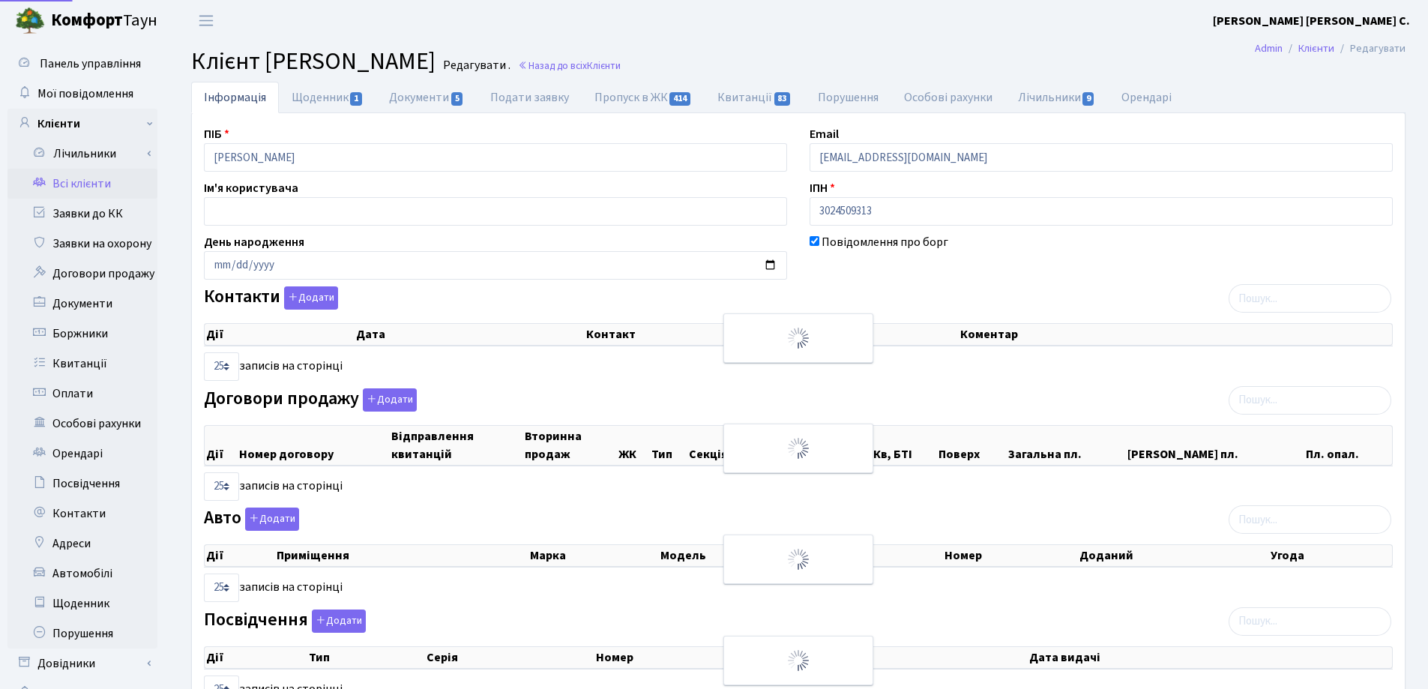
select select "25"
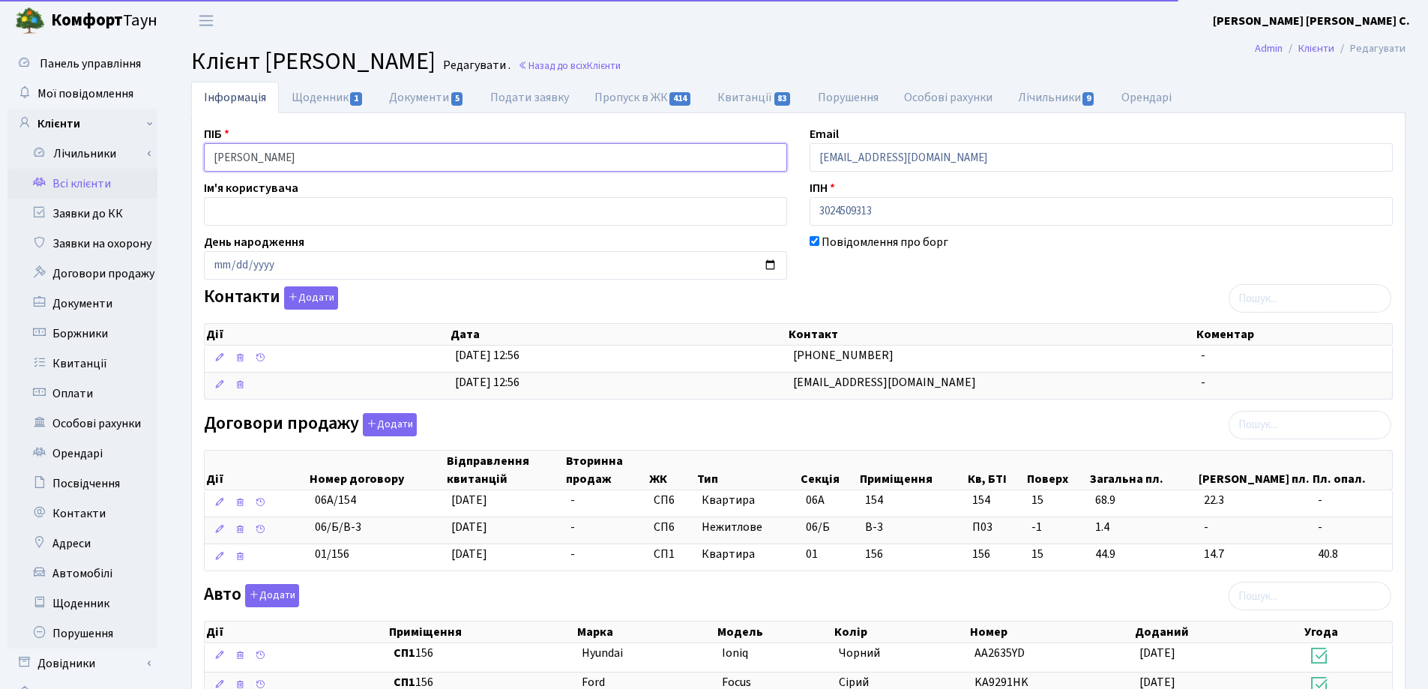
drag, startPoint x: 385, startPoint y: 161, endPoint x: 166, endPoint y: 159, distance: 219.6
click at [166, 159] on div "Панель управління Мої повідомлення Клієнти Лічильники Показання" at bounding box center [714, 585] width 1428 height 1088
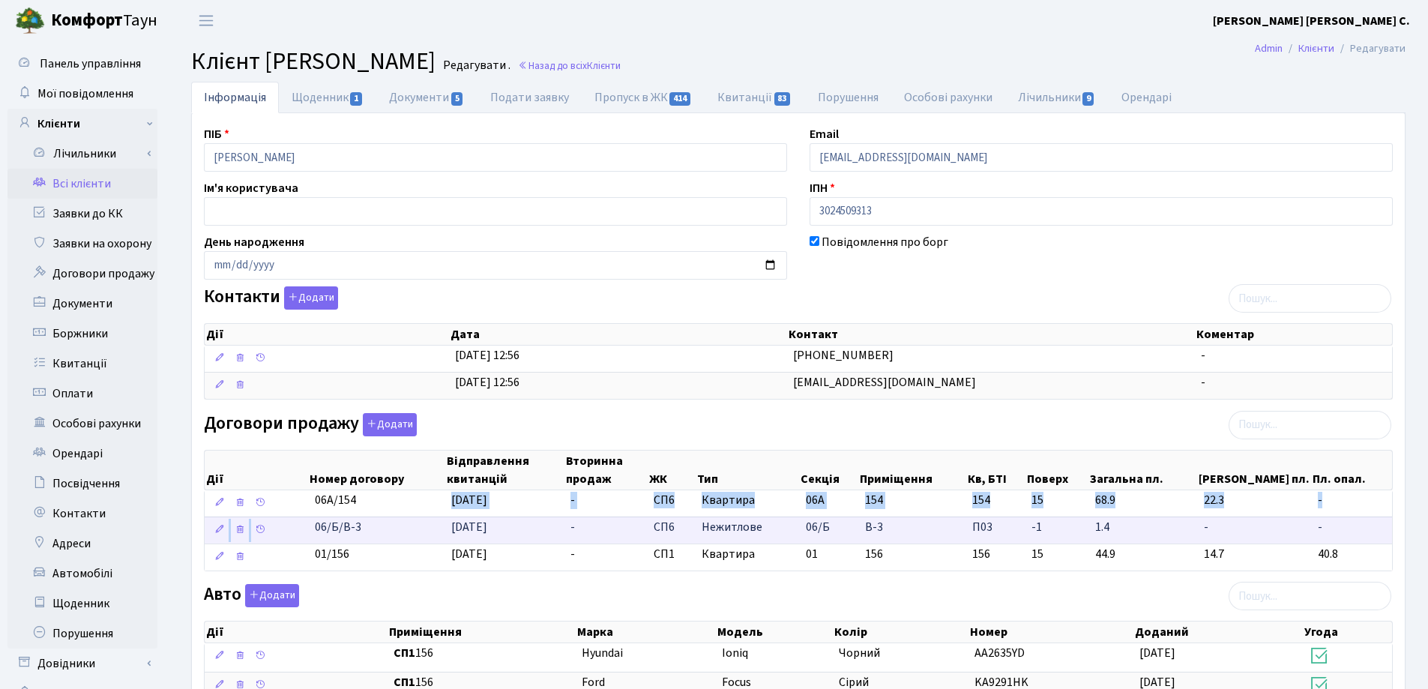
drag, startPoint x: 429, startPoint y: 506, endPoint x: 308, endPoint y: 516, distance: 121.8
click at [308, 516] on tbody "06А/154 07.10.2025 - СП6 Квартира 06А 154 154 -" at bounding box center [798, 530] width 1187 height 80
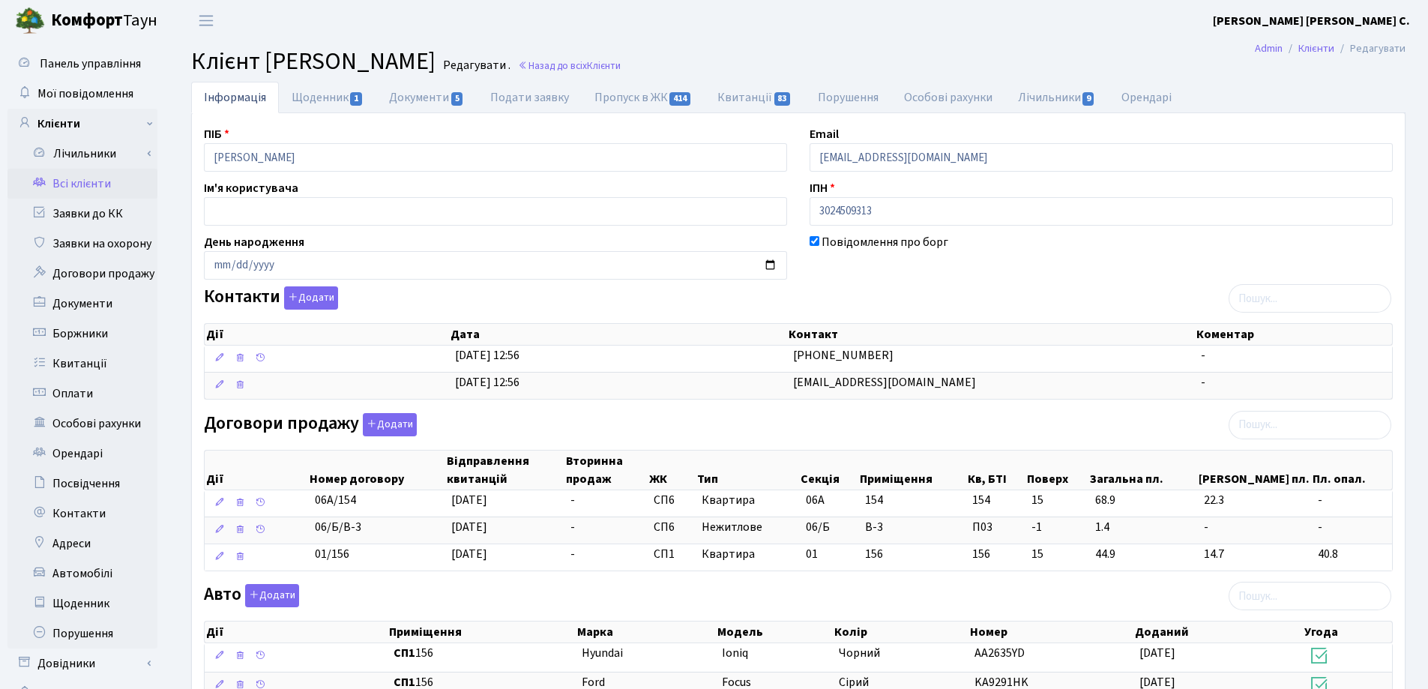
click at [438, 579] on div "ПІБ Харабет Ігор Олександрович Email ygreking@gmail.com Ім'я користувача ІПН 30…" at bounding box center [798, 599] width 1211 height 949
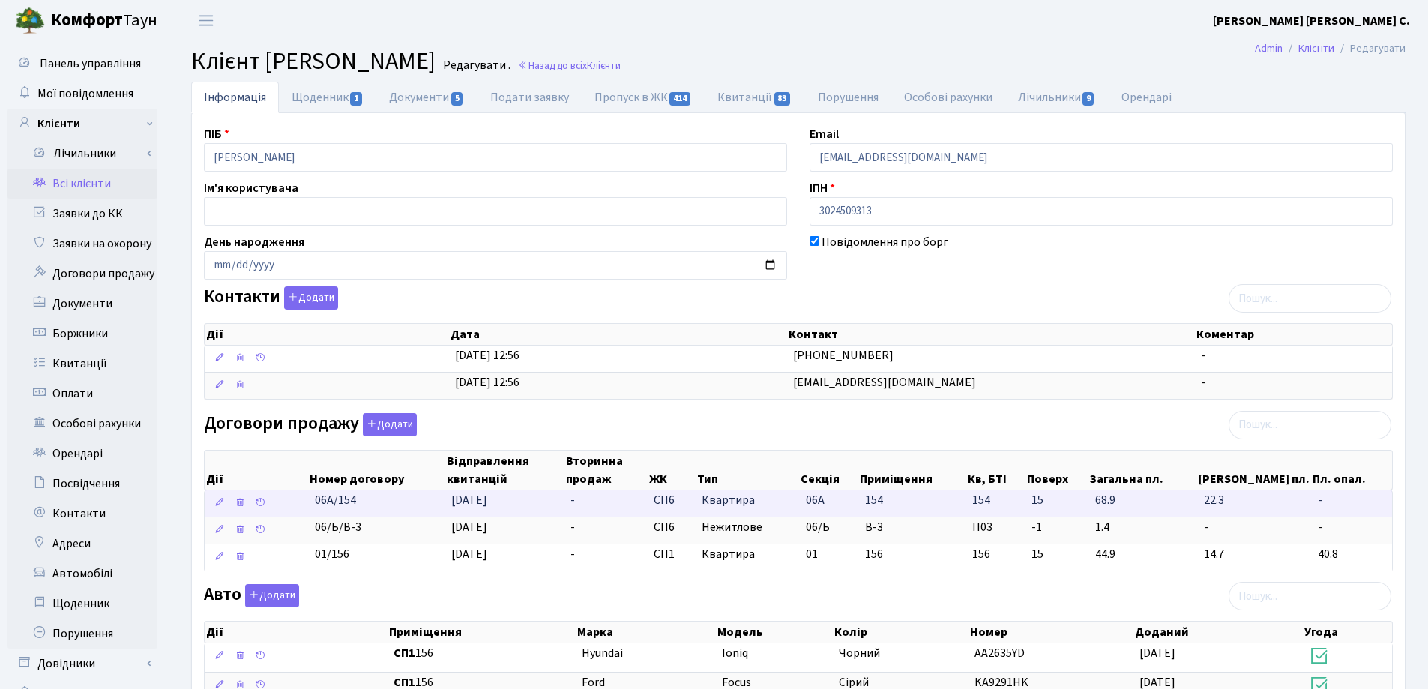
drag, startPoint x: 382, startPoint y: 504, endPoint x: 310, endPoint y: 500, distance: 72.1
click at [308, 500] on \<\/span\>\a "06А/154 07.10.2025 - СП6 Квартира 06А 154 154 -" at bounding box center [798, 503] width 1187 height 26
copy span "06А/154"
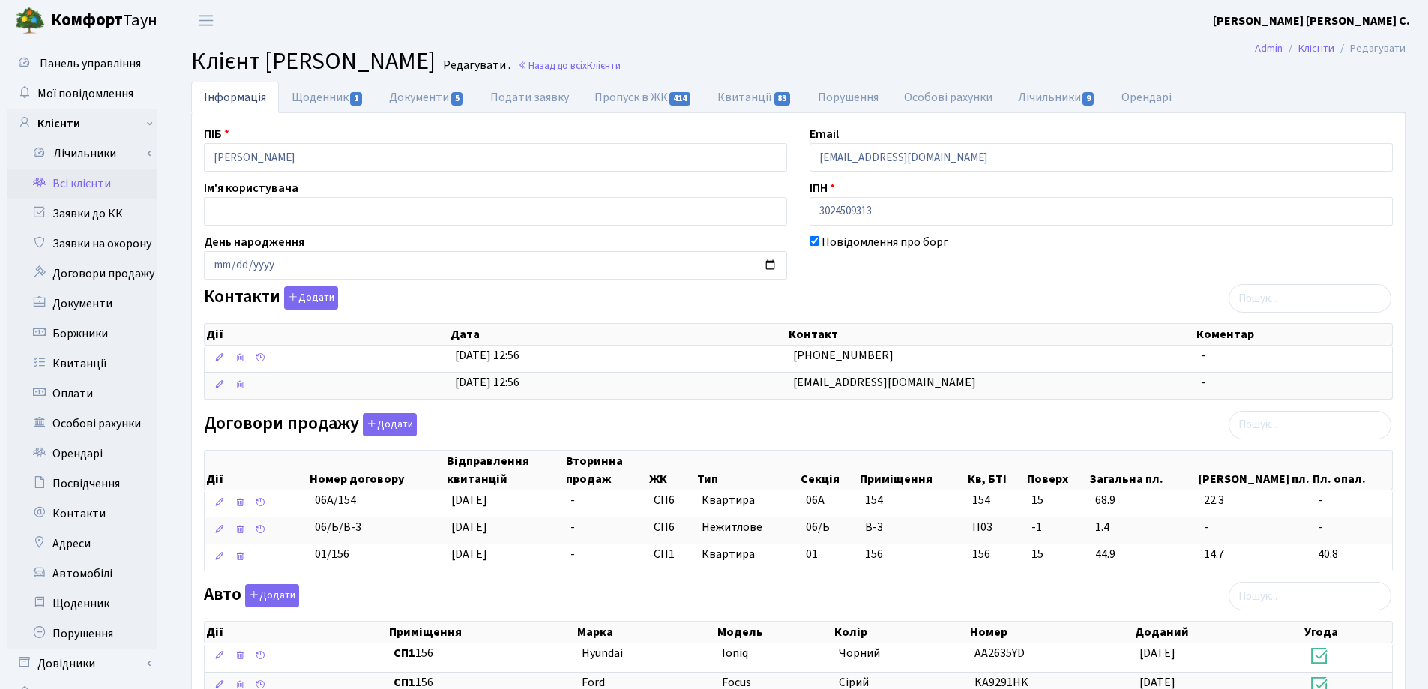
click at [846, 41] on main "Admin Клієнти Редагувати Клієнт Харабет Ігор Олександрович Редагувати . Назад д…" at bounding box center [798, 585] width 1259 height 1088
click at [416, 100] on link "Документи 5" at bounding box center [426, 97] width 100 height 31
select select "25"
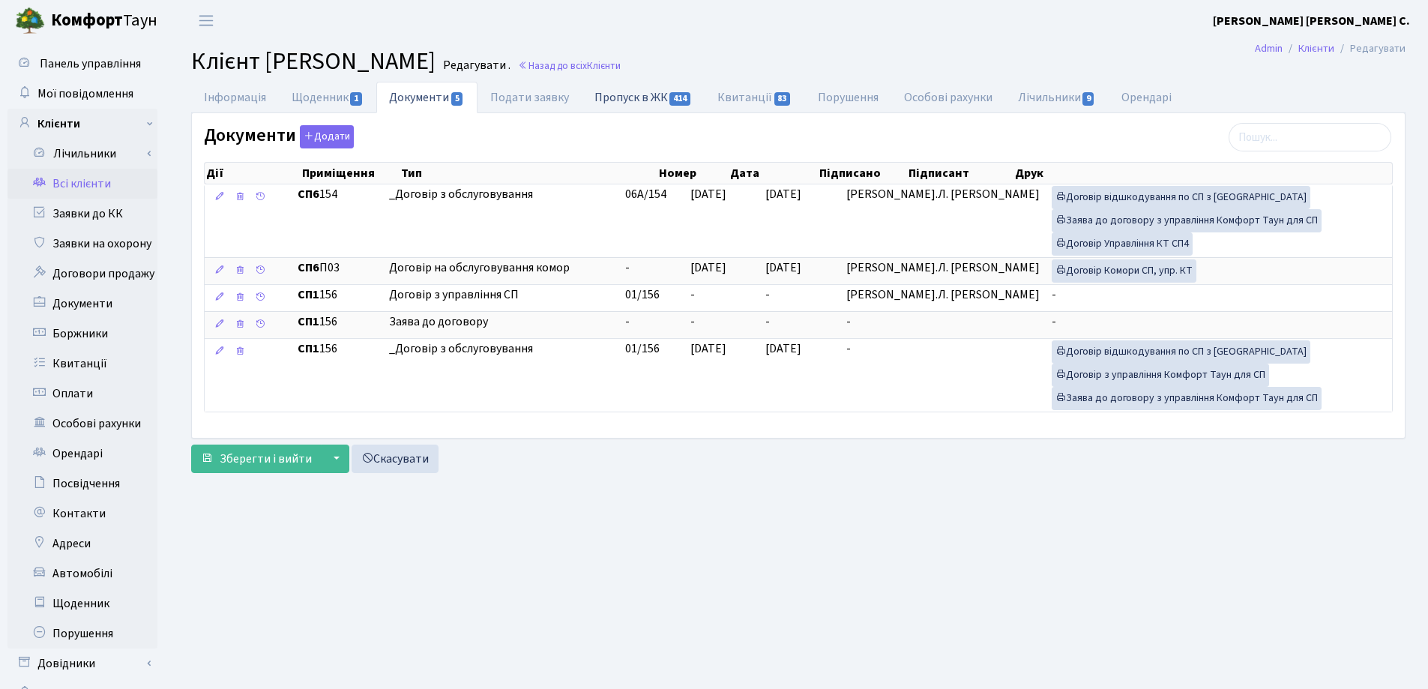
click at [648, 96] on link "Пропуск в ЖК 414" at bounding box center [643, 97] width 123 height 31
select select "25"
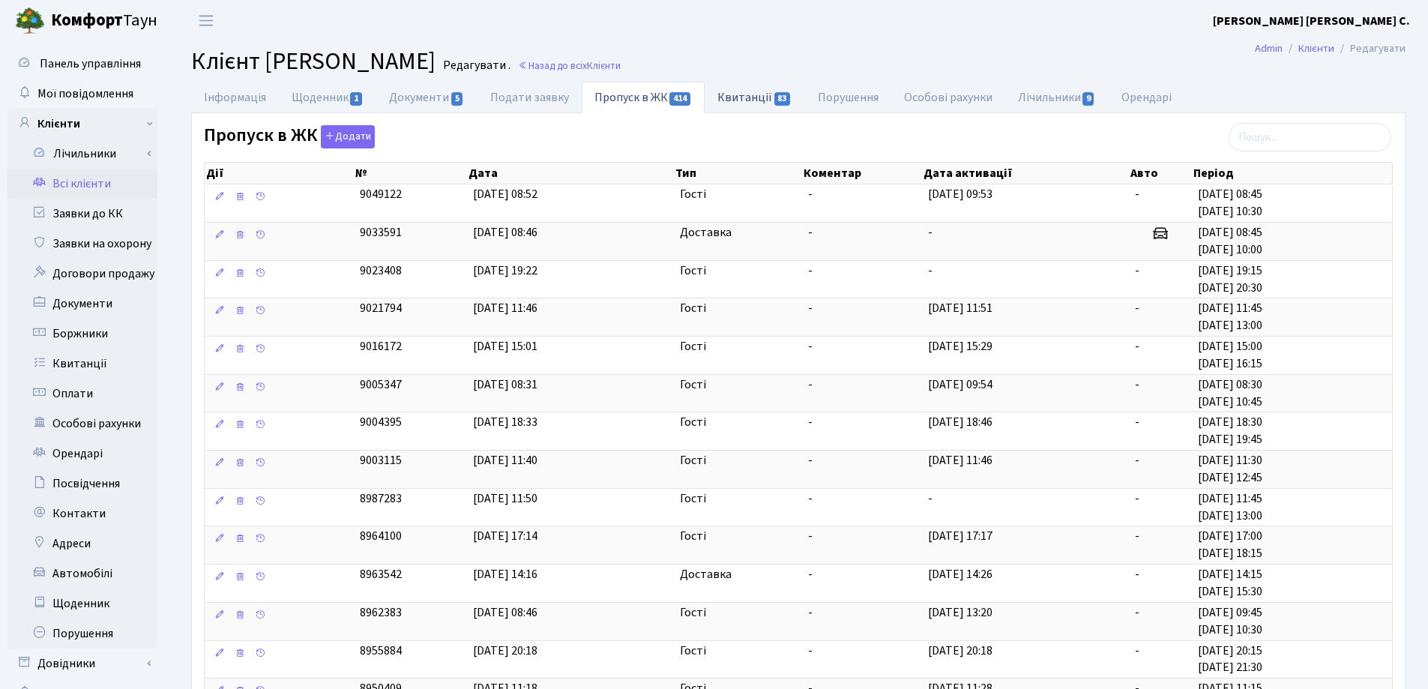
click at [735, 95] on link "Квитанції 83" at bounding box center [755, 97] width 100 height 31
select select "25"
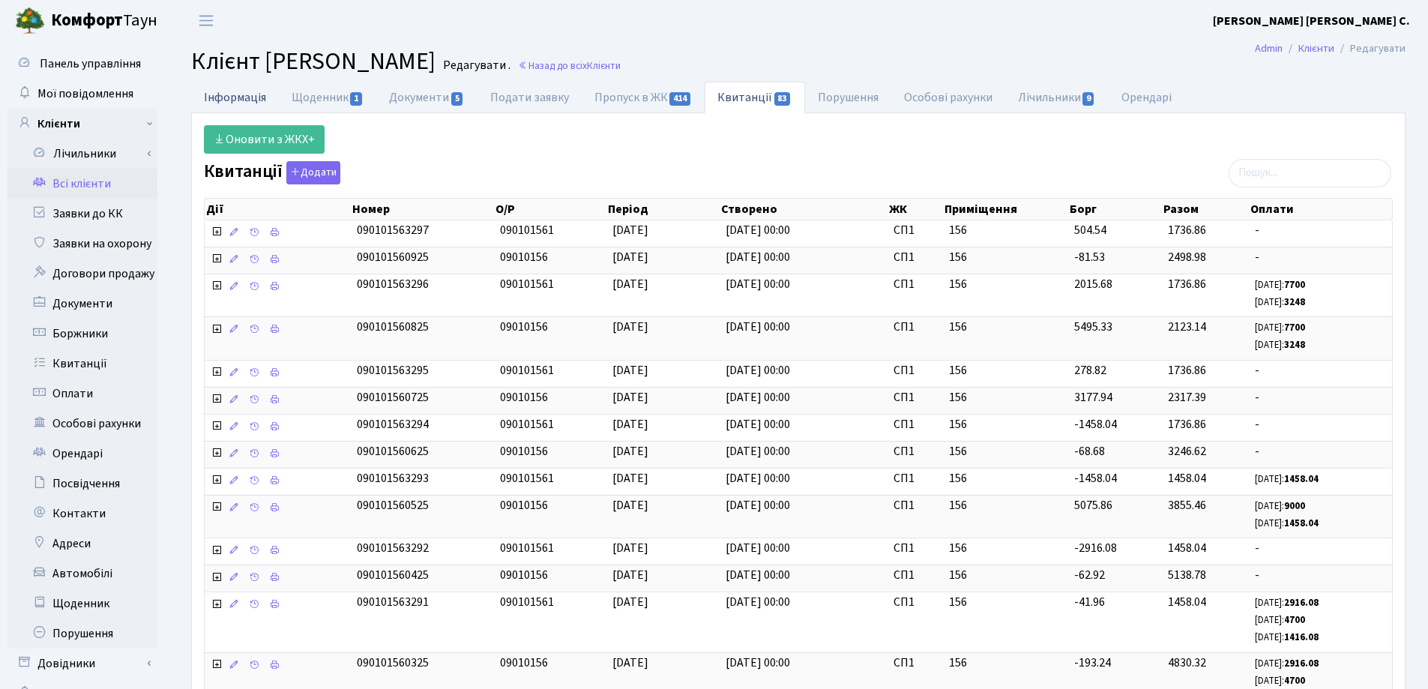
click at [217, 94] on link "Інформація" at bounding box center [235, 97] width 88 height 31
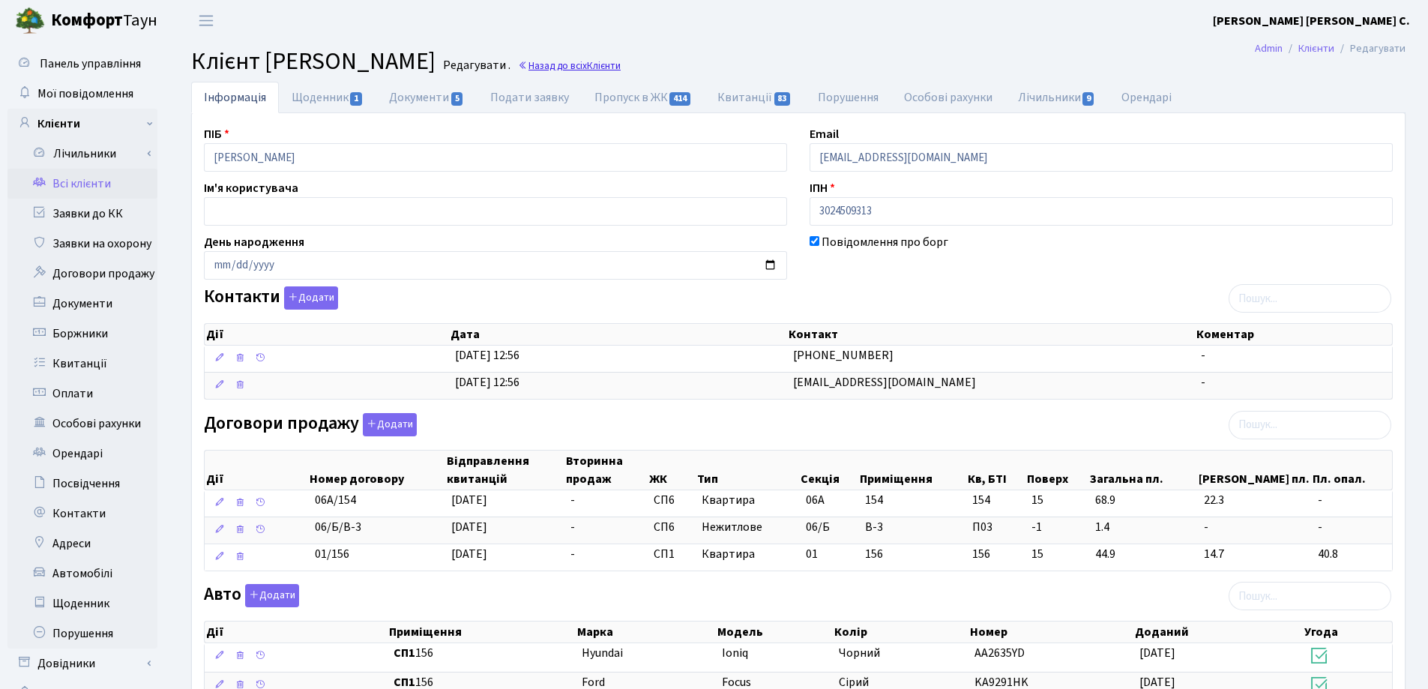
click at [621, 67] on link "Назад до всіх Клієнти" at bounding box center [569, 65] width 103 height 14
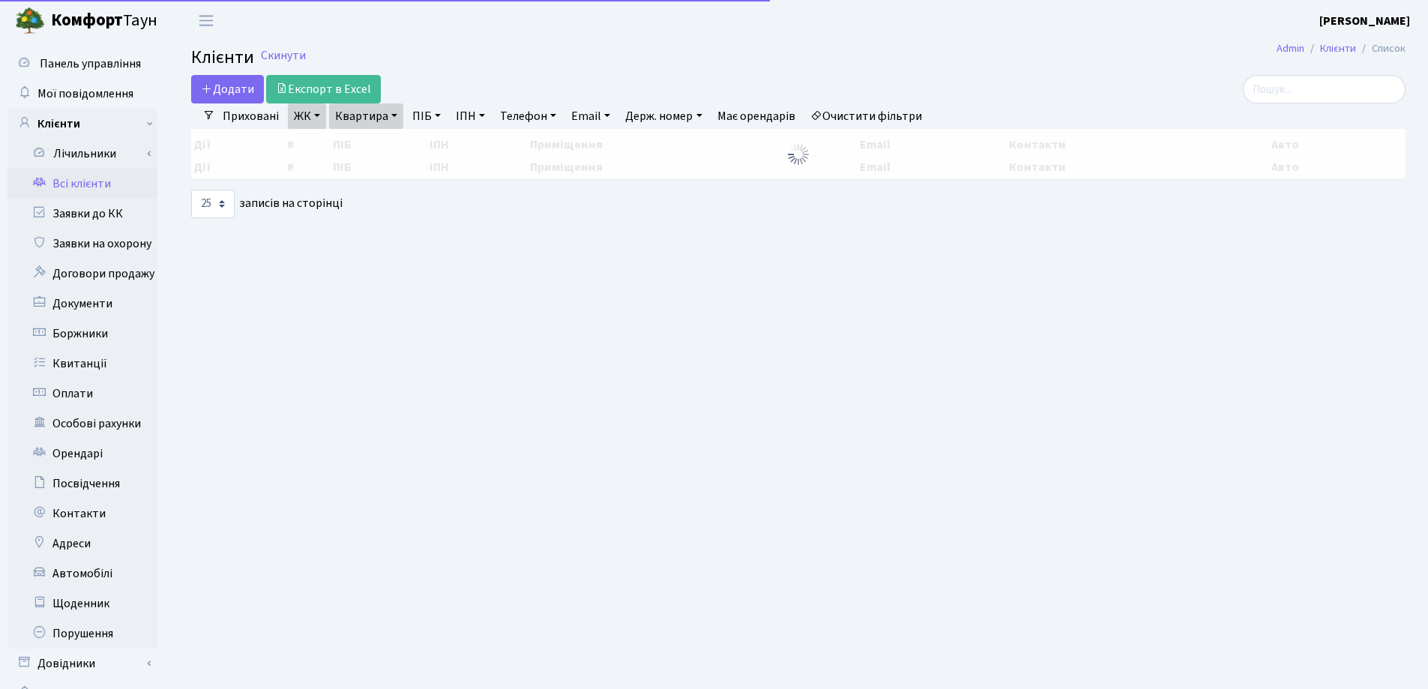
select select "25"
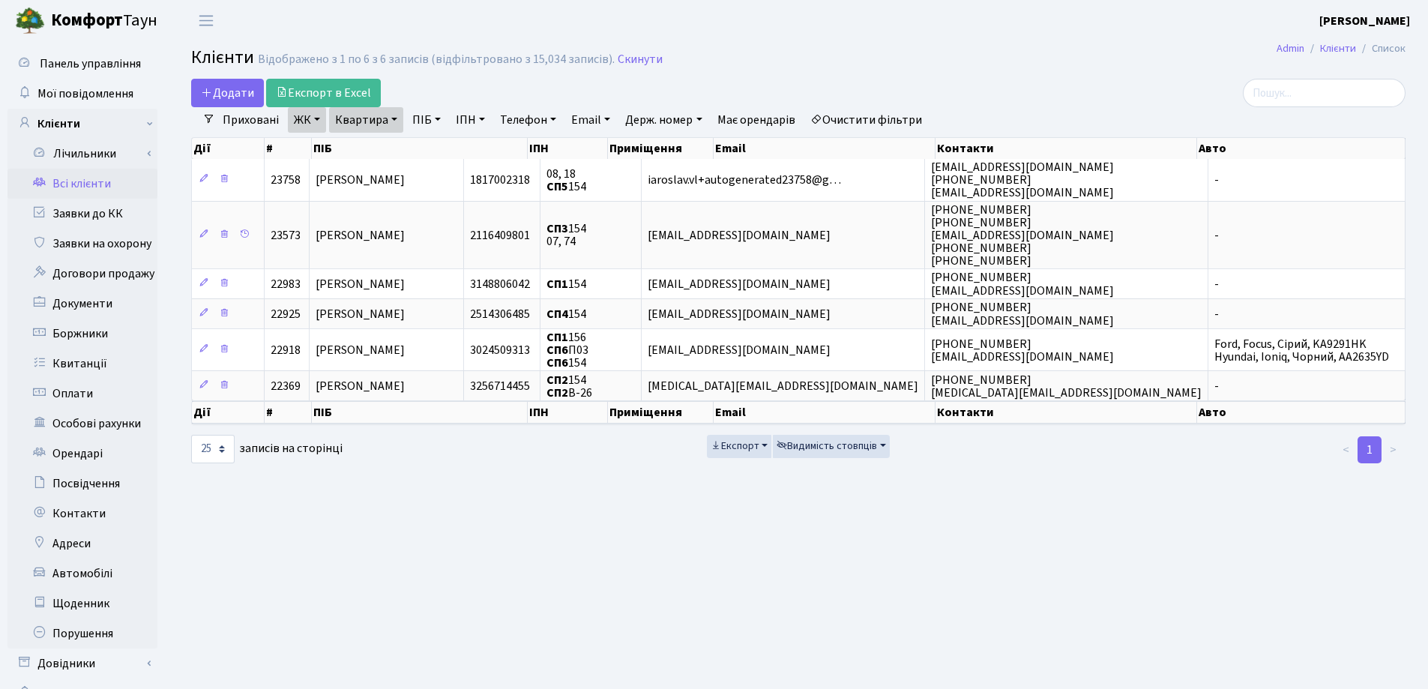
click at [395, 120] on link "Квартира" at bounding box center [366, 119] width 74 height 25
click at [435, 151] on icon at bounding box center [432, 149] width 12 height 12
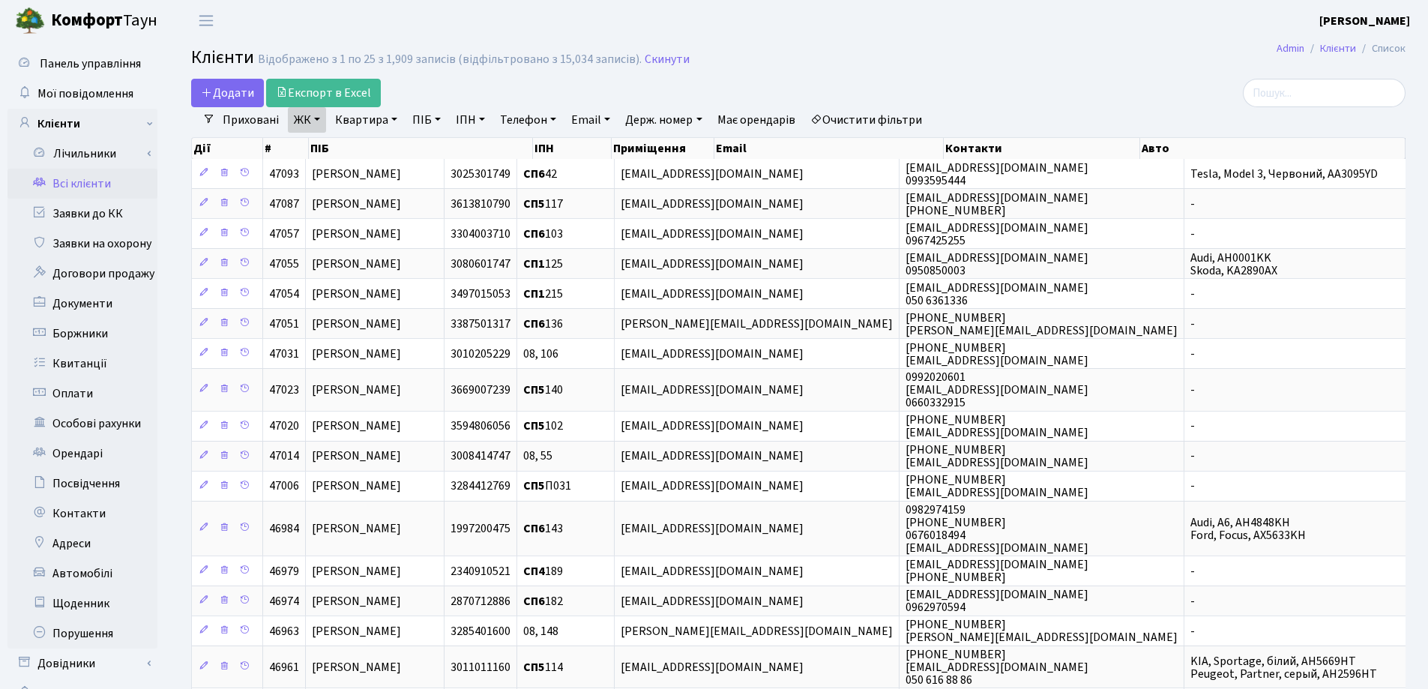
drag, startPoint x: 394, startPoint y: 117, endPoint x: 392, endPoint y: 130, distance: 12.9
click at [393, 118] on link "Квартира" at bounding box center [366, 119] width 74 height 25
click at [392, 139] on input "text" at bounding box center [374, 149] width 88 height 28
type input "302"
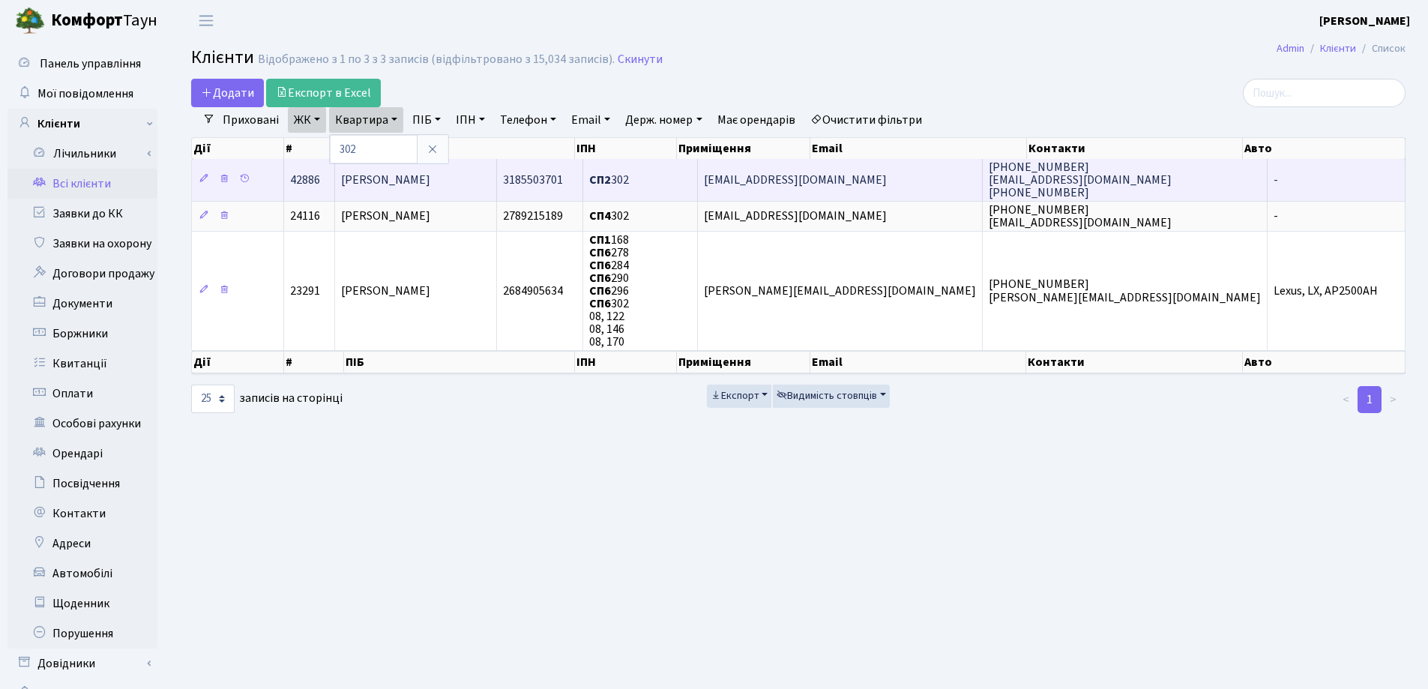
click at [497, 178] on td "Дмитренко Оксана Сергіївна" at bounding box center [416, 179] width 162 height 41
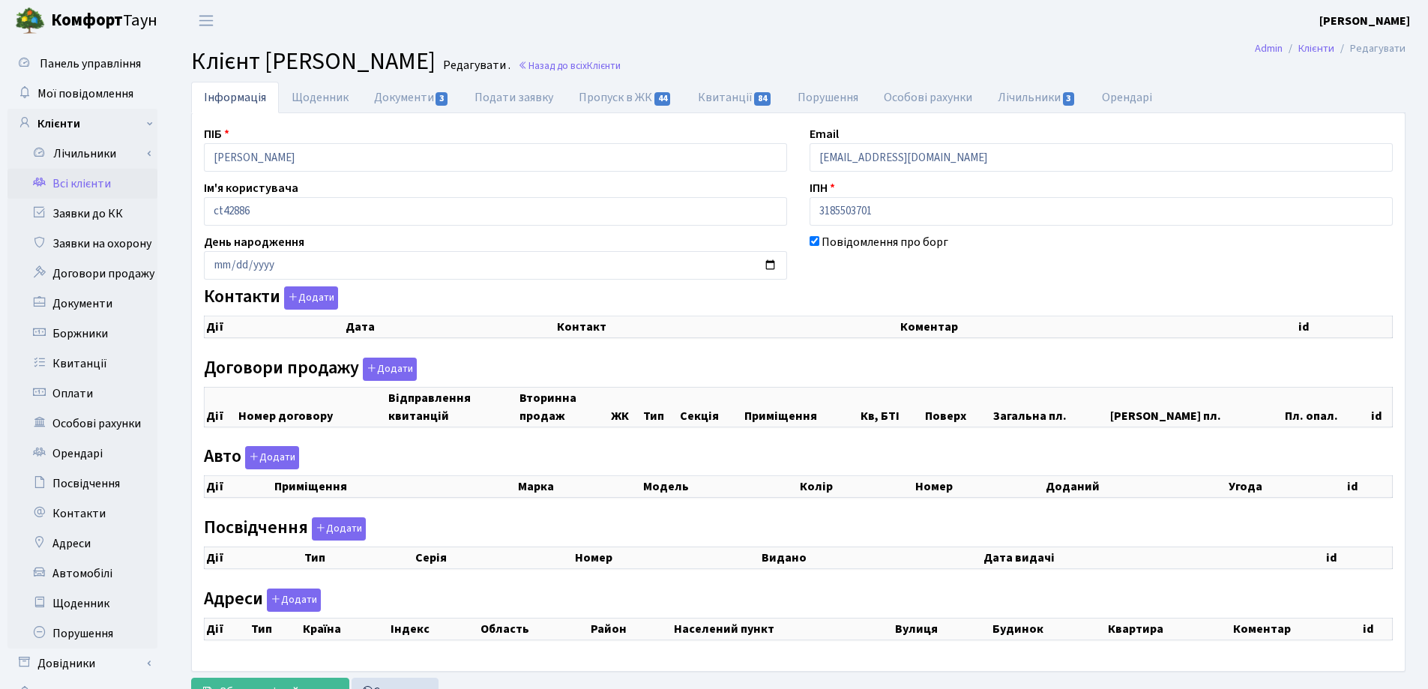
checkbox input "true"
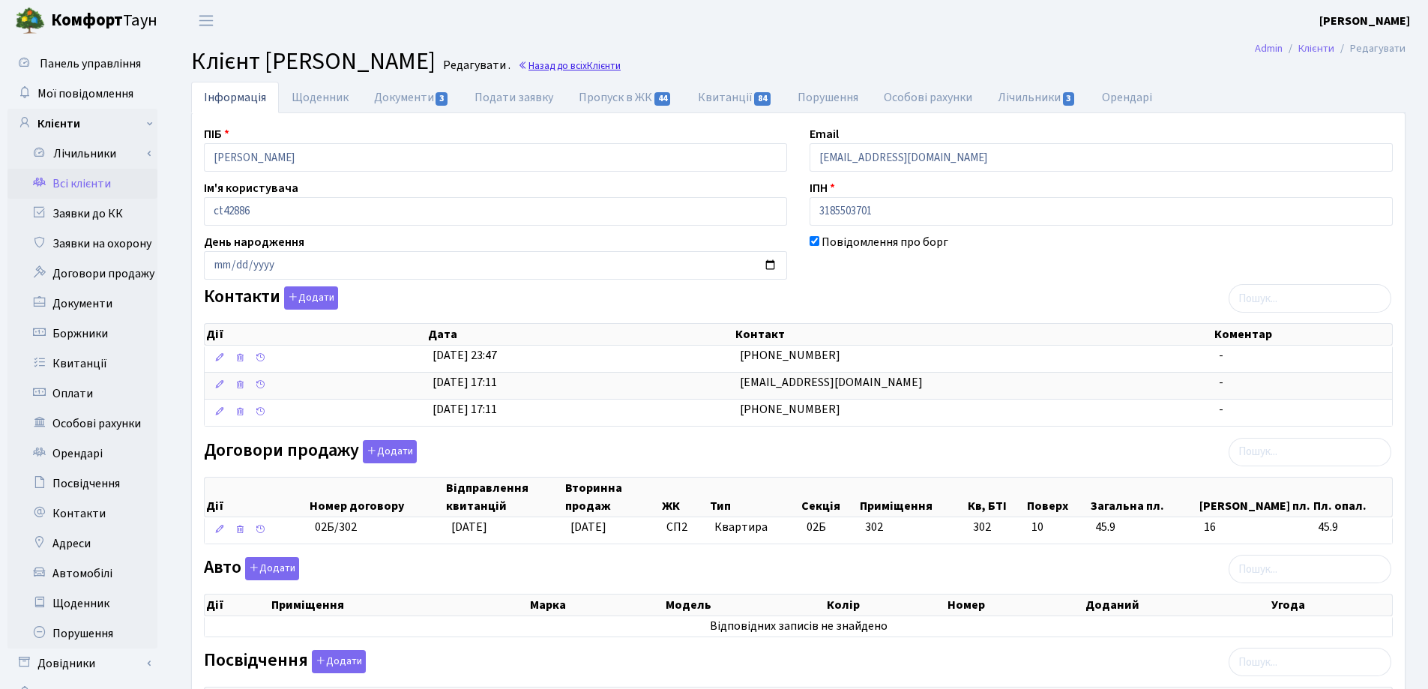
click at [621, 64] on link "Назад до всіх Клієнти" at bounding box center [569, 65] width 103 height 14
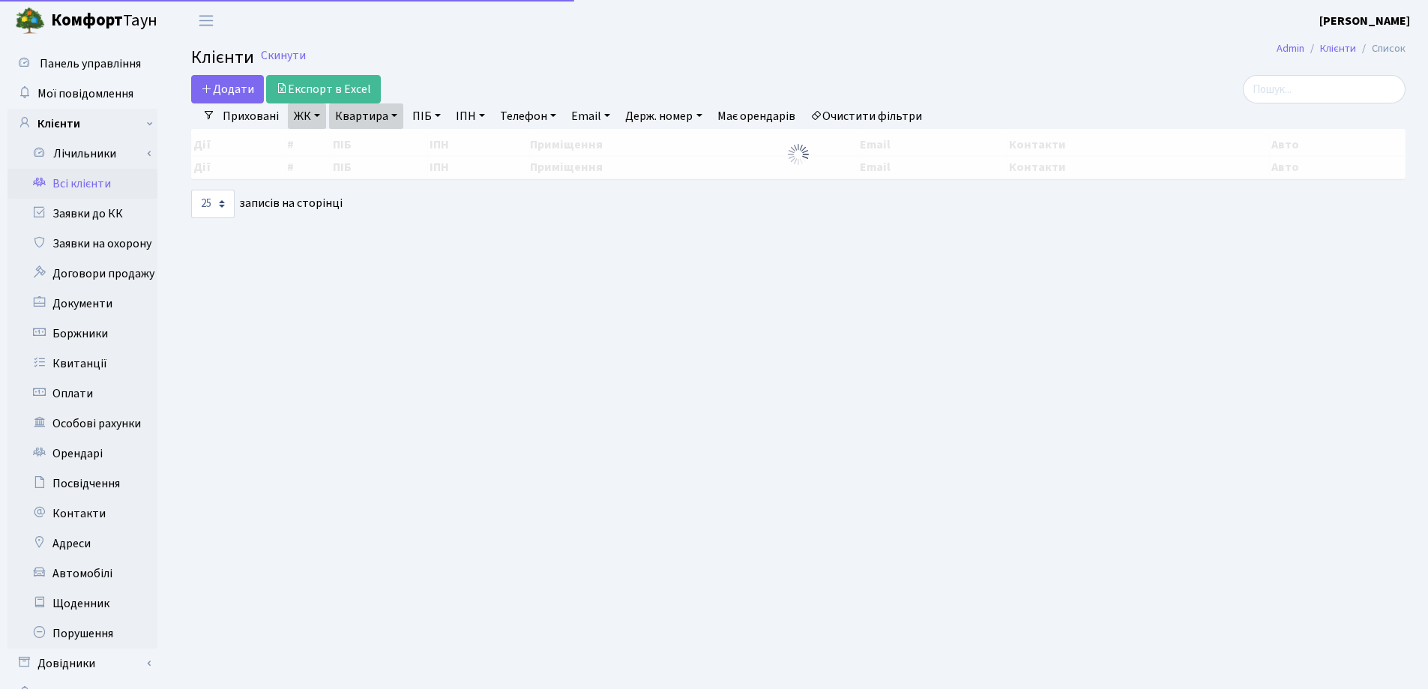
select select "25"
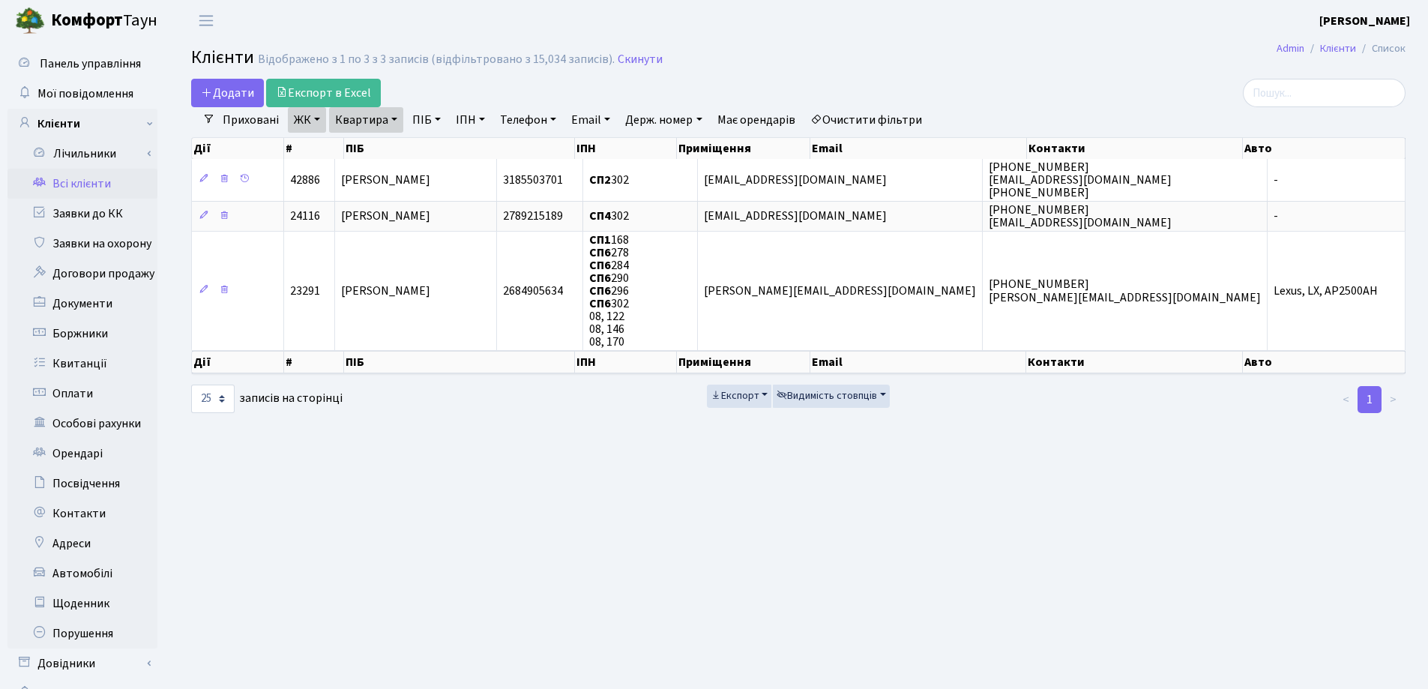
click at [394, 116] on link "Квартира" at bounding box center [366, 119] width 74 height 25
click at [390, 136] on input "302" at bounding box center [374, 149] width 88 height 28
type input "3"
type input "205"
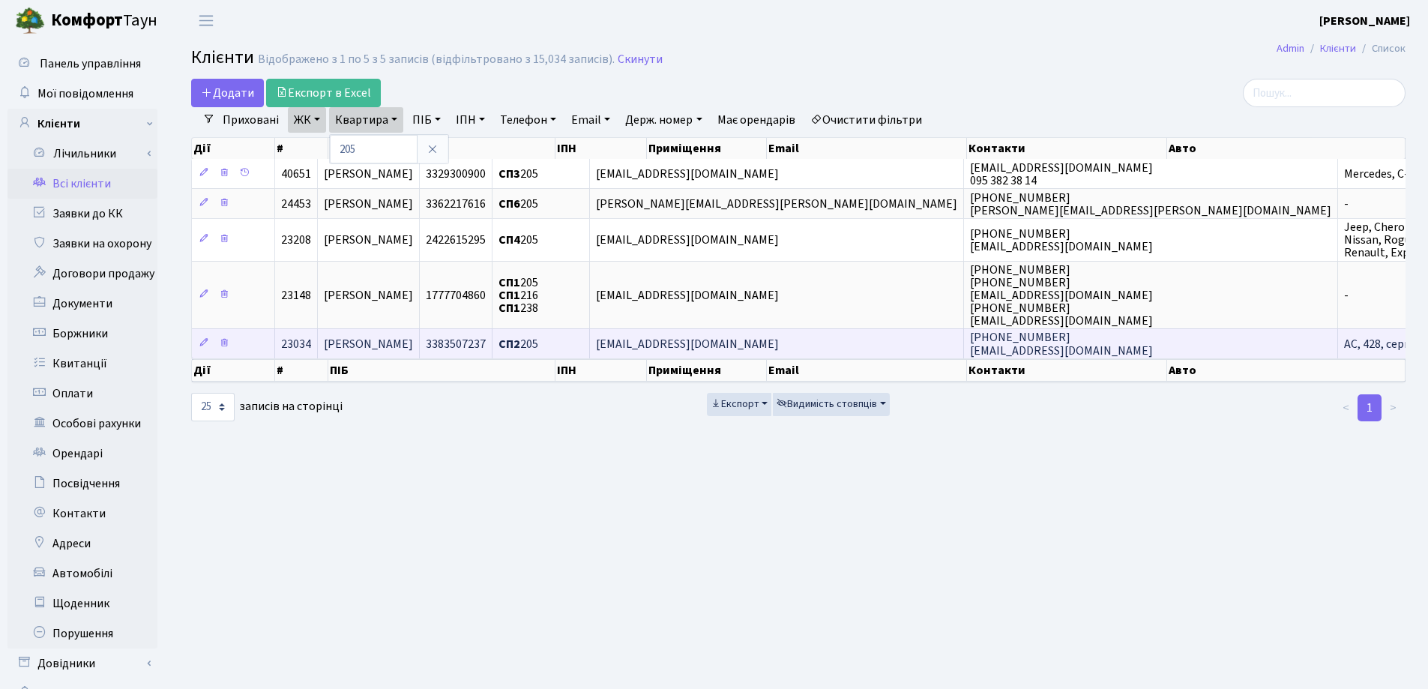
click at [413, 337] on span "[PERSON_NAME]" at bounding box center [368, 344] width 89 height 16
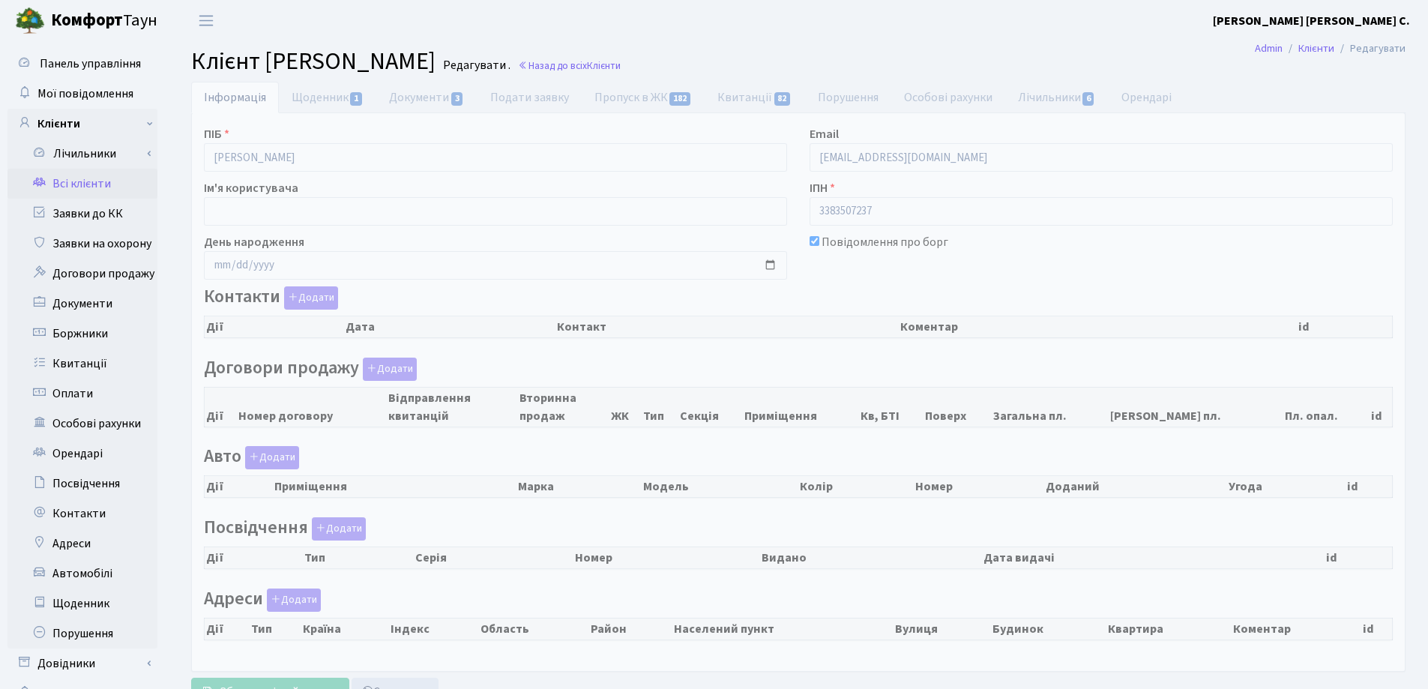
select select "25"
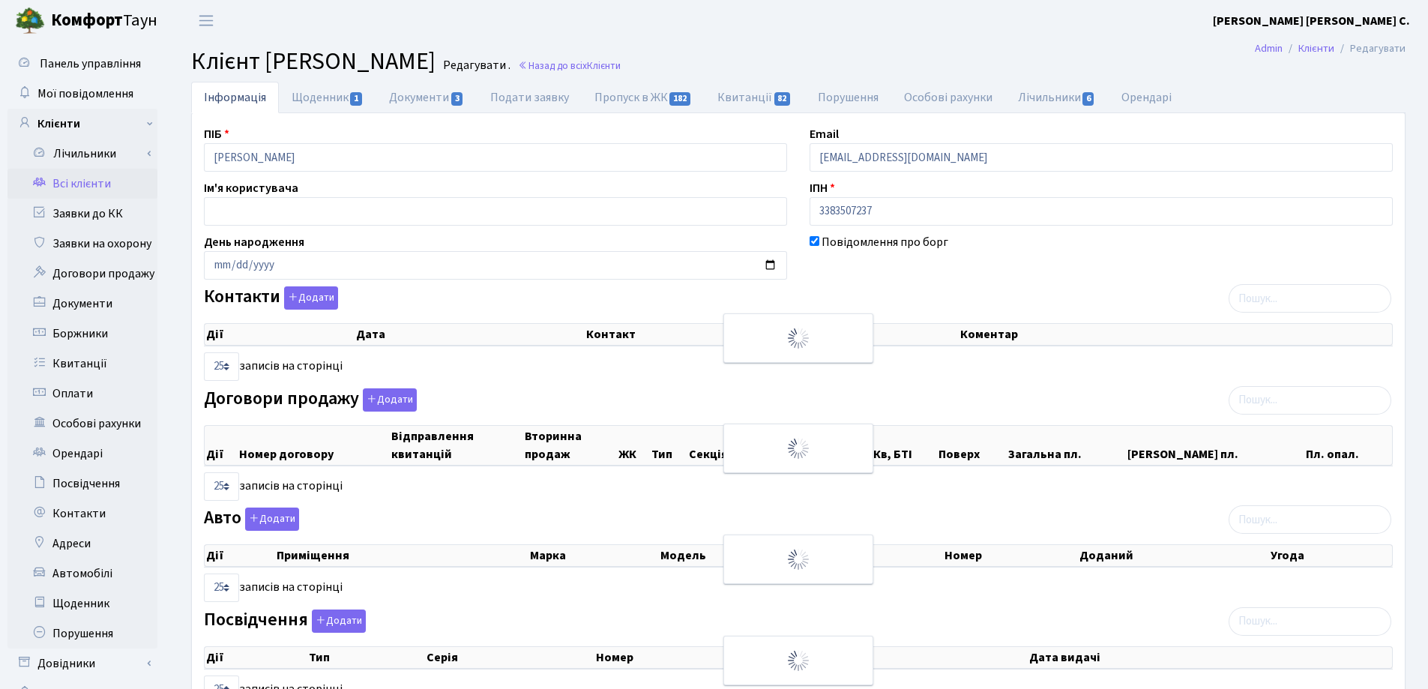
checkbox input "true"
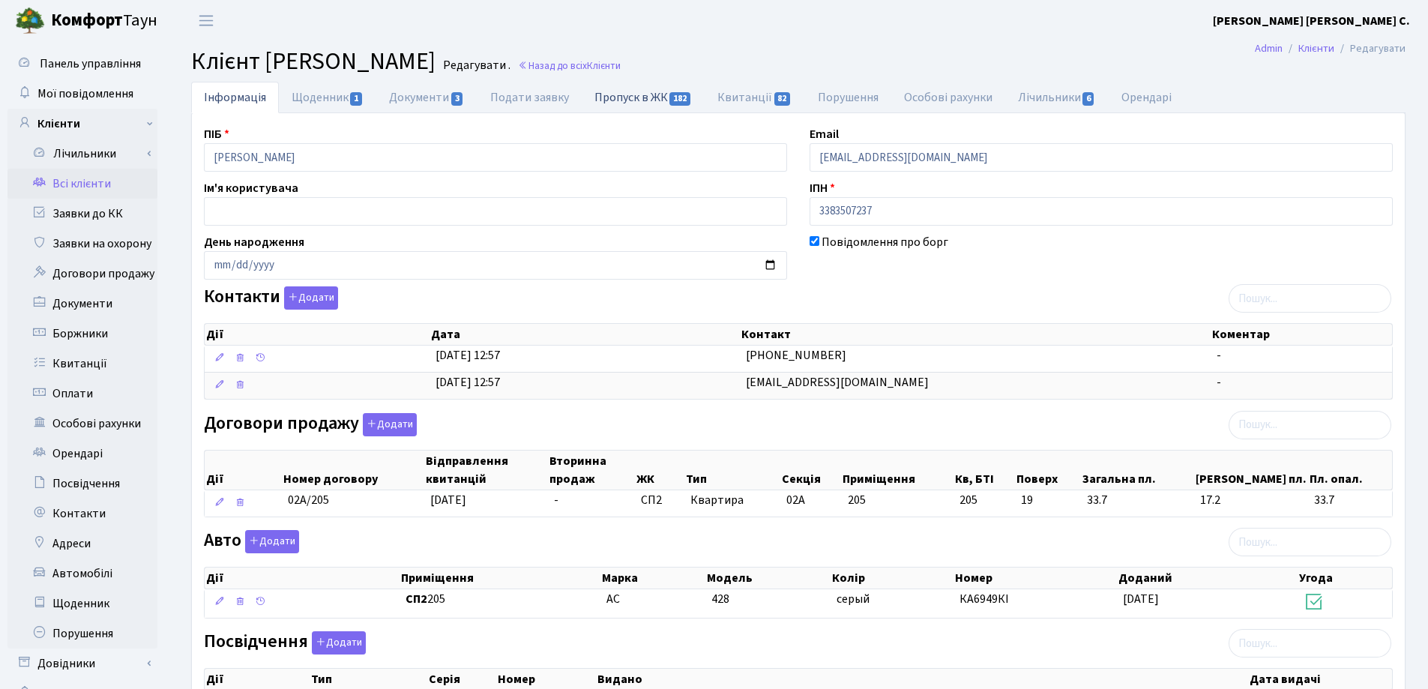
click at [633, 101] on link "Пропуск в ЖК 182" at bounding box center [643, 97] width 123 height 31
select select "25"
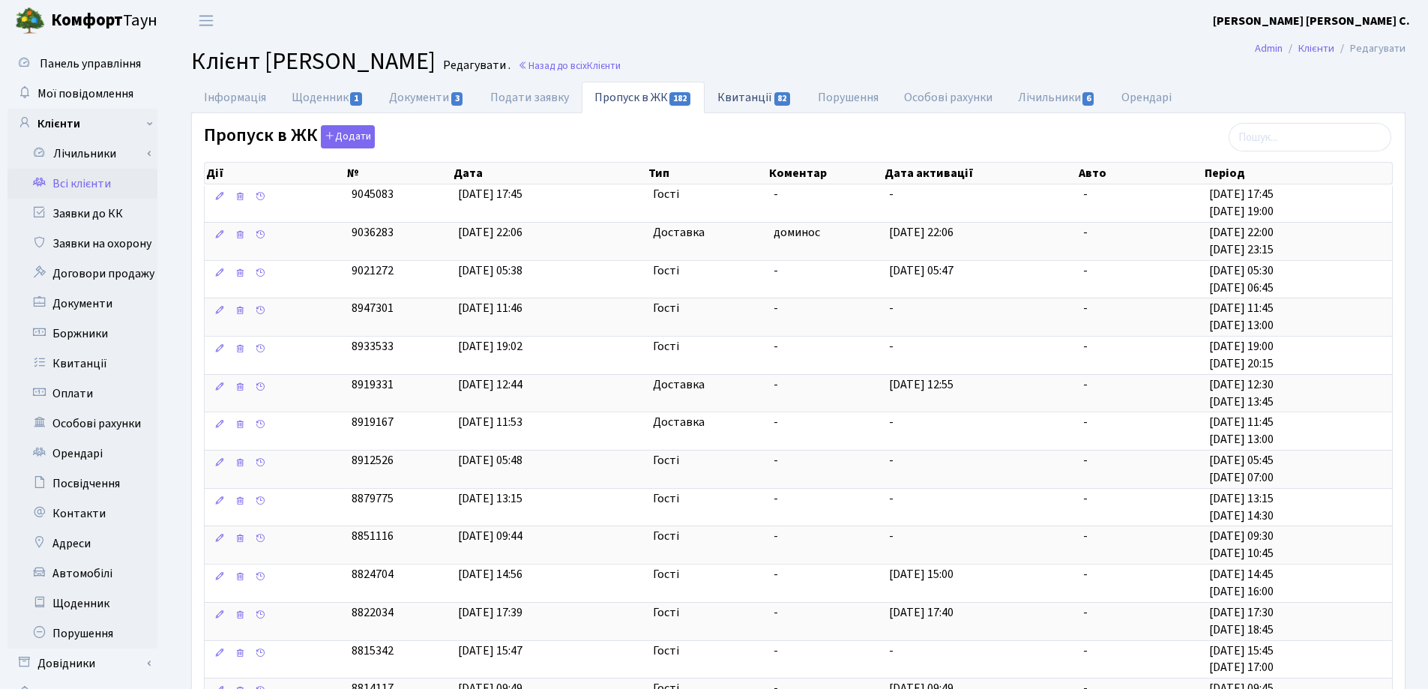
click at [750, 91] on link "Квитанції 82" at bounding box center [755, 97] width 100 height 31
select select "25"
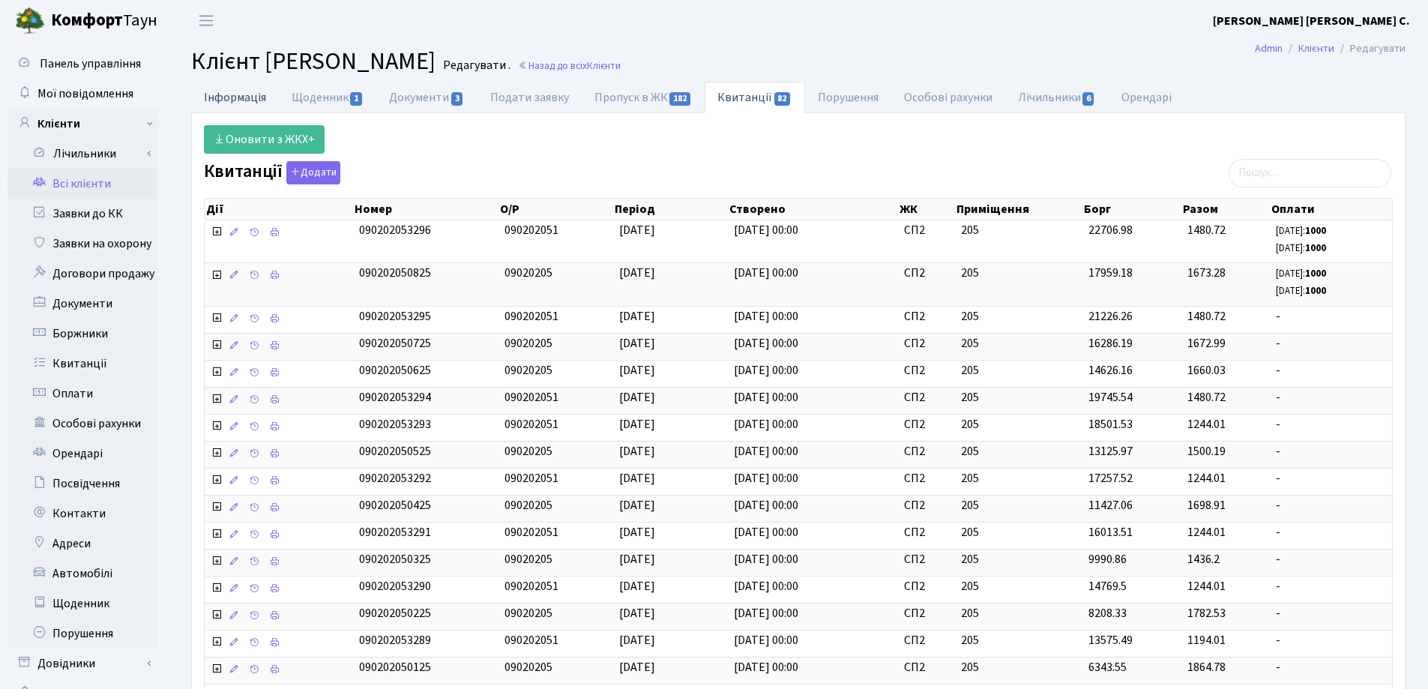
click at [226, 94] on link "Інформація" at bounding box center [235, 97] width 88 height 31
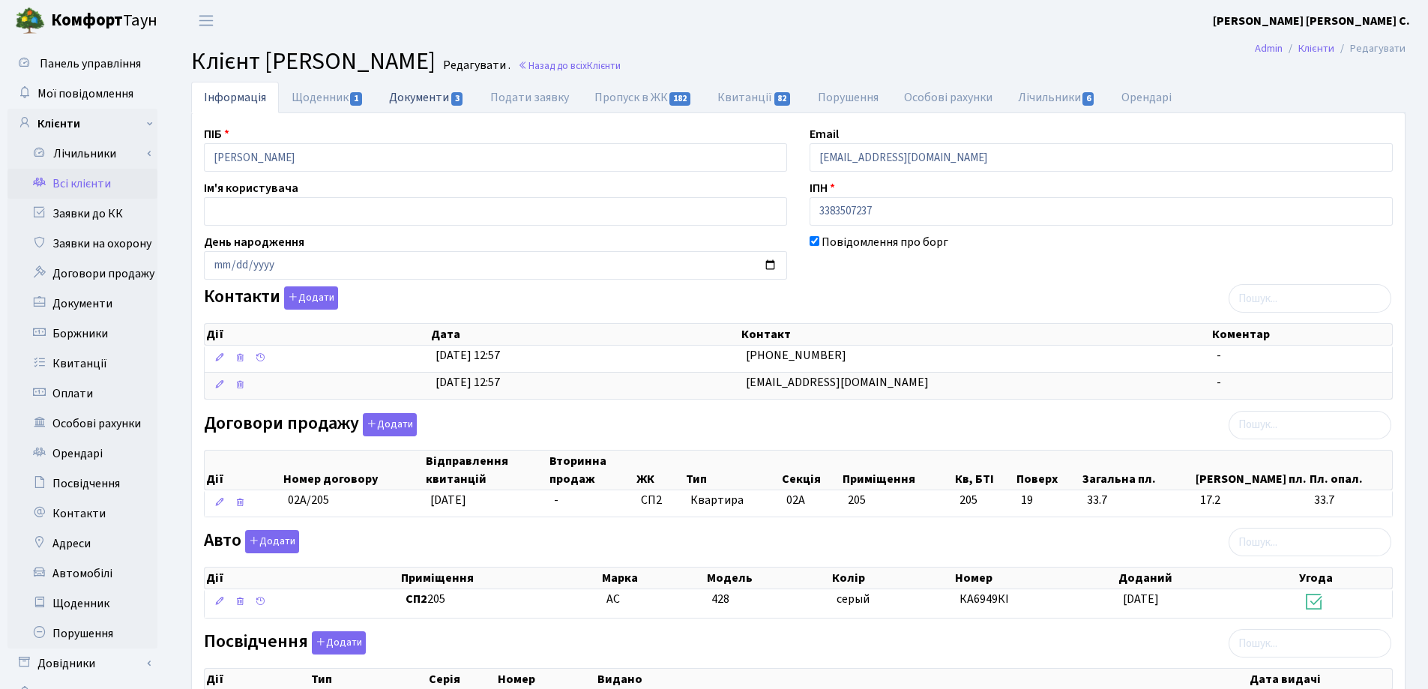
click at [425, 96] on link "Документи 3" at bounding box center [426, 97] width 100 height 31
select select "25"
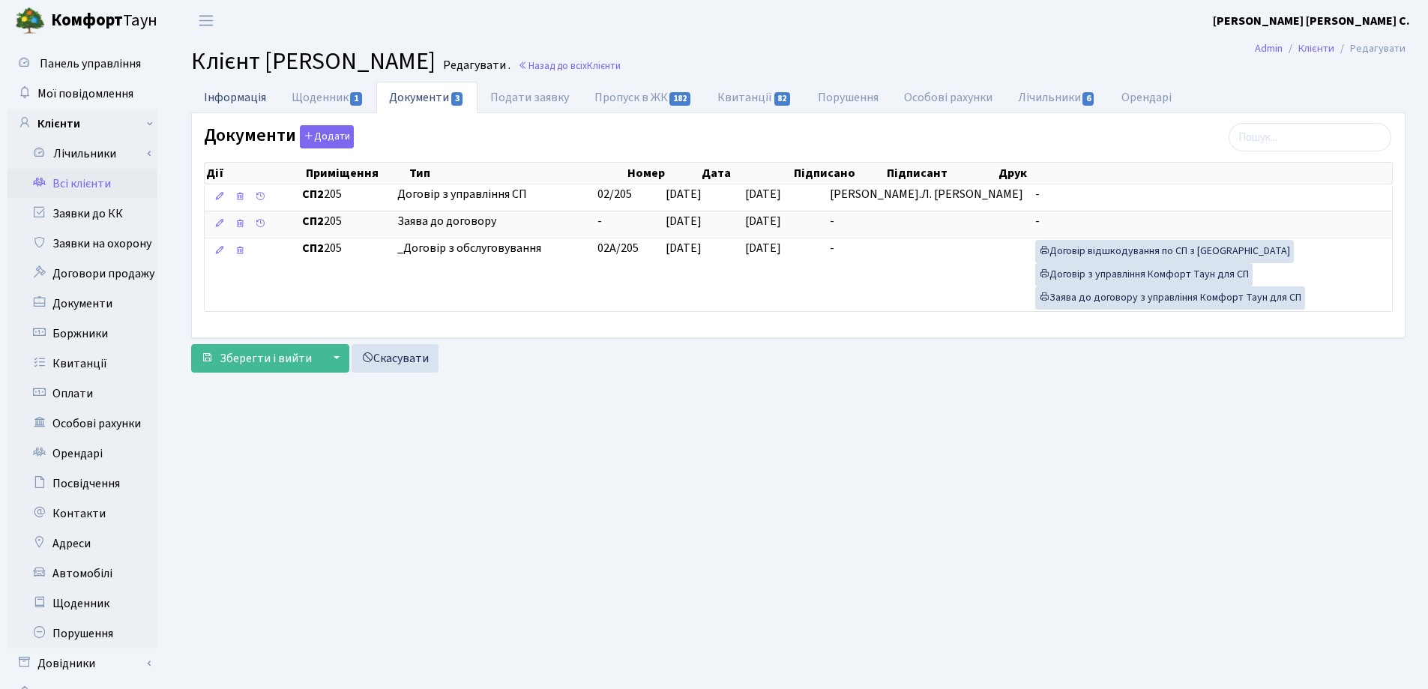
click at [226, 99] on link "Інформація" at bounding box center [235, 97] width 88 height 31
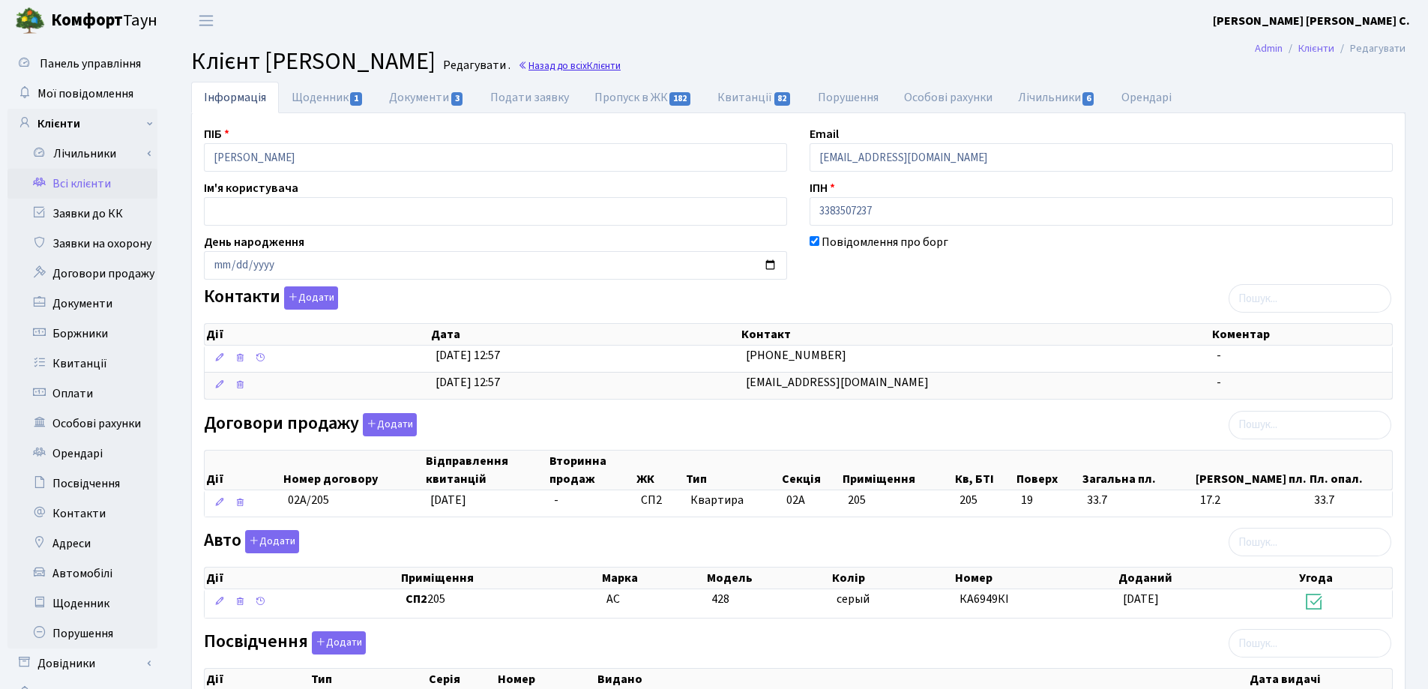
click at [621, 61] on link "Назад до всіх Клієнти" at bounding box center [569, 65] width 103 height 14
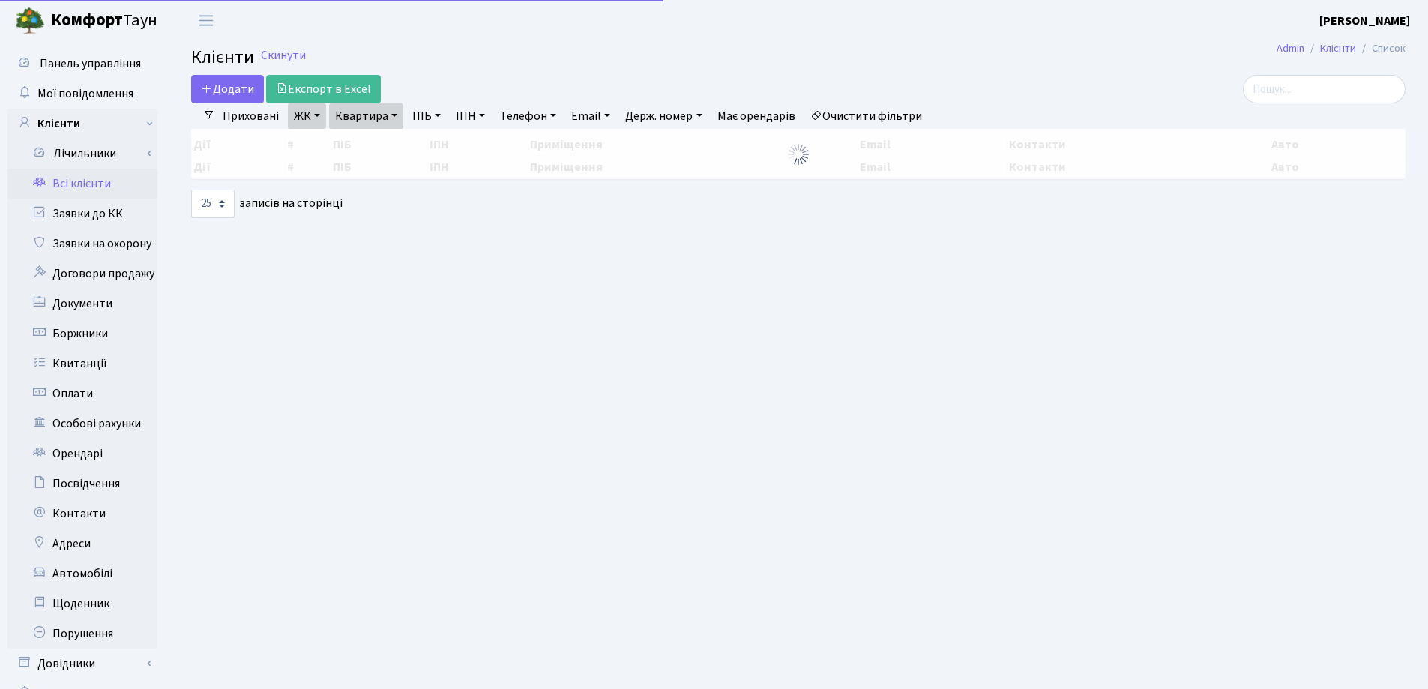
select select "25"
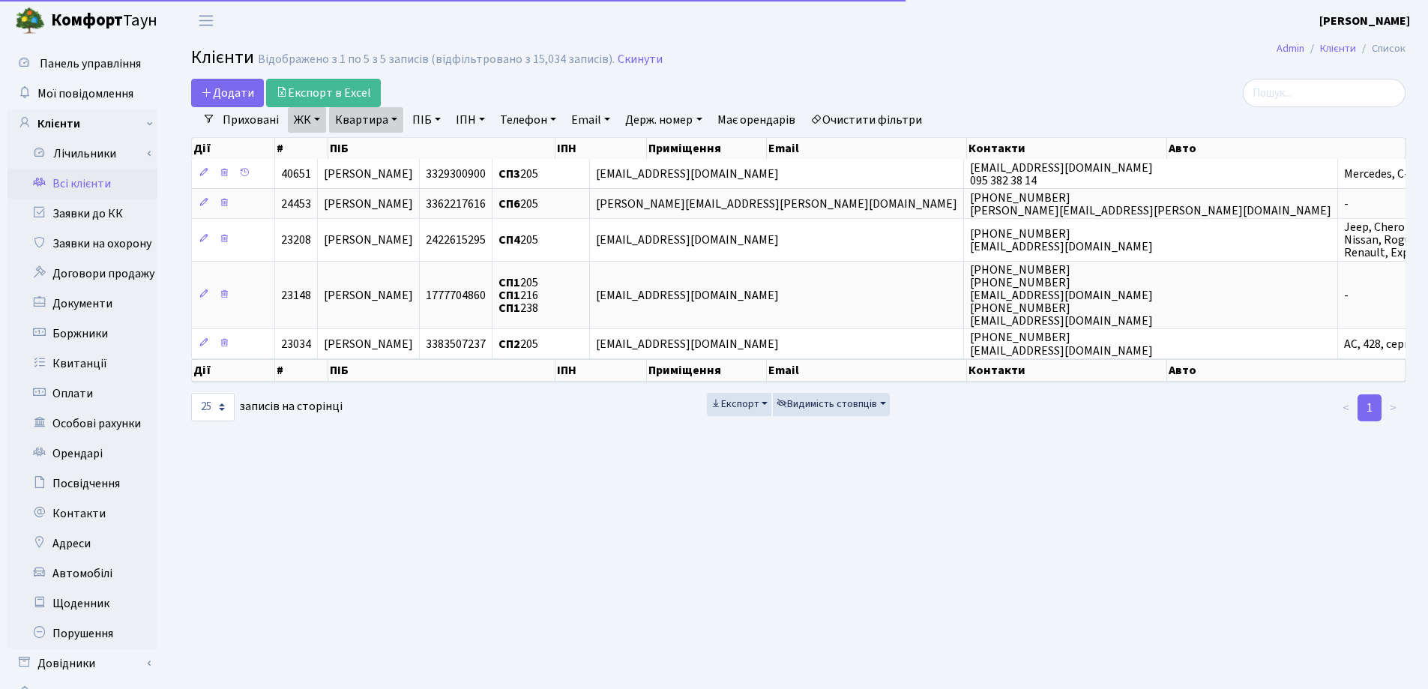
click at [394, 116] on link "Квартира" at bounding box center [366, 119] width 74 height 25
click at [395, 143] on input "205" at bounding box center [374, 149] width 88 height 28
type input "2"
type input "104"
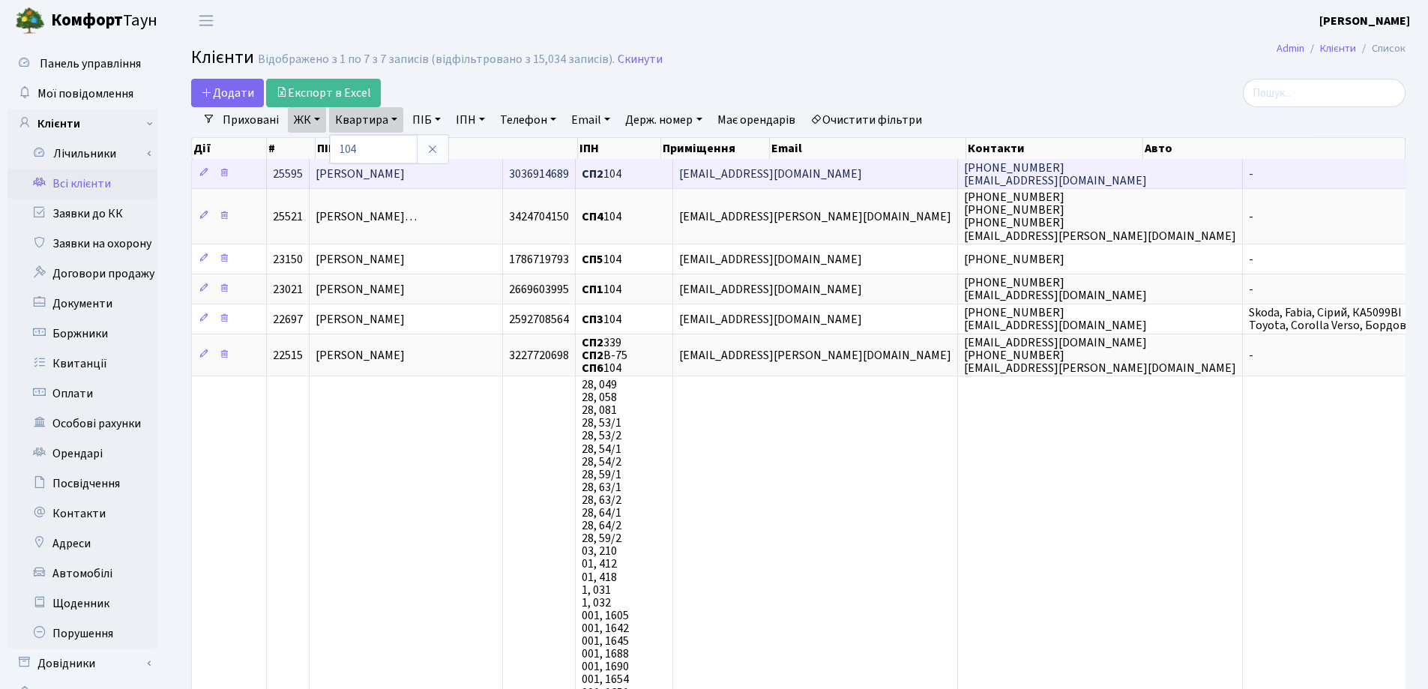
click at [485, 176] on td "[PERSON_NAME]" at bounding box center [406, 173] width 193 height 29
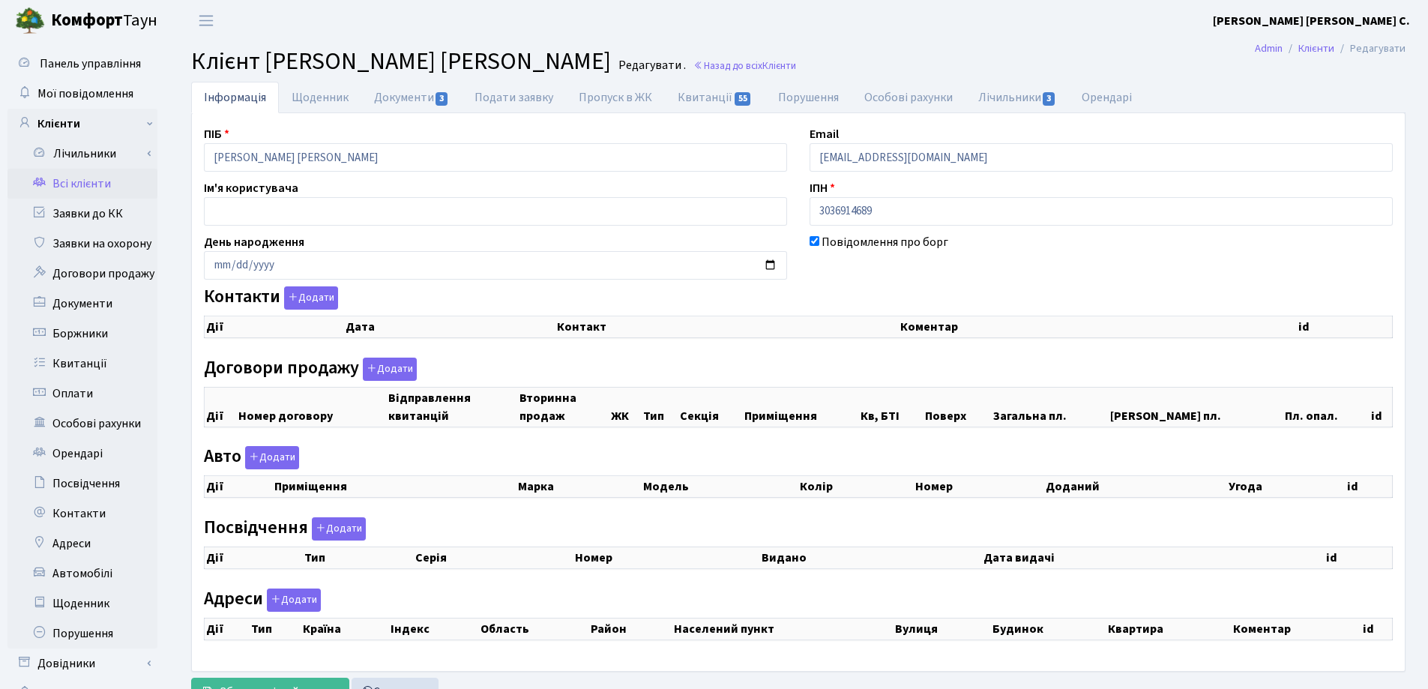
checkbox input "true"
select select "25"
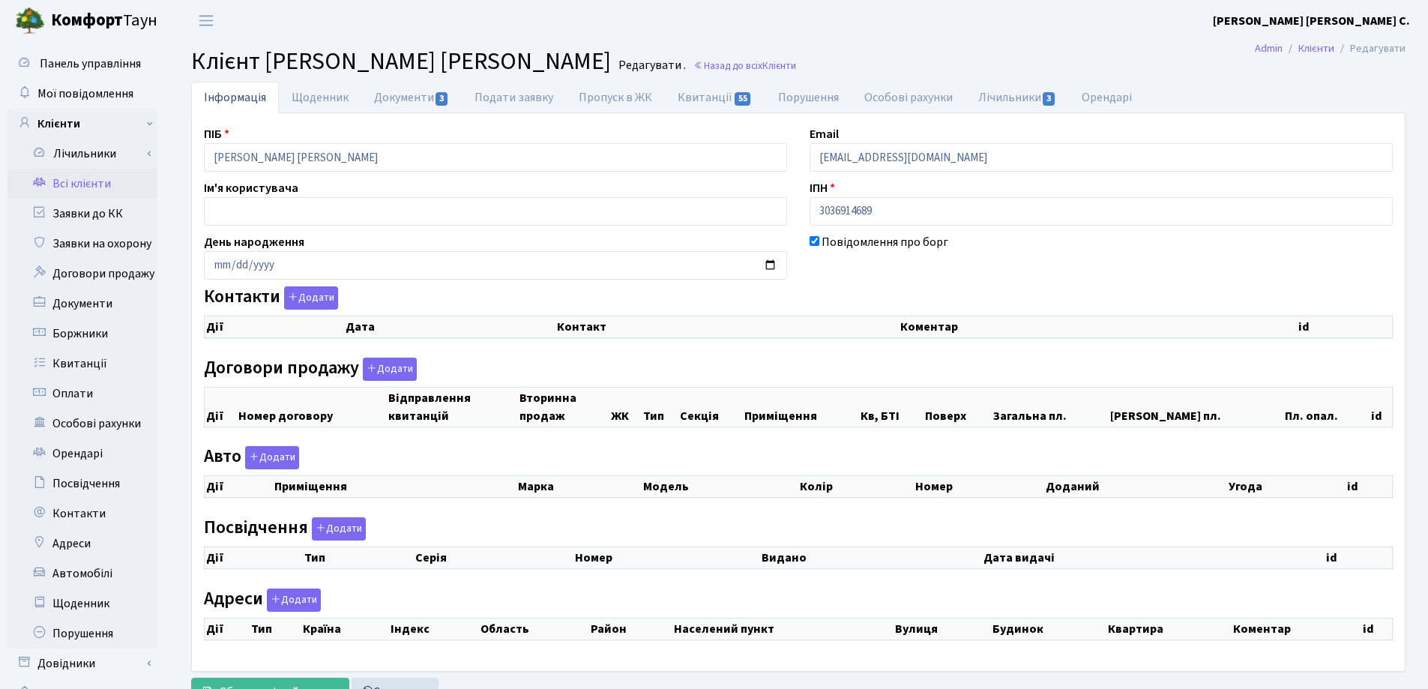
select select "25"
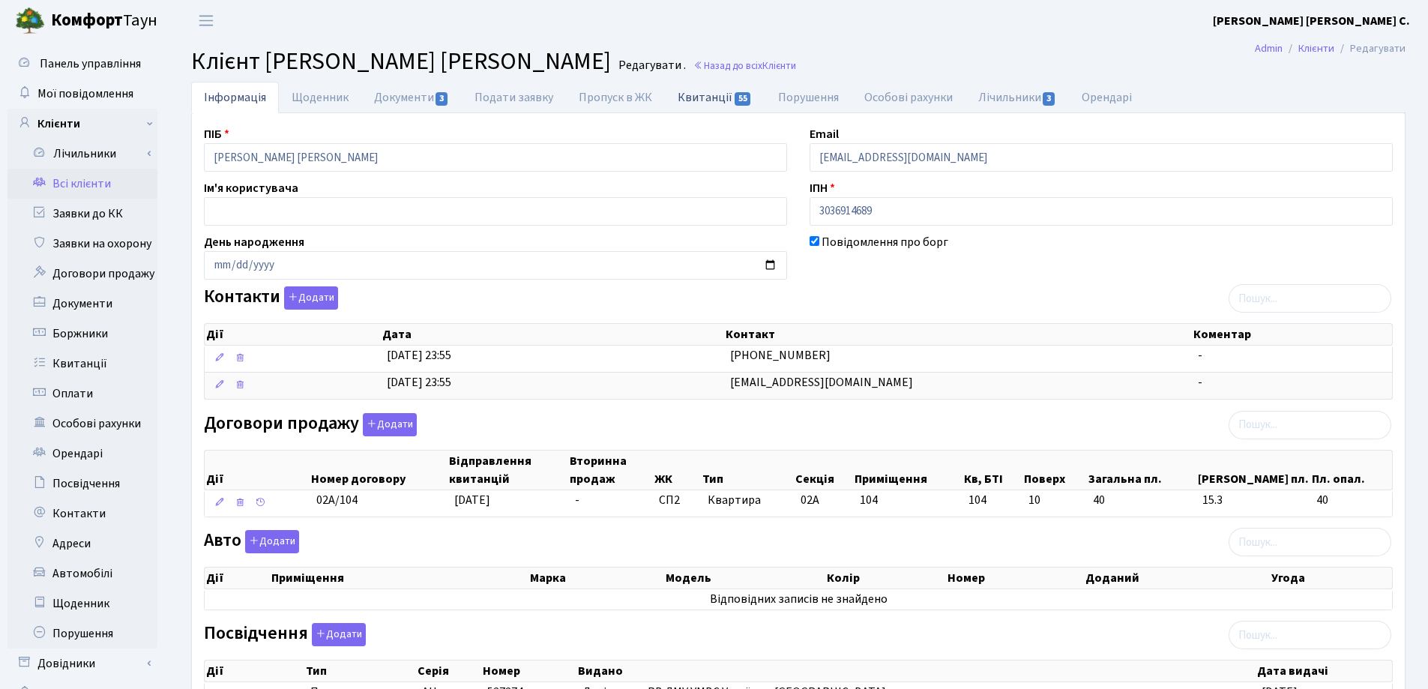
click at [696, 96] on link "Квитанції 55" at bounding box center [715, 97] width 100 height 31
select select "25"
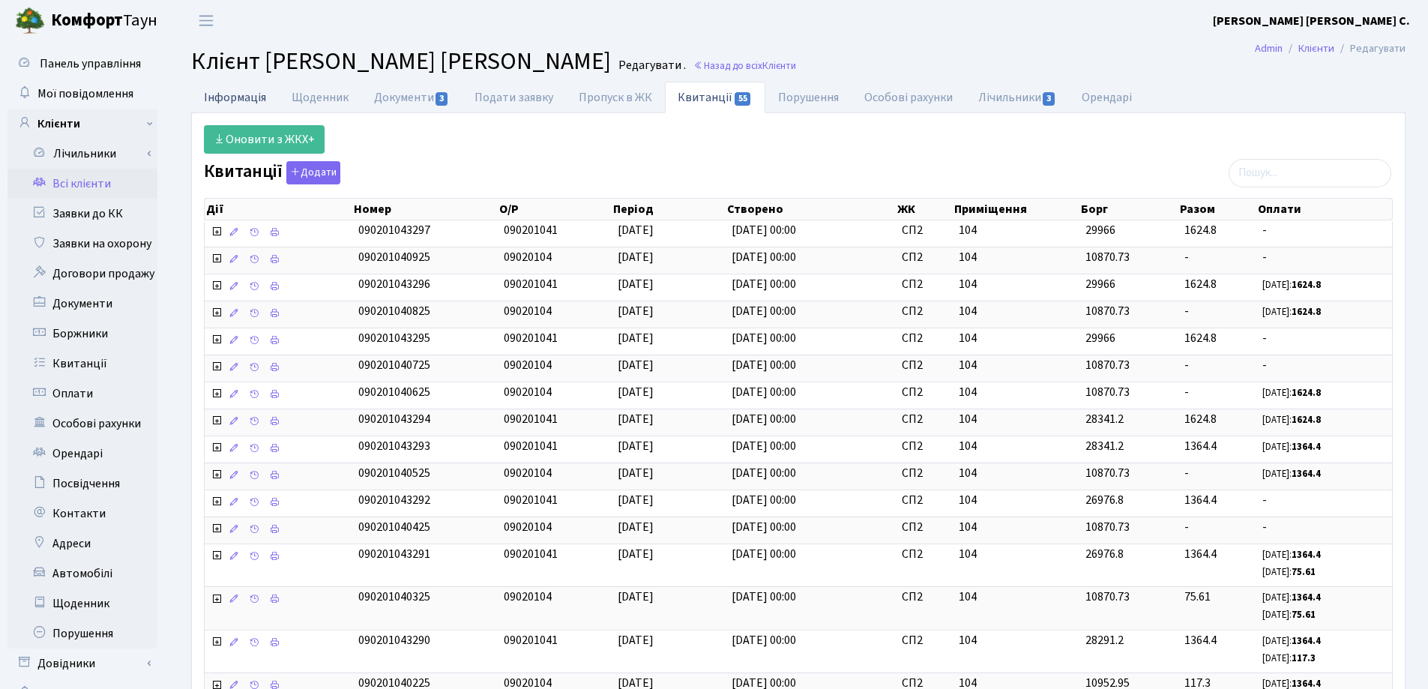
click at [216, 99] on link "Інформація" at bounding box center [235, 97] width 88 height 31
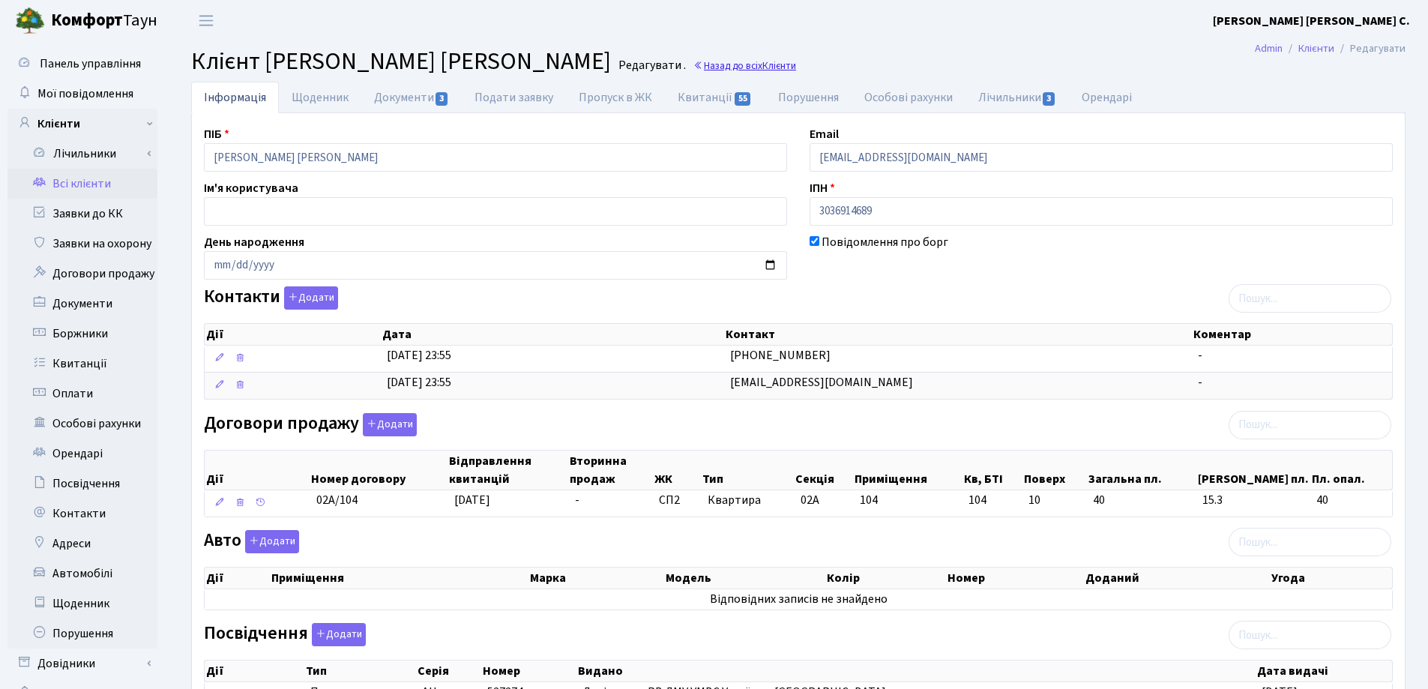
click at [698, 64] on link "Назад до всіх Клієнти" at bounding box center [744, 65] width 103 height 14
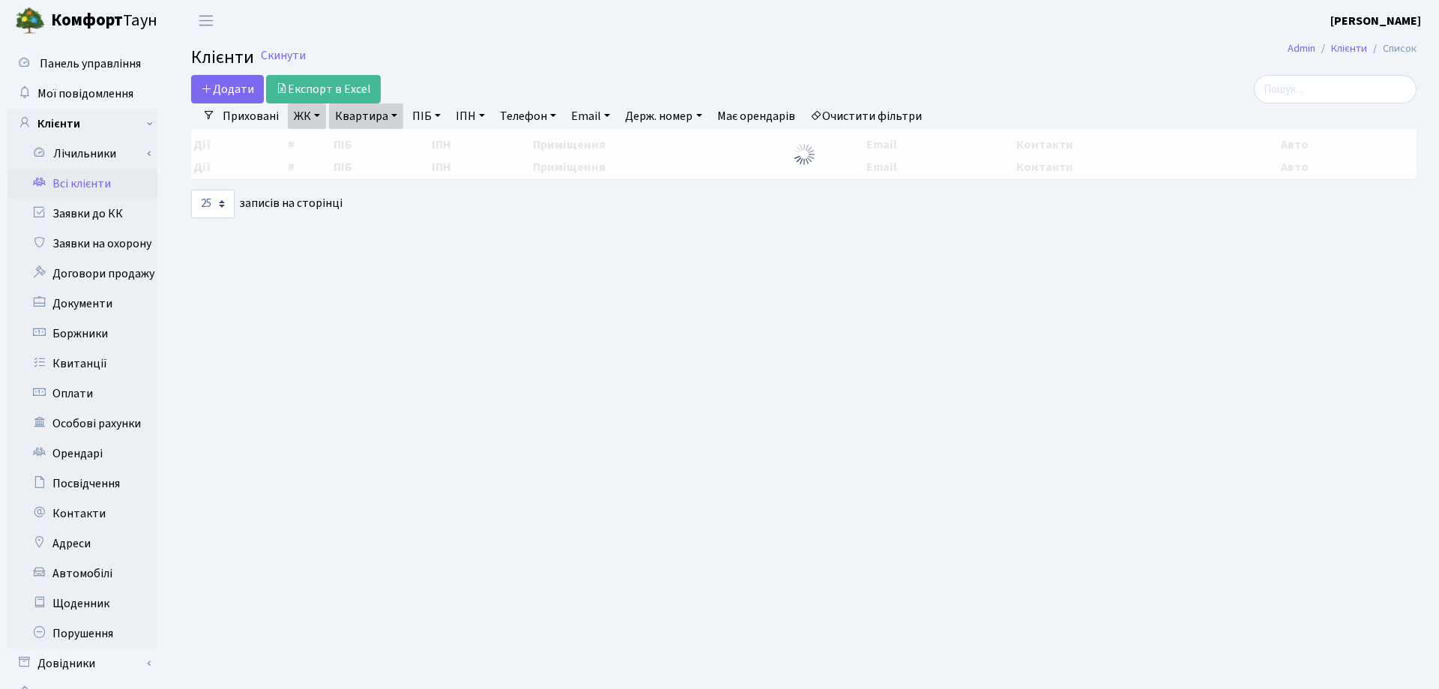
select select "25"
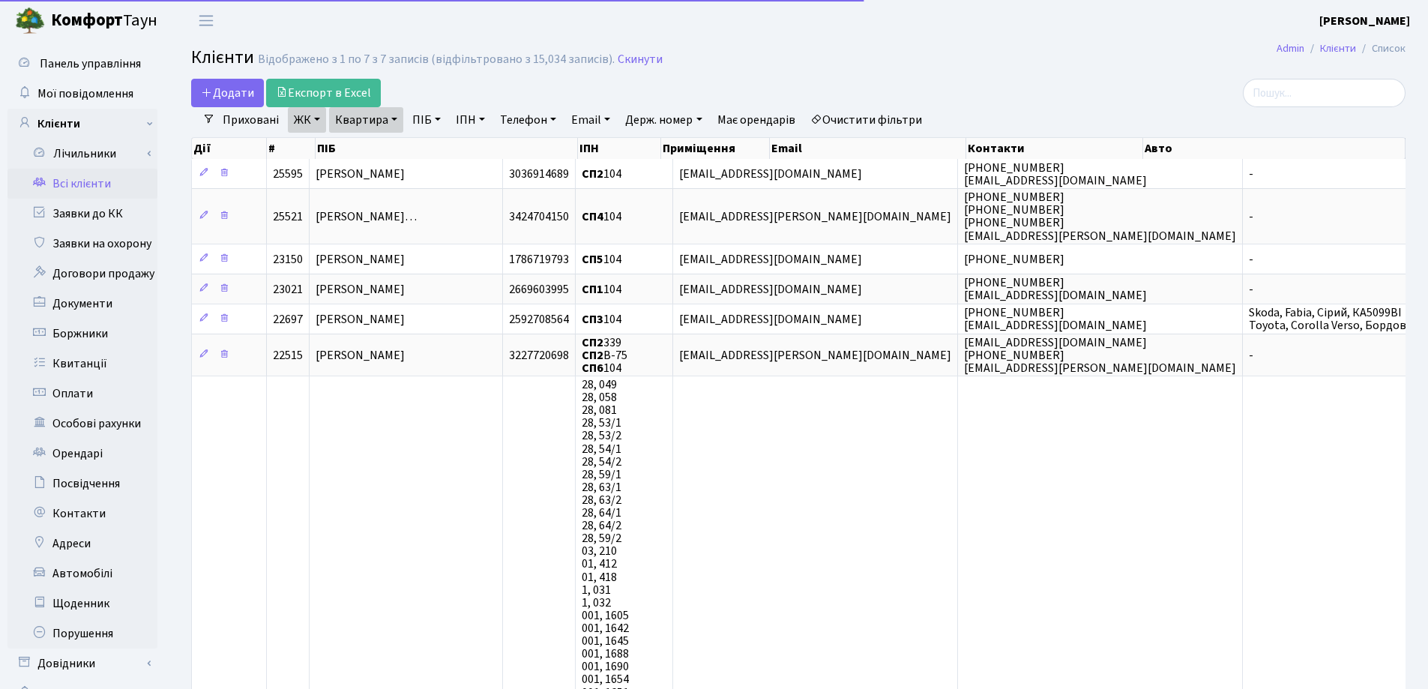
click at [397, 117] on link "Квартира" at bounding box center [366, 119] width 74 height 25
click at [385, 141] on input "104" at bounding box center [374, 149] width 88 height 28
type input "118"
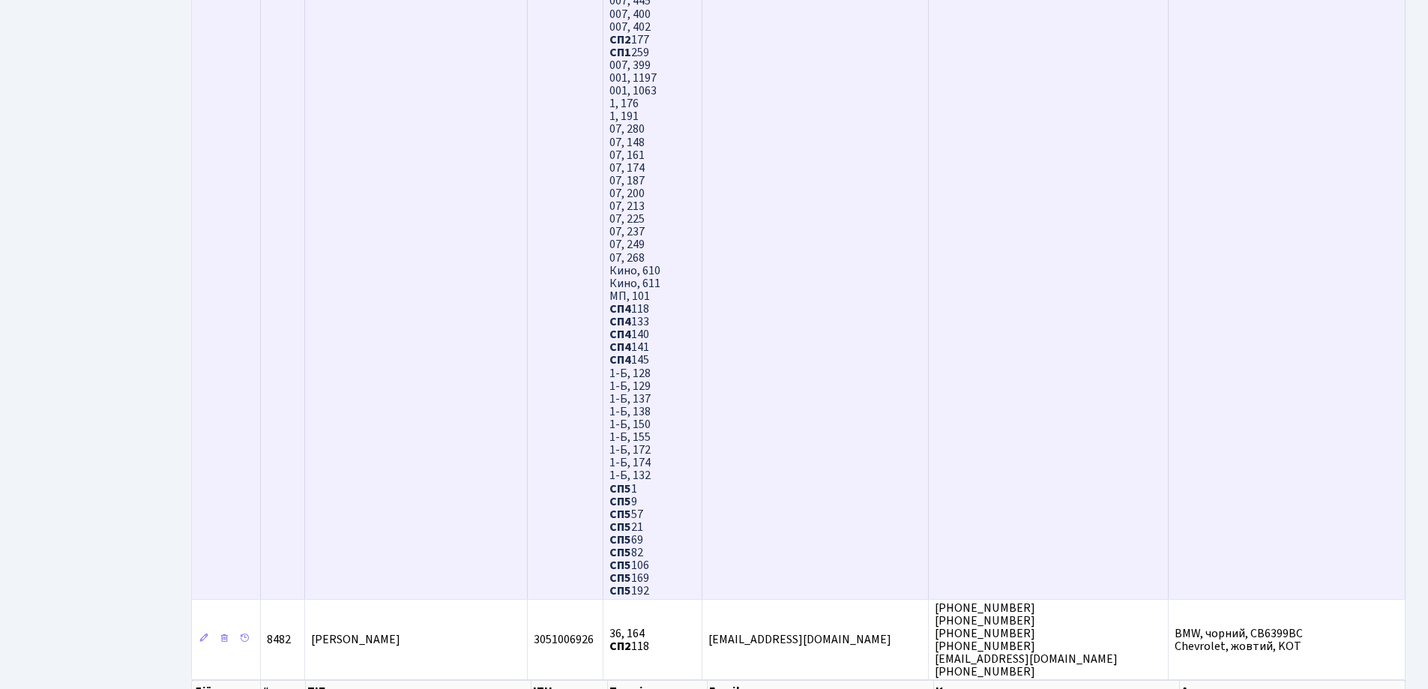
scroll to position [4514, 0]
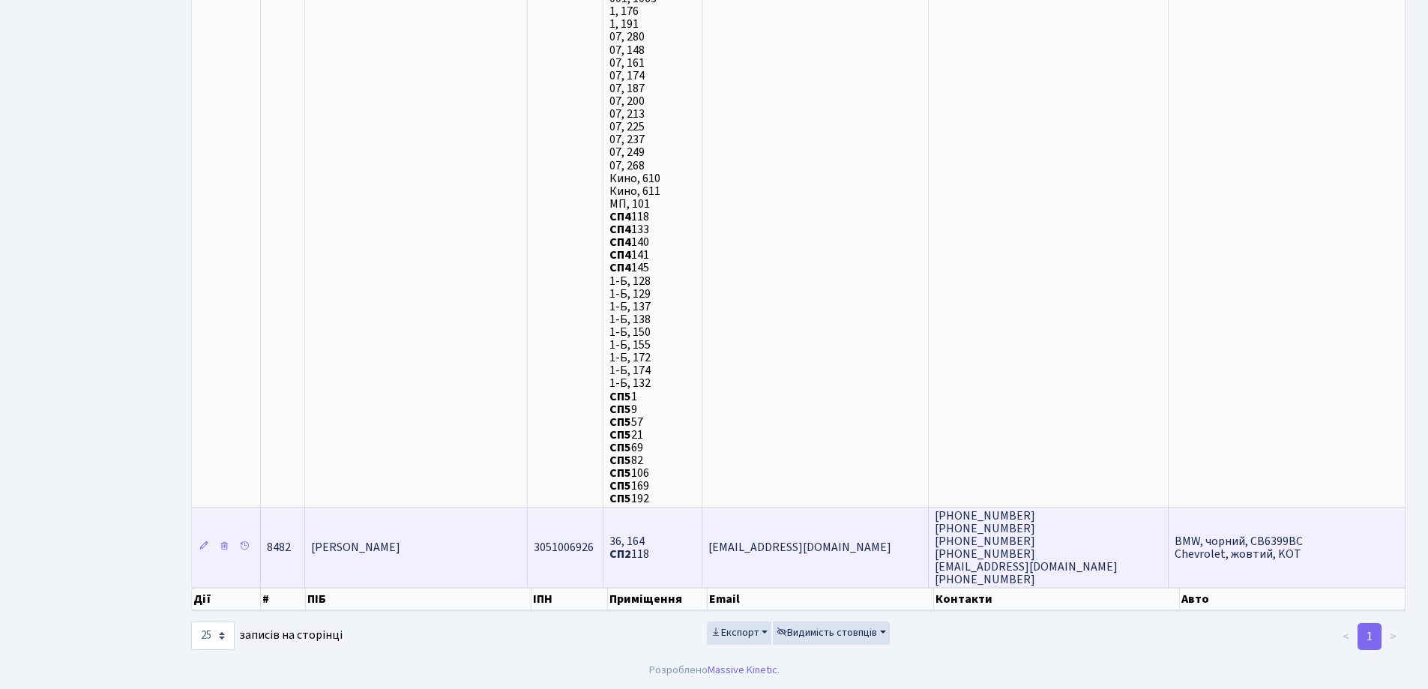
click at [469, 534] on td "[PERSON_NAME]" at bounding box center [416, 547] width 222 height 81
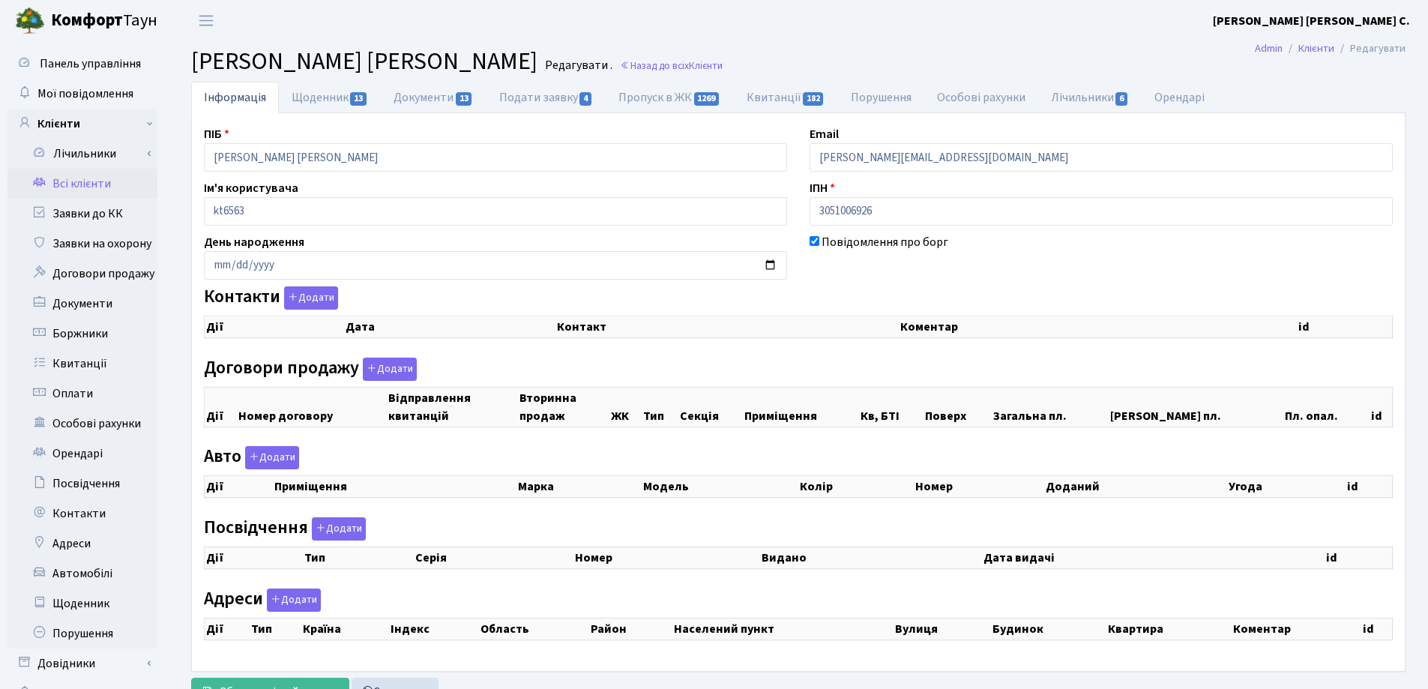
checkbox input "true"
select select "25"
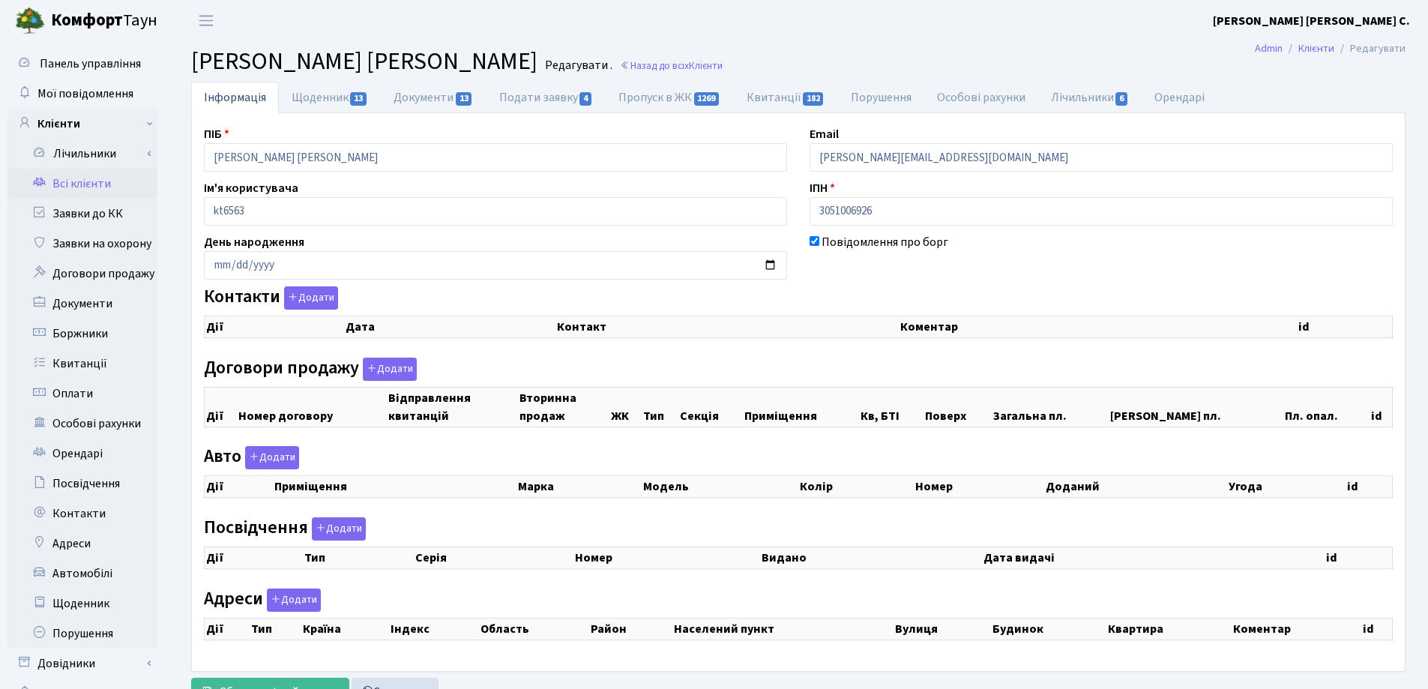
select select "25"
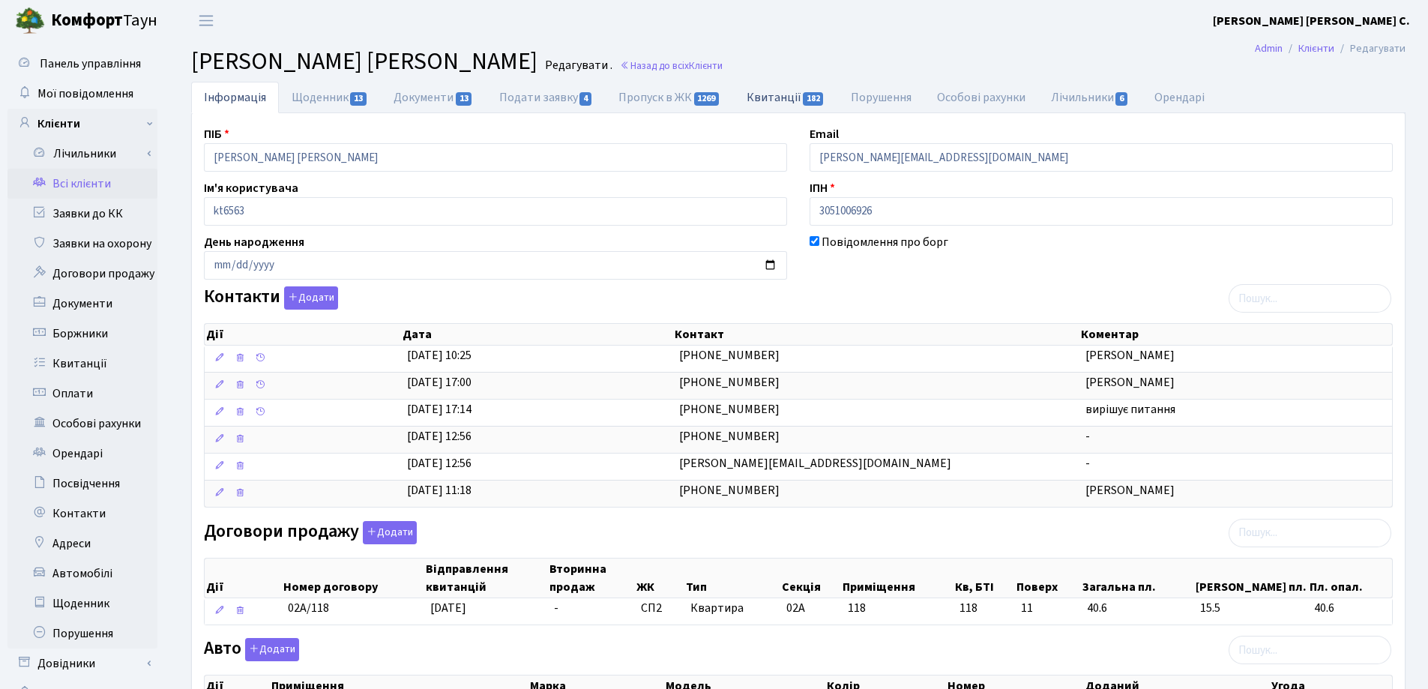
click at [762, 100] on link "Квитанції 182" at bounding box center [786, 97] width 104 height 31
select select "25"
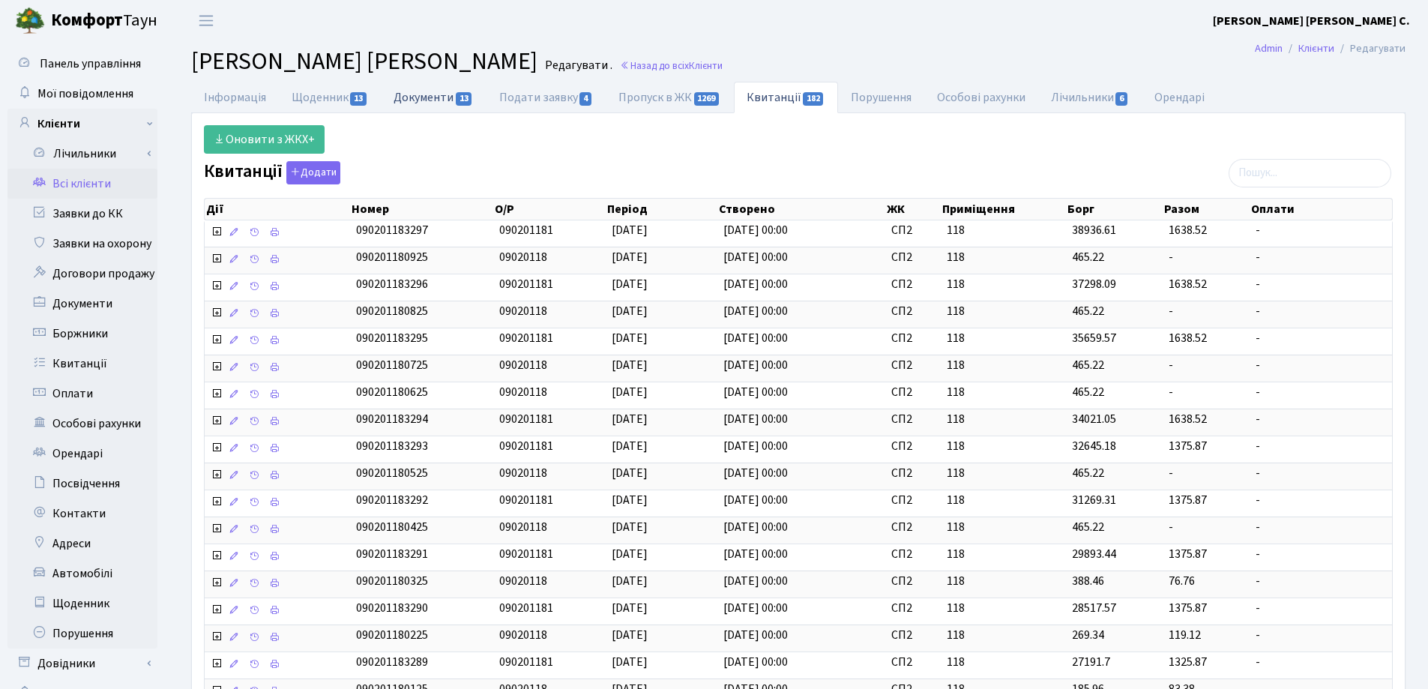
click at [420, 100] on link "Документи 13" at bounding box center [433, 97] width 105 height 31
select select "25"
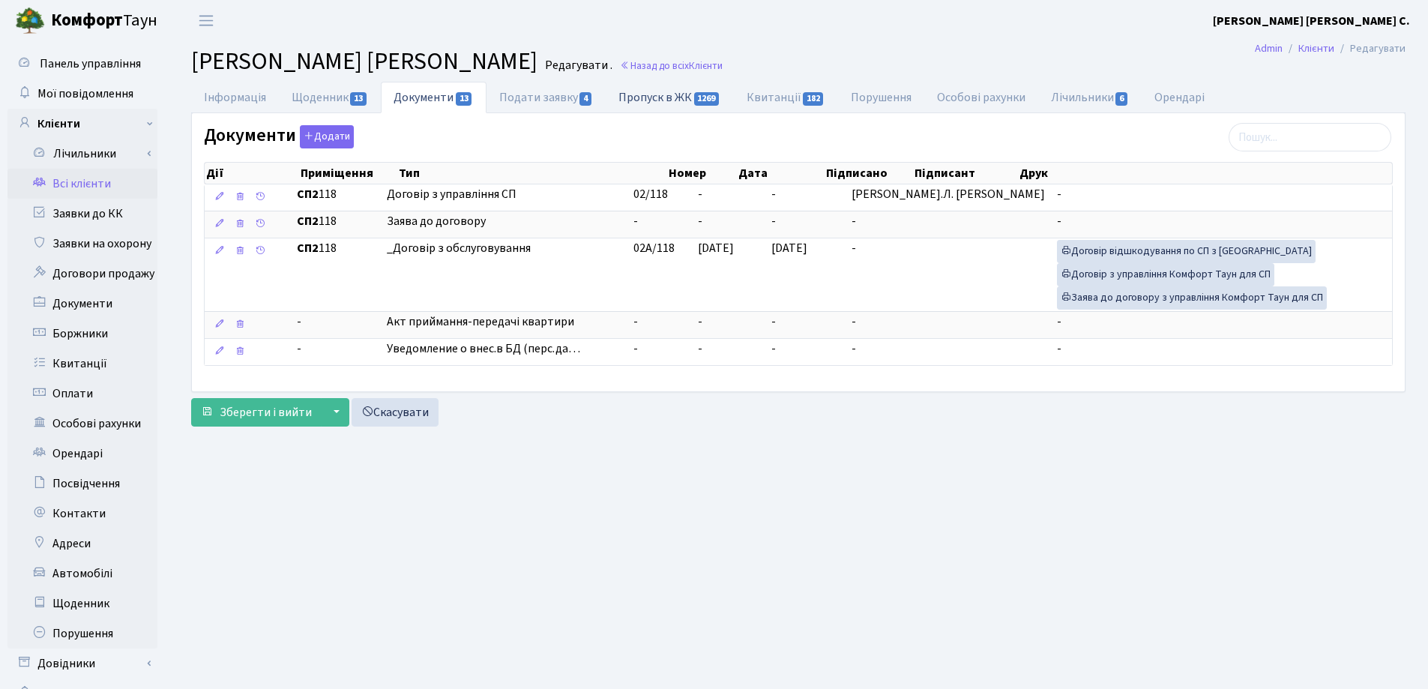
click at [646, 96] on link "Пропуск в ЖК 1269" at bounding box center [669, 97] width 127 height 31
select select "25"
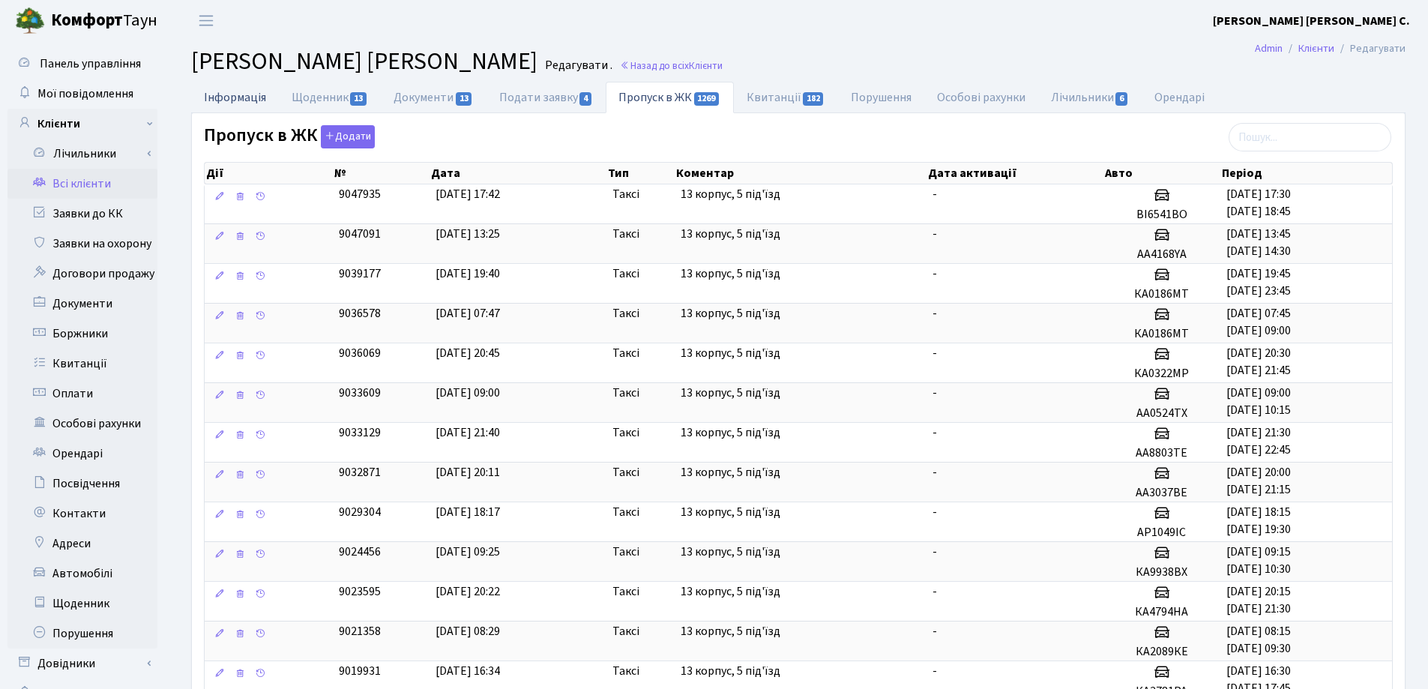
click at [232, 97] on link "Інформація" at bounding box center [235, 97] width 88 height 31
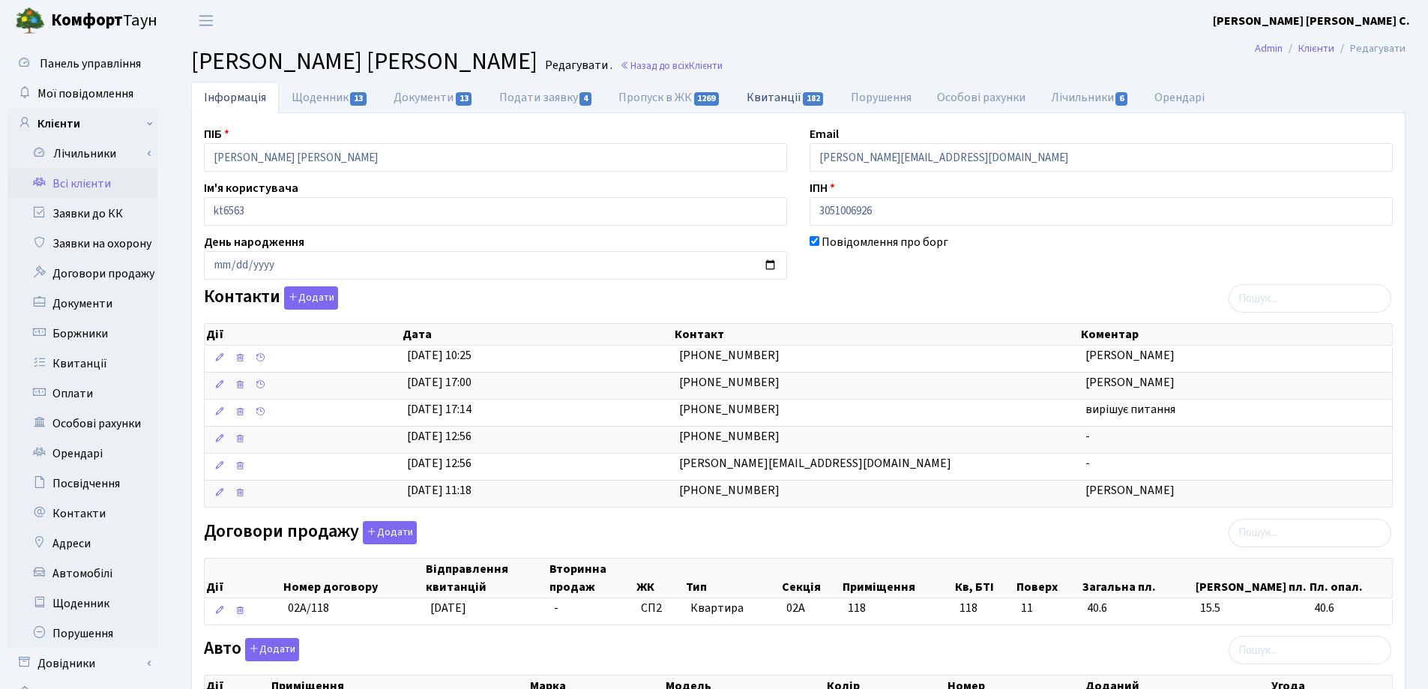
click at [776, 96] on link "Квитанції 182" at bounding box center [786, 97] width 104 height 31
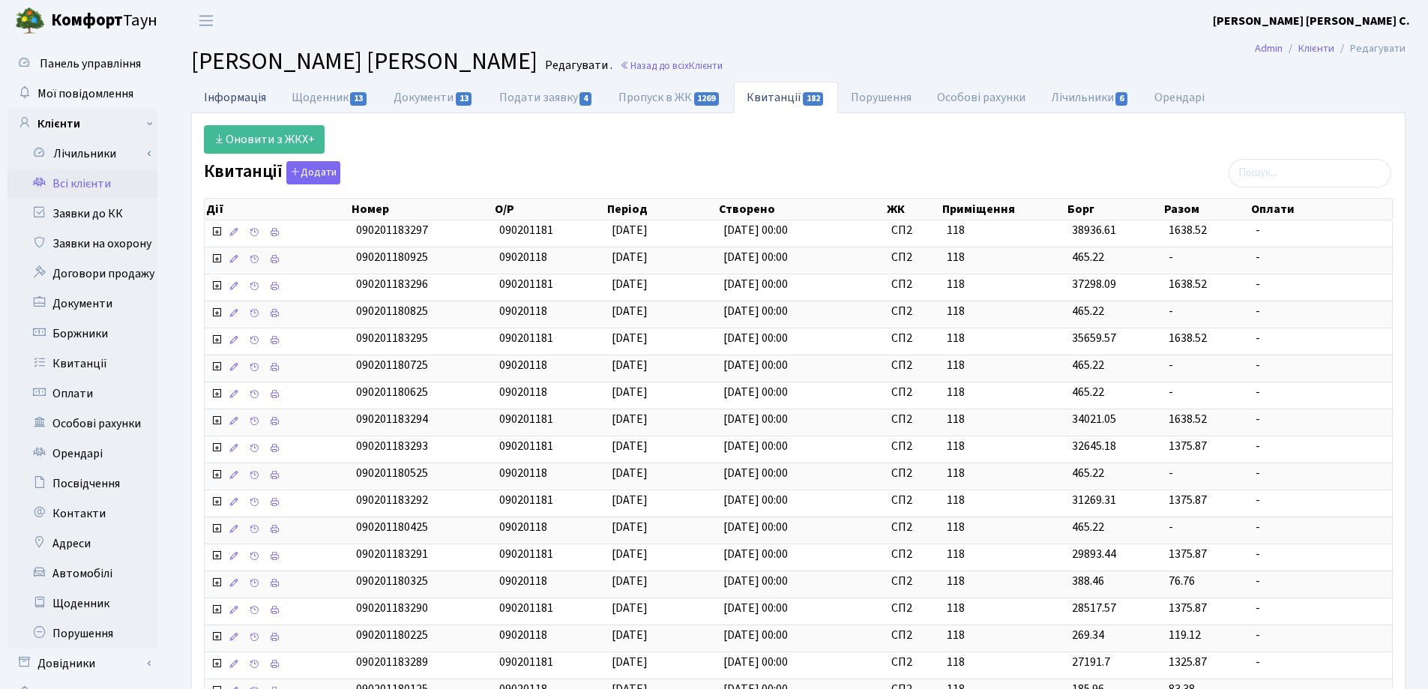
click at [216, 99] on link "Інформація" at bounding box center [235, 97] width 88 height 31
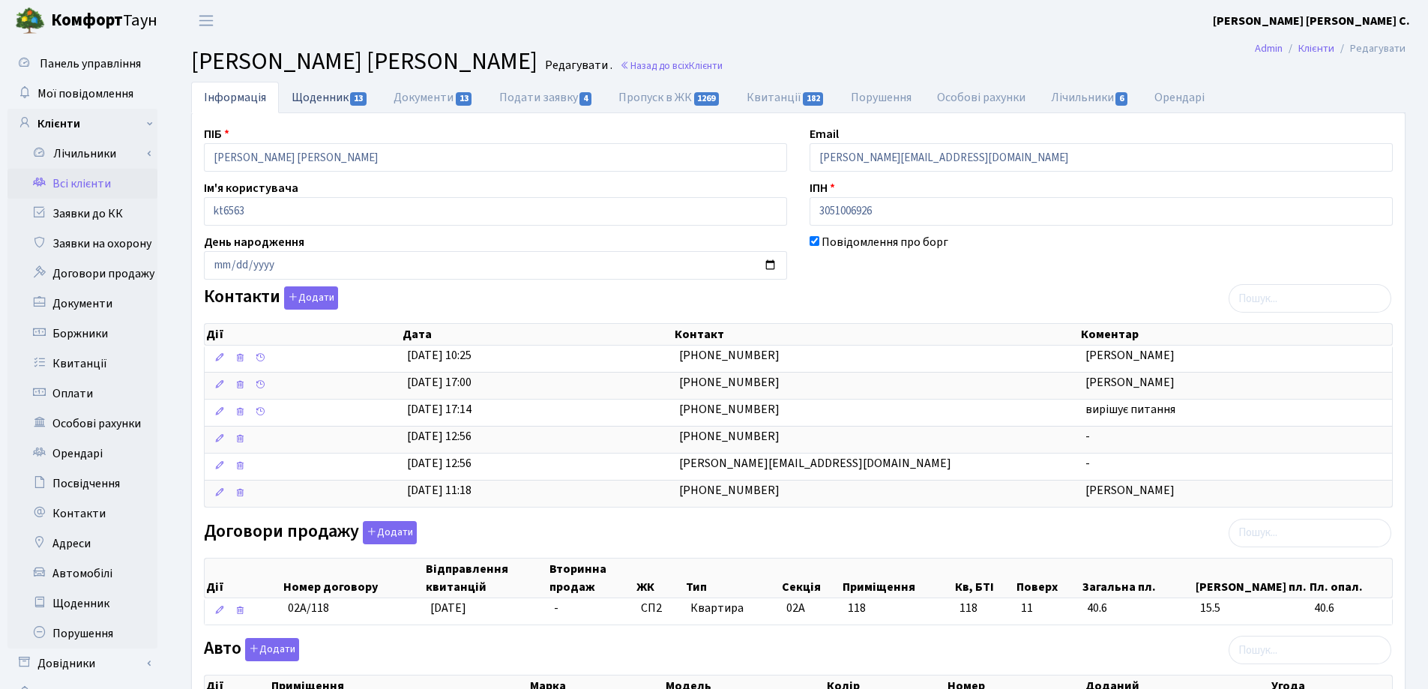
click at [299, 94] on link "Щоденник 13" at bounding box center [330, 97] width 102 height 31
select select "25"
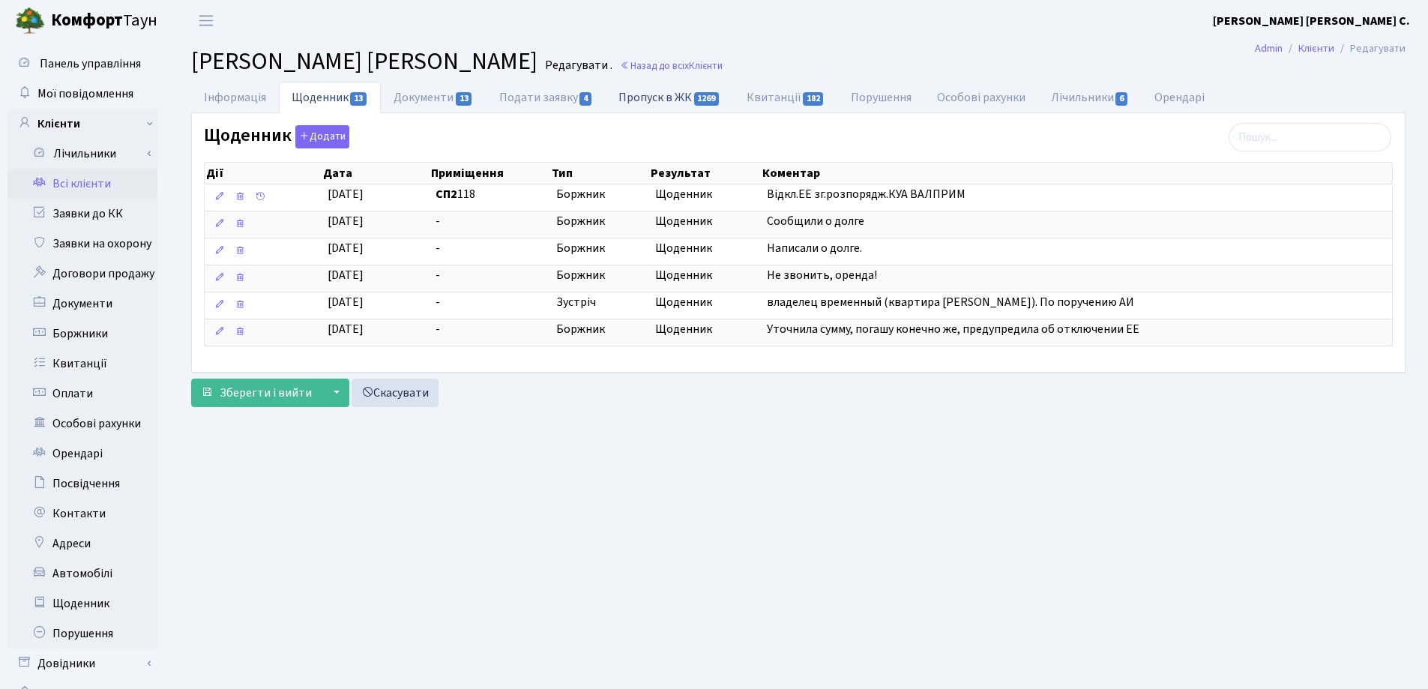
click at [642, 97] on link "Пропуск в ЖК 1269" at bounding box center [669, 97] width 127 height 31
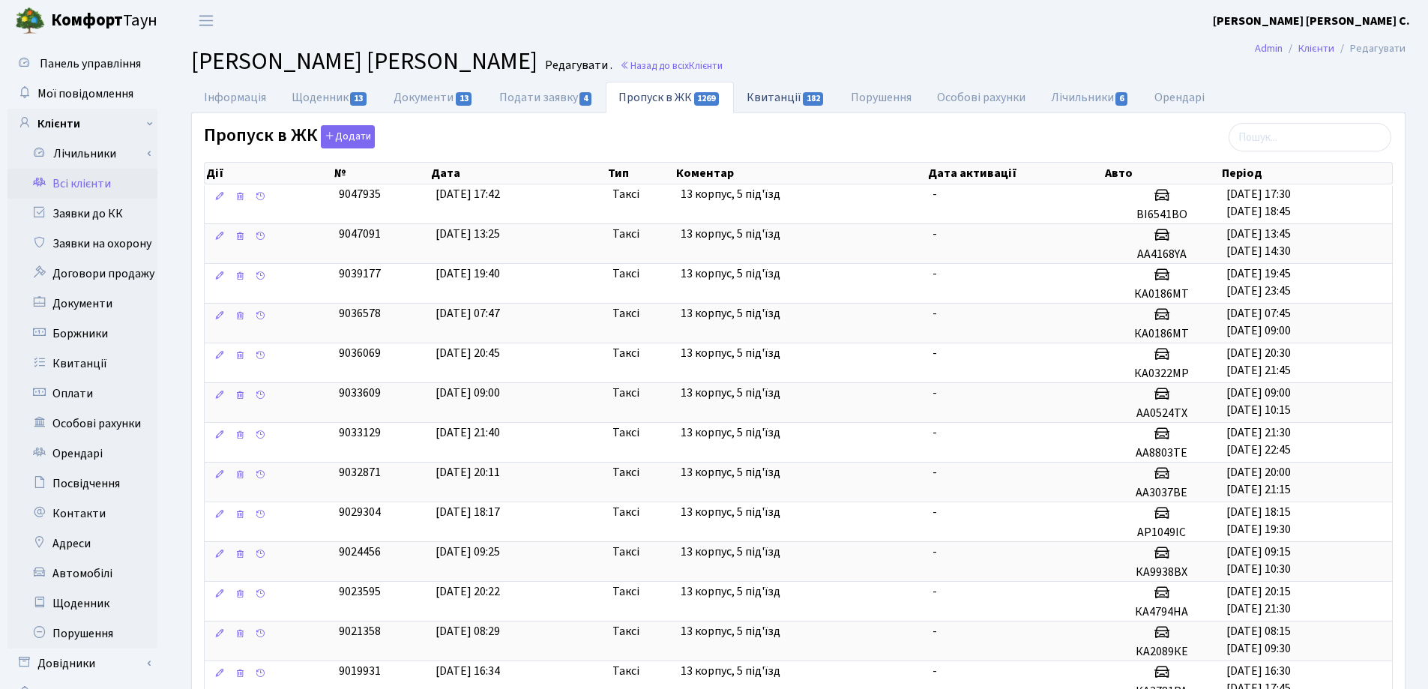
click at [760, 91] on link "Квитанції 182" at bounding box center [786, 97] width 104 height 31
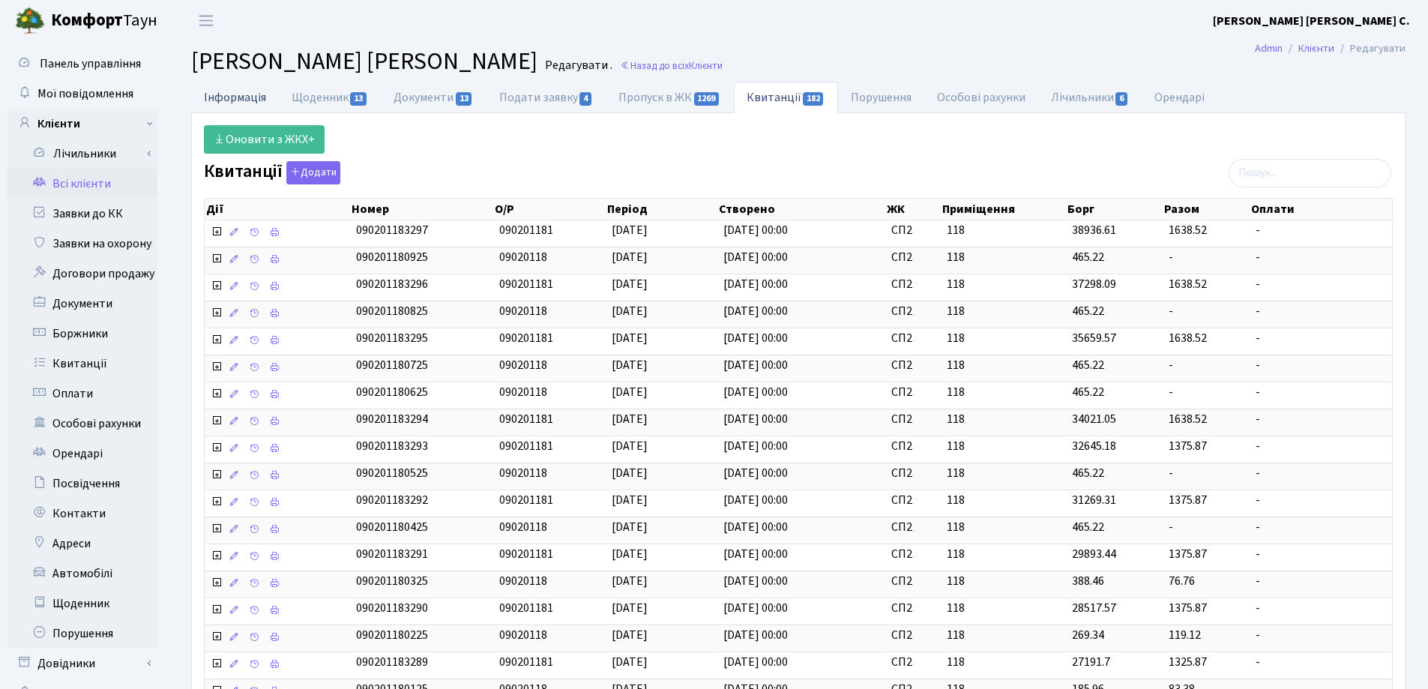
click at [229, 96] on link "Інформація" at bounding box center [235, 97] width 88 height 31
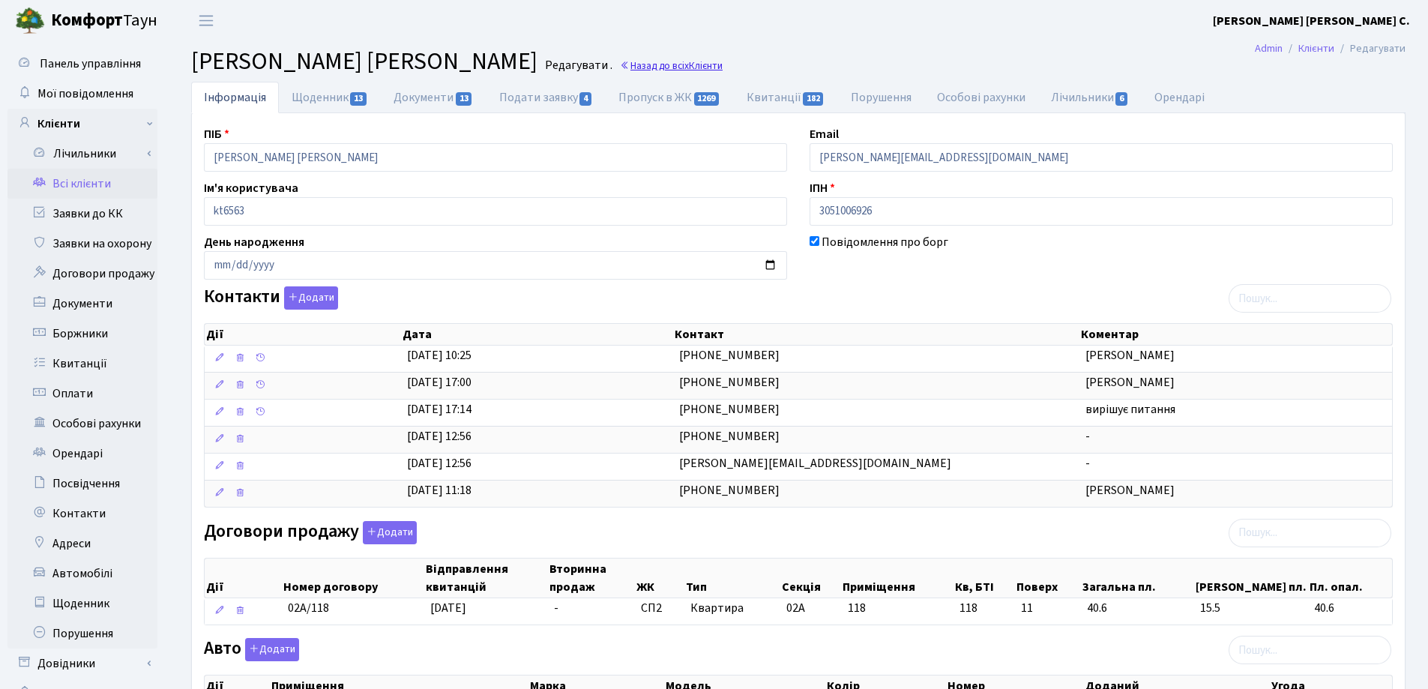
click at [657, 61] on link "Назад до всіх Клієнти" at bounding box center [671, 65] width 103 height 14
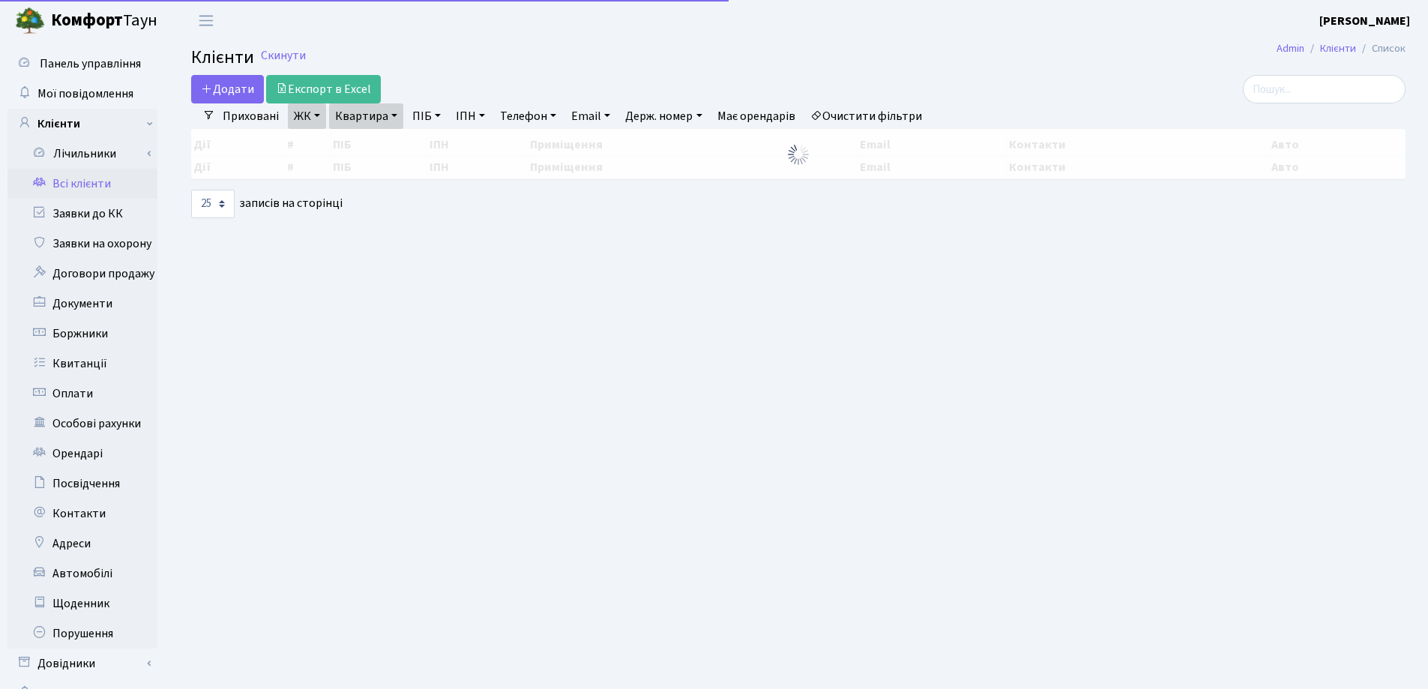
select select "25"
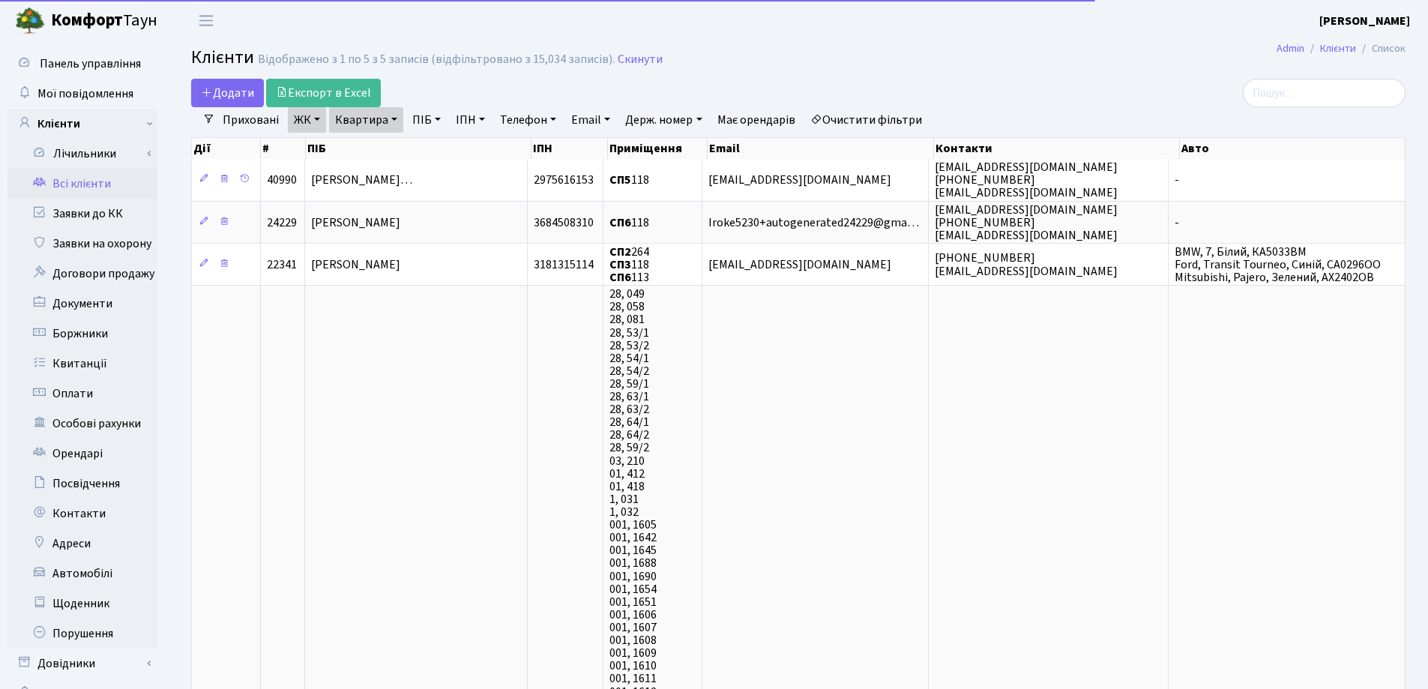
click at [395, 119] on link "Квартира" at bounding box center [366, 119] width 74 height 25
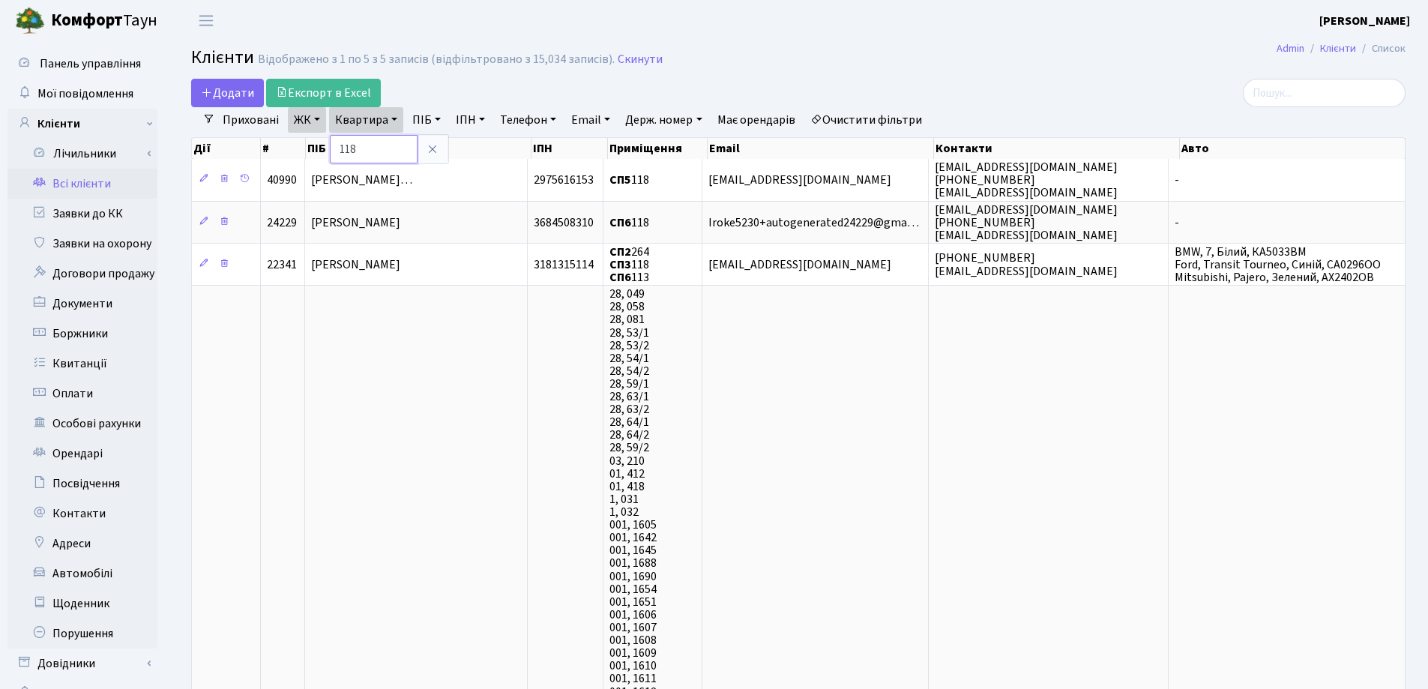
click at [400, 151] on input "118" at bounding box center [374, 149] width 88 height 28
type input "185"
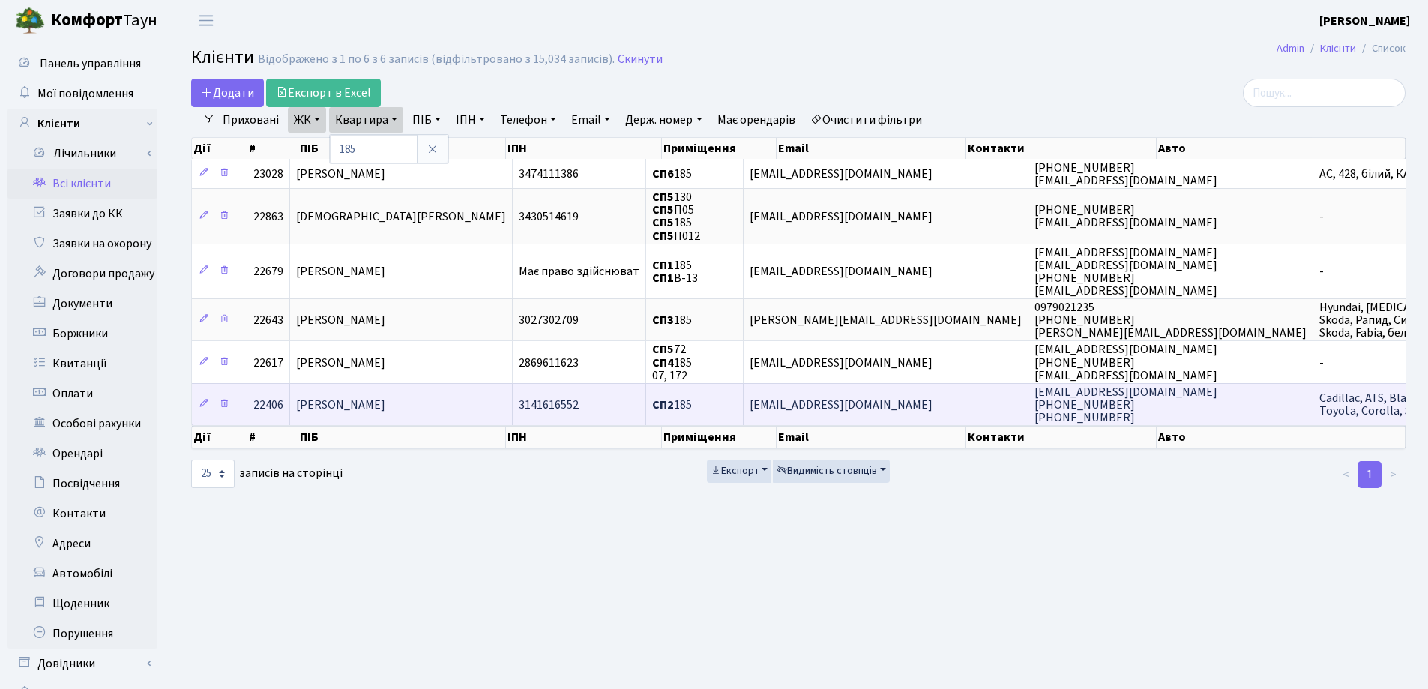
click at [385, 398] on span "Московкін Ігор Євгенович" at bounding box center [340, 405] width 89 height 16
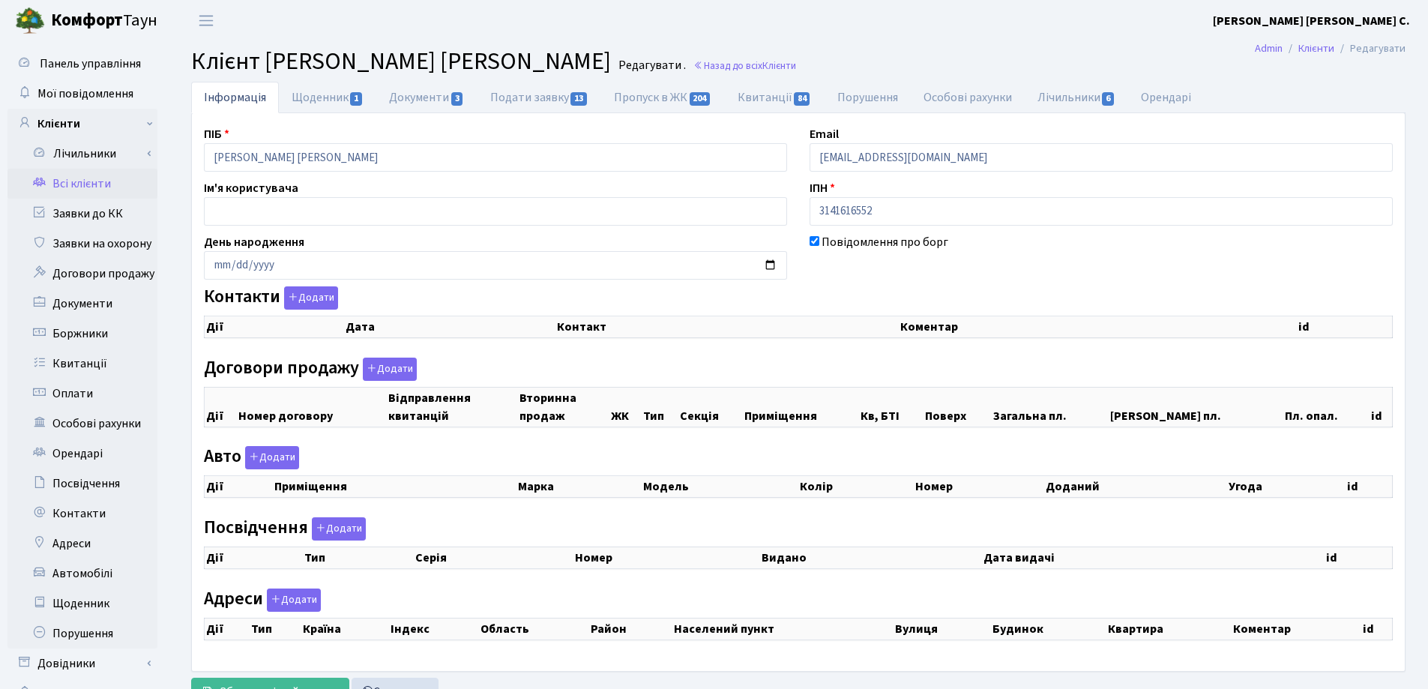
checkbox input "true"
select select "25"
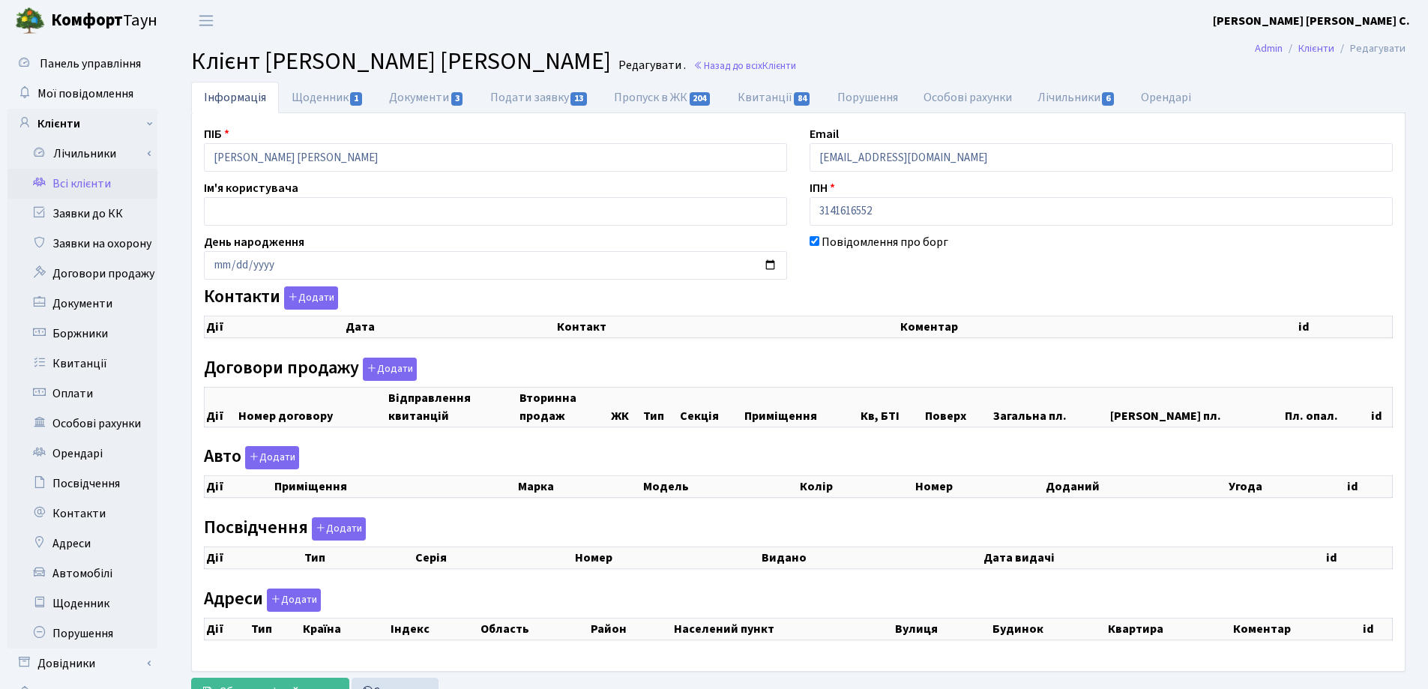
select select "25"
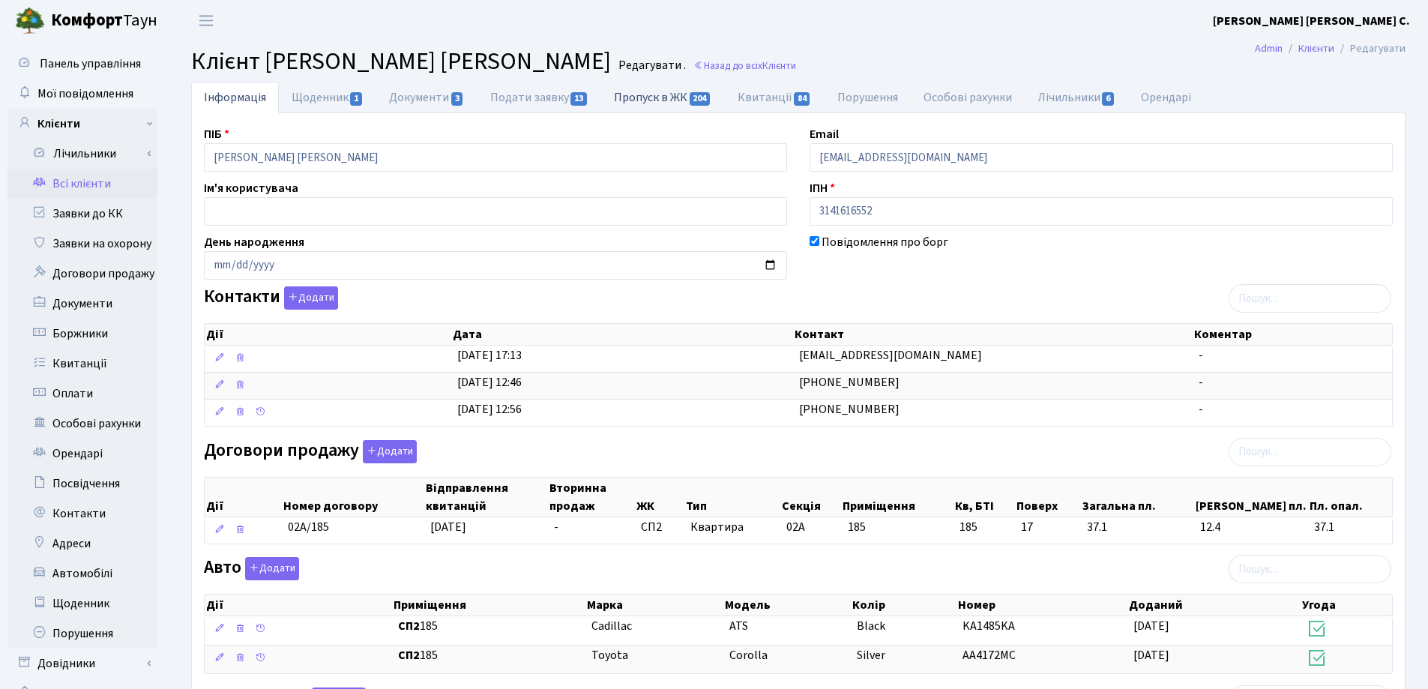
click at [643, 97] on link "Пропуск в ЖК 204" at bounding box center [662, 97] width 123 height 31
select select "25"
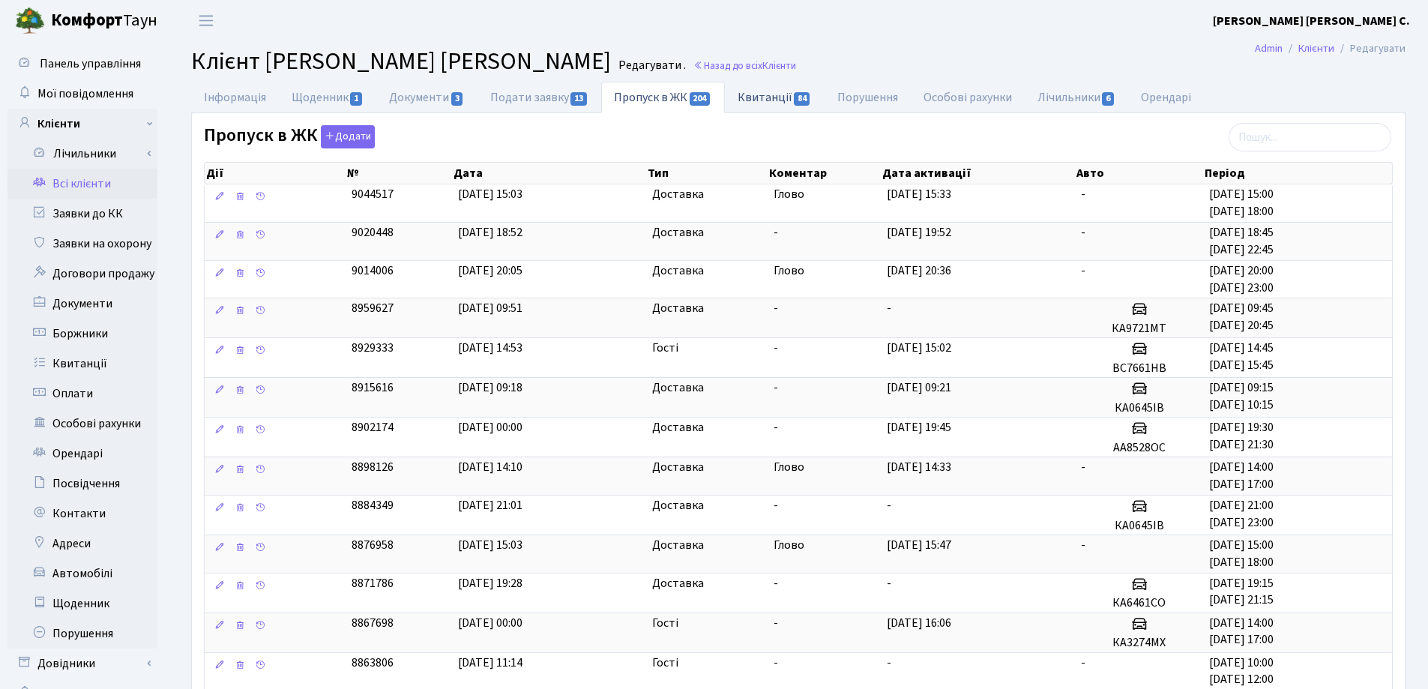
click at [747, 95] on link "Квитанції 84" at bounding box center [775, 97] width 100 height 31
select select "25"
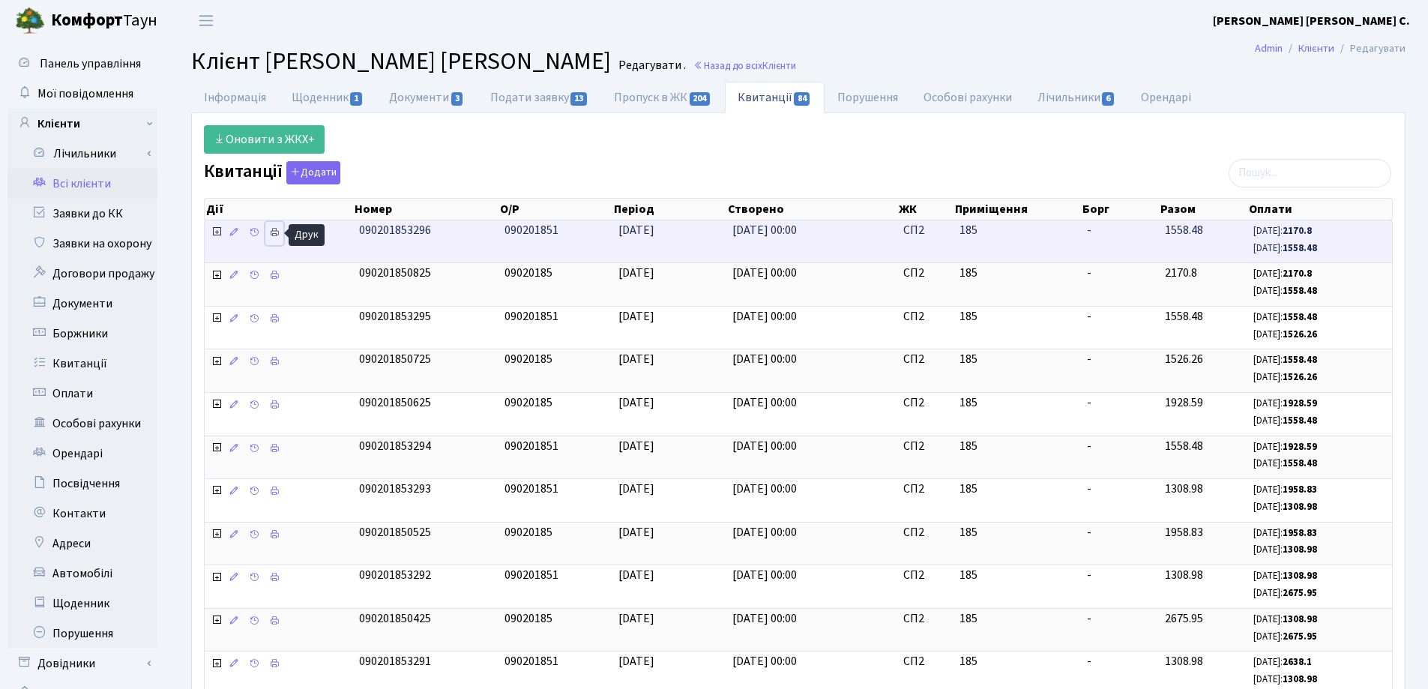
click at [274, 232] on icon at bounding box center [274, 232] width 10 height 10
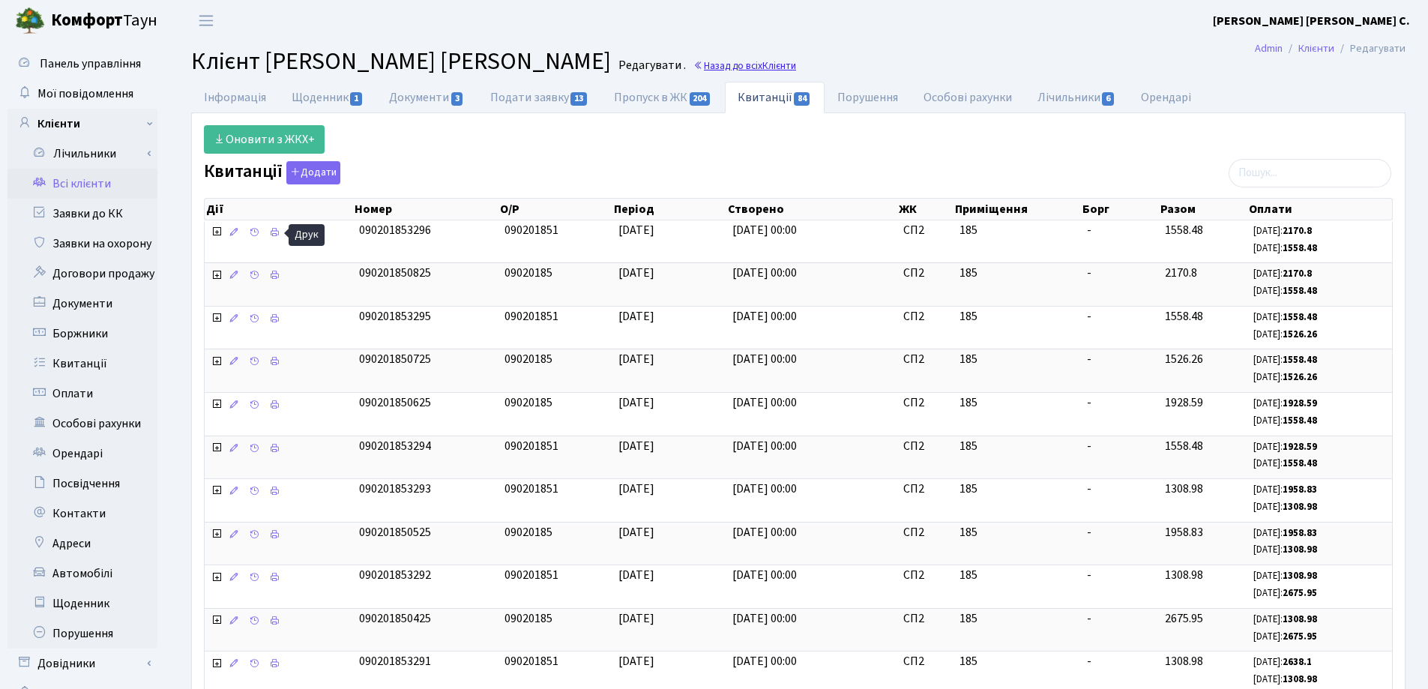
click at [693, 67] on link "Назад до всіх Клієнти" at bounding box center [744, 65] width 103 height 14
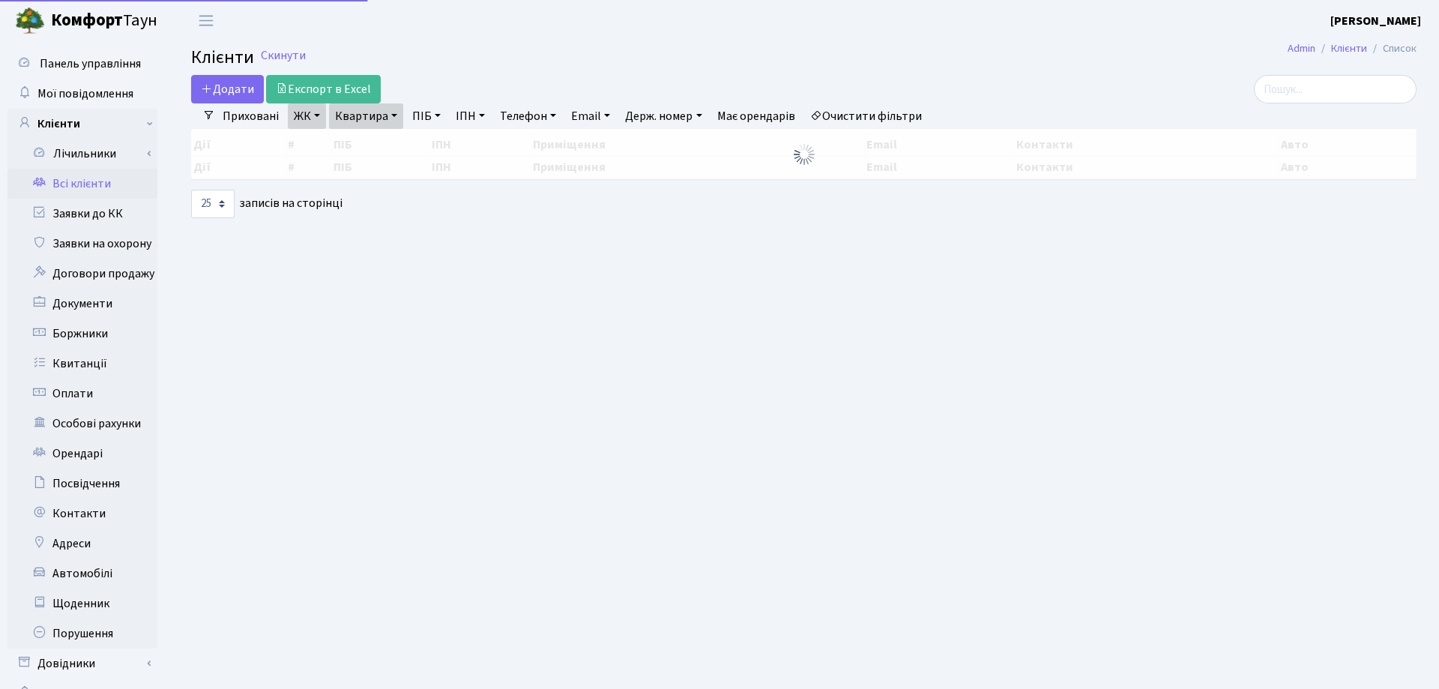
select select "25"
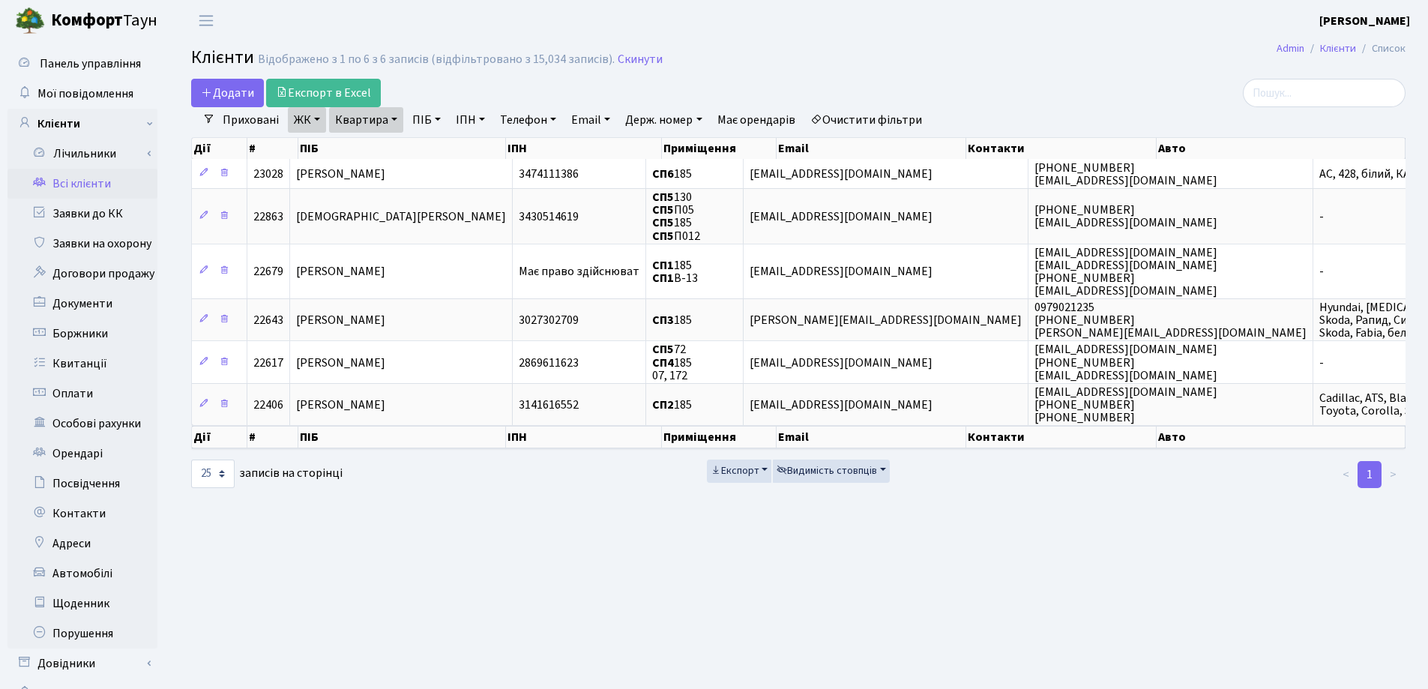
click at [394, 118] on link "Квартира" at bounding box center [366, 119] width 74 height 25
click at [394, 148] on input "185" at bounding box center [374, 149] width 88 height 28
type input "1"
type input "206"
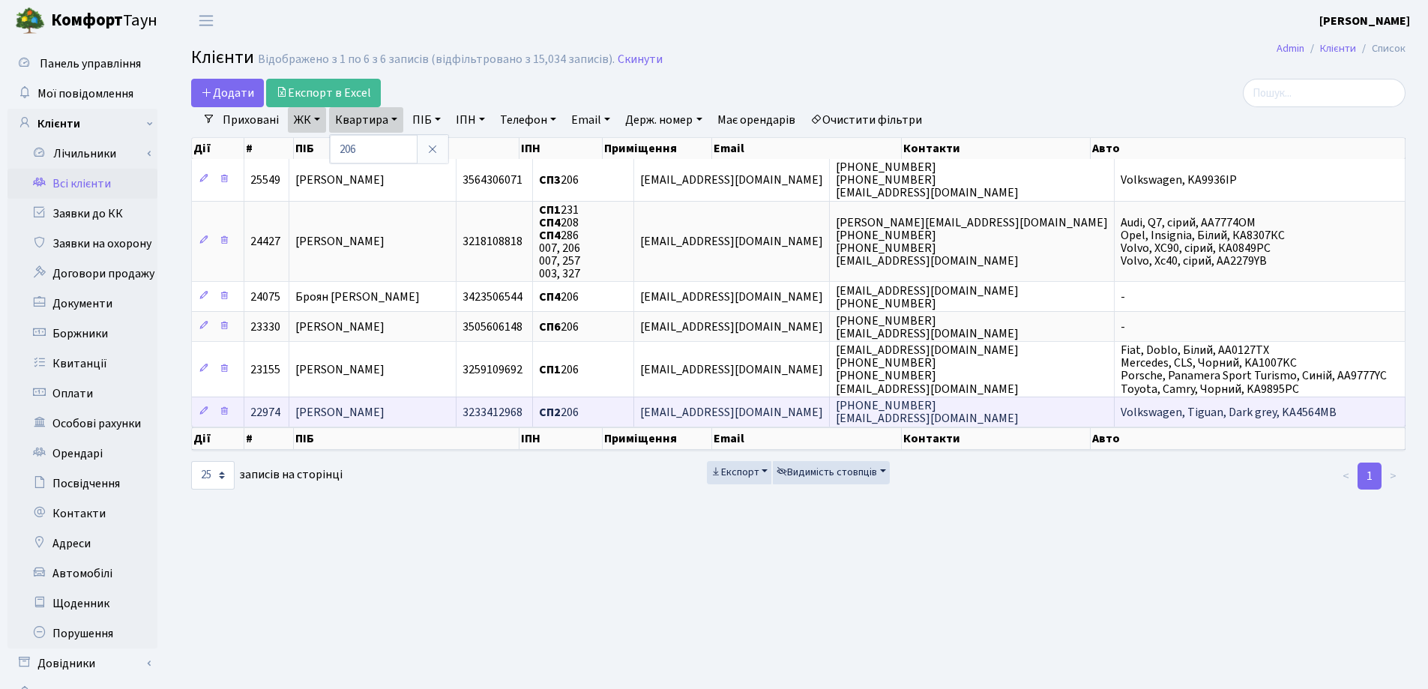
click at [385, 416] on span "[PERSON_NAME]" at bounding box center [339, 412] width 89 height 16
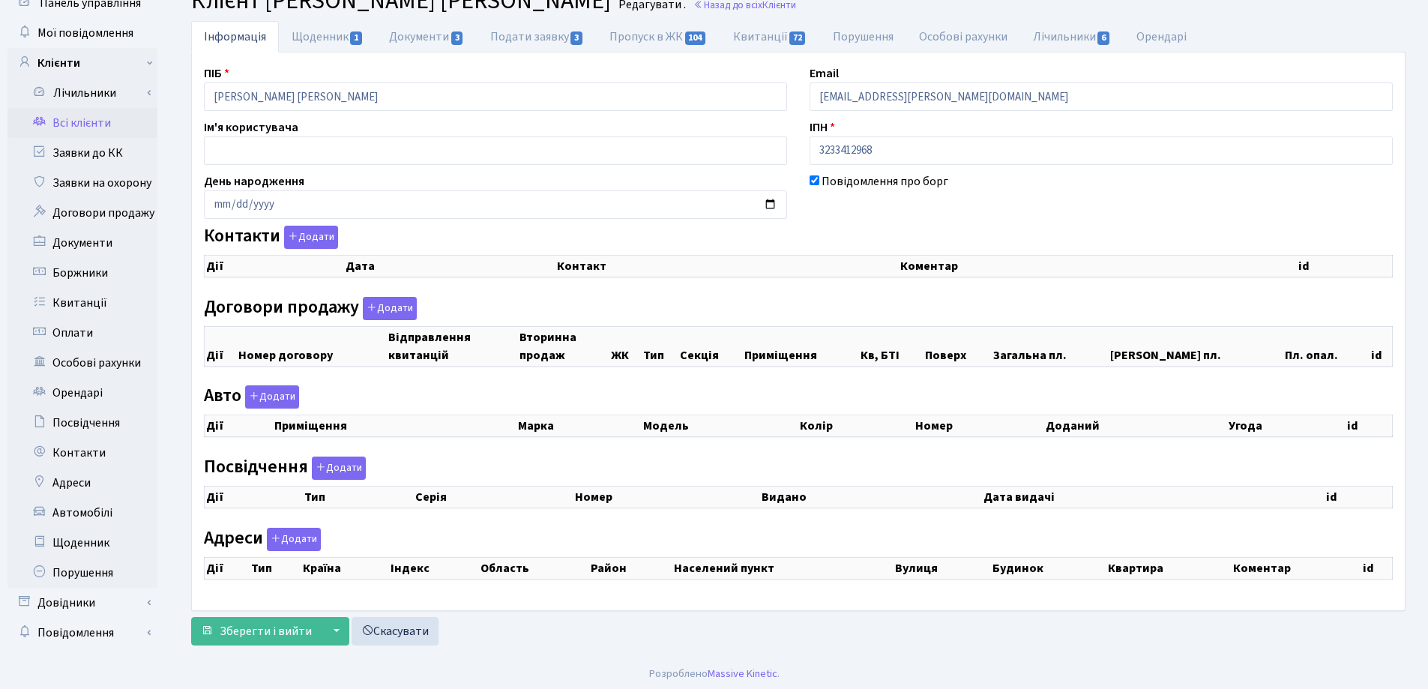
checkbox input "true"
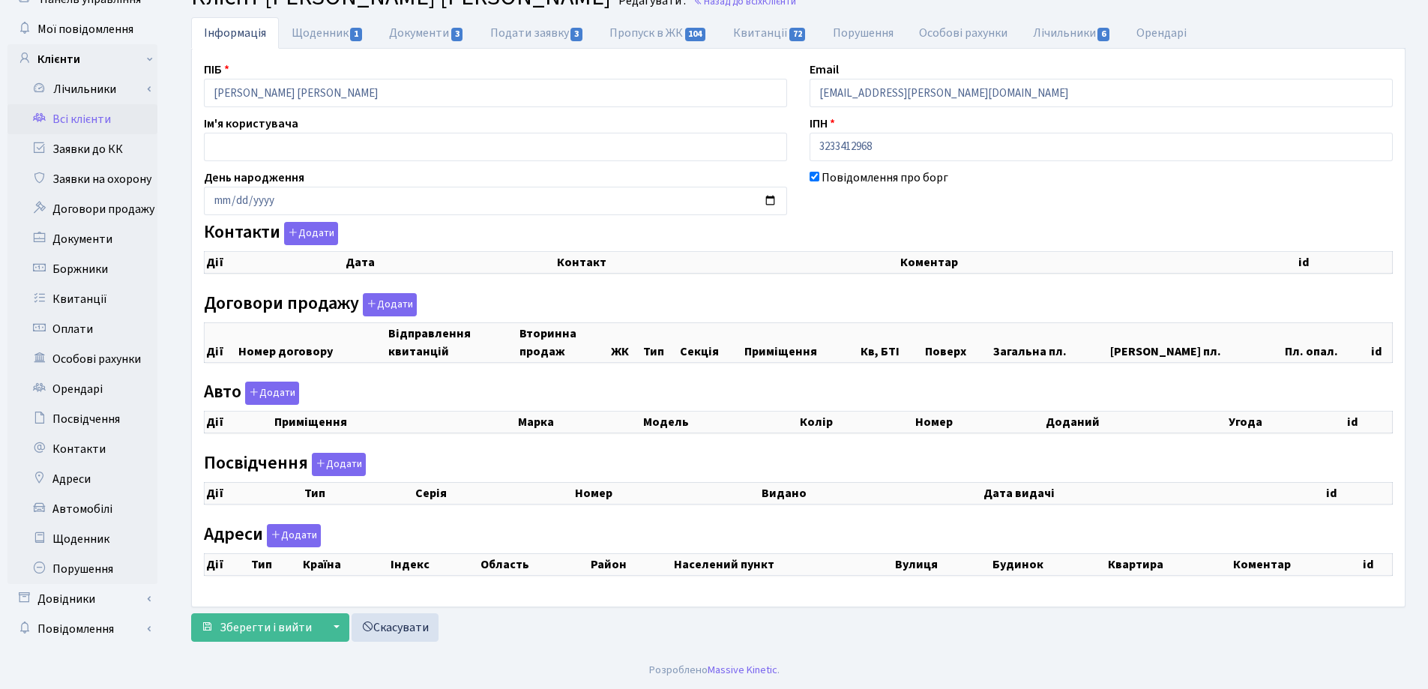
select select "25"
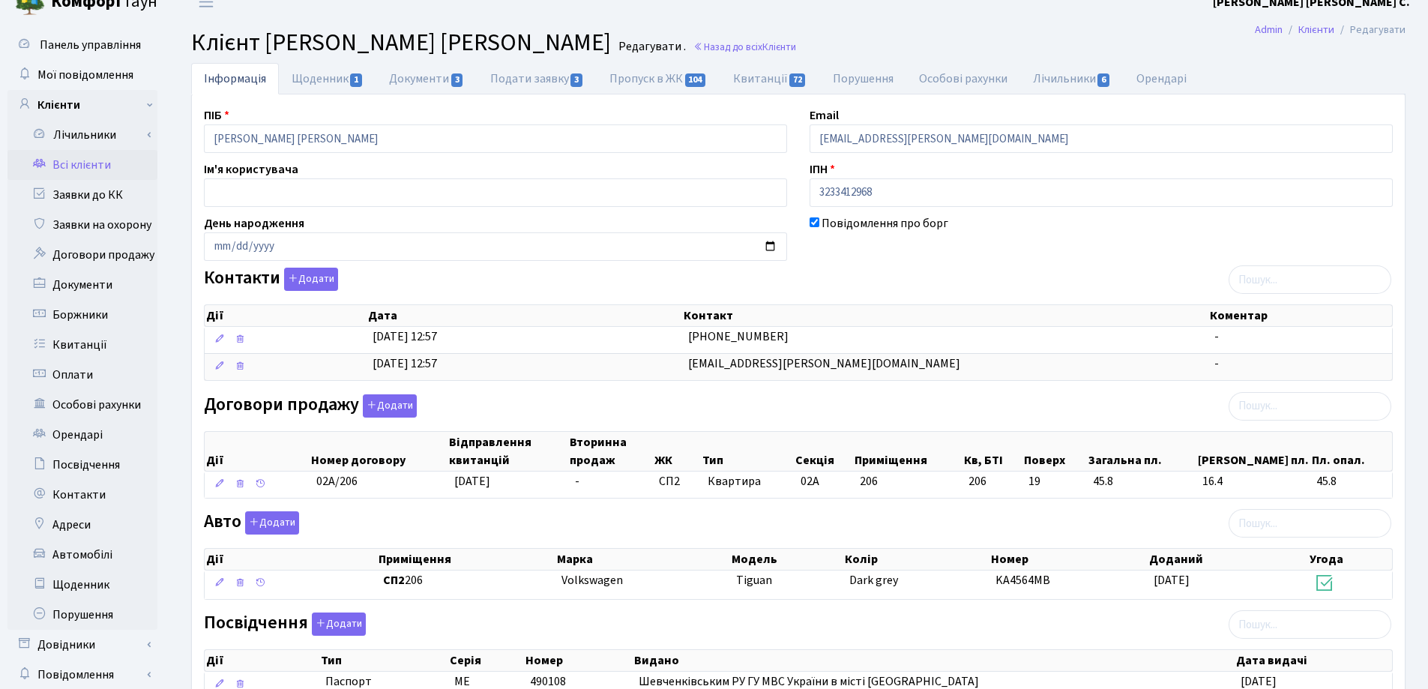
scroll to position [0, 0]
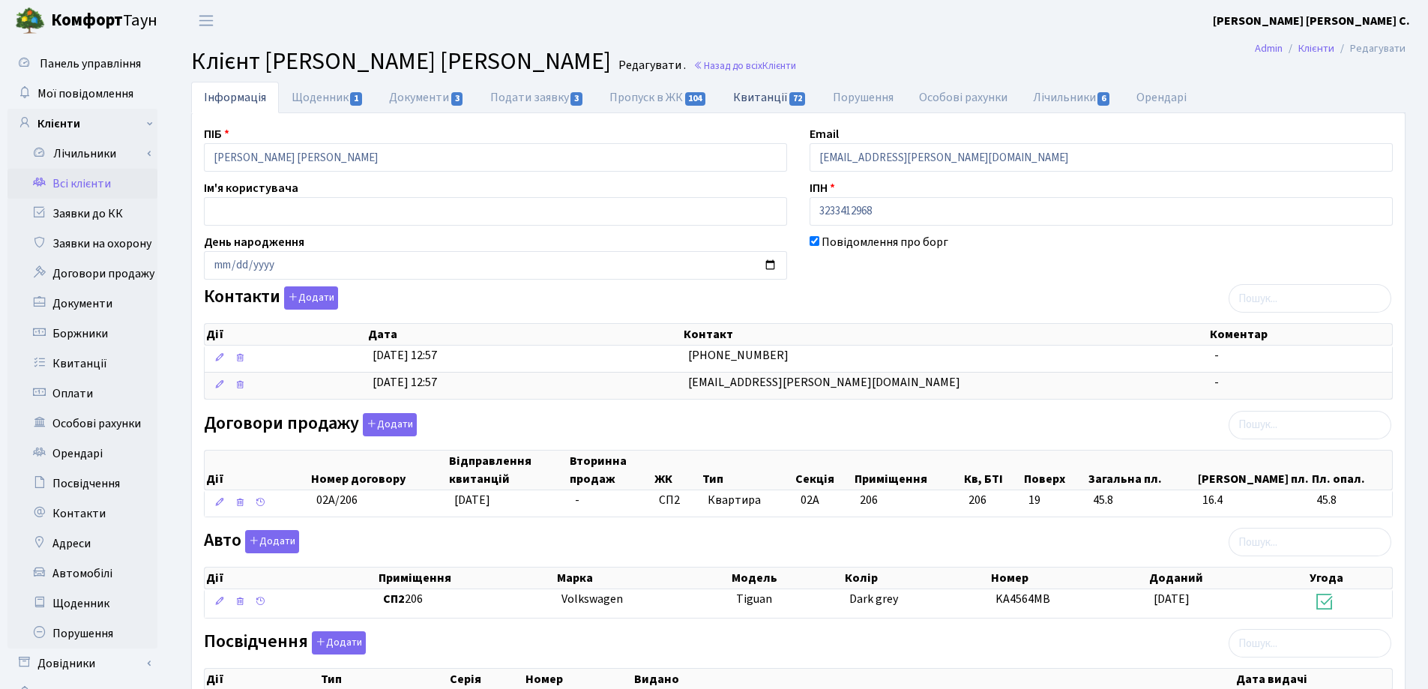
click at [735, 96] on link "Квитанції 72" at bounding box center [770, 97] width 100 height 31
select select "25"
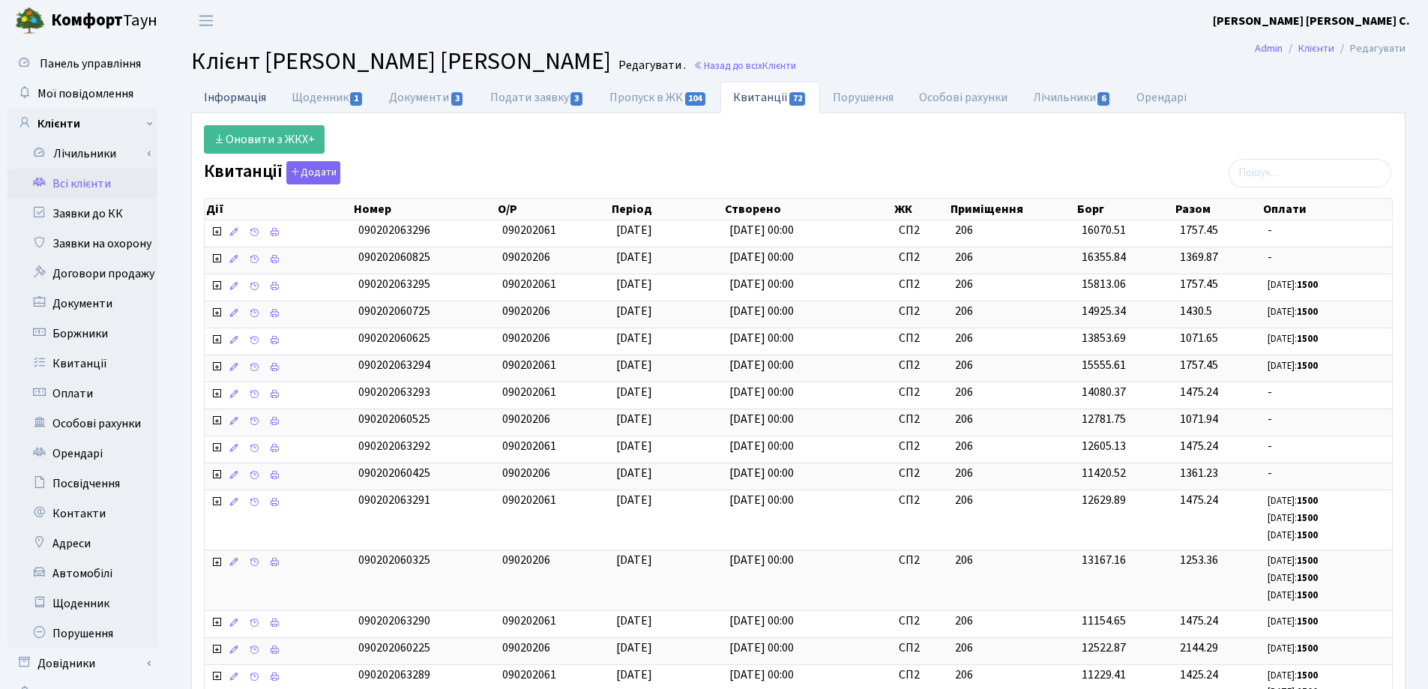
click at [230, 100] on link "Інформація" at bounding box center [235, 97] width 88 height 31
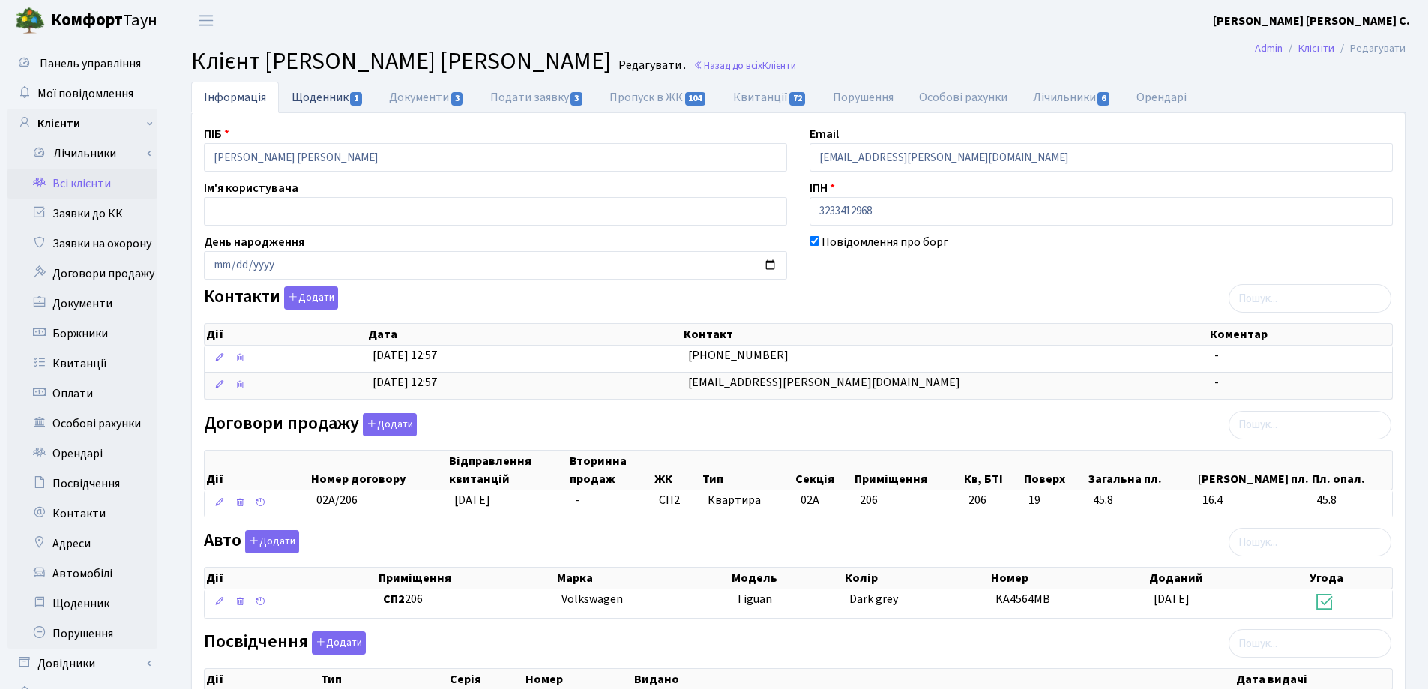
click at [295, 96] on link "Щоденник 1" at bounding box center [327, 97] width 97 height 31
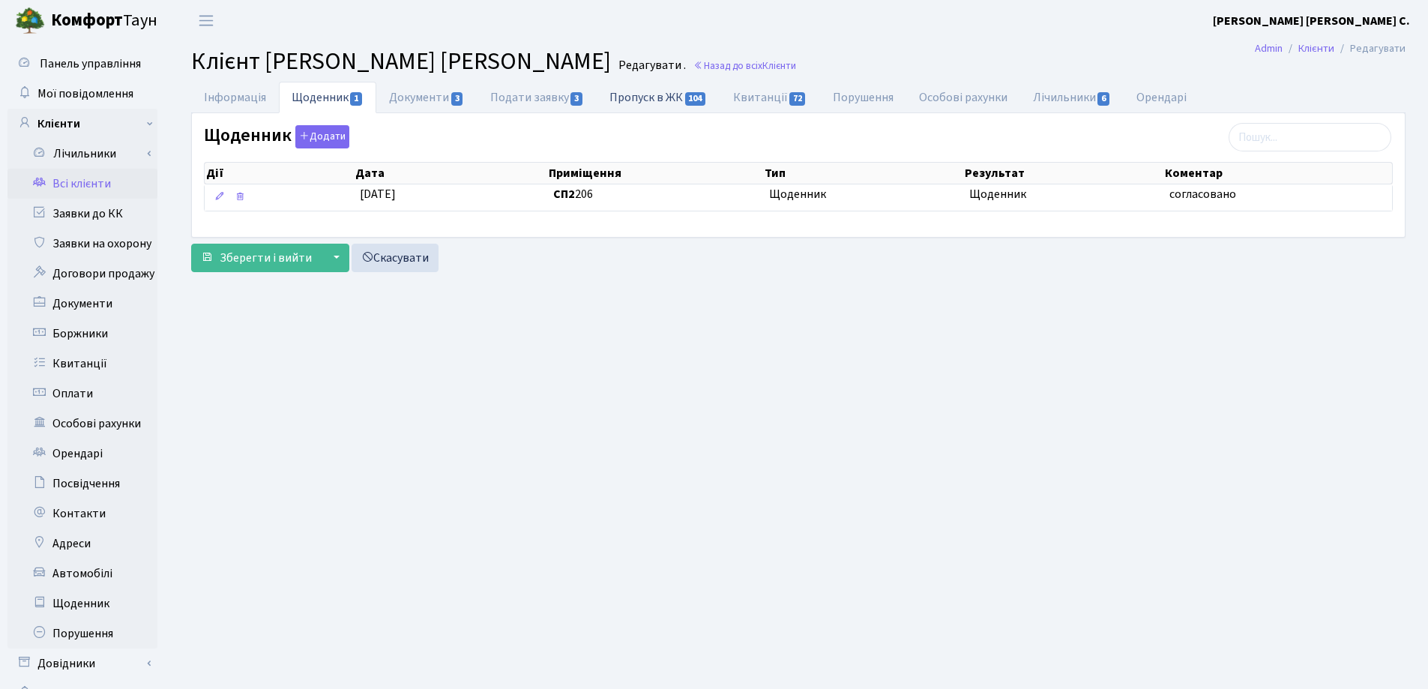
click at [639, 100] on link "Пропуск в ЖК 104" at bounding box center [658, 97] width 123 height 31
select select "25"
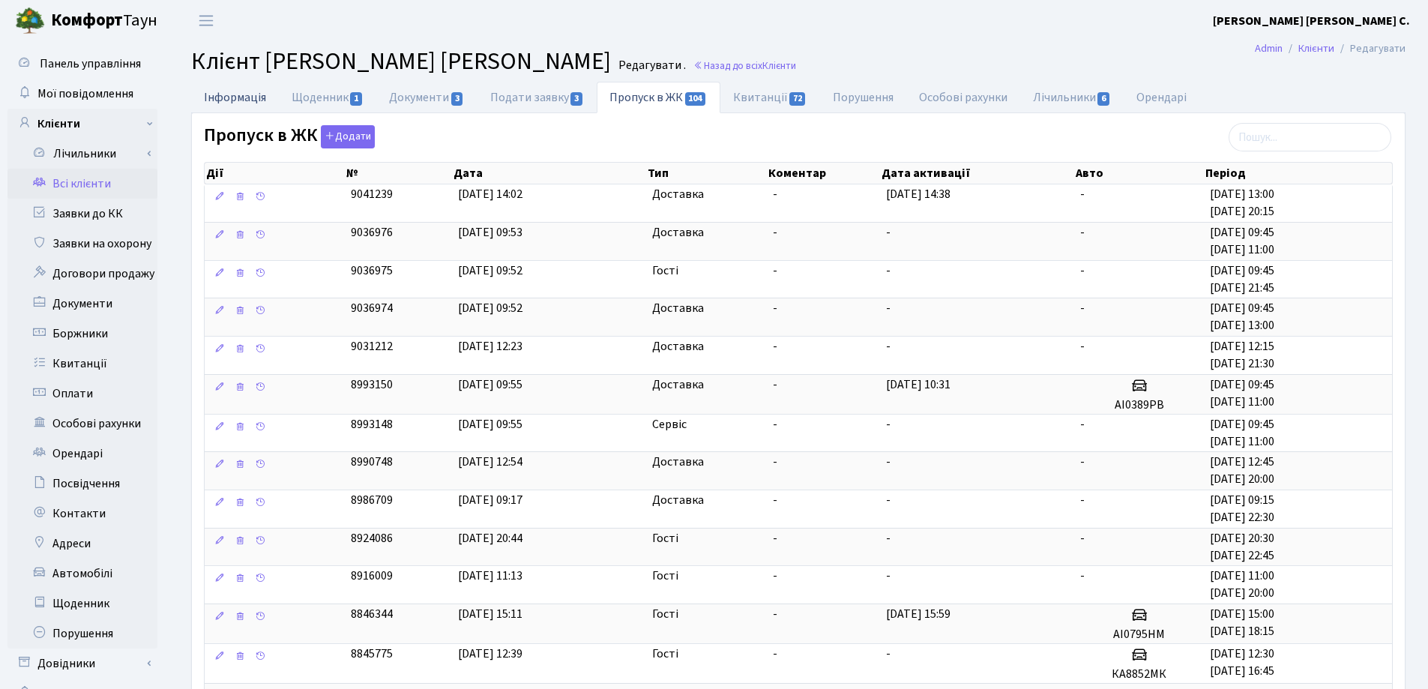
click at [242, 98] on link "Інформація" at bounding box center [235, 97] width 88 height 31
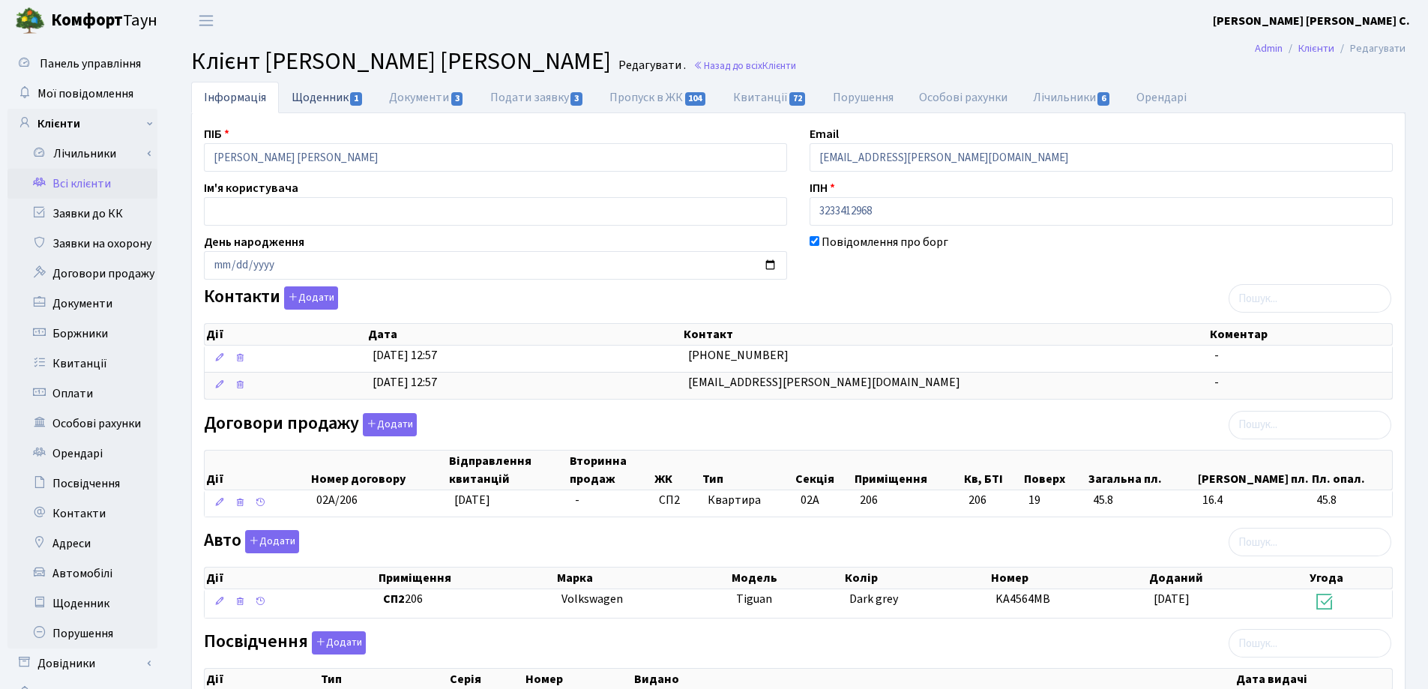
click at [324, 99] on link "Щоденник 1" at bounding box center [327, 97] width 97 height 31
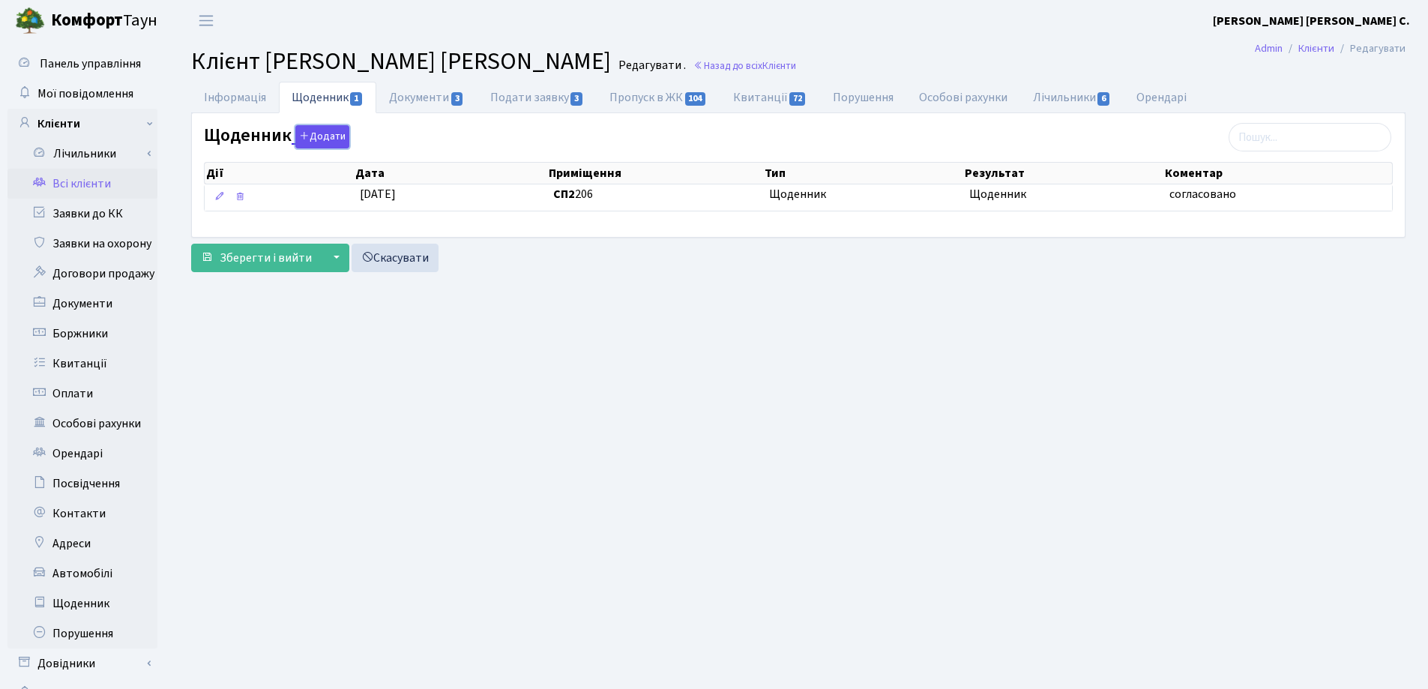
click at [316, 133] on button "Додати" at bounding box center [322, 136] width 54 height 23
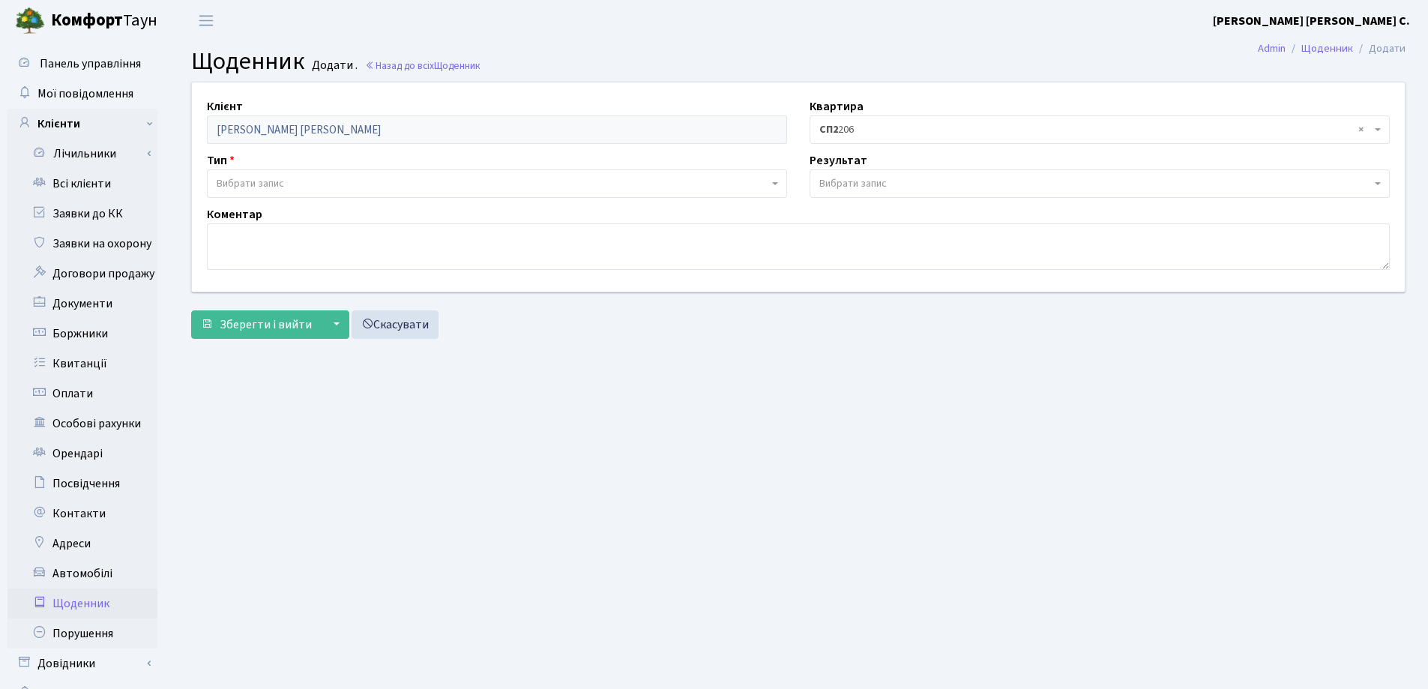
click at [287, 178] on span "Вибрати запис" at bounding box center [493, 183] width 552 height 15
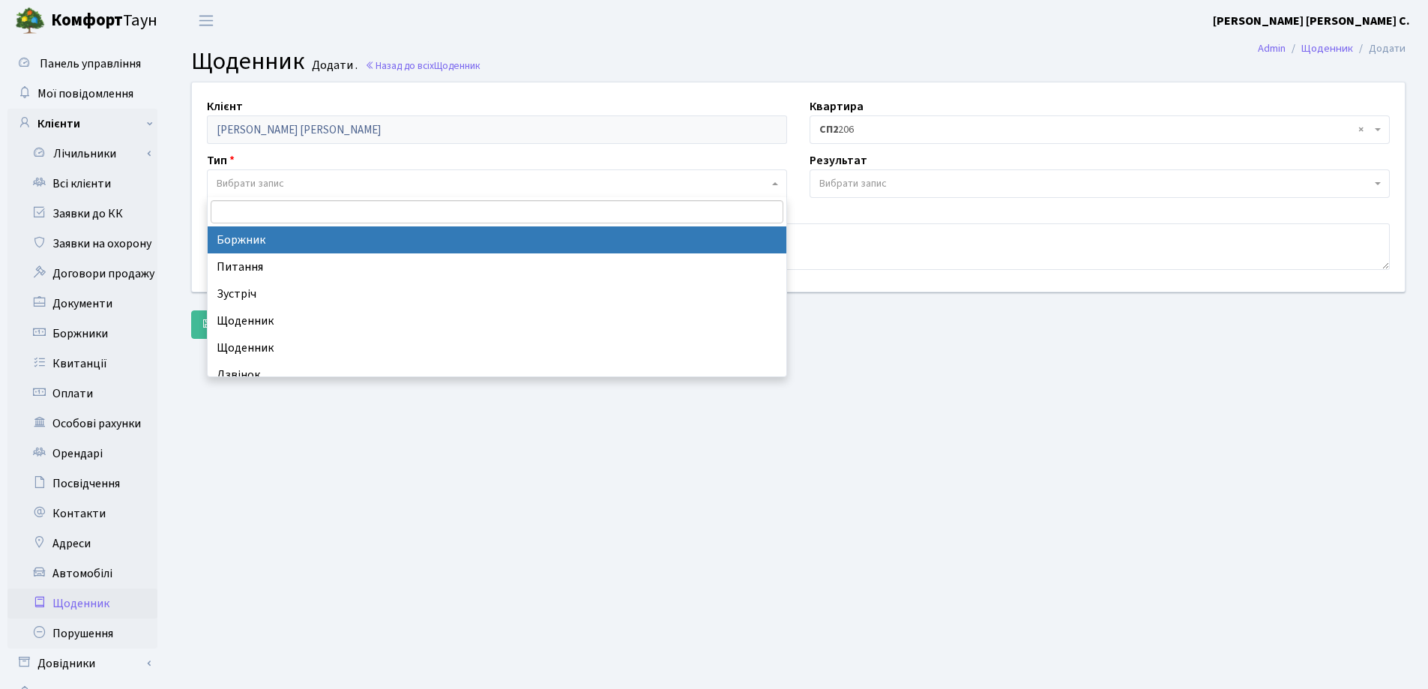
select select "189"
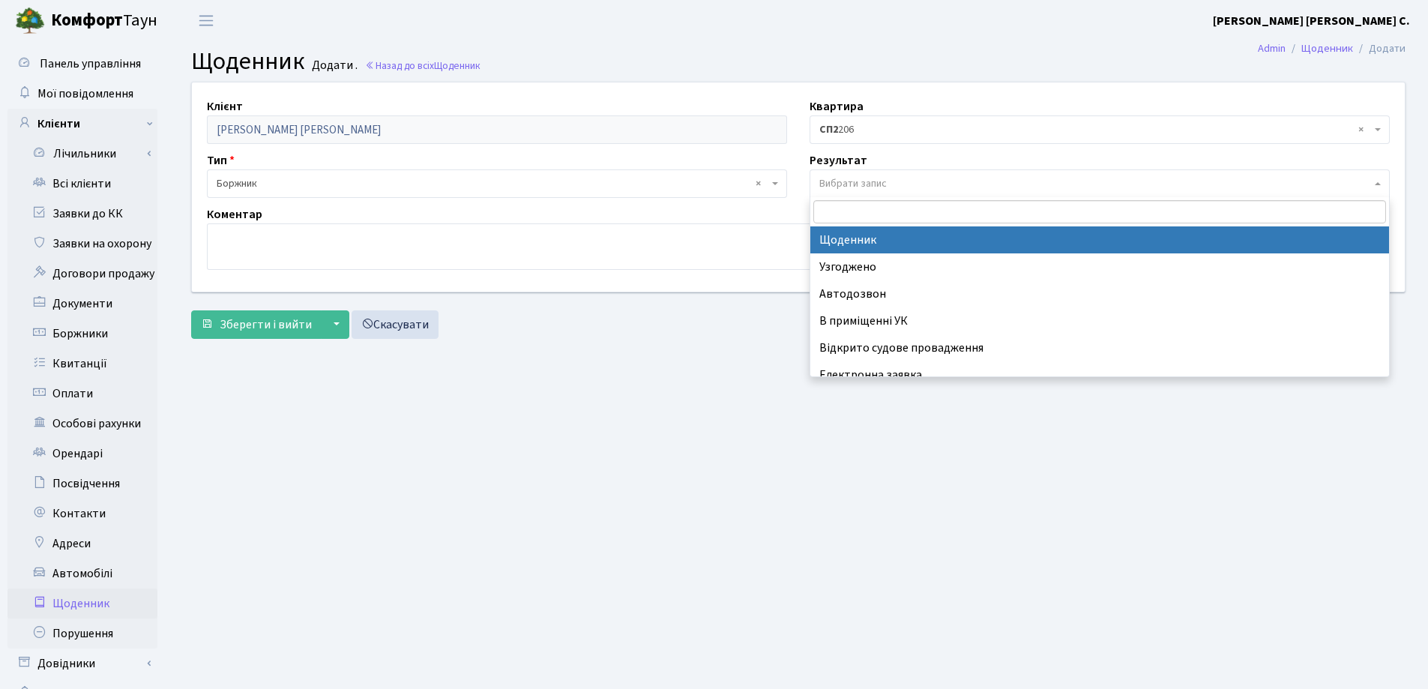
click at [841, 175] on span "Вибрати запис" at bounding box center [1099, 183] width 580 height 28
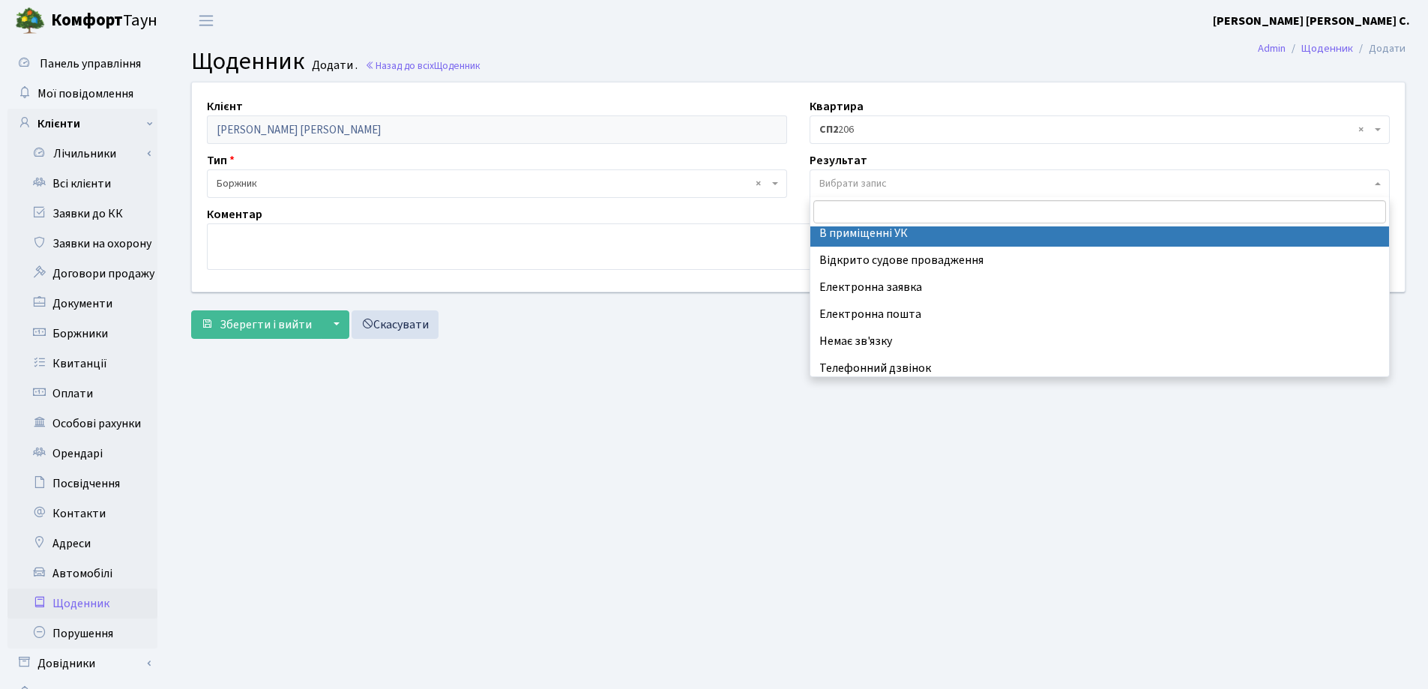
scroll to position [93, 0]
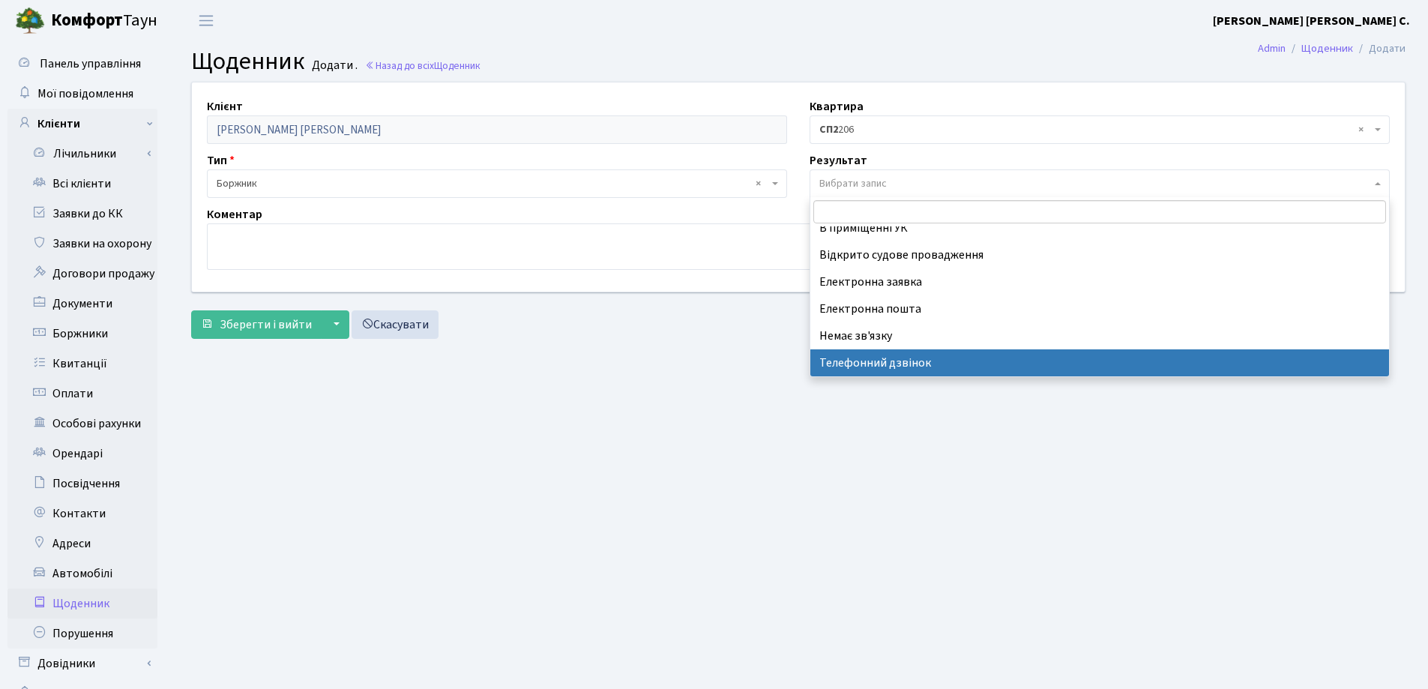
select select "196"
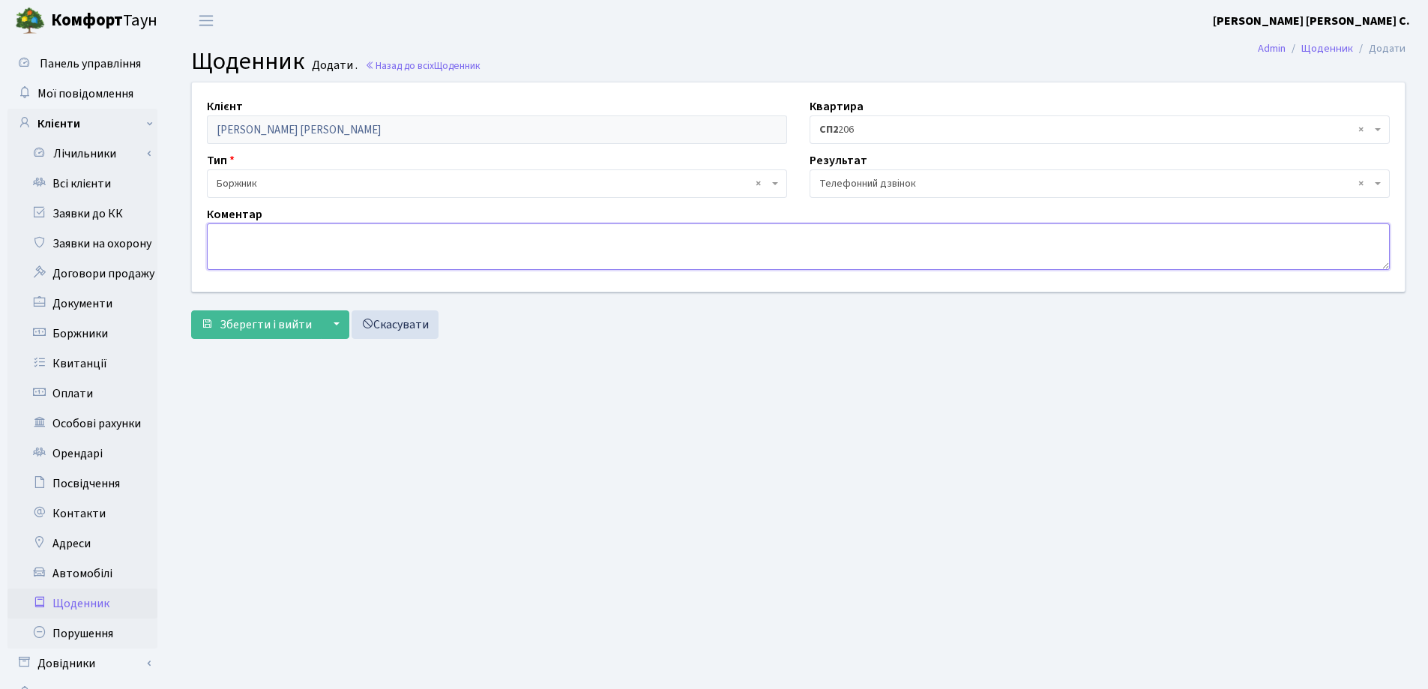
click at [225, 242] on textarea at bounding box center [798, 246] width 1183 height 46
type textarea "на дзвінок не відповідає"
click at [259, 322] on span "Зберегти і вийти" at bounding box center [266, 324] width 92 height 16
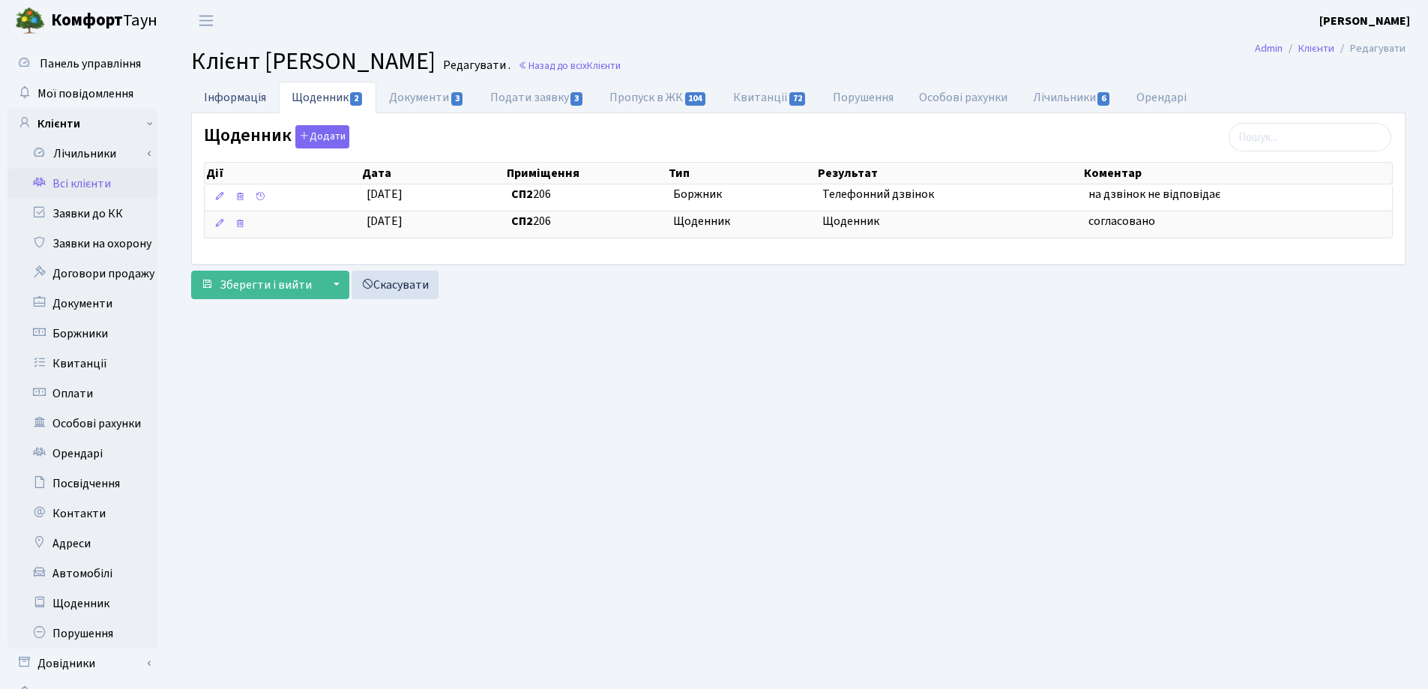
click at [229, 94] on link "Інформація" at bounding box center [235, 97] width 88 height 31
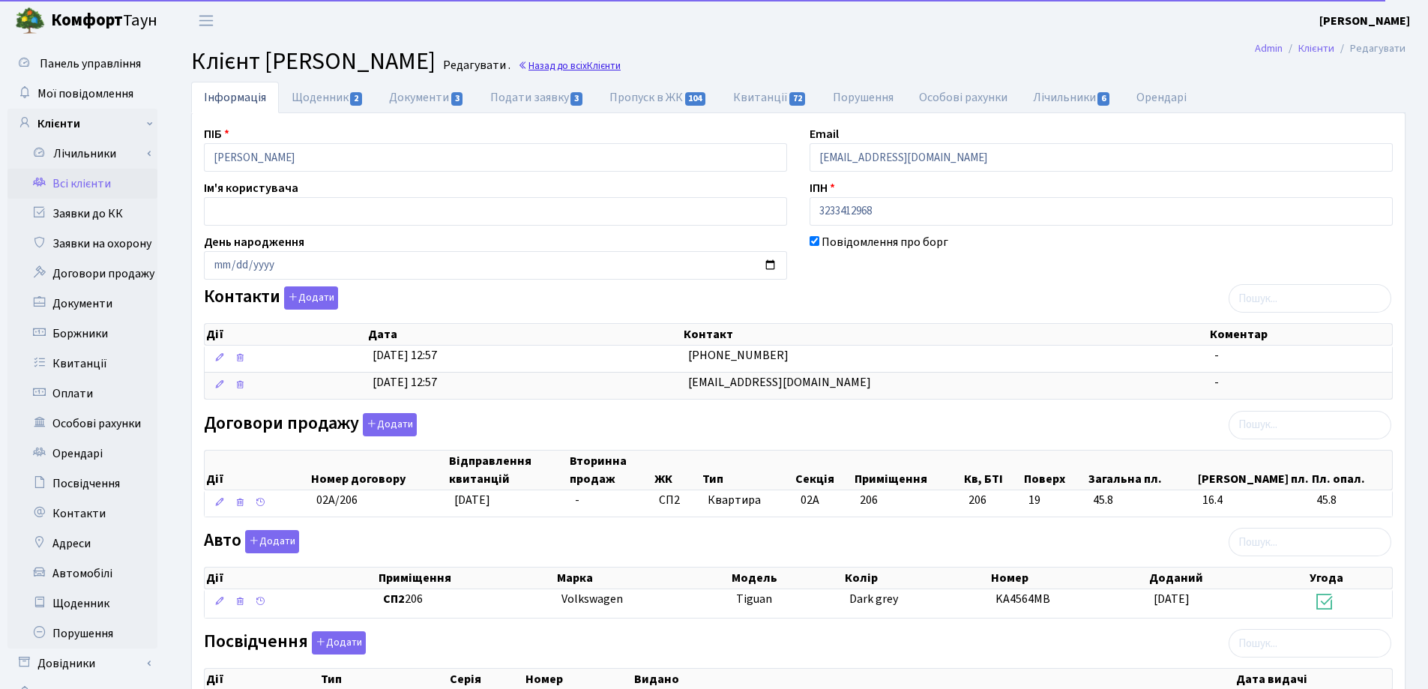
click at [621, 69] on span "Клієнти" at bounding box center [604, 65] width 34 height 14
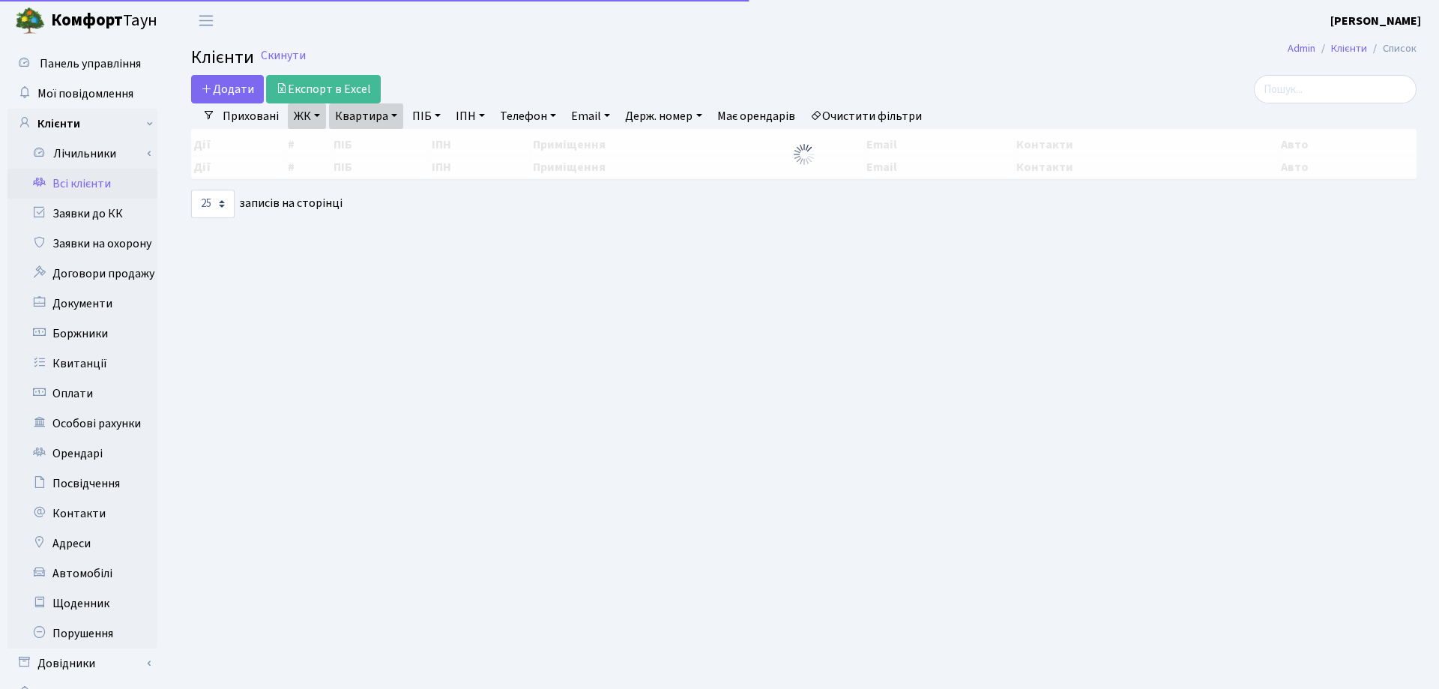
select select "25"
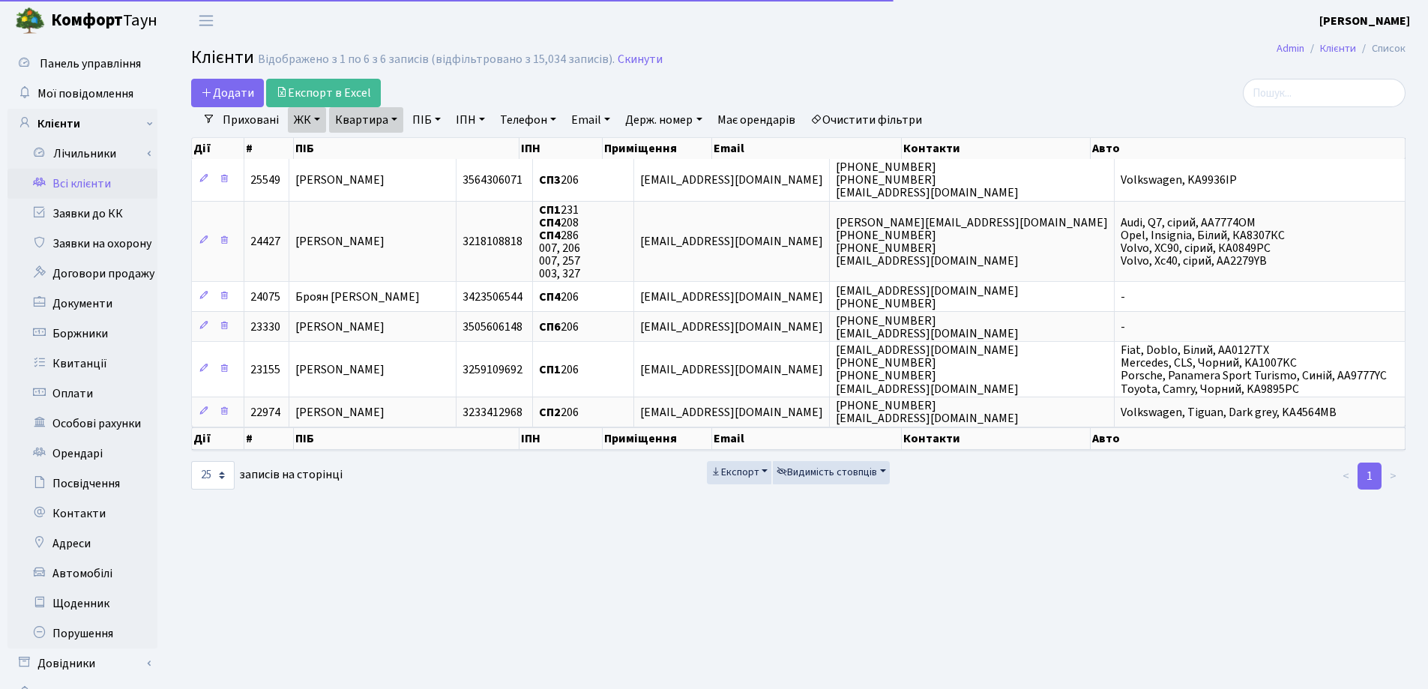
click at [394, 119] on link "Квартира" at bounding box center [366, 119] width 74 height 25
click at [386, 139] on input "206" at bounding box center [374, 149] width 88 height 28
type input "2"
type input "321"
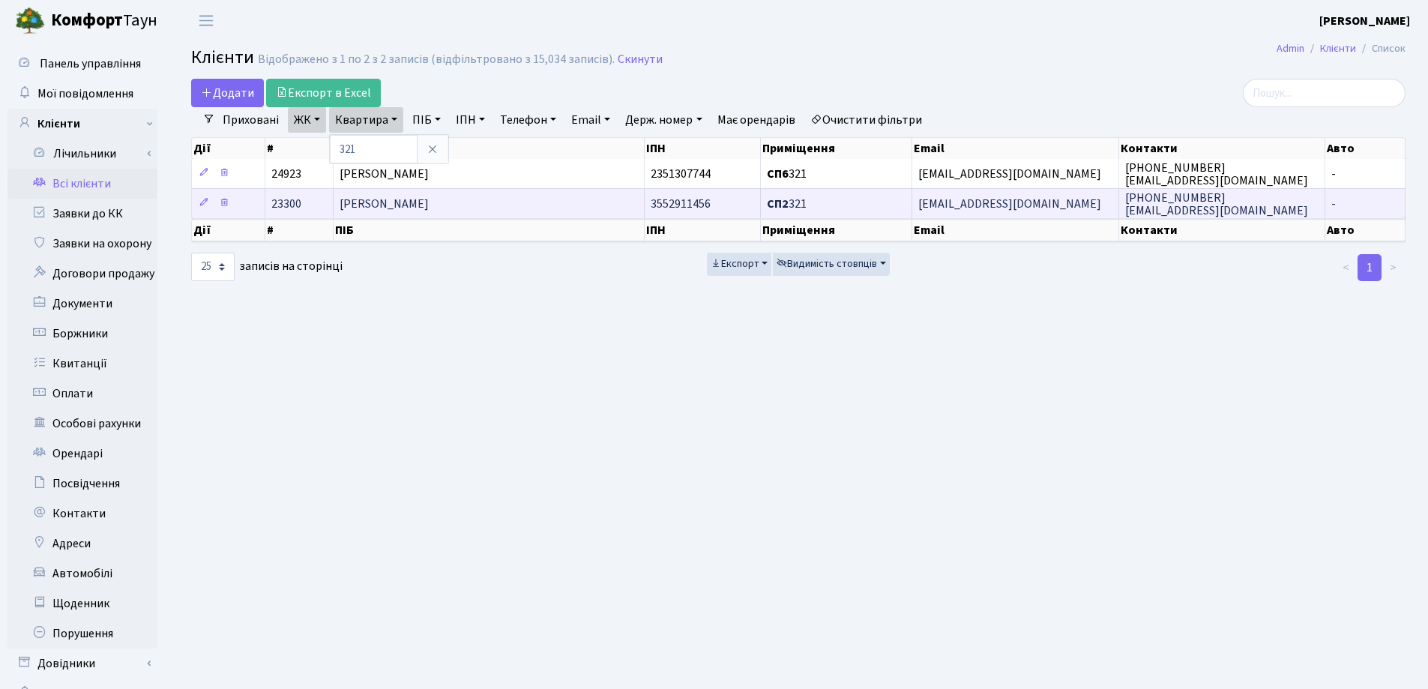
click at [549, 194] on td "[PERSON_NAME]" at bounding box center [489, 203] width 311 height 30
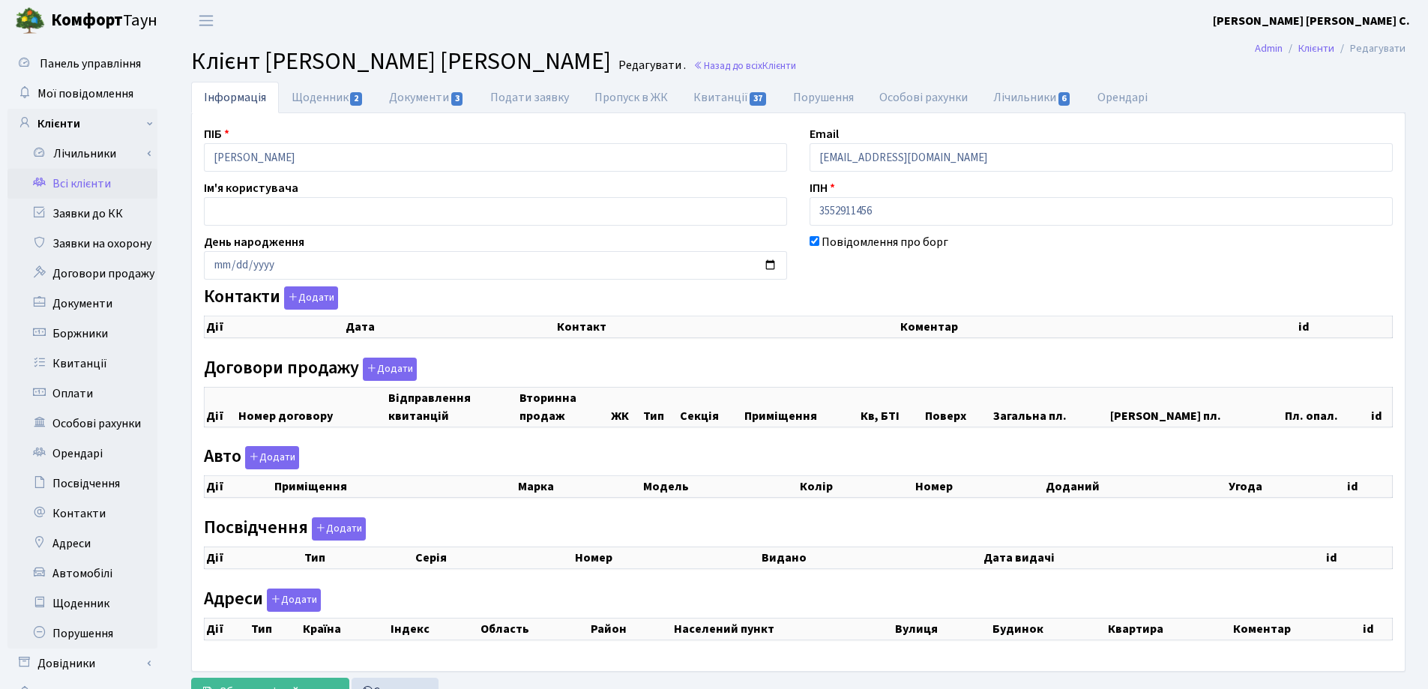
checkbox input "true"
select select "25"
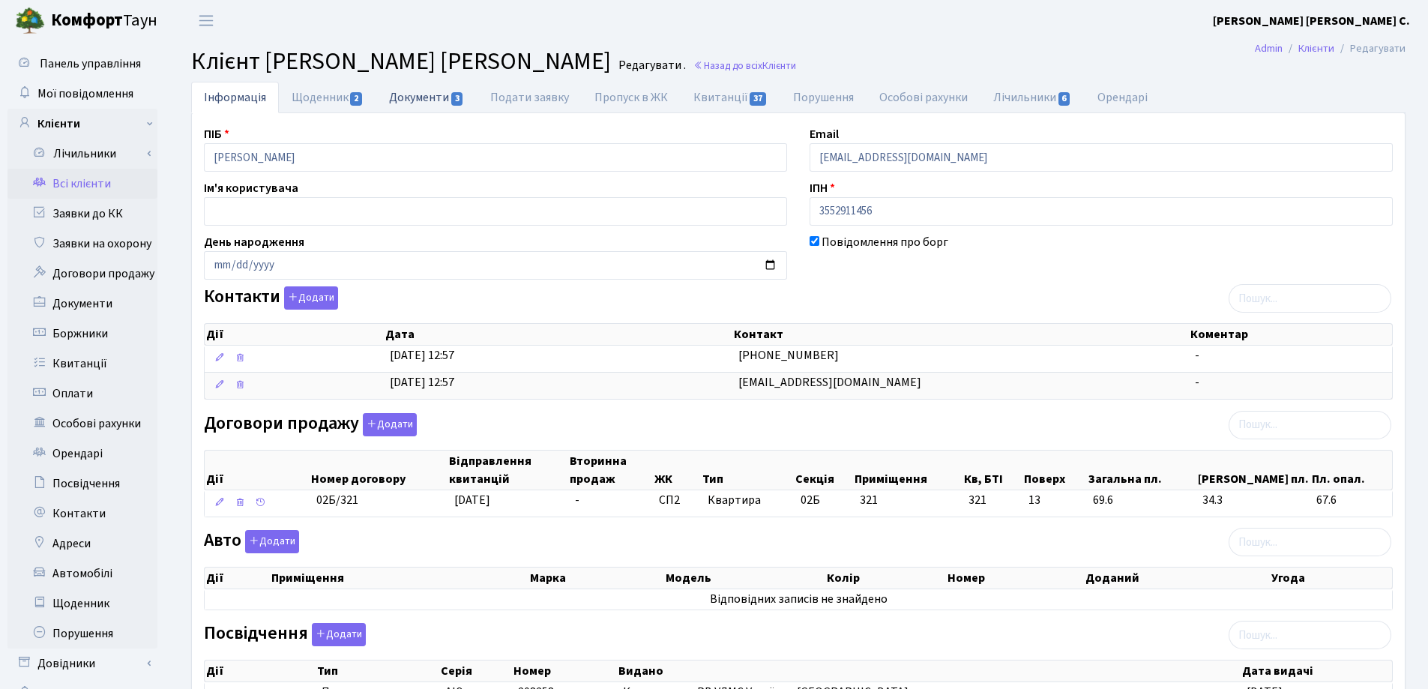
click at [405, 103] on link "Документи 3" at bounding box center [426, 97] width 100 height 31
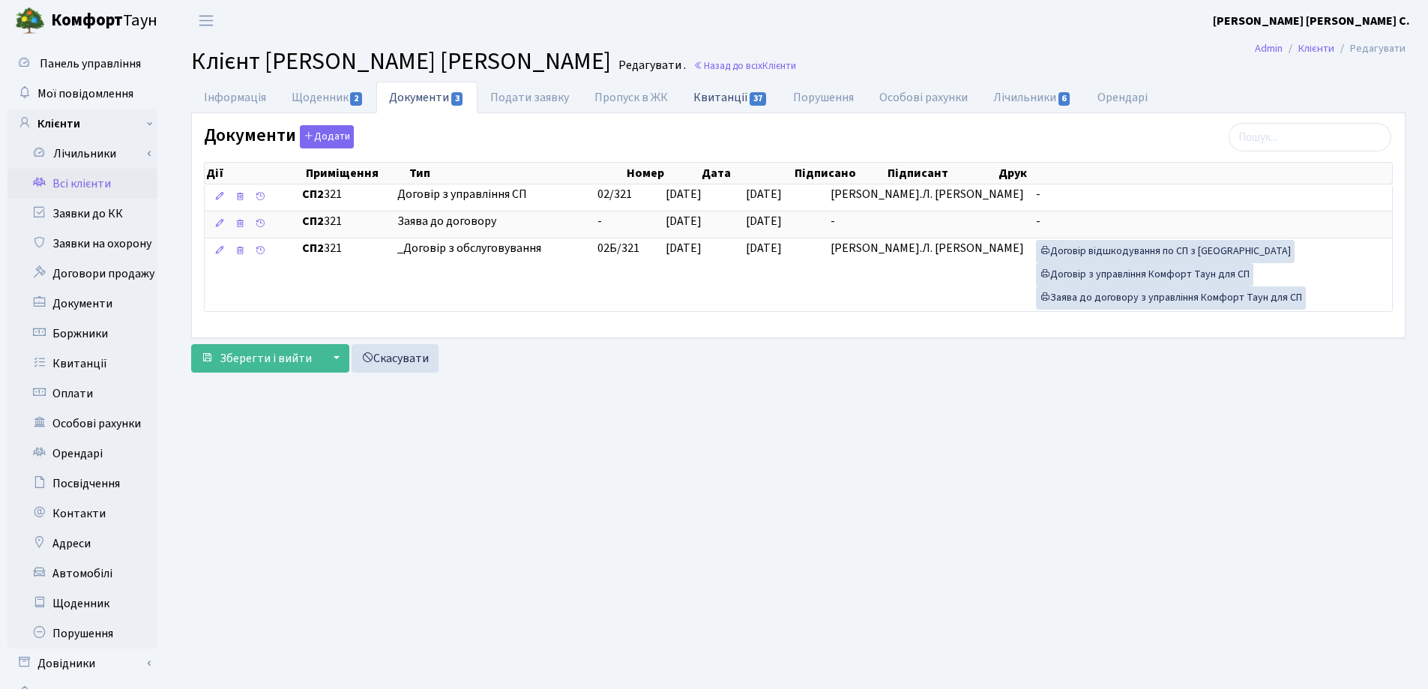
click at [713, 96] on link "Квитанції 37" at bounding box center [731, 97] width 100 height 31
select select "25"
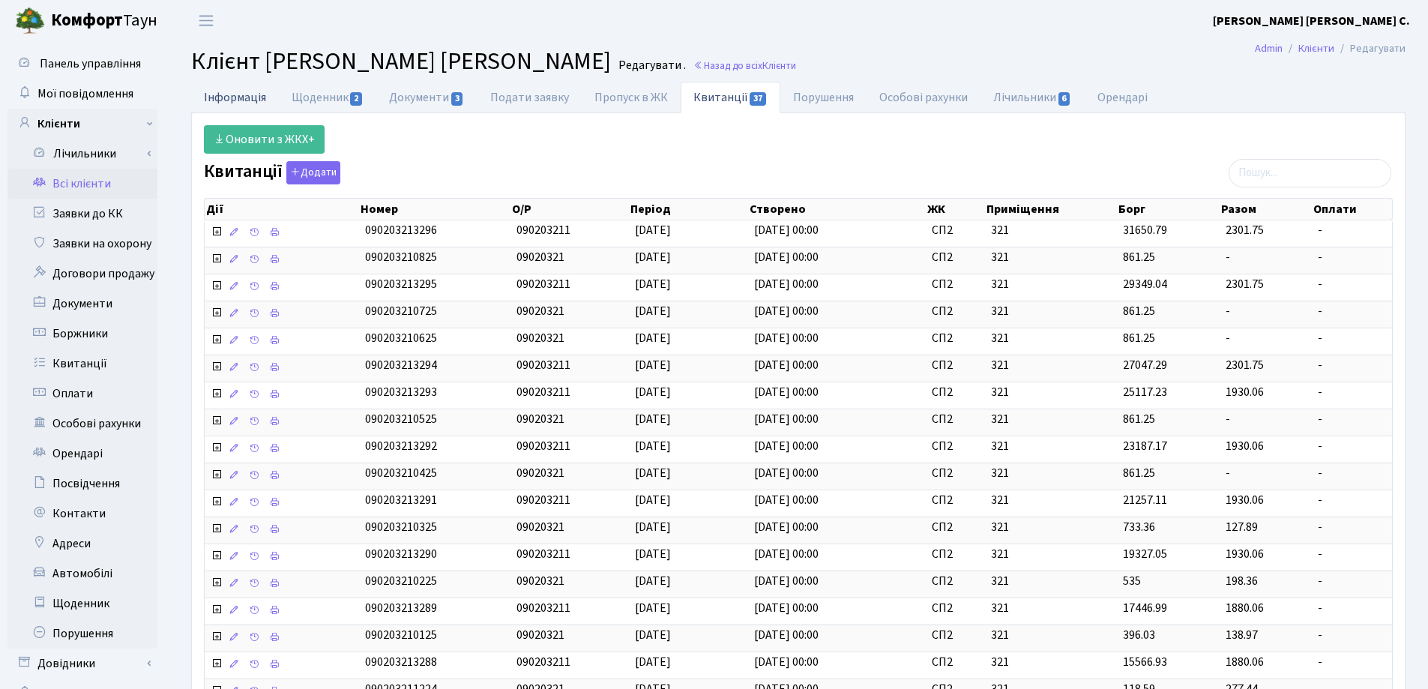
click at [226, 96] on link "Інформація" at bounding box center [235, 97] width 88 height 31
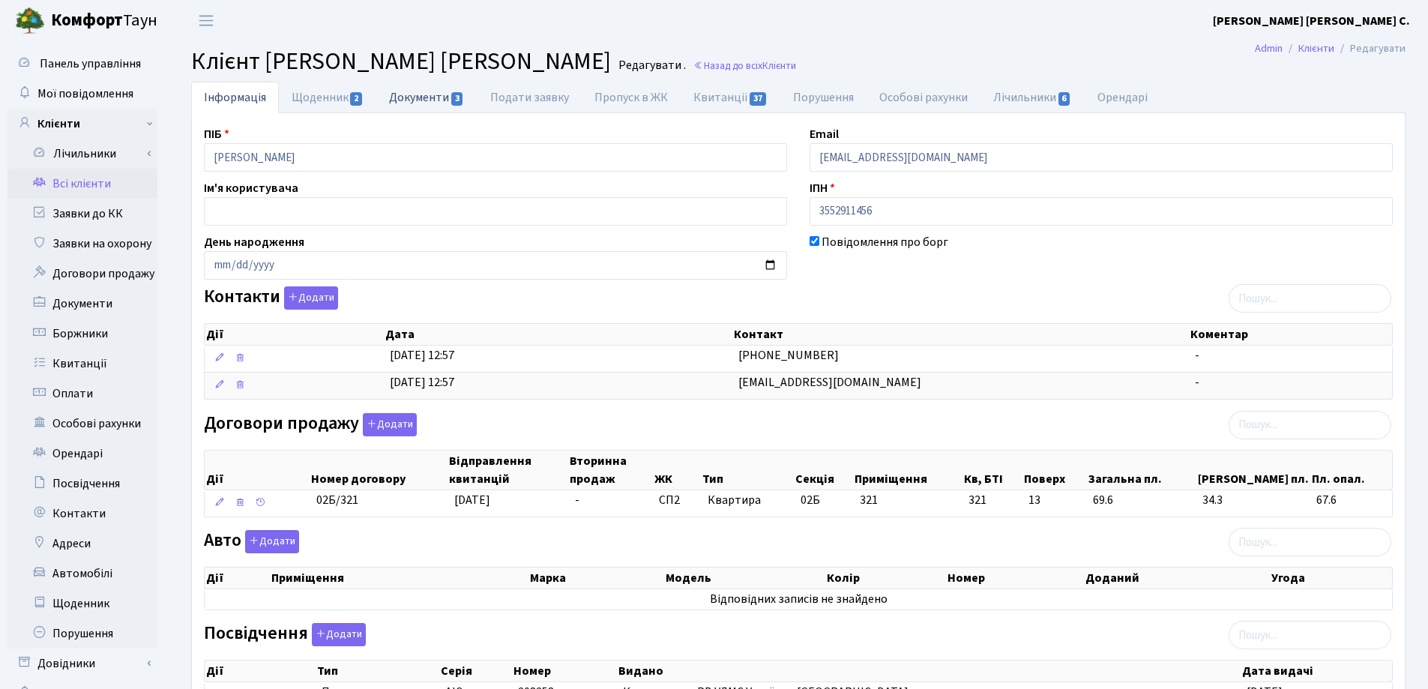
click at [403, 94] on link "Документи 3" at bounding box center [426, 97] width 100 height 31
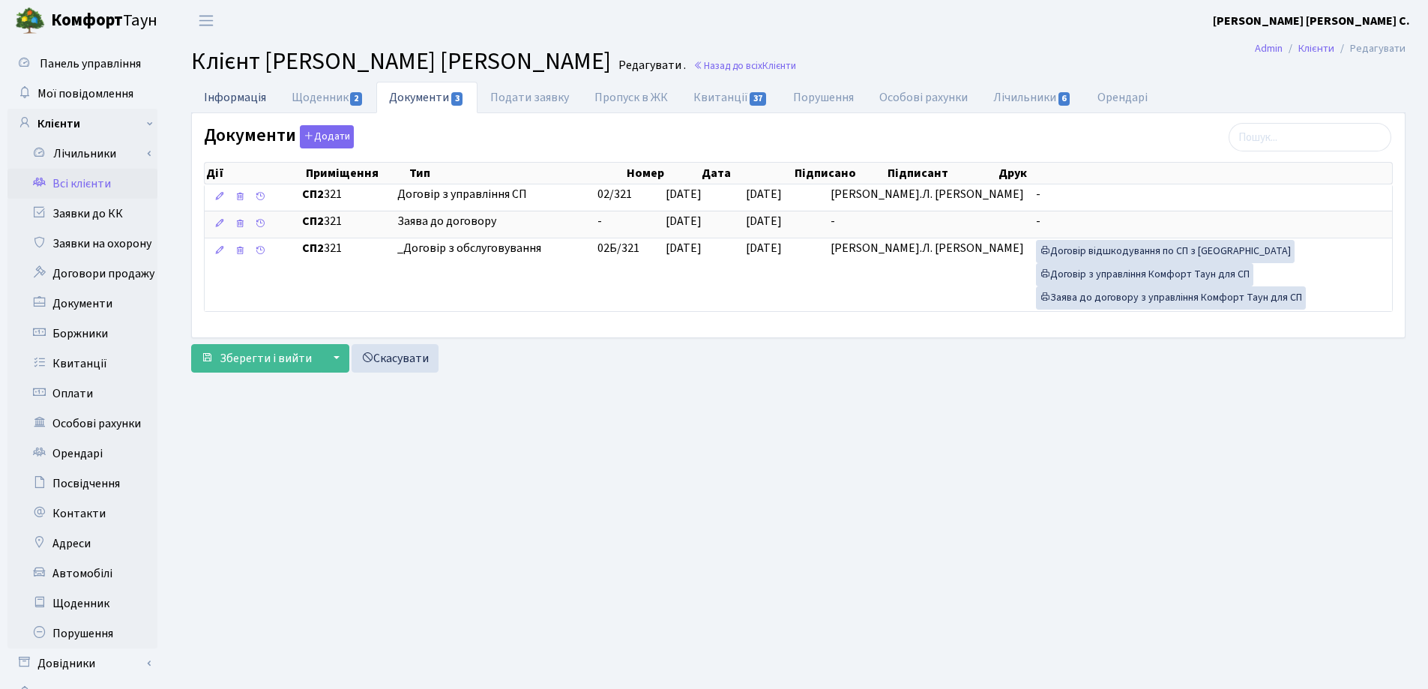
click at [231, 100] on link "Інформація" at bounding box center [235, 97] width 88 height 31
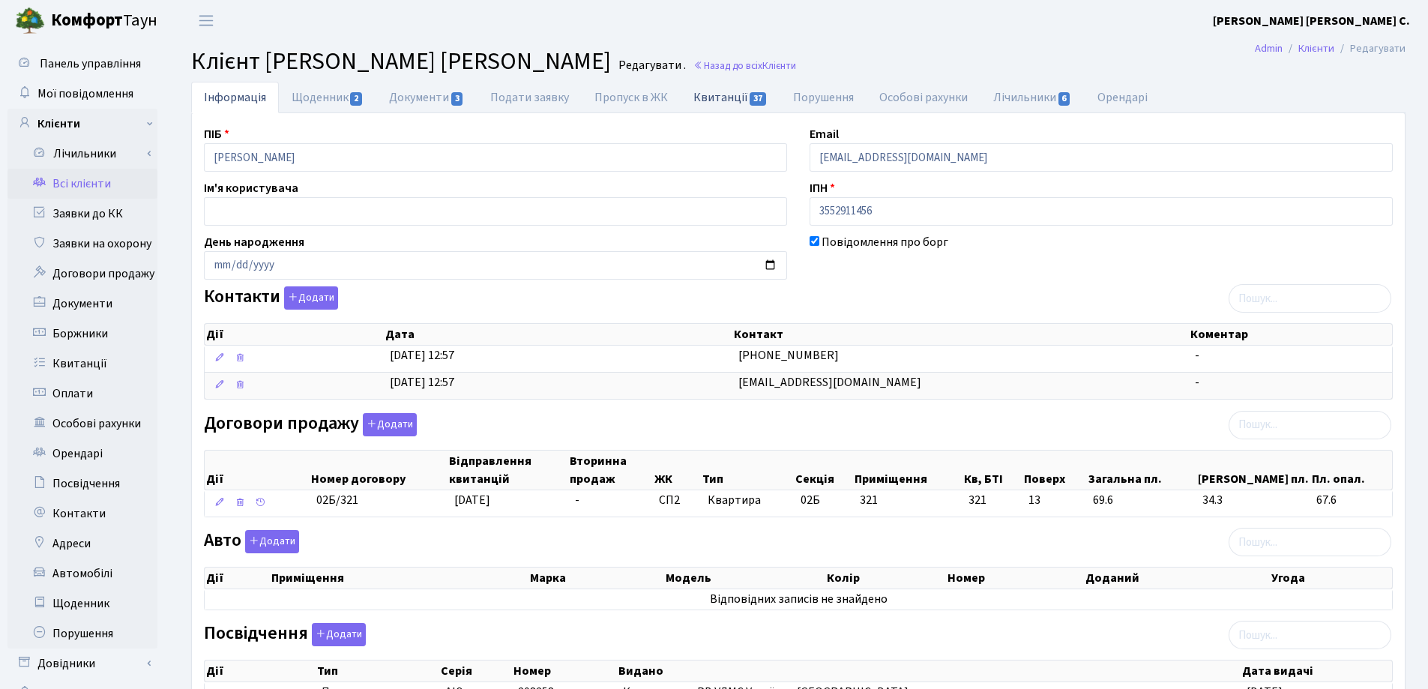
click at [712, 101] on link "Квитанції 37" at bounding box center [731, 97] width 100 height 31
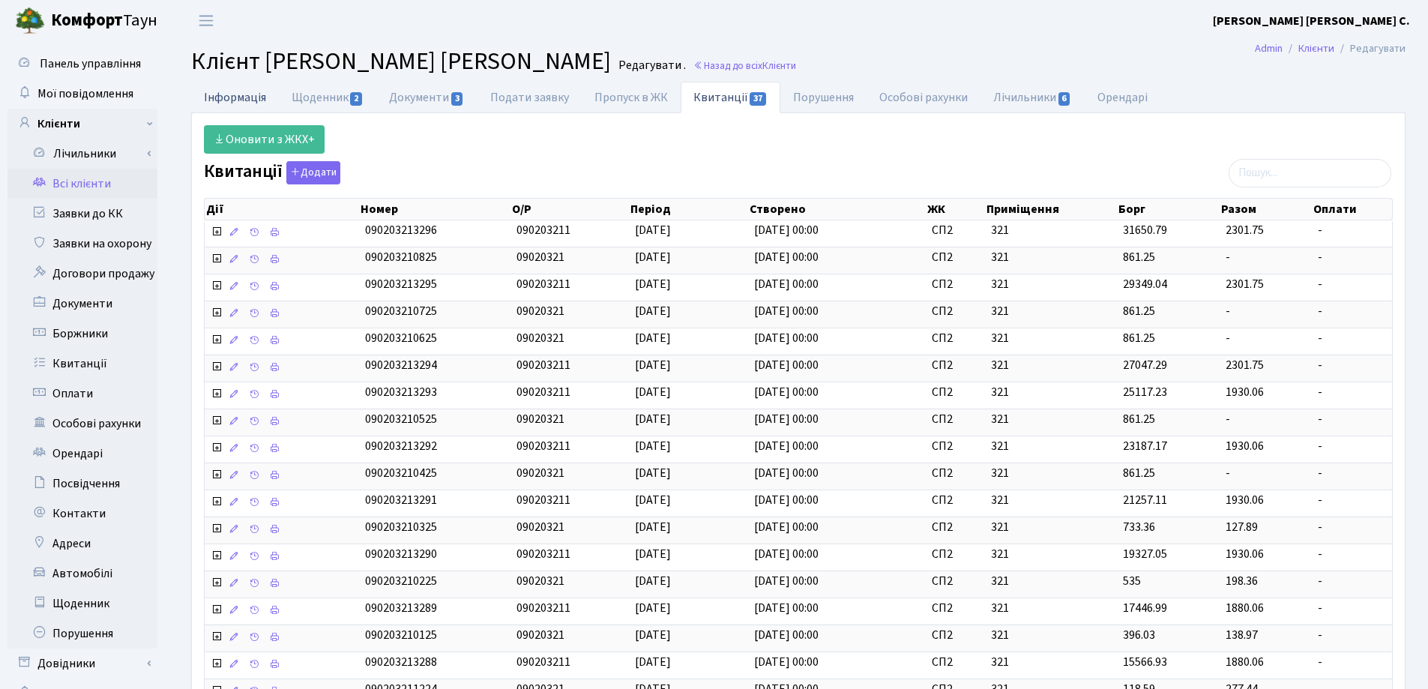
click at [213, 97] on link "Інформація" at bounding box center [235, 97] width 88 height 31
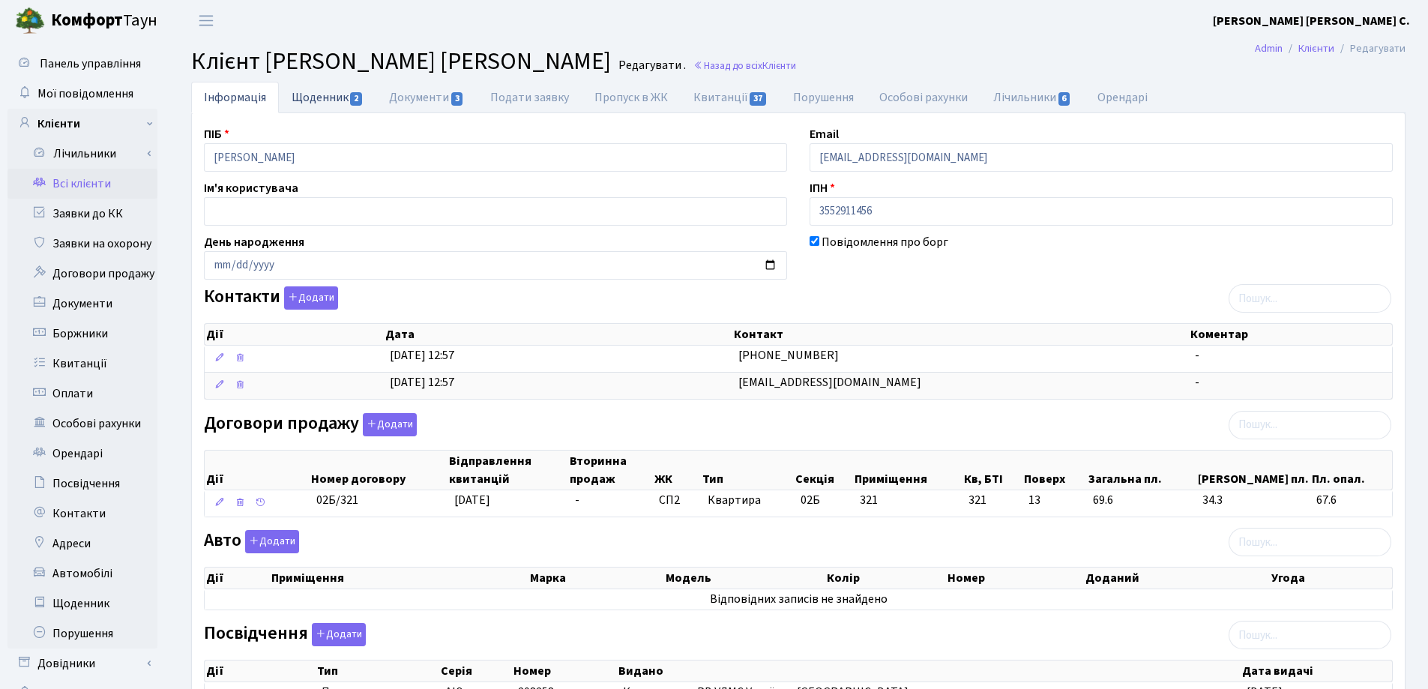
click at [319, 94] on link "Щоденник 2" at bounding box center [327, 97] width 97 height 31
select select "25"
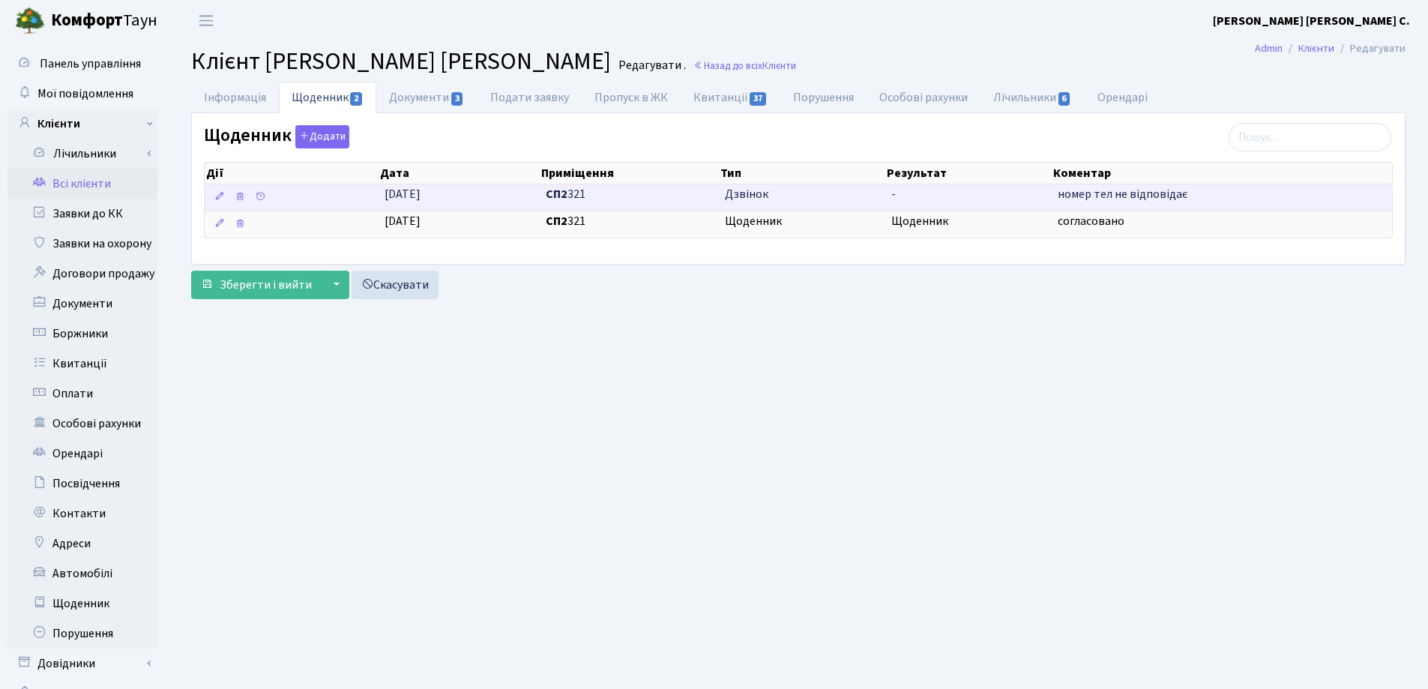
drag, startPoint x: 1202, startPoint y: 196, endPoint x: 1051, endPoint y: 199, distance: 150.7
click at [1052, 199] on td "номер тел не відповідає" at bounding box center [1222, 197] width 340 height 26
copy span "номер тел не відповідає"
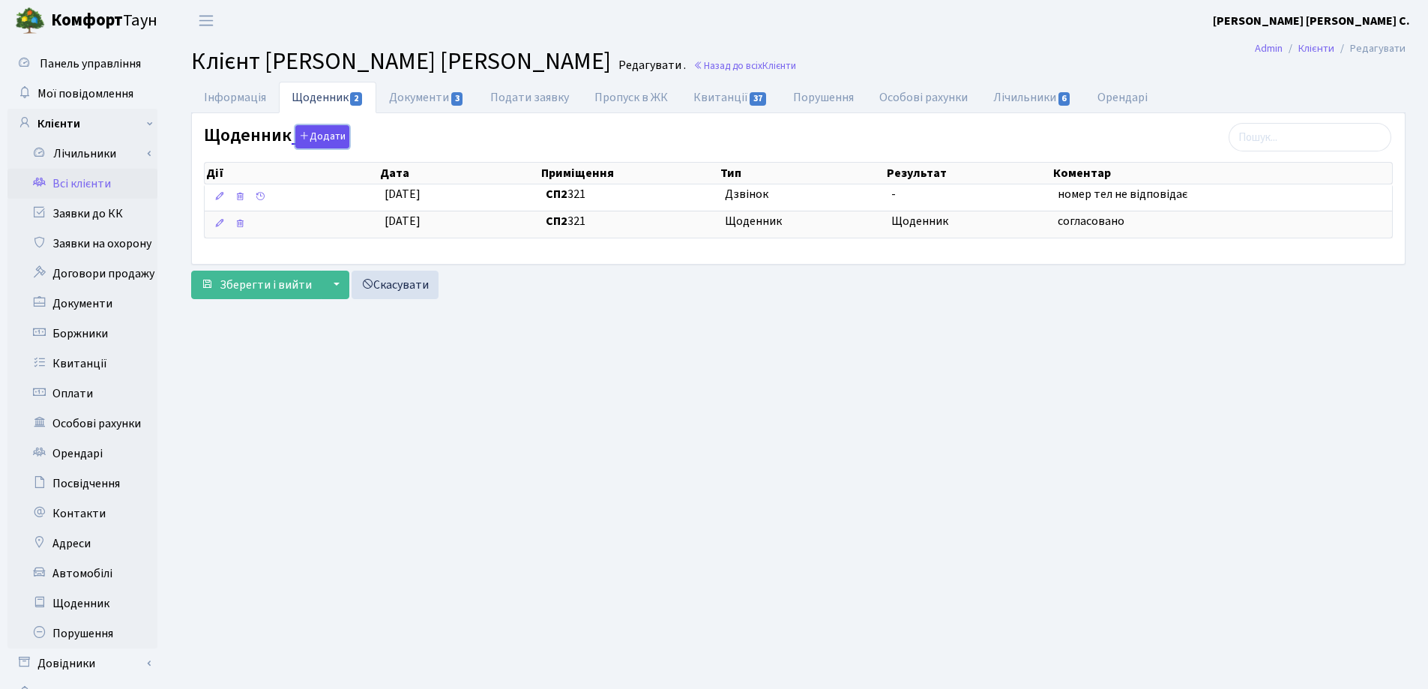
click at [324, 132] on button "Додати" at bounding box center [322, 136] width 54 height 23
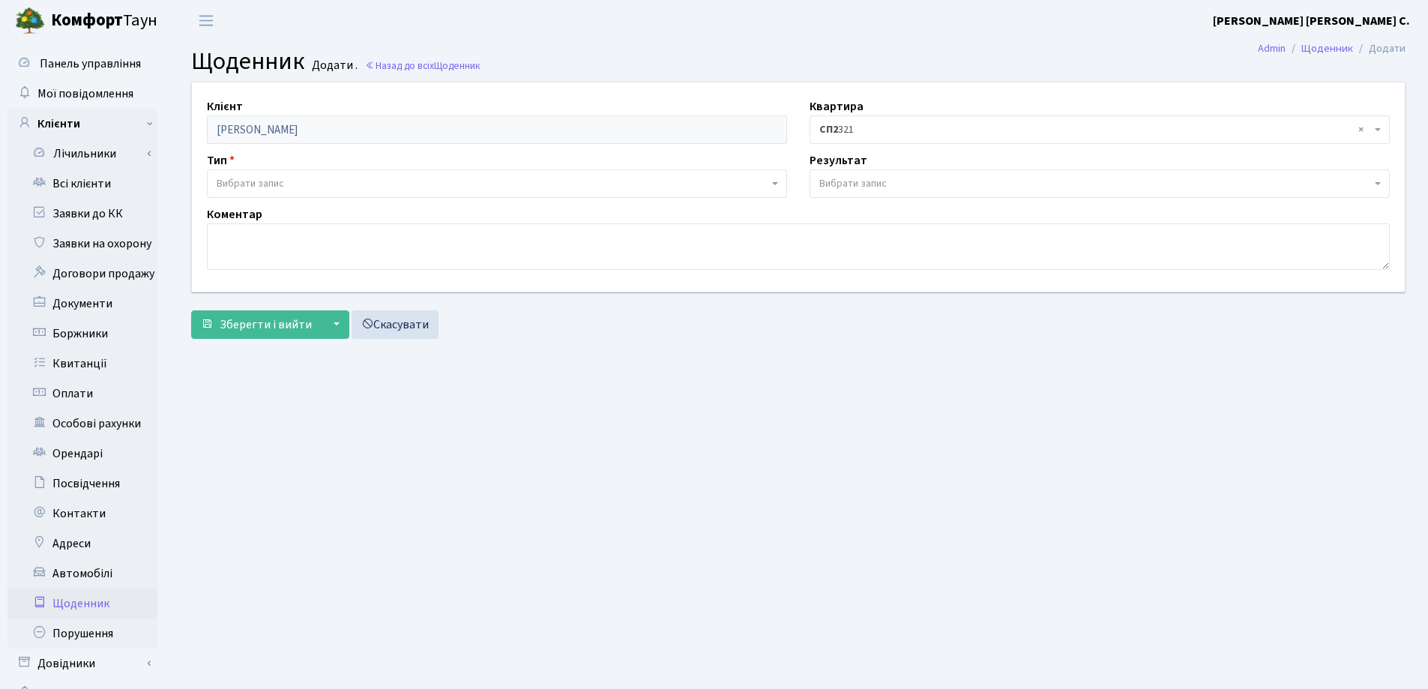
click at [268, 178] on span "Вибрати запис" at bounding box center [250, 183] width 67 height 15
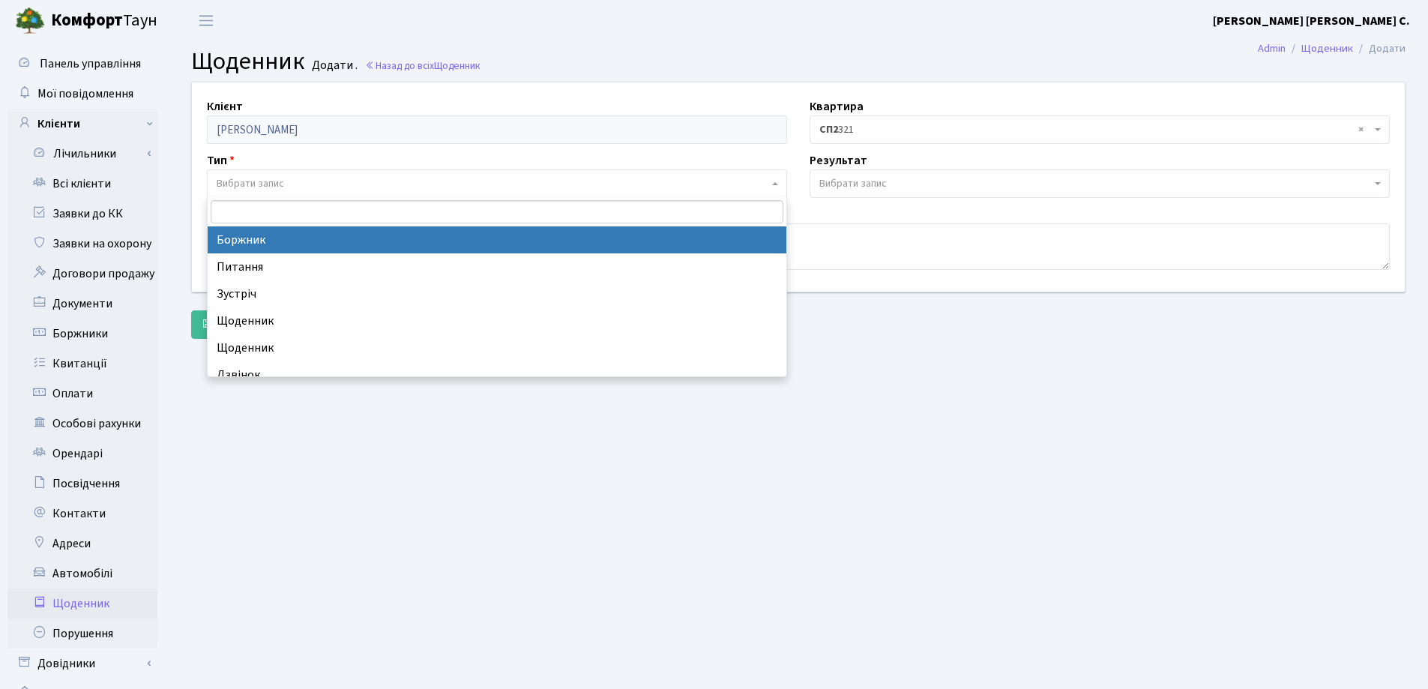
select select "189"
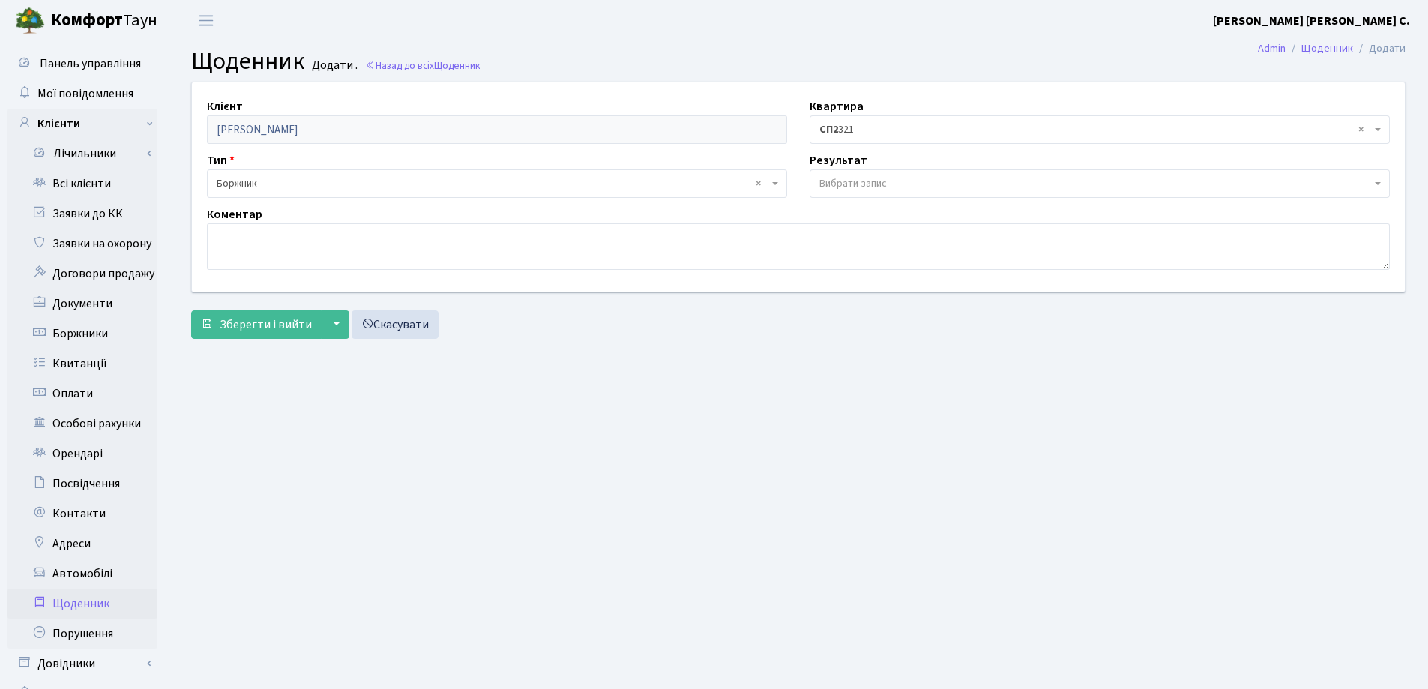
click at [931, 175] on span "Вибрати запис" at bounding box center [1099, 183] width 580 height 28
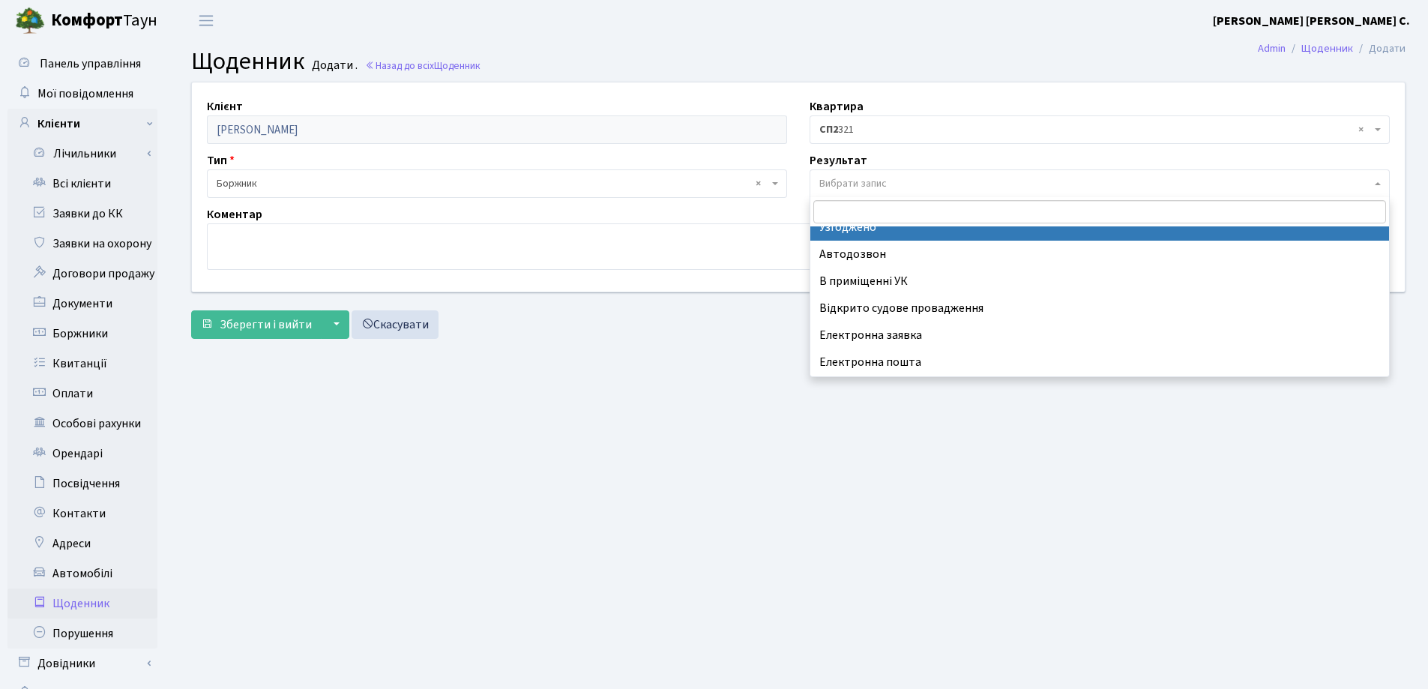
scroll to position [93, 0]
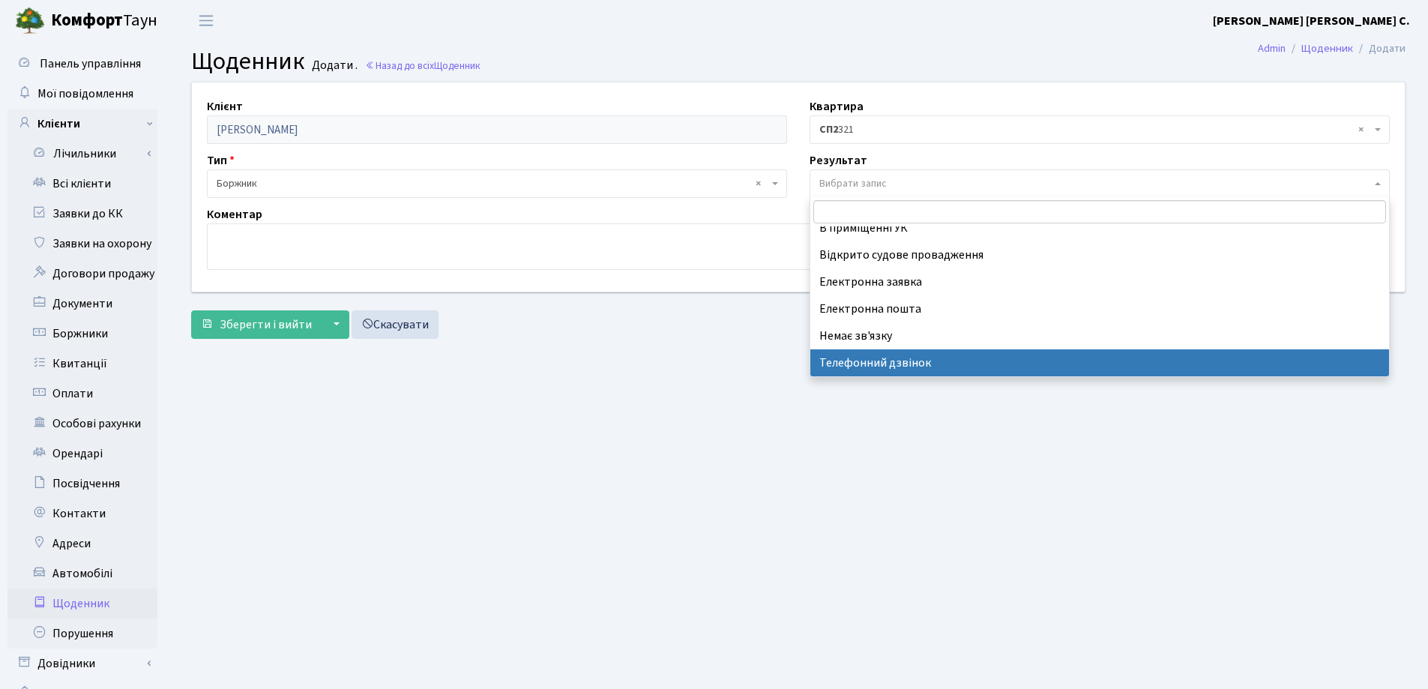
select select "196"
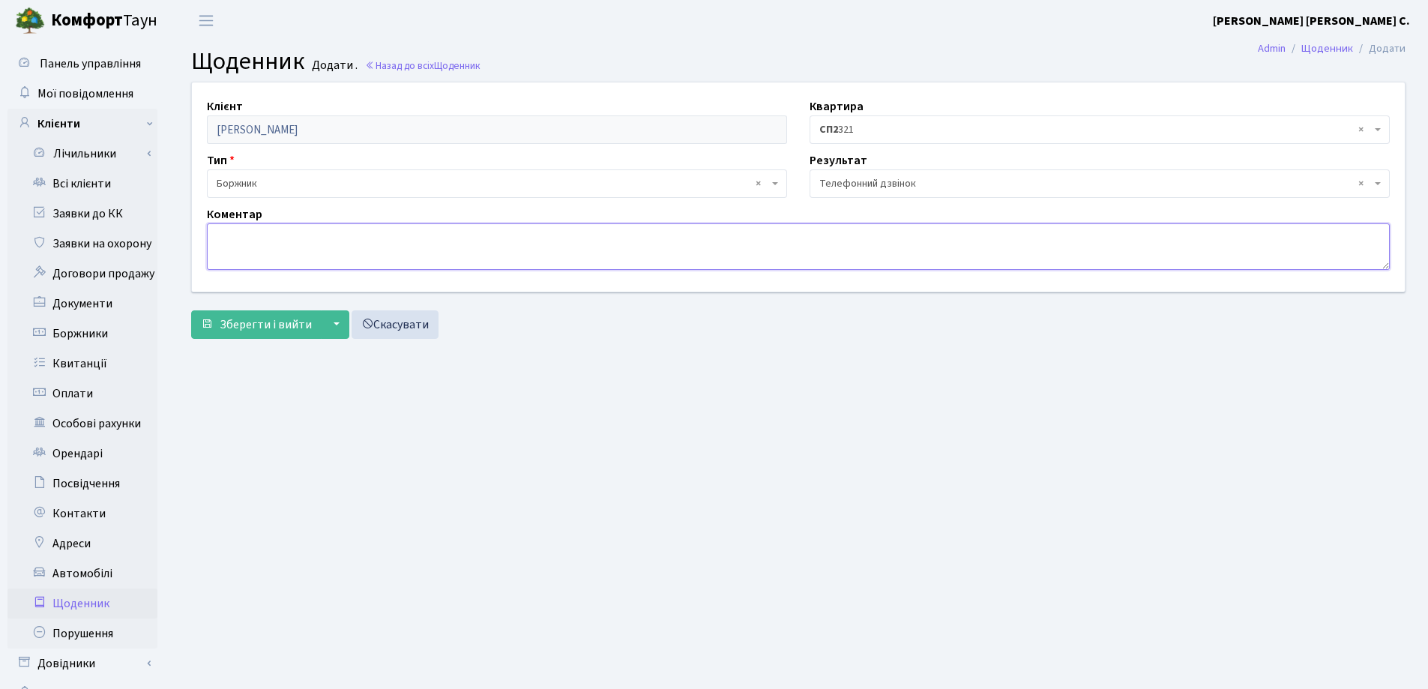
click at [239, 253] on textarea at bounding box center [798, 246] width 1183 height 46
paste textarea "номер тел не відповідає"
type textarea "номер тел не відповідає"
click at [241, 314] on button "Зберегти і вийти" at bounding box center [256, 324] width 130 height 28
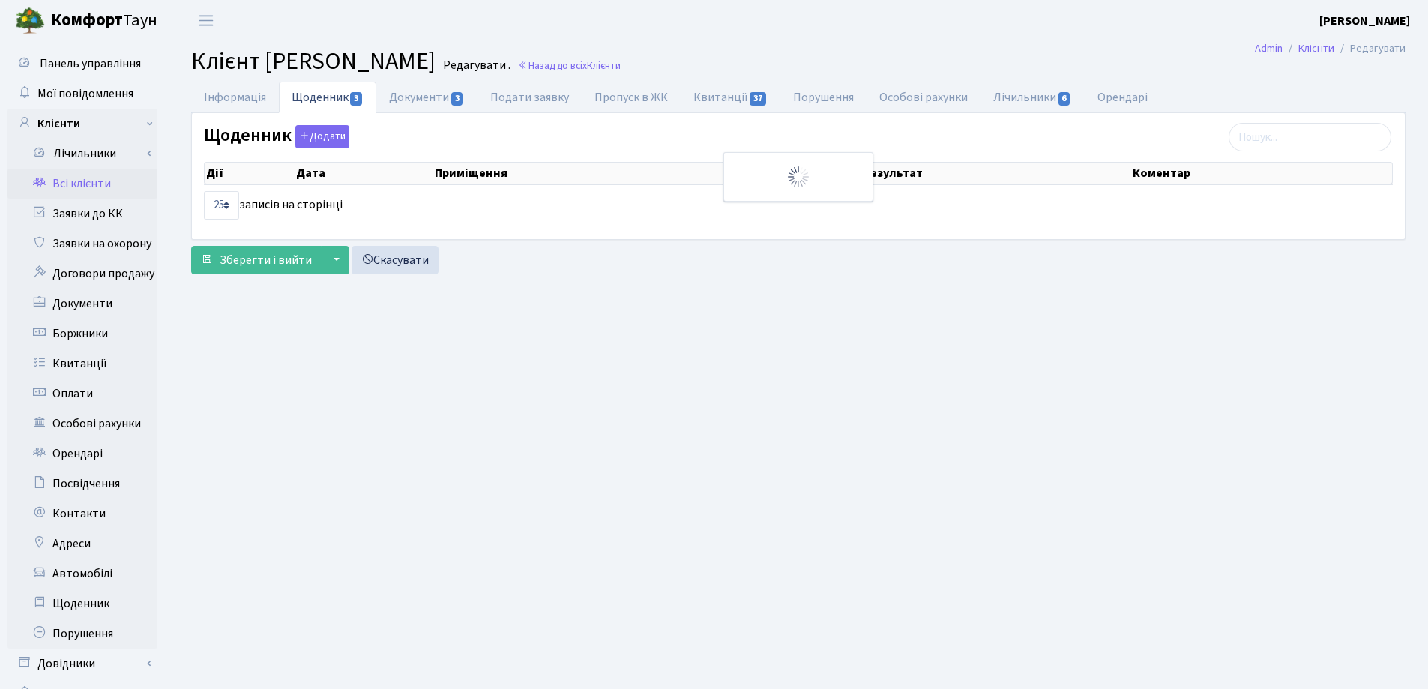
select select "25"
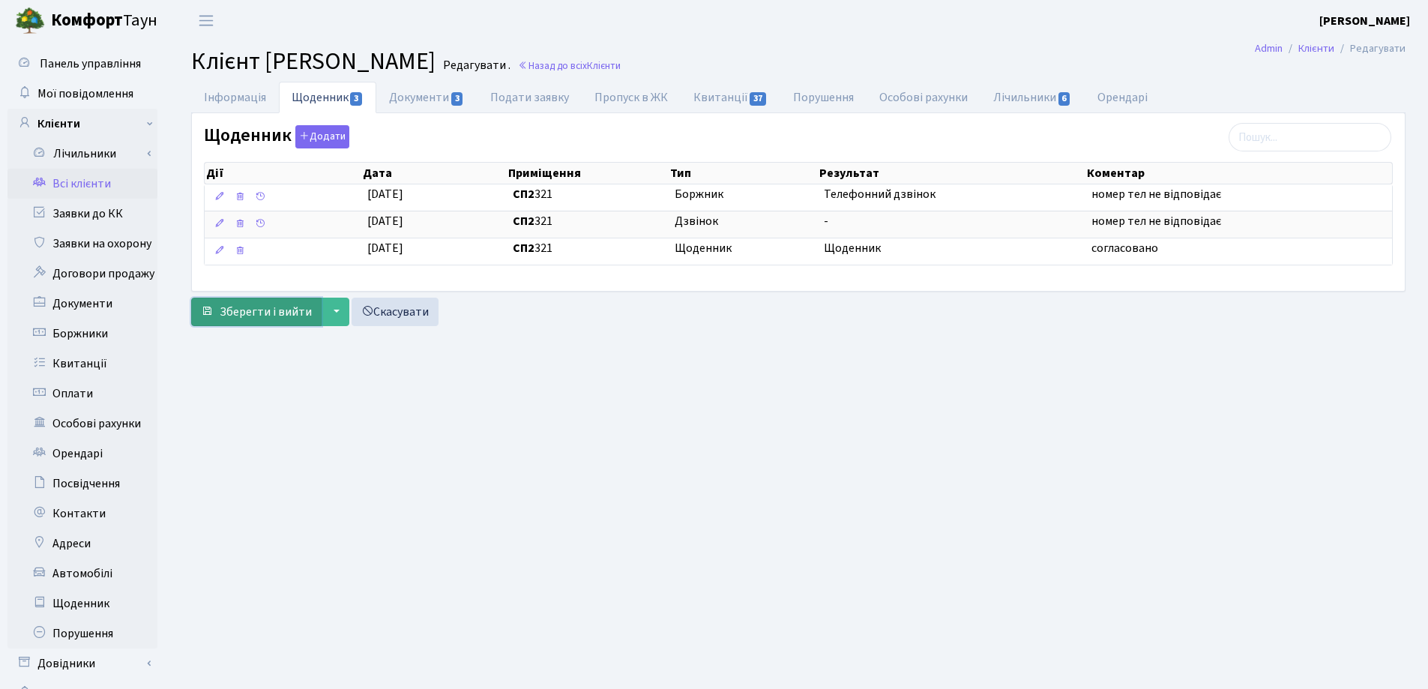
click at [245, 304] on span "Зберегти і вийти" at bounding box center [266, 312] width 92 height 16
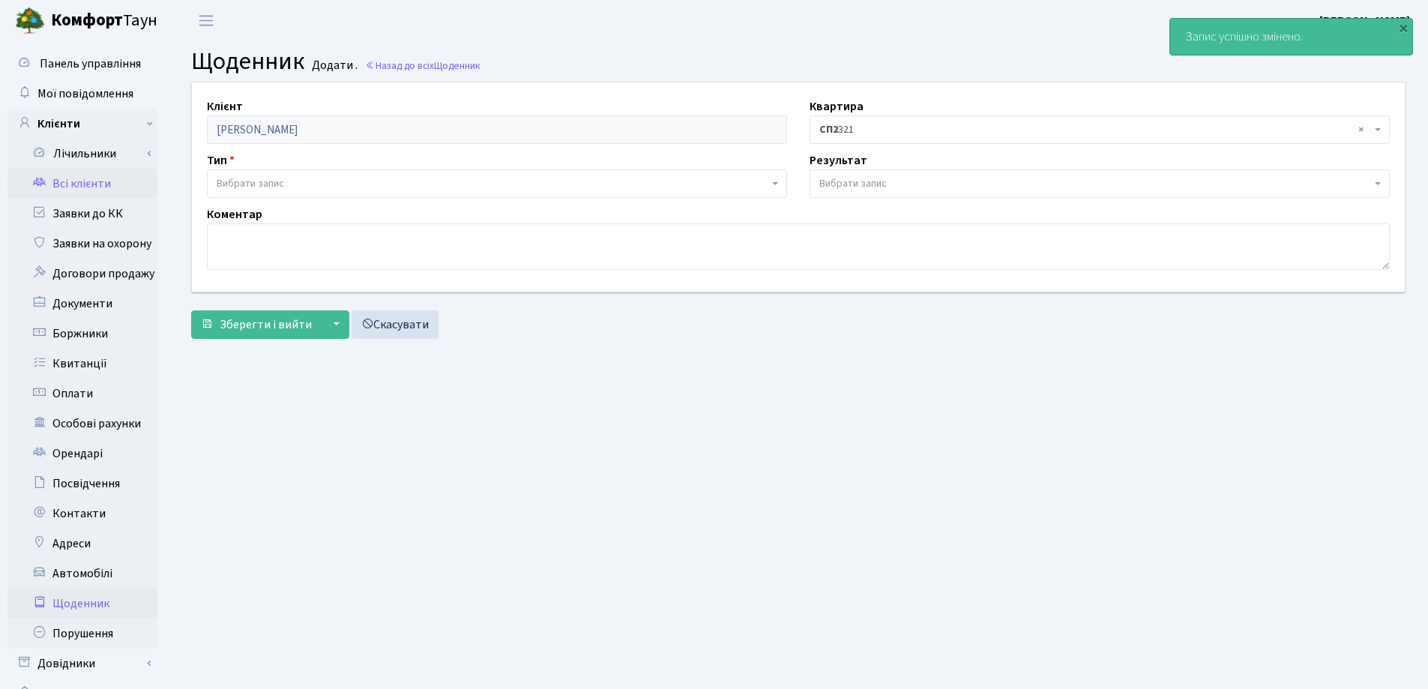
click at [85, 182] on link "Всі клієнти" at bounding box center [82, 184] width 150 height 30
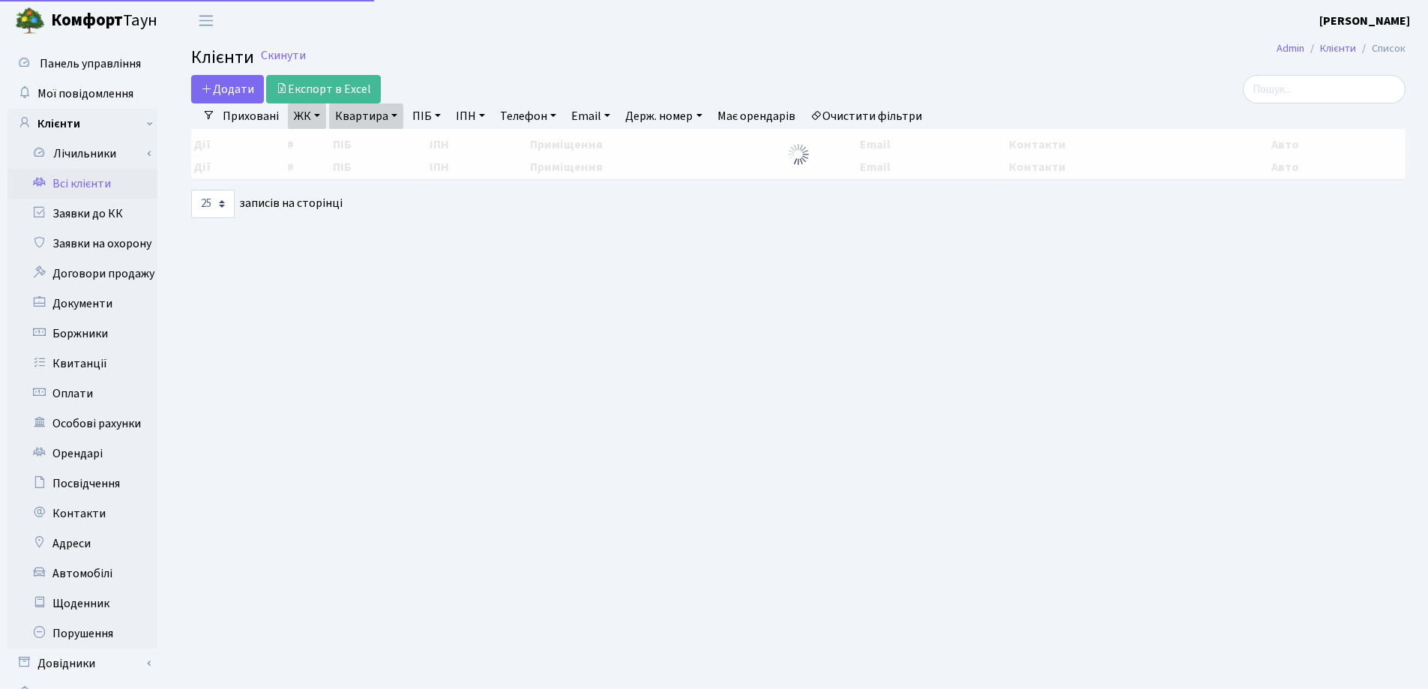
select select "25"
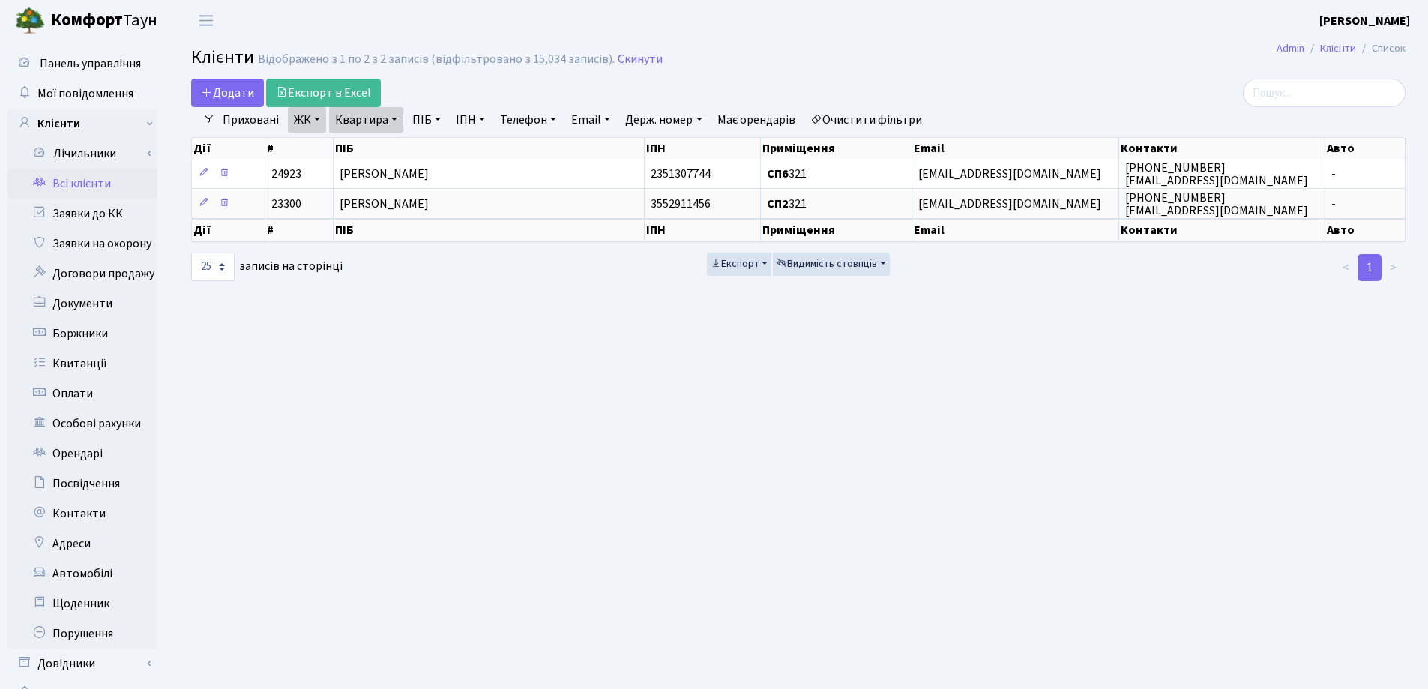
click at [394, 118] on link "Квартира" at bounding box center [366, 119] width 74 height 25
click at [386, 145] on input "321" at bounding box center [374, 149] width 88 height 28
type input "3"
type input "16"
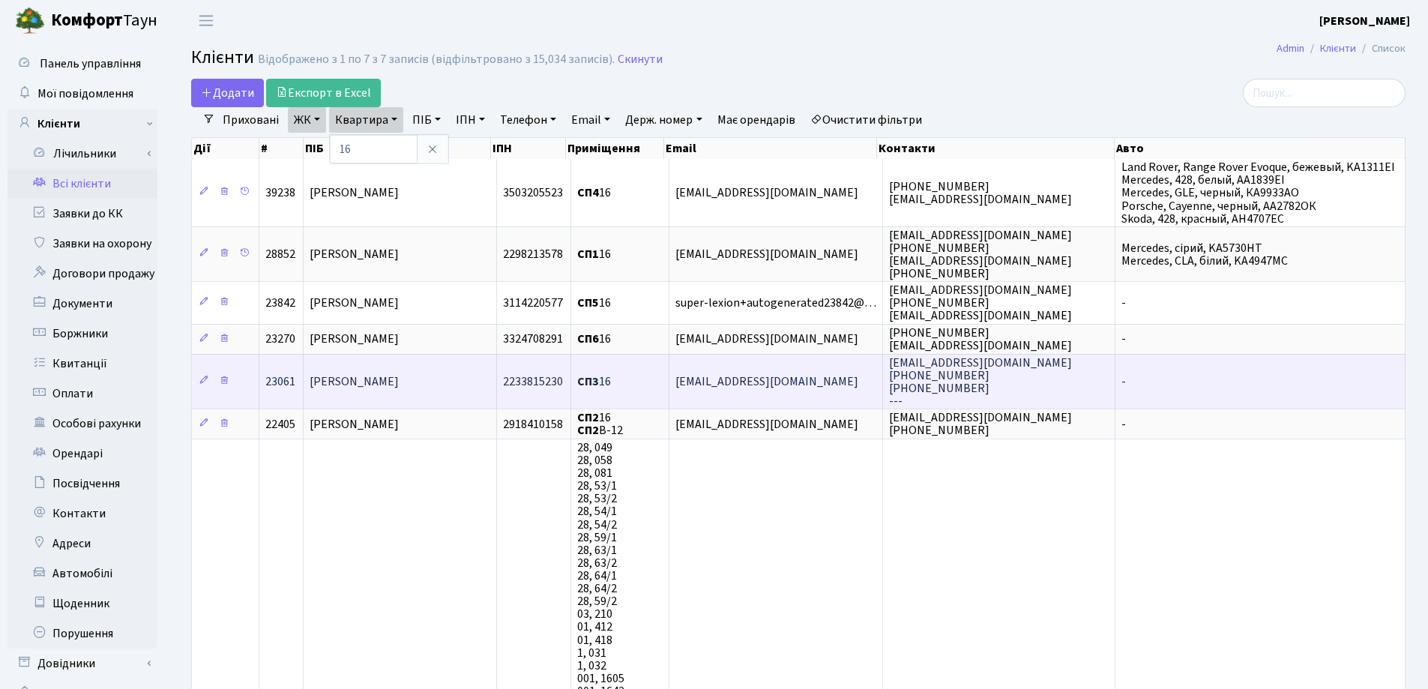
click at [408, 372] on td "[PERSON_NAME] [PERSON_NAME]" at bounding box center [400, 381] width 193 height 55
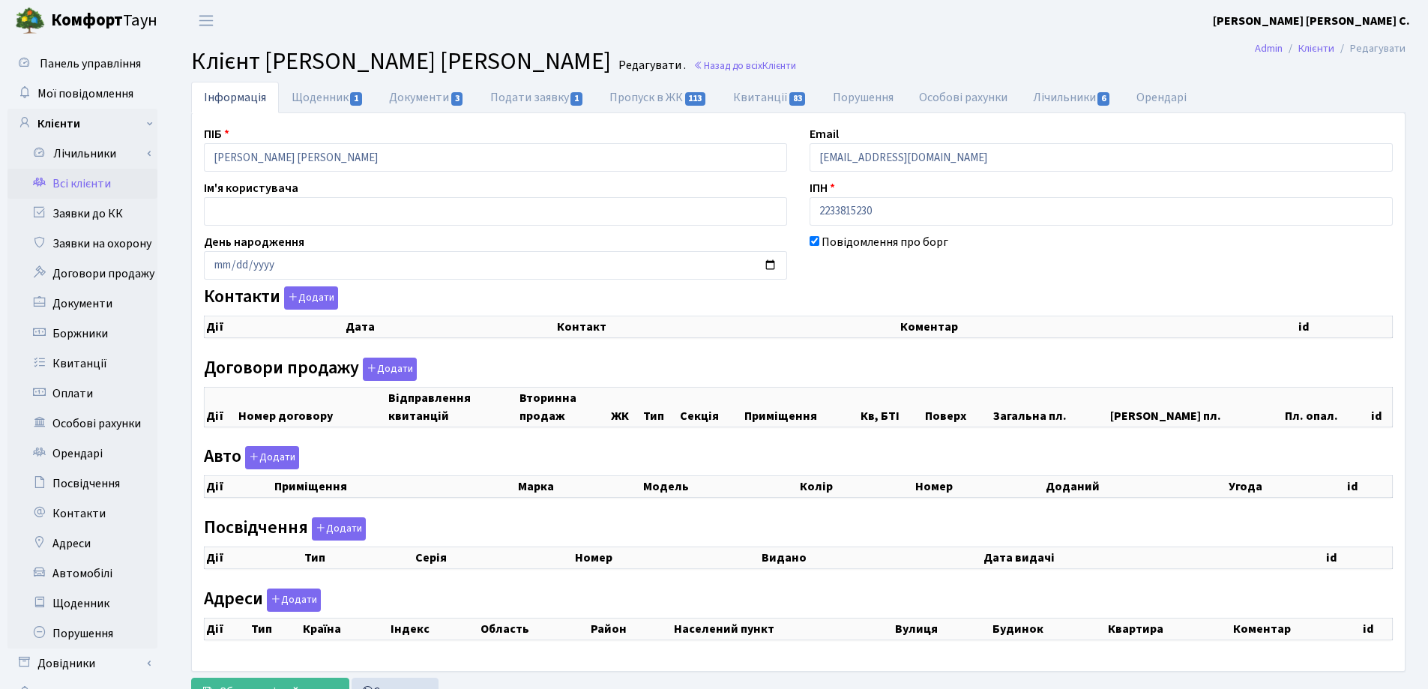
checkbox input "true"
select select "25"
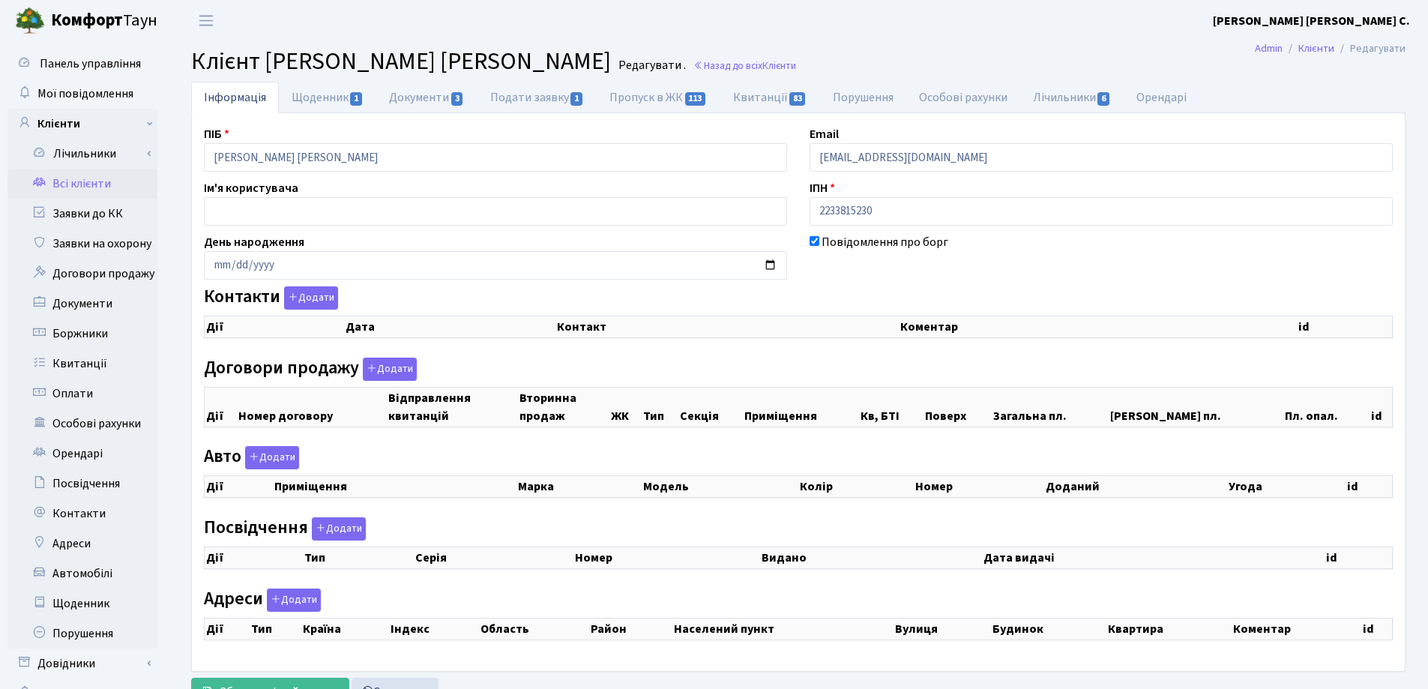
select select "25"
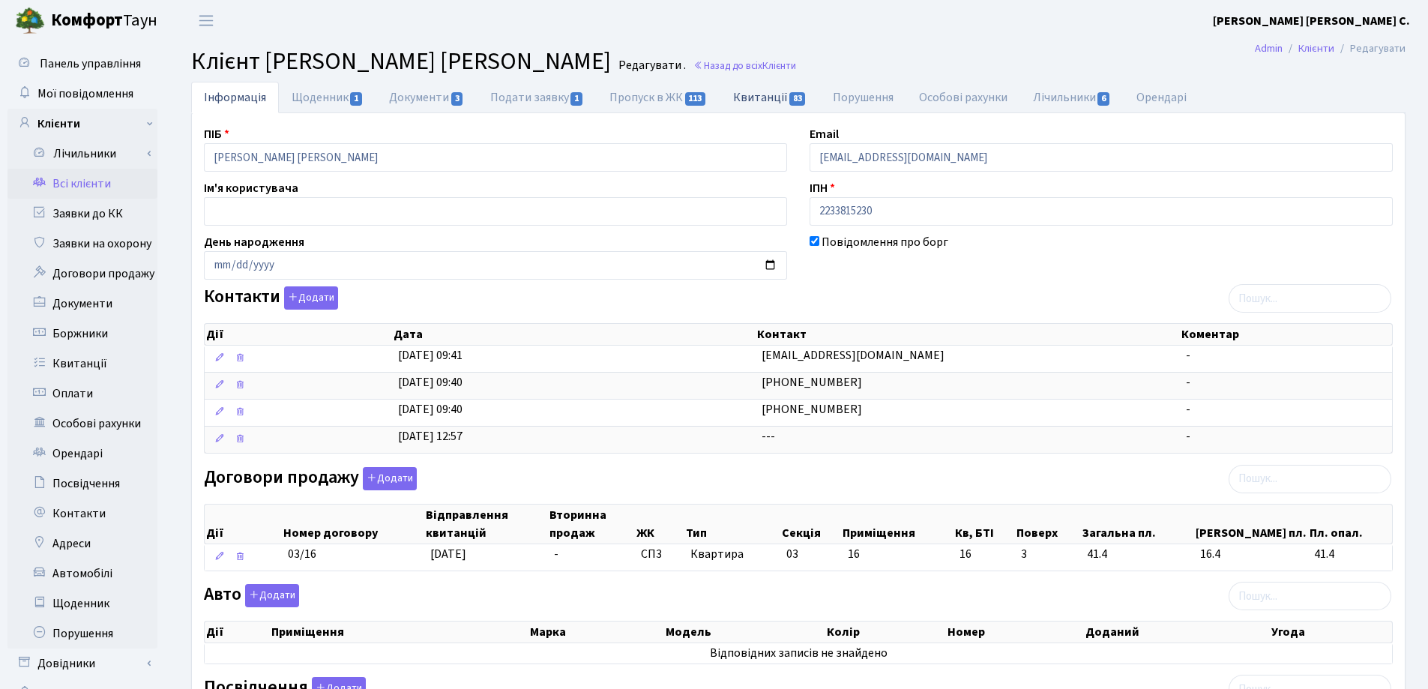
click at [745, 96] on link "Квитанції 83" at bounding box center [770, 97] width 100 height 31
select select "25"
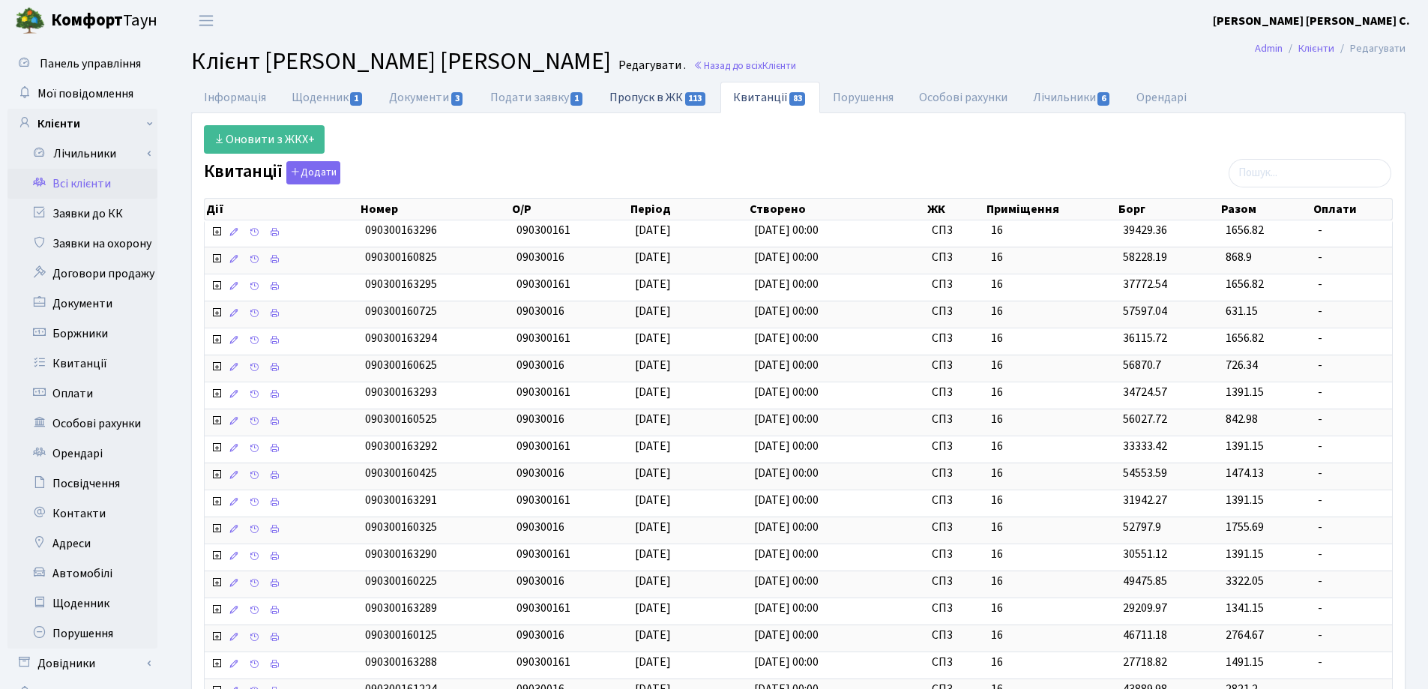
click at [621, 96] on link "Пропуск в ЖК 113" at bounding box center [658, 97] width 123 height 31
select select "25"
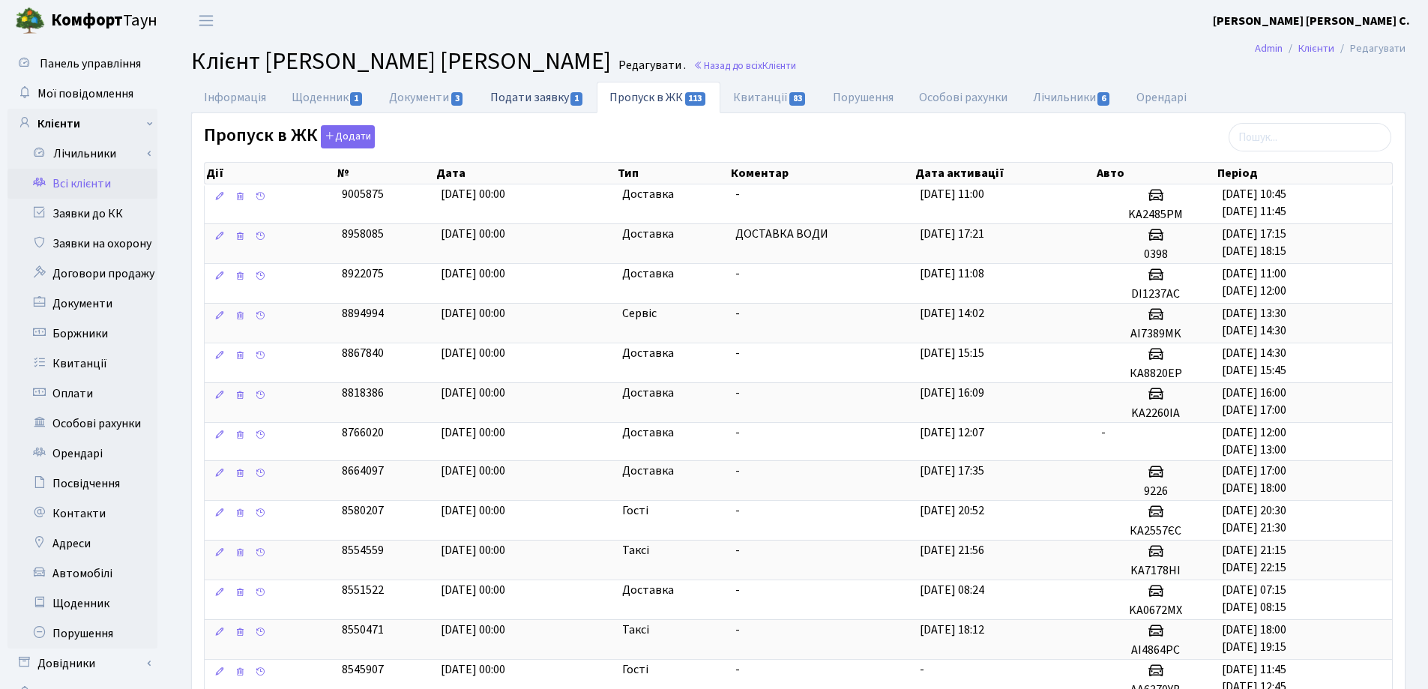
click at [527, 96] on link "Подати заявку 1" at bounding box center [536, 97] width 119 height 31
select select "25"
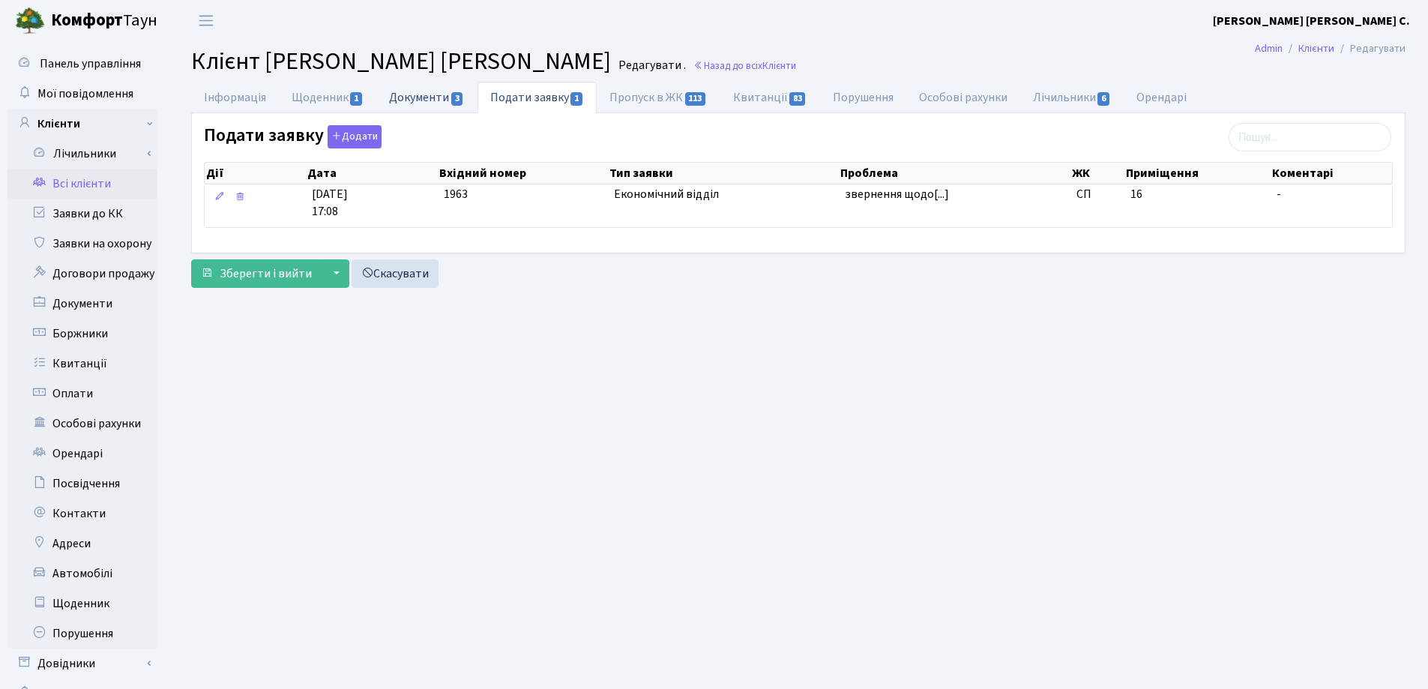
click at [411, 96] on link "Документи 3" at bounding box center [426, 97] width 100 height 31
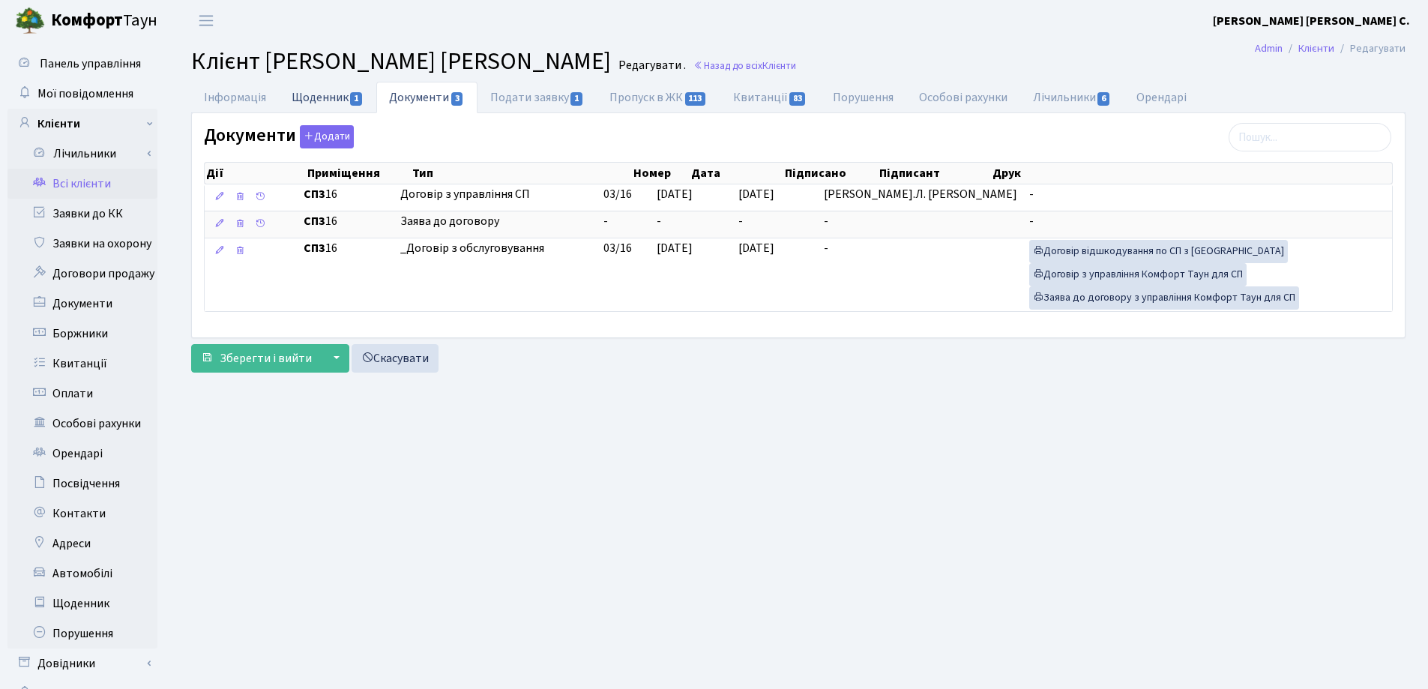
click at [282, 94] on link "Щоденник 1" at bounding box center [327, 97] width 97 height 31
select select "25"
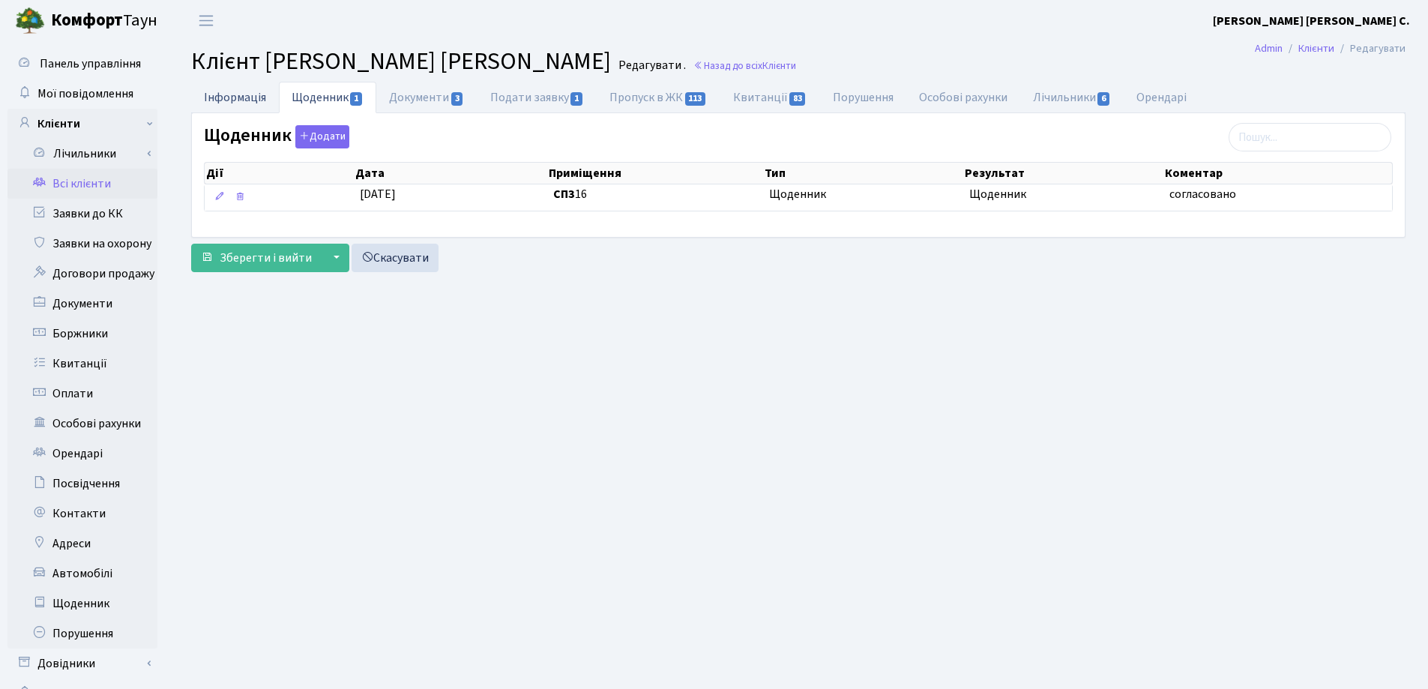
click at [223, 94] on link "Інформація" at bounding box center [235, 97] width 88 height 31
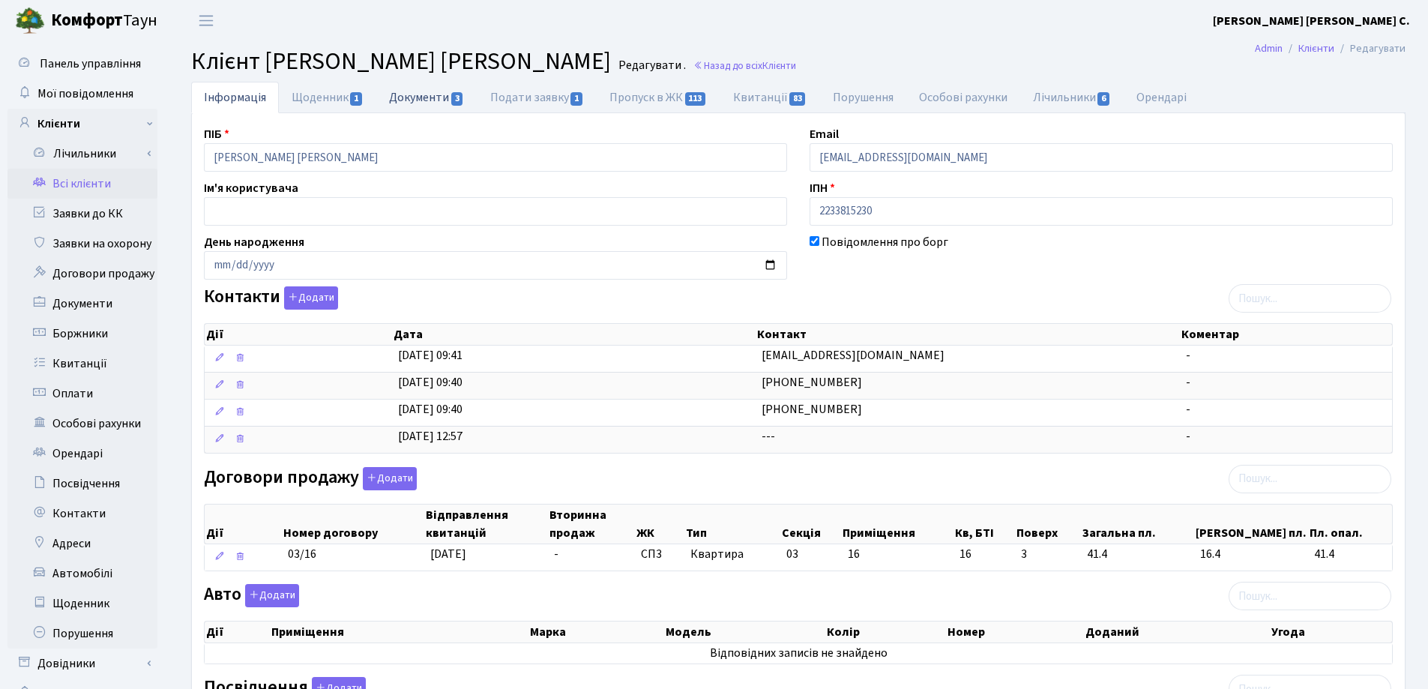
click at [404, 100] on link "Документи 3" at bounding box center [426, 97] width 100 height 31
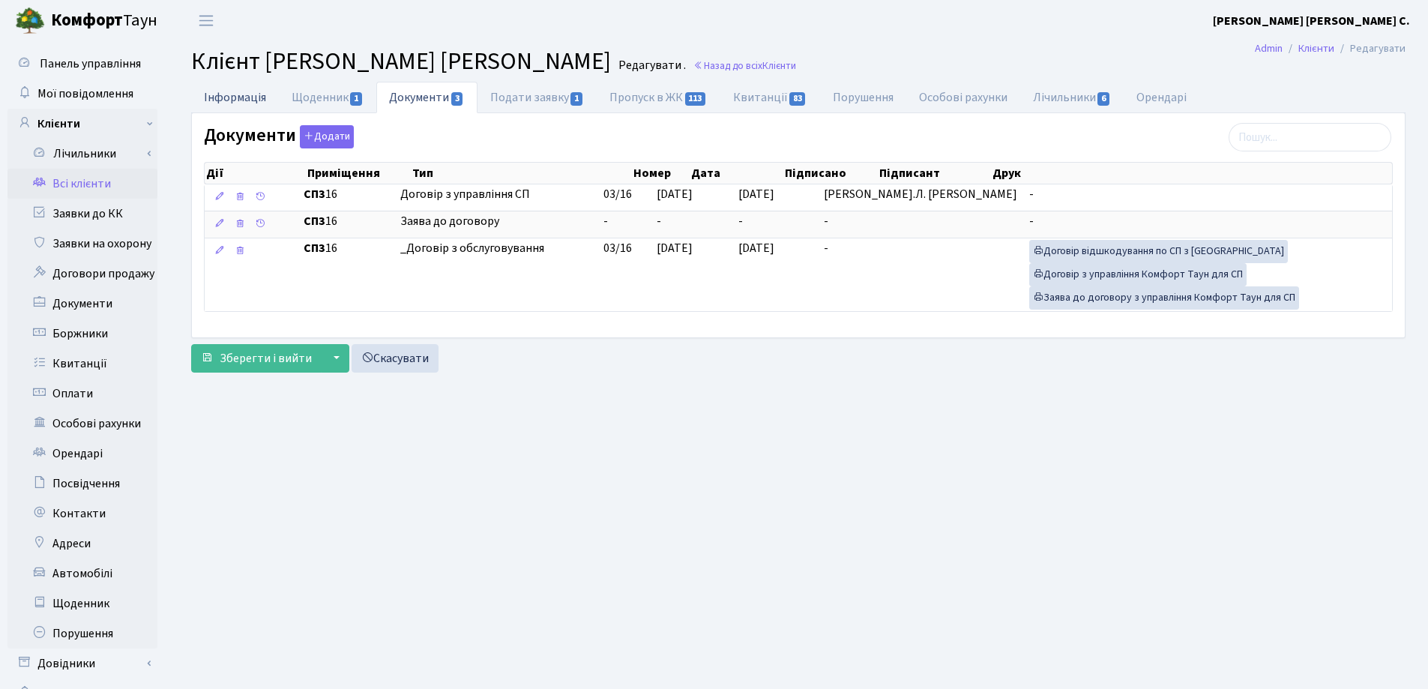
click at [236, 97] on link "Інформація" at bounding box center [235, 97] width 88 height 31
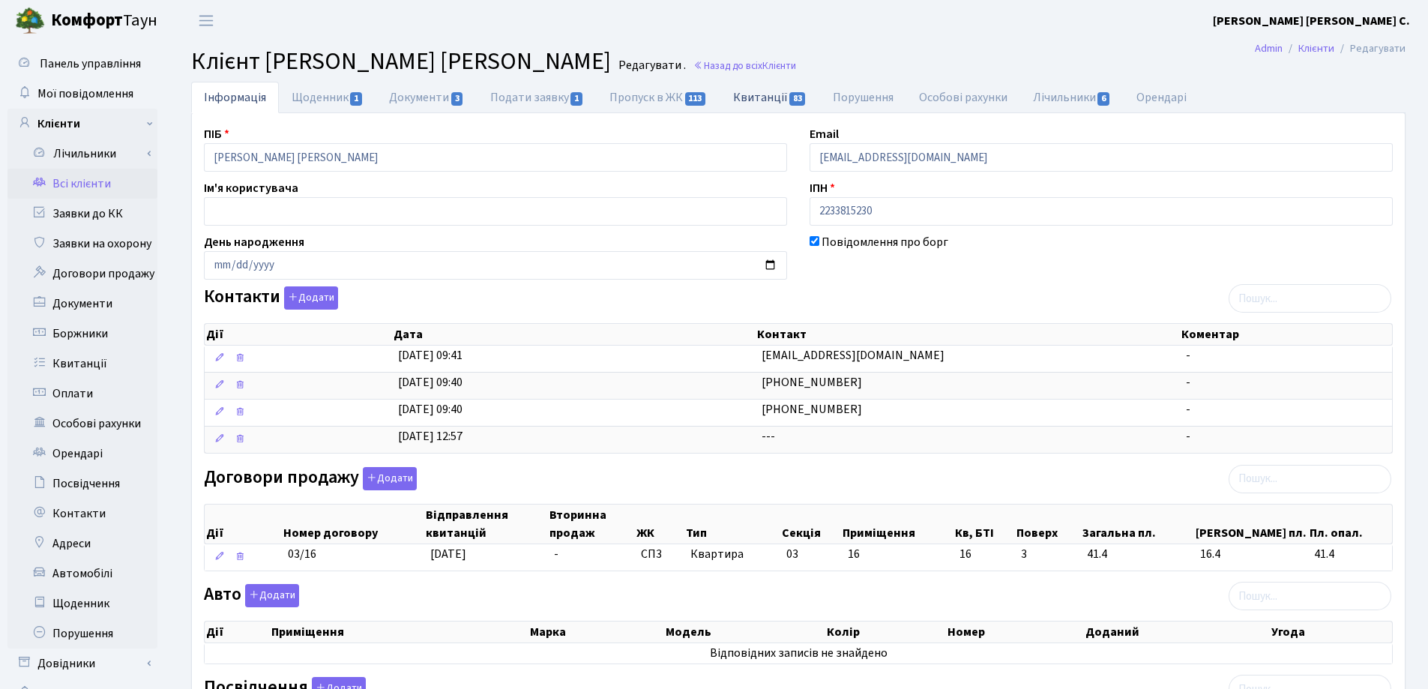
click at [741, 100] on link "Квитанції 83" at bounding box center [770, 97] width 100 height 31
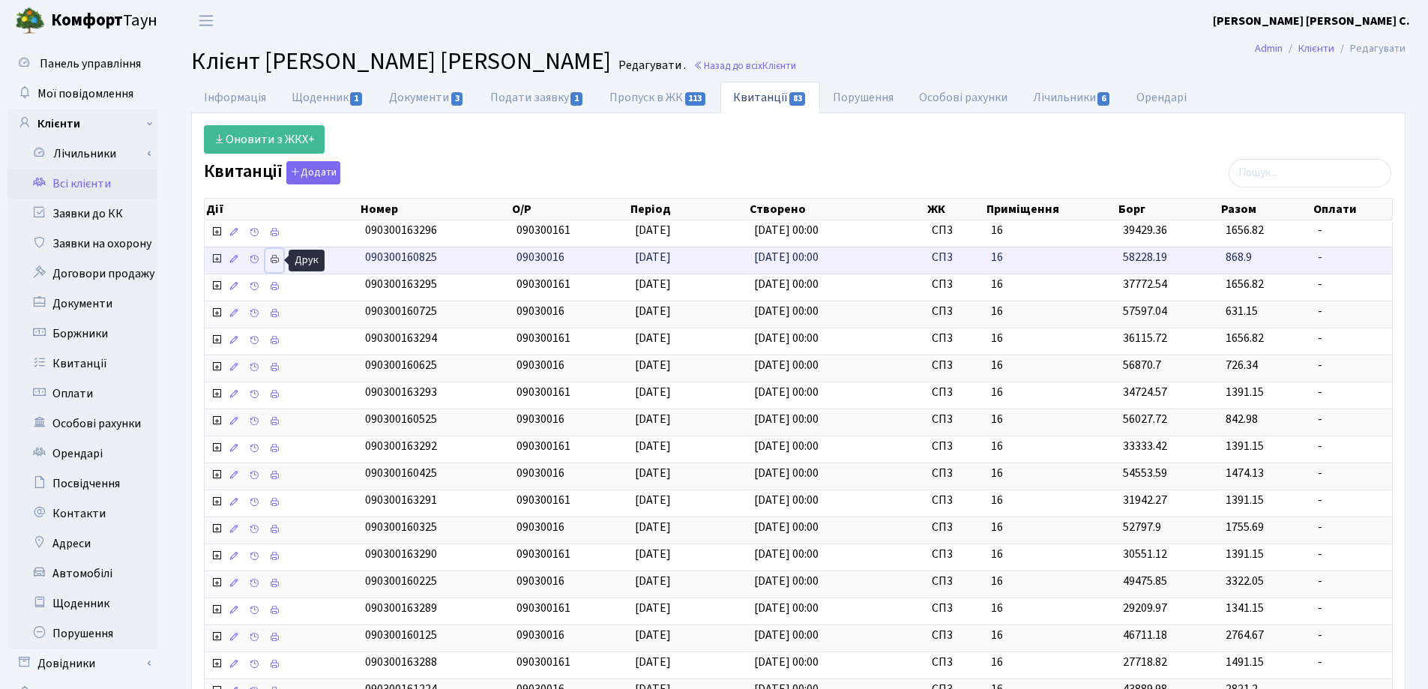
click at [274, 258] on icon at bounding box center [274, 259] width 10 height 10
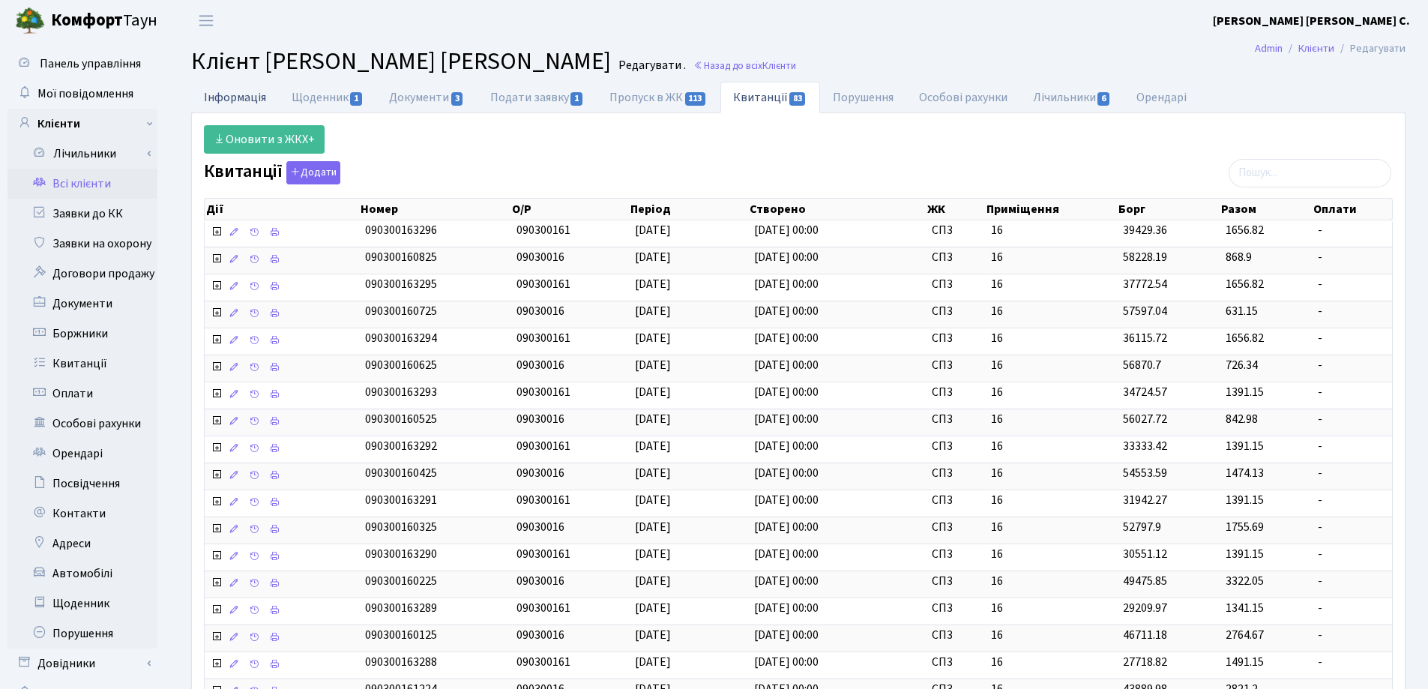
click at [231, 97] on link "Інформація" at bounding box center [235, 97] width 88 height 31
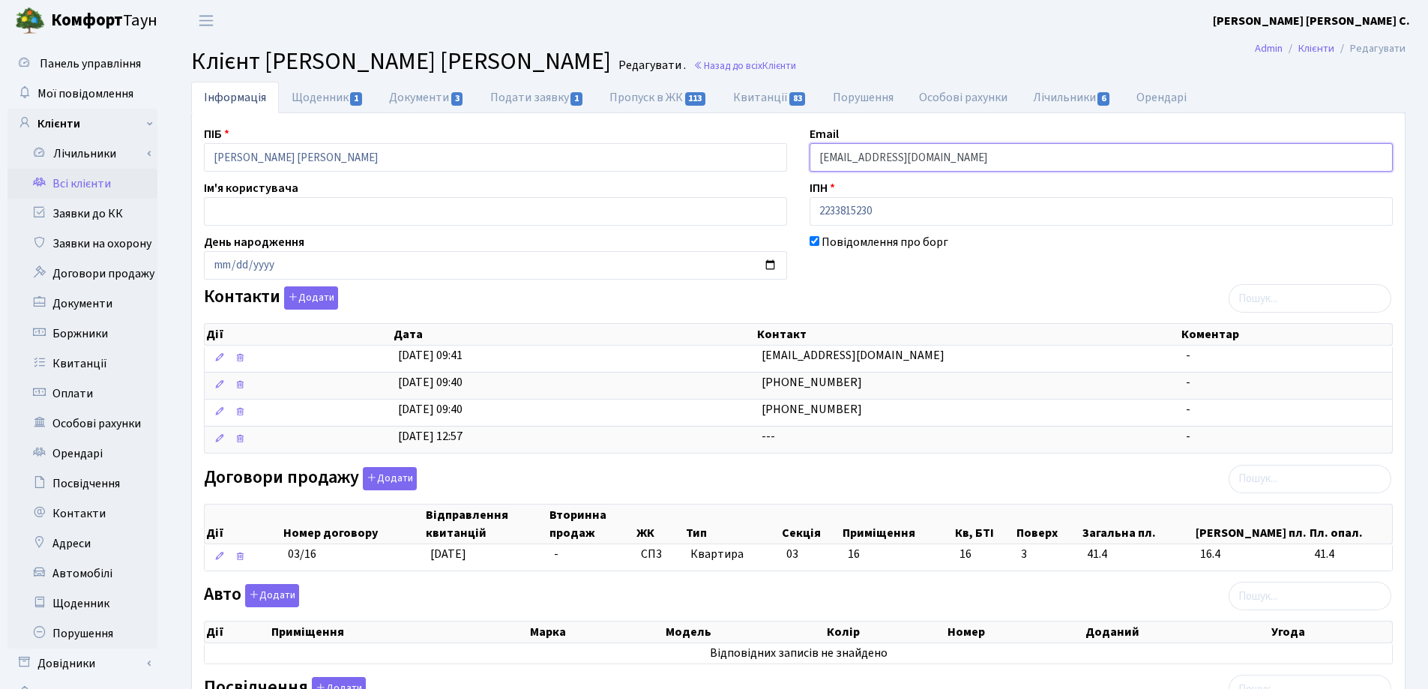
drag, startPoint x: 963, startPoint y: 160, endPoint x: 780, endPoint y: 151, distance: 183.1
click at [780, 151] on div "ПІБ Назаренко Олег Юрійович Email vaaidua@gmail.com Ім'я користувача ІПН 223381…" at bounding box center [798, 581] width 1211 height 912
click at [752, 93] on link "Квитанції 83" at bounding box center [770, 97] width 100 height 31
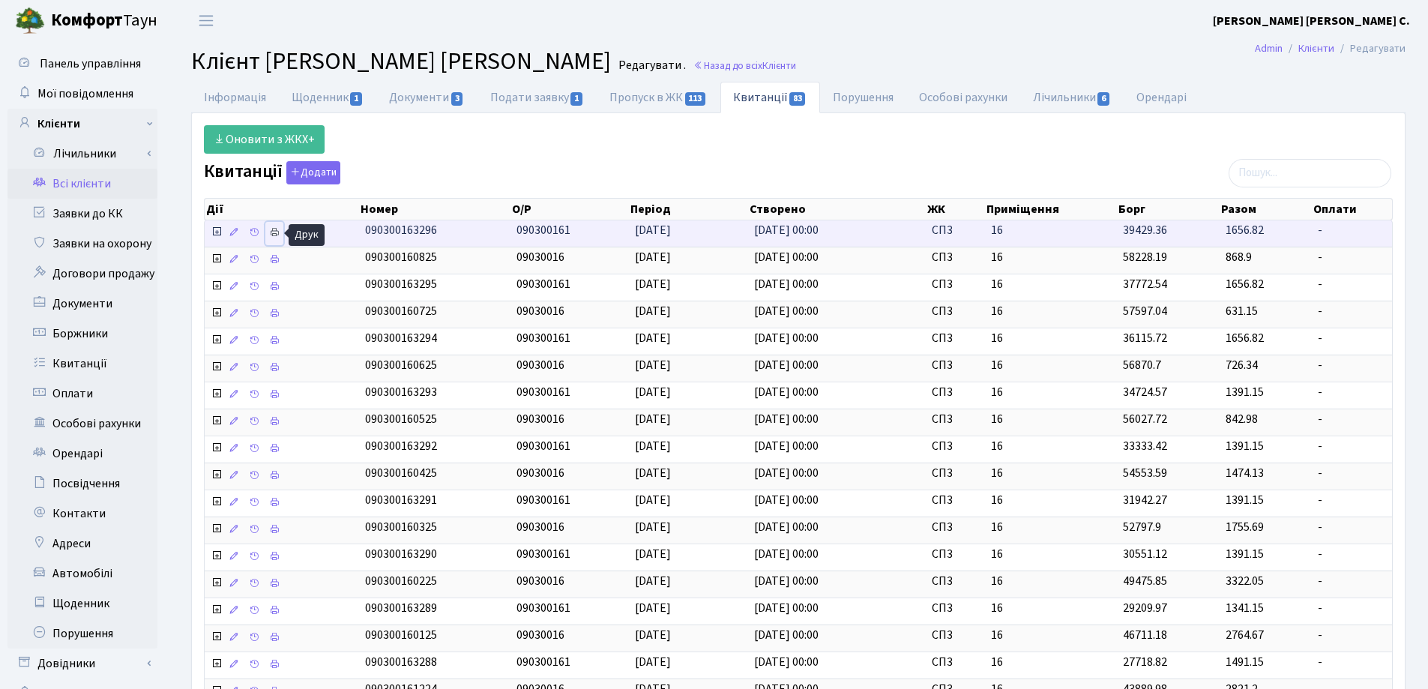
click at [274, 232] on icon at bounding box center [274, 232] width 10 height 10
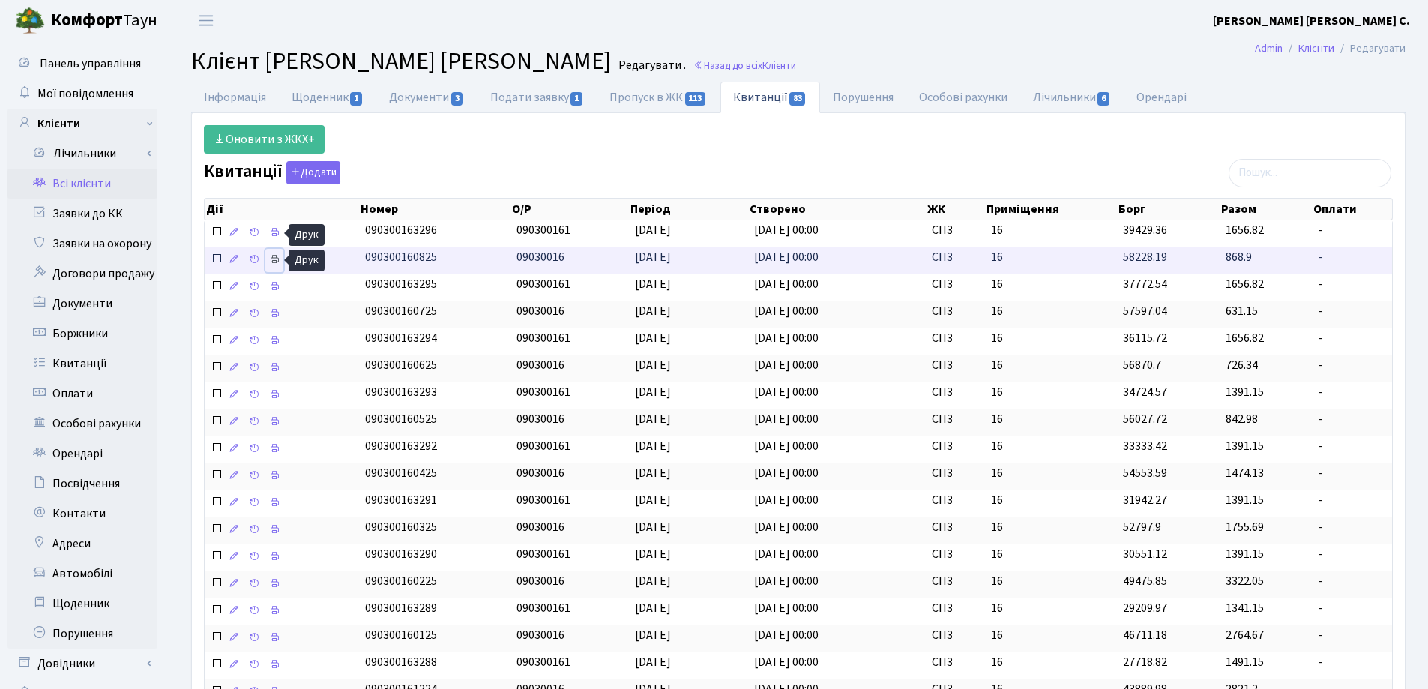
click at [277, 256] on icon at bounding box center [274, 259] width 10 height 10
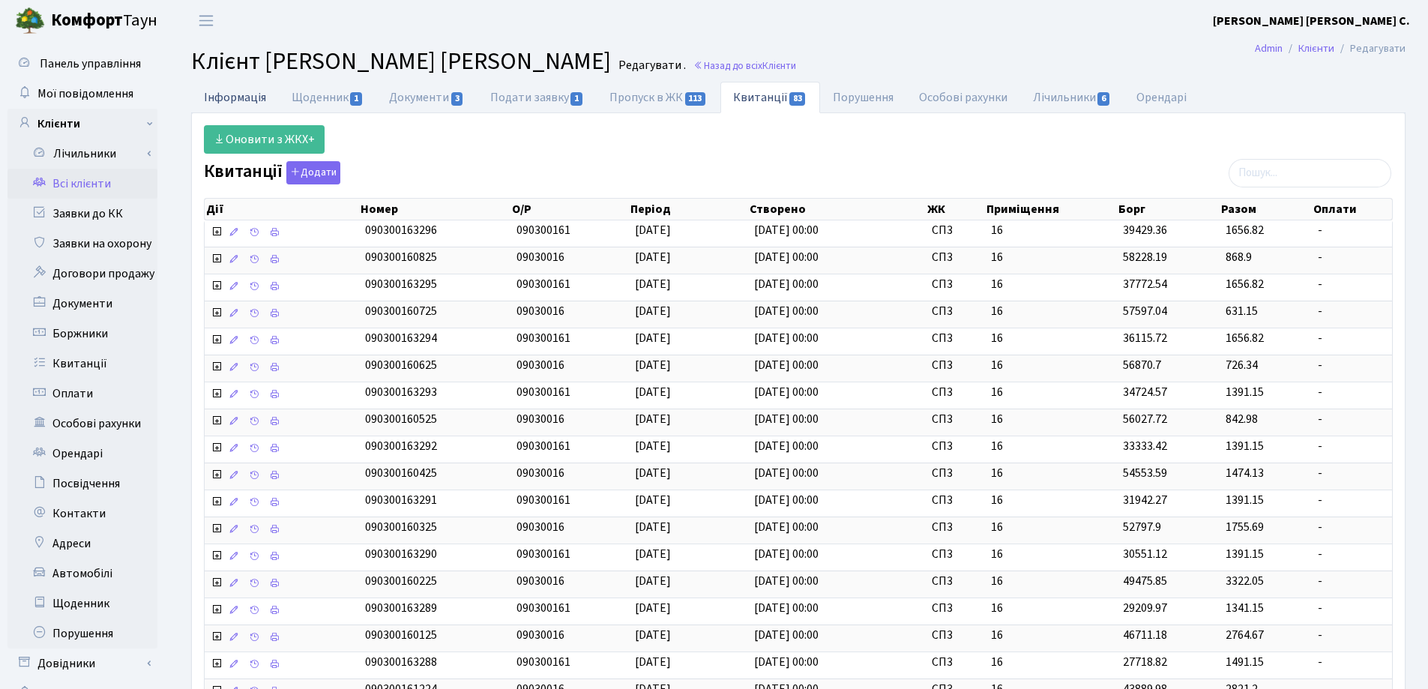
click at [220, 92] on link "Інформація" at bounding box center [235, 97] width 88 height 31
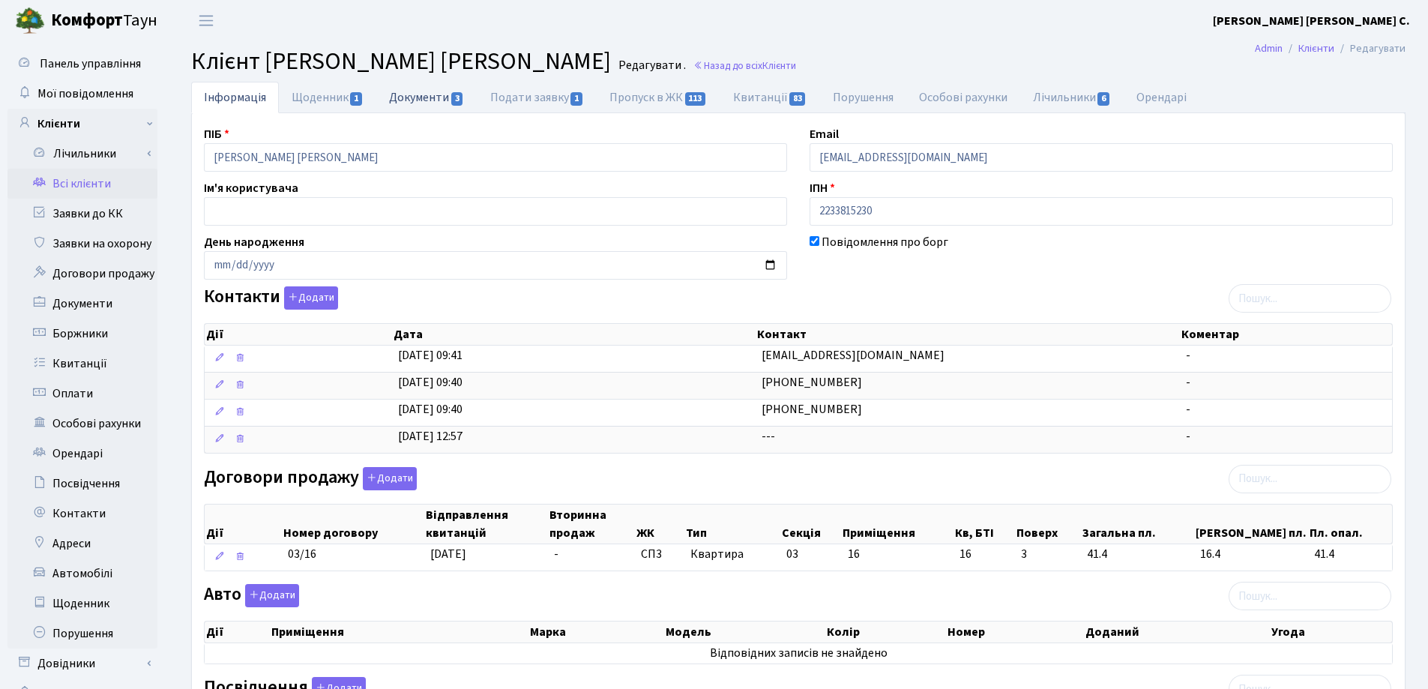
click at [420, 97] on link "Документи 3" at bounding box center [426, 97] width 100 height 31
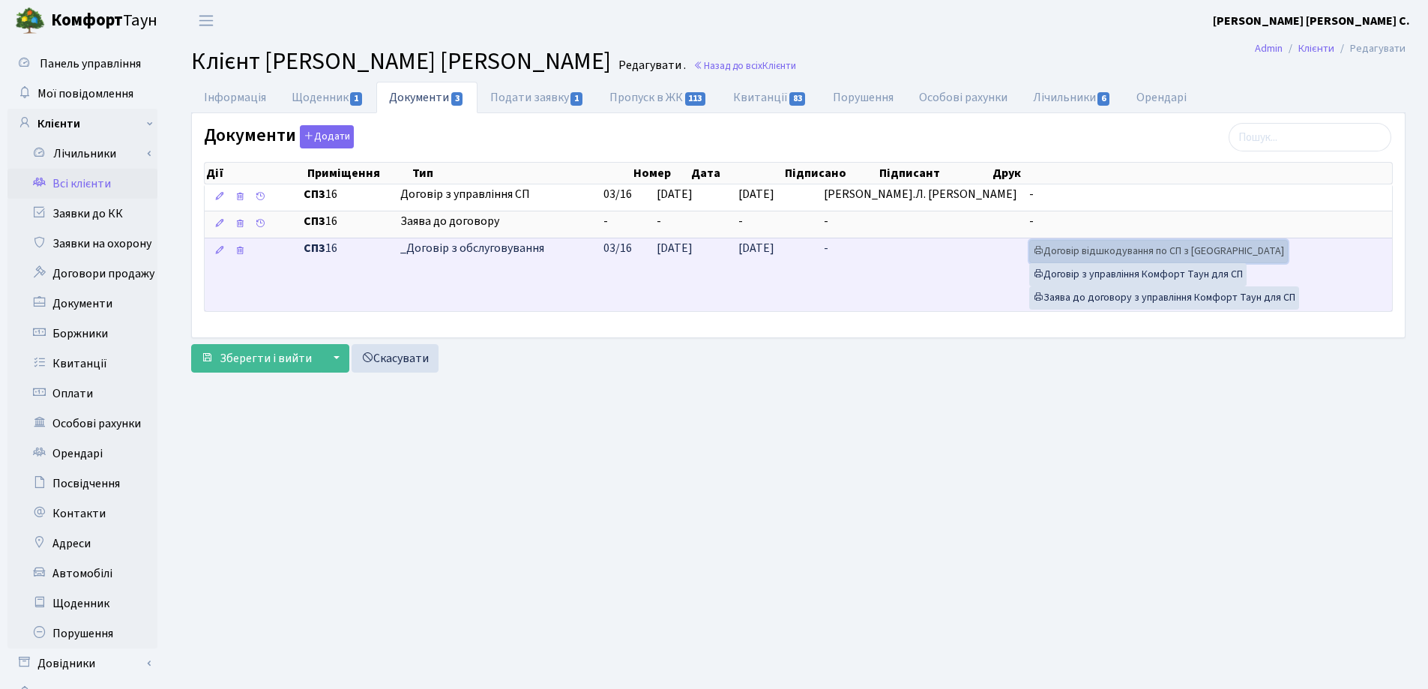
click at [1053, 249] on link "Договір відшкодування по СП з Екві" at bounding box center [1158, 251] width 259 height 23
click at [1117, 264] on link "Договір з управління Комфорт Таун для СП" at bounding box center [1137, 274] width 217 height 23
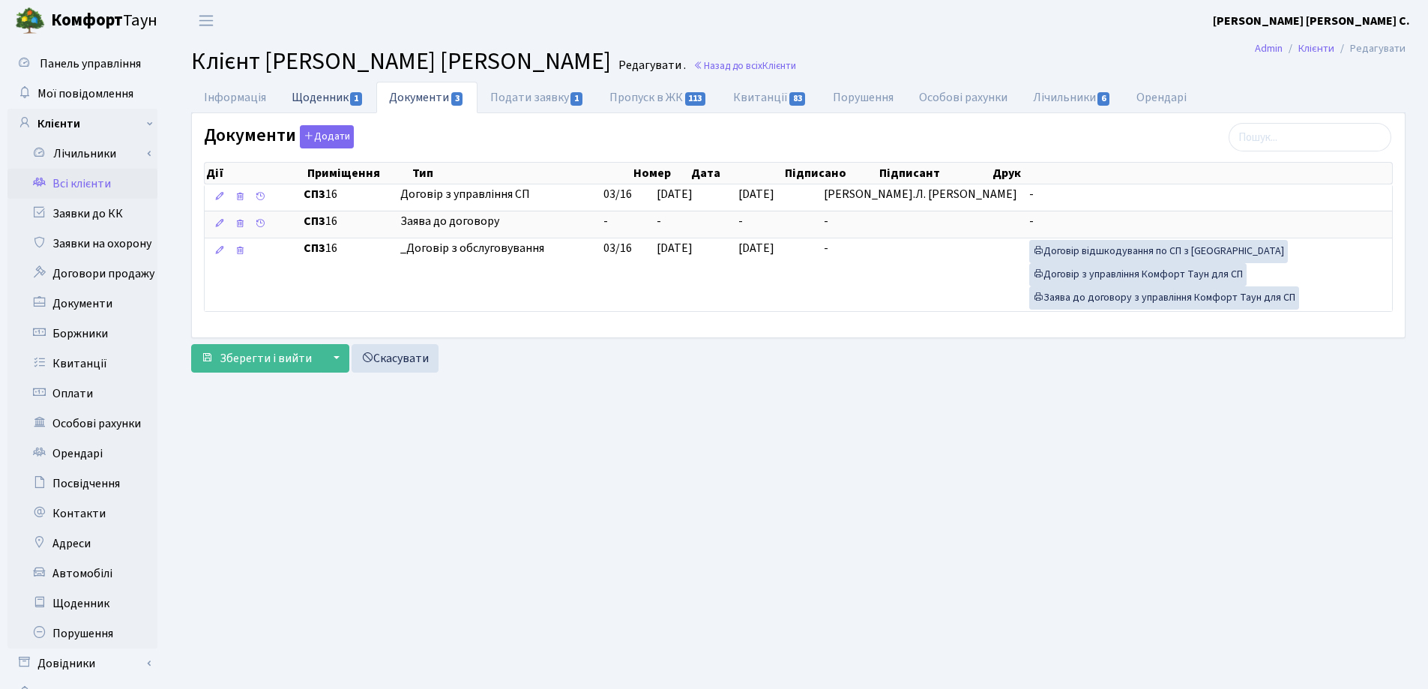
click at [312, 98] on link "Щоденник 1" at bounding box center [327, 97] width 97 height 31
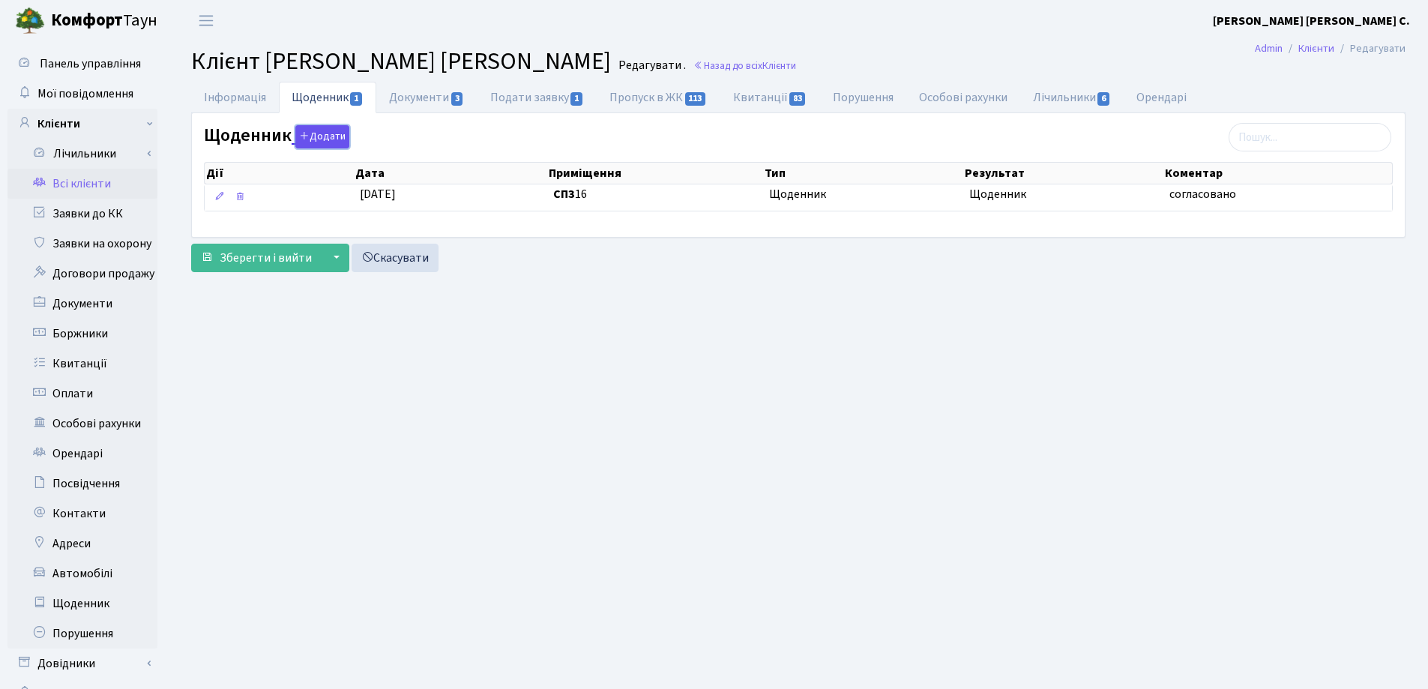
click at [311, 133] on button "Додати" at bounding box center [322, 136] width 54 height 23
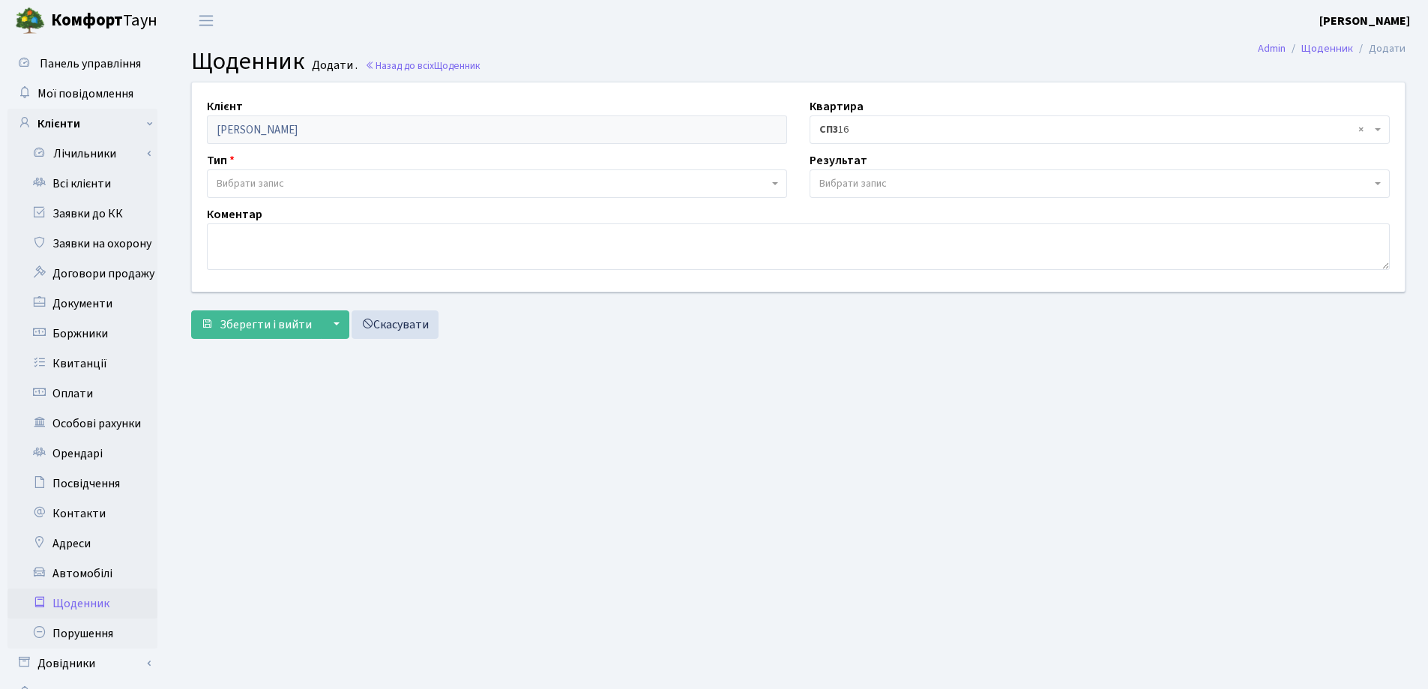
click at [260, 179] on span "Вибрати запис" at bounding box center [250, 183] width 67 height 15
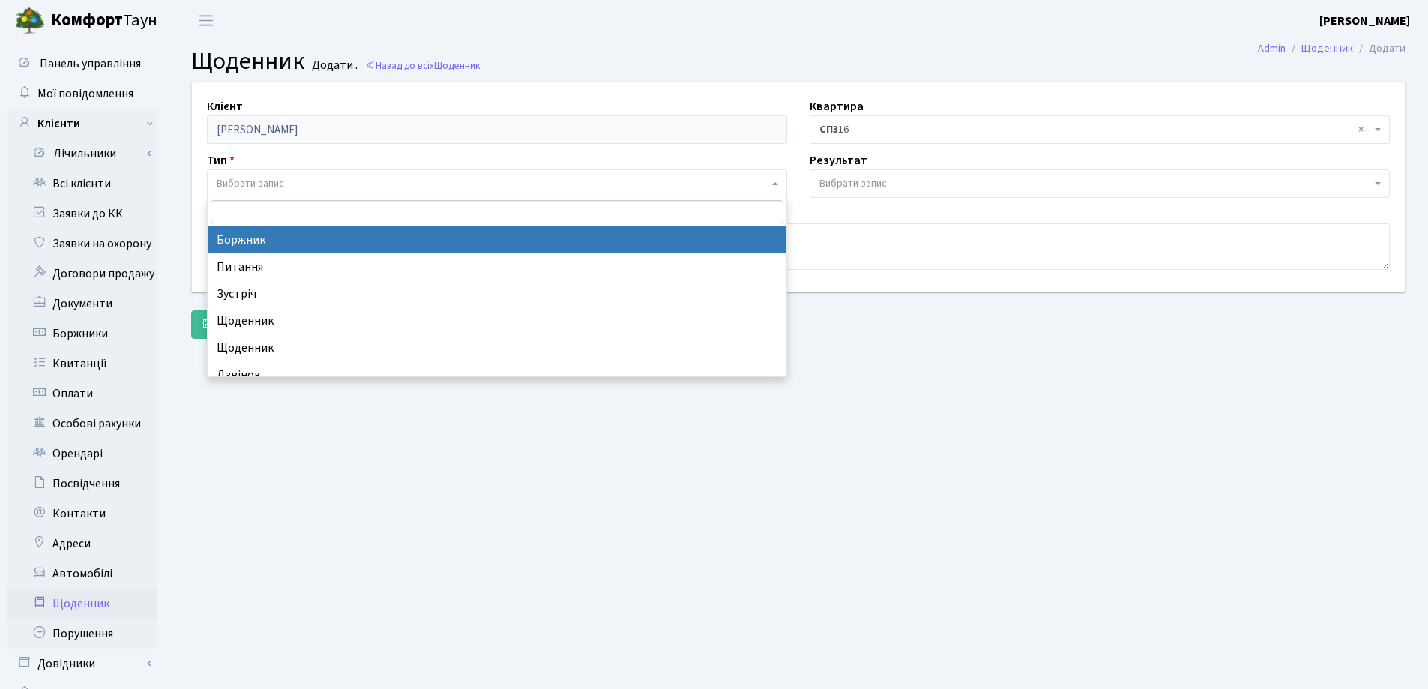
select select "189"
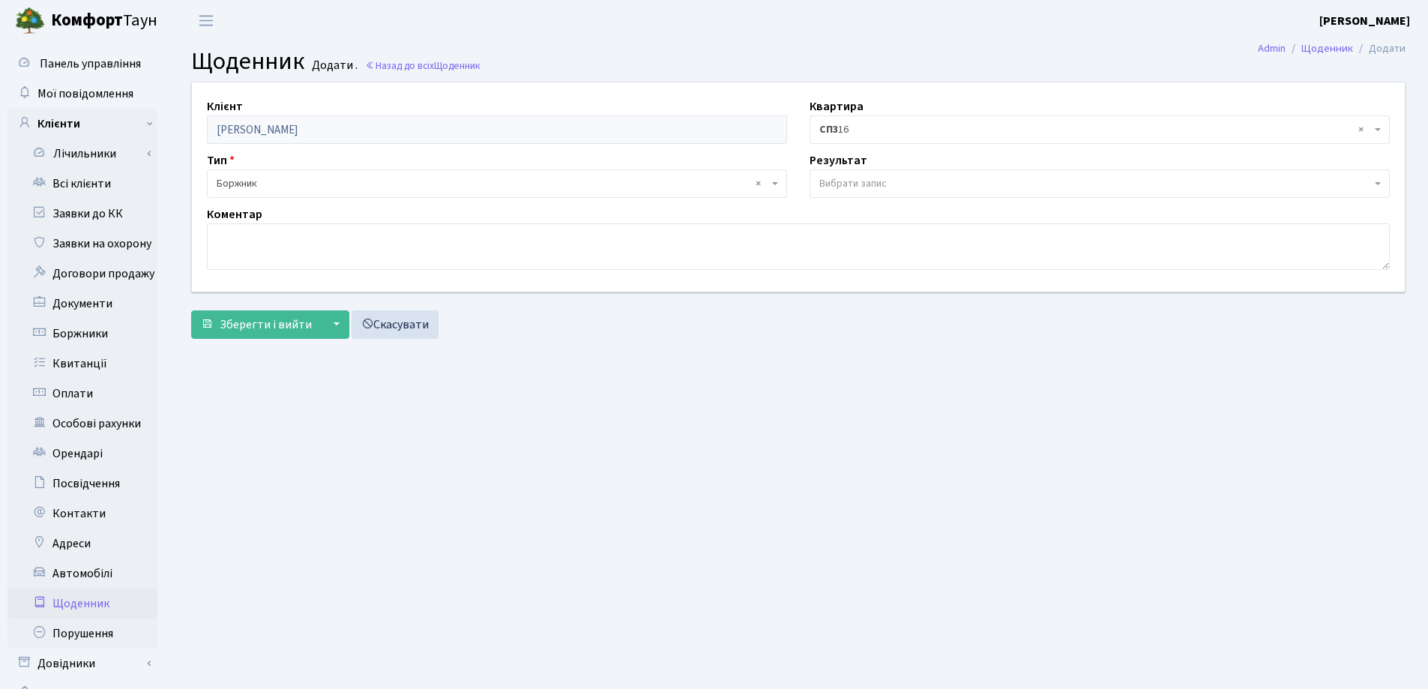
click at [866, 181] on span "Вибрати запис" at bounding box center [852, 183] width 67 height 15
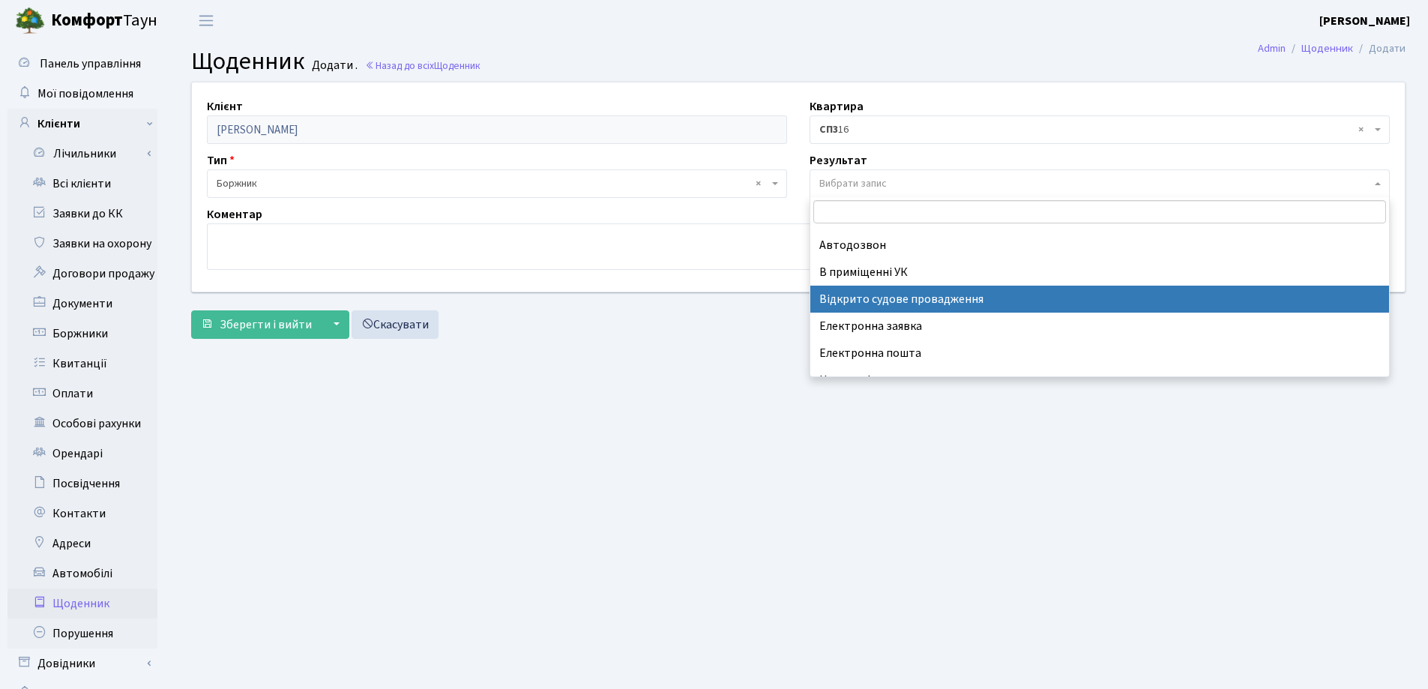
scroll to position [93, 0]
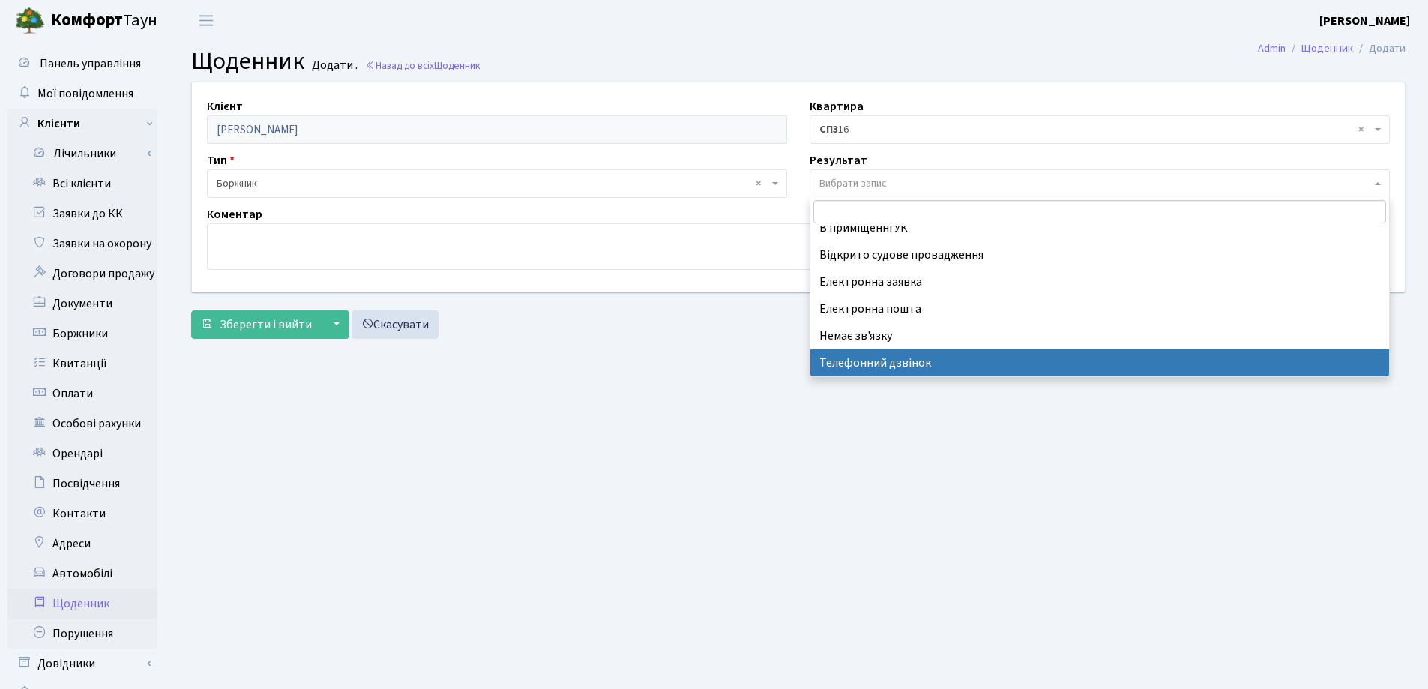
select select "196"
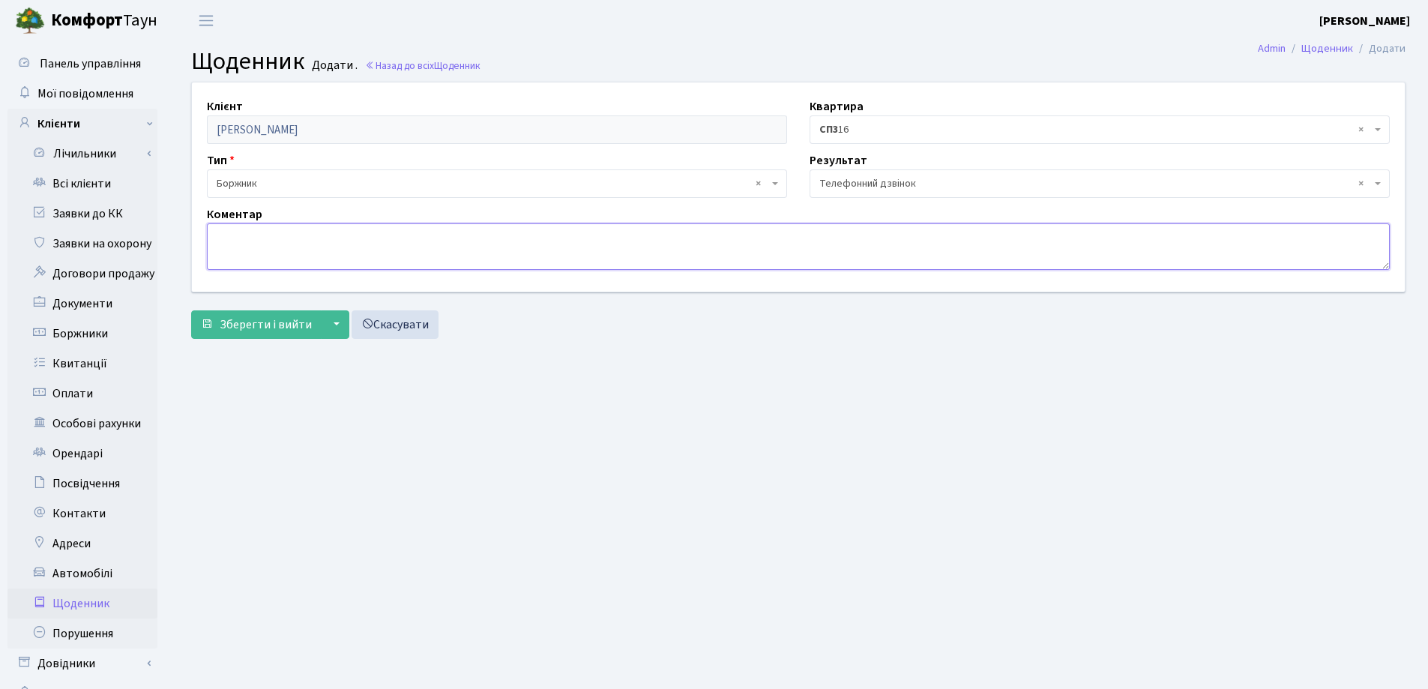
click at [269, 243] on textarea at bounding box center [798, 246] width 1183 height 46
type textarea "повідомили про борг"
click at [244, 313] on button "Зберегти і вийти" at bounding box center [256, 324] width 130 height 28
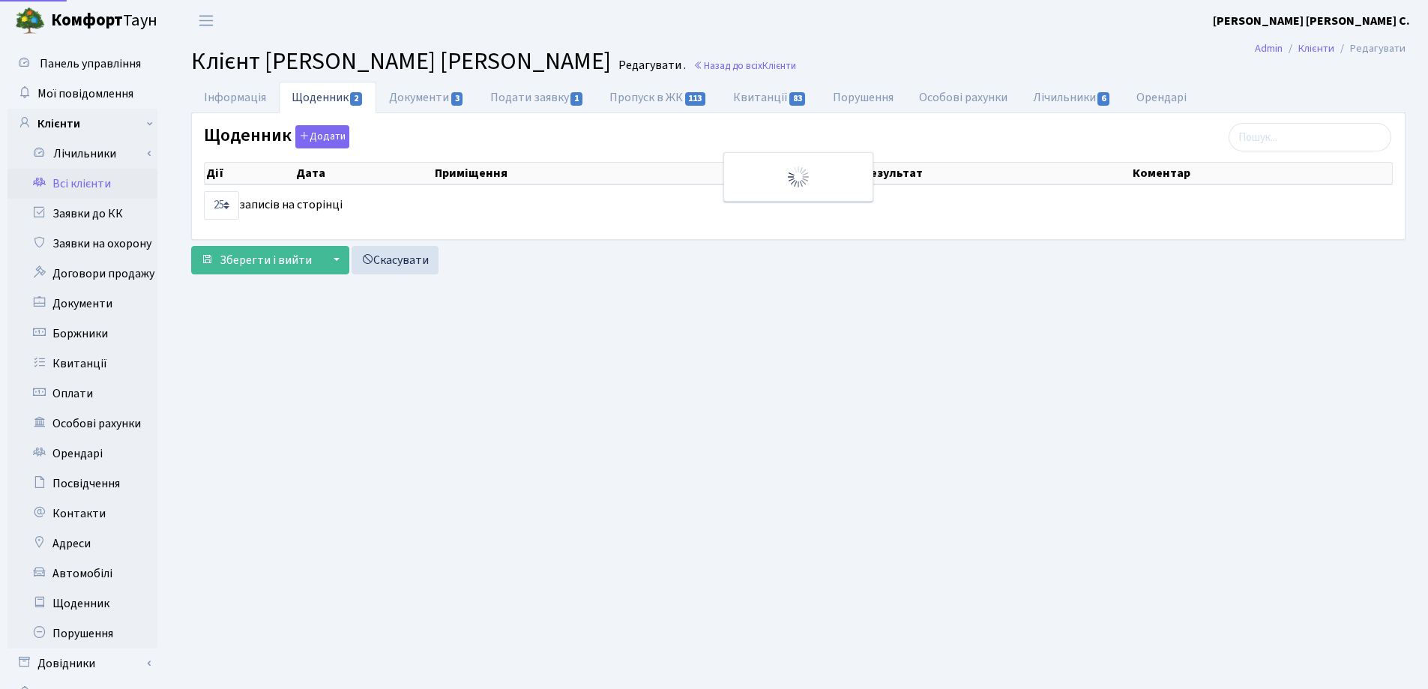
select select "25"
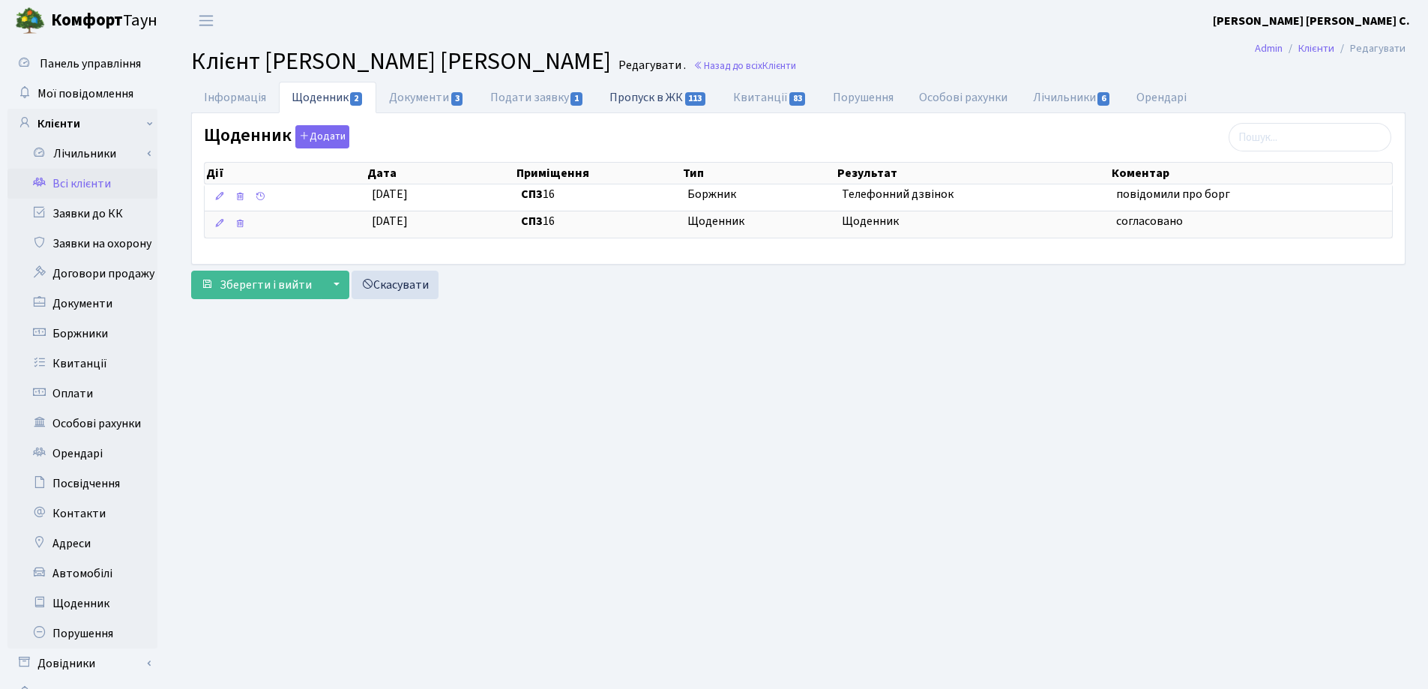
click at [636, 99] on link "Пропуск в ЖК 113" at bounding box center [658, 97] width 123 height 31
select select "25"
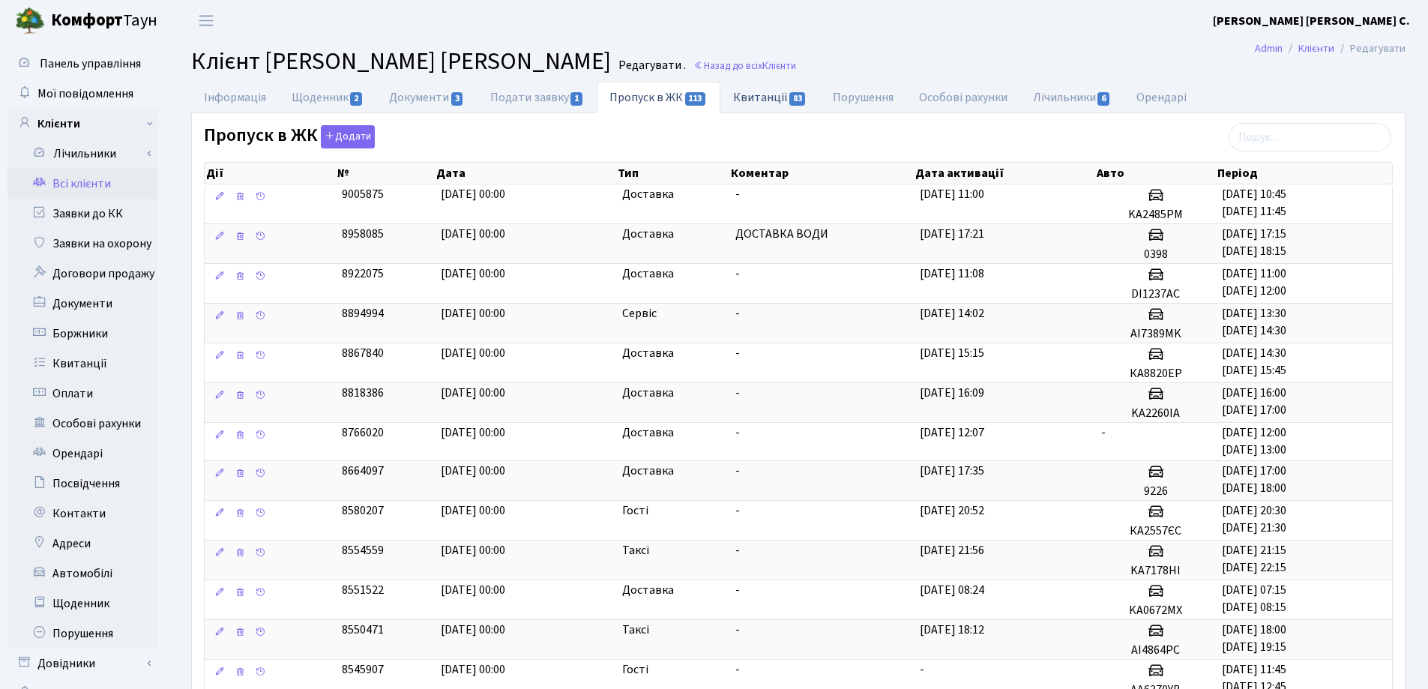
click at [744, 93] on link "Квитанції 83" at bounding box center [770, 97] width 100 height 31
select select "25"
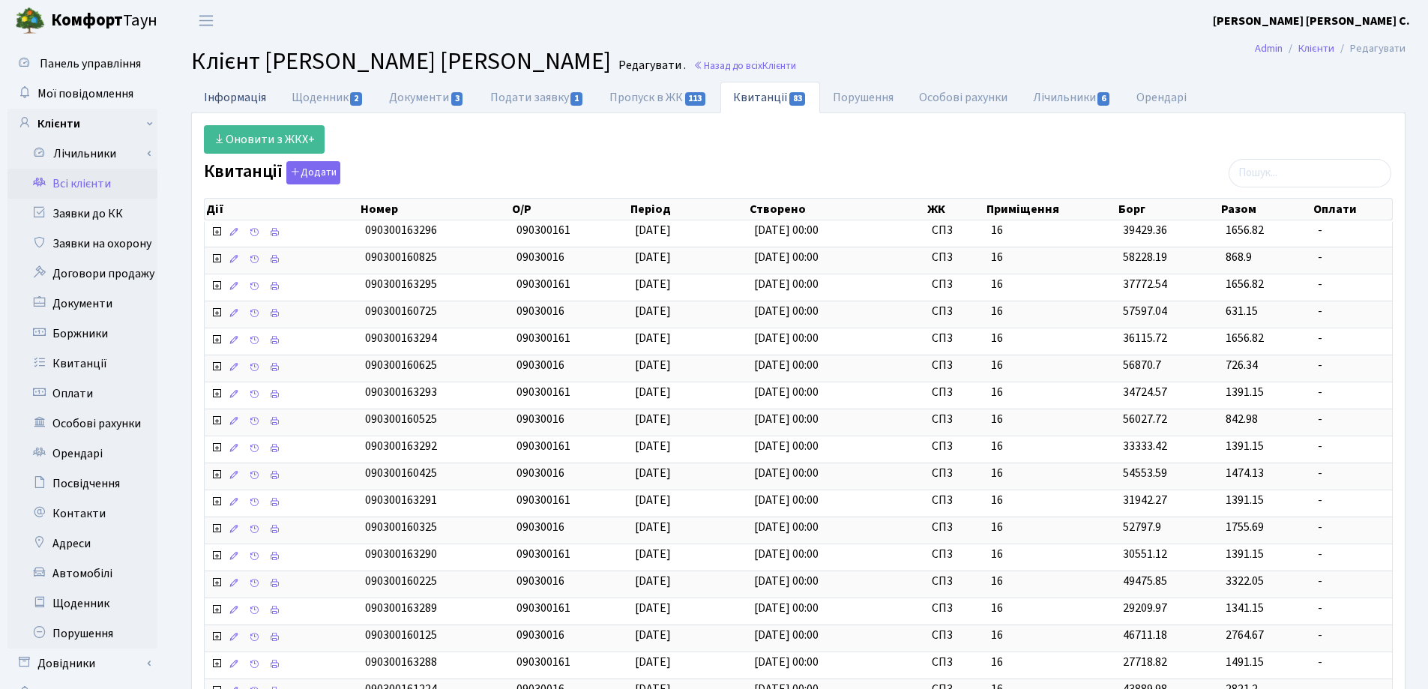
click at [230, 95] on link "Інформація" at bounding box center [235, 97] width 88 height 31
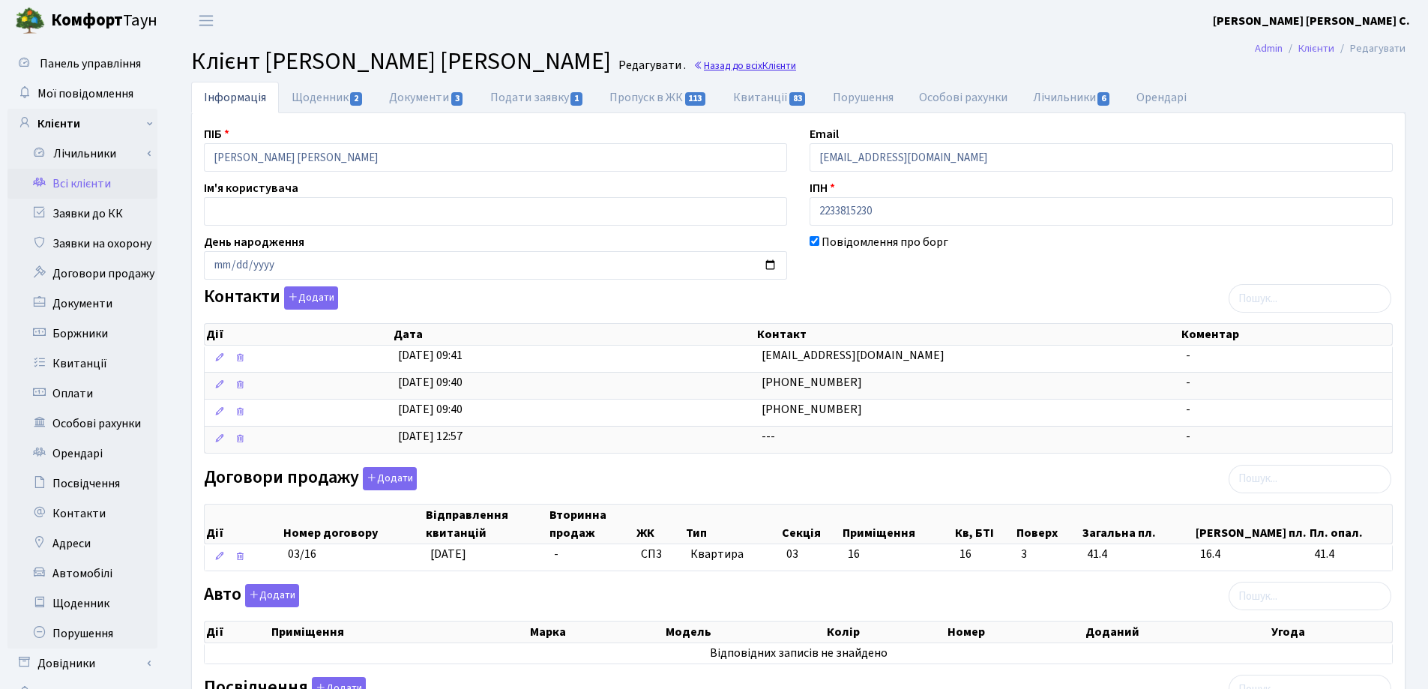
click at [693, 64] on link "Назад до всіх Клієнти" at bounding box center [744, 65] width 103 height 14
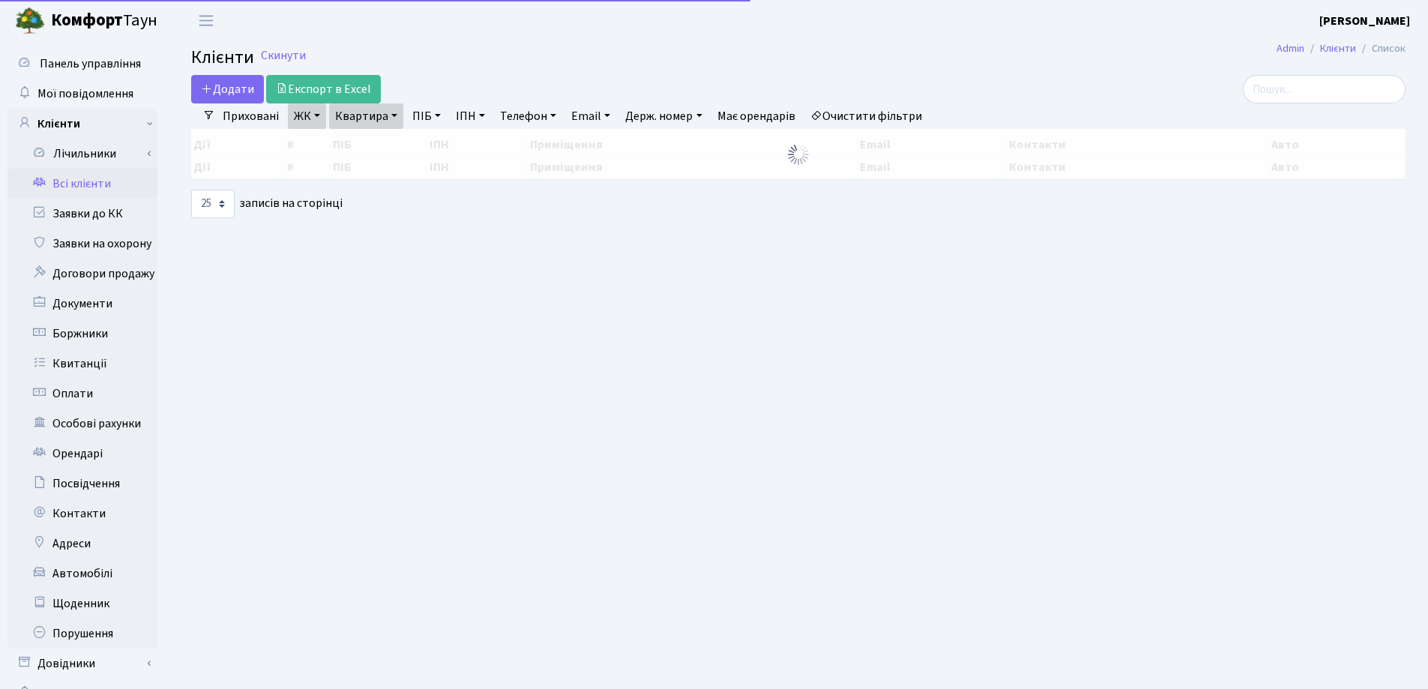
select select "25"
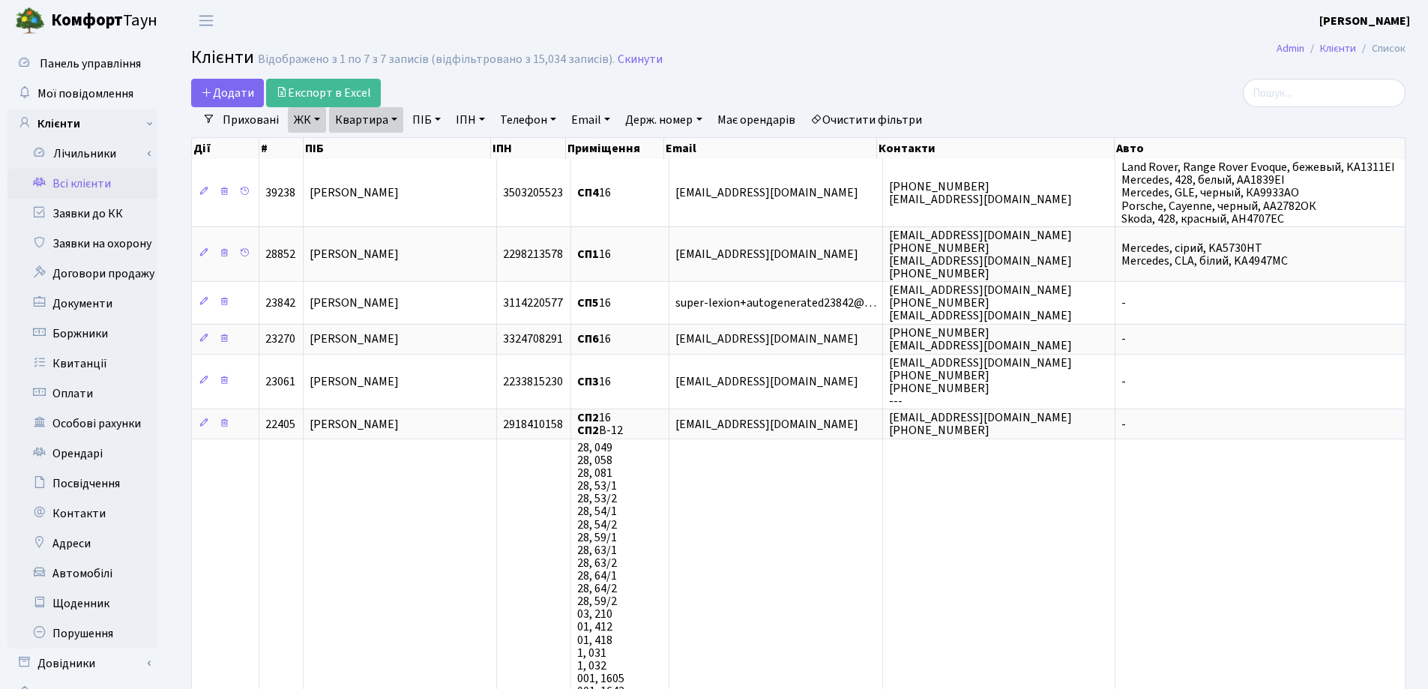
click at [392, 119] on link "Квартира" at bounding box center [366, 119] width 74 height 25
click at [392, 143] on input "16" at bounding box center [374, 149] width 88 height 28
type input "1"
type input "120"
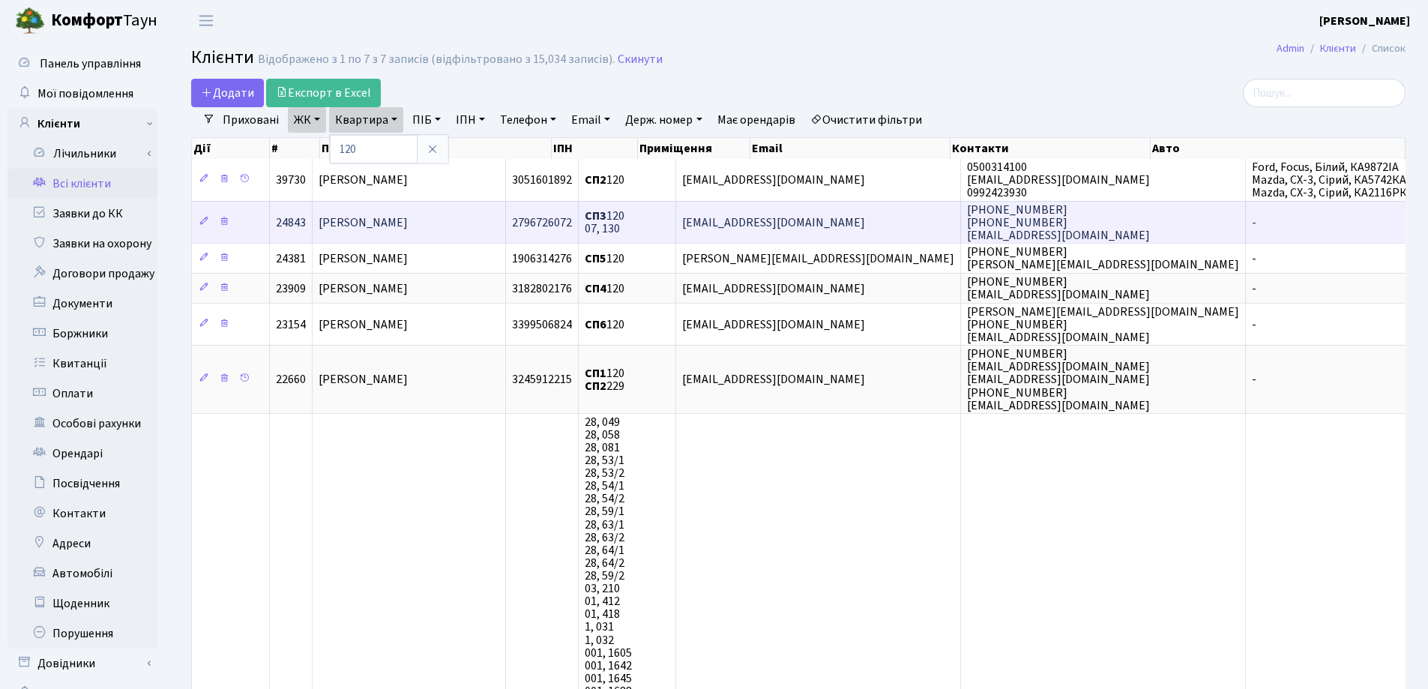
click at [436, 224] on td "[PERSON_NAME]" at bounding box center [409, 222] width 193 height 42
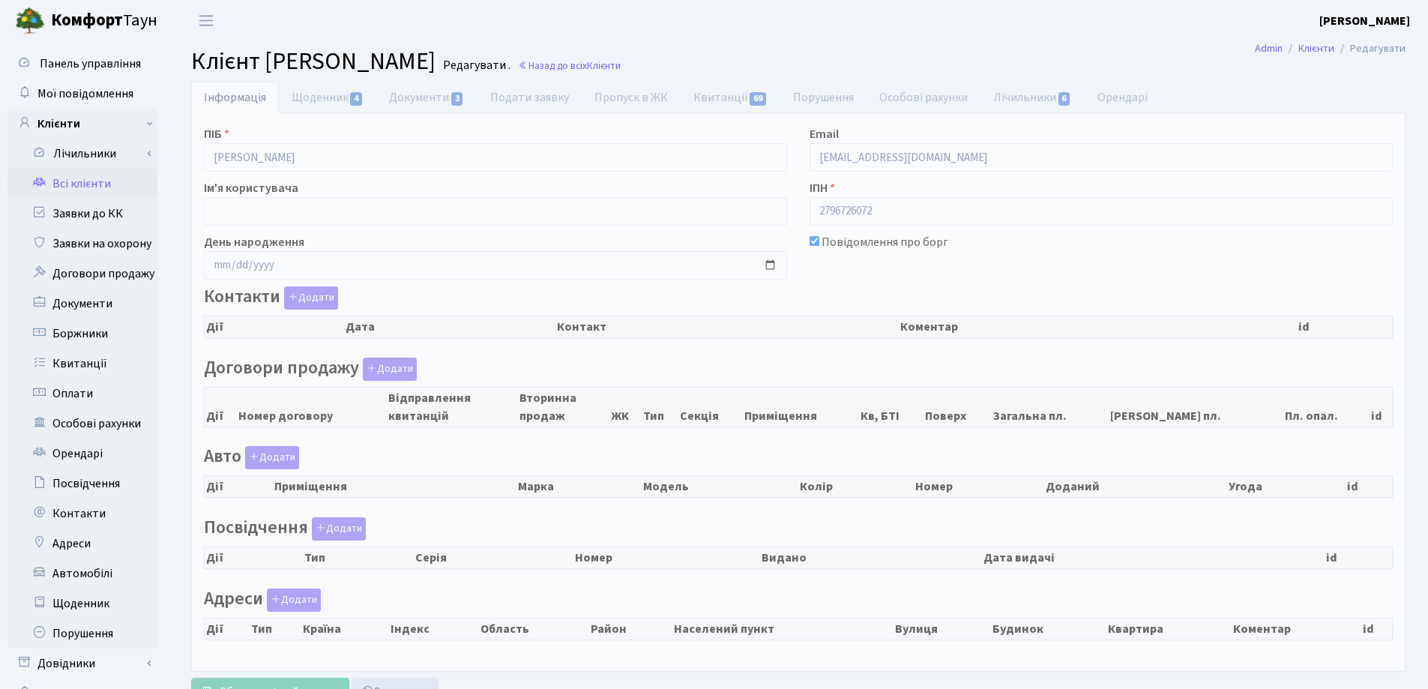
checkbox input "true"
select select "25"
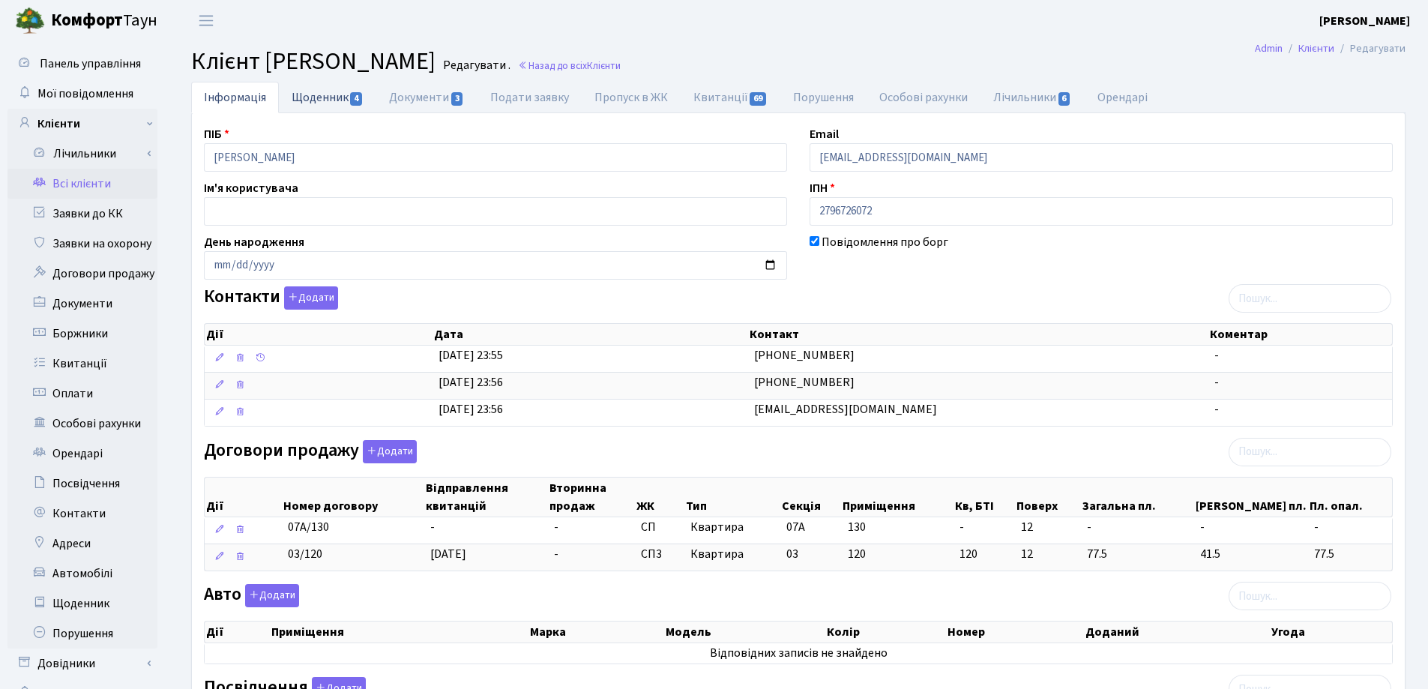
click at [311, 94] on link "Щоденник 4" at bounding box center [327, 97] width 97 height 31
select select "25"
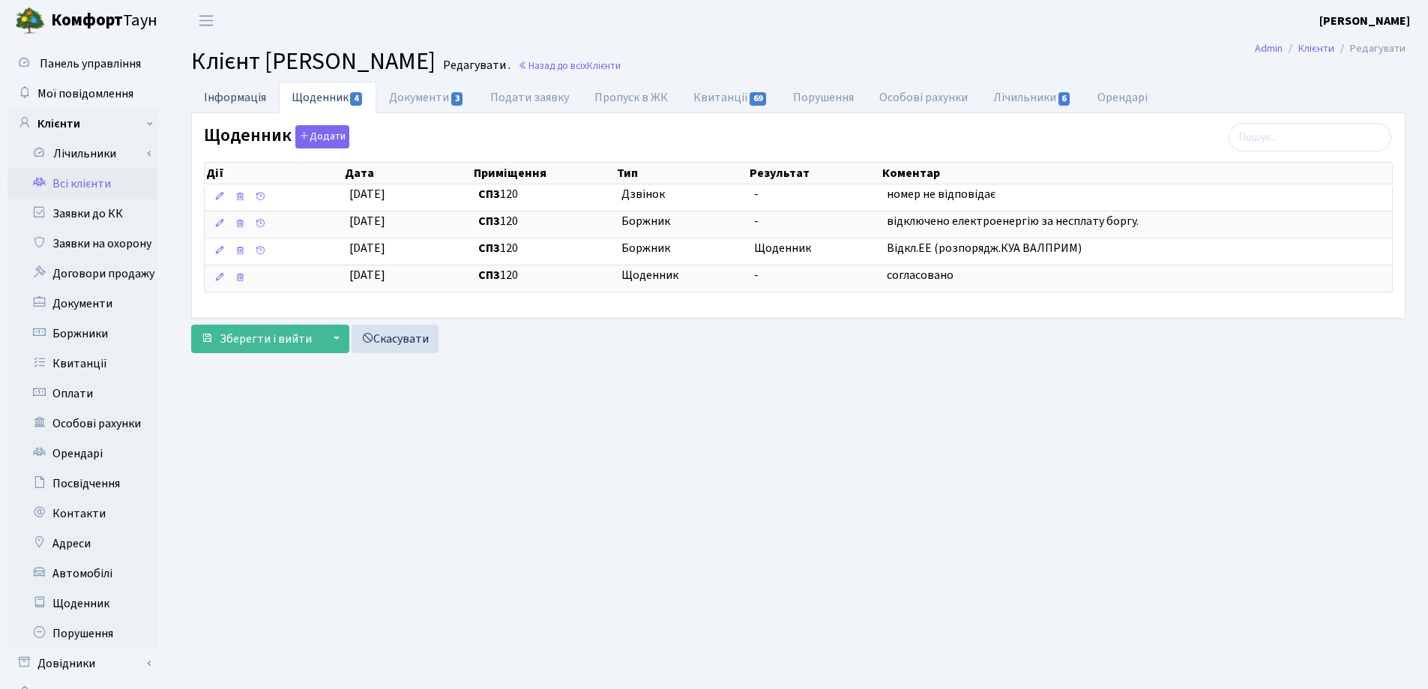
click at [222, 97] on link "Інформація" at bounding box center [235, 97] width 88 height 31
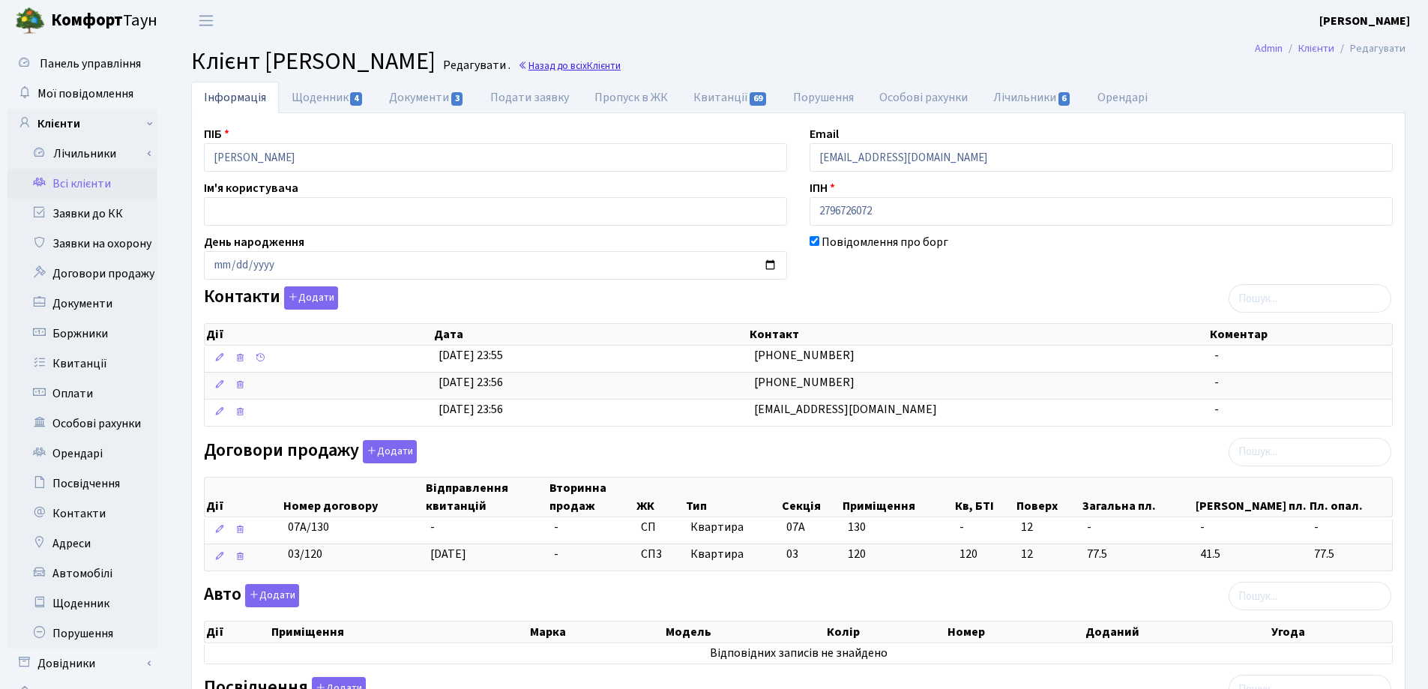
click at [555, 63] on link "Назад до всіх Клієнти" at bounding box center [569, 65] width 103 height 14
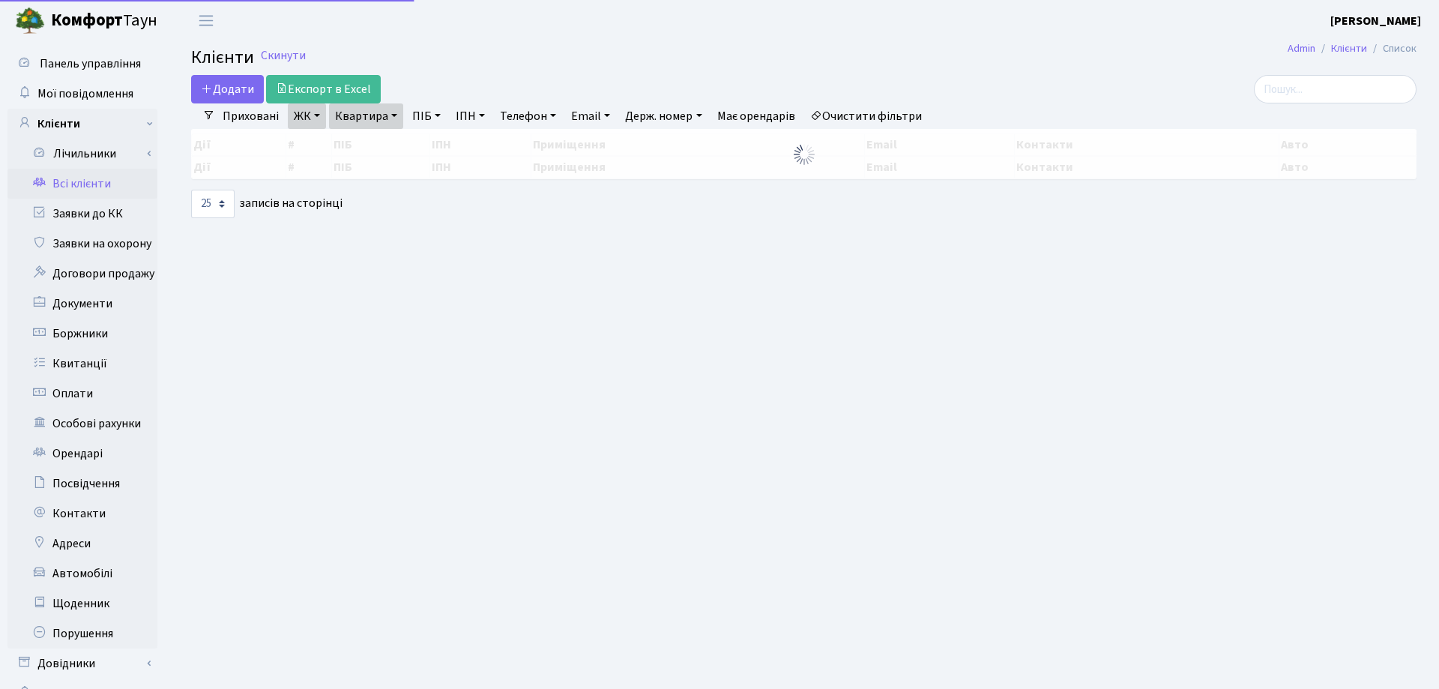
select select "25"
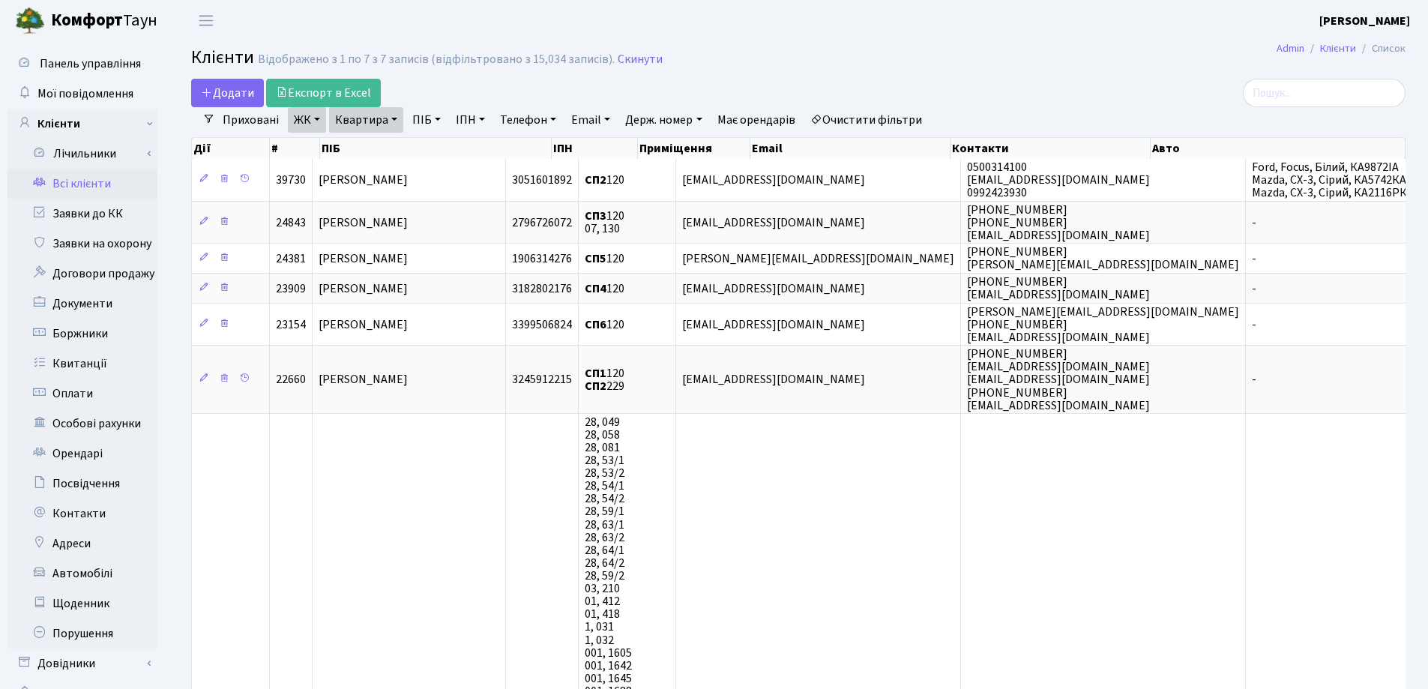
click at [390, 119] on link "Квартира" at bounding box center [366, 119] width 74 height 25
click at [431, 148] on icon at bounding box center [432, 149] width 12 height 12
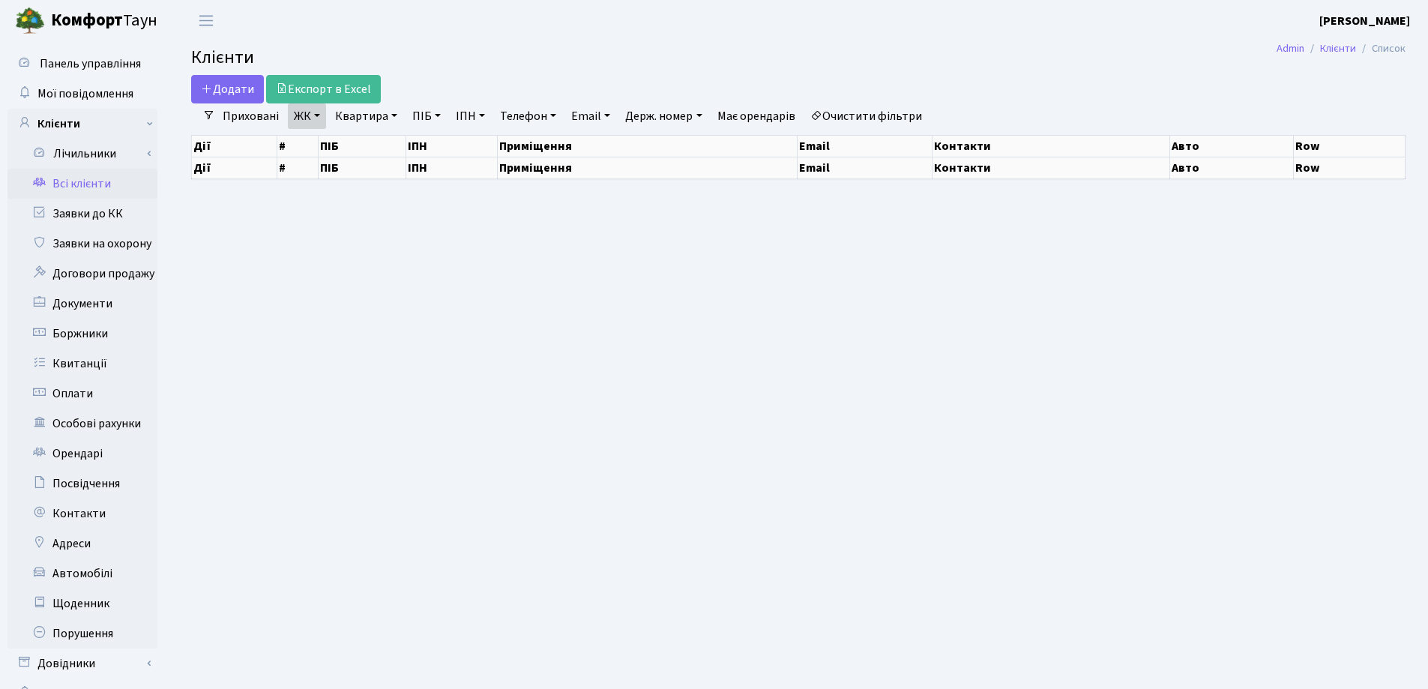
select select "25"
